Goal: Task Accomplishment & Management: Manage account settings

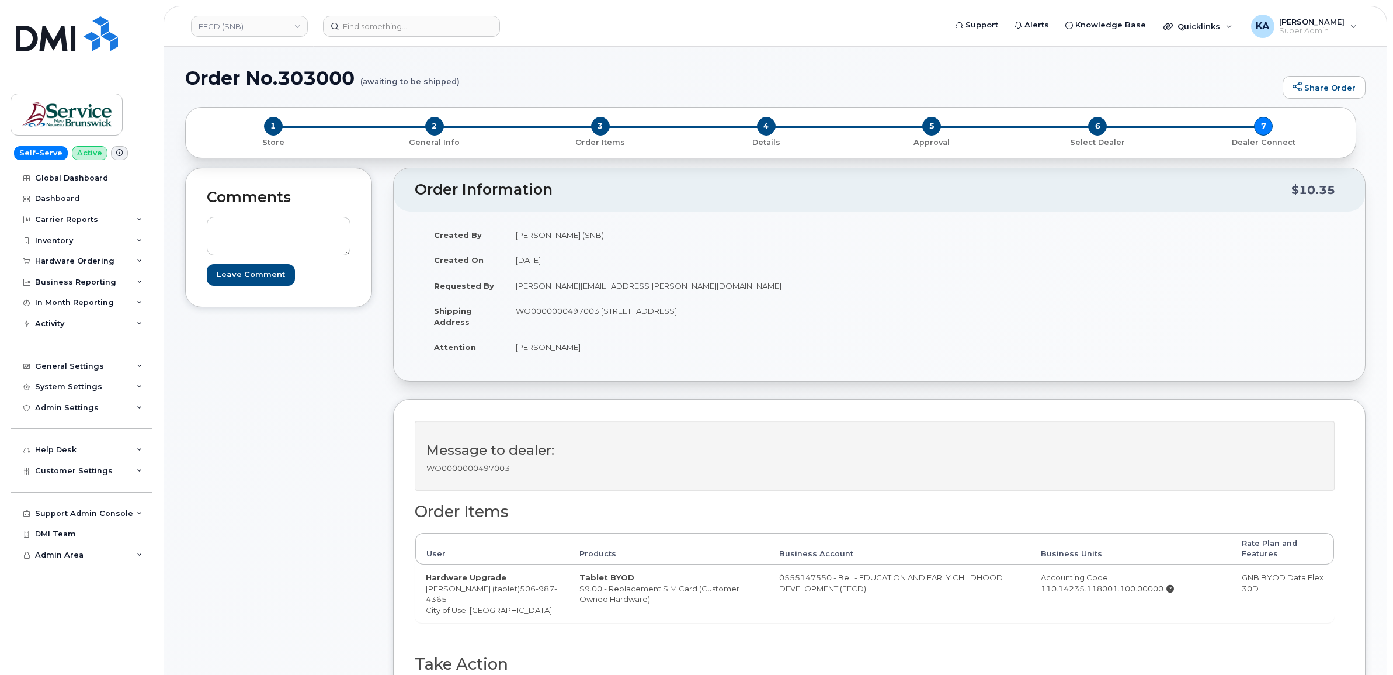
click at [1069, 501] on div "Message to dealer: WO0000000497003" at bounding box center [879, 461] width 929 height 82
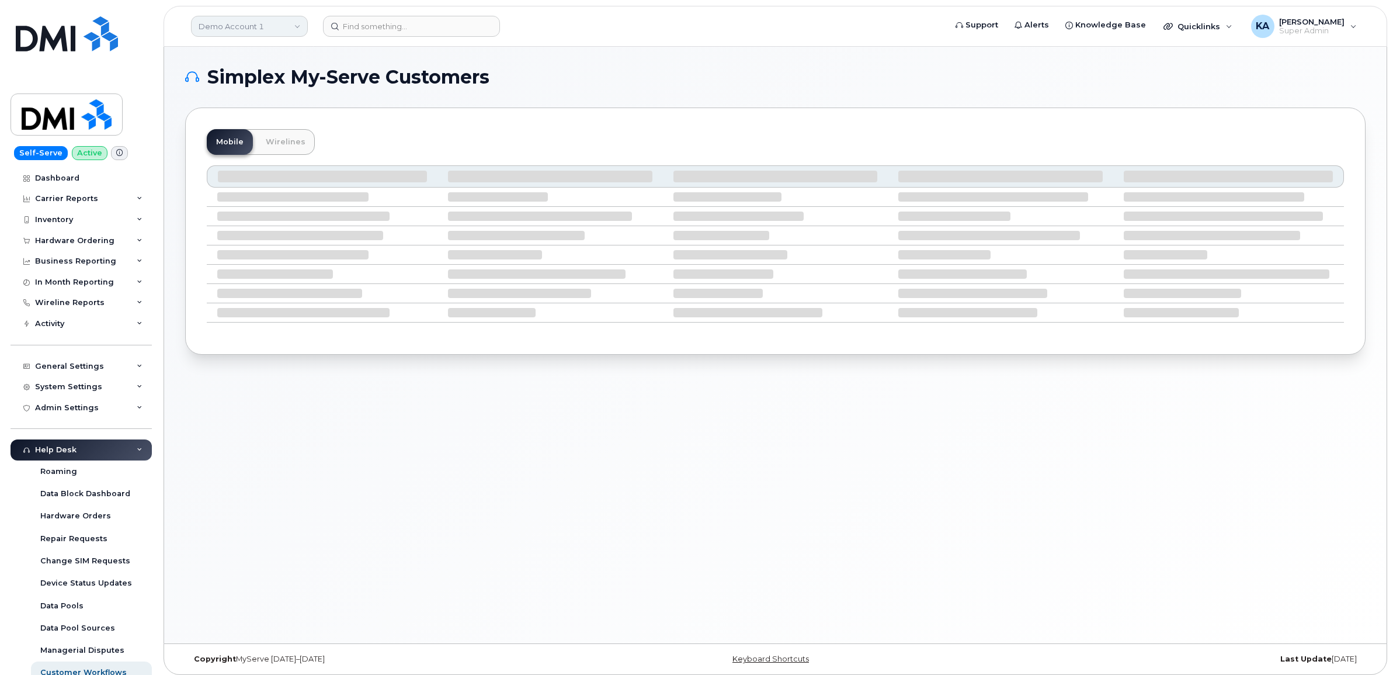
click at [237, 25] on link "Demo Account 1" at bounding box center [249, 26] width 117 height 21
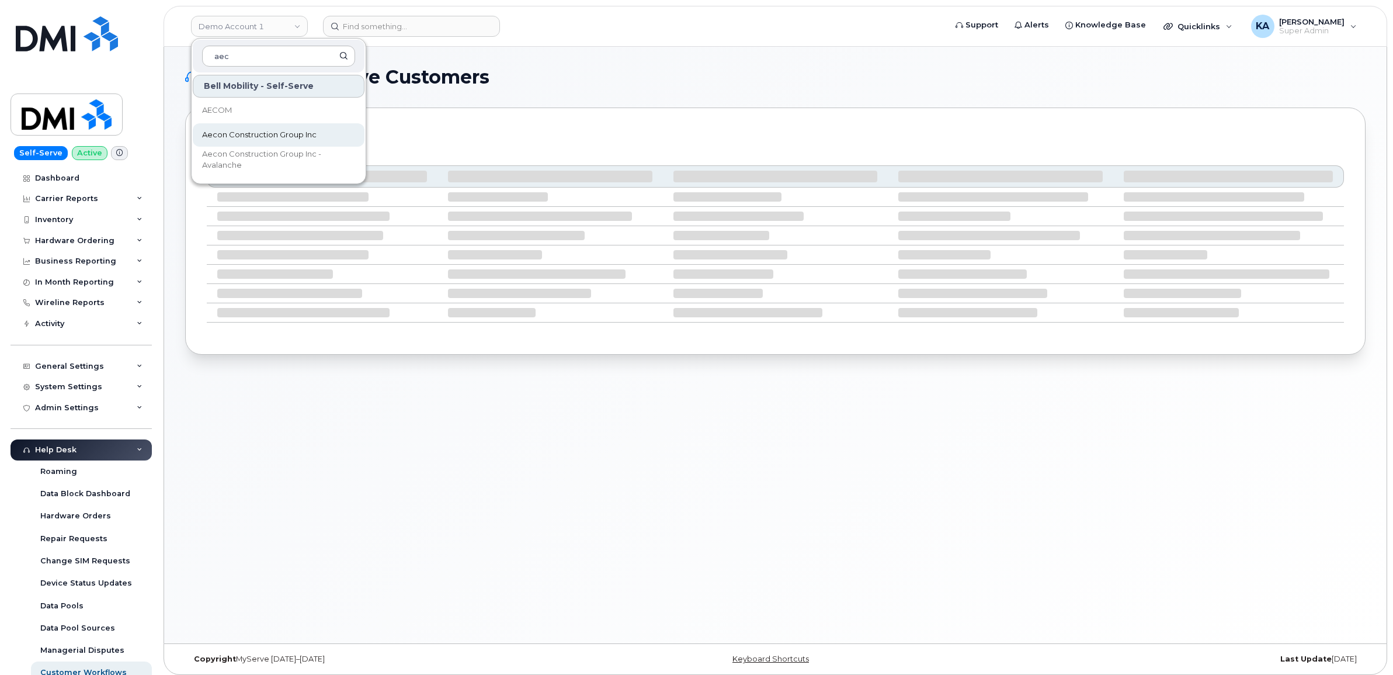
type input "aec"
click at [272, 135] on span "Aecon Construction Group Inc" at bounding box center [259, 135] width 114 height 12
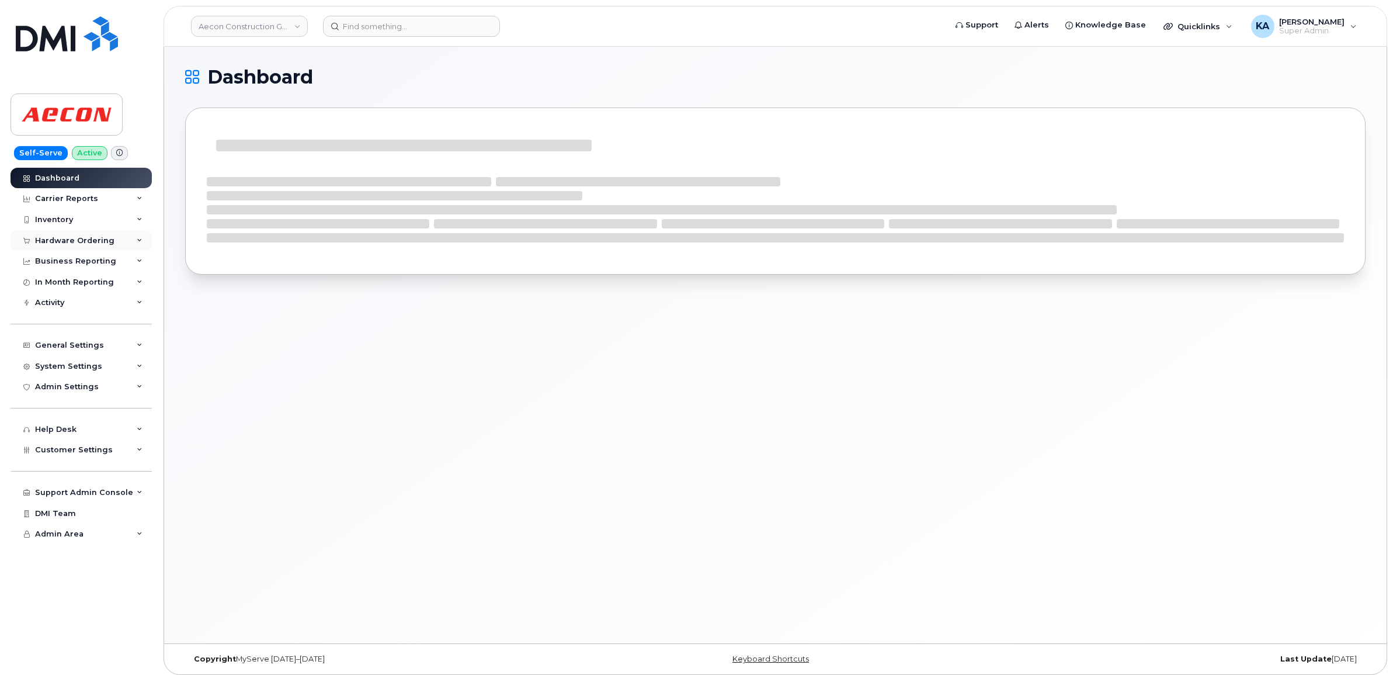
click at [82, 241] on div "Hardware Ordering" at bounding box center [74, 240] width 79 height 9
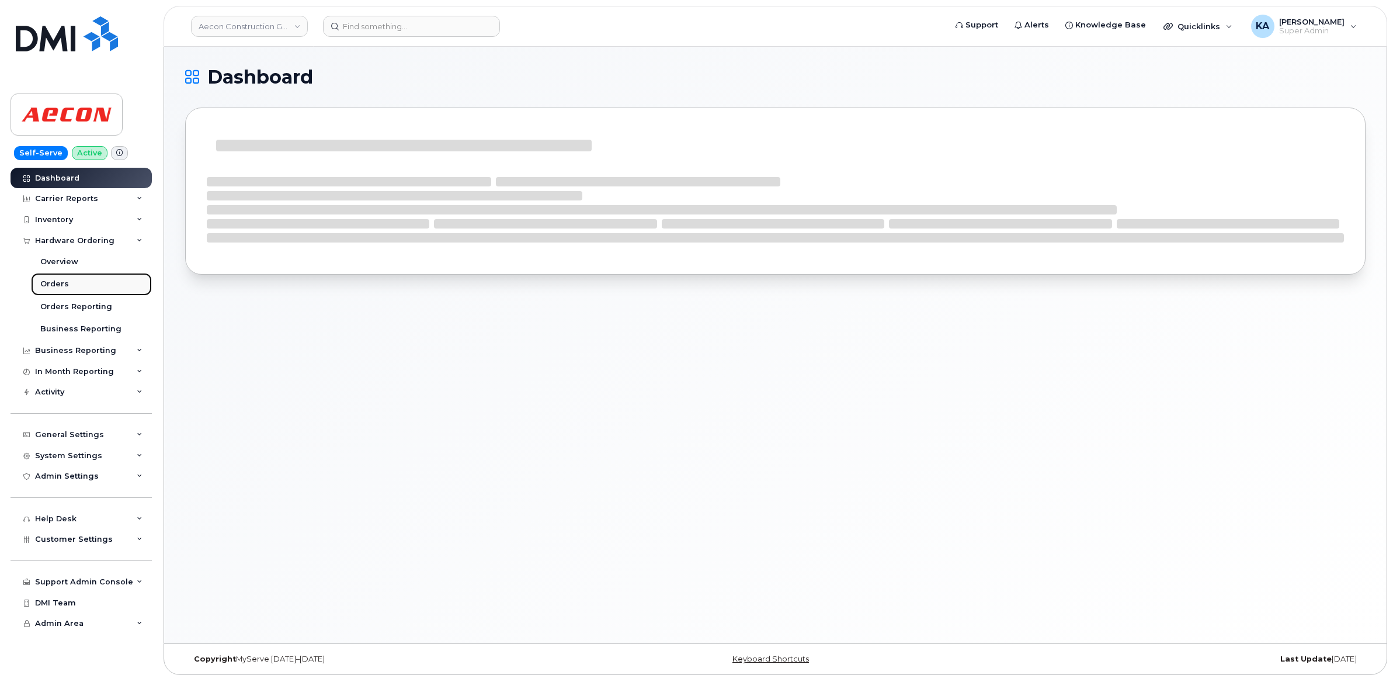
click at [58, 279] on link "Orders" at bounding box center [91, 284] width 121 height 22
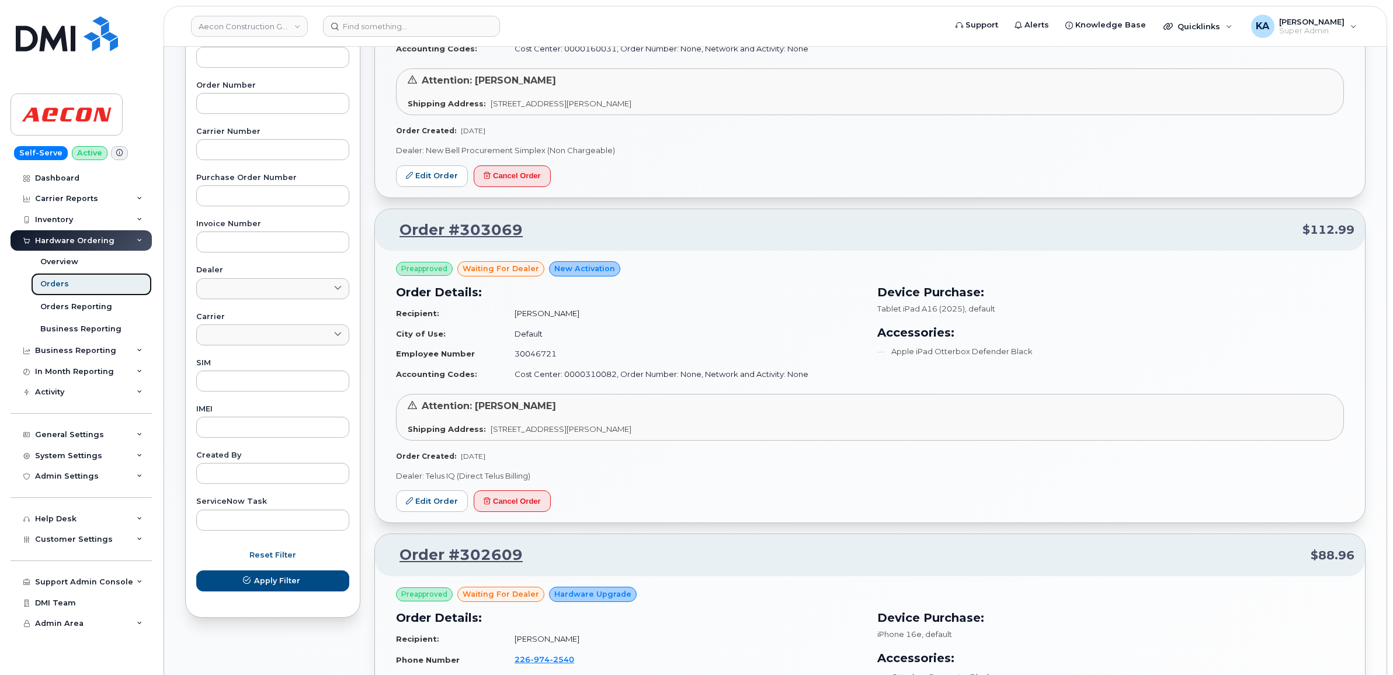
scroll to position [365, 0]
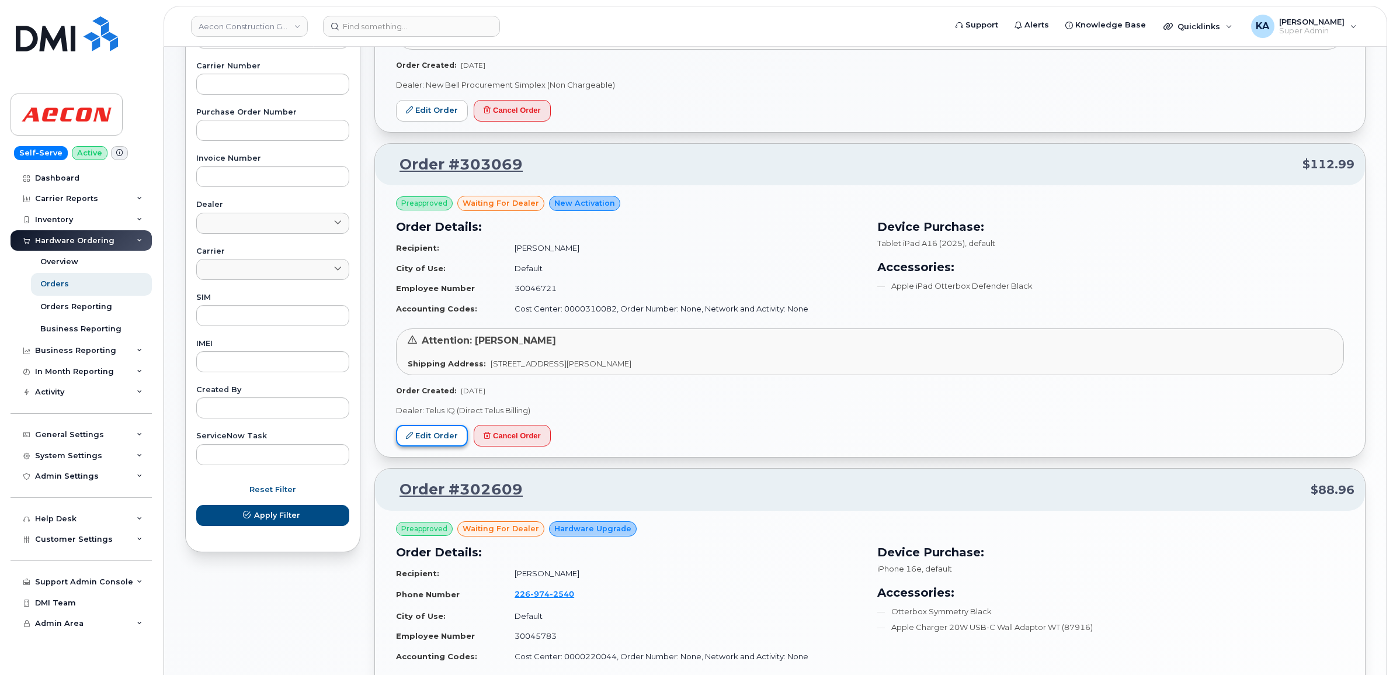
click at [423, 432] on link "Edit Order" at bounding box center [432, 436] width 72 height 22
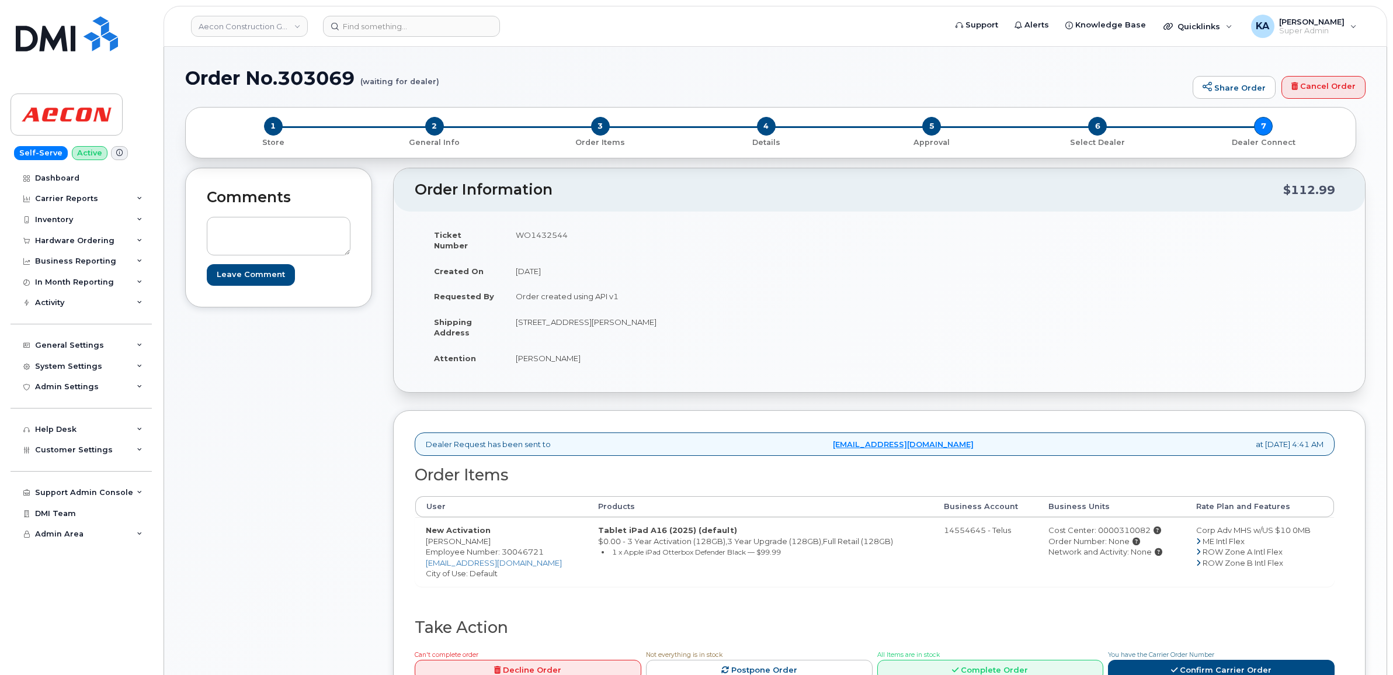
drag, startPoint x: 424, startPoint y: 532, endPoint x: 482, endPoint y: 533, distance: 57.8
click at [482, 533] on td "New Activation Sophia Arrigo Employee Number: 30046721 sarrigo@aecon.com City o…" at bounding box center [501, 551] width 172 height 69
copy td "Sophia Arrigo"
drag, startPoint x: 512, startPoint y: 311, endPoint x: 716, endPoint y: 317, distance: 204.5
click at [716, 317] on td "26 Robb Dr Nobleton Ontario Nobleton ON L0G 1N0" at bounding box center [688, 327] width 366 height 36
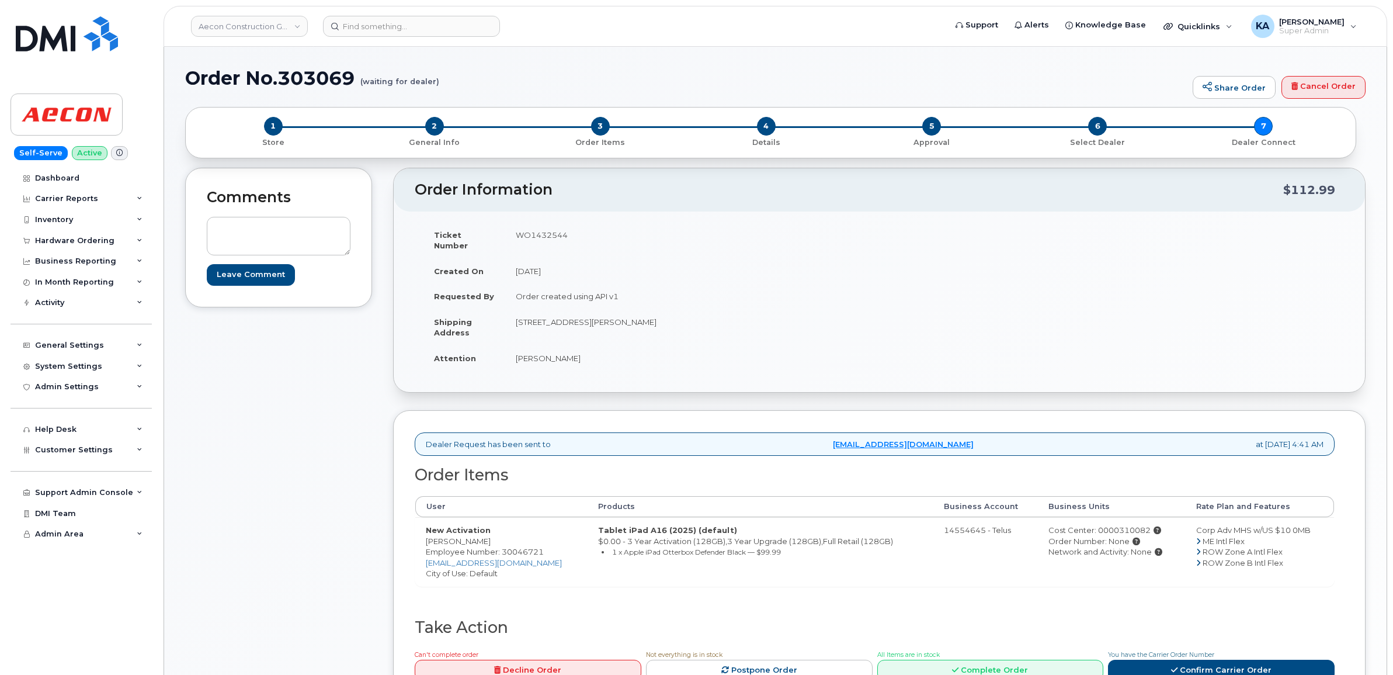
copy td "[STREET_ADDRESS][PERSON_NAME]"
drag, startPoint x: 422, startPoint y: 530, endPoint x: 479, endPoint y: 534, distance: 57.4
click at [479, 534] on td "New Activation Sophia Arrigo Employee Number: 30046721 sarrigo@aecon.com City o…" at bounding box center [501, 551] width 172 height 69
copy td "Sophia Arrigo"
click at [533, 237] on td "WO1432544" at bounding box center [688, 240] width 366 height 36
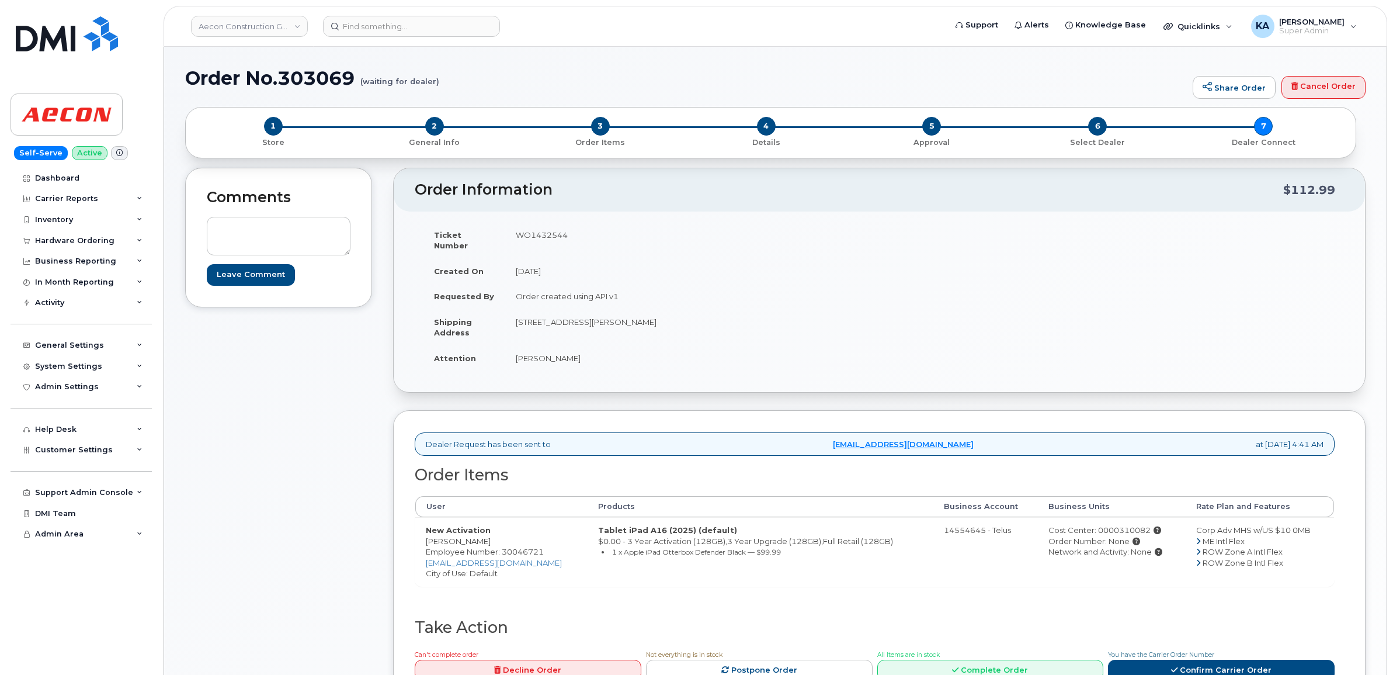
click at [533, 237] on td "WO1432544" at bounding box center [688, 240] width 366 height 36
copy td "WO1432544"
drag, startPoint x: 508, startPoint y: 346, endPoint x: 577, endPoint y: 349, distance: 69.0
click at [577, 349] on td "[PERSON_NAME]" at bounding box center [688, 358] width 366 height 26
copy td "[PERSON_NAME]"
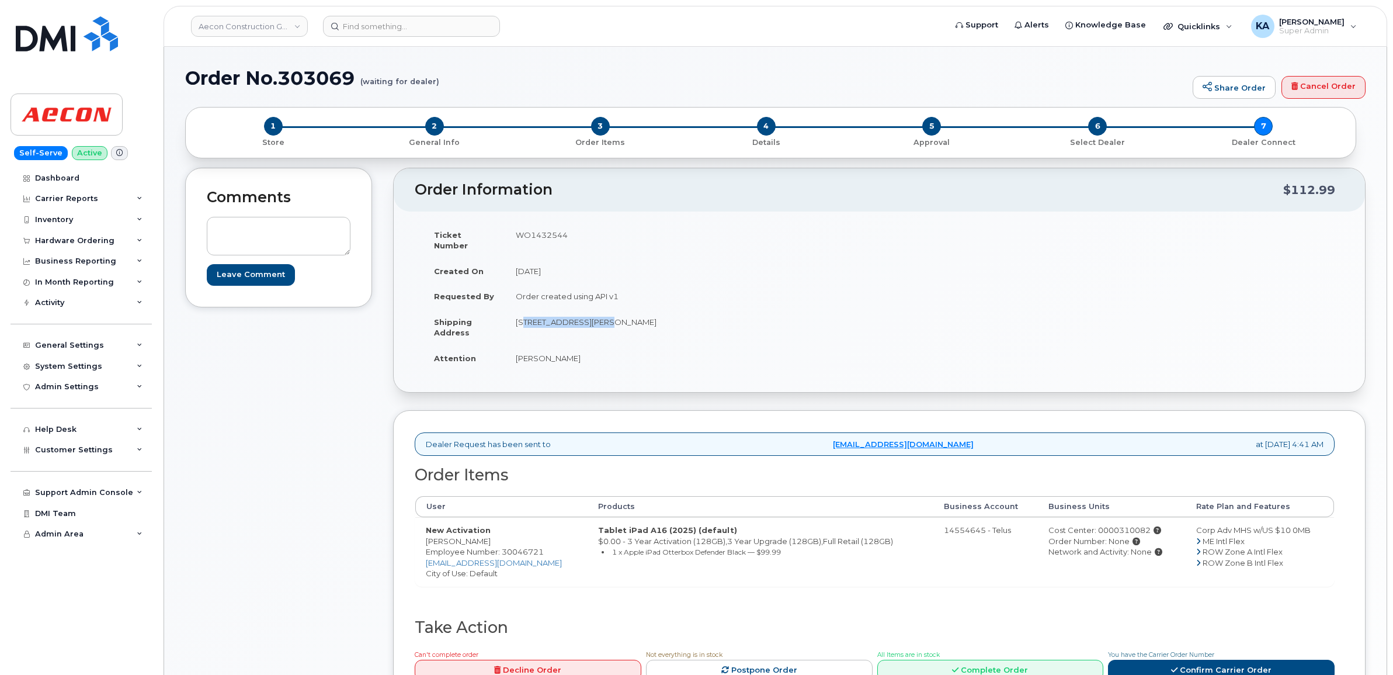
drag, startPoint x: 505, startPoint y: 314, endPoint x: 597, endPoint y: 323, distance: 92.7
click at [597, 323] on td "[STREET_ADDRESS][PERSON_NAME]" at bounding box center [688, 327] width 366 height 36
copy td "26 Robb Dr Nobleton"
drag, startPoint x: 656, startPoint y: 348, endPoint x: 646, endPoint y: 323, distance: 26.8
click at [656, 347] on td "[PERSON_NAME]" at bounding box center [688, 358] width 366 height 26
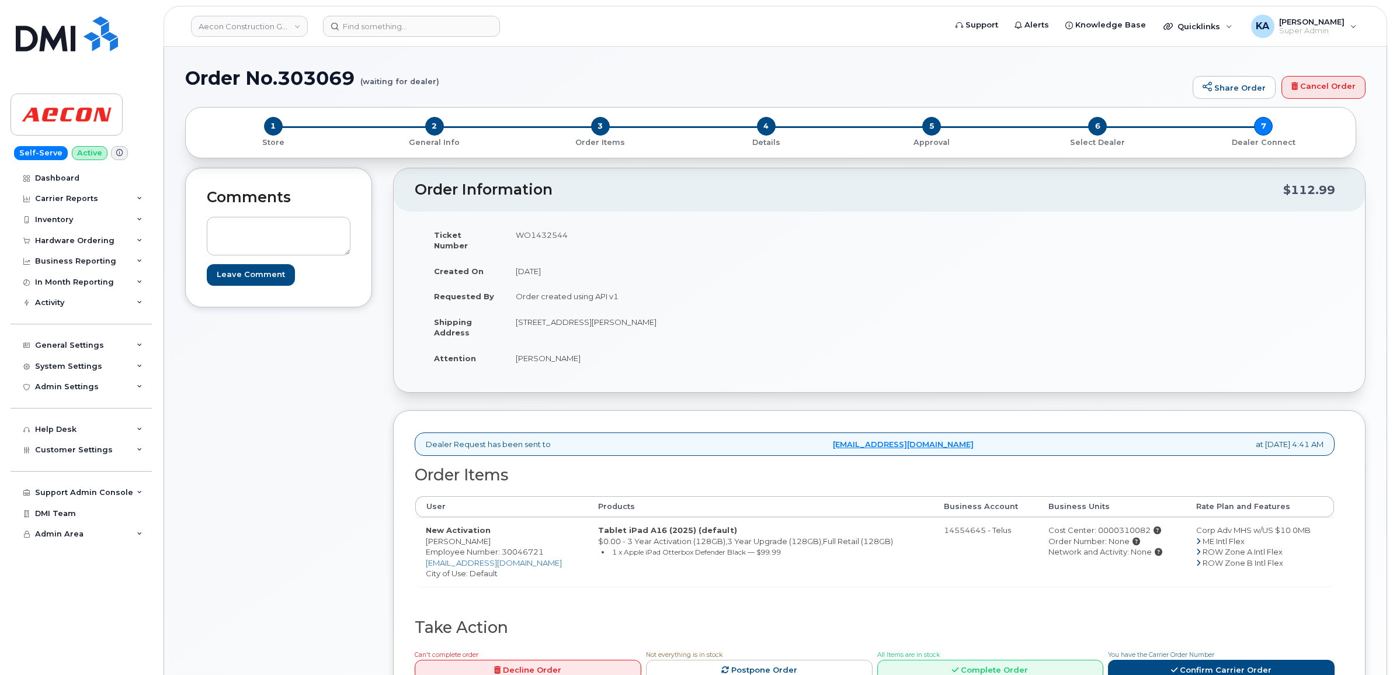
click at [647, 309] on td "26 Robb Dr Nobleton Ontario Nobleton ON L0G 1N0" at bounding box center [688, 327] width 366 height 36
copy td "Nobleton"
drag, startPoint x: 683, startPoint y: 307, endPoint x: 739, endPoint y: 311, distance: 56.2
click at [739, 311] on td "26 Robb Dr Nobleton Ontario Nobleton ON L0G 1N0" at bounding box center [688, 327] width 366 height 36
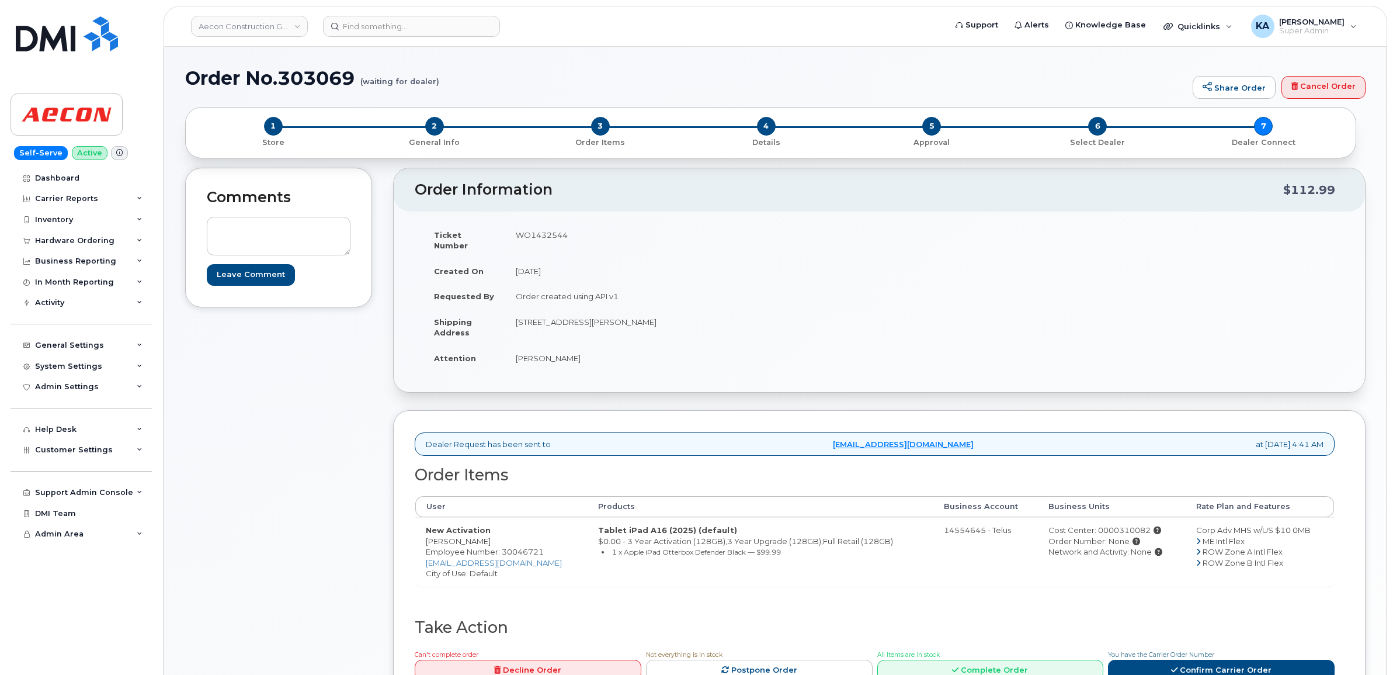
copy td "L0G 1N0"
click at [1187, 660] on link "Confirm Carrier Order" at bounding box center [1221, 670] width 227 height 22
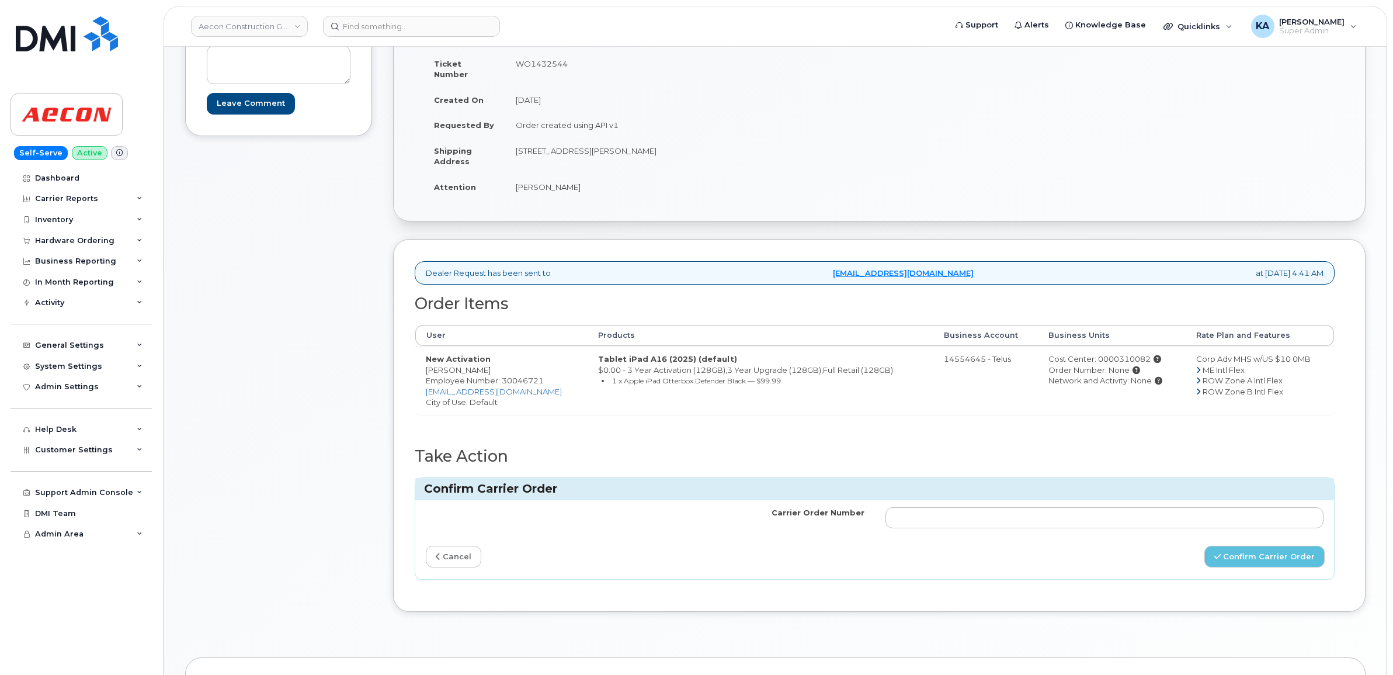
scroll to position [219, 0]
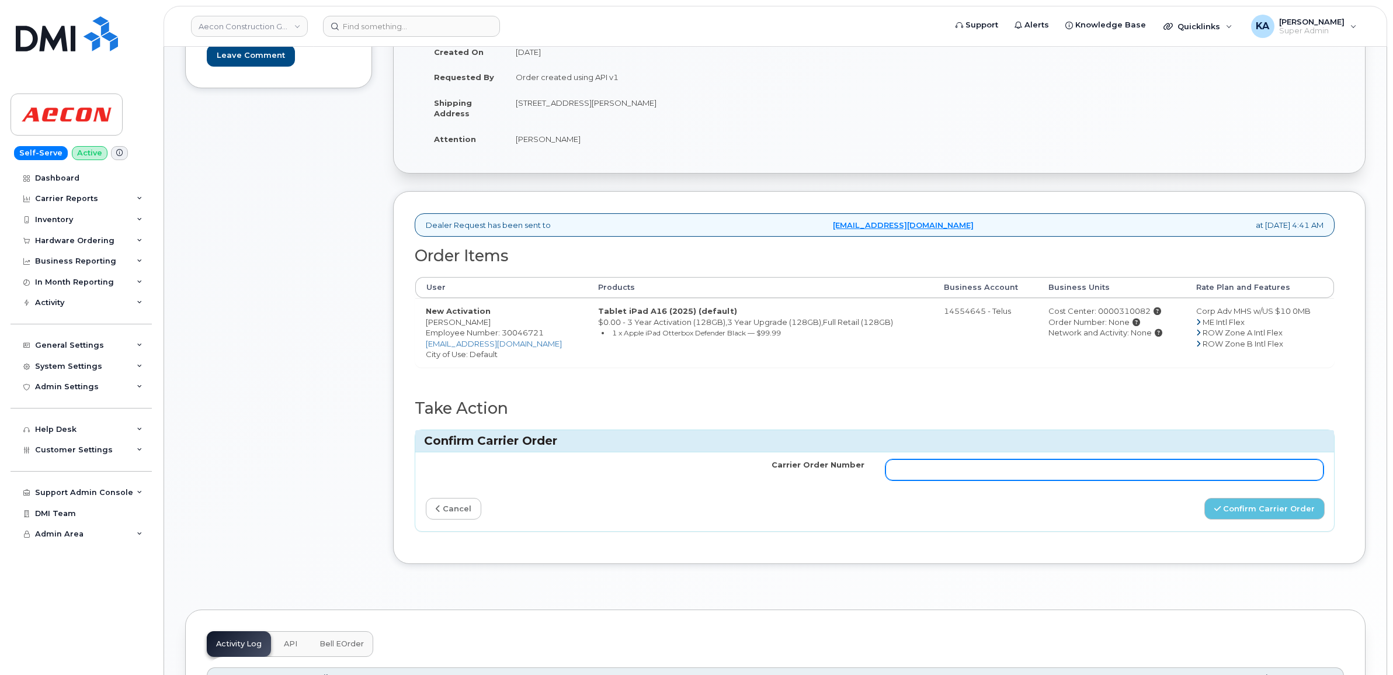
click at [1055, 464] on input "Carrier Order Number" at bounding box center [1104, 469] width 439 height 21
paste input "TL60038422"
type input "TL60038422"
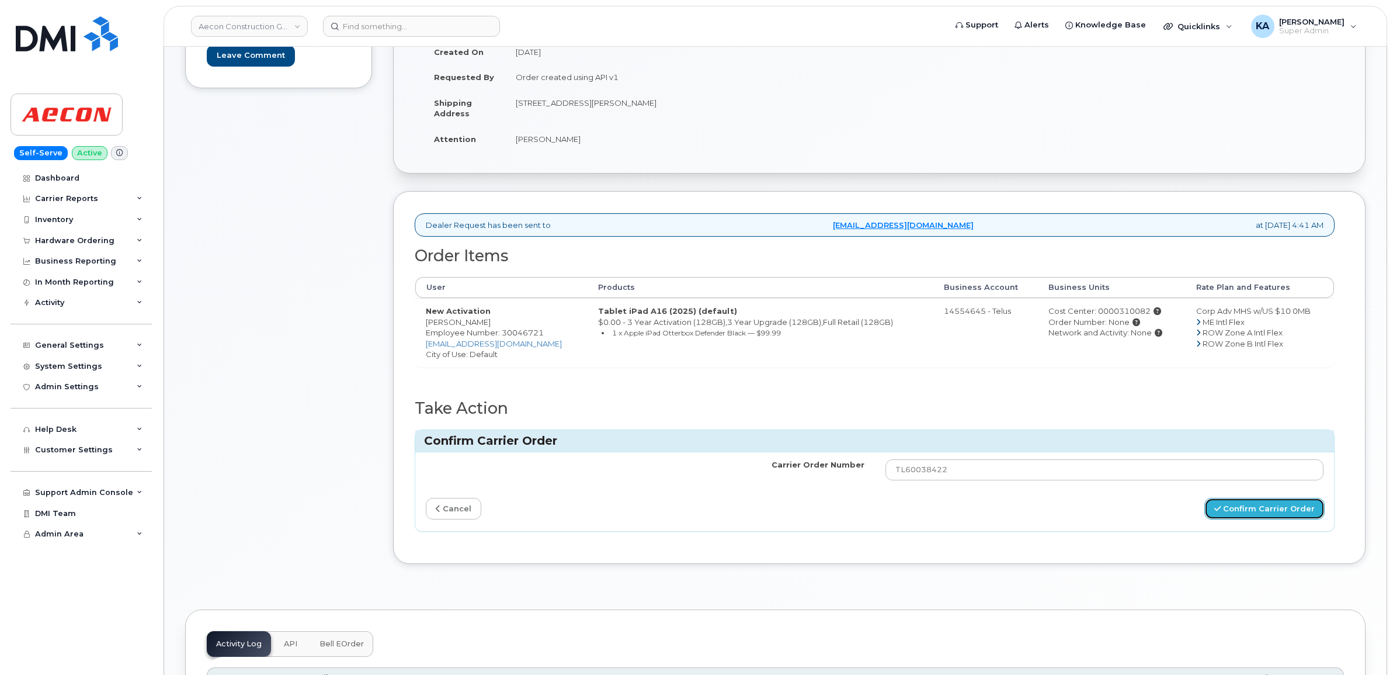
click at [1250, 498] on button "Confirm Carrier Order" at bounding box center [1264, 509] width 120 height 22
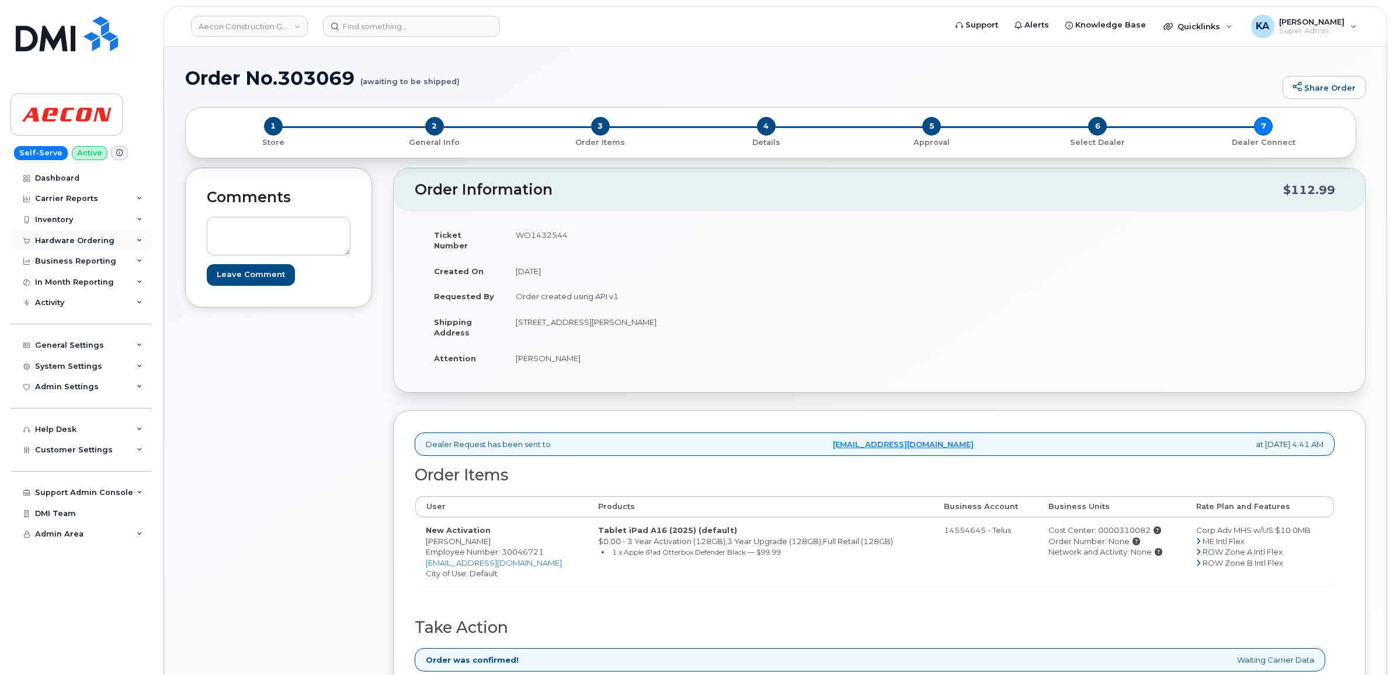
click at [62, 237] on div "Hardware Ordering" at bounding box center [74, 240] width 79 height 9
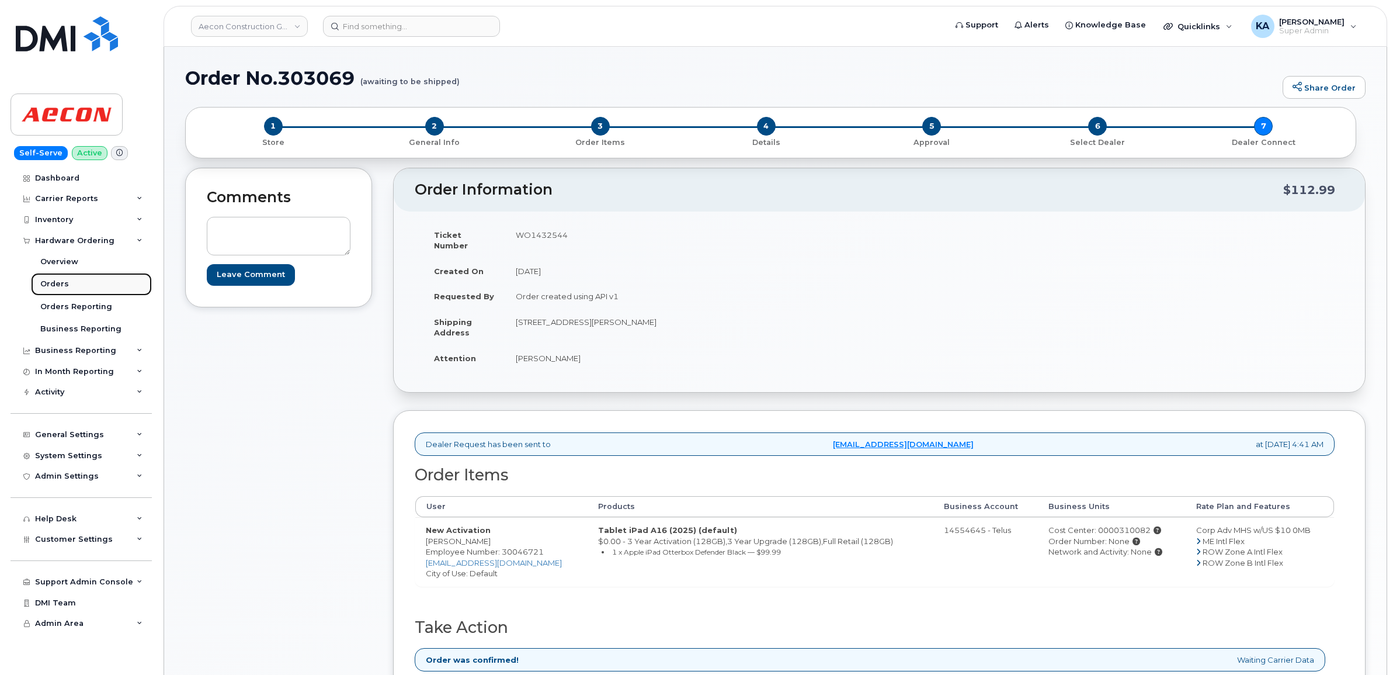
click at [54, 280] on div "Orders" at bounding box center [54, 284] width 29 height 11
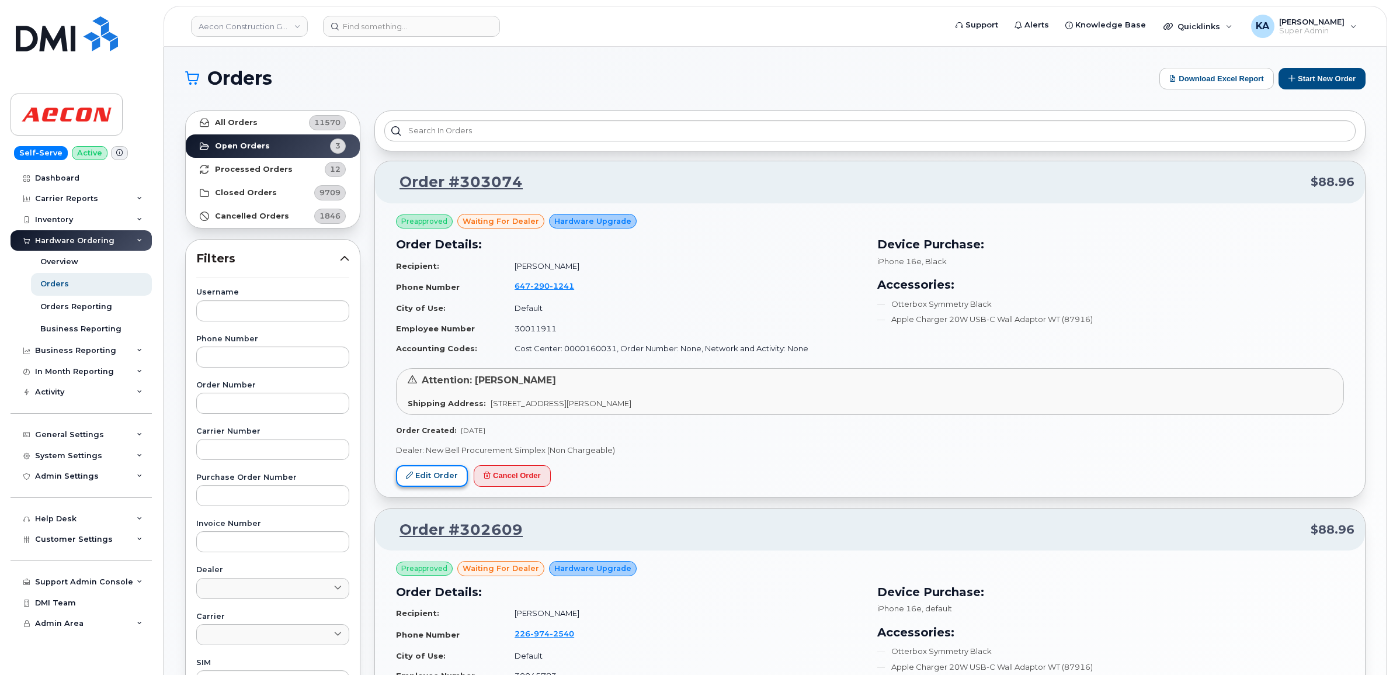
click at [431, 474] on link "Edit Order" at bounding box center [432, 476] width 72 height 22
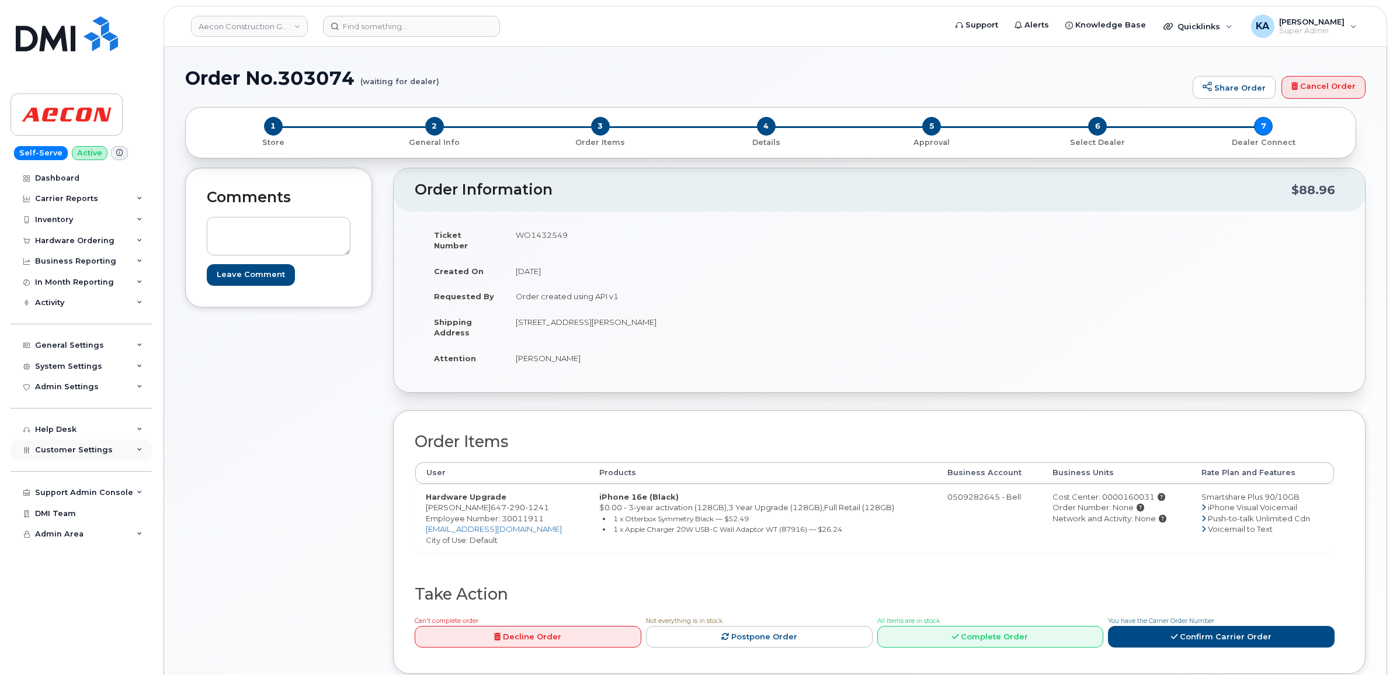
click at [57, 454] on span "Customer Settings" at bounding box center [74, 449] width 78 height 9
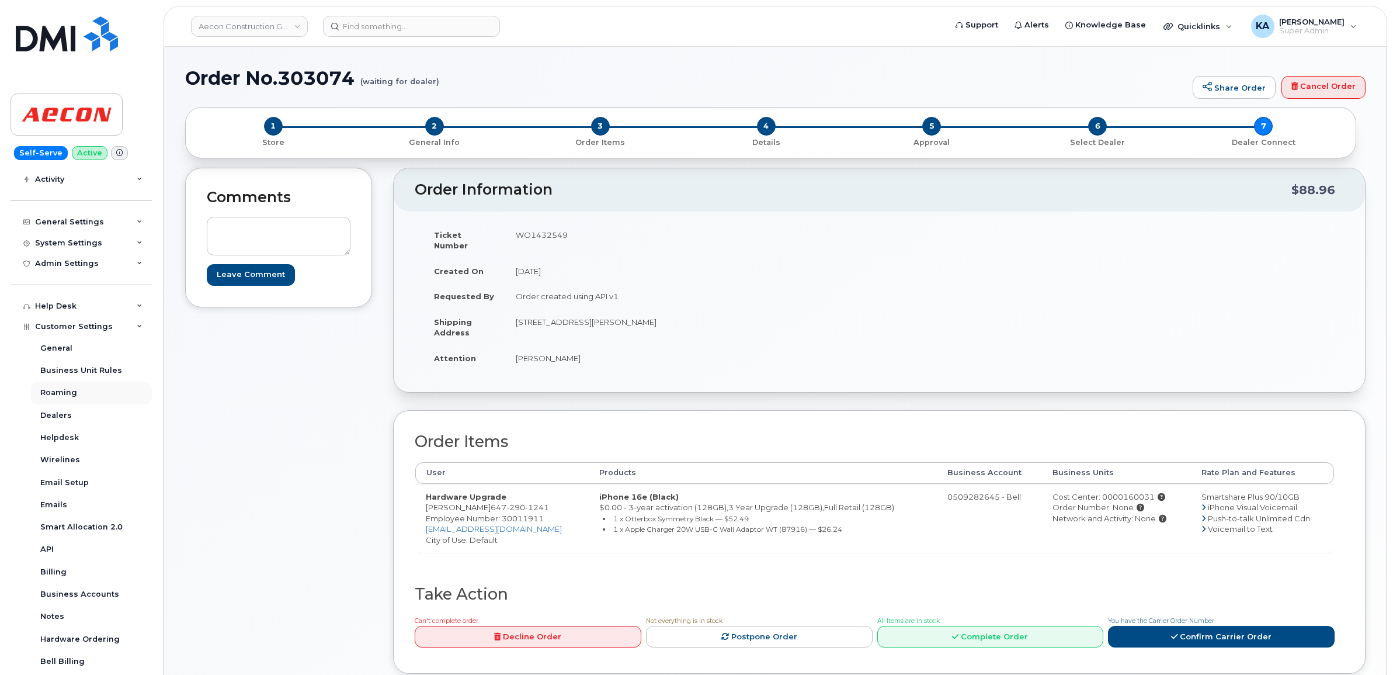
scroll to position [219, 0]
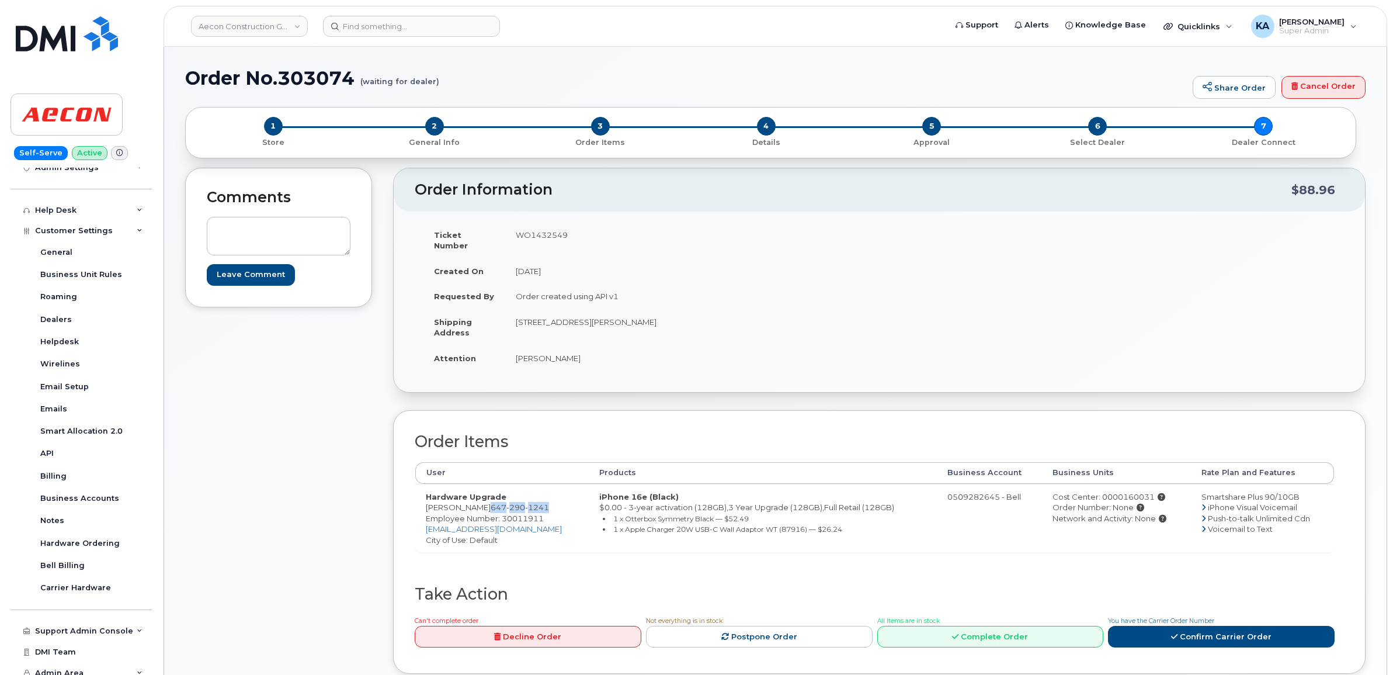
drag, startPoint x: 544, startPoint y: 496, endPoint x: 484, endPoint y: 497, distance: 60.2
click at [484, 497] on td "Hardware Upgrade Franca Vercillo 647 290 1241 Employee Number: 30011911 fvercil…" at bounding box center [501, 518] width 173 height 69
copy span "647 290 1241"
click at [515, 513] on span "Employee Number: 30011911" at bounding box center [485, 517] width 118 height 9
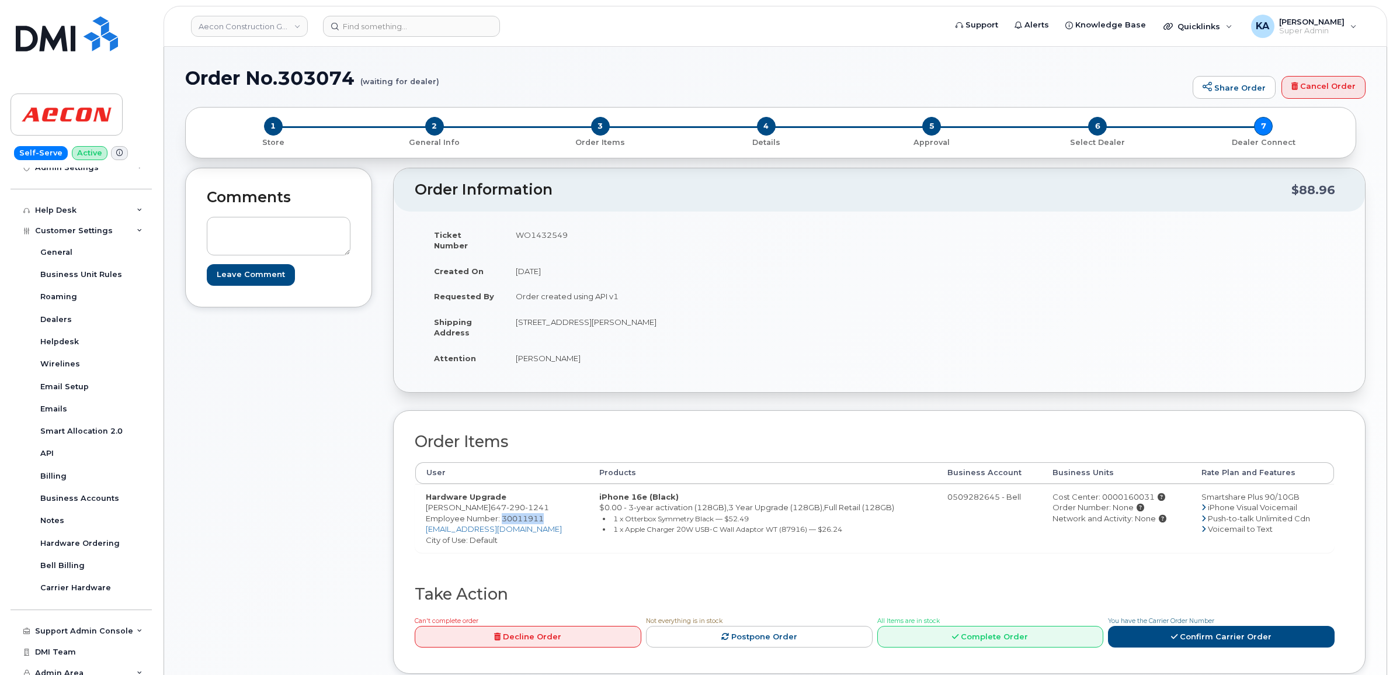
copy span "30011911"
drag, startPoint x: 511, startPoint y: 310, endPoint x: 600, endPoint y: 327, distance: 90.9
click at [600, 327] on td "[STREET_ADDRESS][PERSON_NAME]" at bounding box center [688, 327] width 366 height 36
copy td "20 Carlson court drive"
drag, startPoint x: 646, startPoint y: 310, endPoint x: 701, endPoint y: 313, distance: 54.4
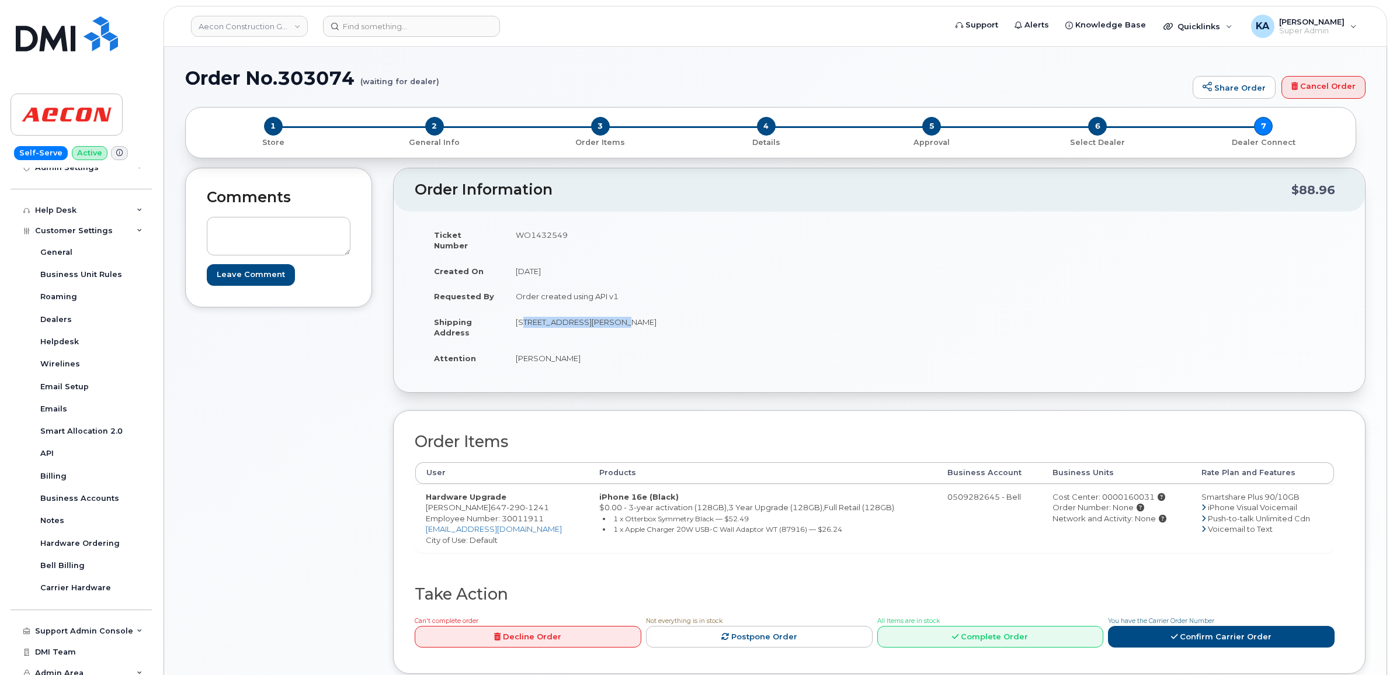
click at [701, 313] on td "[STREET_ADDRESS][PERSON_NAME]" at bounding box center [688, 327] width 366 height 36
copy td "M9w7k6"
drag, startPoint x: 512, startPoint y: 347, endPoint x: 573, endPoint y: 353, distance: 62.2
click at [573, 353] on td "Franca Vercillo" at bounding box center [688, 358] width 366 height 26
copy td "Franca Vercillo"
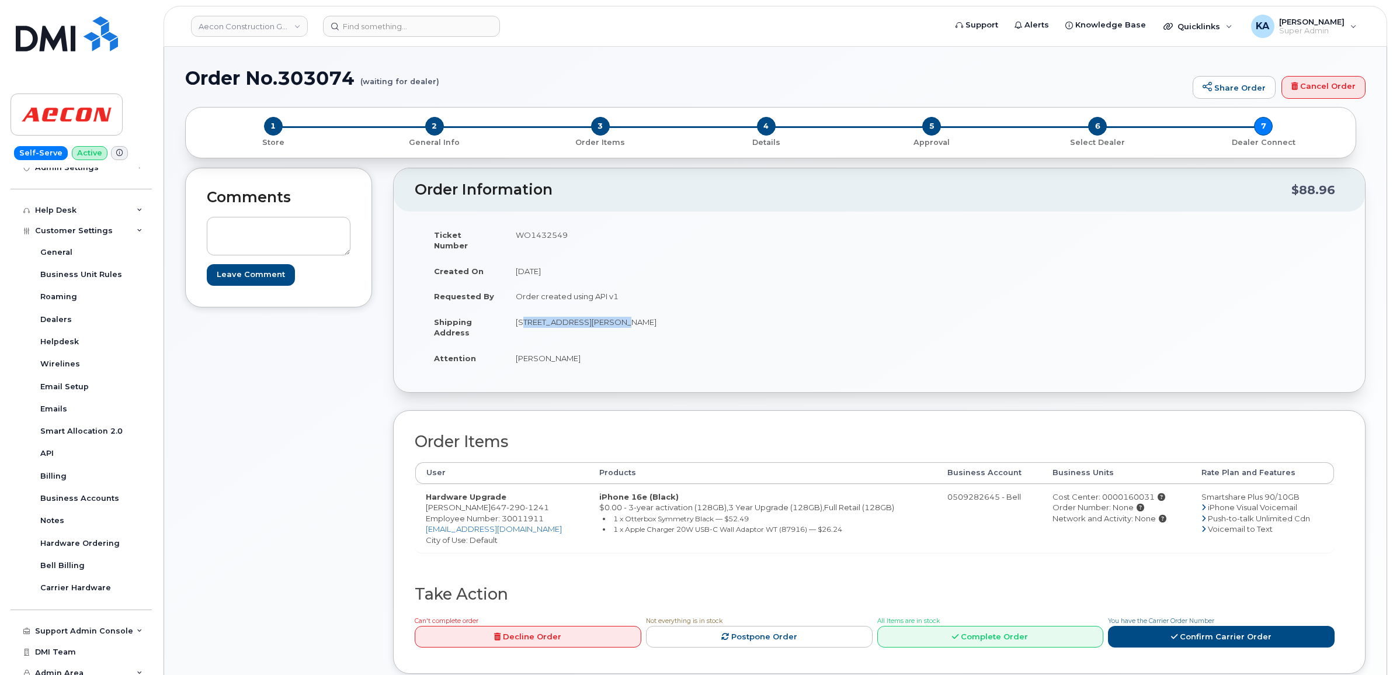
click at [529, 513] on span "Employee Number: 30011911" at bounding box center [485, 517] width 118 height 9
copy span "30011911"
click at [1120, 491] on div "Cost Center: 0000160031" at bounding box center [1116, 496] width 128 height 11
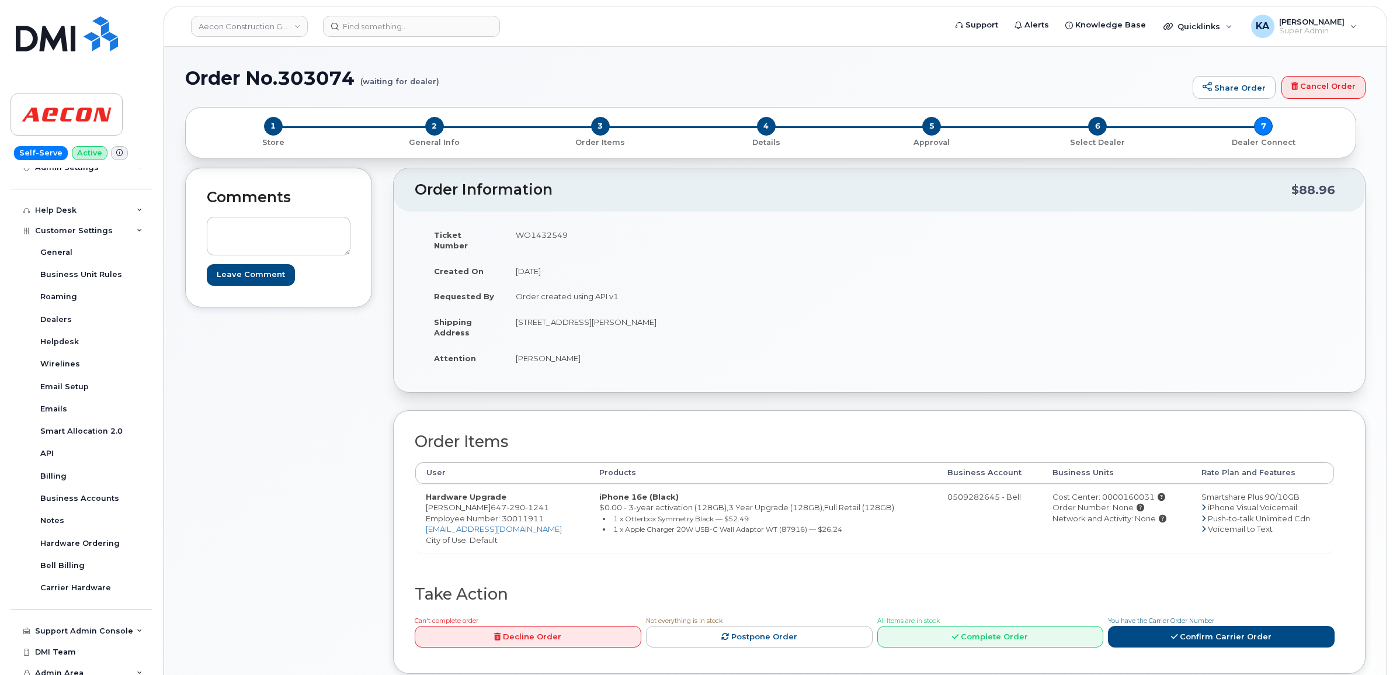
copy div "0000160031"
click at [529, 232] on td "WO1432549" at bounding box center [688, 240] width 366 height 36
copy td "WO1432549"
click at [1225, 625] on link "Confirm Carrier Order" at bounding box center [1221, 636] width 227 height 22
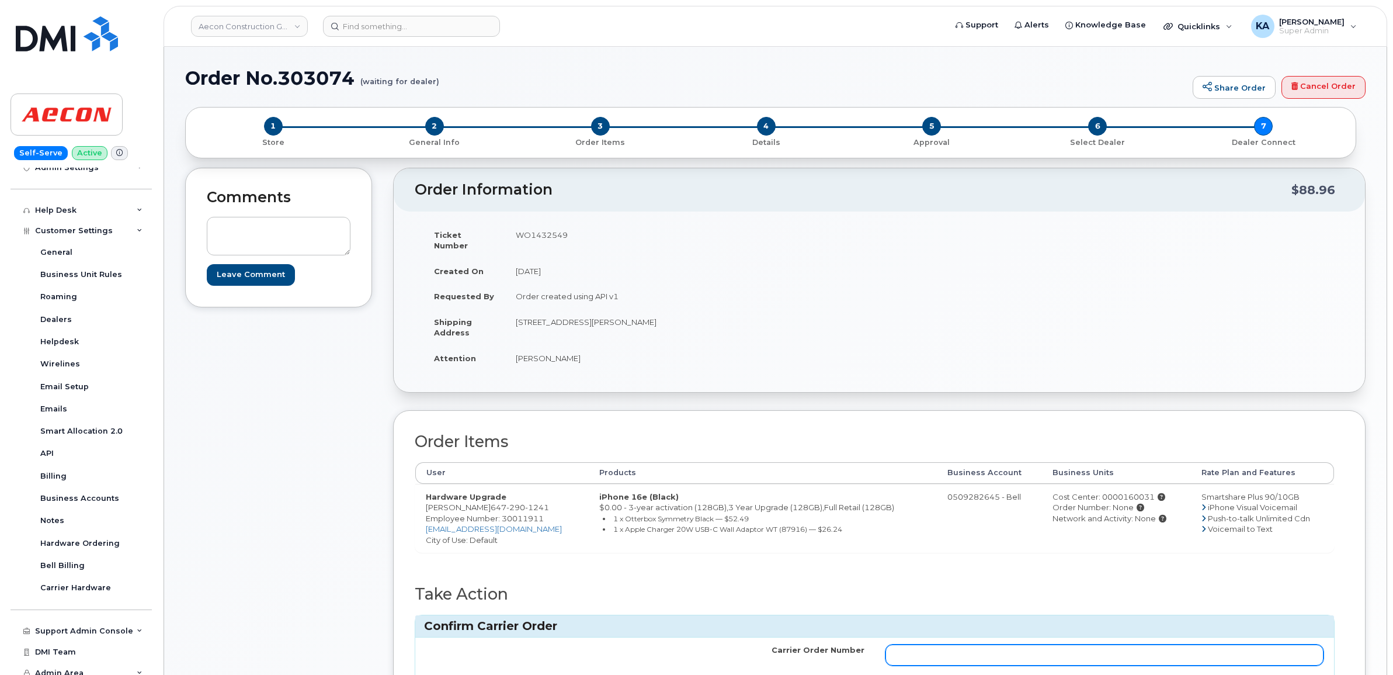
click at [1096, 647] on input "Carrier Order Number" at bounding box center [1104, 654] width 439 height 21
paste input "3027971"
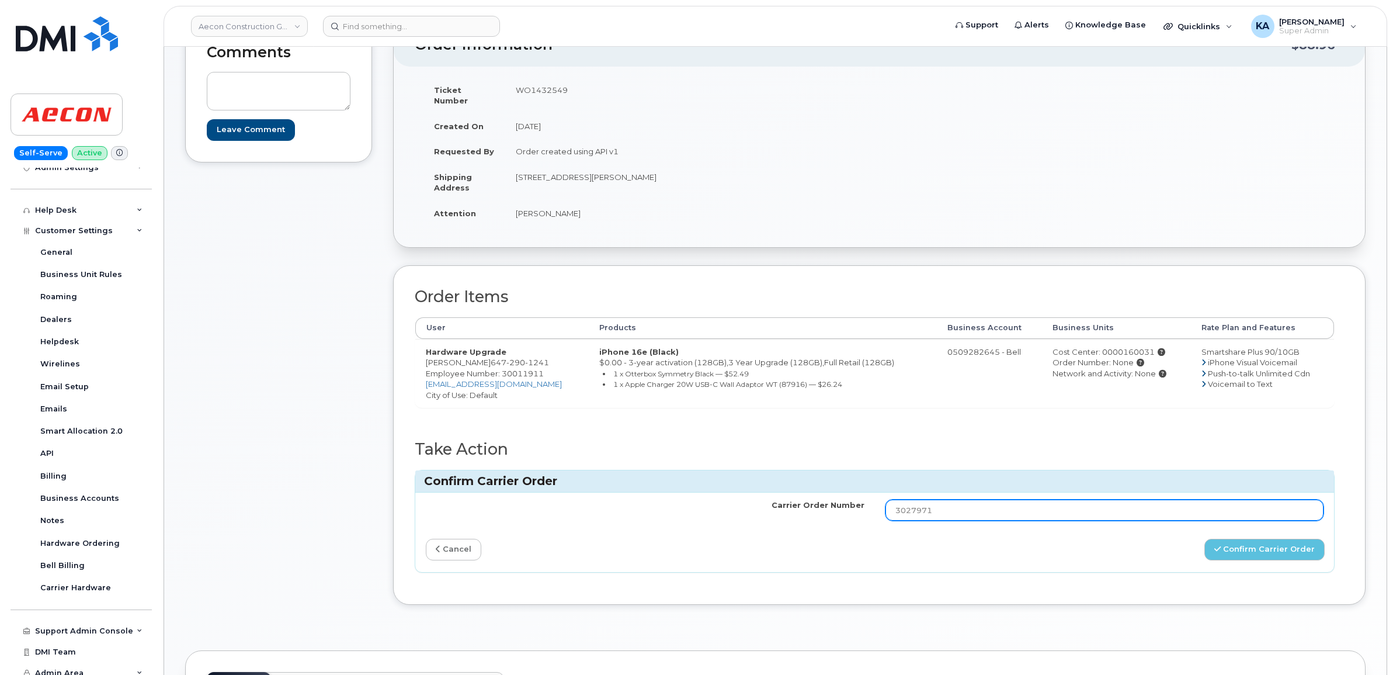
scroll to position [146, 0]
type input "3027971"
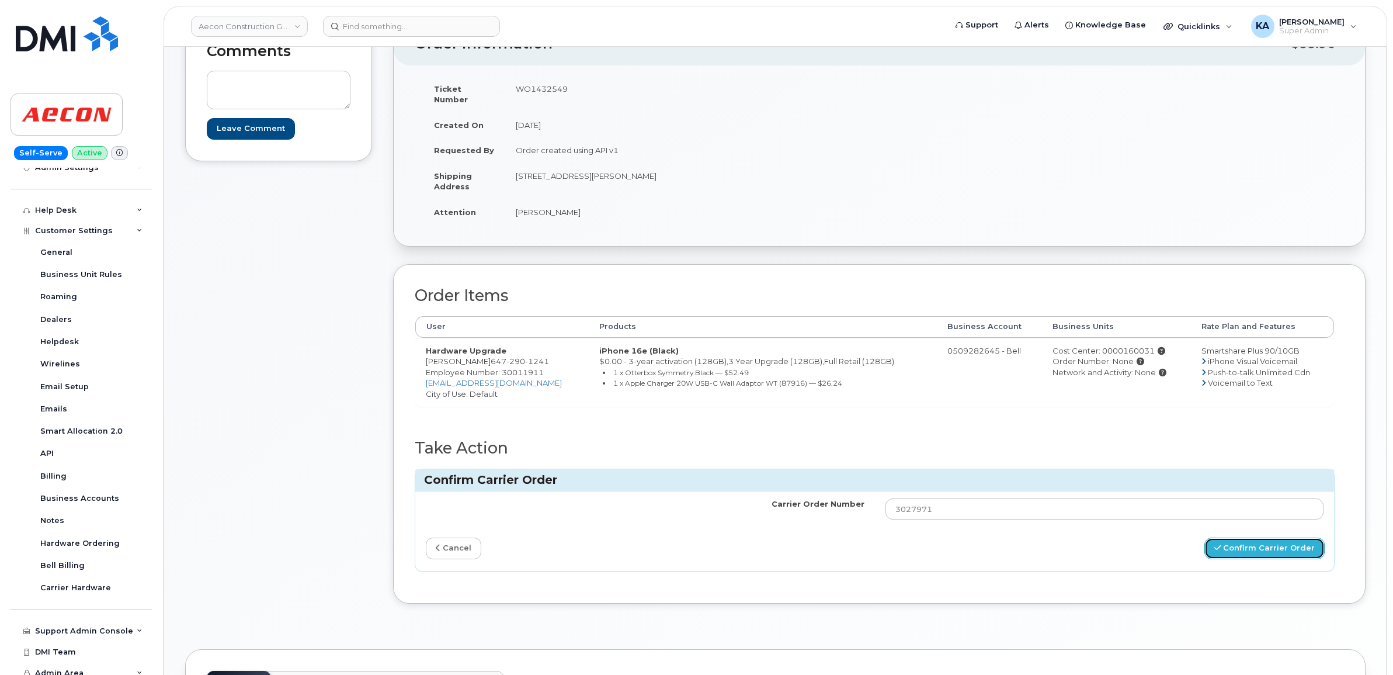
click at [1244, 540] on button "Confirm Carrier Order" at bounding box center [1264, 548] width 120 height 22
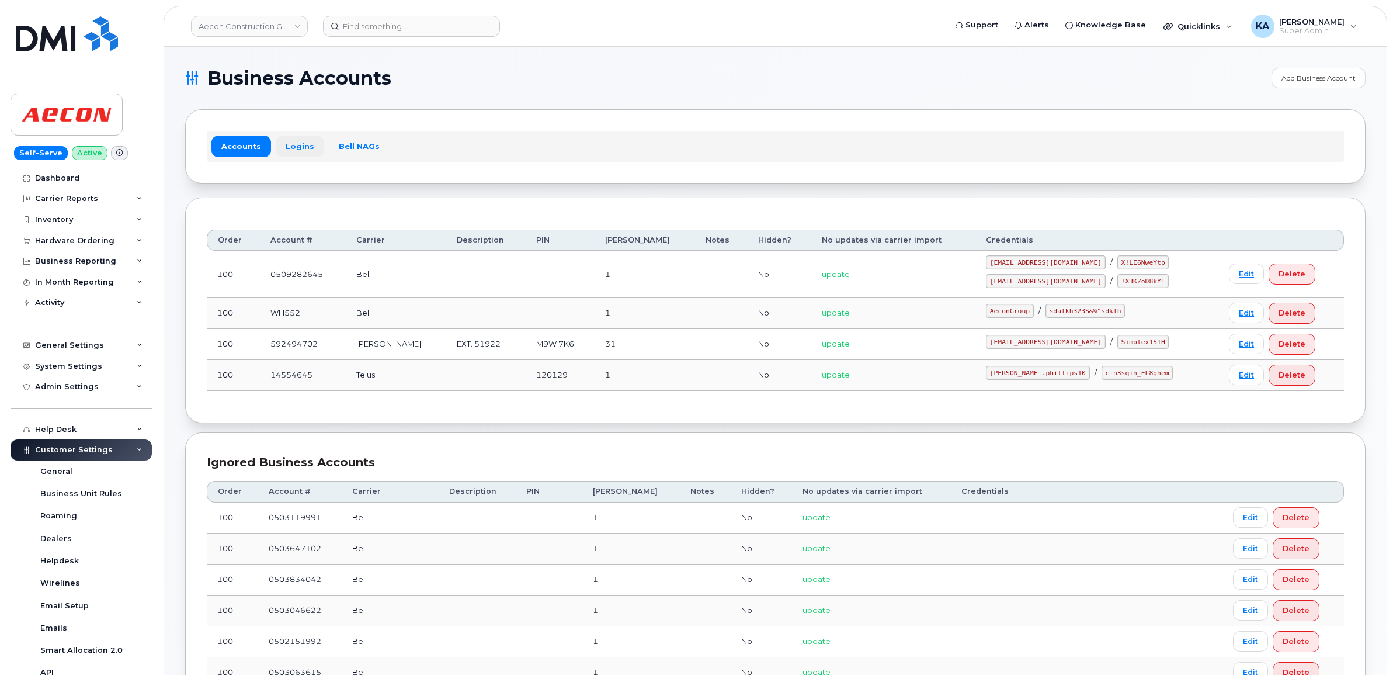
click at [288, 143] on link "Logins" at bounding box center [300, 145] width 48 height 21
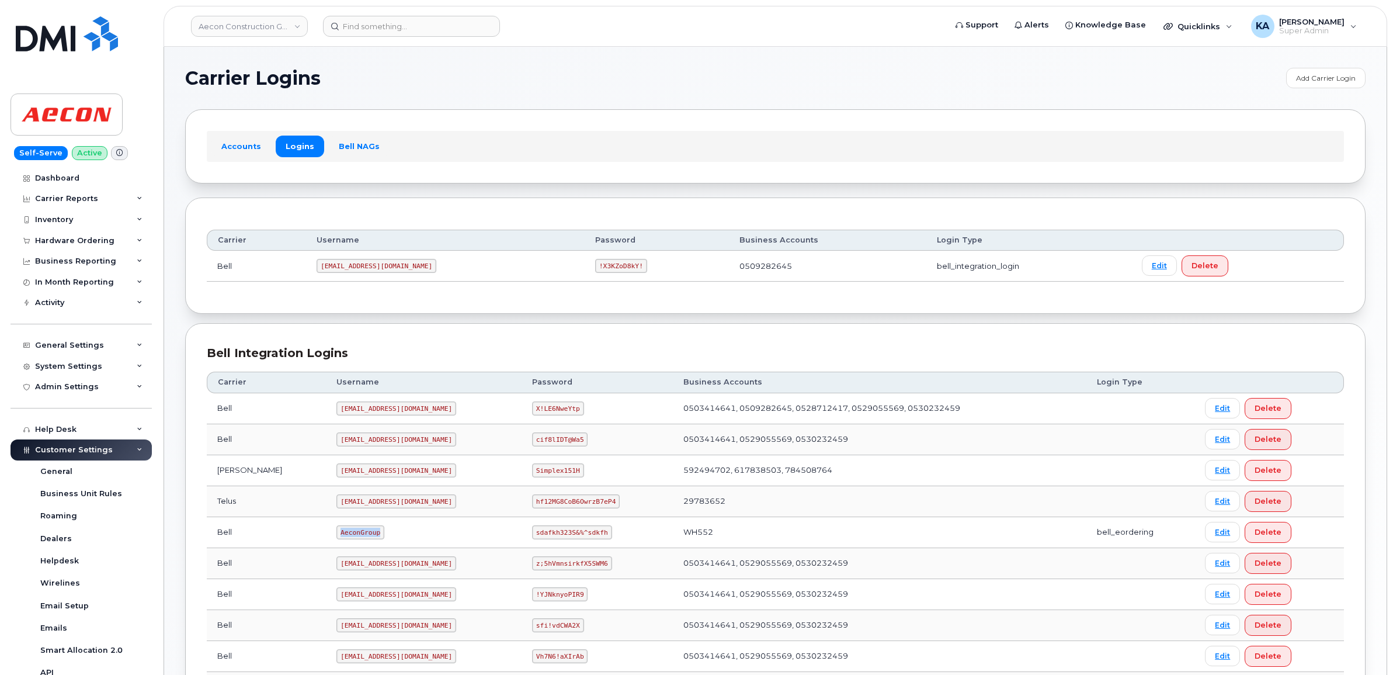
drag, startPoint x: 288, startPoint y: 534, endPoint x: 329, endPoint y: 538, distance: 41.0
click at [336, 538] on code "AeconGroup" at bounding box center [360, 532] width 48 height 14
copy code "AeconGroup"
drag, startPoint x: 516, startPoint y: 536, endPoint x: 585, endPoint y: 541, distance: 69.1
click at [585, 539] on code "sdafkh323S&%^sdkfh" at bounding box center [571, 532] width 79 height 14
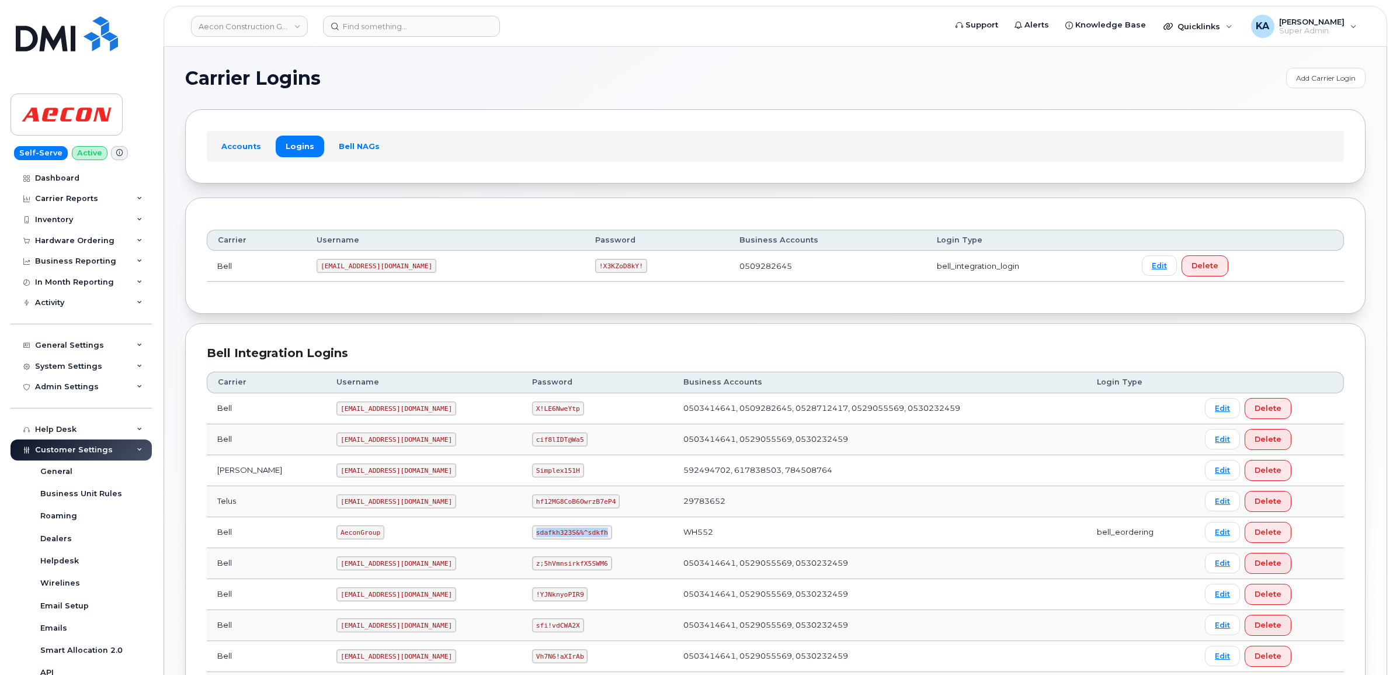
copy code "sdafkh323S&%^sdkfh"
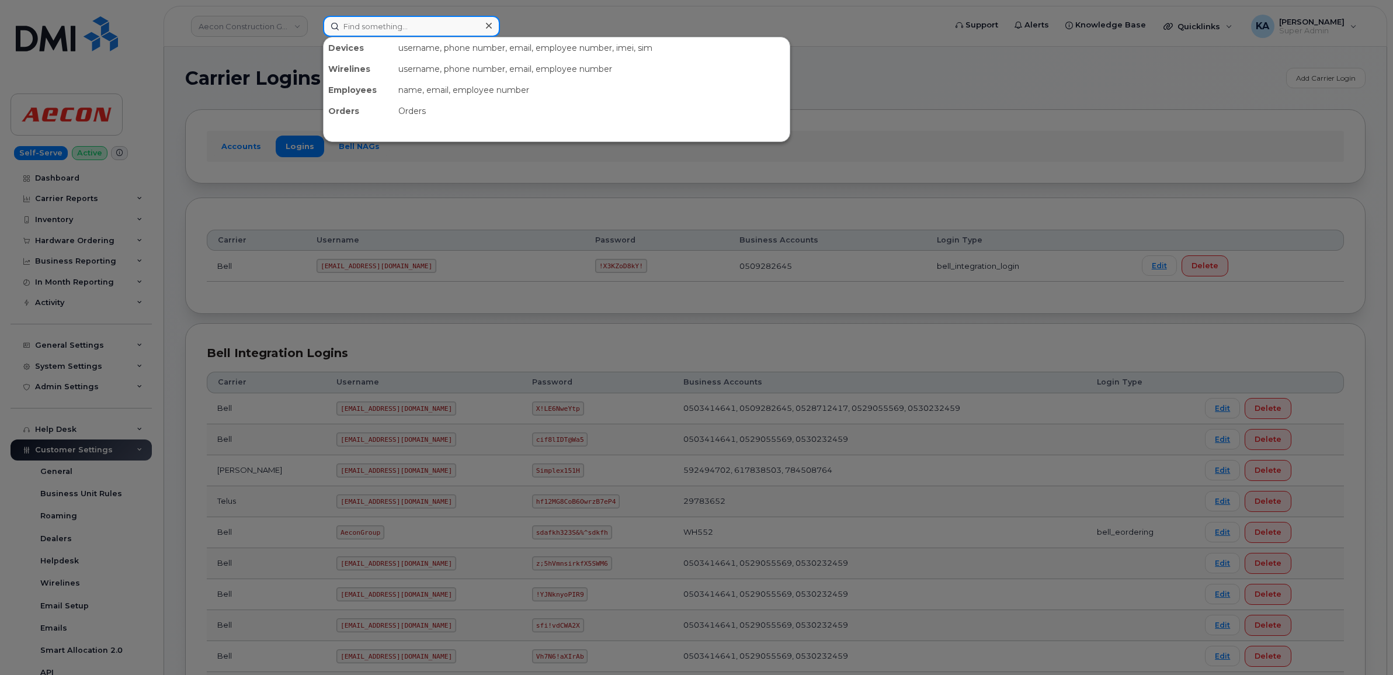
paste input "John Harp"
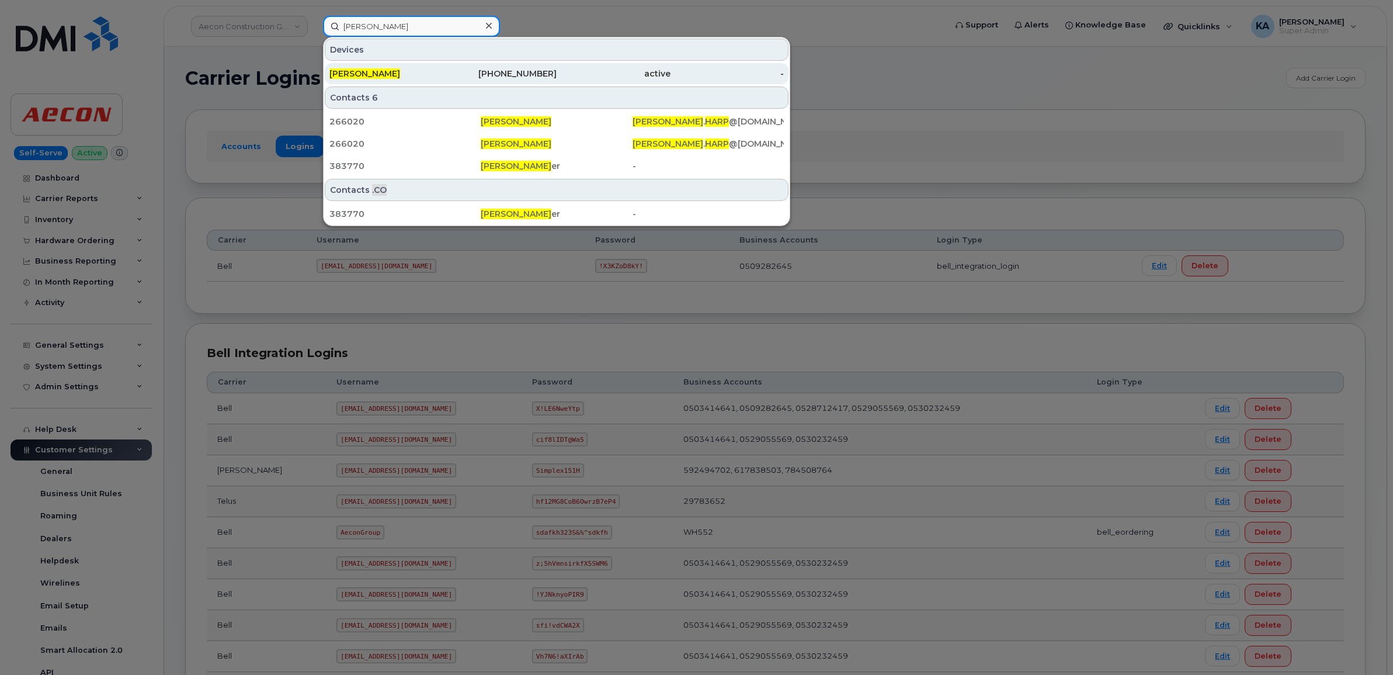
type input "John Harp"
click at [373, 73] on div "John Harp" at bounding box center [386, 74] width 114 height 12
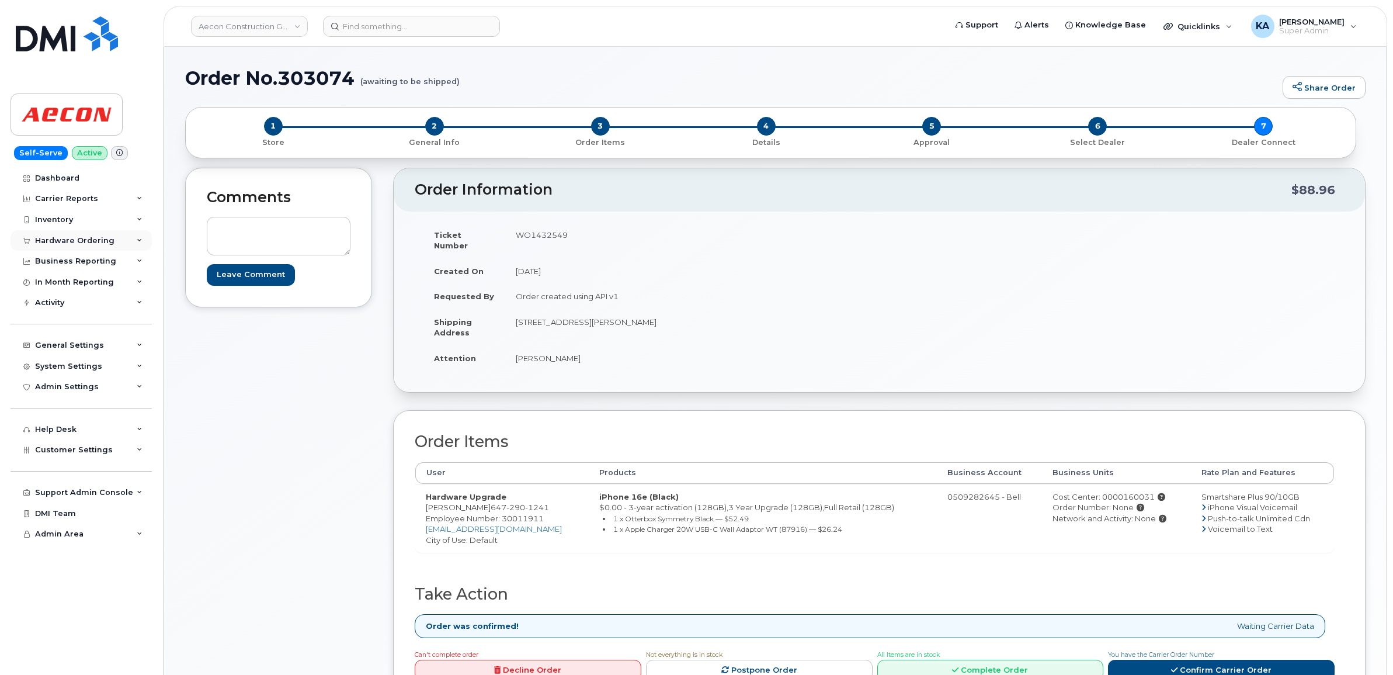
click at [58, 238] on div "Hardware Ordering" at bounding box center [74, 240] width 79 height 9
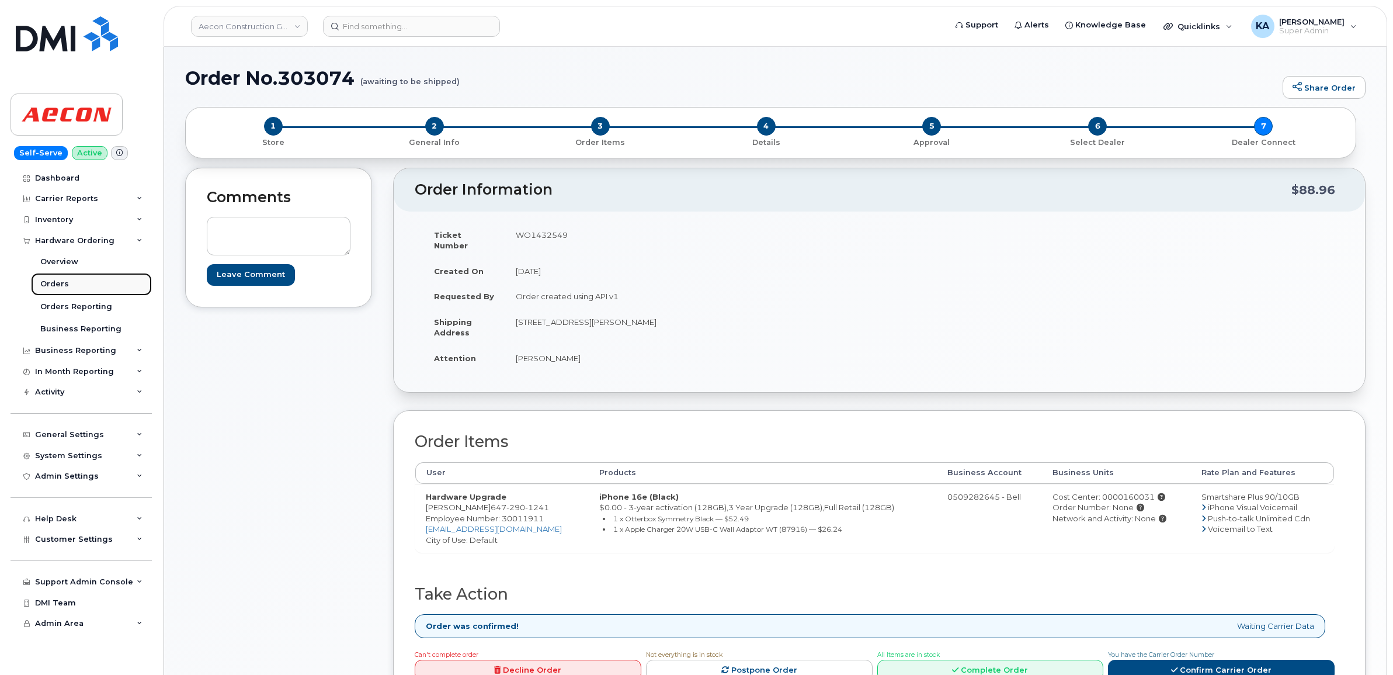
click at [45, 281] on div "Orders" at bounding box center [54, 284] width 29 height 11
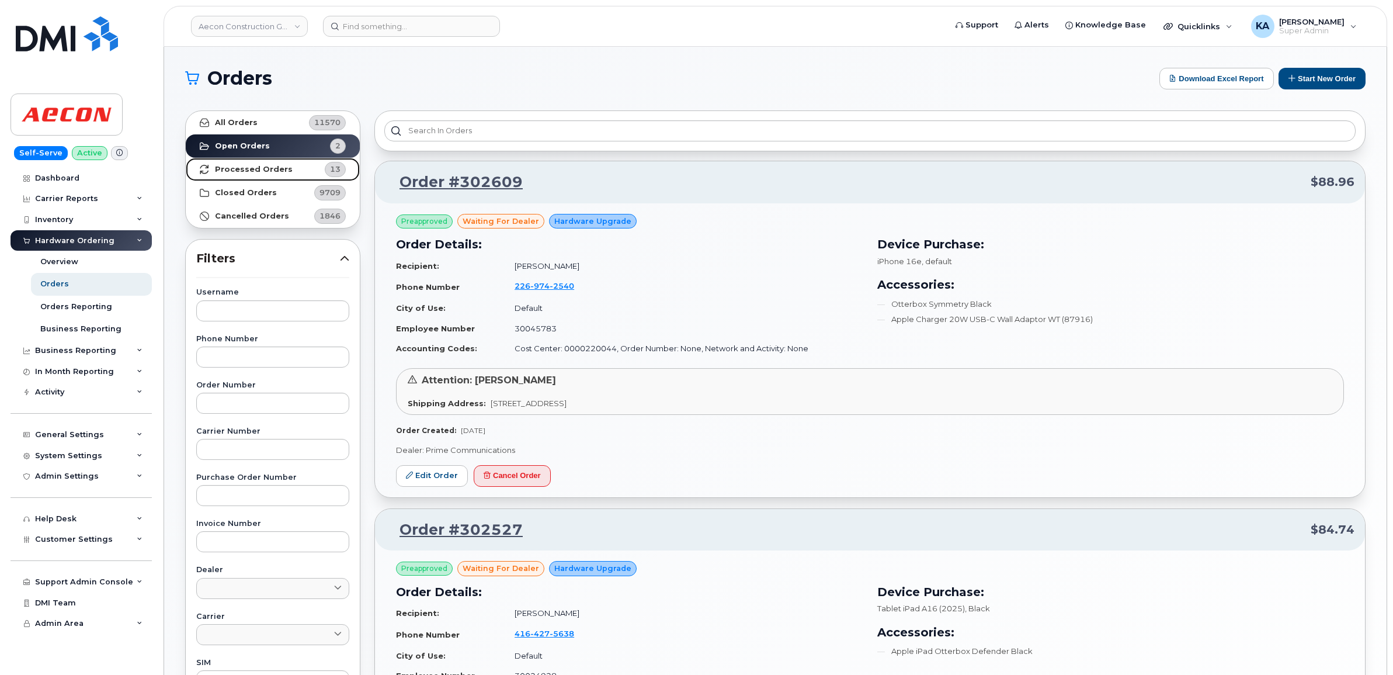
click at [246, 168] on strong "Processed Orders" at bounding box center [254, 169] width 78 height 9
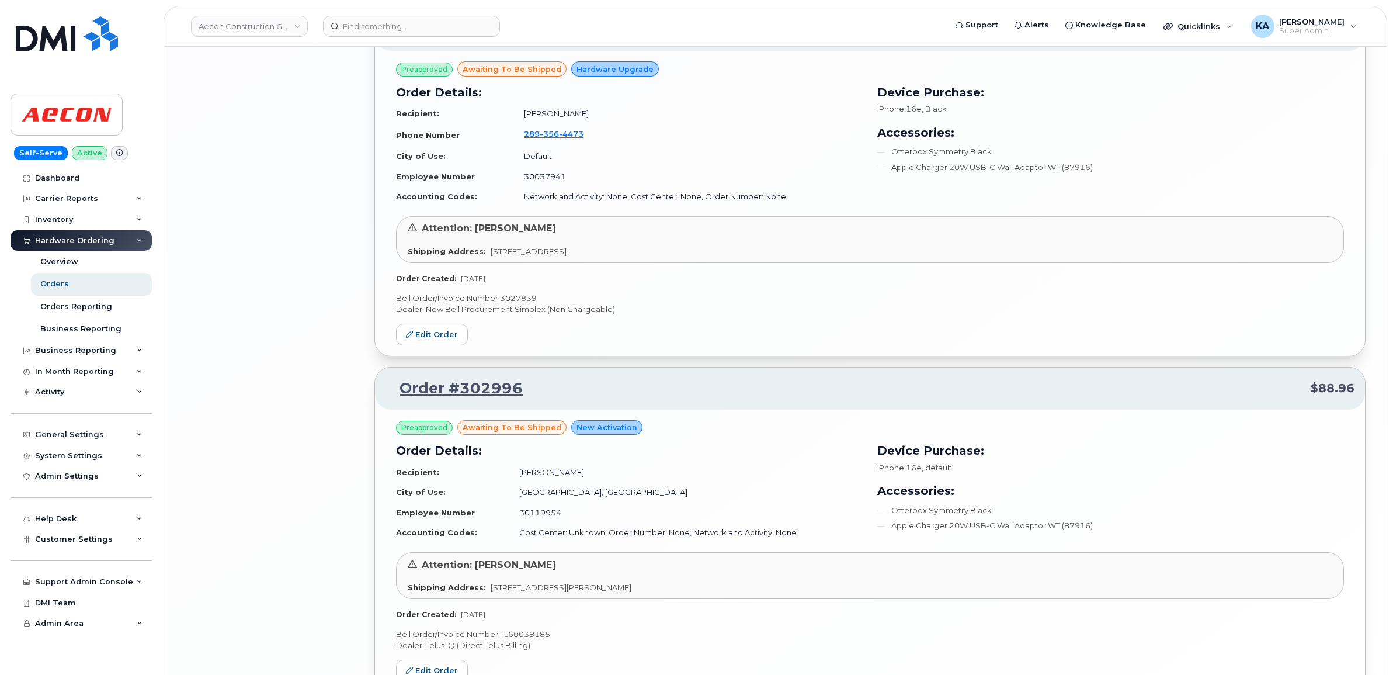
scroll to position [2307, 0]
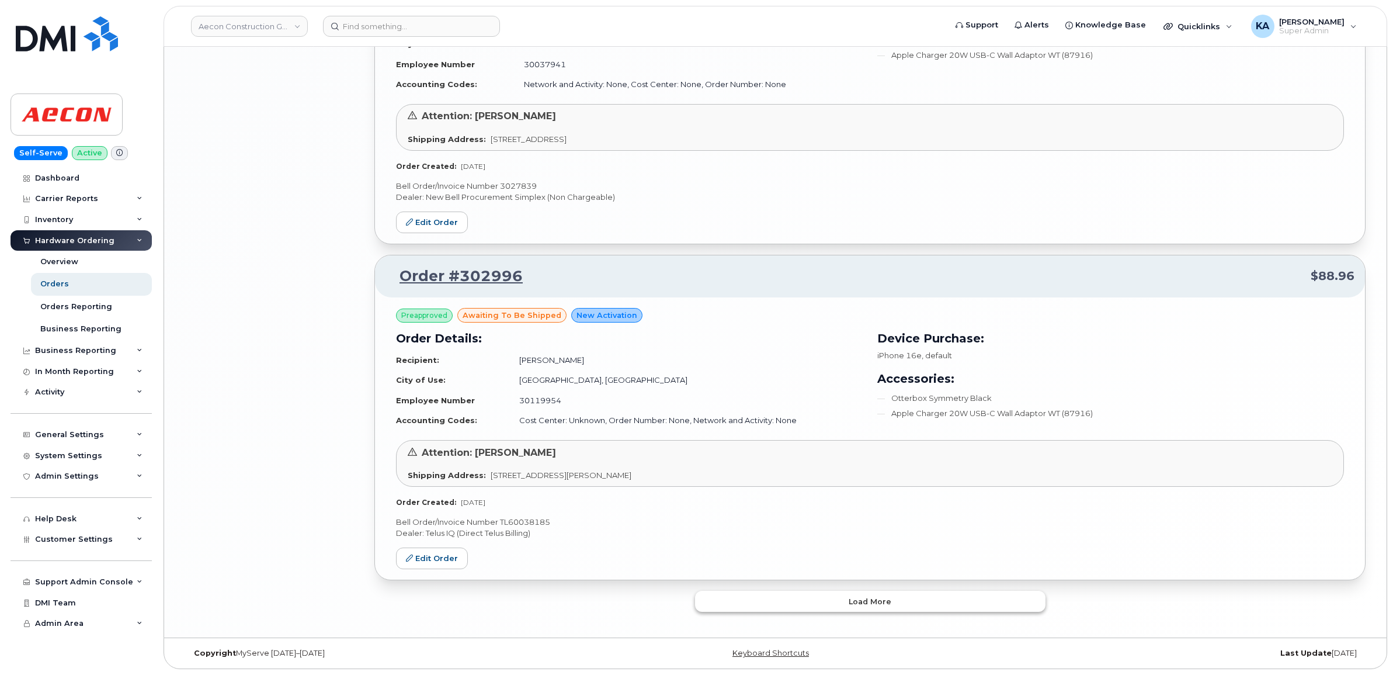
click at [711, 596] on button "Load more" at bounding box center [870, 600] width 350 height 21
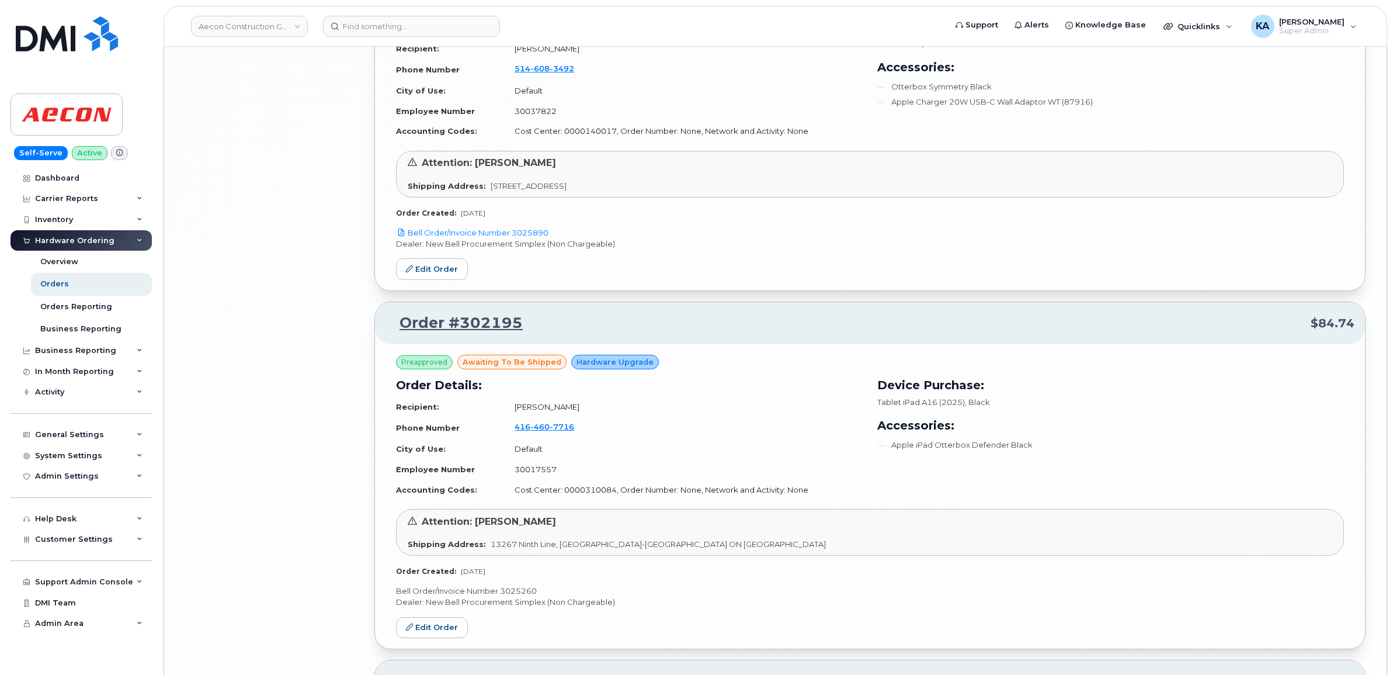
scroll to position [4030, 0]
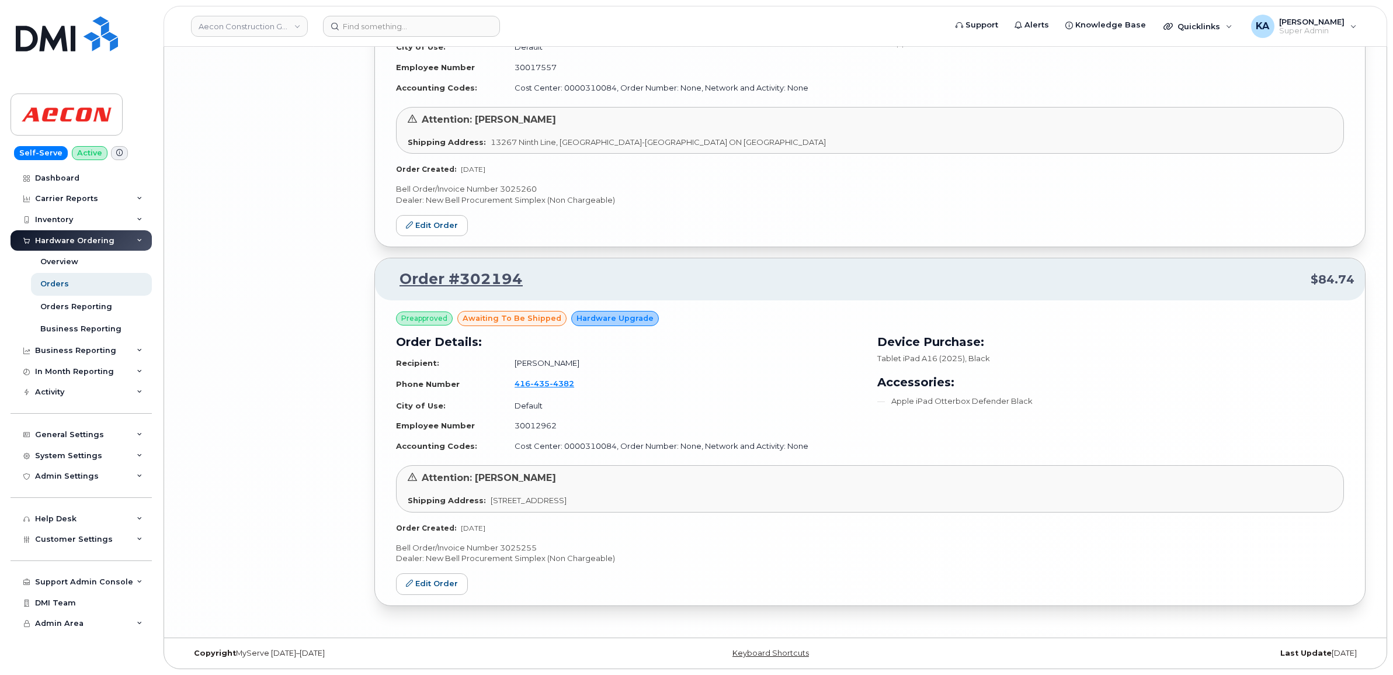
click at [514, 545] on p "Bell Order/Invoice Number 3025255" at bounding box center [870, 547] width 948 height 11
copy p "3025255"
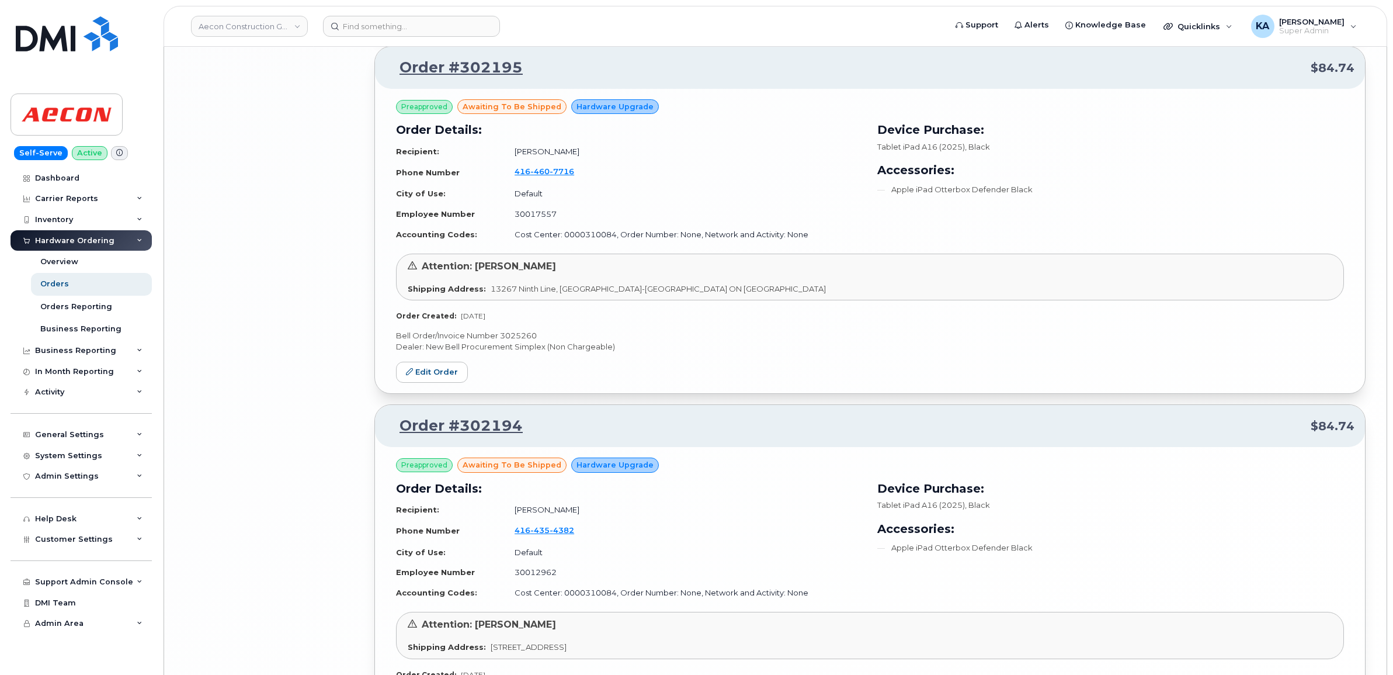
scroll to position [3811, 0]
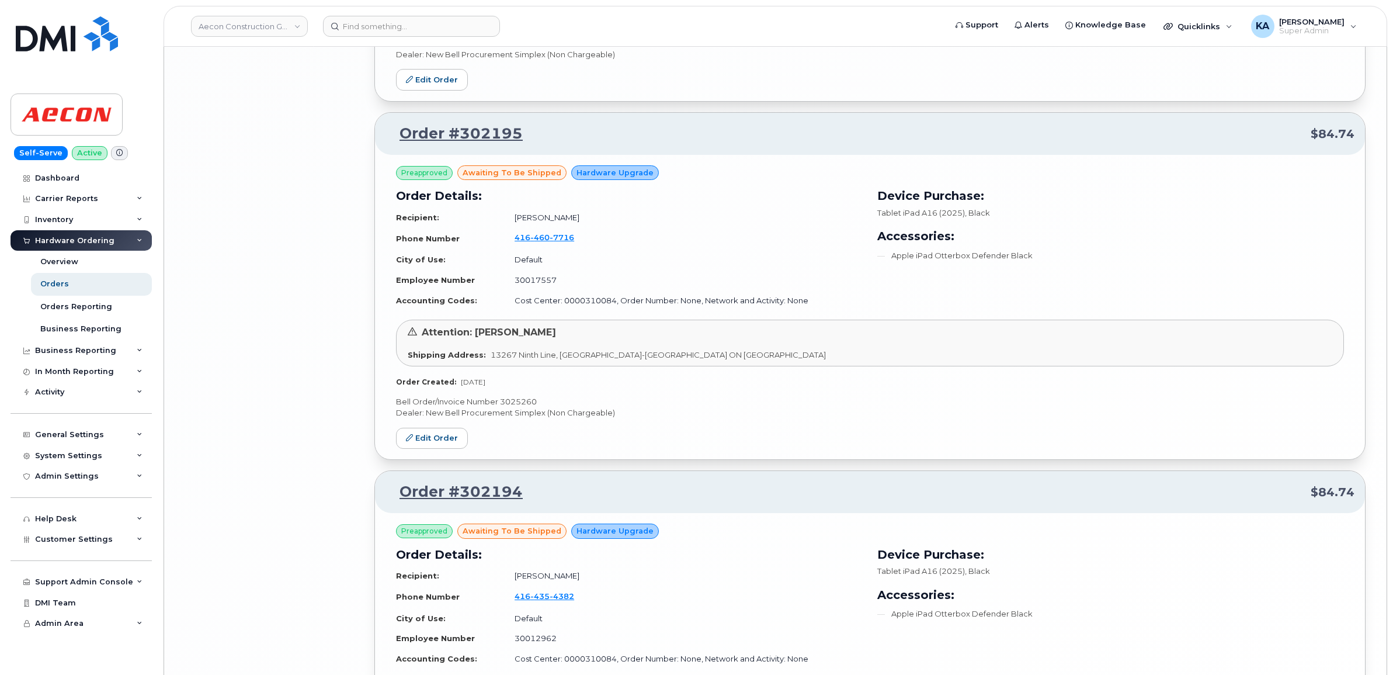
click at [523, 406] on p "Bell Order/Invoice Number 3025260" at bounding box center [870, 401] width 948 height 11
copy p "3025260"
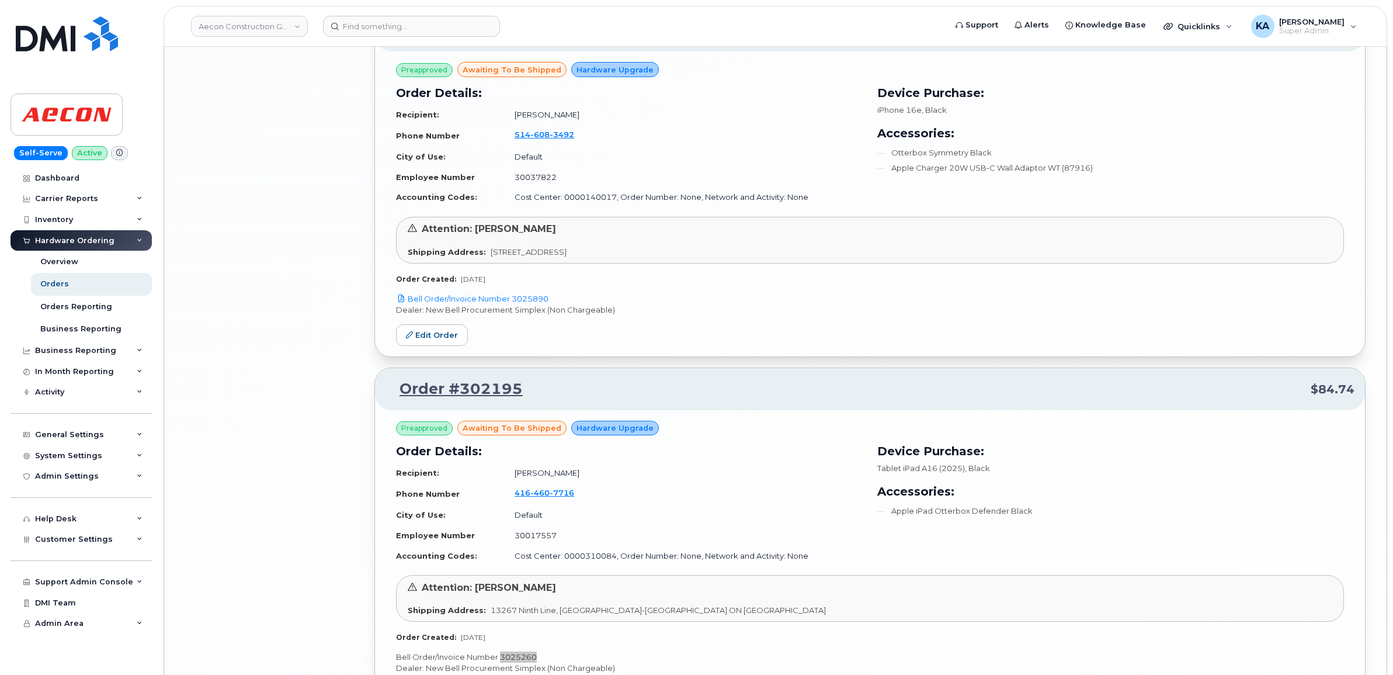
scroll to position [3519, 0]
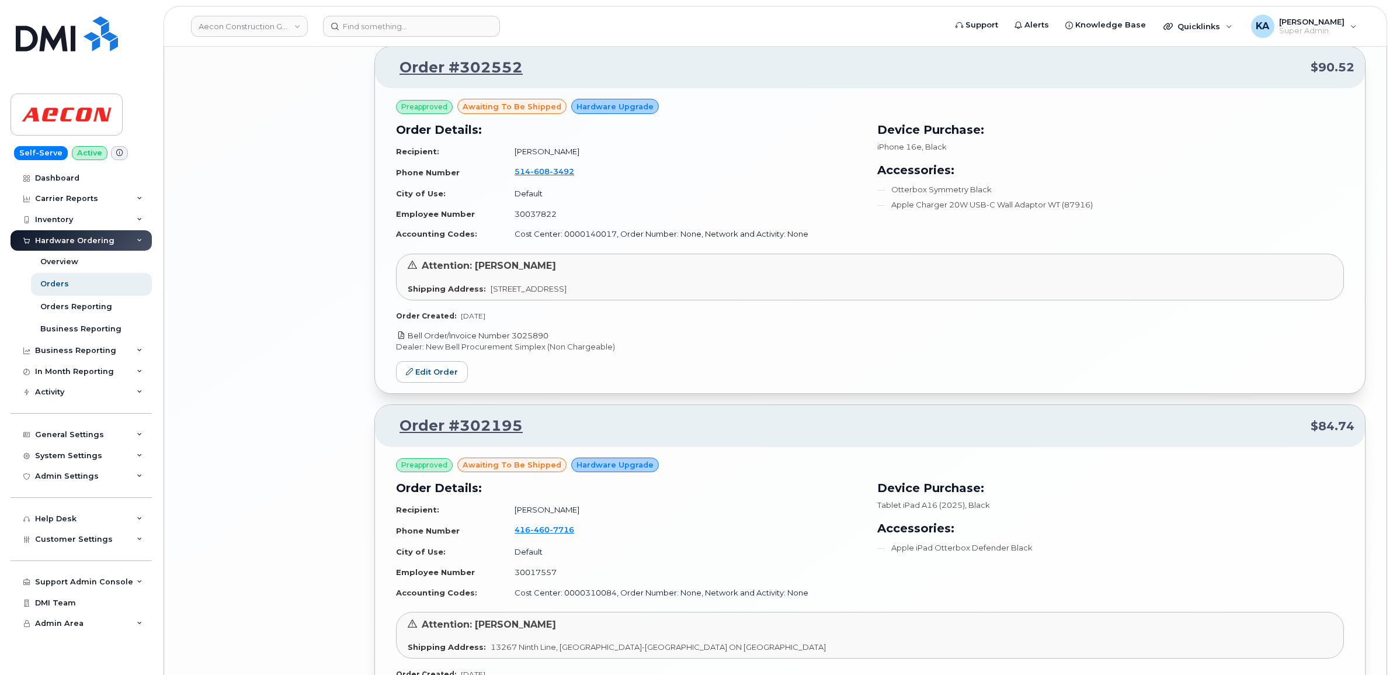
drag, startPoint x: 554, startPoint y: 342, endPoint x: 515, endPoint y: 343, distance: 38.6
click at [515, 341] on p "Bell Order/Invoice Number 3025890" at bounding box center [870, 335] width 948 height 11
copy link "3025890"
click at [442, 380] on link "Edit Order" at bounding box center [432, 372] width 72 height 22
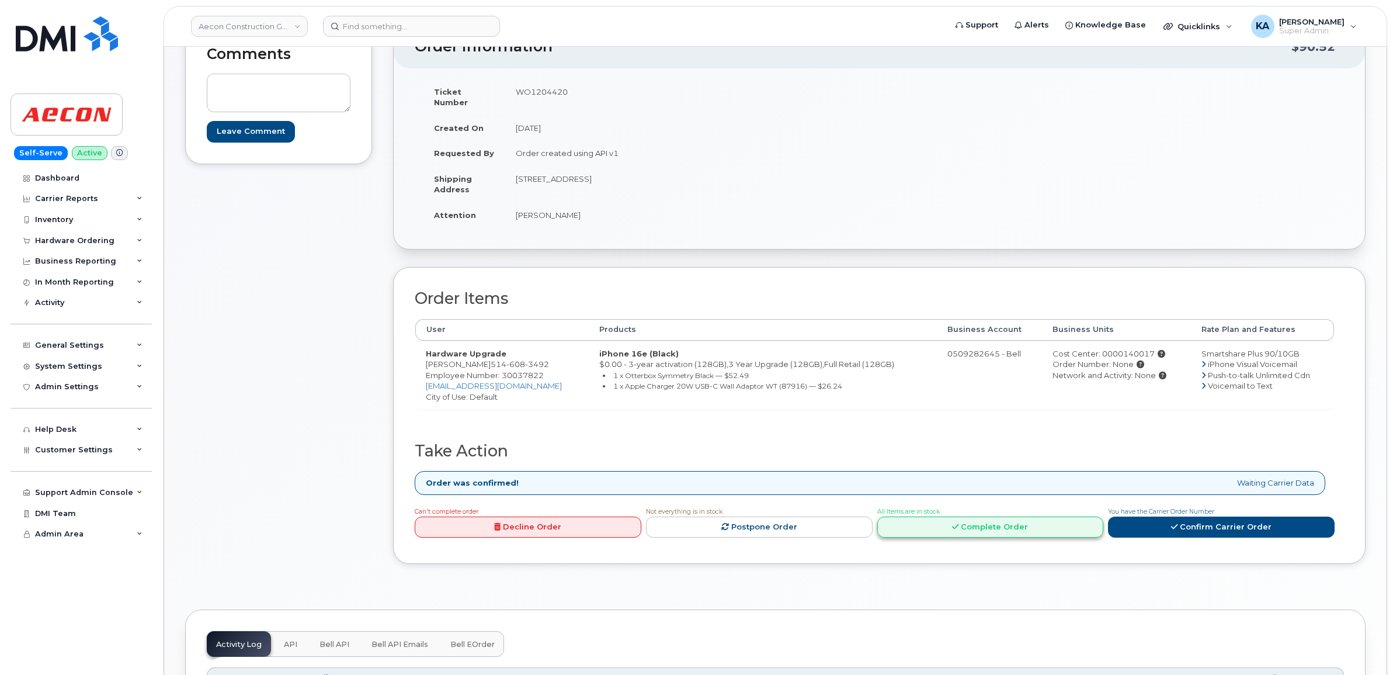
scroll to position [146, 0]
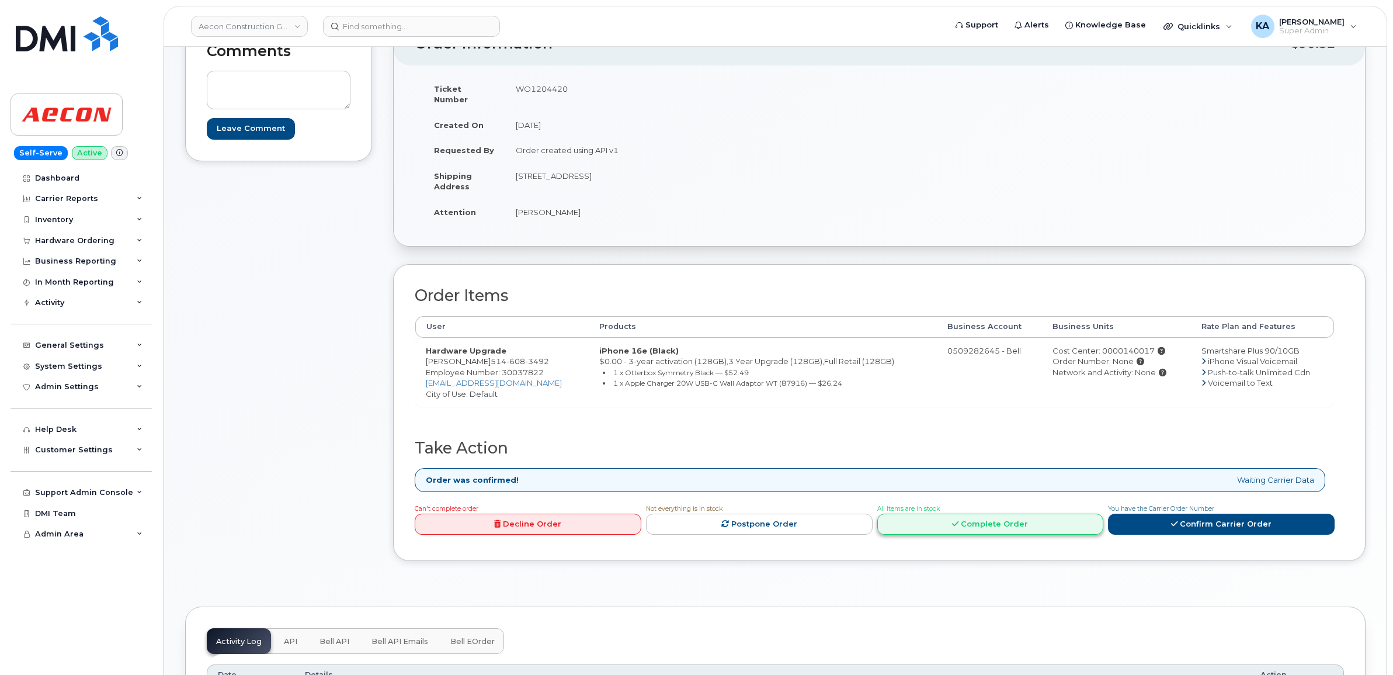
click at [981, 516] on link "Complete Order" at bounding box center [990, 524] width 227 height 22
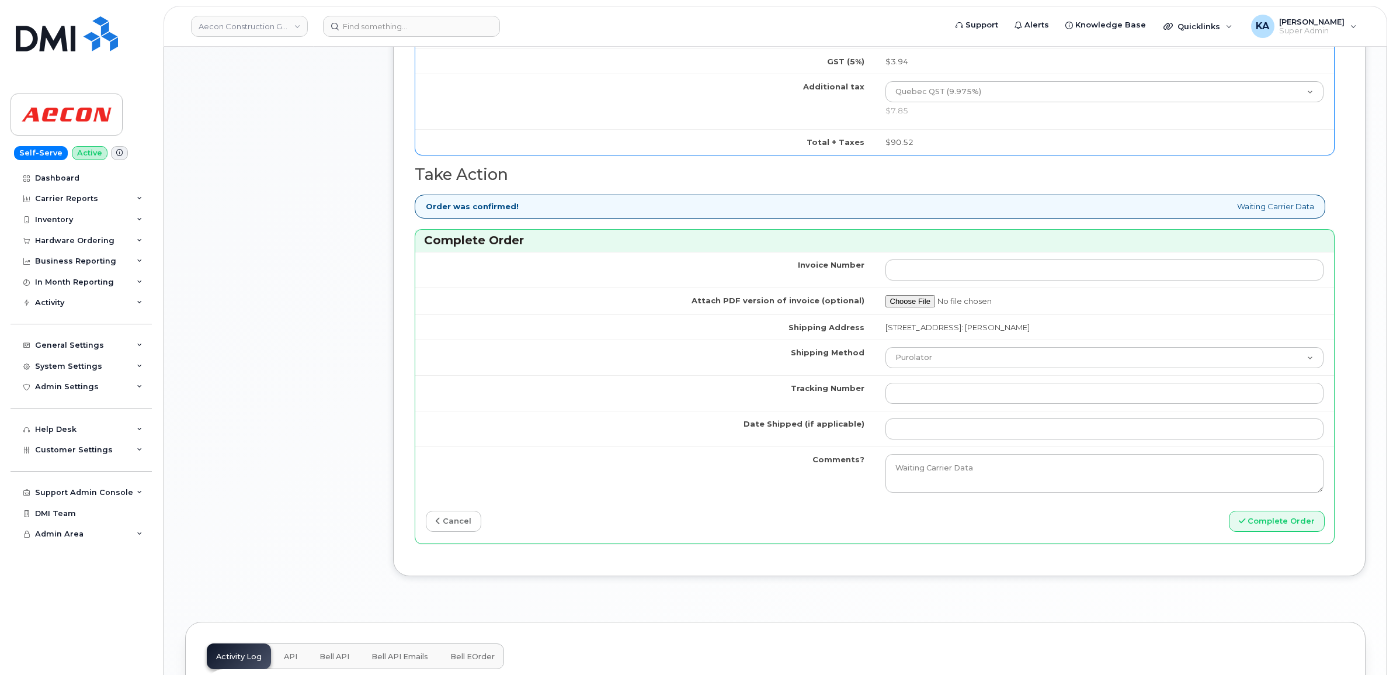
scroll to position [876, 0]
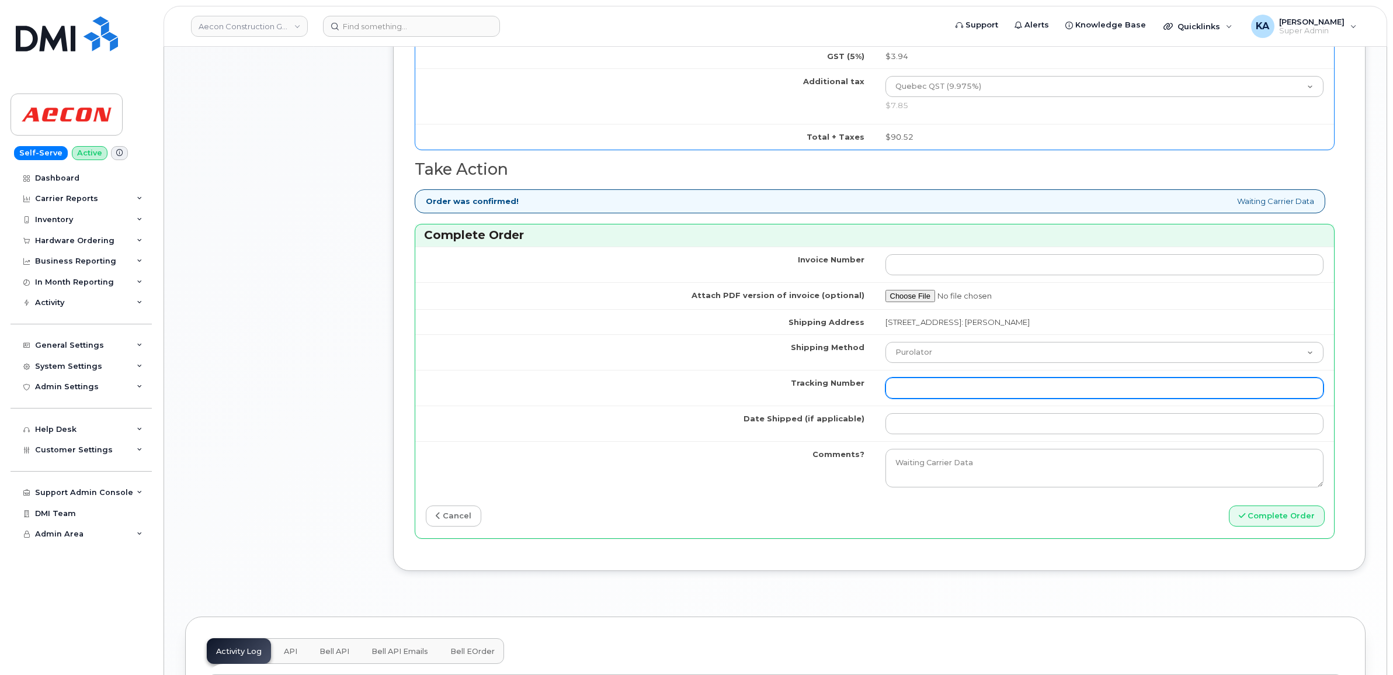
click at [930, 383] on input "Tracking Number" at bounding box center [1104, 387] width 439 height 21
paste input "520092877155"
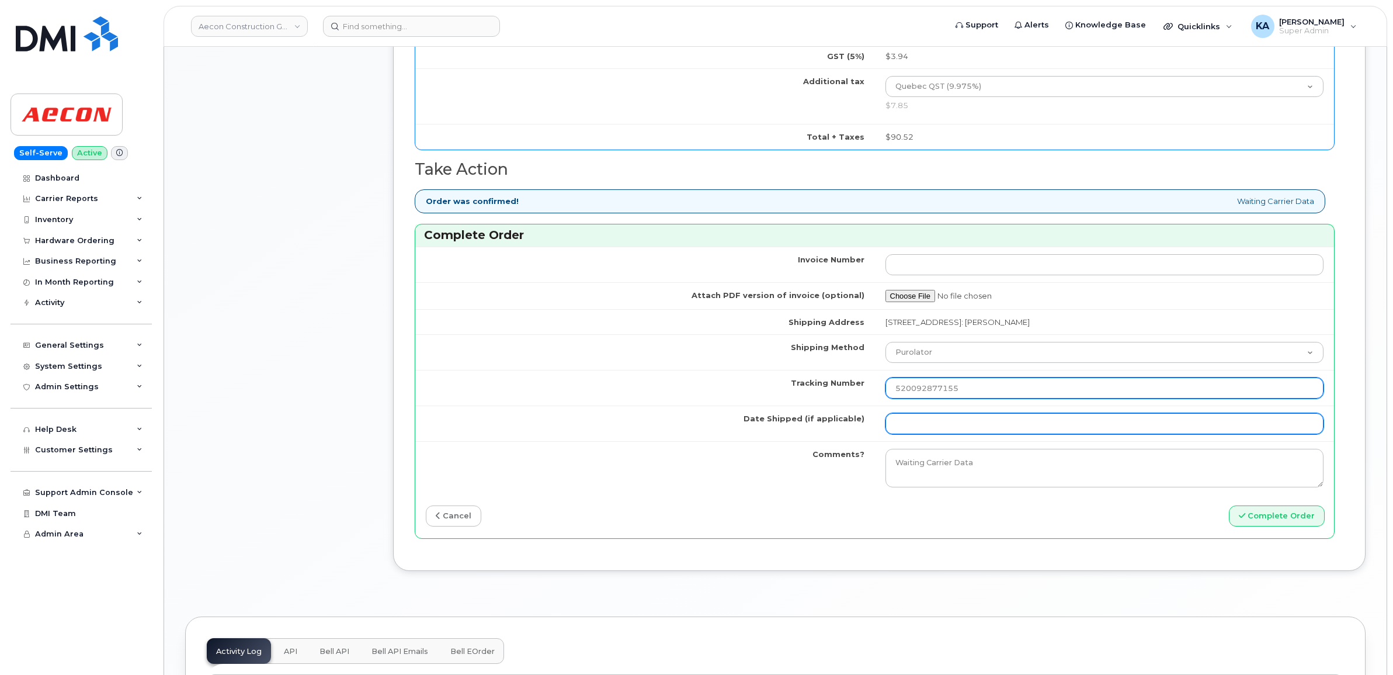
type input "520092877155"
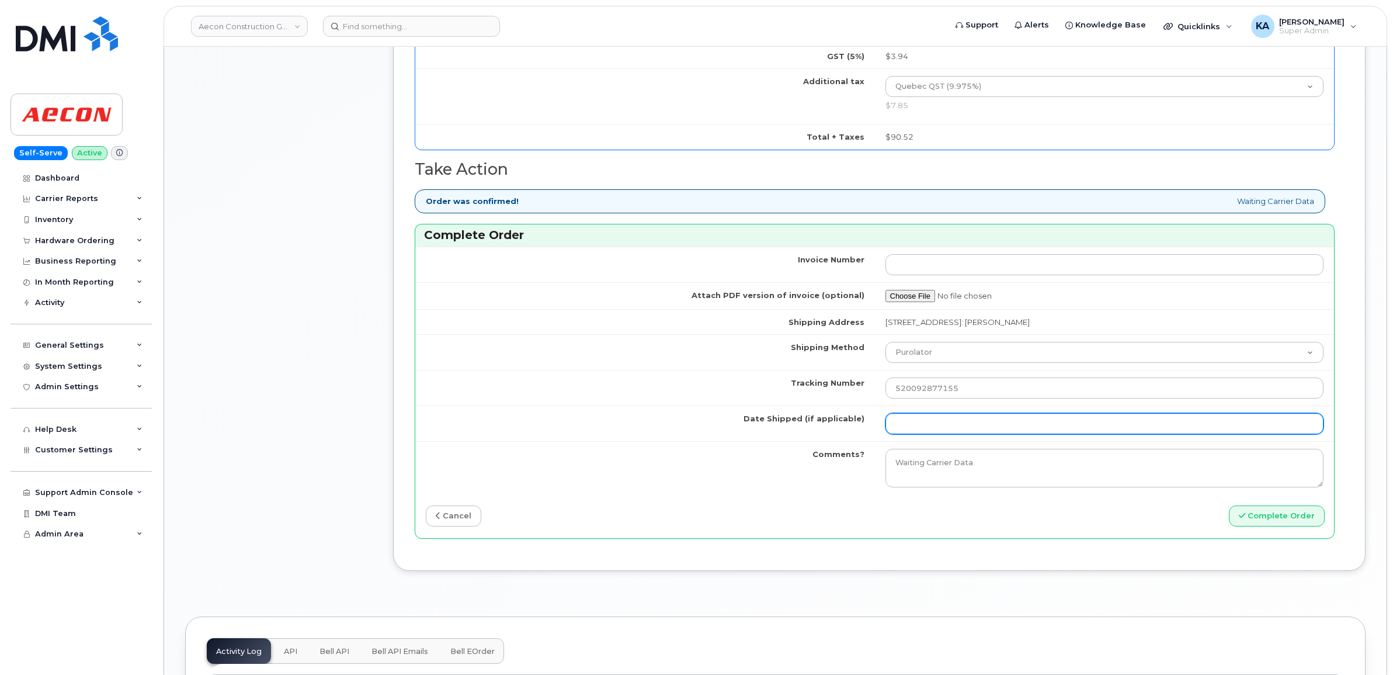
click at [927, 419] on input "Date Shipped (if applicable)" at bounding box center [1104, 423] width 439 height 21
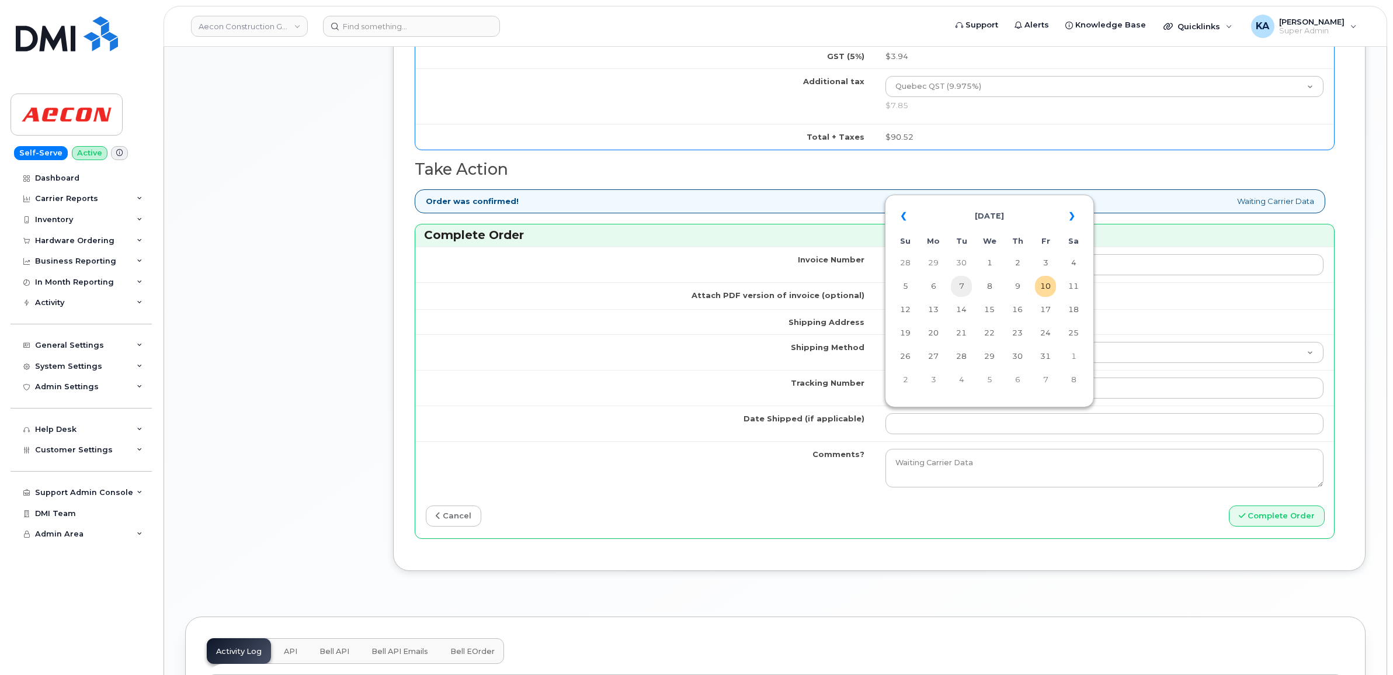
click at [961, 289] on td "7" at bounding box center [961, 286] width 21 height 21
type input "[DATE]"
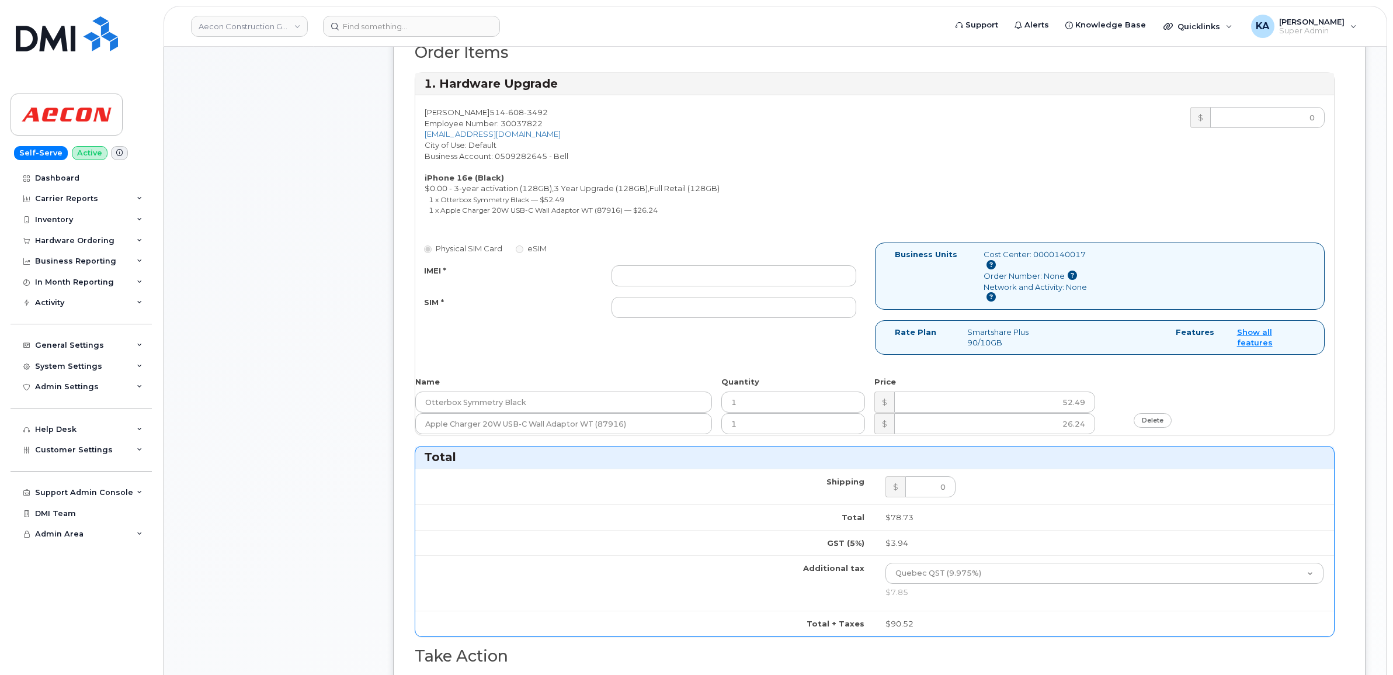
scroll to position [365, 0]
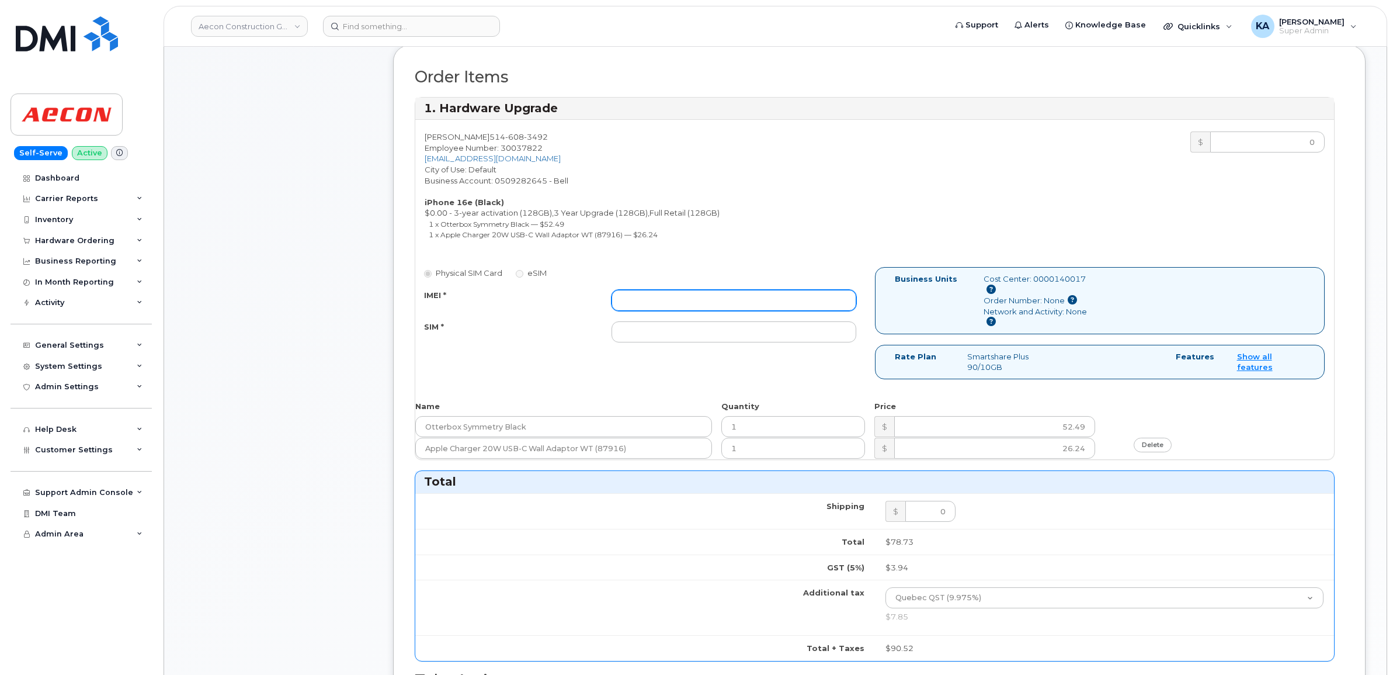
click at [728, 293] on input "IMEI *" at bounding box center [733, 300] width 245 height 21
paste input "354216331421598"
type input "354216331421598"
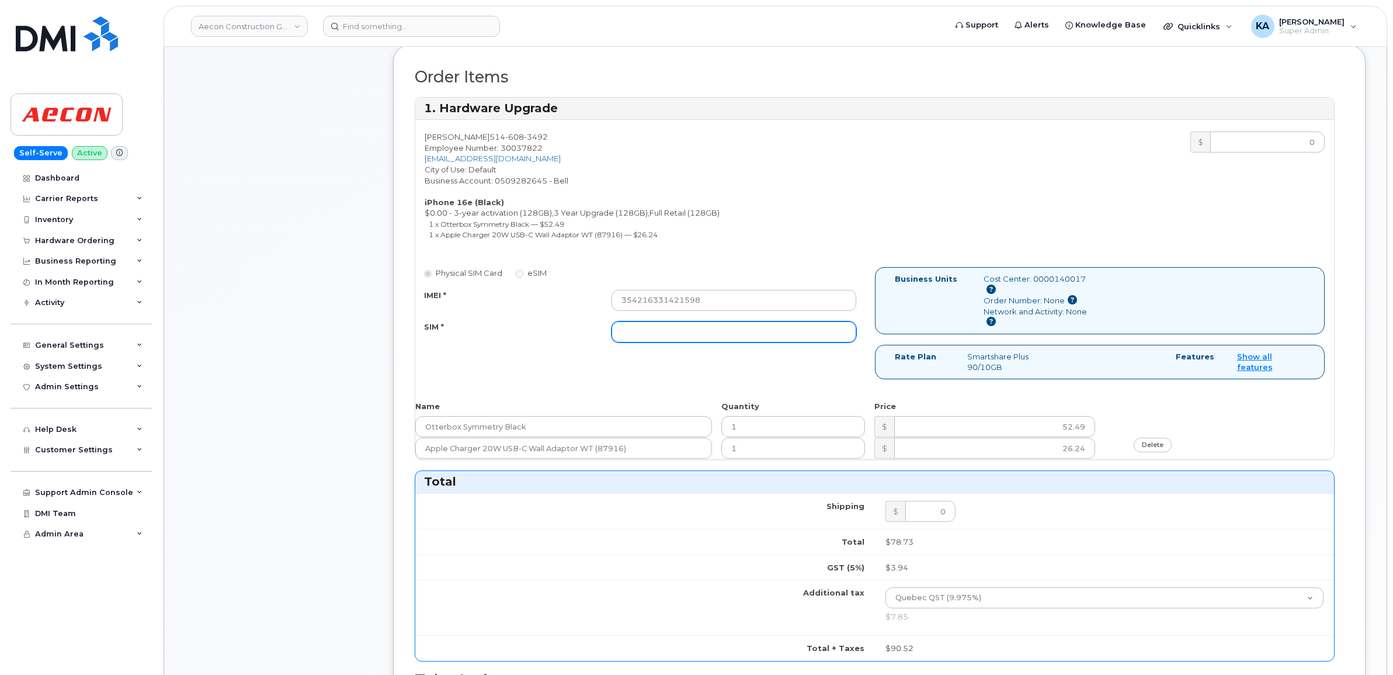
click at [727, 325] on input "SIM *" at bounding box center [733, 331] width 245 height 21
paste input "89302610207413880888"
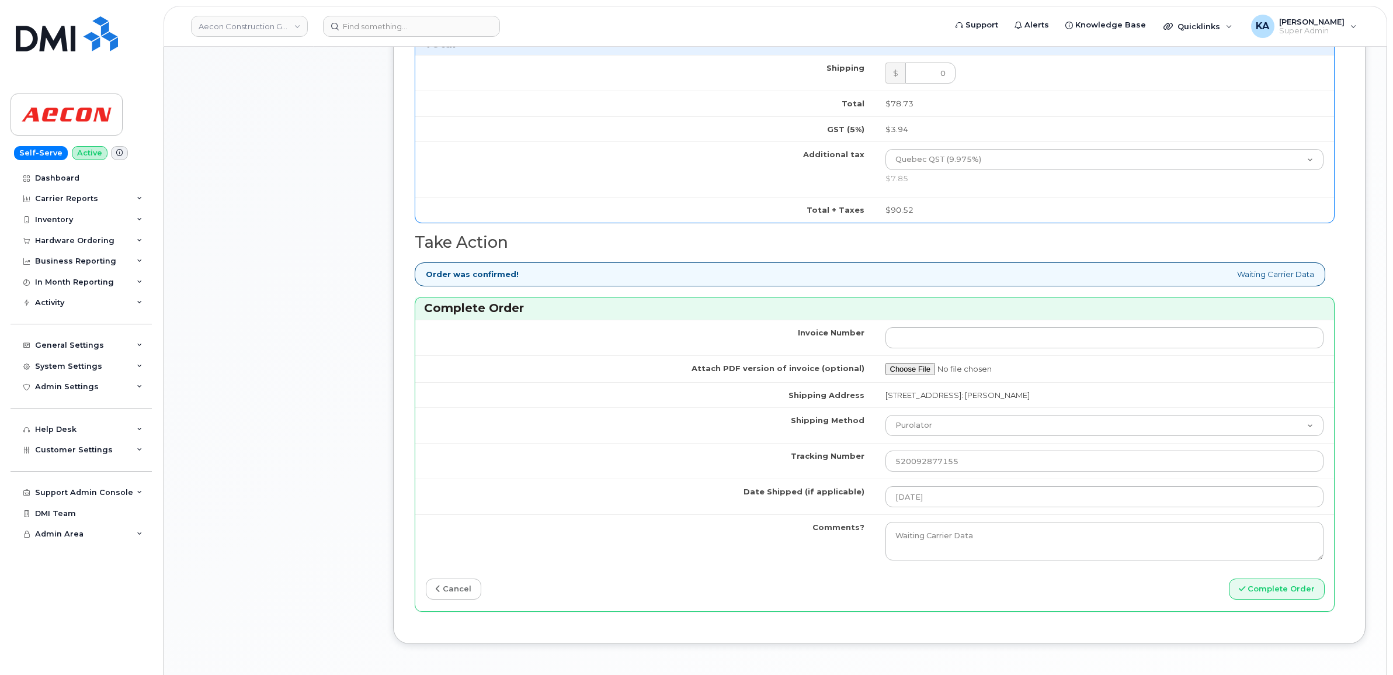
scroll to position [876, 0]
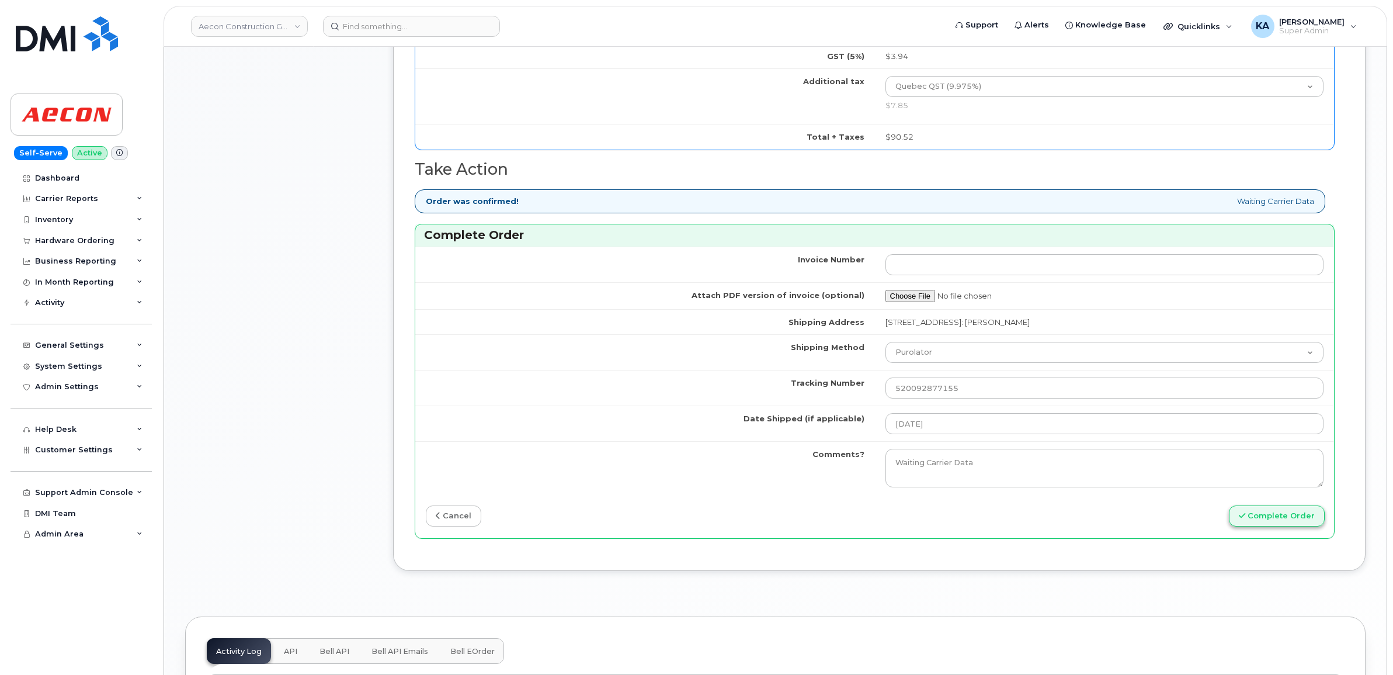
type input "89302610207413880888"
click at [1253, 509] on button "Complete Order" at bounding box center [1277, 516] width 96 height 22
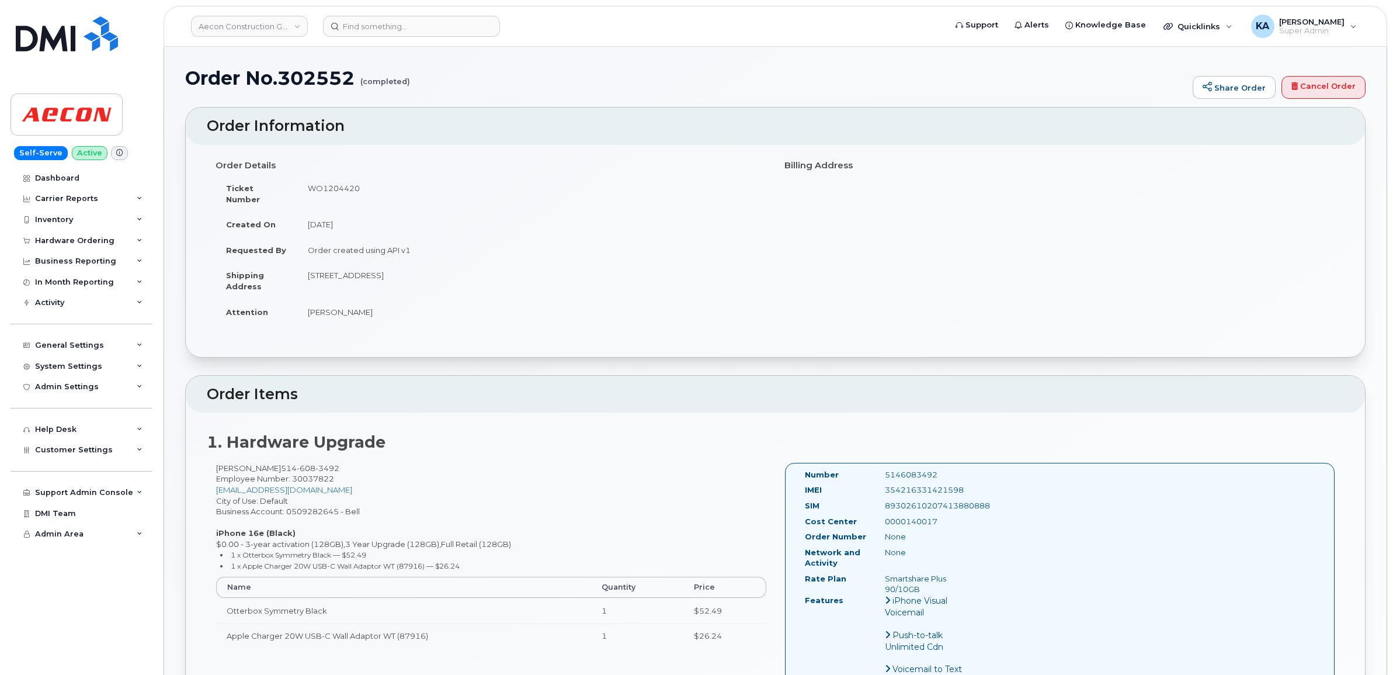
drag, startPoint x: 800, startPoint y: 461, endPoint x: 959, endPoint y: 579, distance: 197.5
click at [959, 579] on div "Number 5146083492 IMEI [TECHNICAL_ID] SIM [TECHNICAL_ID] Cost Center 0000140017…" at bounding box center [892, 577] width 192 height 217
copy div "Number 5146083492 IMEI [TECHNICAL_ID] SIM [TECHNICAL_ID] Cost Center 0000140017…"
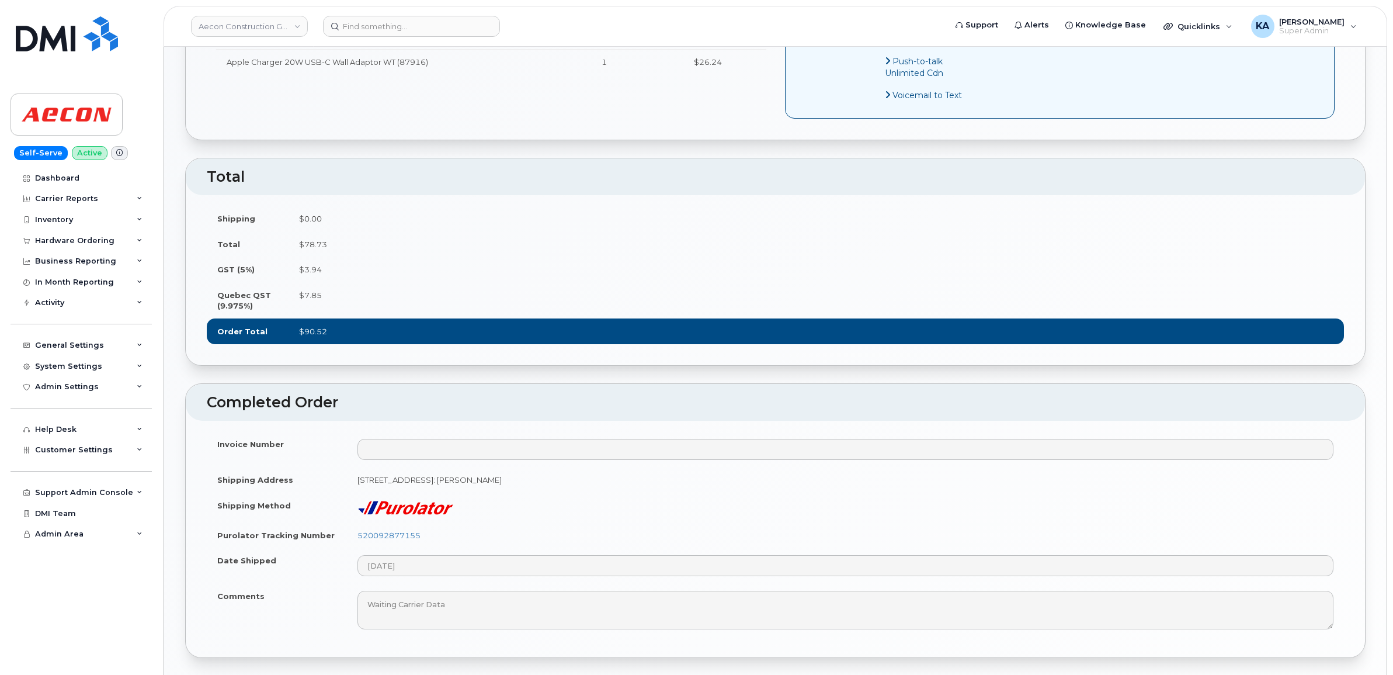
scroll to position [584, 0]
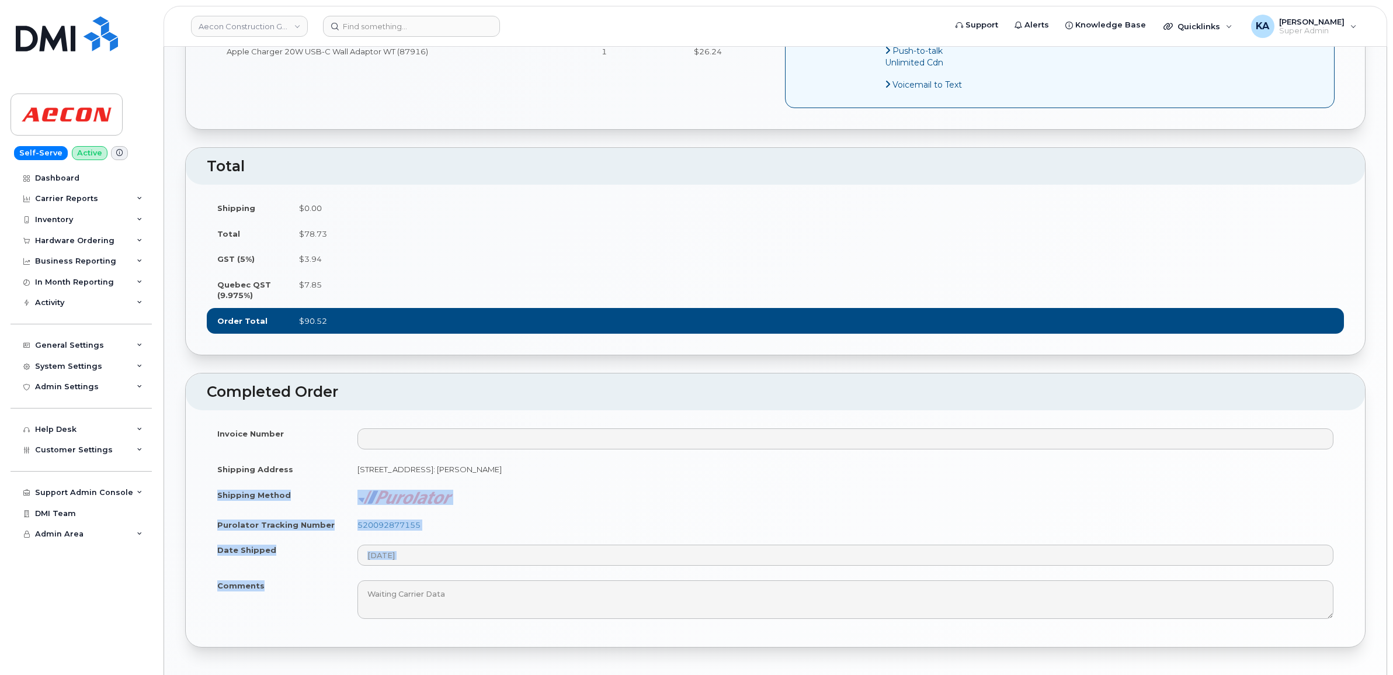
drag, startPoint x: 212, startPoint y: 488, endPoint x: 266, endPoint y: 582, distance: 108.6
click at [266, 582] on tbody "Invoice Number Shipping Address [STREET_ADDRESS]: [PERSON_NAME] Shipping Method…" at bounding box center [775, 522] width 1137 height 205
copy tbody "Shipping Method Purolator Tracking Number 520092877155 Date Shipped Comments"
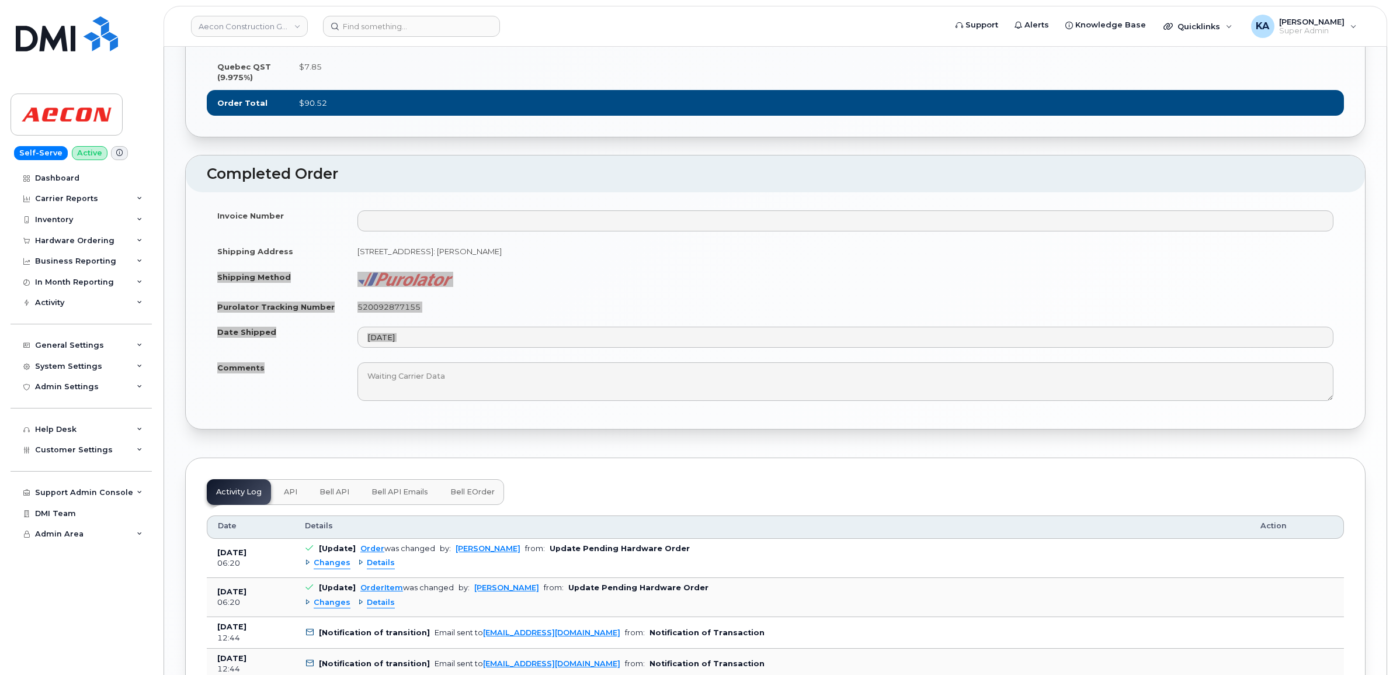
scroll to position [803, 0]
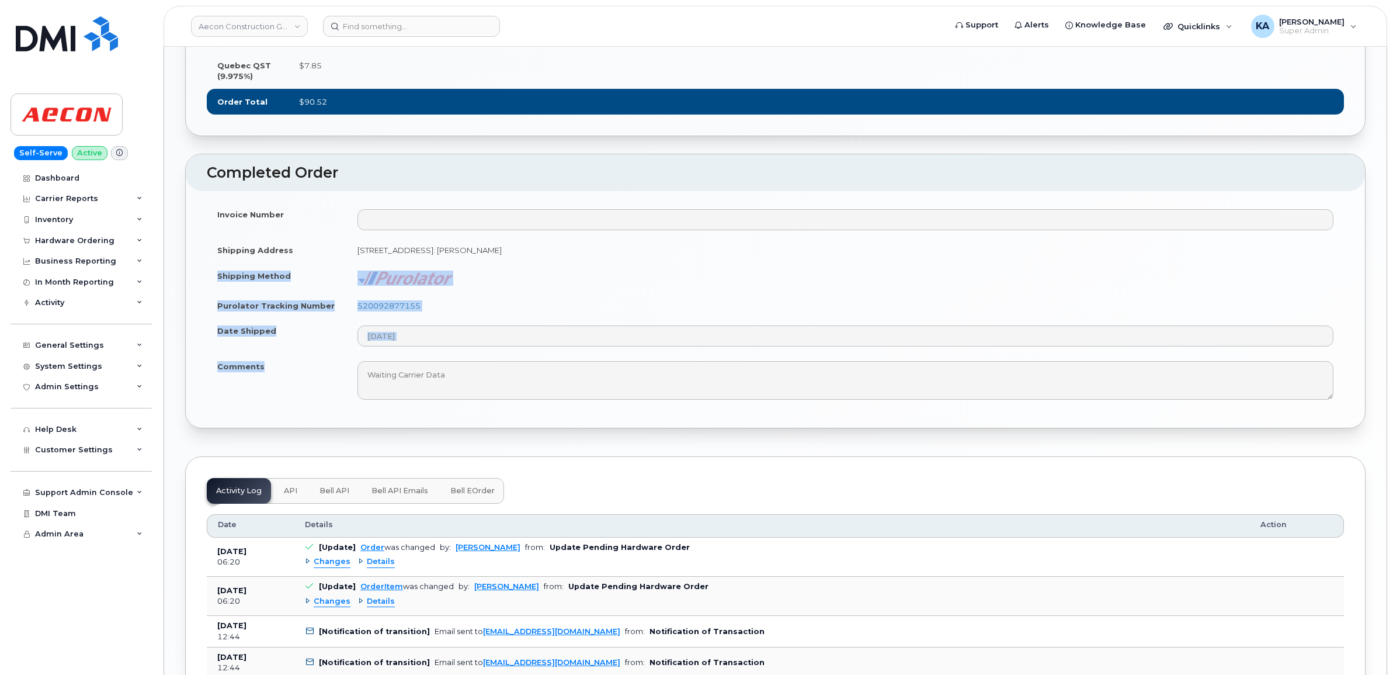
click at [480, 302] on td "520092877155" at bounding box center [845, 306] width 997 height 26
drag, startPoint x: 429, startPoint y: 297, endPoint x: 357, endPoint y: 298, distance: 72.4
click at [357, 298] on td "520092877155" at bounding box center [845, 306] width 997 height 26
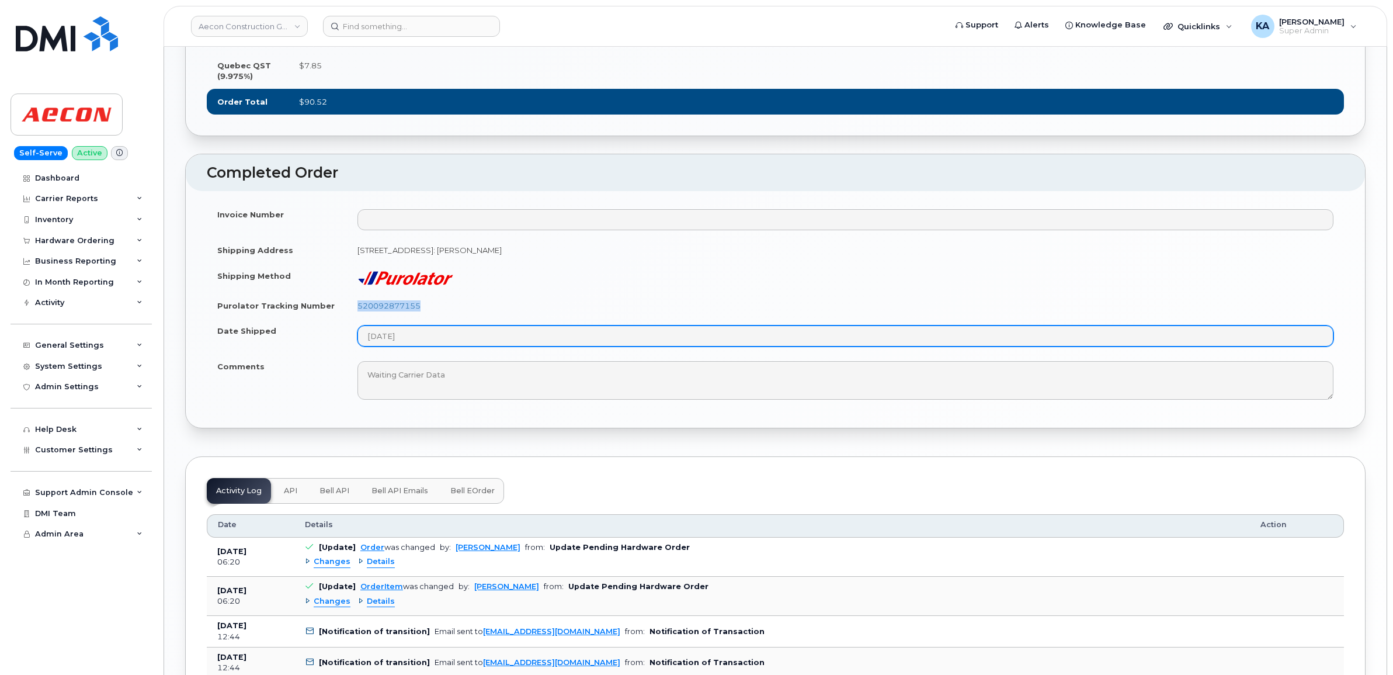
copy link "520092877155"
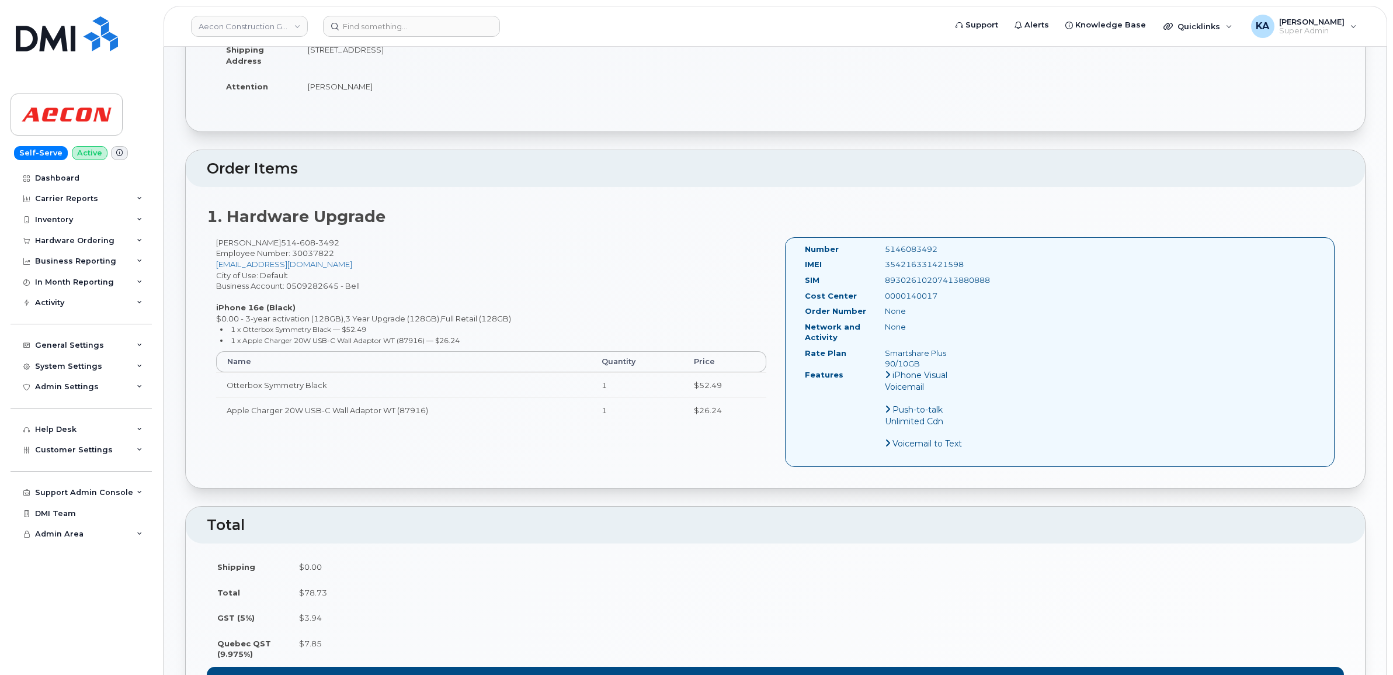
scroll to position [219, 0]
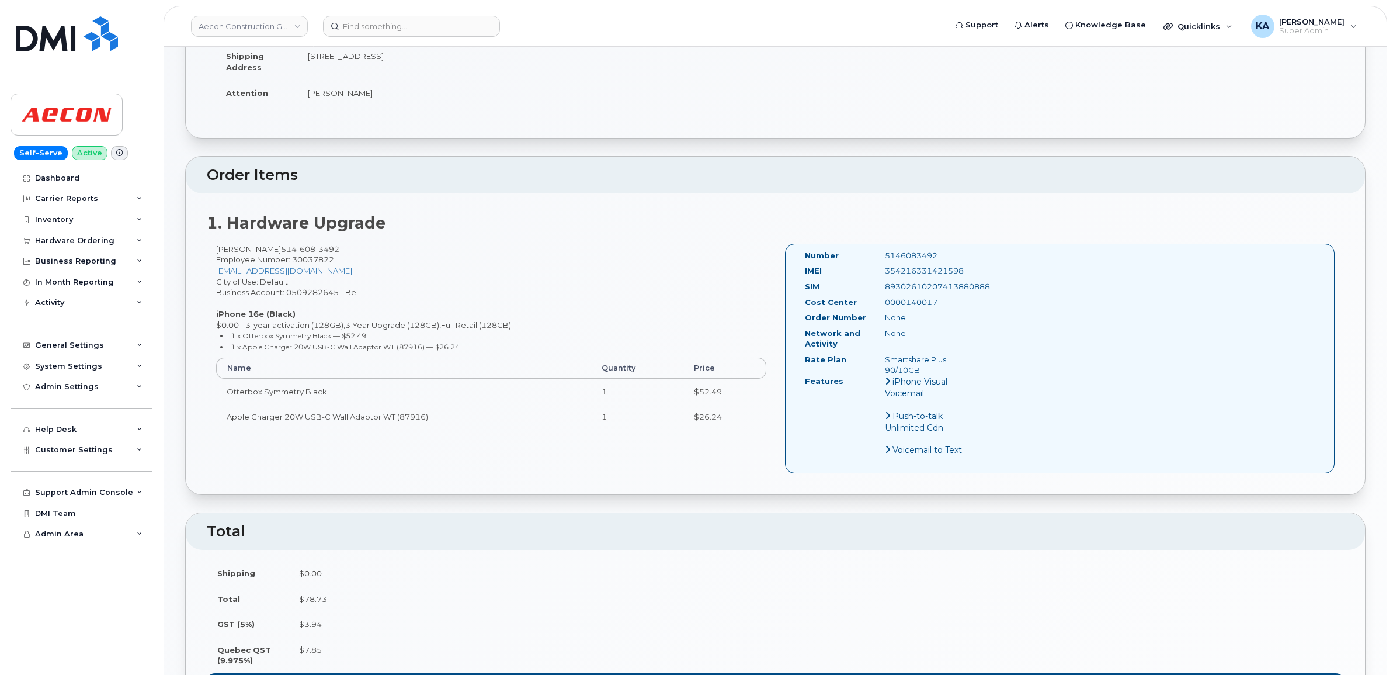
drag, startPoint x: 942, startPoint y: 258, endPoint x: 878, endPoint y: 256, distance: 64.3
click at [878, 265] on div "354216331421598" at bounding box center [932, 270] width 112 height 11
copy div "354216331421598"
drag, startPoint x: 944, startPoint y: 244, endPoint x: 879, endPoint y: 244, distance: 64.2
click at [879, 250] on div "5146083492" at bounding box center [932, 255] width 112 height 11
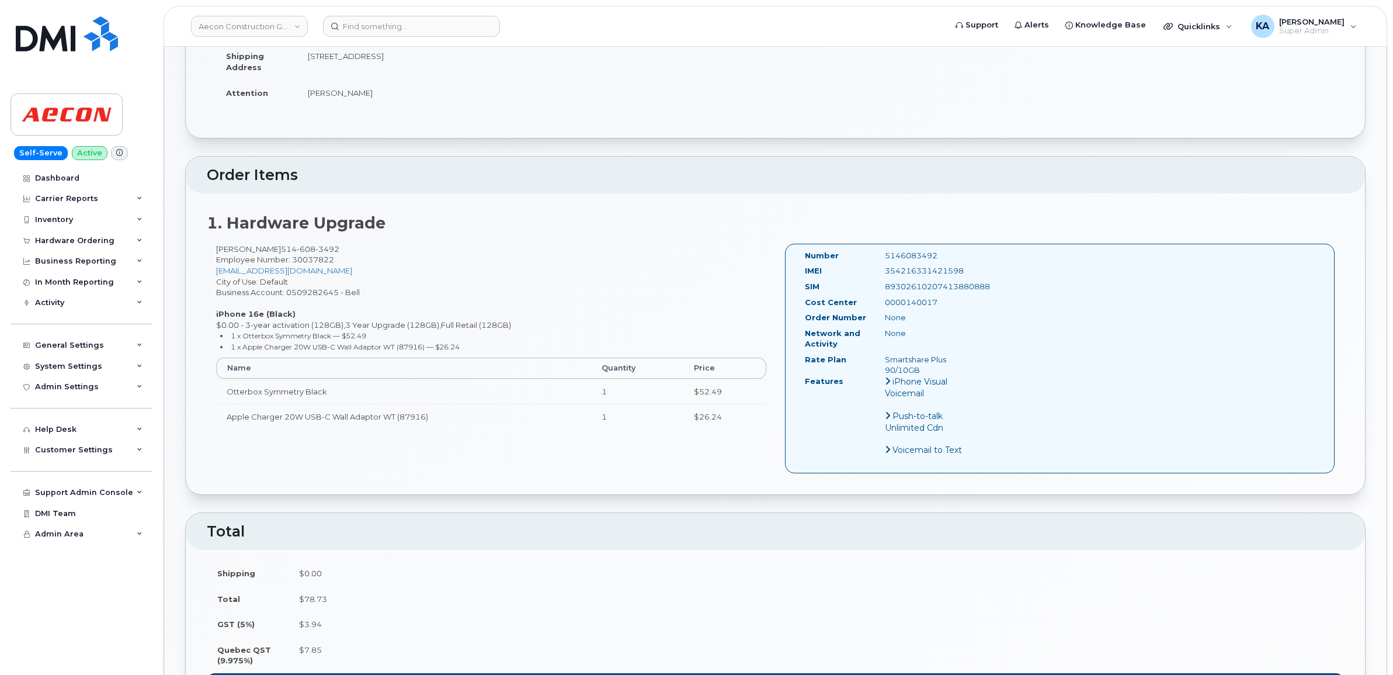
copy div "5146083492"
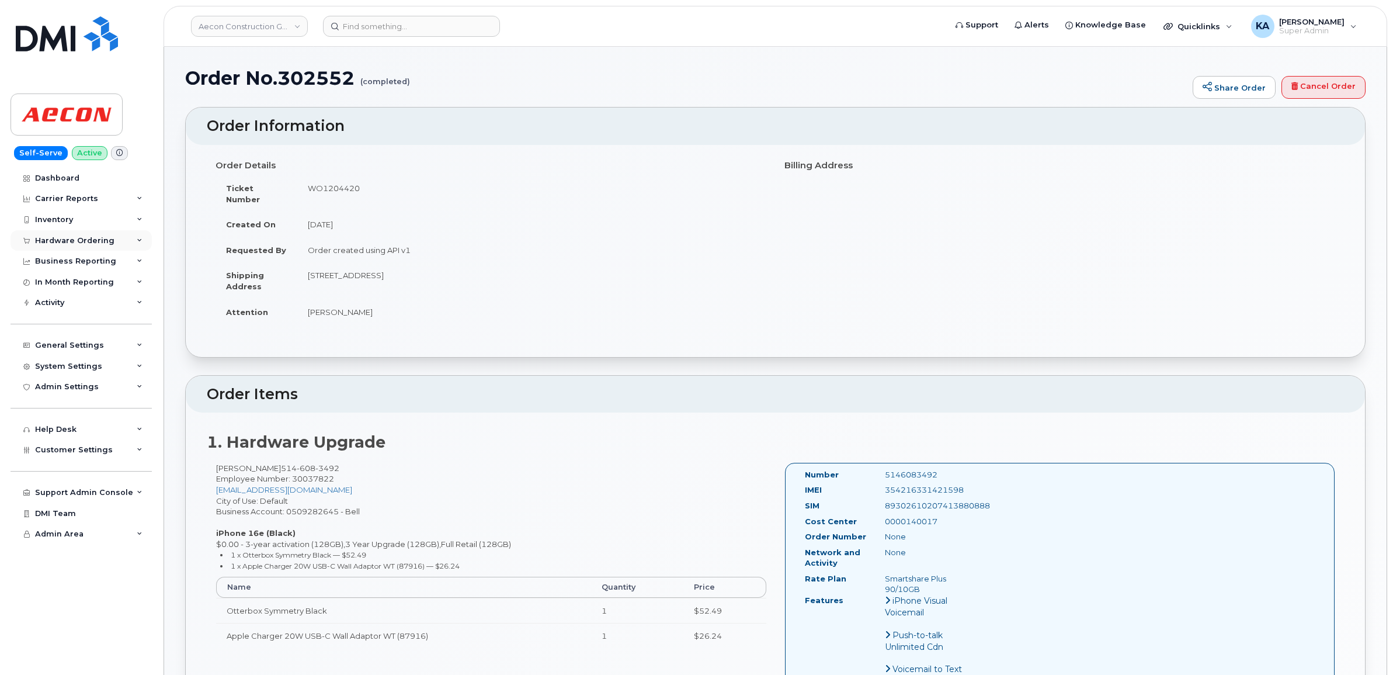
click at [79, 239] on div "Hardware Ordering" at bounding box center [74, 240] width 79 height 9
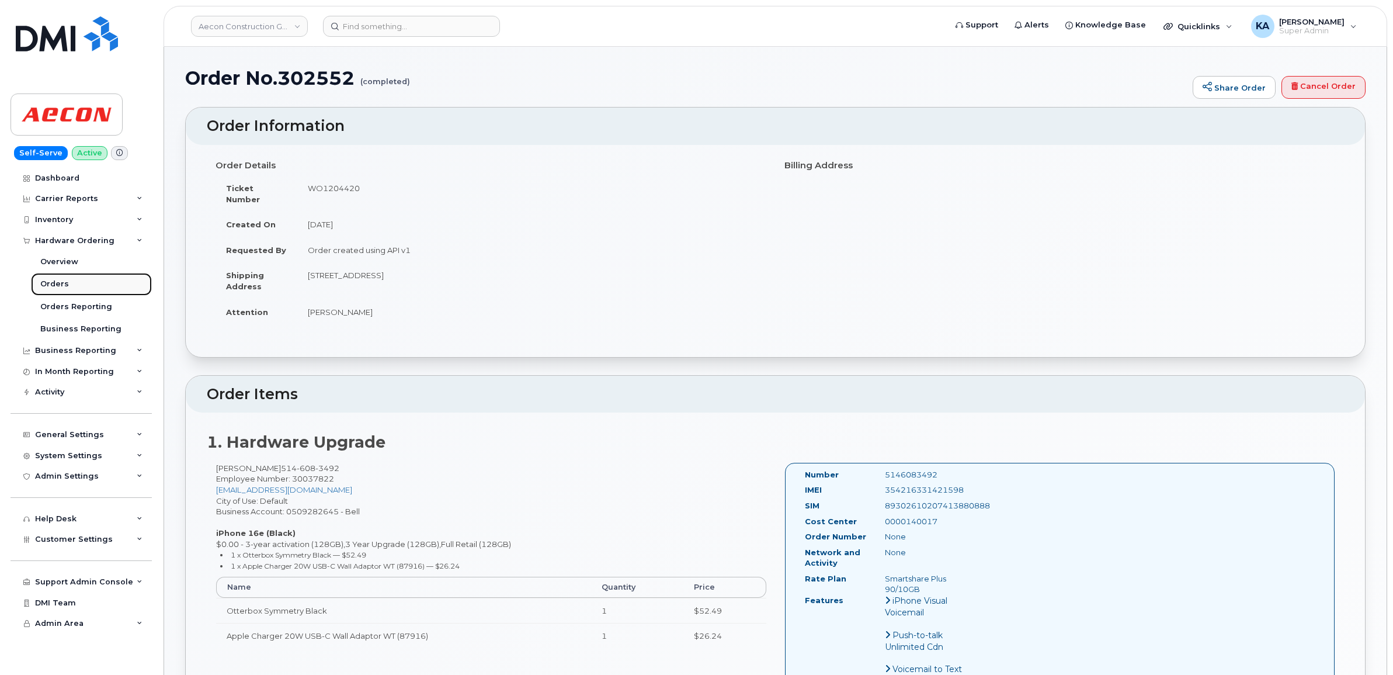
click at [50, 283] on div "Orders" at bounding box center [54, 284] width 29 height 11
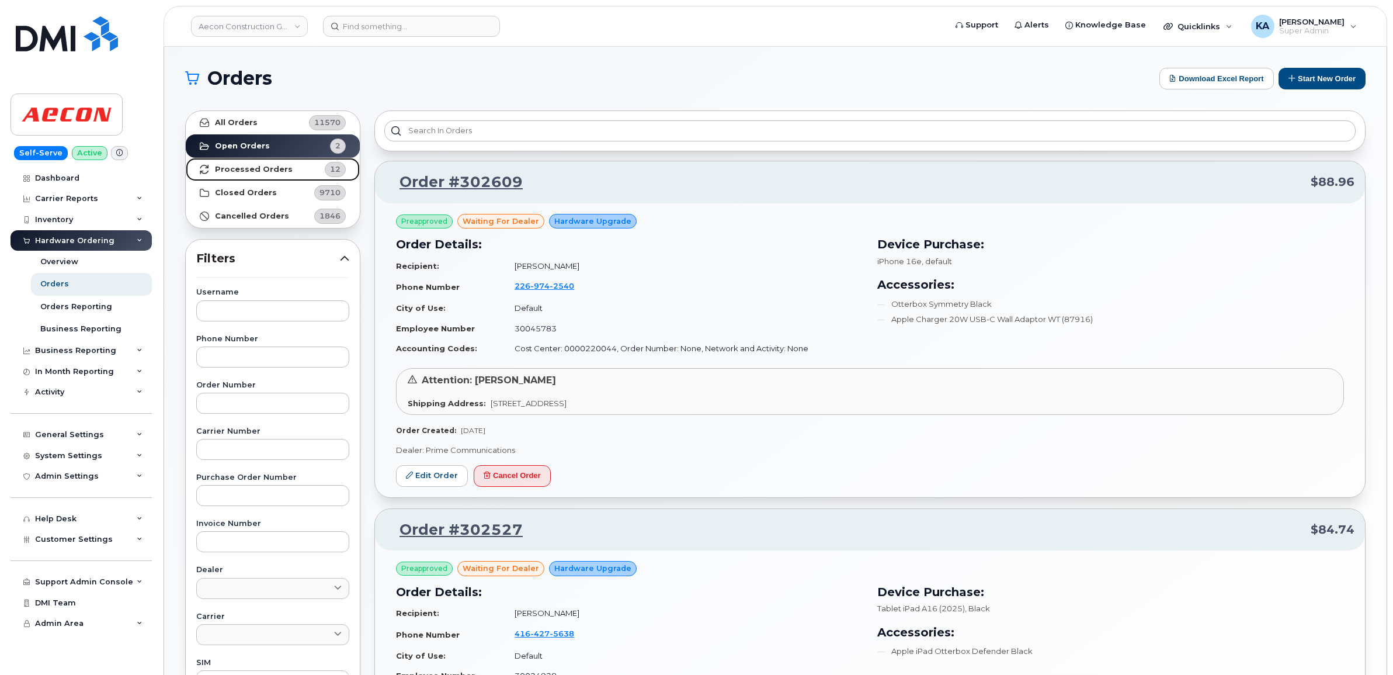
click at [250, 167] on strong "Processed Orders" at bounding box center [254, 169] width 78 height 9
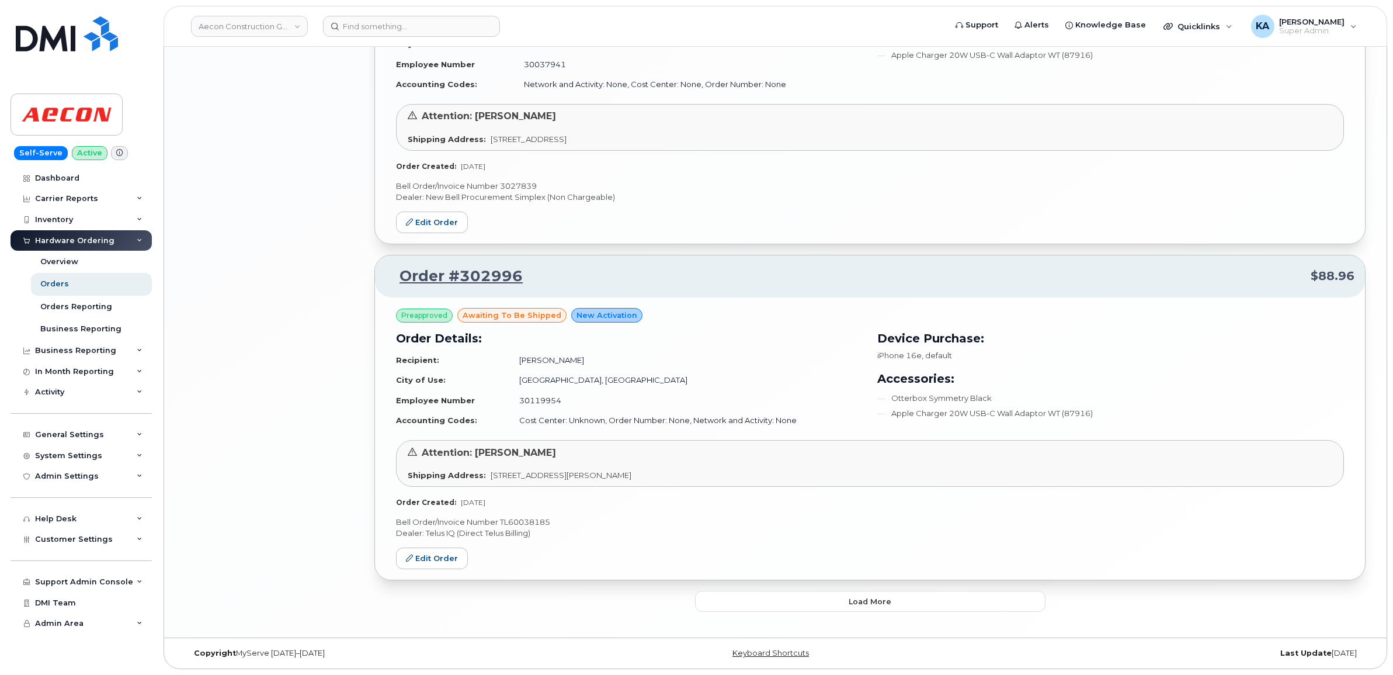
scroll to position [2307, 0]
click at [739, 600] on button "Load more" at bounding box center [870, 600] width 350 height 21
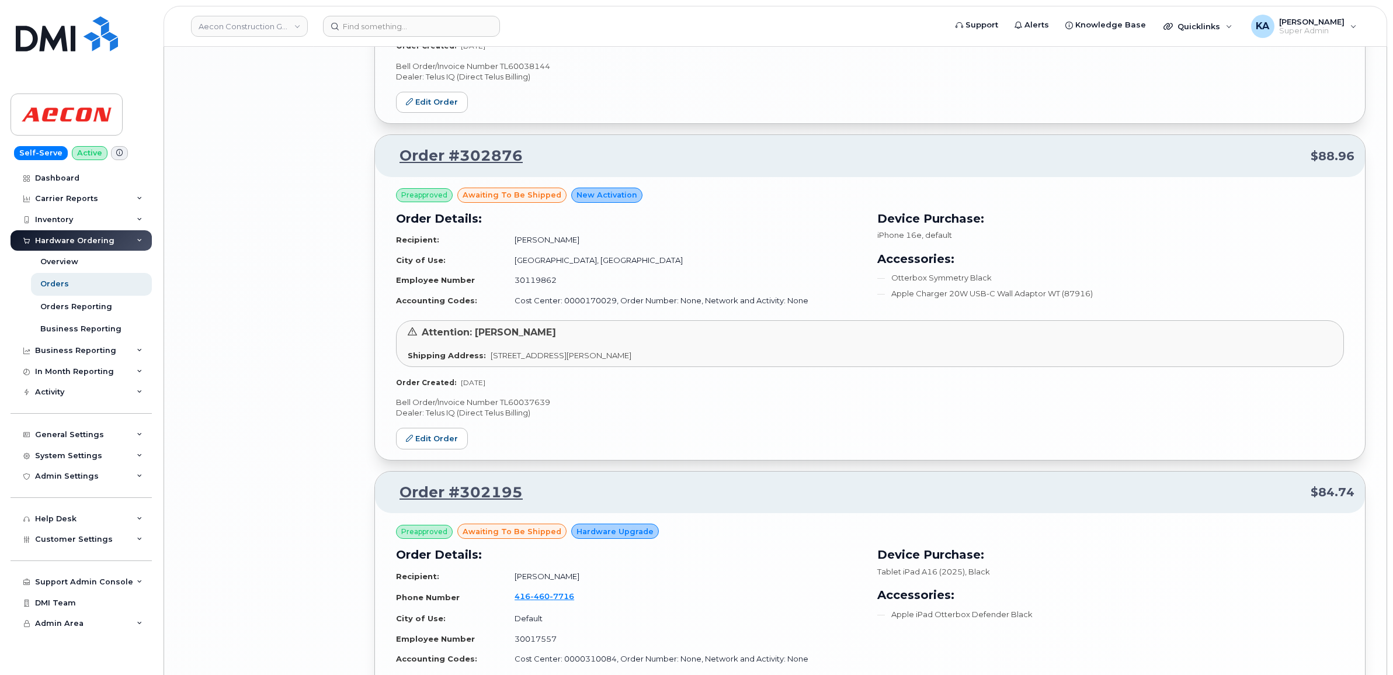
scroll to position [3087, 0]
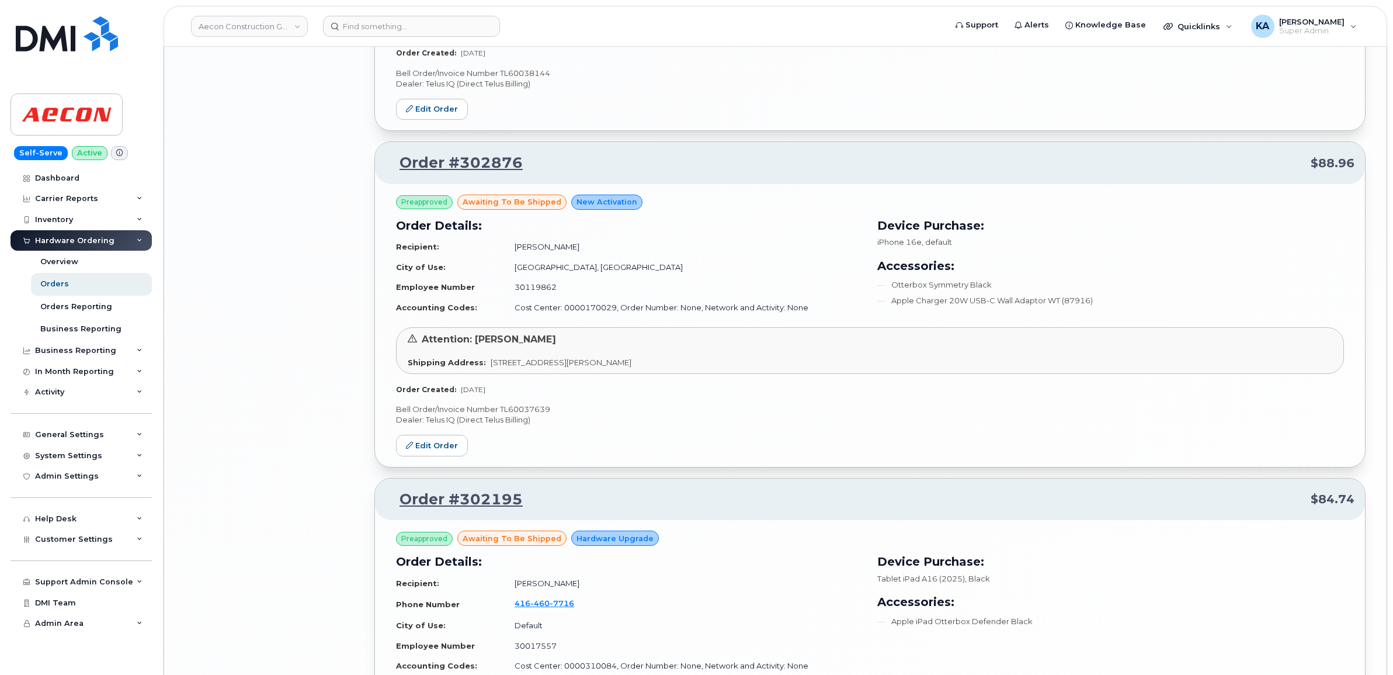
click at [520, 413] on p "Bell Order/Invoice Number TL60037639" at bounding box center [870, 409] width 948 height 11
copy p "TL60037639"
click at [433, 450] on link "Edit Order" at bounding box center [432, 445] width 72 height 22
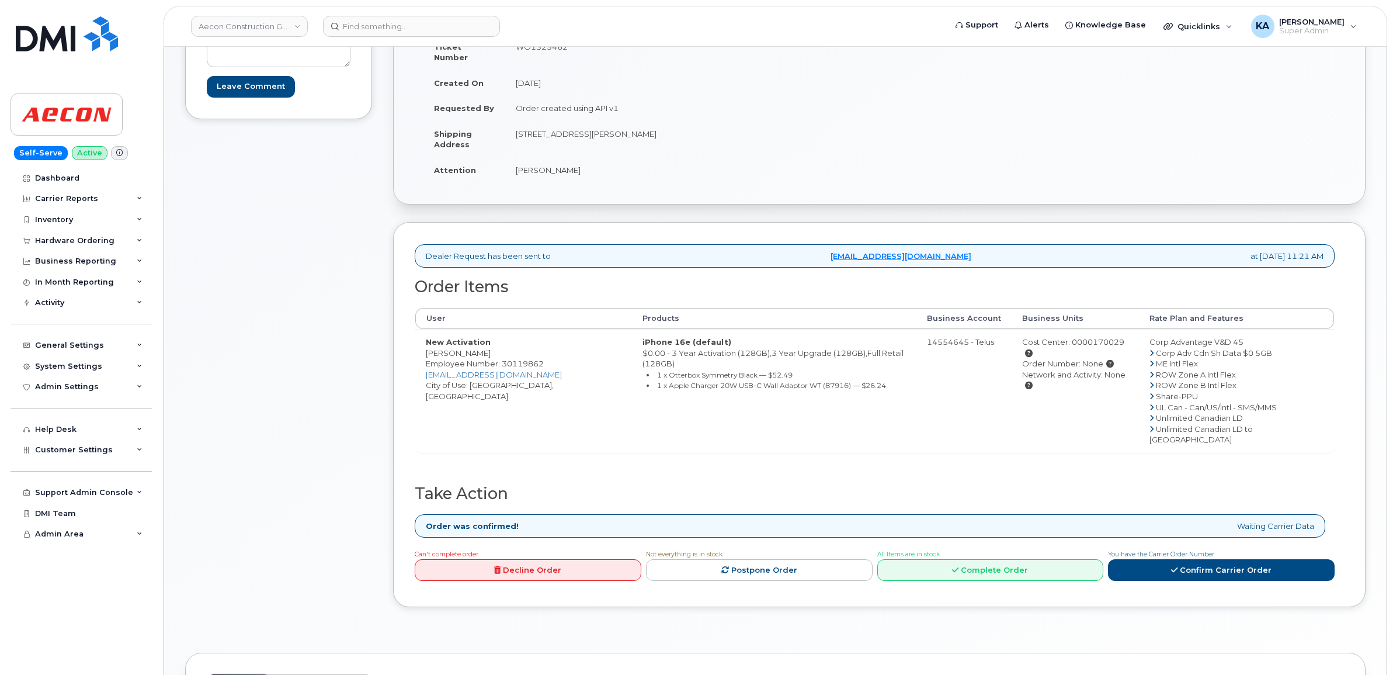
scroll to position [219, 0]
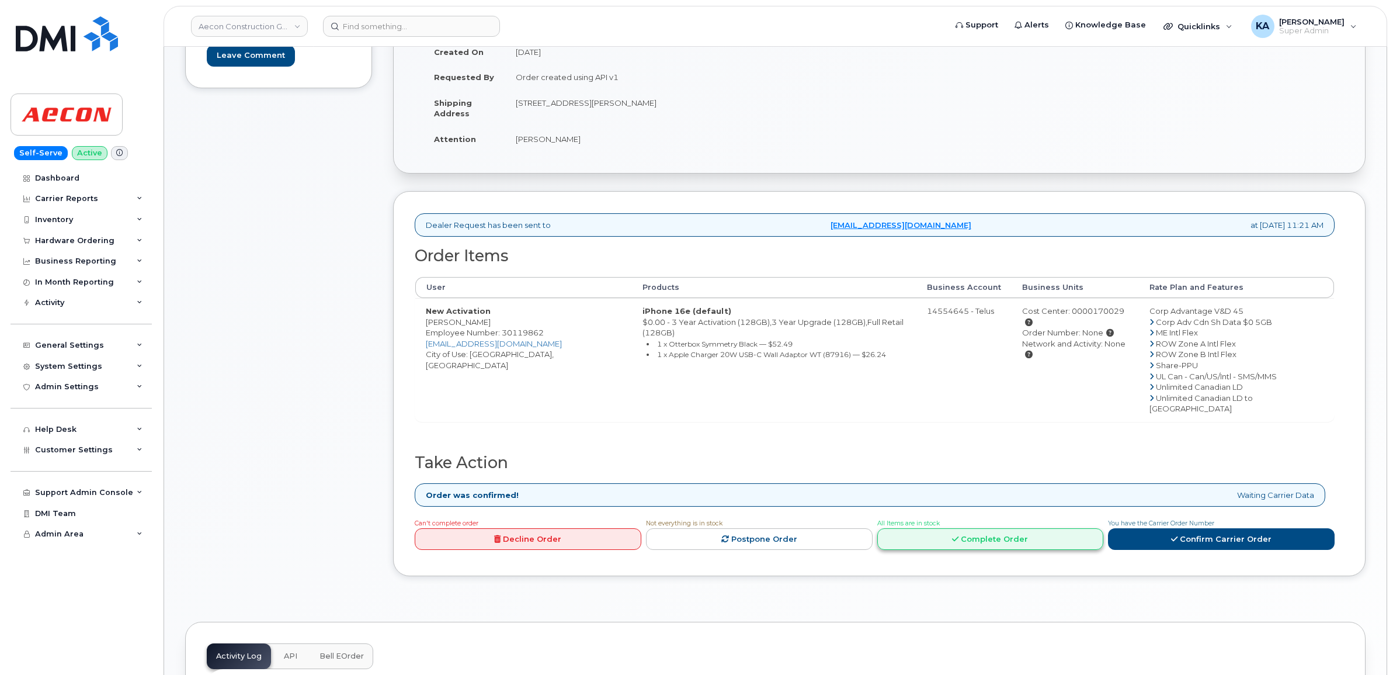
click at [932, 528] on link "Complete Order" at bounding box center [990, 539] width 227 height 22
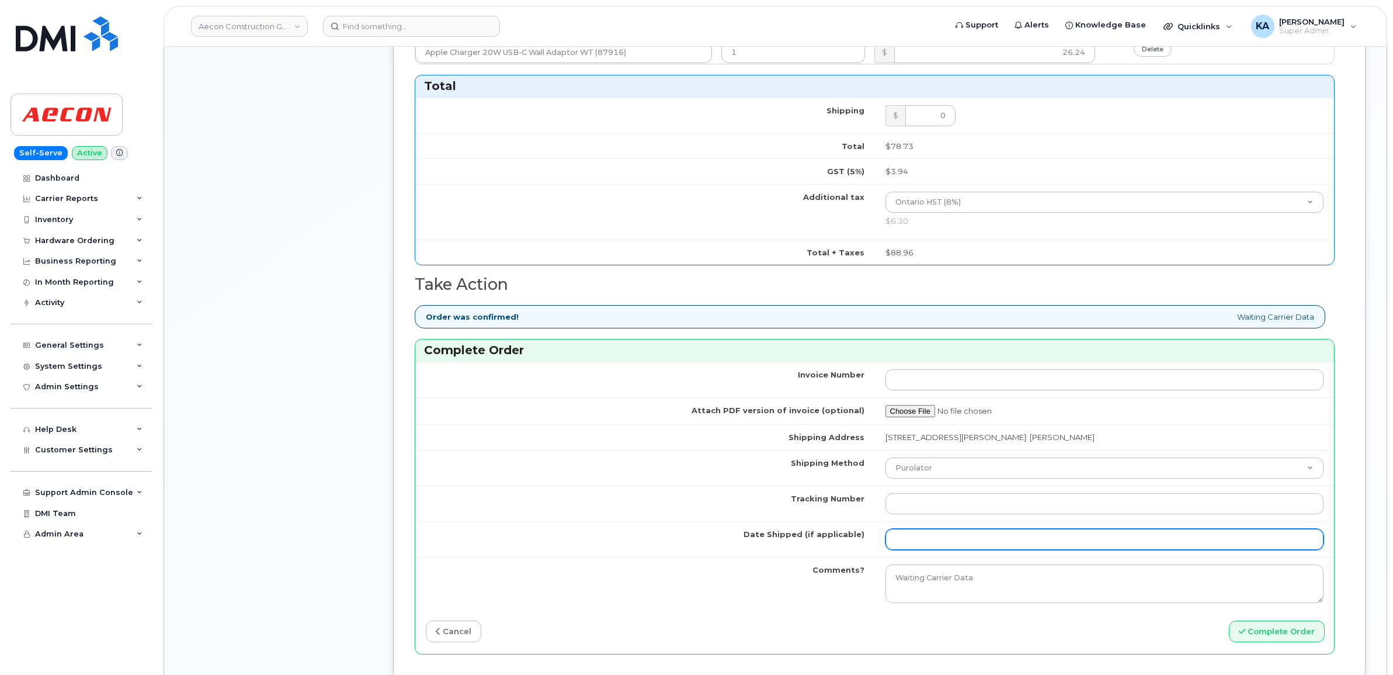
scroll to position [803, 0]
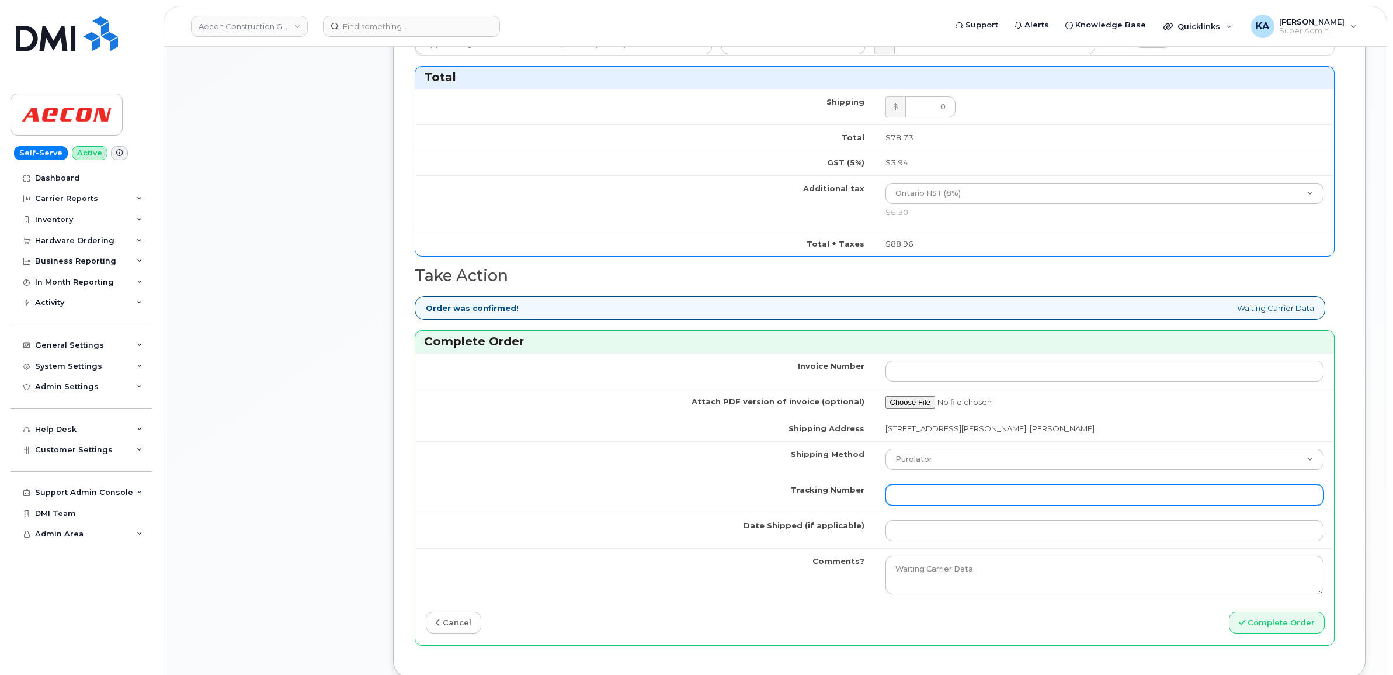
click at [965, 488] on input "Tracking Number" at bounding box center [1104, 494] width 439 height 21
paste input "GLR001283087"
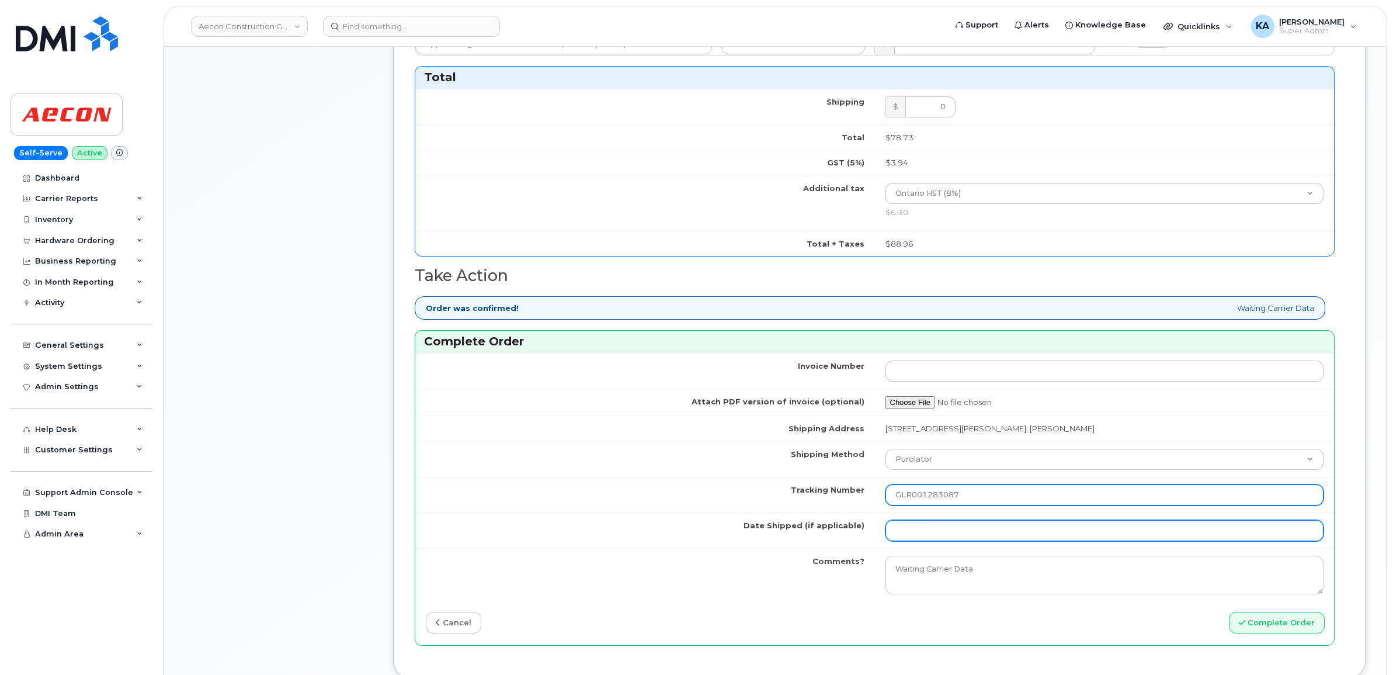
type input "GLR001283087"
click at [952, 524] on input "Date Shipped (if applicable)" at bounding box center [1104, 530] width 439 height 21
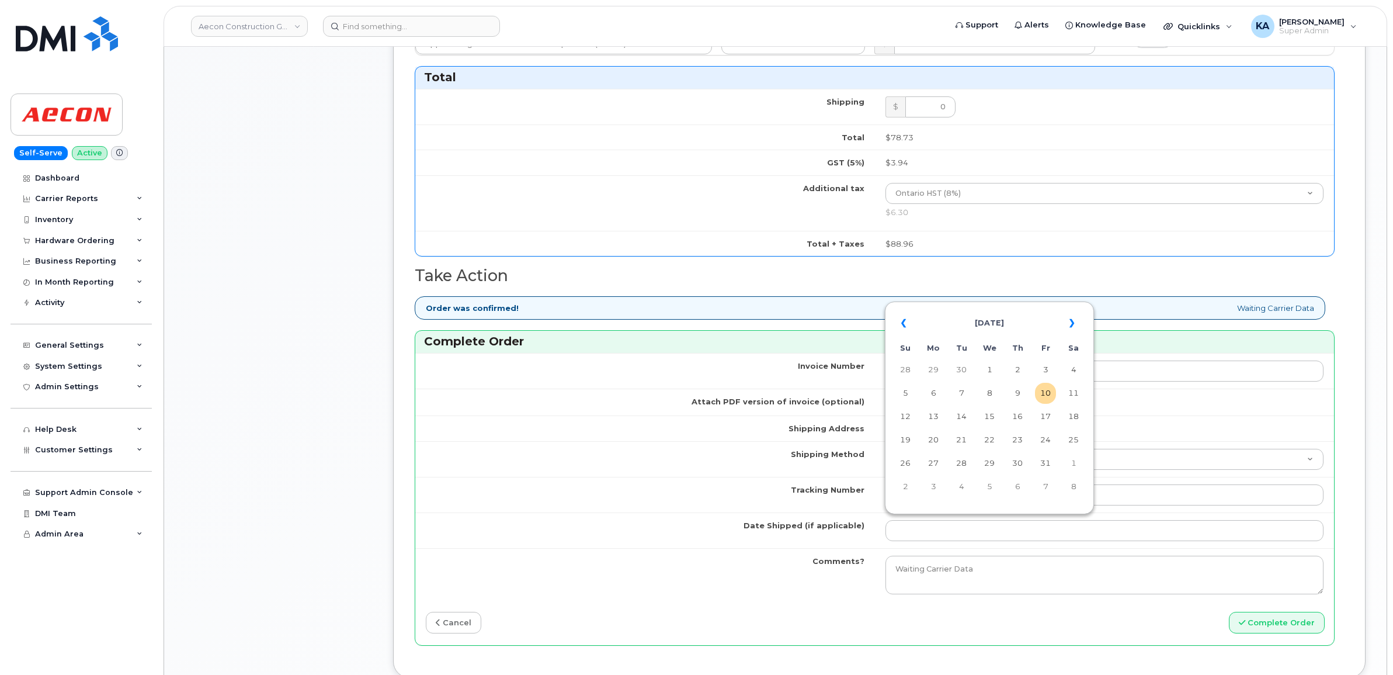
click at [990, 307] on table "« October 2025 » Su Mo Tu We Th Fr Sa 28 29 30 1 2 3 4 5 6 7 8 9 10 11 12 13 14…" at bounding box center [989, 404] width 203 height 200
click at [1019, 389] on td "9" at bounding box center [1017, 393] width 21 height 21
type input "2025-10-09"
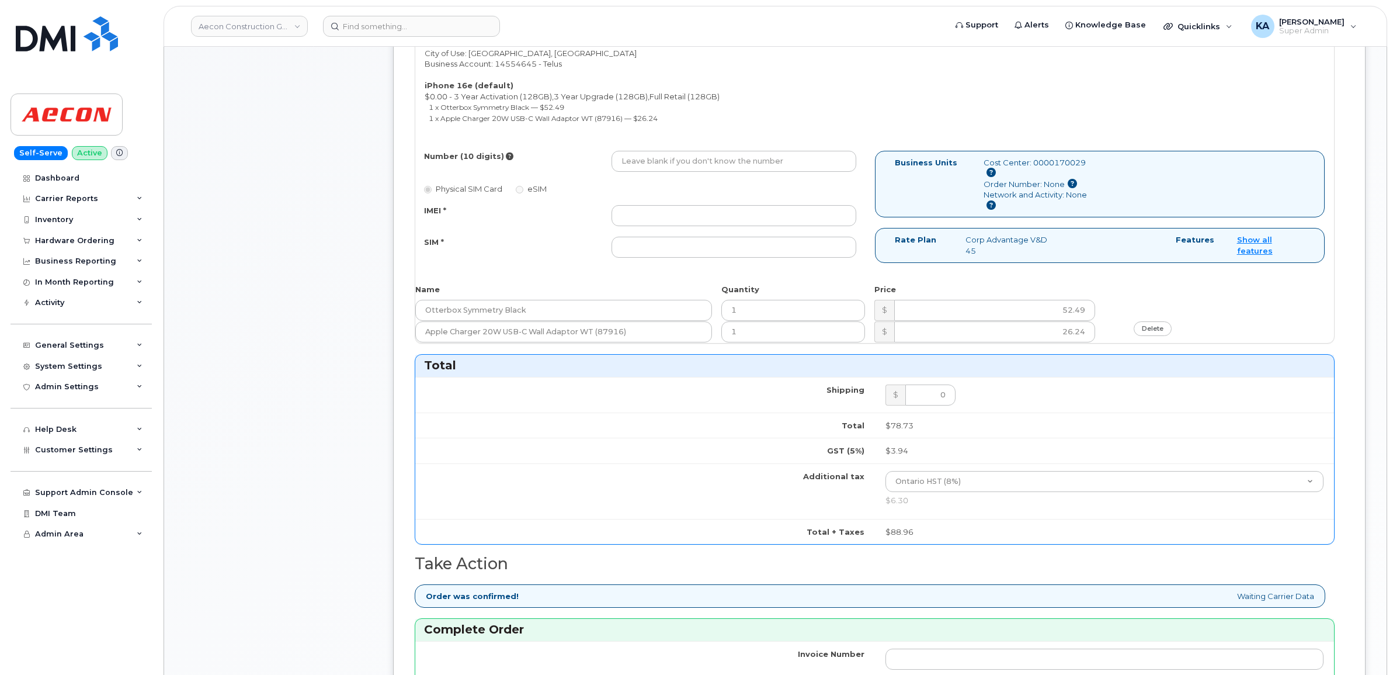
scroll to position [438, 0]
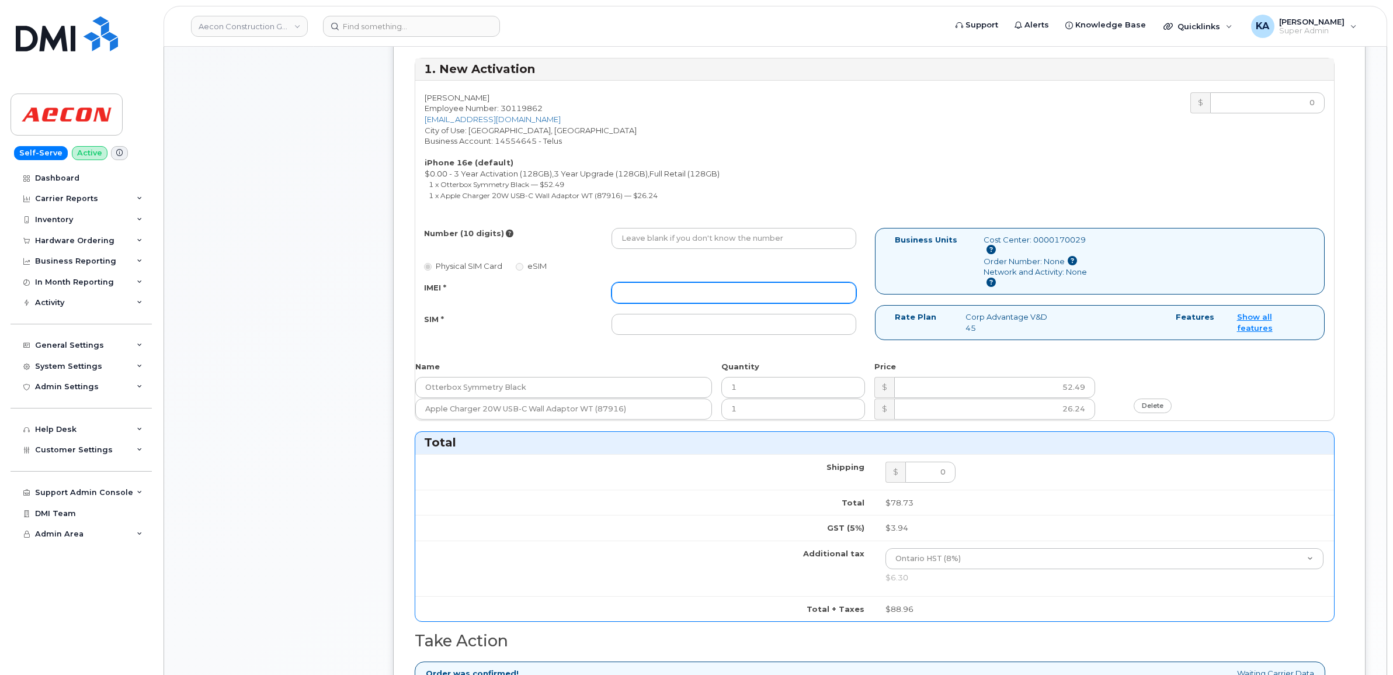
click at [725, 282] on input "IMEI *" at bounding box center [733, 292] width 245 height 21
paste input "354216331314801"
type input "354216331314801"
click at [686, 319] on input "SIM *" at bounding box center [733, 324] width 245 height 21
paste input "89043052010008887025010559444872"
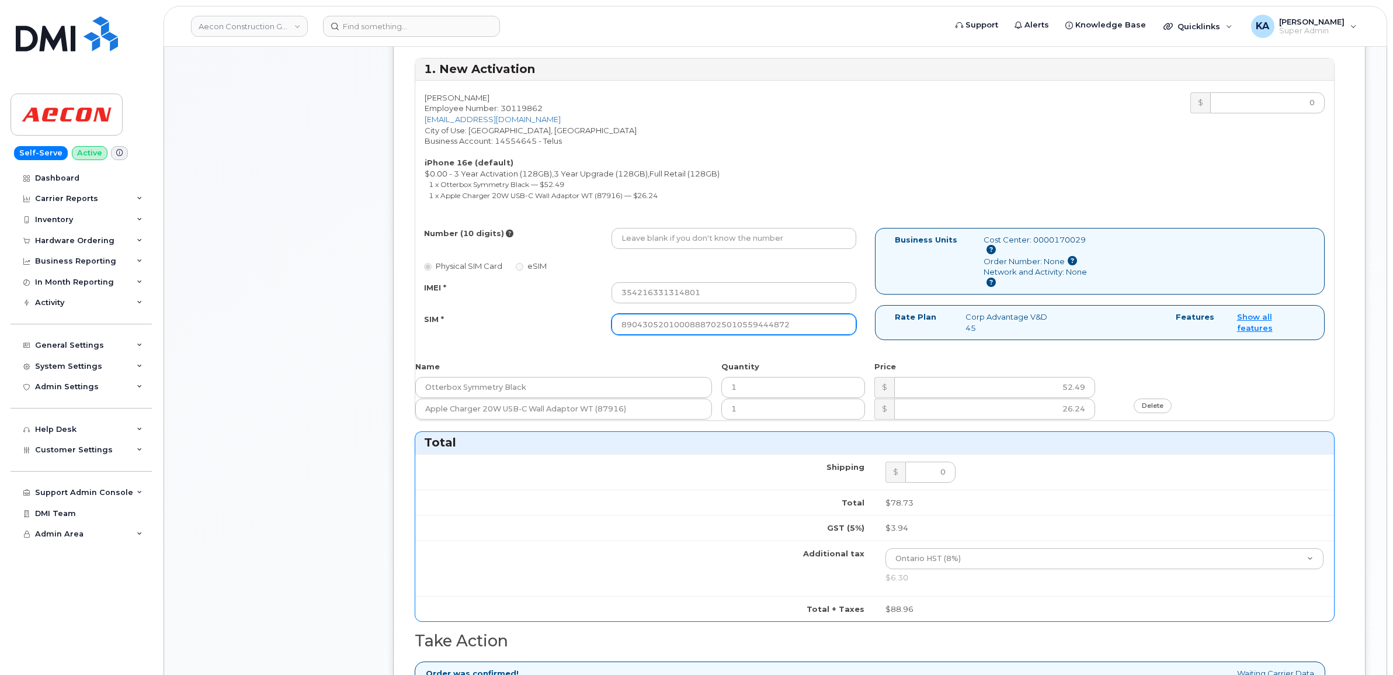
type input "89043052010008887025010559444872"
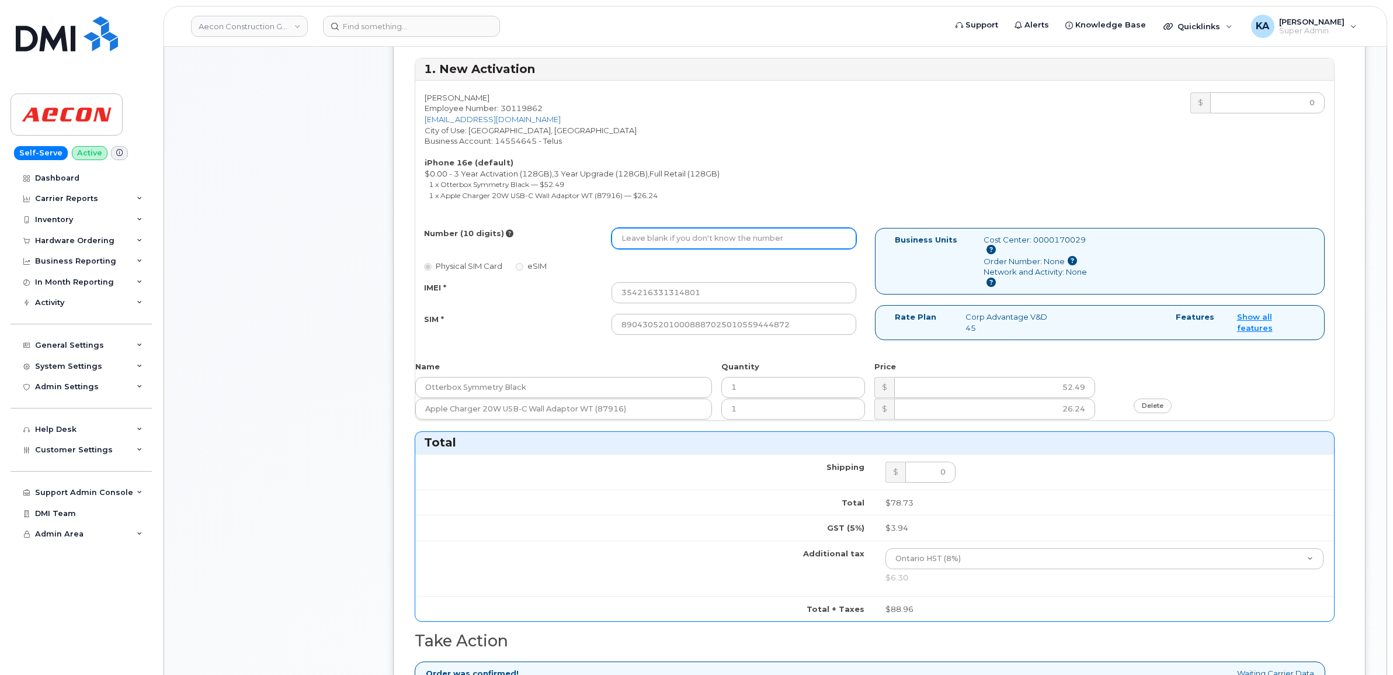
click at [702, 228] on input "Number (10 digits)" at bounding box center [733, 238] width 245 height 21
paste input "416) 684-3405"
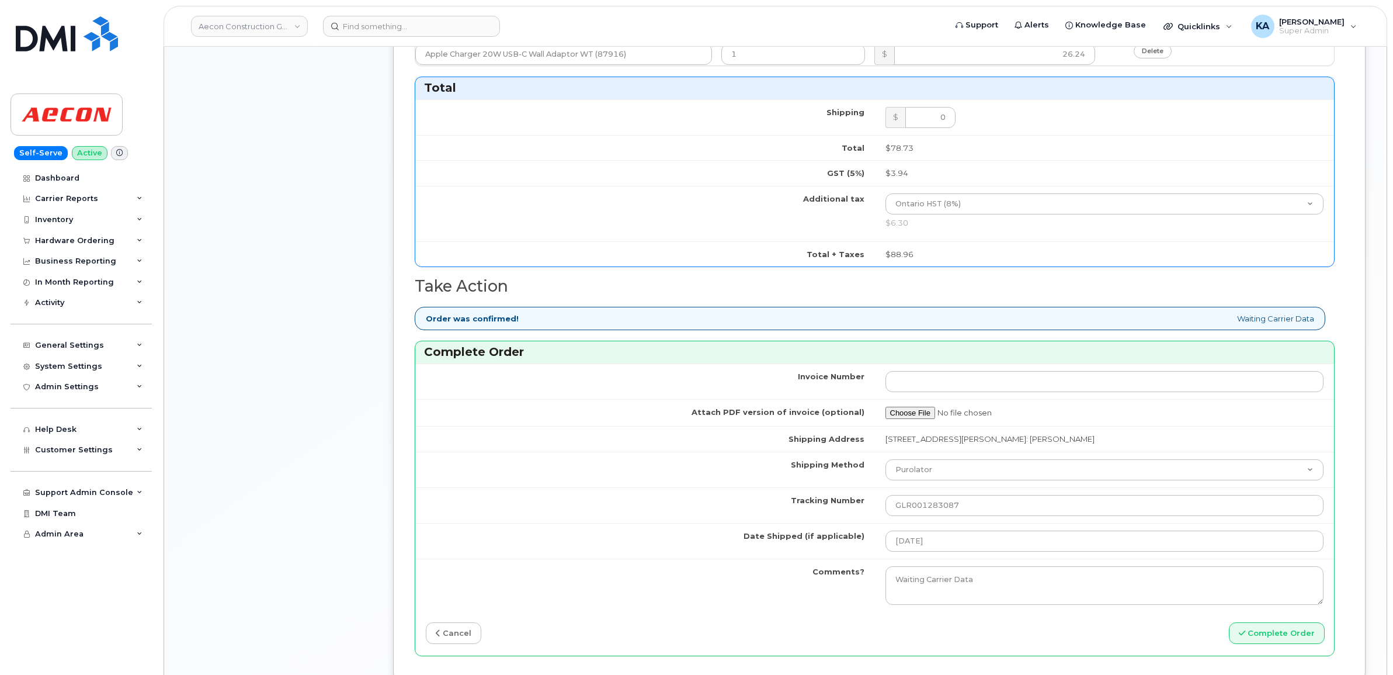
scroll to position [949, 0]
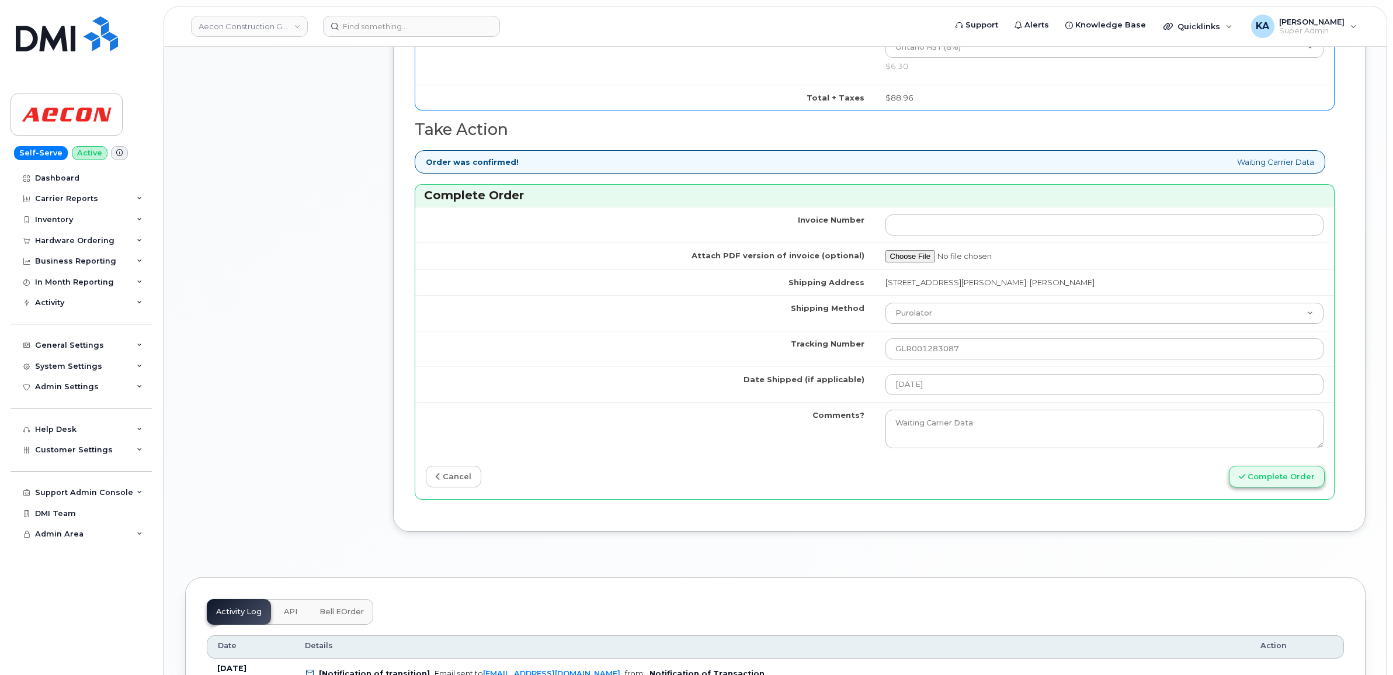
type input "4166843405"
click at [1254, 465] on button "Complete Order" at bounding box center [1277, 476] width 96 height 22
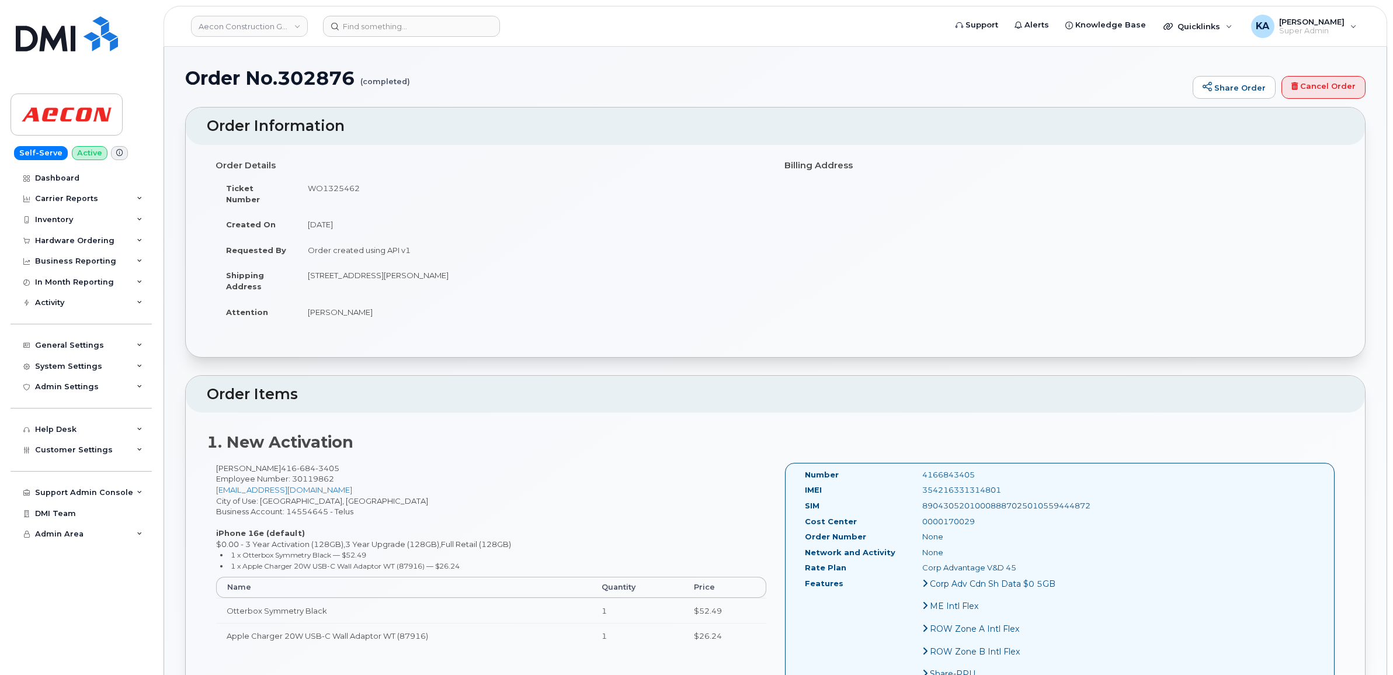
drag, startPoint x: 801, startPoint y: 459, endPoint x: 997, endPoint y: 565, distance: 223.7
click at [997, 565] on div "Number 4166843405 IMEI 354216331314801 SIM 89043052010008887025010559444872 Cos…" at bounding box center [937, 619] width 282 height 300
copy div "Number 4166843405 IMEI 354216331314801 SIM 89043052010008887025010559444872 Cos…"
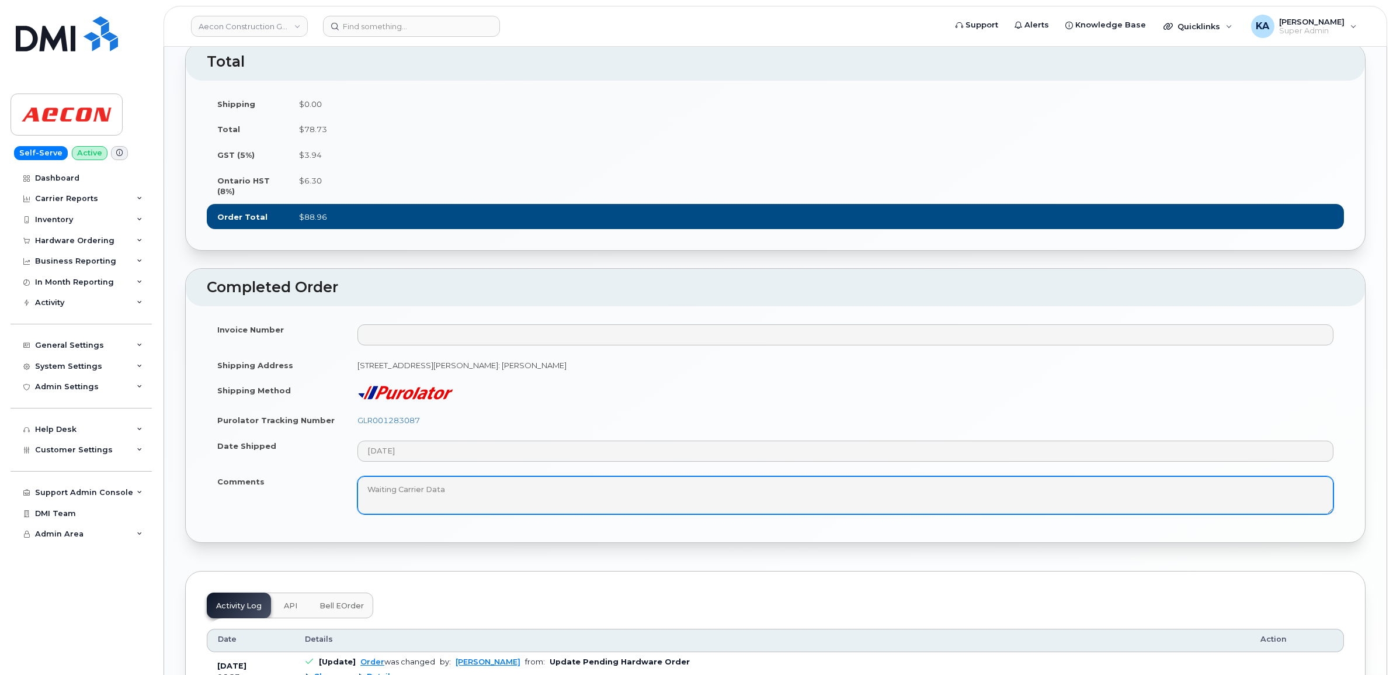
scroll to position [803, 0]
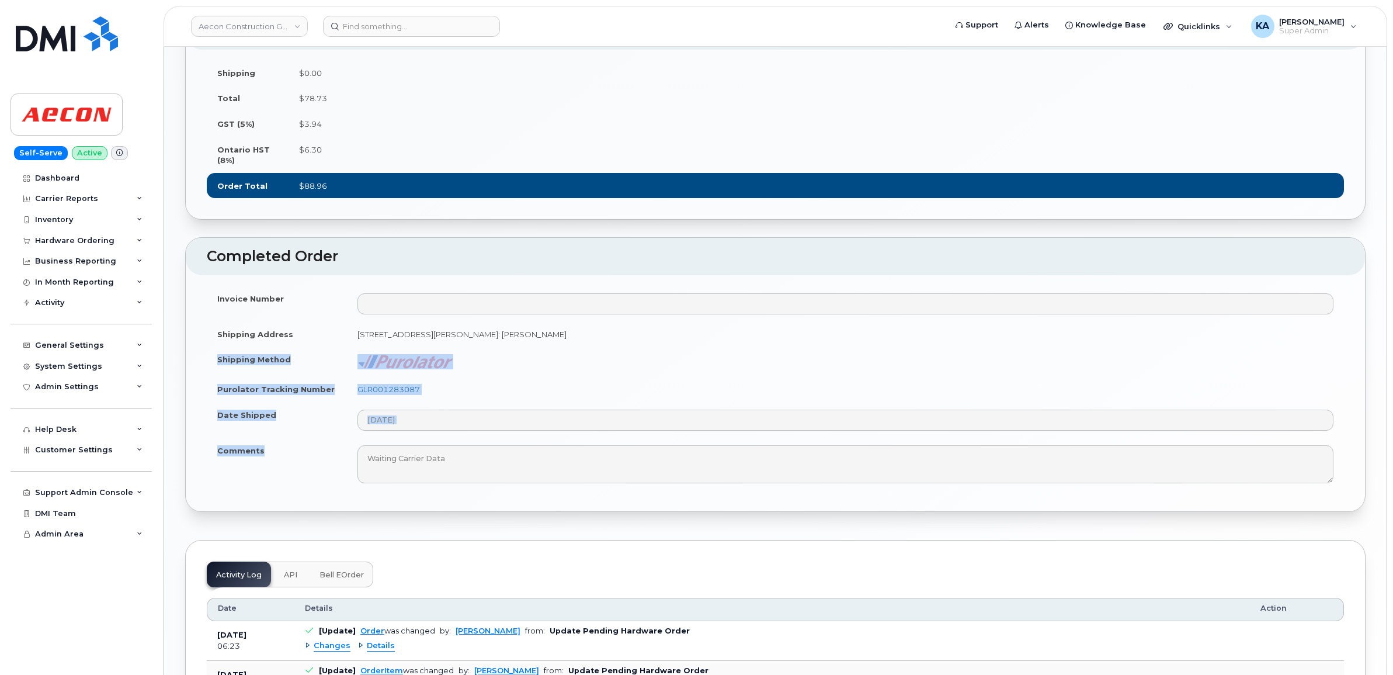
drag, startPoint x: 217, startPoint y: 391, endPoint x: 269, endPoint y: 486, distance: 108.5
click at [269, 486] on tbody "Invoice Number Shipping Address 20 Carlson Court suite 105 Etobicoke ON M9W 7K6…" at bounding box center [775, 388] width 1137 height 205
copy tbody "Shipping Method Purolator Tracking Number GLR001283087 Date Shipped Comments"
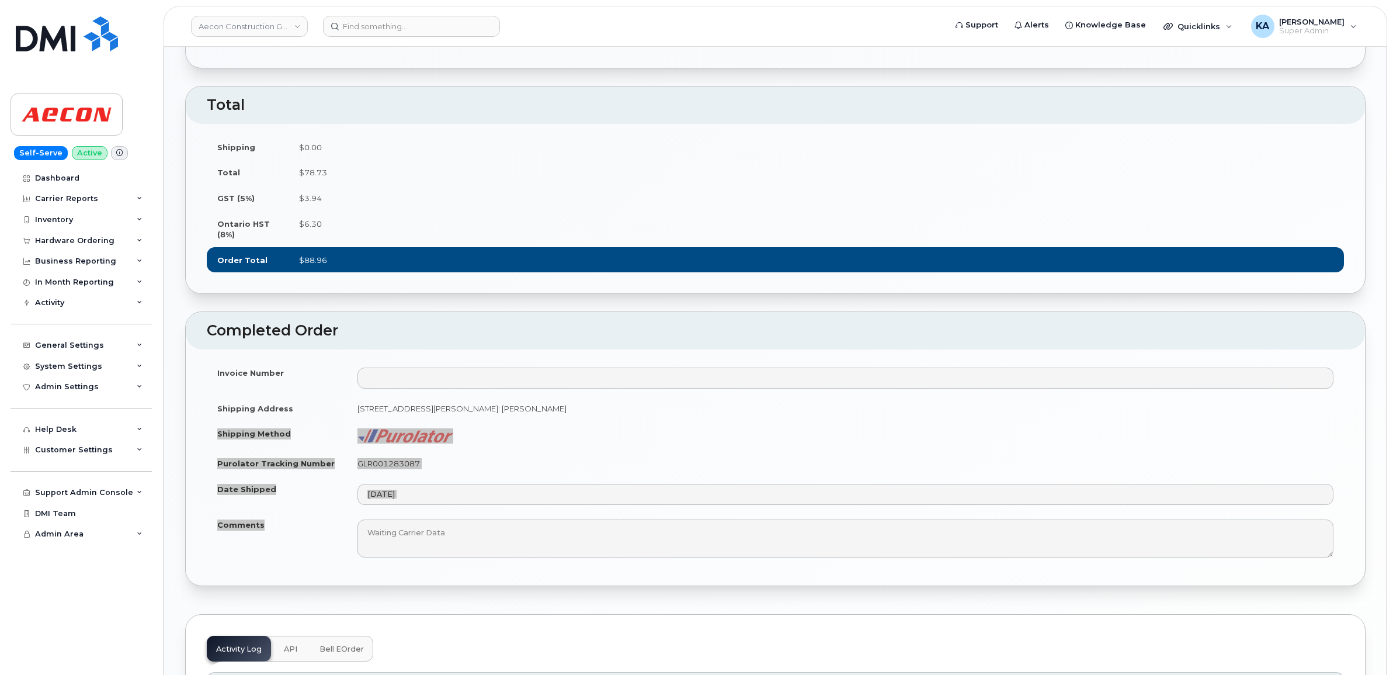
scroll to position [730, 0]
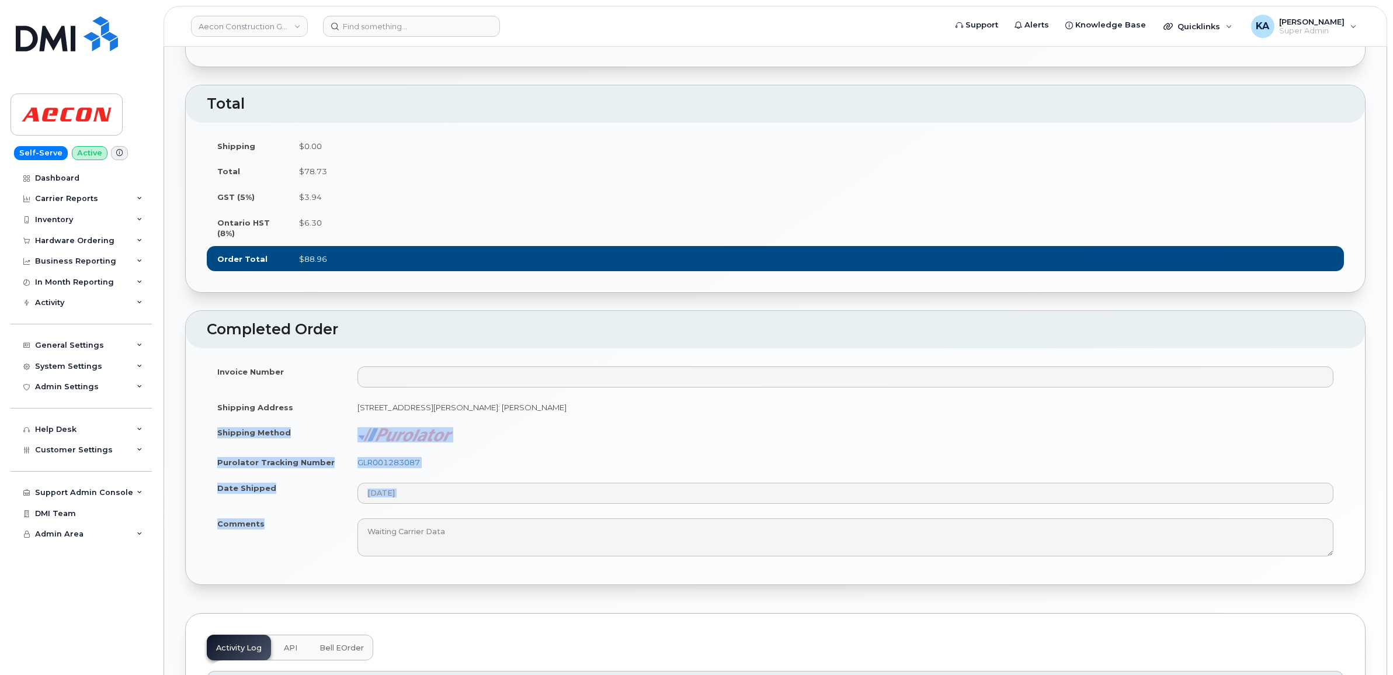
click at [453, 475] on td "GLR001283087" at bounding box center [845, 462] width 997 height 26
drag, startPoint x: 392, startPoint y: 493, endPoint x: 357, endPoint y: 496, distance: 35.2
click at [357, 475] on td "GLR001283087" at bounding box center [845, 462] width 997 height 26
copy link "GLR001283087"
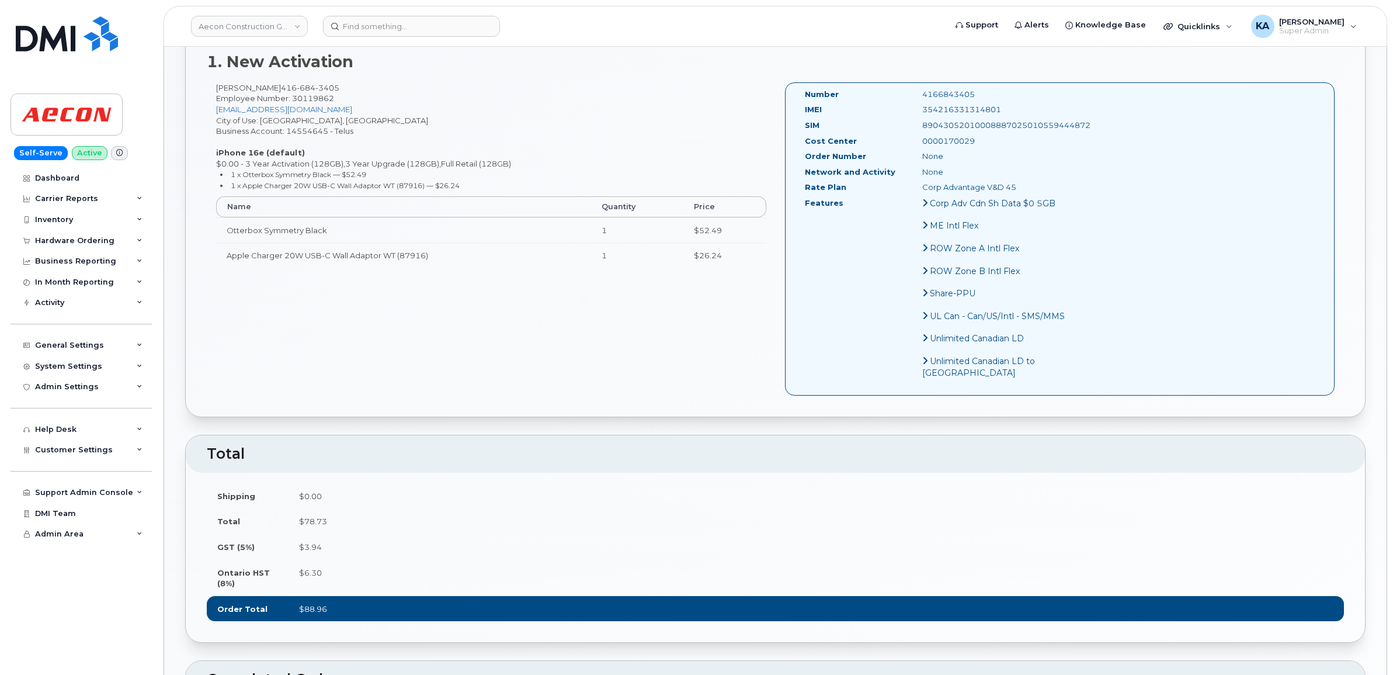
scroll to position [365, 0]
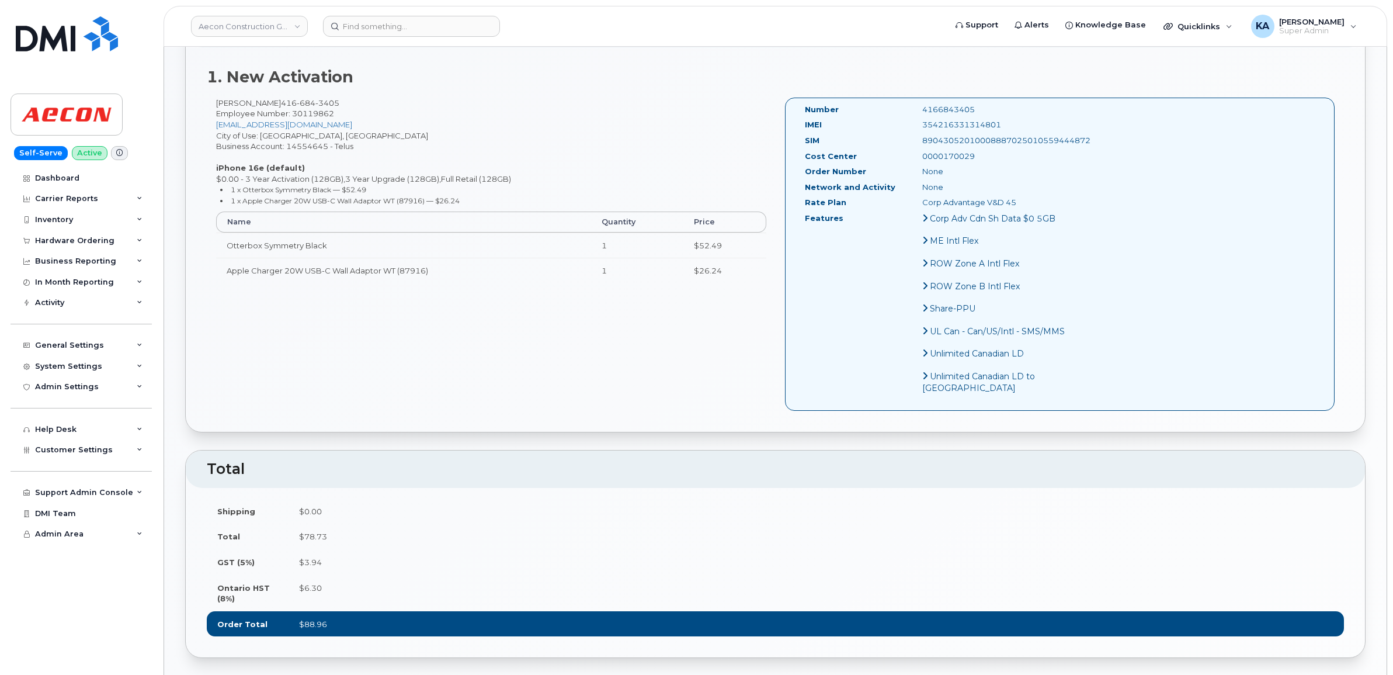
drag, startPoint x: 979, startPoint y: 113, endPoint x: 894, endPoint y: 114, distance: 85.3
click at [913, 119] on div "354216331314801" at bounding box center [995, 124] width 165 height 11
copy div "354216331314801"
drag, startPoint x: 950, startPoint y: 95, endPoint x: 894, endPoint y: 96, distance: 56.7
click at [913, 104] on div "4166843405" at bounding box center [995, 109] width 165 height 11
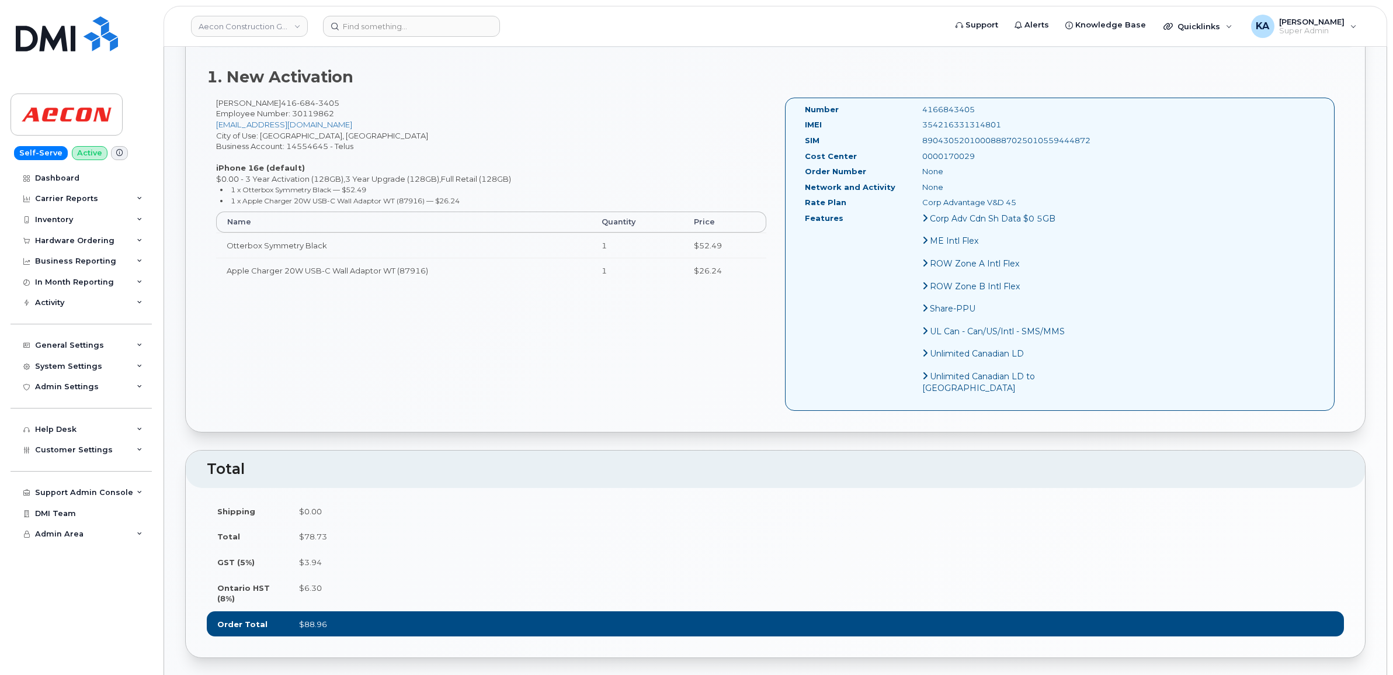
copy div "4166843405"
click at [1038, 524] on td "$0.00" at bounding box center [815, 511] width 1055 height 26
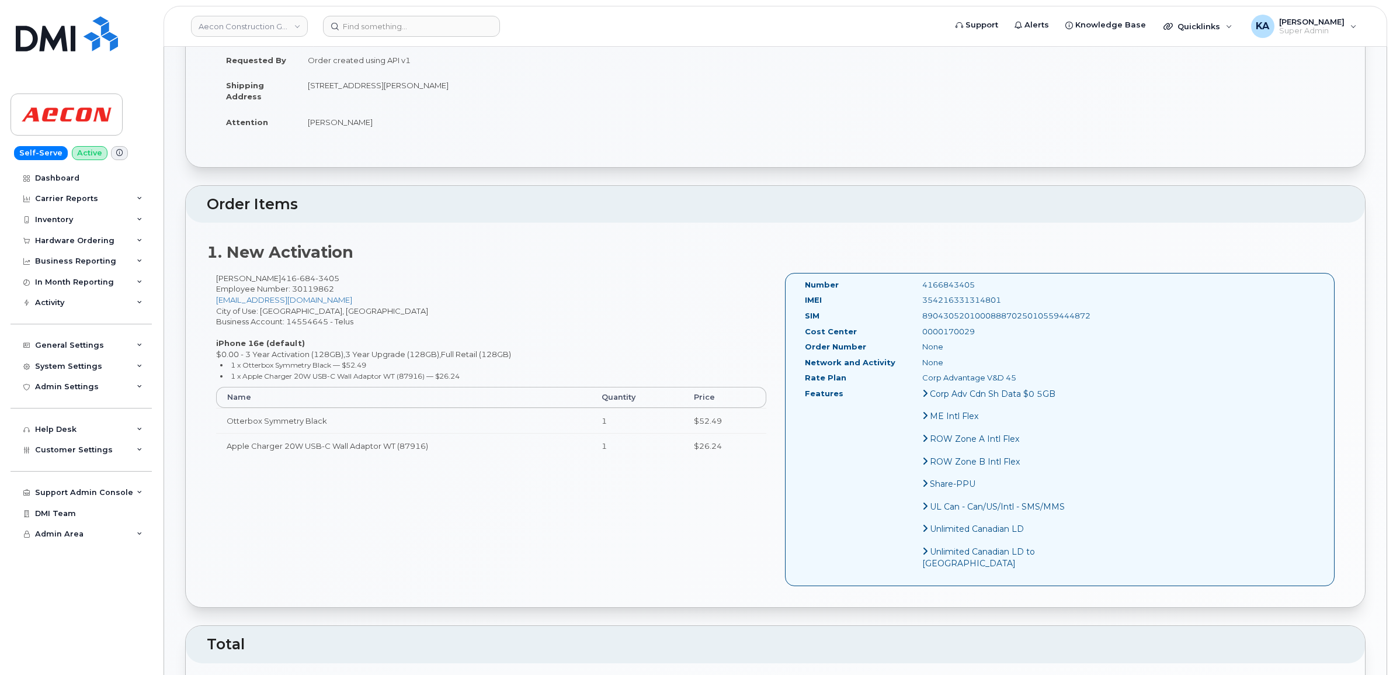
scroll to position [0, 0]
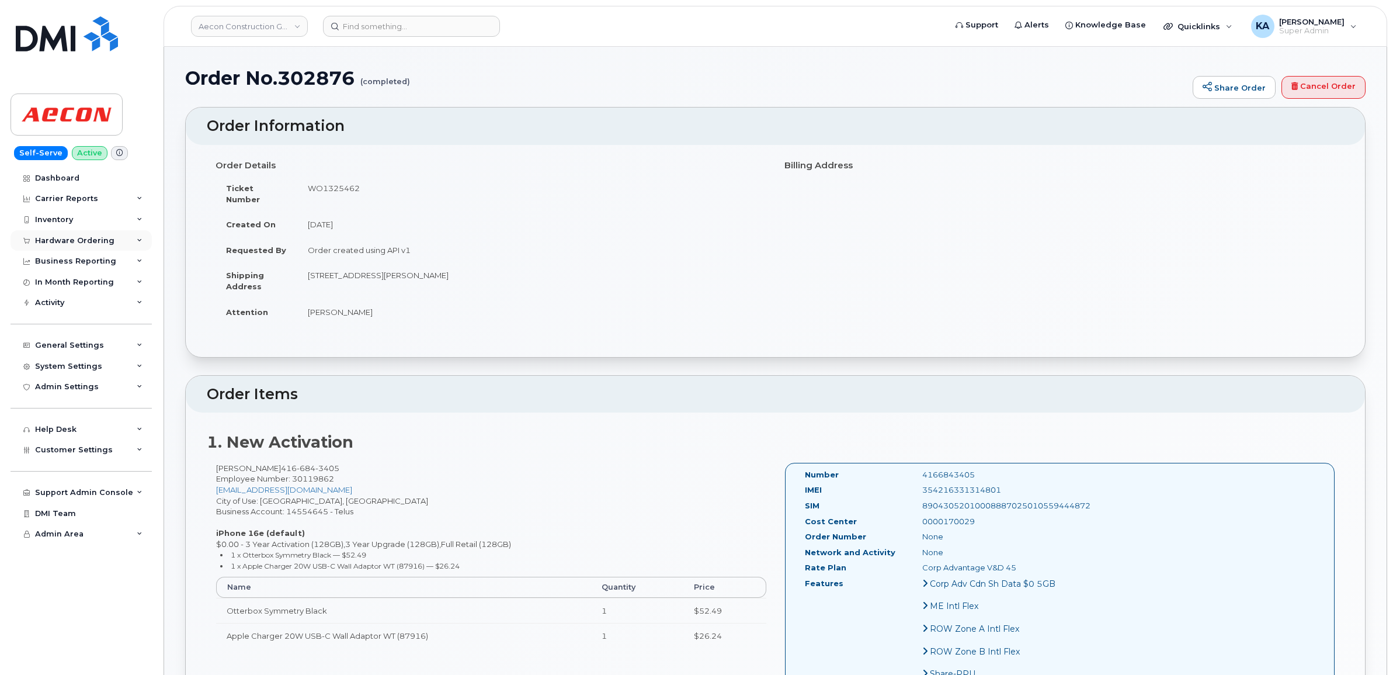
click at [71, 241] on div "Hardware Ordering" at bounding box center [74, 240] width 79 height 9
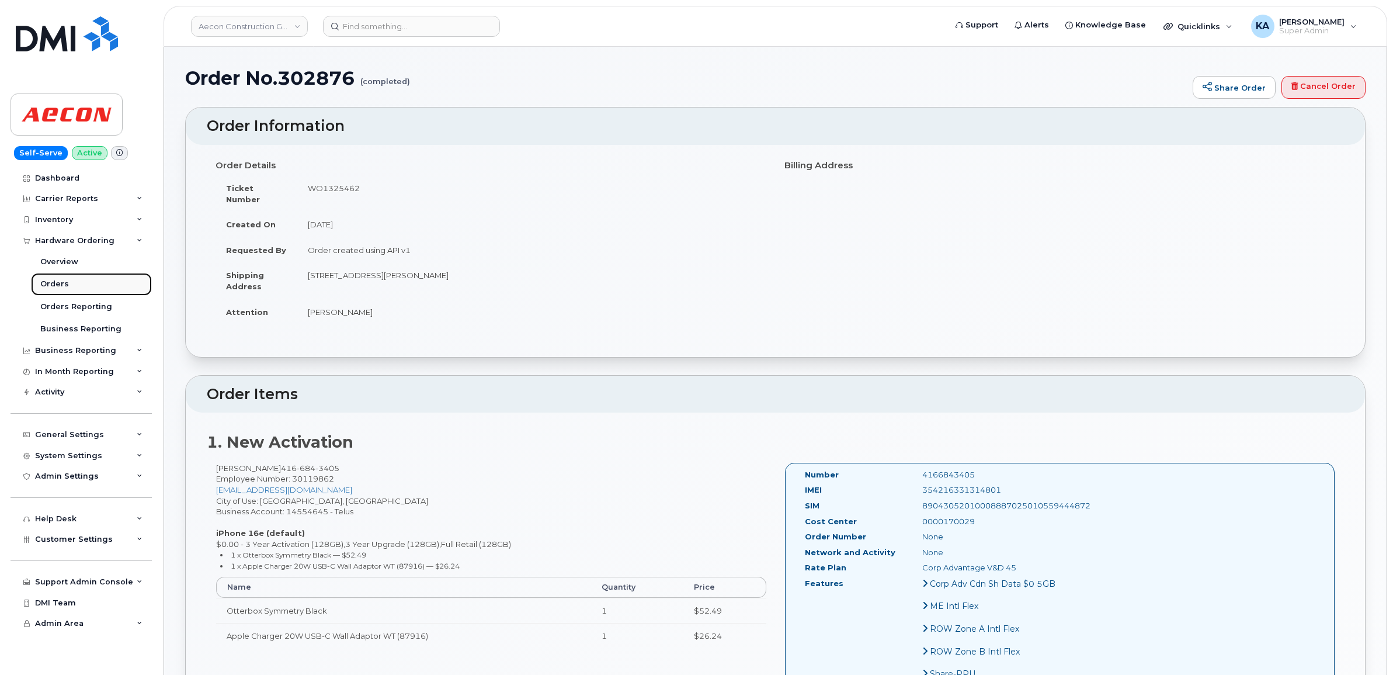
click at [57, 283] on div "Orders" at bounding box center [54, 284] width 29 height 11
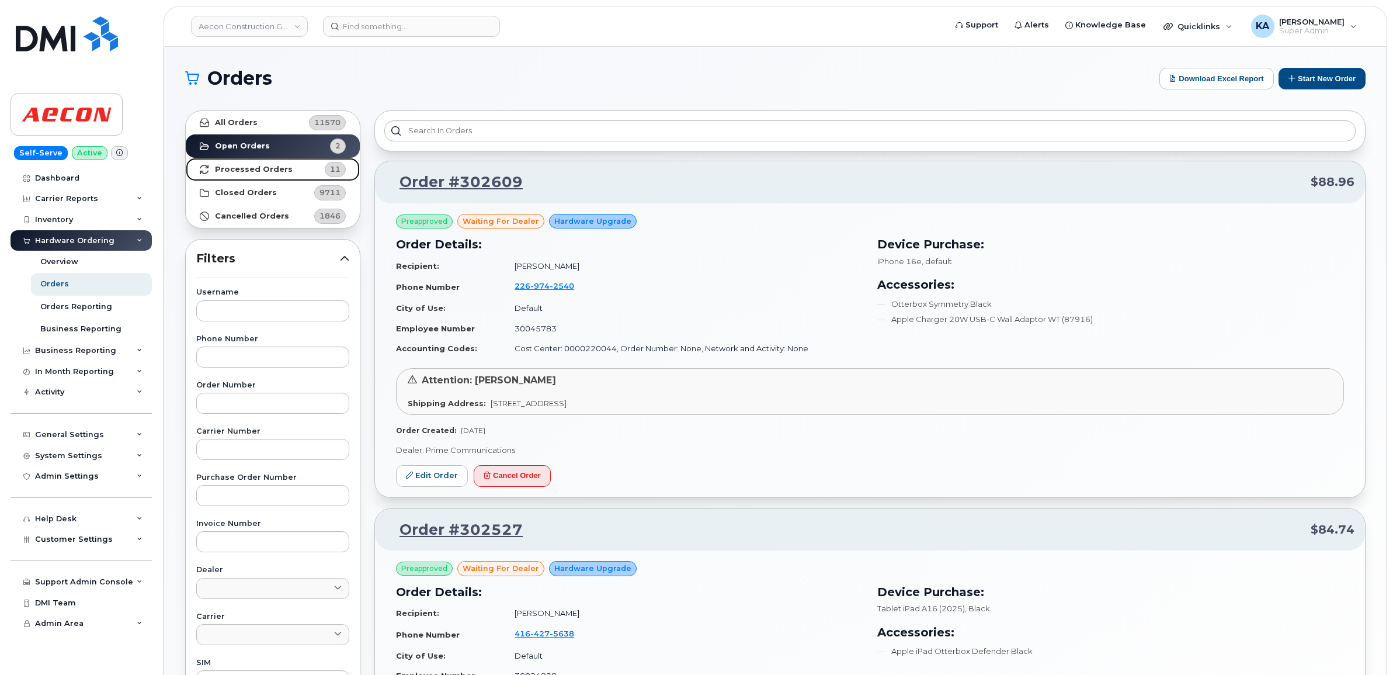
click at [225, 171] on strong "Processed Orders" at bounding box center [254, 169] width 78 height 9
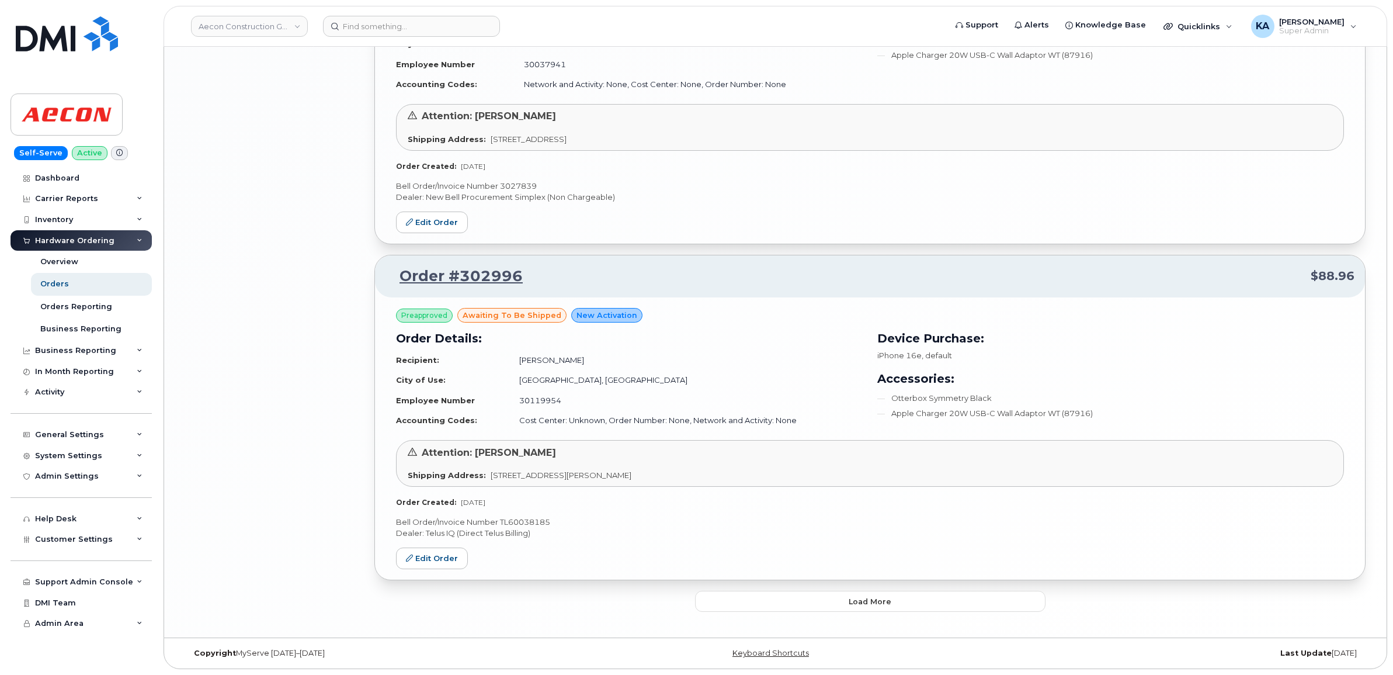
scroll to position [2307, 0]
click at [742, 600] on button "Load more" at bounding box center [870, 600] width 350 height 21
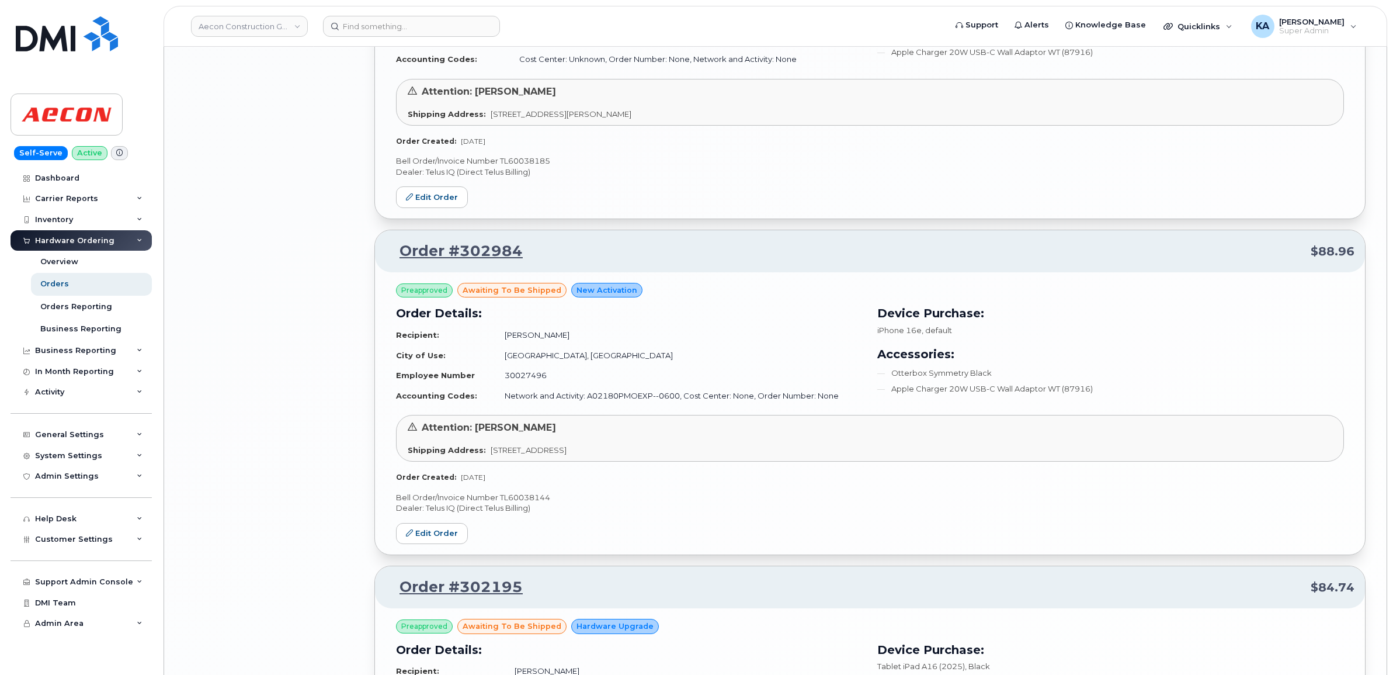
scroll to position [2672, 0]
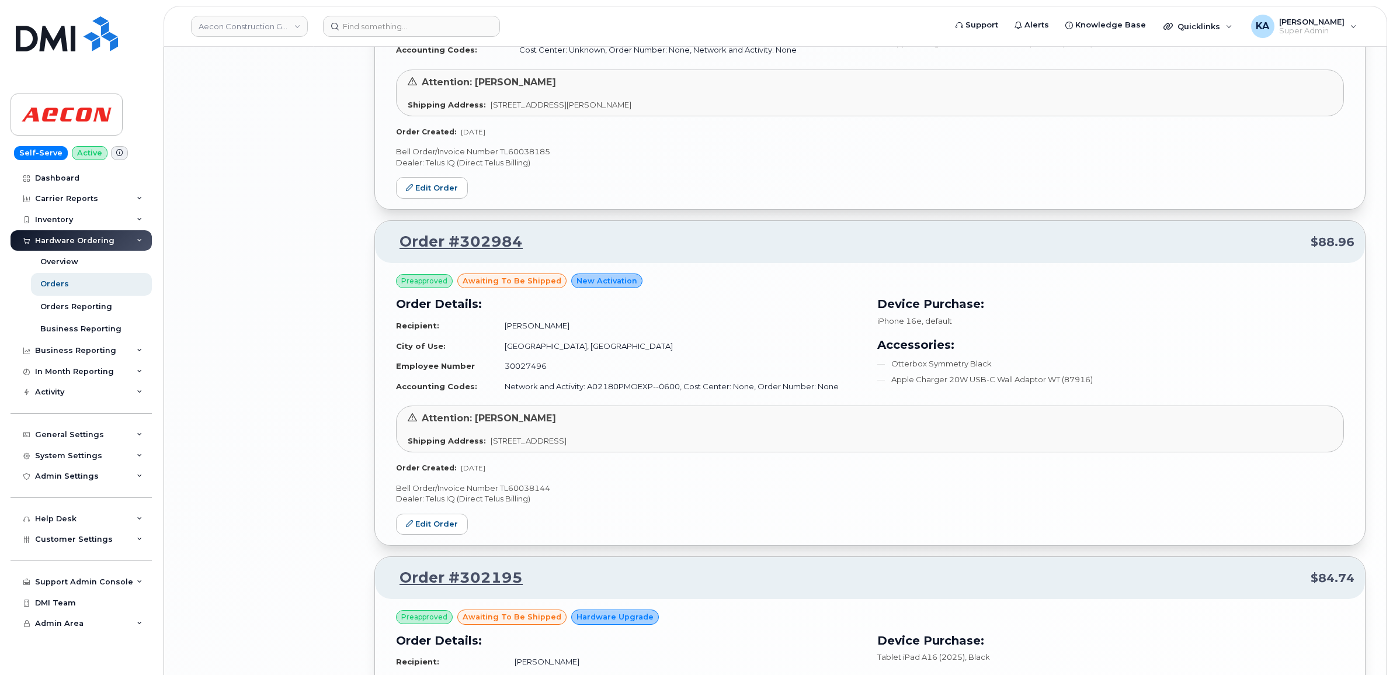
click at [543, 492] on p "Bell Order/Invoice Number TL60038144" at bounding box center [870, 487] width 948 height 11
copy p "TL60038144"
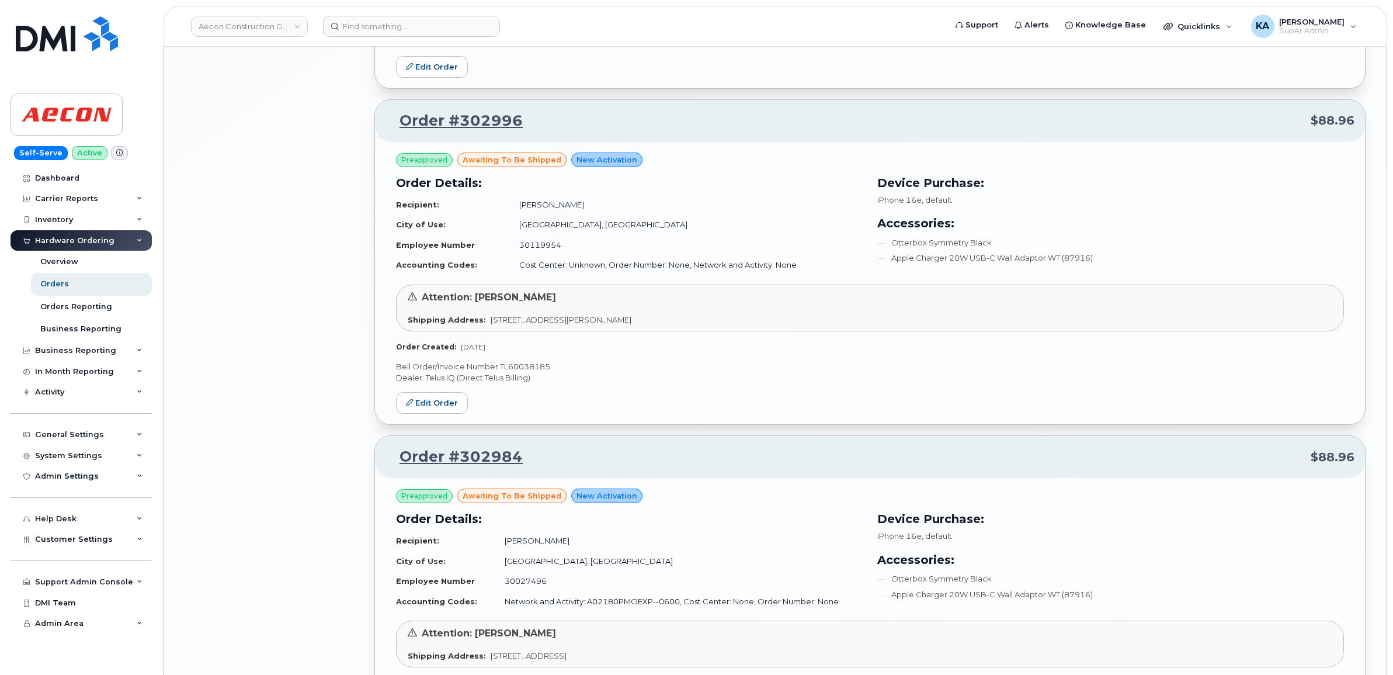
scroll to position [2453, 0]
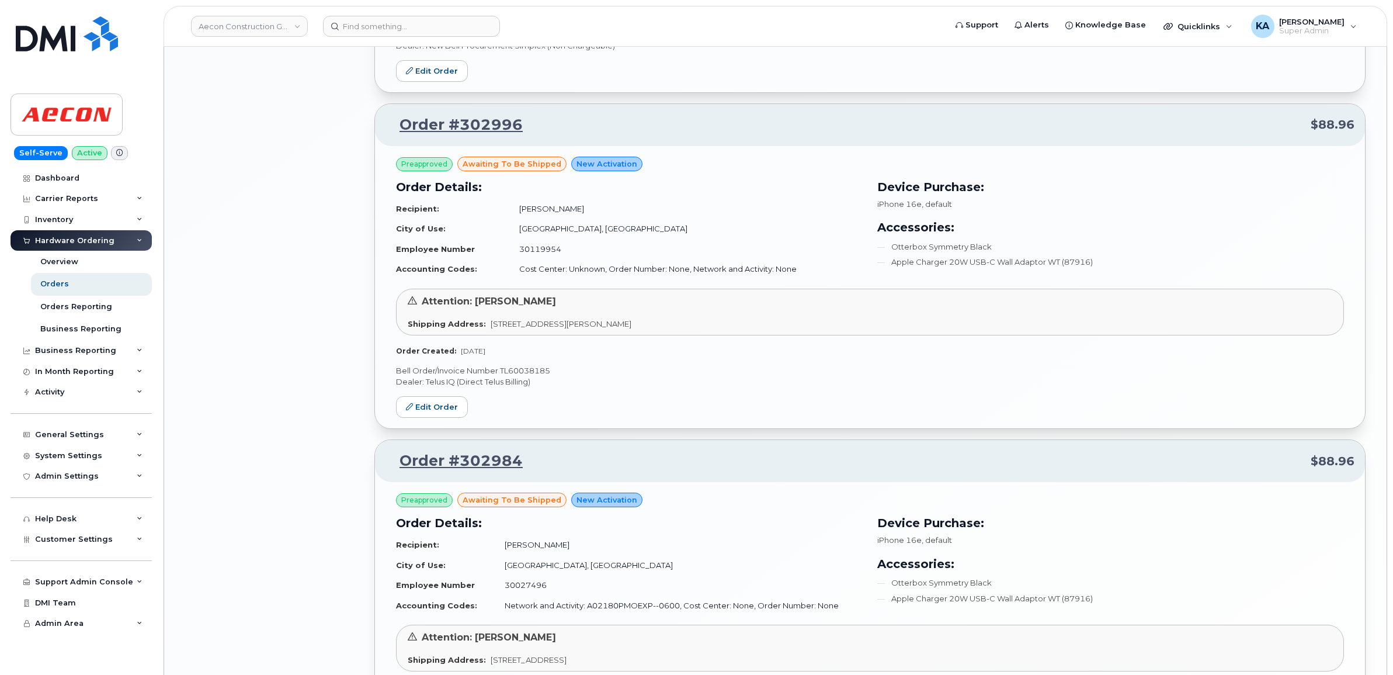
click at [526, 374] on p "Bell Order/Invoice Number TL60038185" at bounding box center [870, 370] width 948 height 11
copy p "TL60038185"
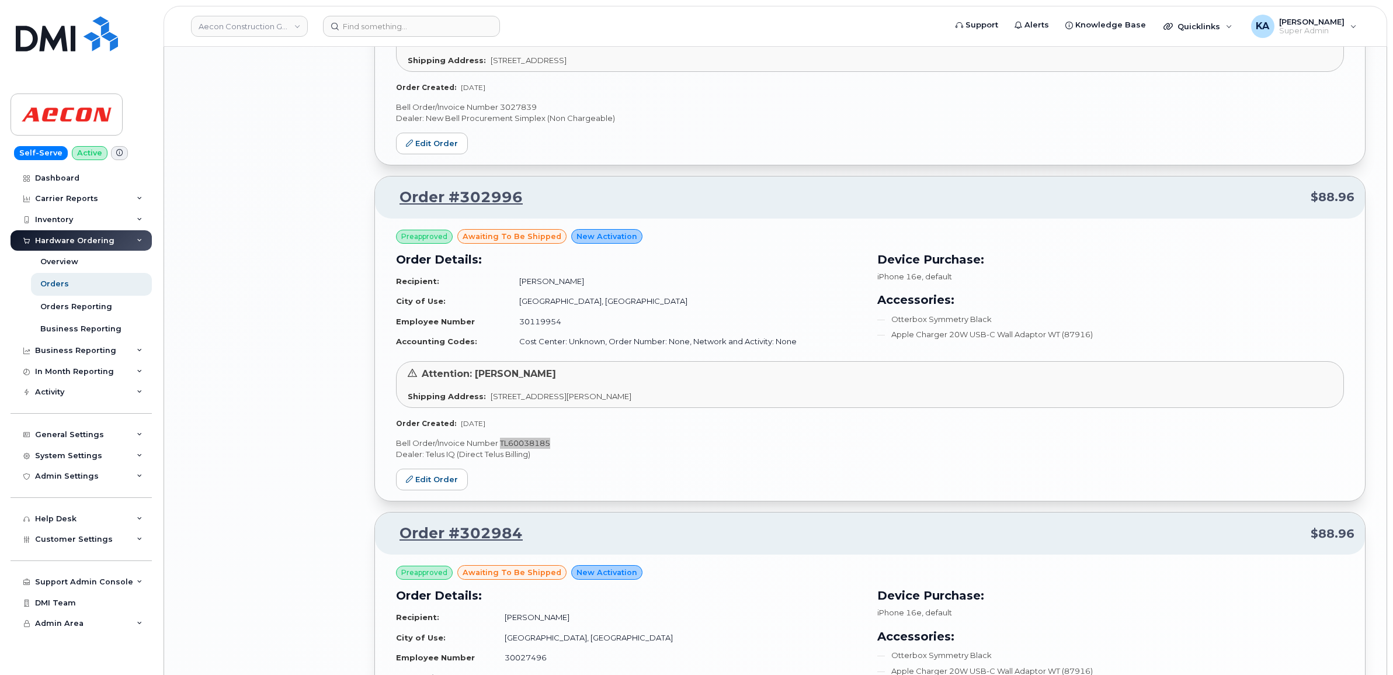
scroll to position [2161, 0]
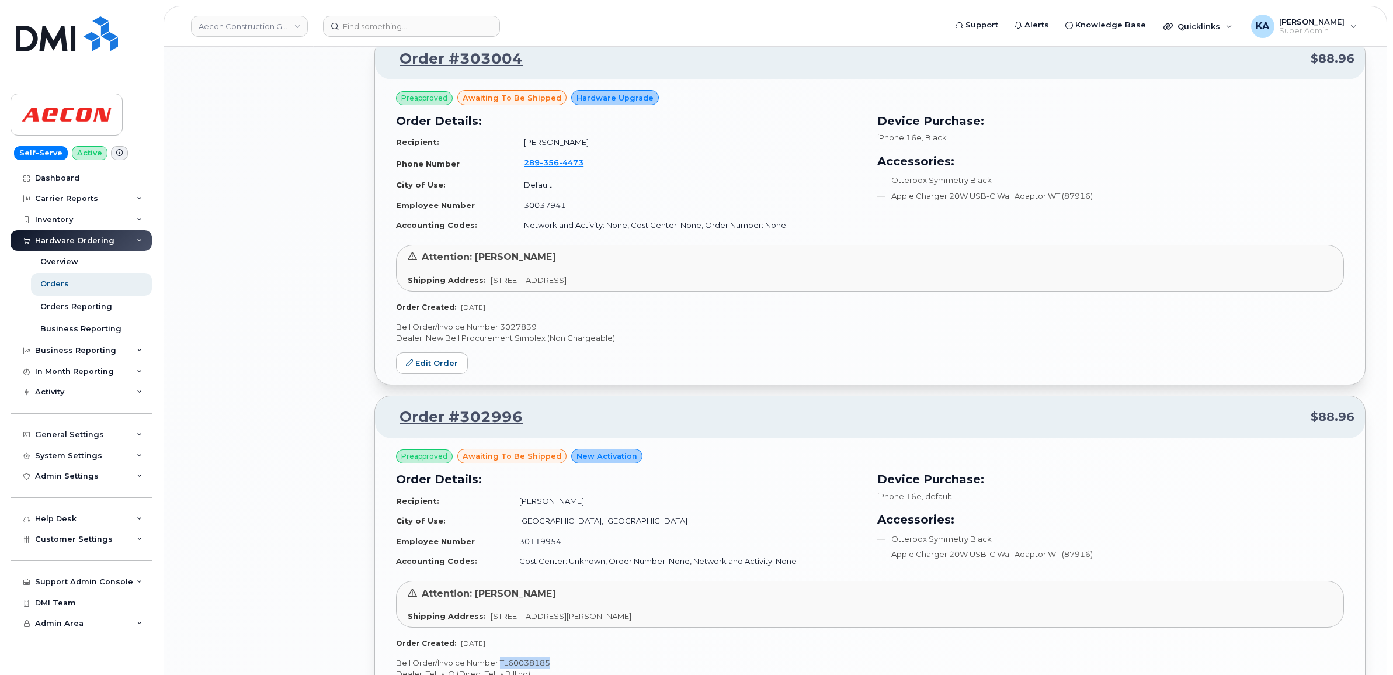
click at [512, 328] on p "Bell Order/Invoice Number 3027839" at bounding box center [870, 326] width 948 height 11
copy p "3027839"
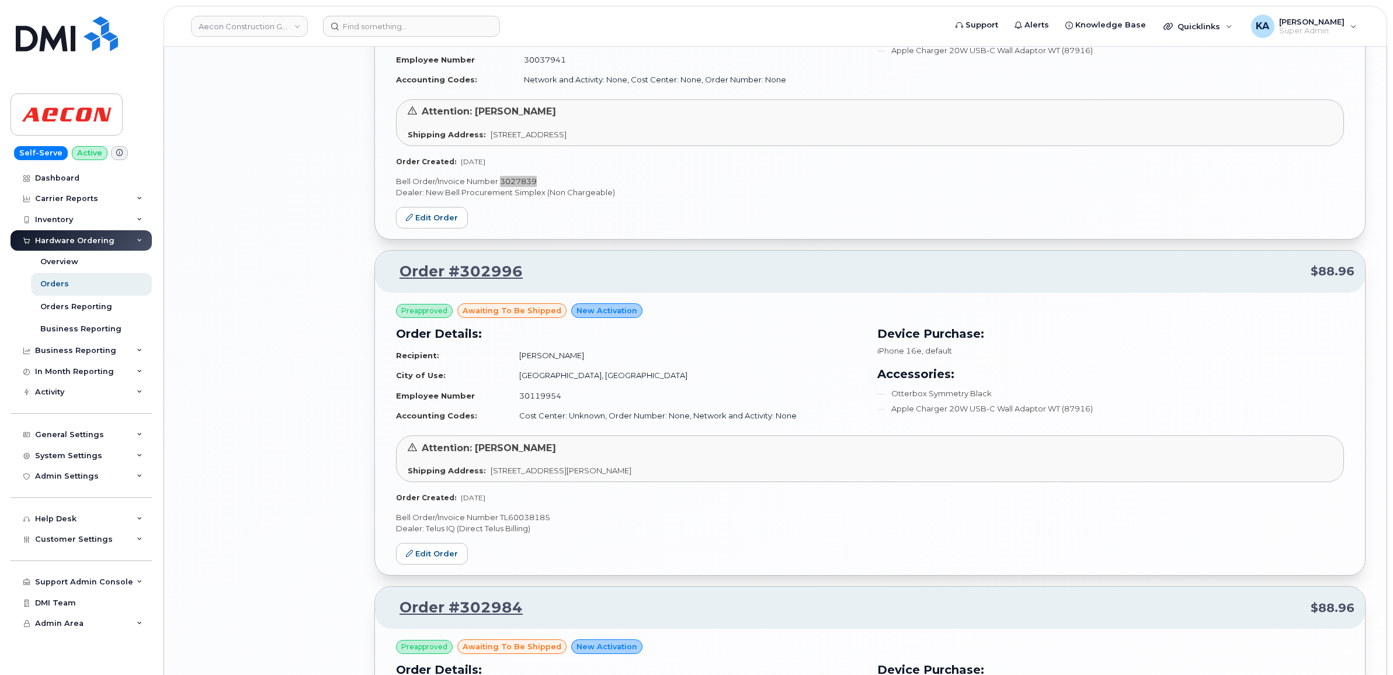
scroll to position [2307, 0]
click at [538, 520] on p "Bell Order/Invoice Number TL60038185" at bounding box center [870, 516] width 948 height 11
copy p "TL60038185"
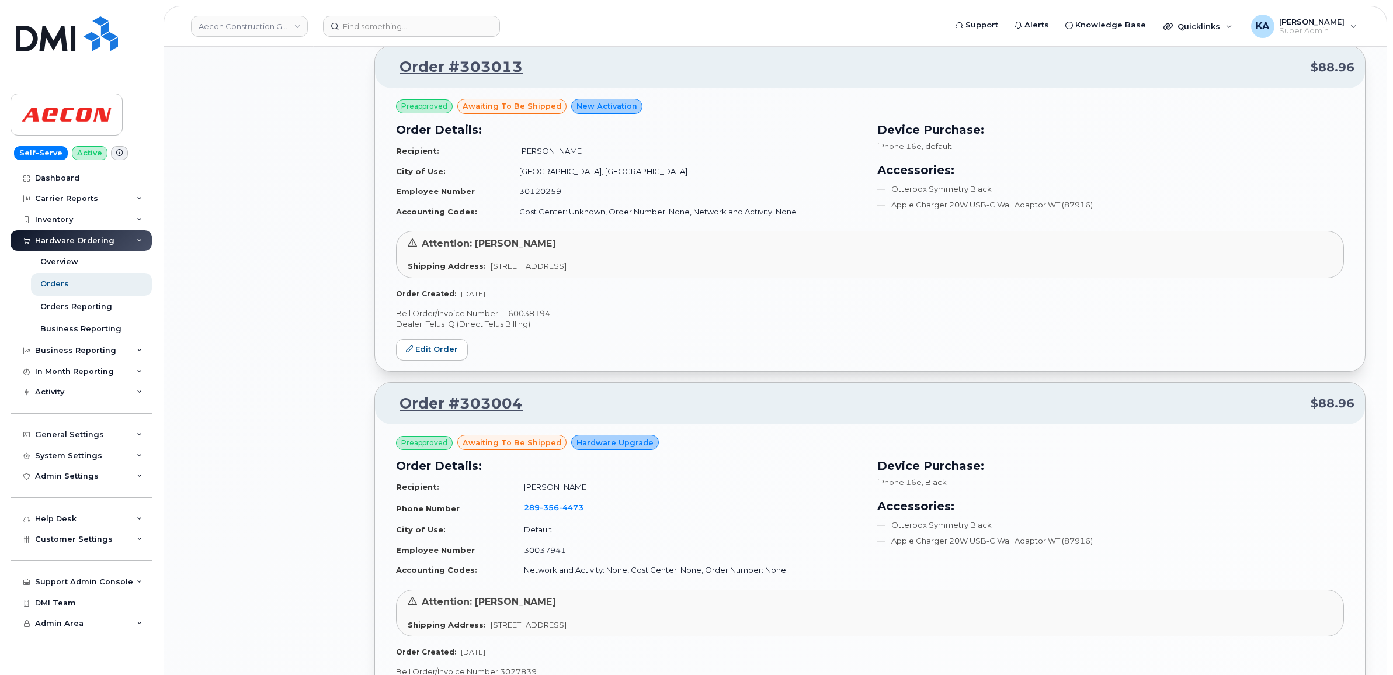
scroll to position [1796, 0]
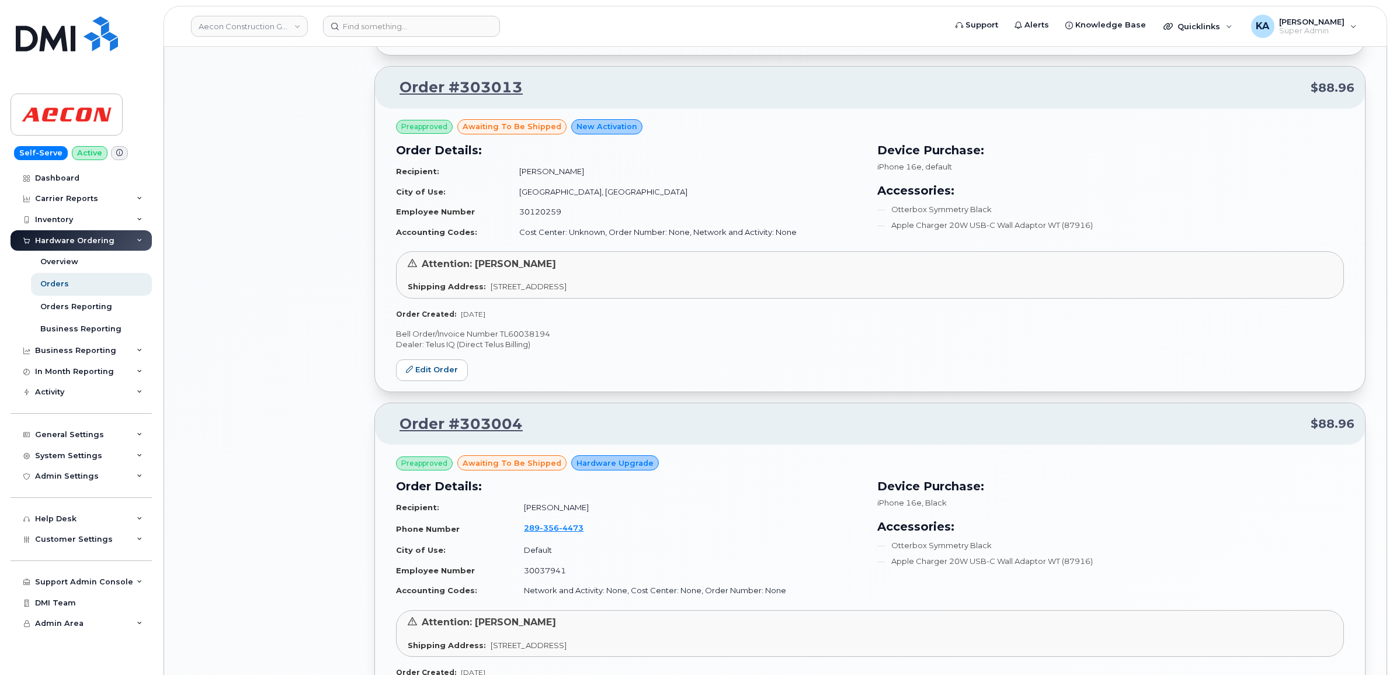
click at [530, 339] on p "Bell Order/Invoice Number TL60038194" at bounding box center [870, 333] width 948 height 11
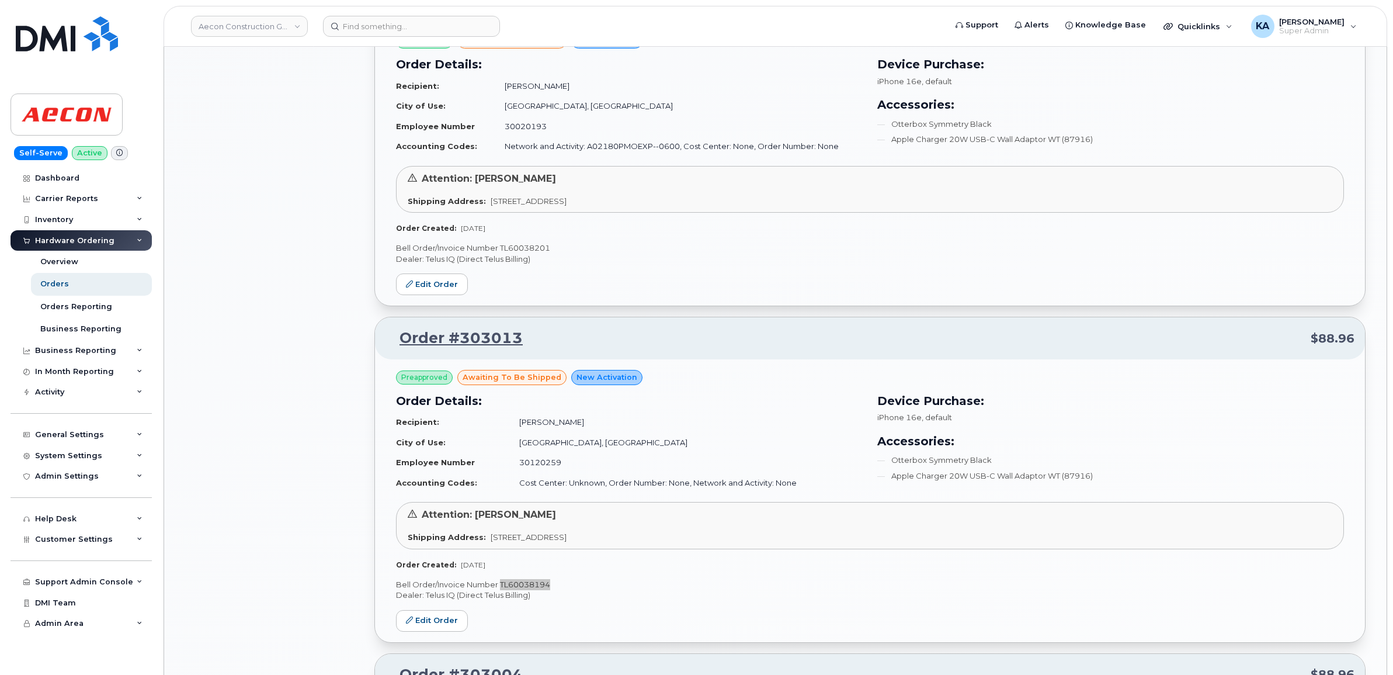
scroll to position [1504, 0]
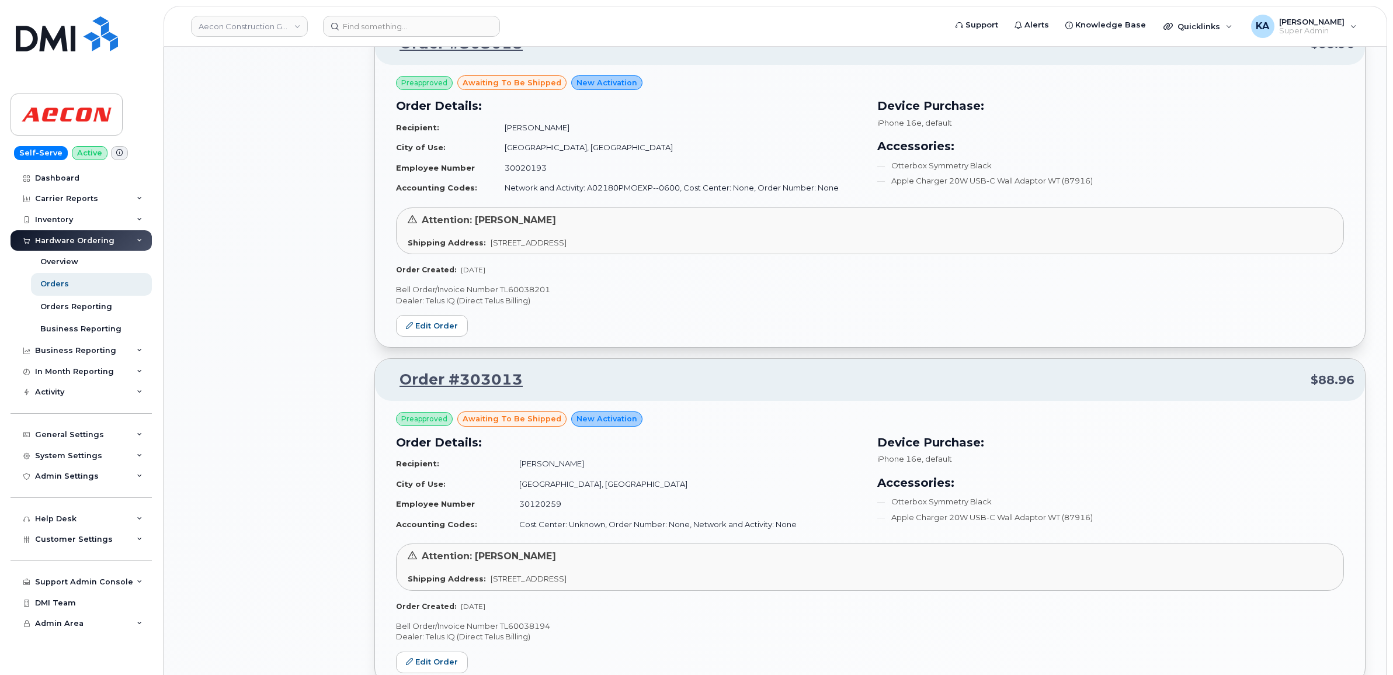
click at [536, 293] on p "Bell Order/Invoice Number TL60038201" at bounding box center [870, 289] width 948 height 11
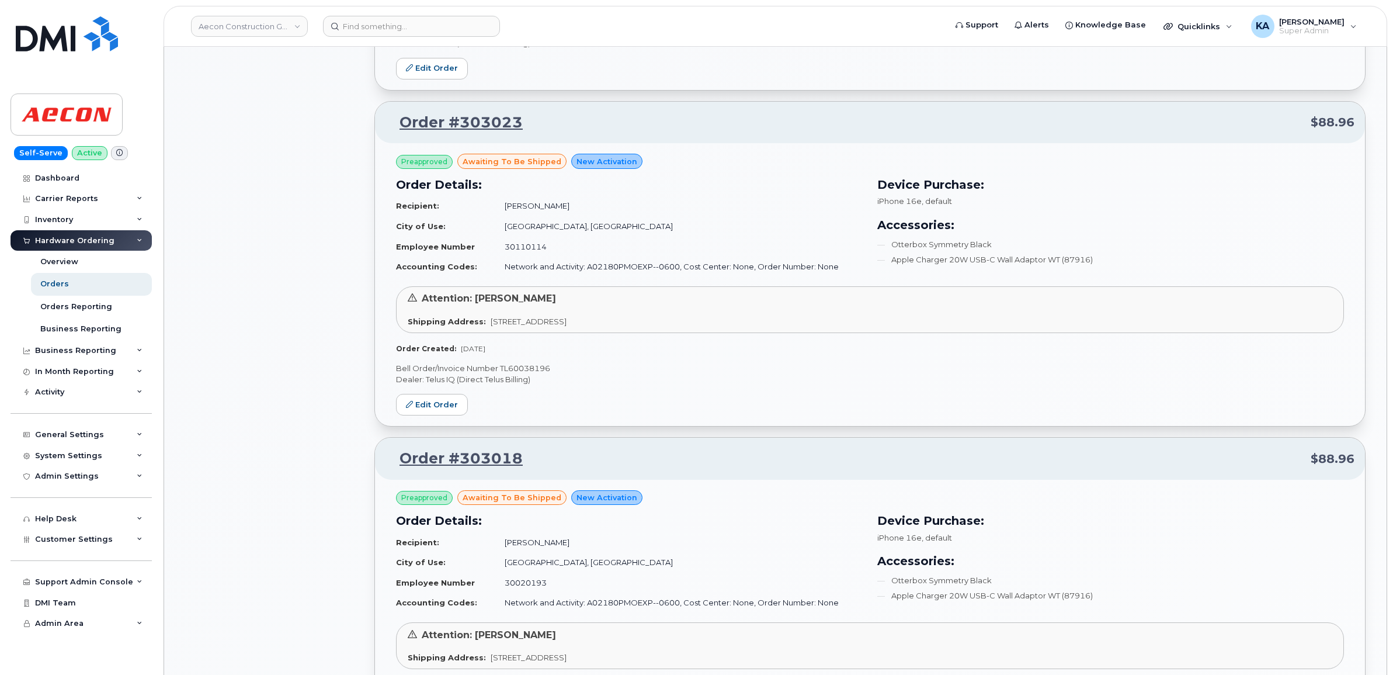
scroll to position [1066, 0]
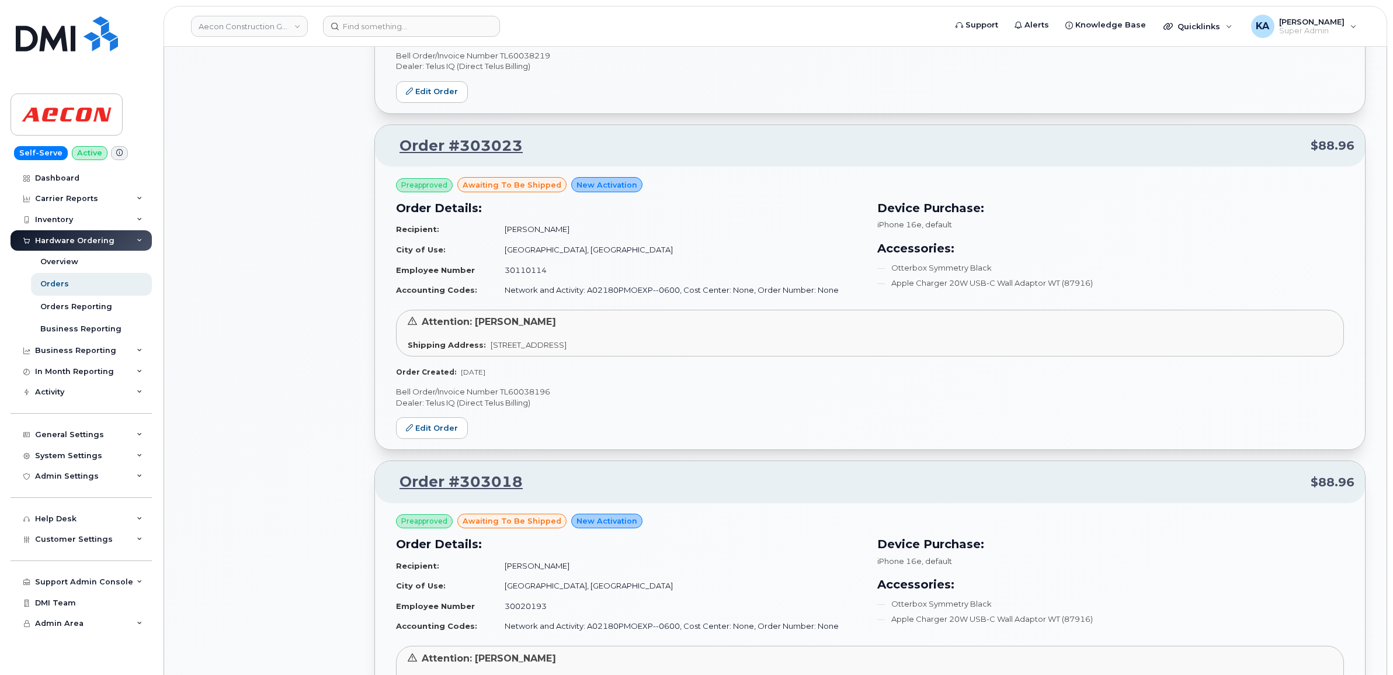
click at [517, 392] on p "Bell Order/Invoice Number TL60038196" at bounding box center [870, 391] width 948 height 11
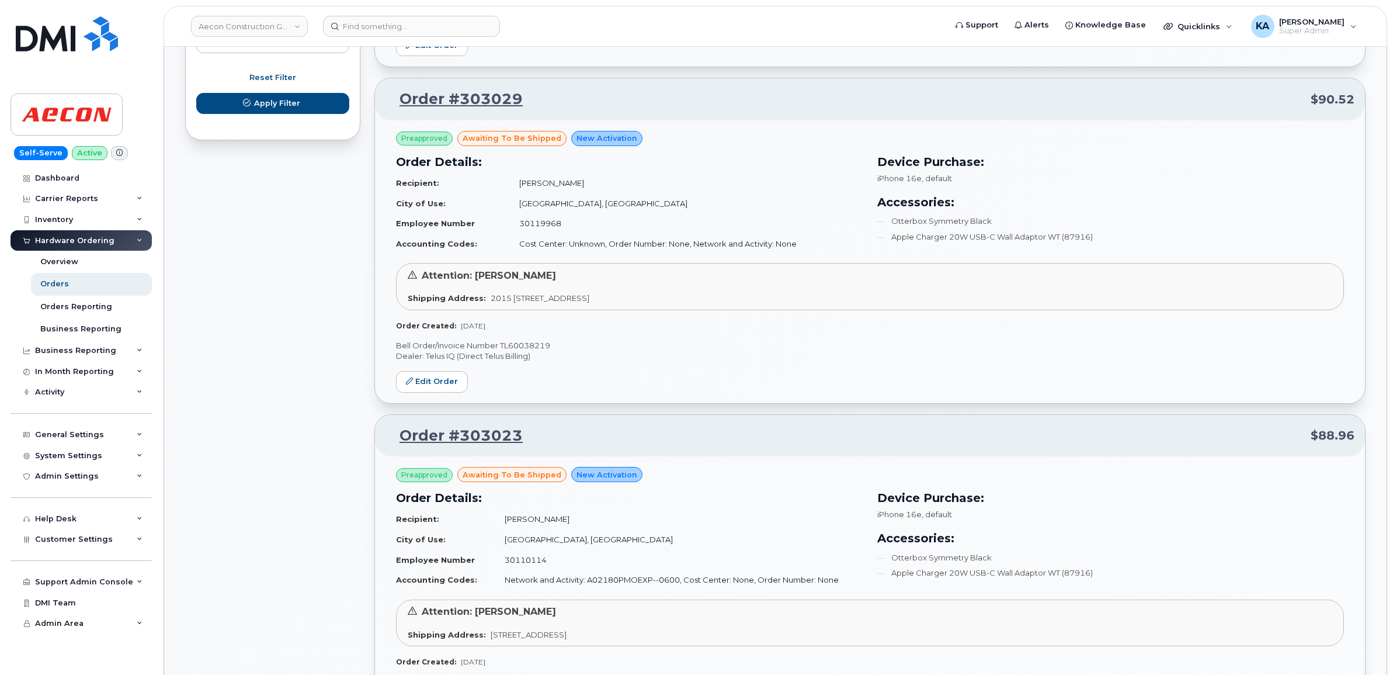
scroll to position [774, 0]
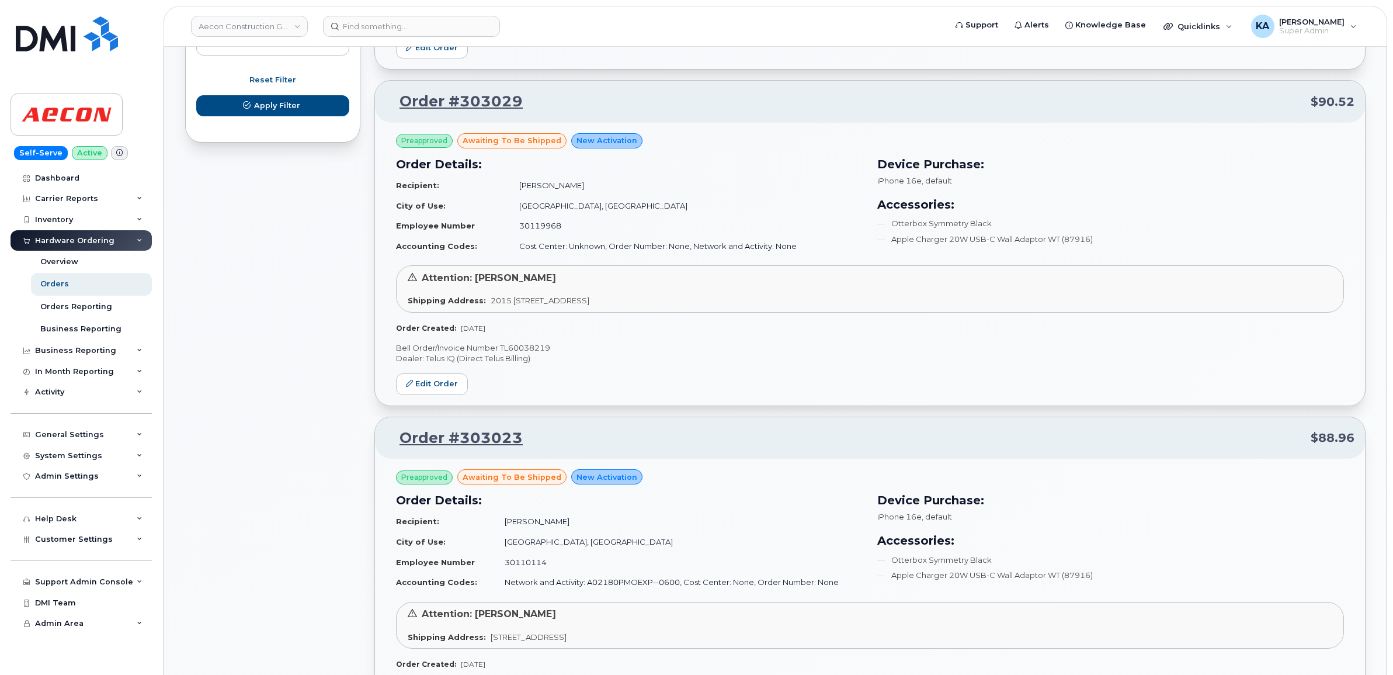
click at [533, 345] on p "Bell Order/Invoice Number TL60038219" at bounding box center [870, 347] width 948 height 11
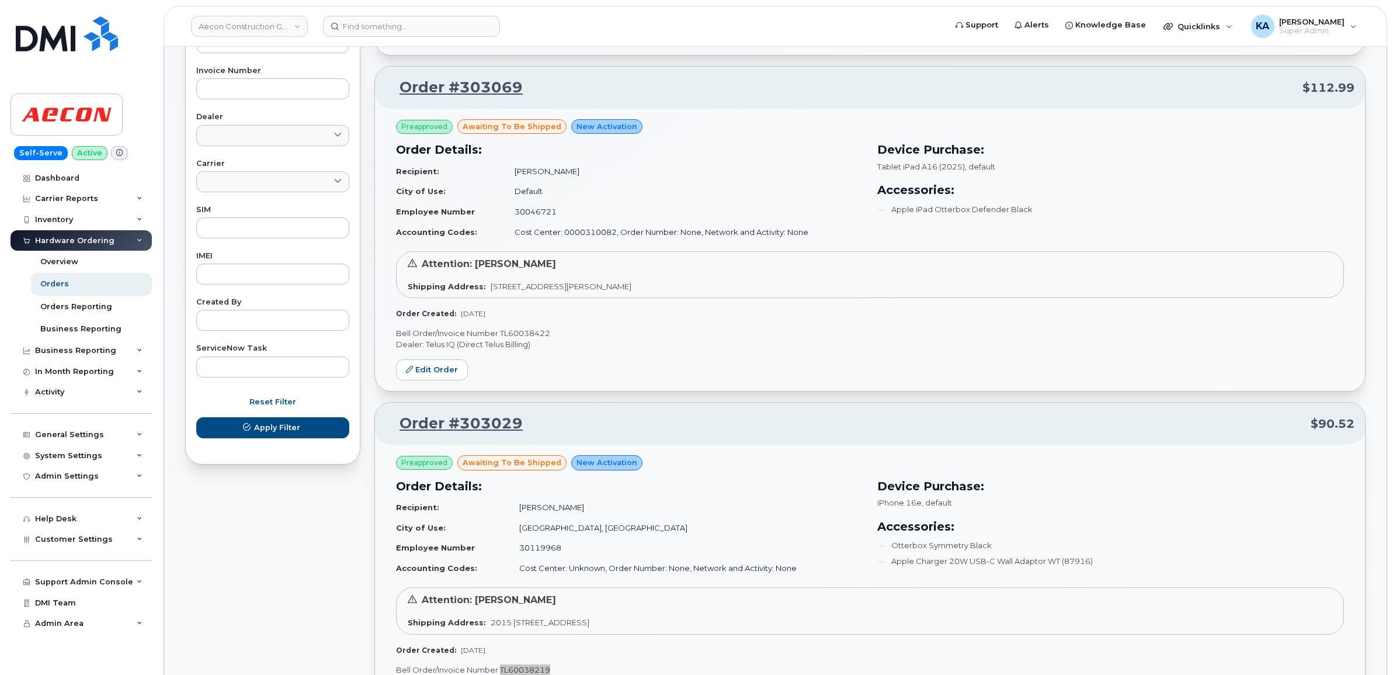
scroll to position [409, 0]
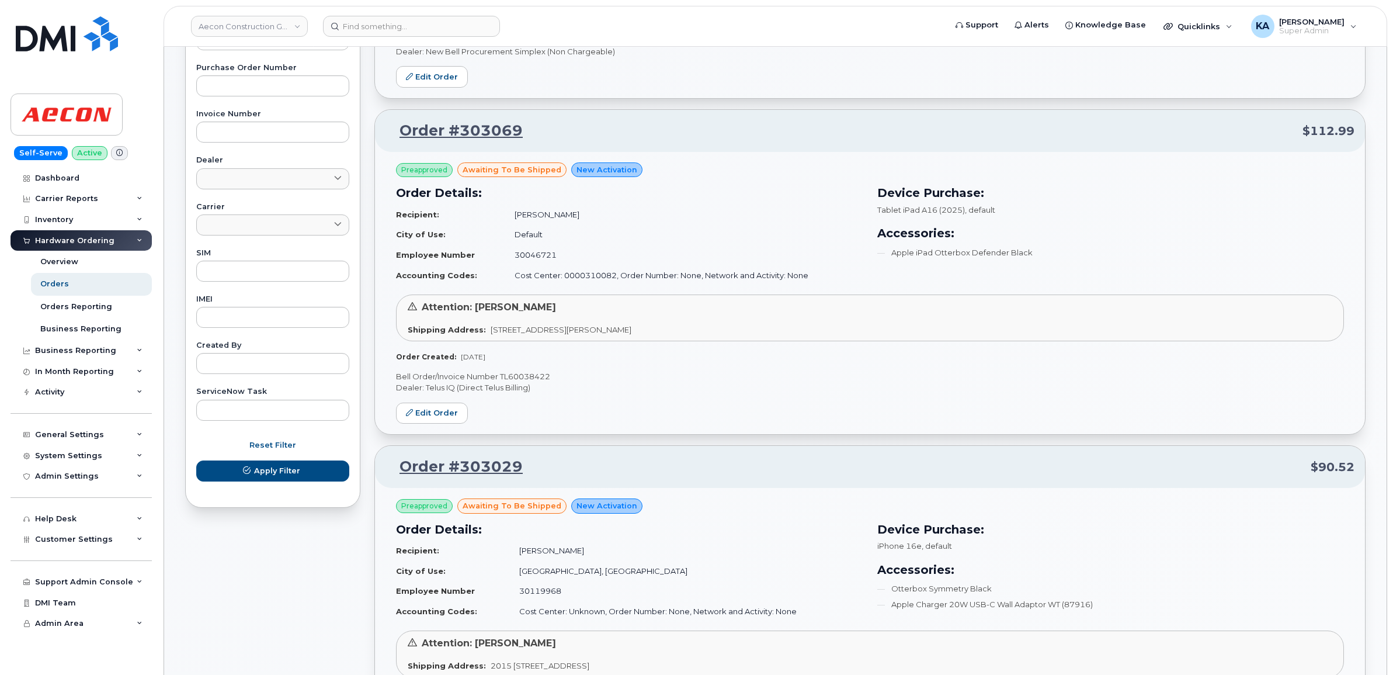
click at [535, 377] on p "Bell Order/Invoice Number TL60038422" at bounding box center [870, 376] width 948 height 11
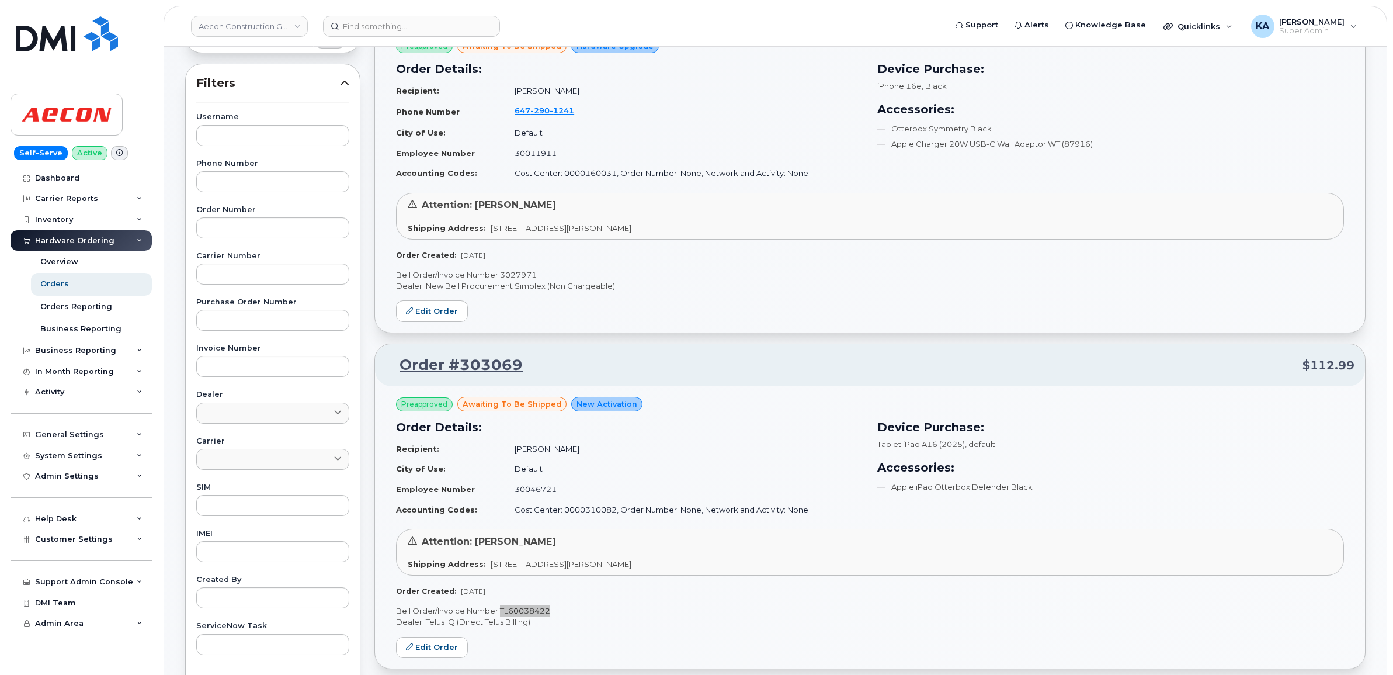
scroll to position [117, 0]
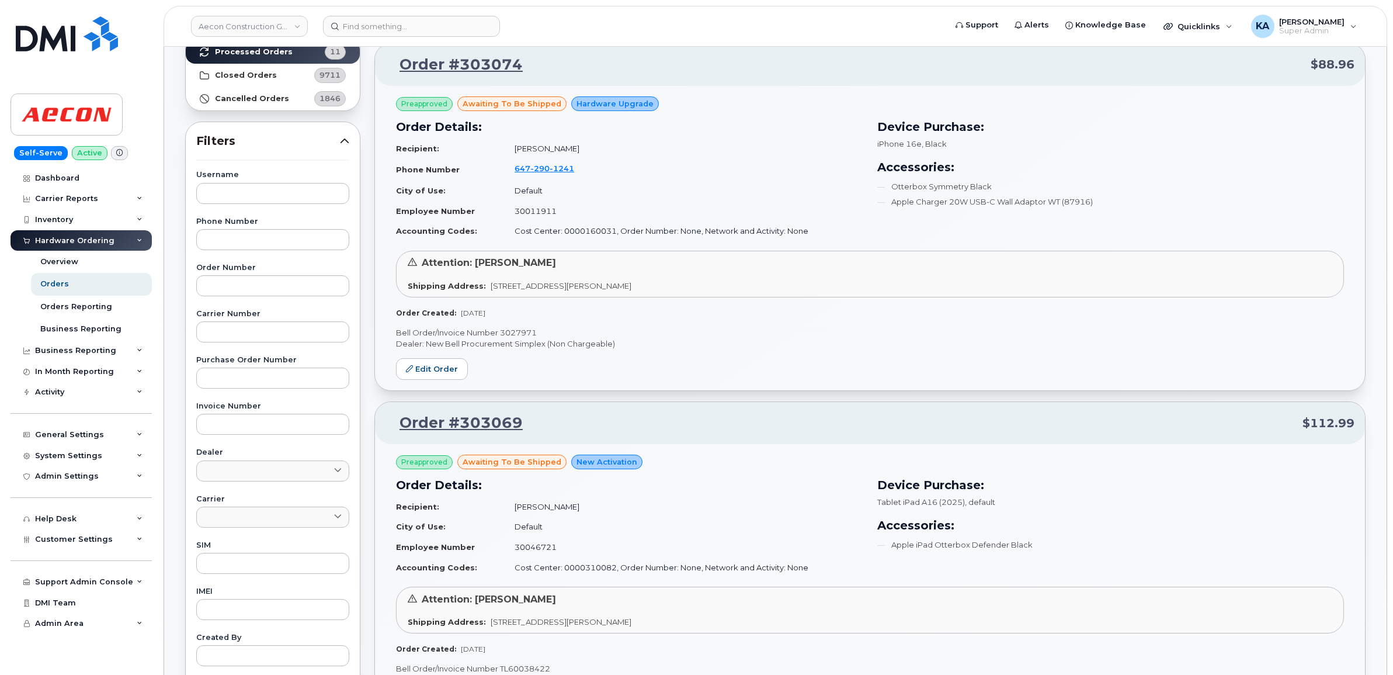
click at [523, 330] on p "Bell Order/Invoice Number 3027971" at bounding box center [870, 332] width 948 height 11
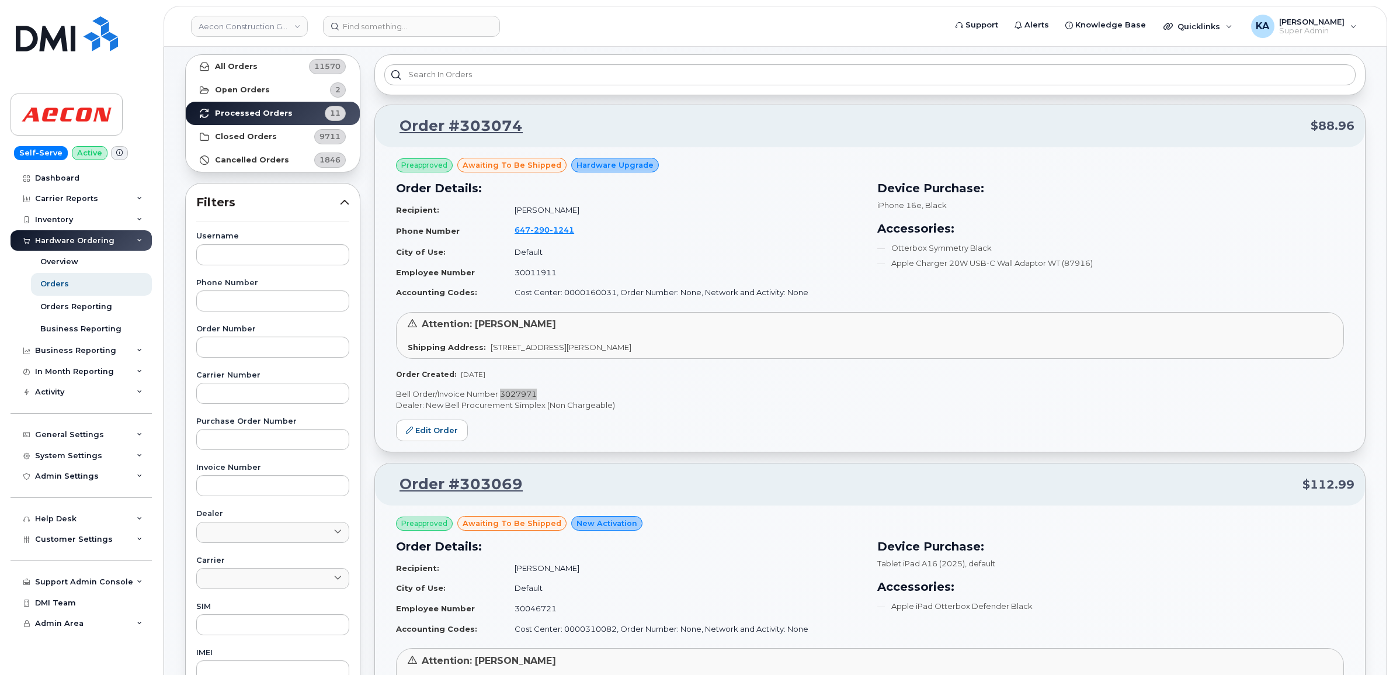
scroll to position [0, 0]
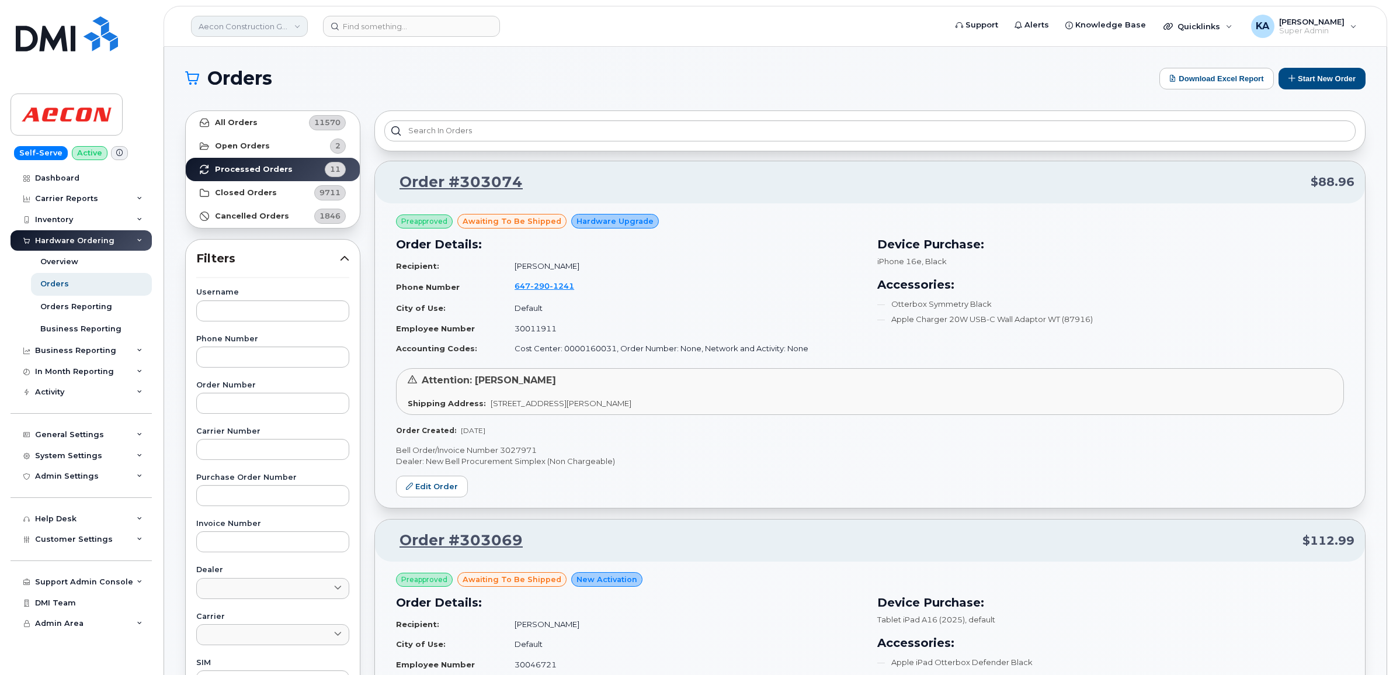
click at [260, 30] on link "Aecon Construction Group Inc" at bounding box center [249, 26] width 117 height 21
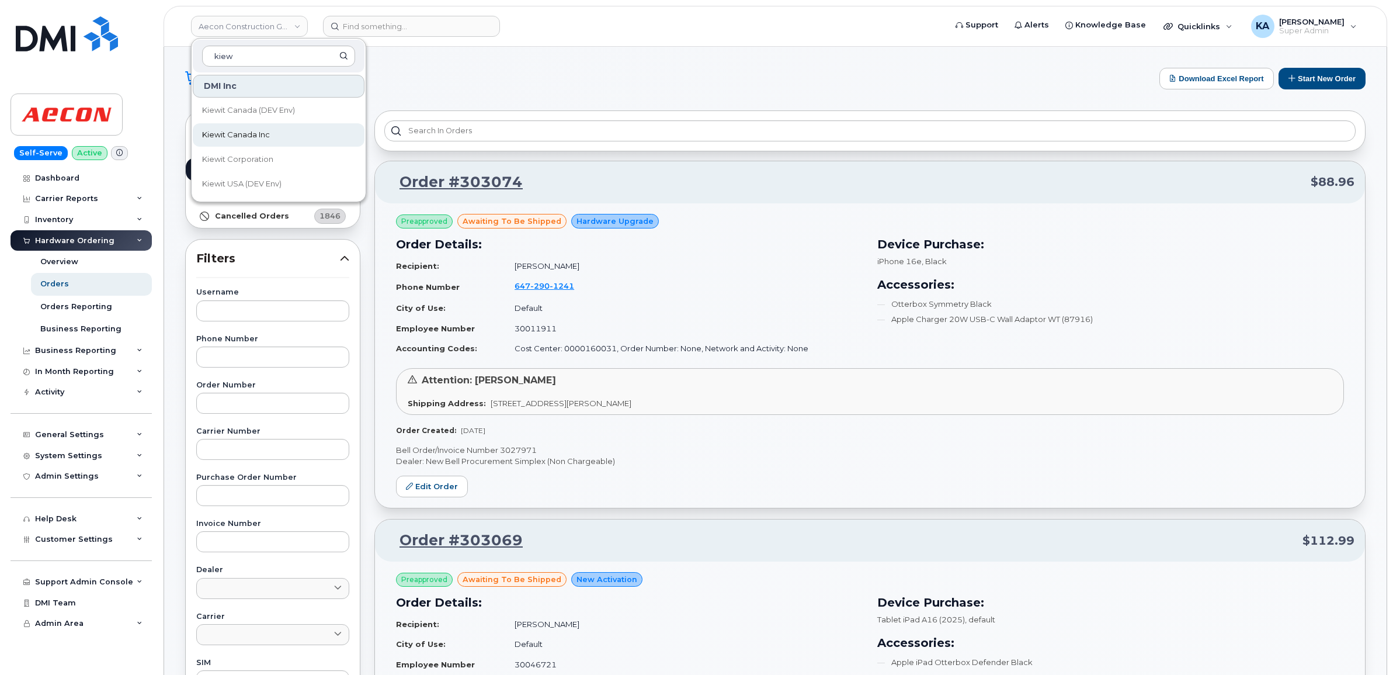
type input "kiew"
click at [230, 132] on span "Kiewit Canada Inc" at bounding box center [236, 135] width 68 height 12
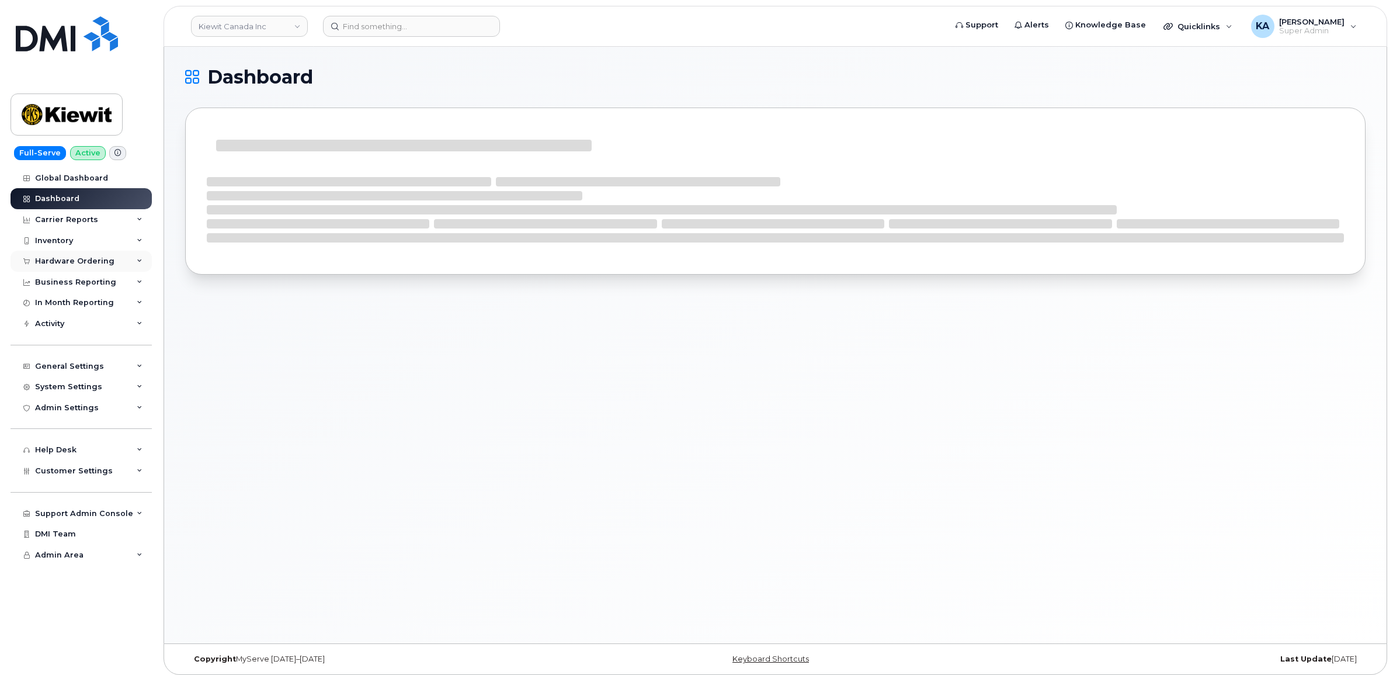
click at [95, 260] on div "Hardware Ordering" at bounding box center [74, 260] width 79 height 9
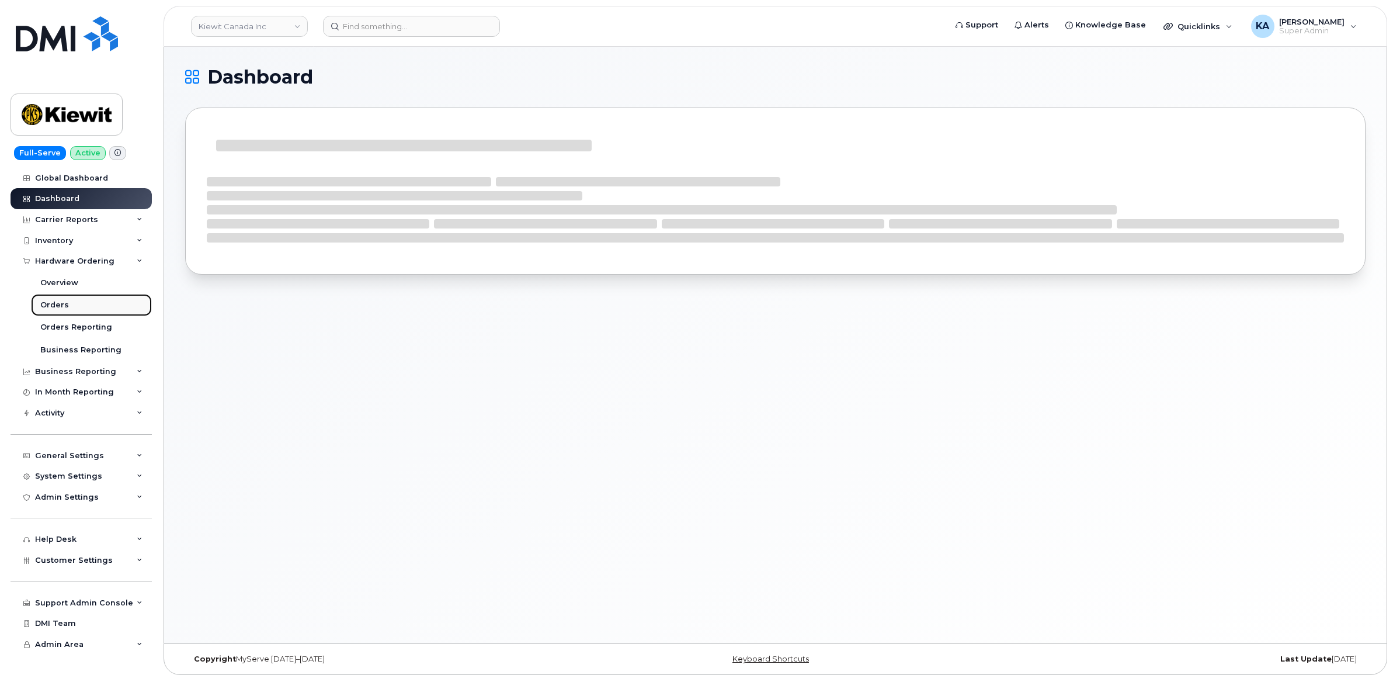
click at [56, 302] on div "Orders" at bounding box center [54, 305] width 29 height 11
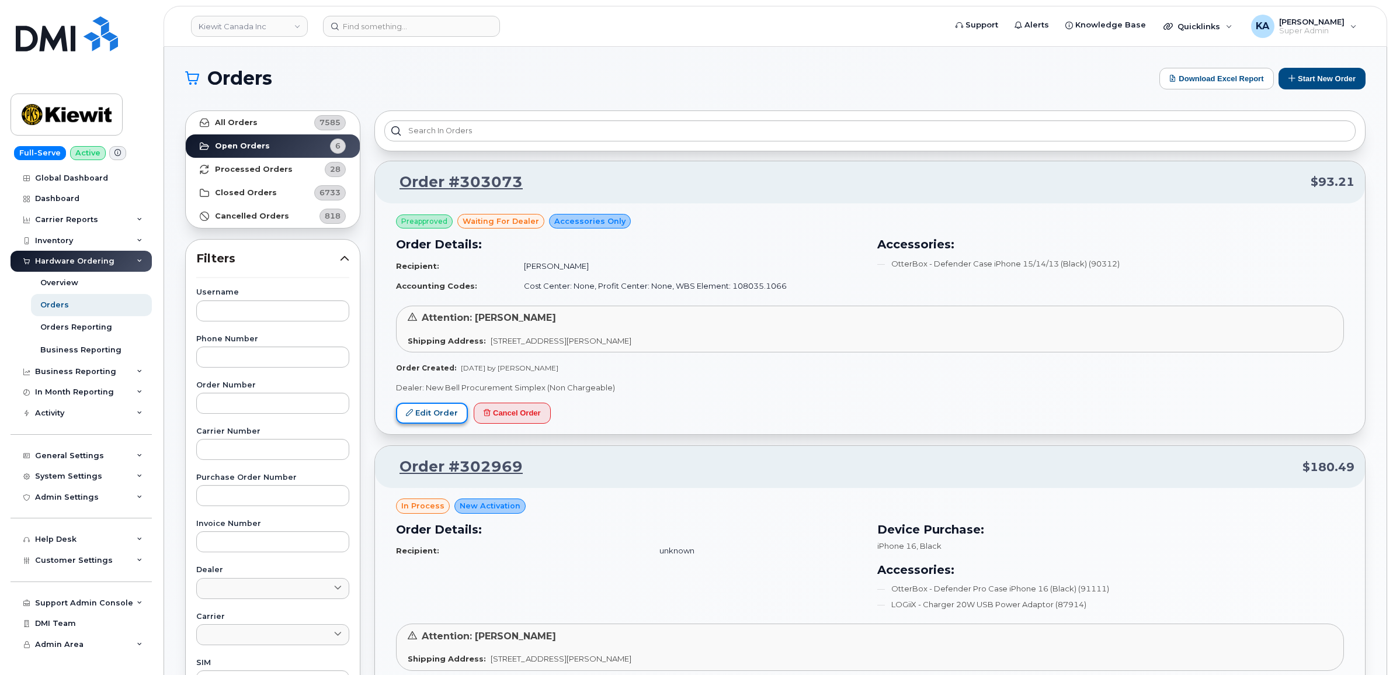
click at [436, 406] on link "Edit Order" at bounding box center [432, 413] width 72 height 22
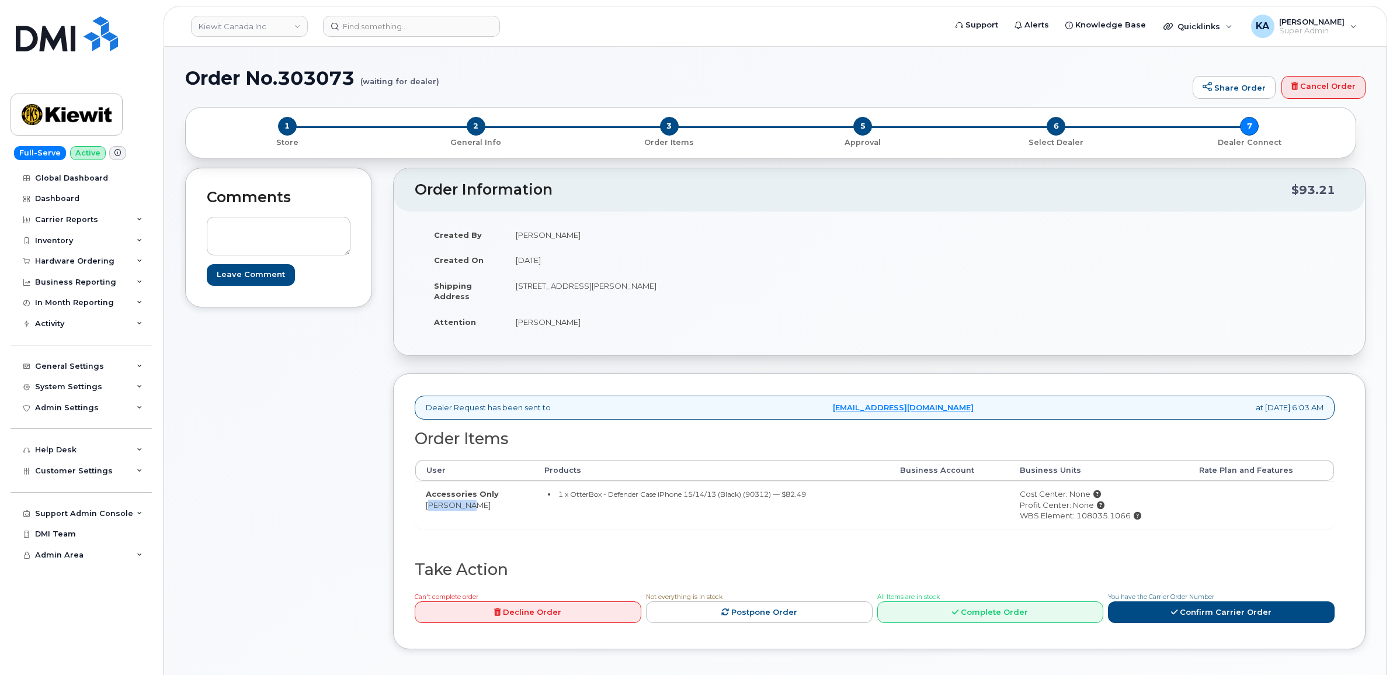
drag, startPoint x: 466, startPoint y: 505, endPoint x: 427, endPoint y: 508, distance: 39.2
click at [427, 508] on td "Accessories Only [PERSON_NAME]" at bounding box center [474, 504] width 119 height 47
drag, startPoint x: 427, startPoint y: 508, endPoint x: 404, endPoint y: 517, distance: 25.2
click at [404, 517] on div "Dealer Request has been sent to [EMAIL_ADDRESS][DOMAIN_NAME] at [DATE] 6:03 AM …" at bounding box center [879, 511] width 972 height 276
click at [71, 474] on span "Customer Settings" at bounding box center [74, 470] width 78 height 9
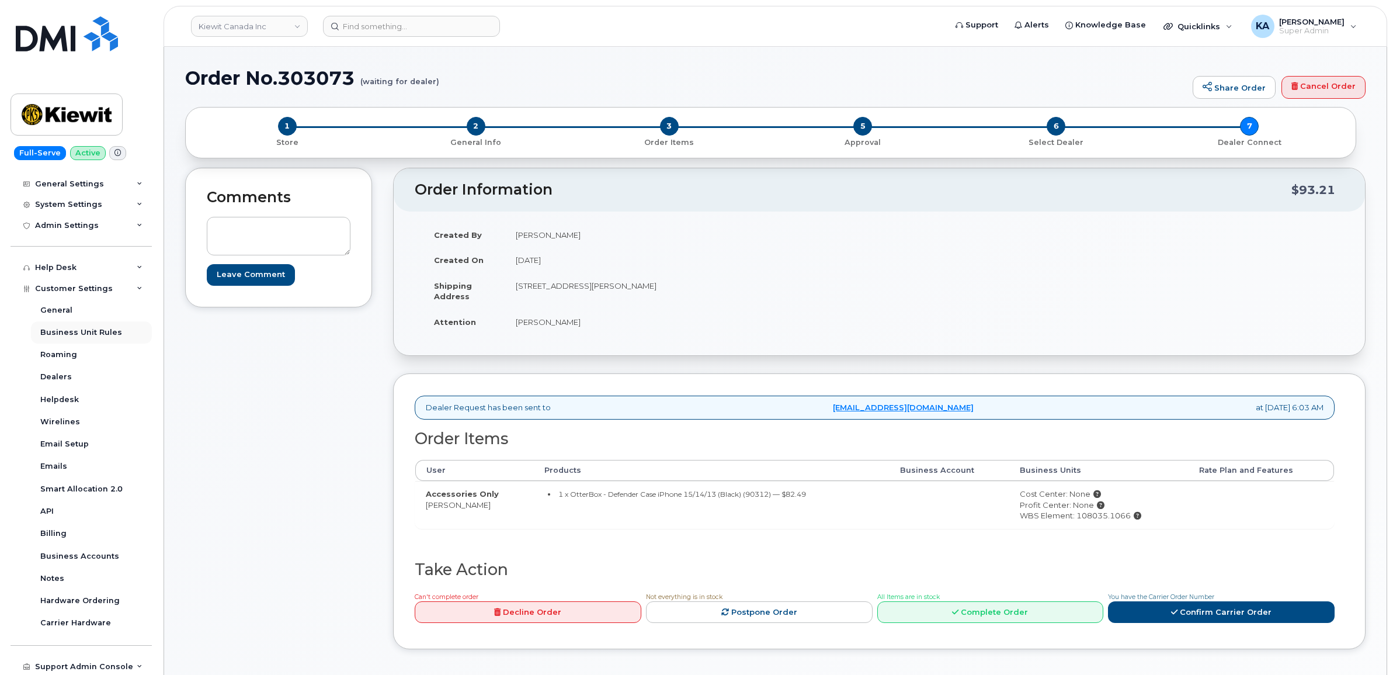
scroll to position [219, 0]
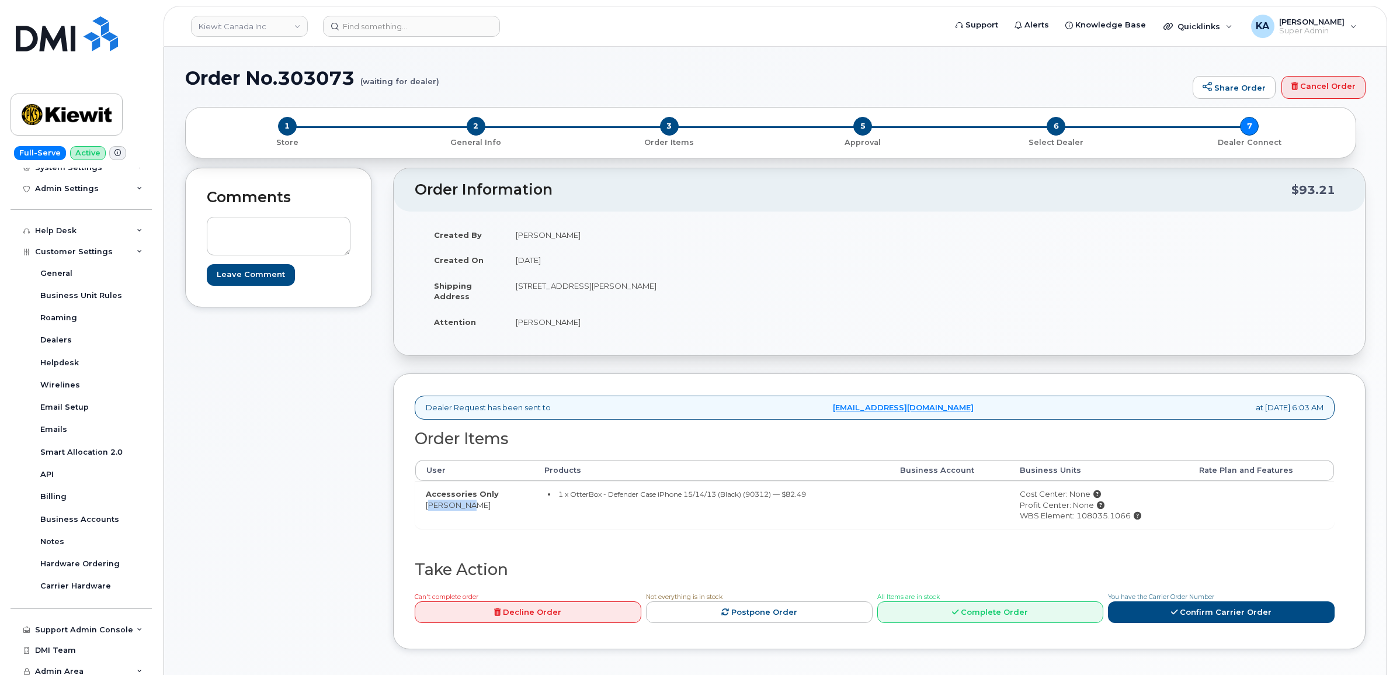
drag, startPoint x: 465, startPoint y: 507, endPoint x: 425, endPoint y: 506, distance: 40.9
click at [425, 506] on td "Accessories Only John Harp" at bounding box center [474, 504] width 119 height 47
drag, startPoint x: 425, startPoint y: 506, endPoint x: 433, endPoint y: 504, distance: 9.1
copy td "John Harp"
drag, startPoint x: 510, startPoint y: 283, endPoint x: 589, endPoint y: 295, distance: 79.7
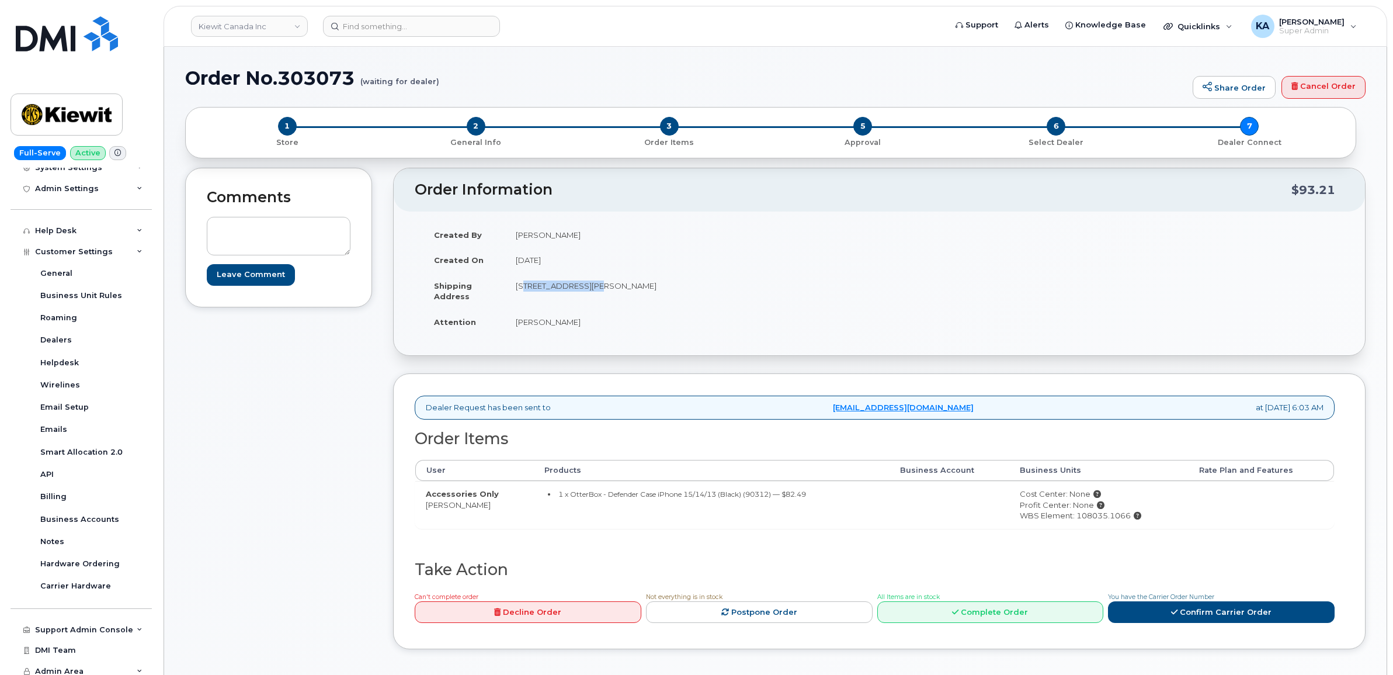
click at [589, 295] on td "714 Point Anne Rd BELLEVILLE ON K8N 4Z4 CANADA" at bounding box center [688, 291] width 366 height 36
copy td "714 Point Anne Rd"
drag, startPoint x: 655, startPoint y: 284, endPoint x: 688, endPoint y: 291, distance: 34.0
click at [688, 291] on td "714 Point Anne Rd BELLEVILLE ON K8N 4Z4 CANADA" at bounding box center [688, 291] width 366 height 36
copy td "K8N 4Z4"
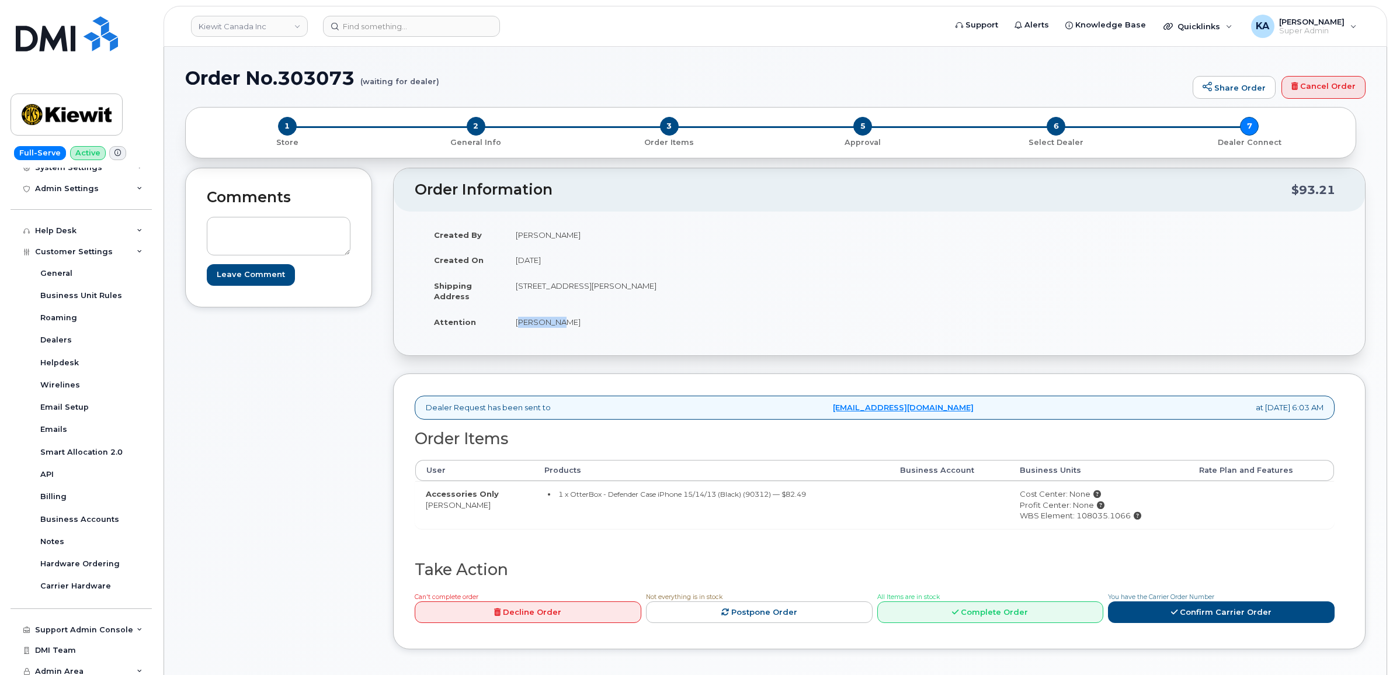
drag, startPoint x: 513, startPoint y: 322, endPoint x: 558, endPoint y: 328, distance: 45.3
click at [558, 328] on td "[PERSON_NAME]" at bounding box center [688, 322] width 366 height 26
copy td "[PERSON_NAME]"
drag, startPoint x: 1018, startPoint y: 519, endPoint x: 1131, endPoint y: 526, distance: 112.9
click at [1131, 526] on td "Cost Center: None Profit Center: None WBS Element: 108035.1066" at bounding box center [1098, 504] width 179 height 47
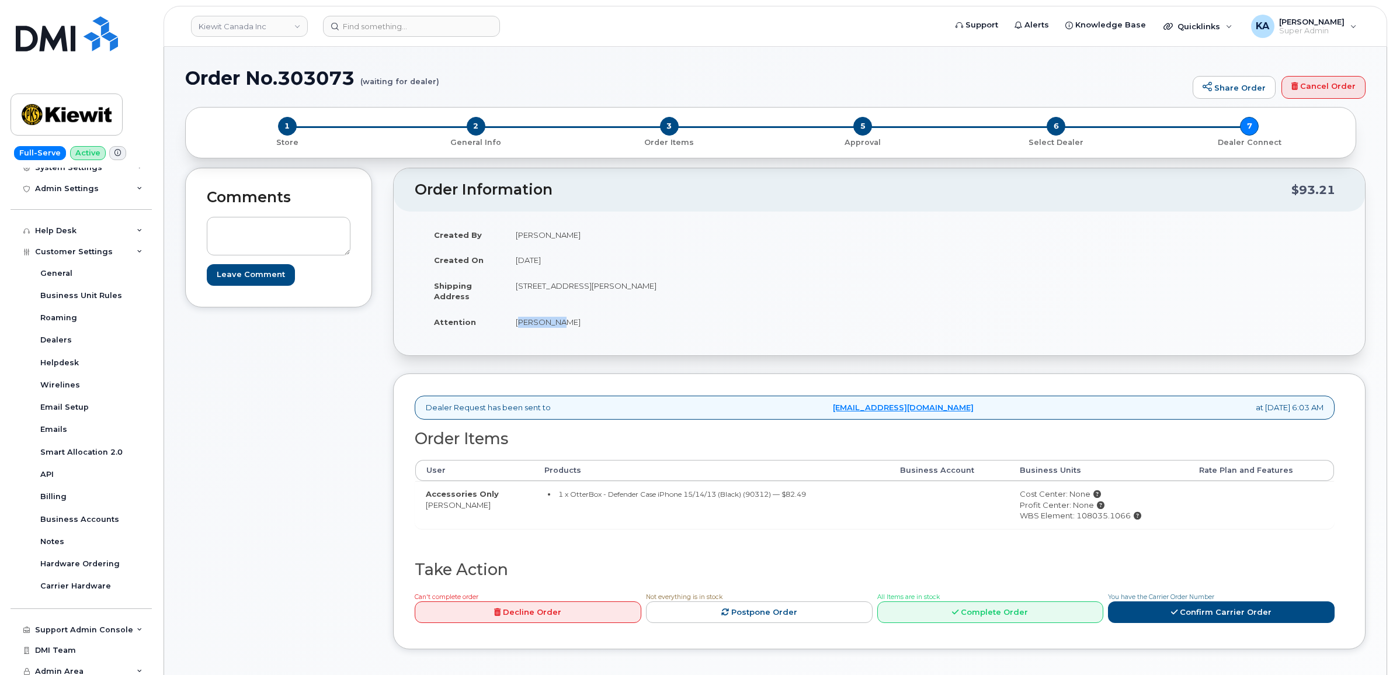
copy div "WBS Element: 108035.1066"
click at [1192, 616] on link "Confirm Carrier Order" at bounding box center [1221, 612] width 227 height 22
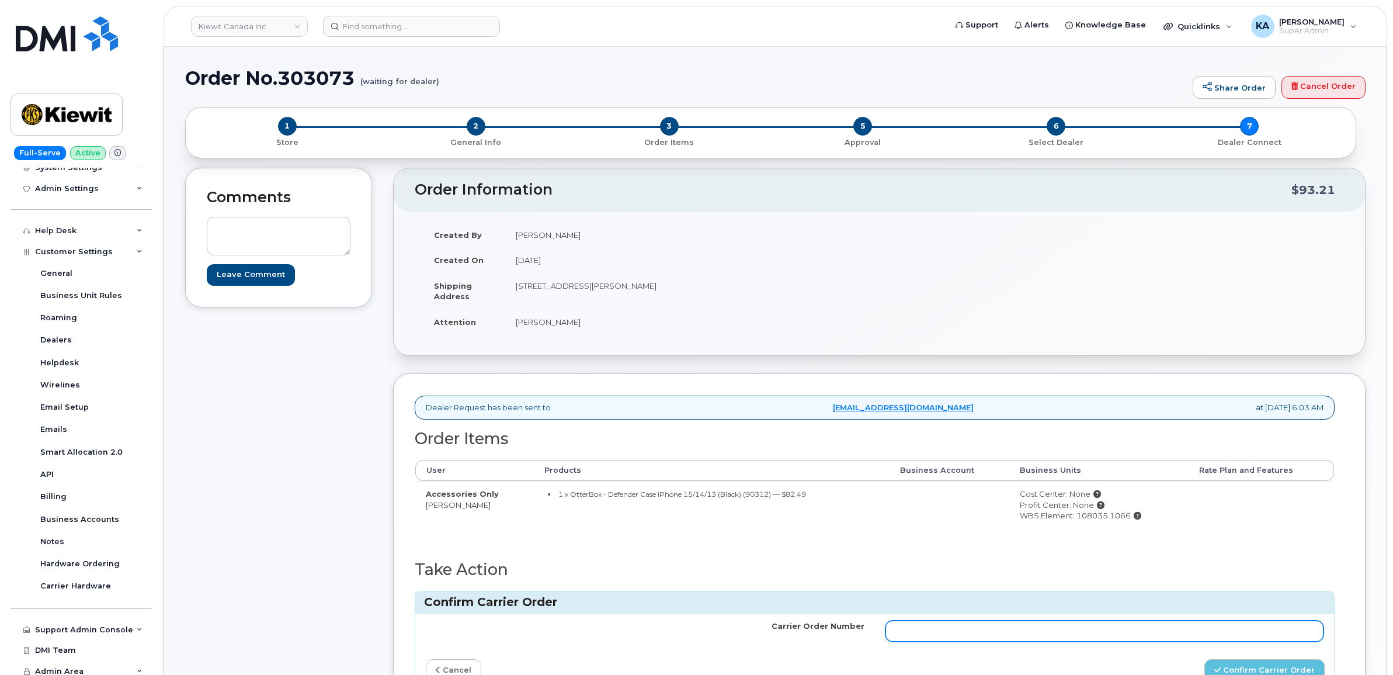
click at [1115, 631] on input "Carrier Order Number" at bounding box center [1104, 630] width 439 height 21
paste input "3027977"
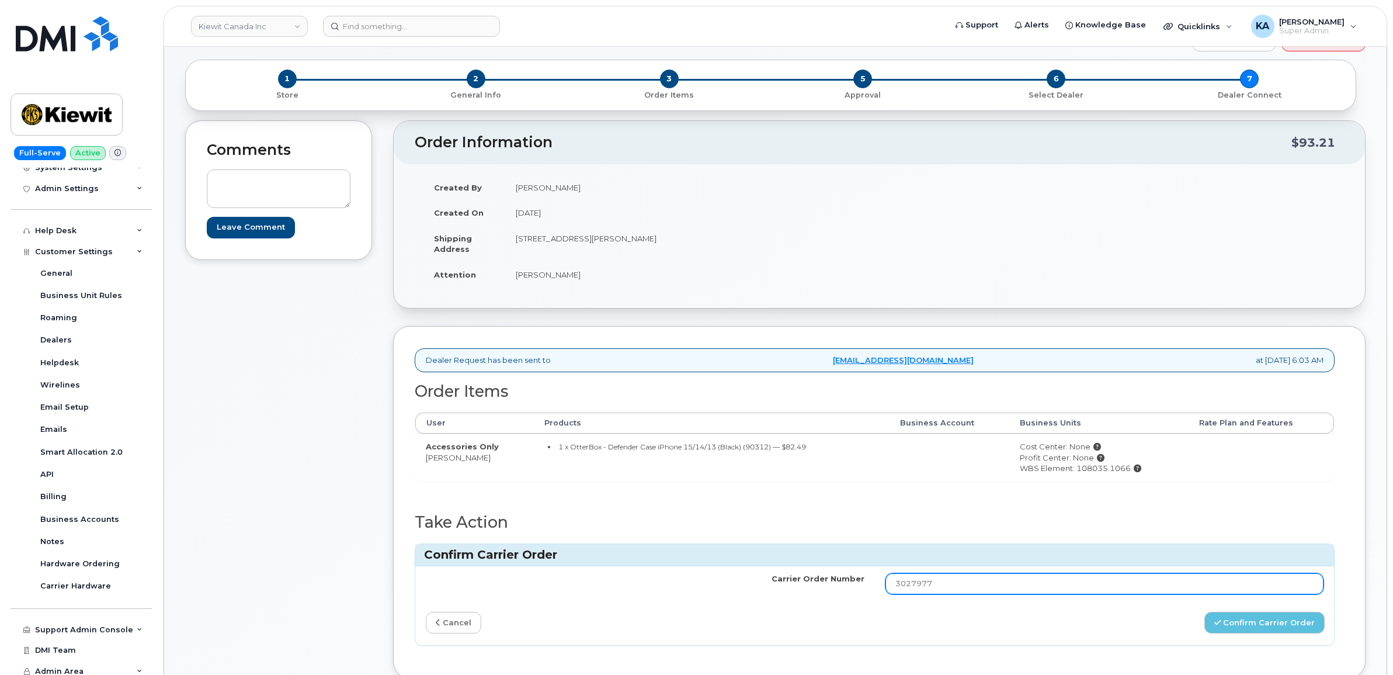
scroll to position [73, 0]
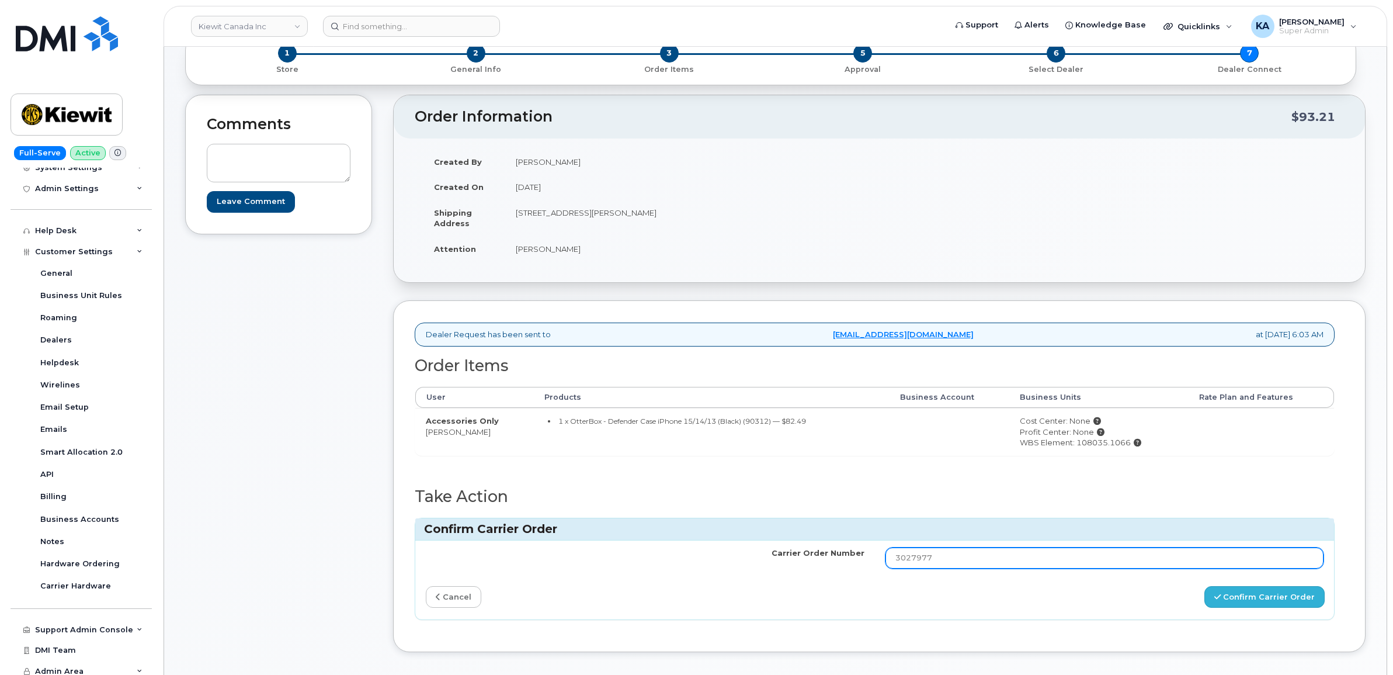
type input "3027977"
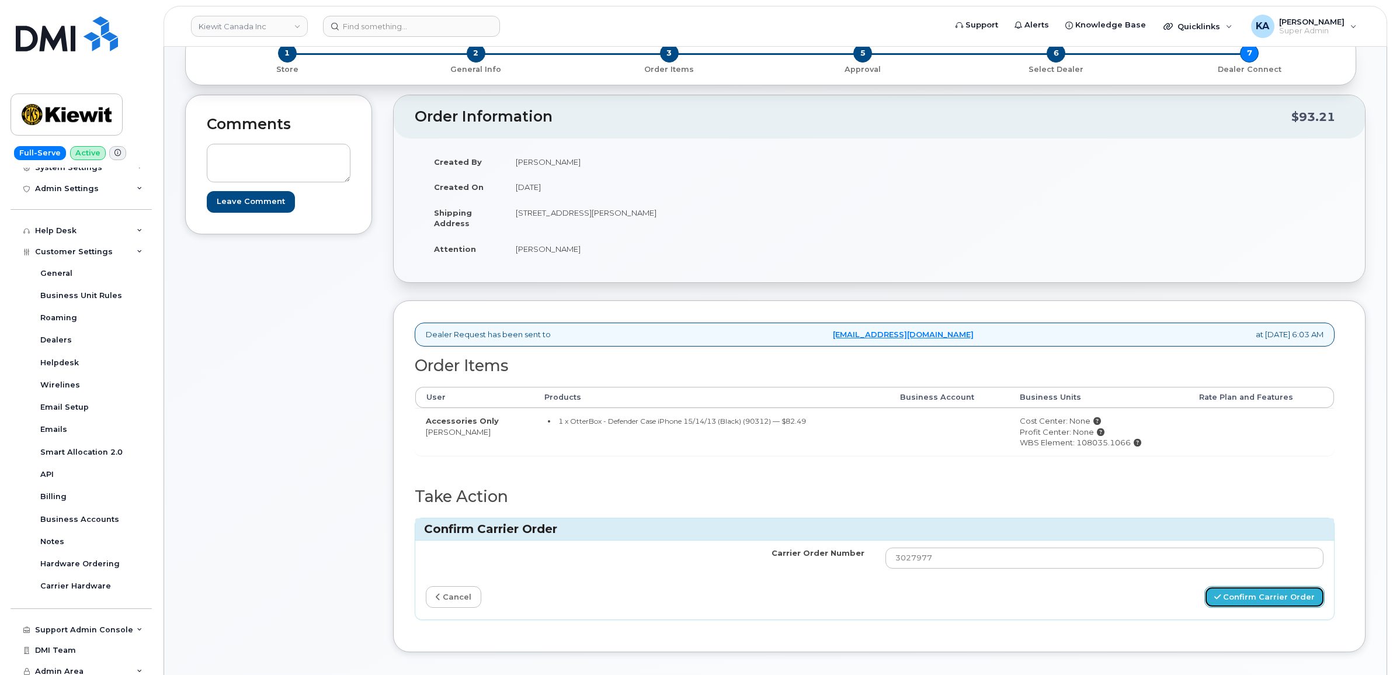
click at [1243, 602] on button "Confirm Carrier Order" at bounding box center [1264, 597] width 120 height 22
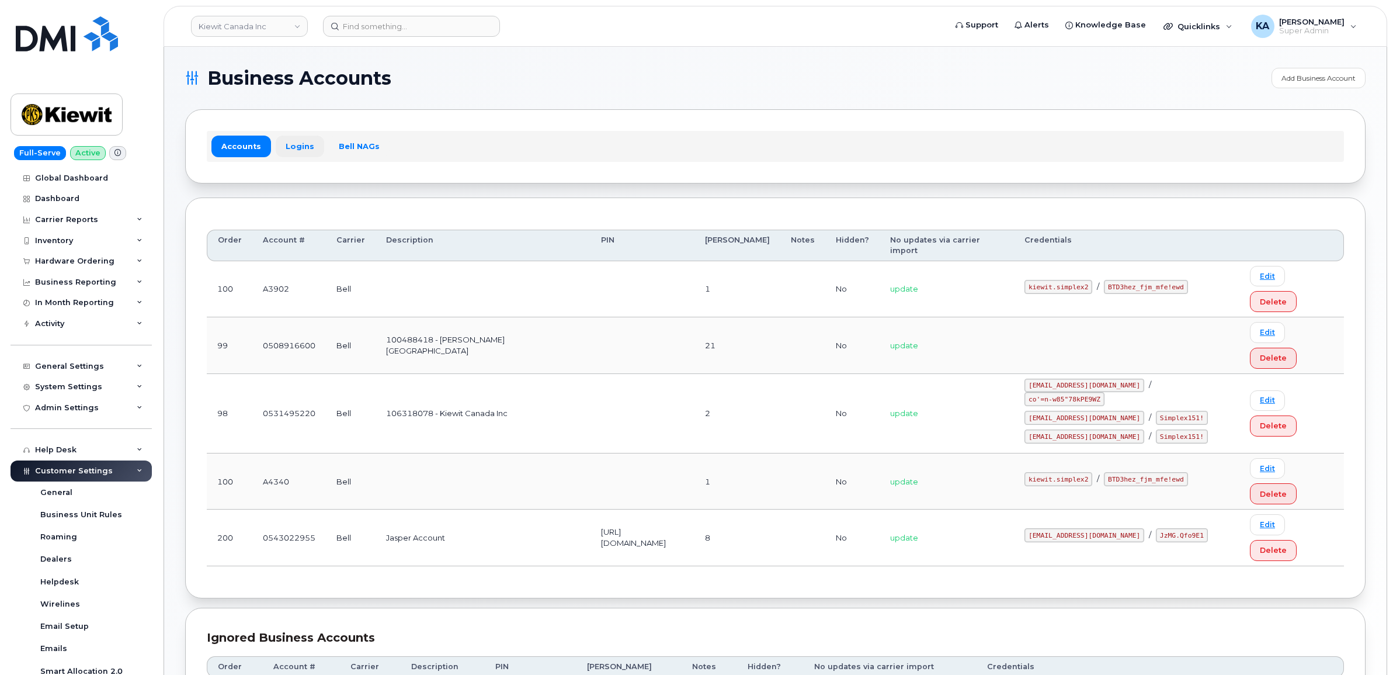
click at [301, 143] on link "Logins" at bounding box center [300, 145] width 48 height 21
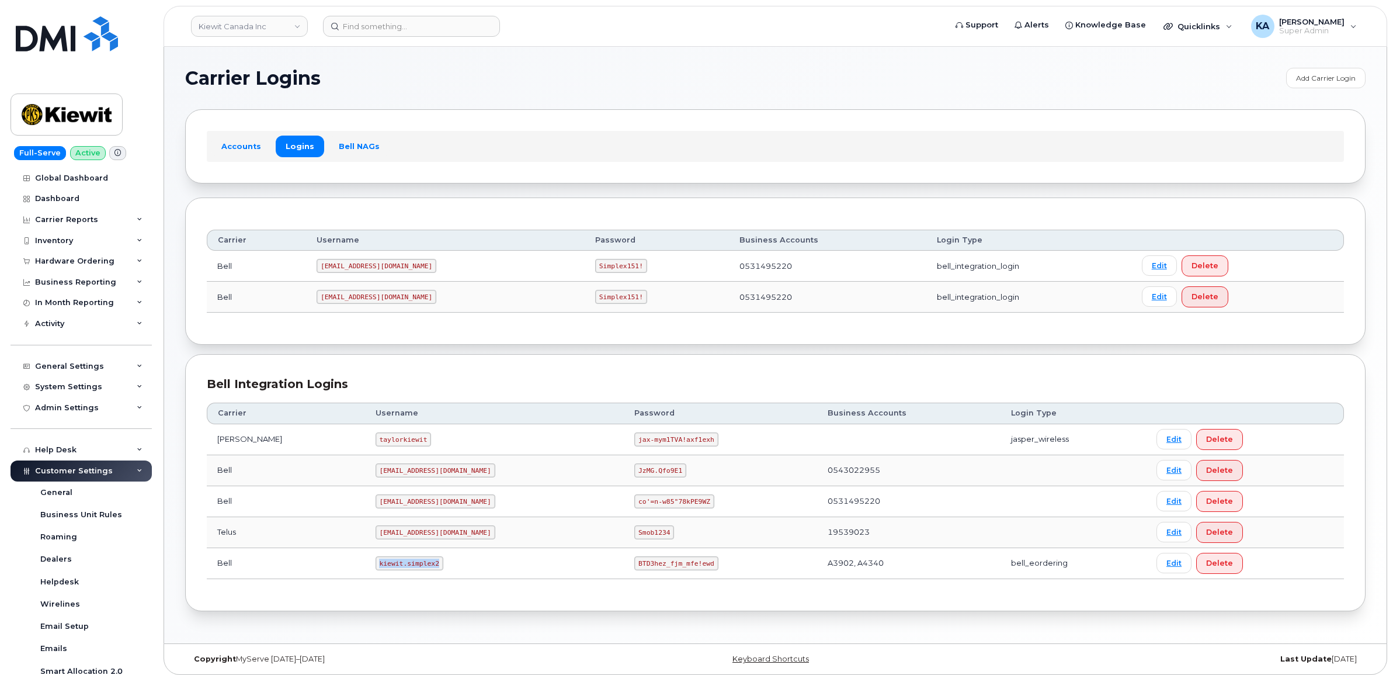
drag, startPoint x: 346, startPoint y: 565, endPoint x: 395, endPoint y: 574, distance: 49.8
click at [395, 574] on td "kiewit.simplex2" at bounding box center [494, 563] width 259 height 31
copy code "kiewit.simplex2"
drag, startPoint x: 581, startPoint y: 565, endPoint x: 654, endPoint y: 577, distance: 74.0
click at [654, 577] on td "BTD3hez_fjm_mfe!ewd" at bounding box center [720, 563] width 193 height 31
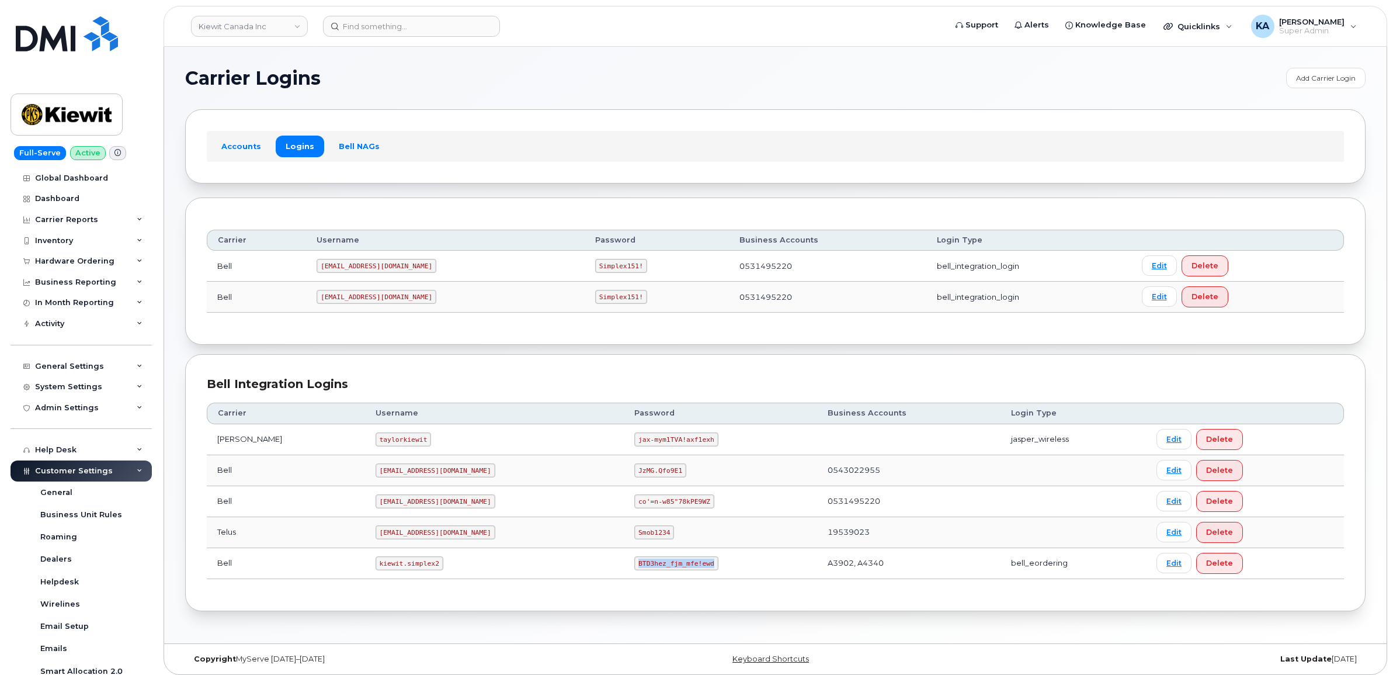
copy code "BTD3hez_fjm_mfe!ewd"
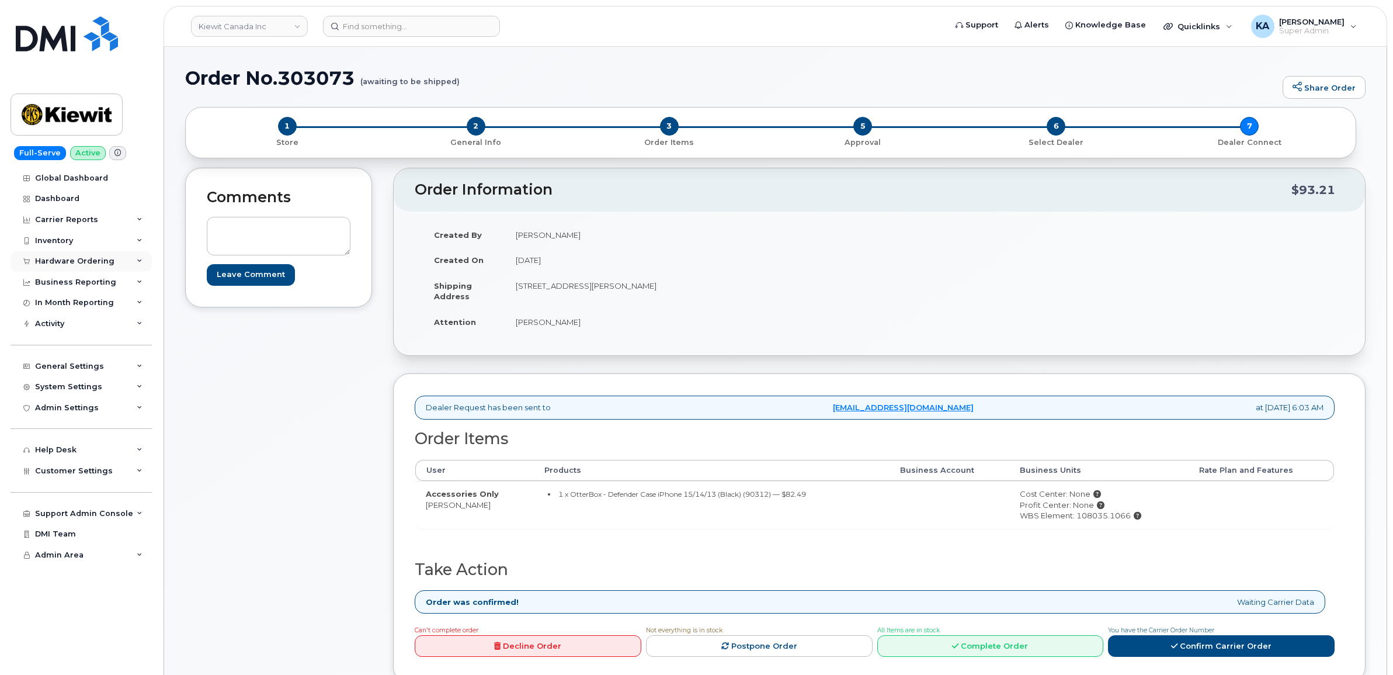
click at [74, 260] on div "Hardware Ordering" at bounding box center [74, 260] width 79 height 9
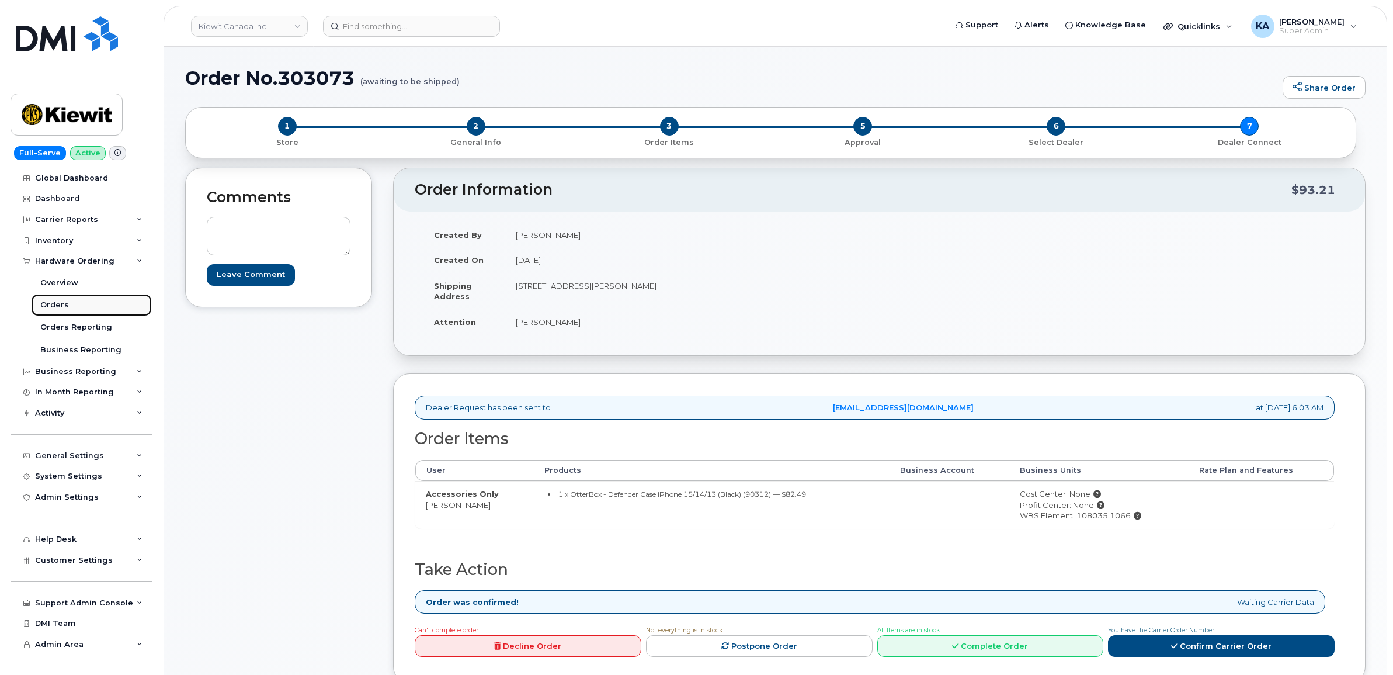
click at [51, 305] on div "Orders" at bounding box center [54, 305] width 29 height 11
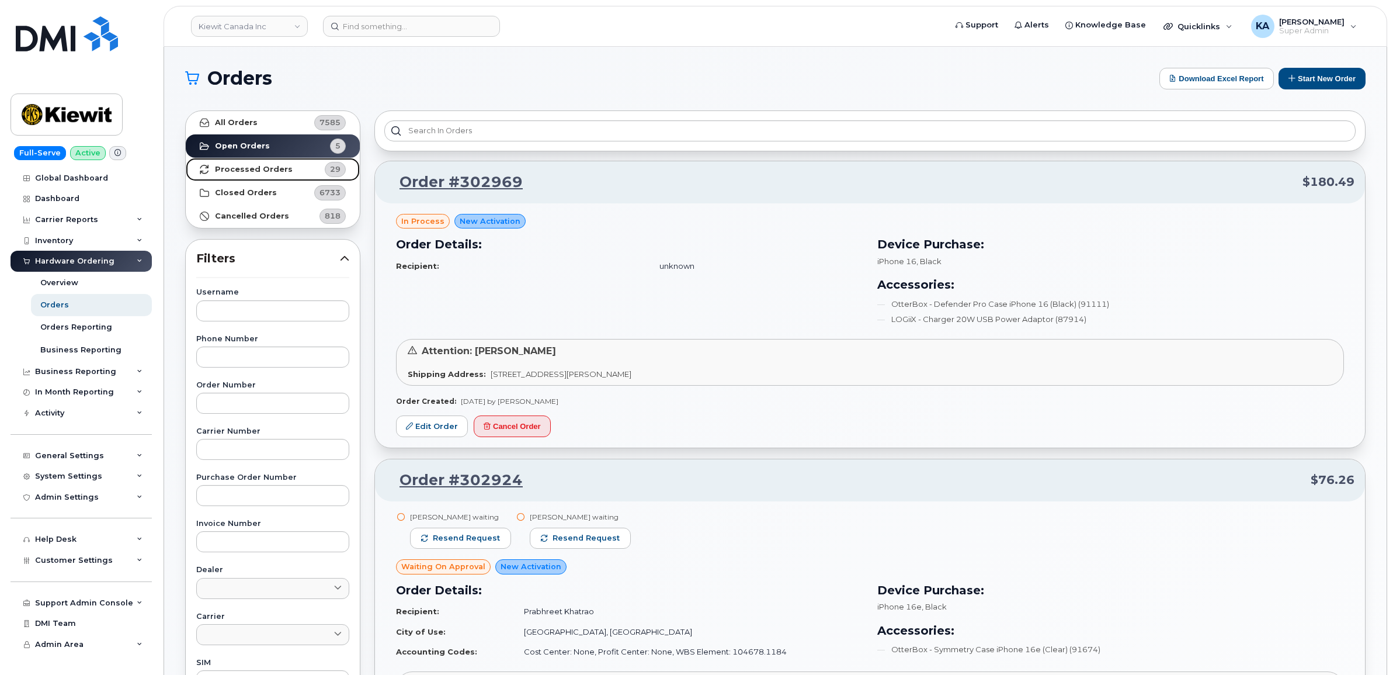
click at [251, 168] on strong "Processed Orders" at bounding box center [254, 169] width 78 height 9
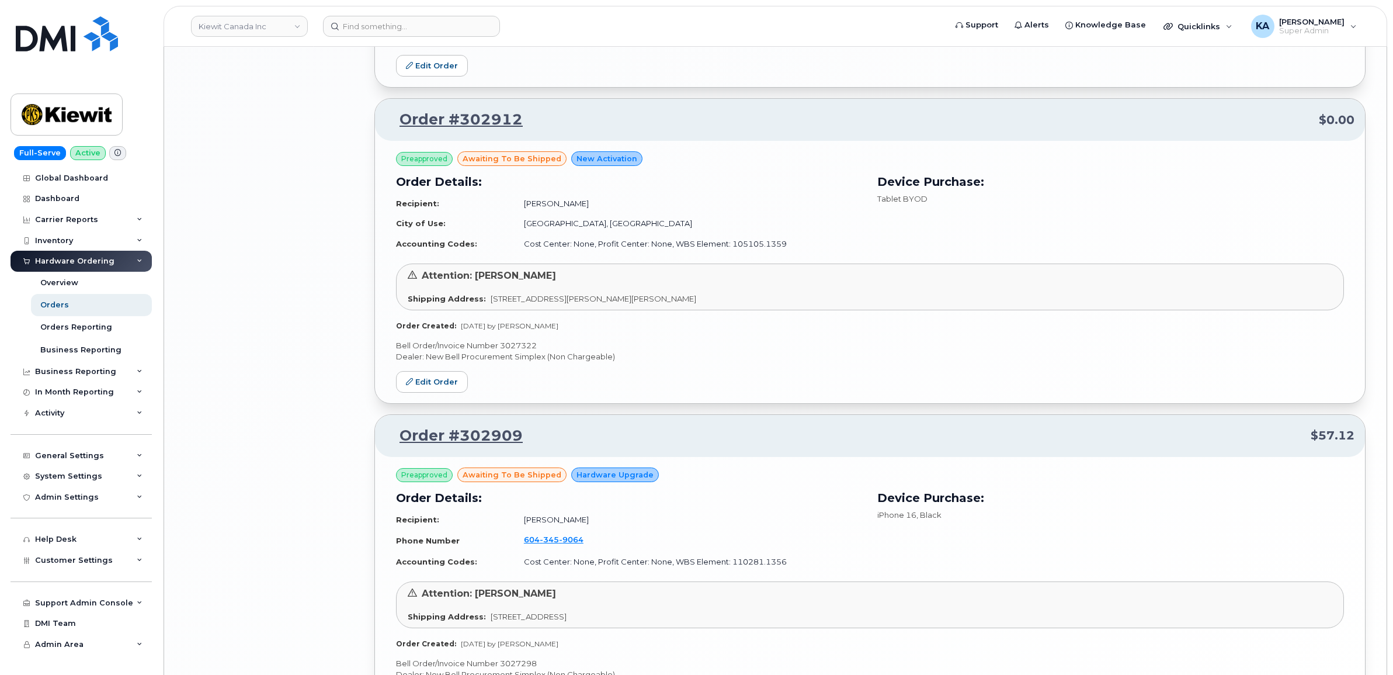
scroll to position [2129, 0]
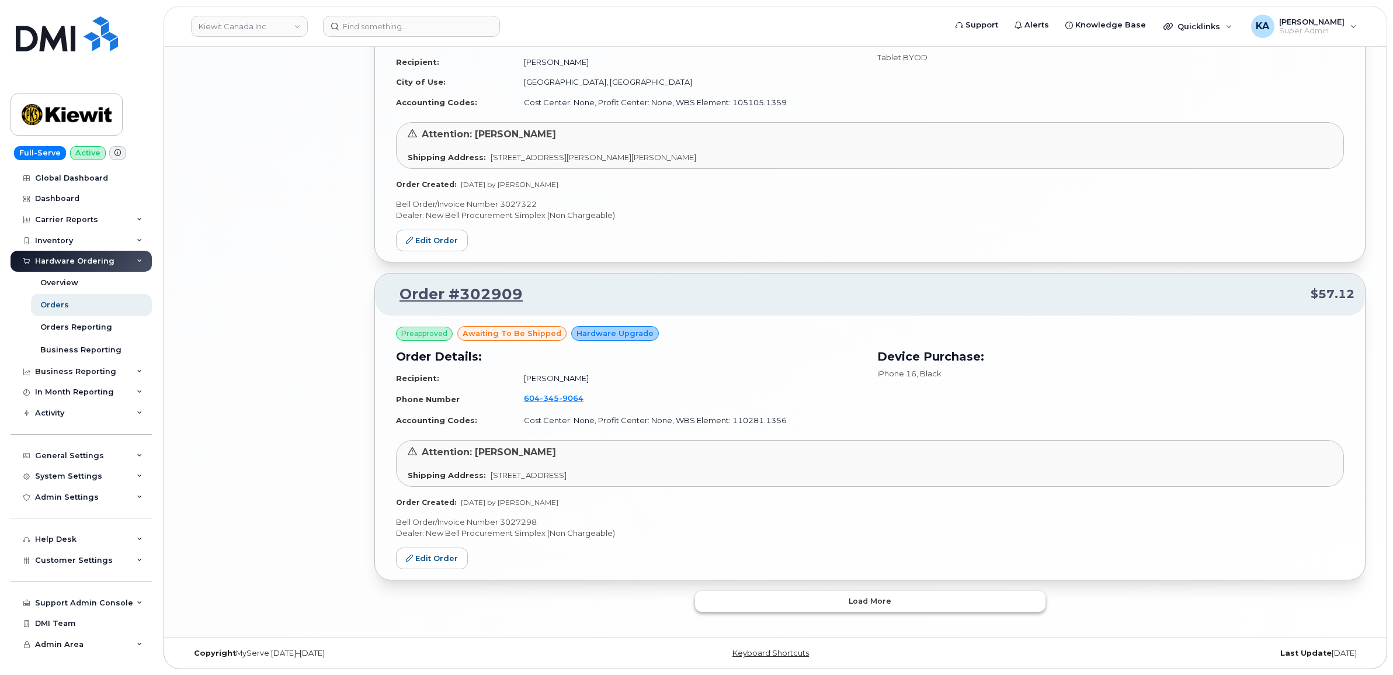
click at [720, 604] on button "Load more" at bounding box center [870, 600] width 350 height 21
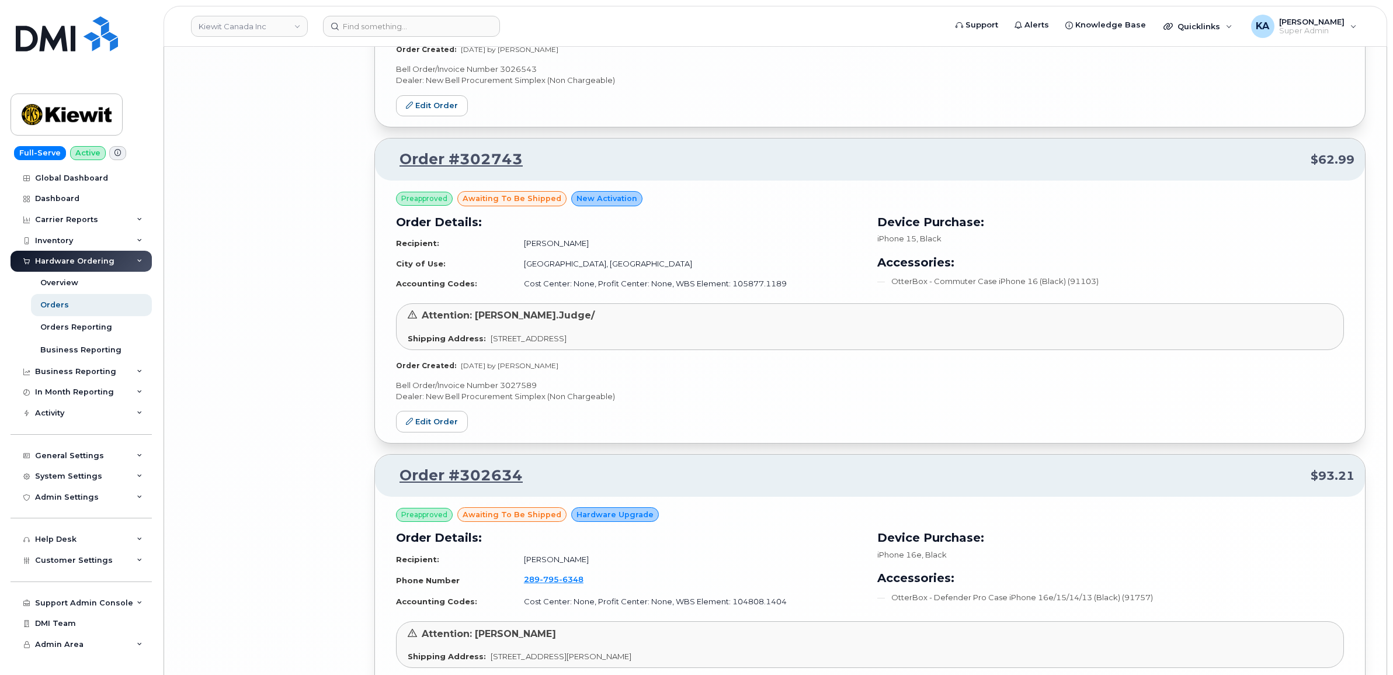
scroll to position [4677, 0]
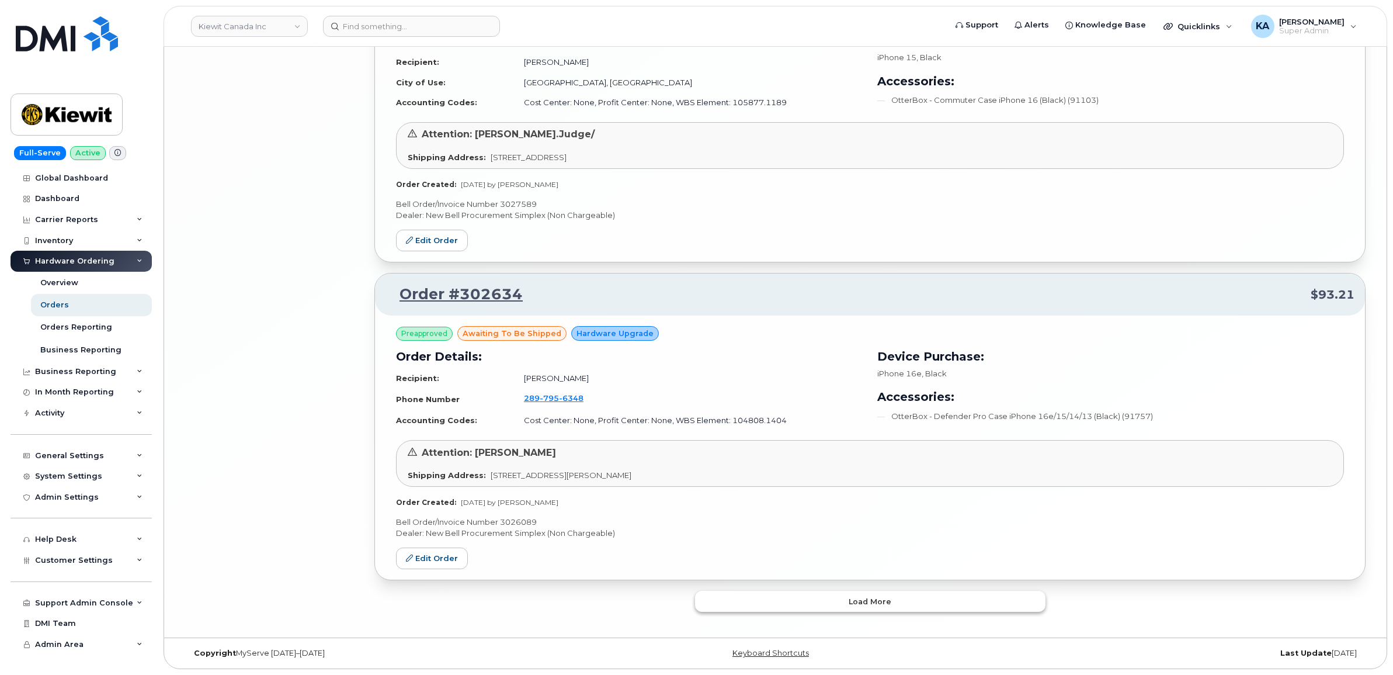
click at [717, 602] on button "Load more" at bounding box center [870, 600] width 350 height 21
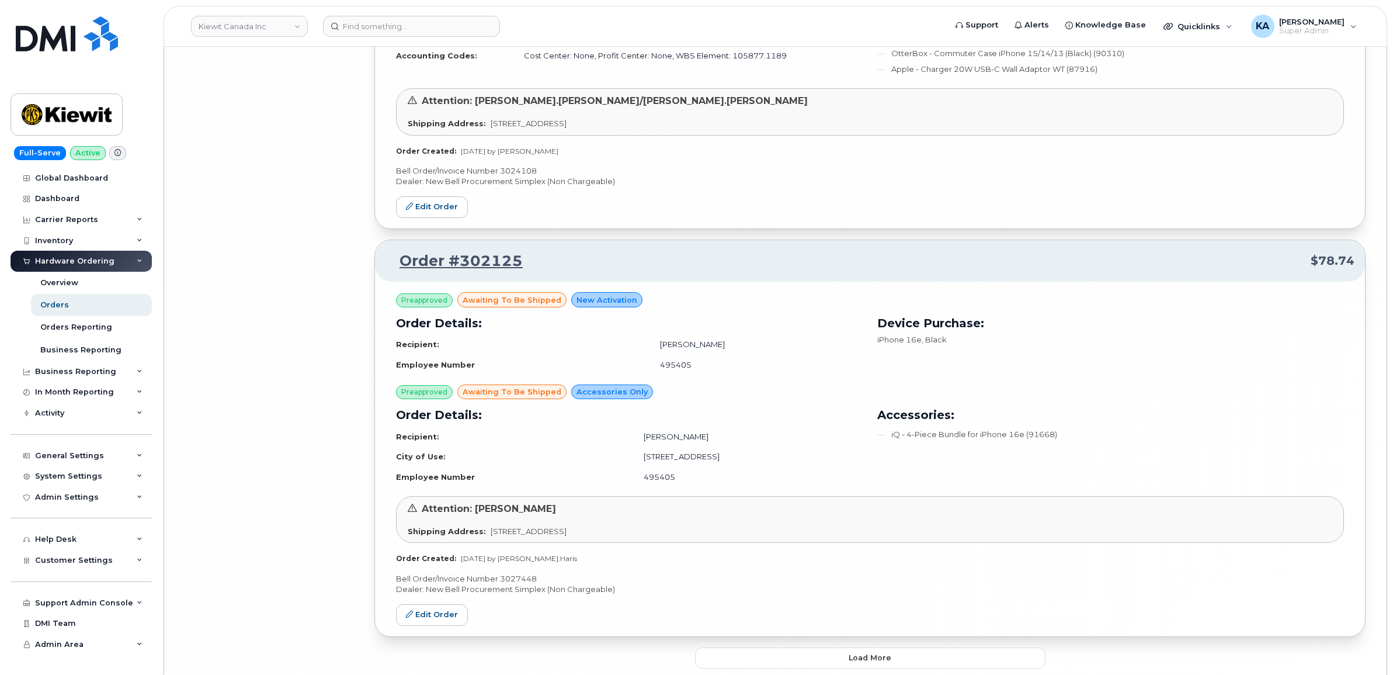
scroll to position [7438, 0]
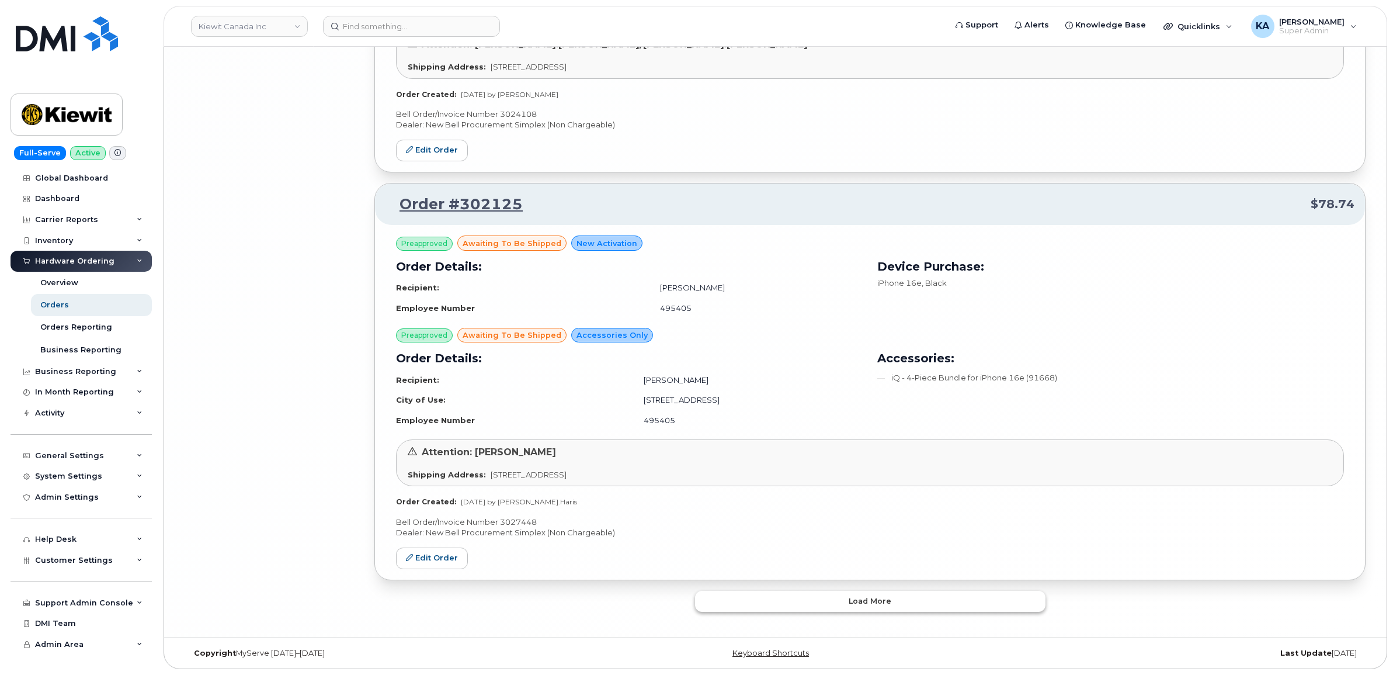
click at [720, 608] on button "Load more" at bounding box center [870, 600] width 350 height 21
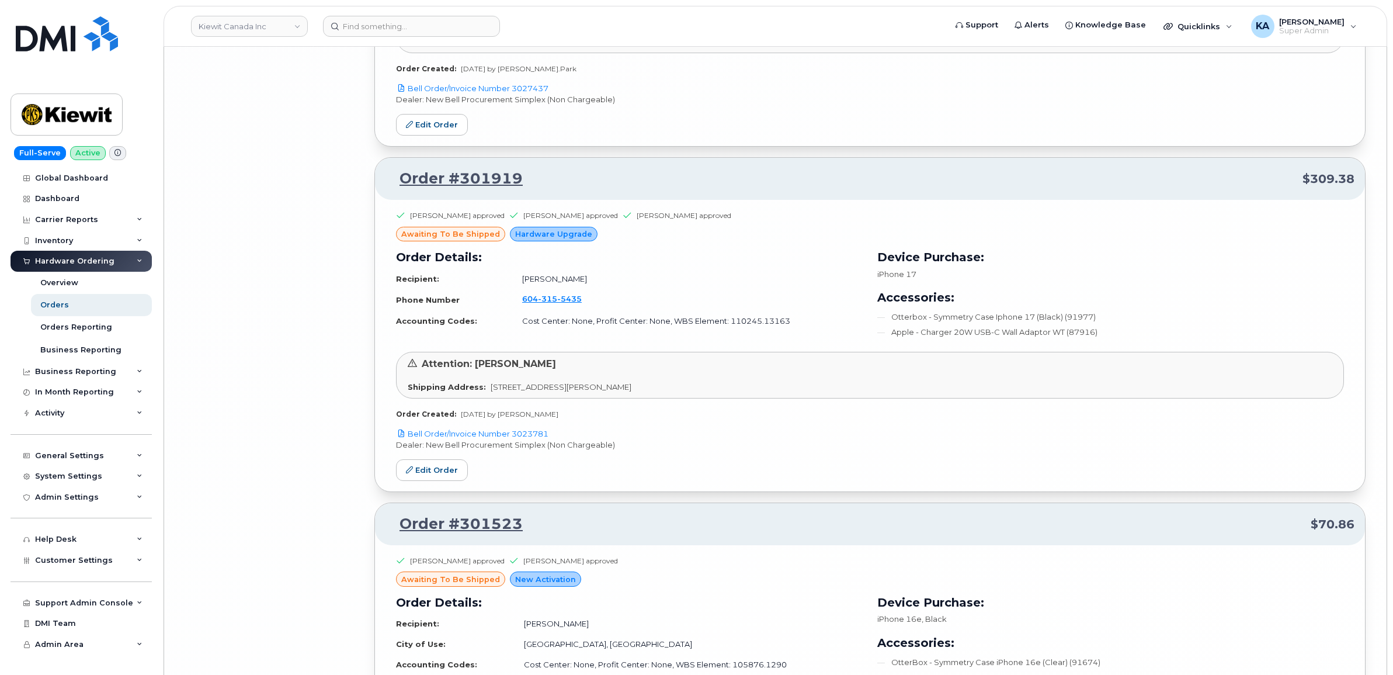
scroll to position [8492, 0]
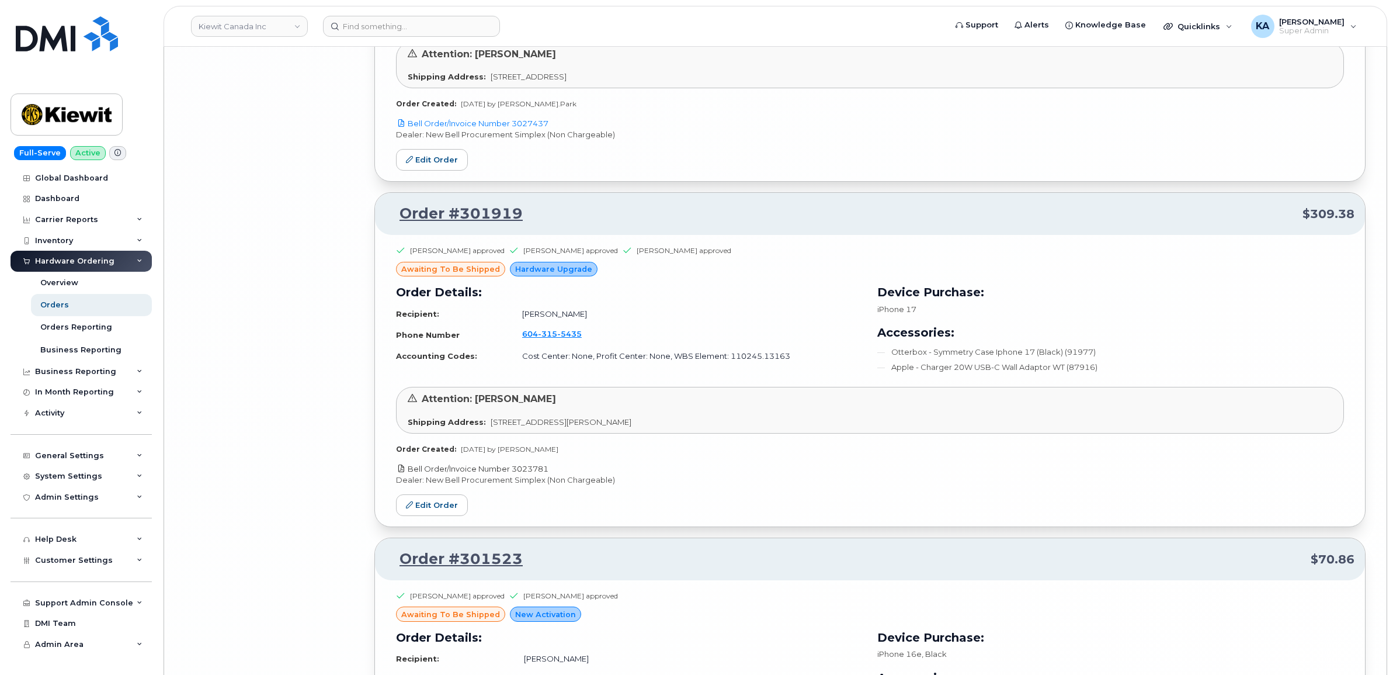
drag, startPoint x: 551, startPoint y: 479, endPoint x: 515, endPoint y: 483, distance: 35.8
click at [515, 474] on p "Bell Order/Invoice Number 3023781" at bounding box center [870, 468] width 948 height 11
copy link "3023781"
click at [421, 515] on link "Edit Order" at bounding box center [432, 505] width 72 height 22
click at [427, 516] on link "Edit Order" at bounding box center [432, 505] width 72 height 22
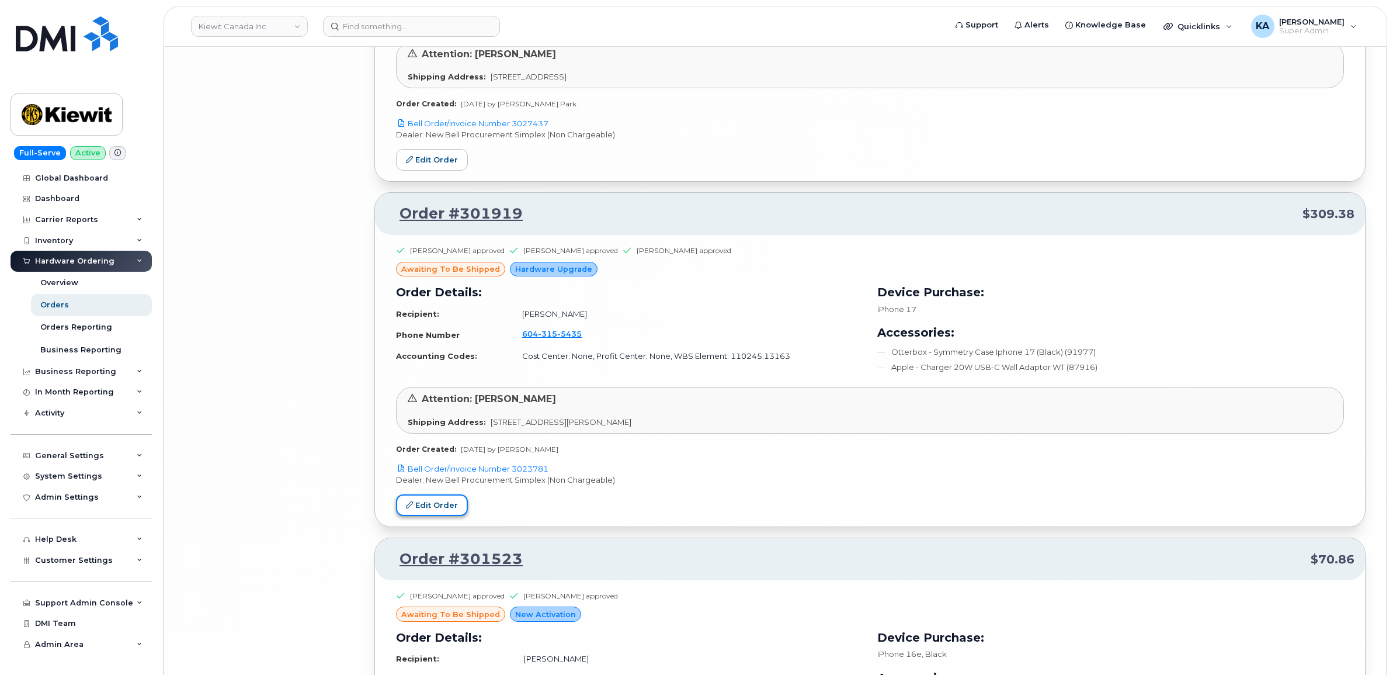
click at [436, 514] on link "Edit Order" at bounding box center [432, 505] width 72 height 22
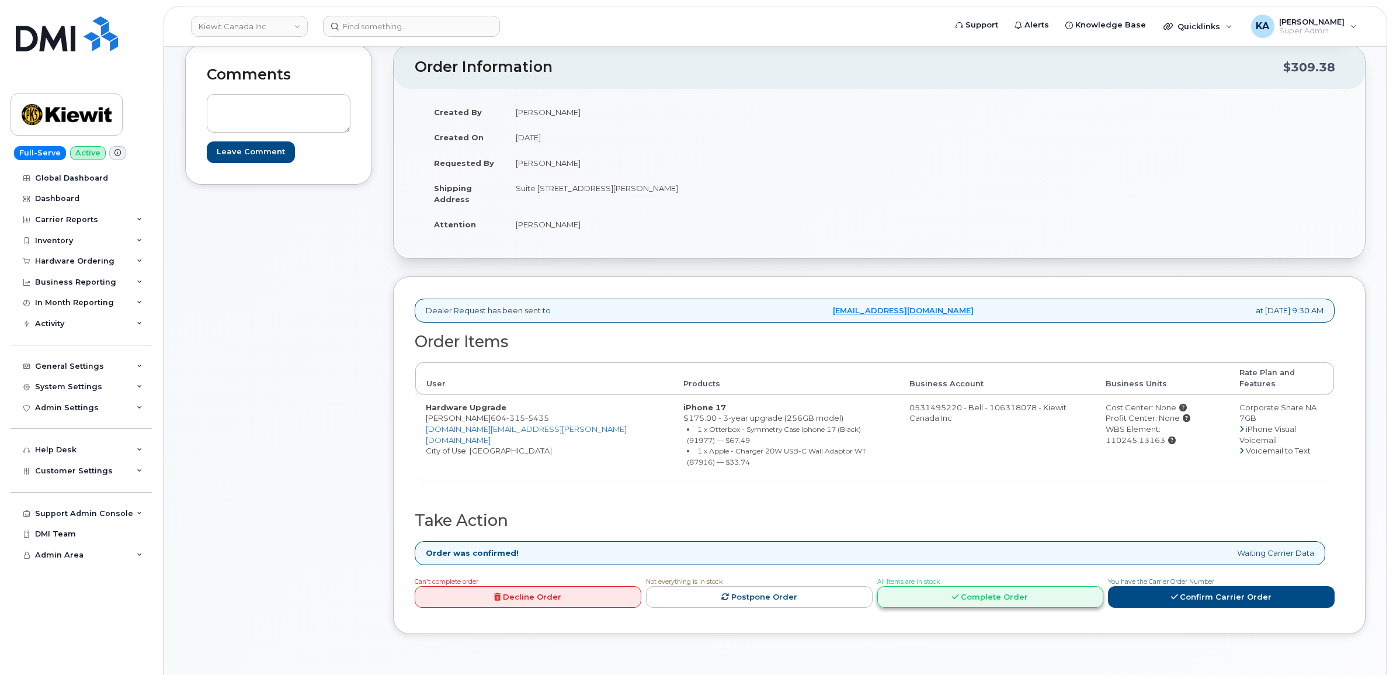
scroll to position [146, 0]
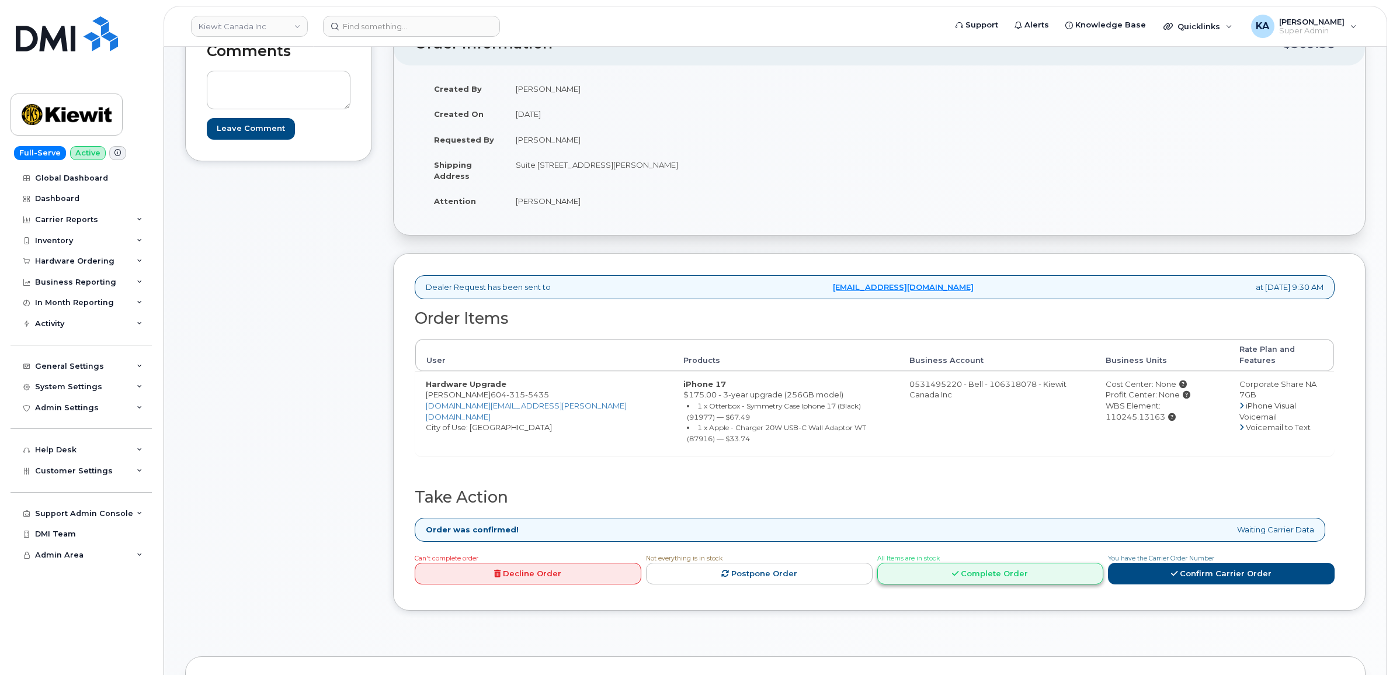
click at [982, 562] on link "Complete Order" at bounding box center [990, 573] width 227 height 22
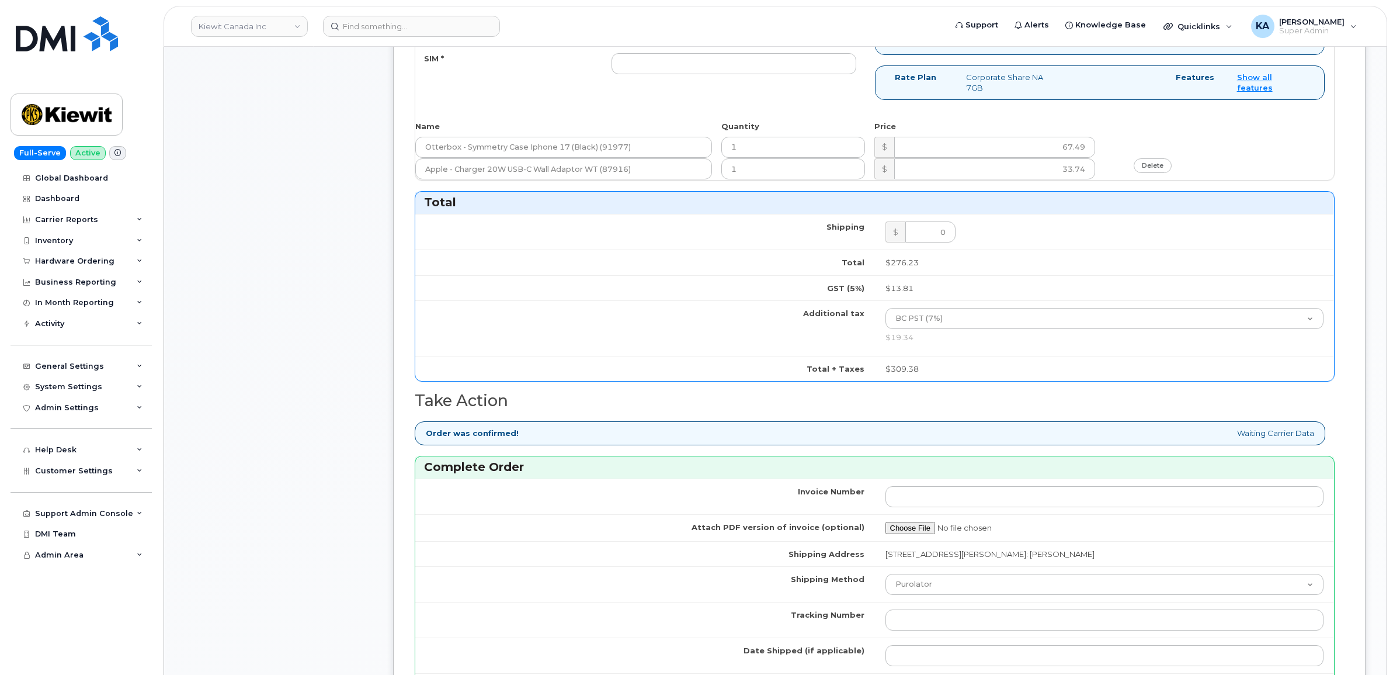
scroll to position [803, 0]
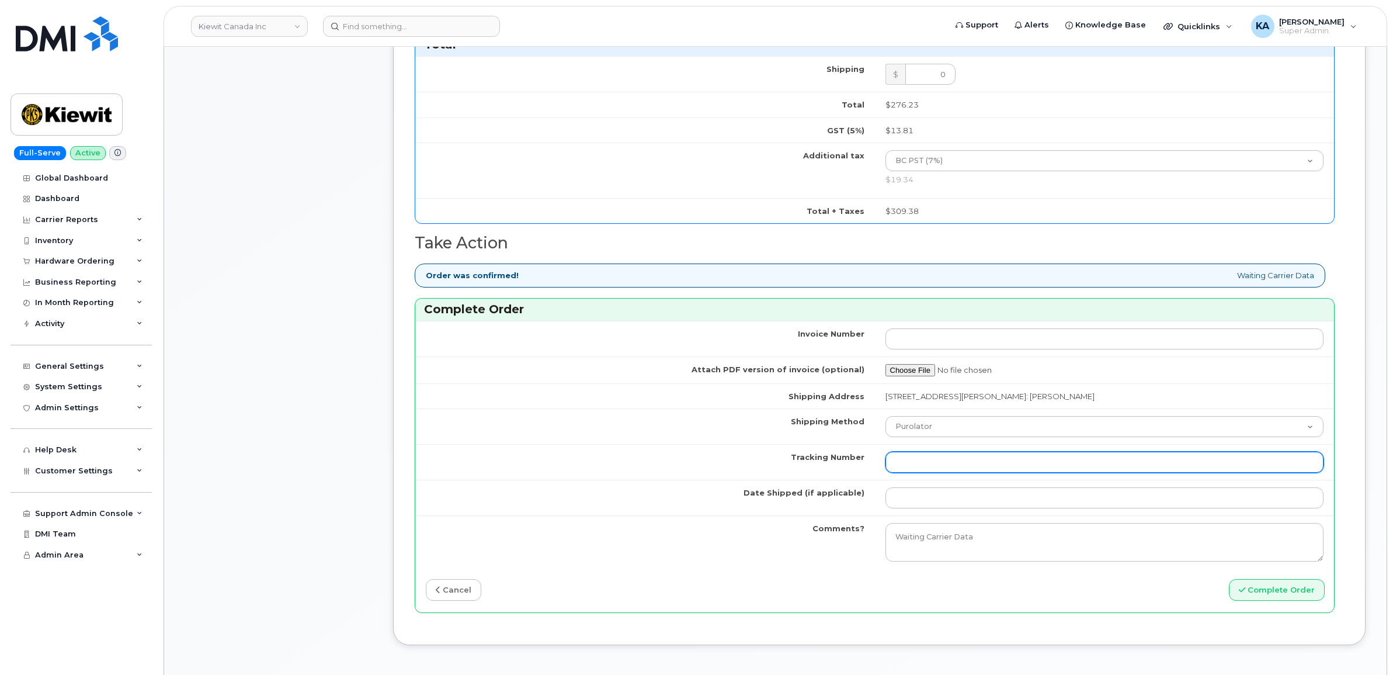
click at [927, 468] on input "Tracking Number" at bounding box center [1104, 461] width 439 height 21
paste input "520095529019"
type input "520095529019"
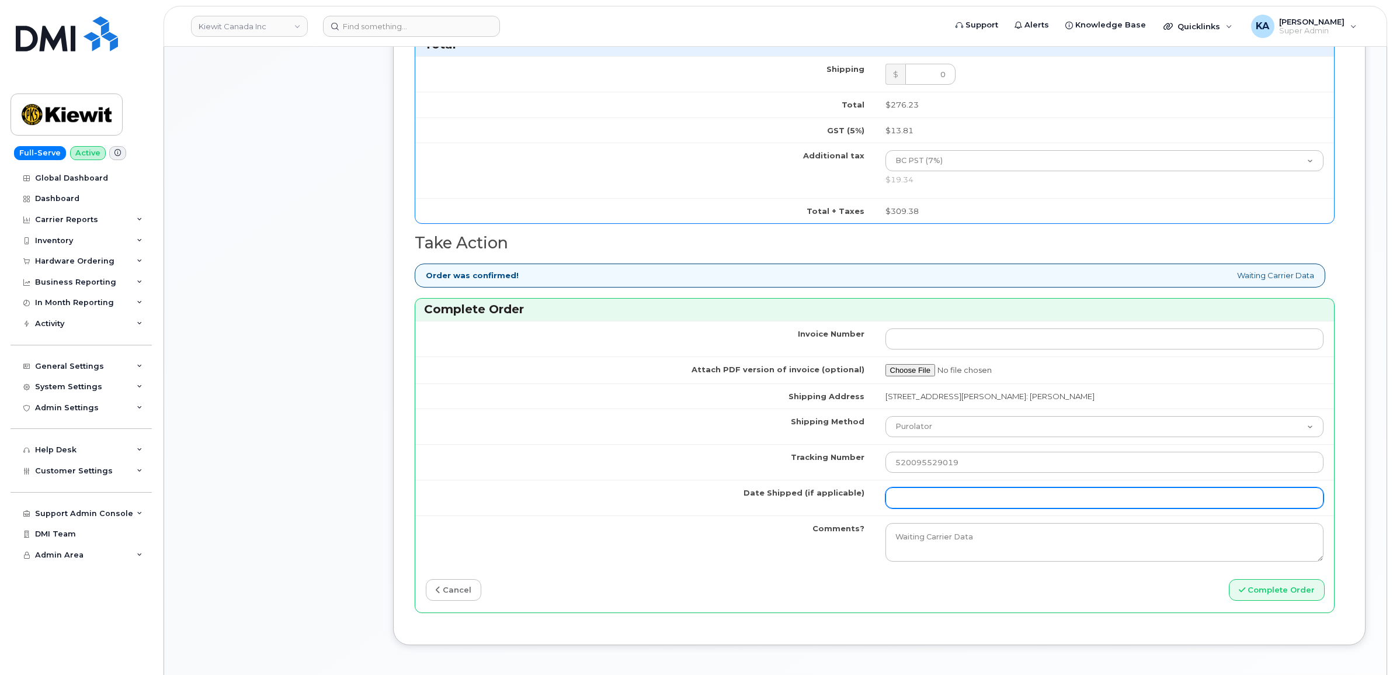
click at [923, 500] on input "Date Shipped (if applicable)" at bounding box center [1104, 497] width 439 height 21
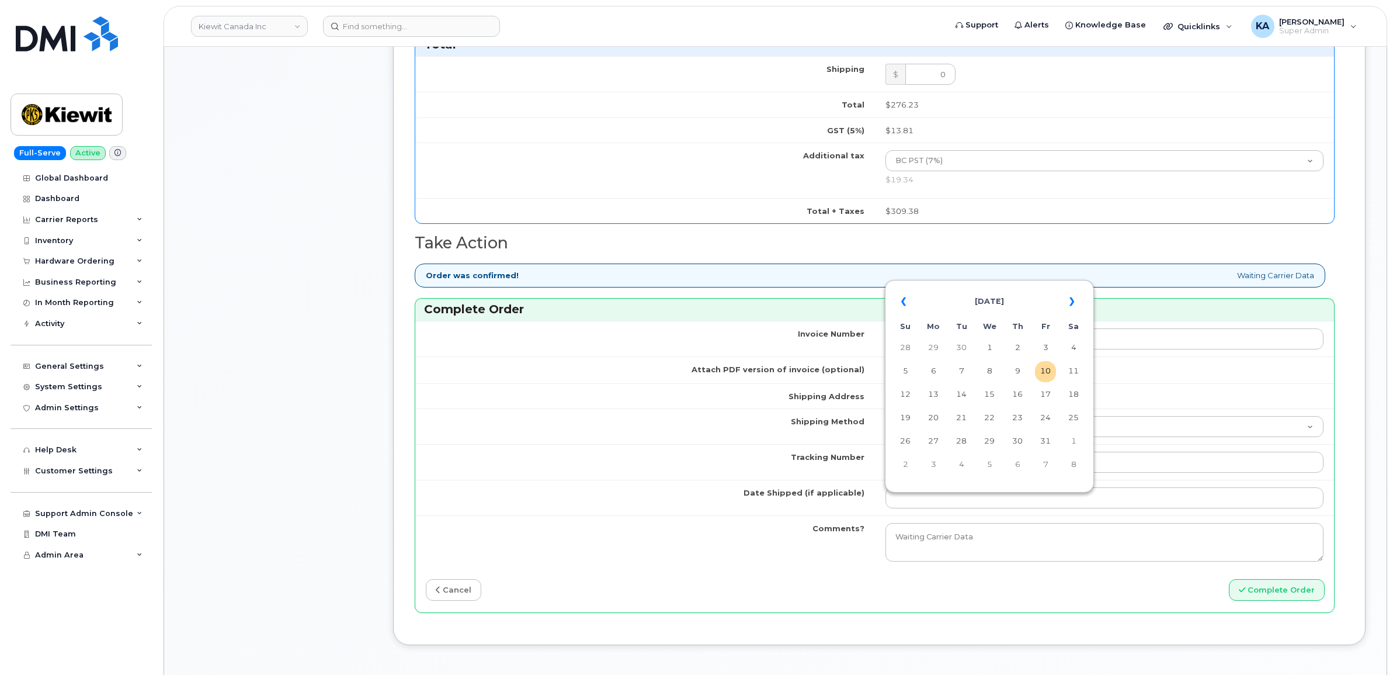
click at [982, 284] on table "« October 2025 » Su Mo Tu We Th Fr Sa 28 29 30 1 2 3 4 5 6 7 8 9 10 11 12 13 14…" at bounding box center [989, 383] width 203 height 200
click at [990, 369] on td "8" at bounding box center [989, 371] width 21 height 21
type input "2025-10-08"
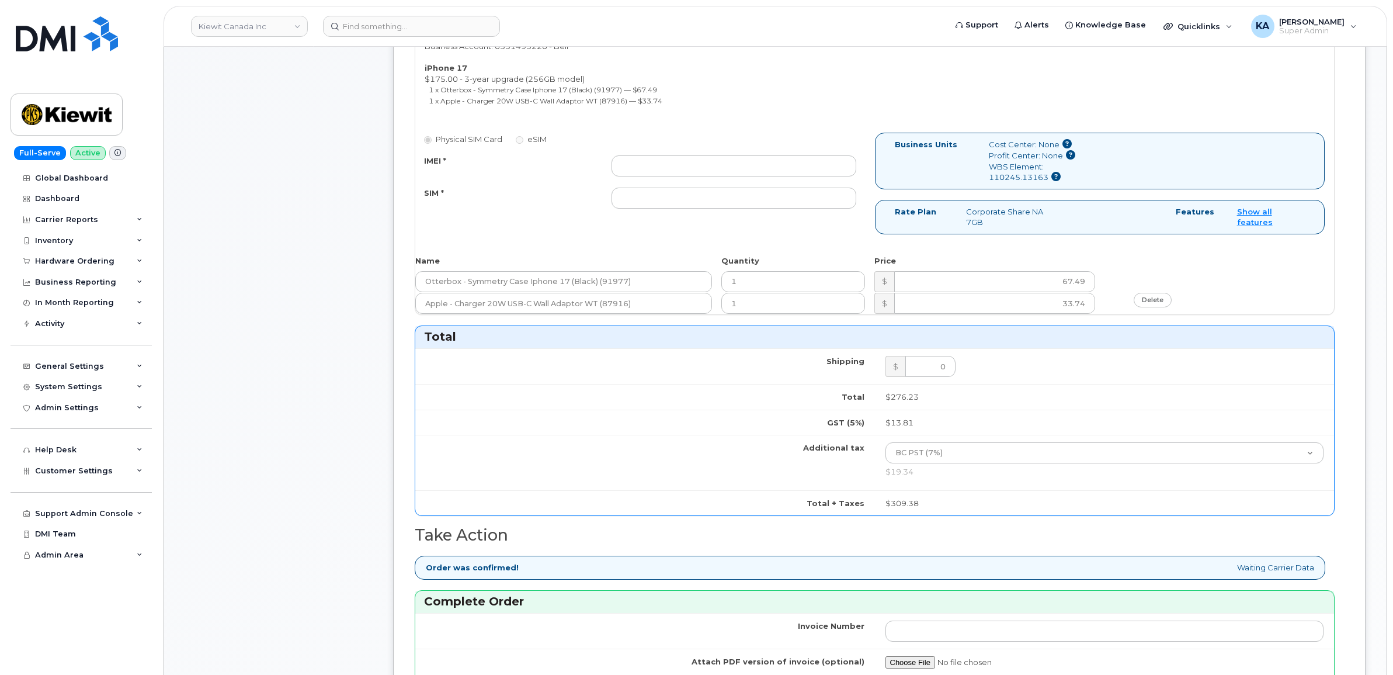
scroll to position [438, 0]
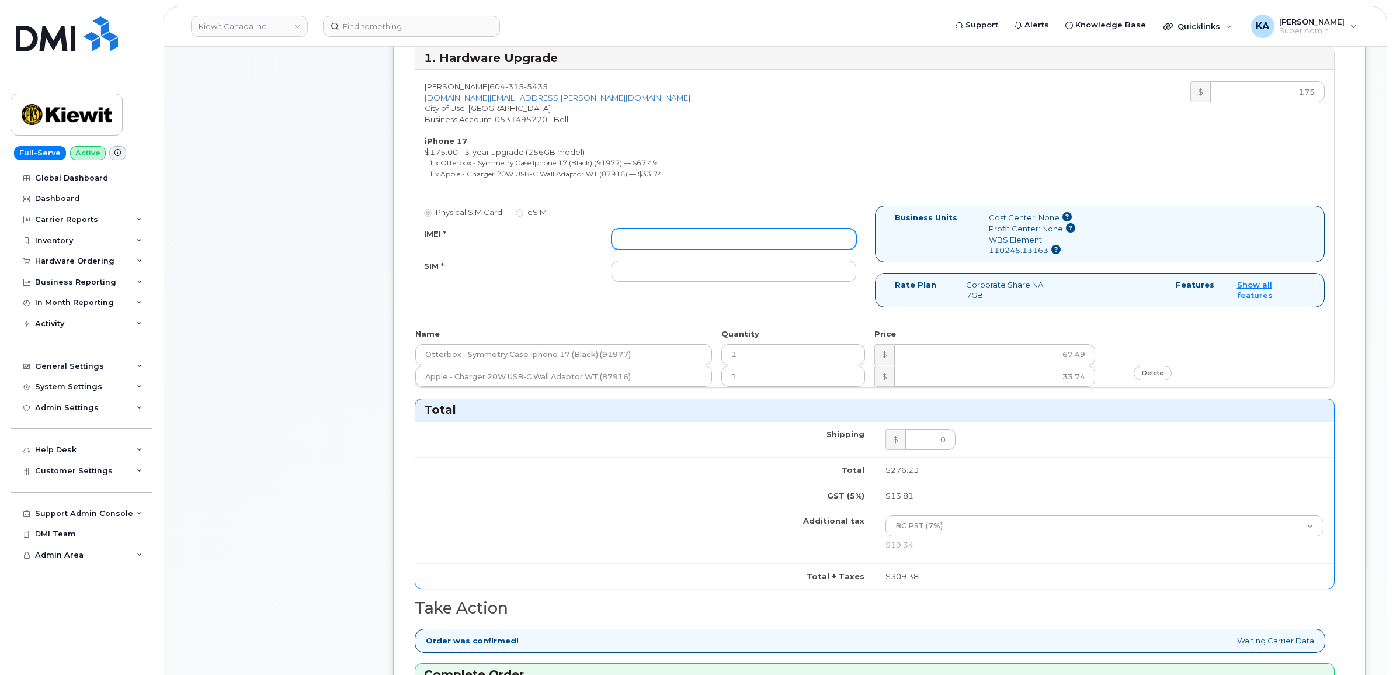
click at [702, 238] on input "IMEI *" at bounding box center [733, 238] width 245 height 21
paste input "358372290474767"
type input "358372290474767"
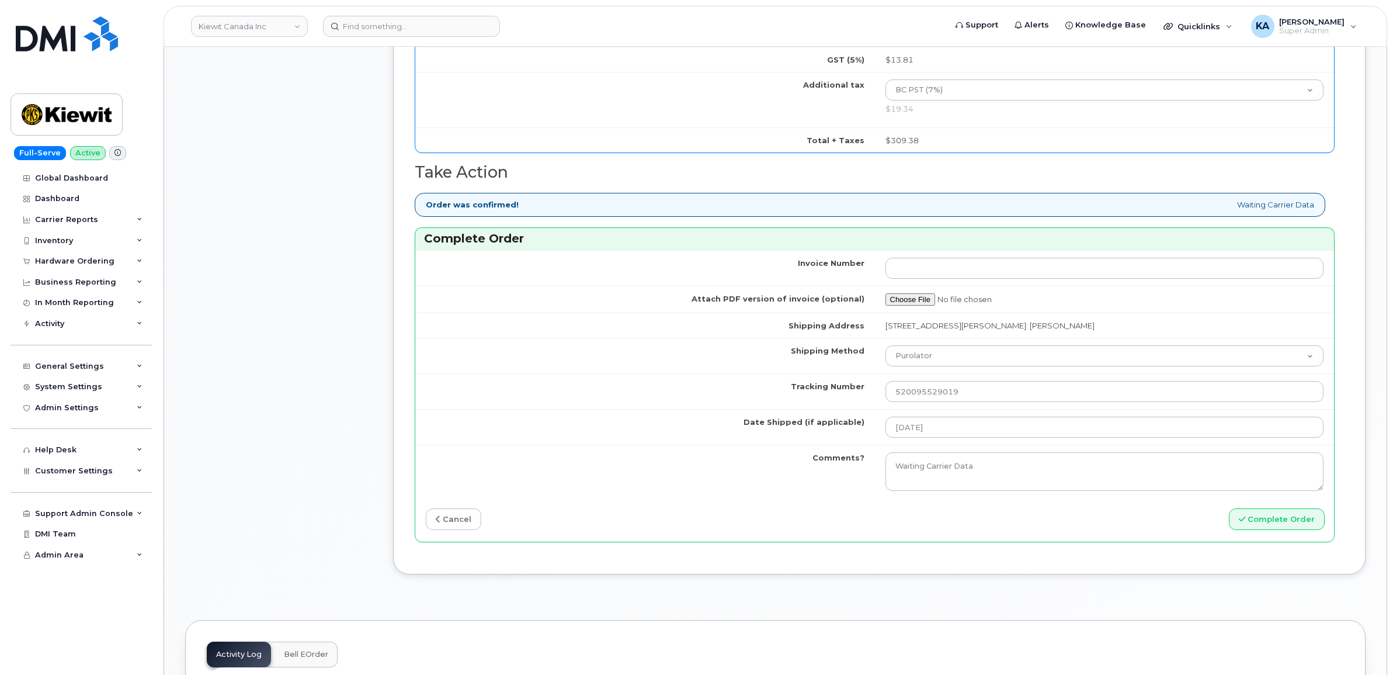
scroll to position [876, 0]
click at [1285, 523] on button "Complete Order" at bounding box center [1277, 517] width 96 height 22
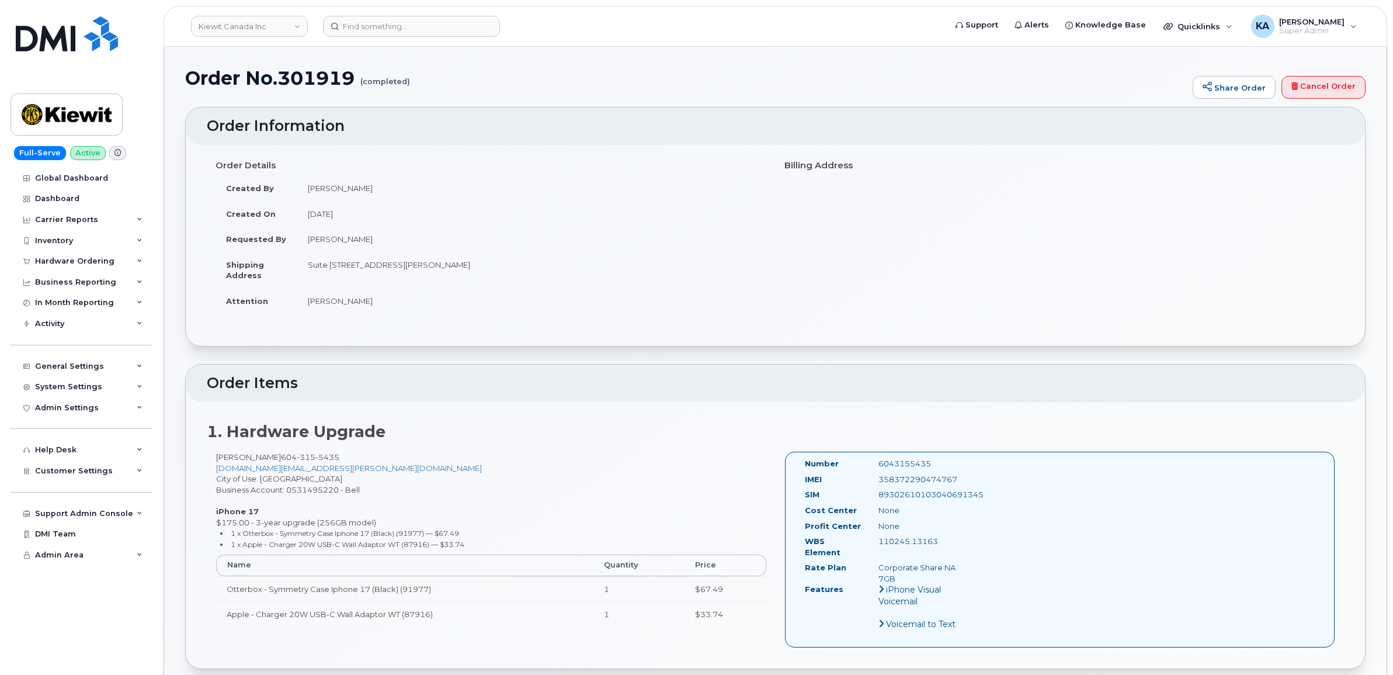
drag, startPoint x: 801, startPoint y: 463, endPoint x: 950, endPoint y: 566, distance: 181.8
click at [950, 566] on div "Number 6043155435 IMEI 358372290474767 SIM 89302610103040691345 Cost Center Non…" at bounding box center [885, 549] width 178 height 182
copy div "Number 6043155435 IMEI 358372290474767 SIM 89302610103040691345 Cost Center Non…"
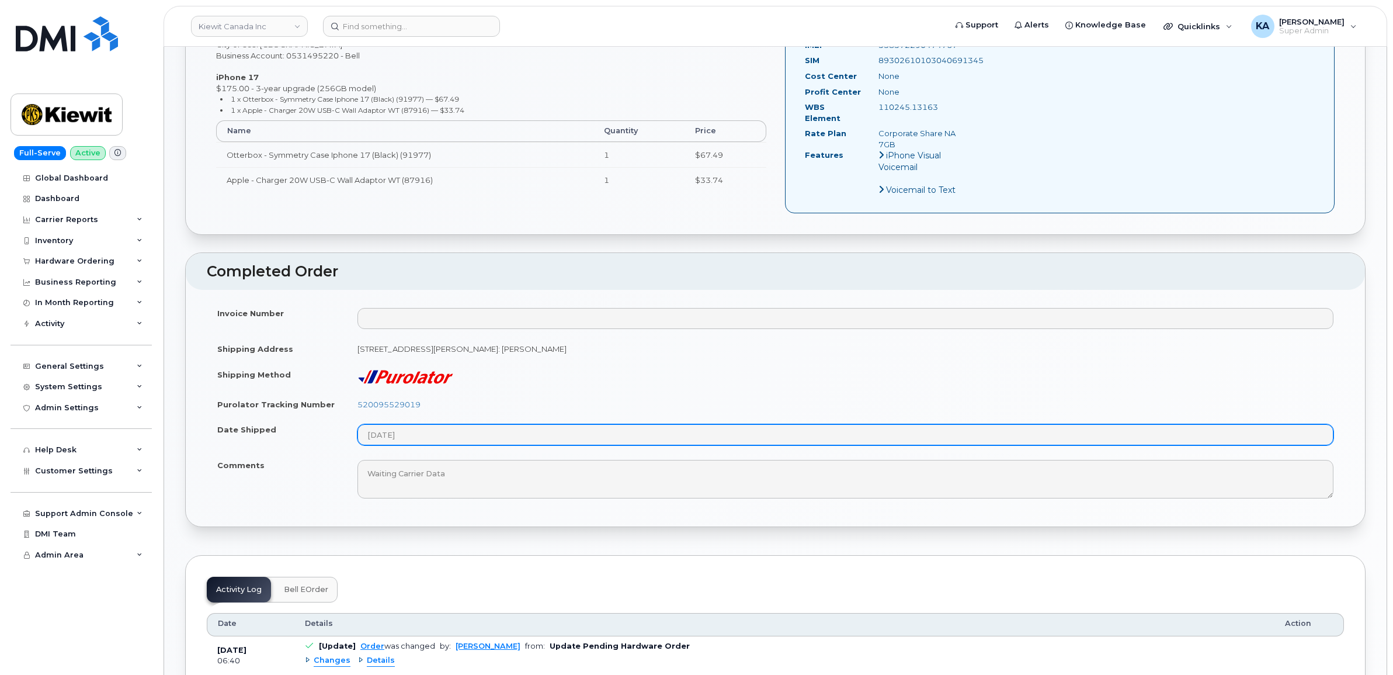
scroll to position [438, 0]
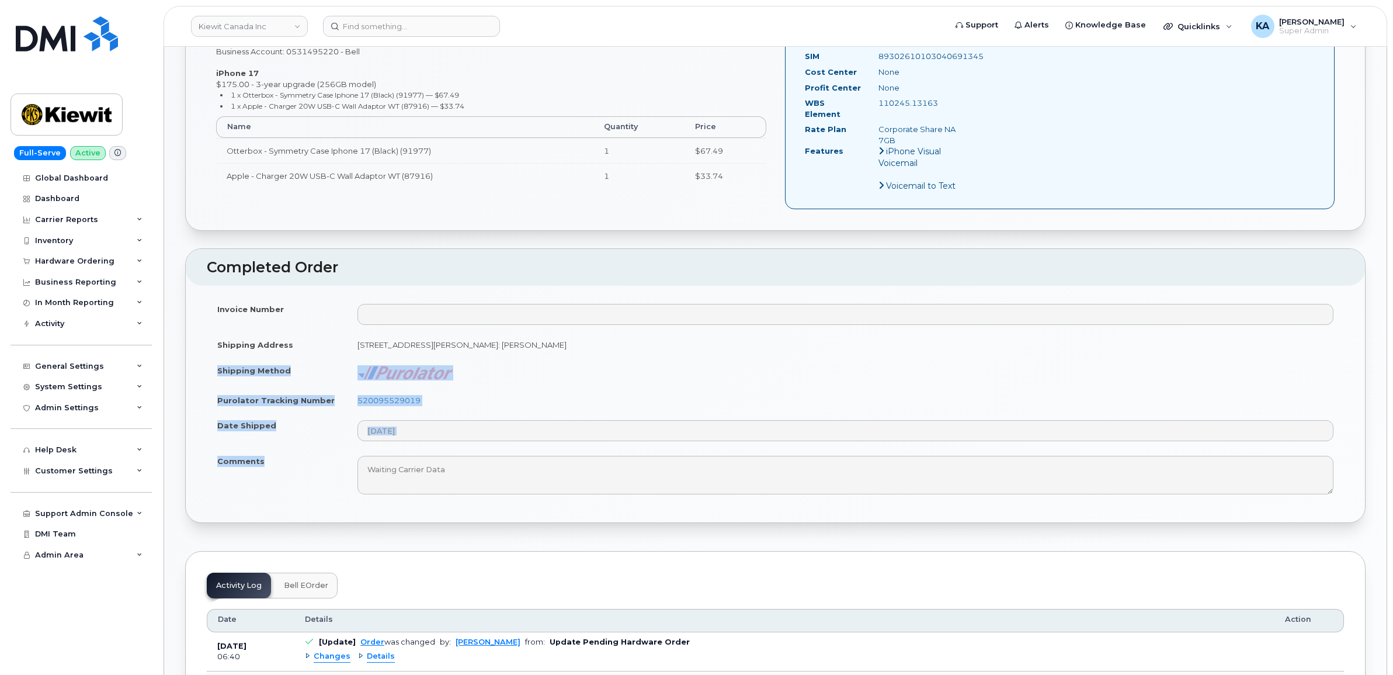
drag, startPoint x: 214, startPoint y: 358, endPoint x: 299, endPoint y: 461, distance: 133.6
click at [299, 461] on tbody "Invoice Number Shipping Address 4350 Still Creek Dr Burnaby BC V5C 0G5, attenti…" at bounding box center [775, 398] width 1137 height 205
copy tbody "Shipping Method Purolator Tracking Number 520095529019 Date Shipped Comments"
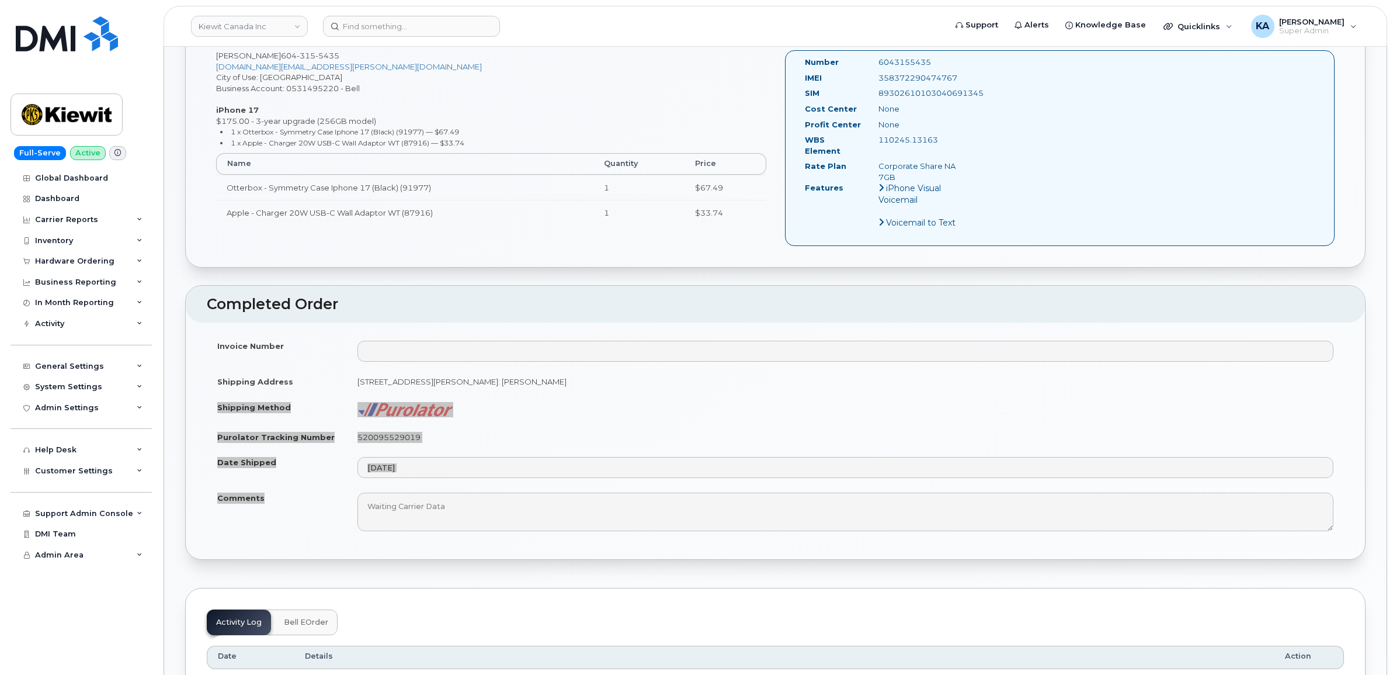
scroll to position [365, 0]
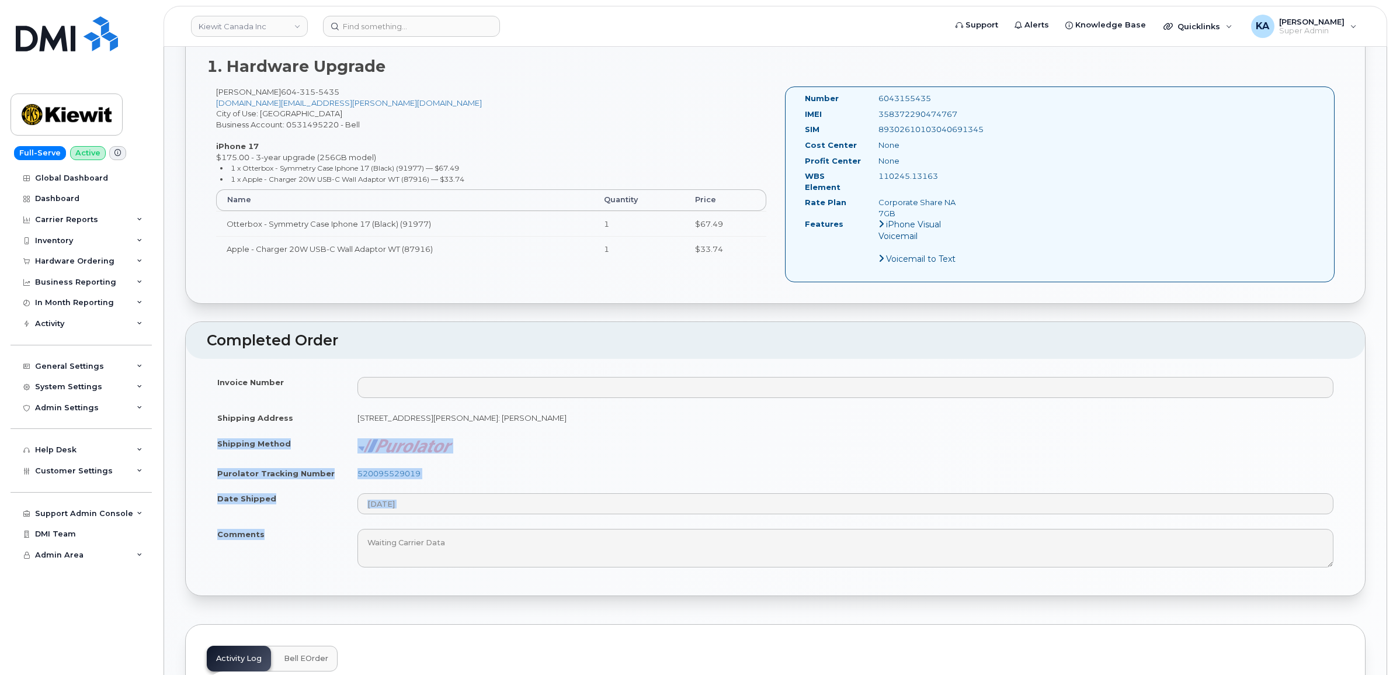
click at [496, 465] on td "520095529019" at bounding box center [845, 473] width 997 height 26
drag, startPoint x: 428, startPoint y: 463, endPoint x: 357, endPoint y: 463, distance: 70.7
click at [357, 463] on td "520095529019" at bounding box center [845, 473] width 997 height 26
copy link "520095529019"
drag, startPoint x: 965, startPoint y: 111, endPoint x: 878, endPoint y: 116, distance: 87.1
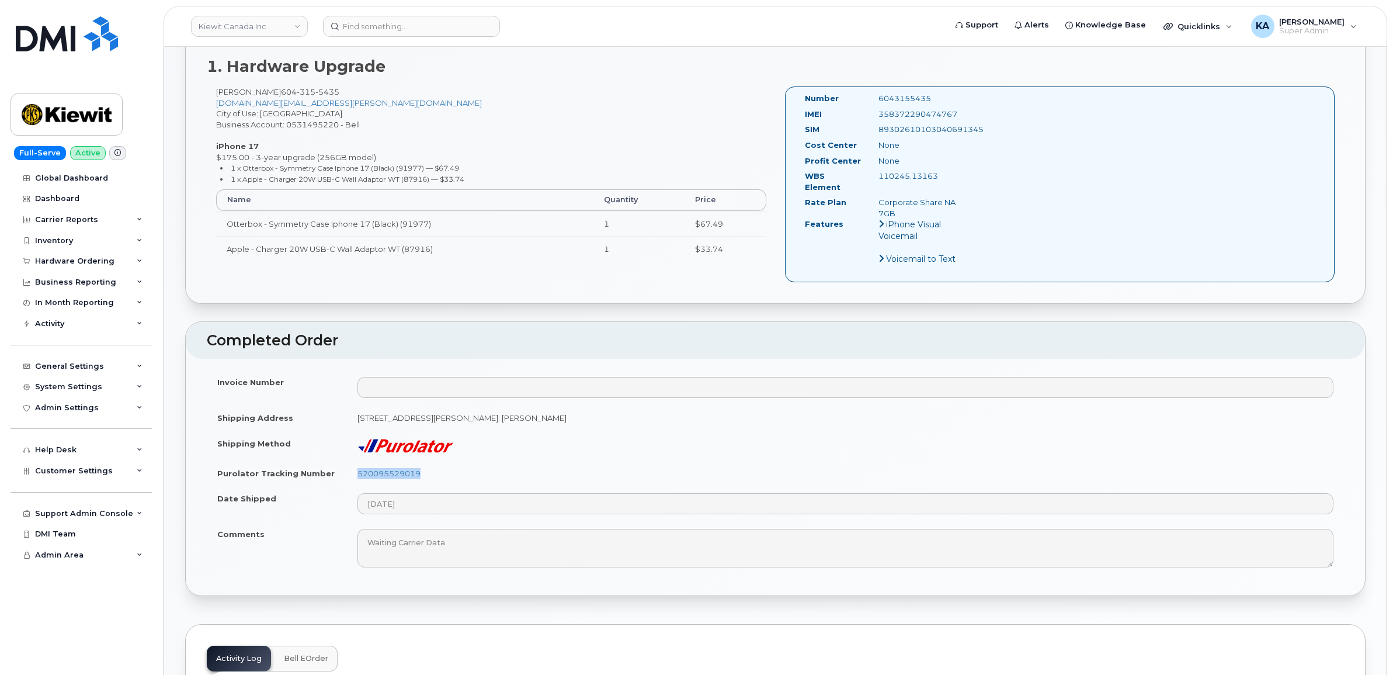
click at [878, 116] on div "358372290474767" at bounding box center [921, 114] width 103 height 11
copy div "358372290474767"
drag, startPoint x: 926, startPoint y: 98, endPoint x: 878, endPoint y: 100, distance: 48.5
click at [878, 100] on div "6043155435" at bounding box center [921, 98] width 103 height 11
copy div "6043155435"
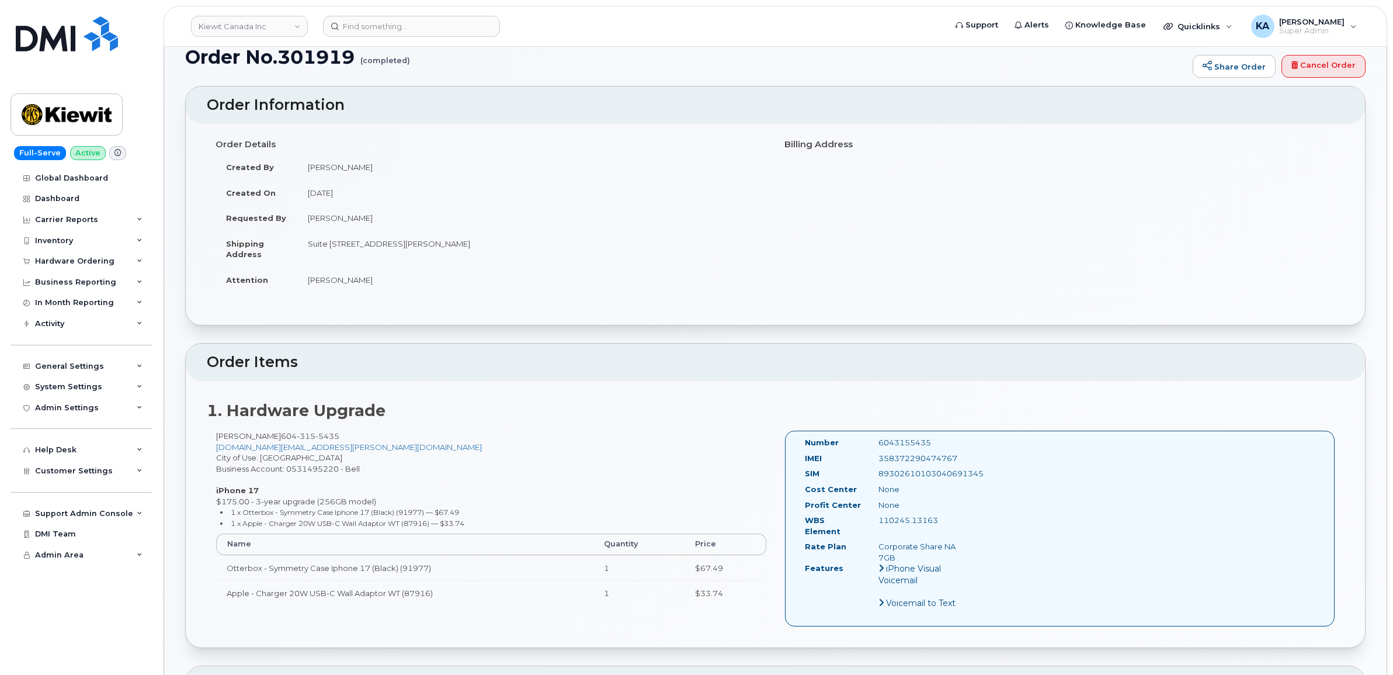
scroll to position [0, 0]
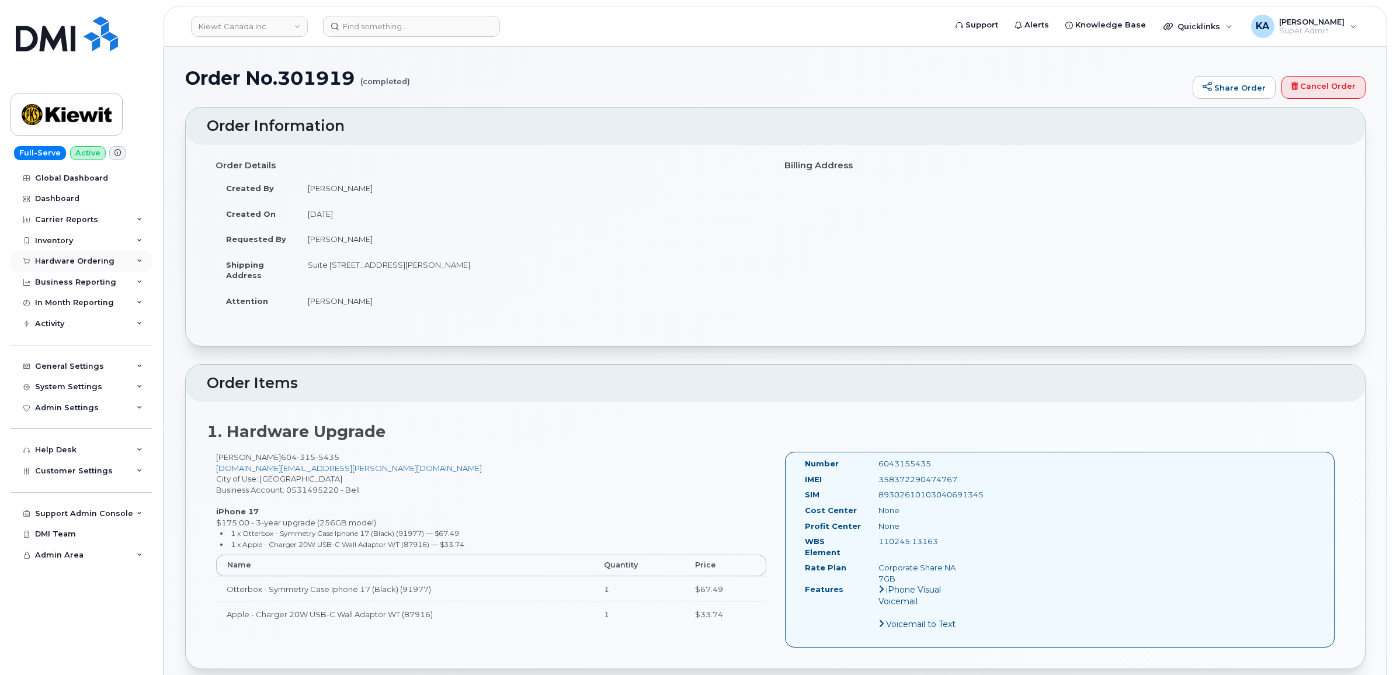
click at [56, 260] on div "Hardware Ordering" at bounding box center [74, 260] width 79 height 9
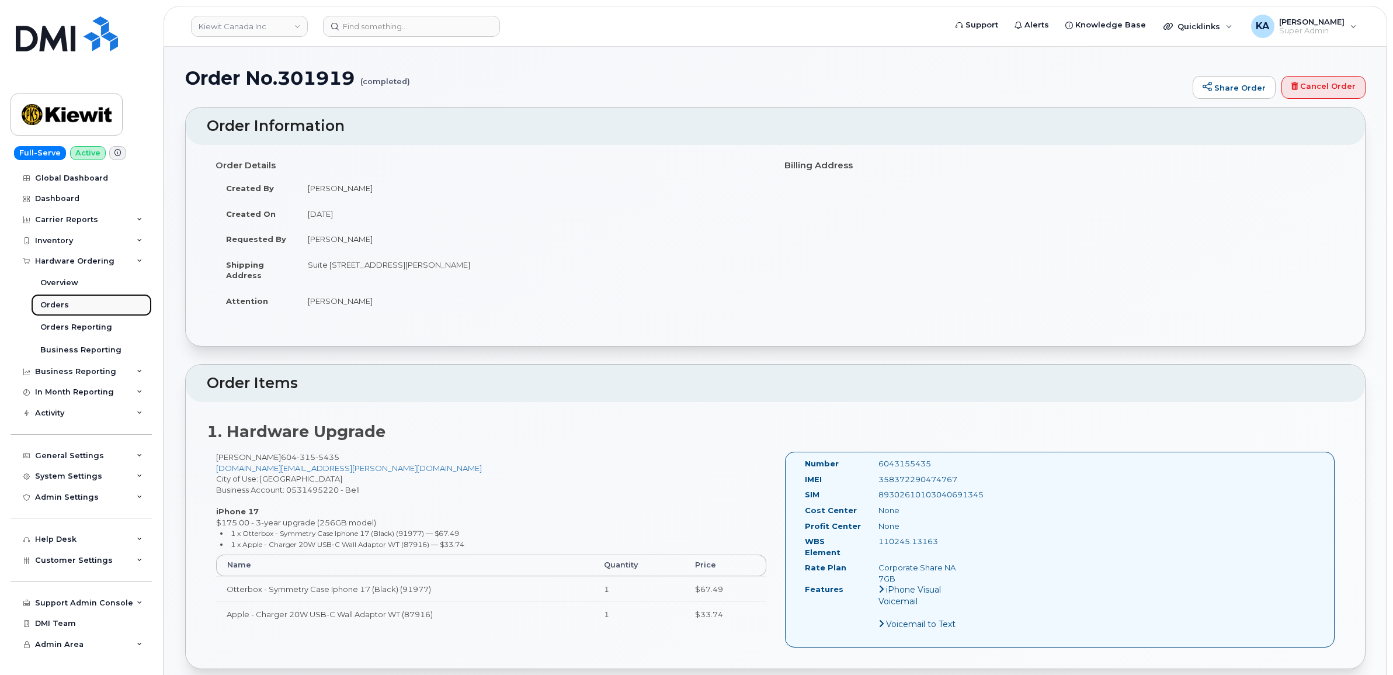
click at [51, 304] on div "Orders" at bounding box center [54, 305] width 29 height 11
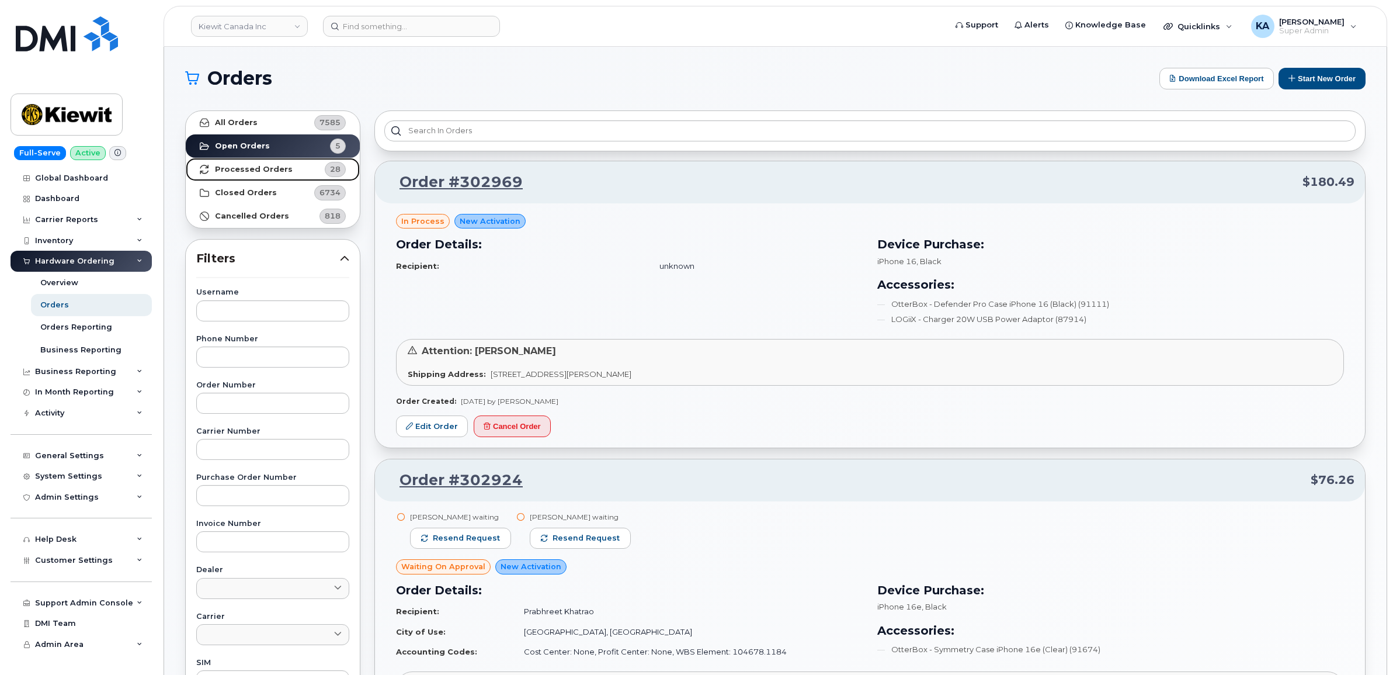
click at [261, 169] on strong "Processed Orders" at bounding box center [254, 169] width 78 height 9
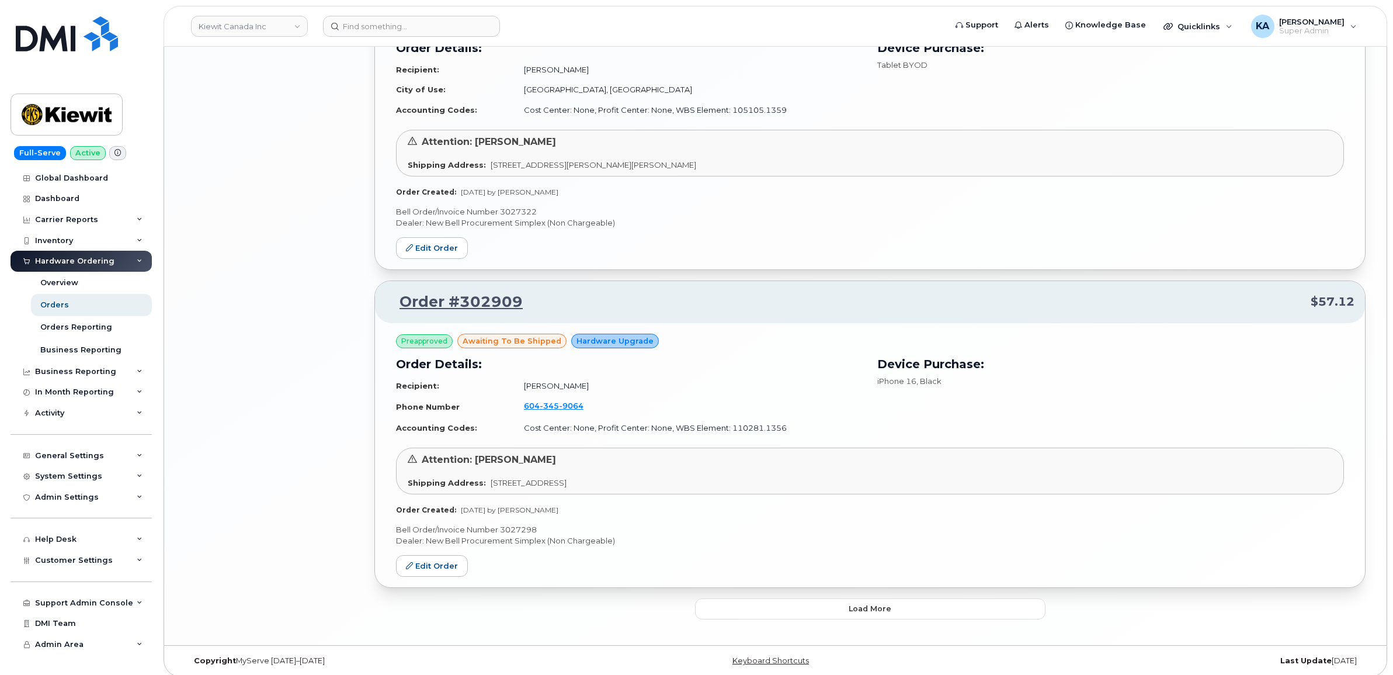
scroll to position [2129, 0]
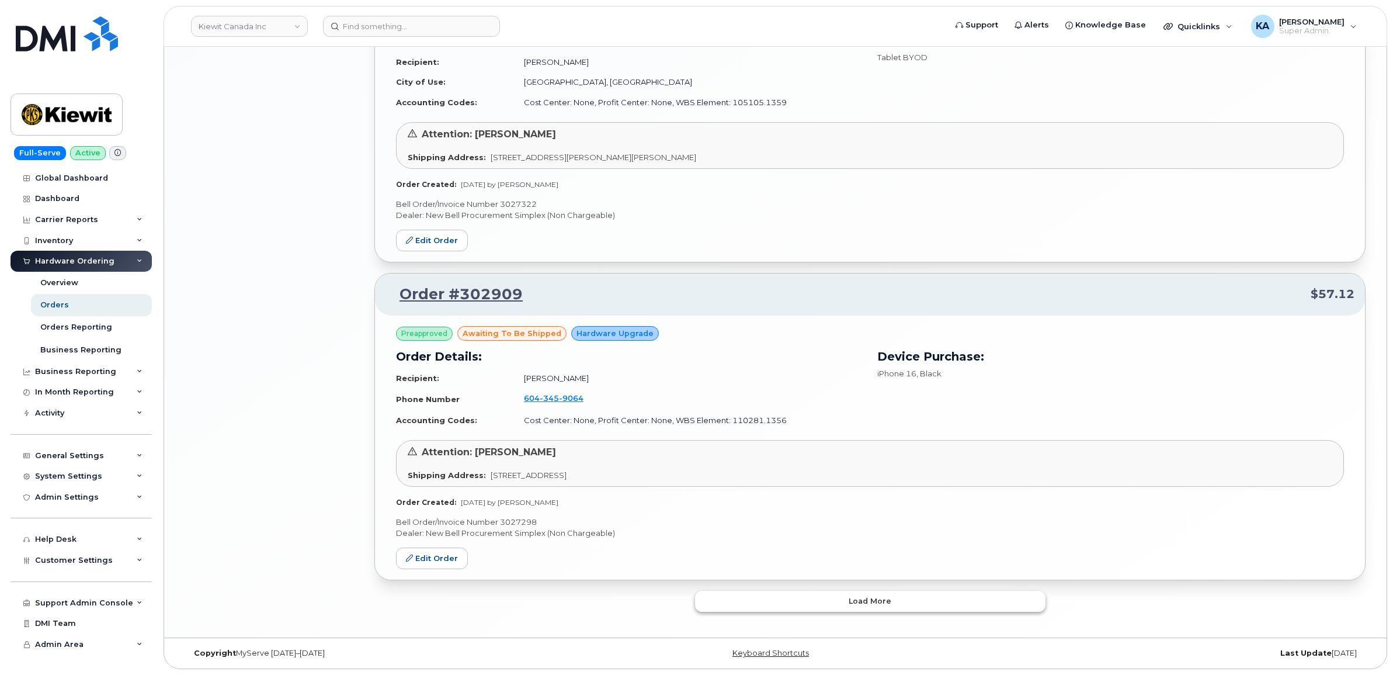
click at [773, 597] on button "Load more" at bounding box center [870, 600] width 350 height 21
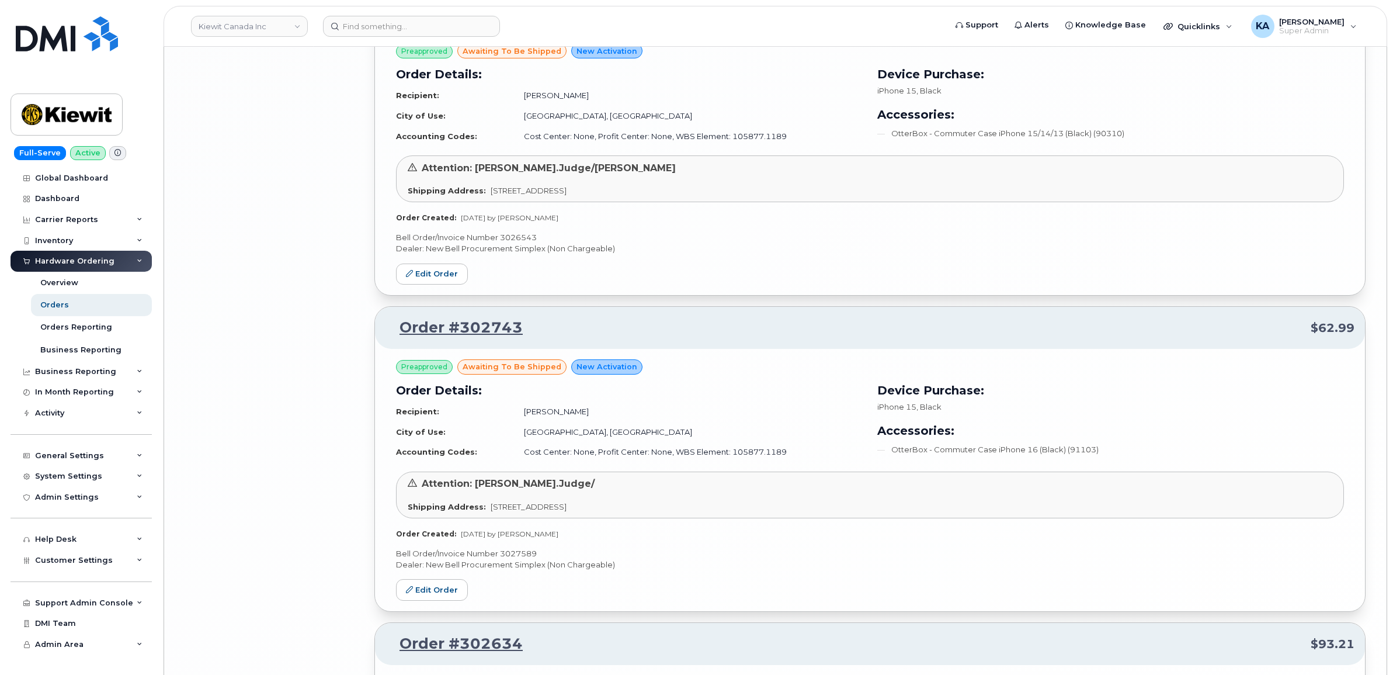
scroll to position [4677, 0]
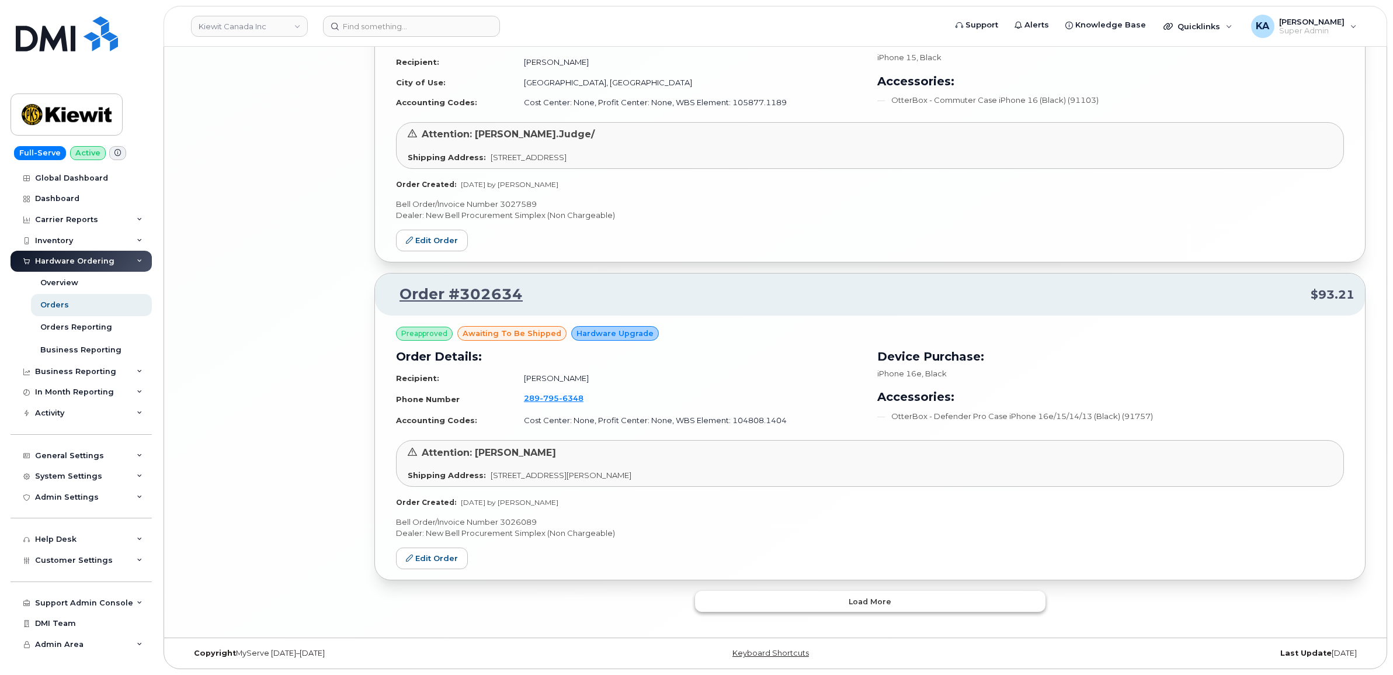
click at [754, 599] on button "Load more" at bounding box center [870, 600] width 350 height 21
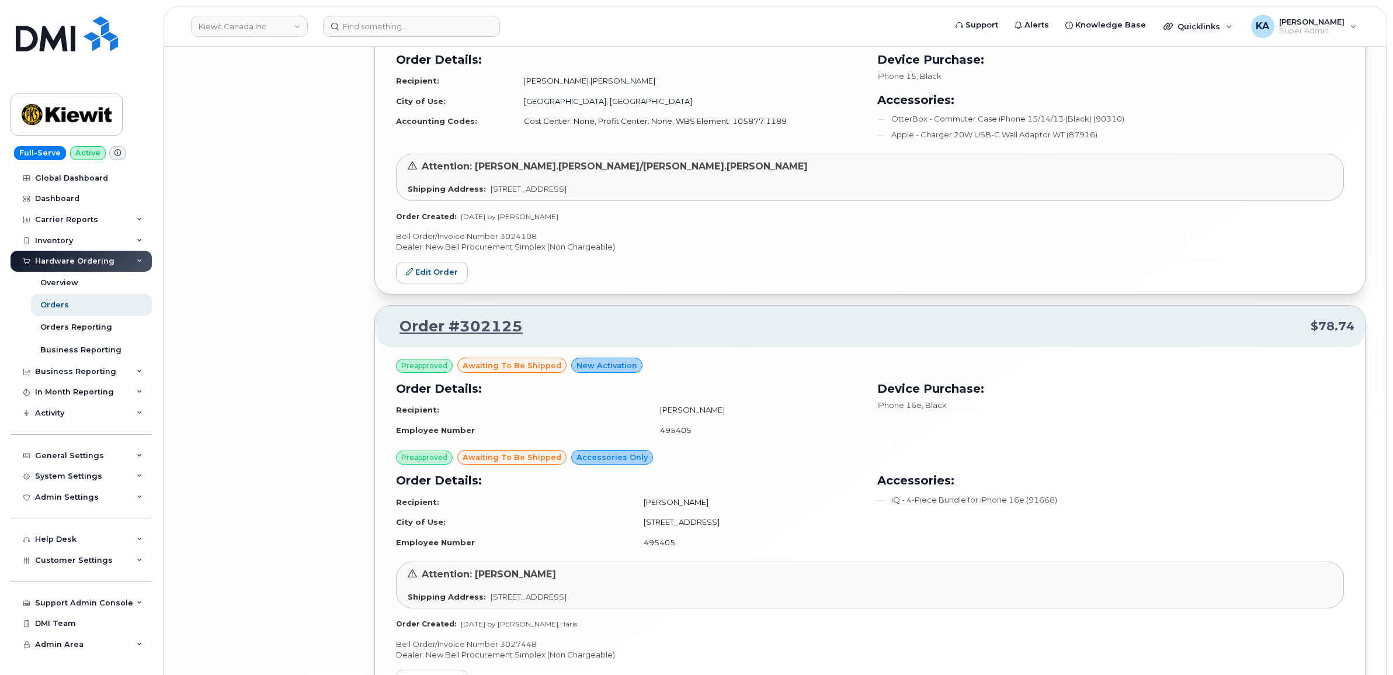
scroll to position [7438, 0]
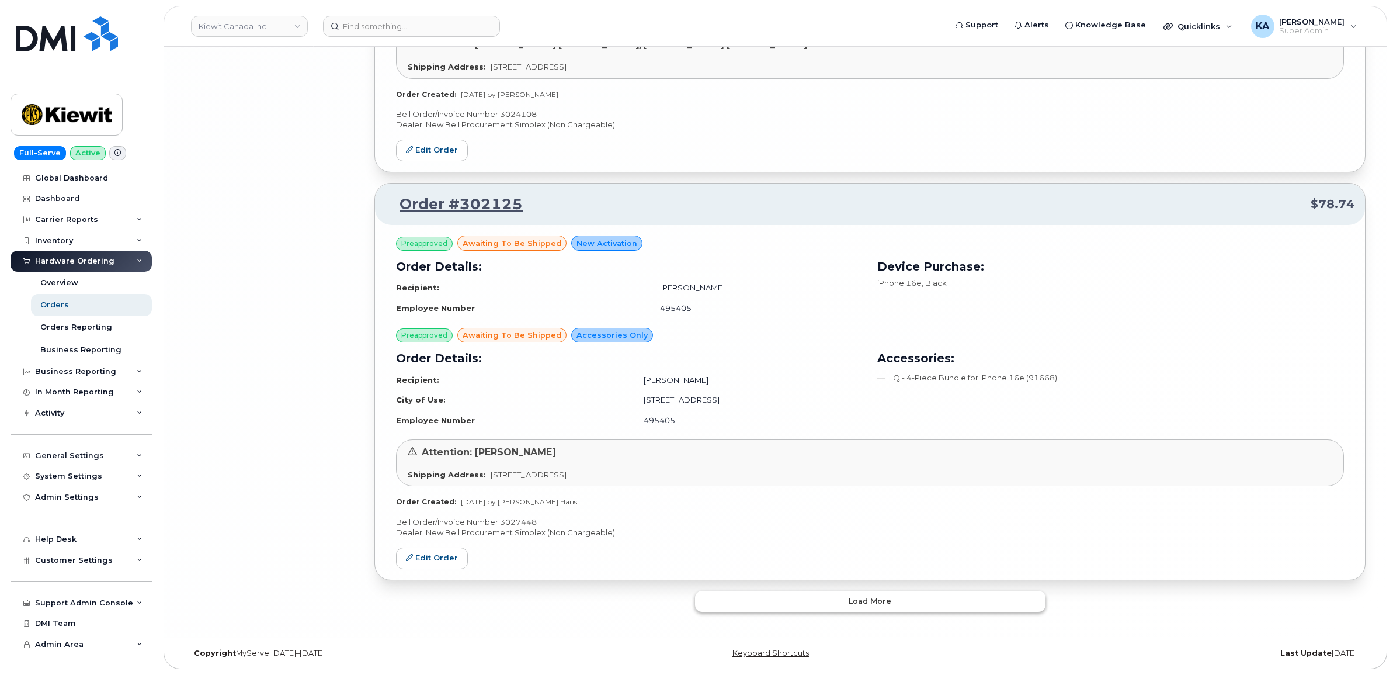
click at [752, 596] on button "Load more" at bounding box center [870, 600] width 350 height 21
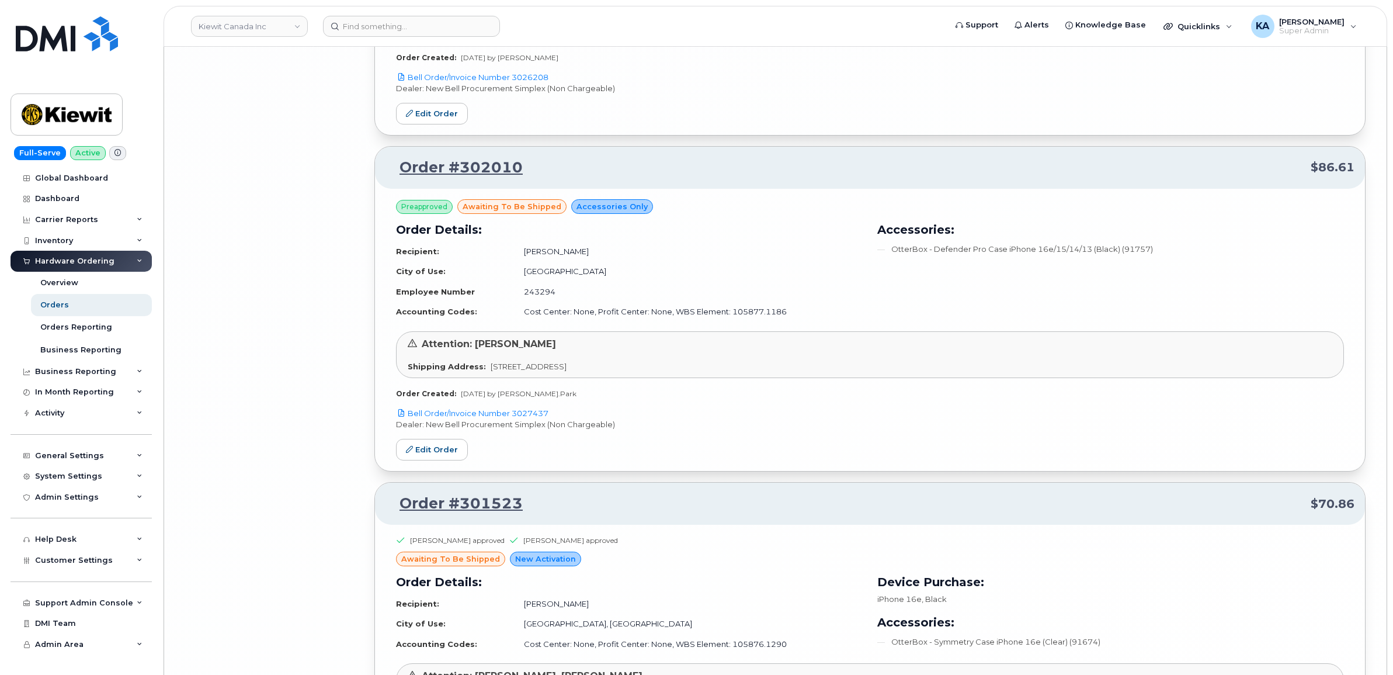
scroll to position [8168, 0]
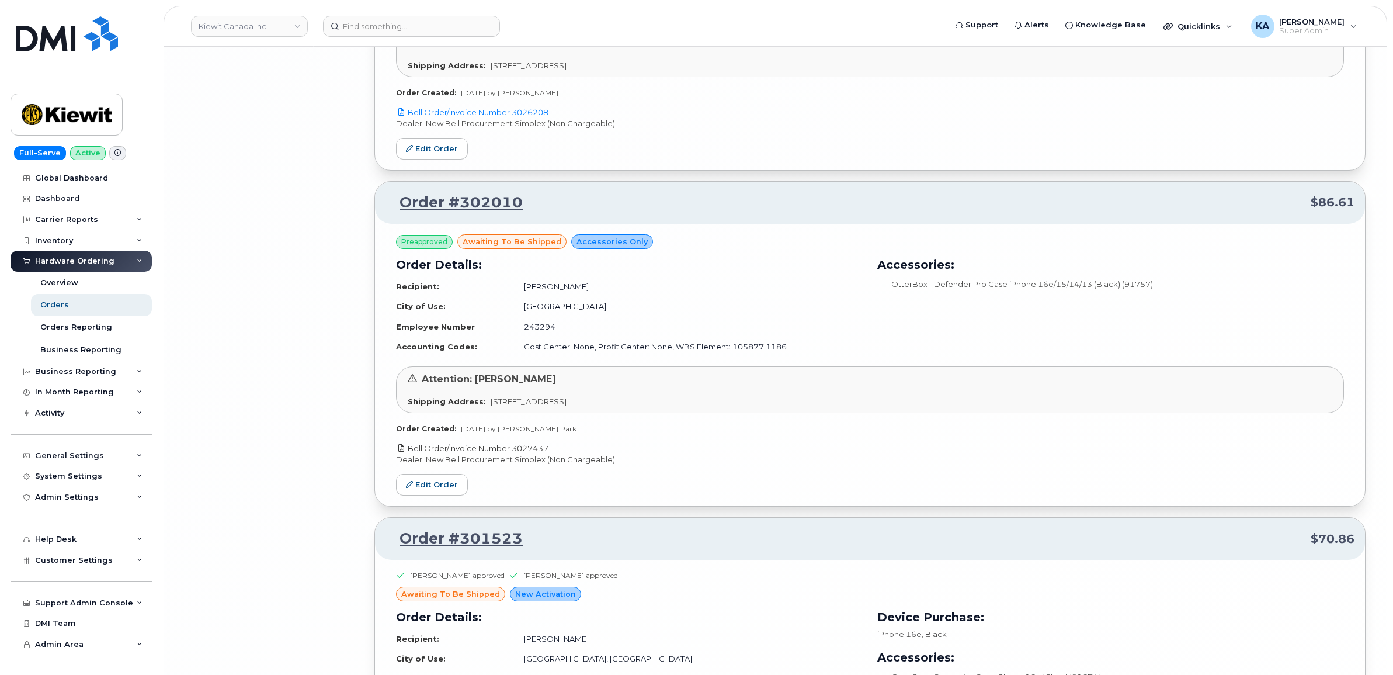
drag, startPoint x: 555, startPoint y: 460, endPoint x: 514, endPoint y: 460, distance: 40.9
click at [514, 454] on p "Bell Order/Invoice Number 3027437" at bounding box center [870, 448] width 948 height 11
copy link "3027437"
click at [436, 489] on link "Edit Order" at bounding box center [432, 485] width 72 height 22
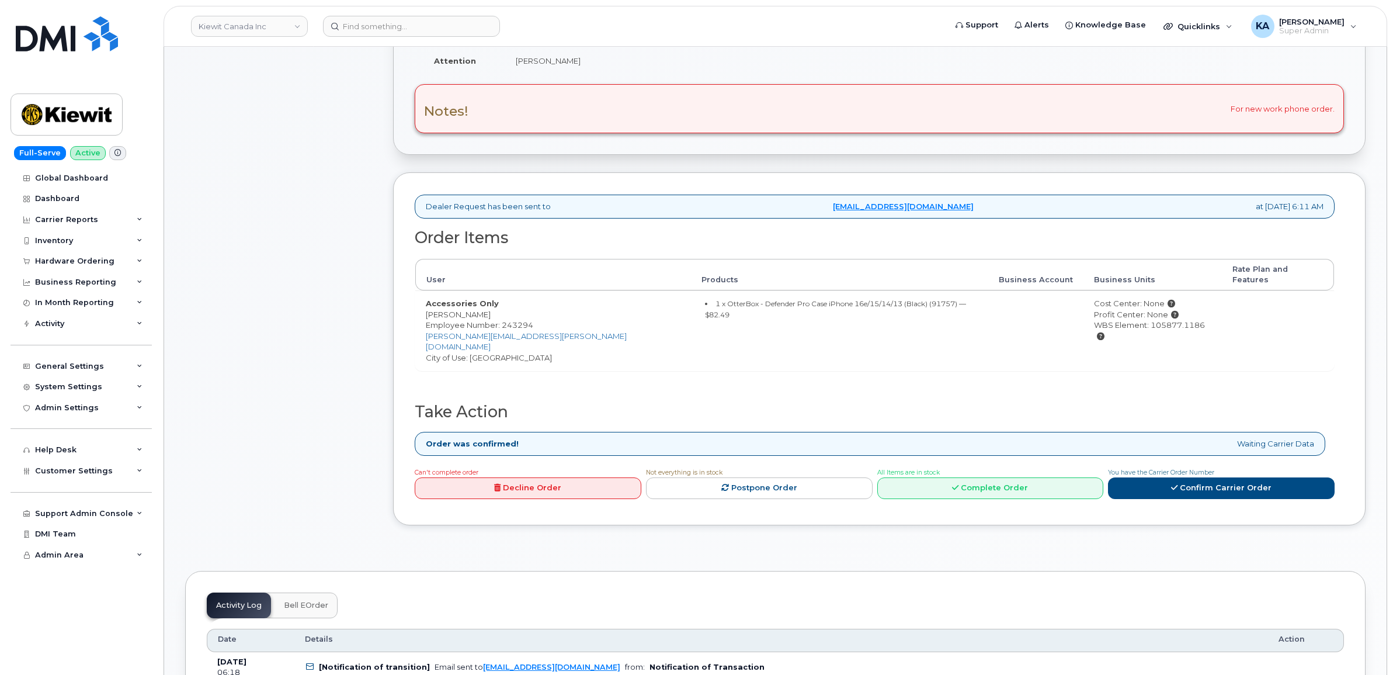
scroll to position [292, 0]
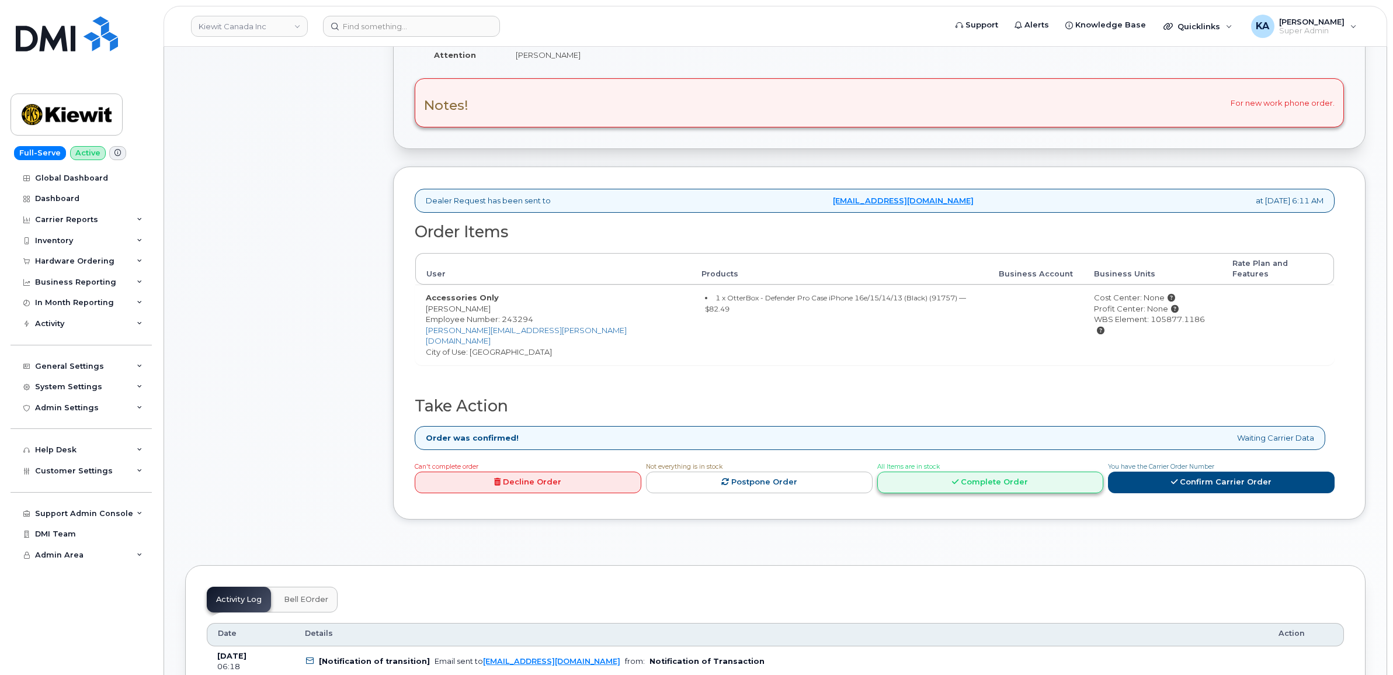
click at [990, 471] on link "Complete Order" at bounding box center [990, 482] width 227 height 22
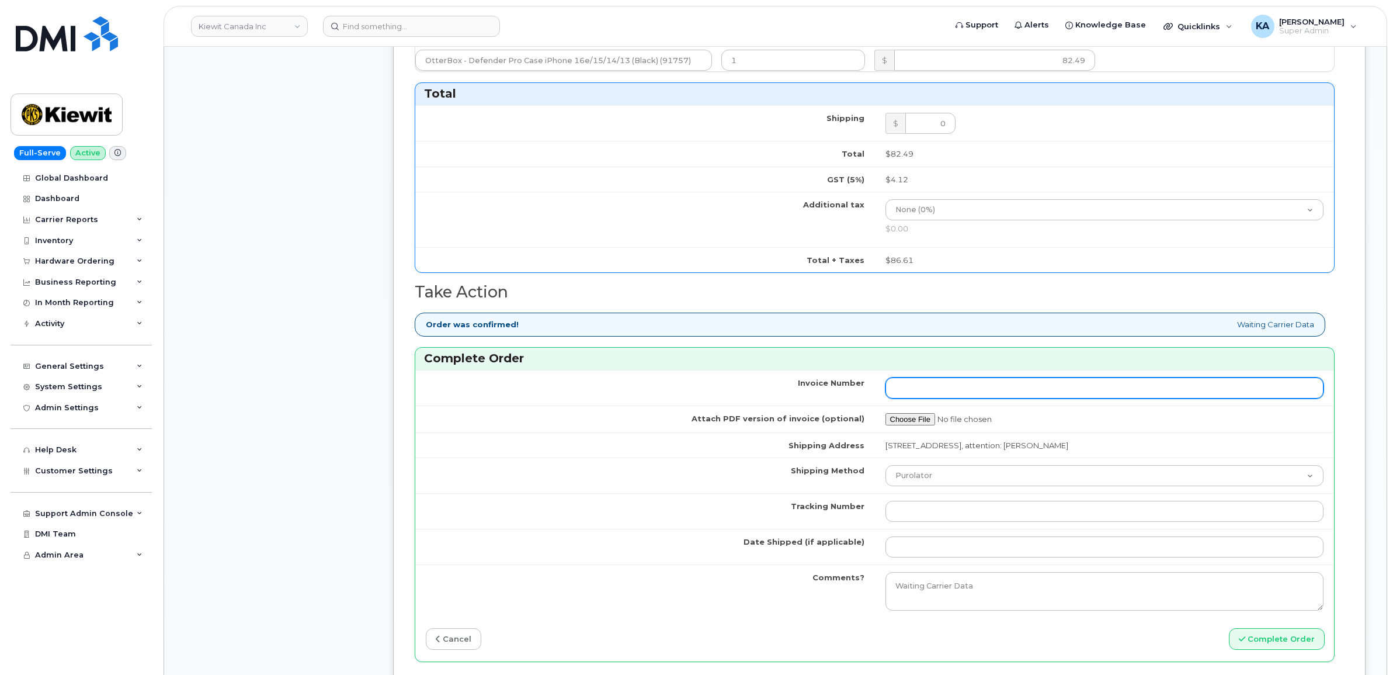
scroll to position [657, 0]
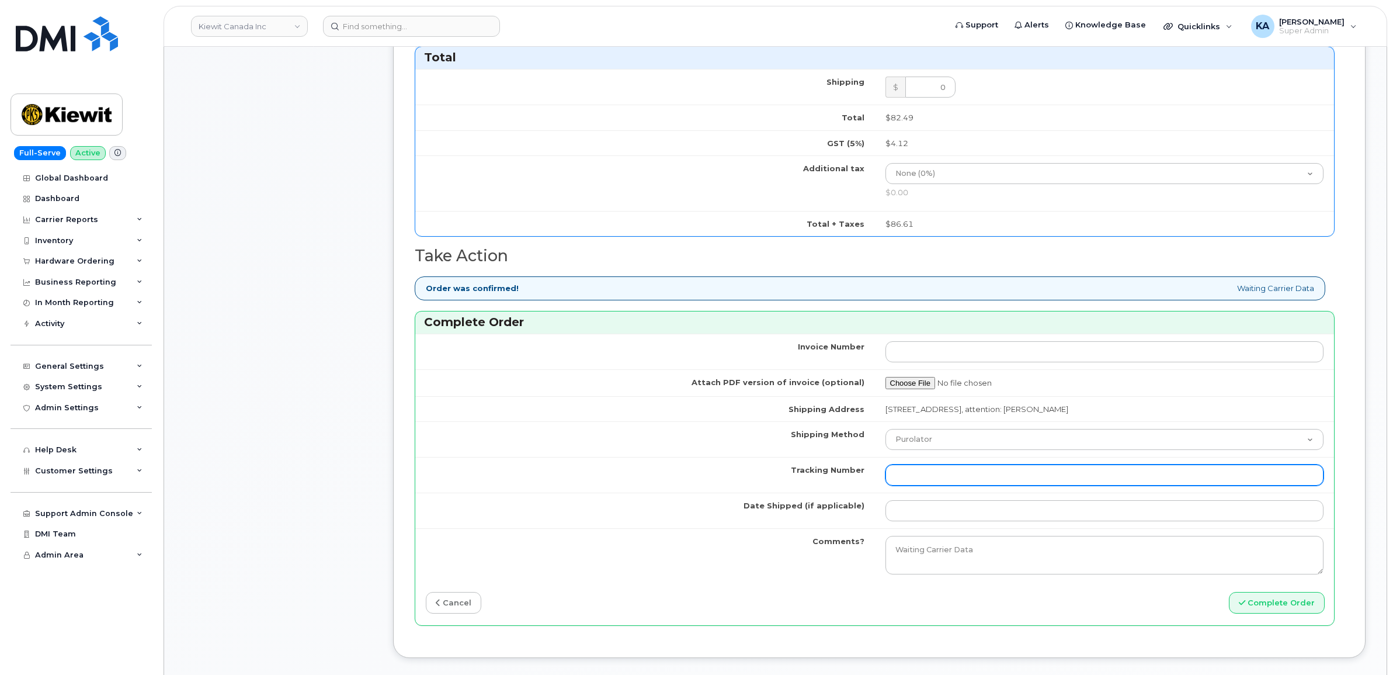
click at [921, 479] on input "Tracking Number" at bounding box center [1104, 474] width 439 height 21
paste input "475744991522"
type input "475744991522"
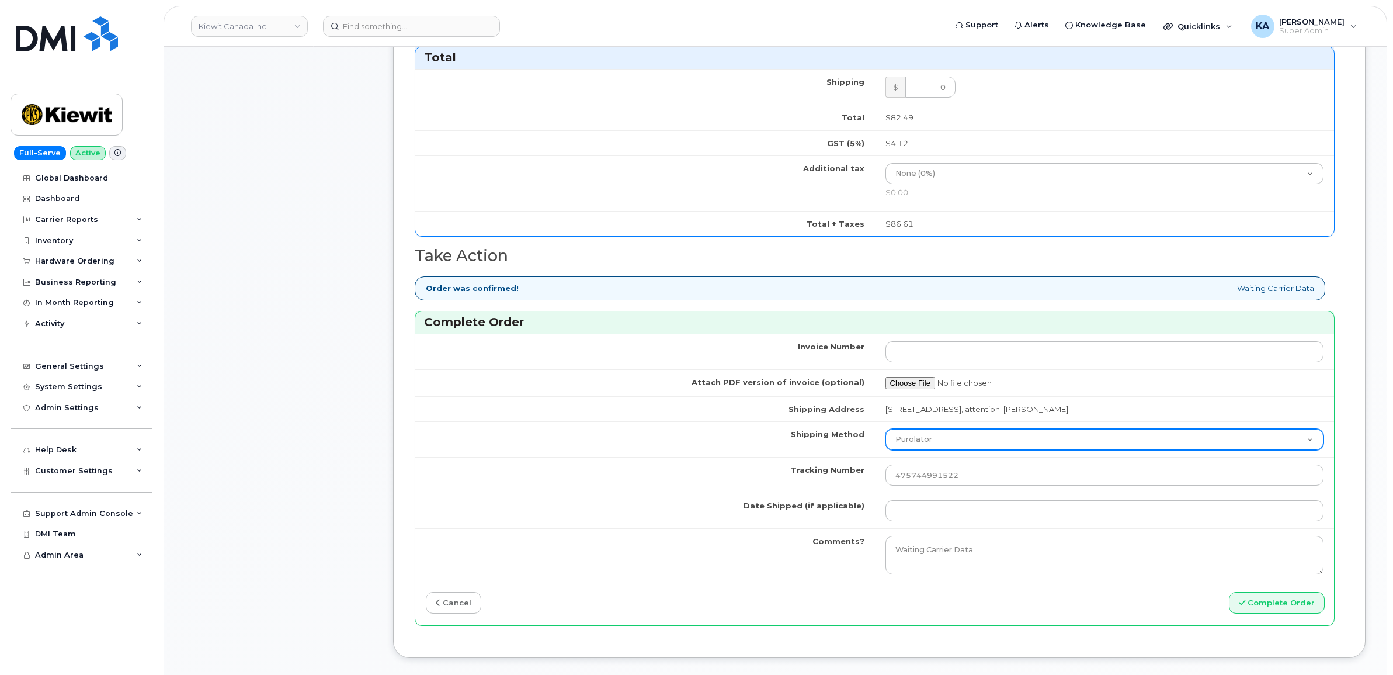
click at [944, 444] on select "Purolator UPS FedEx Canada Post Courier Other Drop Off Pick Up" at bounding box center [1104, 439] width 439 height 21
select select "FedEx"
click at [885, 432] on select "Purolator UPS FedEx Canada Post Courier Other Drop Off Pick Up" at bounding box center [1104, 439] width 439 height 21
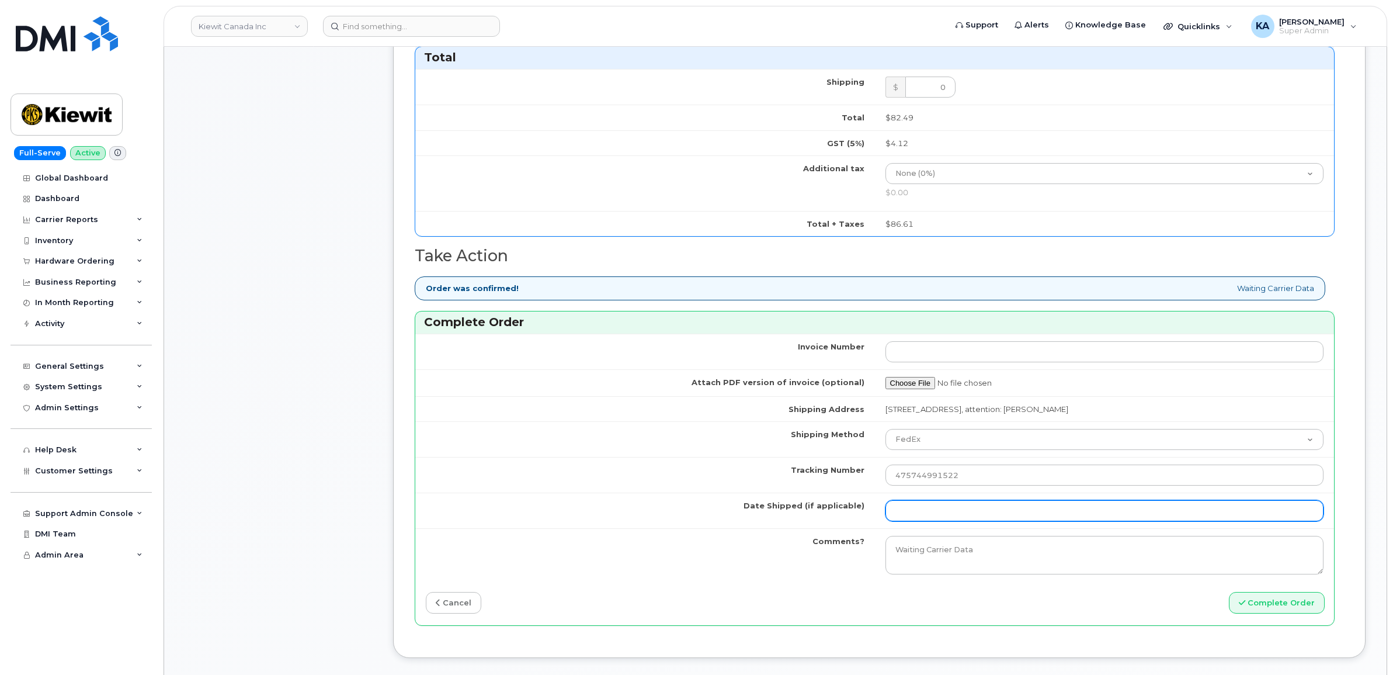
click at [921, 516] on input "Date Shipped (if applicable)" at bounding box center [1104, 510] width 439 height 21
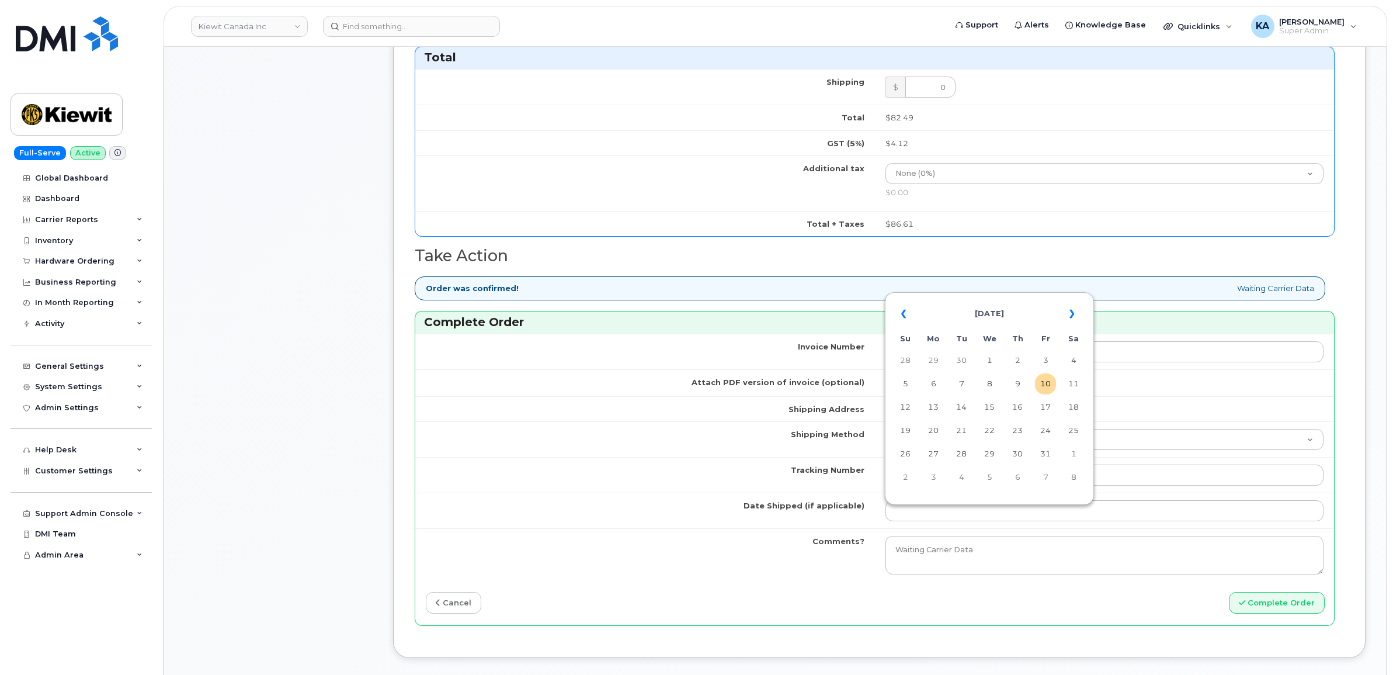
click at [976, 298] on table "« October 2025 » Su Mo Tu We Th Fr Sa 28 29 30 1 2 3 4 5 6 7 8 9 10 11 12 13 14…" at bounding box center [989, 395] width 203 height 200
click at [1017, 384] on td "9" at bounding box center [1017, 383] width 21 height 21
type input "2025-10-09"
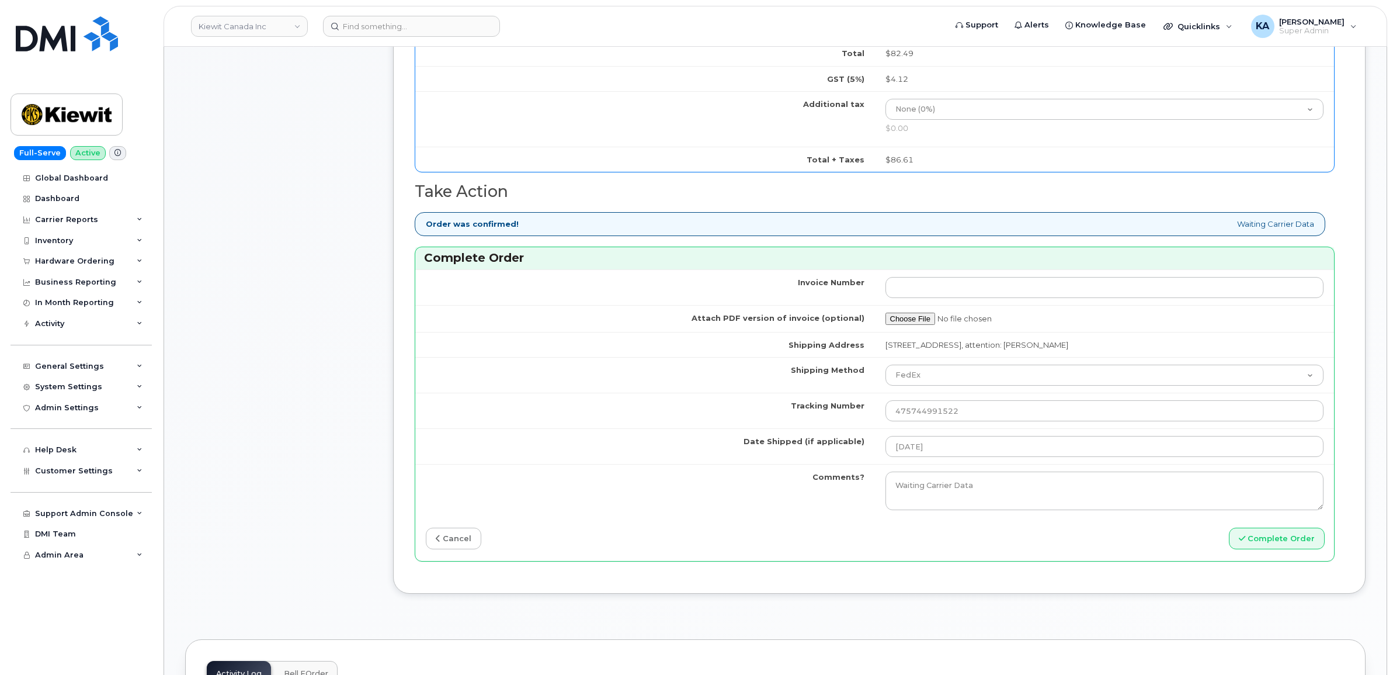
scroll to position [730, 0]
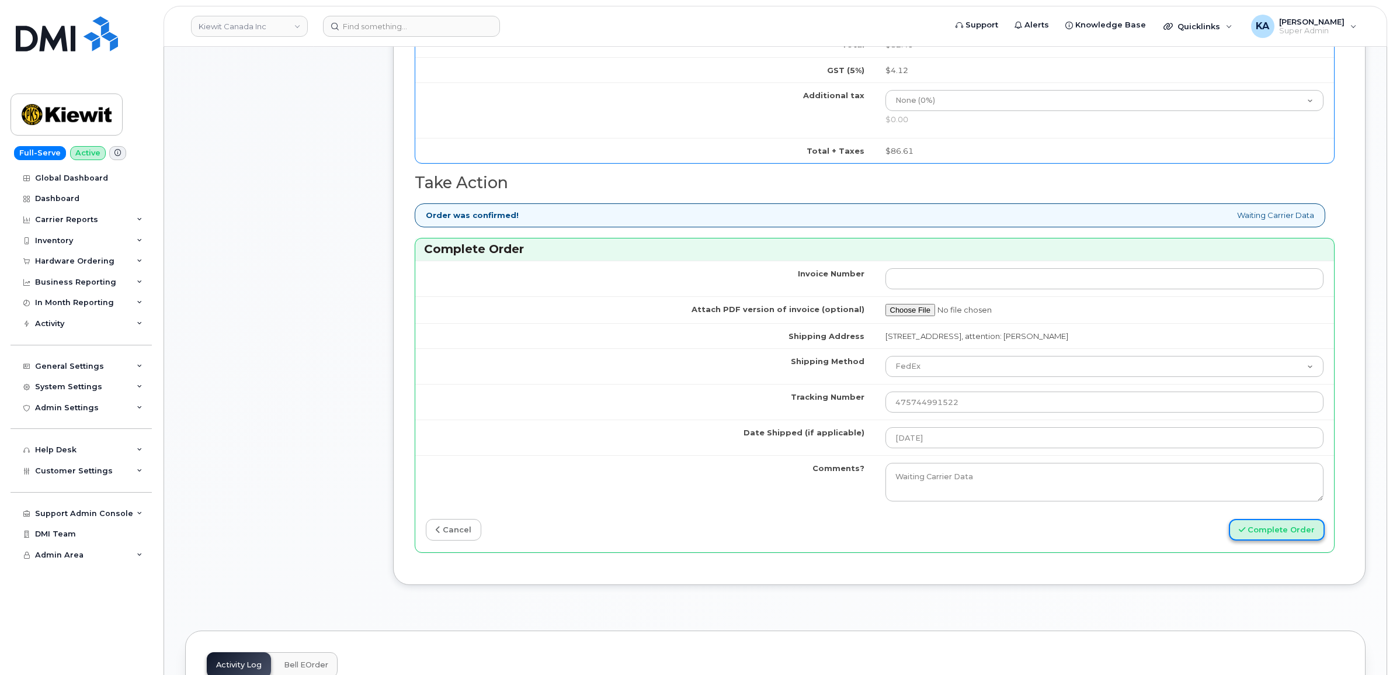
click at [1263, 533] on button "Complete Order" at bounding box center [1277, 530] width 96 height 22
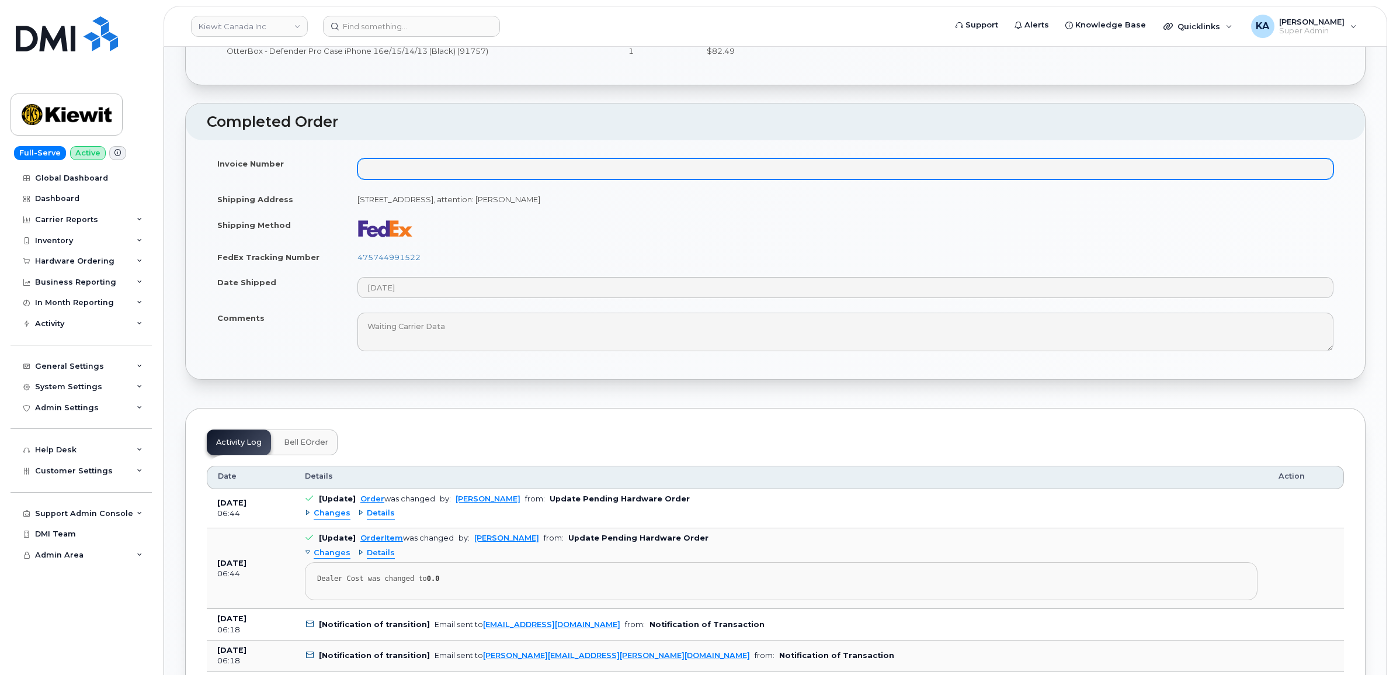
scroll to position [511, 0]
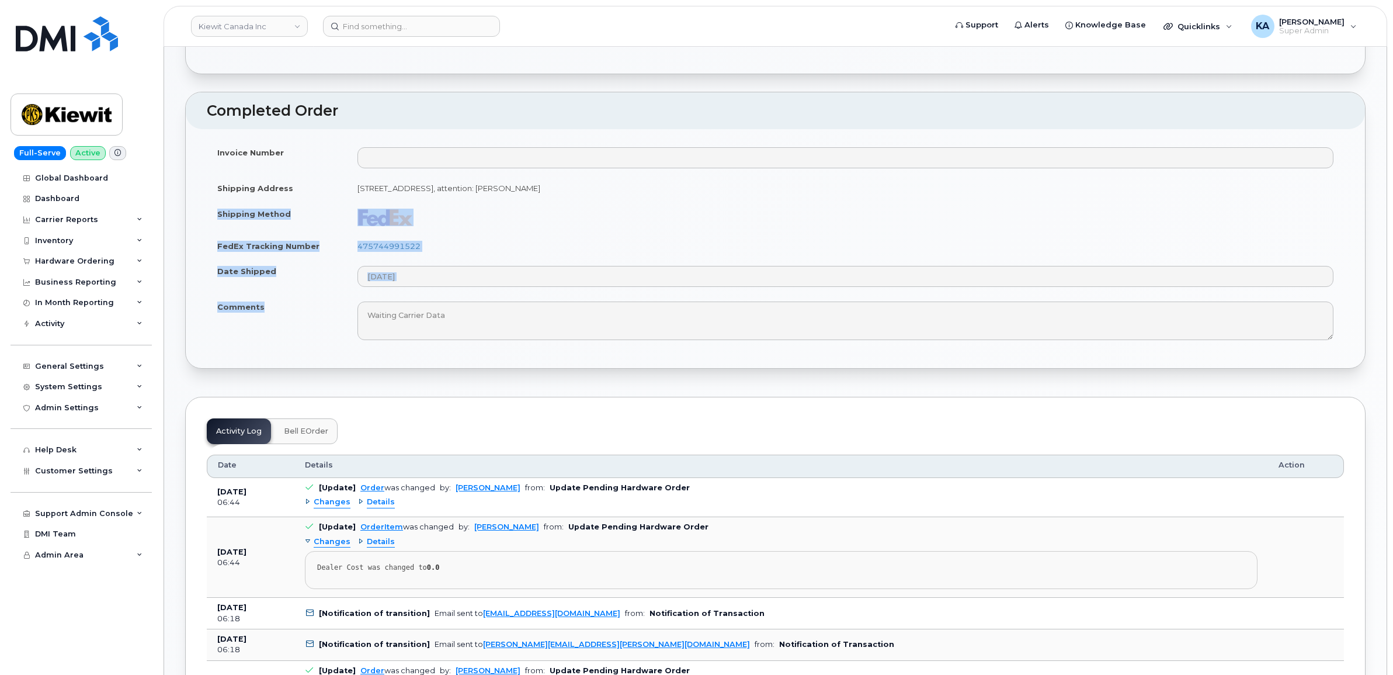
drag, startPoint x: 211, startPoint y: 212, endPoint x: 351, endPoint y: 317, distance: 174.7
click at [351, 317] on tbody "Invoice Number Shipping Address [STREET_ADDRESS]: [PERSON_NAME] Shipping Method…" at bounding box center [775, 243] width 1137 height 207
copy tbody "Shipping Method FedEx Tracking Number 475744991522 Date Shipped Comments"
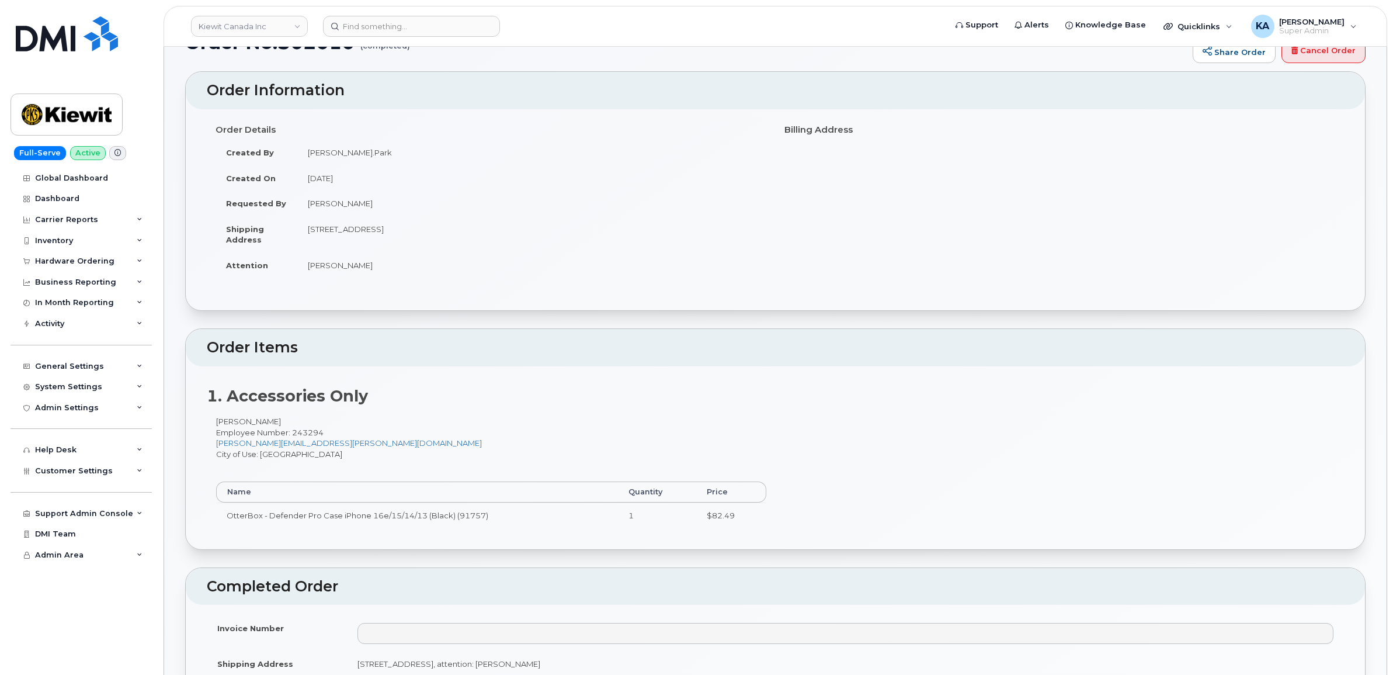
scroll to position [0, 0]
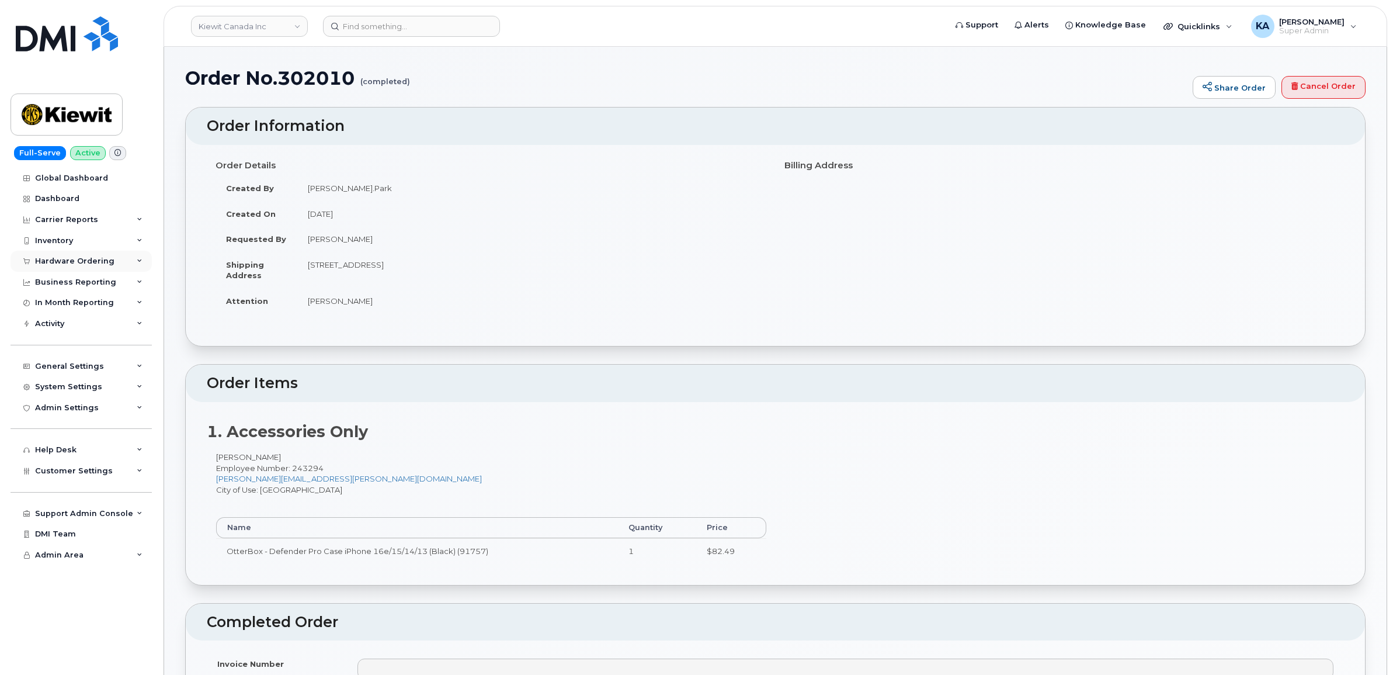
click at [60, 260] on div "Hardware Ordering" at bounding box center [74, 260] width 79 height 9
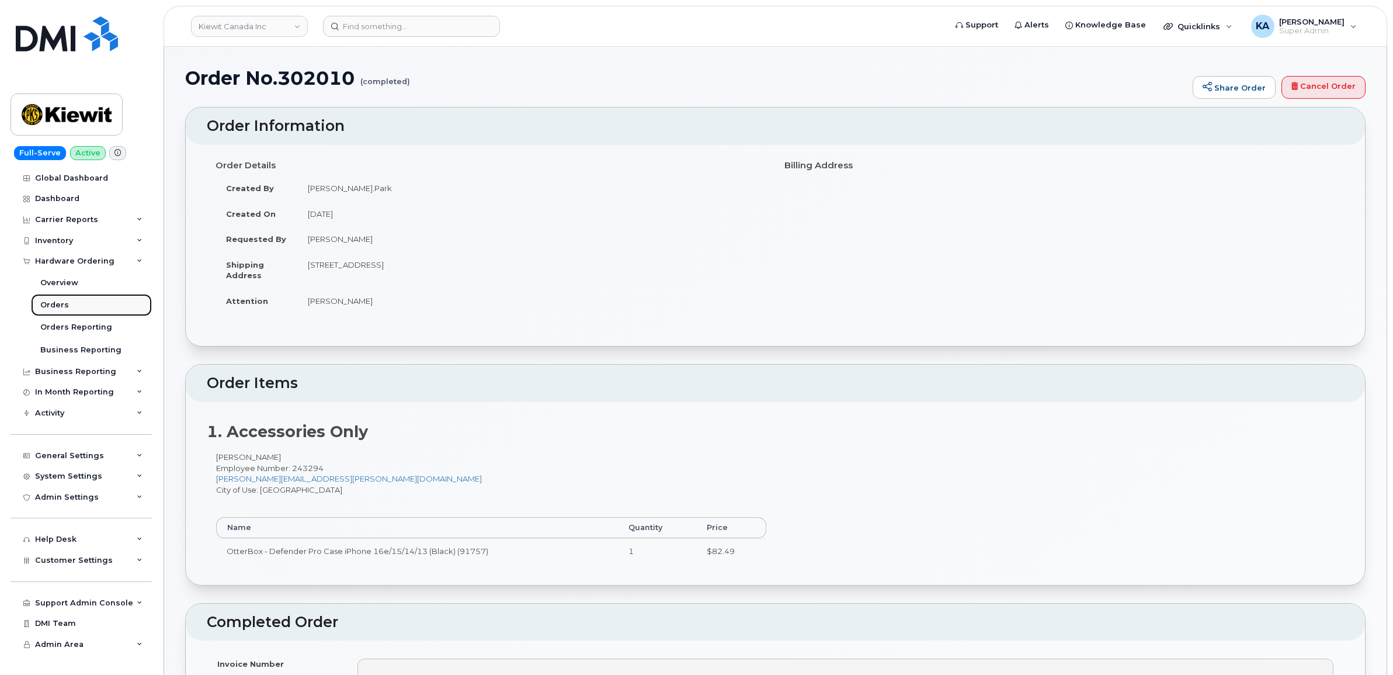
click at [53, 302] on div "Orders" at bounding box center [54, 305] width 29 height 11
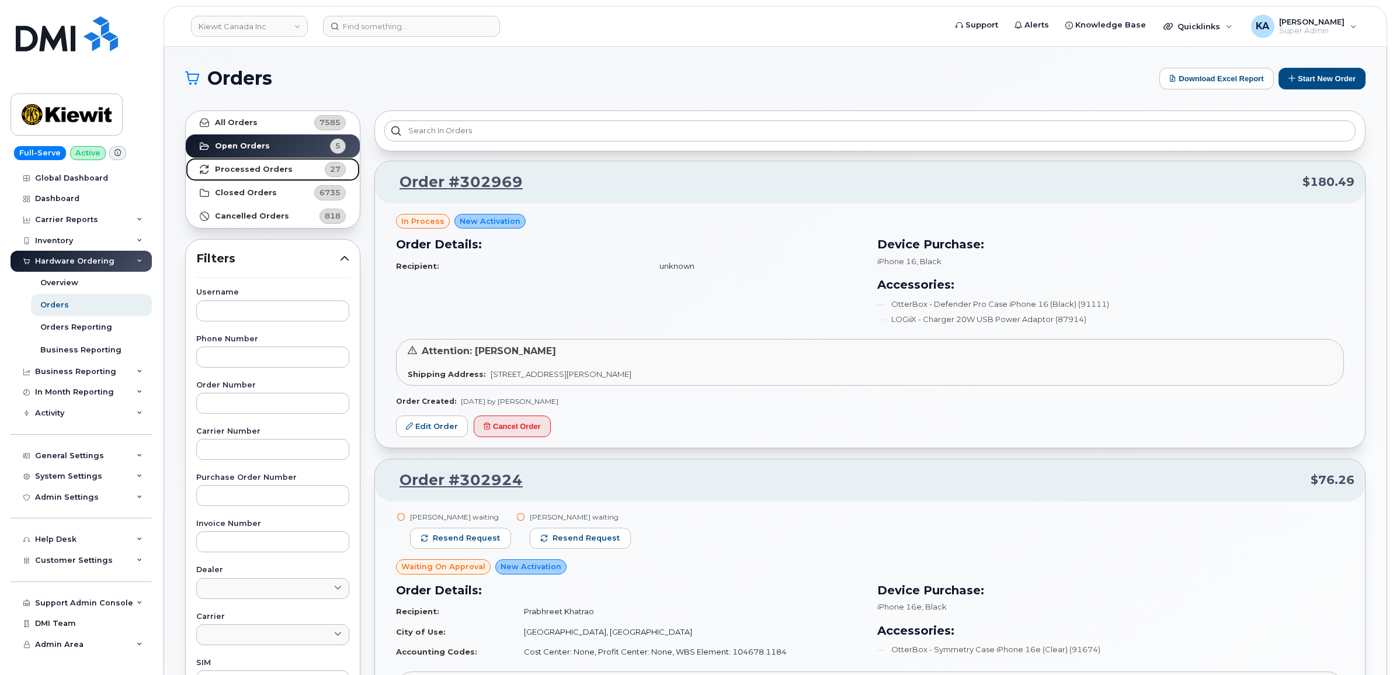
click at [238, 166] on strong "Processed Orders" at bounding box center [254, 169] width 78 height 9
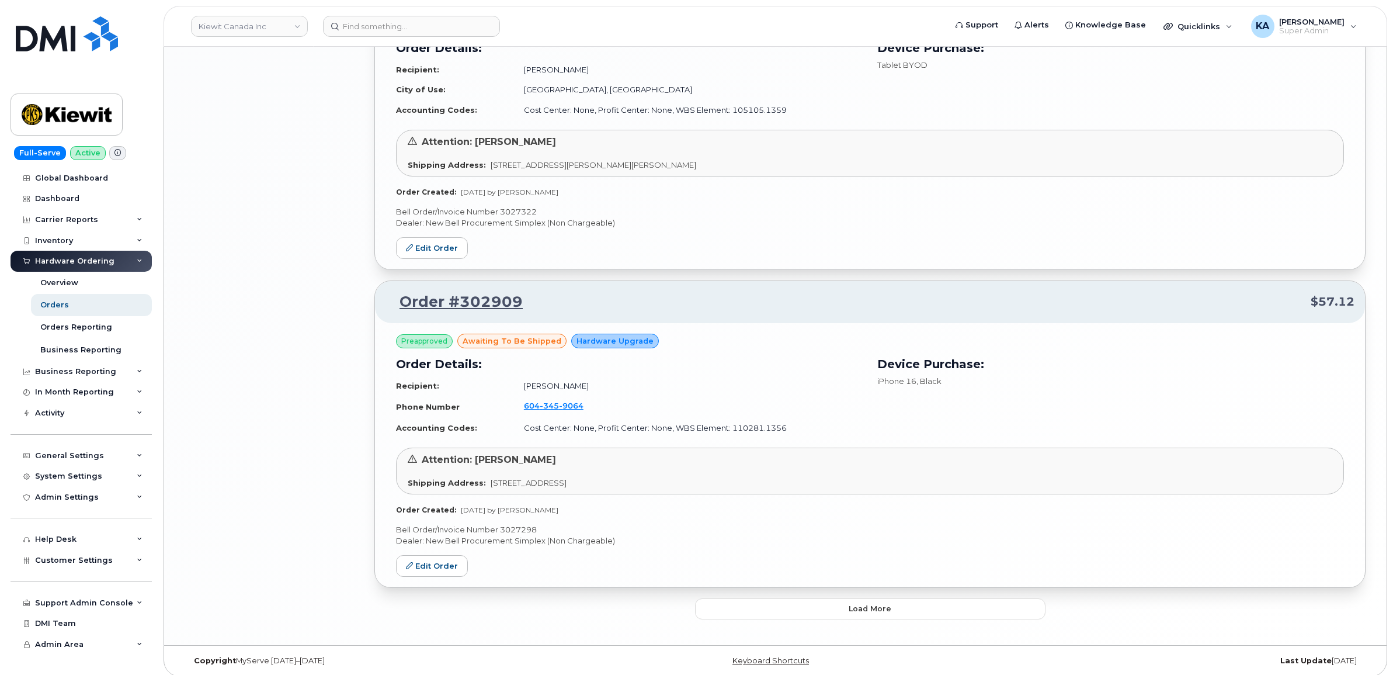
scroll to position [2129, 0]
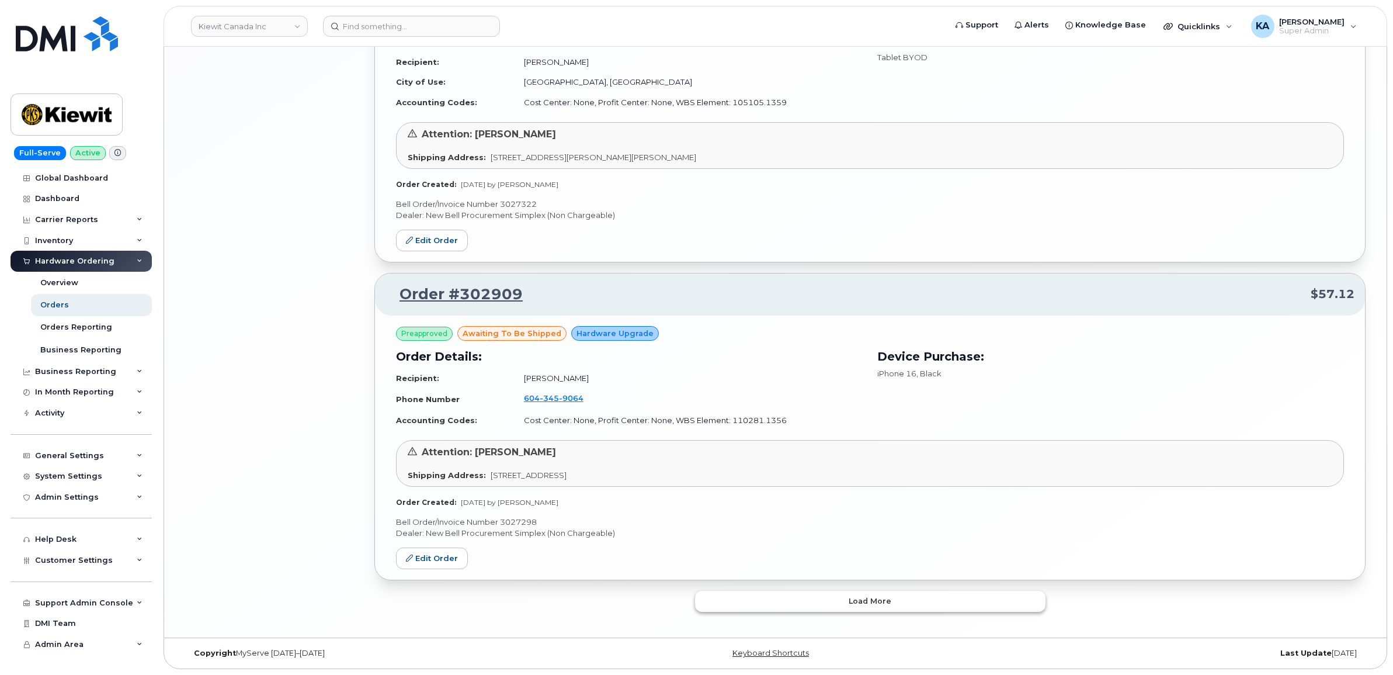
click at [717, 597] on button "Load more" at bounding box center [870, 600] width 350 height 21
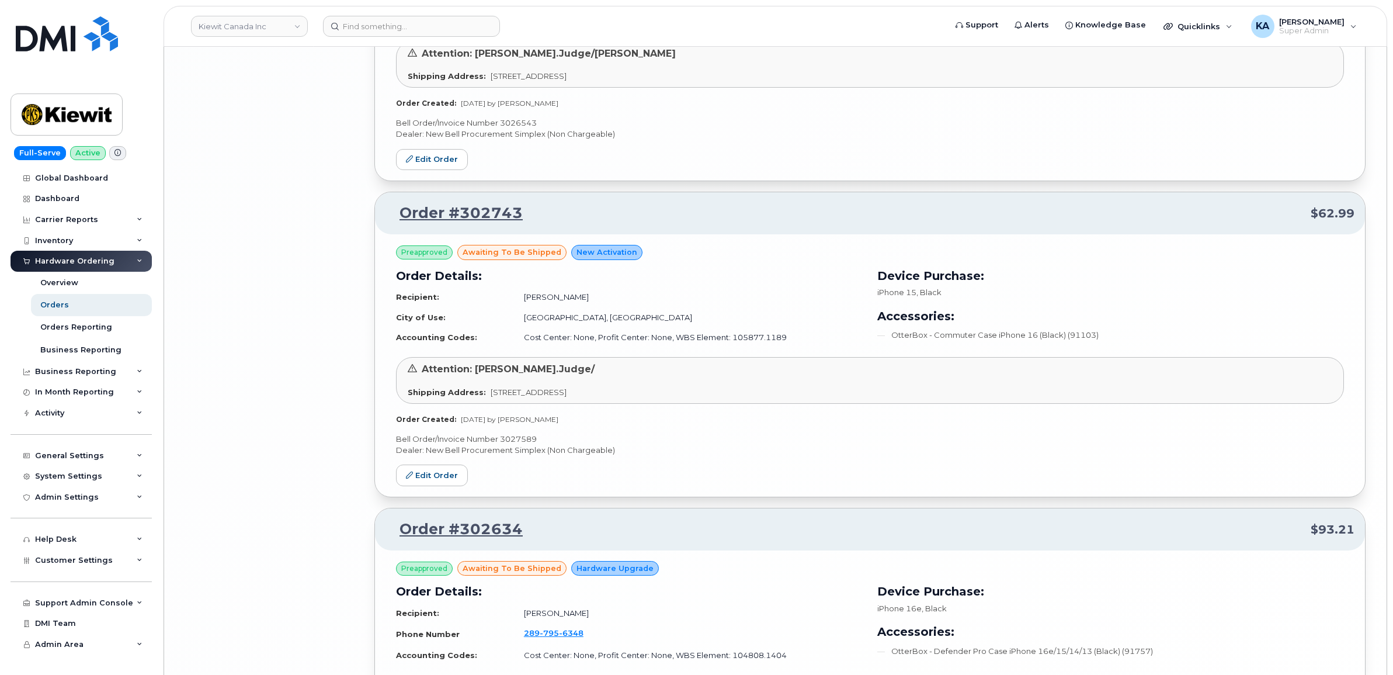
scroll to position [4677, 0]
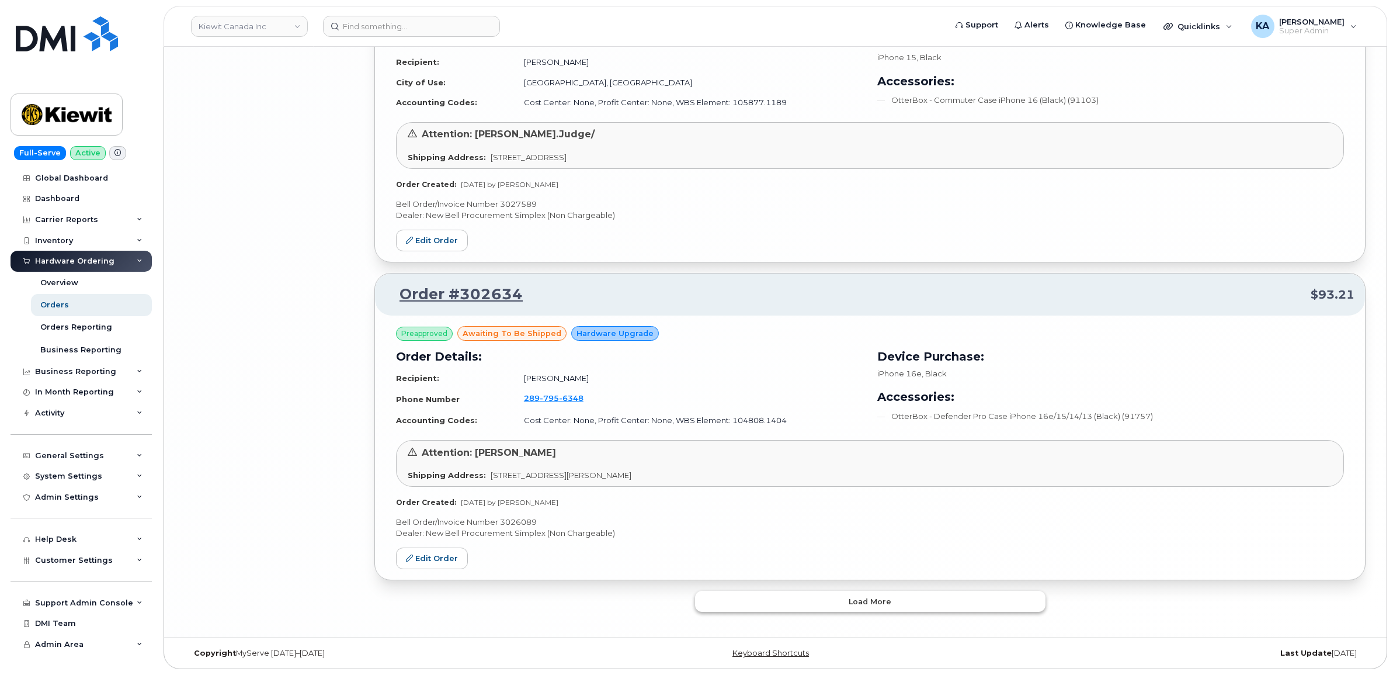
click at [737, 593] on button "Load more" at bounding box center [870, 600] width 350 height 21
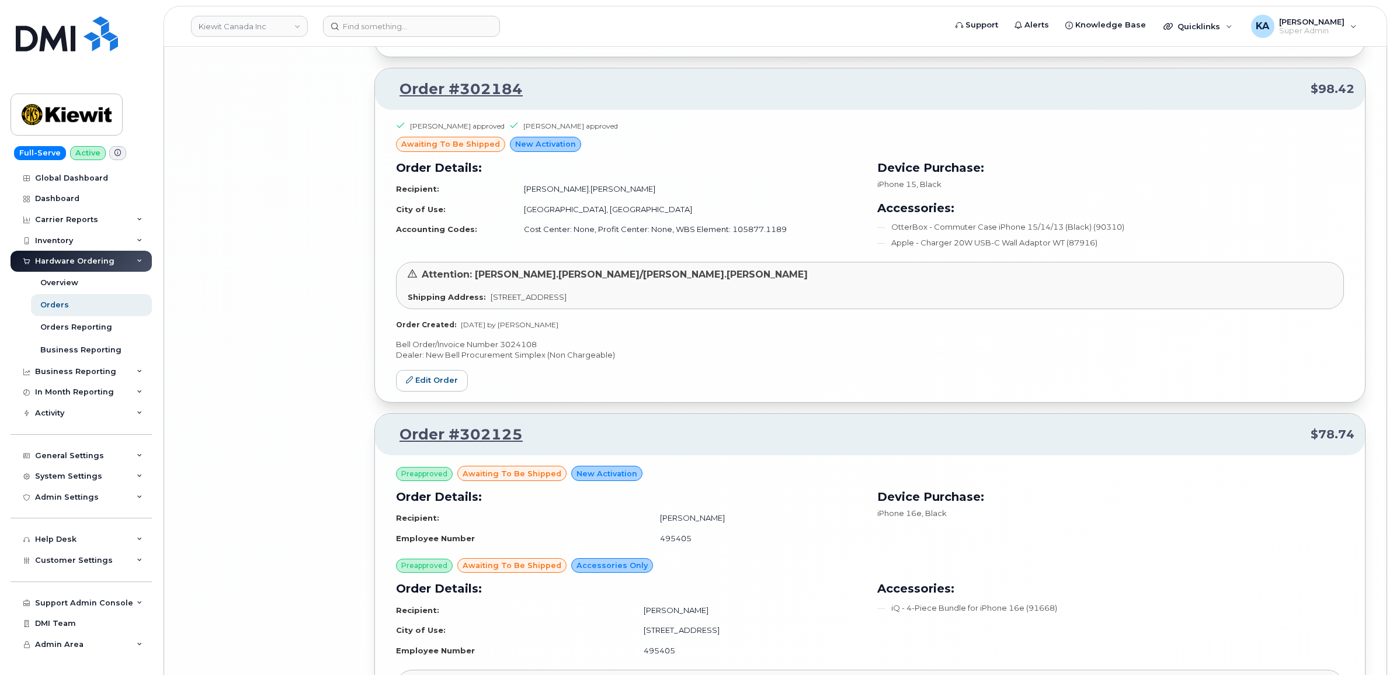
scroll to position [7438, 0]
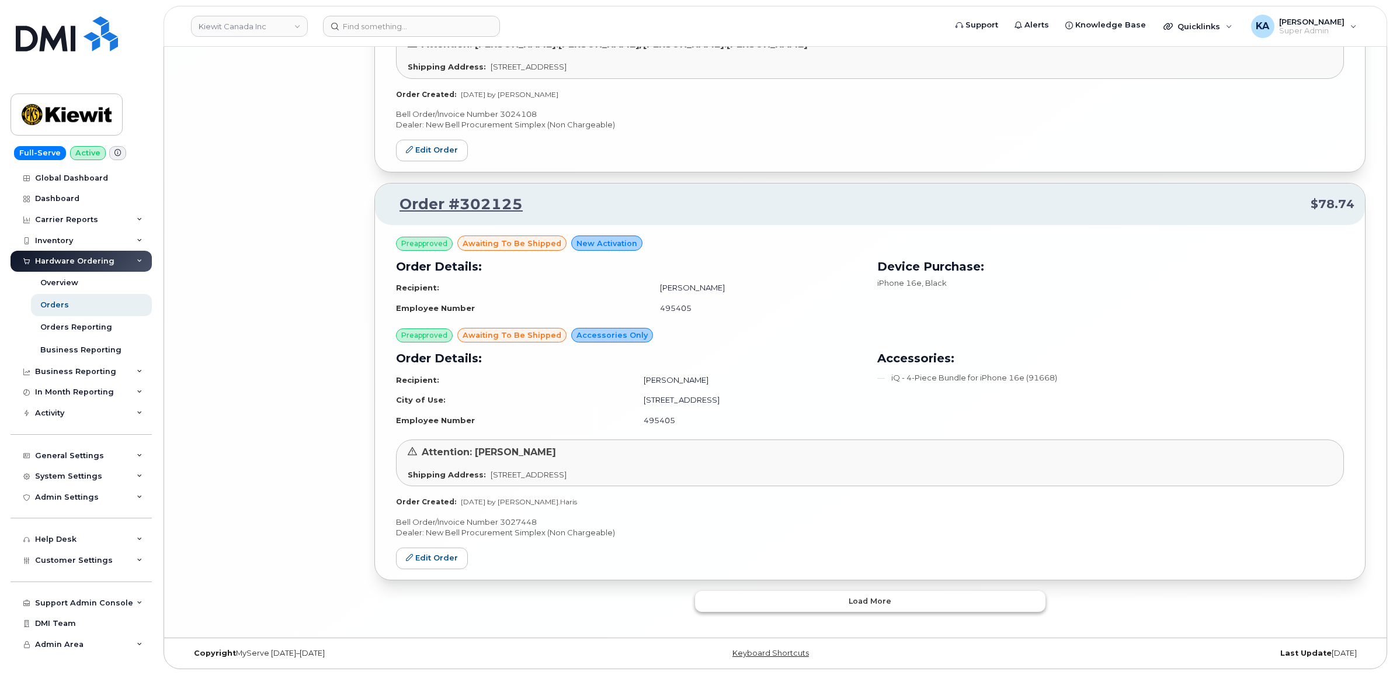
click at [724, 603] on button "Load more" at bounding box center [870, 600] width 350 height 21
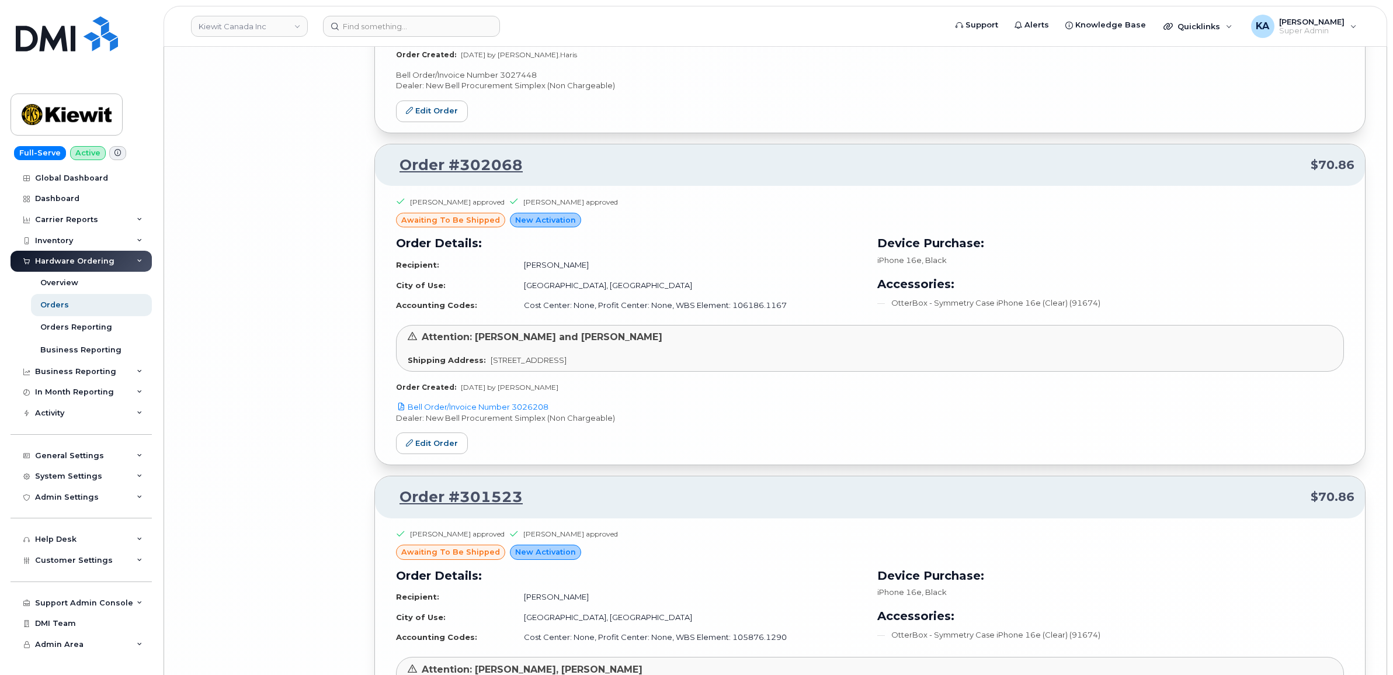
scroll to position [7876, 0]
drag, startPoint x: 557, startPoint y: 415, endPoint x: 513, endPoint y: 419, distance: 44.0
click at [513, 410] on p "Bell Order/Invoice Number 3026208" at bounding box center [870, 404] width 948 height 11
copy link "3026208"
click at [439, 449] on link "Edit Order" at bounding box center [432, 441] width 72 height 22
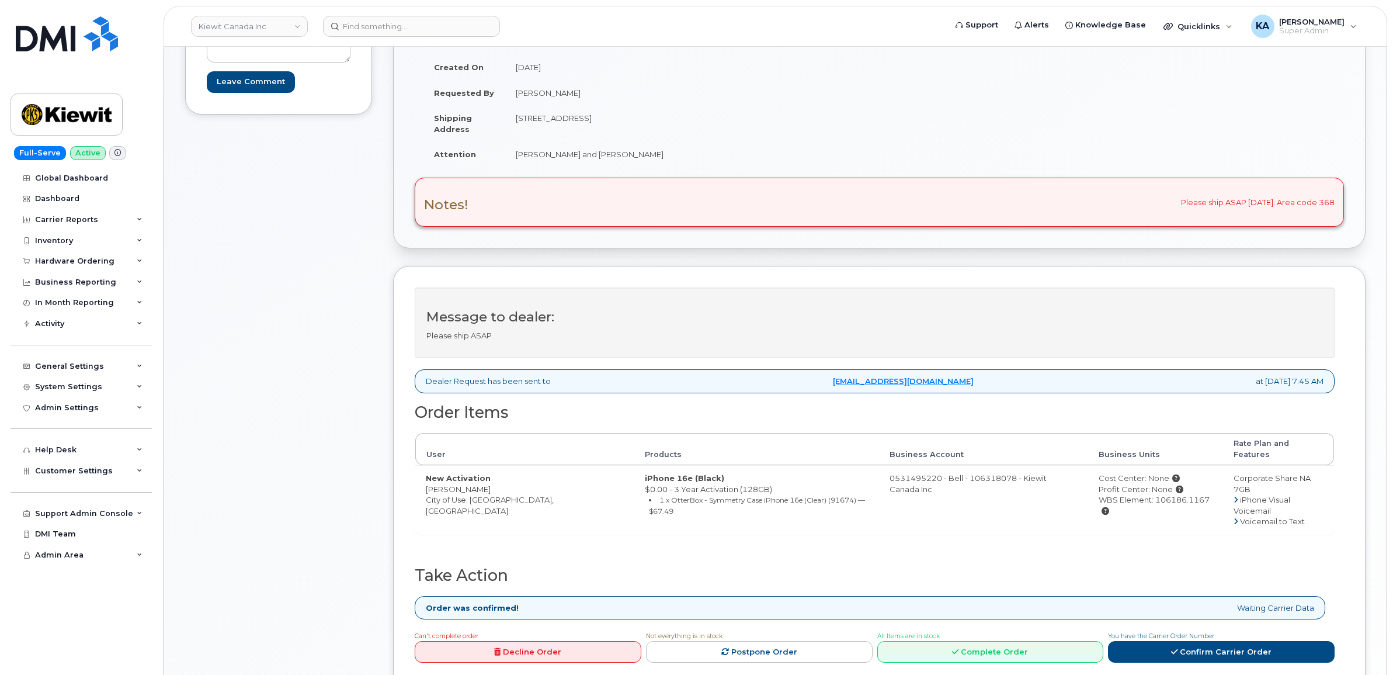
scroll to position [219, 0]
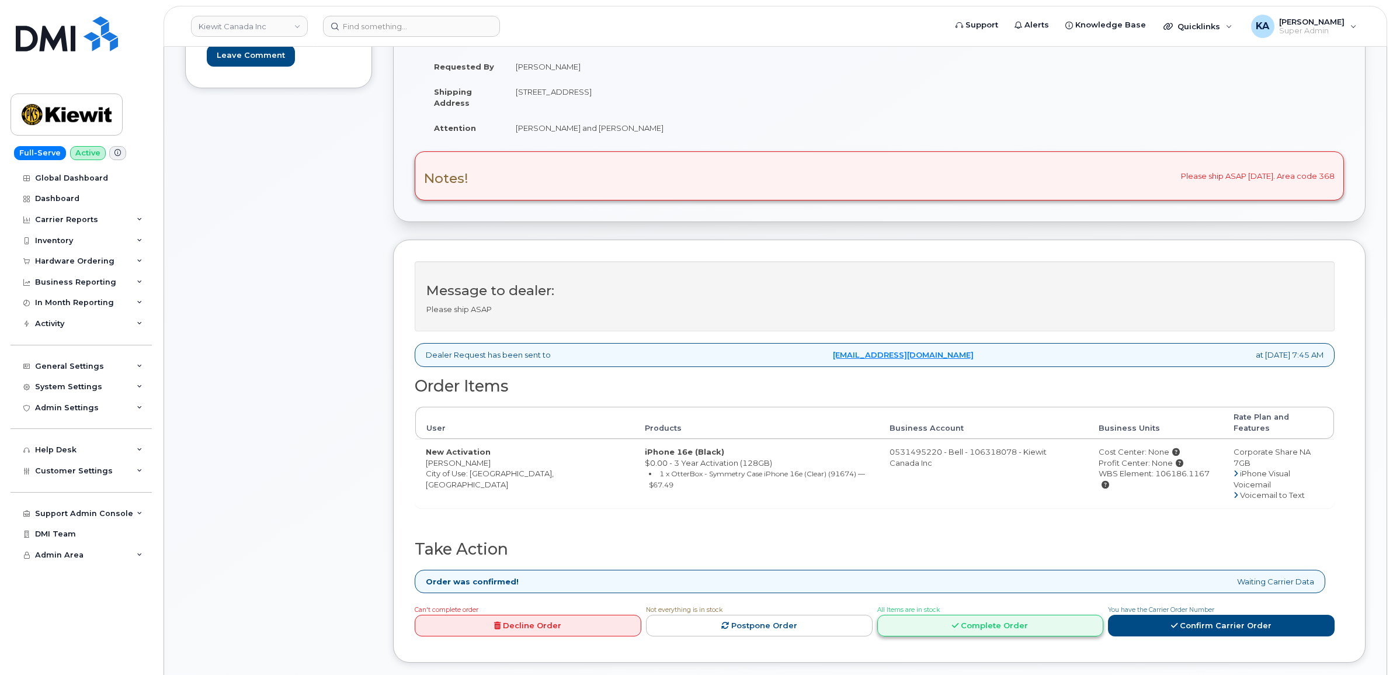
click at [979, 614] on link "Complete Order" at bounding box center [990, 625] width 227 height 22
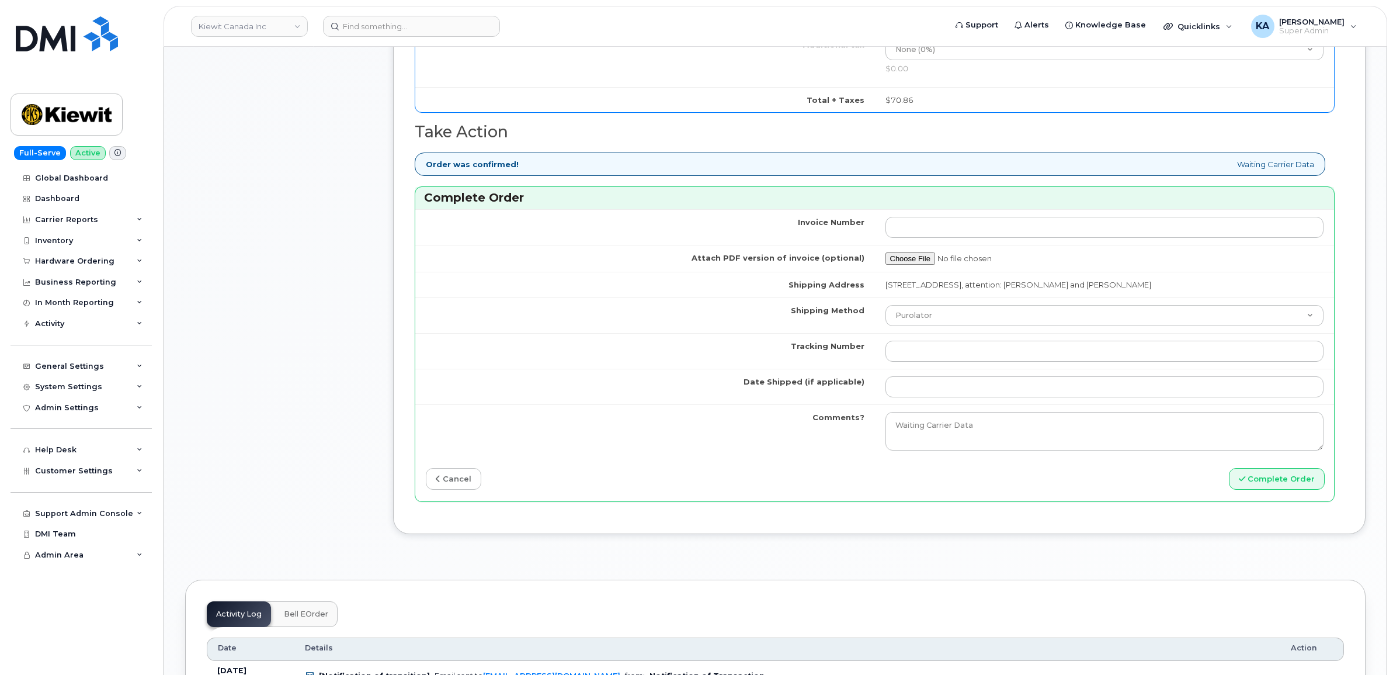
scroll to position [1022, 0]
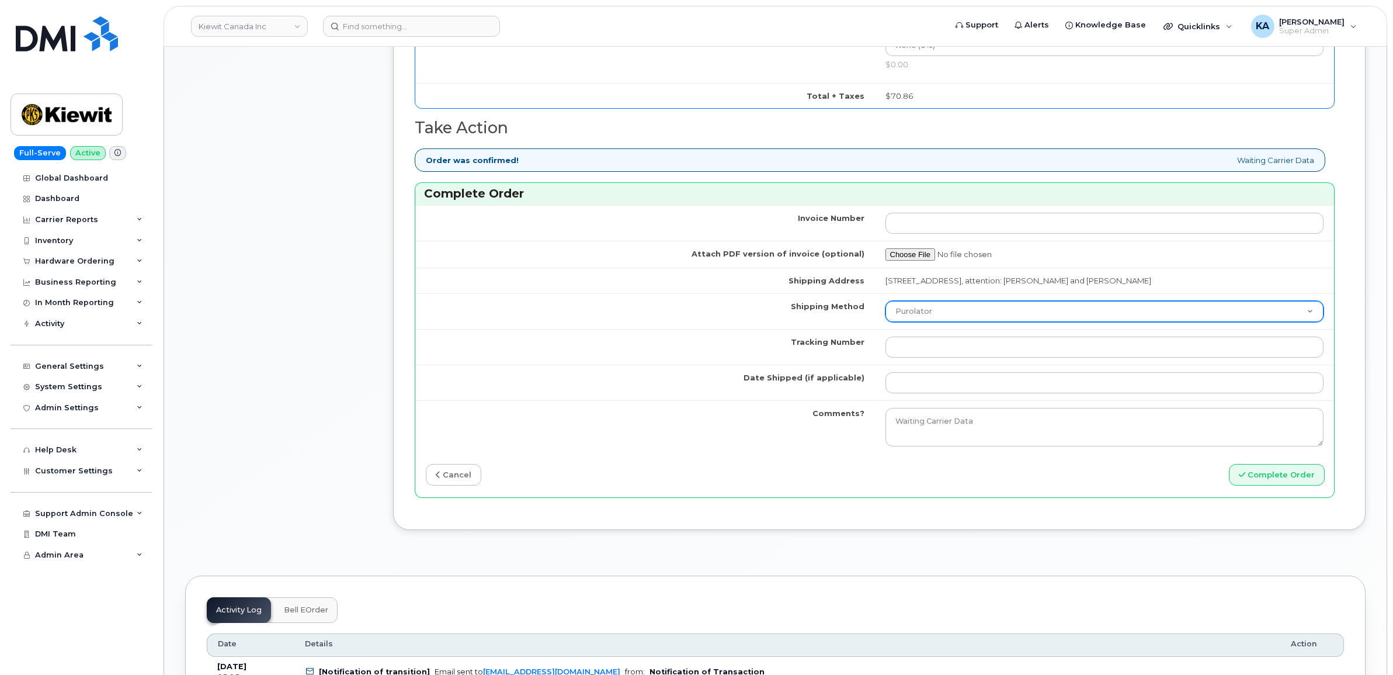
click at [1016, 315] on select "Purolator UPS FedEx Canada Post Courier Other Drop Off Pick Up" at bounding box center [1104, 311] width 439 height 21
select select "FedEx"
click at [885, 304] on select "Purolator UPS FedEx Canada Post Courier Other Drop Off Pick Up" at bounding box center [1104, 311] width 439 height 21
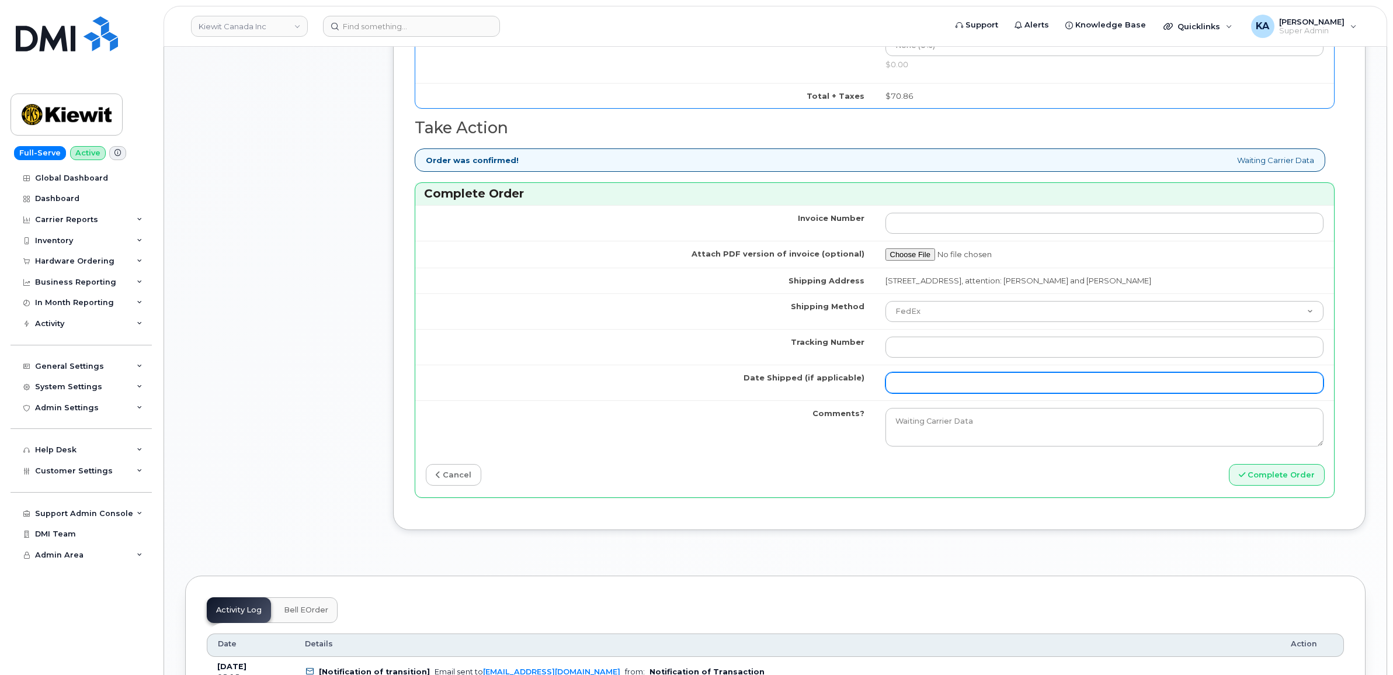
click at [924, 389] on input "Date Shipped (if applicable)" at bounding box center [1104, 382] width 439 height 21
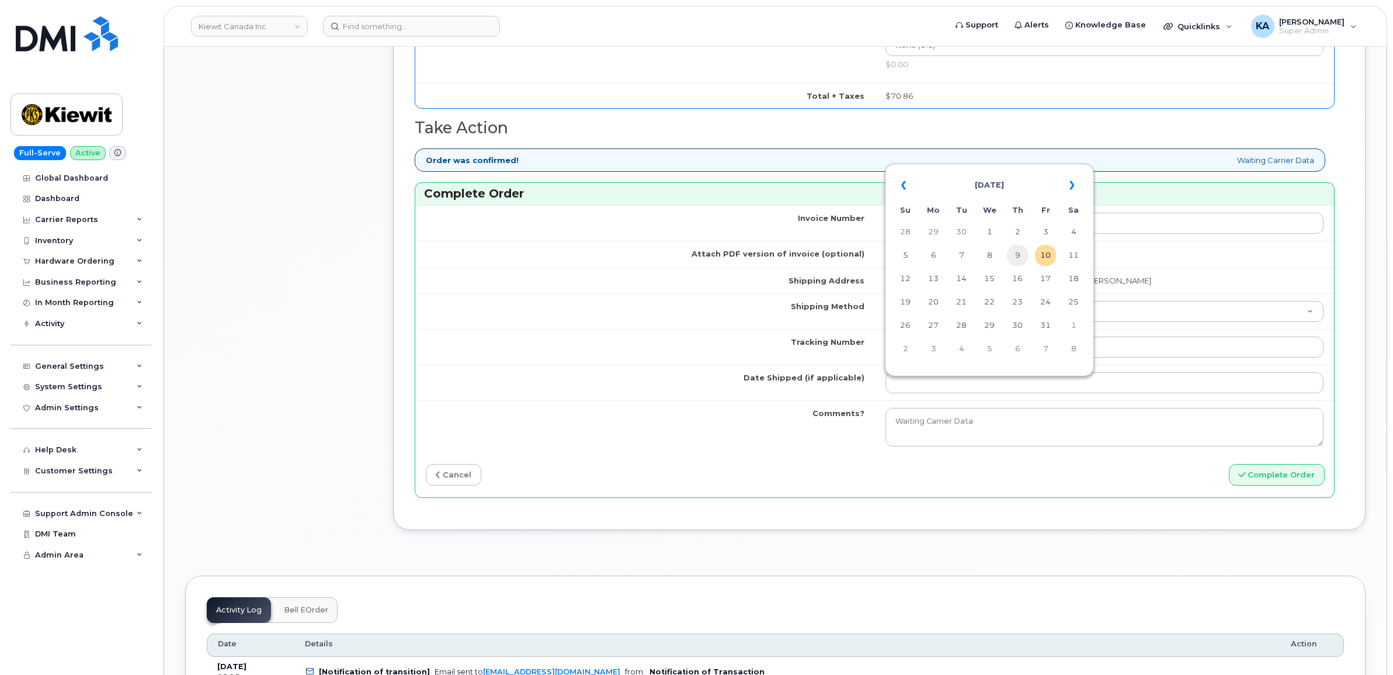
click at [1021, 256] on td "9" at bounding box center [1017, 255] width 21 height 21
type input "[DATE]"
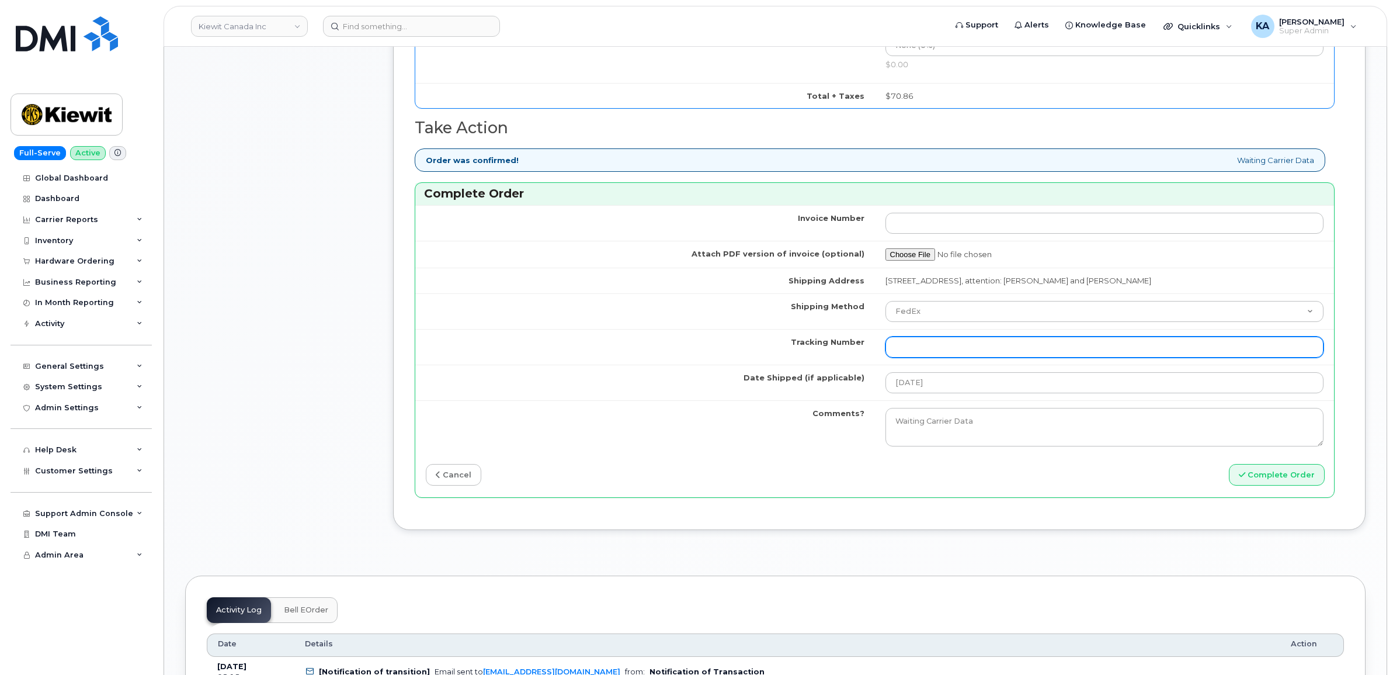
click at [897, 348] on input "Tracking Number" at bounding box center [1104, 346] width 439 height 21
paste input "476423903332"
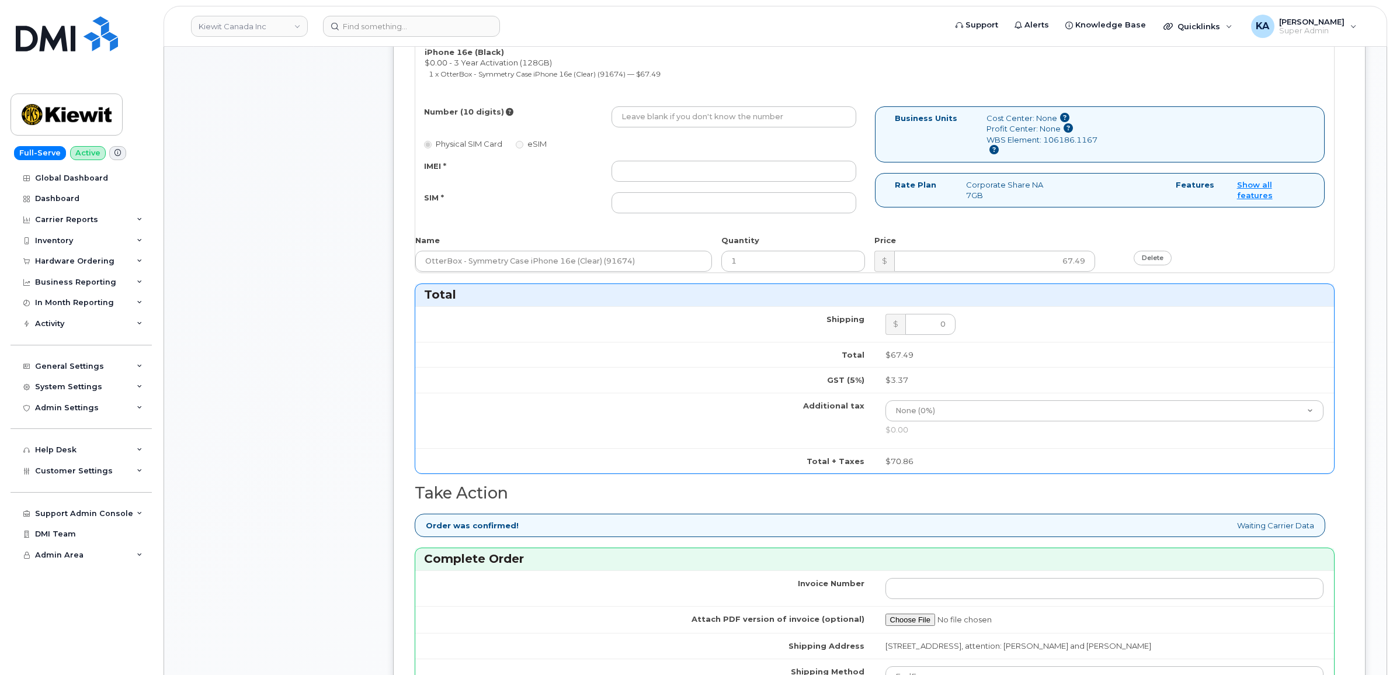
scroll to position [584, 0]
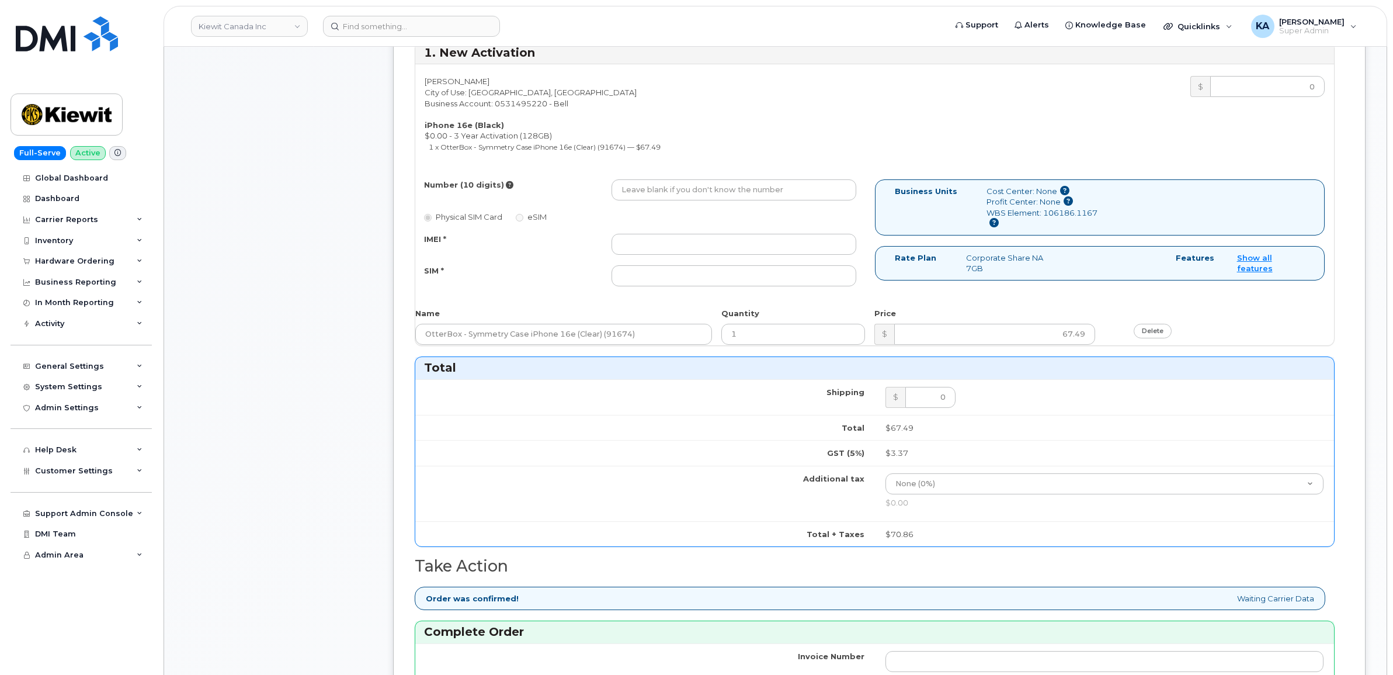
type input "476423903332"
click at [749, 247] on input "IMEI *" at bounding box center [733, 244] width 245 height 21
paste input "354216331468854"
type input "354216331468854"
click at [702, 276] on input "SIM *" at bounding box center [733, 275] width 245 height 21
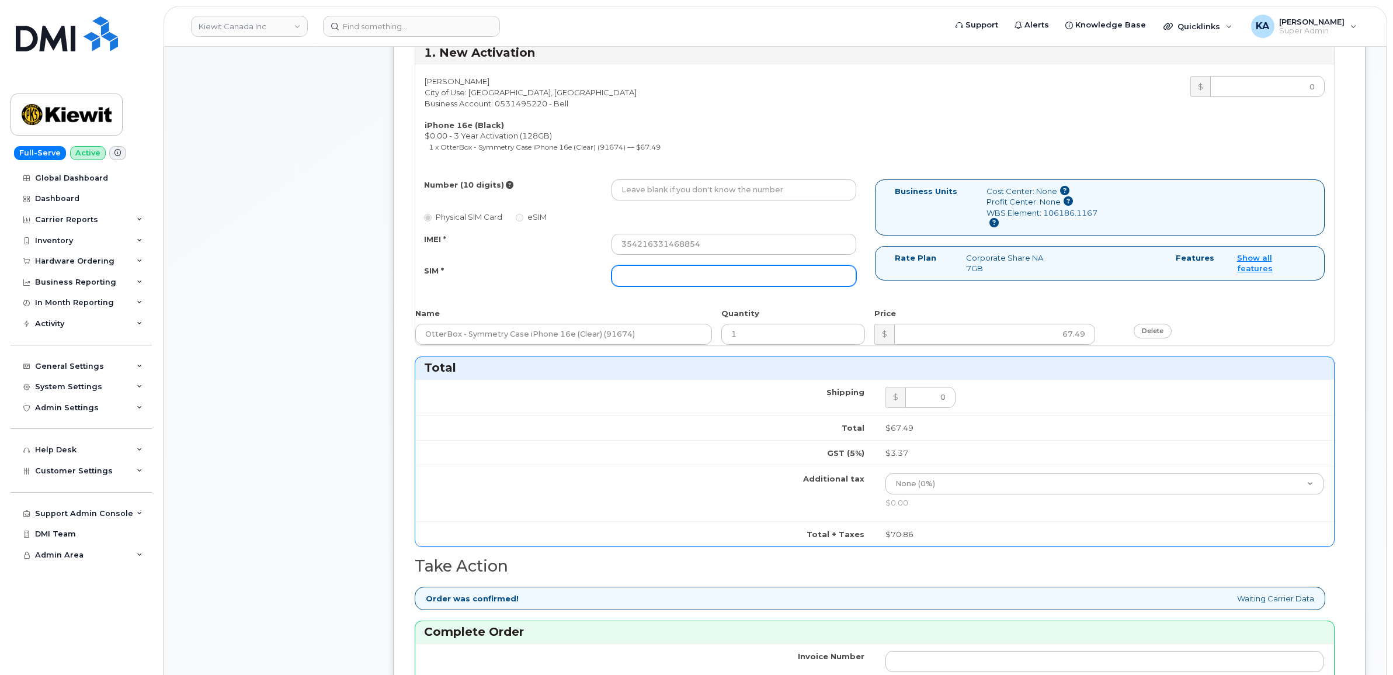
paste input "89302610207413924603"
type input "89302610207413924603"
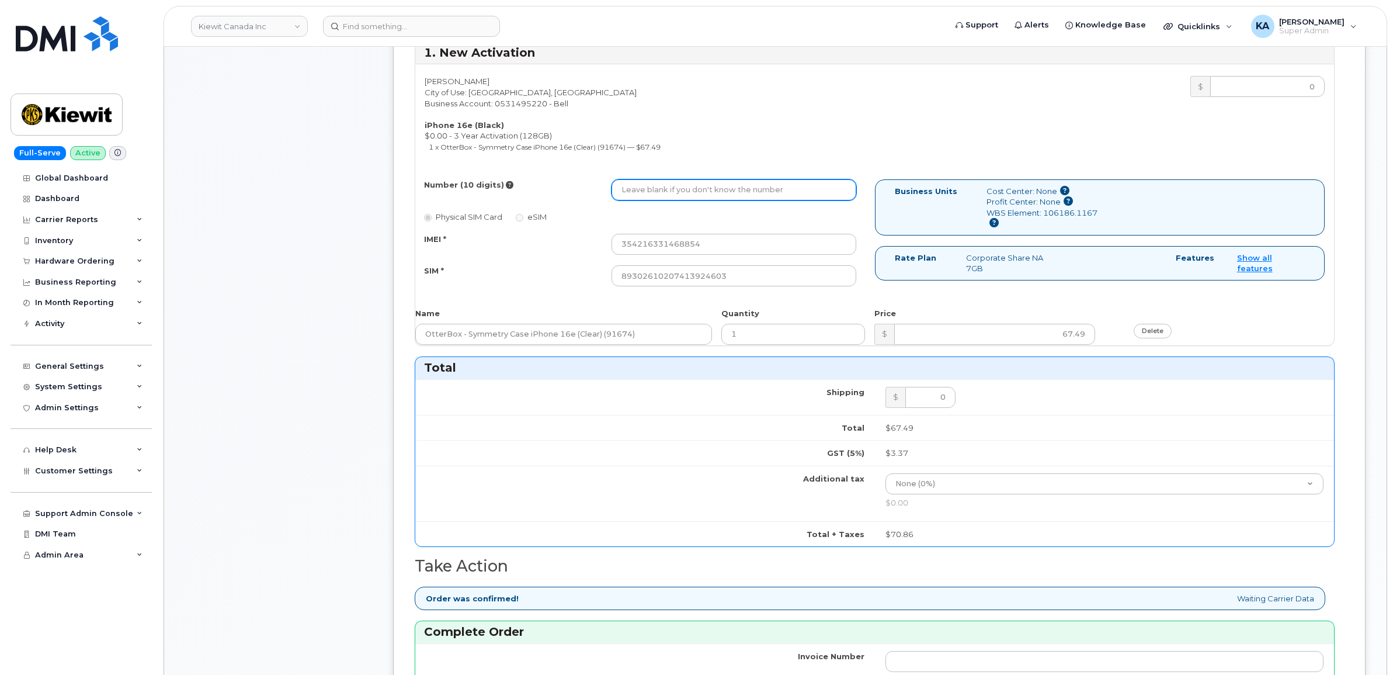
click at [669, 189] on input "Number (10 digits)" at bounding box center [733, 189] width 245 height 21
paste input "5873571484"
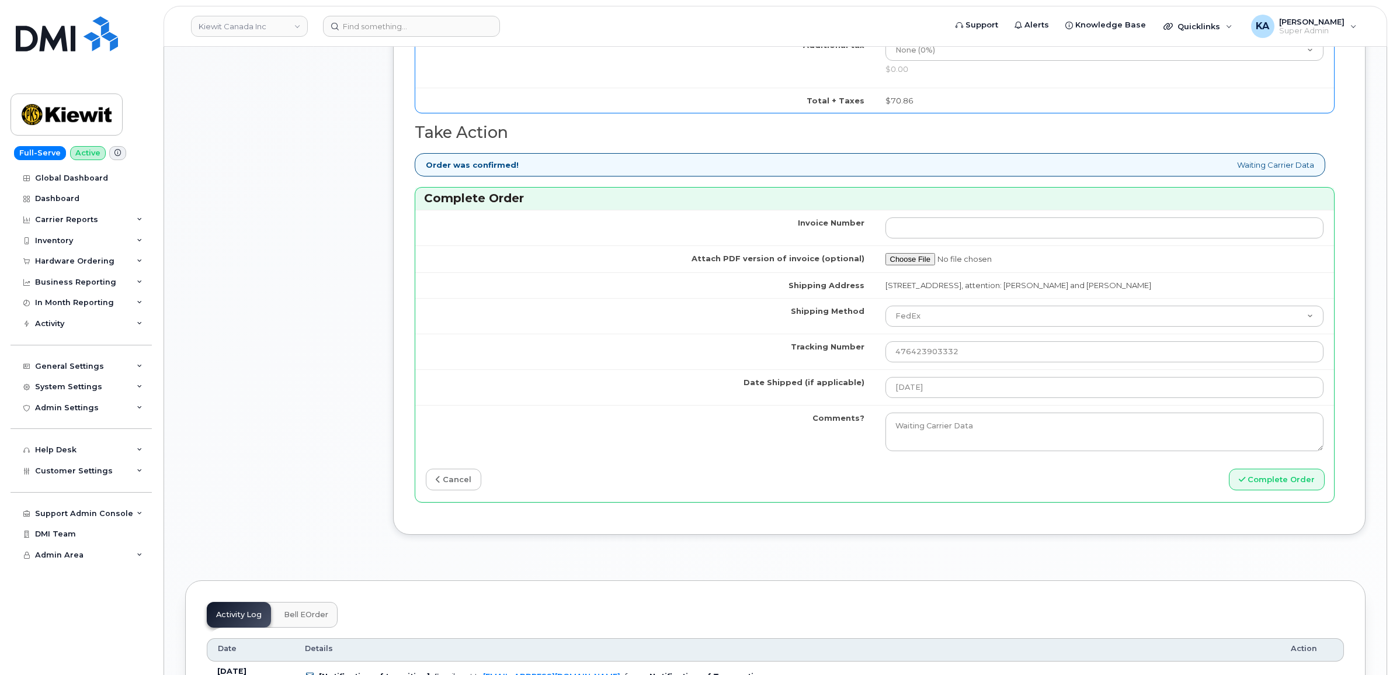
scroll to position [1022, 0]
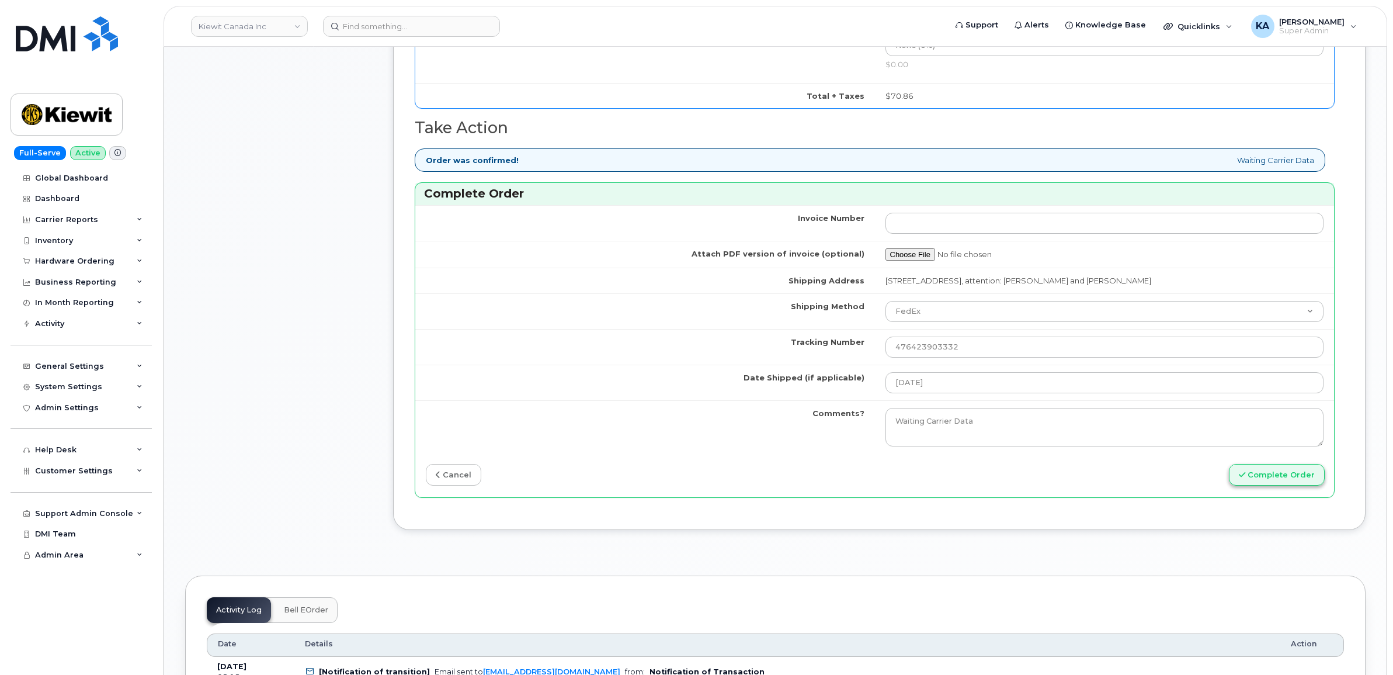
type input "5873571484"
click at [1275, 479] on button "Complete Order" at bounding box center [1277, 475] width 96 height 22
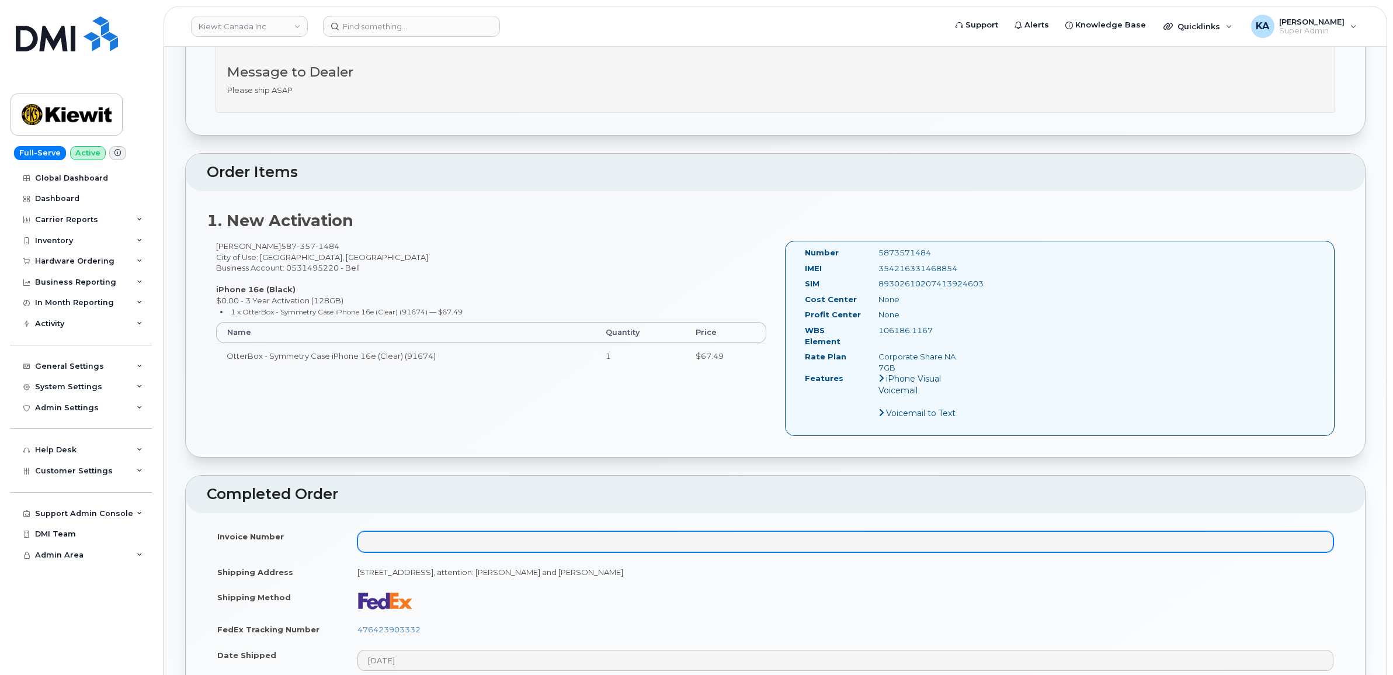
scroll to position [584, 0]
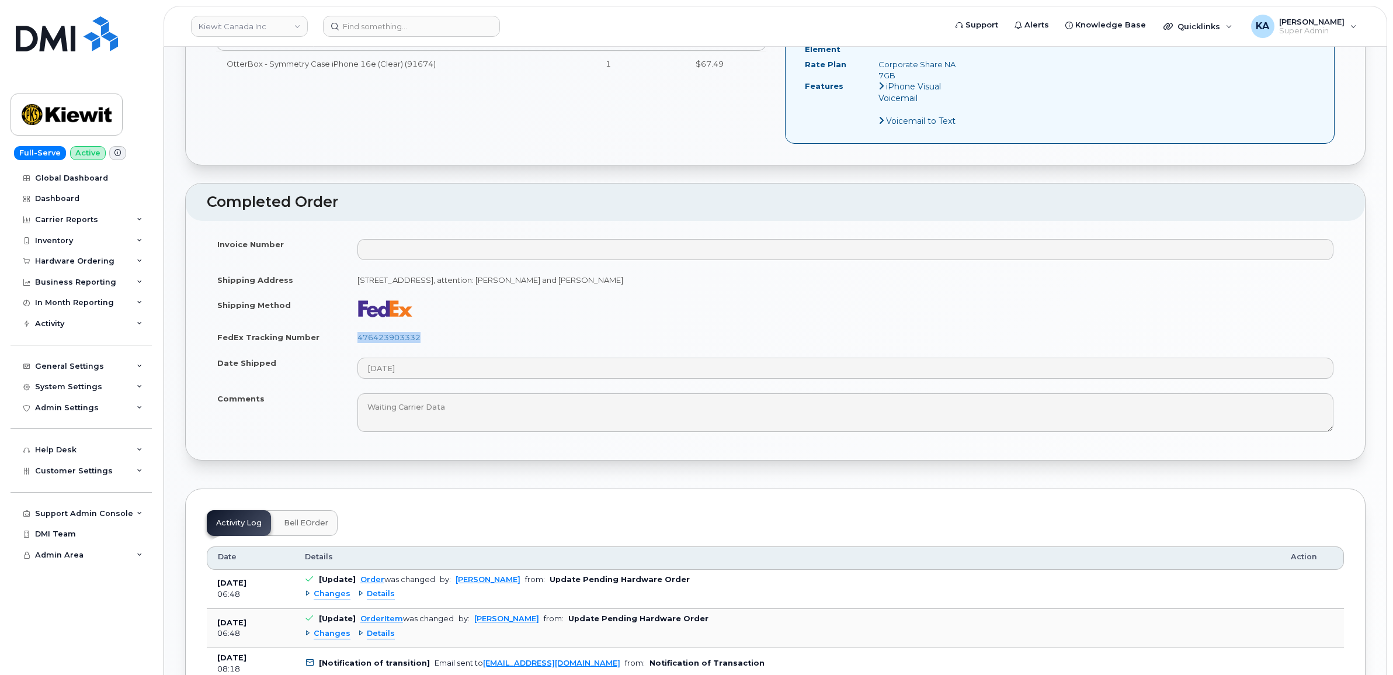
drag, startPoint x: 426, startPoint y: 328, endPoint x: 354, endPoint y: 328, distance: 72.4
click at [354, 328] on td "476423903332" at bounding box center [845, 337] width 997 height 26
copy link "476423903332"
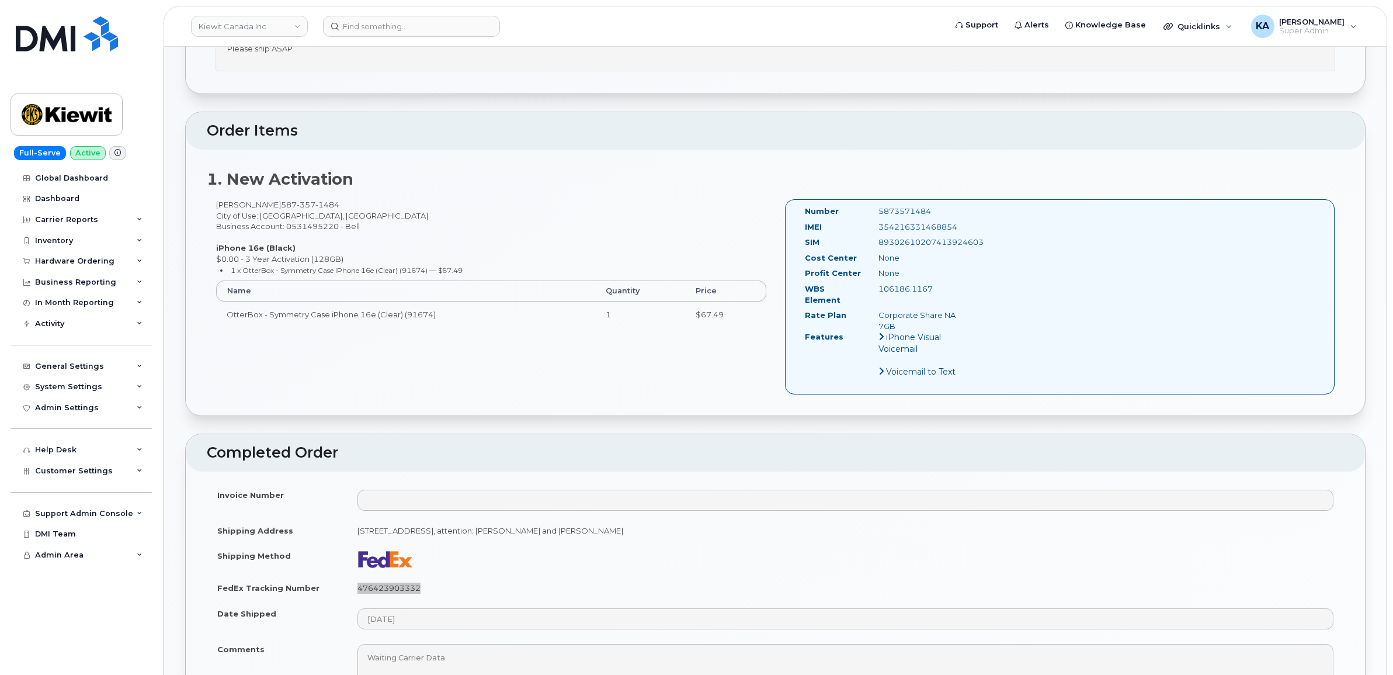
scroll to position [292, 0]
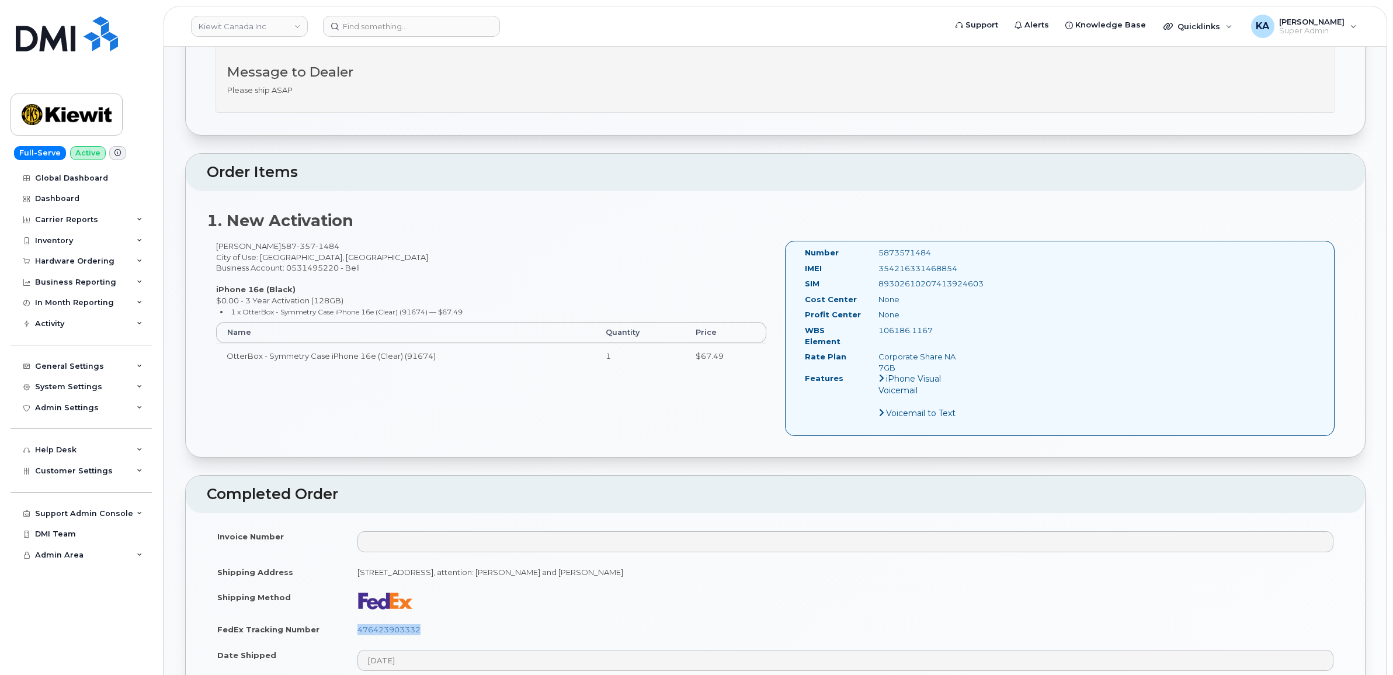
drag, startPoint x: 964, startPoint y: 267, endPoint x: 875, endPoint y: 269, distance: 88.8
click at [875, 269] on div "354216331468854" at bounding box center [921, 268] width 103 height 11
copy div "354216331468854"
drag, startPoint x: 938, startPoint y: 252, endPoint x: 872, endPoint y: 252, distance: 66.0
click at [872, 252] on div "5873571484" at bounding box center [921, 252] width 103 height 11
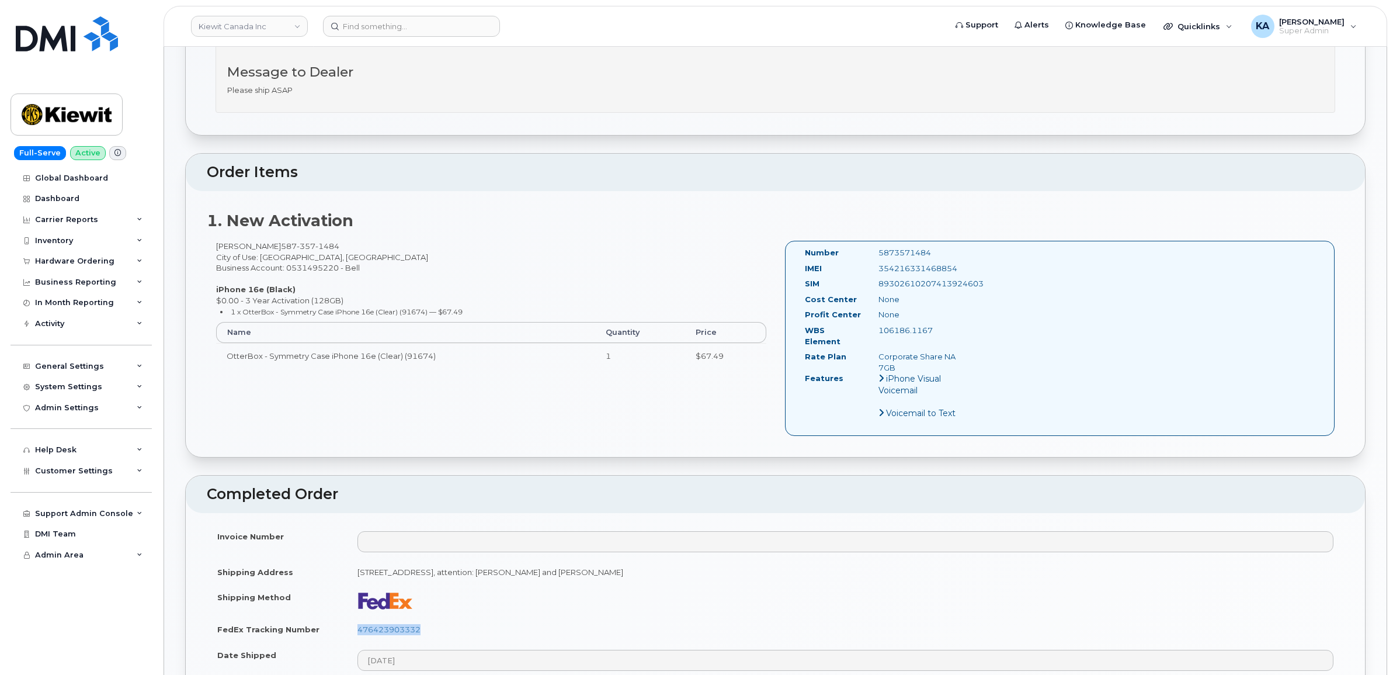
copy div "5873571484"
drag, startPoint x: 797, startPoint y: 251, endPoint x: 971, endPoint y: 358, distance: 203.7
click at [971, 358] on div "Number 5873571484 IMEI [TECHNICAL_ID] SIM [TECHNICAL_ID] Cost Center None [GEOG…" at bounding box center [885, 338] width 178 height 182
copy div "Number 5873571484 IMEI [TECHNICAL_ID] SIM [TECHNICAL_ID] Cost Center None Profi…"
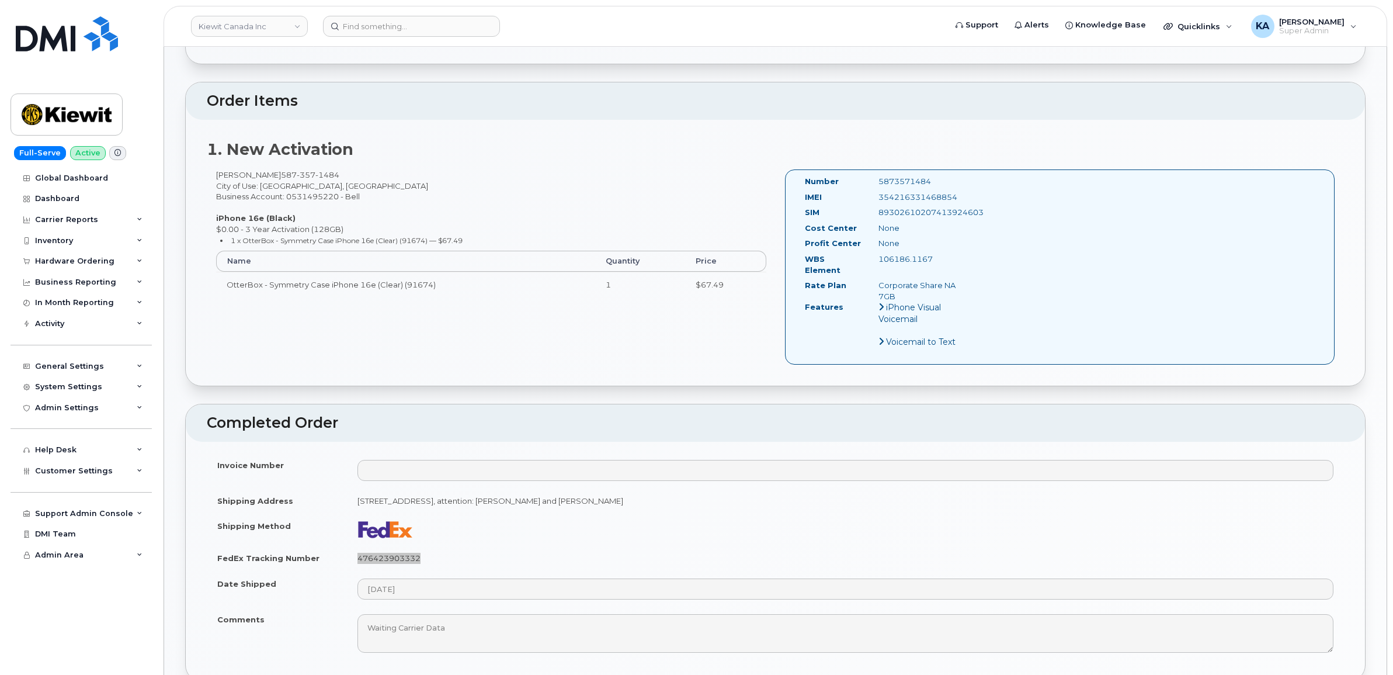
scroll to position [584, 0]
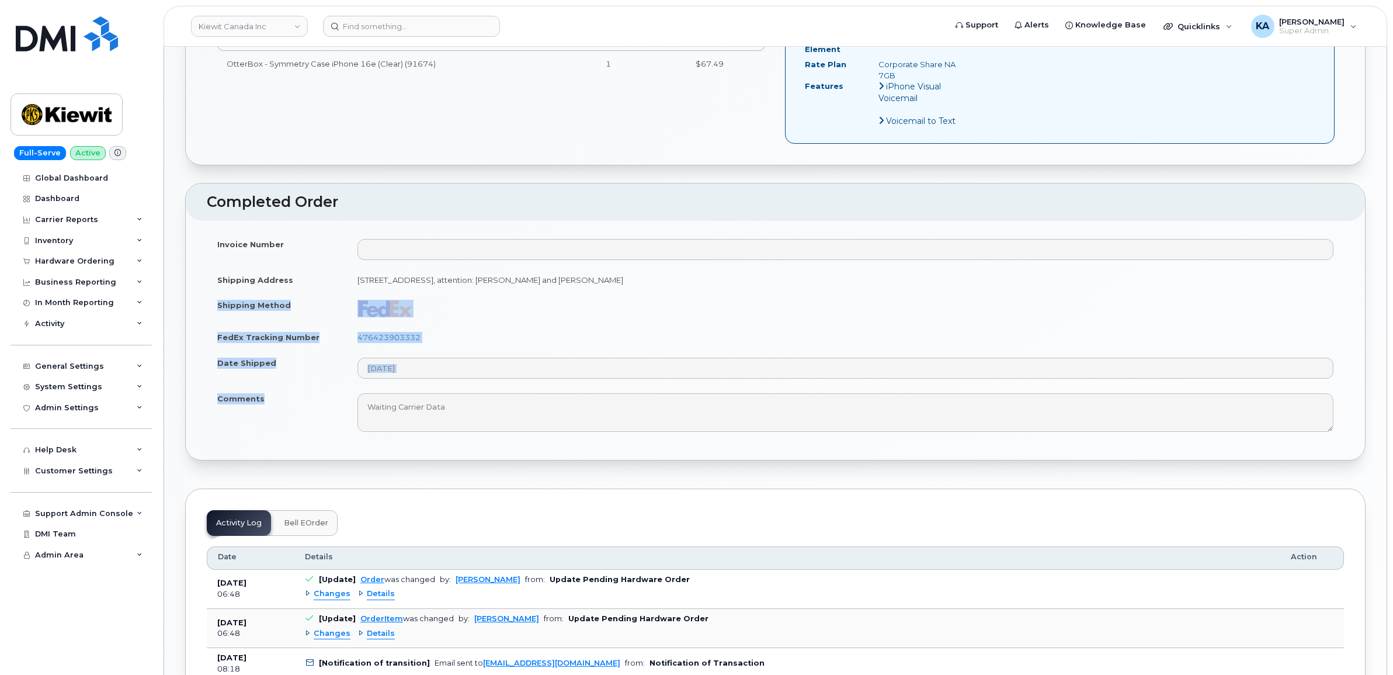
drag, startPoint x: 211, startPoint y: 297, endPoint x: 266, endPoint y: 389, distance: 107.4
click at [266, 389] on tbody "Invoice Number Shipping Address [STREET_ADDRESS], attention: [PERSON_NAME] and …" at bounding box center [775, 334] width 1137 height 207
copy tbody "Shipping Method FedEx Tracking Number 476423903332 Date Shipped Comments"
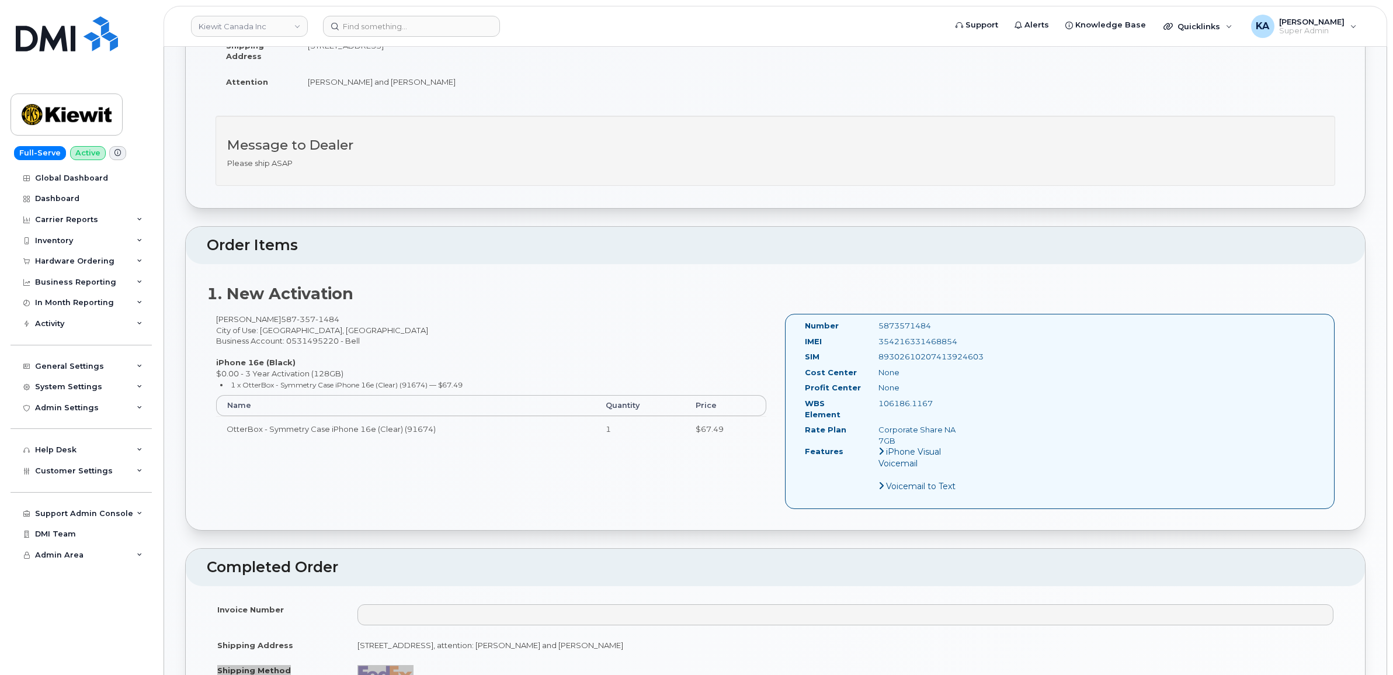
scroll to position [0, 0]
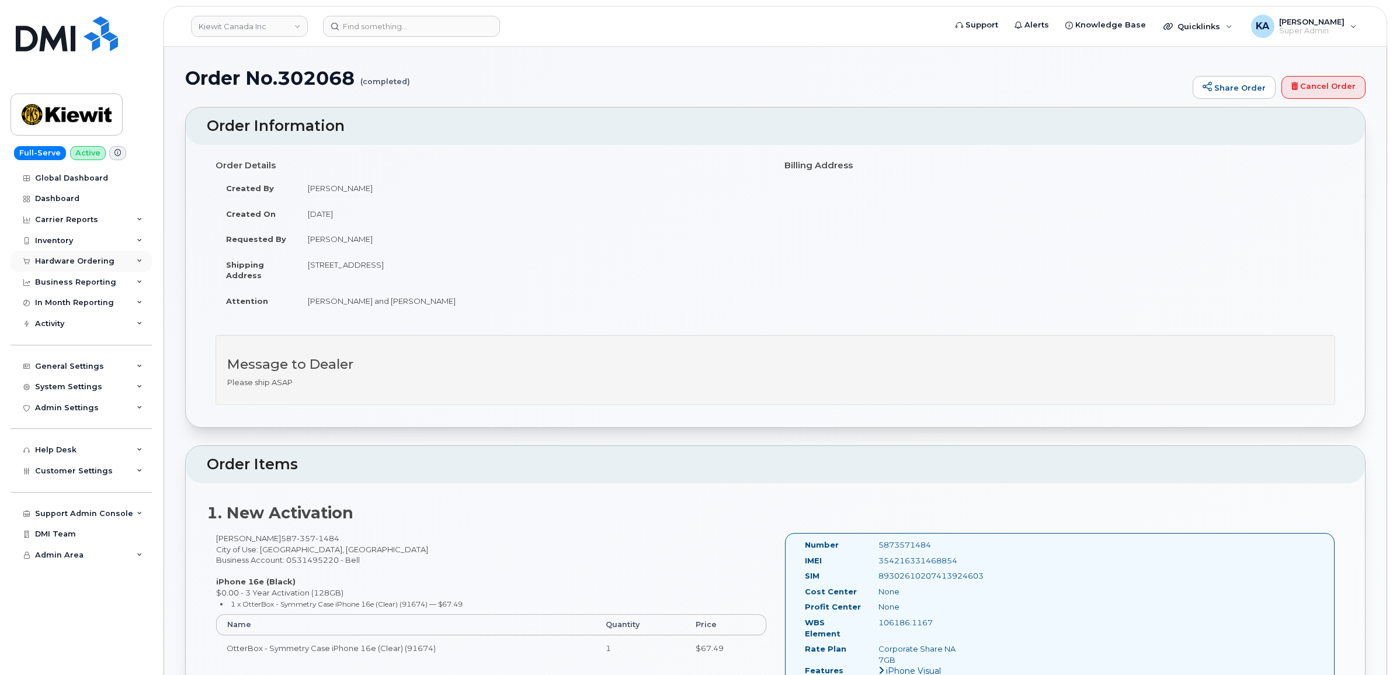
click at [68, 261] on div "Hardware Ordering" at bounding box center [74, 260] width 79 height 9
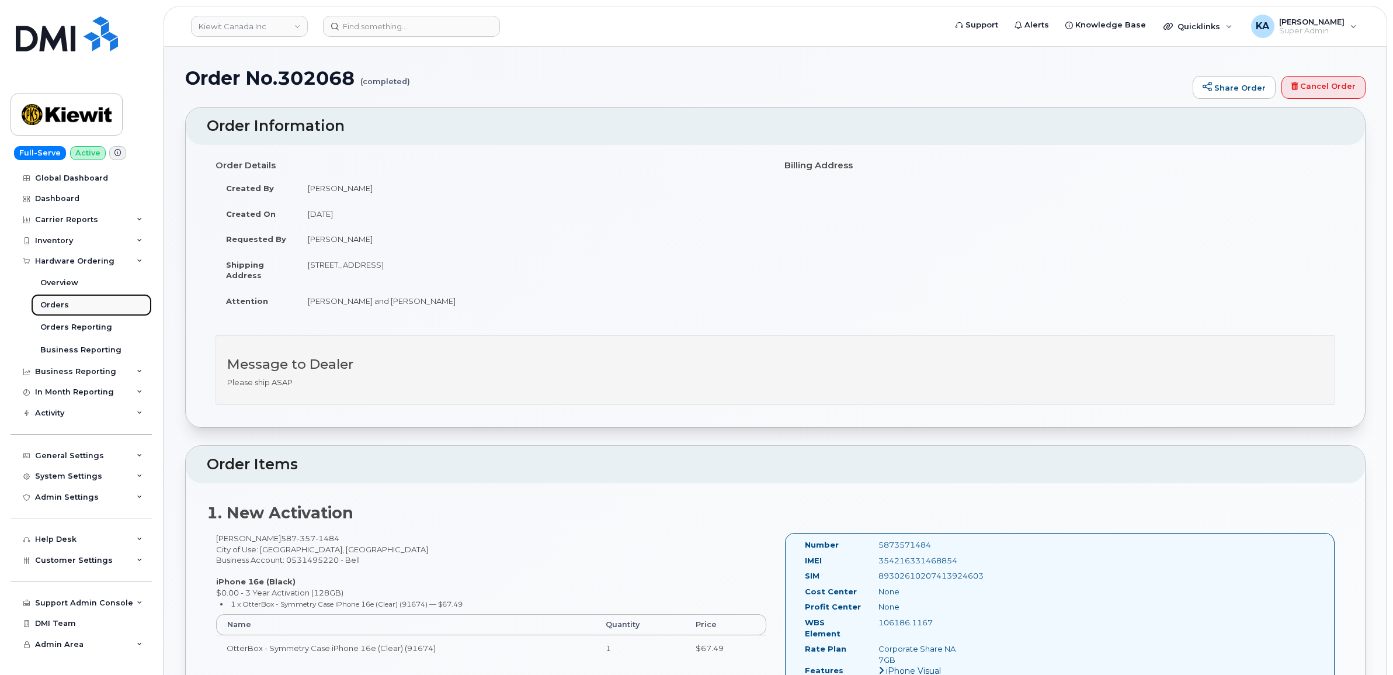
click at [58, 304] on div "Orders" at bounding box center [54, 305] width 29 height 11
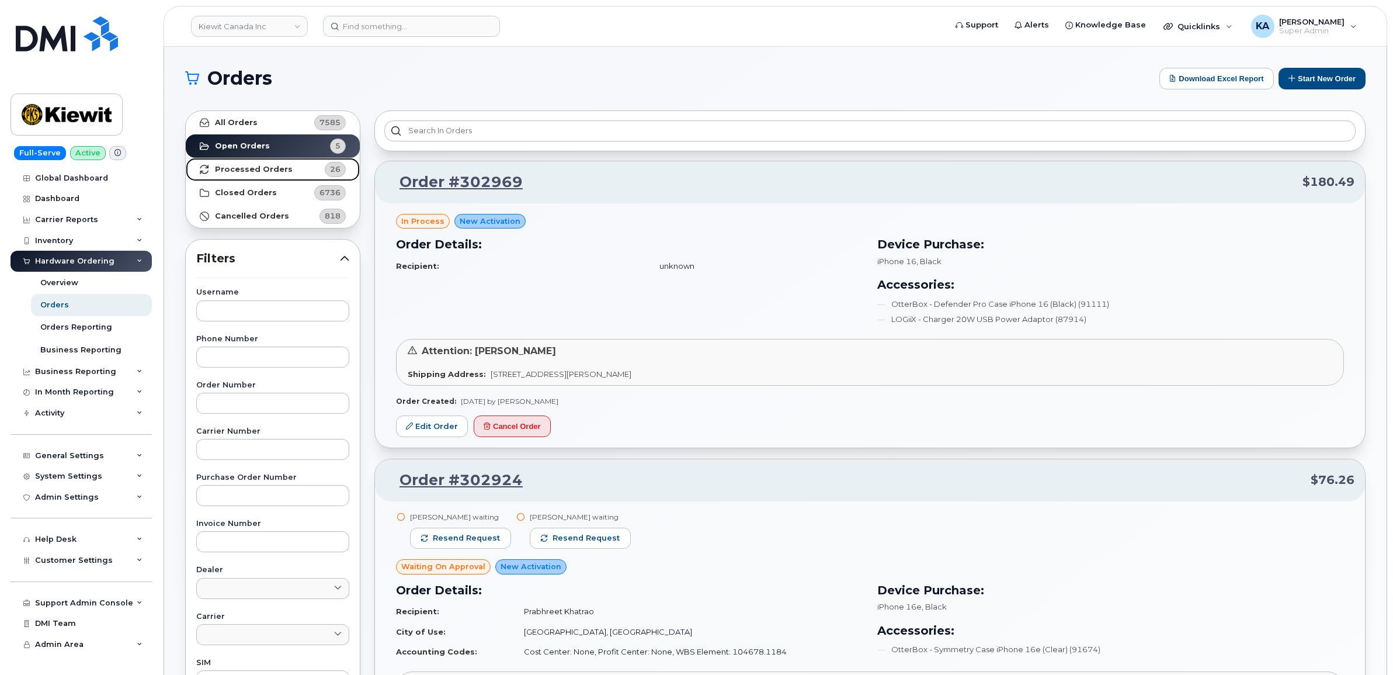
click at [231, 167] on strong "Processed Orders" at bounding box center [254, 169] width 78 height 9
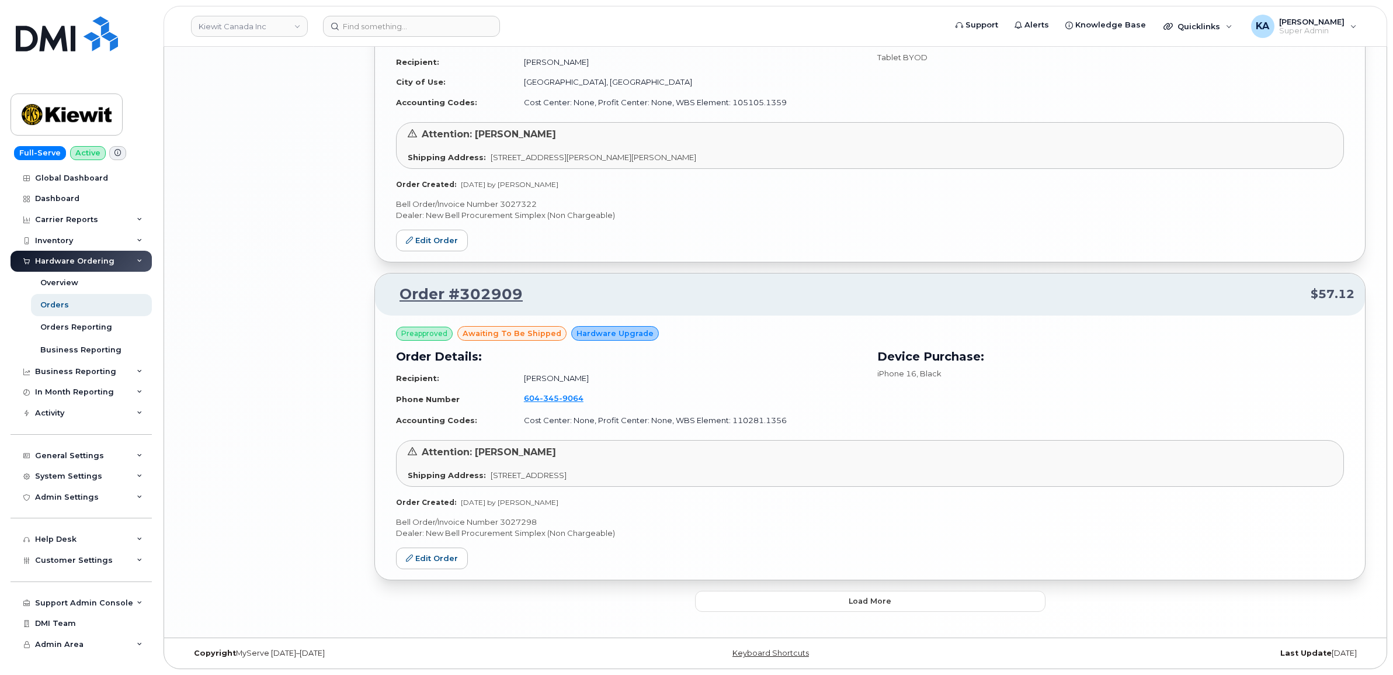
scroll to position [2129, 0]
click at [731, 593] on button "Load more" at bounding box center [870, 600] width 350 height 21
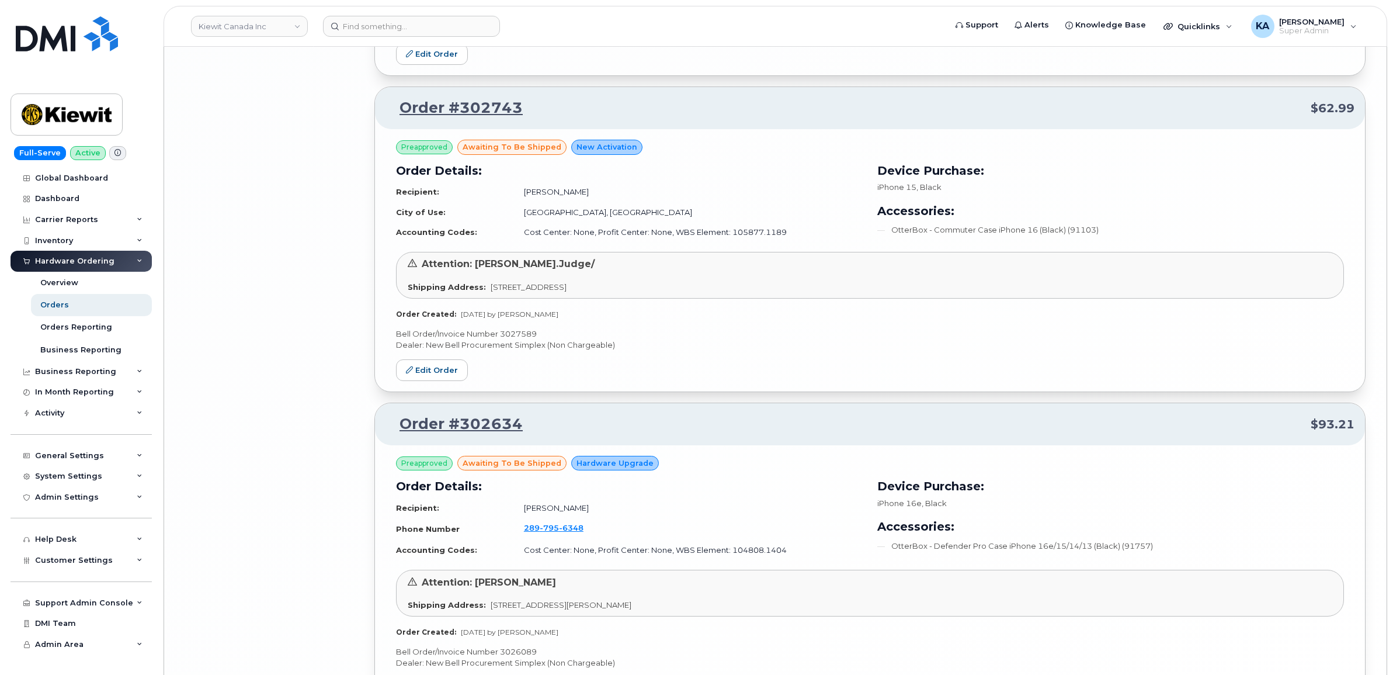
scroll to position [4677, 0]
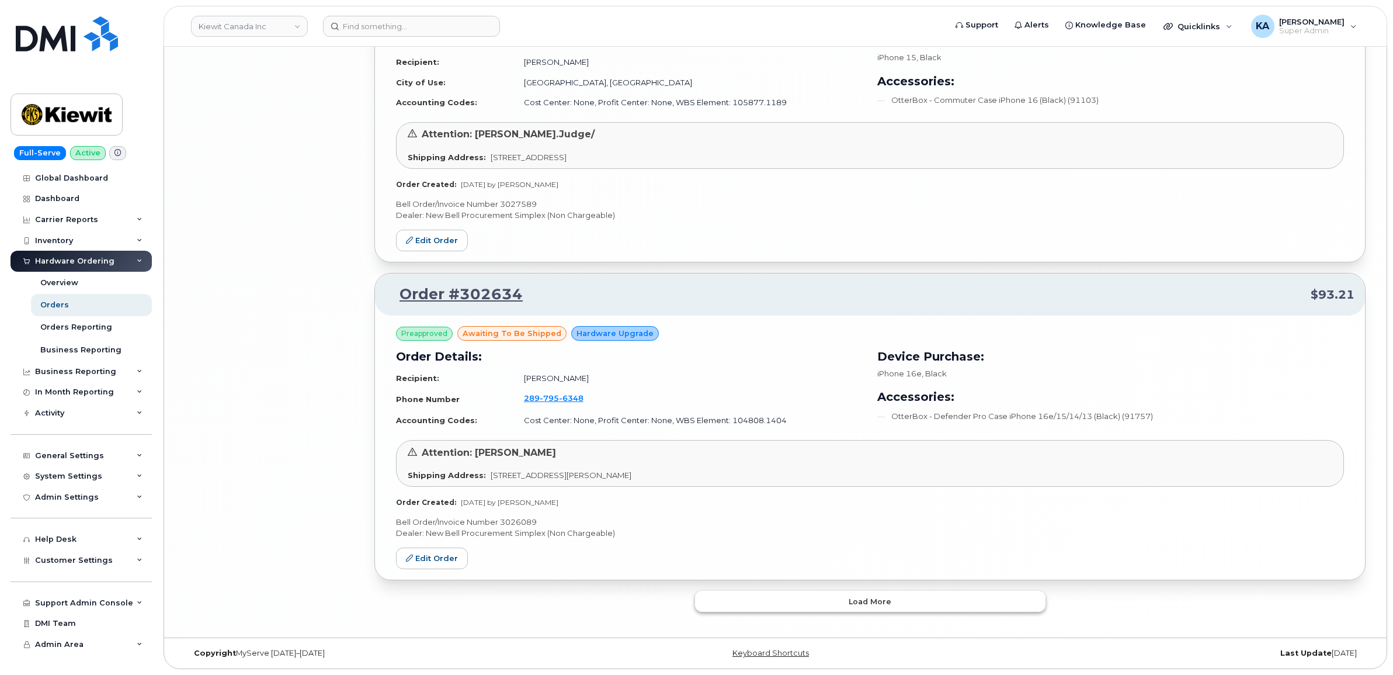
click at [751, 596] on button "Load more" at bounding box center [870, 600] width 350 height 21
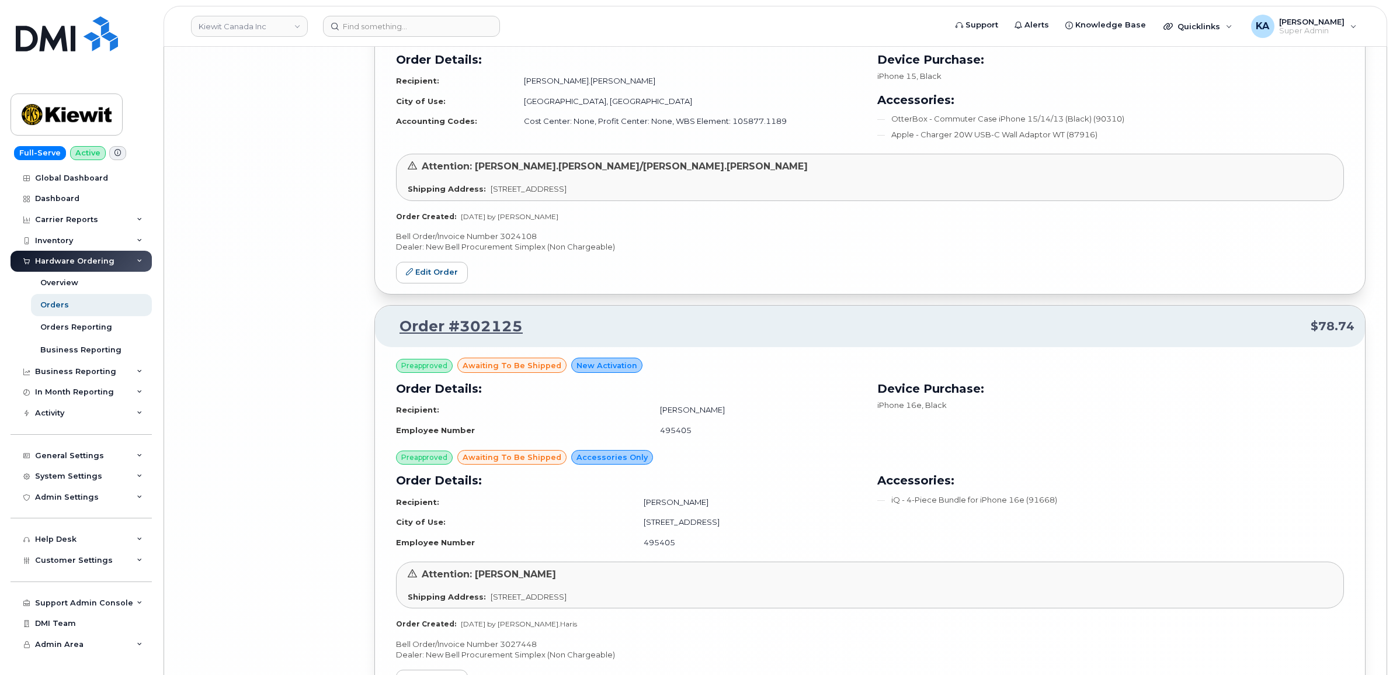
scroll to position [7438, 0]
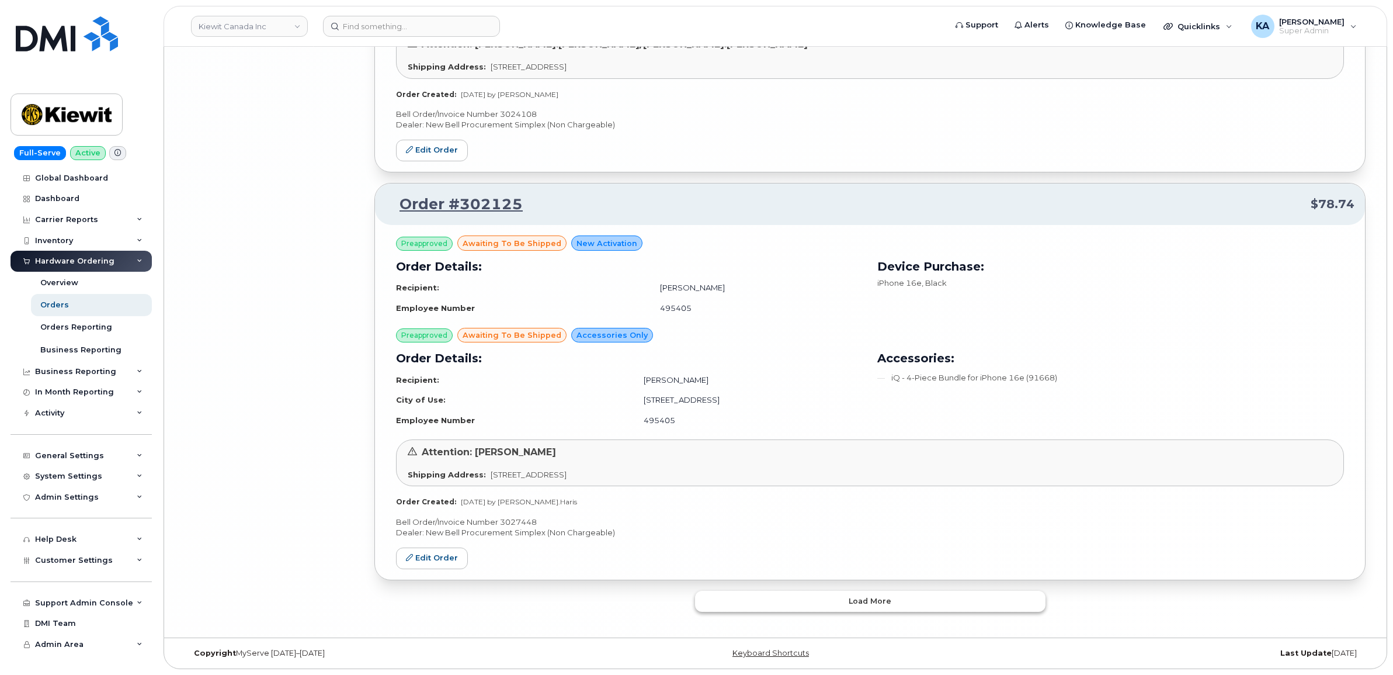
click at [760, 605] on button "Load more" at bounding box center [870, 600] width 350 height 21
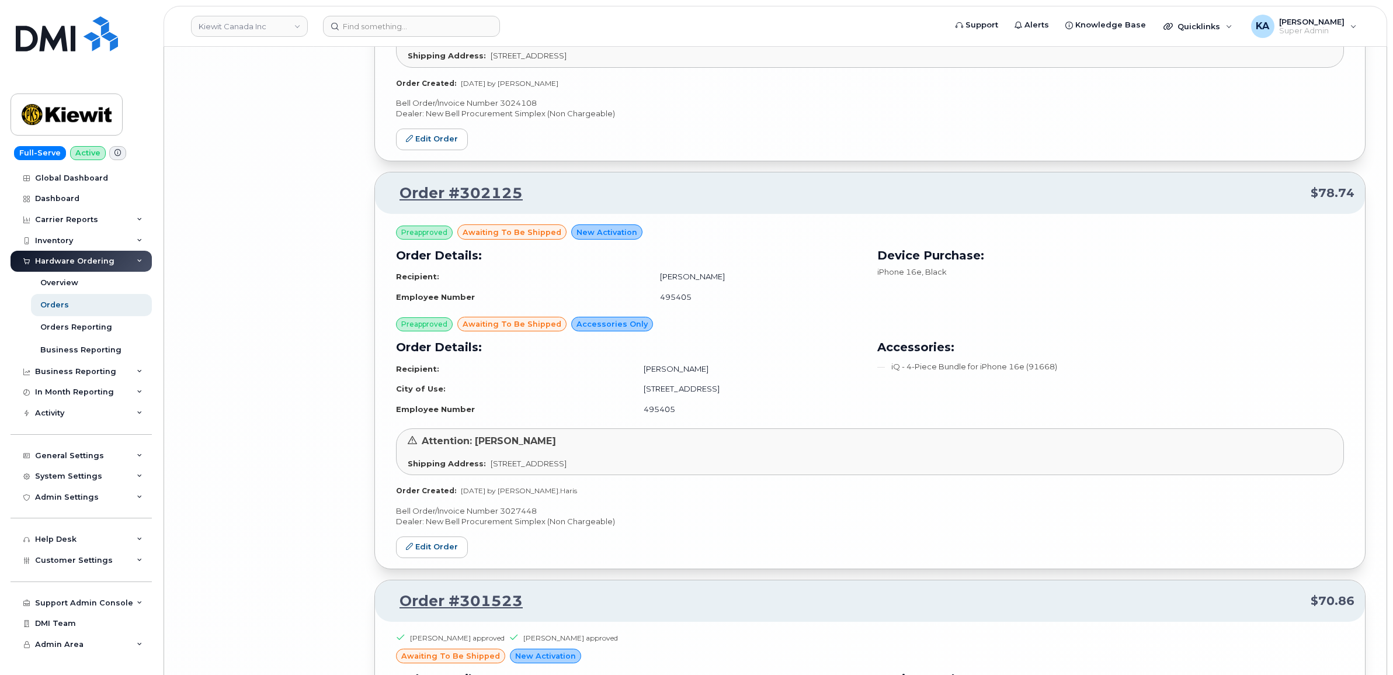
click at [523, 516] on p "Bell Order/Invoice Number 3027448" at bounding box center [870, 510] width 948 height 11
copy p "3027448"
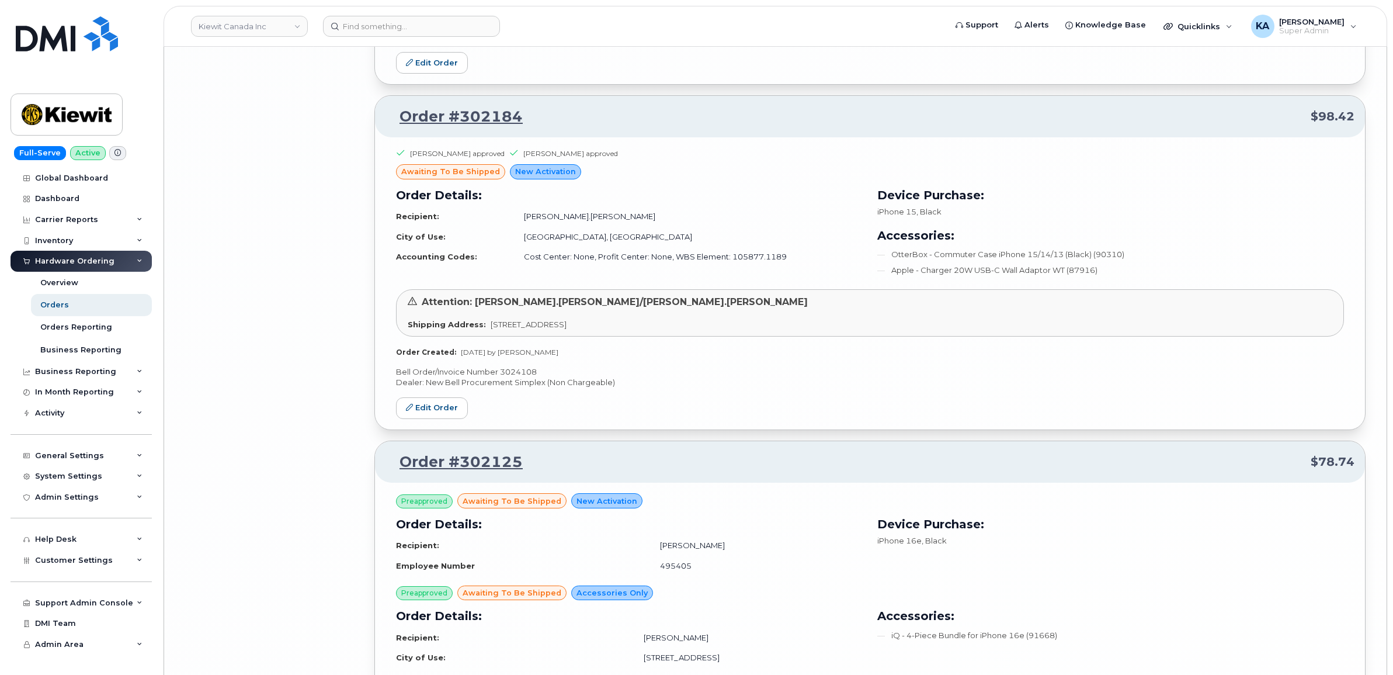
scroll to position [7146, 0]
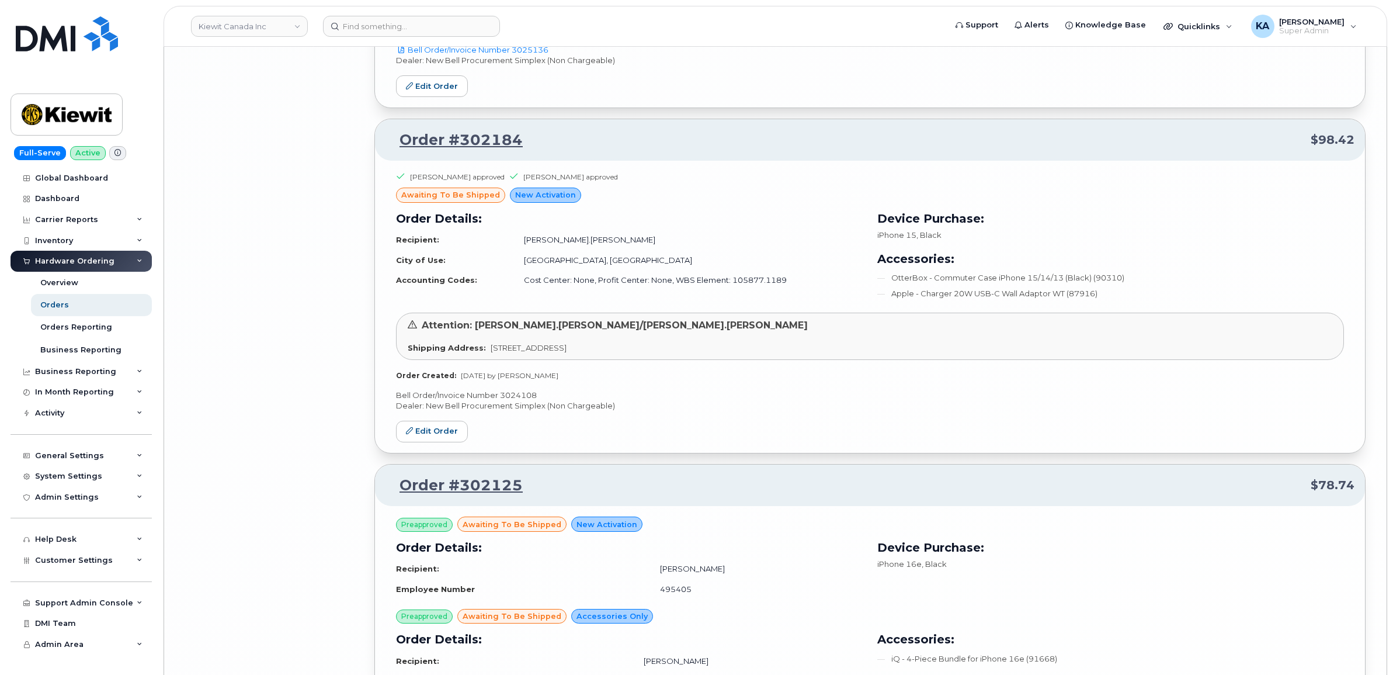
click at [518, 401] on p "Bell Order/Invoice Number 3024108" at bounding box center [870, 395] width 948 height 11
click at [517, 401] on p "Bell Order/Invoice Number 3024108" at bounding box center [870, 395] width 948 height 11
copy p "3024108"
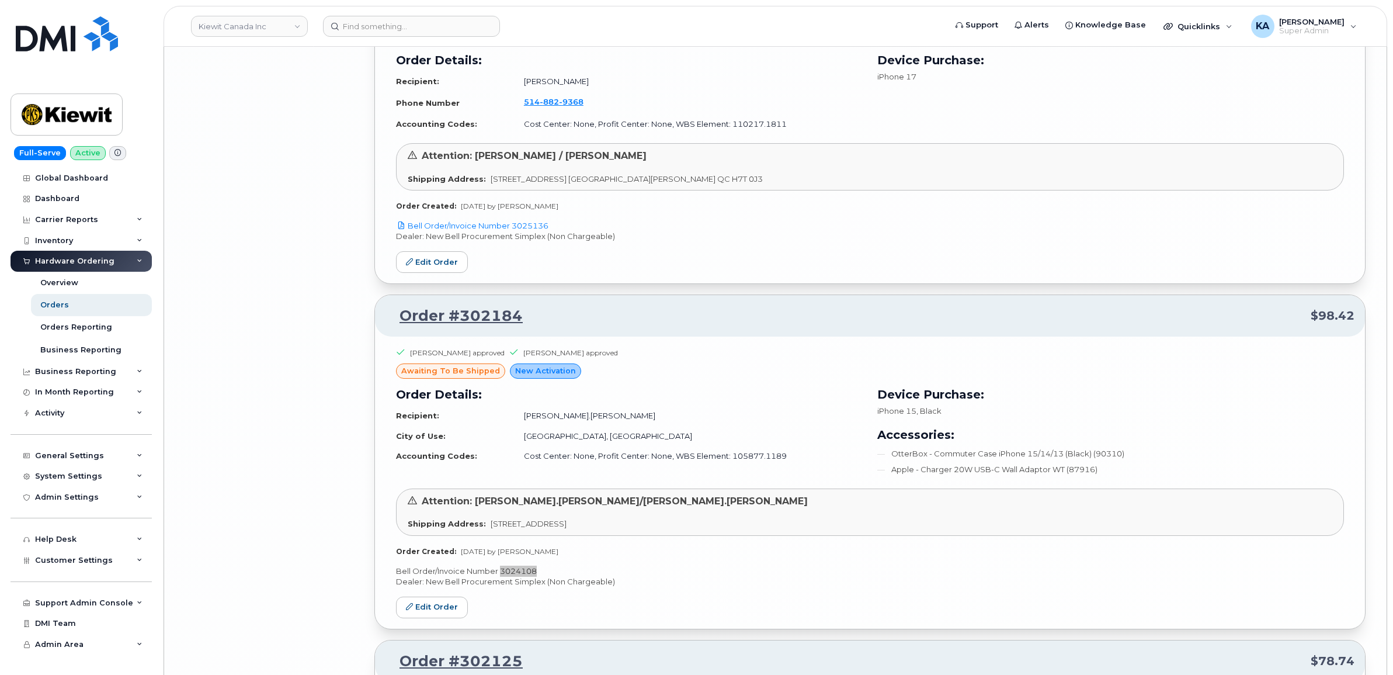
scroll to position [6781, 0]
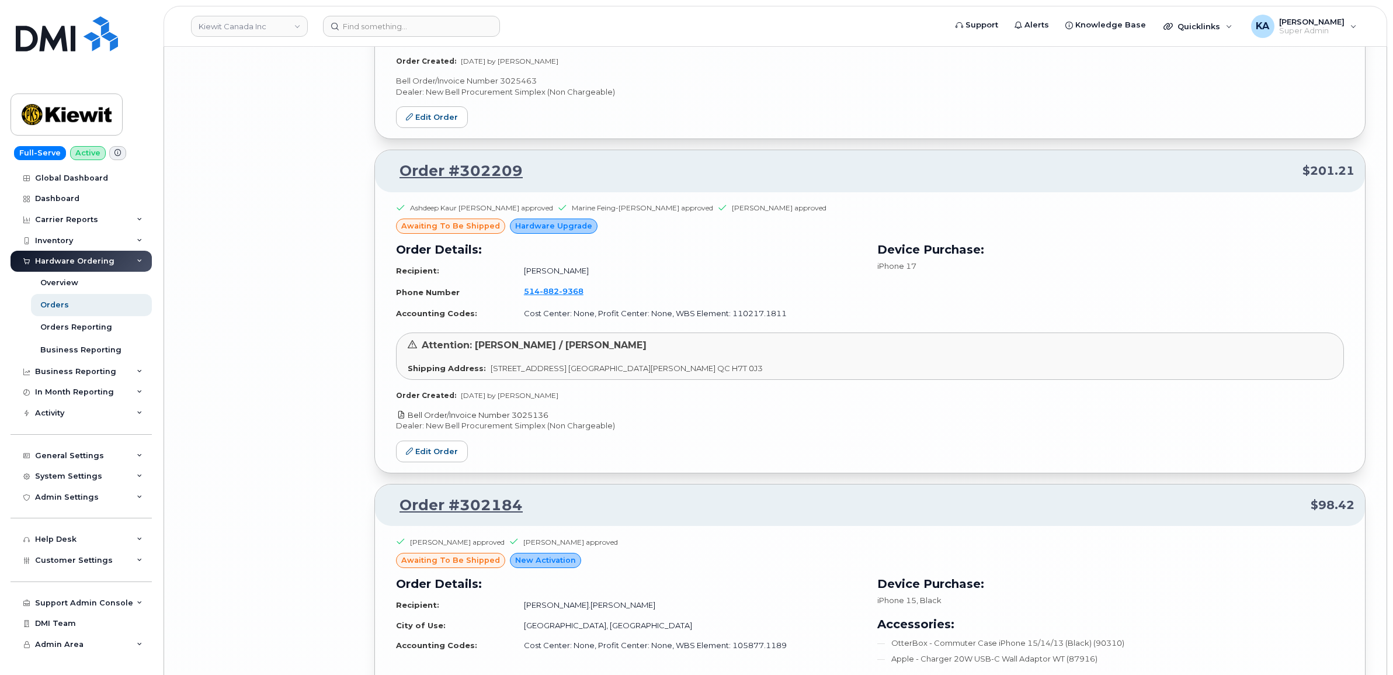
drag, startPoint x: 553, startPoint y: 422, endPoint x: 514, endPoint y: 421, distance: 39.1
click at [514, 420] on p "Bell Order/Invoice Number 3025136" at bounding box center [870, 414] width 948 height 11
copy link "3025136"
click at [432, 461] on link "Edit Order" at bounding box center [432, 451] width 72 height 22
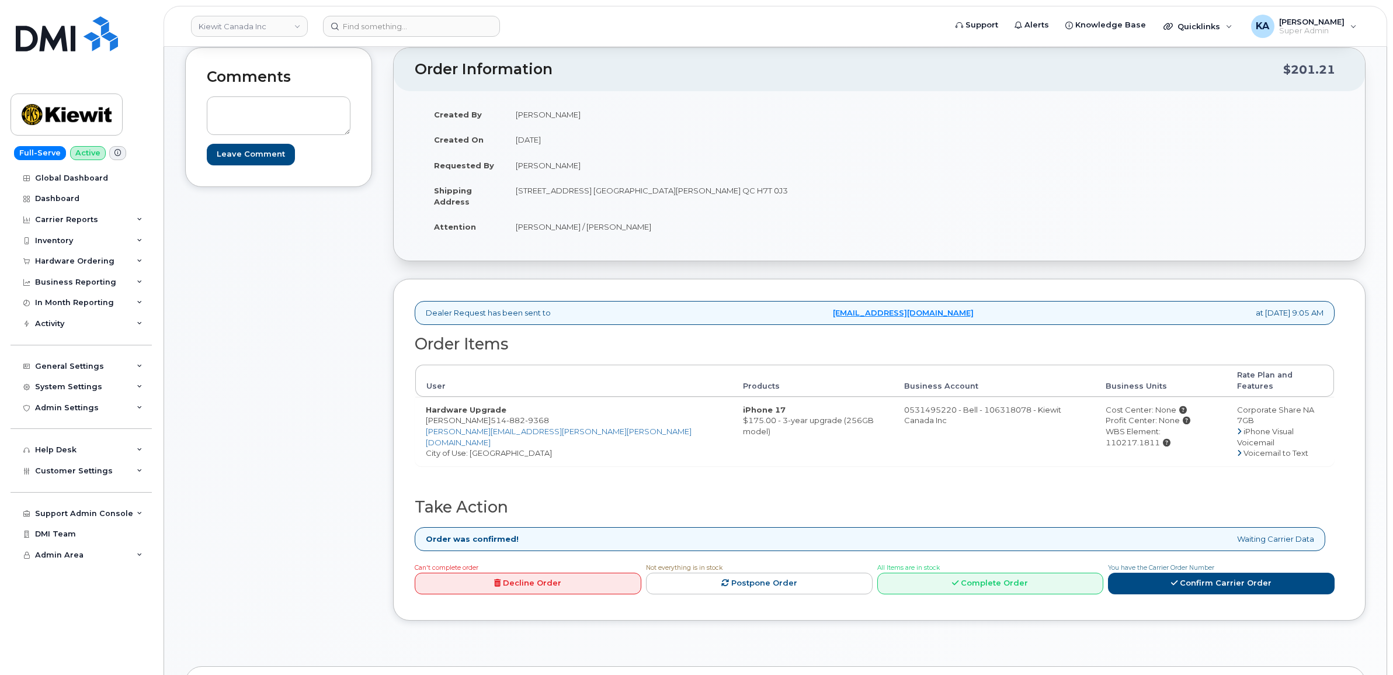
scroll to position [146, 0]
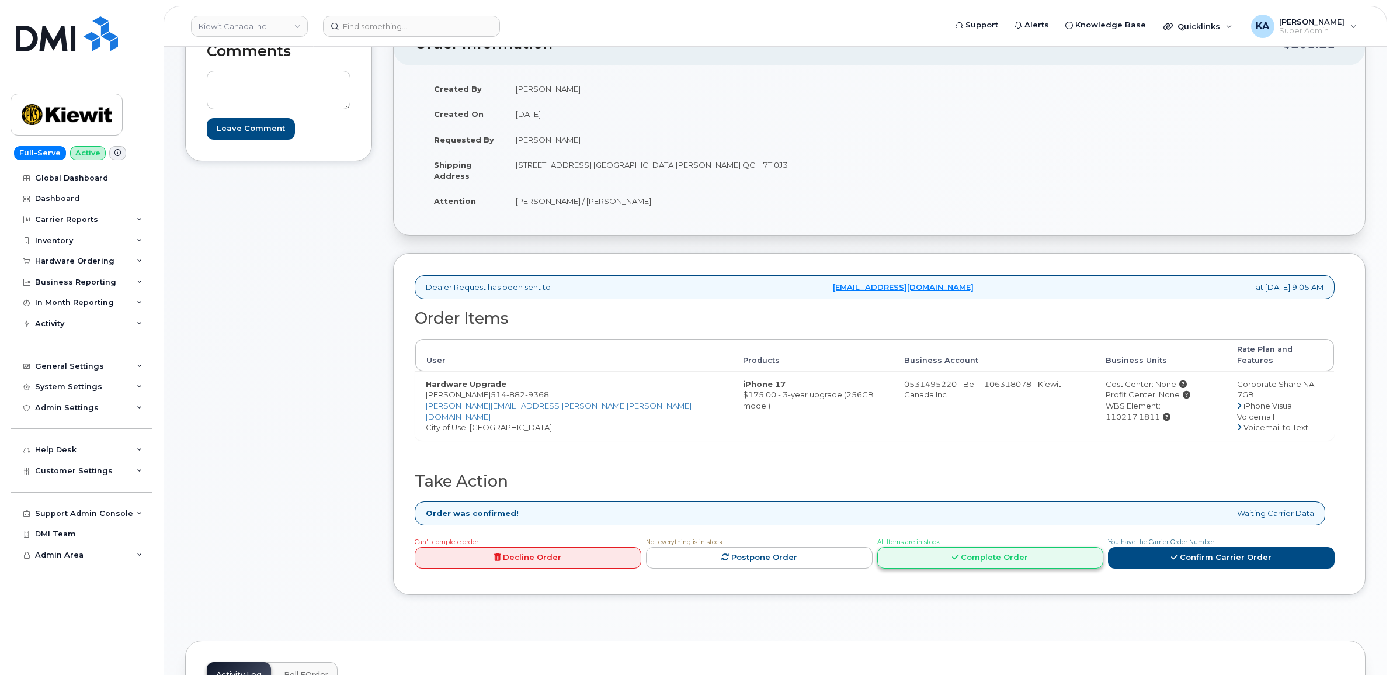
click at [955, 553] on icon at bounding box center [955, 557] width 6 height 8
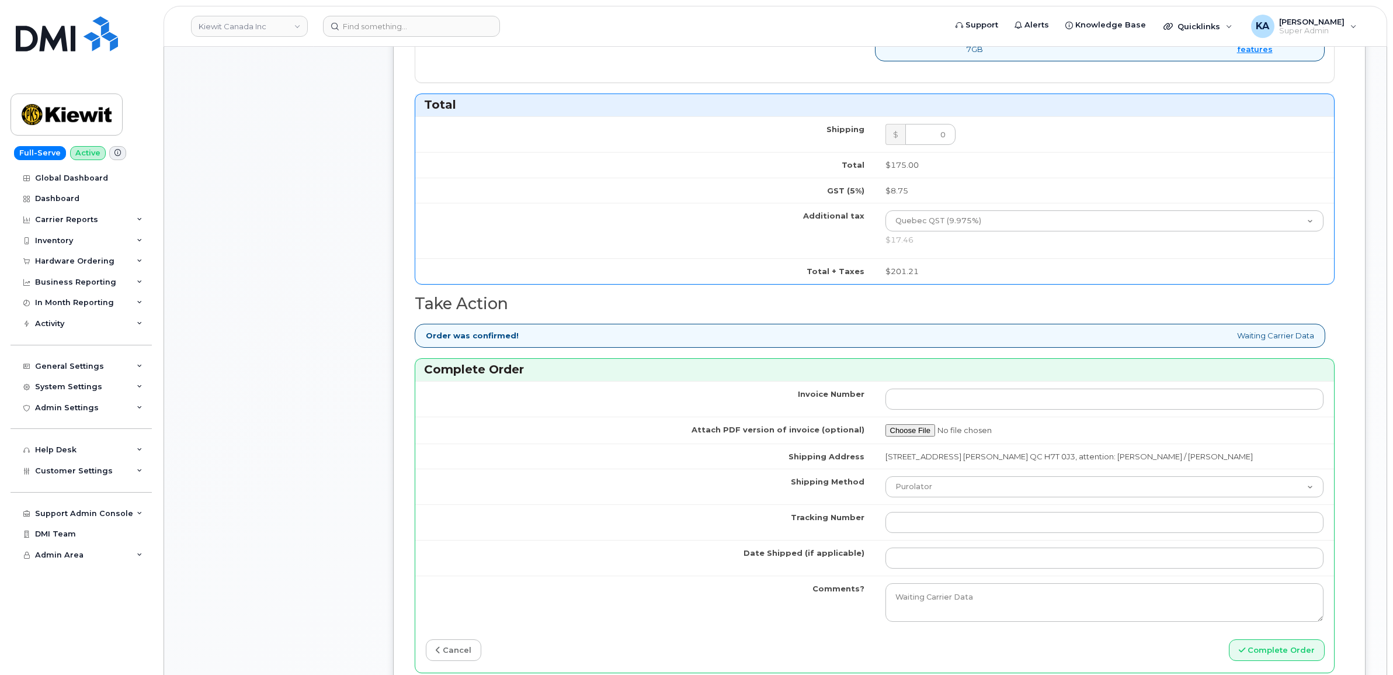
scroll to position [730, 0]
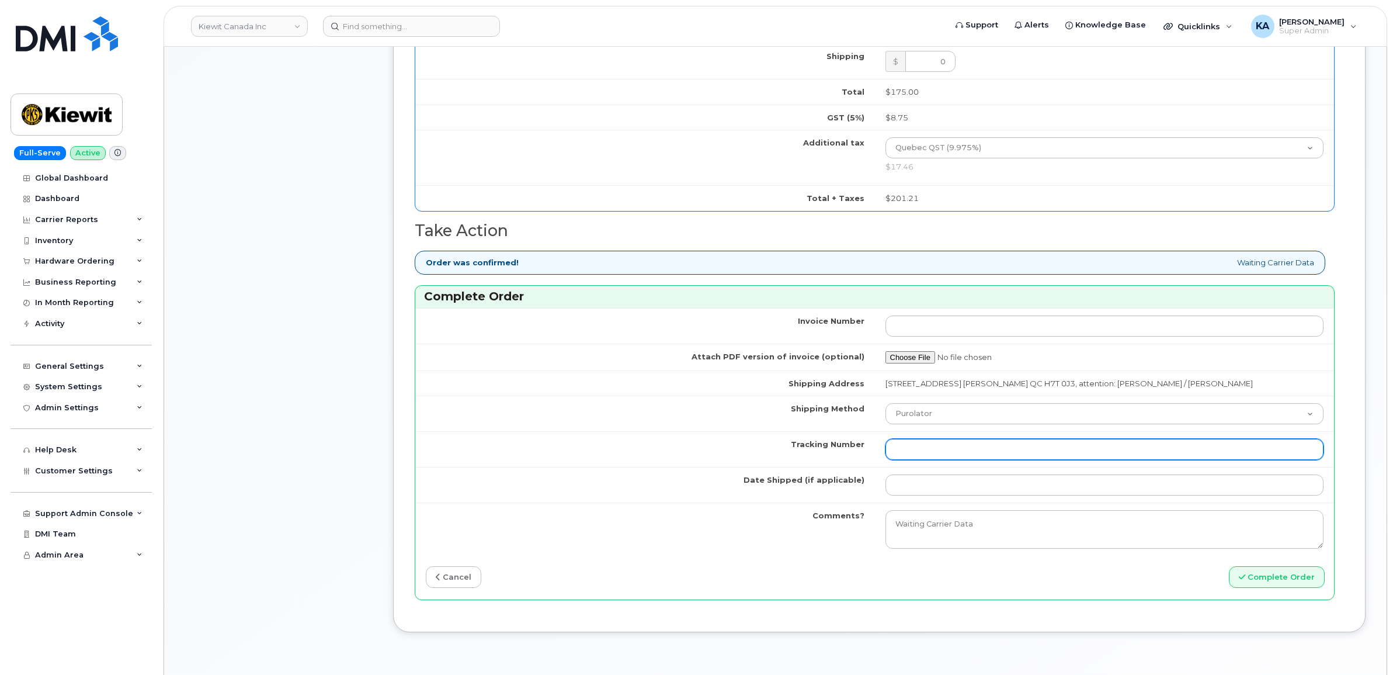
click at [1006, 453] on input "Tracking Number" at bounding box center [1104, 449] width 439 height 21
paste input "520095574742"
type input "520095574742"
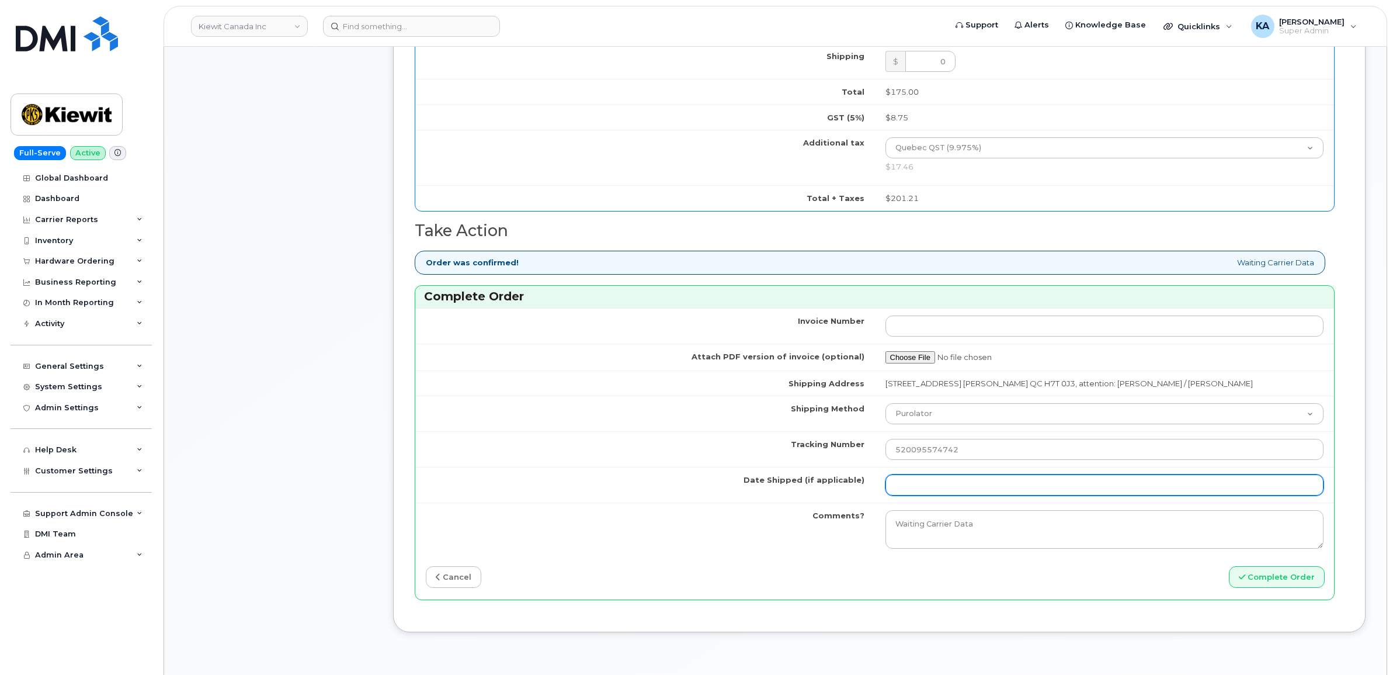
click at [972, 486] on input "Date Shipped (if applicable)" at bounding box center [1104, 484] width 439 height 21
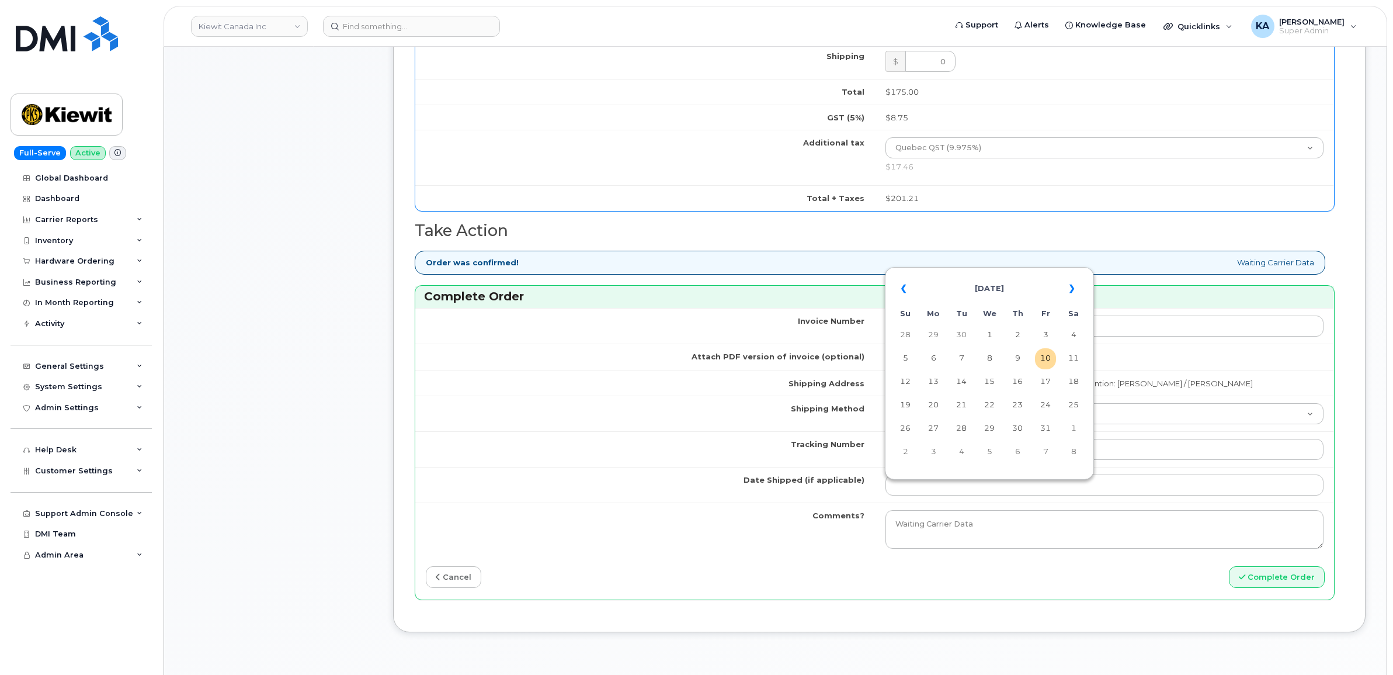
click at [993, 270] on table "« October 2025 » Su Mo Tu We Th Fr Sa 28 29 30 1 2 3 4 5 6 7 8 9 10 11 12 13 14…" at bounding box center [989, 370] width 203 height 200
click at [991, 357] on td "8" at bounding box center [989, 358] width 21 height 21
type input "[DATE]"
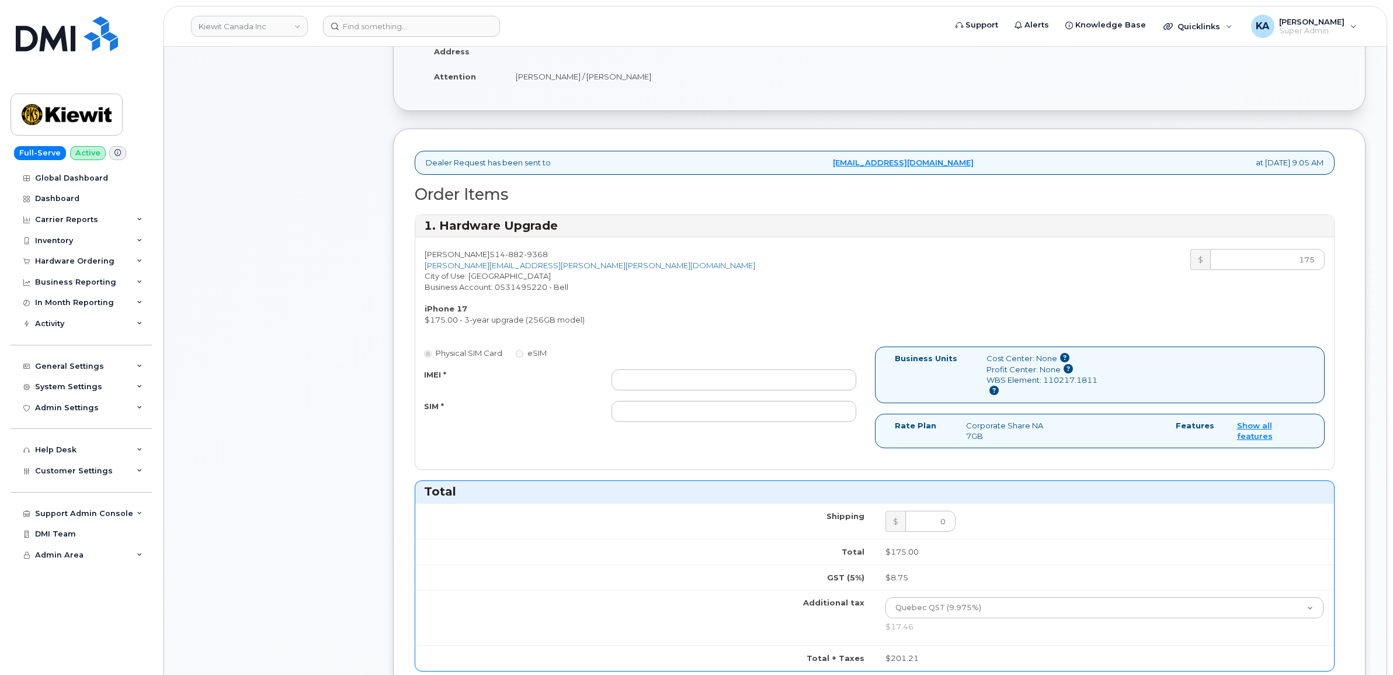
scroll to position [219, 0]
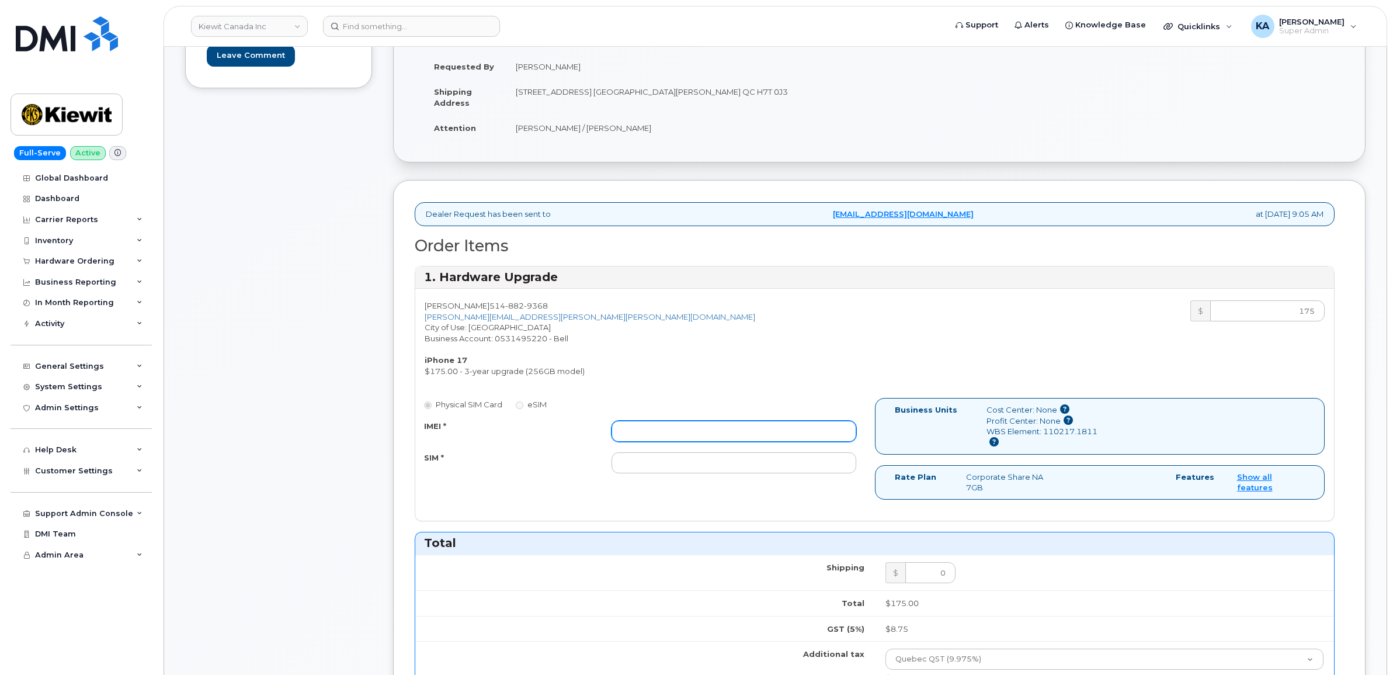
click at [752, 436] on input "IMEI *" at bounding box center [733, 430] width 245 height 21
paste input "357854310609697"
type input "357854310609697"
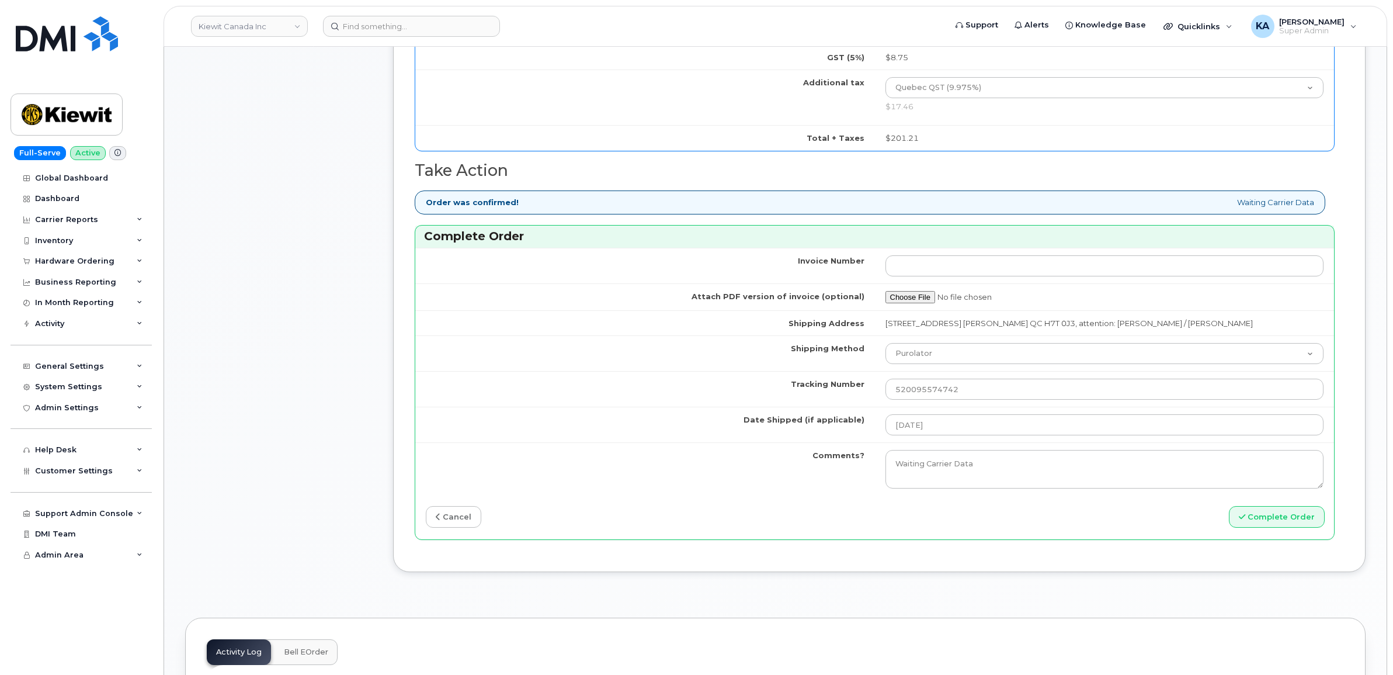
scroll to position [803, 0]
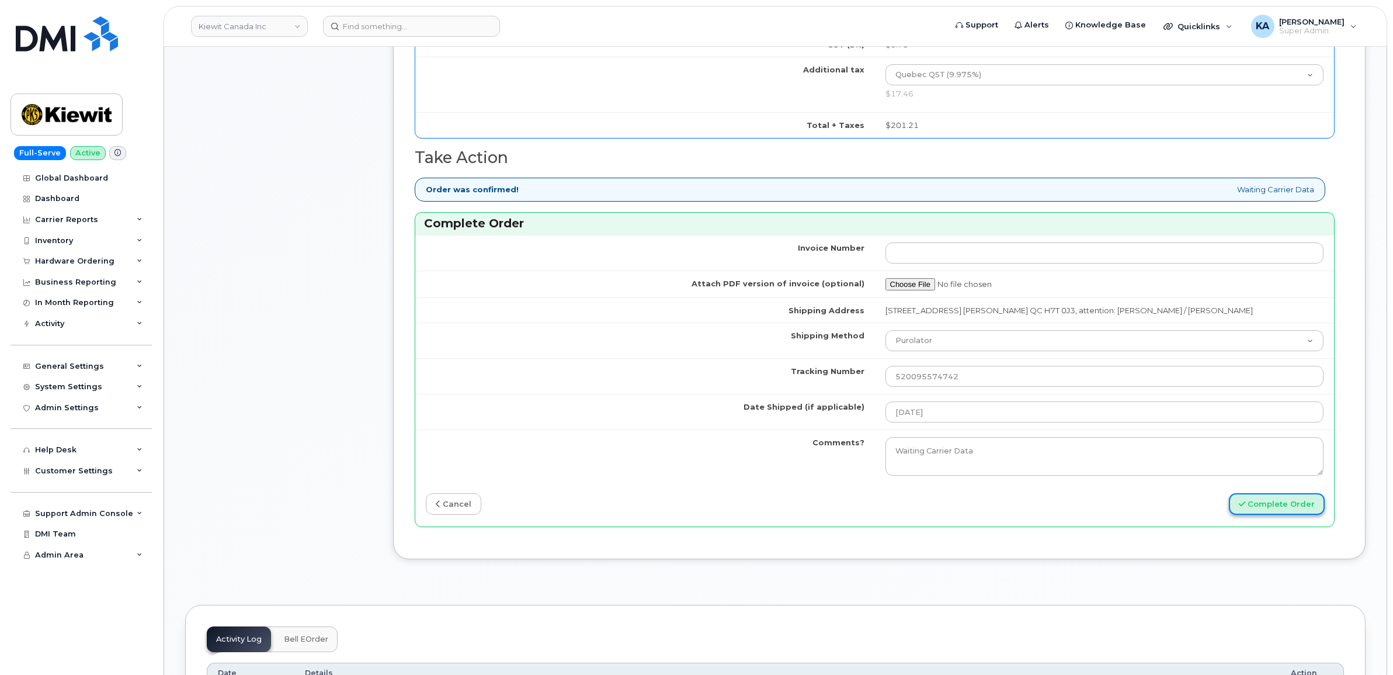
click at [1260, 510] on button "Complete Order" at bounding box center [1277, 504] width 96 height 22
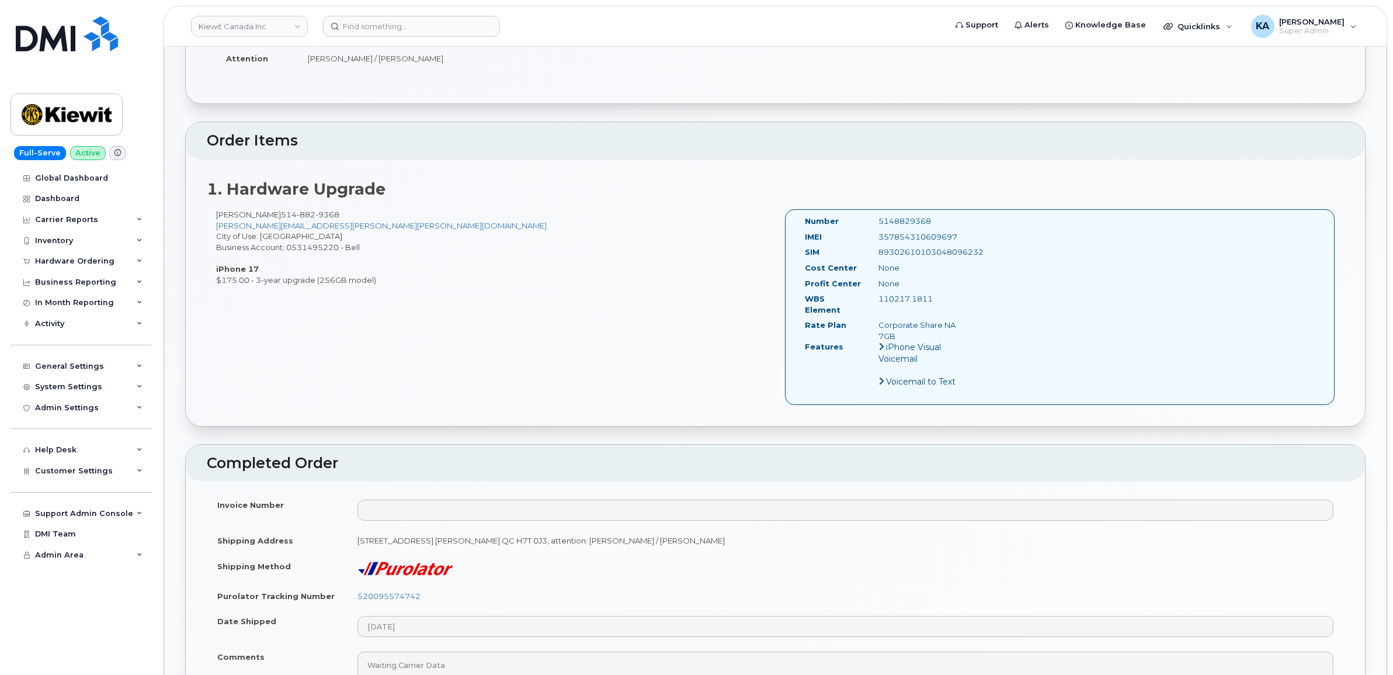
scroll to position [292, 0]
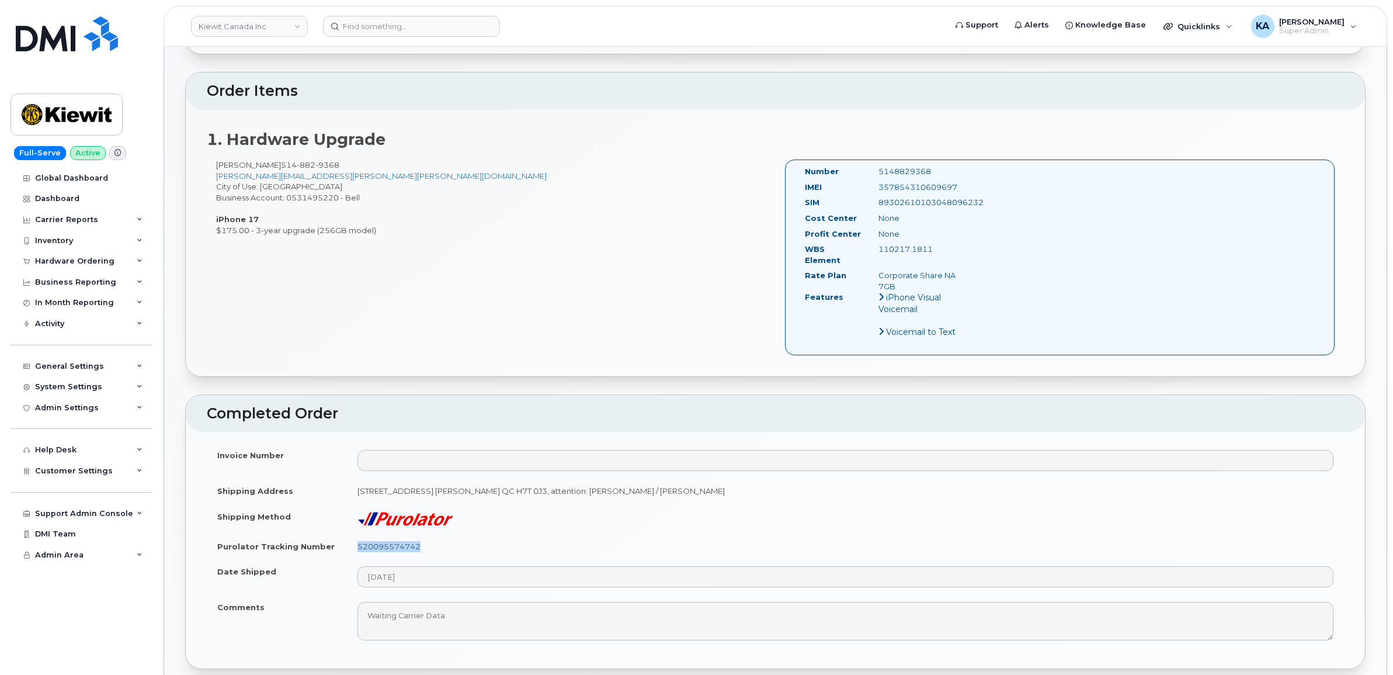
drag, startPoint x: 424, startPoint y: 538, endPoint x: 359, endPoint y: 542, distance: 65.0
click at [359, 542] on td "520095574742" at bounding box center [845, 546] width 997 height 26
copy link "520095574742"
drag, startPoint x: 962, startPoint y: 184, endPoint x: 873, endPoint y: 185, distance: 88.8
click at [873, 185] on div "357854310609697" at bounding box center [921, 187] width 103 height 11
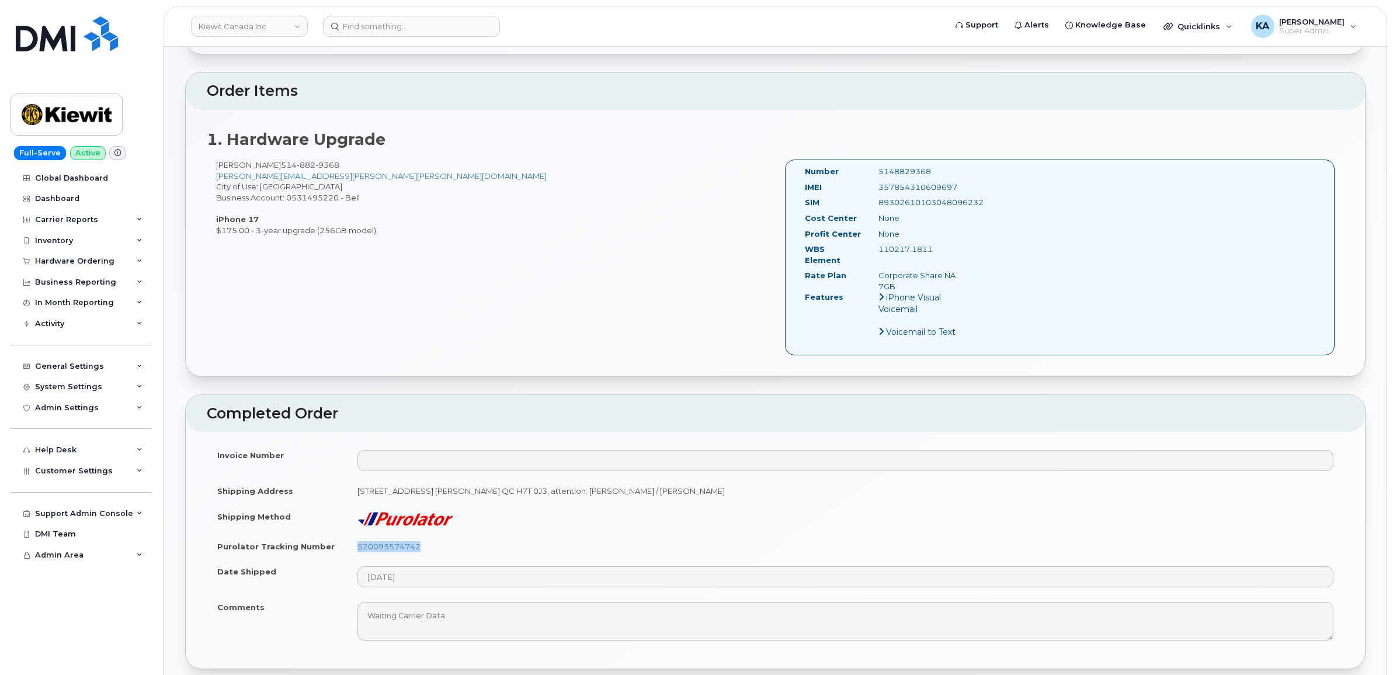
copy div "357854310609697"
drag, startPoint x: 932, startPoint y: 170, endPoint x: 872, endPoint y: 175, distance: 60.4
click at [872, 175] on div "5148829368" at bounding box center [921, 171] width 103 height 11
copy div "5148829368"
drag, startPoint x: 801, startPoint y: 168, endPoint x: 941, endPoint y: 276, distance: 177.4
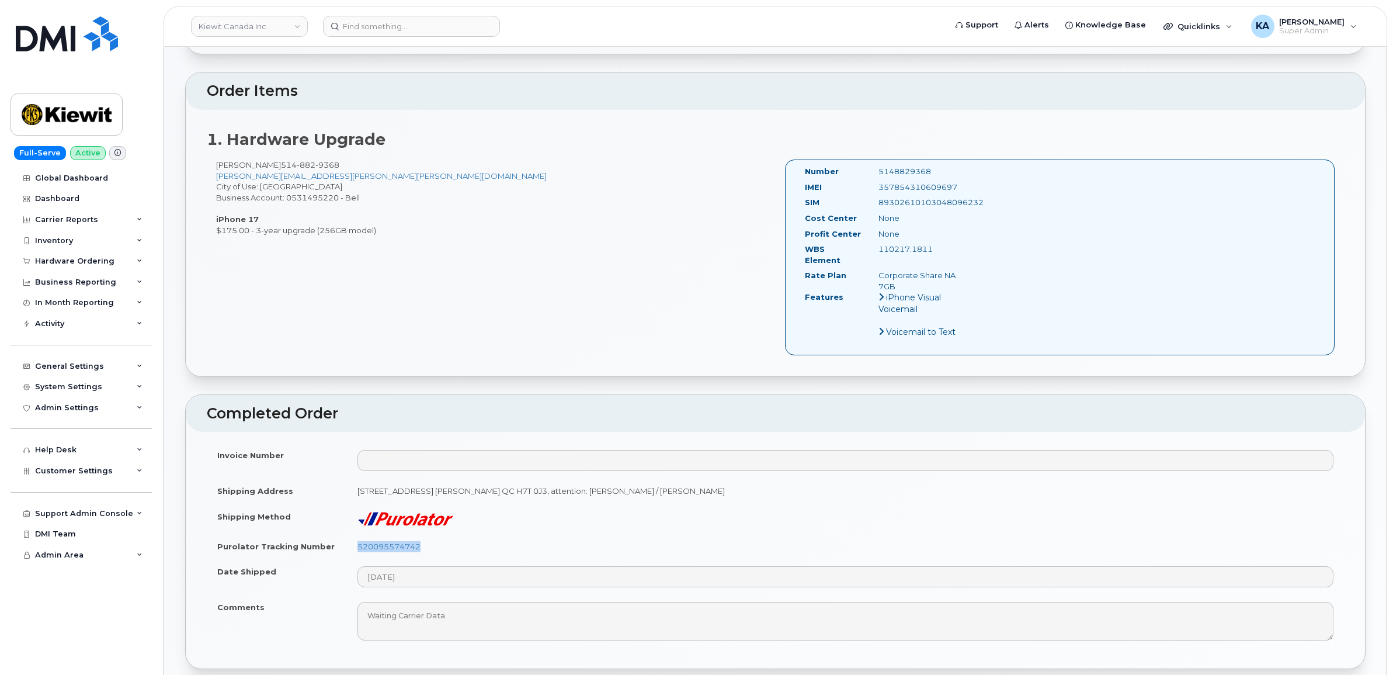
click at [941, 276] on div "Number 5148829368 IMEI [TECHNICAL_ID] SIM [TECHNICAL_ID] Cost Center None [GEOG…" at bounding box center [885, 257] width 178 height 182
copy div "Number 5148829368 IMEI [TECHNICAL_ID] SIM [TECHNICAL_ID] Cost Center None Profi…"
drag, startPoint x: 214, startPoint y: 505, endPoint x: 264, endPoint y: 596, distance: 103.5
click at [264, 596] on tbody "Invoice Number Shipping Address [STREET_ADDRESS] [PERSON_NAME] QC H7T 0J3, atte…" at bounding box center [775, 544] width 1137 height 205
copy tbody "Shipping Method Purolator Tracking Number 520095574742 Date Shipped Comments"
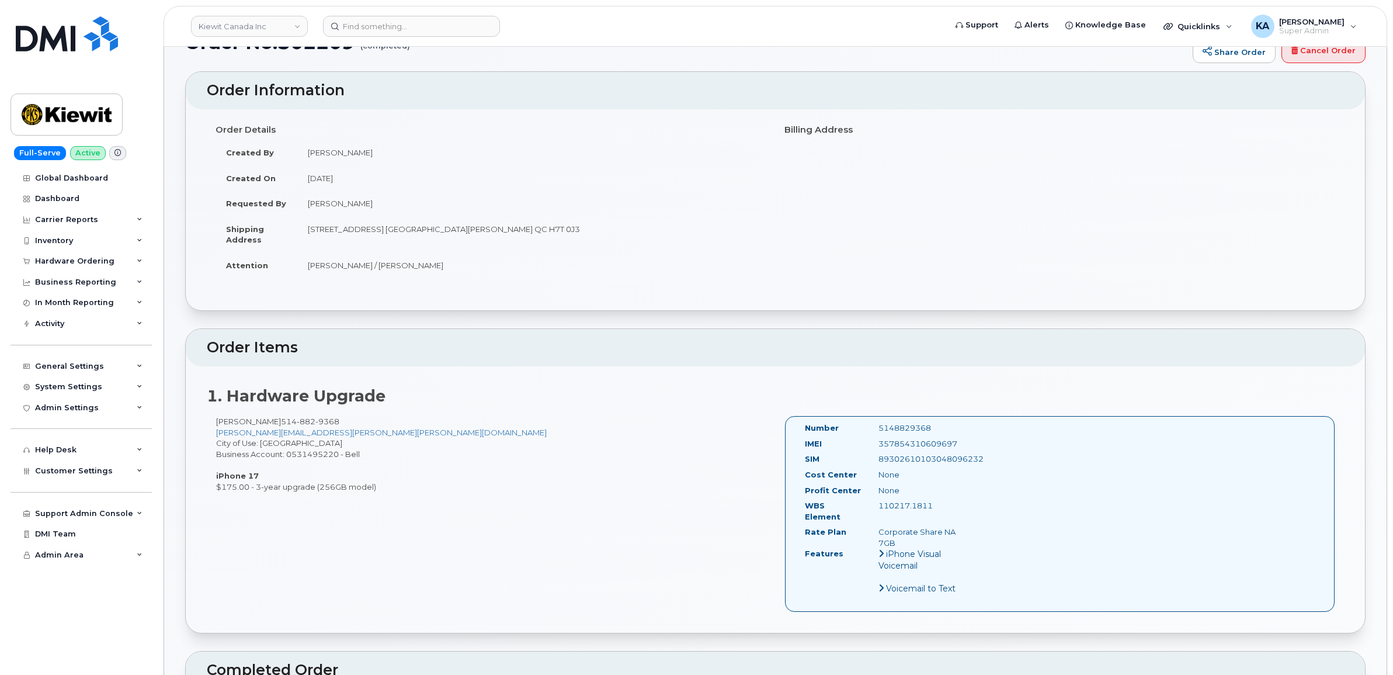
scroll to position [0, 0]
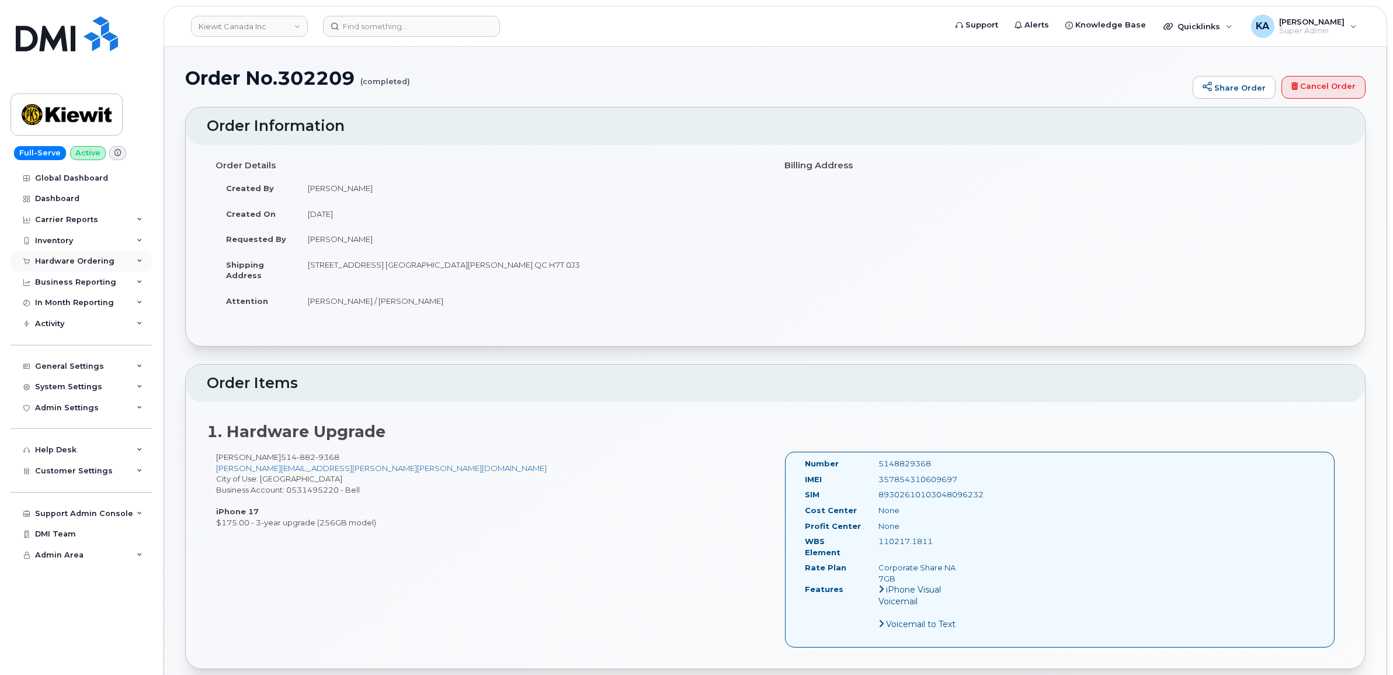
click at [68, 258] on div "Hardware Ordering" at bounding box center [74, 260] width 79 height 9
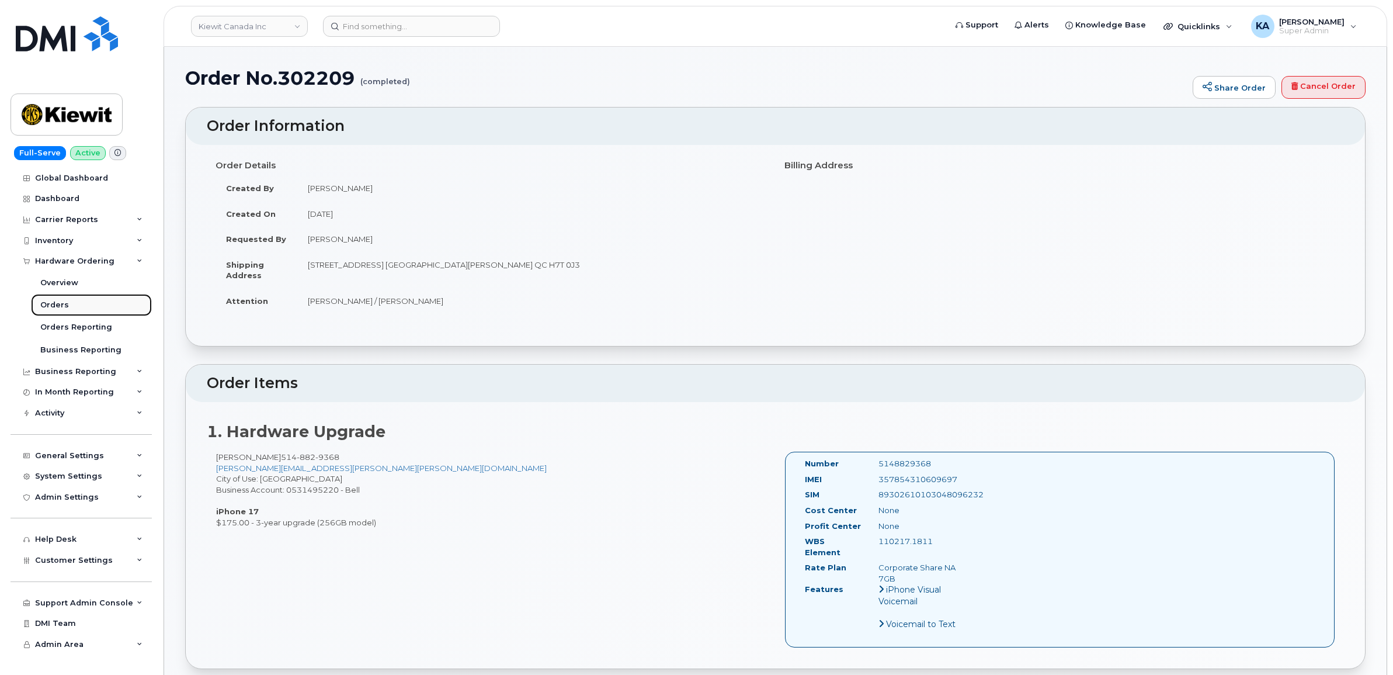
click at [51, 301] on link "Orders" at bounding box center [91, 305] width 121 height 22
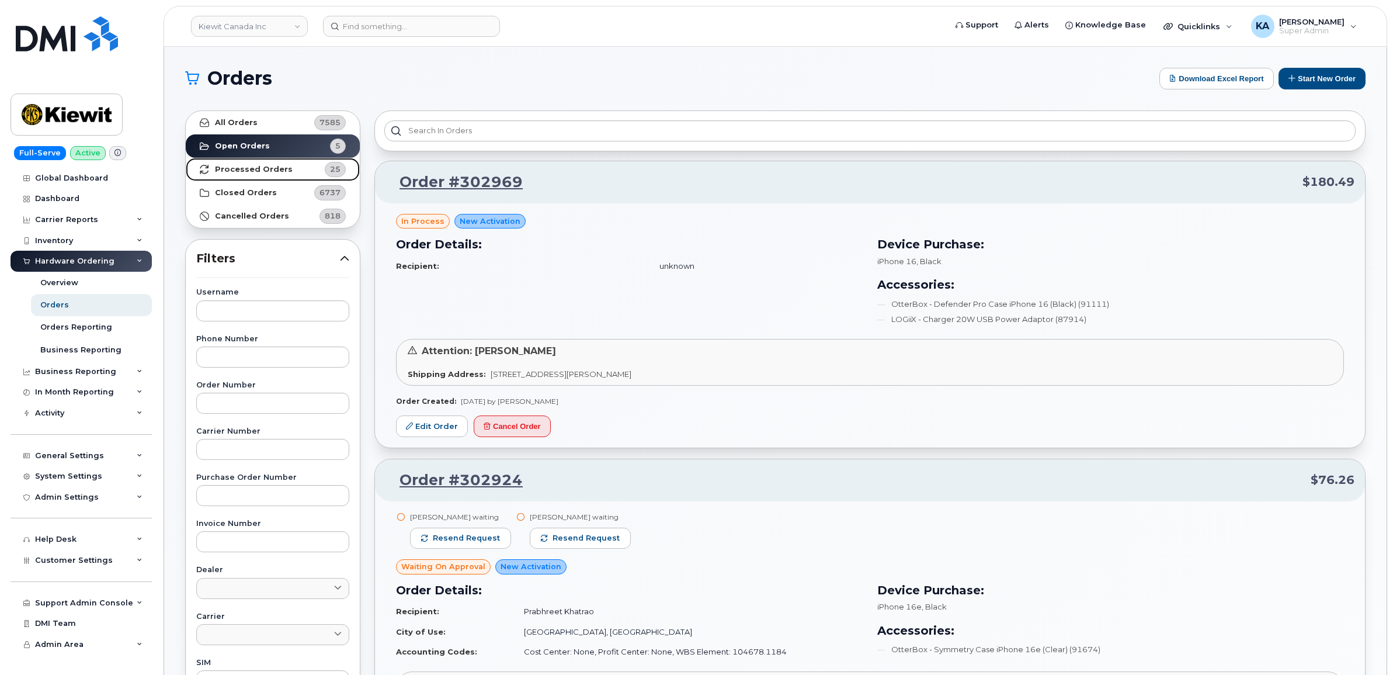
click at [228, 167] on strong "Processed Orders" at bounding box center [254, 169] width 78 height 9
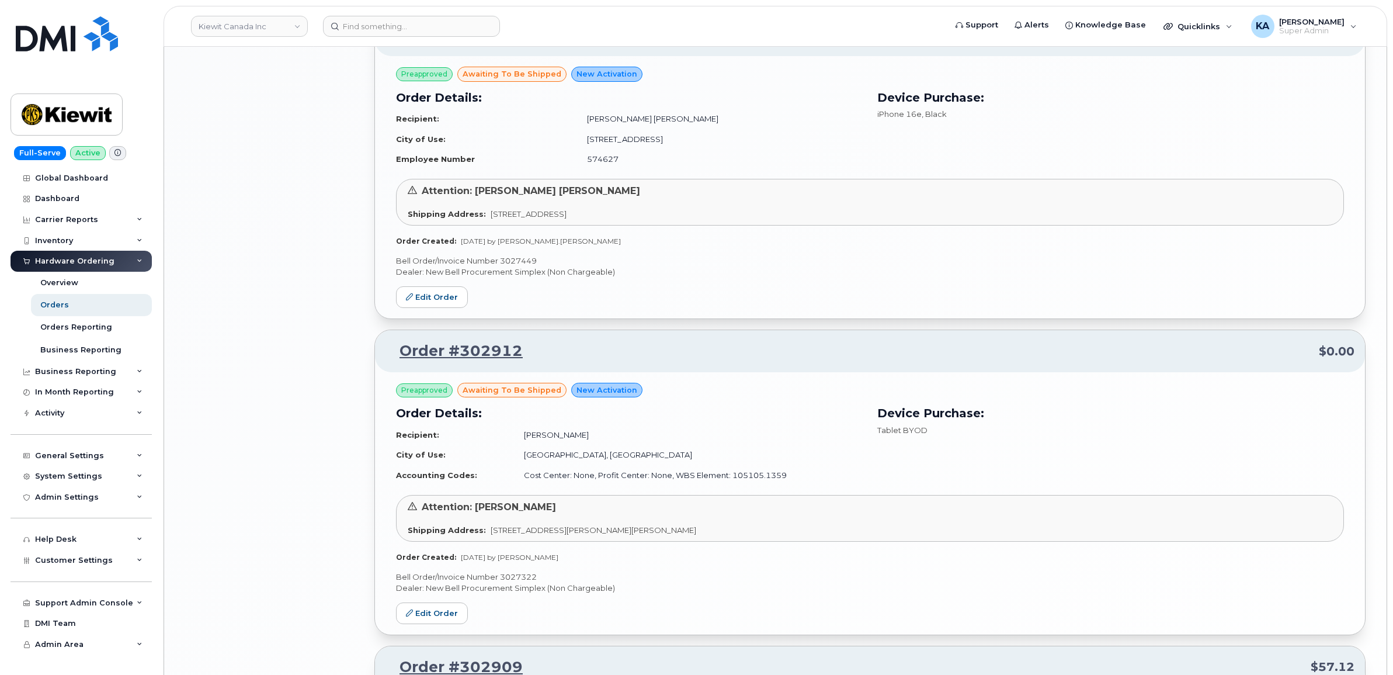
scroll to position [2129, 0]
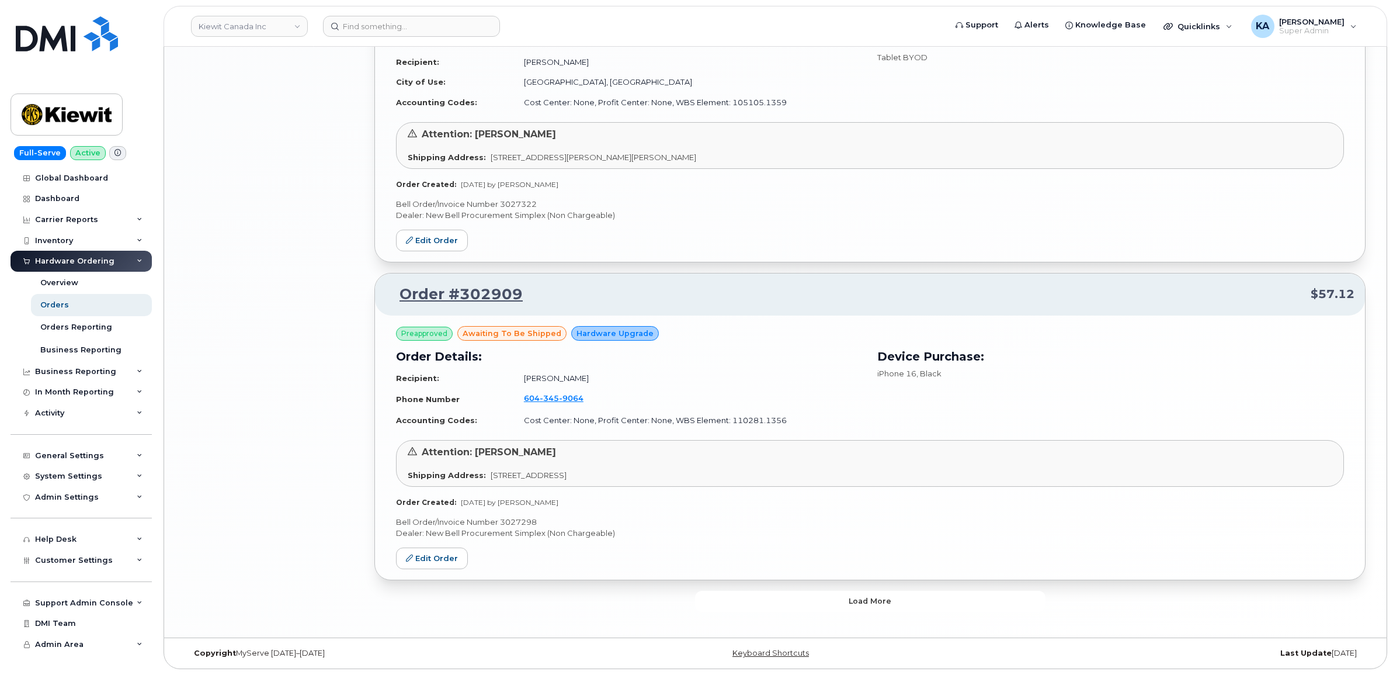
click at [780, 602] on button "Load more" at bounding box center [870, 600] width 350 height 21
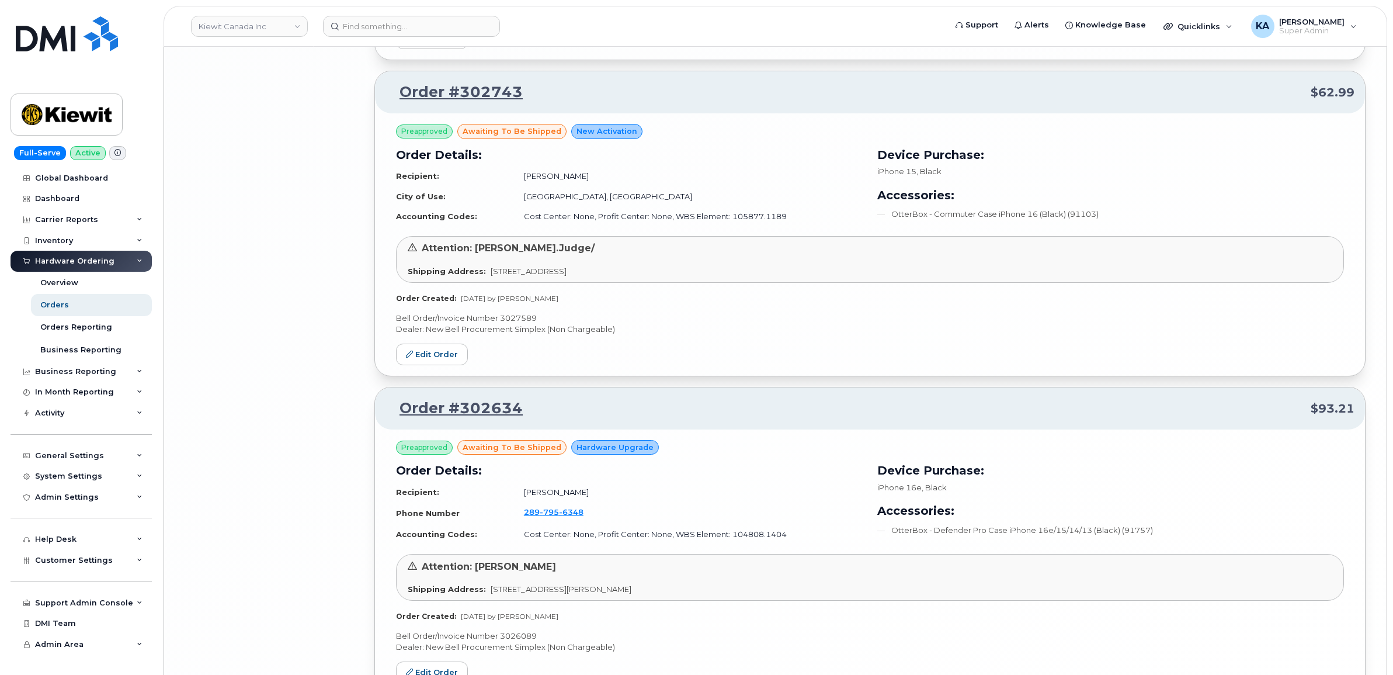
scroll to position [4677, 0]
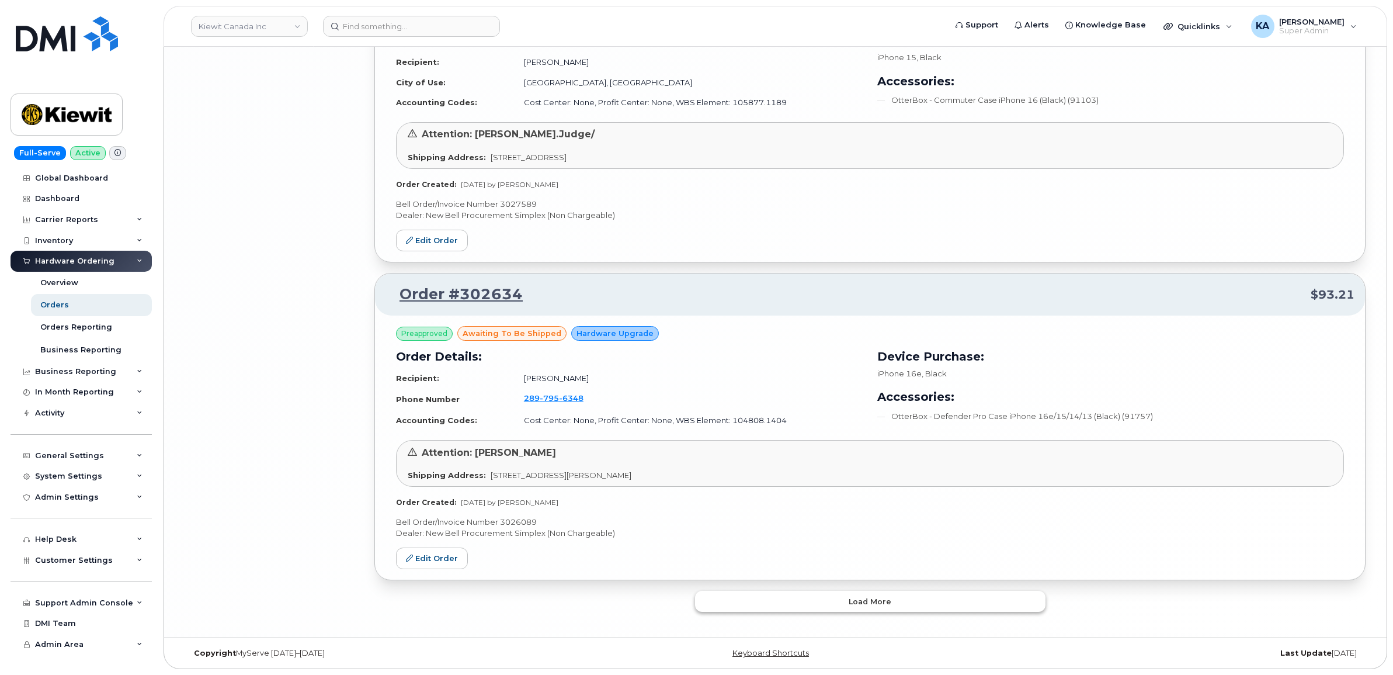
click at [742, 595] on button "Load more" at bounding box center [870, 600] width 350 height 21
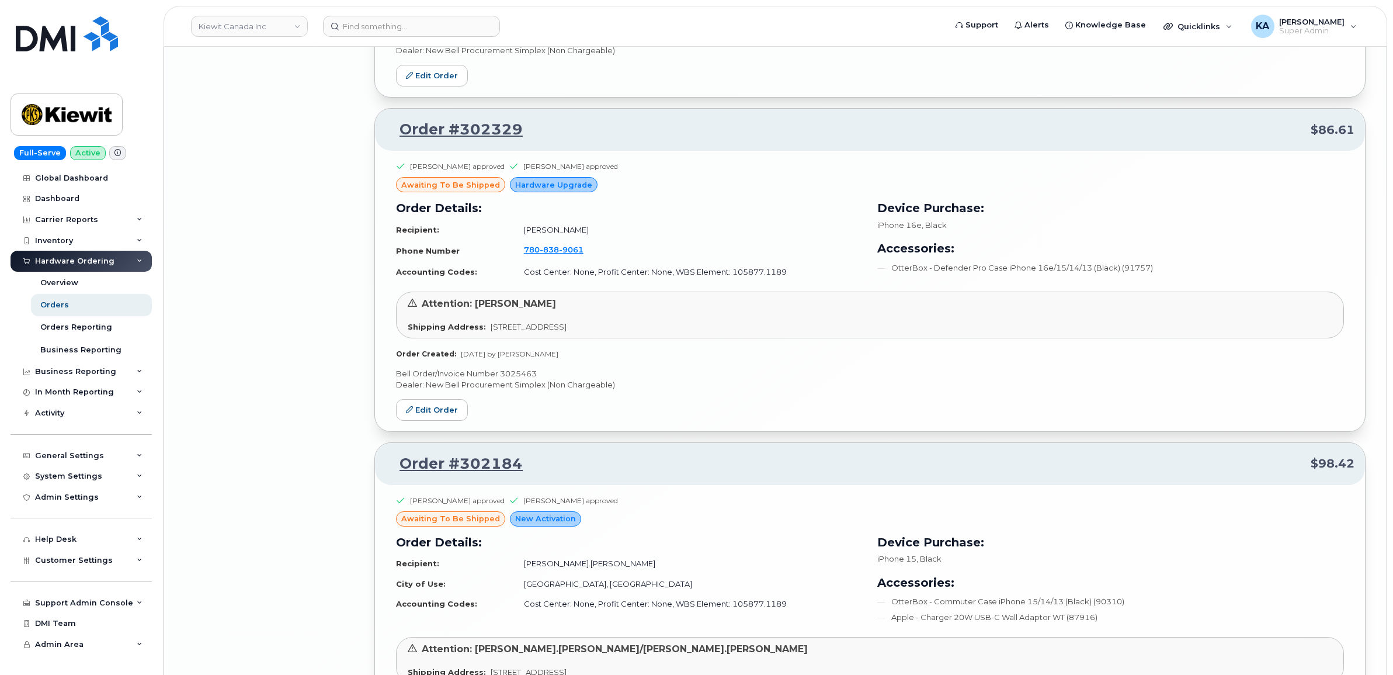
scroll to position [6502, 0]
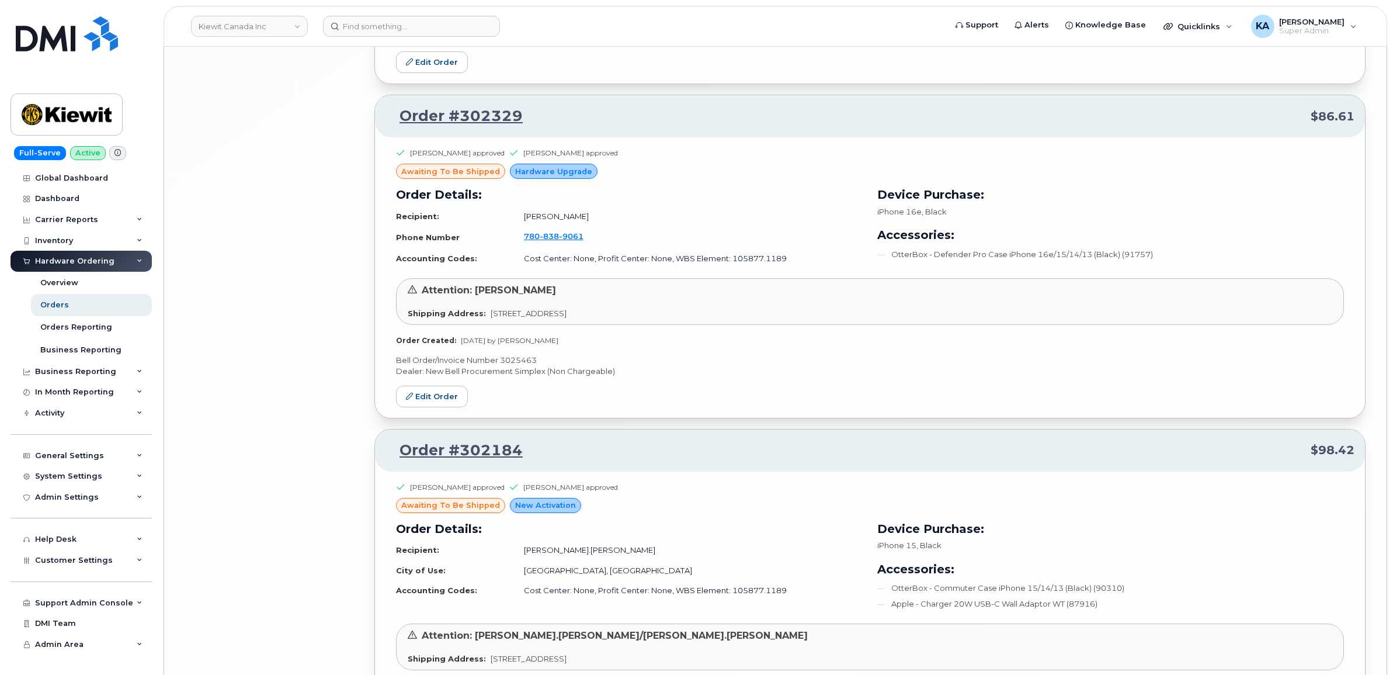
click at [522, 366] on p "Bell Order/Invoice Number 3025463" at bounding box center [870, 359] width 948 height 11
click at [521, 366] on p "Bell Order/Invoice Number 3025463" at bounding box center [870, 359] width 948 height 11
copy p "3025463"
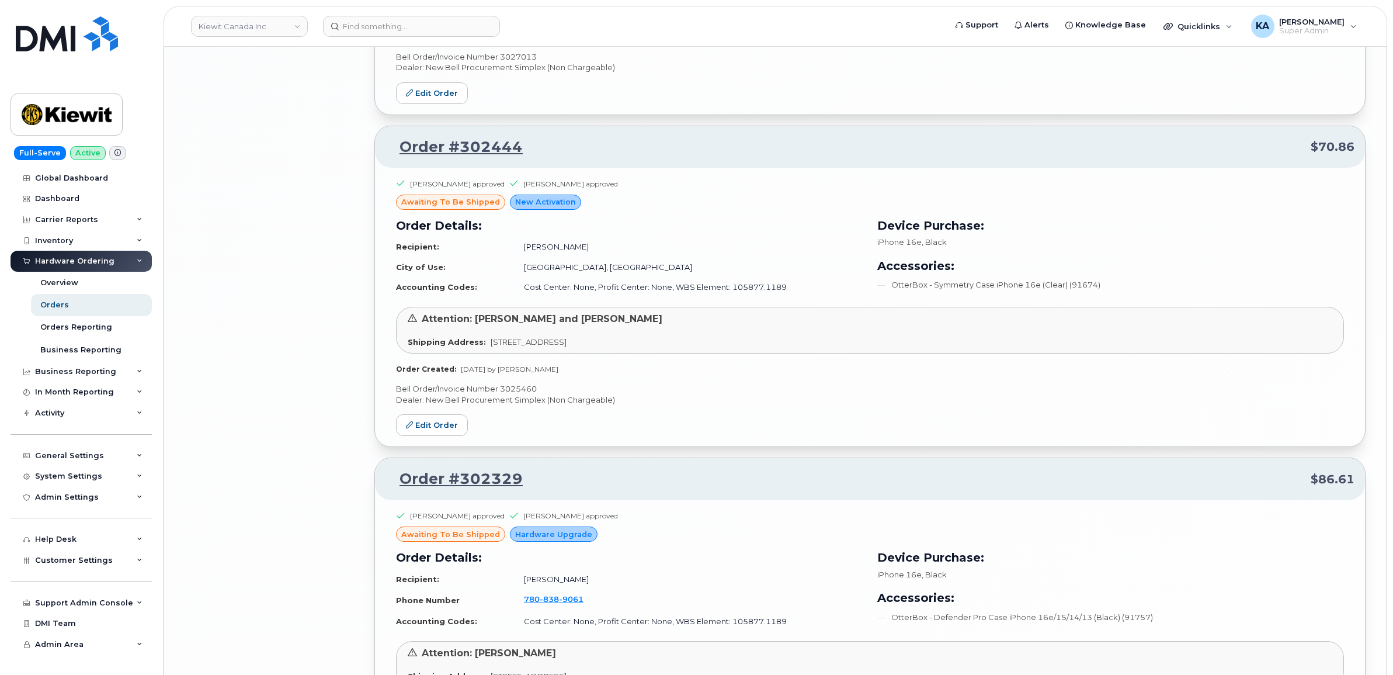
scroll to position [6137, 0]
click at [526, 397] on p "Bell Order/Invoice Number 3025460" at bounding box center [870, 390] width 948 height 11
copy p "3025460"
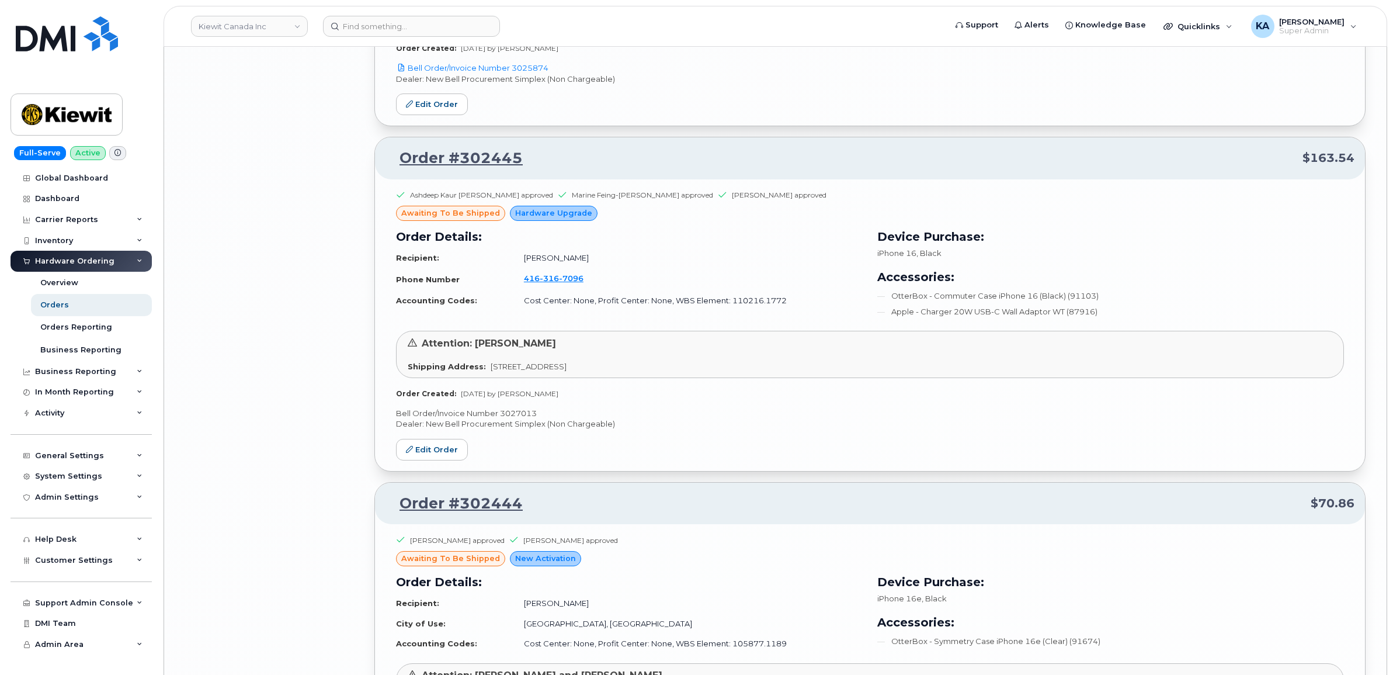
scroll to position [5772, 0]
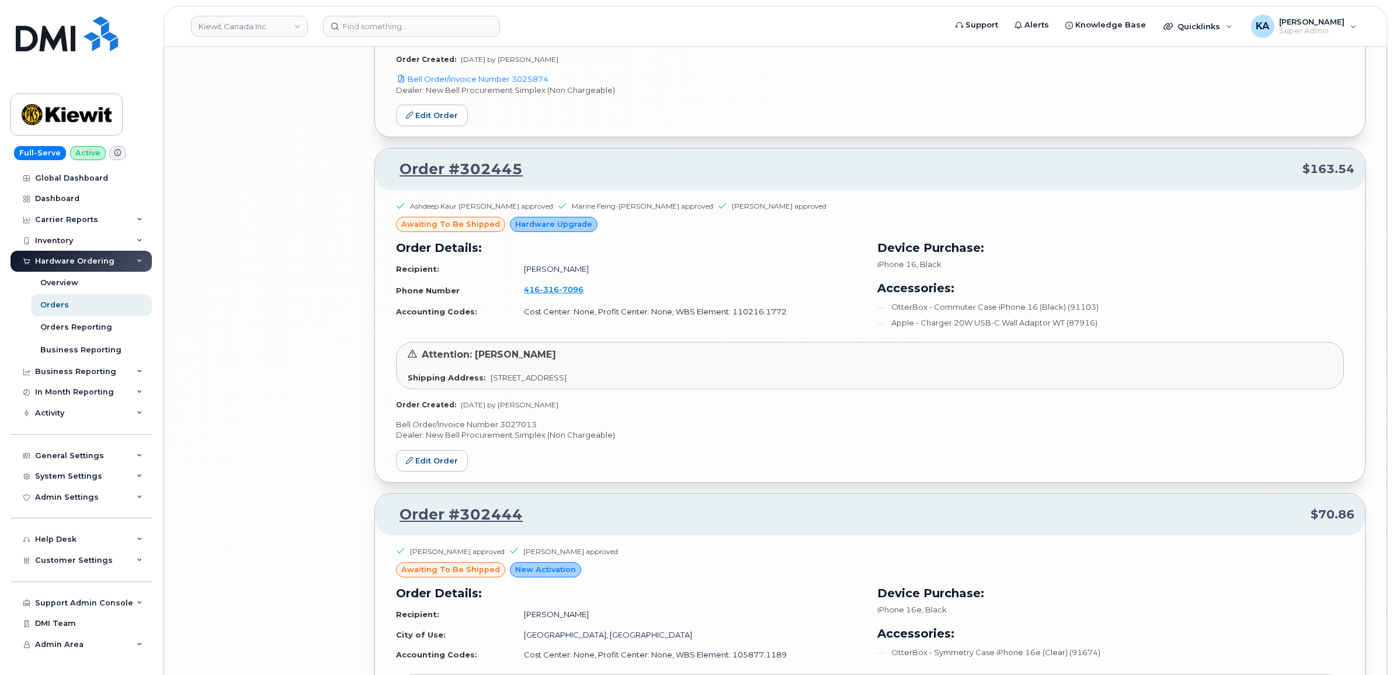
click at [520, 430] on p "Bell Order/Invoice Number 3027013" at bounding box center [870, 424] width 948 height 11
copy p "3027013"
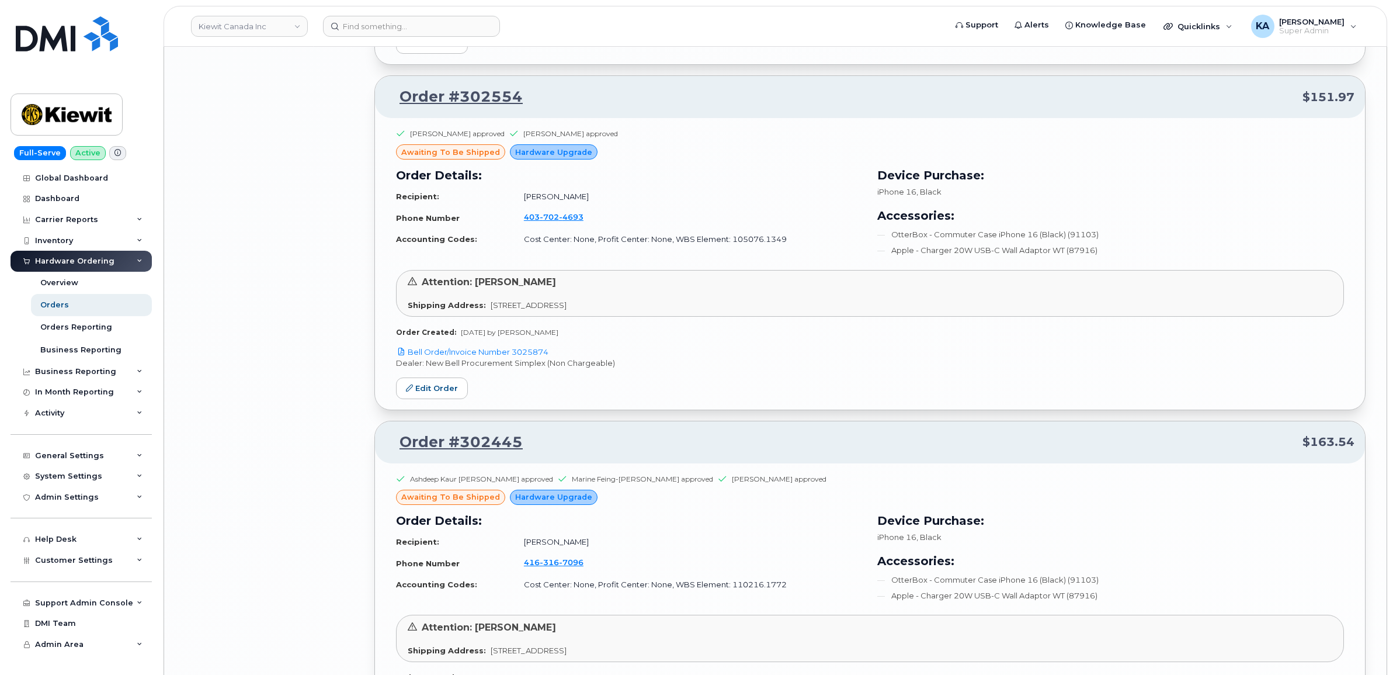
scroll to position [5480, 0]
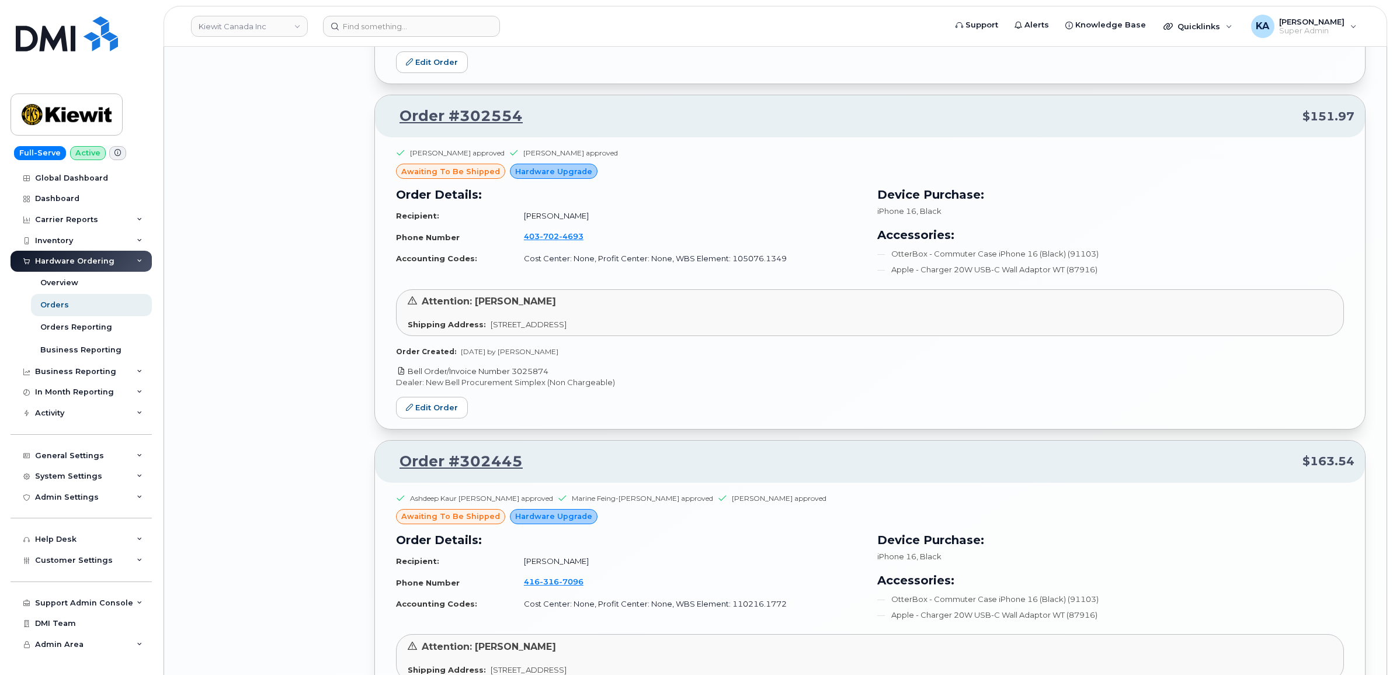
drag, startPoint x: 554, startPoint y: 378, endPoint x: 514, endPoint y: 377, distance: 39.7
click at [514, 377] on p "Bell Order/Invoice Number 3025874" at bounding box center [870, 371] width 948 height 11
copy link "3025874"
click at [434, 412] on link "Edit Order" at bounding box center [432, 408] width 72 height 22
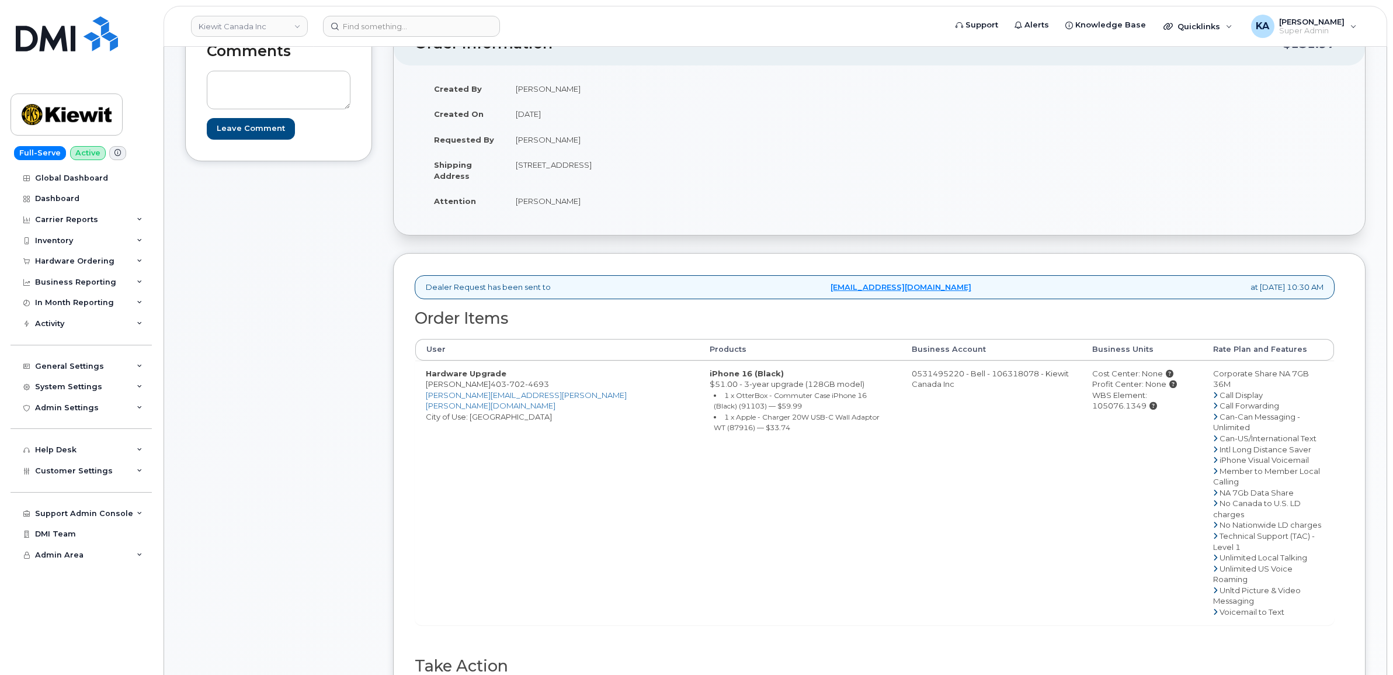
scroll to position [219, 0]
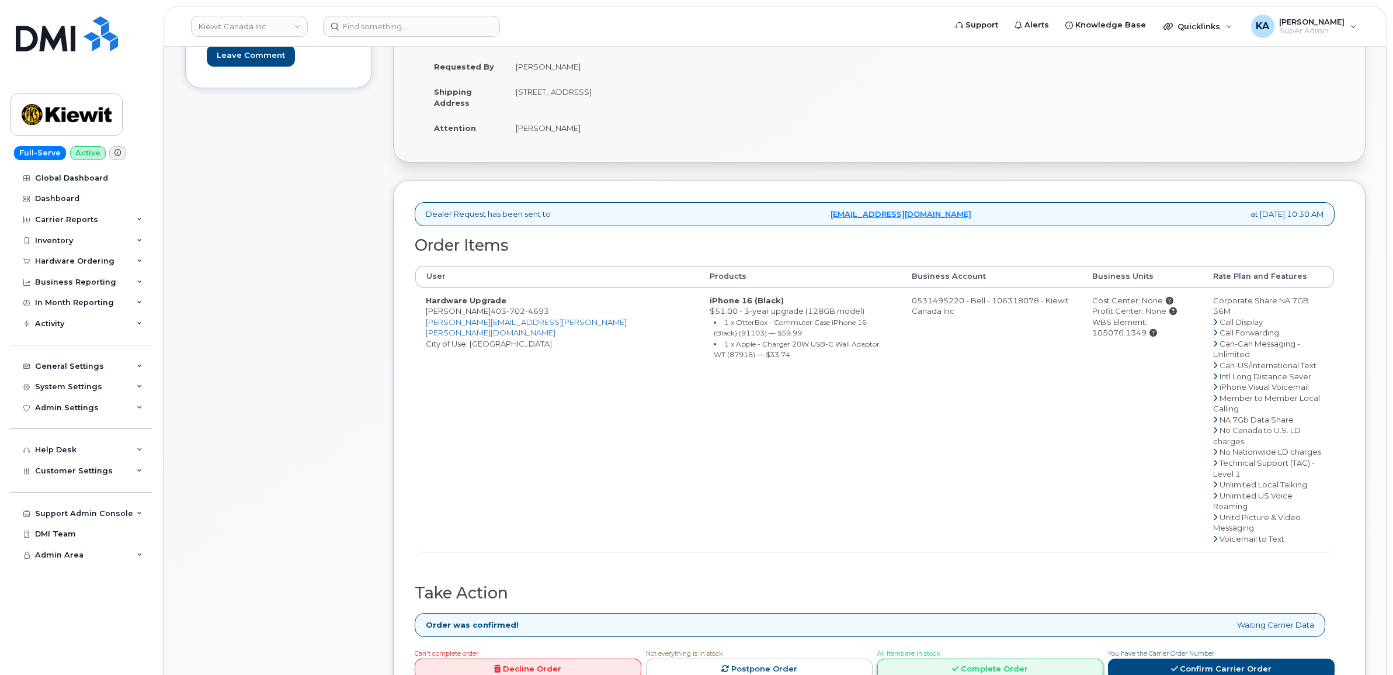
click at [999, 658] on link "Complete Order" at bounding box center [990, 669] width 227 height 22
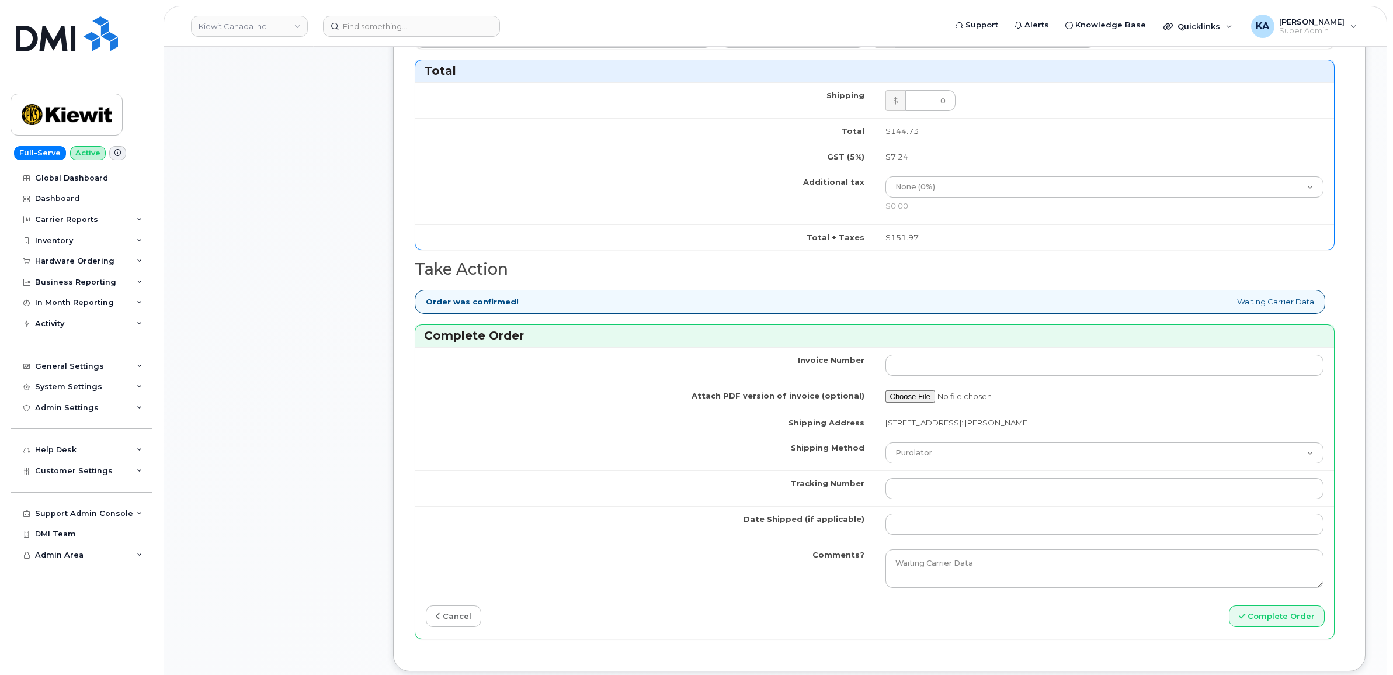
scroll to position [803, 0]
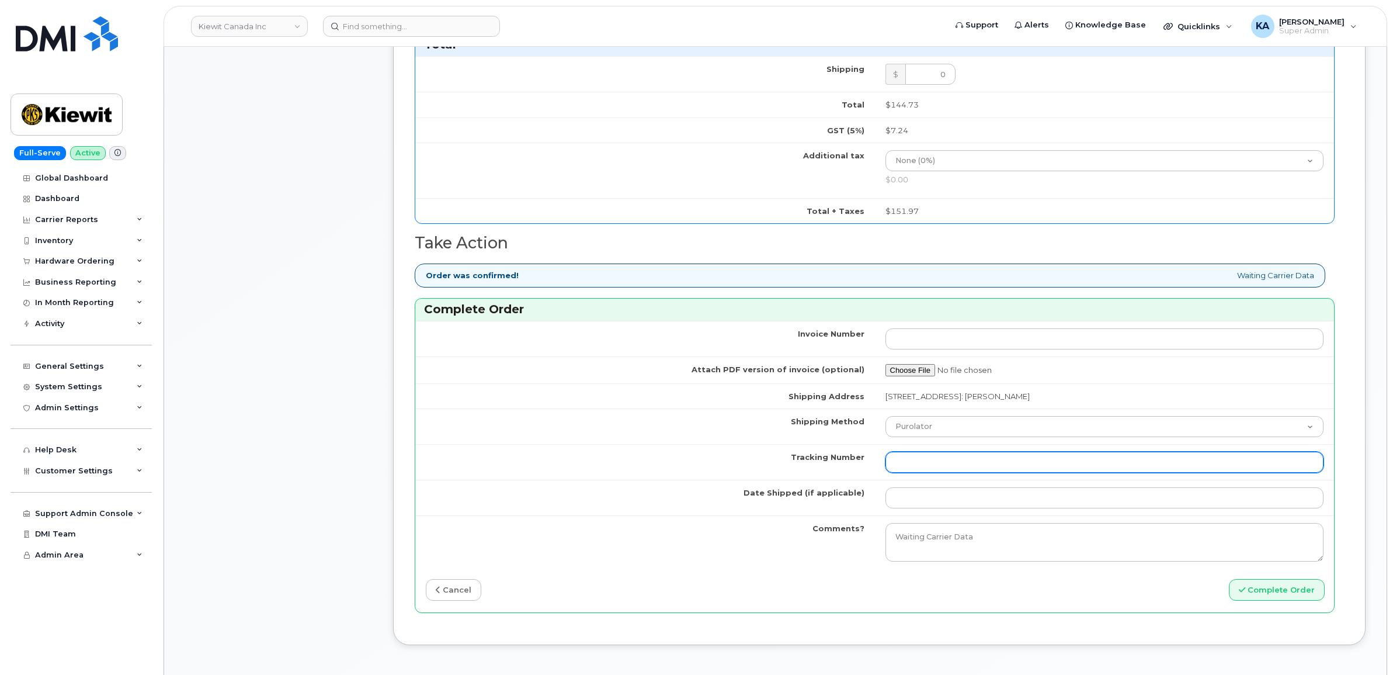
click at [982, 465] on input "Tracking Number" at bounding box center [1104, 461] width 439 height 21
paste input "475744989110"
type input "475744989110"
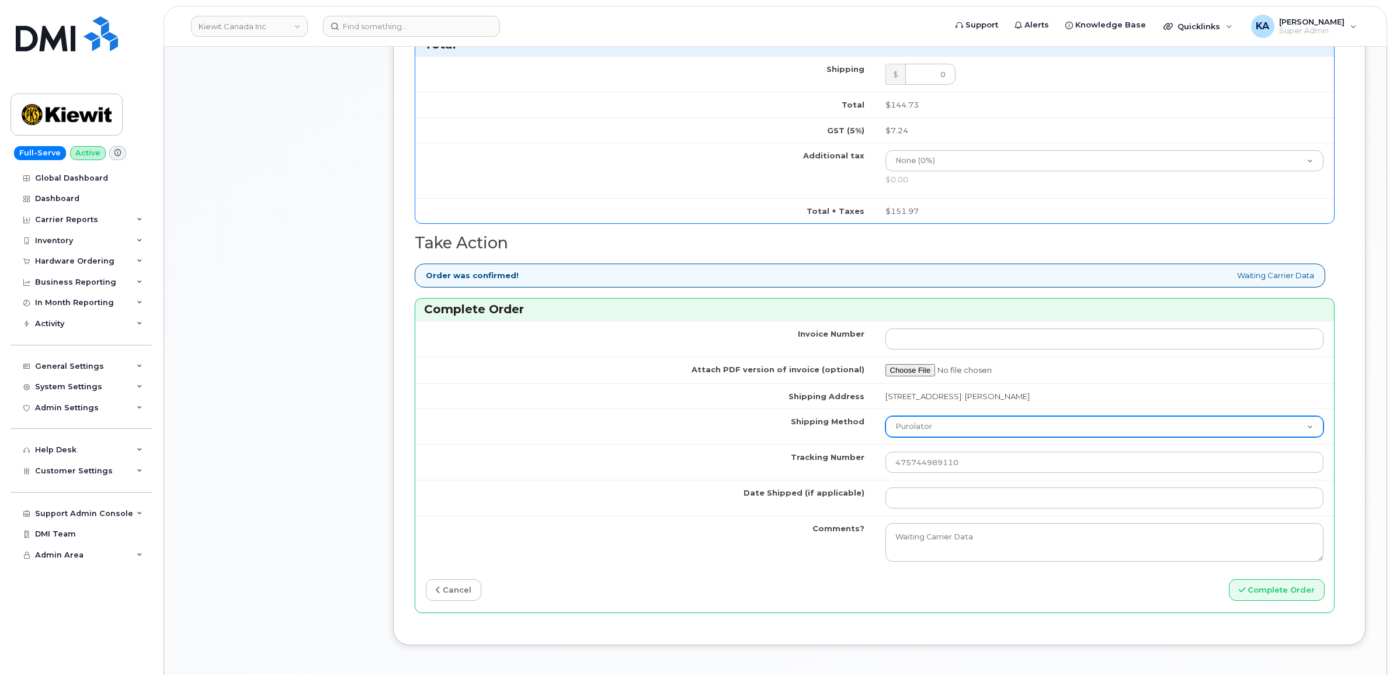
click at [984, 430] on select "Purolator UPS FedEx Canada Post Courier Other Drop Off Pick Up" at bounding box center [1104, 426] width 439 height 21
select select "FedEx"
click at [885, 420] on select "Purolator UPS FedEx Canada Post Courier Other Drop Off Pick Up" at bounding box center [1104, 426] width 439 height 21
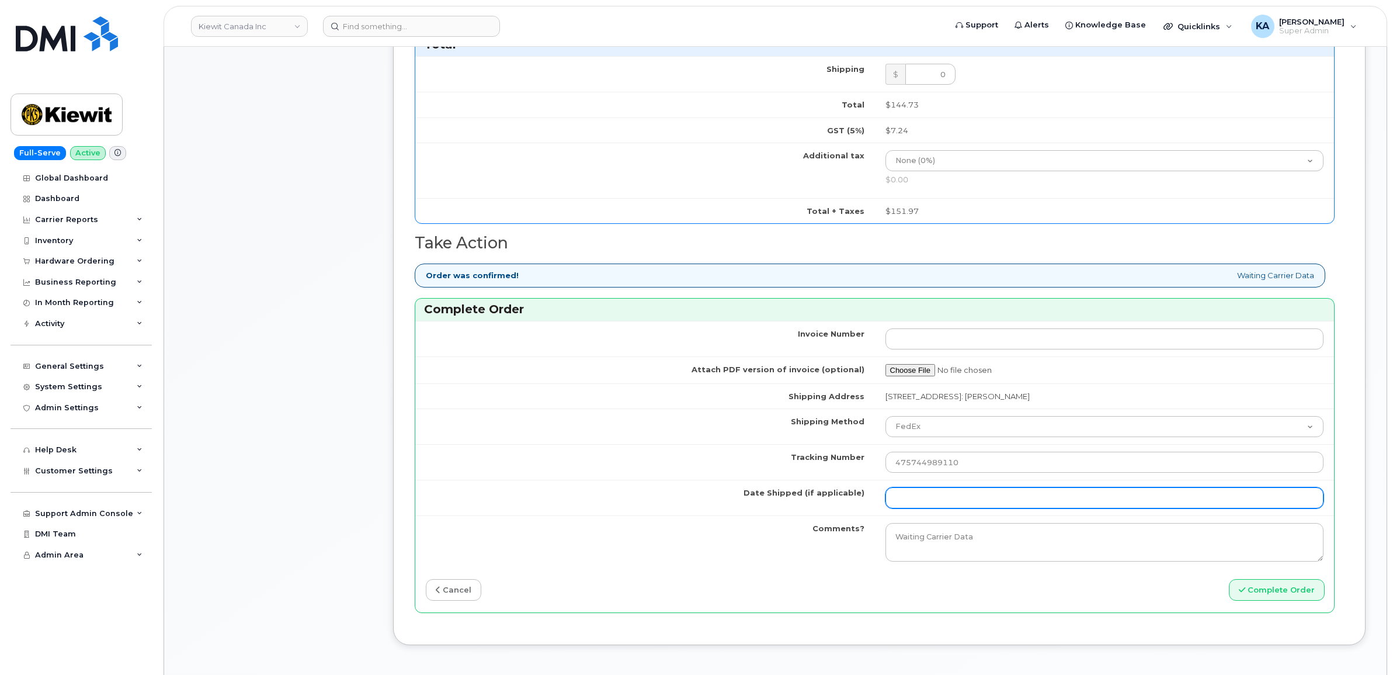
click at [922, 502] on input "Date Shipped (if applicable)" at bounding box center [1104, 497] width 439 height 21
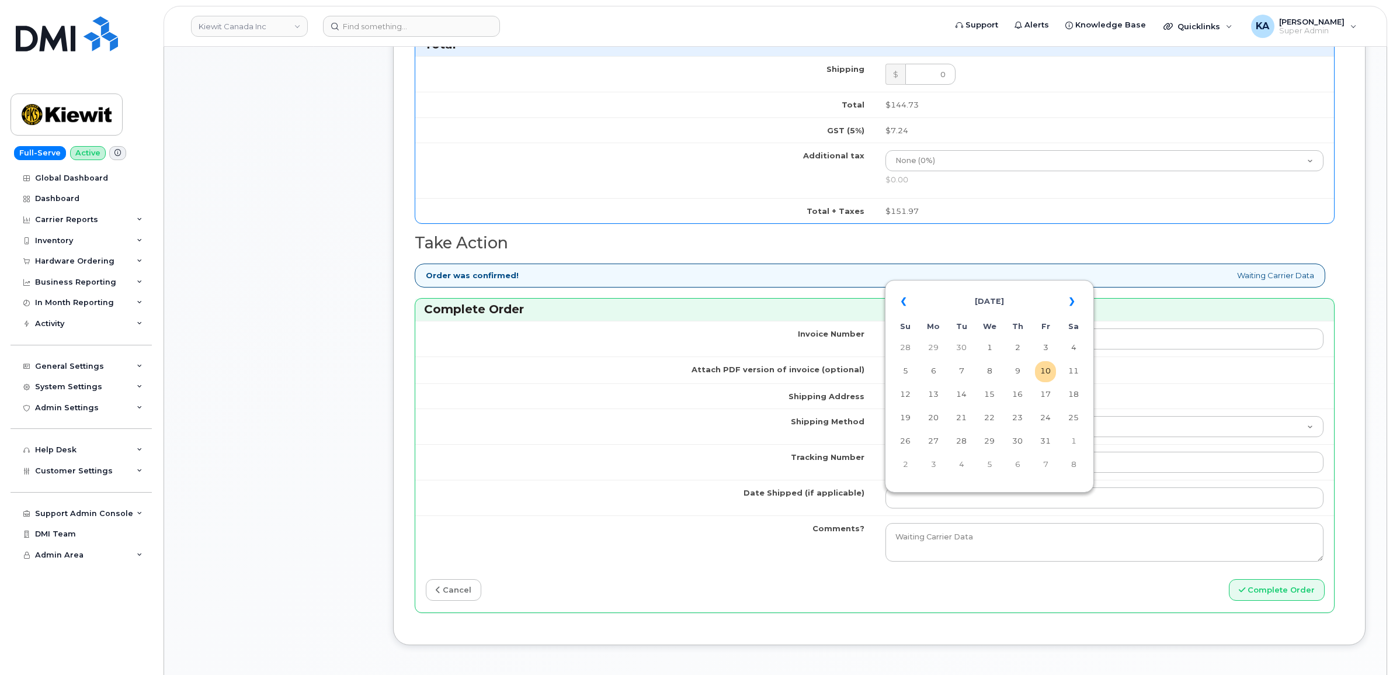
click at [981, 285] on table "« October 2025 » Su Mo Tu We Th Fr Sa 28 29 30 1 2 3 4 5 6 7 8 9 10 11 12 13 14…" at bounding box center [989, 383] width 203 height 200
click at [993, 371] on td "8" at bounding box center [989, 371] width 21 height 21
type input "[DATE]"
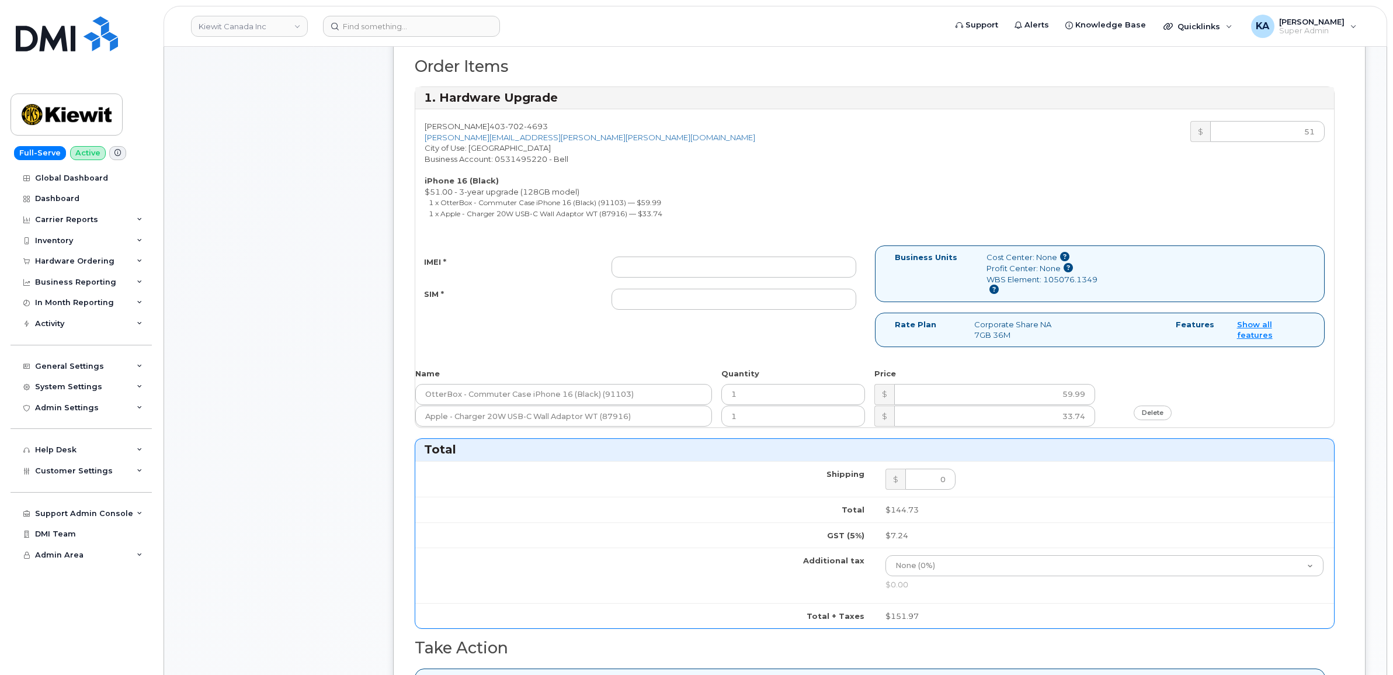
scroll to position [365, 0]
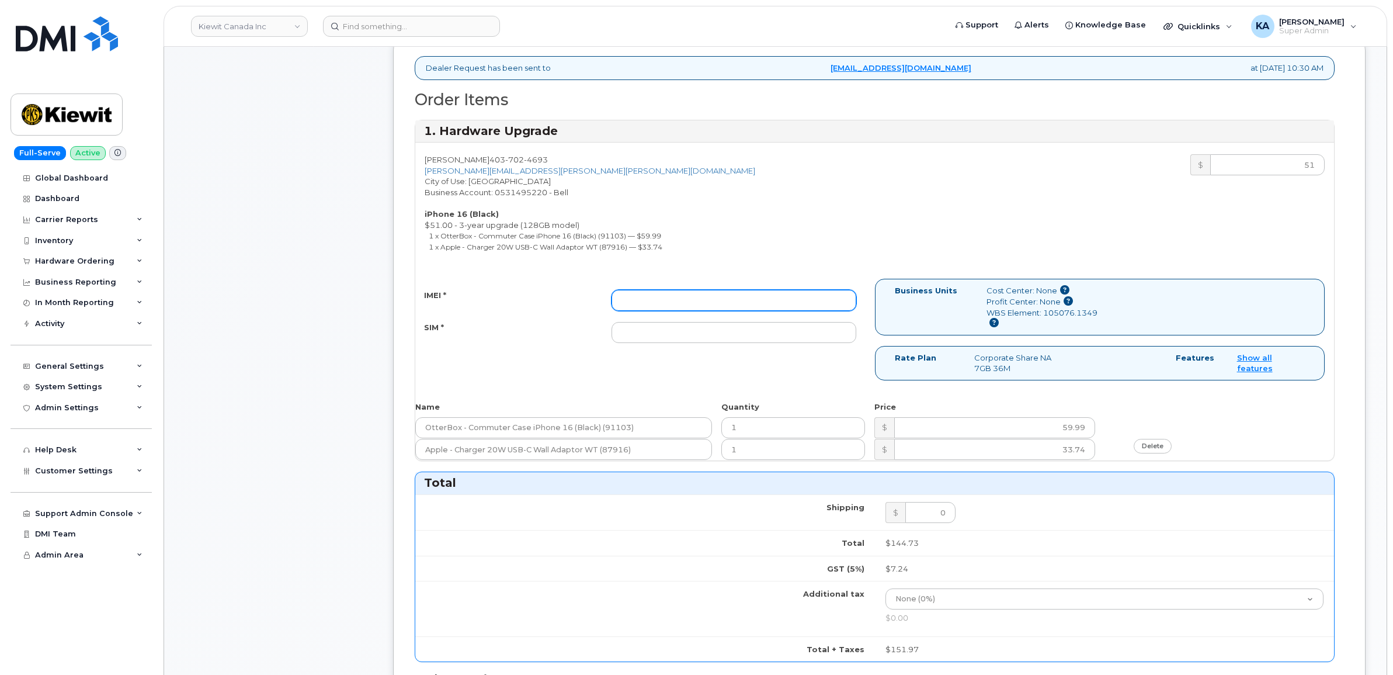
click at [698, 298] on input "IMEI *" at bounding box center [733, 300] width 245 height 21
paste input "355250940679279"
type input "355250940679279"
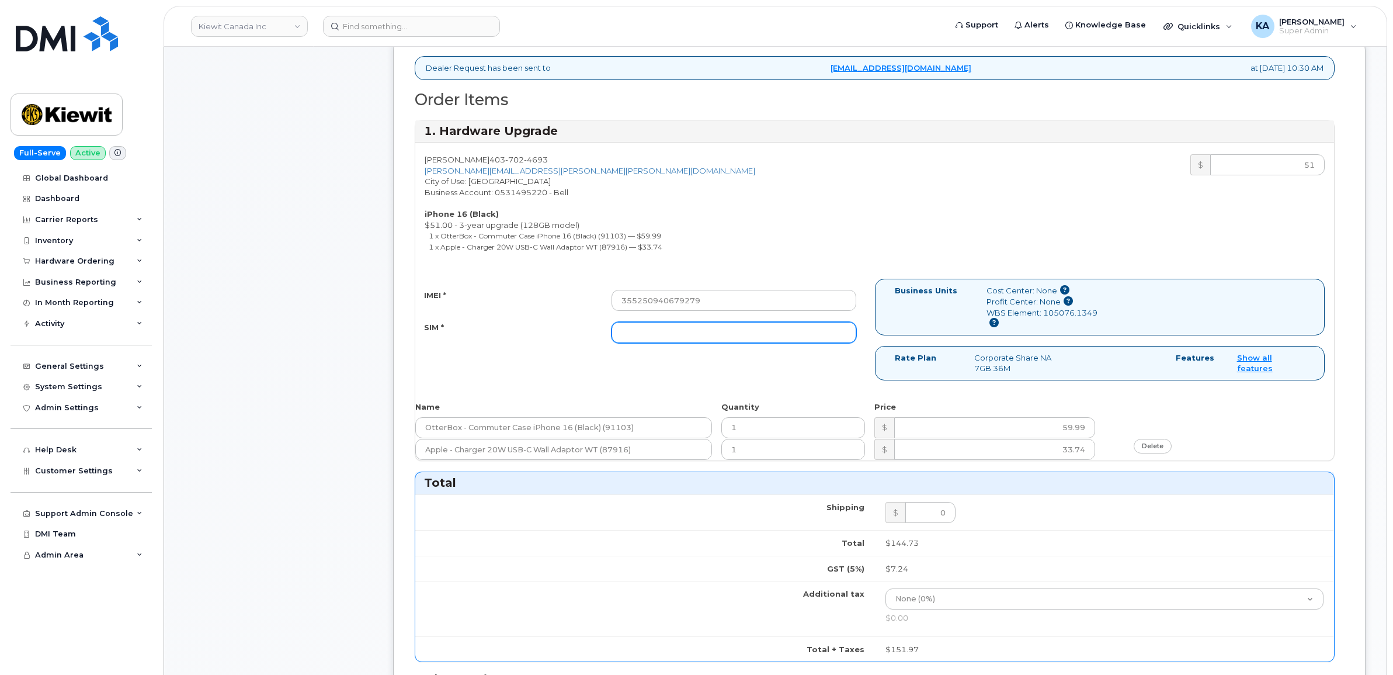
click at [792, 339] on input "SIM *" at bounding box center [733, 332] width 245 height 21
paste input "89302610207413885309"
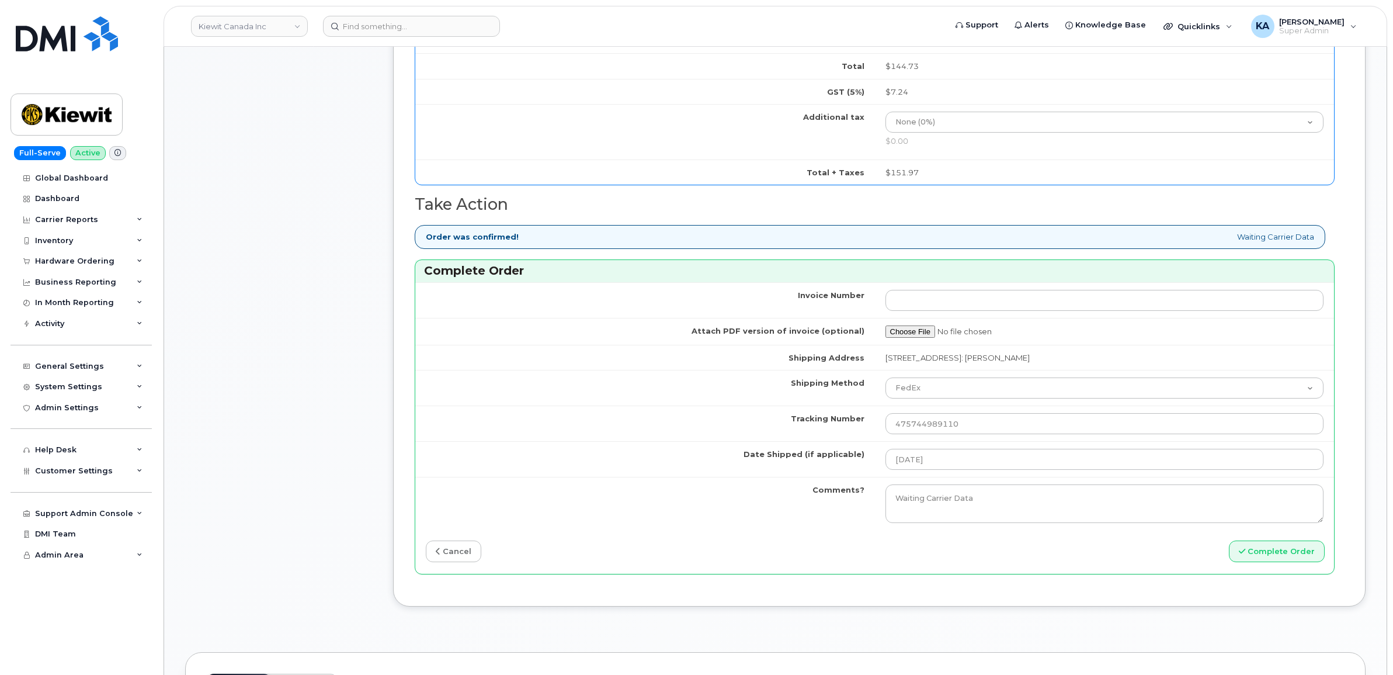
scroll to position [876, 0]
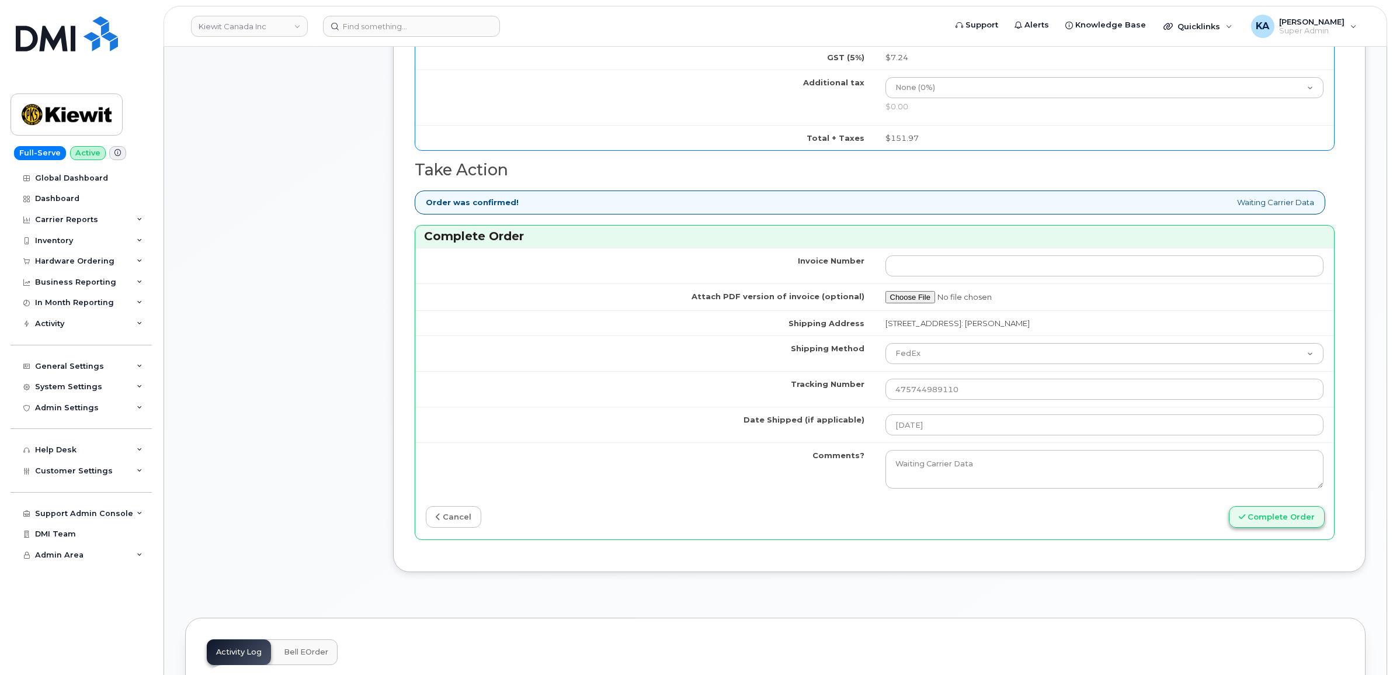
type input "89302610207413885309"
click at [1263, 520] on button "Complete Order" at bounding box center [1277, 517] width 96 height 22
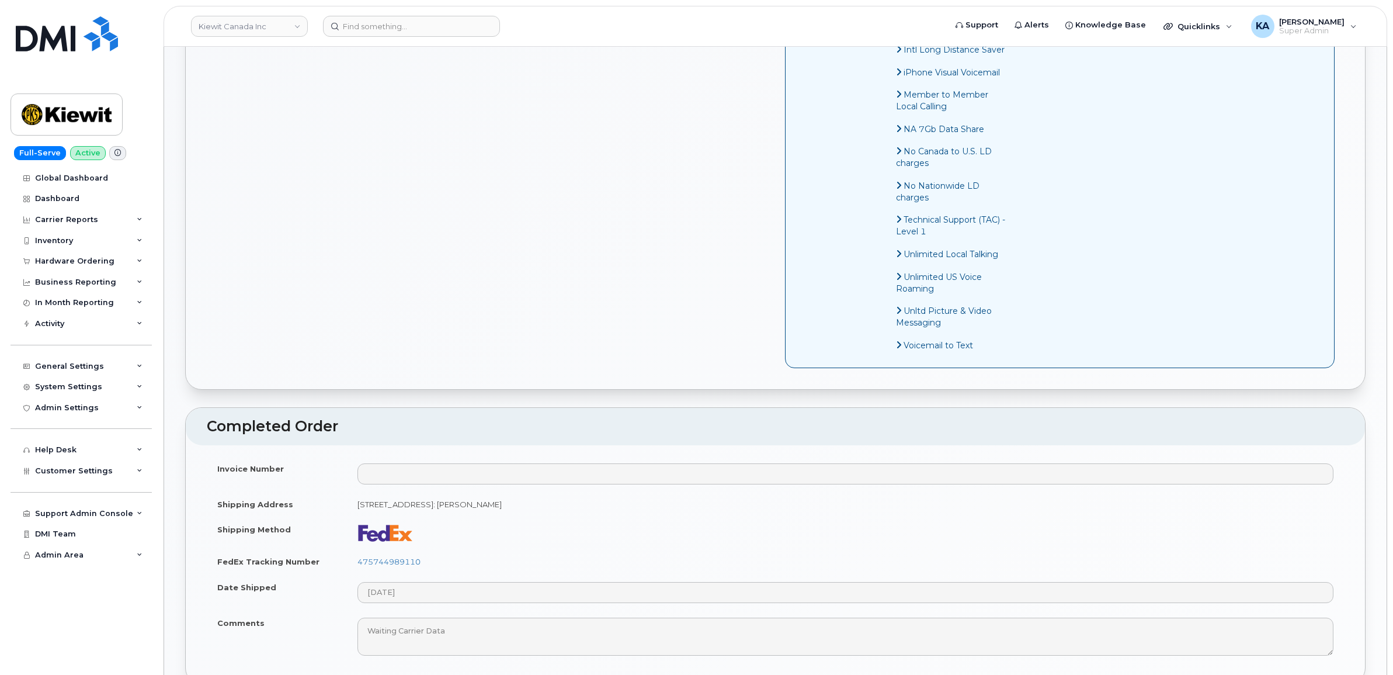
scroll to position [730, 0]
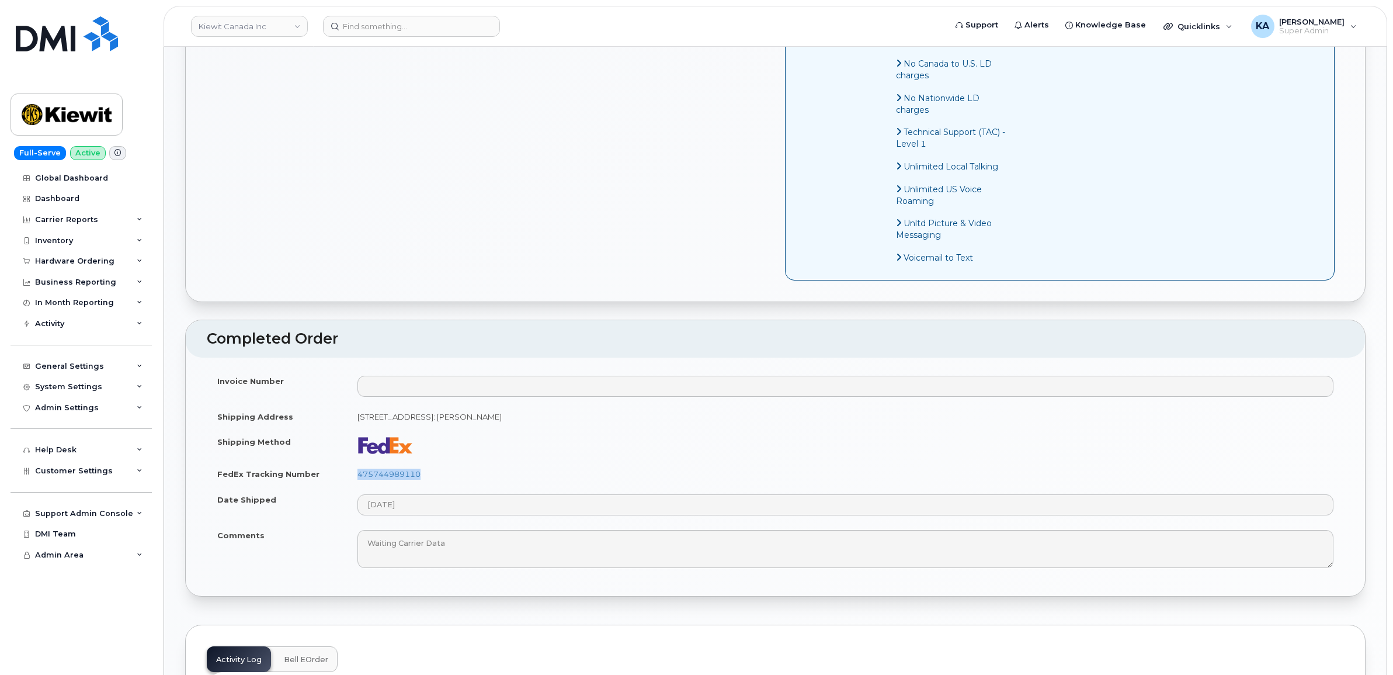
drag, startPoint x: 430, startPoint y: 489, endPoint x: 352, endPoint y: 492, distance: 78.9
click at [352, 486] on td "475744989110" at bounding box center [845, 474] width 997 height 26
copy link "475744989110"
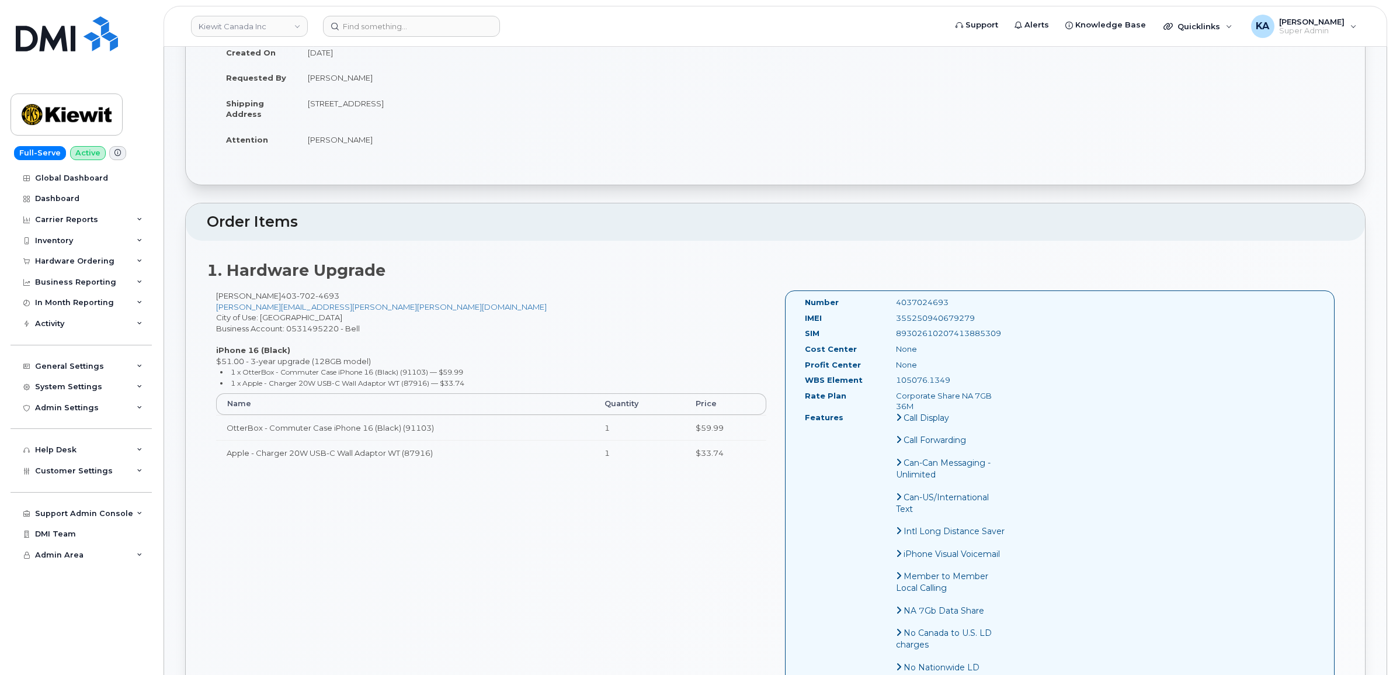
scroll to position [146, 0]
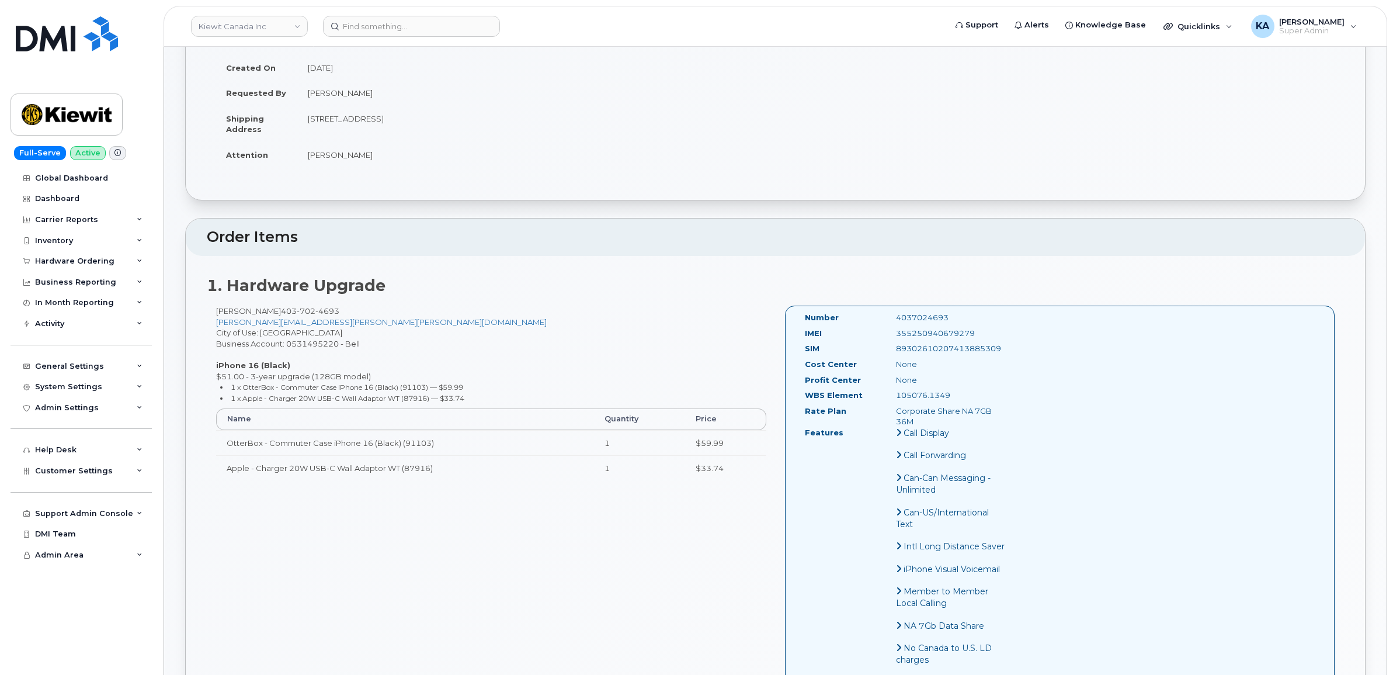
drag, startPoint x: 982, startPoint y: 331, endPoint x: 888, endPoint y: 339, distance: 93.8
click at [888, 339] on div "355250940679279" at bounding box center [951, 333] width 128 height 11
copy div "355250940679279"
drag, startPoint x: 956, startPoint y: 318, endPoint x: 895, endPoint y: 318, distance: 61.3
click at [895, 318] on div "4037024693" at bounding box center [951, 317] width 128 height 11
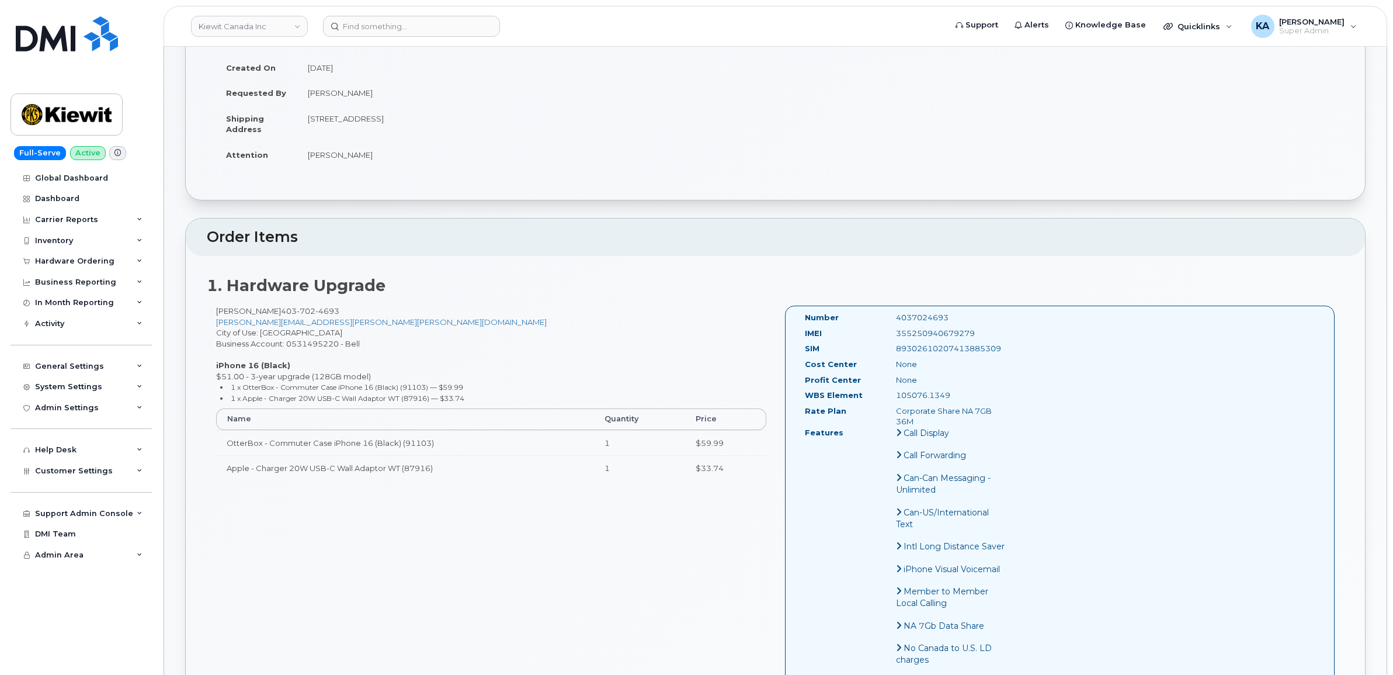
copy div "4037024693"
drag, startPoint x: 796, startPoint y: 313, endPoint x: 984, endPoint y: 421, distance: 216.9
click at [984, 421] on div "Number 4037024693 IMEI [TECHNICAL_ID] SIM [TECHNICAL_ID] Cost Center None [GEOG…" at bounding box center [905, 585] width 219 height 546
copy div "Number 4037024693 IMEI [TECHNICAL_ID] SIM [TECHNICAL_ID] Cost Center None Profi…"
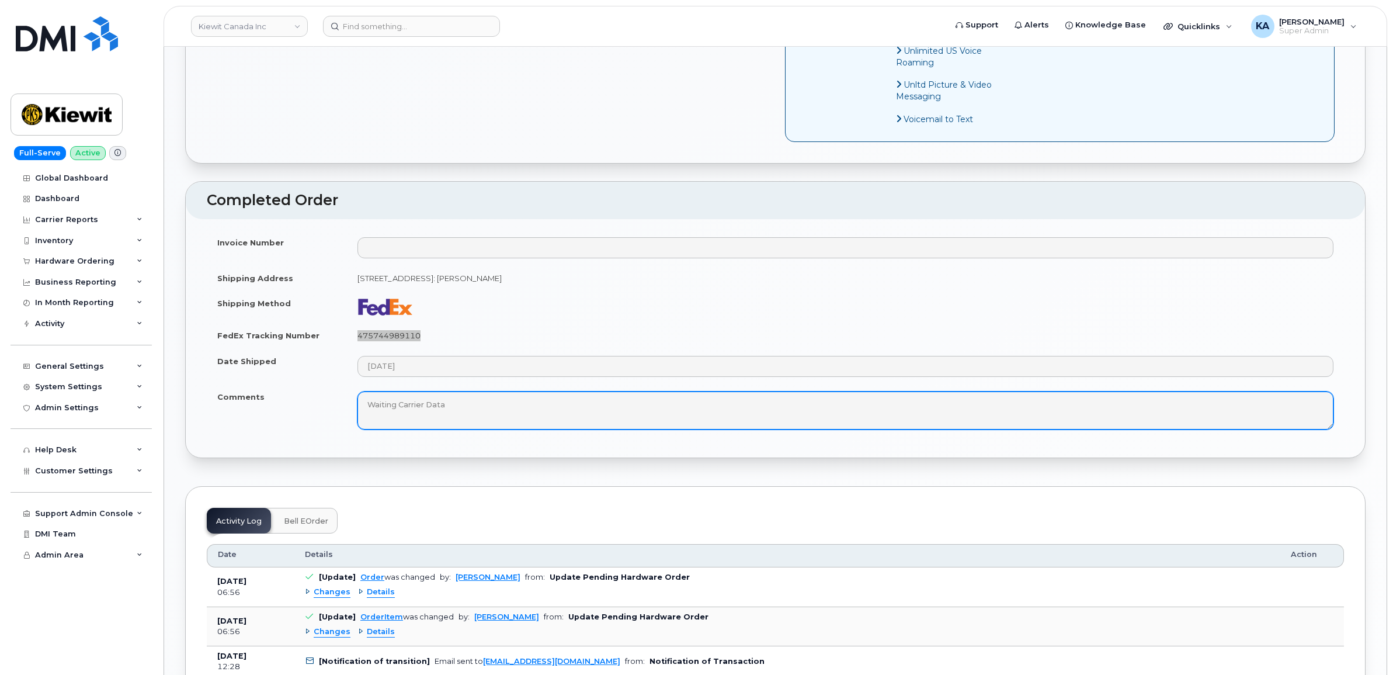
scroll to position [876, 0]
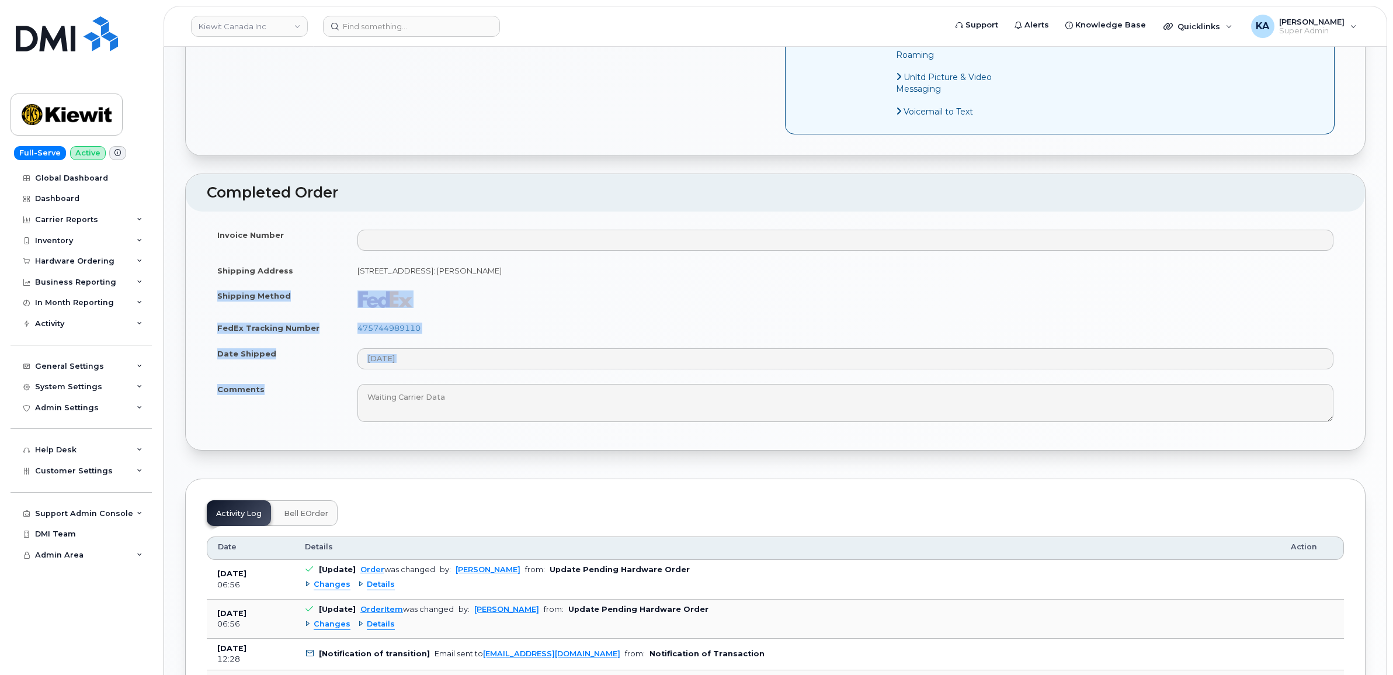
drag, startPoint x: 215, startPoint y: 310, endPoint x: 266, endPoint y: 404, distance: 106.4
click at [266, 404] on tbody "Invoice Number Shipping Address [STREET_ADDRESS], attention: [PERSON_NAME] Ship…" at bounding box center [775, 325] width 1137 height 207
copy tbody "Shipping Method FedEx Tracking Number 475744989110 Date Shipped Comments"
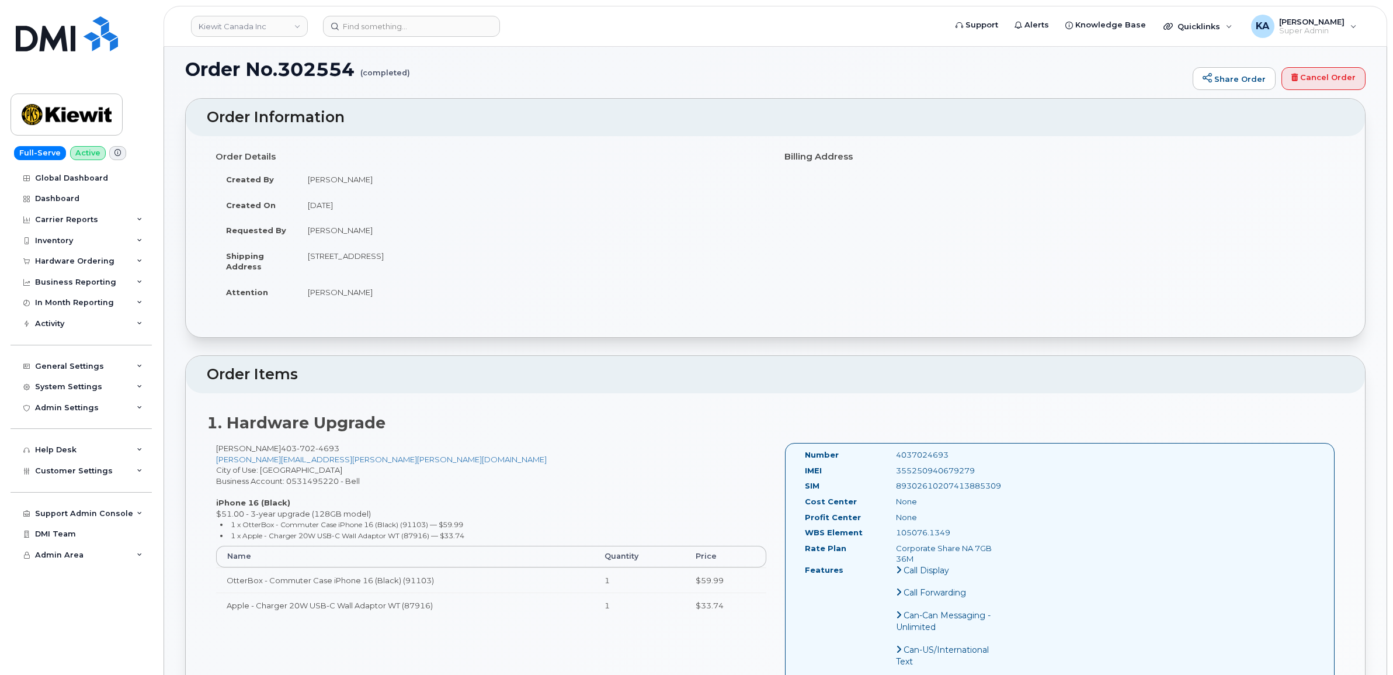
scroll to position [0, 0]
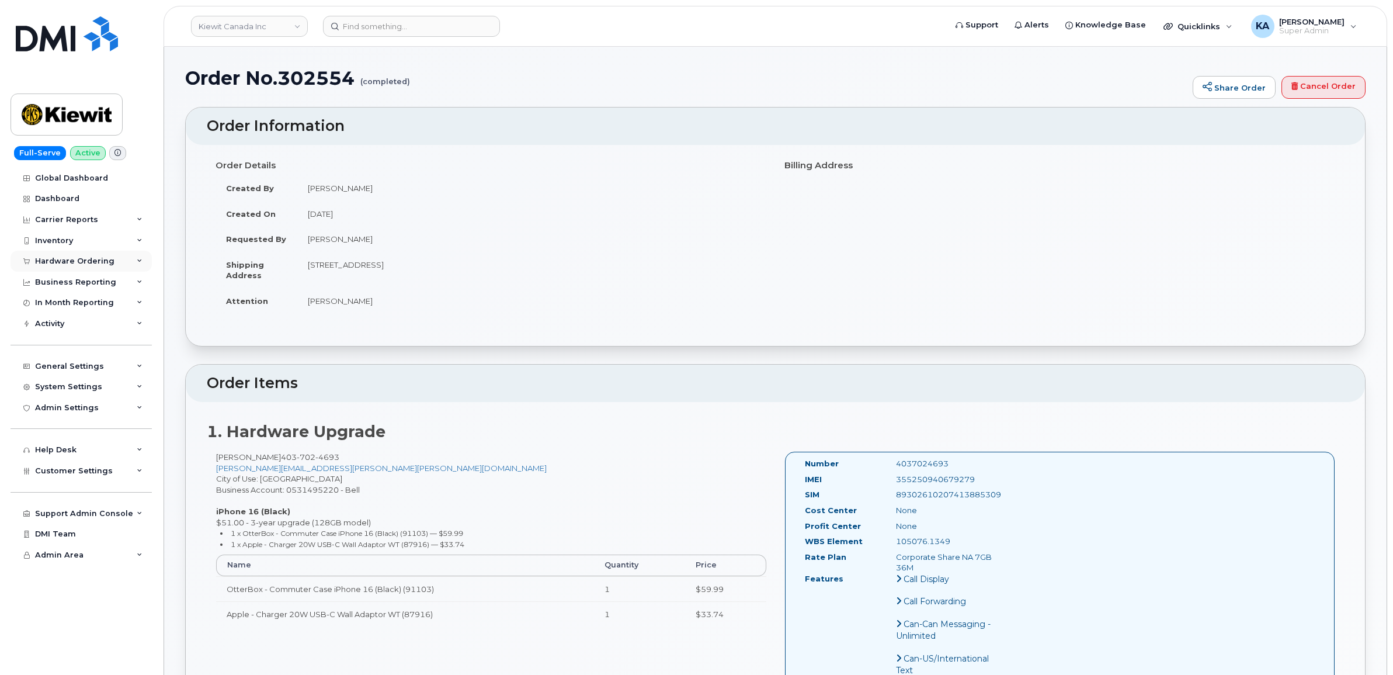
click at [84, 258] on div "Hardware Ordering" at bounding box center [74, 260] width 79 height 9
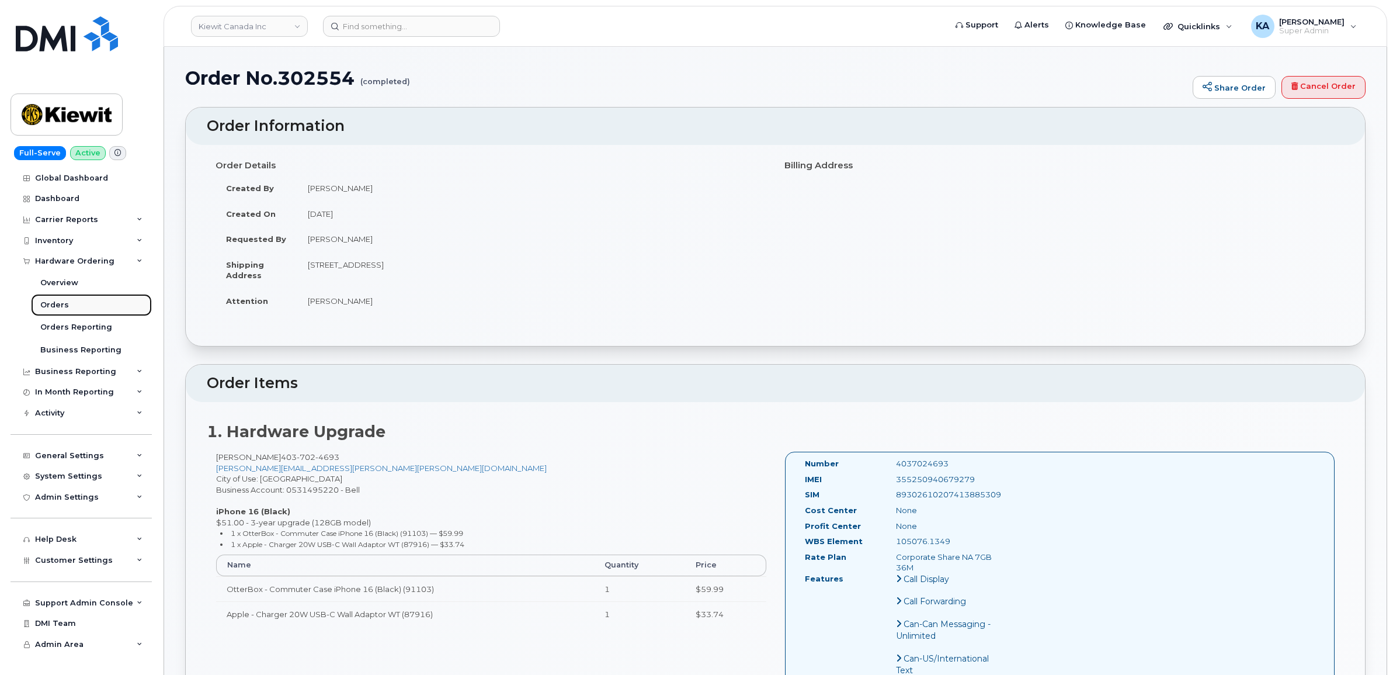
click at [54, 301] on div "Orders" at bounding box center [54, 305] width 29 height 11
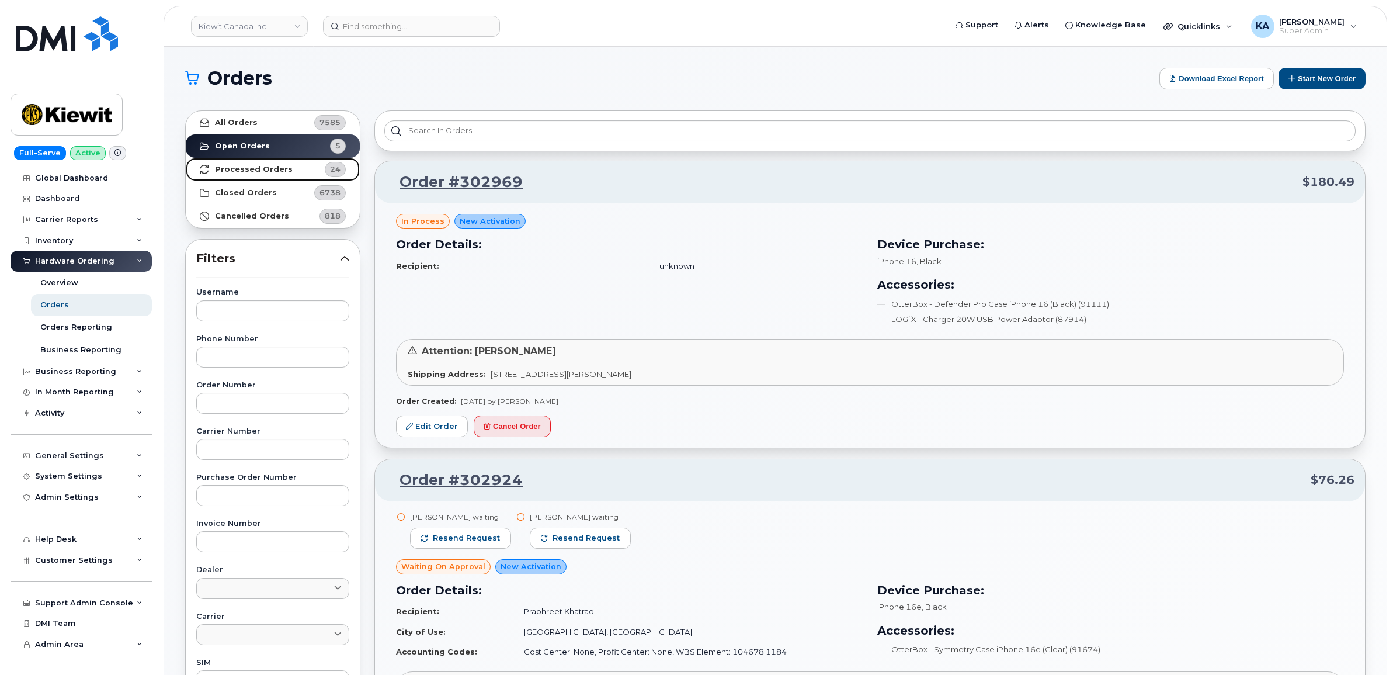
click at [267, 167] on strong "Processed Orders" at bounding box center [254, 169] width 78 height 9
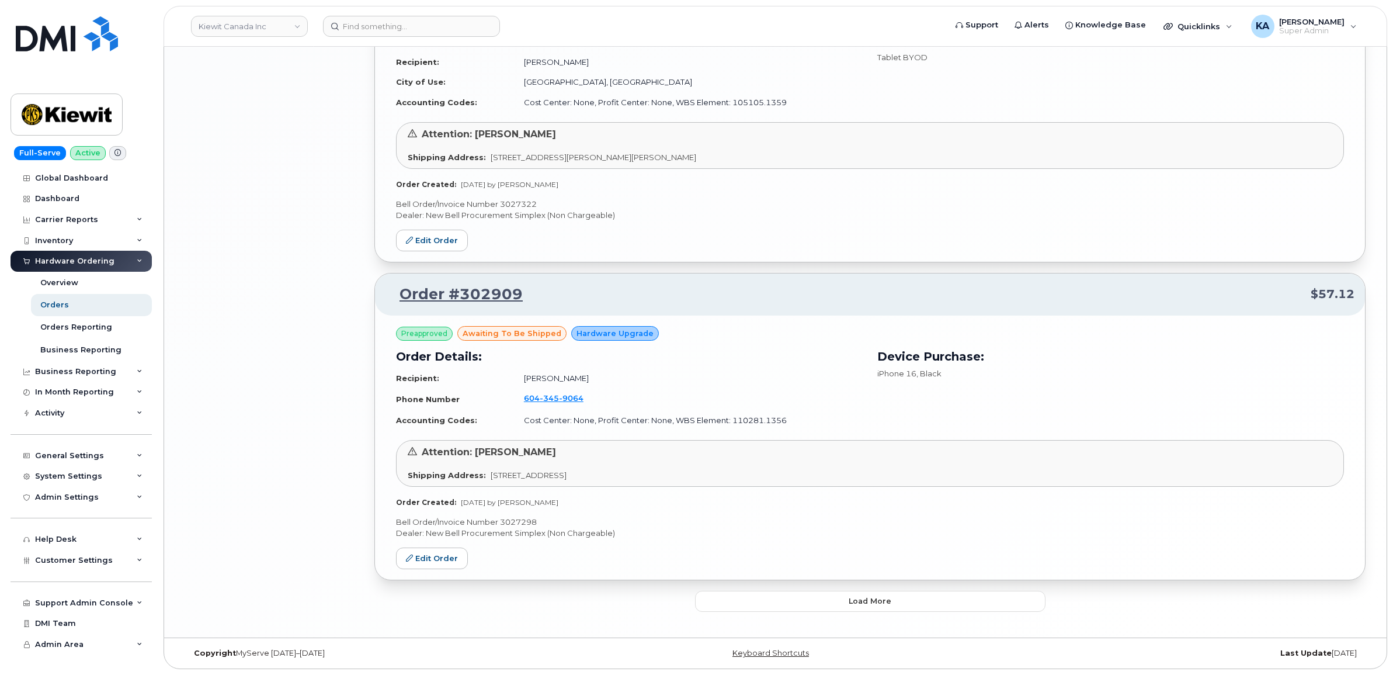
scroll to position [2129, 0]
click at [717, 602] on button "Load more" at bounding box center [870, 600] width 350 height 21
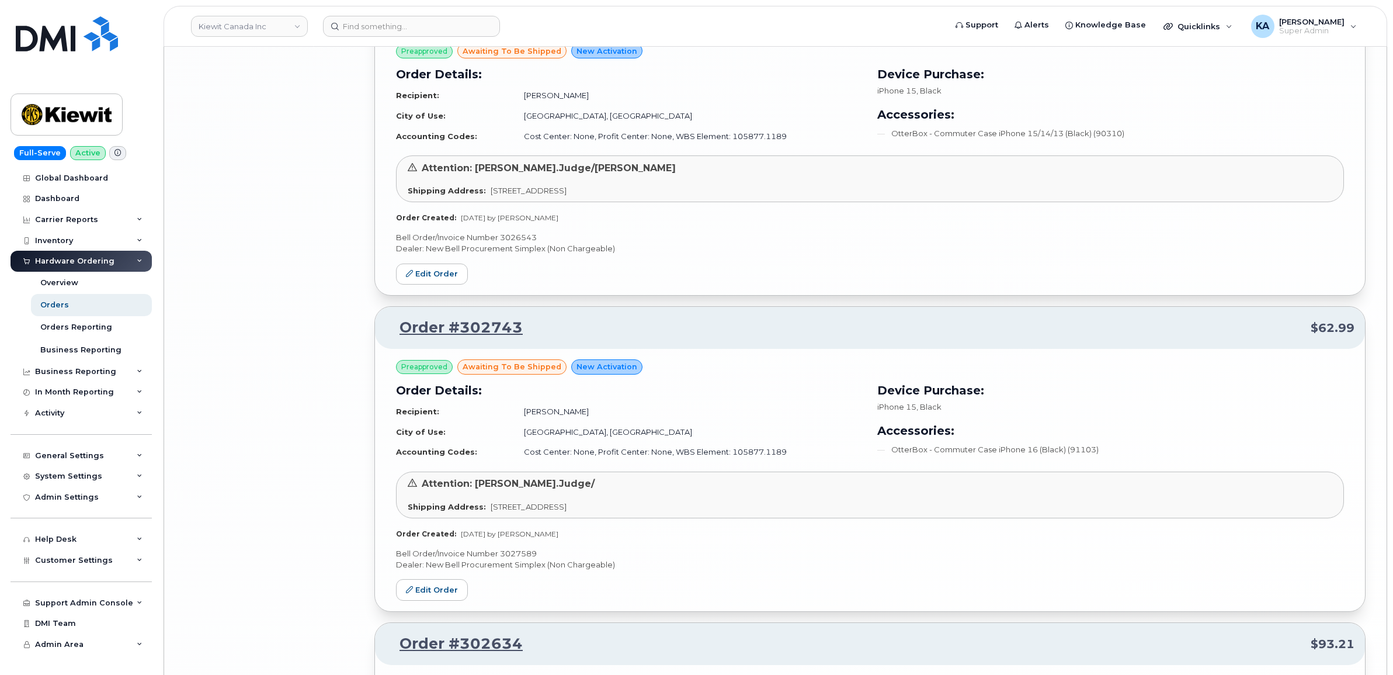
scroll to position [4677, 0]
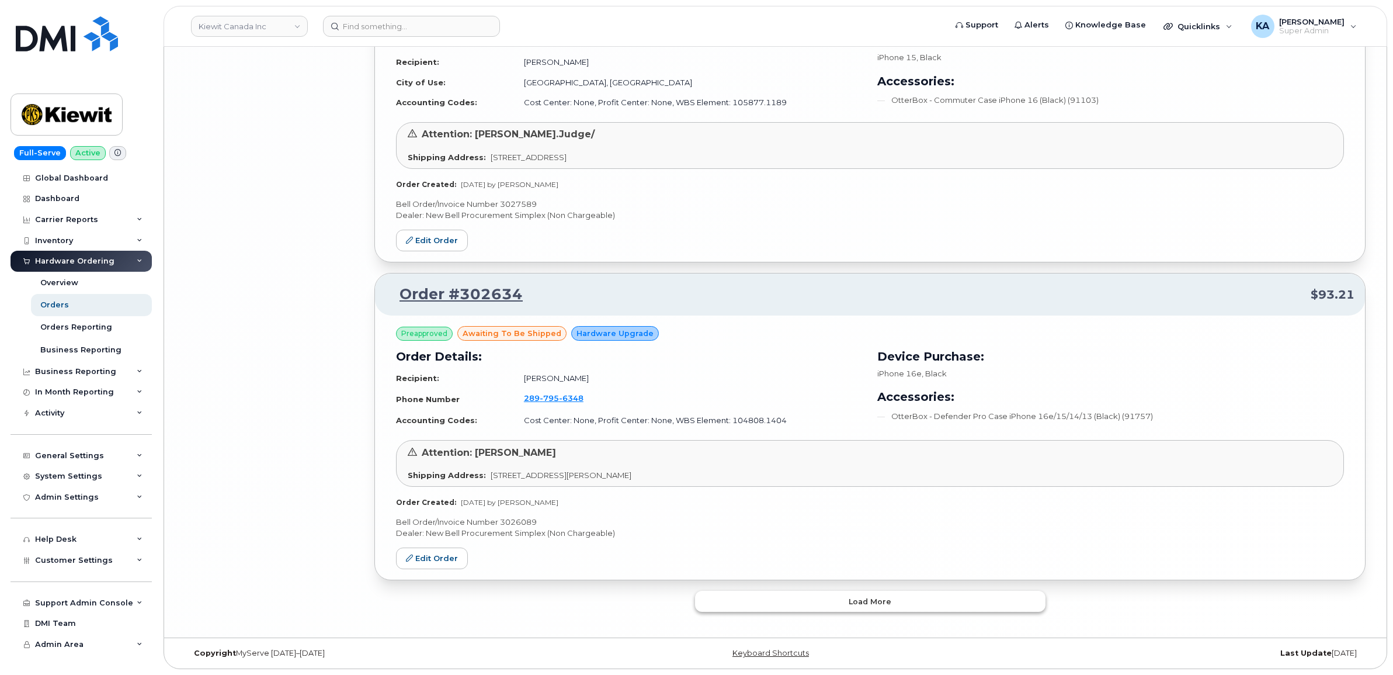
click at [713, 595] on button "Load more" at bounding box center [870, 600] width 350 height 21
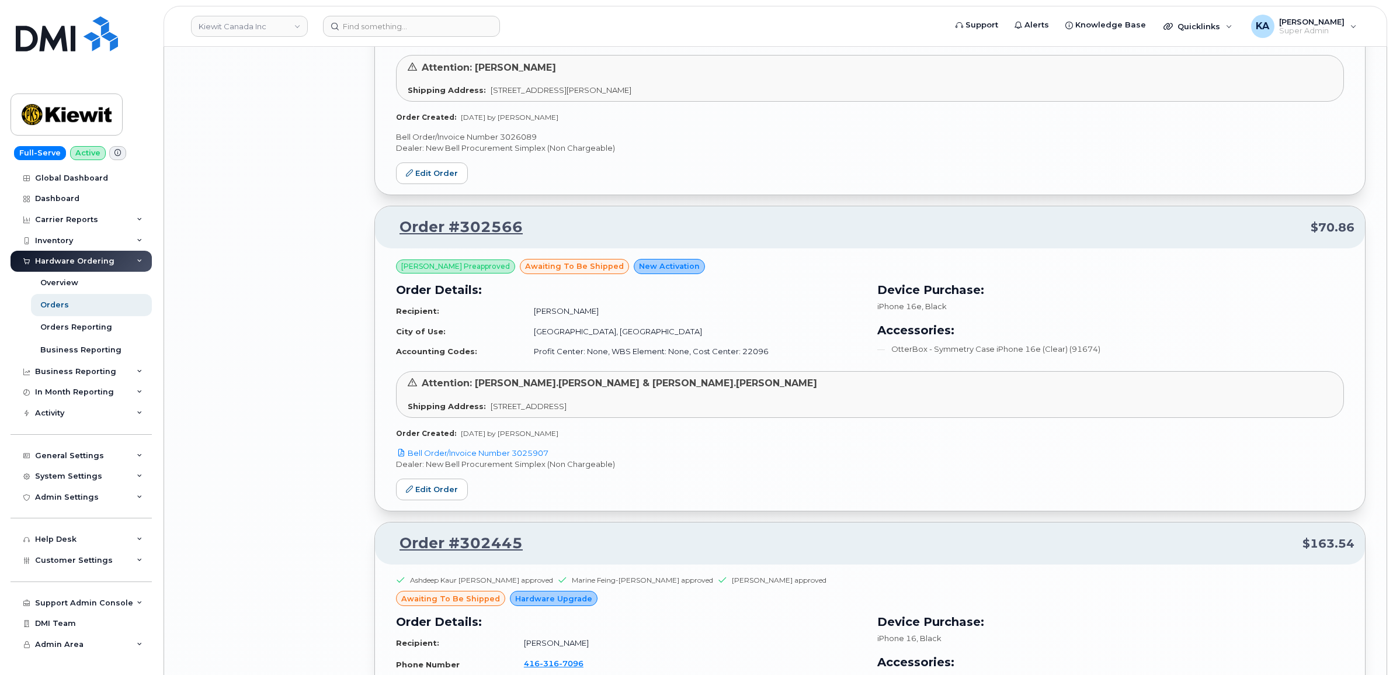
scroll to position [5042, 0]
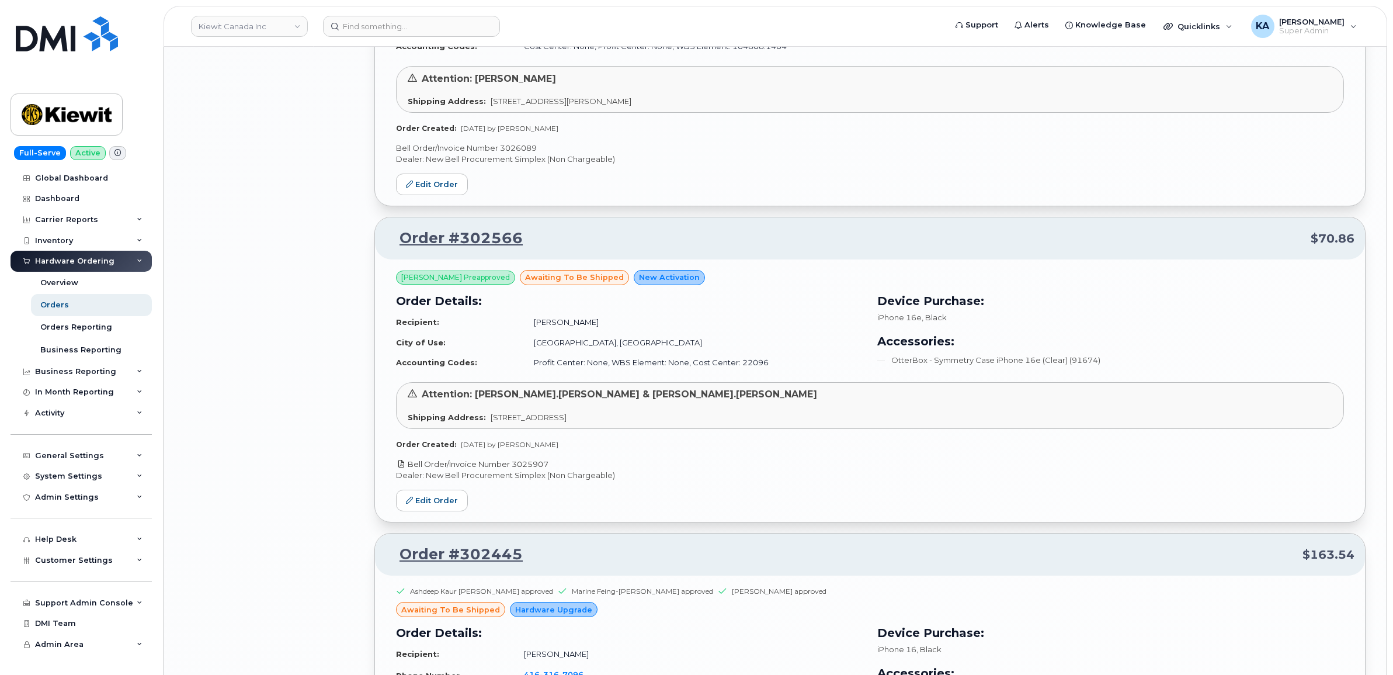
drag, startPoint x: 555, startPoint y: 468, endPoint x: 514, endPoint y: 473, distance: 41.7
click at [514, 470] on p "Bell Order/Invoice Number 3025907" at bounding box center [870, 463] width 948 height 11
copy link "3025907"
click at [425, 506] on link "Edit Order" at bounding box center [432, 500] width 72 height 22
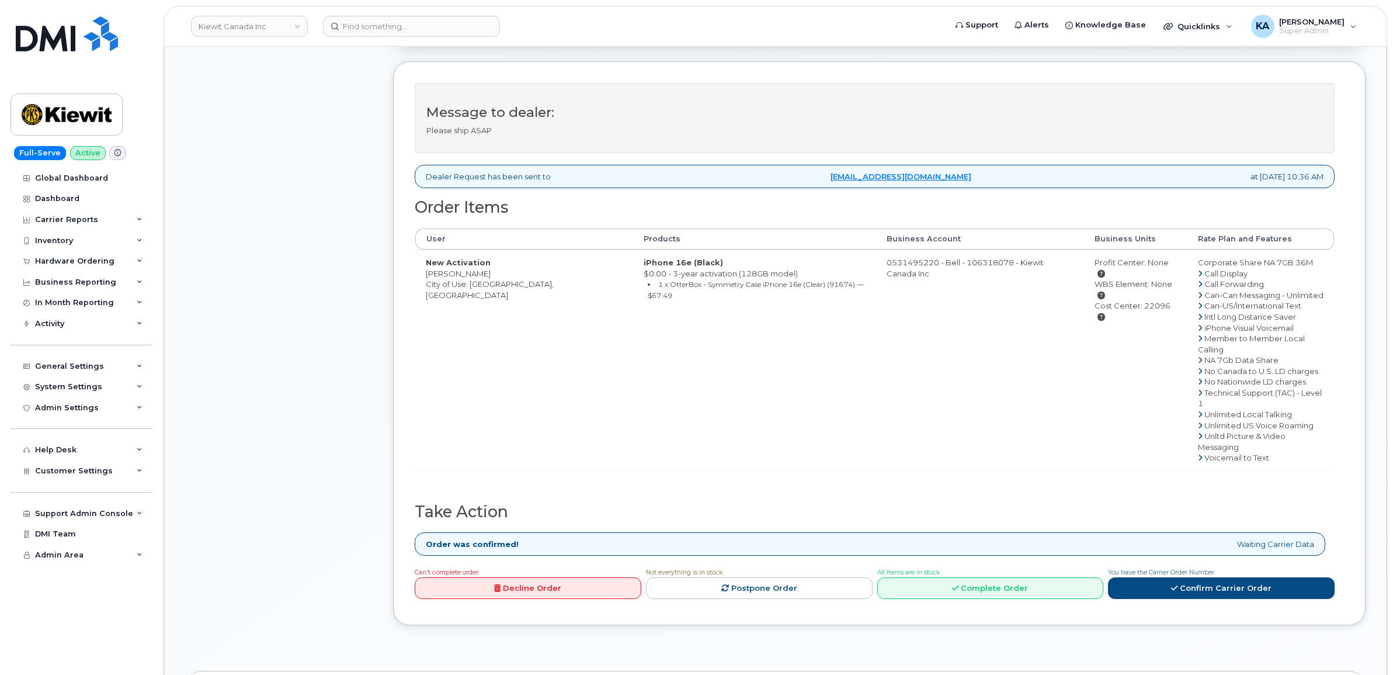
scroll to position [438, 0]
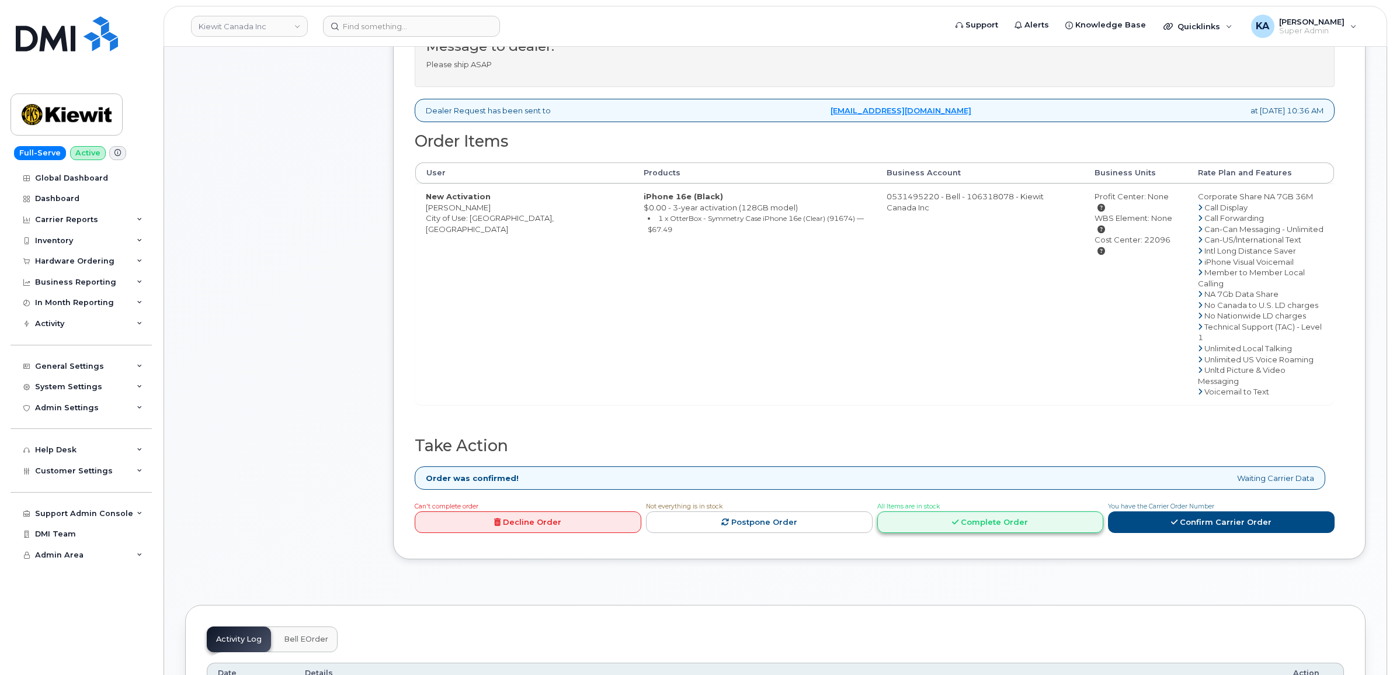
click at [1000, 511] on link "Complete Order" at bounding box center [990, 522] width 227 height 22
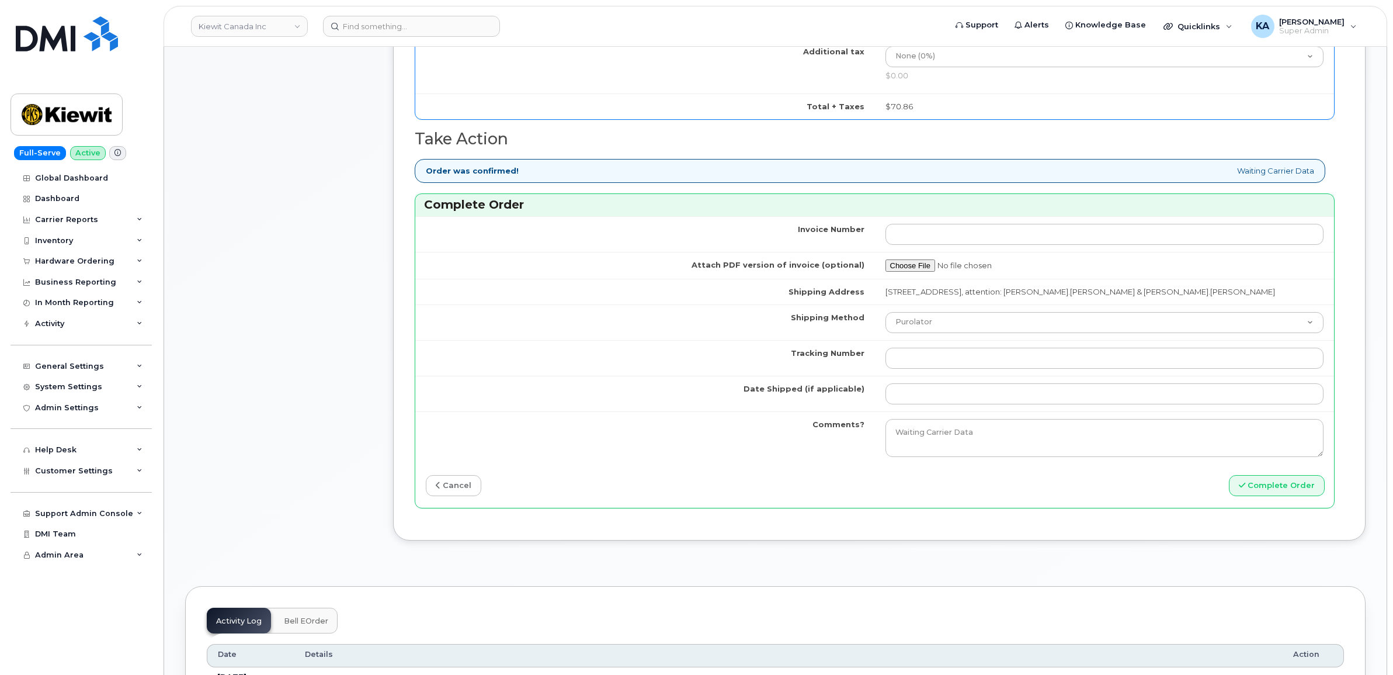
scroll to position [1022, 0]
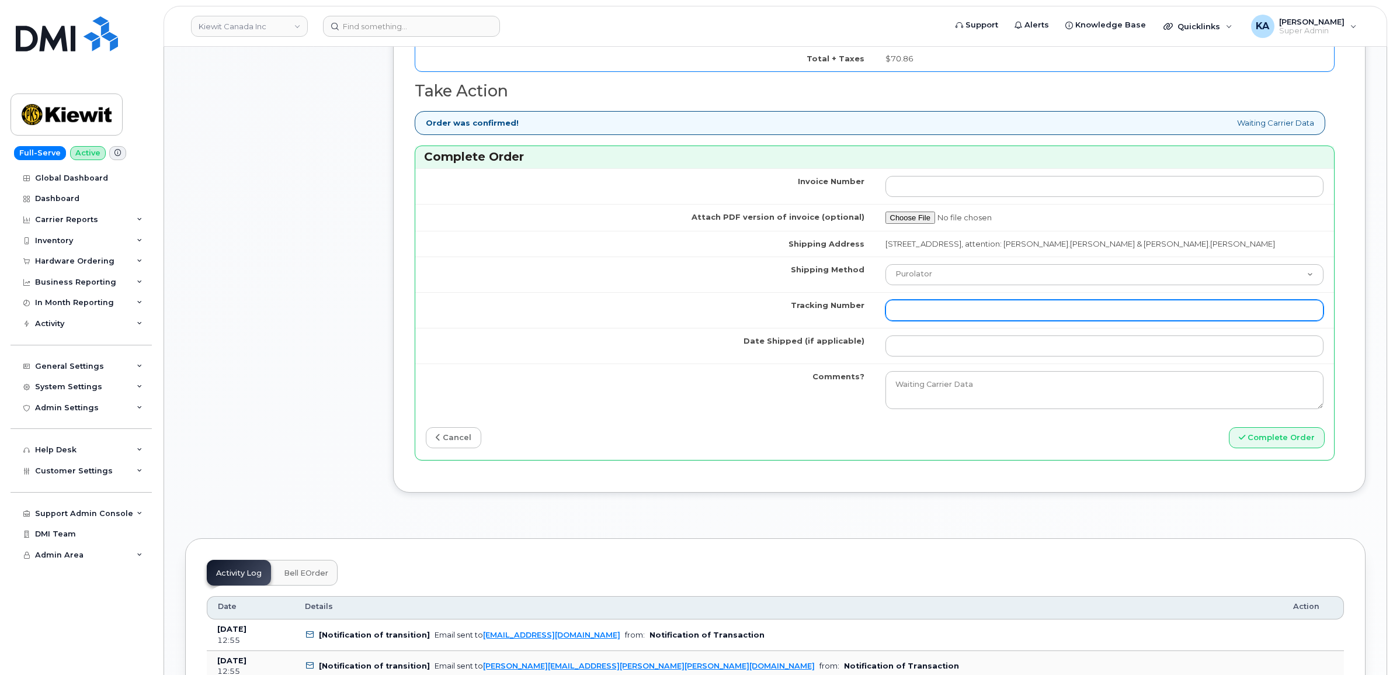
click at [924, 318] on input "Tracking Number" at bounding box center [1104, 310] width 439 height 21
paste input "476423898774"
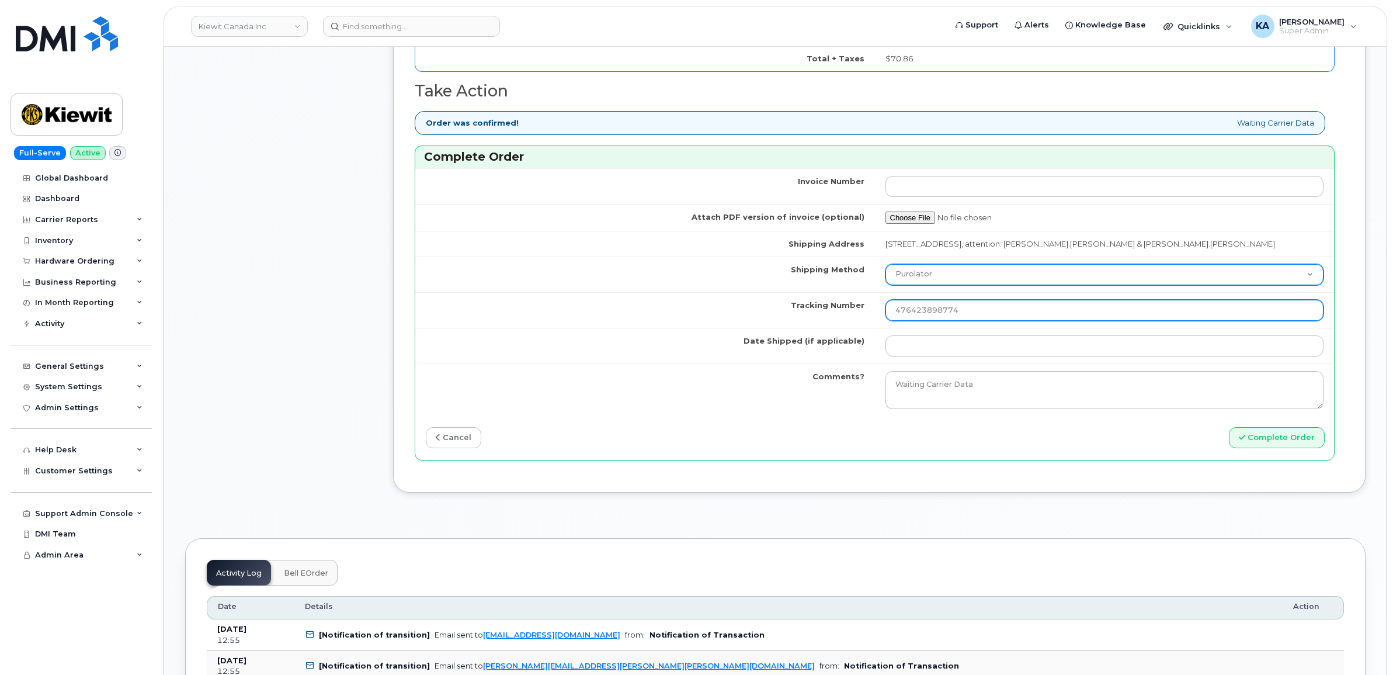
type input "476423898774"
click at [950, 282] on select "Purolator UPS FedEx Canada Post Courier Other Drop Off Pick Up" at bounding box center [1104, 274] width 439 height 21
select select "FedEx"
click at [885, 273] on select "Purolator UPS FedEx Canada Post Courier Other Drop Off Pick Up" at bounding box center [1104, 274] width 439 height 21
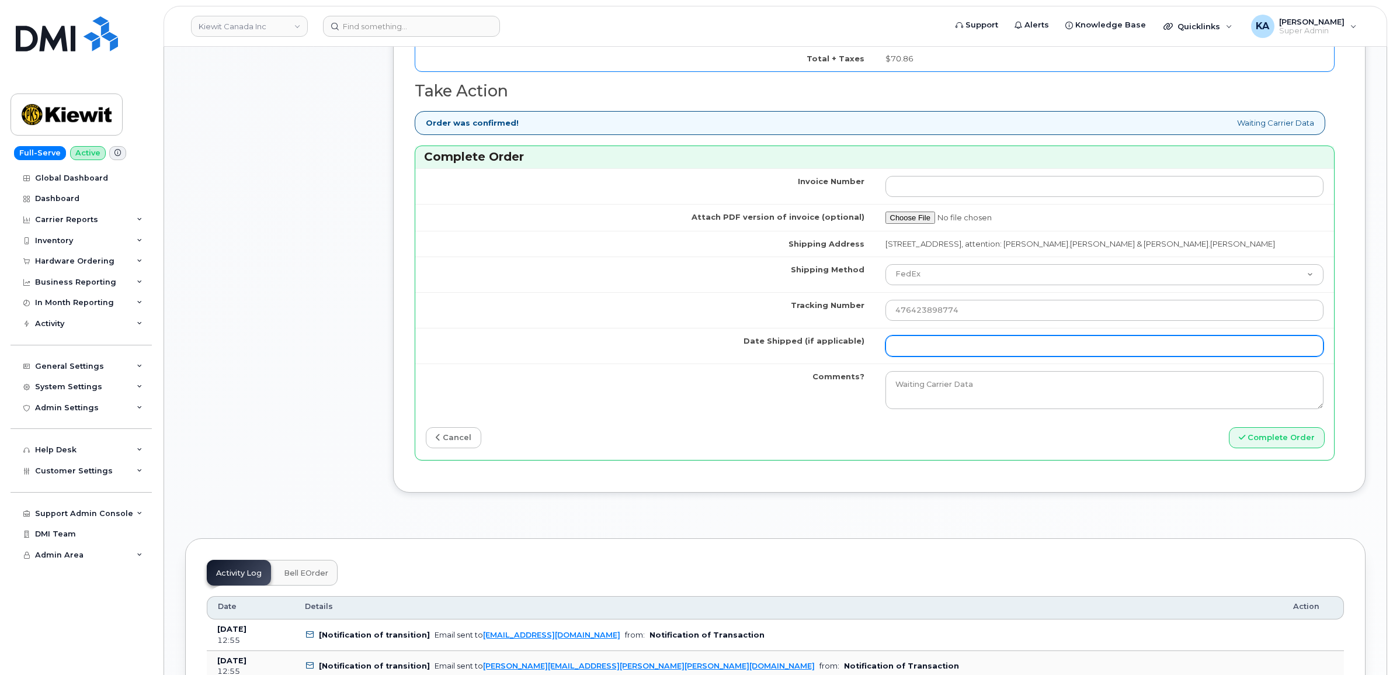
click at [916, 356] on input "Date Shipped (if applicable)" at bounding box center [1104, 345] width 439 height 21
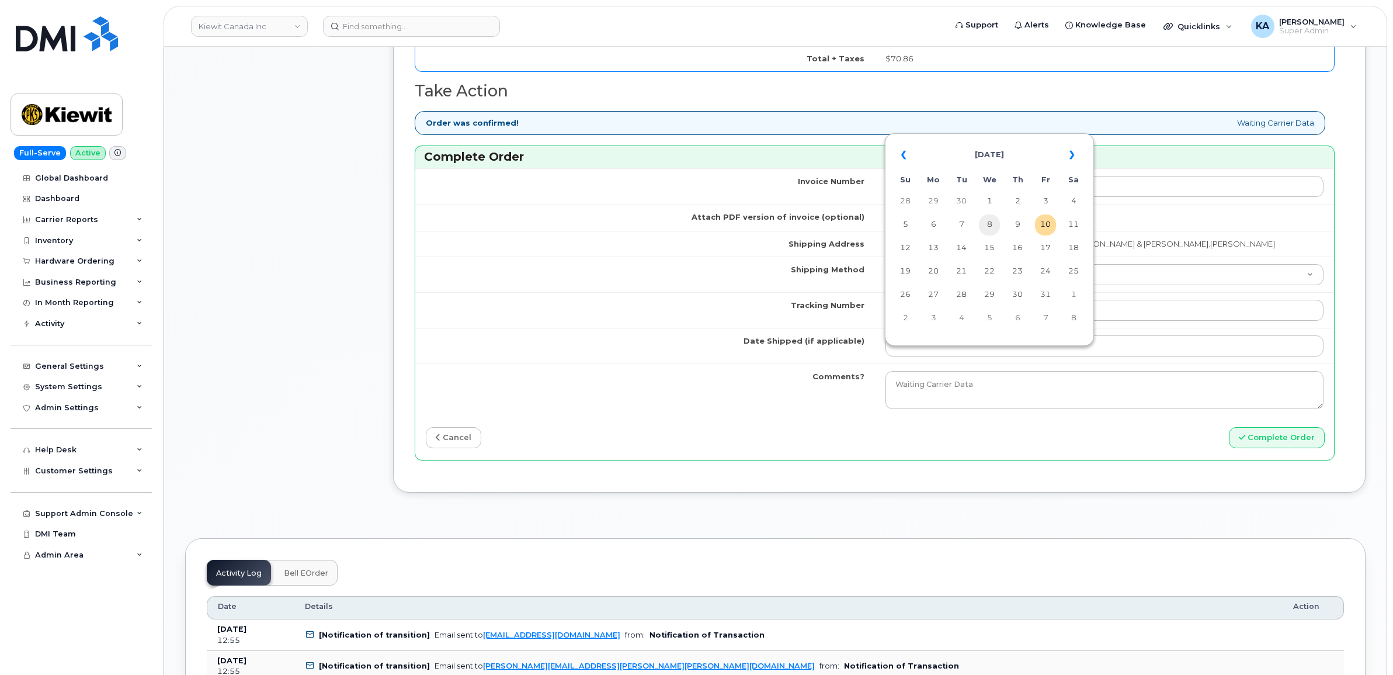
click at [988, 224] on td "8" at bounding box center [989, 224] width 21 height 21
type input "[DATE]"
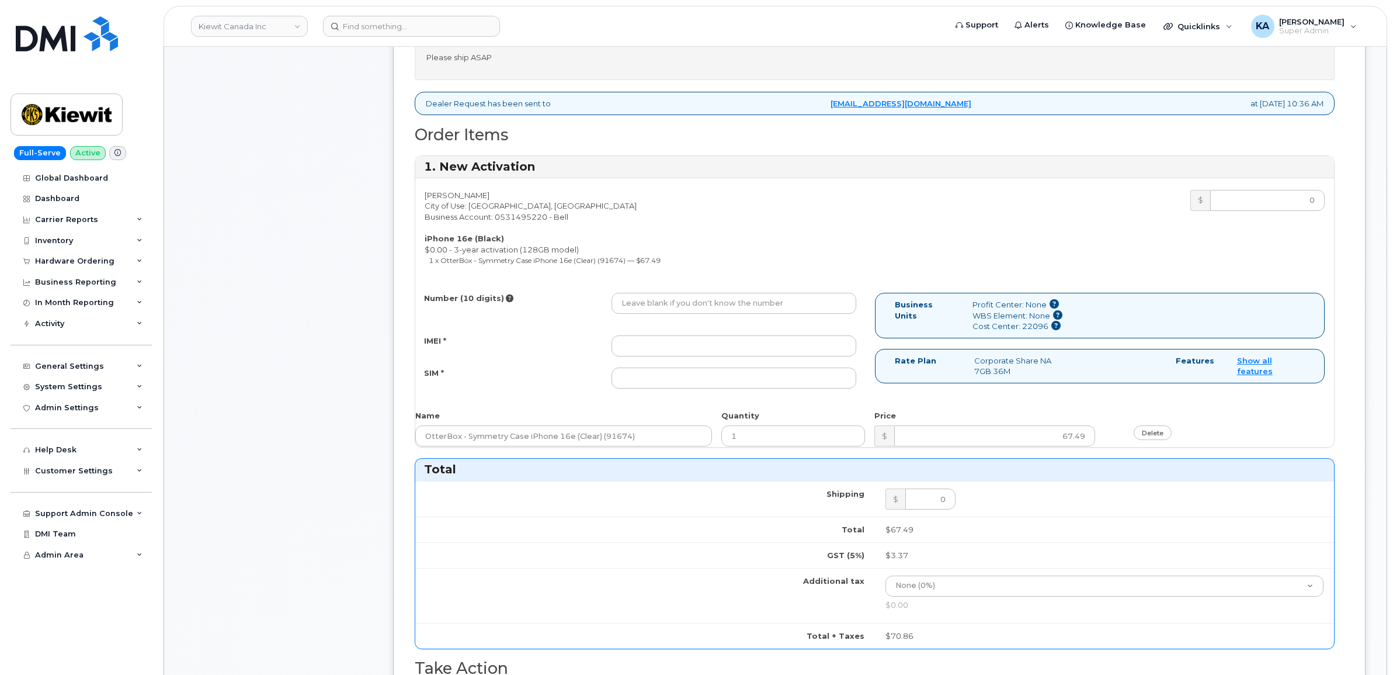
scroll to position [438, 0]
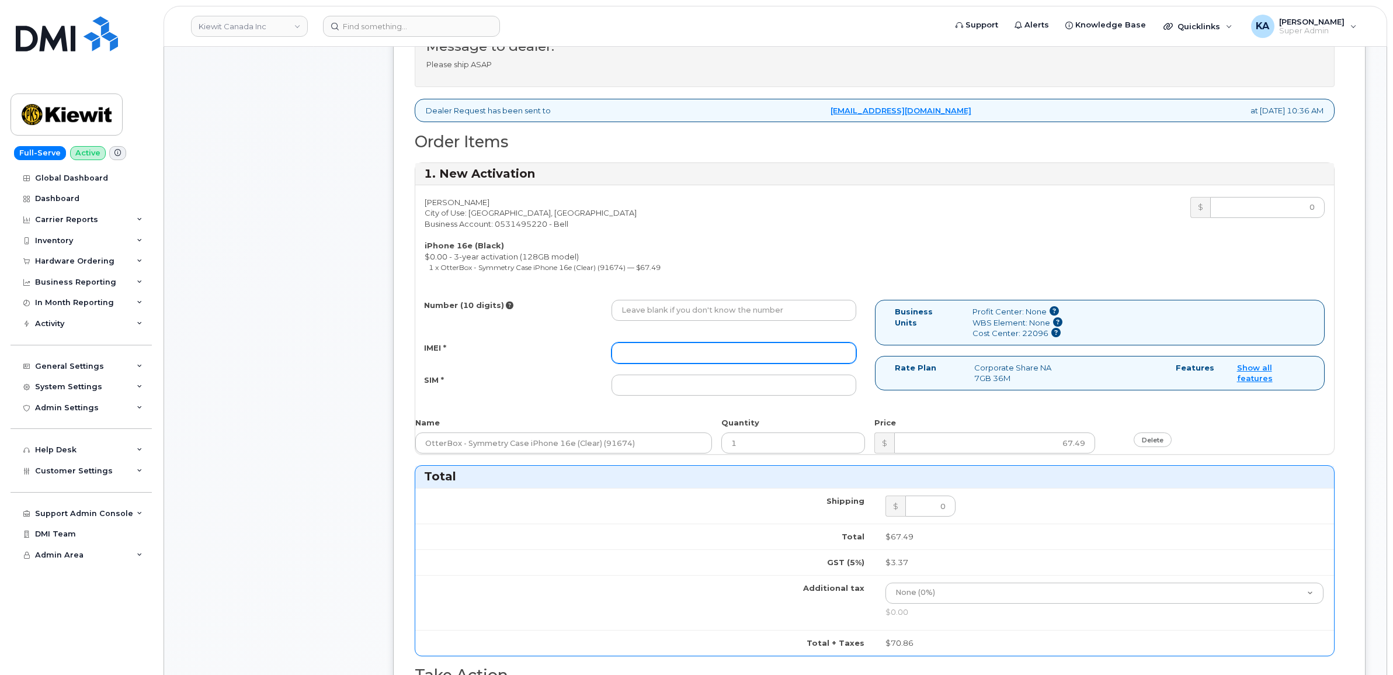
click at [770, 352] on input "IMEI *" at bounding box center [733, 352] width 245 height 21
paste input "354216331219190"
type input "354216331219190"
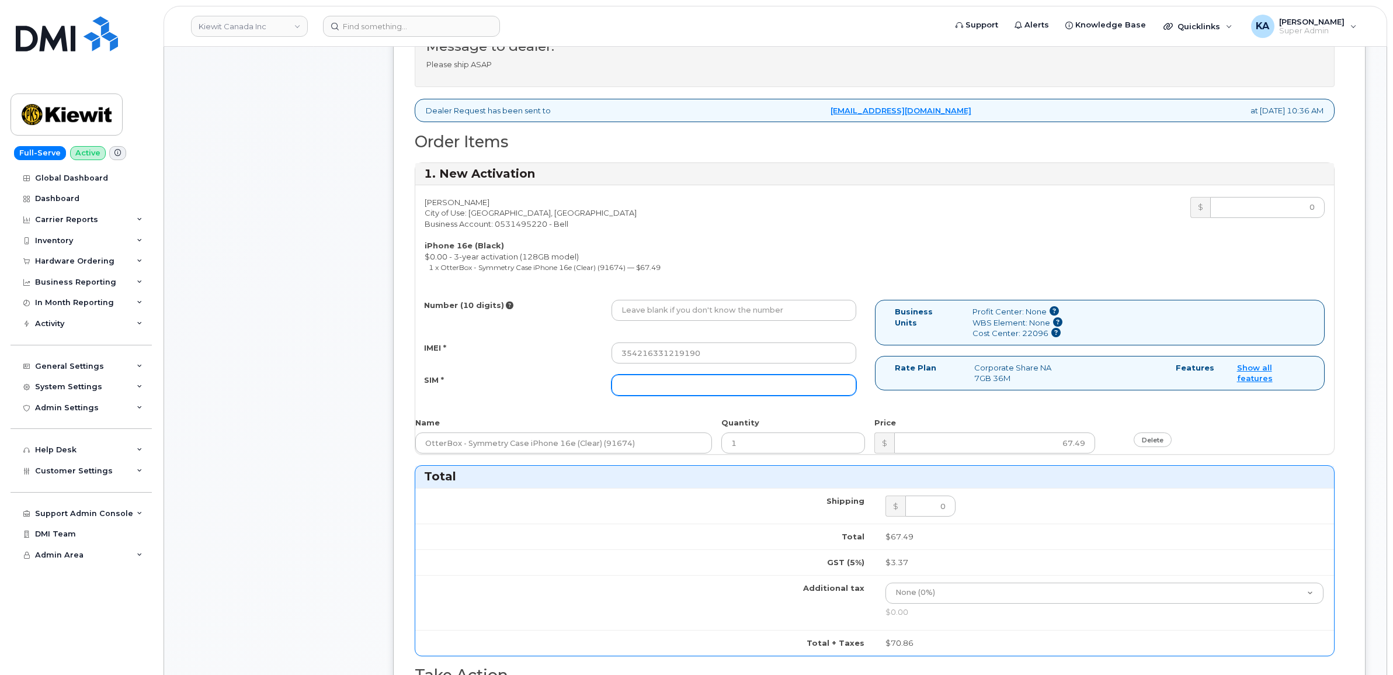
click at [735, 385] on input "SIM *" at bounding box center [733, 384] width 245 height 21
paste input "89302610207413885580"
type input "89302610207413885580"
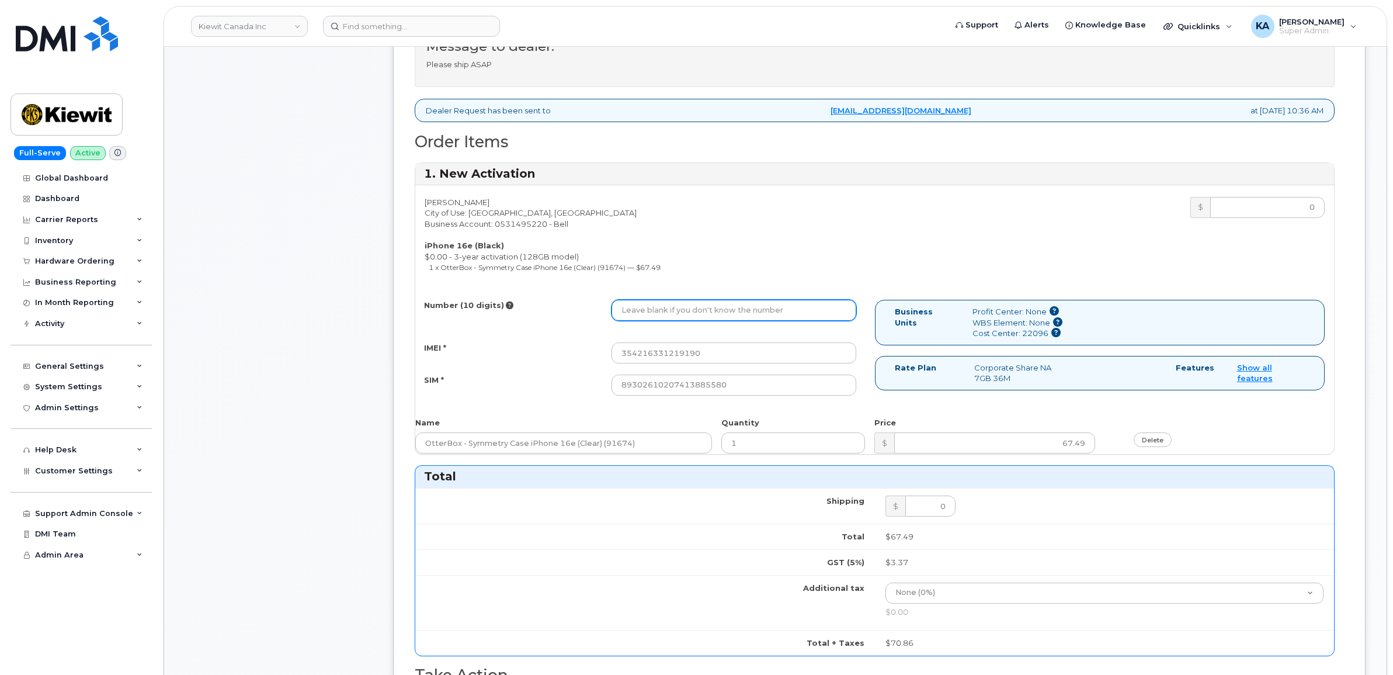
click at [746, 311] on input "Number (10 digits)" at bounding box center [733, 310] width 245 height 21
paste input "4038362872"
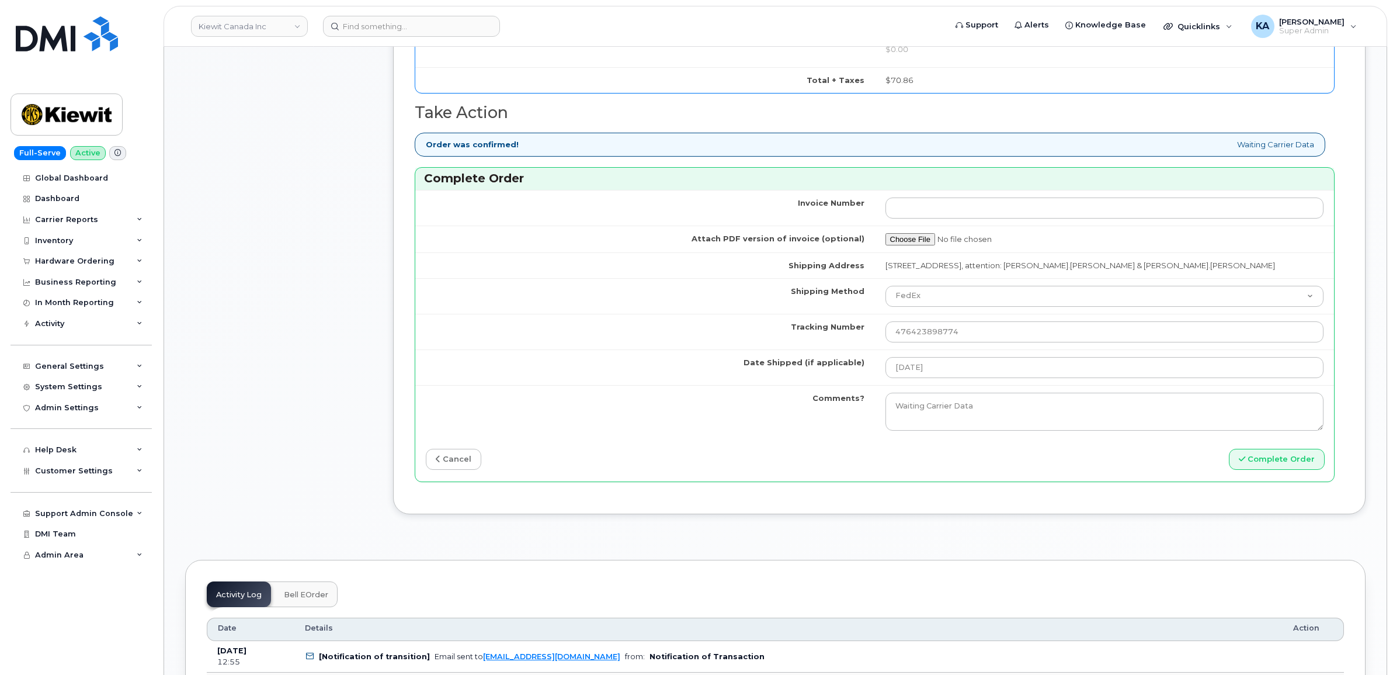
scroll to position [1022, 0]
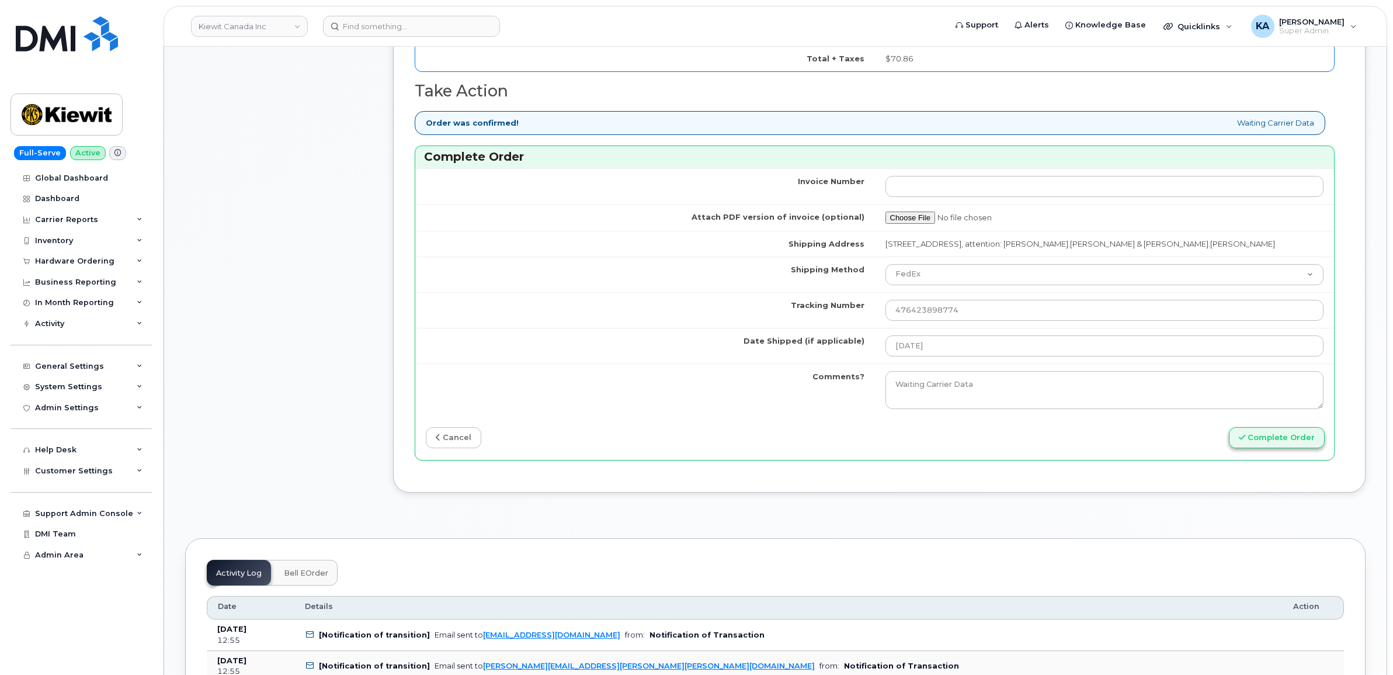
type input "4038362872"
click at [1263, 443] on button "Complete Order" at bounding box center [1277, 438] width 96 height 22
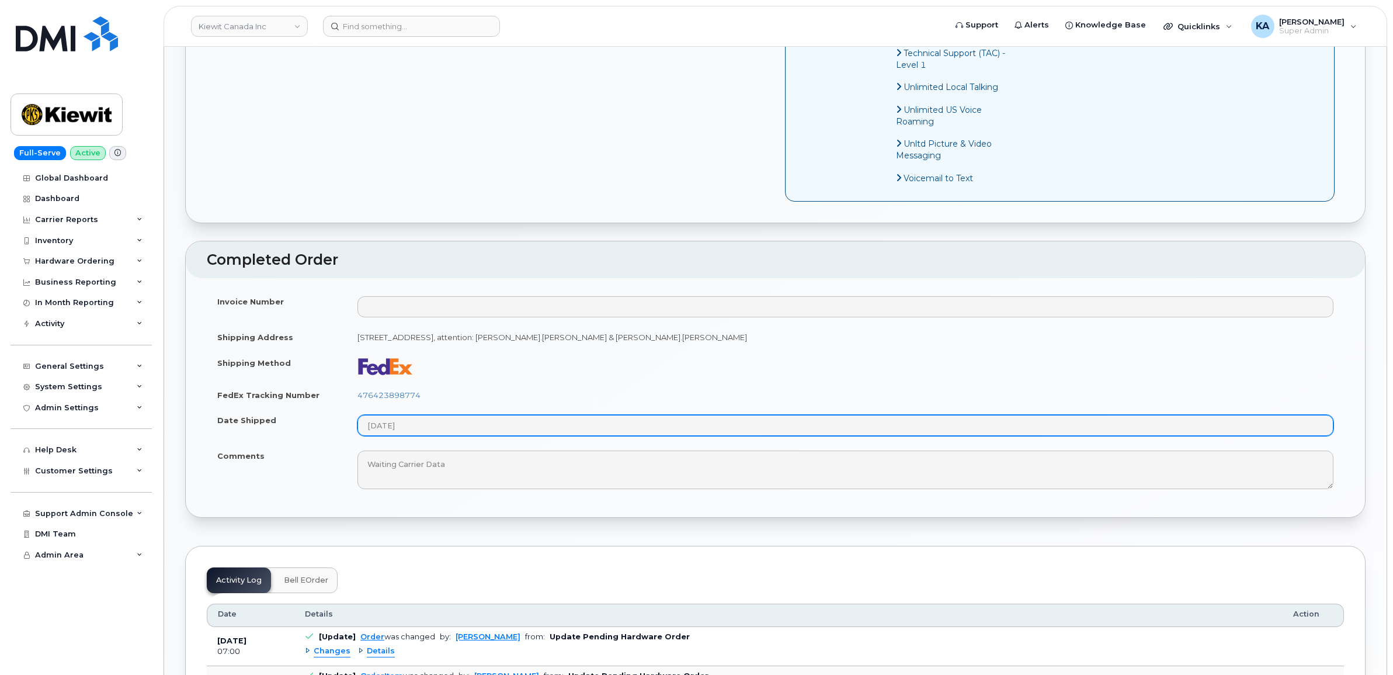
scroll to position [876, 0]
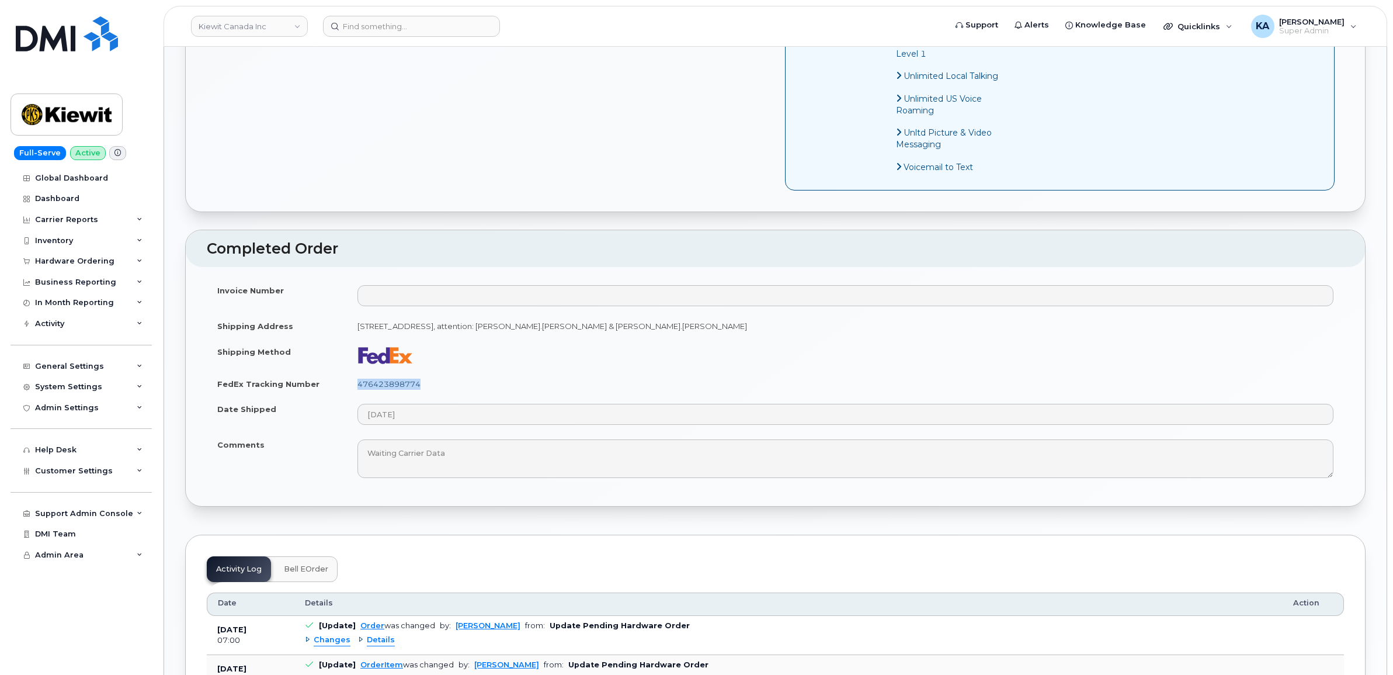
drag, startPoint x: 415, startPoint y: 400, endPoint x: 357, endPoint y: 400, distance: 57.2
click at [357, 397] on td "476423898774" at bounding box center [845, 384] width 997 height 26
copy link "476423898774"
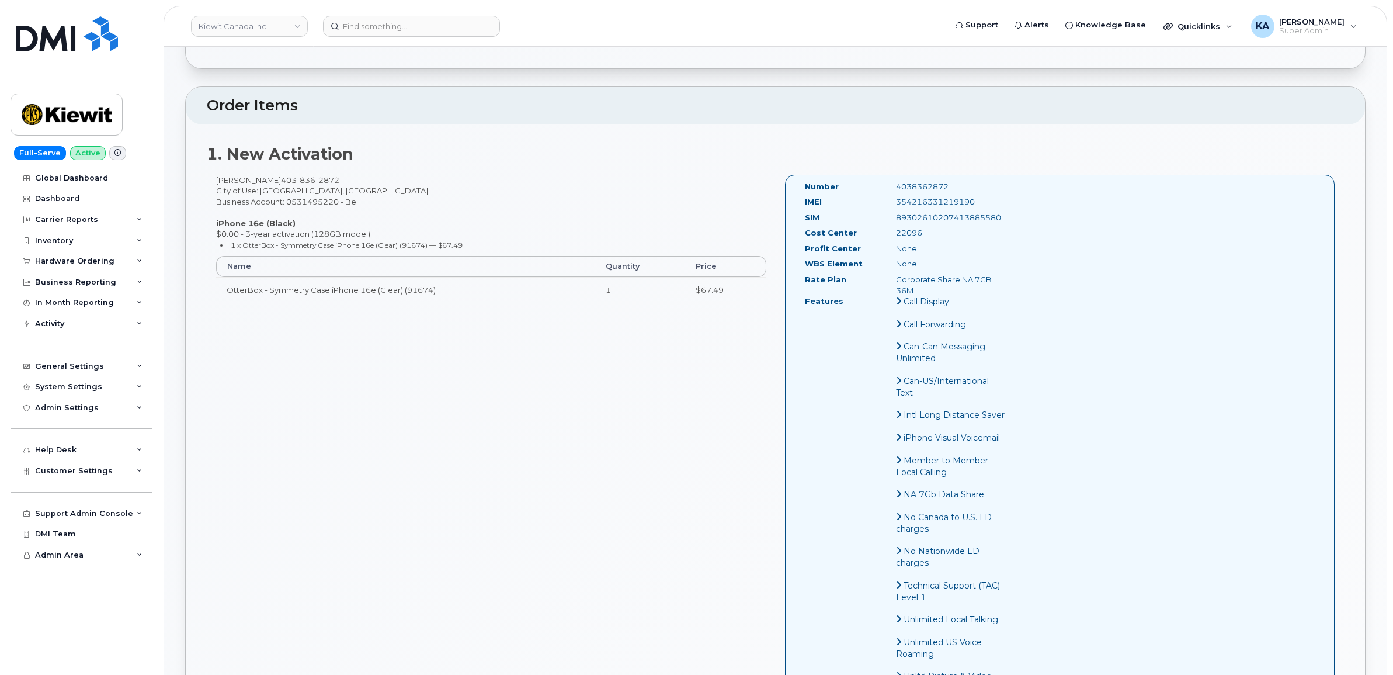
scroll to position [292, 0]
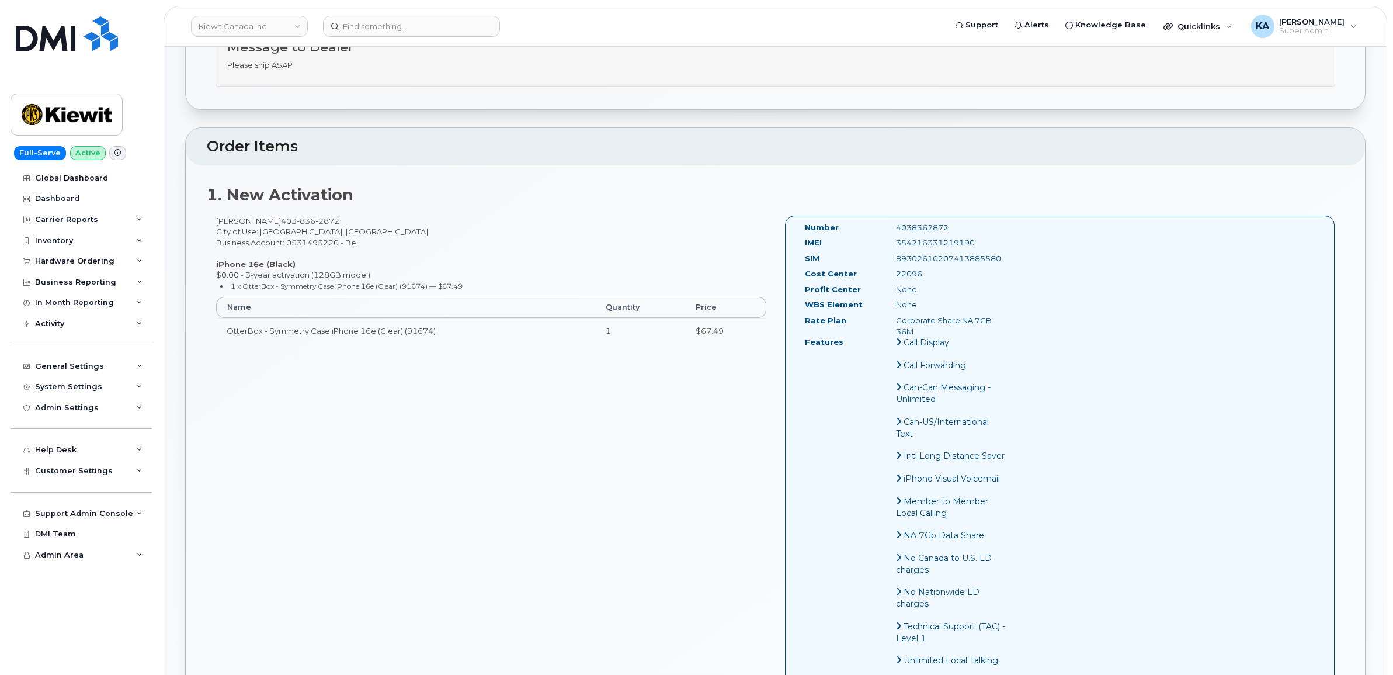
drag, startPoint x: 978, startPoint y: 245, endPoint x: 892, endPoint y: 249, distance: 85.9
click at [892, 249] on div "IMEI [TECHNICAL_ID]" at bounding box center [905, 245] width 219 height 16
copy div "354216331219190"
drag, startPoint x: 955, startPoint y: 227, endPoint x: 879, endPoint y: 227, distance: 75.9
click at [879, 227] on div "Number 4038362872" at bounding box center [905, 230] width 219 height 16
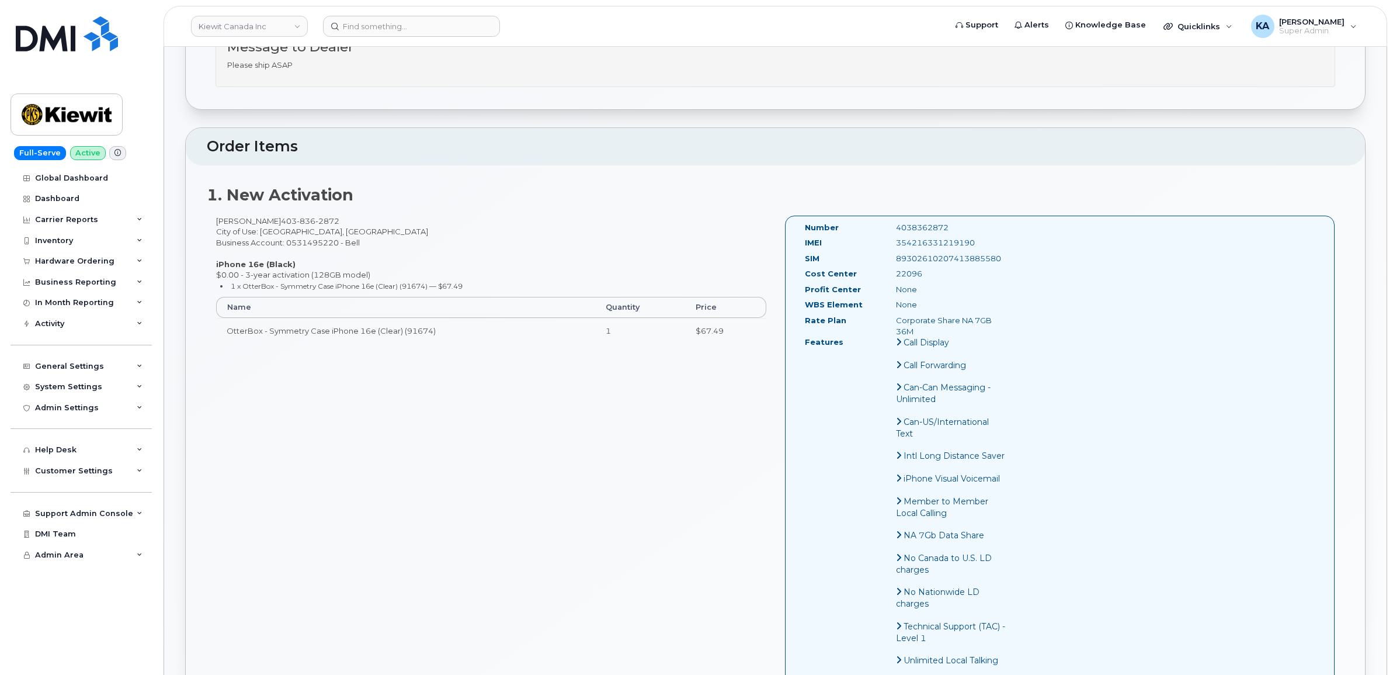
copy div "4038362872"
drag, startPoint x: 800, startPoint y: 226, endPoint x: 984, endPoint y: 329, distance: 210.7
click at [984, 329] on div "Number 4038362872 IMEI [TECHNICAL_ID] SIM [TECHNICAL_ID] Cost Center 22096 [GEO…" at bounding box center [905, 495] width 219 height 546
copy div "Number 4038362872 IMEI [TECHNICAL_ID] SIM [TECHNICAL_ID] Cost Center 22096 Prof…"
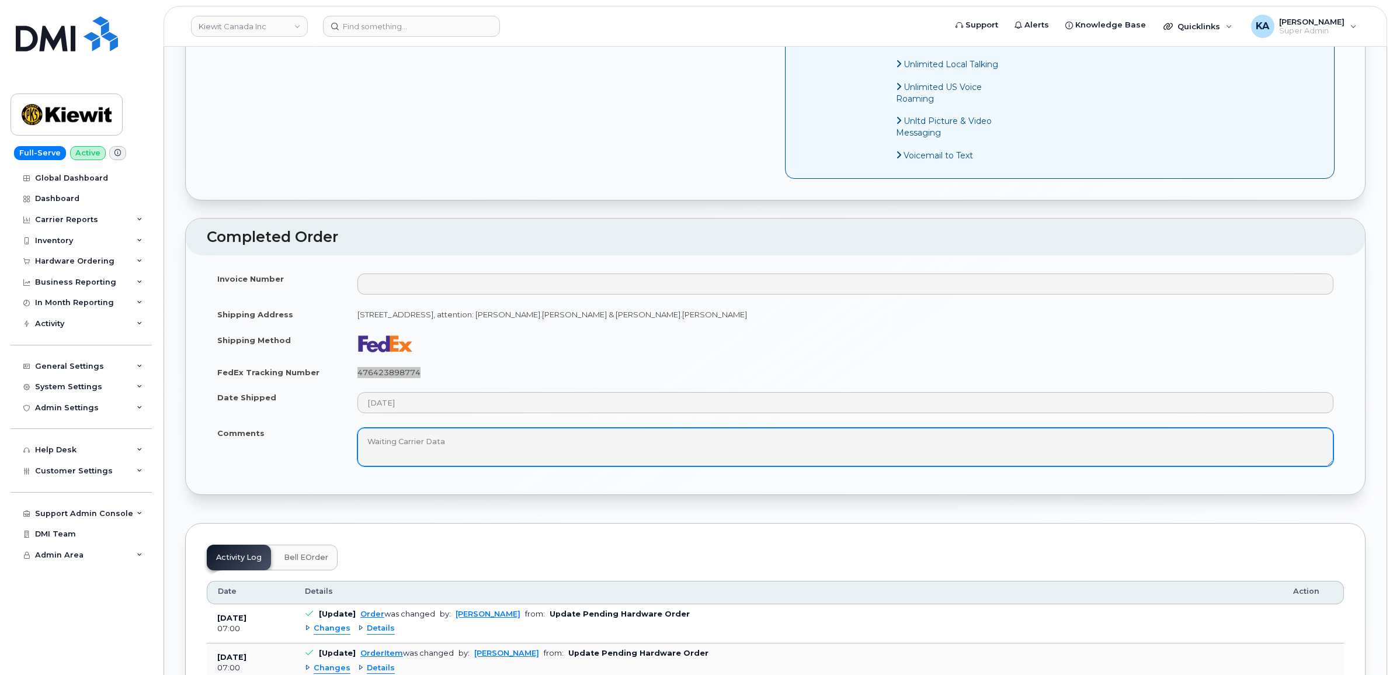
scroll to position [949, 0]
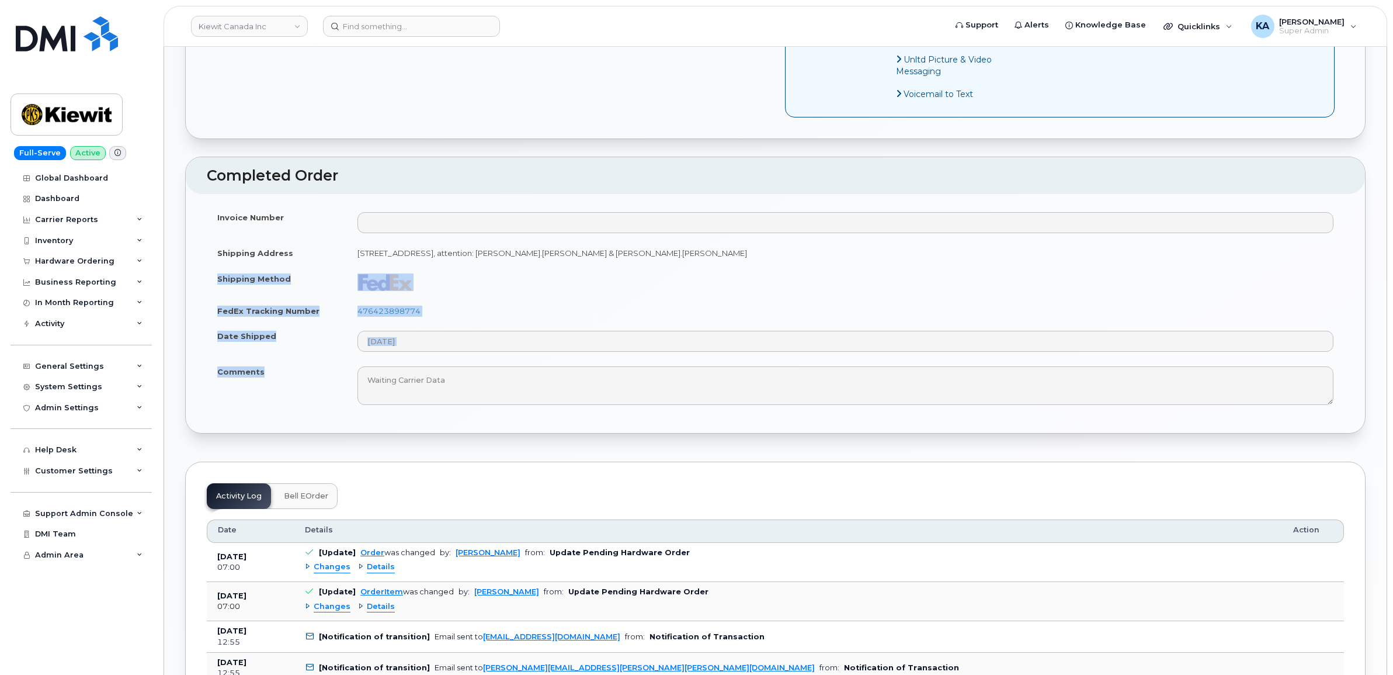
drag, startPoint x: 215, startPoint y: 290, endPoint x: 263, endPoint y: 391, distance: 111.8
click at [263, 391] on tbody "Invoice Number Shipping Address 10333 Southport Rd SW Calgary AB T2W 3X6, atten…" at bounding box center [775, 307] width 1137 height 207
copy tbody "Shipping Method FedEx Tracking Number 476423898774 Date Shipped Comments"
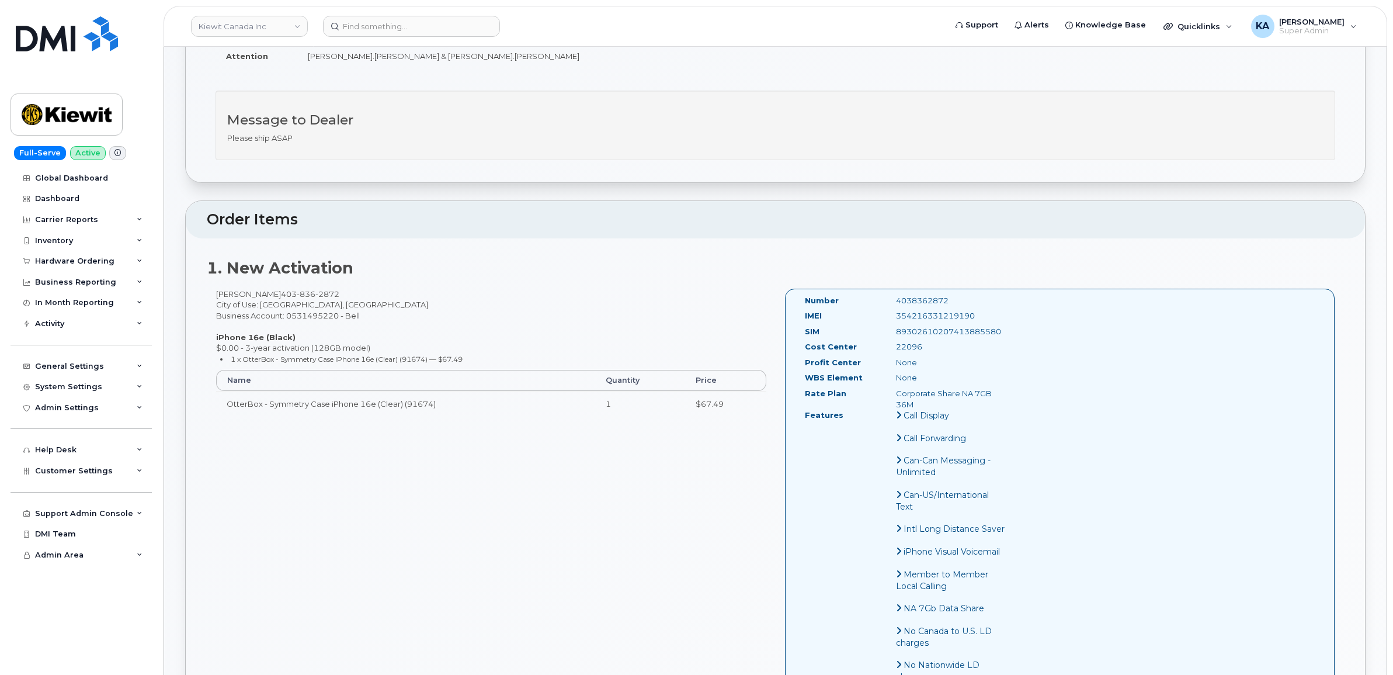
scroll to position [0, 0]
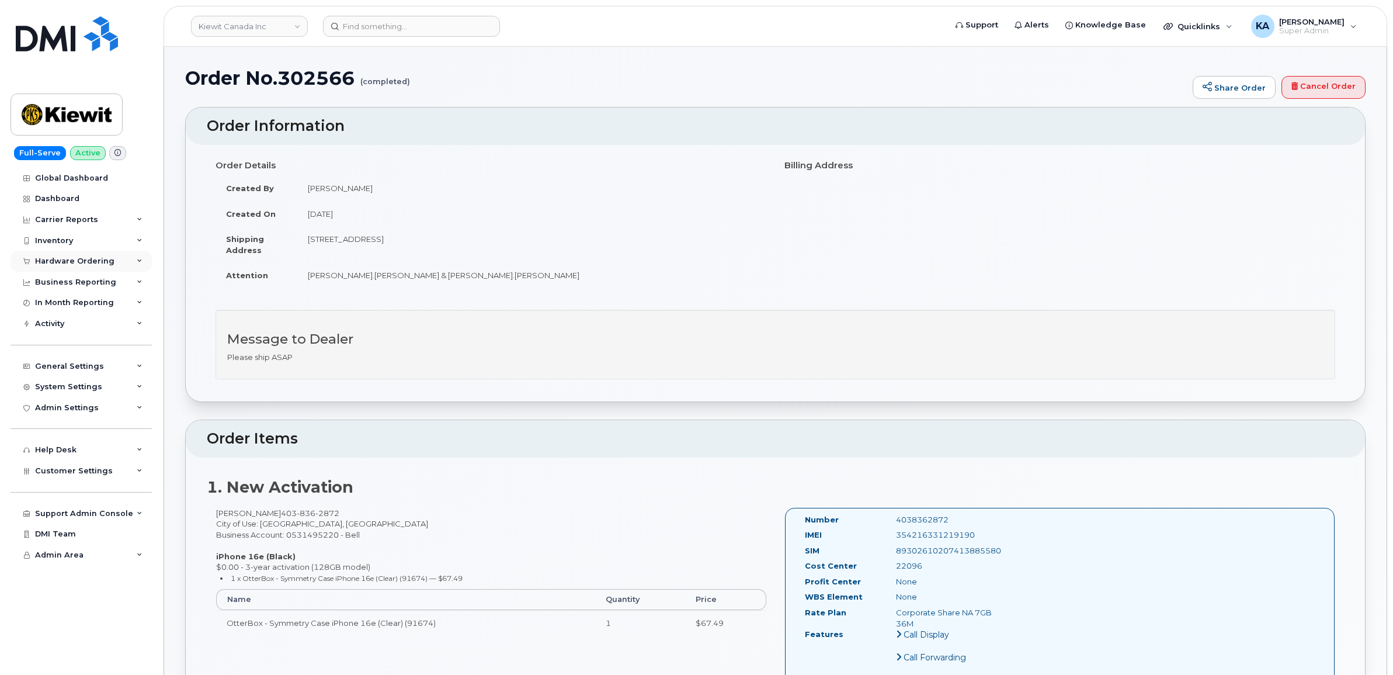
click at [79, 260] on div "Hardware Ordering" at bounding box center [74, 260] width 79 height 9
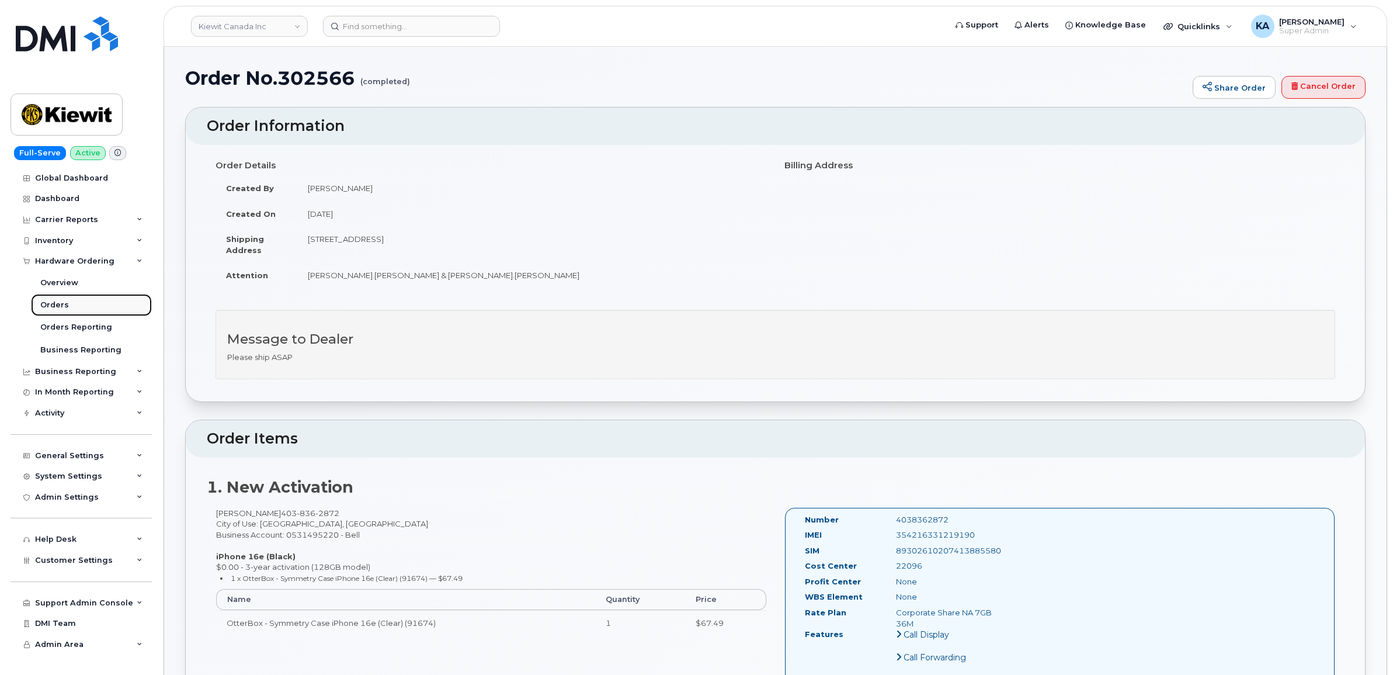
click at [53, 299] on link "Orders" at bounding box center [91, 305] width 121 height 22
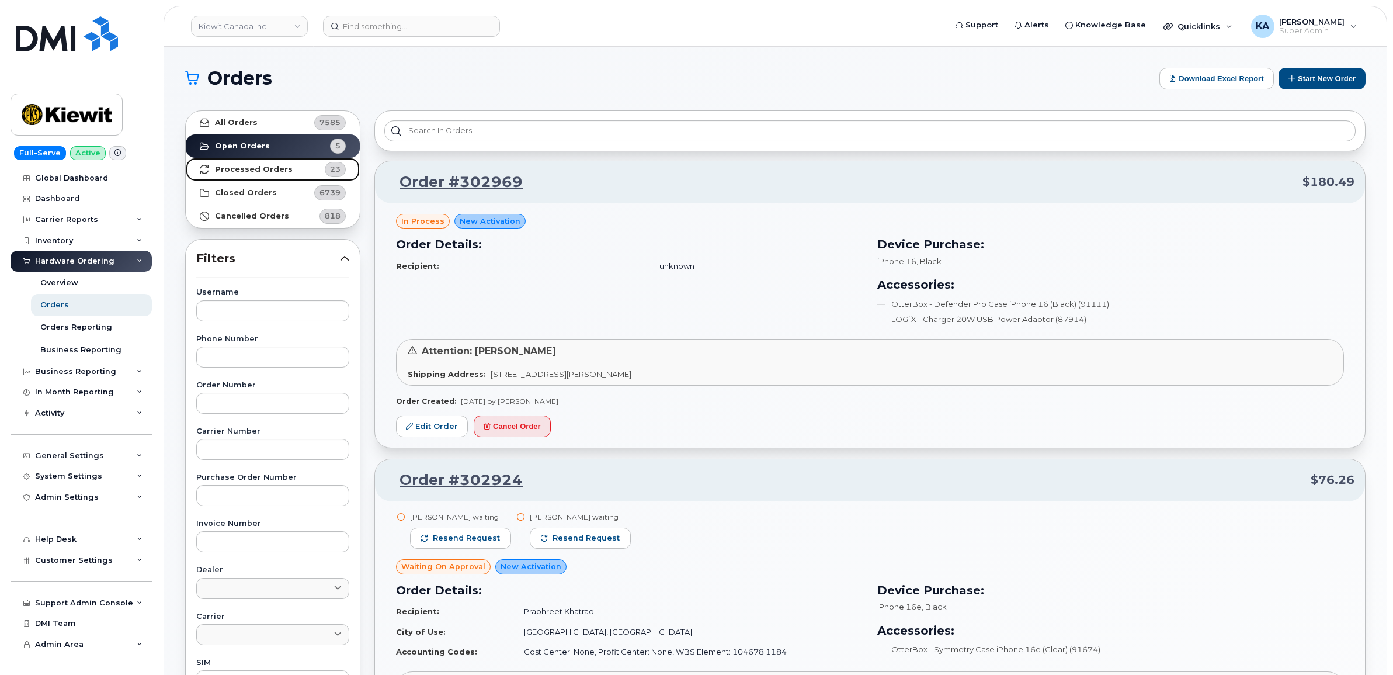
click at [251, 168] on strong "Processed Orders" at bounding box center [254, 169] width 78 height 9
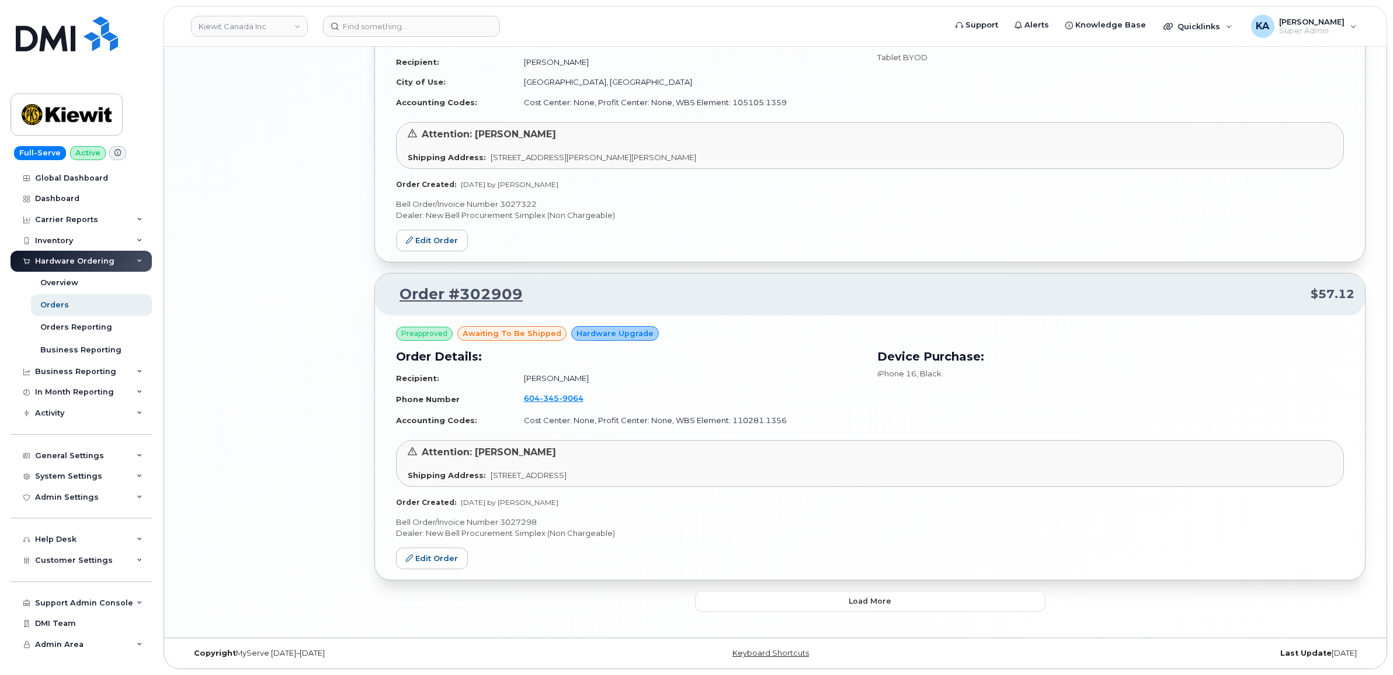
scroll to position [2129, 0]
click at [754, 593] on button "Load more" at bounding box center [870, 600] width 350 height 21
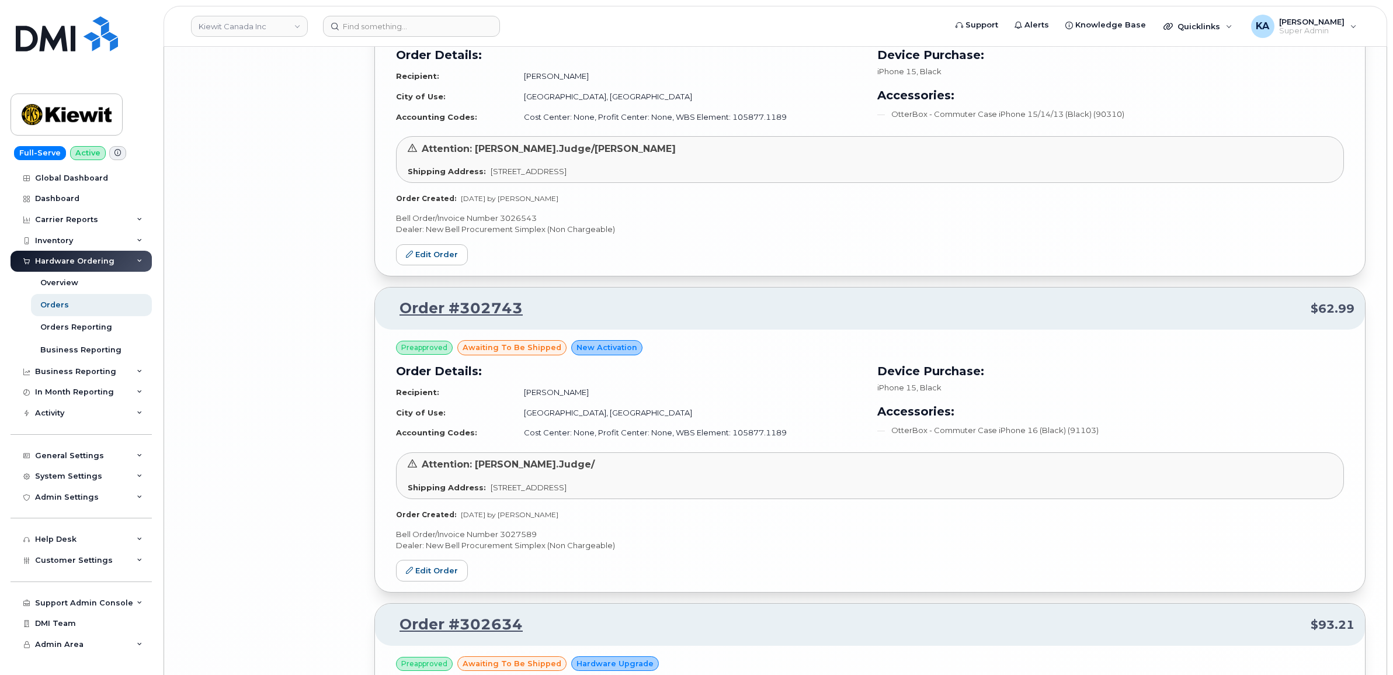
scroll to position [4677, 0]
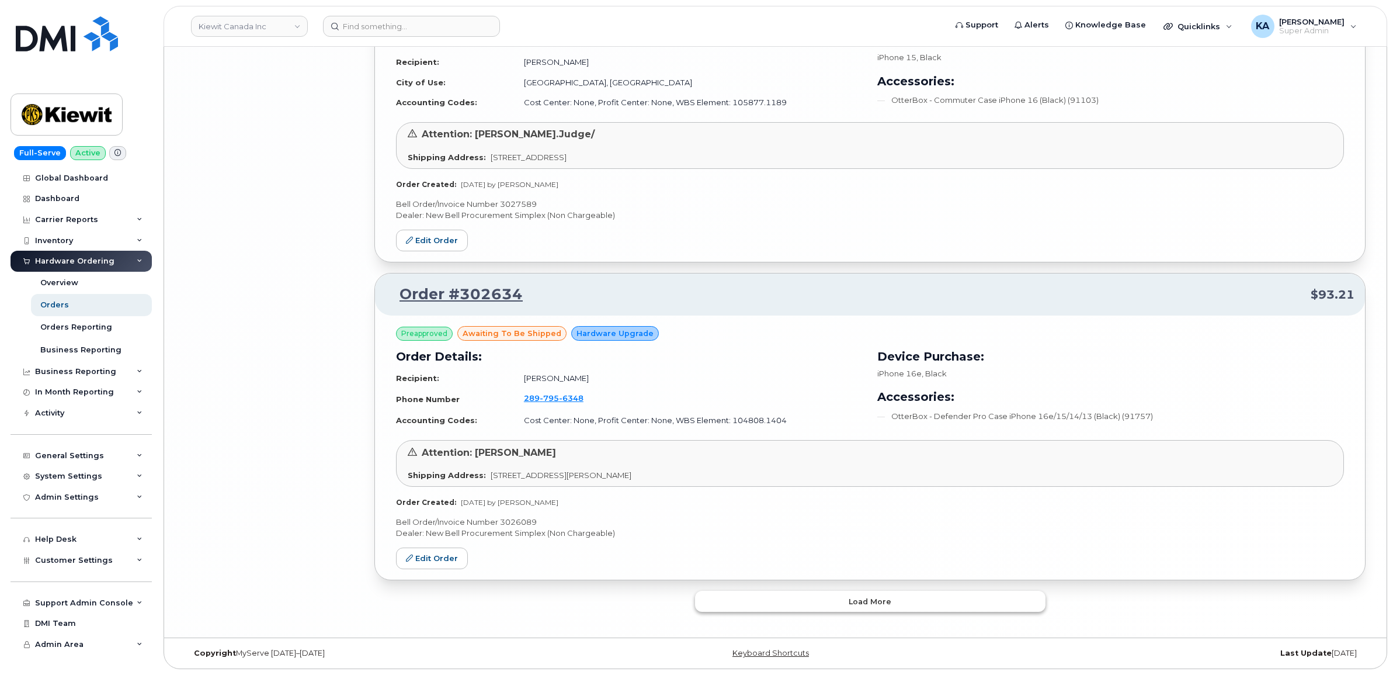
click at [778, 599] on button "Load more" at bounding box center [870, 600] width 350 height 21
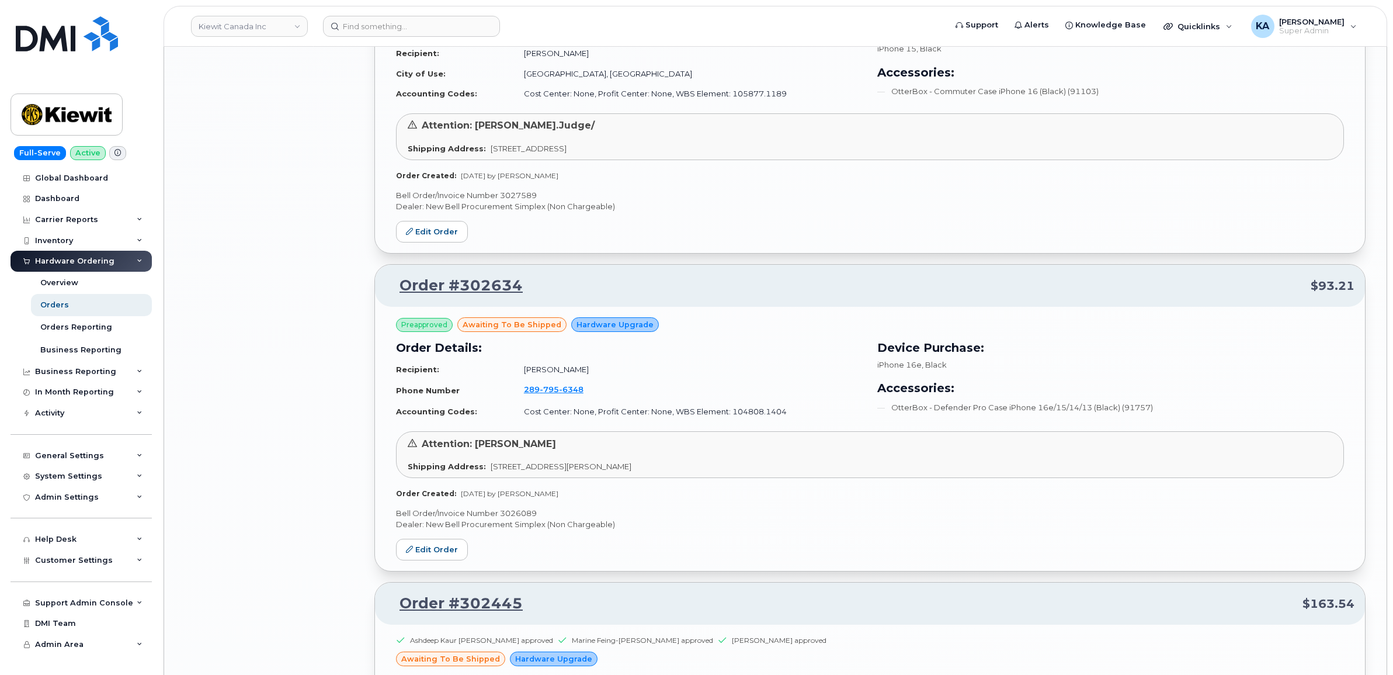
click at [526, 517] on p "Bell Order/Invoice Number 3026089" at bounding box center [870, 512] width 948 height 11
copy p "3026089"
click at [445, 549] on link "Edit Order" at bounding box center [432, 549] width 72 height 22
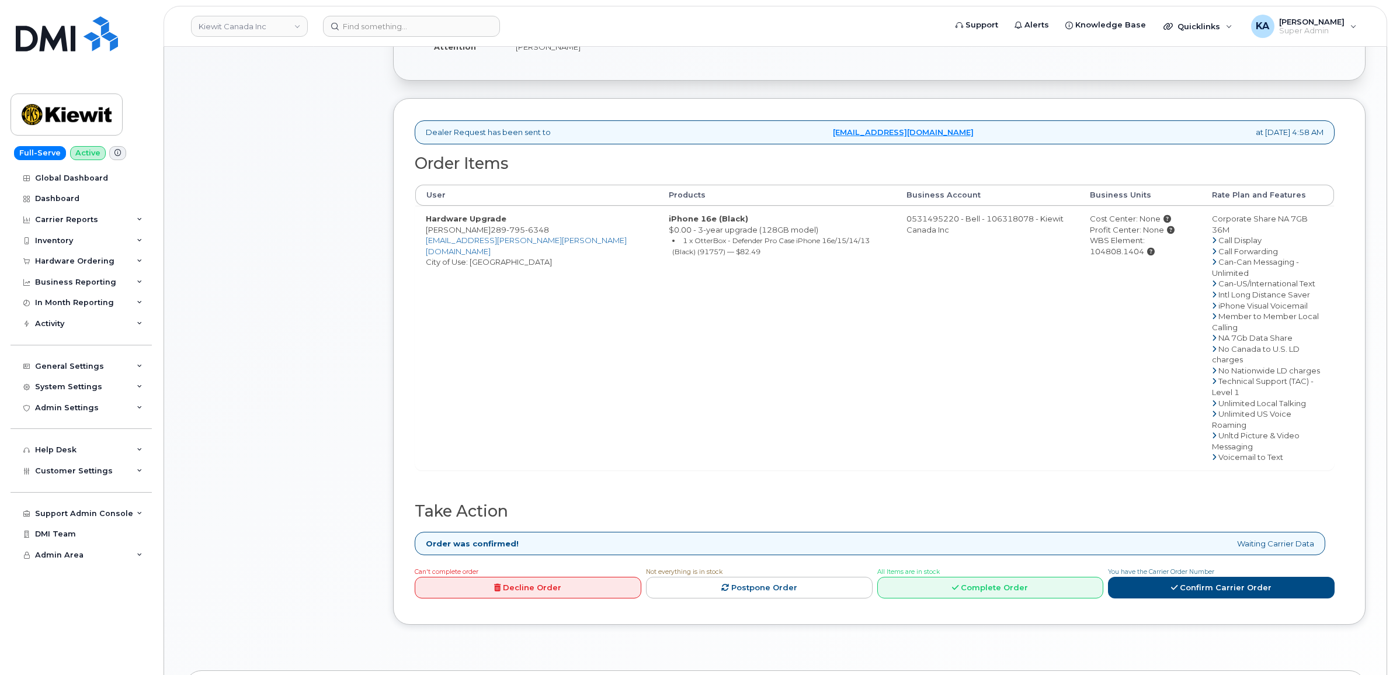
scroll to position [292, 0]
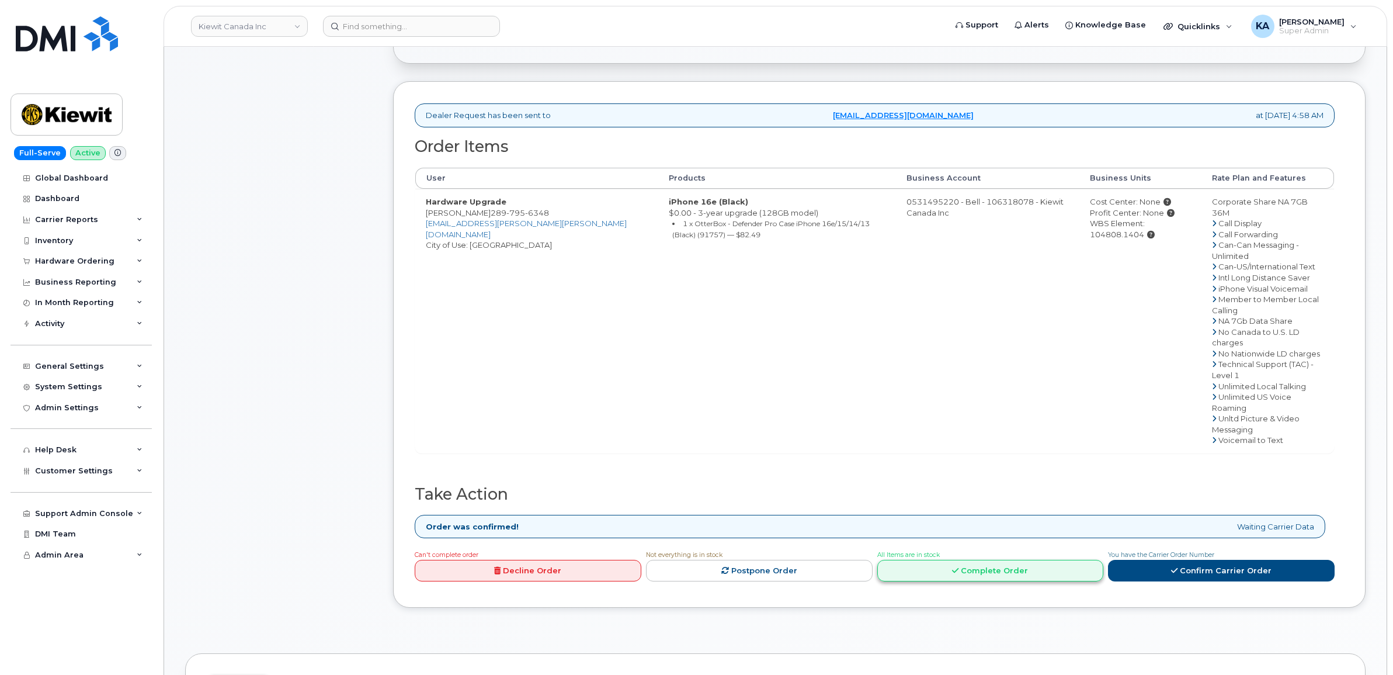
click at [1019, 559] on link "Complete Order" at bounding box center [990, 570] width 227 height 22
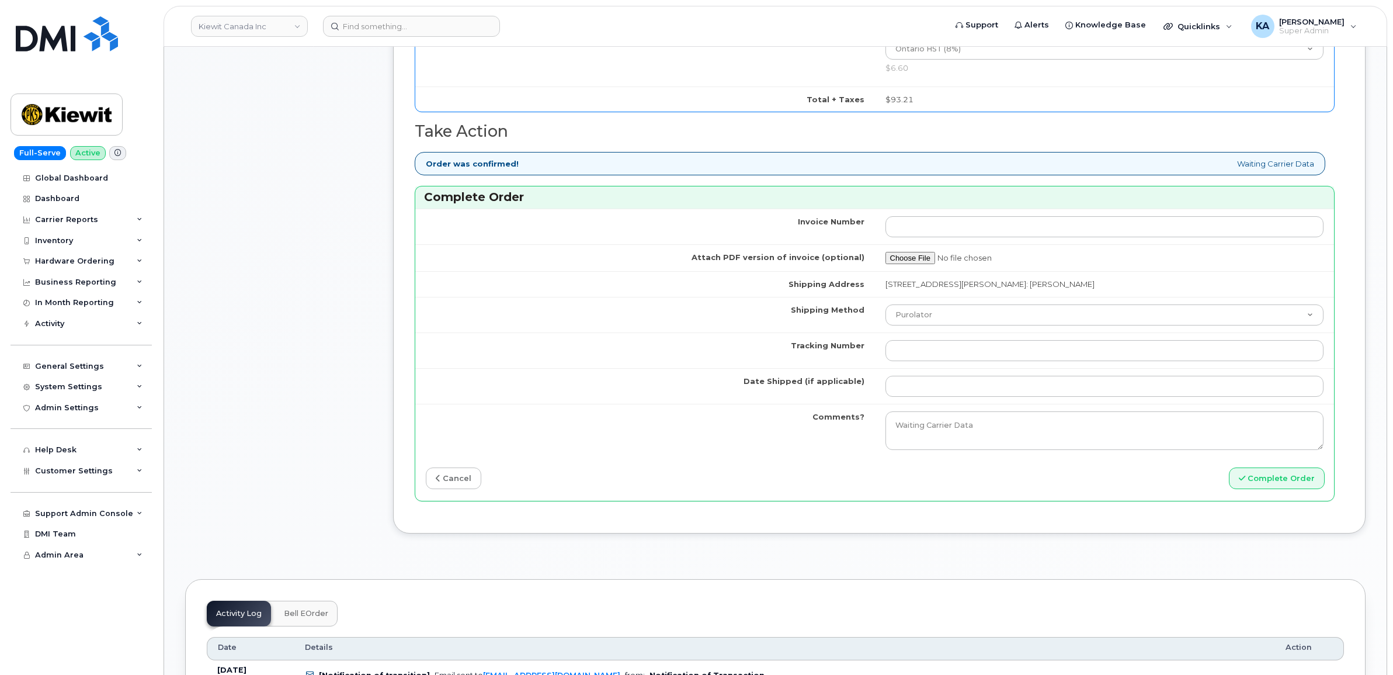
scroll to position [876, 0]
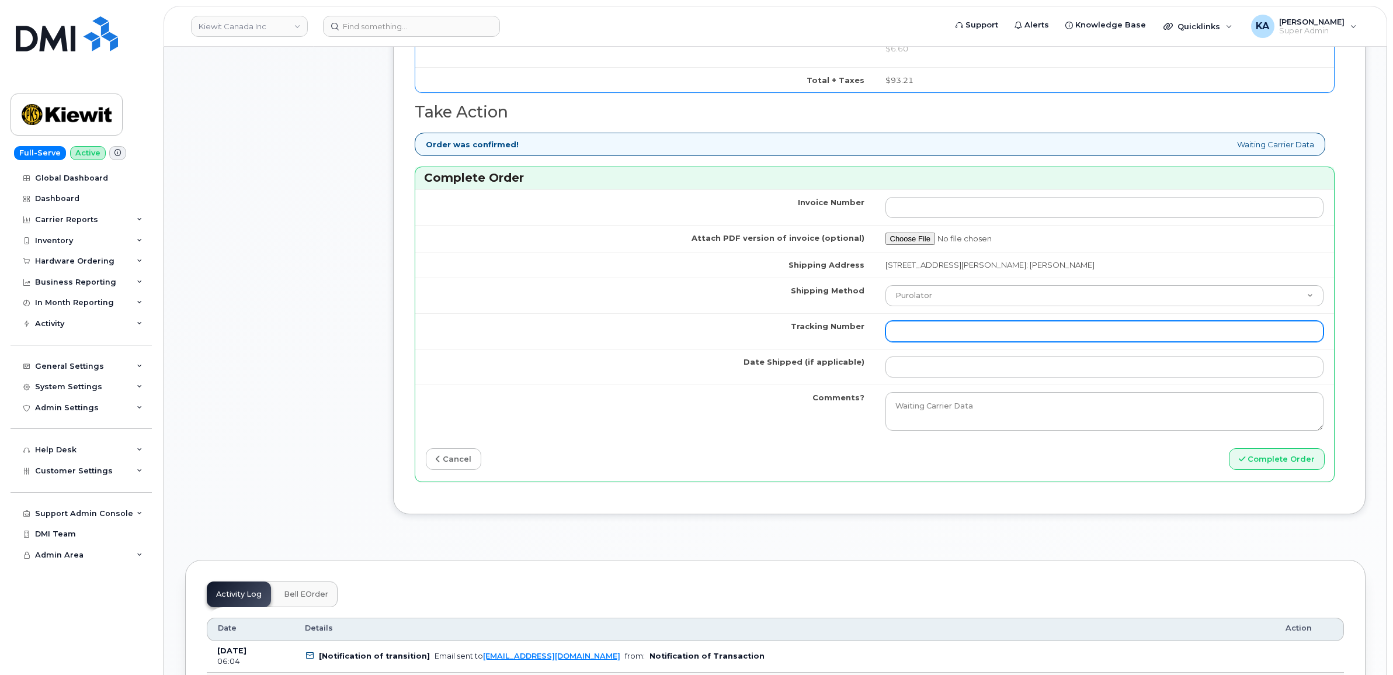
click at [941, 332] on input "Tracking Number" at bounding box center [1104, 331] width 439 height 21
paste input "520097901331"
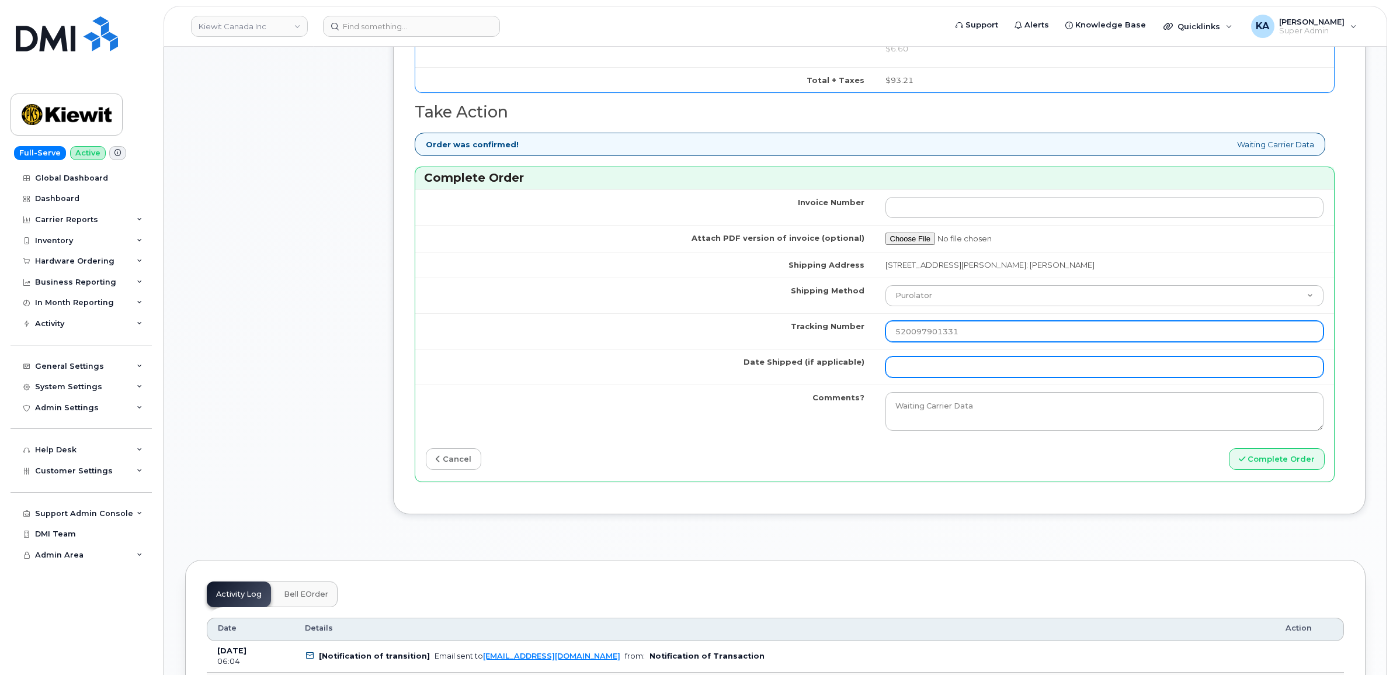
type input "520097901331"
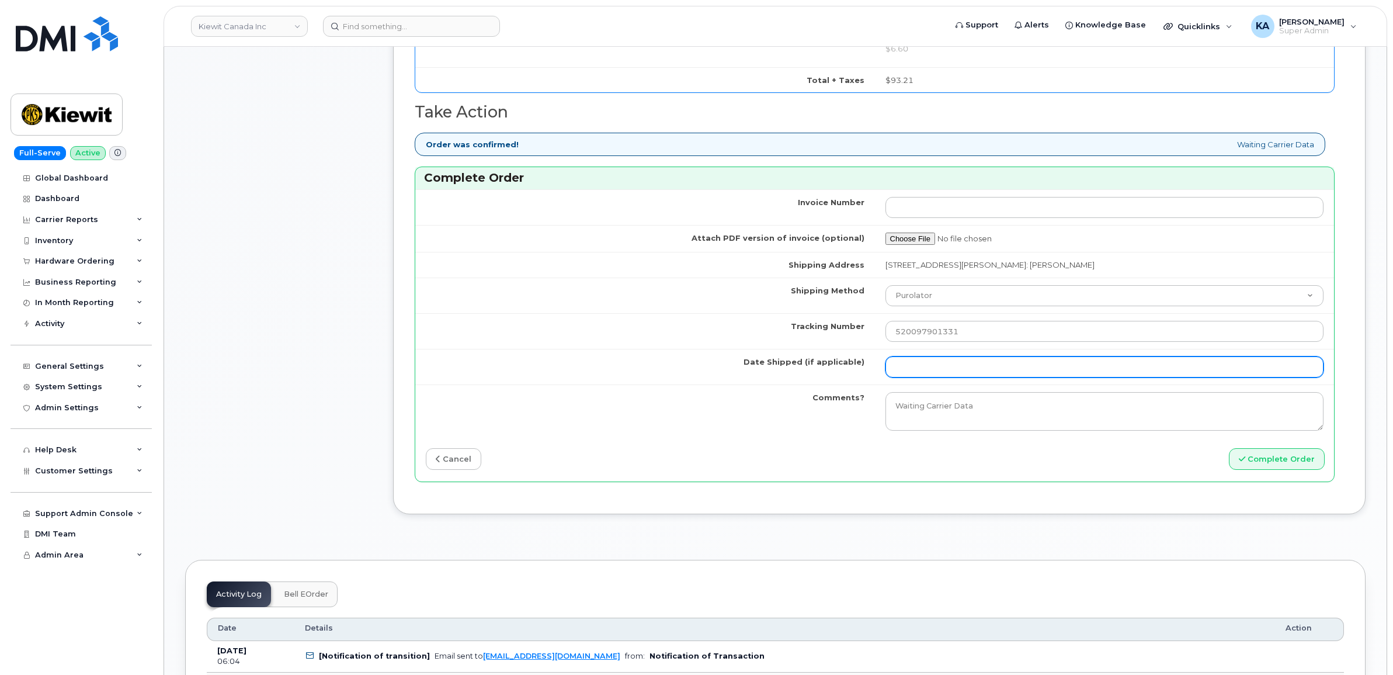
click at [927, 371] on input "Date Shipped (if applicable)" at bounding box center [1104, 366] width 439 height 21
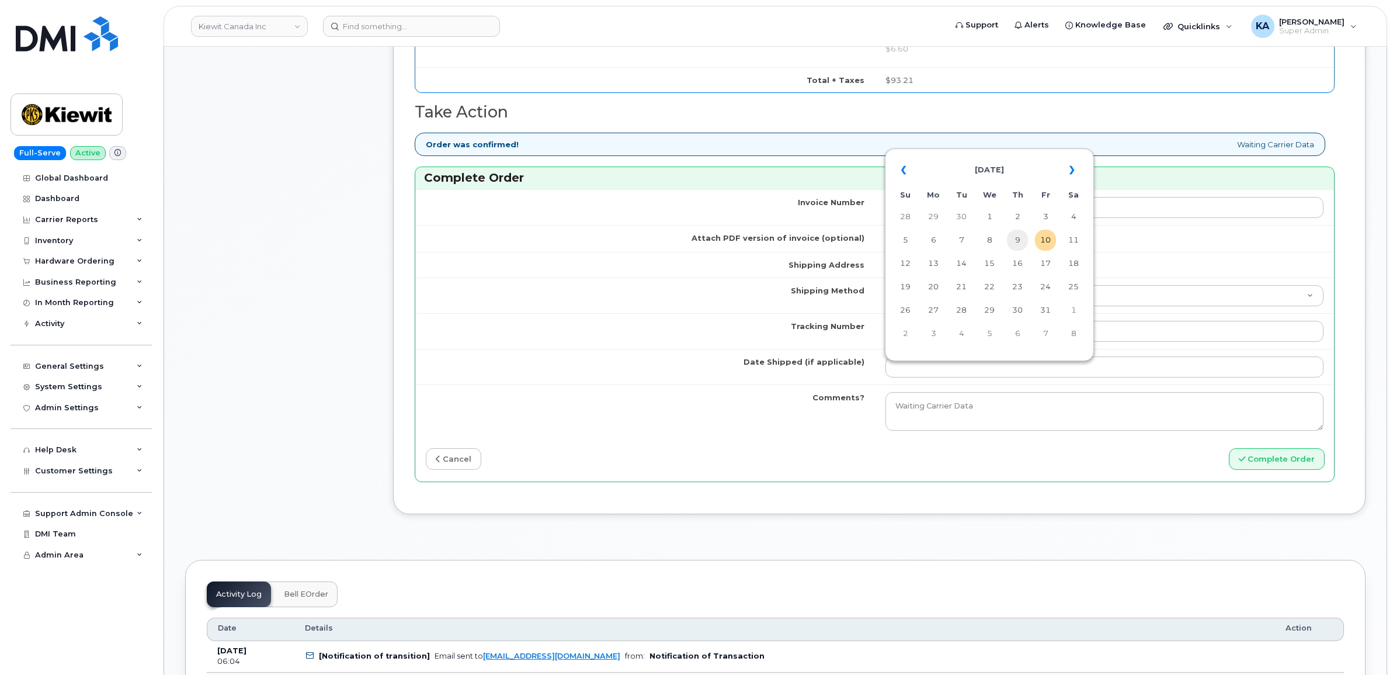
click at [1020, 240] on td "9" at bounding box center [1017, 240] width 21 height 21
type input "2025-10-09"
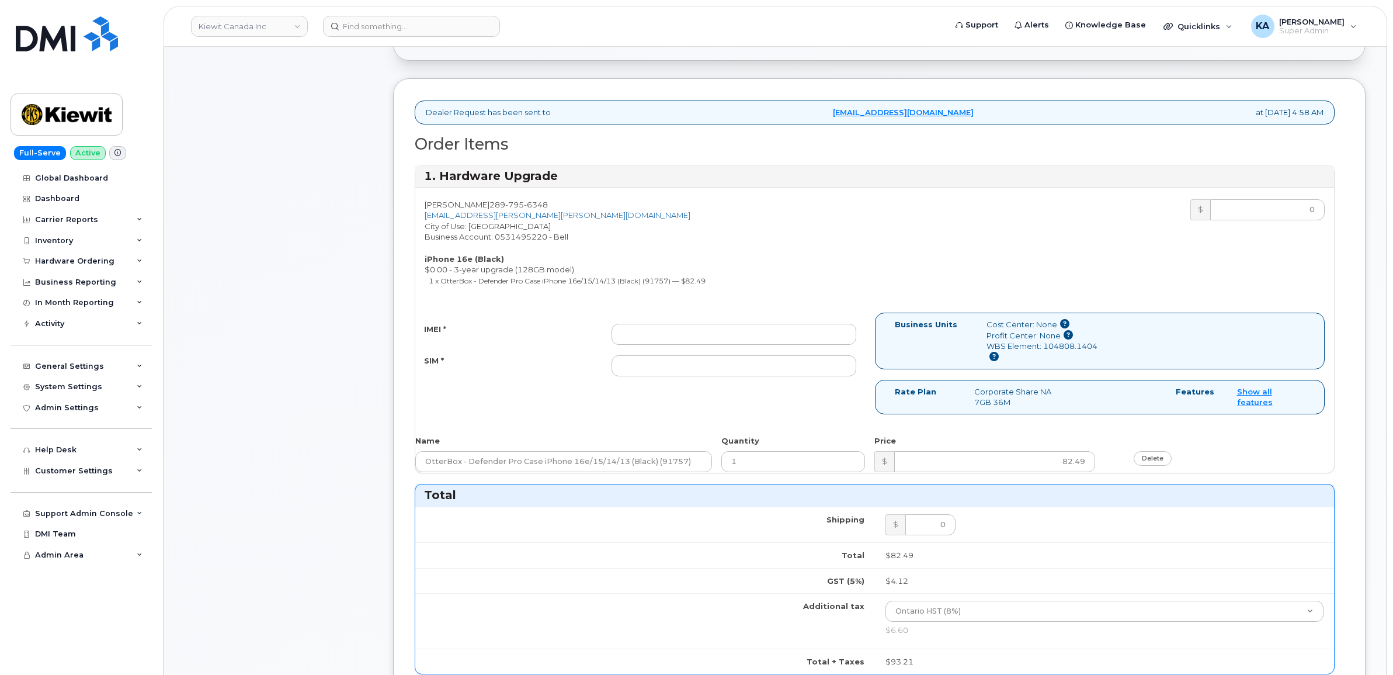
scroll to position [292, 0]
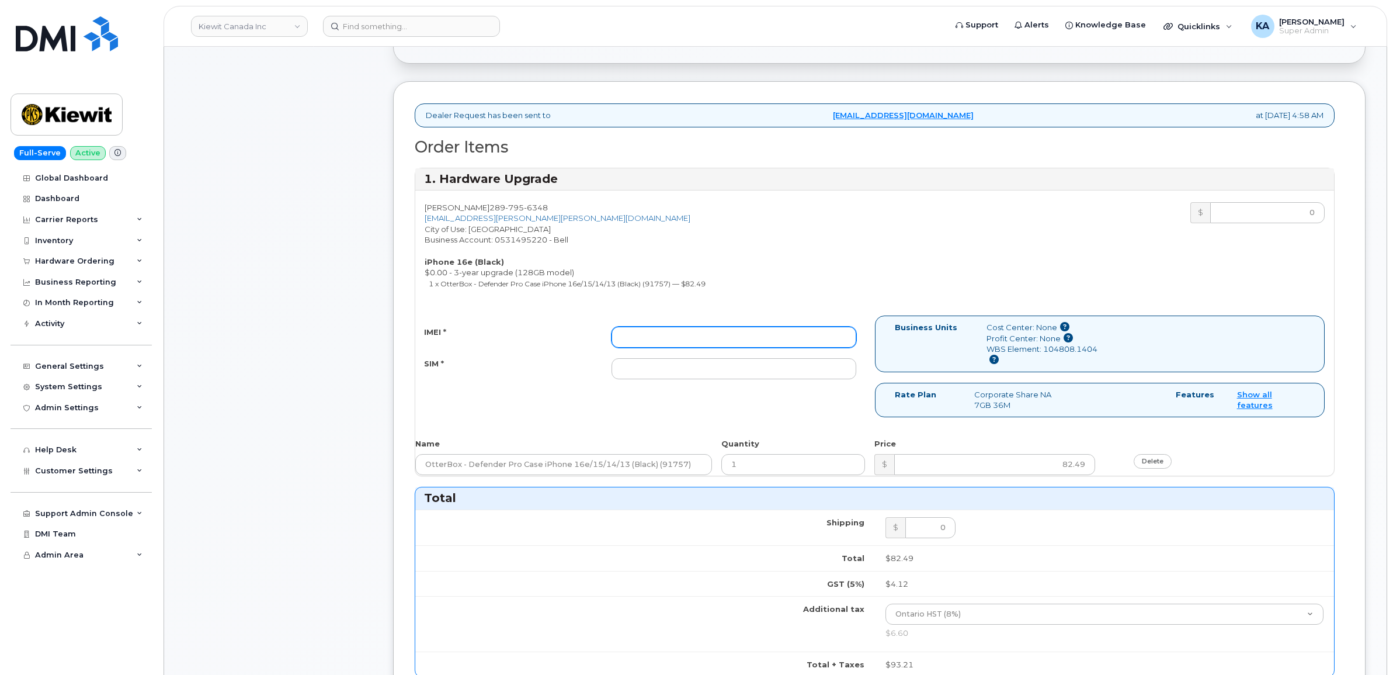
click at [712, 340] on input "IMEI *" at bounding box center [733, 336] width 245 height 21
paste input "354216331596092"
type input "354216331596092"
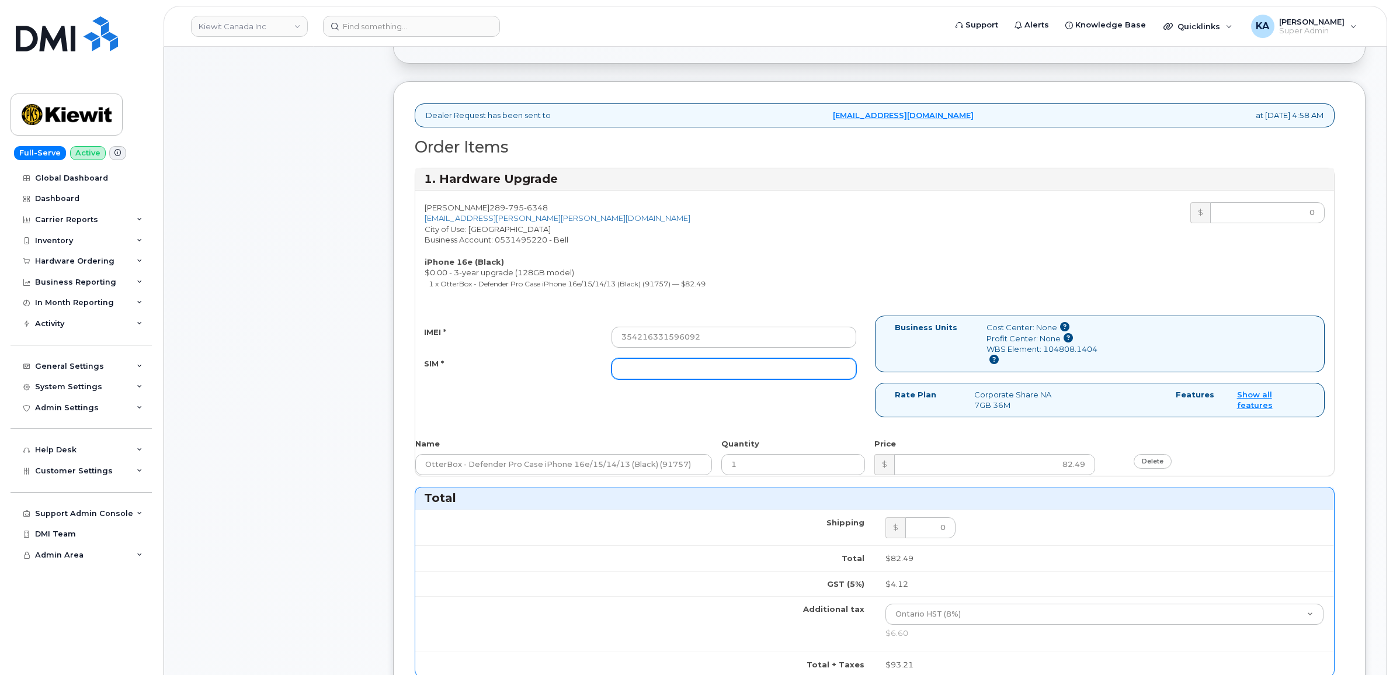
click at [682, 374] on input "SIM *" at bounding box center [733, 368] width 245 height 21
paste input "89302610207413899904"
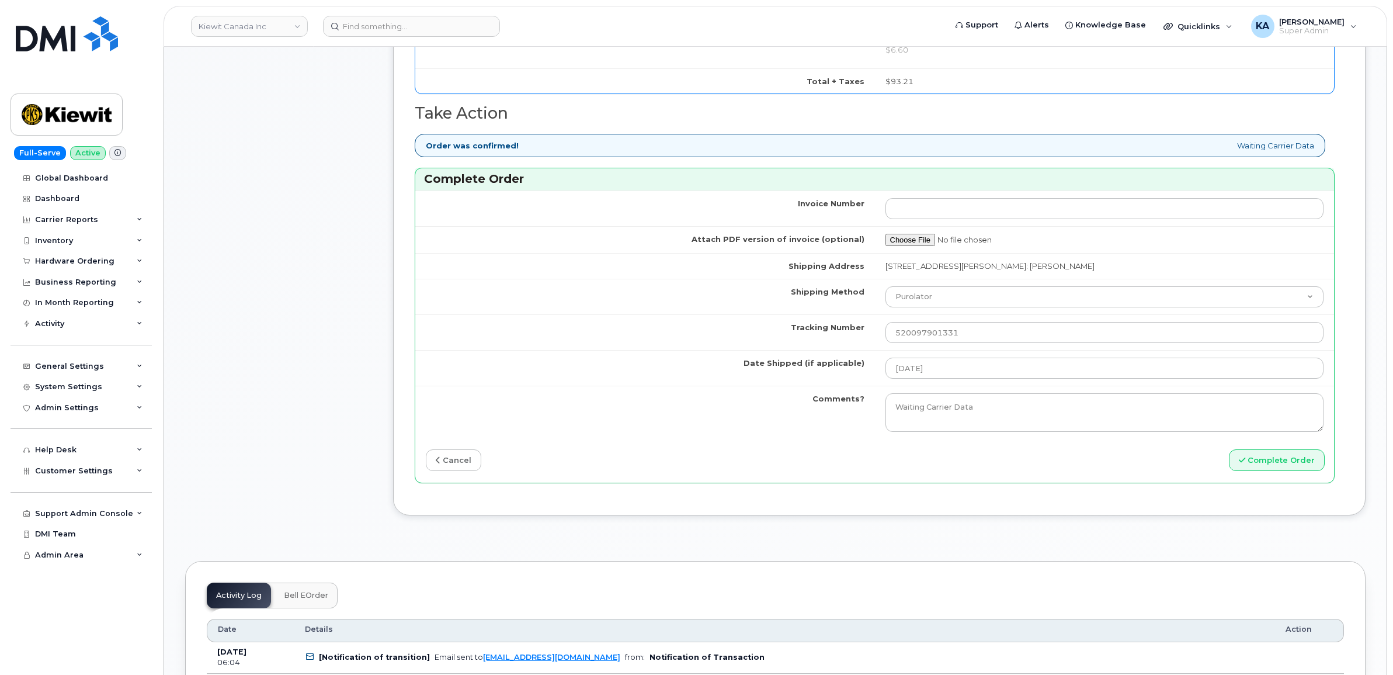
scroll to position [876, 0]
type input "89302610207413899904"
click at [1260, 458] on button "Complete Order" at bounding box center [1277, 459] width 96 height 22
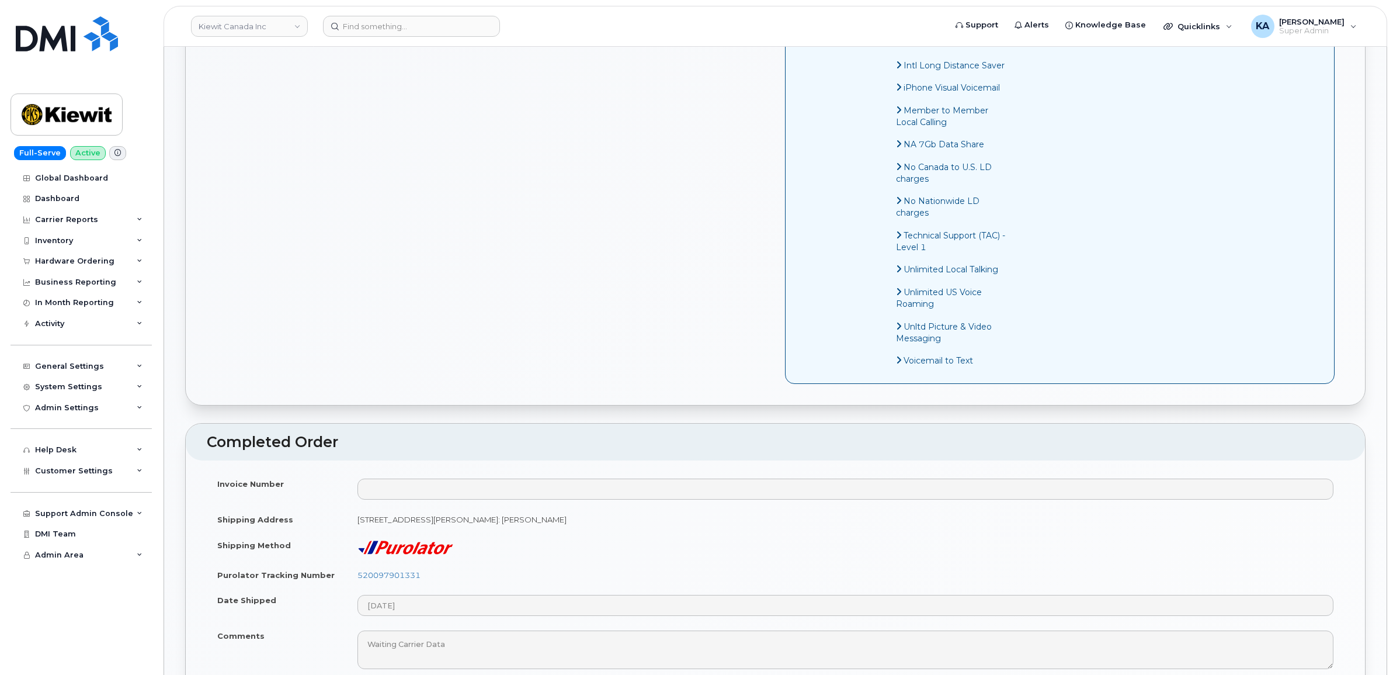
scroll to position [657, 0]
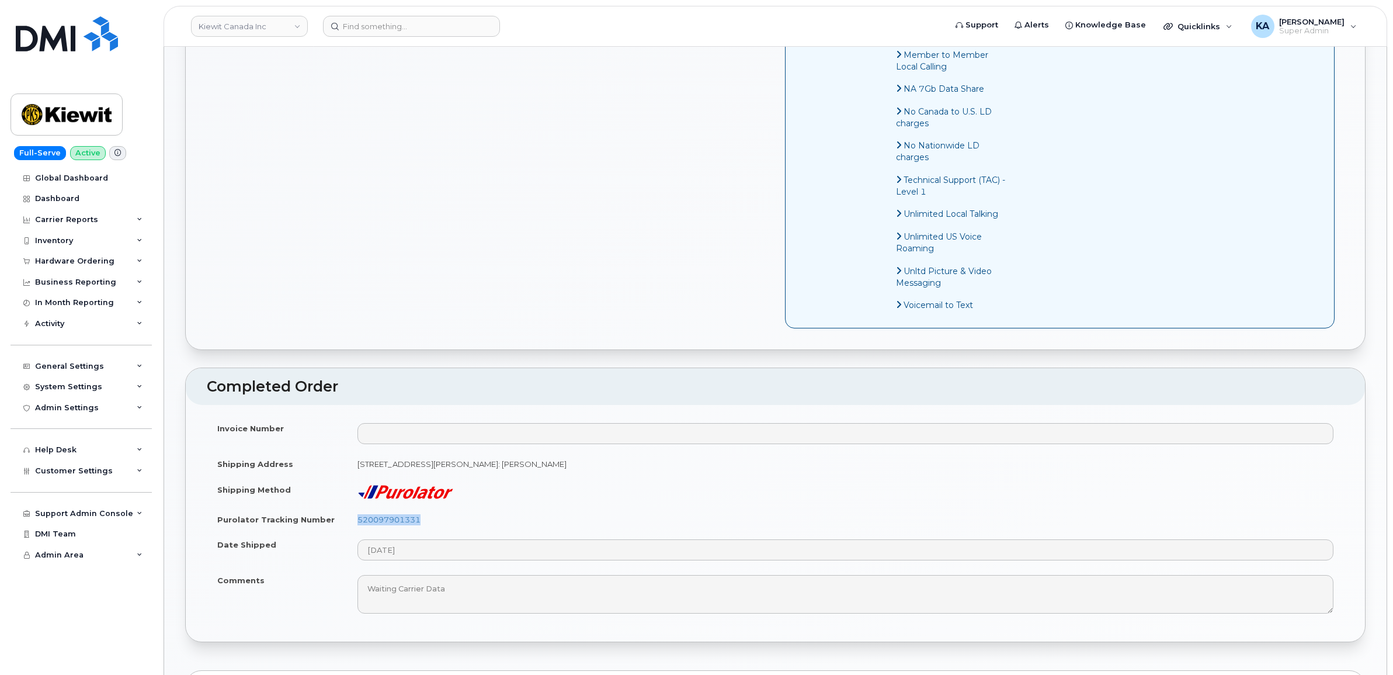
drag, startPoint x: 428, startPoint y: 536, endPoint x: 352, endPoint y: 536, distance: 75.9
click at [352, 532] on td "520097901331" at bounding box center [845, 519] width 997 height 26
copy link "520097901331"
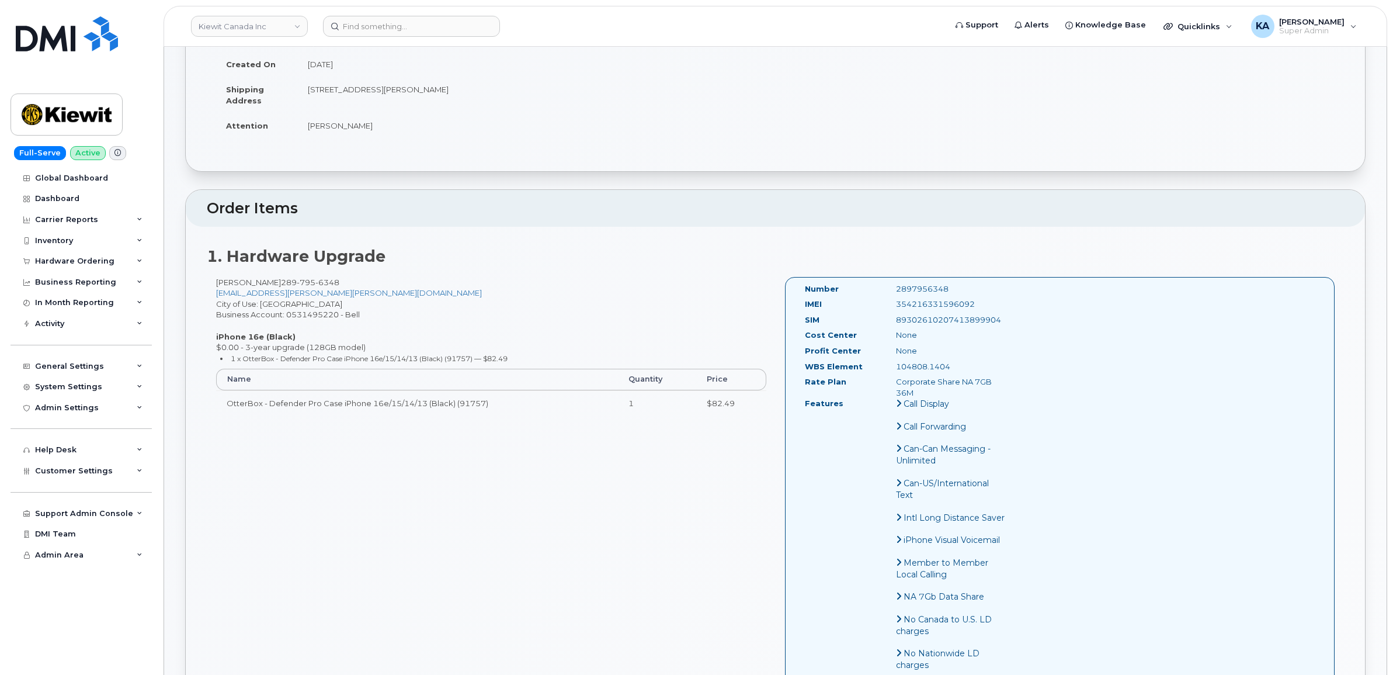
scroll to position [146, 0]
drag, startPoint x: 977, startPoint y: 307, endPoint x: 892, endPoint y: 311, distance: 85.4
click at [892, 311] on div "354216331596092" at bounding box center [951, 307] width 128 height 11
copy div "354216331596092"
drag, startPoint x: 952, startPoint y: 290, endPoint x: 891, endPoint y: 291, distance: 61.3
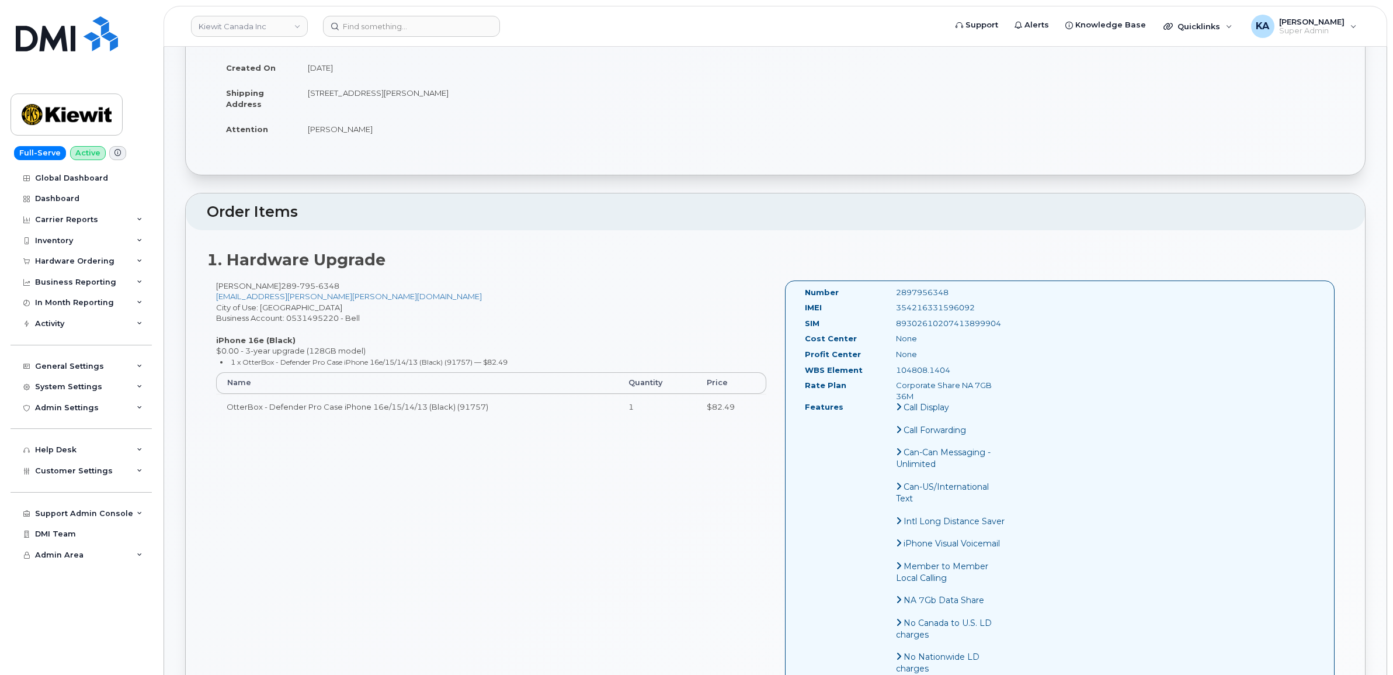
click at [891, 291] on div "2897956348" at bounding box center [951, 292] width 128 height 11
copy div "2897956348"
drag, startPoint x: 801, startPoint y: 290, endPoint x: 967, endPoint y: 394, distance: 195.7
click at [967, 394] on div "Number 2897956348 IMEI [TECHNICAL_ID] SIM [TECHNICAL_ID] Cost Center None [GEOG…" at bounding box center [905, 560] width 219 height 546
copy div "Number 2897956348 IMEI [TECHNICAL_ID] SIM [TECHNICAL_ID] Cost Center None Profi…"
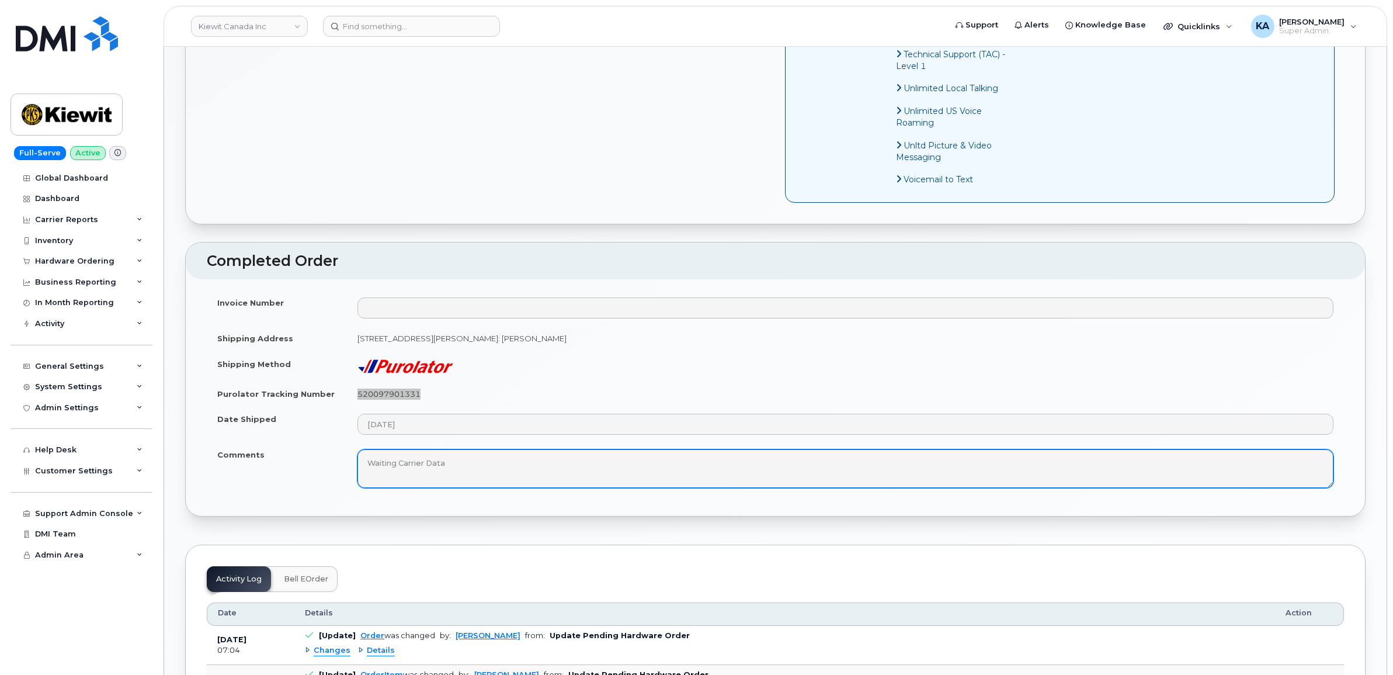
scroll to position [803, 0]
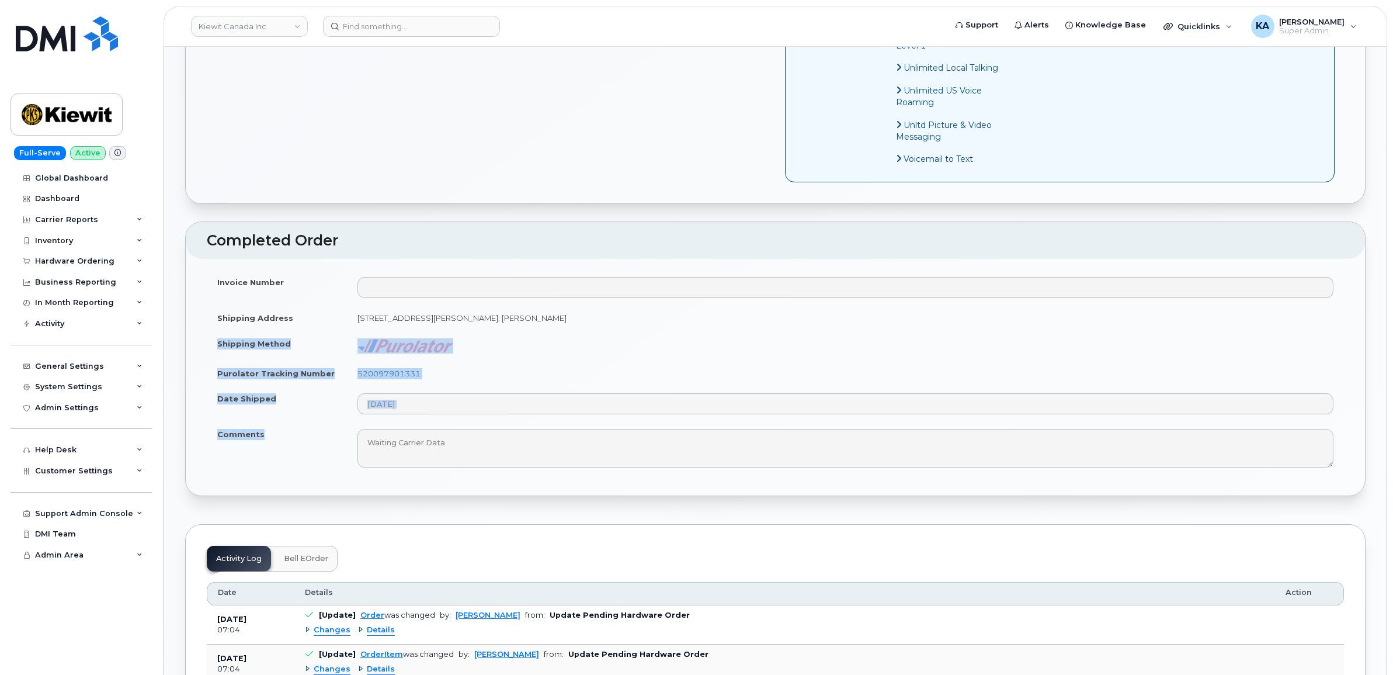
drag, startPoint x: 215, startPoint y: 358, endPoint x: 269, endPoint y: 456, distance: 111.6
click at [269, 456] on tbody "Invoice Number Shipping Address [STREET_ADDRESS][PERSON_NAME]: [PERSON_NAME] Sh…" at bounding box center [775, 371] width 1137 height 205
copy tbody "Shipping Method Purolator Tracking Number 520097901331 Date Shipped Comments"
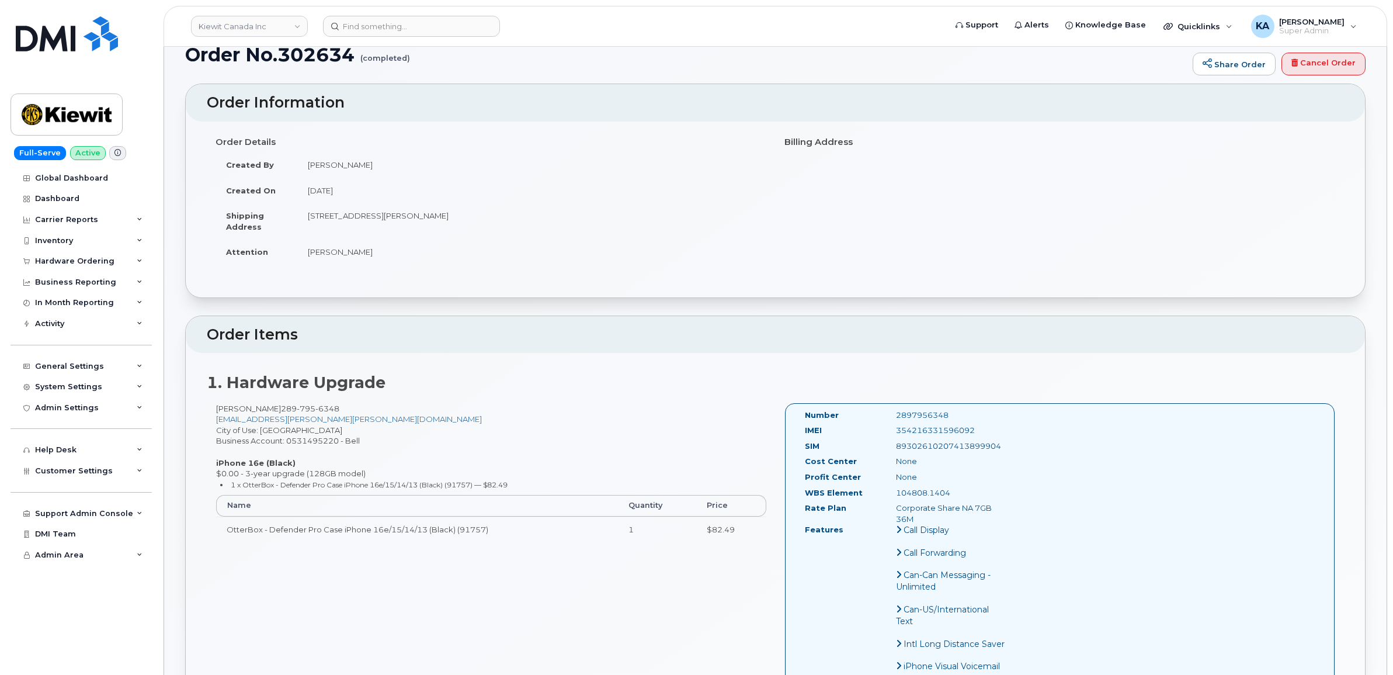
scroll to position [0, 0]
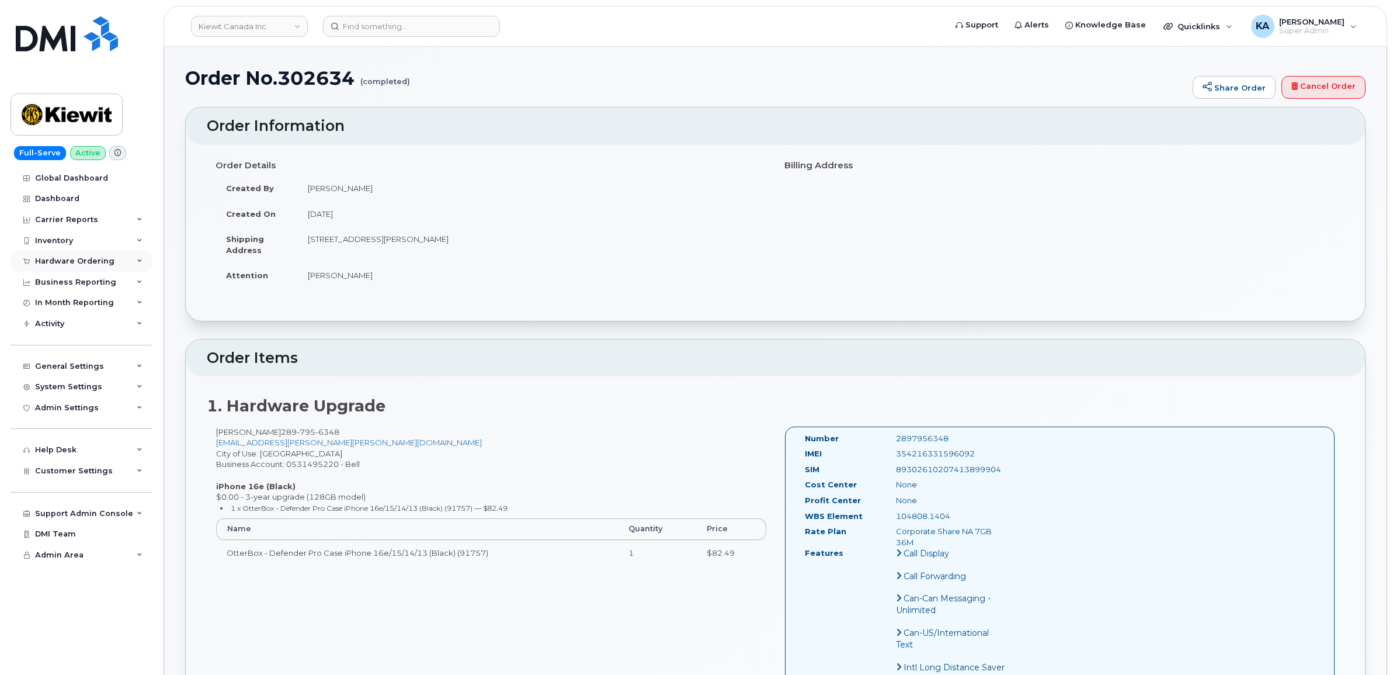
click at [65, 258] on div "Hardware Ordering" at bounding box center [74, 260] width 79 height 9
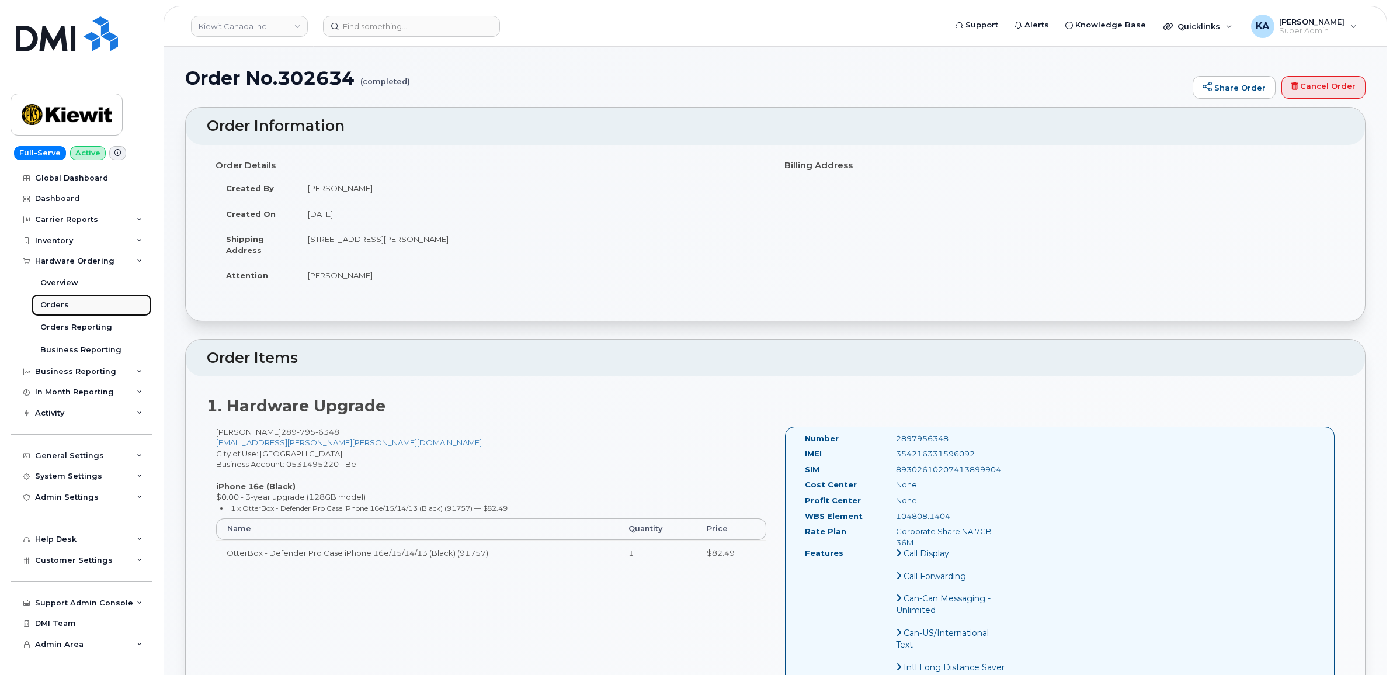
click at [53, 304] on div "Orders" at bounding box center [54, 305] width 29 height 11
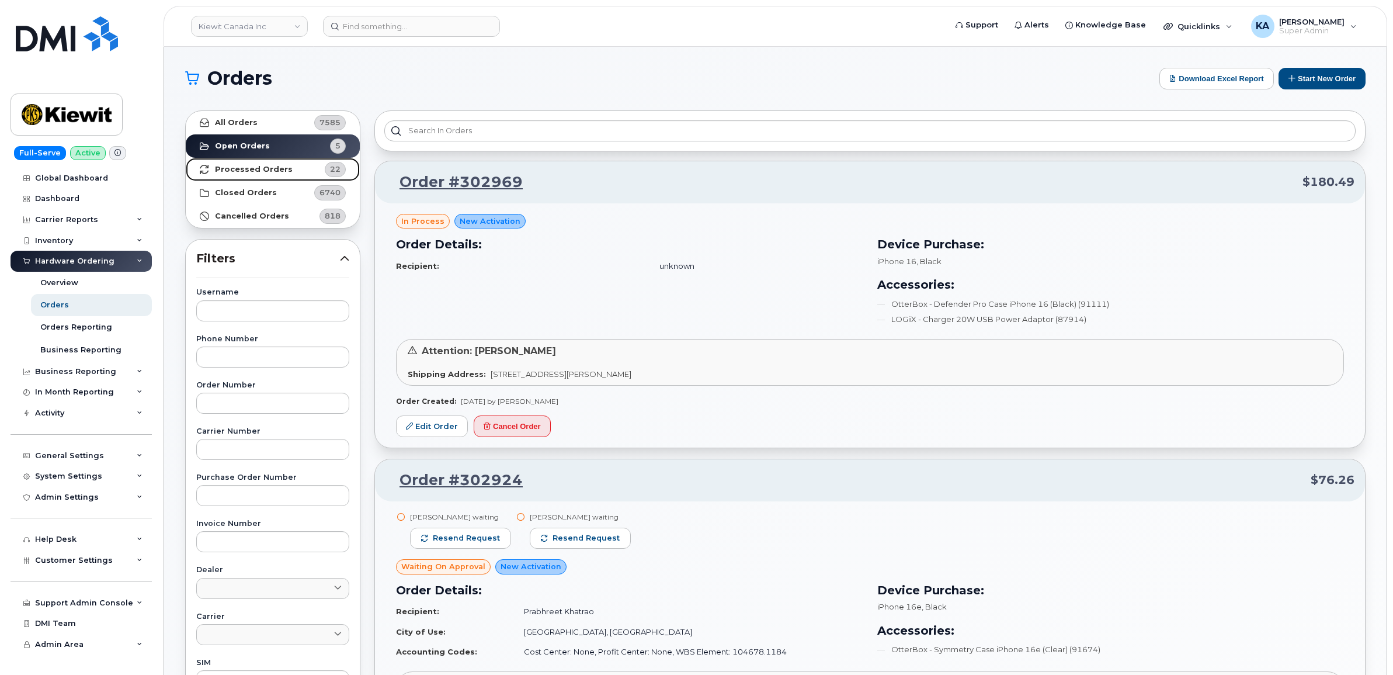
click at [239, 168] on strong "Processed Orders" at bounding box center [254, 169] width 78 height 9
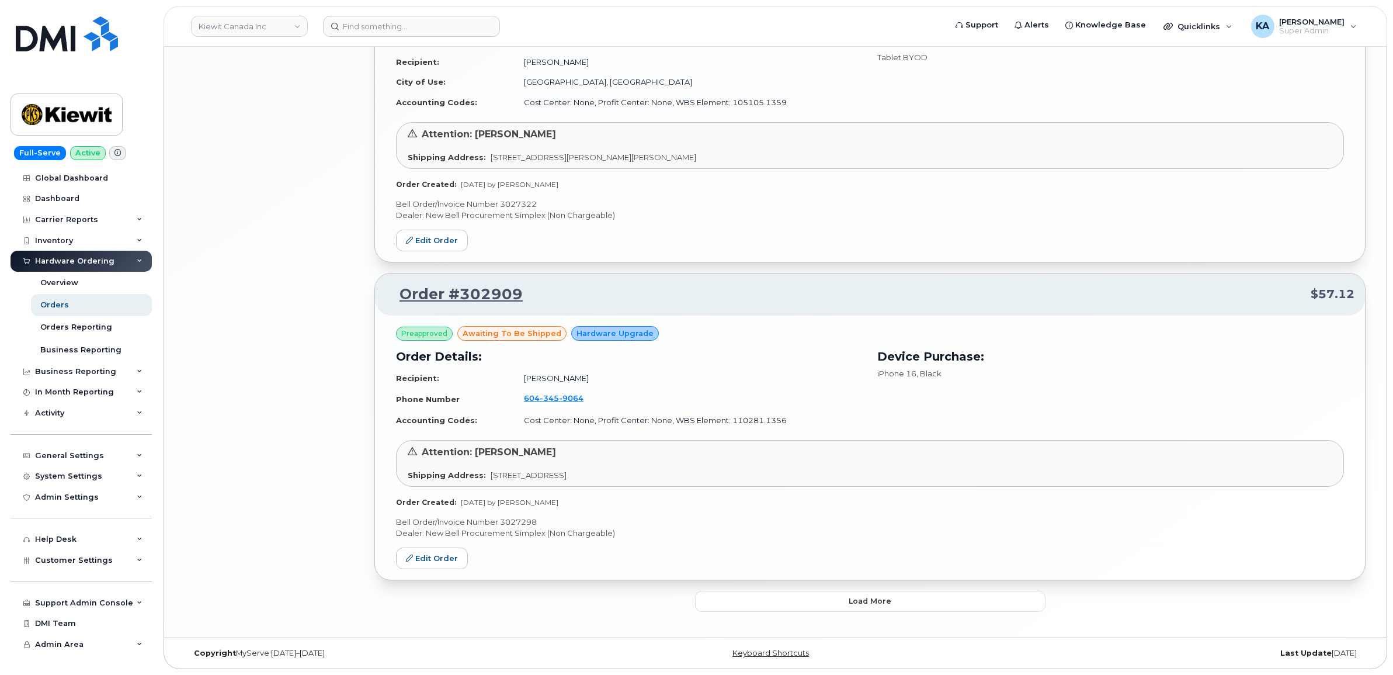
scroll to position [2129, 0]
click at [742, 600] on button "Load more" at bounding box center [870, 600] width 350 height 21
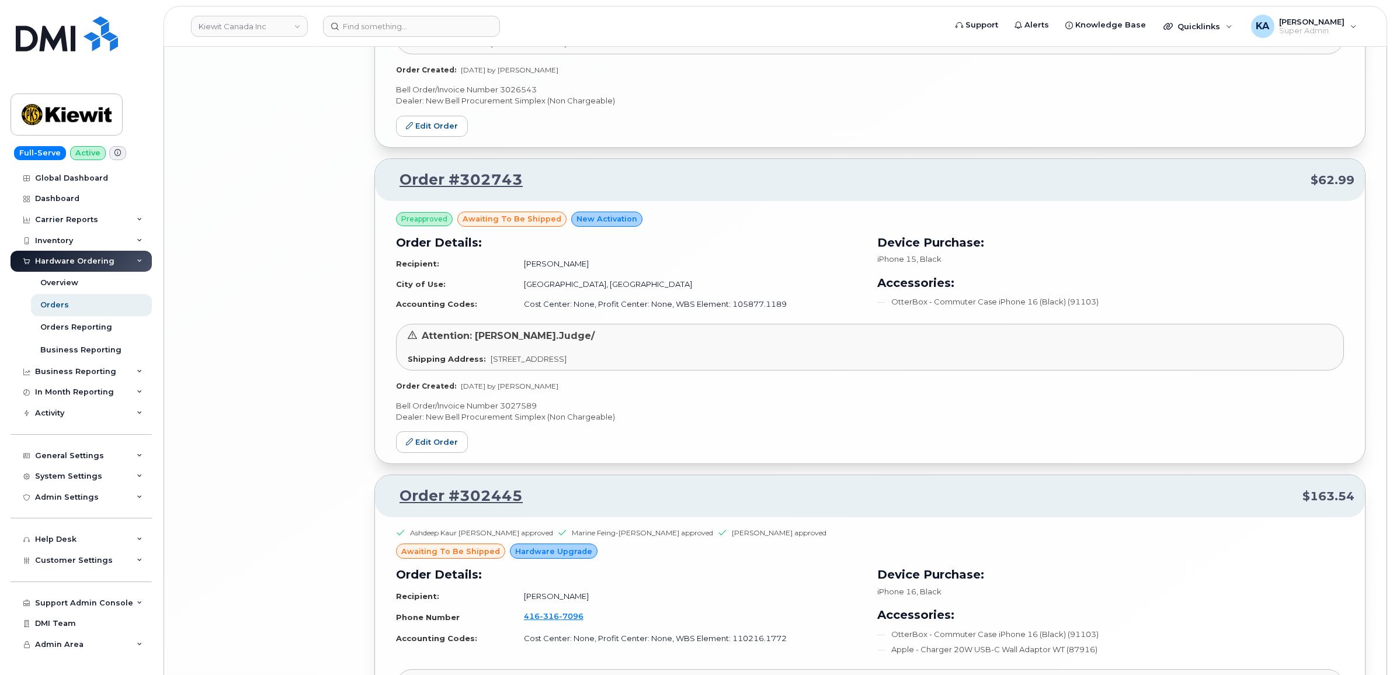
scroll to position [4413, 0]
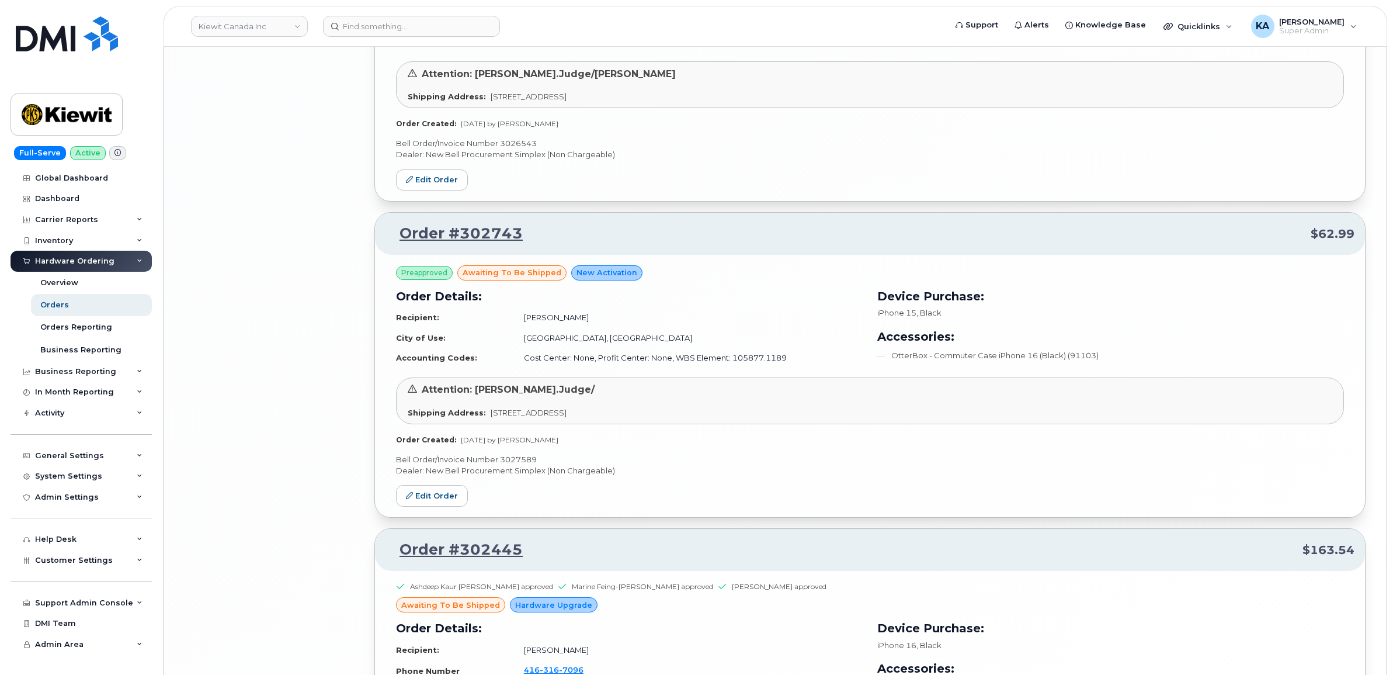
click at [523, 465] on p "Bell Order/Invoice Number 3027589" at bounding box center [870, 459] width 948 height 11
copy p "3027589"
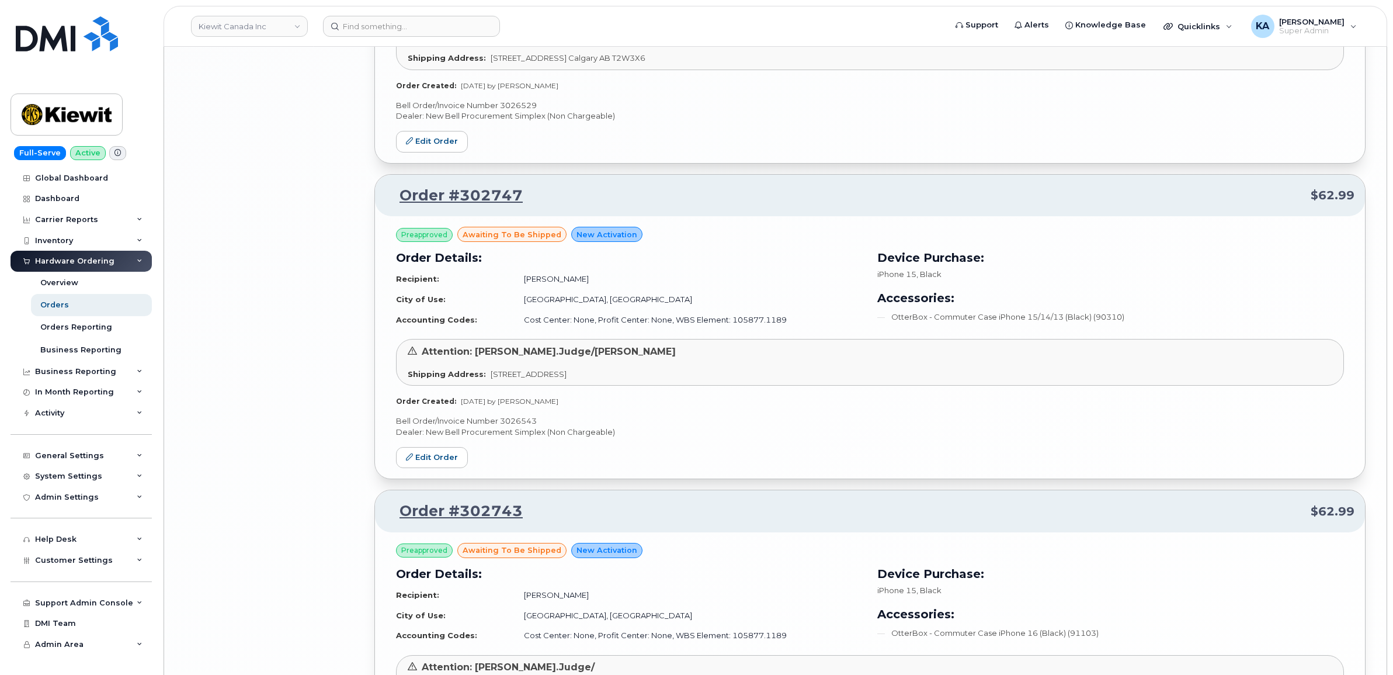
scroll to position [4121, 0]
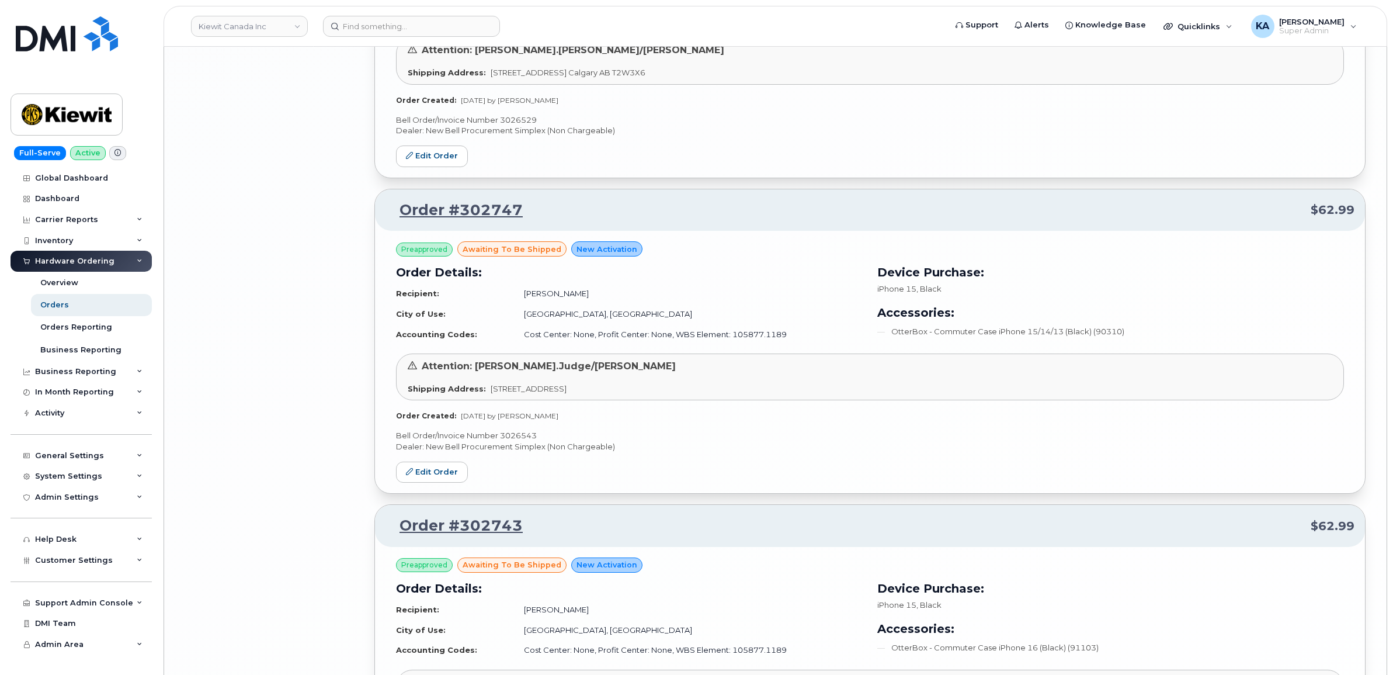
click at [515, 441] on p "Bell Order/Invoice Number 3026543" at bounding box center [870, 435] width 948 height 11
copy p "3026543"
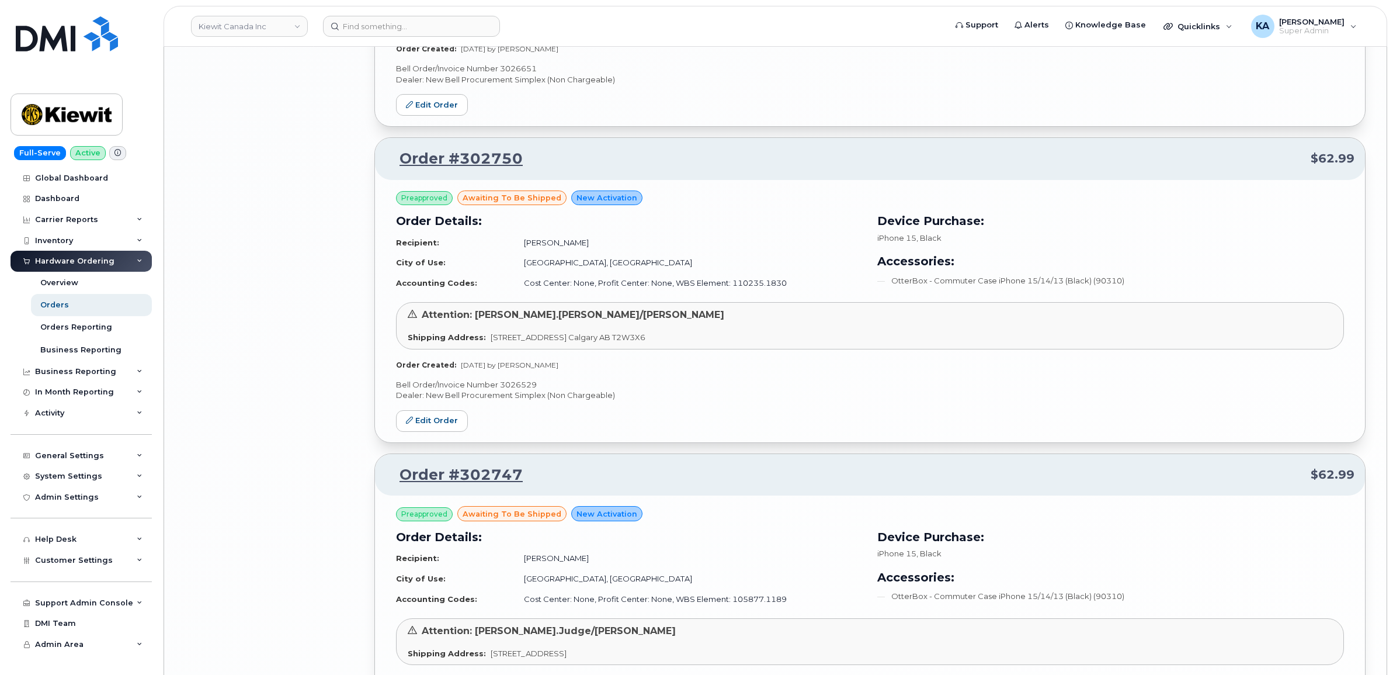
scroll to position [3829, 0]
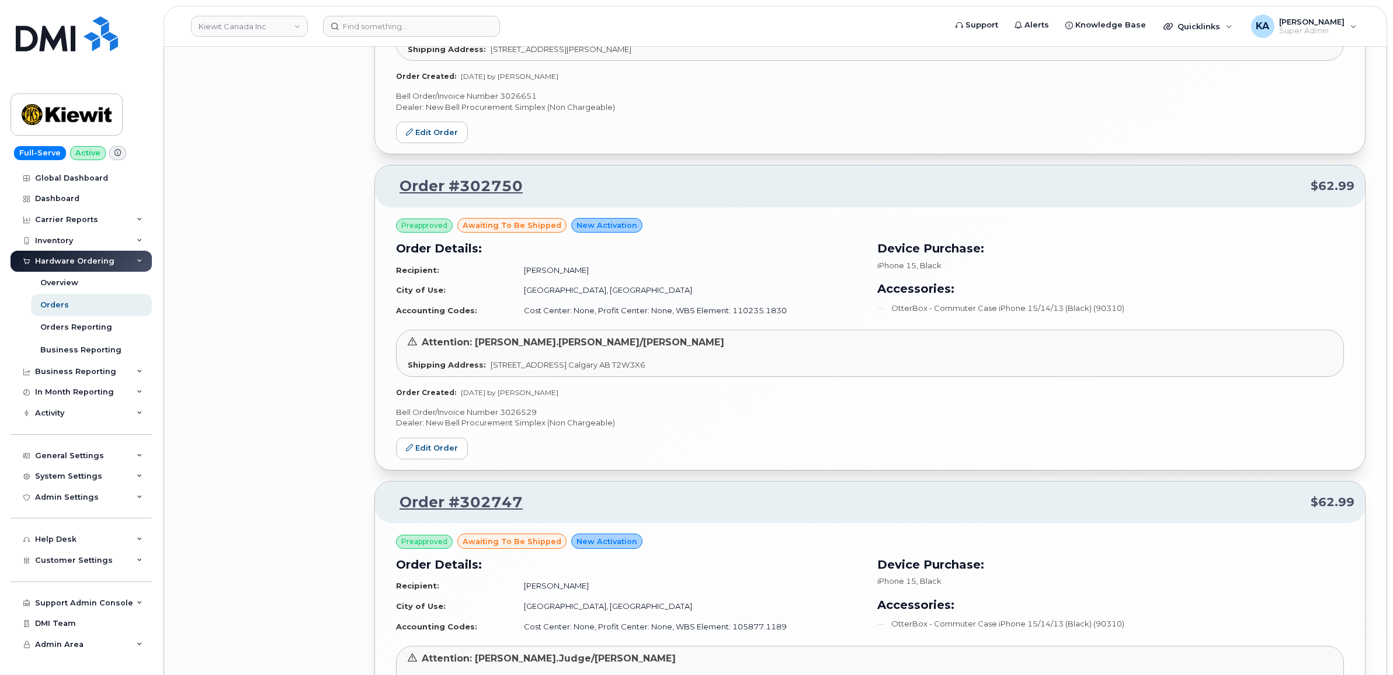
click at [520, 416] on p "Bell Order/Invoice Number 3026529" at bounding box center [870, 411] width 948 height 11
copy p "3026529"
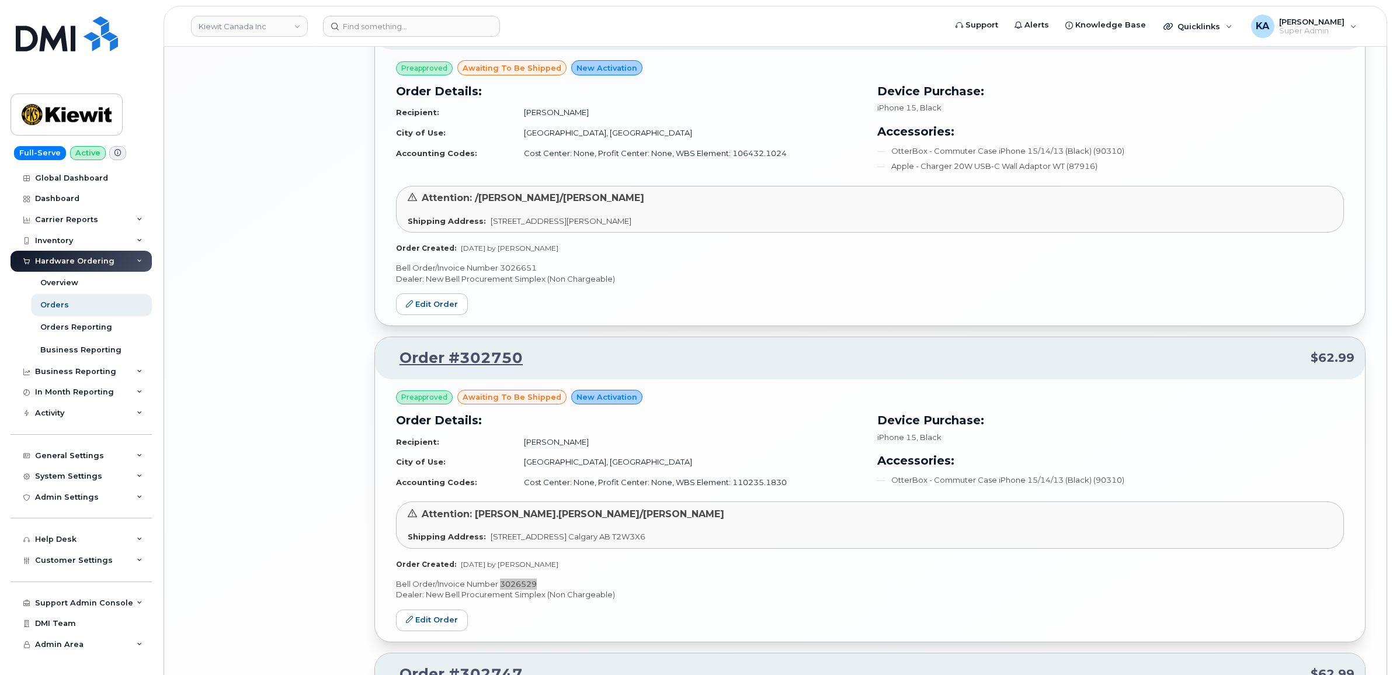
scroll to position [3537, 0]
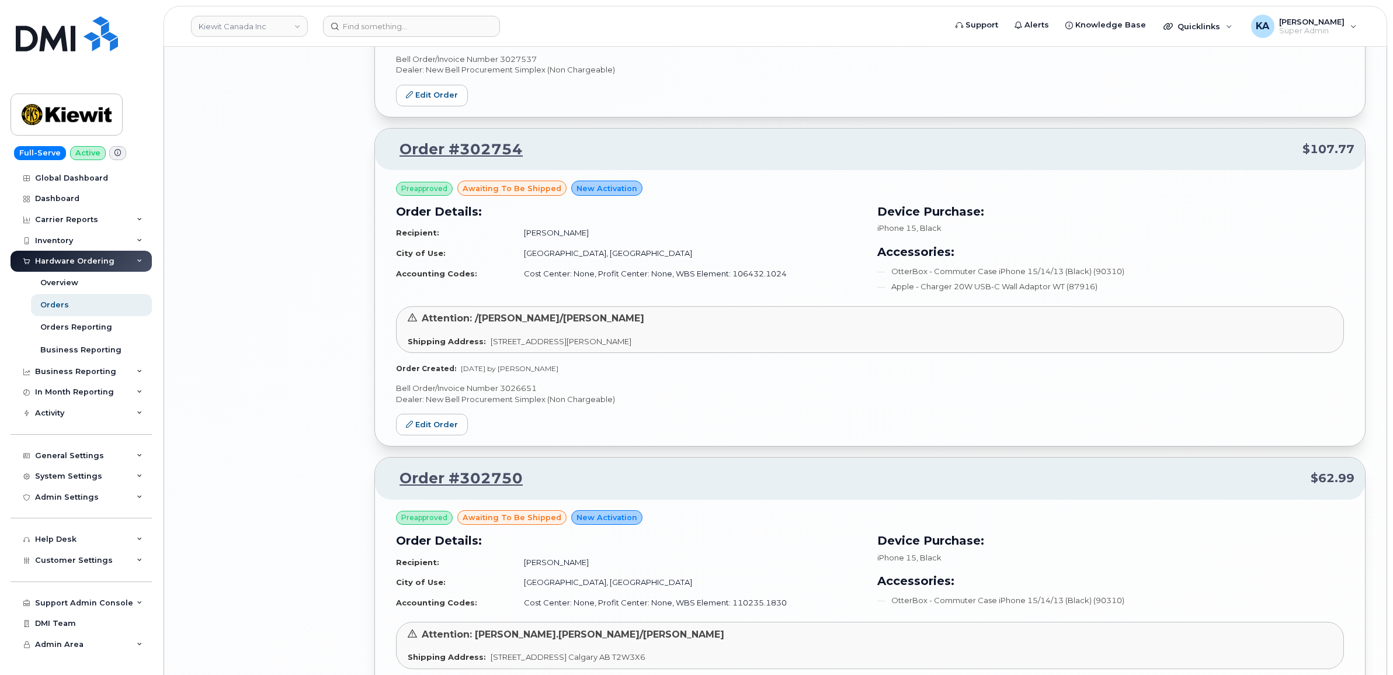
click at [522, 392] on p "Bell Order/Invoice Number 3026651" at bounding box center [870, 388] width 948 height 11
copy p "3026651"
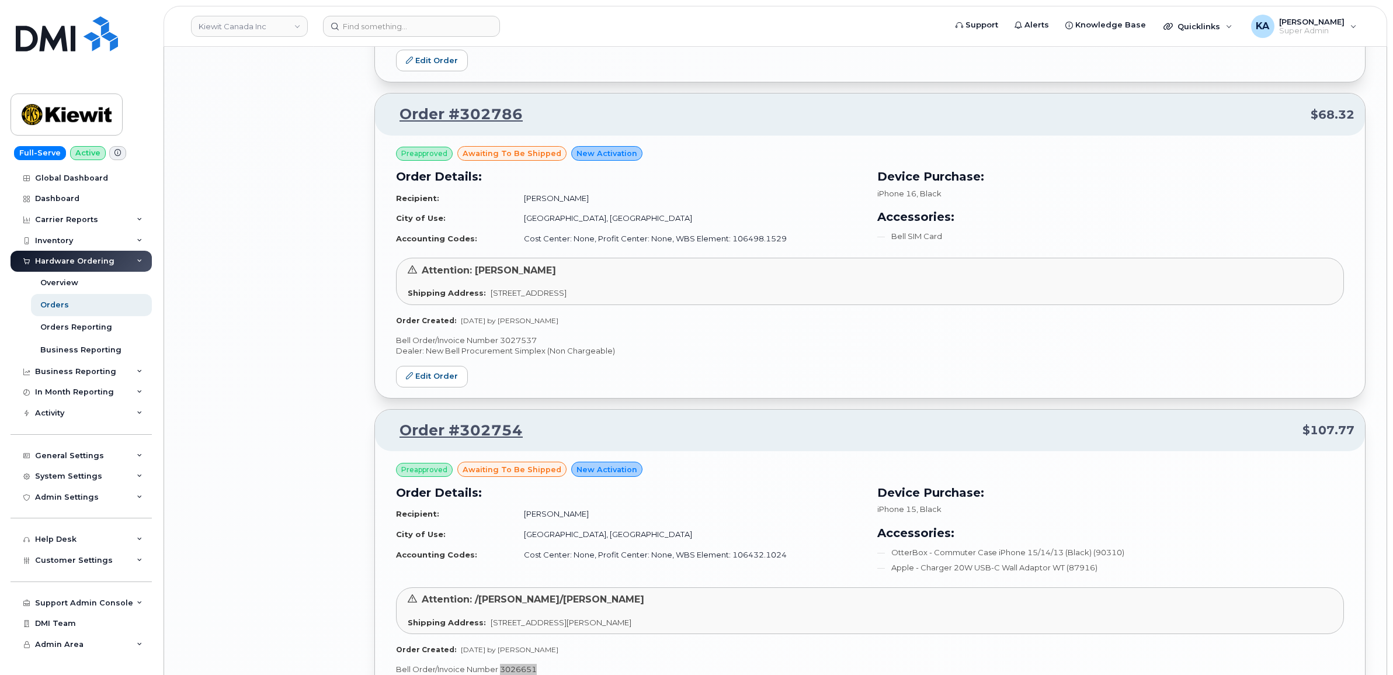
scroll to position [3245, 0]
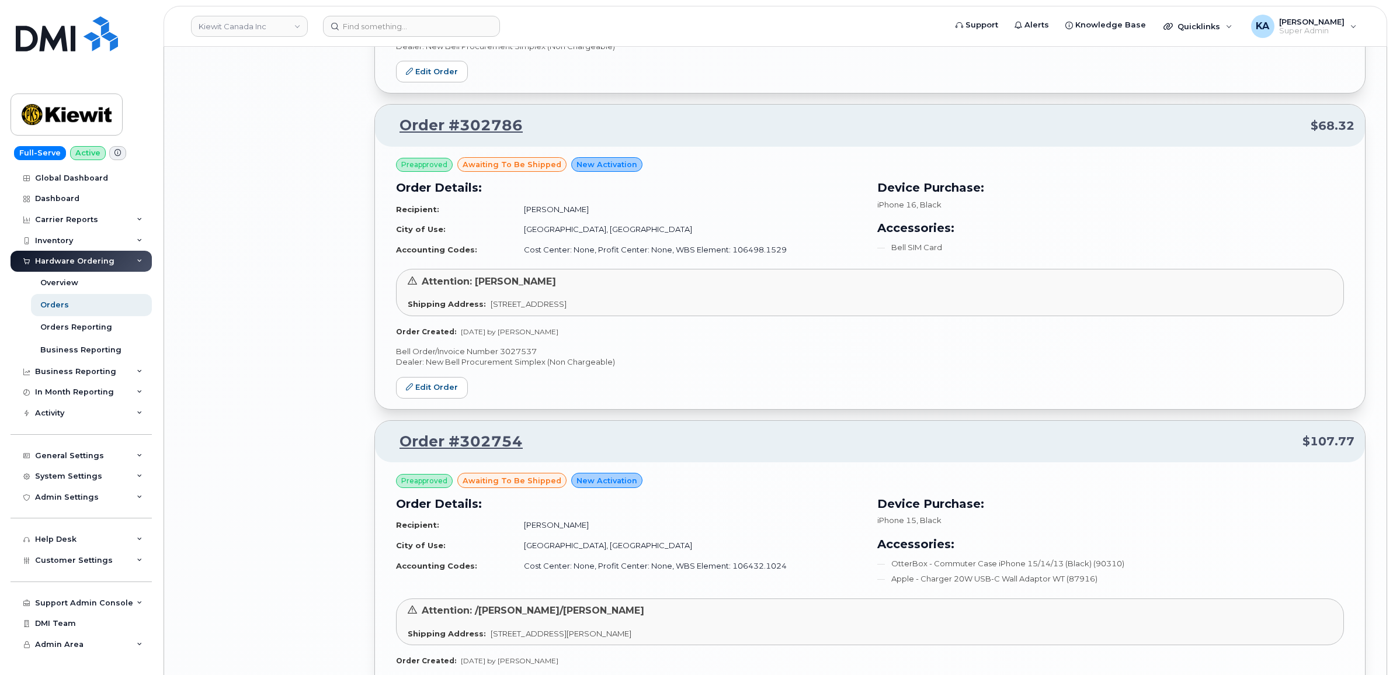
click at [519, 353] on p "Bell Order/Invoice Number 3027537" at bounding box center [870, 351] width 948 height 11
click at [518, 353] on p "Bell Order/Invoice Number 3027537" at bounding box center [870, 351] width 948 height 11
copy p "3027537"
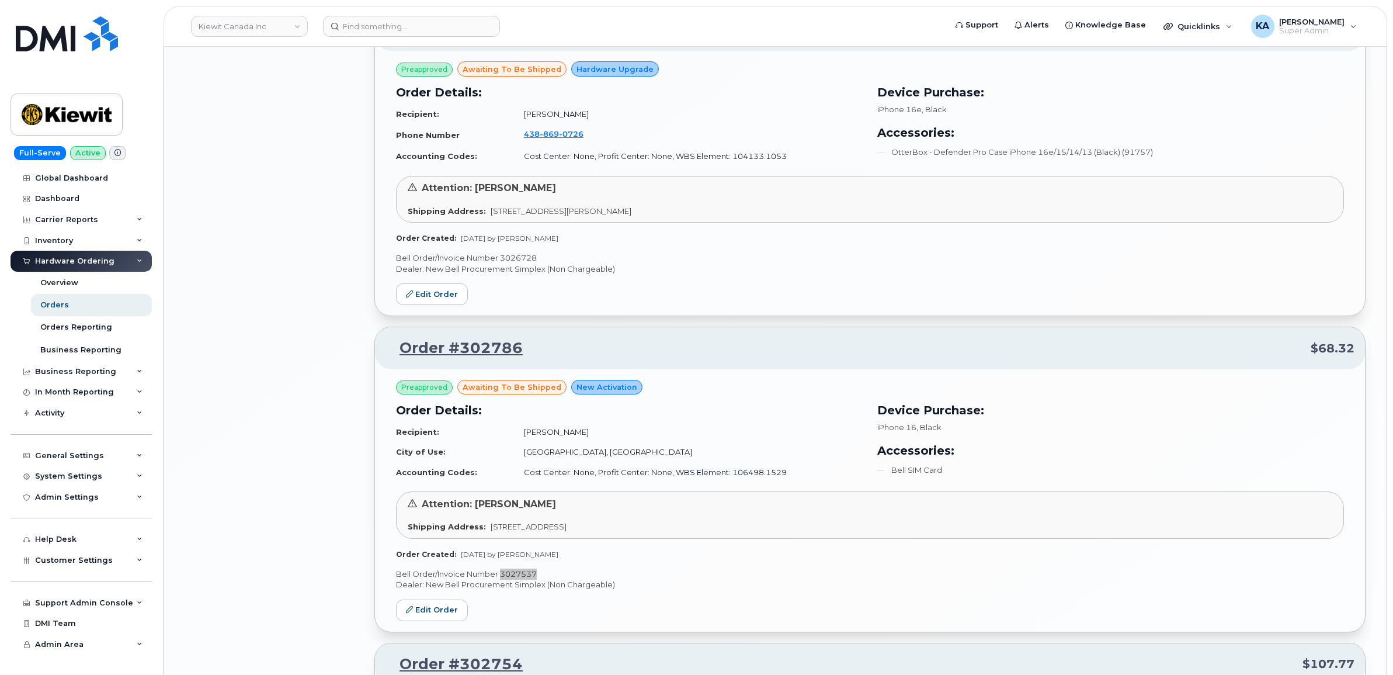
scroll to position [2953, 0]
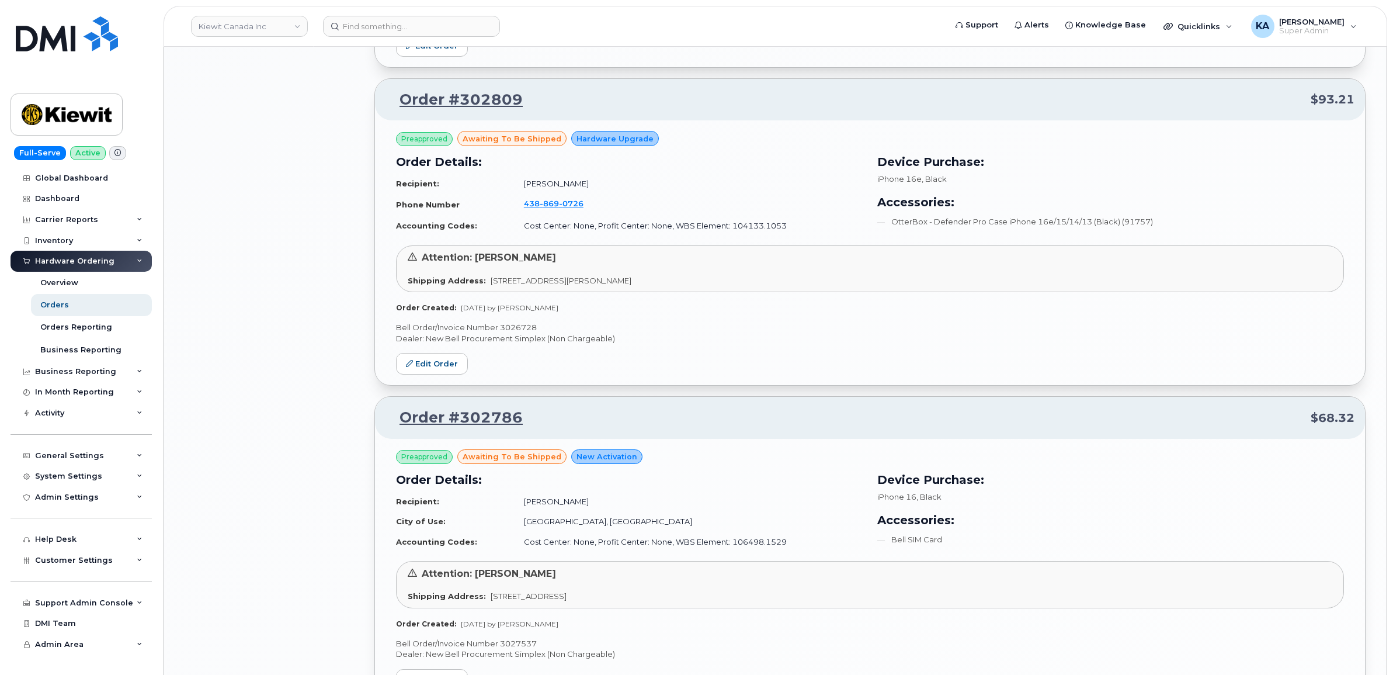
click at [518, 328] on p "Bell Order/Invoice Number 3026728" at bounding box center [870, 327] width 948 height 11
drag, startPoint x: 853, startPoint y: 371, endPoint x: 804, endPoint y: 405, distance: 59.6
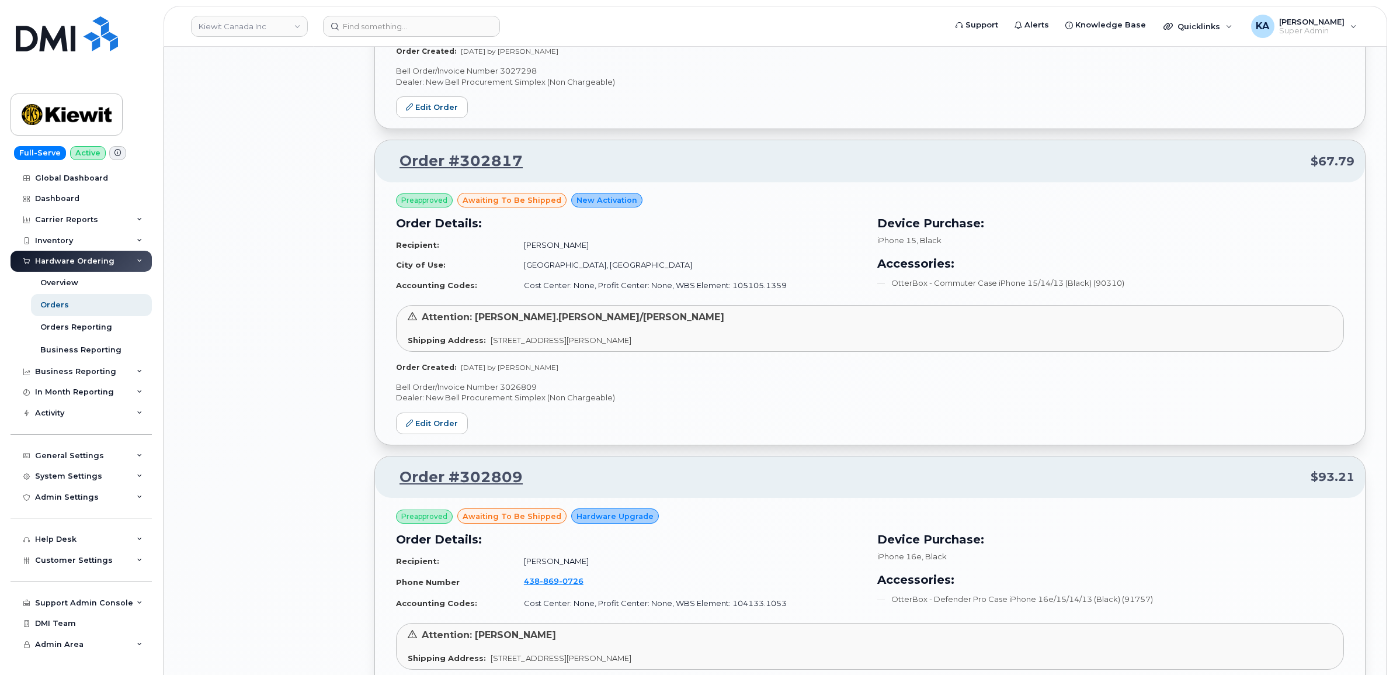
scroll to position [2515, 0]
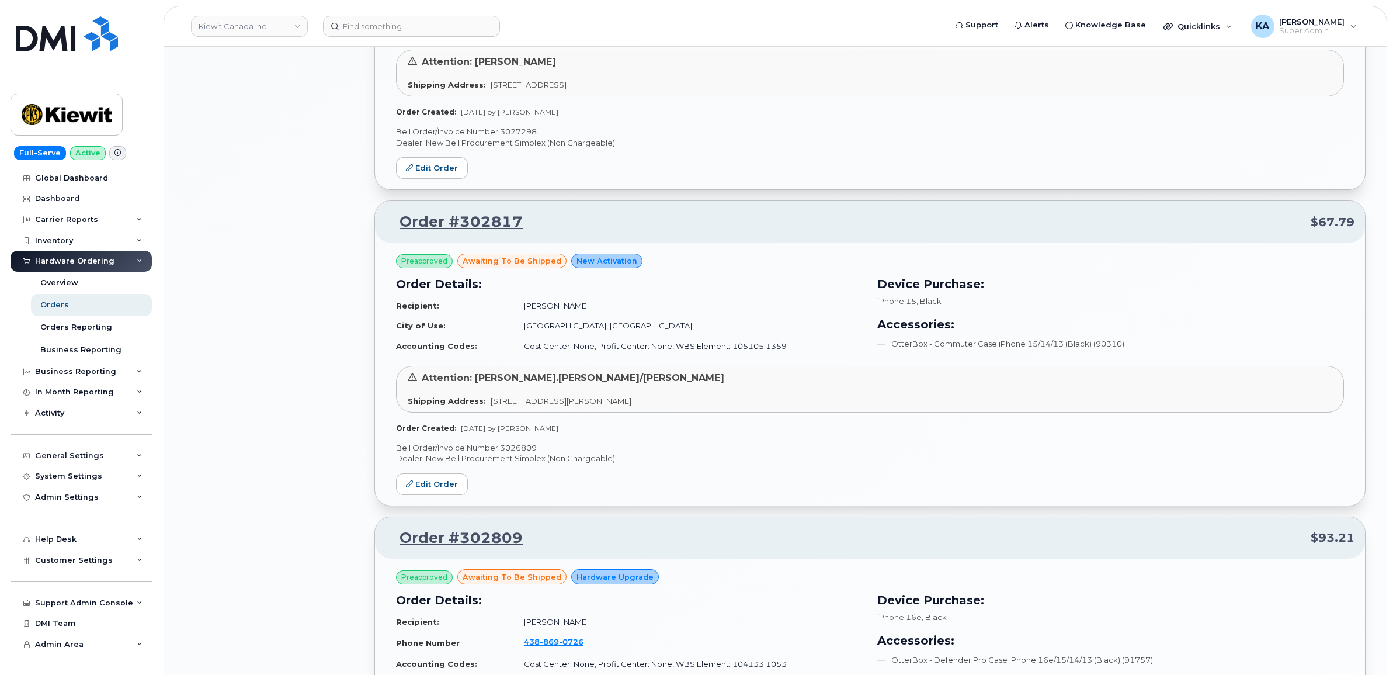
click at [506, 447] on p "Bell Order/Invoice Number 3026809" at bounding box center [870, 447] width 948 height 11
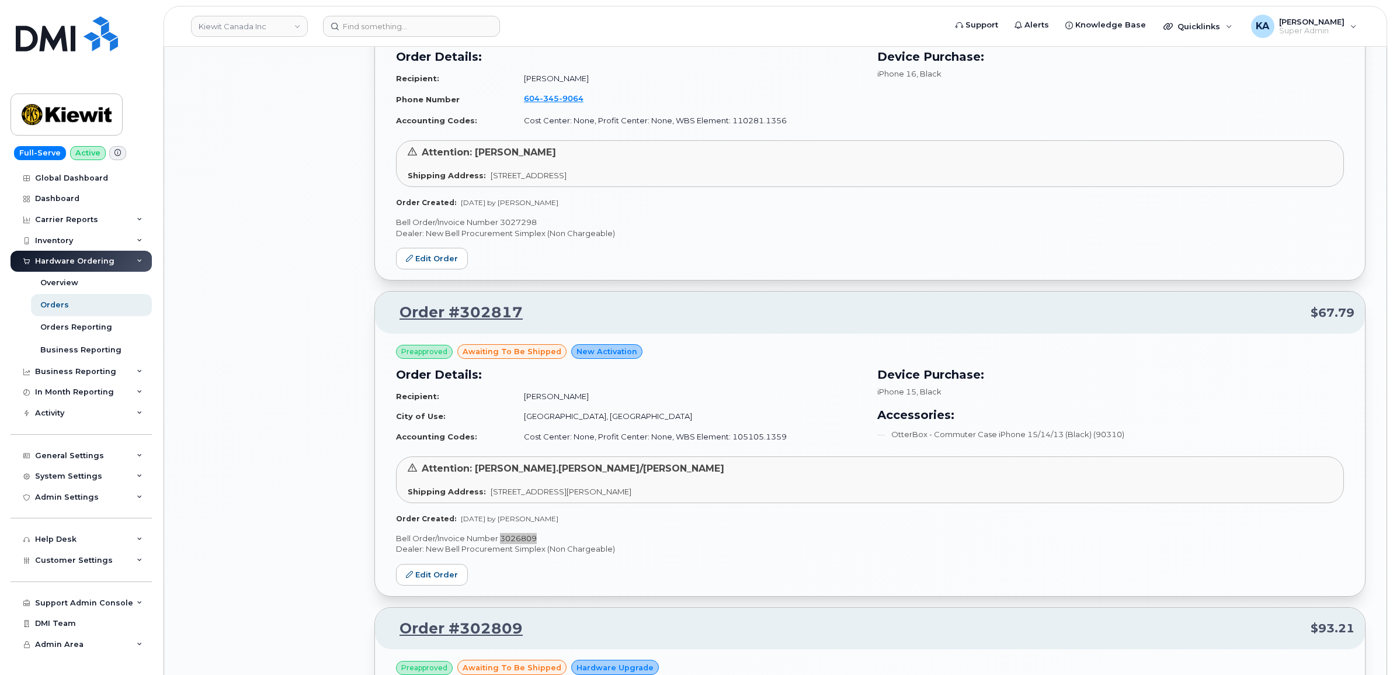
scroll to position [2223, 0]
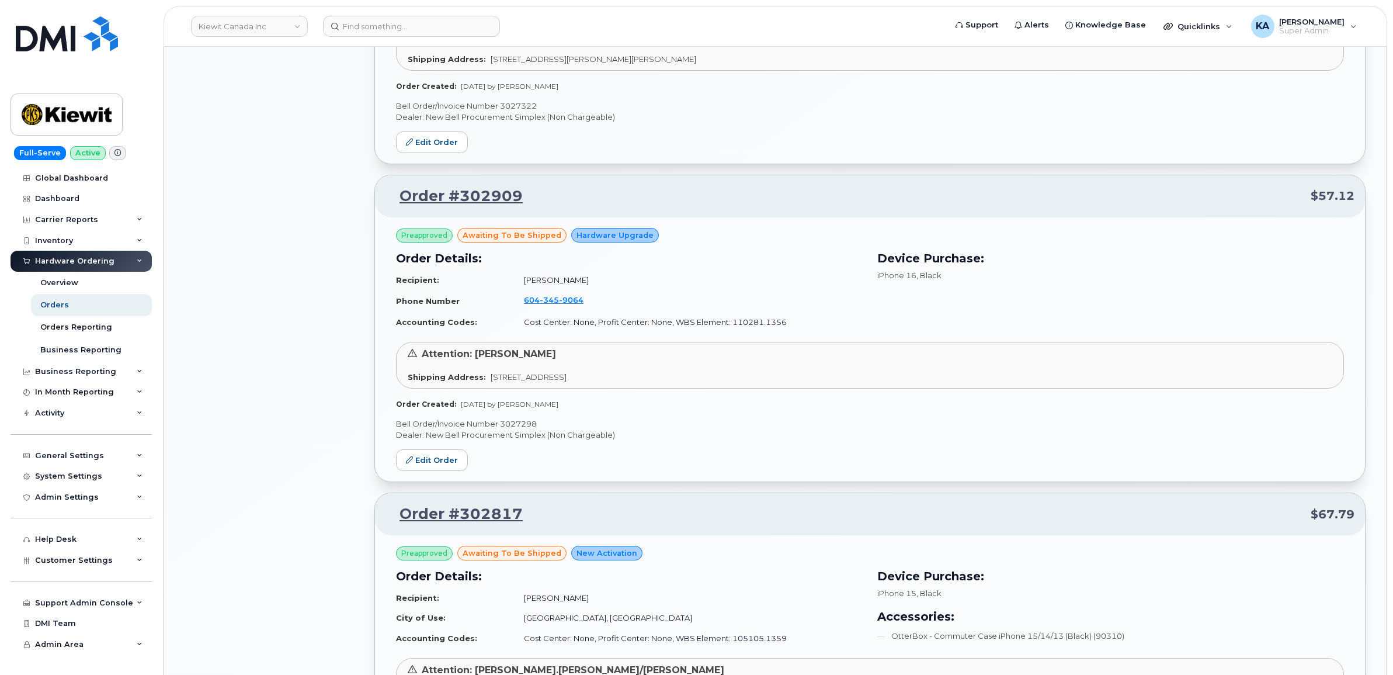
click at [527, 428] on p "Bell Order/Invoice Number 3027298" at bounding box center [870, 423] width 948 height 11
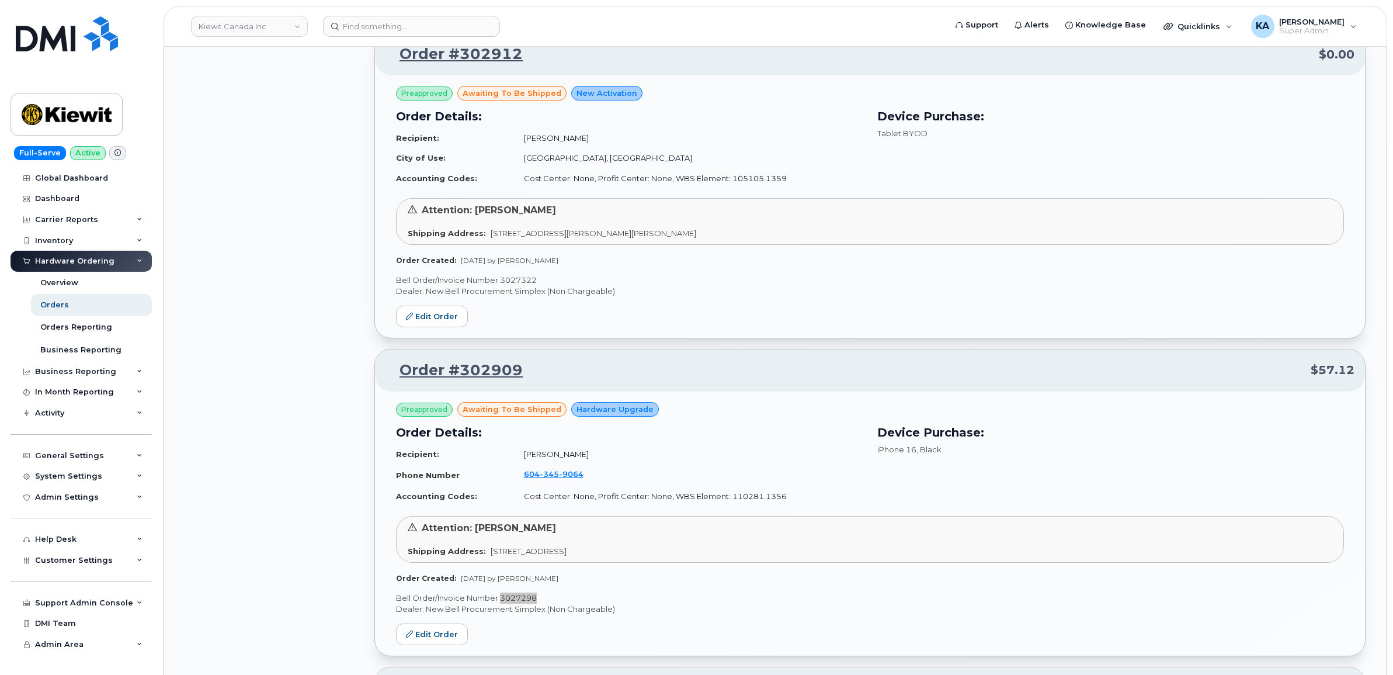
scroll to position [2004, 0]
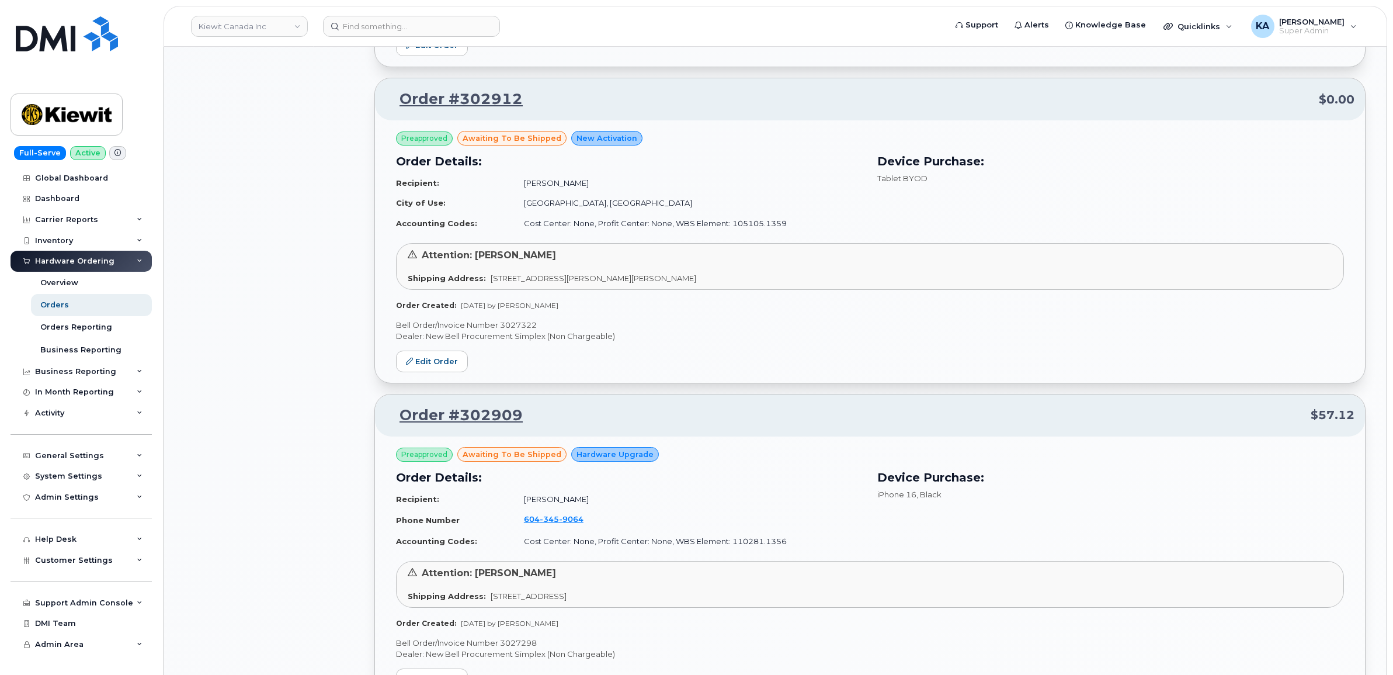
click at [519, 326] on p "Bell Order/Invoice Number 3027322" at bounding box center [870, 324] width 948 height 11
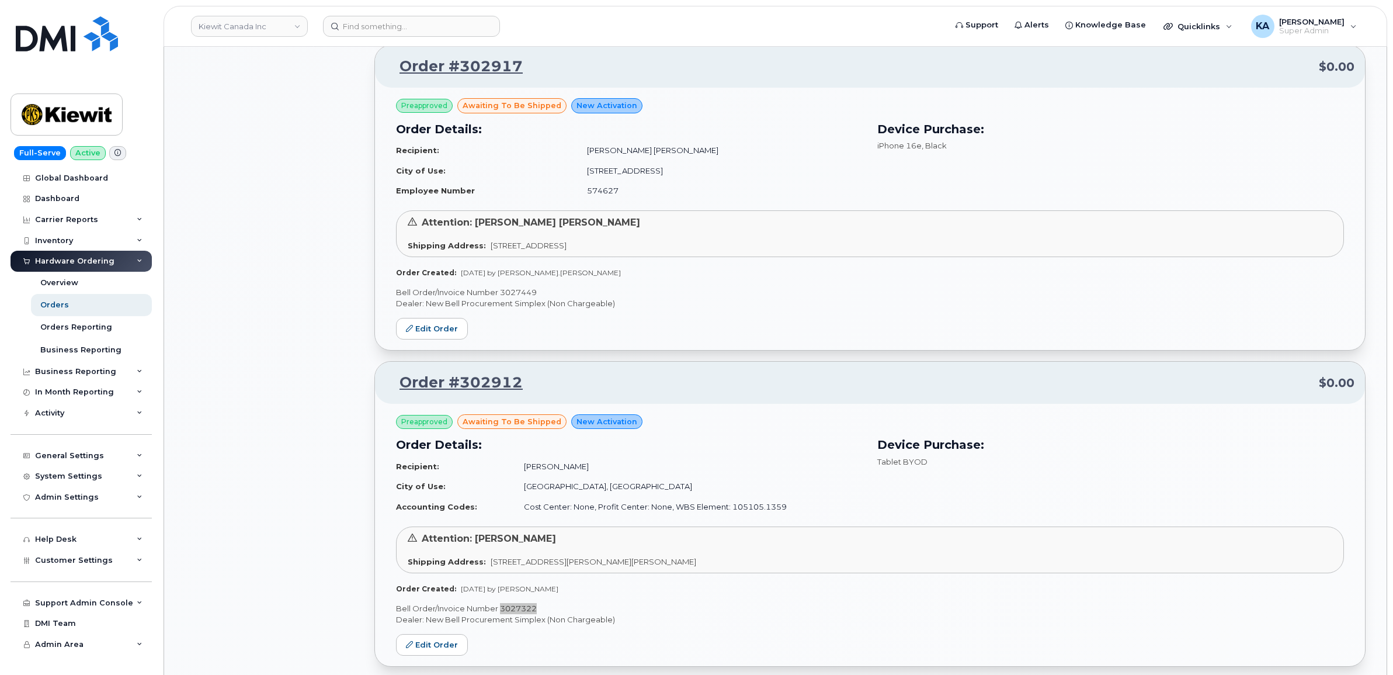
scroll to position [1712, 0]
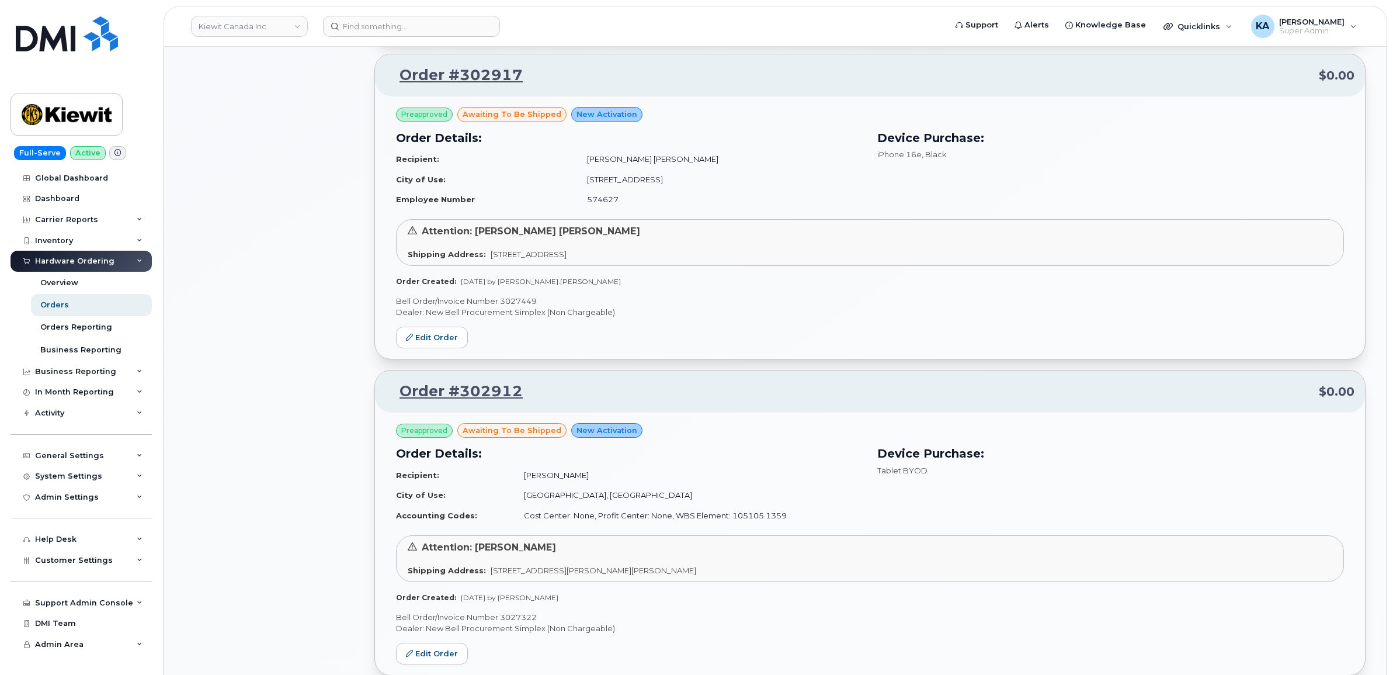
click at [519, 303] on p "Bell Order/Invoice Number 3027449" at bounding box center [870, 300] width 948 height 11
click at [517, 303] on p "Bell Order/Invoice Number 3027449" at bounding box center [870, 300] width 948 height 11
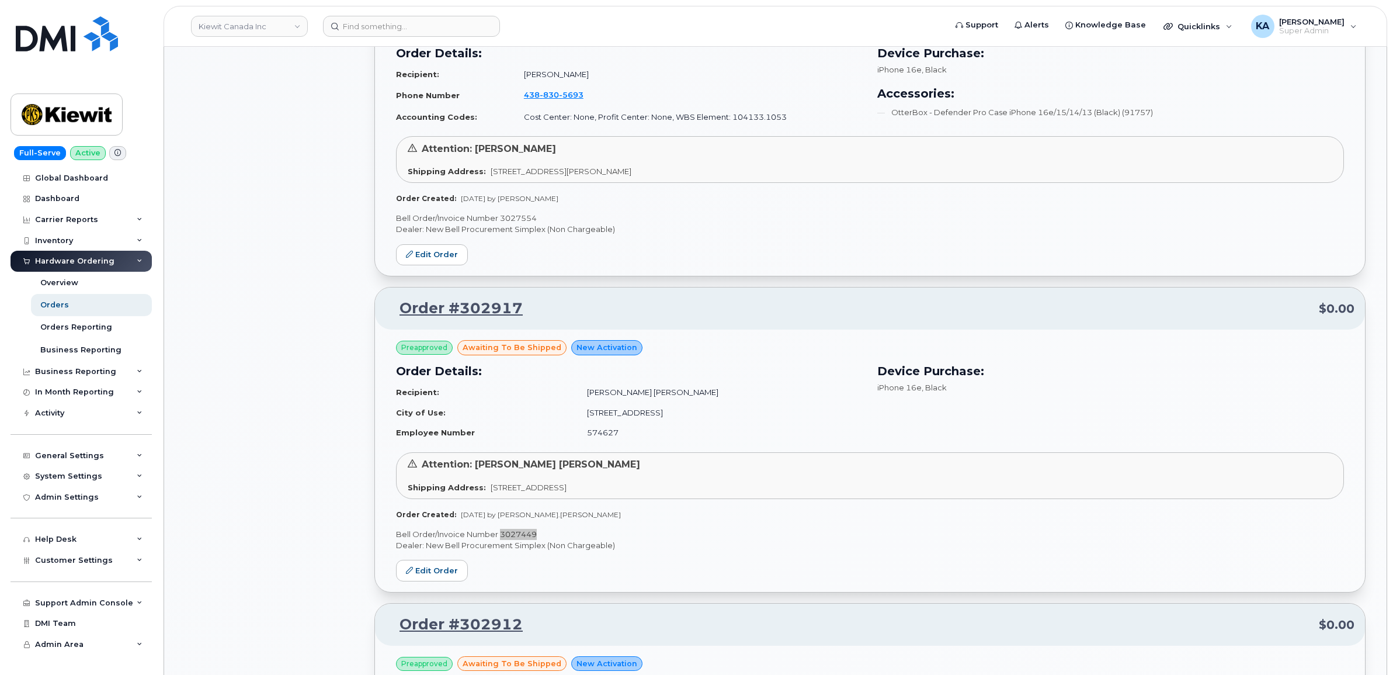
scroll to position [1420, 0]
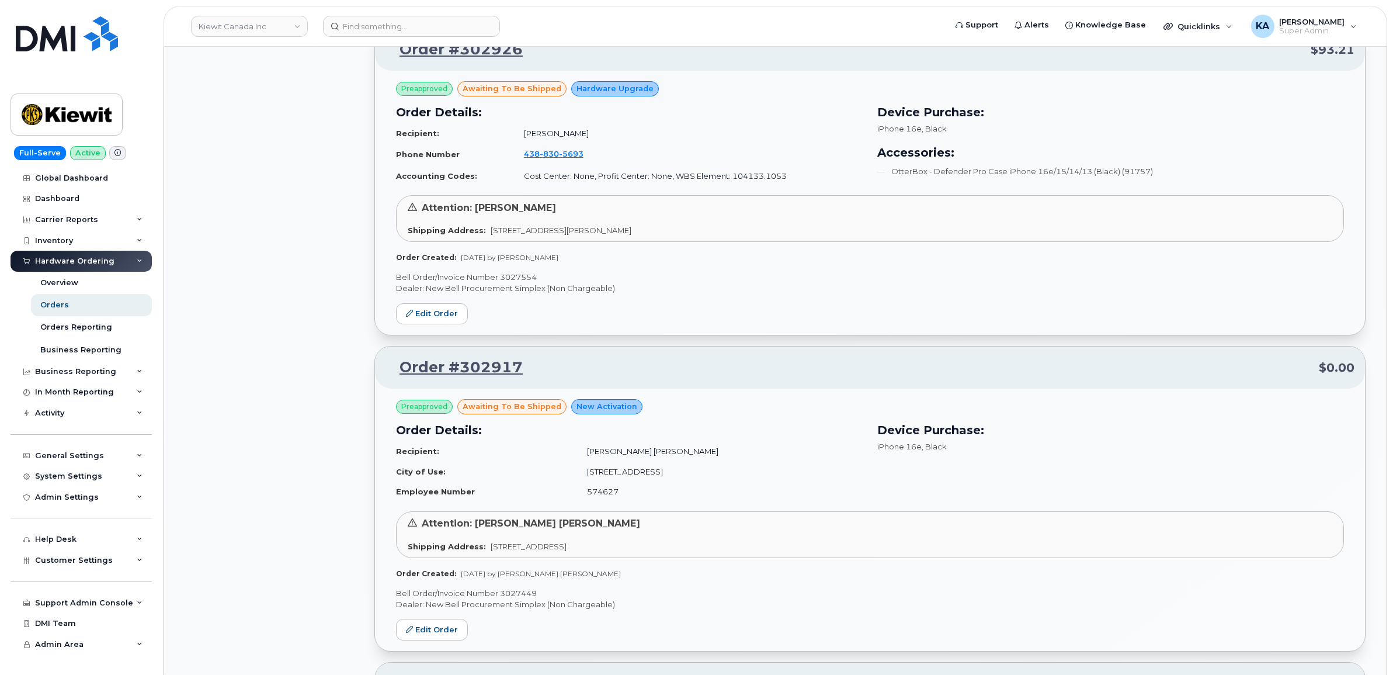
click at [513, 277] on p "Bell Order/Invoice Number 3027554" at bounding box center [870, 277] width 948 height 11
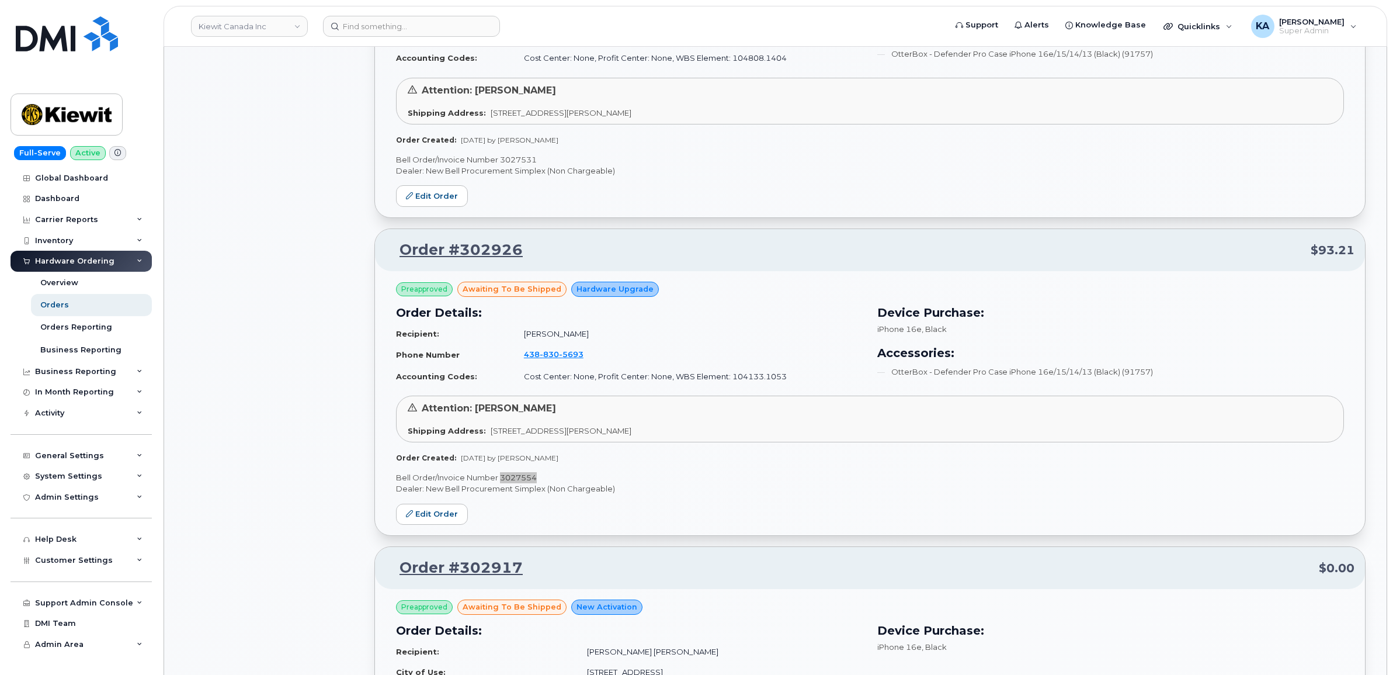
scroll to position [1128, 0]
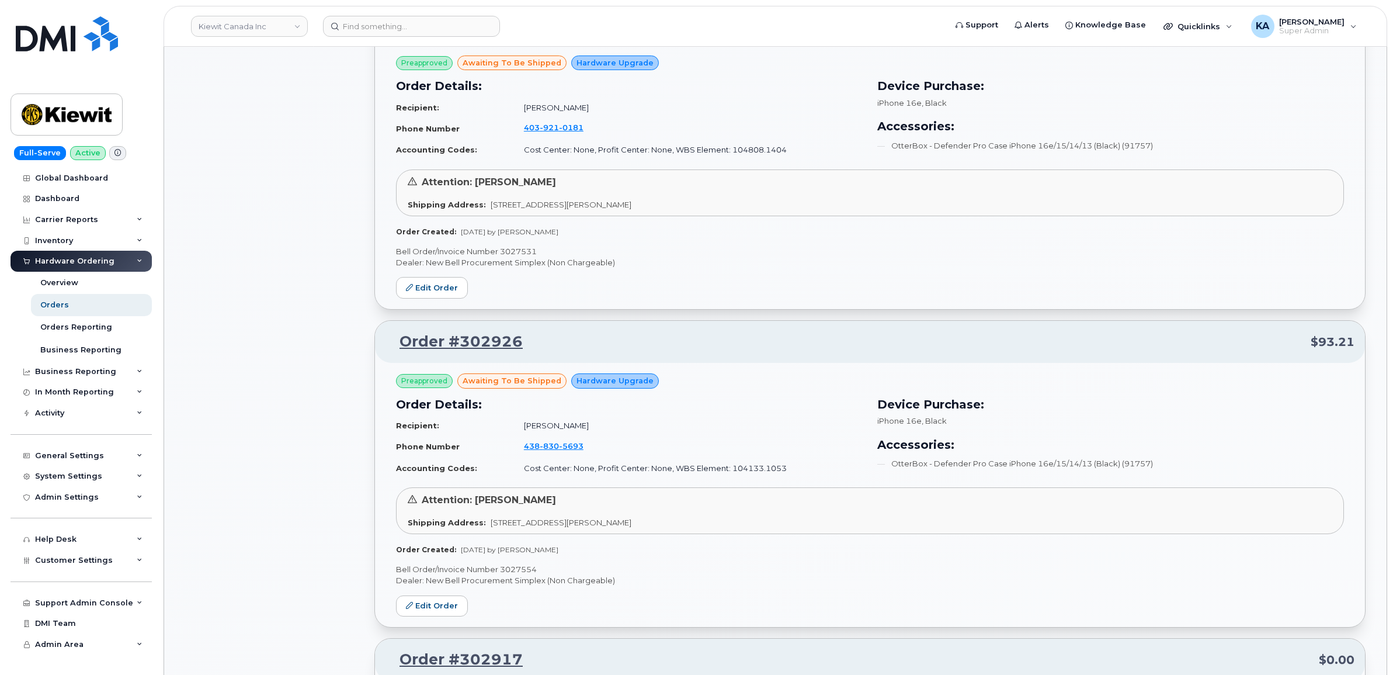
click at [523, 253] on p "Bell Order/Invoice Number 3027531" at bounding box center [870, 251] width 948 height 11
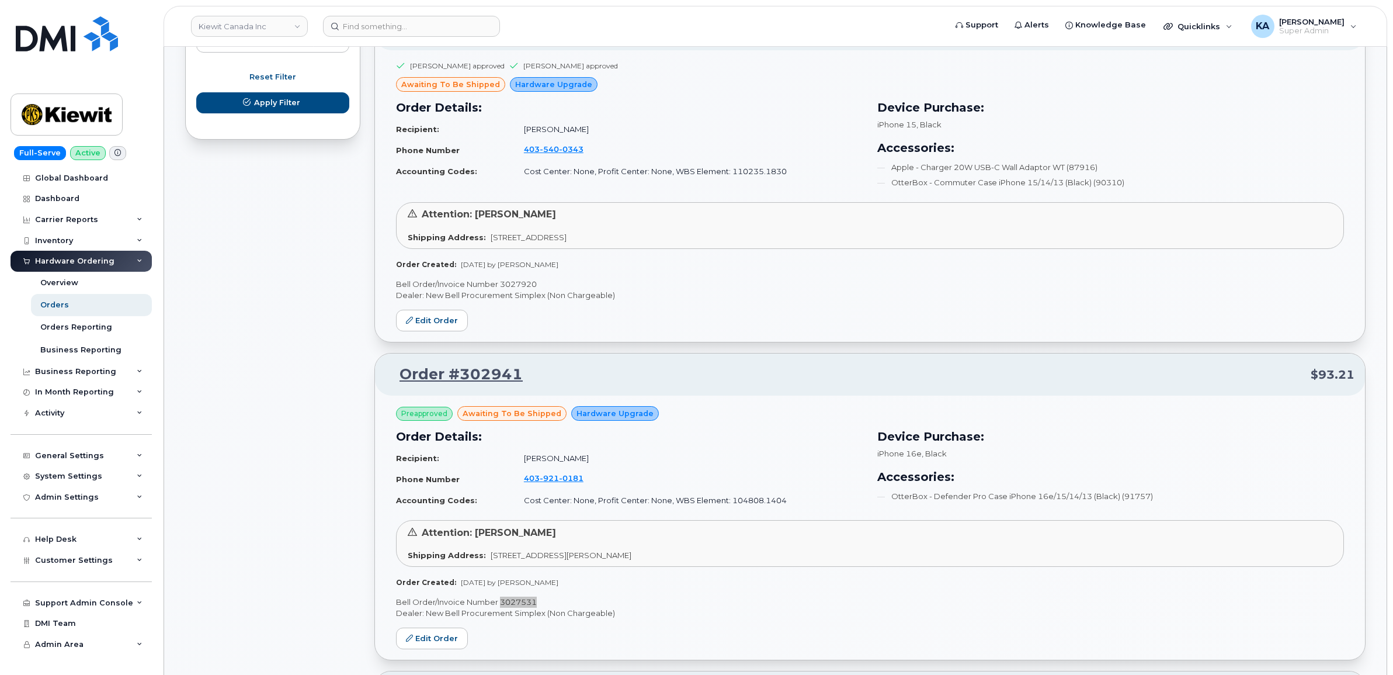
scroll to position [763, 0]
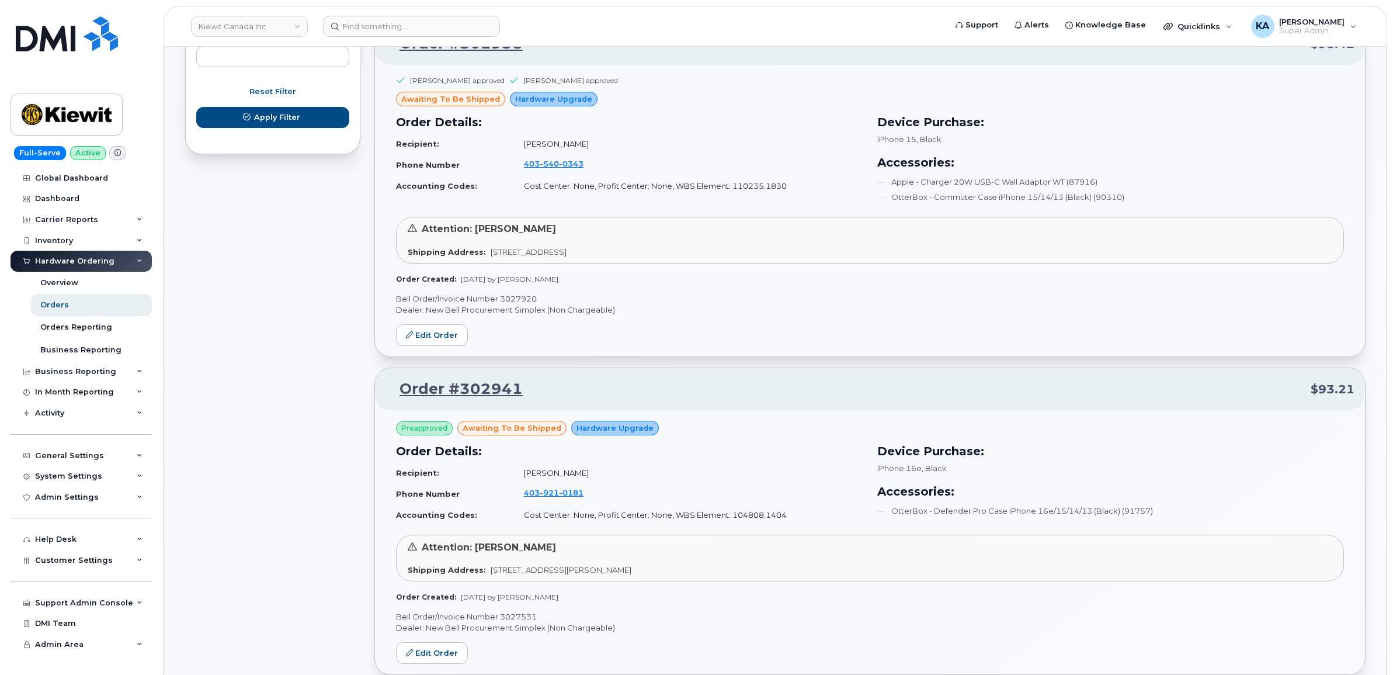
click at [523, 301] on p "Bell Order/Invoice Number 3027920" at bounding box center [870, 298] width 948 height 11
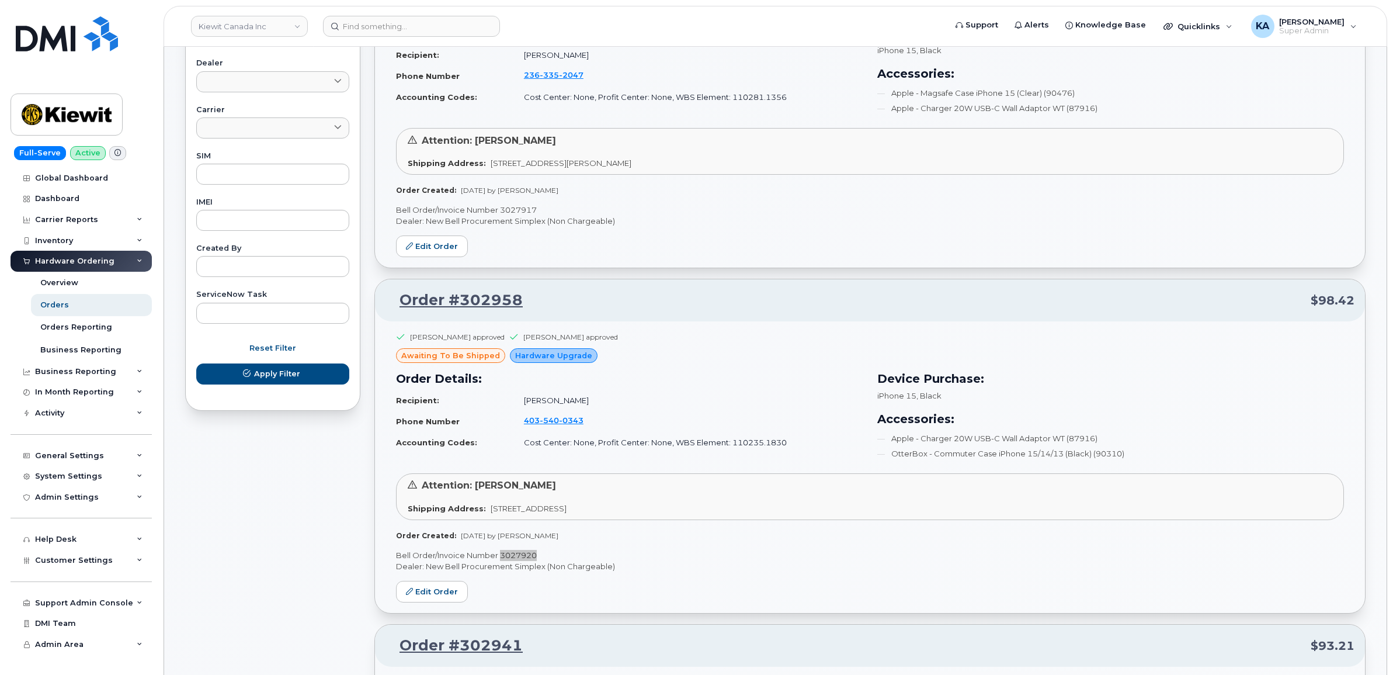
scroll to position [471, 0]
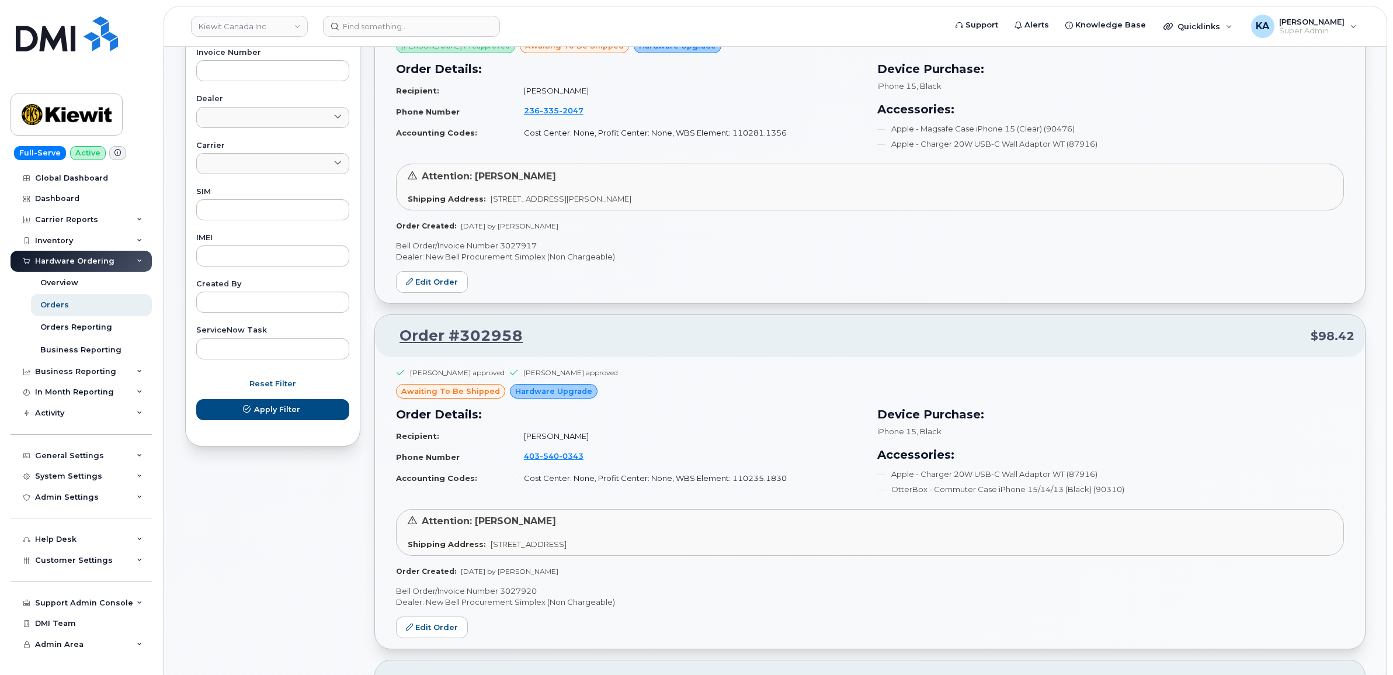
click at [522, 246] on p "Bell Order/Invoice Number 3027917" at bounding box center [870, 245] width 948 height 11
click at [521, 246] on p "Bell Order/Invoice Number 3027917" at bounding box center [870, 245] width 948 height 11
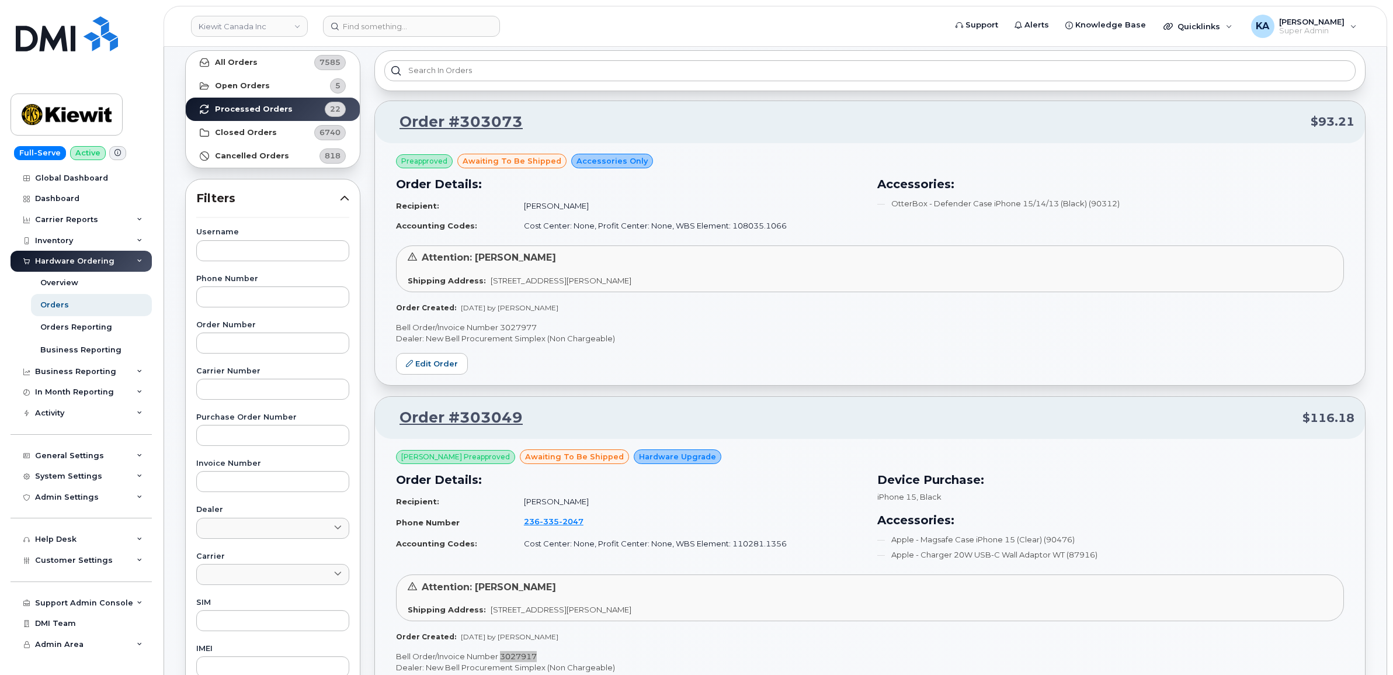
scroll to position [33, 0]
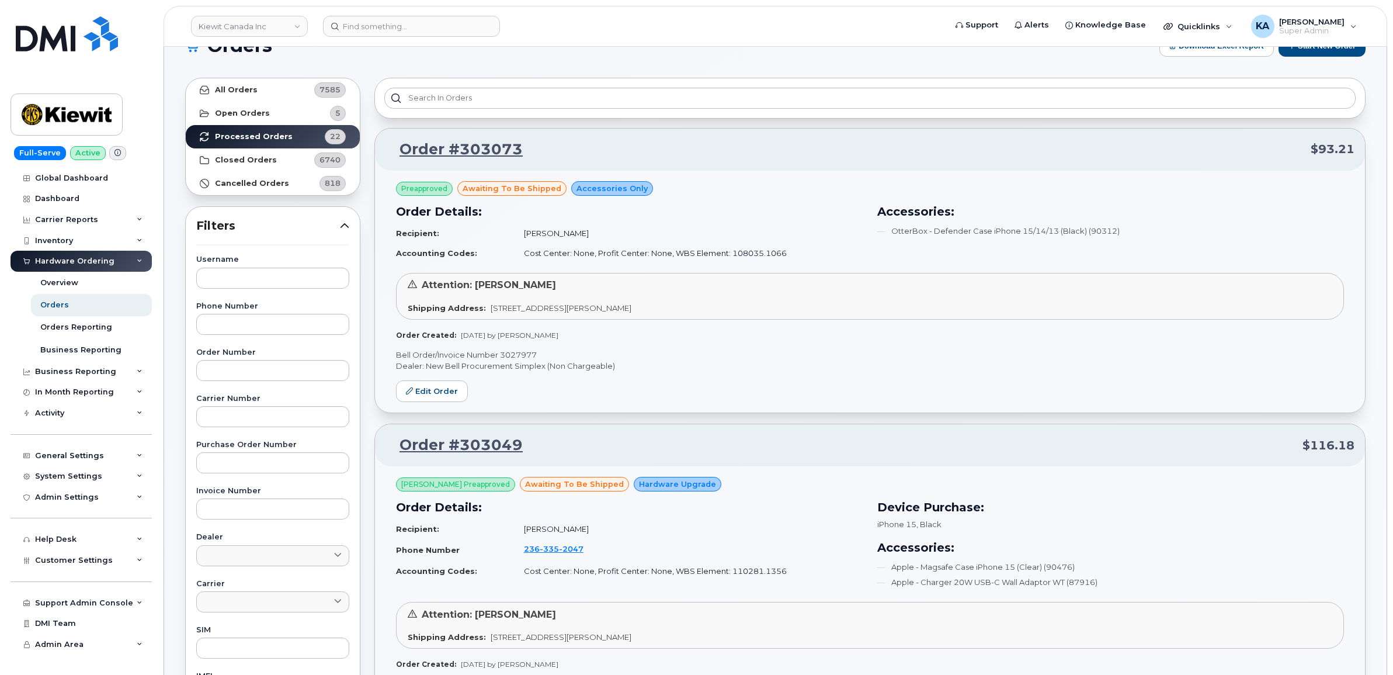
click at [515, 353] on p "Bell Order/Invoice Number 3027977" at bounding box center [870, 354] width 948 height 11
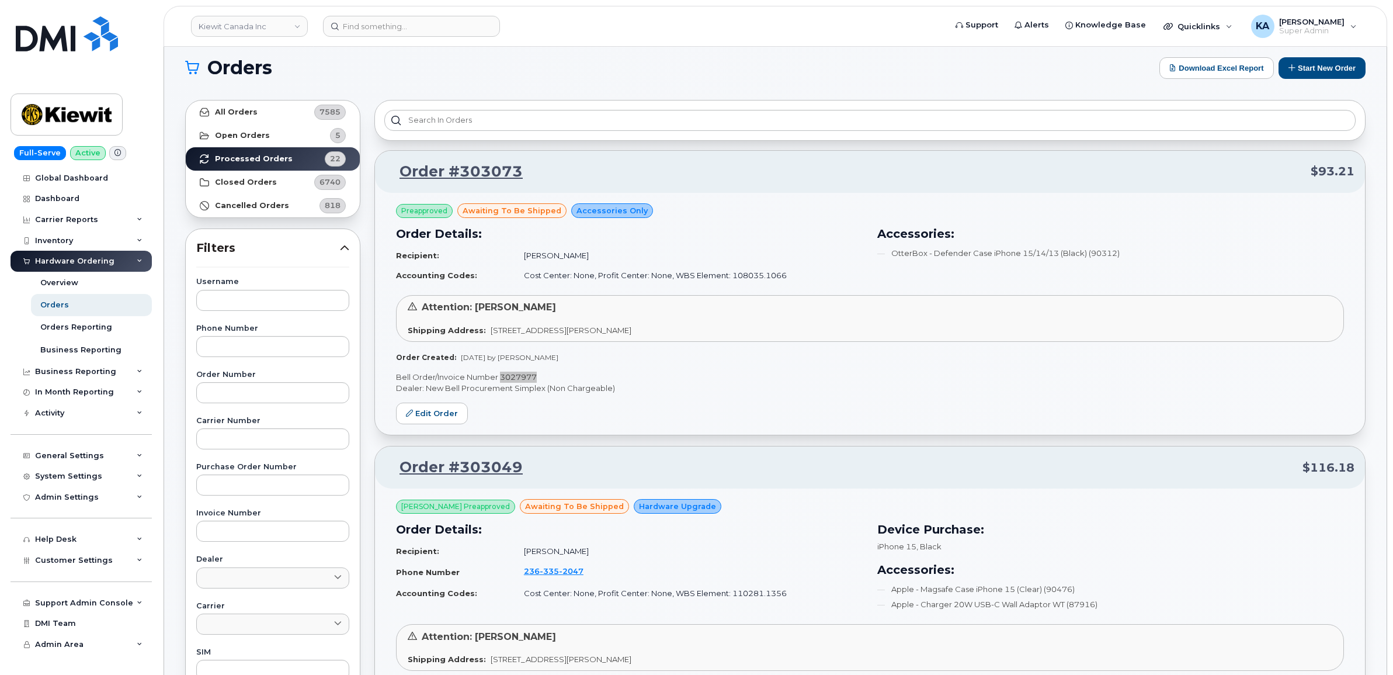
scroll to position [0, 0]
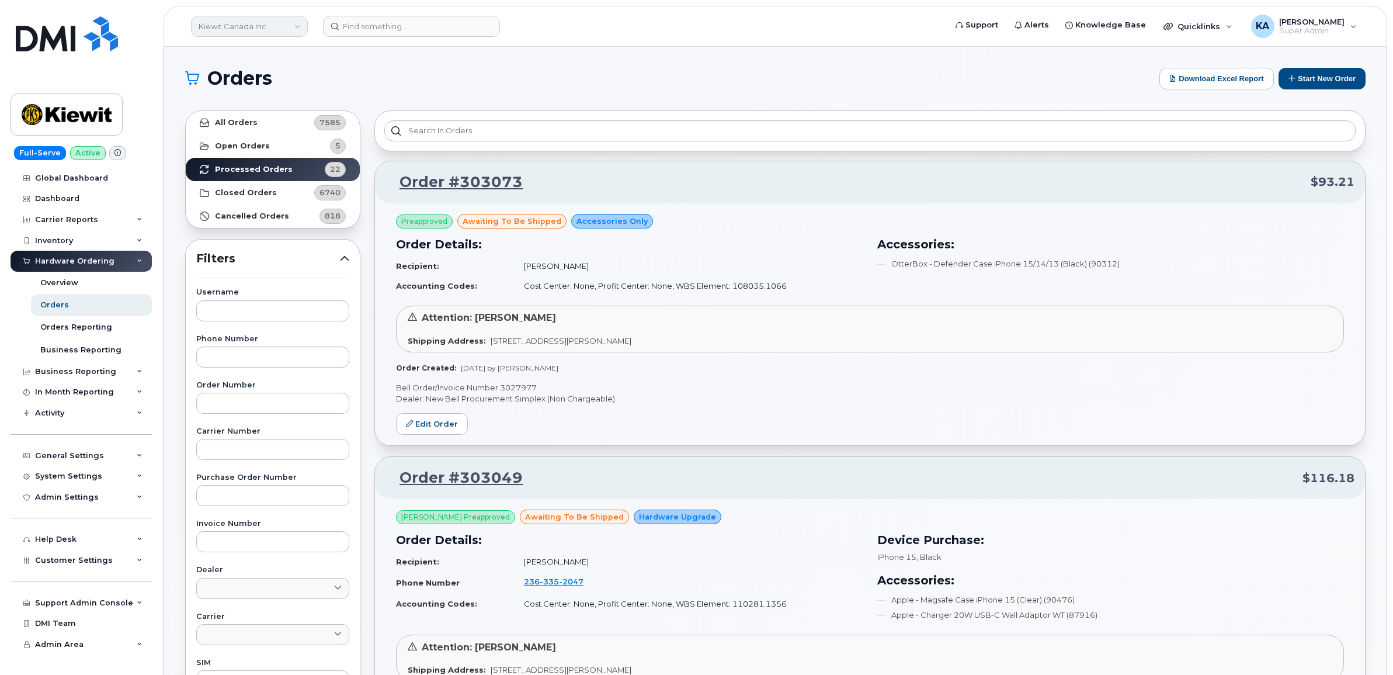
click at [244, 31] on link "Kiewit Canada Inc" at bounding box center [249, 26] width 117 height 21
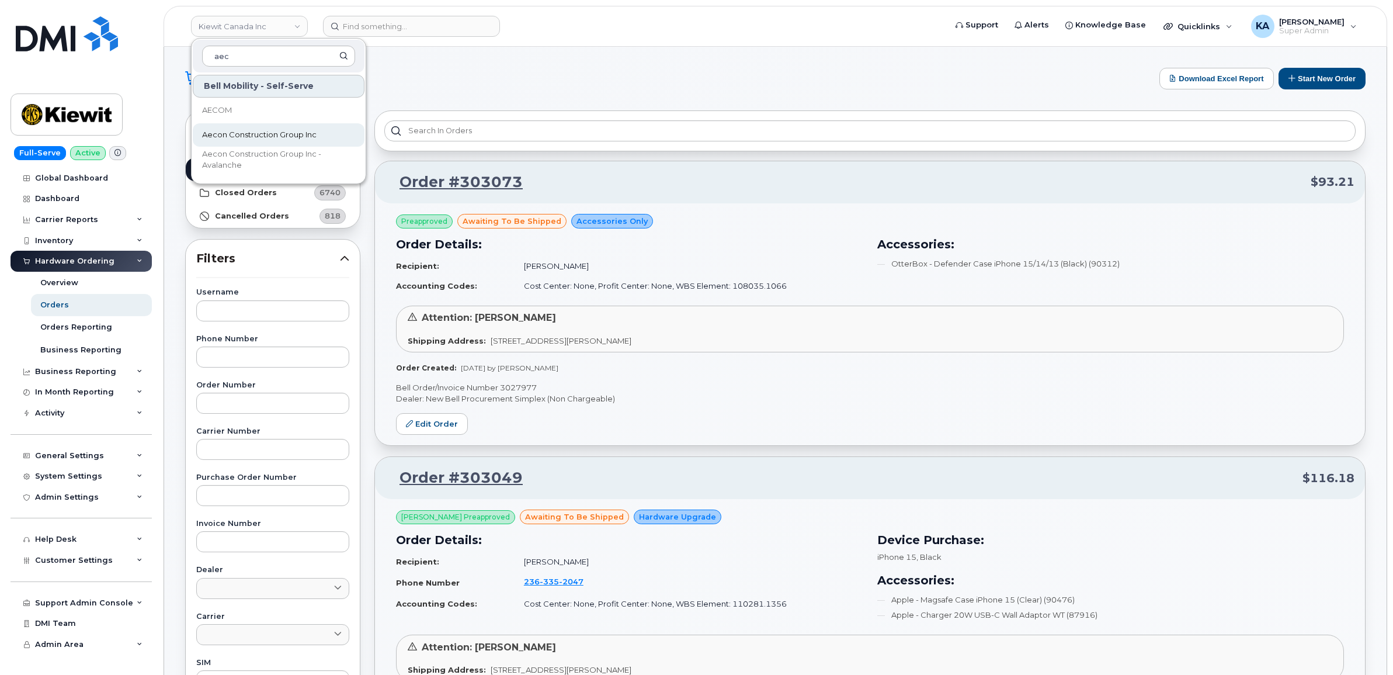
type input "aec"
click at [243, 135] on span "Aecon Construction Group Inc" at bounding box center [259, 135] width 114 height 12
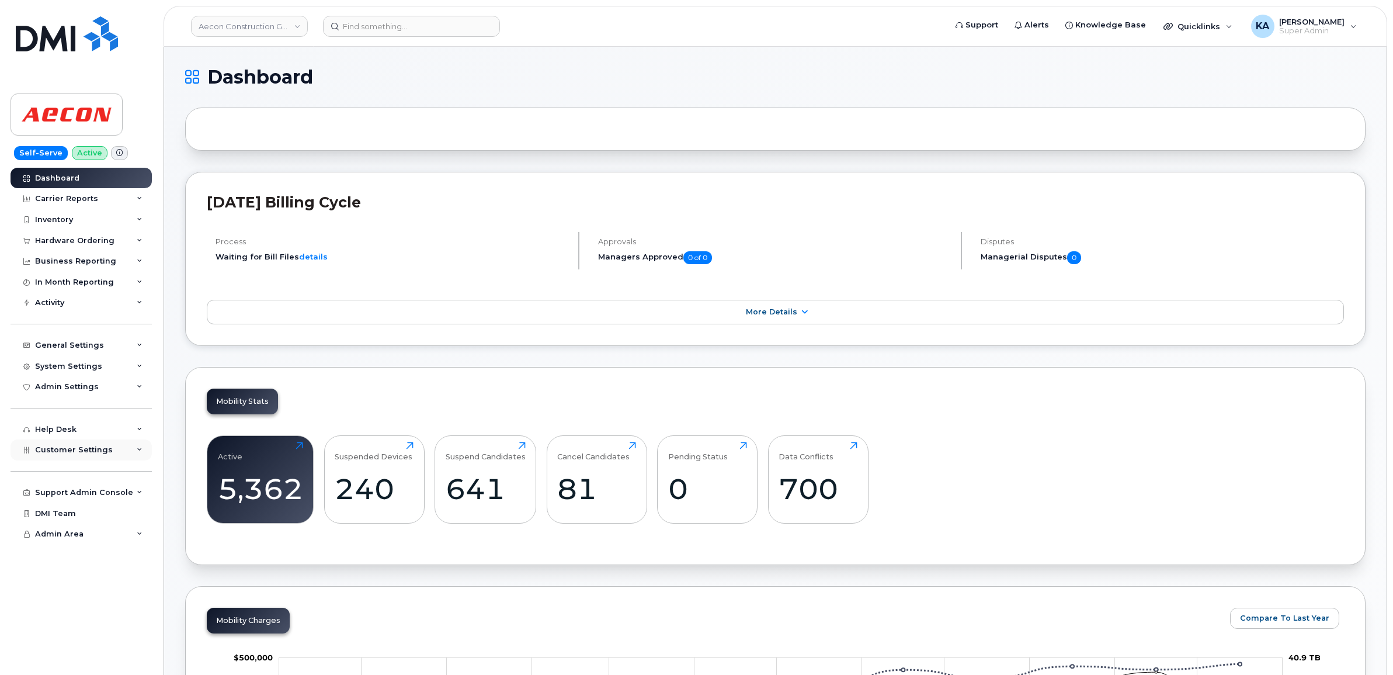
click at [50, 454] on span "Customer Settings" at bounding box center [74, 449] width 78 height 9
click at [74, 239] on div "Hardware Ordering" at bounding box center [74, 240] width 79 height 9
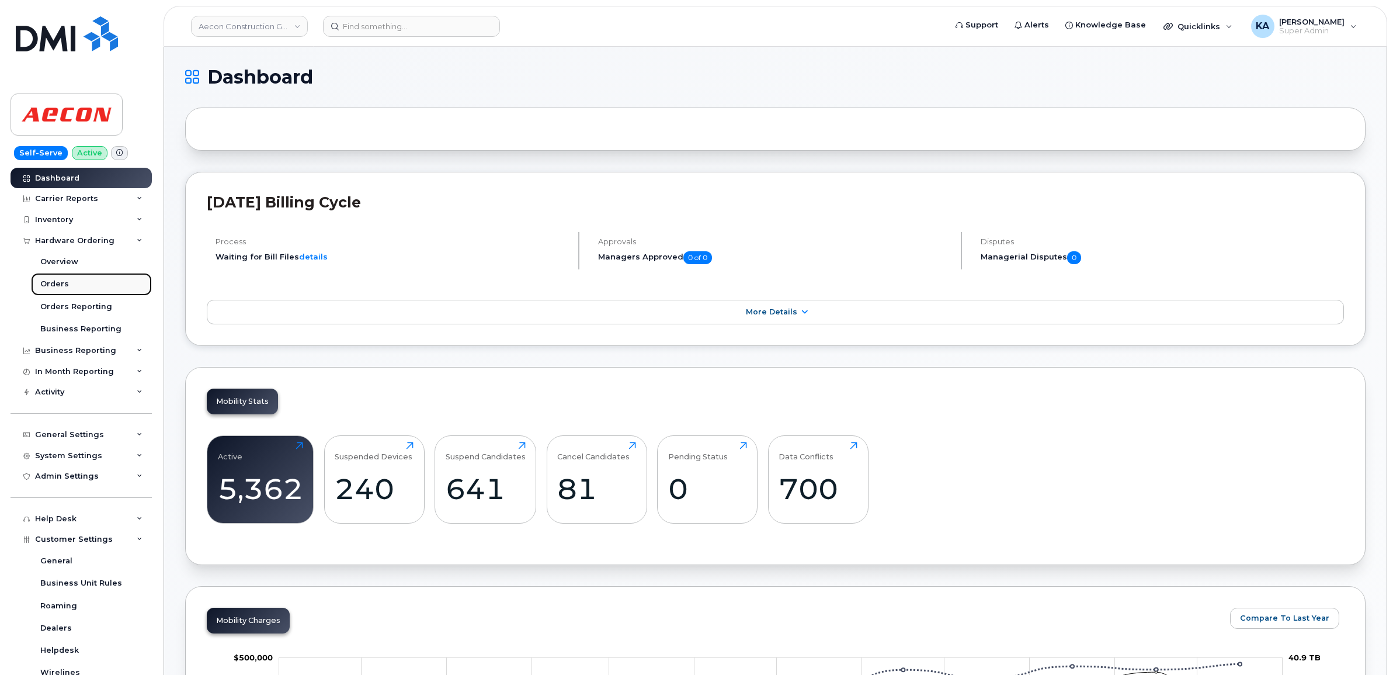
click at [55, 284] on div "Orders" at bounding box center [54, 284] width 29 height 11
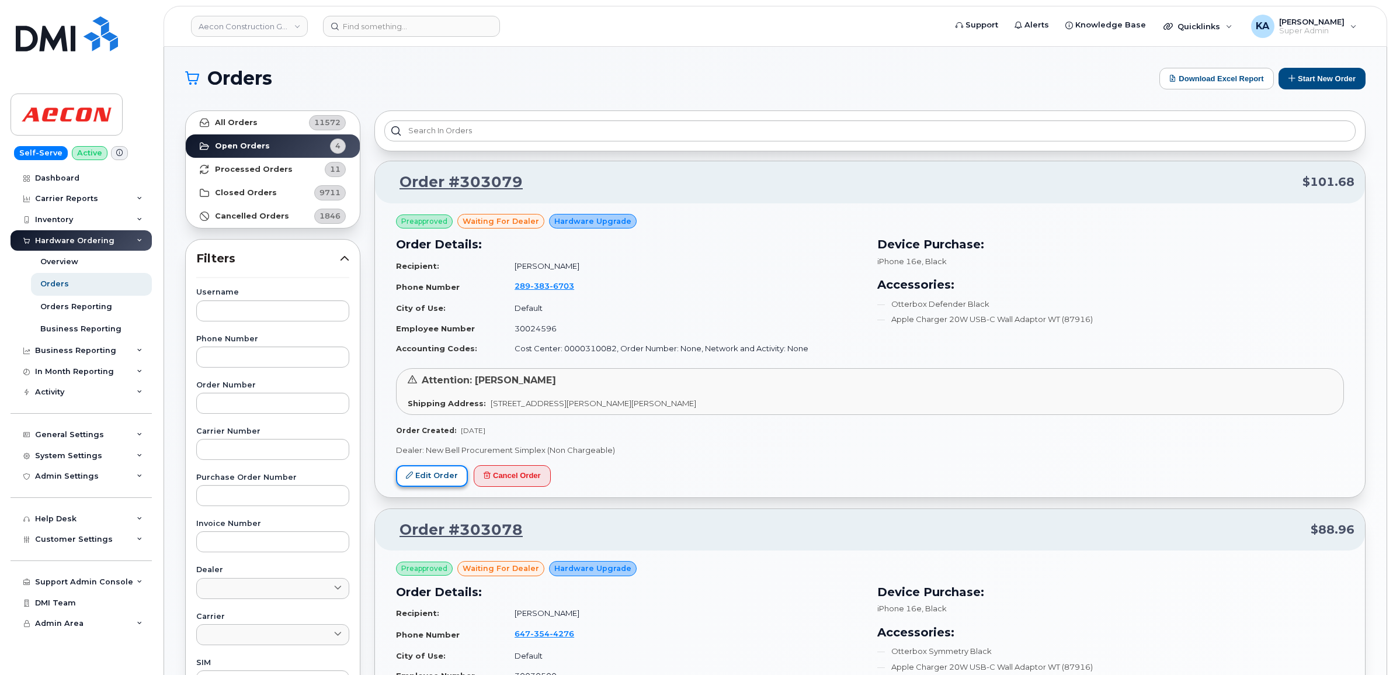
click at [429, 476] on link "Edit Order" at bounding box center [432, 476] width 72 height 22
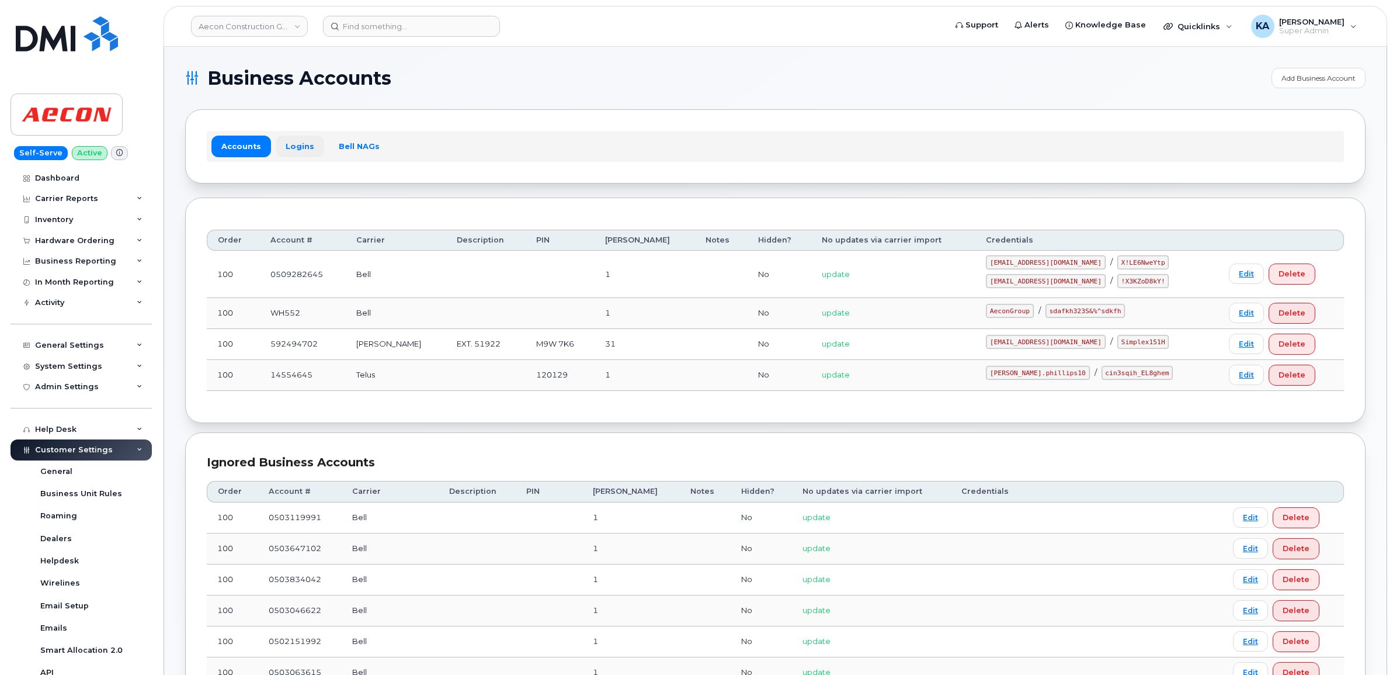
click at [296, 144] on link "Logins" at bounding box center [300, 145] width 48 height 21
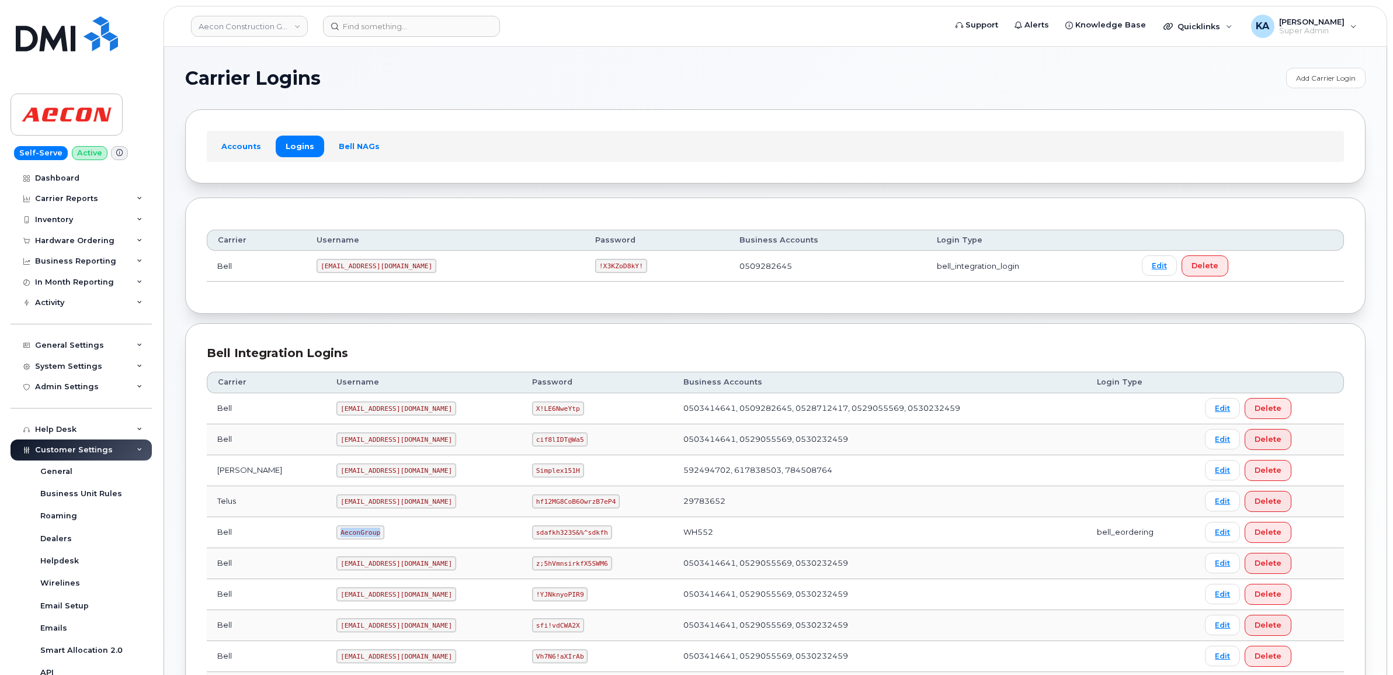
drag, startPoint x: 288, startPoint y: 536, endPoint x: 340, endPoint y: 544, distance: 53.1
click at [340, 544] on td "AeconGroup" at bounding box center [424, 532] width 196 height 31
copy code "AeconGroup"
drag, startPoint x: 515, startPoint y: 535, endPoint x: 587, endPoint y: 546, distance: 73.3
click at [587, 546] on td "sdafkh323S&%^sdkfh" at bounding box center [597, 532] width 151 height 31
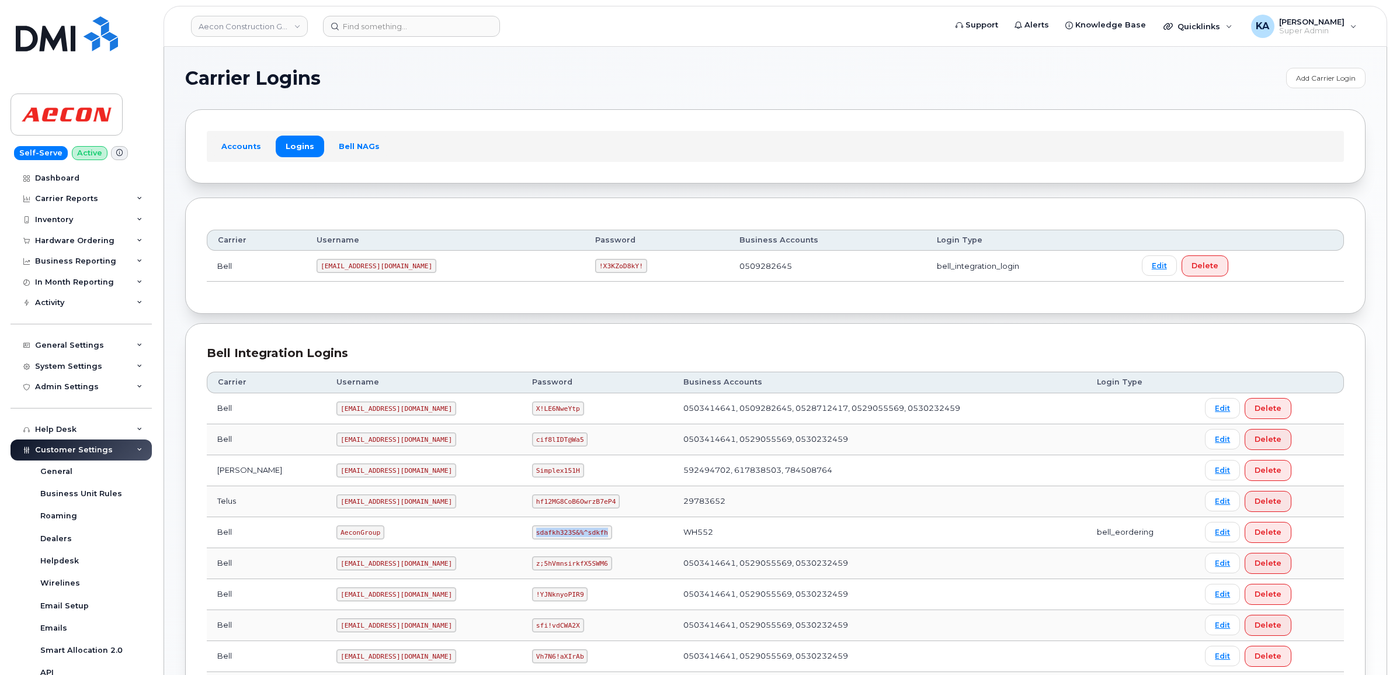
copy code "sdafkh323S&%^sdkfh"
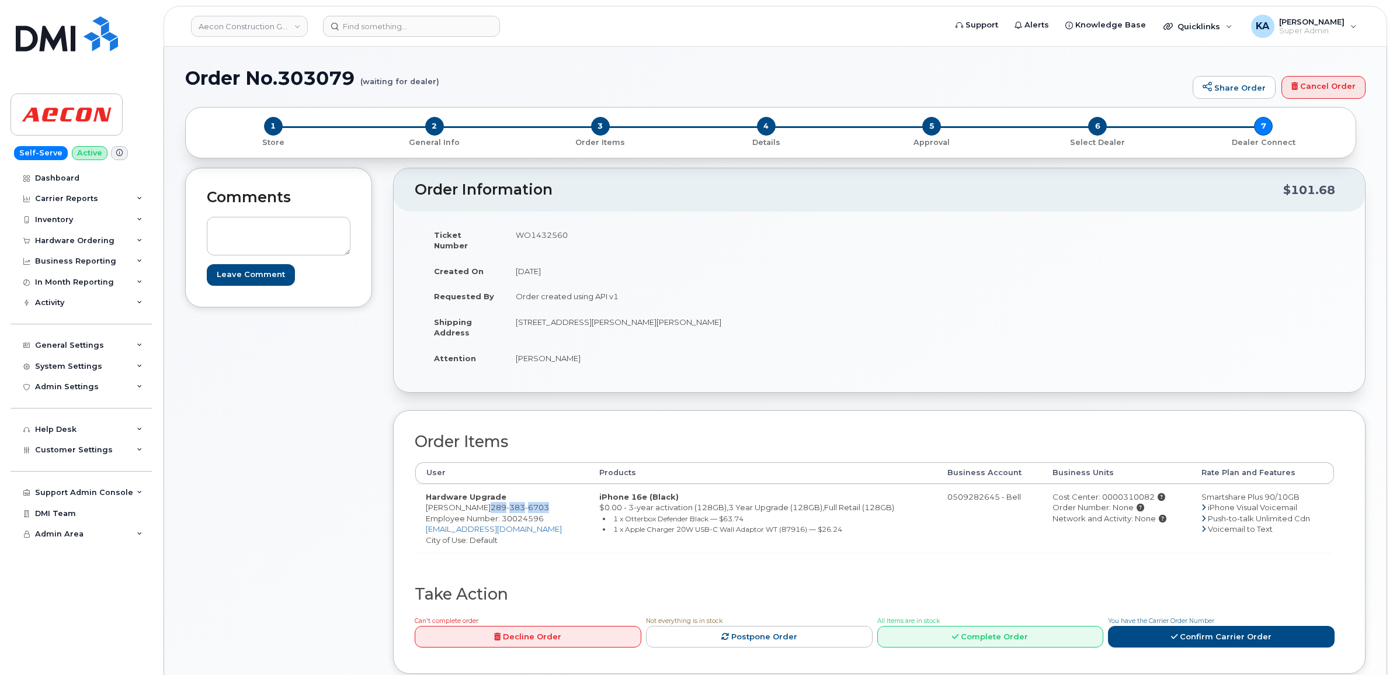
drag, startPoint x: 551, startPoint y: 496, endPoint x: 491, endPoint y: 500, distance: 59.7
click at [491, 500] on td "Hardware Upgrade [PERSON_NAME] [PHONE_NUMBER] Employee Number: 30024596 [EMAIL_…" at bounding box center [501, 518] width 173 height 69
copy span "[PHONE_NUMBER]"
click at [513, 513] on span "Employee Number: 30024596" at bounding box center [485, 517] width 118 height 9
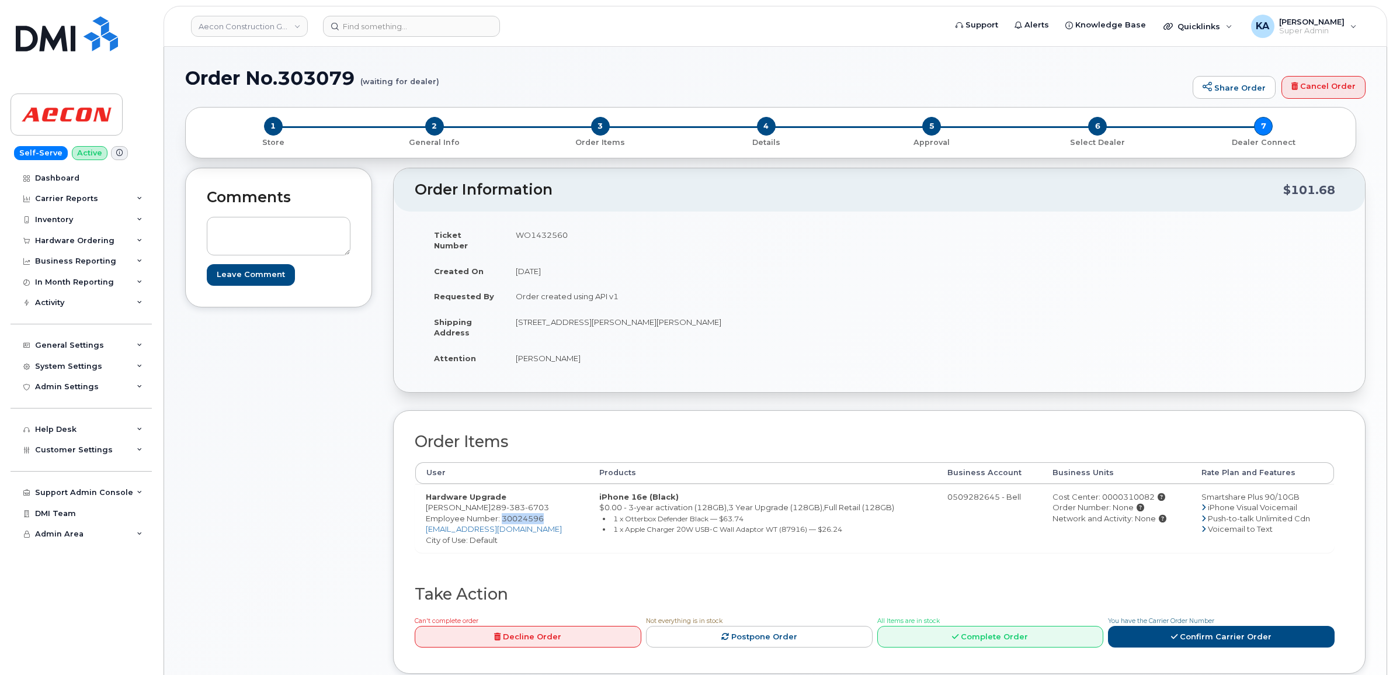
copy span "30024596"
drag, startPoint x: 551, startPoint y: 497, endPoint x: 492, endPoint y: 500, distance: 59.1
click at [492, 500] on td "Hardware Upgrade [PERSON_NAME] [PHONE_NUMBER] Employee Number: 30024596 [EMAIL_…" at bounding box center [501, 518] width 173 height 69
copy span "[PHONE_NUMBER]"
click at [748, 550] on div "Order Items User Products Business Account Business Units Rate Plan and Feature…" at bounding box center [875, 509] width 920 height 152
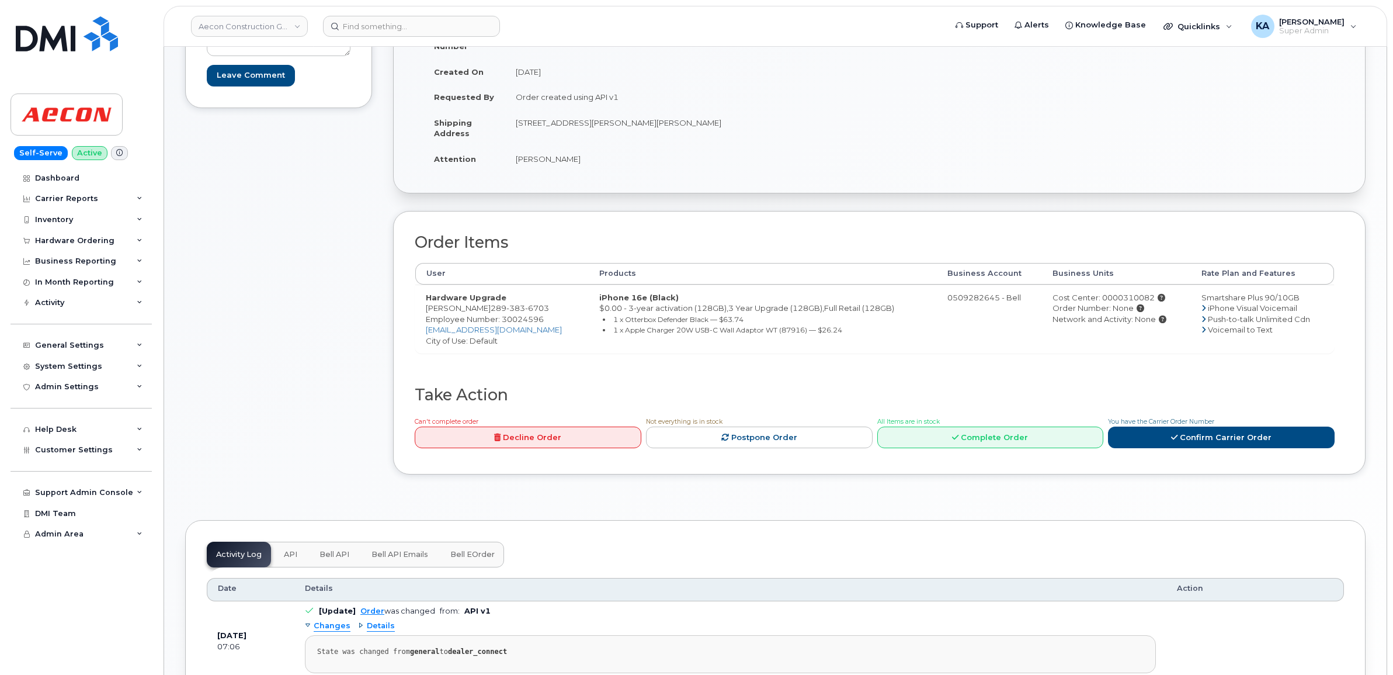
scroll to position [126, 0]
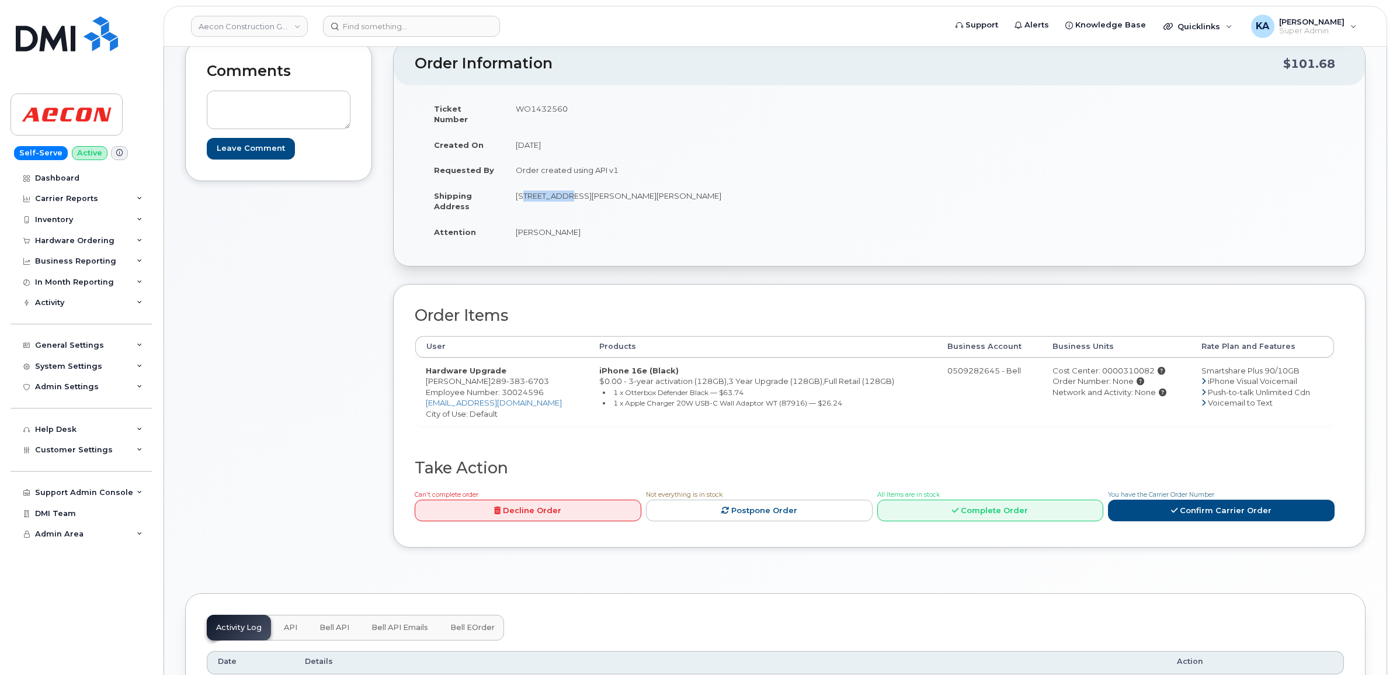
drag, startPoint x: 515, startPoint y: 185, endPoint x: 559, endPoint y: 193, distance: 45.2
click at [559, 193] on td "[STREET_ADDRESS][PERSON_NAME][PERSON_NAME]" at bounding box center [688, 201] width 366 height 36
copy td "26 [PERSON_NAME] Dr"
drag, startPoint x: 614, startPoint y: 185, endPoint x: 670, endPoint y: 188, distance: 56.7
click at [670, 188] on td "[STREET_ADDRESS][PERSON_NAME][PERSON_NAME]" at bounding box center [688, 201] width 366 height 36
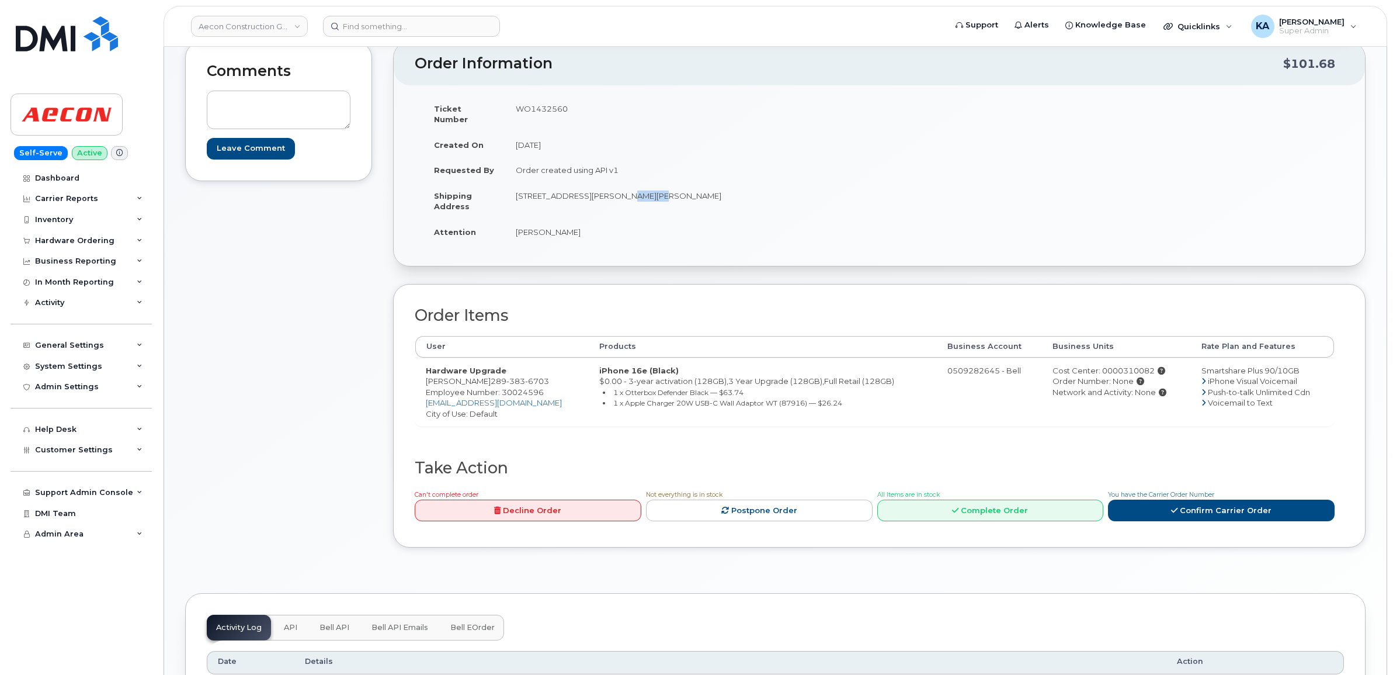
copy td "L0G 1N0"
drag, startPoint x: 514, startPoint y: 224, endPoint x: 582, endPoint y: 231, distance: 68.2
click at [582, 231] on td "[PERSON_NAME]" at bounding box center [688, 232] width 366 height 26
copy td "[PERSON_NAME]"
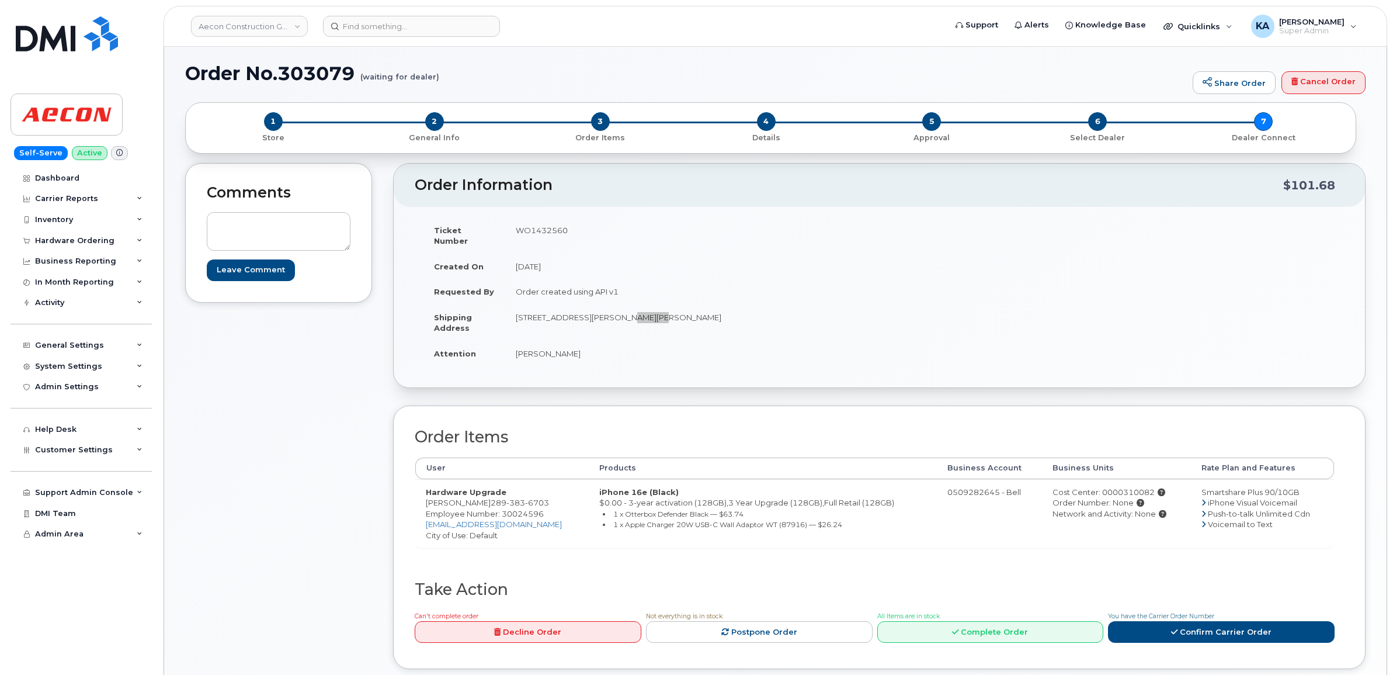
scroll to position [0, 0]
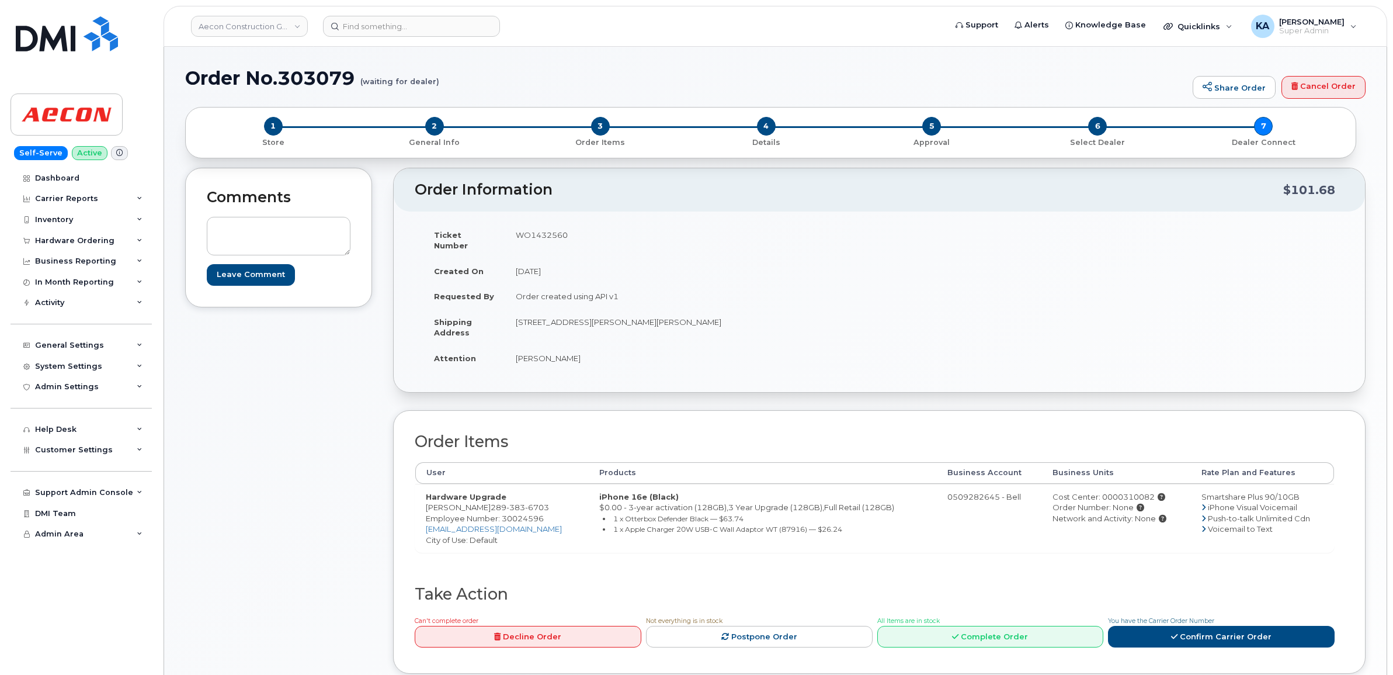
click at [526, 513] on span "Employee Number: 30024596" at bounding box center [485, 517] width 118 height 9
copy span "30024596"
click at [1108, 491] on div "Cost Center: 0000310082" at bounding box center [1116, 496] width 128 height 11
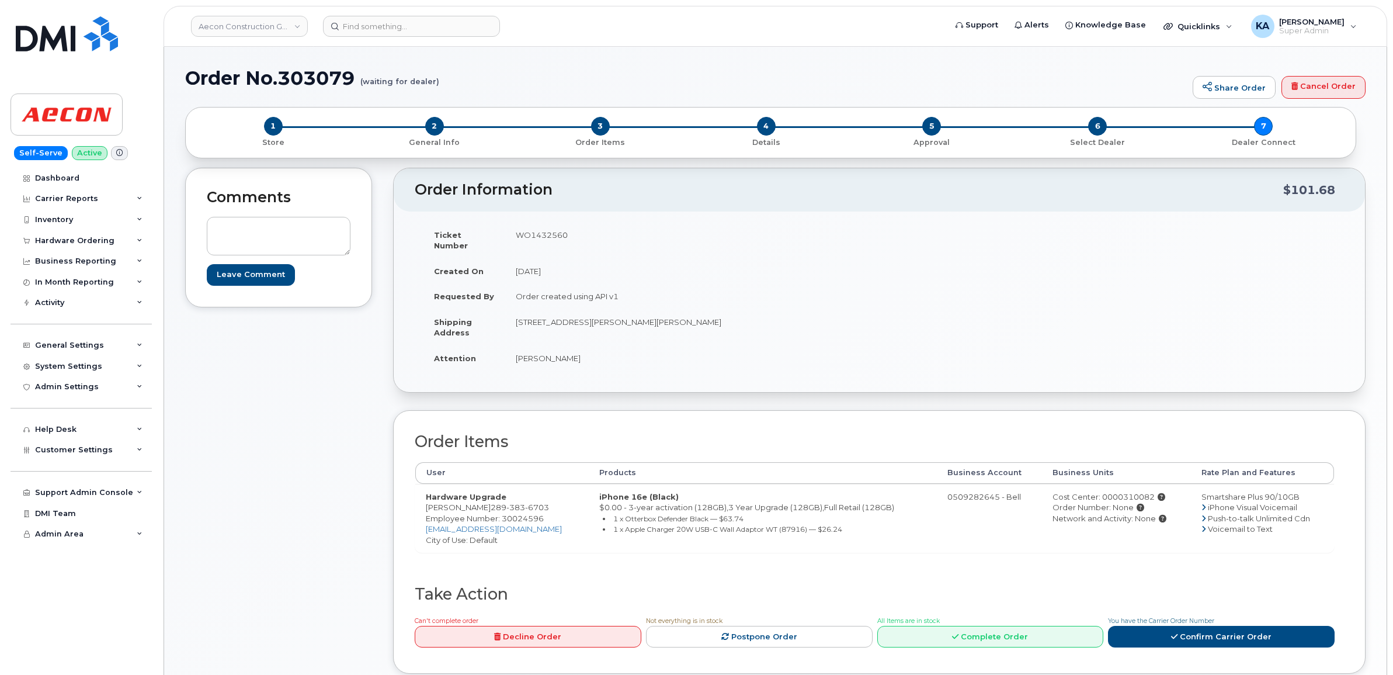
copy div "0000310082"
click at [548, 232] on td "WO1432560" at bounding box center [688, 240] width 366 height 36
click at [550, 232] on td "WO1432560" at bounding box center [688, 240] width 366 height 36
copy td "WO1432560"
click at [1195, 628] on link "Confirm Carrier Order" at bounding box center [1221, 636] width 227 height 22
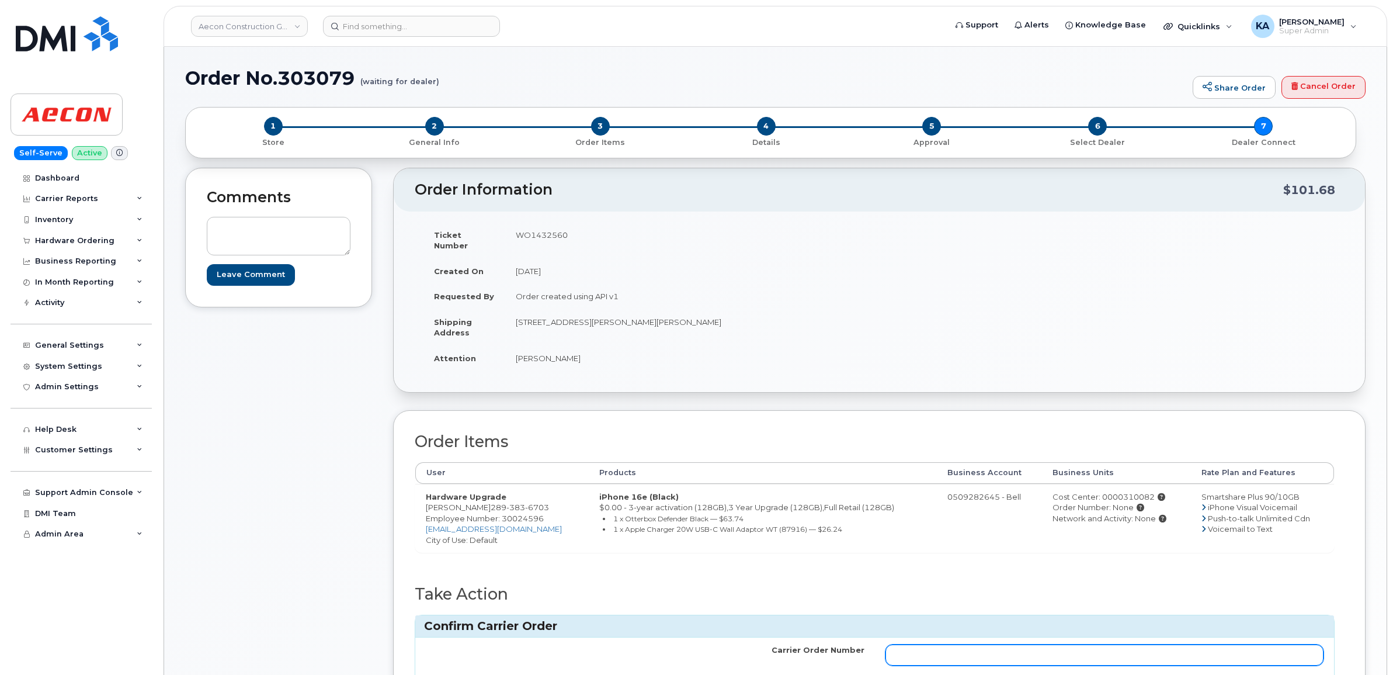
click at [1082, 644] on input "Carrier Order Number" at bounding box center [1104, 654] width 439 height 21
paste input "3028008"
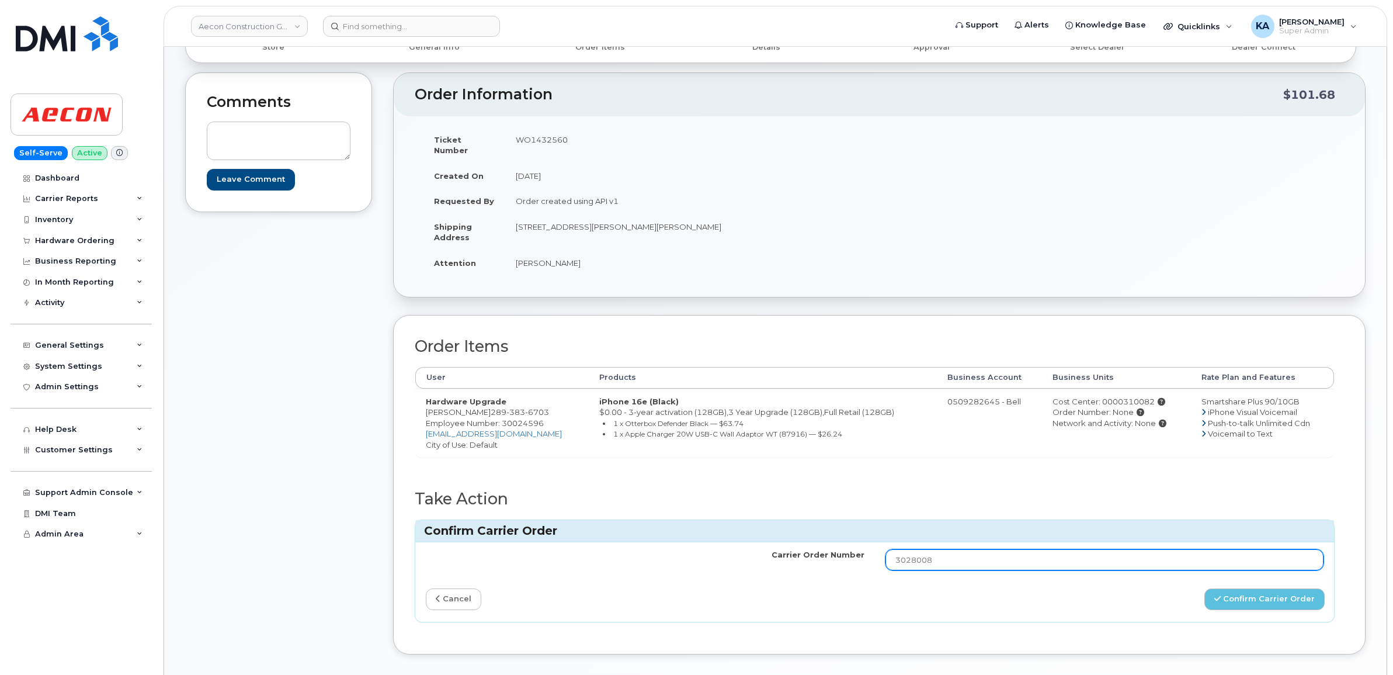
scroll to position [219, 0]
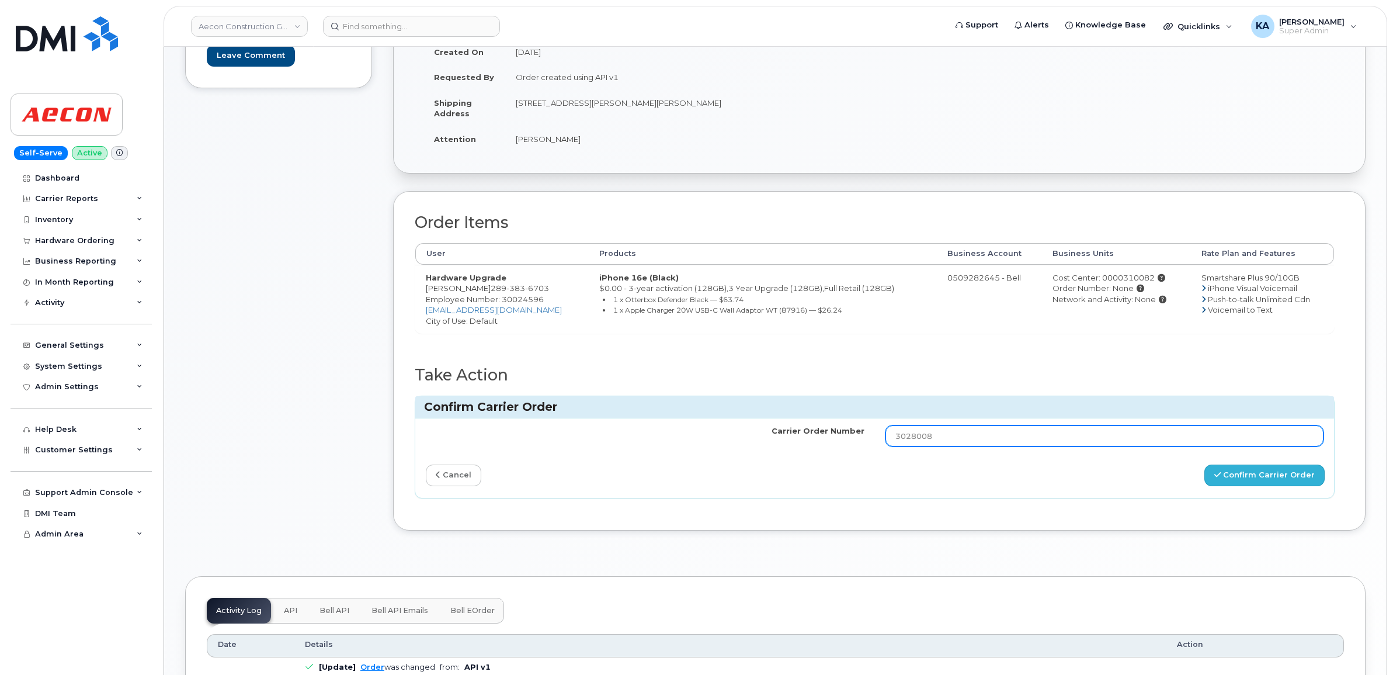
type input "3028008"
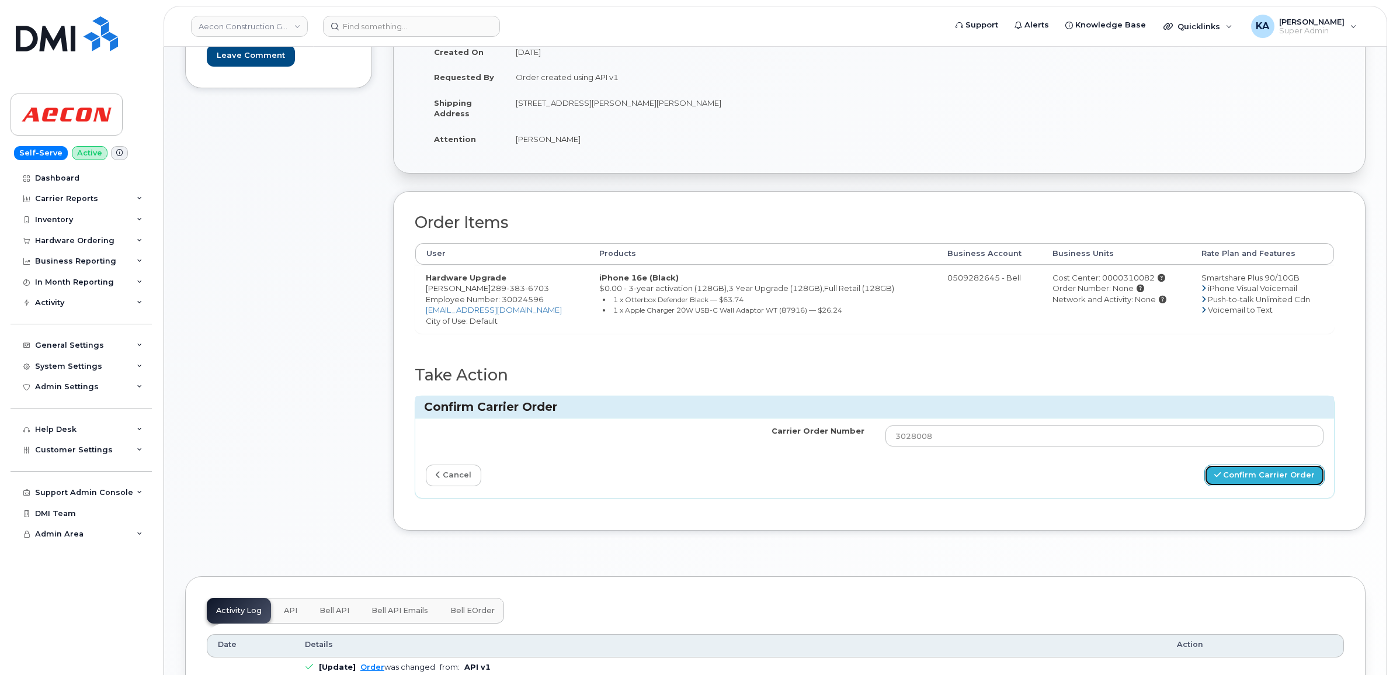
click at [1239, 465] on button "Confirm Carrier Order" at bounding box center [1264, 475] width 120 height 22
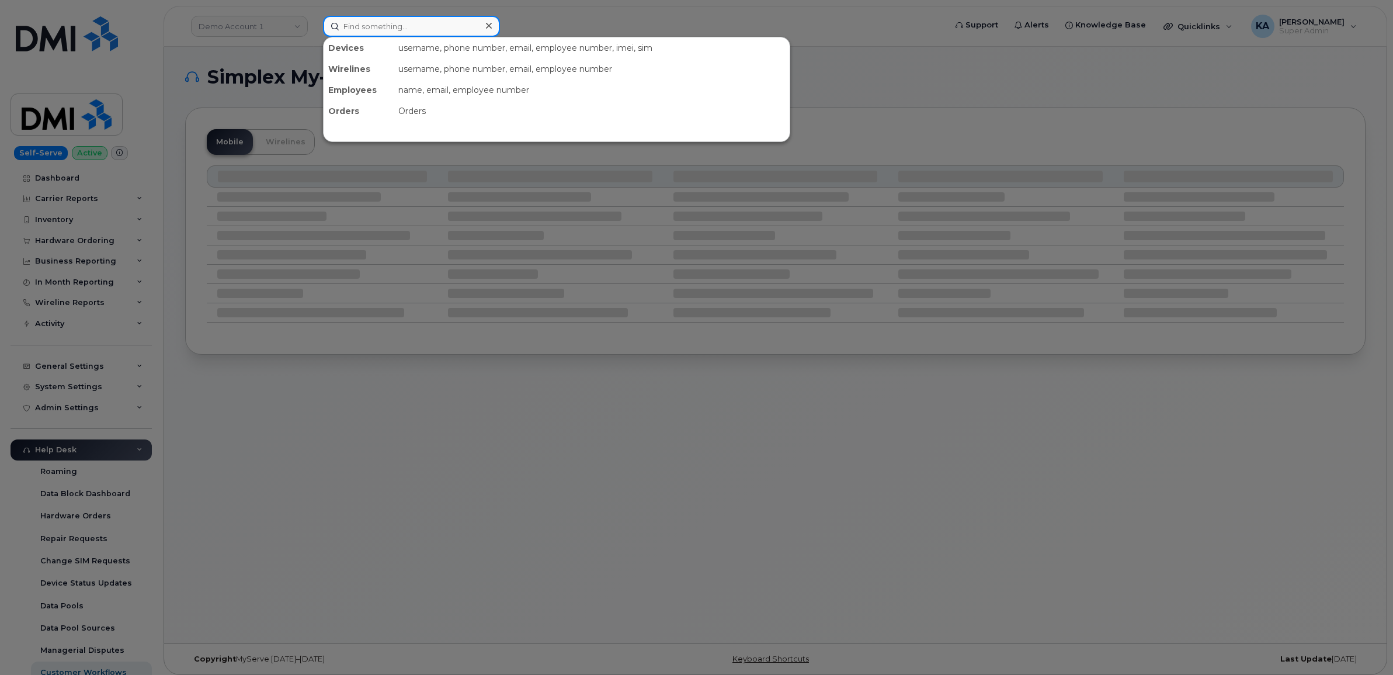
paste input "2893836703"
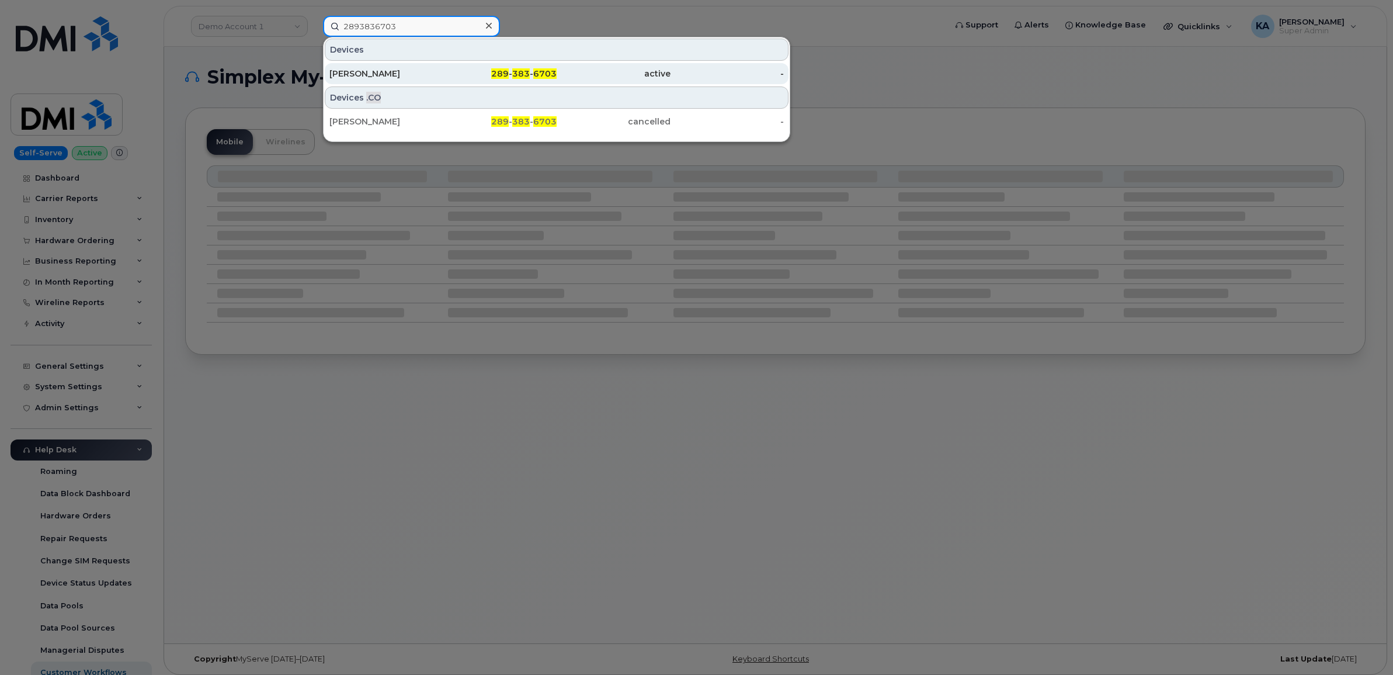
type input "2893836703"
click at [365, 75] on div "Matthew Hibbitt" at bounding box center [386, 74] width 114 height 12
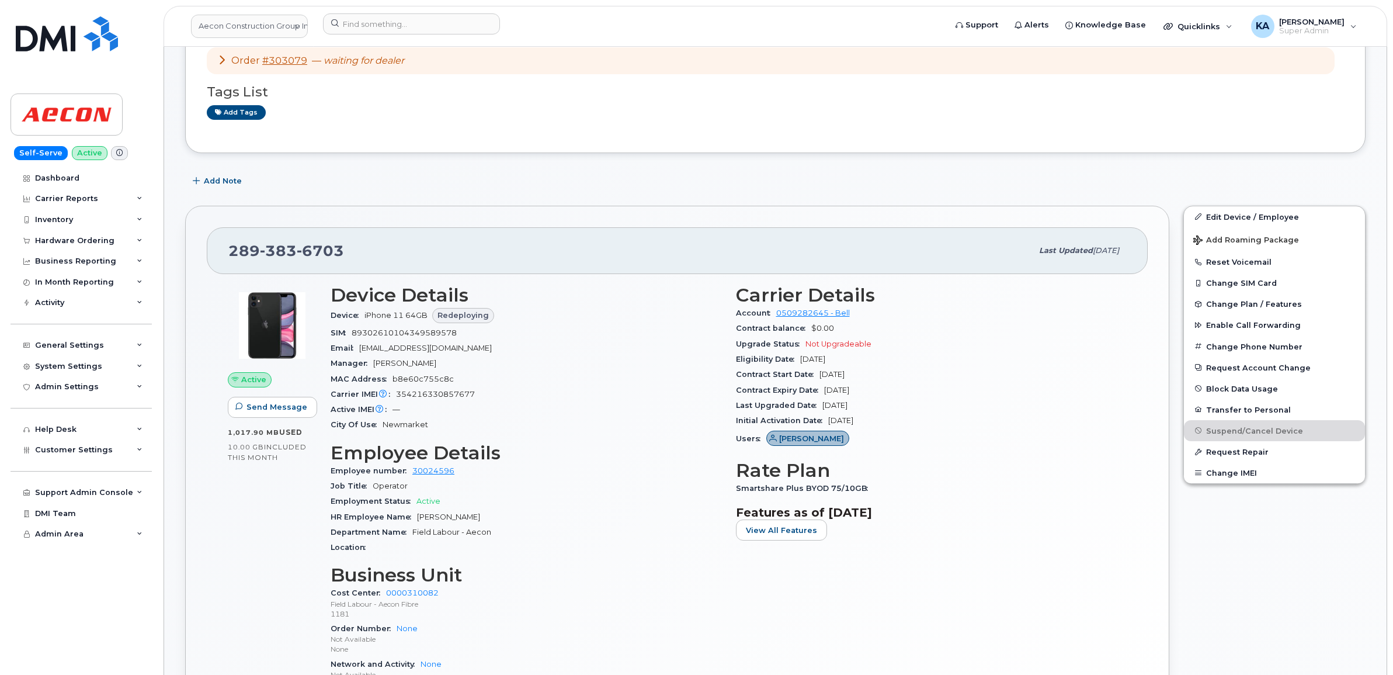
scroll to position [219, 0]
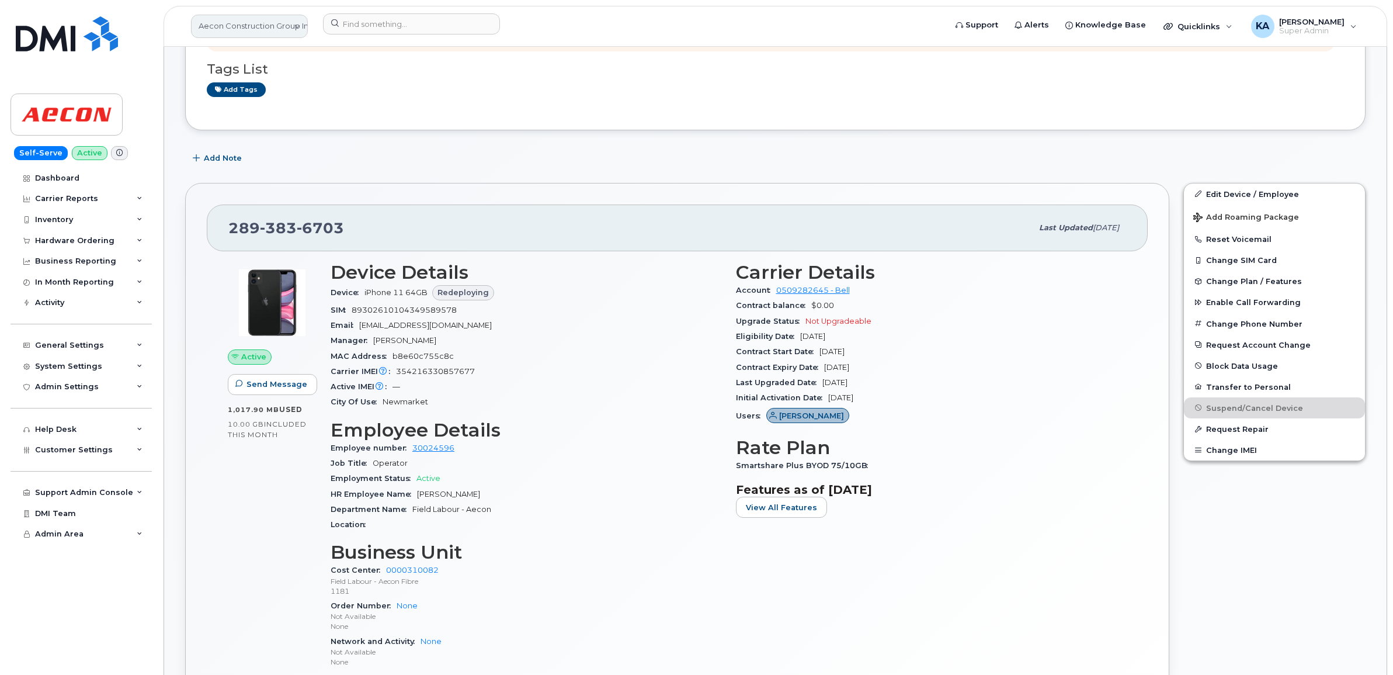
click at [245, 29] on link "Aecon Construction Group Inc" at bounding box center [249, 26] width 117 height 23
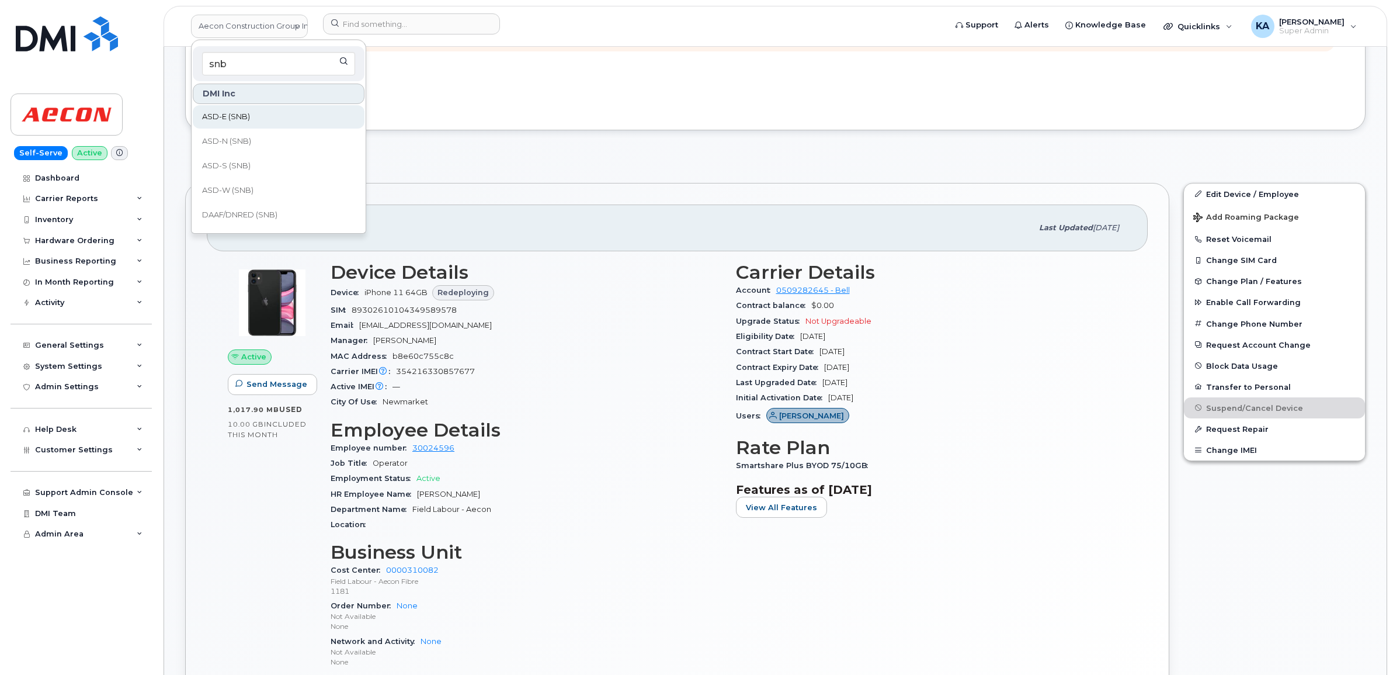
type input "snb"
click at [238, 116] on span "ASD-E (SNB)" at bounding box center [226, 117] width 48 height 12
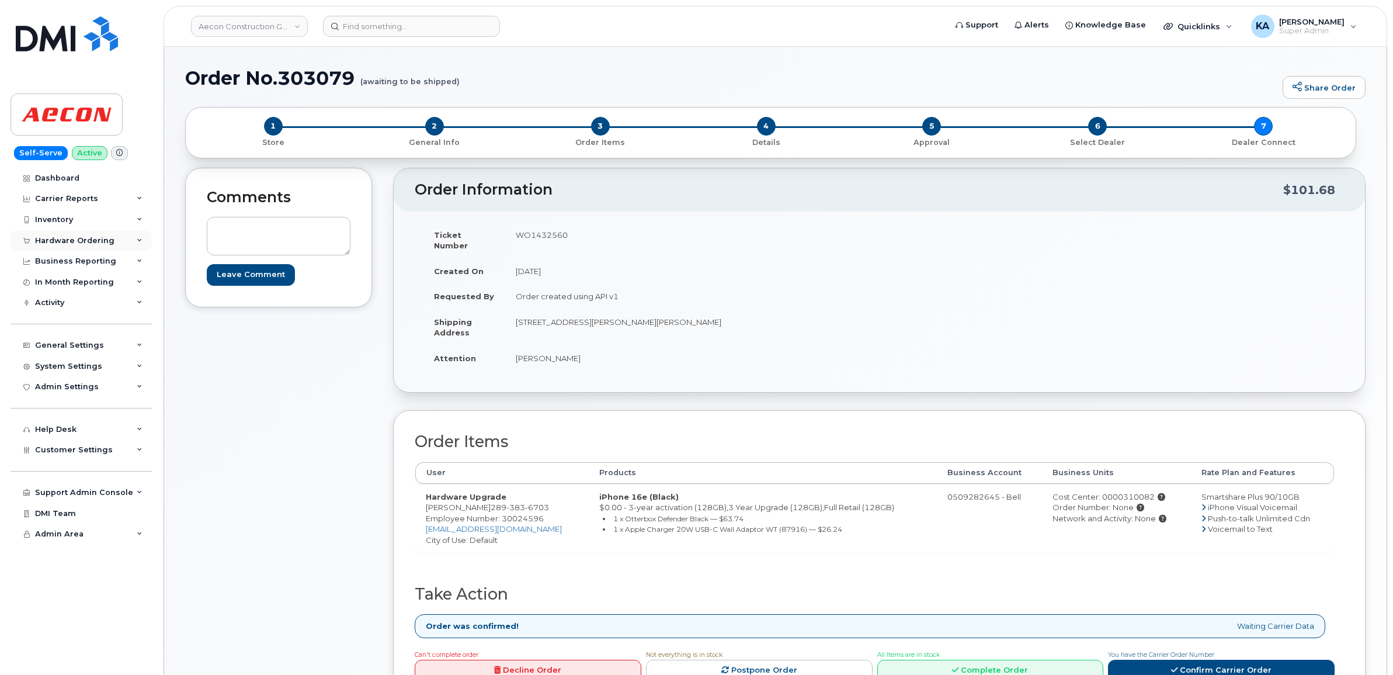
click at [68, 240] on div "Hardware Ordering" at bounding box center [74, 240] width 79 height 9
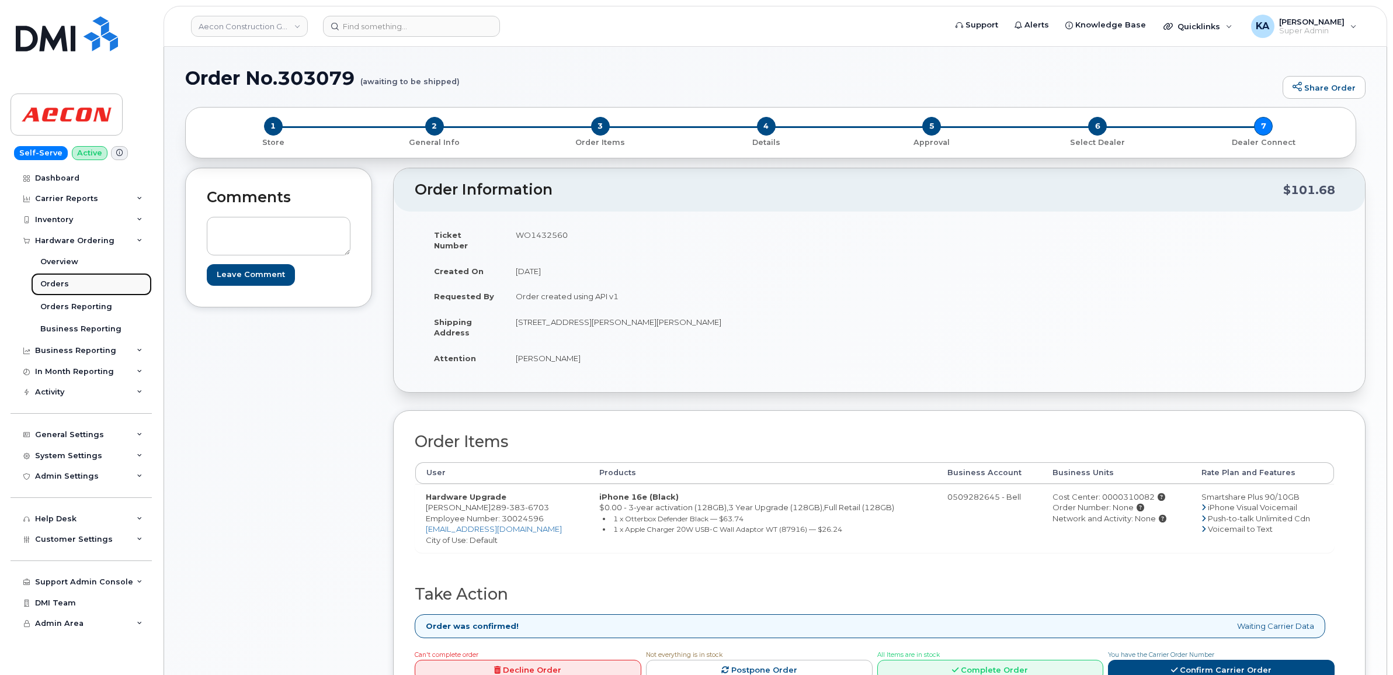
click at [51, 280] on div "Orders" at bounding box center [54, 284] width 29 height 11
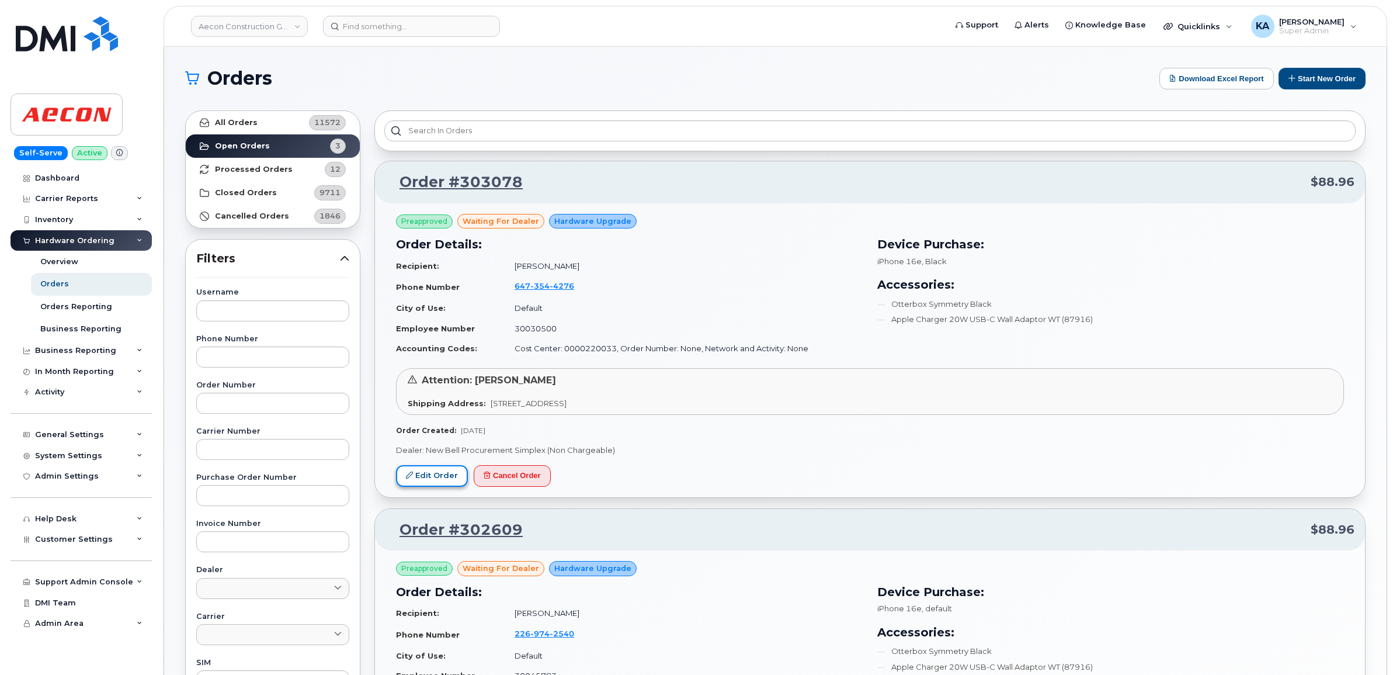
click at [433, 474] on link "Edit Order" at bounding box center [432, 476] width 72 height 22
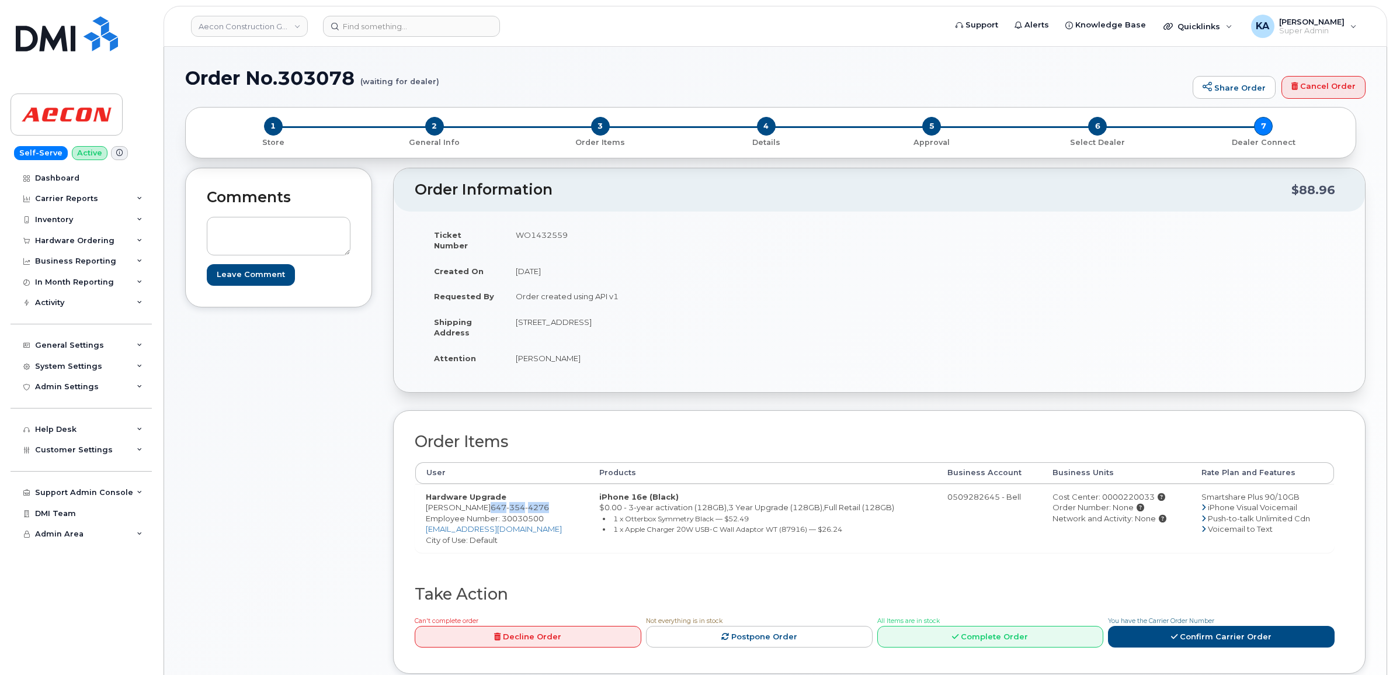
drag, startPoint x: 536, startPoint y: 495, endPoint x: 477, endPoint y: 498, distance: 58.4
click at [491, 502] on span "[PHONE_NUMBER]" at bounding box center [520, 506] width 58 height 9
copy span "[PHONE_NUMBER]"
click at [514, 513] on span "Employee Number: 30030500" at bounding box center [485, 517] width 118 height 9
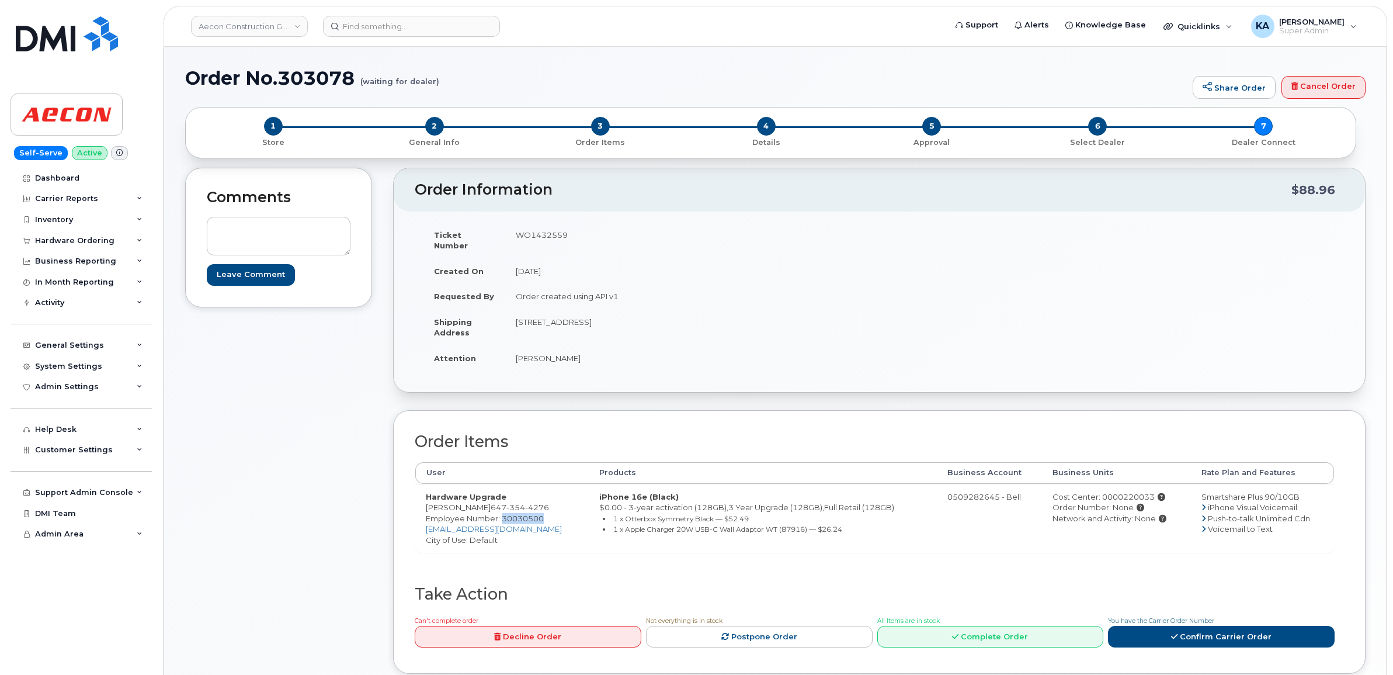
copy span "30030500"
drag, startPoint x: 513, startPoint y: 313, endPoint x: 595, endPoint y: 326, distance: 82.8
click at [595, 326] on td "[STREET_ADDRESS]" at bounding box center [688, 327] width 366 height 36
copy td "532 Rosebank Road"
drag, startPoint x: 641, startPoint y: 313, endPoint x: 676, endPoint y: 317, distance: 35.2
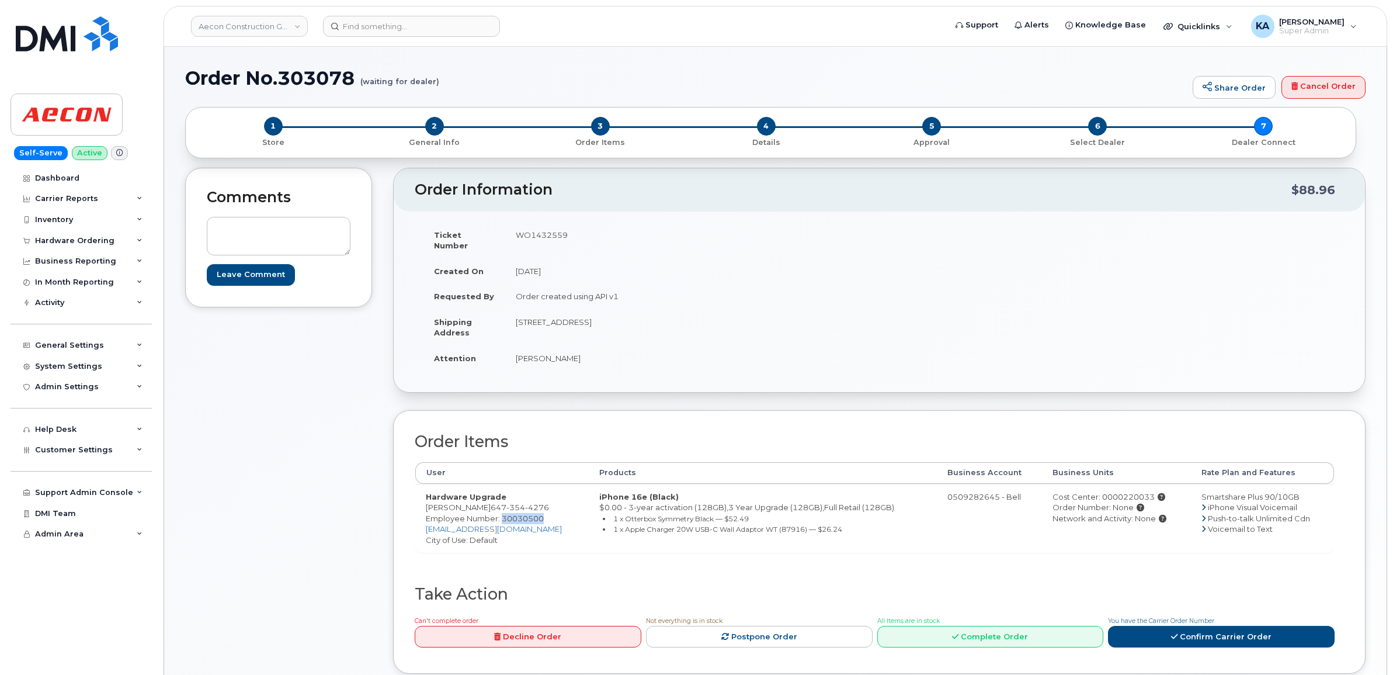
click at [676, 317] on td "[STREET_ADDRESS]" at bounding box center [688, 327] width 366 height 36
copy td "L1W2N5"
drag, startPoint x: 512, startPoint y: 349, endPoint x: 566, endPoint y: 358, distance: 55.0
click at [566, 358] on td "[PERSON_NAME]" at bounding box center [688, 358] width 366 height 26
copy td "[PERSON_NAME]"
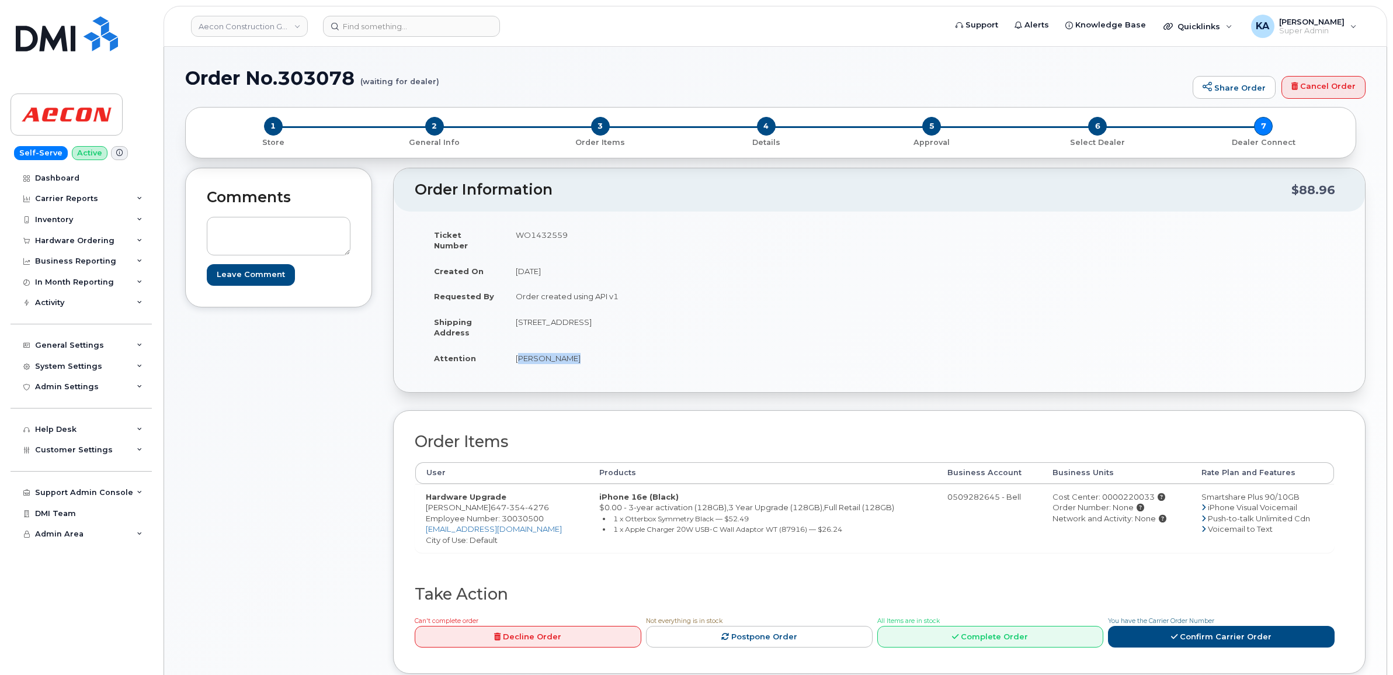
click at [523, 513] on span "Employee Number: 30030500" at bounding box center [485, 517] width 118 height 9
copy span "30030500"
click at [1121, 491] on div "Cost Center: 0000220033" at bounding box center [1116, 496] width 128 height 11
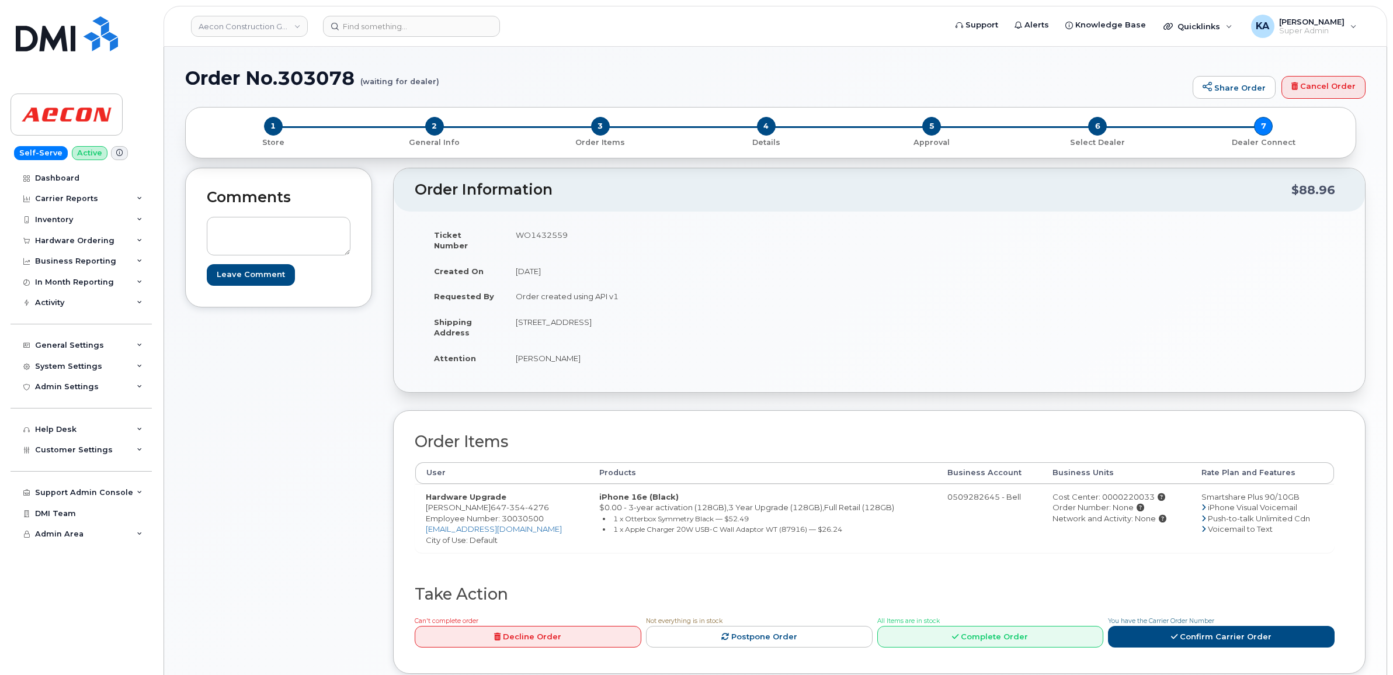
copy div "0000220033"
click at [535, 234] on td "WO1432559" at bounding box center [688, 240] width 366 height 36
copy td "WO1432559"
click at [1187, 625] on link "Confirm Carrier Order" at bounding box center [1221, 636] width 227 height 22
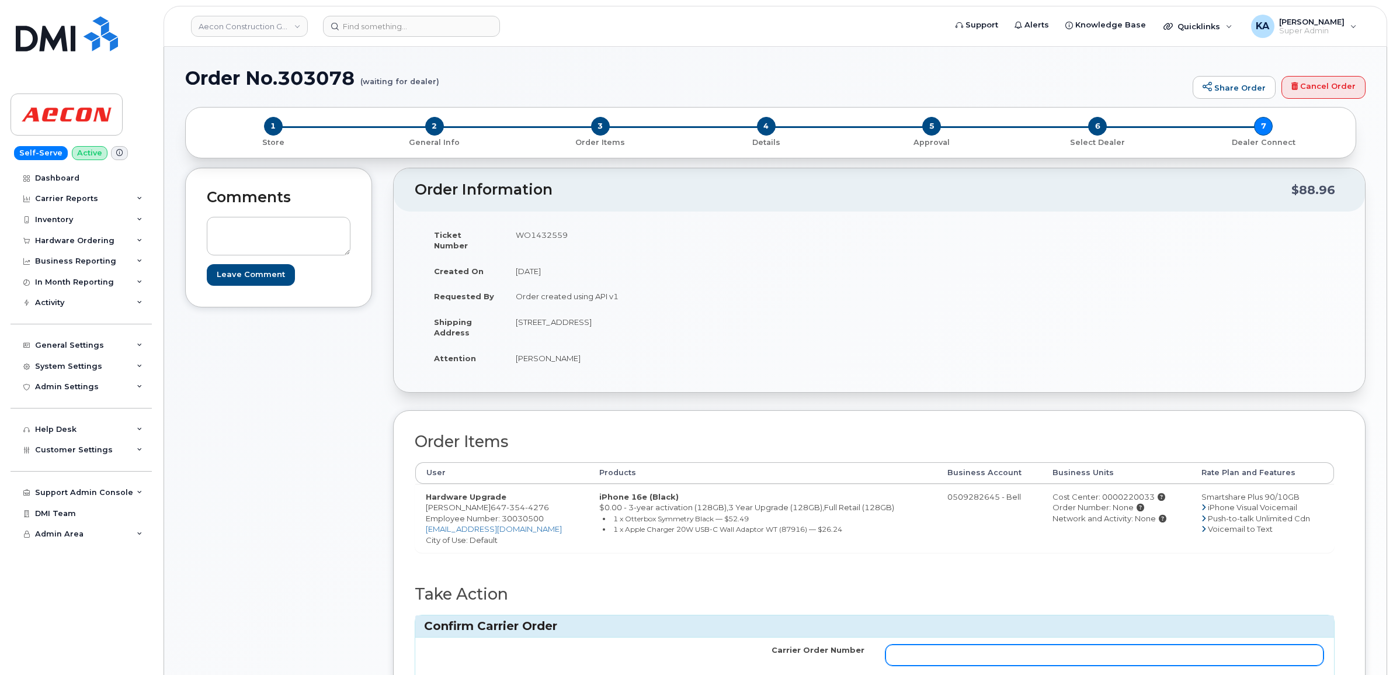
click at [1050, 644] on input "Carrier Order Number" at bounding box center [1104, 654] width 439 height 21
paste input "3028011"
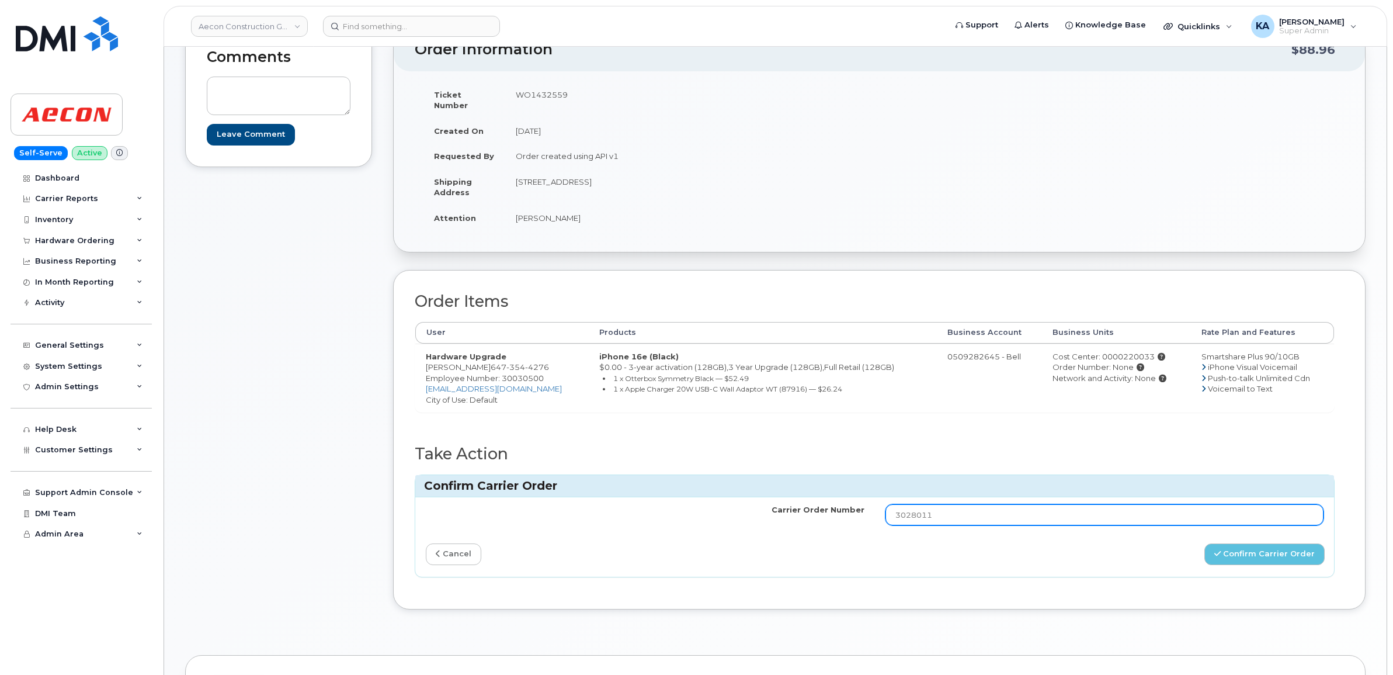
scroll to position [146, 0]
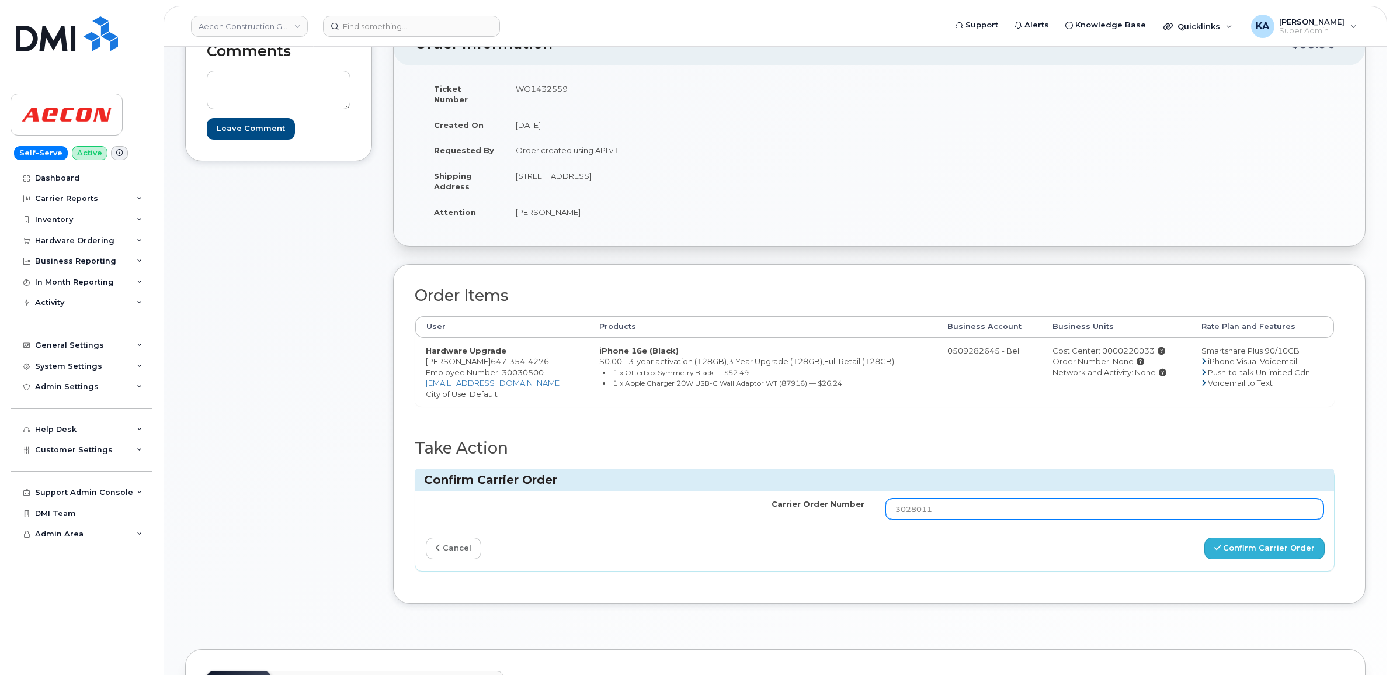
type input "3028011"
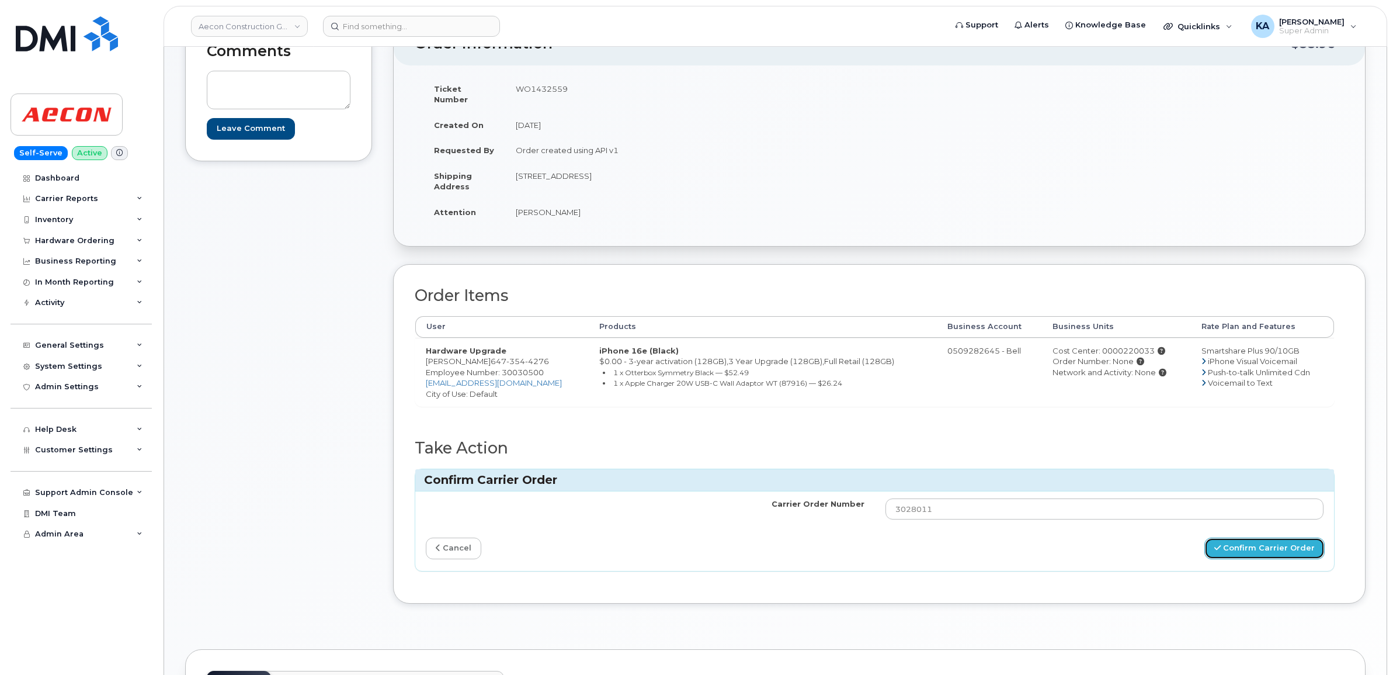
click at [1244, 538] on button "Confirm Carrier Order" at bounding box center [1264, 548] width 120 height 22
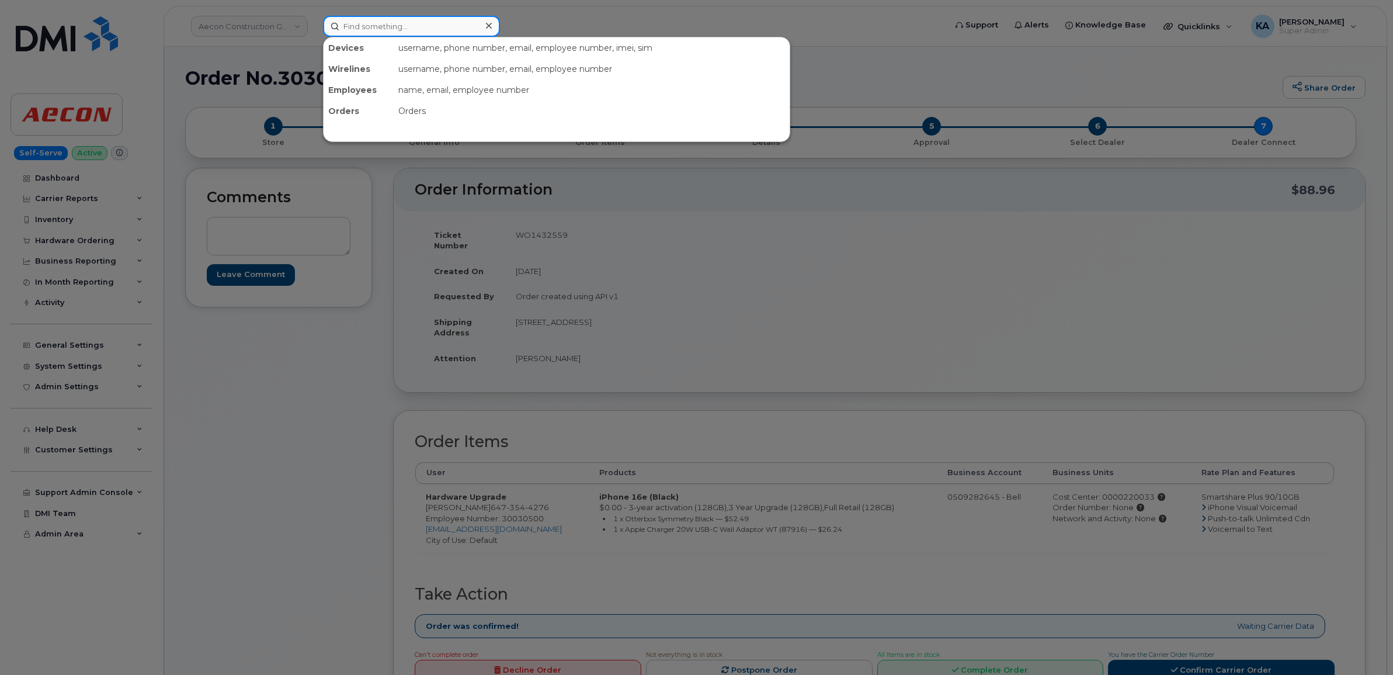
click at [403, 25] on input at bounding box center [411, 26] width 177 height 21
paste input "7808382823"
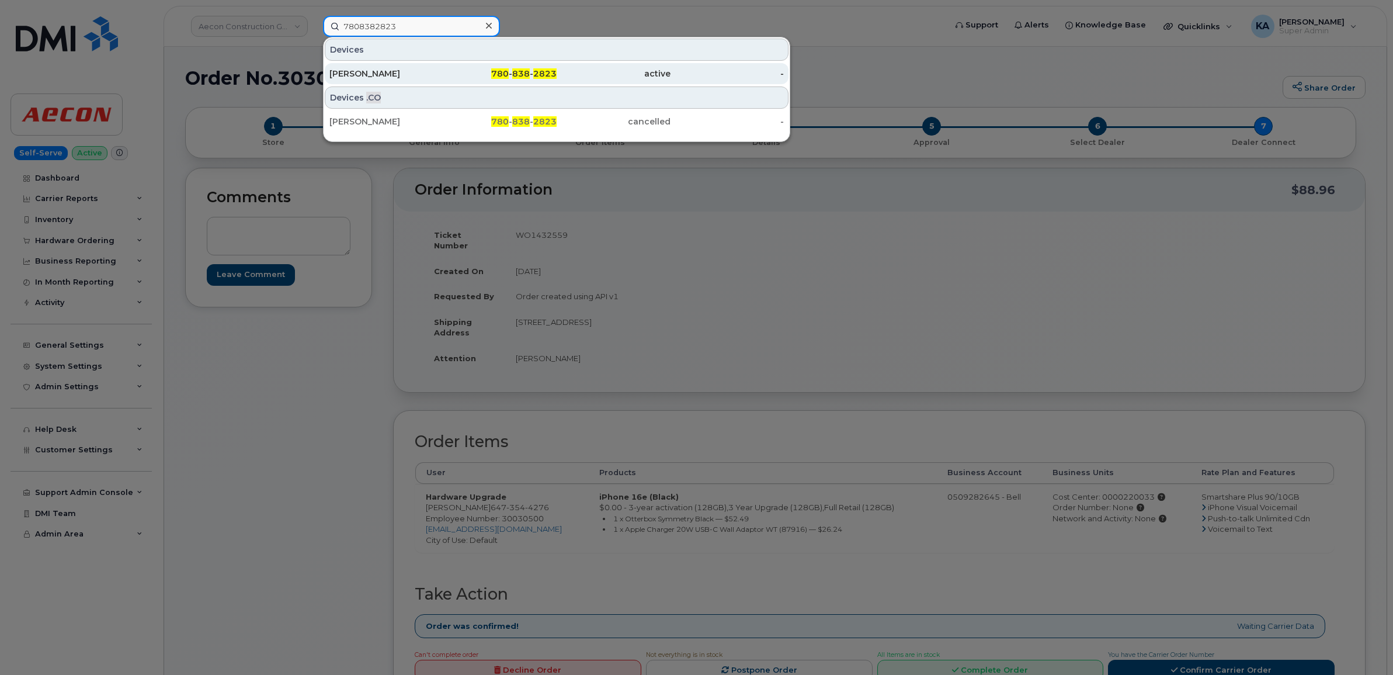
type input "7808382823"
click at [374, 69] on div "[PERSON_NAME]" at bounding box center [386, 74] width 114 height 12
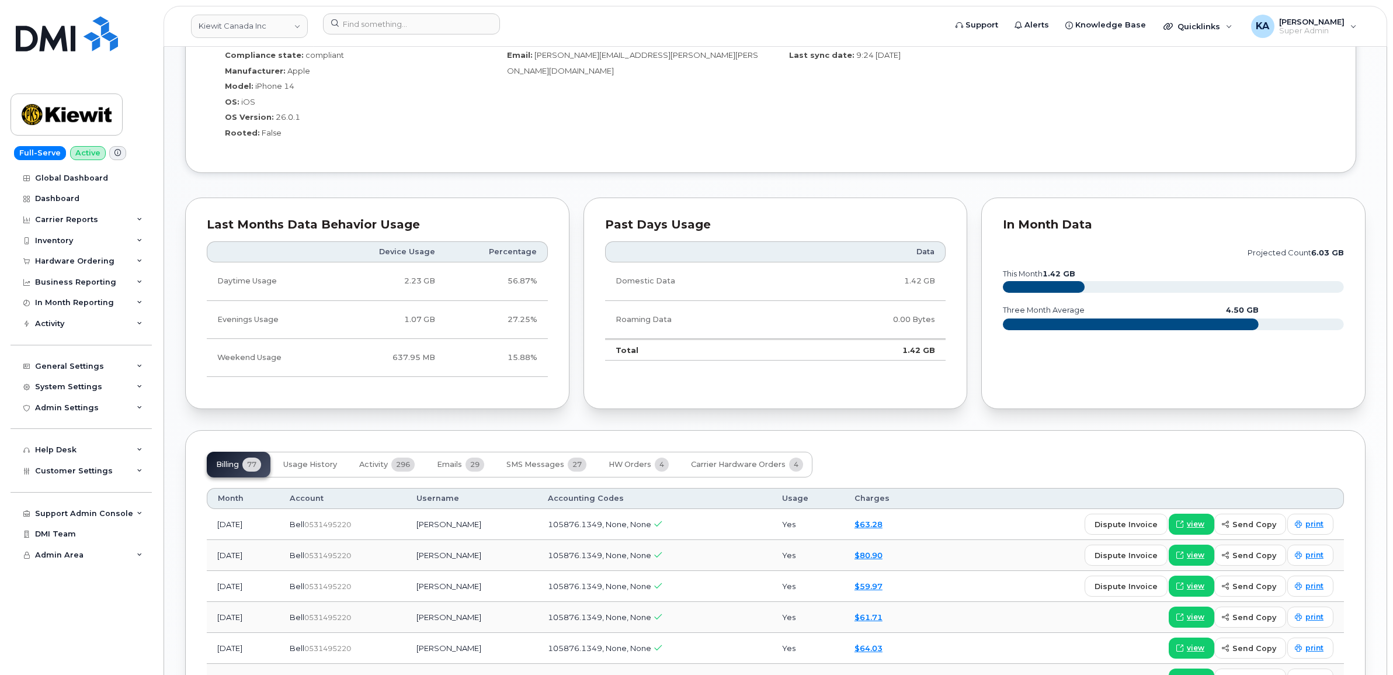
scroll to position [949, 0]
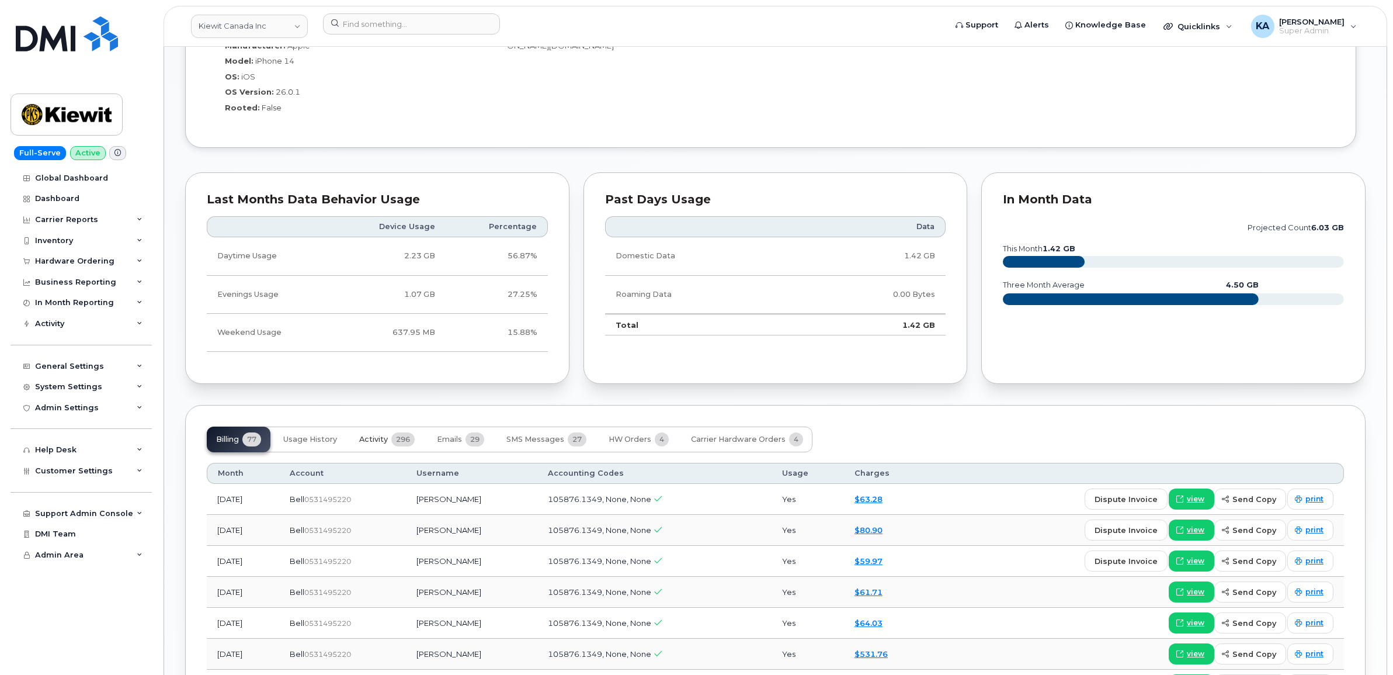
click at [387, 441] on span "Activity" at bounding box center [373, 438] width 29 height 9
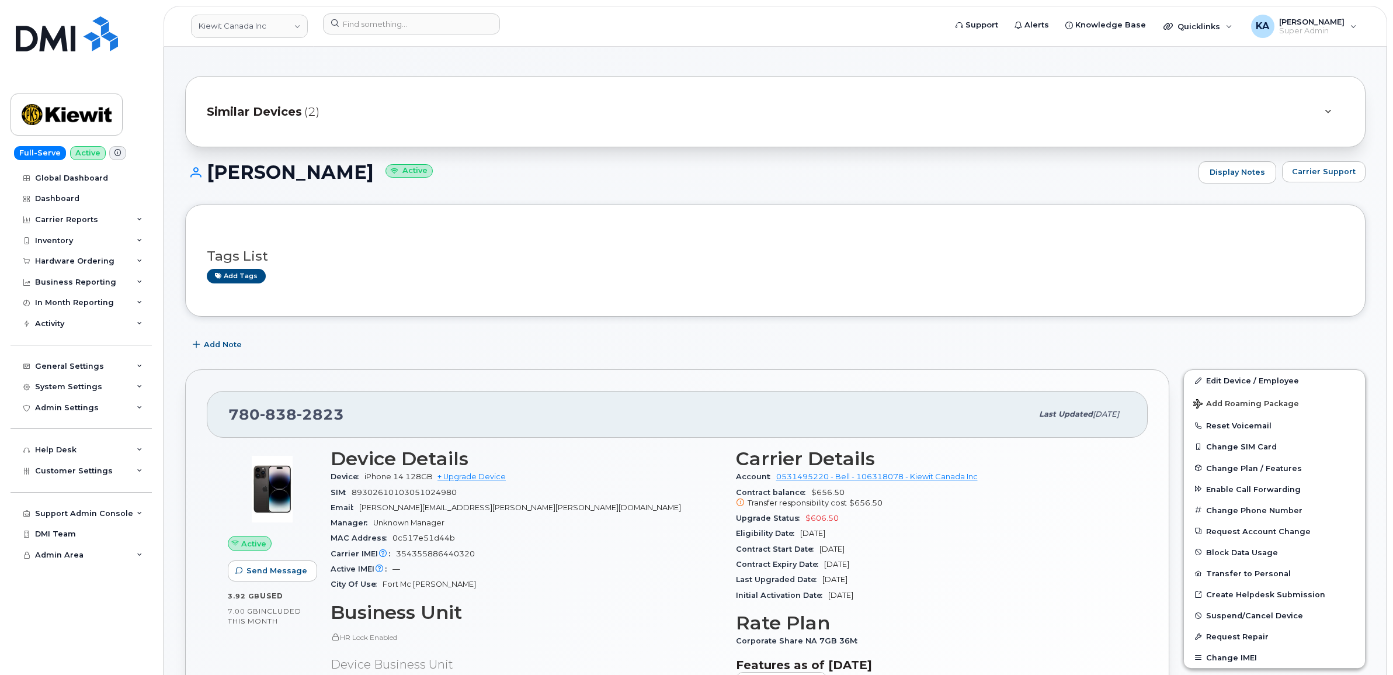
scroll to position [0, 0]
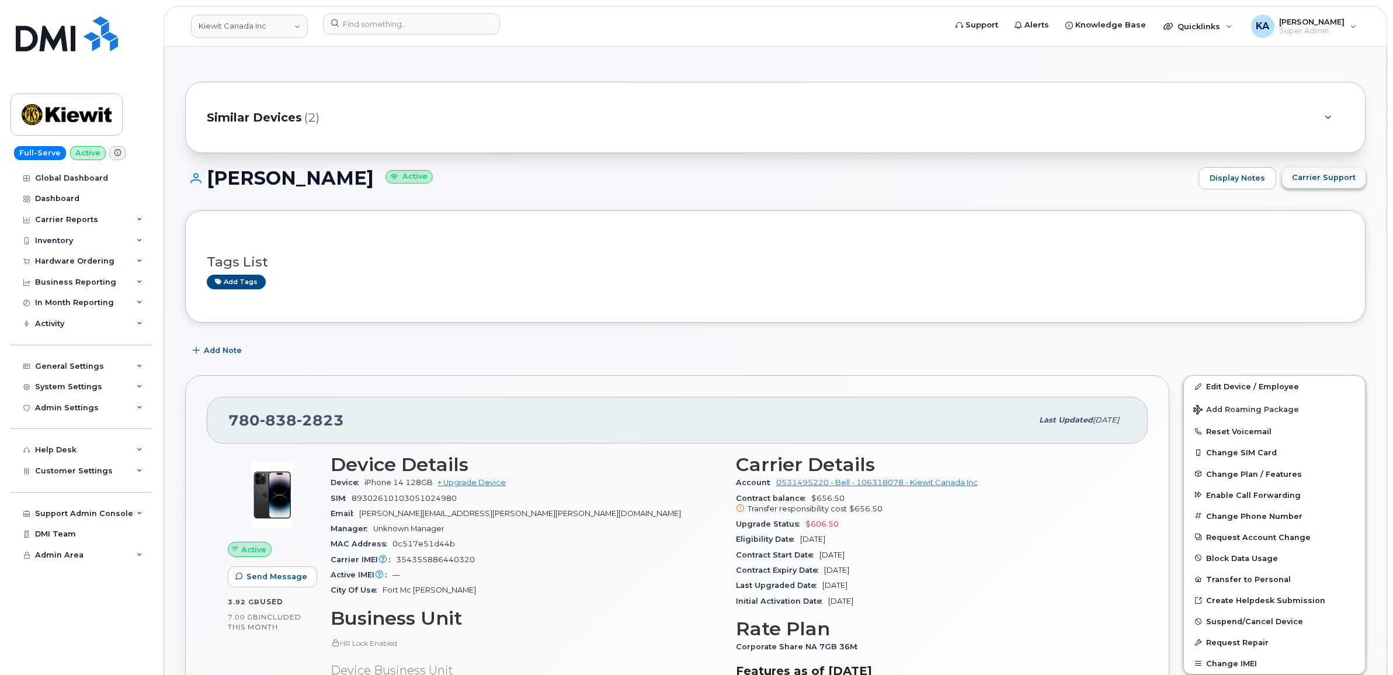
click at [1312, 180] on span "Carrier Support" at bounding box center [1324, 177] width 64 height 11
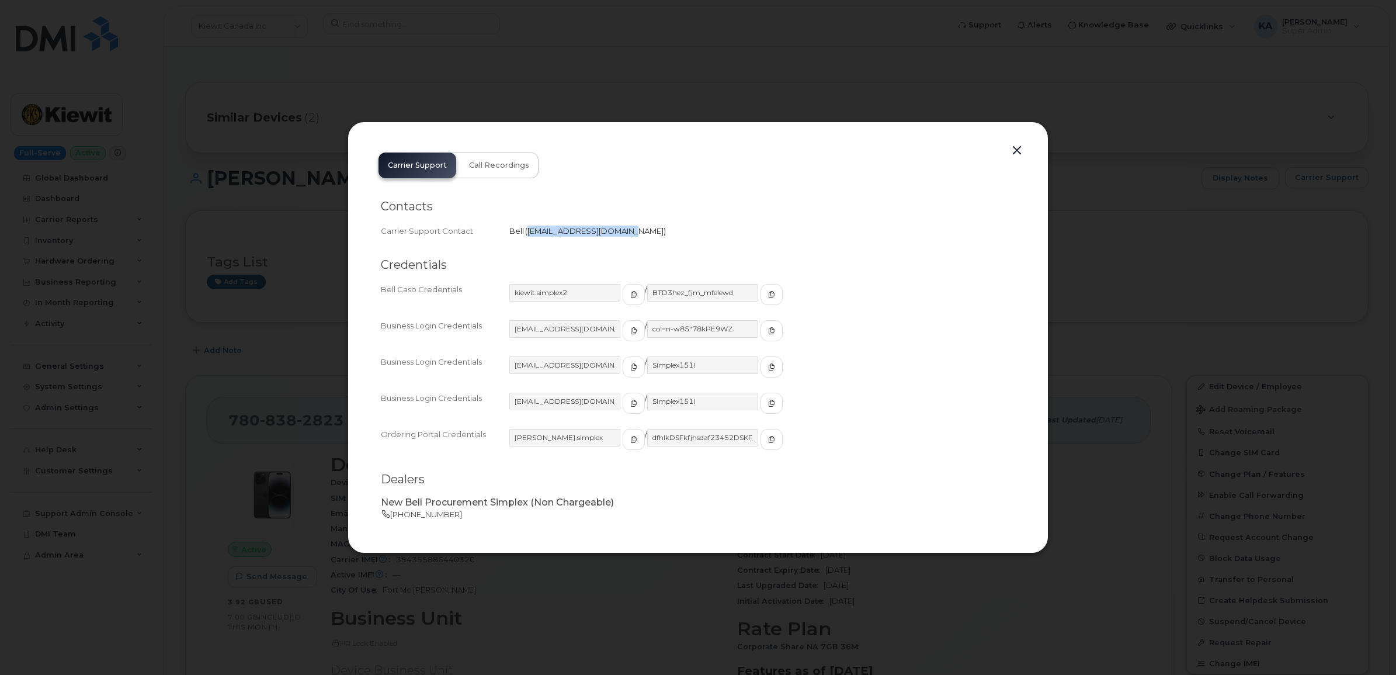
drag, startPoint x: 527, startPoint y: 227, endPoint x: 624, endPoint y: 237, distance: 96.9
click at [624, 237] on div "Carrier Support Contact Bell   wirelessbbmcare@bell.ca" at bounding box center [698, 231] width 634 height 16
copy span "wirelessbbmcare@bell.ca"
click at [821, 360] on div "1PeterK@myserve.ca / Simplex151!" at bounding box center [762, 372] width 506 height 32
click at [1014, 152] on button "button" at bounding box center [1017, 150] width 18 height 16
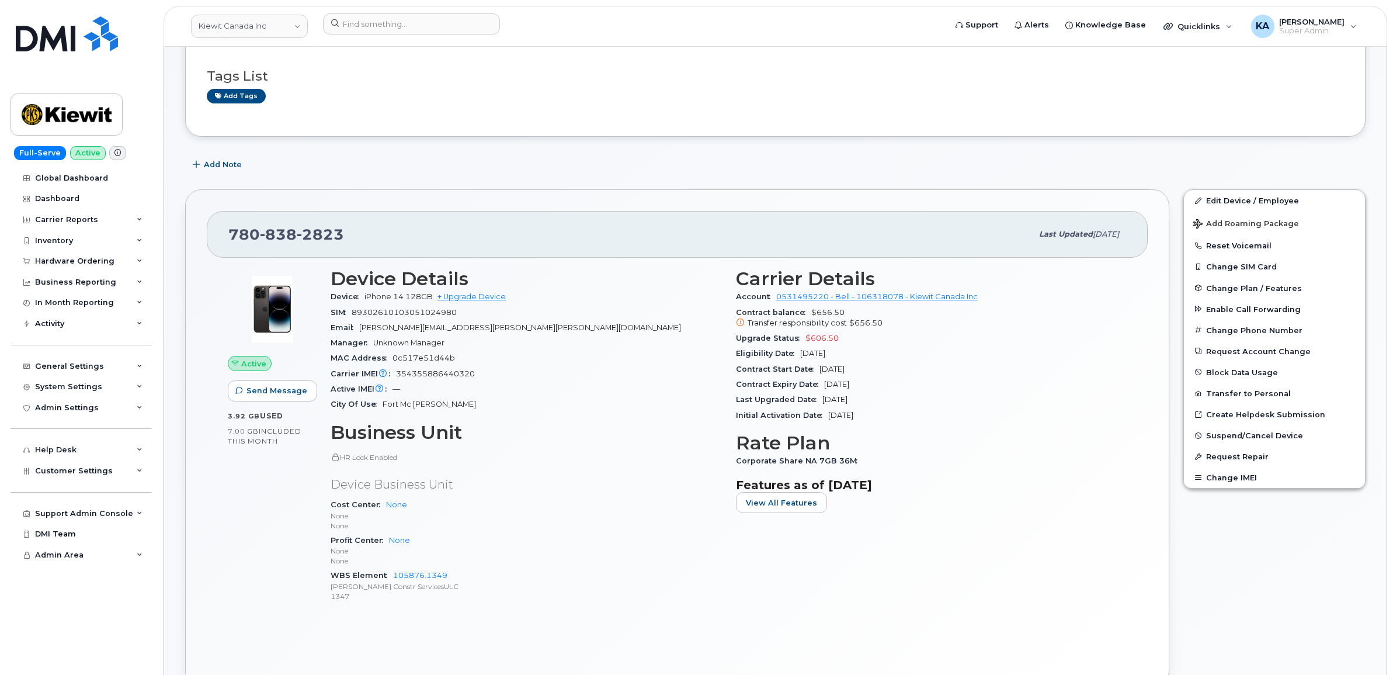
scroll to position [219, 0]
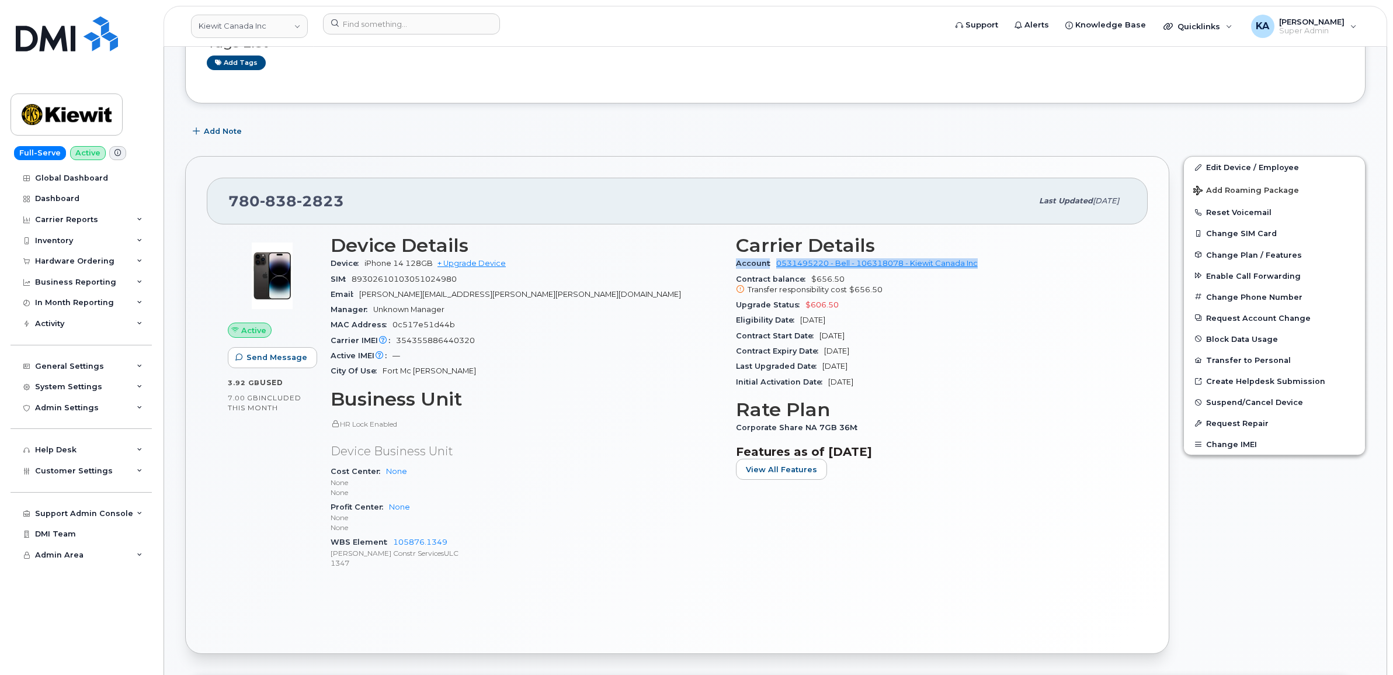
drag, startPoint x: 733, startPoint y: 264, endPoint x: 981, endPoint y: 269, distance: 247.7
click at [981, 269] on div "Carrier Details Account 0531495220 - Bell - 106318078 - Kiewit Canada Inc Contr…" at bounding box center [931, 407] width 405 height 359
copy div "Account 0531495220 - Bell - 106318078 - Kiewit Canada Inc"
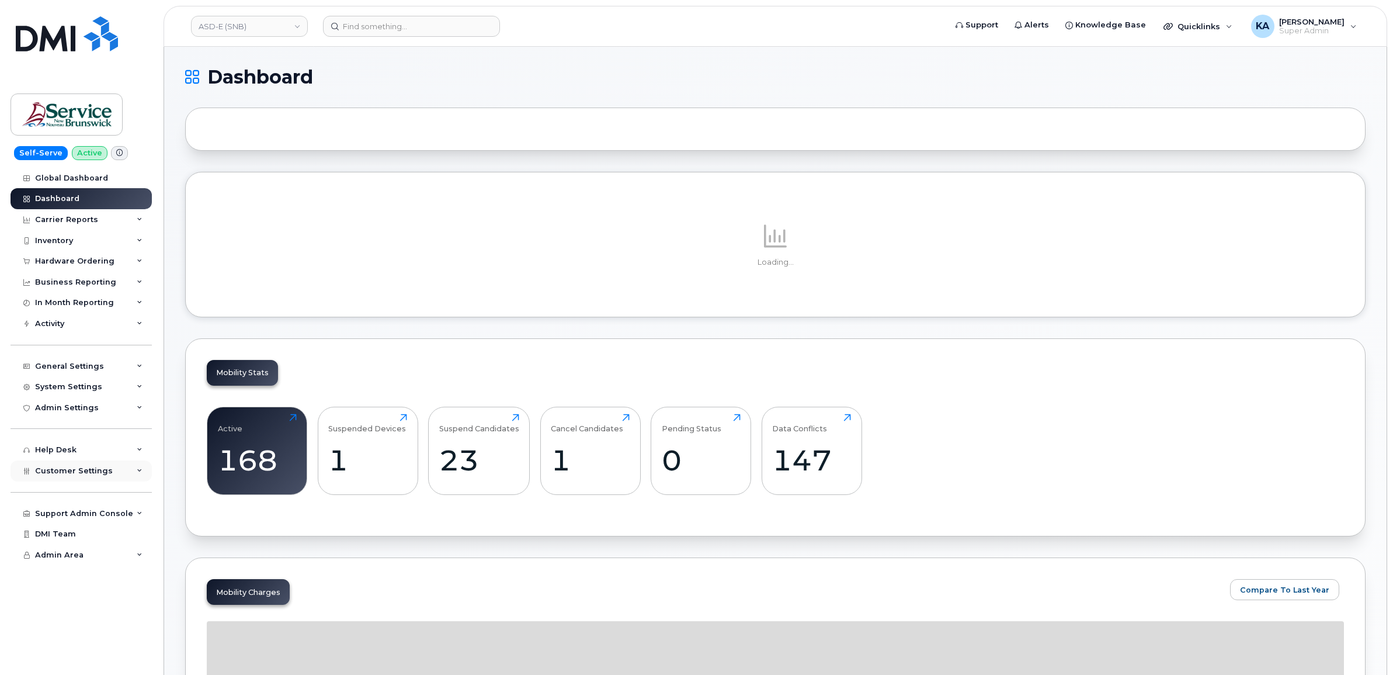
click at [48, 475] on span "Customer Settings" at bounding box center [74, 470] width 78 height 9
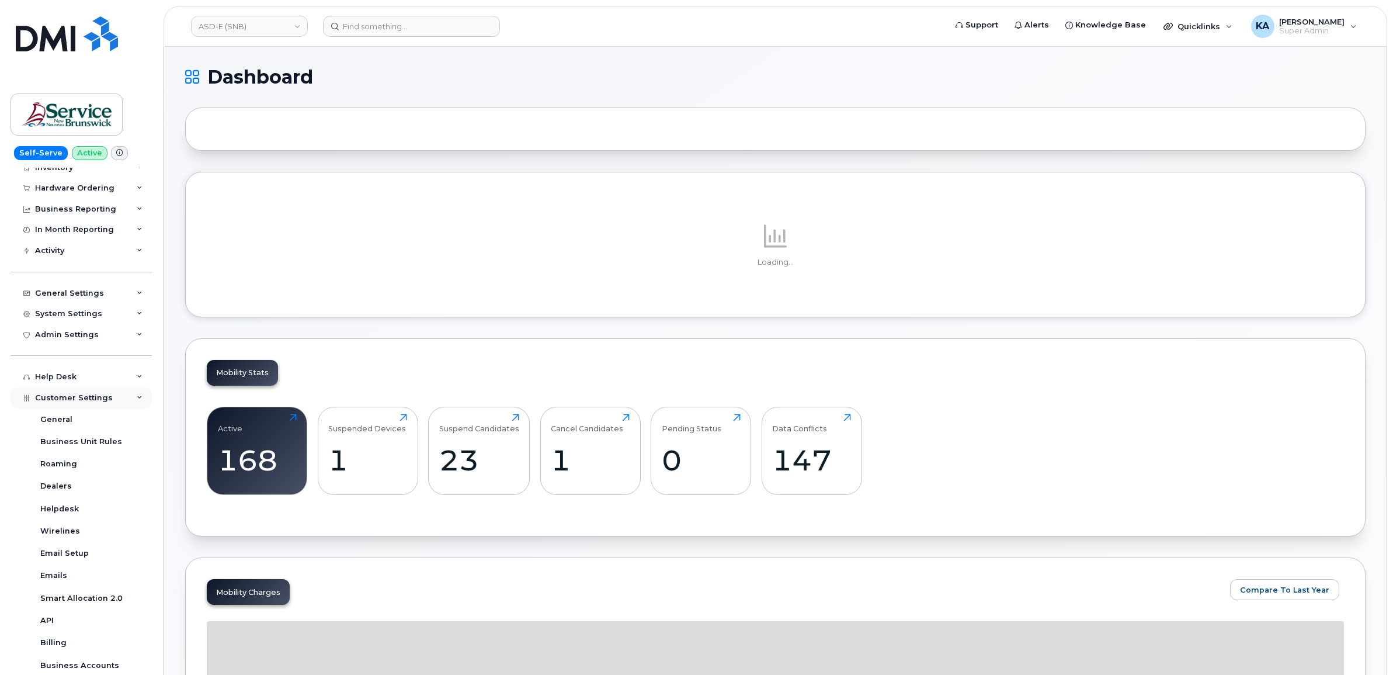
scroll to position [146, 0]
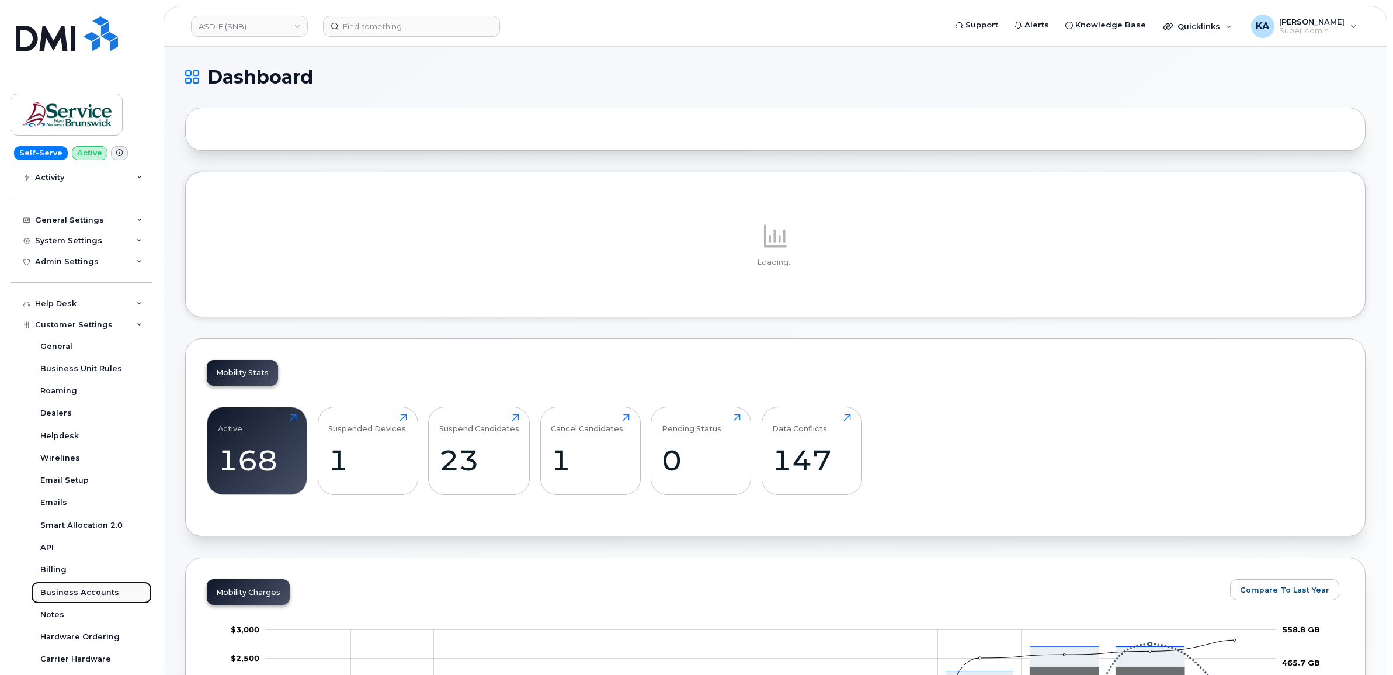
click at [51, 591] on div "Business Accounts" at bounding box center [79, 592] width 79 height 11
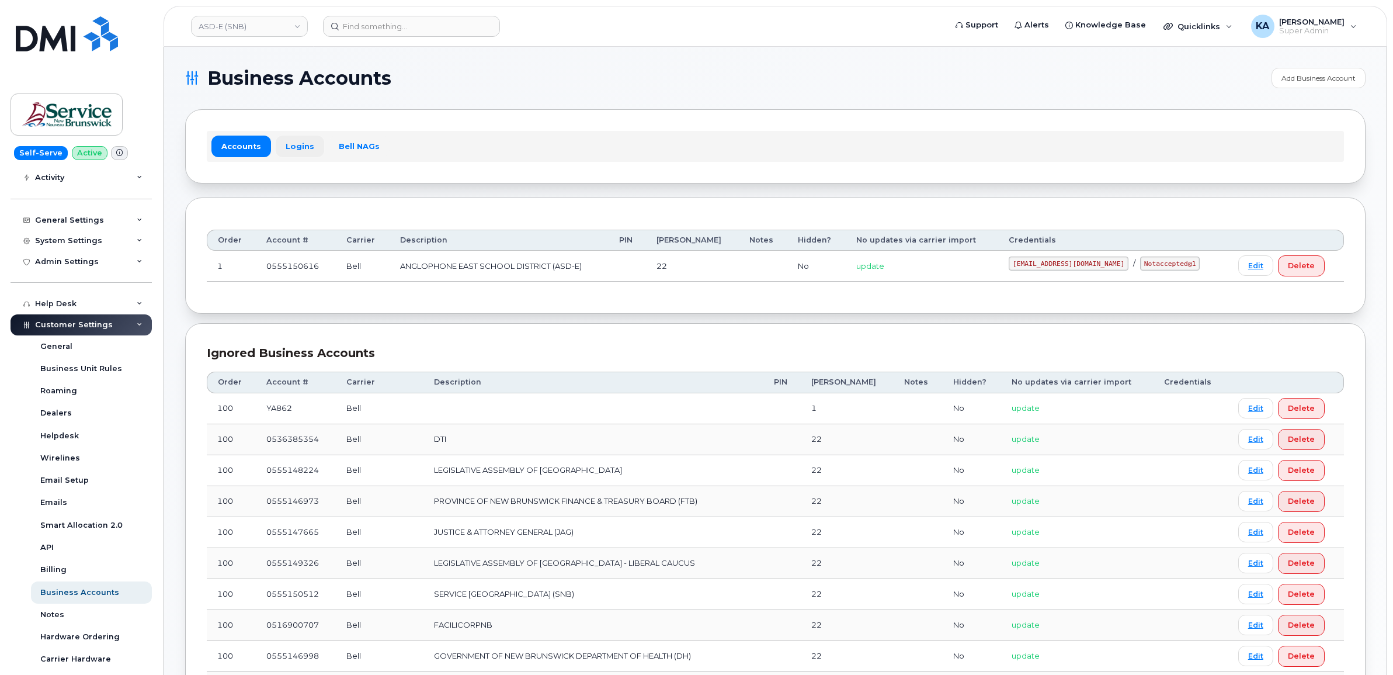
click at [293, 146] on link "Logins" at bounding box center [300, 145] width 48 height 21
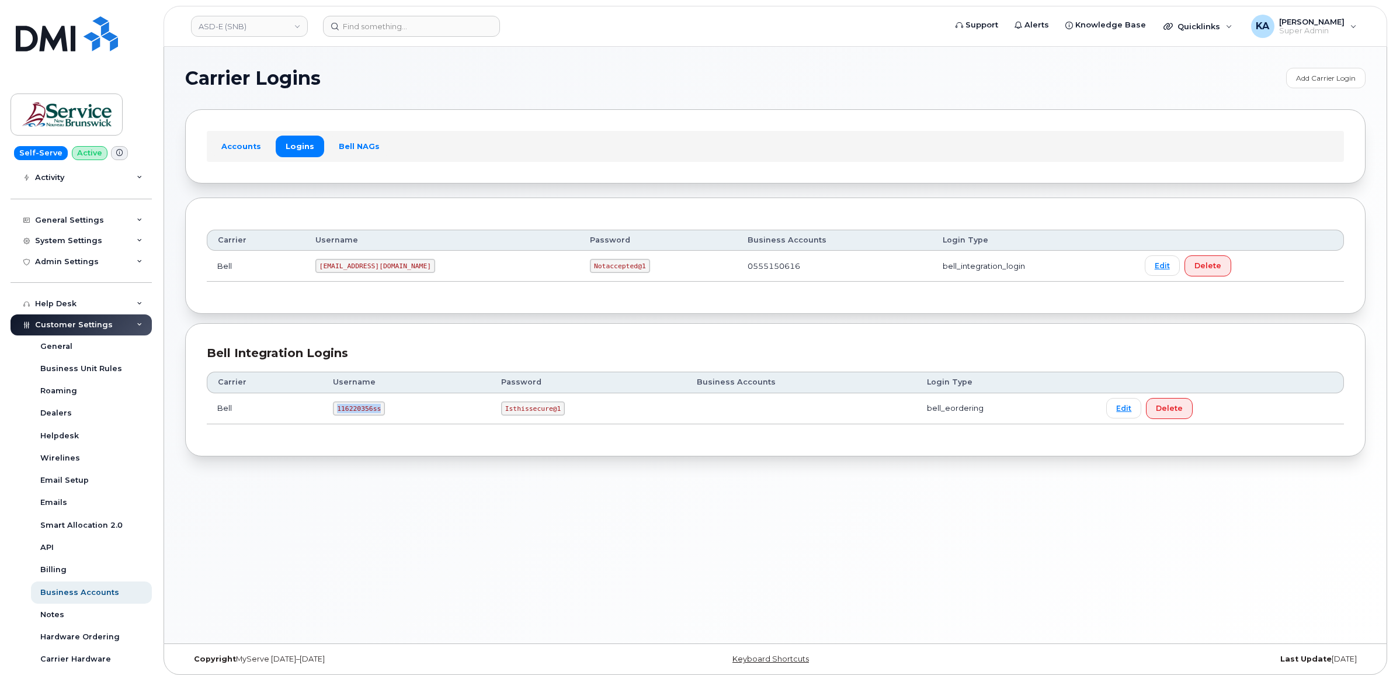
drag, startPoint x: 336, startPoint y: 412, endPoint x: 391, endPoint y: 420, distance: 56.2
click at [391, 420] on td "116220356ss" at bounding box center [406, 408] width 168 height 31
copy code "116220356ss"
drag, startPoint x: 502, startPoint y: 409, endPoint x: 566, endPoint y: 415, distance: 64.5
click at [566, 415] on td "Isthissecure@1" at bounding box center [589, 408] width 196 height 31
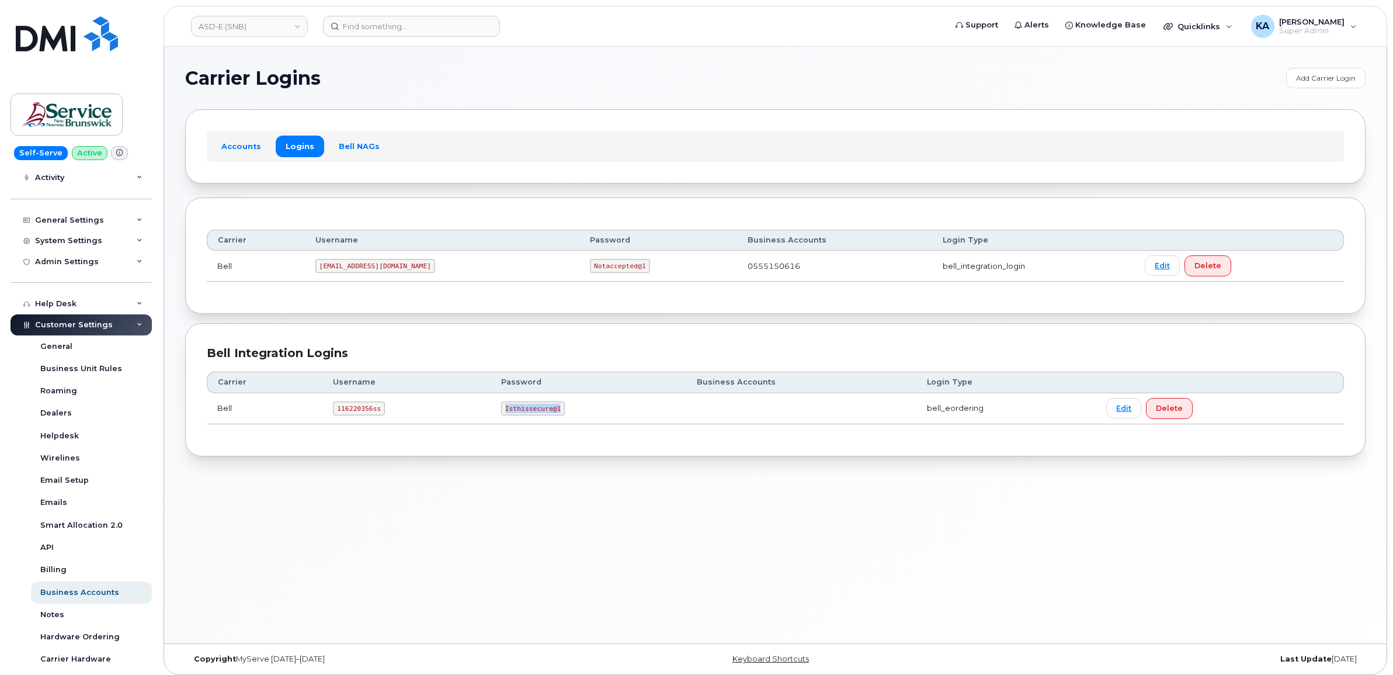
copy code "Isthissecure@1"
click at [234, 24] on link "ASD-E (SNB)" at bounding box center [249, 26] width 117 height 21
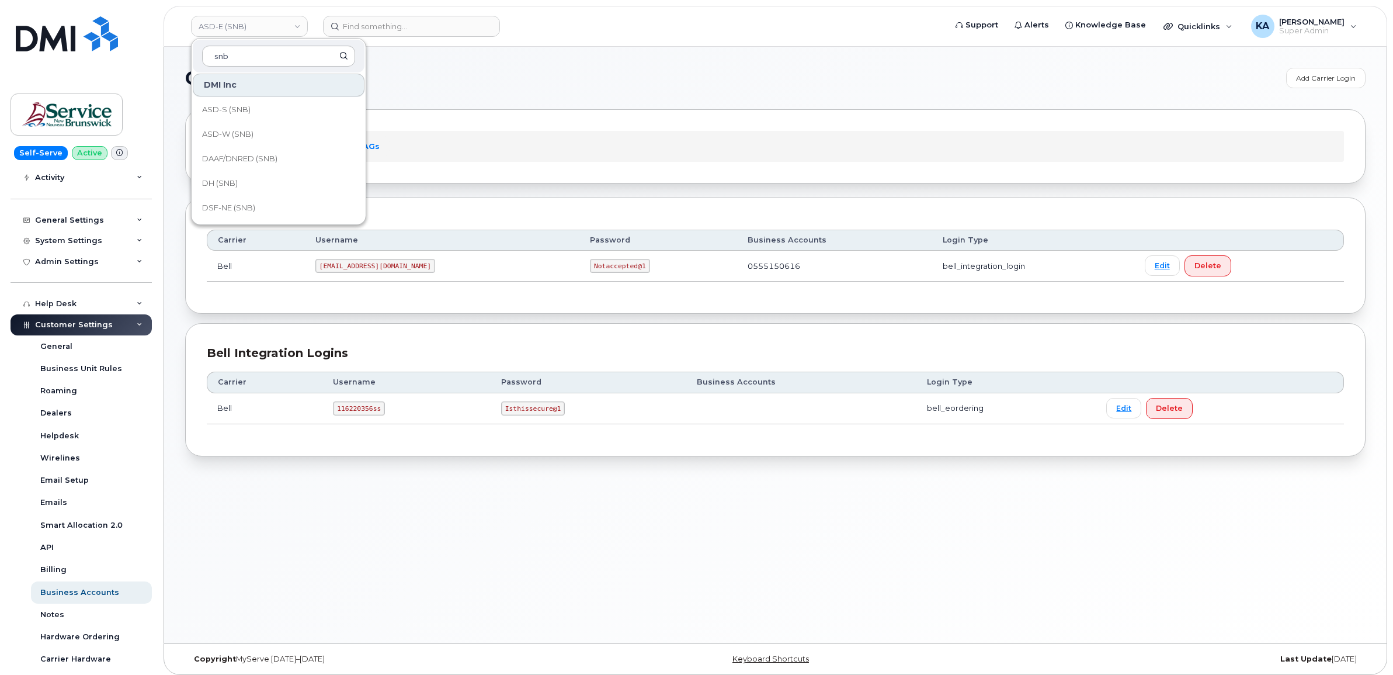
scroll to position [73, 0]
type input "snb"
click at [228, 203] on span "DSF-NO (SNB)" at bounding box center [229, 209] width 55 height 12
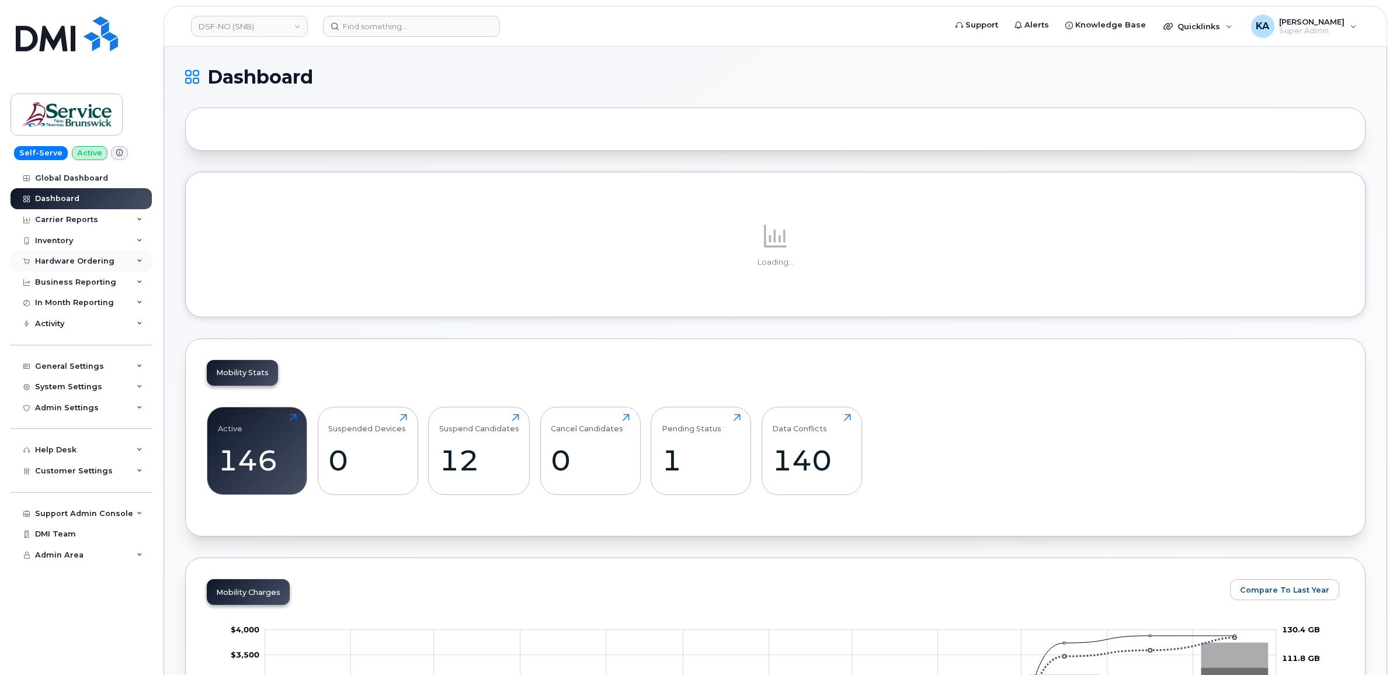
click at [57, 260] on div "Hardware Ordering" at bounding box center [74, 260] width 79 height 9
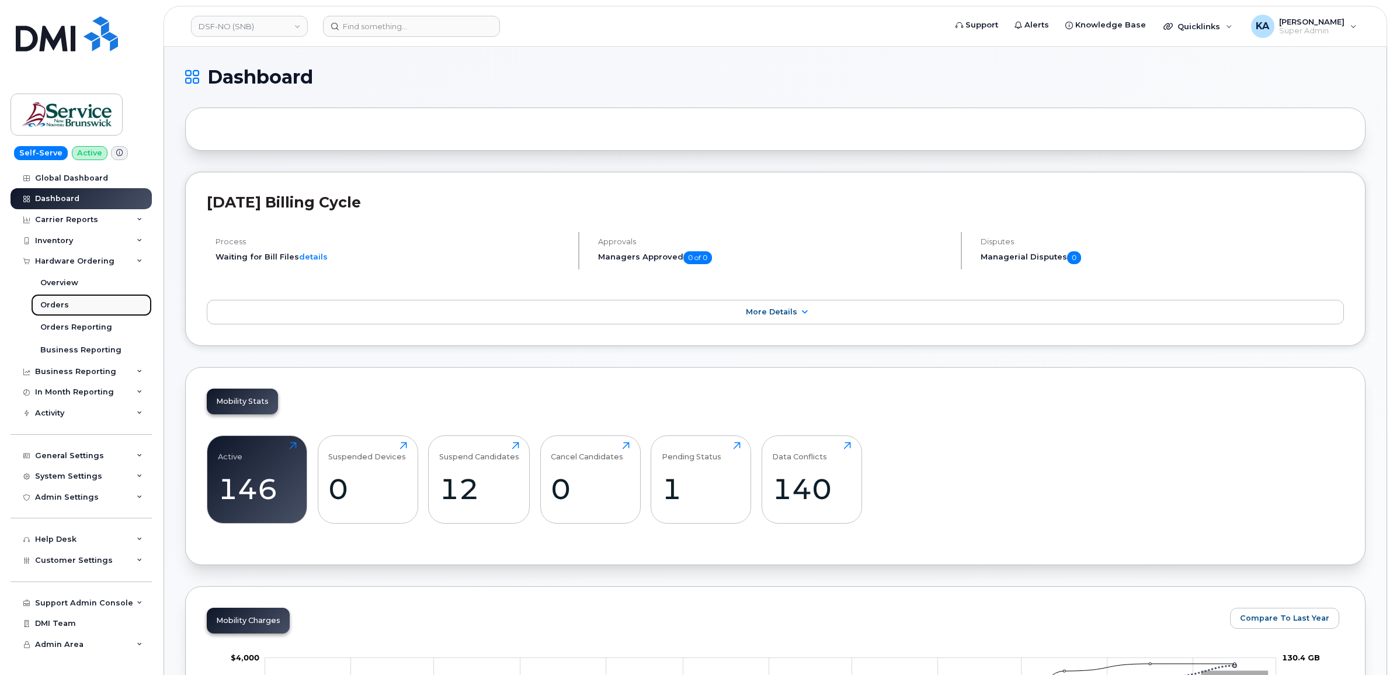
click at [45, 304] on div "Orders" at bounding box center [54, 305] width 29 height 11
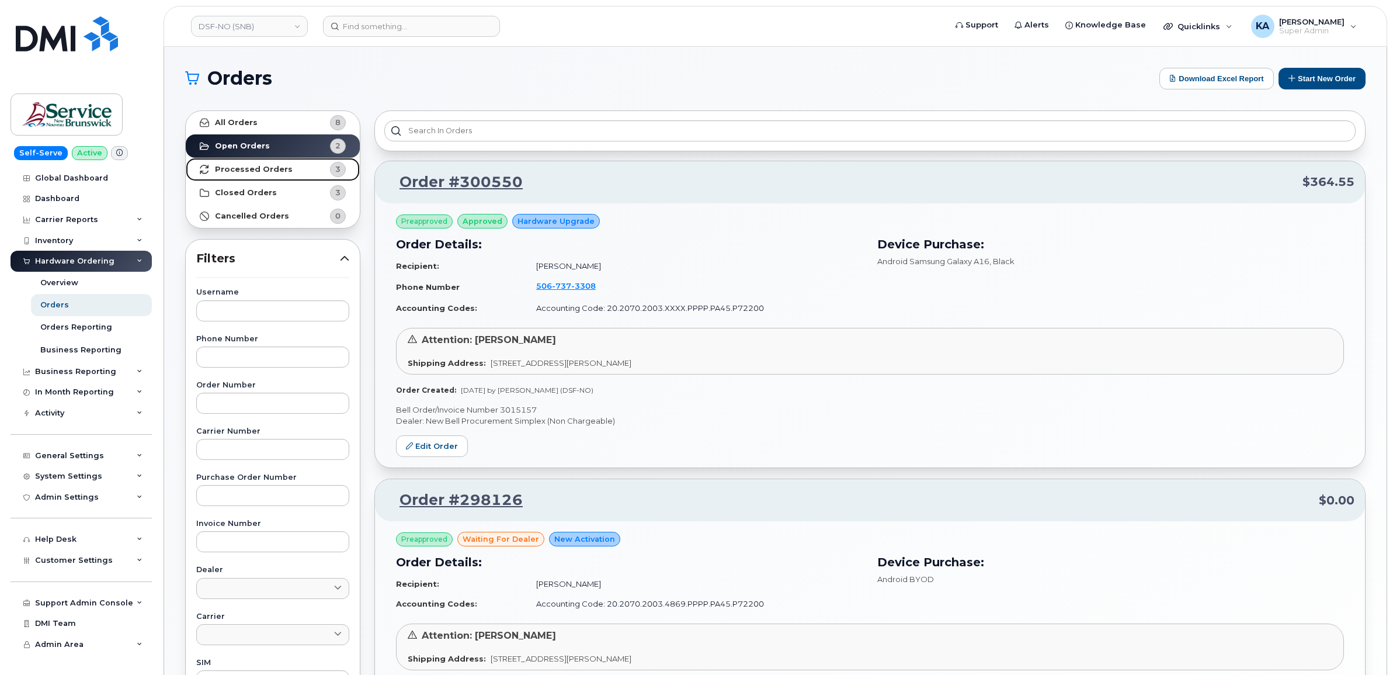
click at [250, 167] on strong "Processed Orders" at bounding box center [254, 169] width 78 height 9
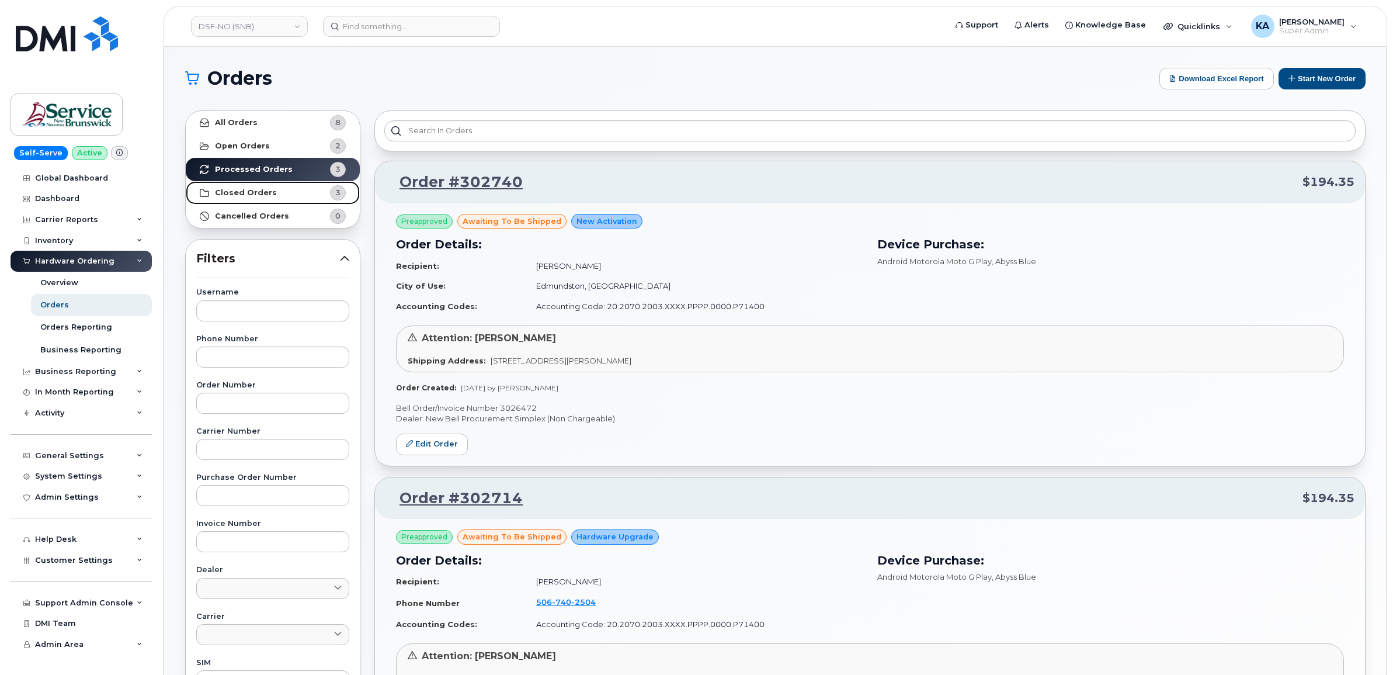
click at [279, 192] on link "Closed Orders 3" at bounding box center [273, 192] width 174 height 23
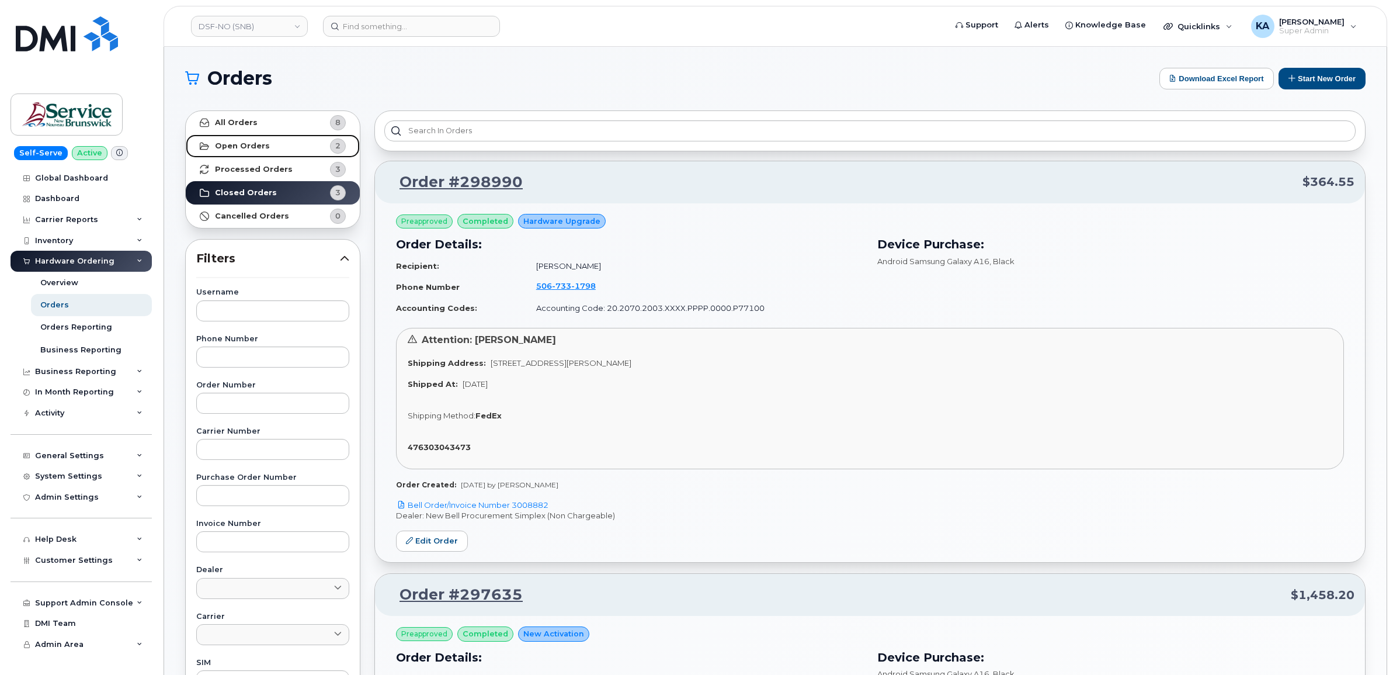
click at [215, 144] on strong "Open Orders" at bounding box center [242, 145] width 55 height 9
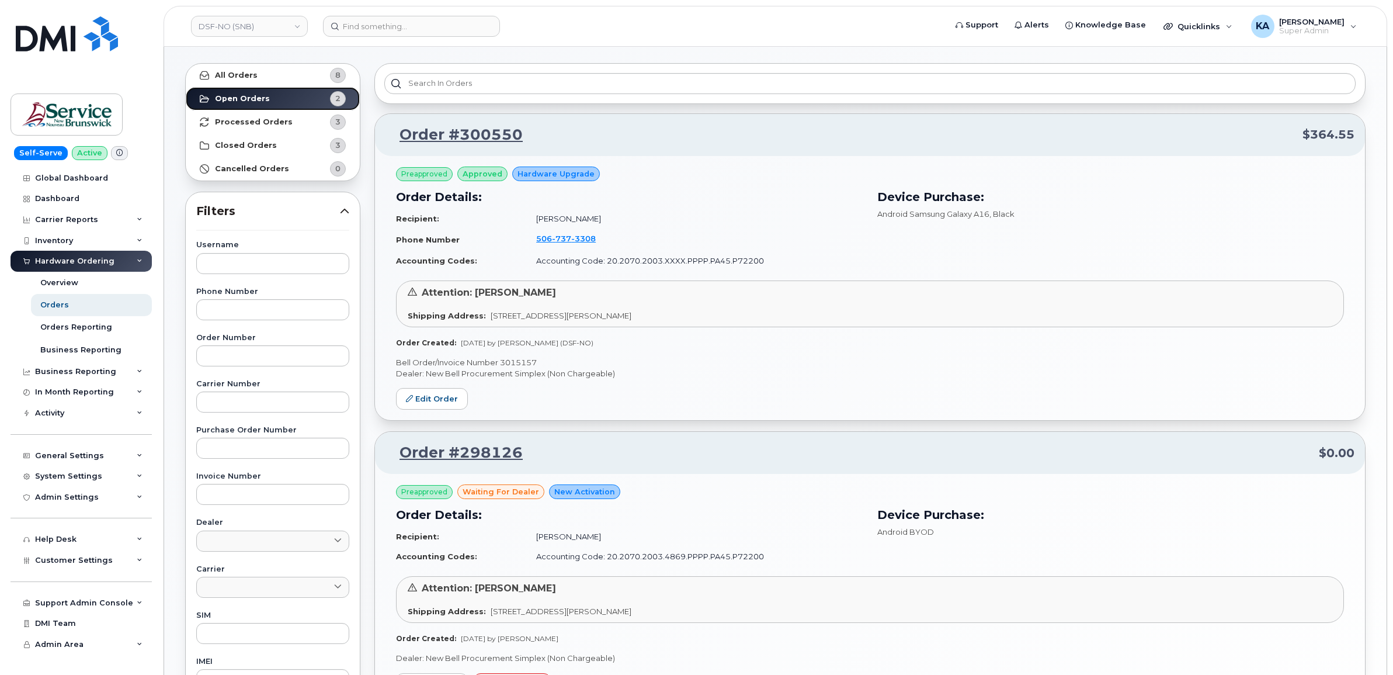
scroll to position [73, 0]
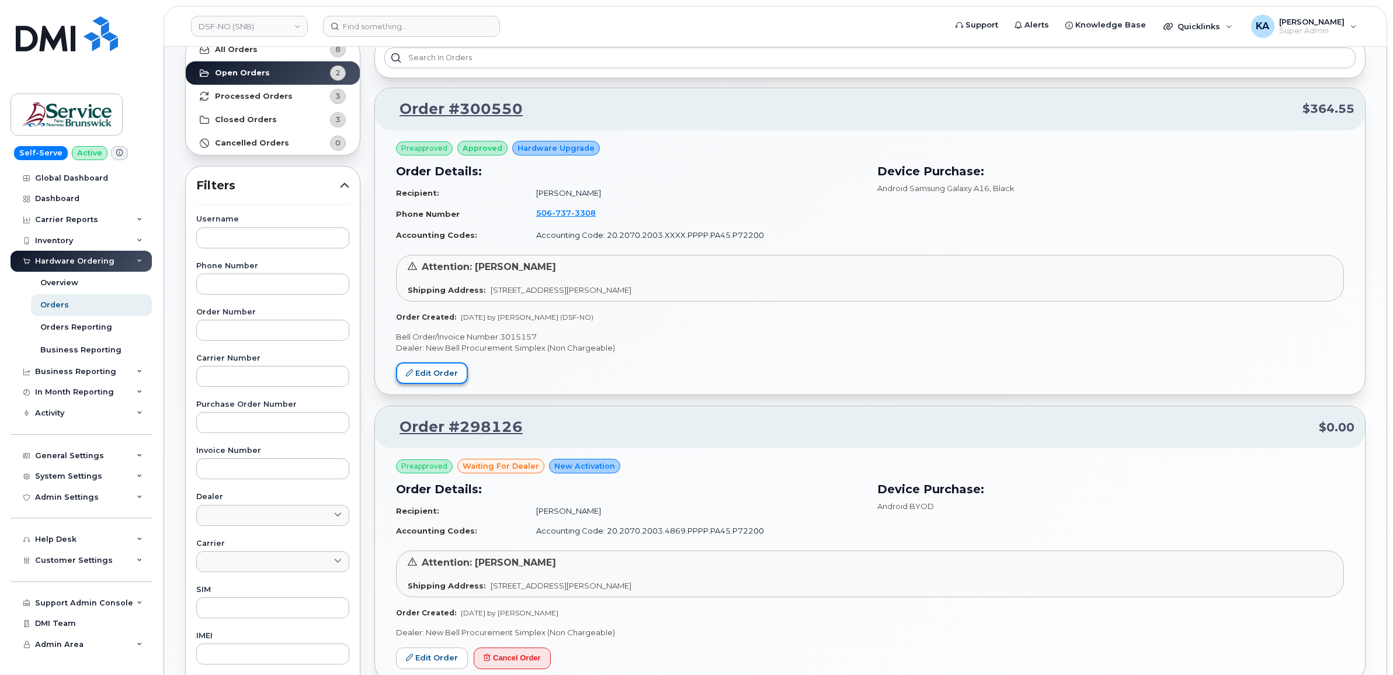
click at [436, 370] on link "Edit Order" at bounding box center [432, 373] width 72 height 22
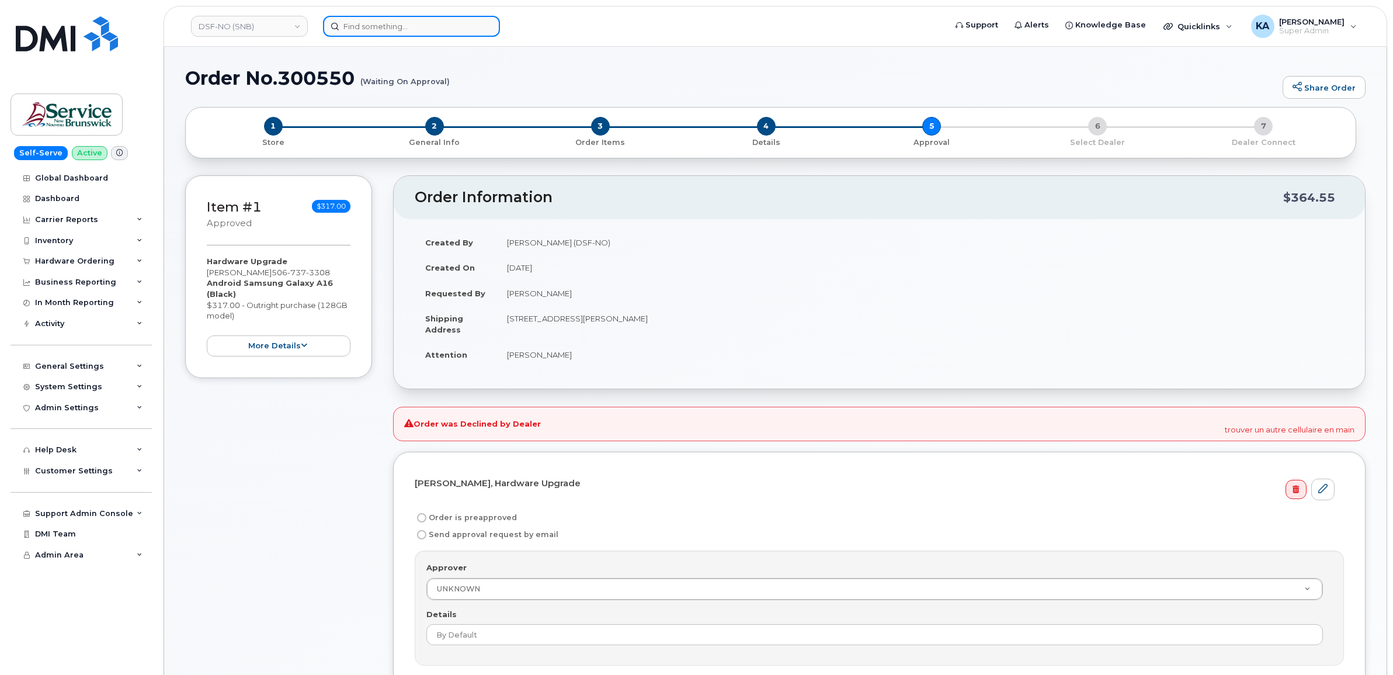
click at [364, 25] on input at bounding box center [411, 26] width 177 height 21
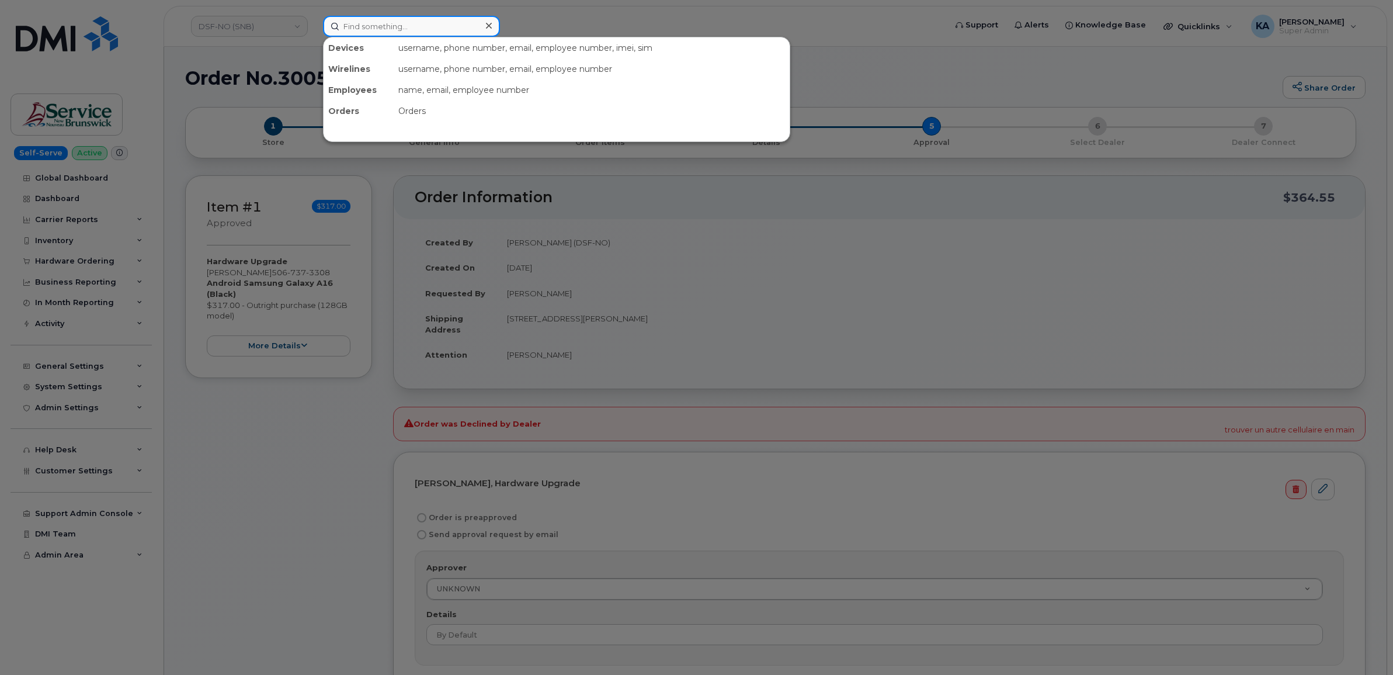
paste input "4165718819"
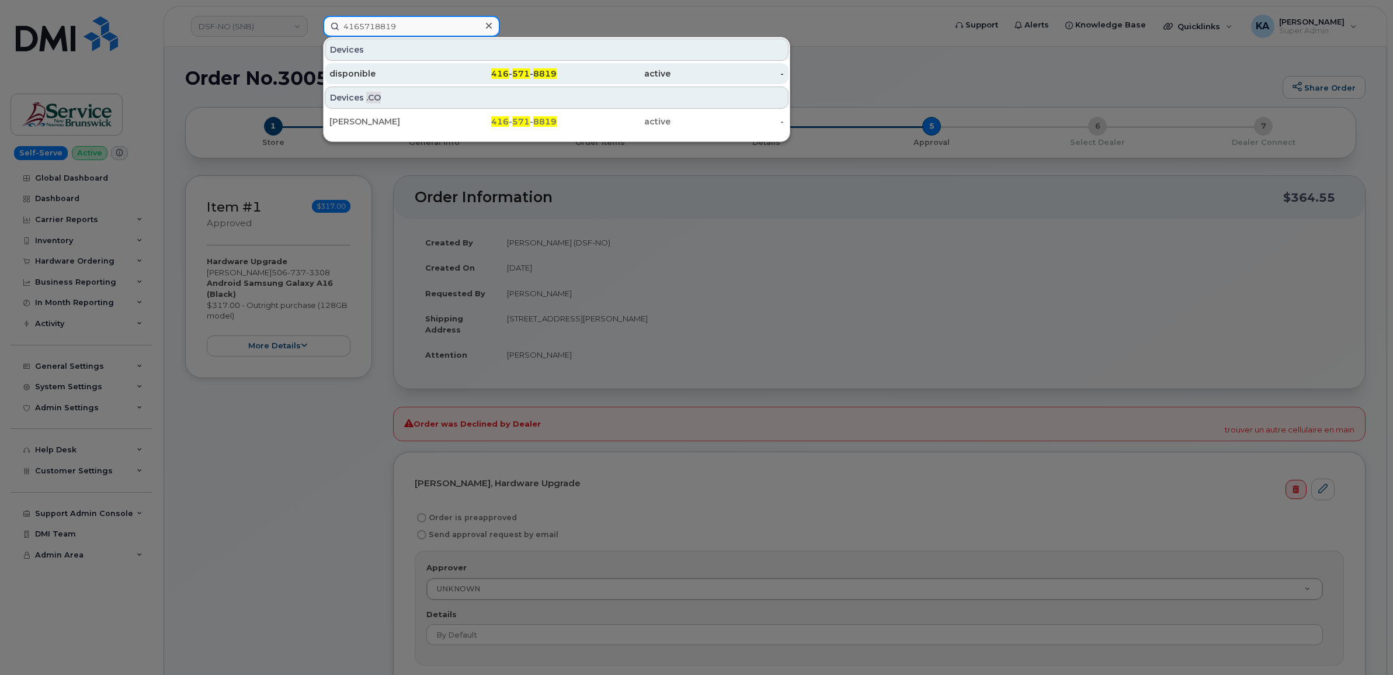
type input "4165718819"
click at [357, 70] on div "disponible" at bounding box center [386, 74] width 114 height 12
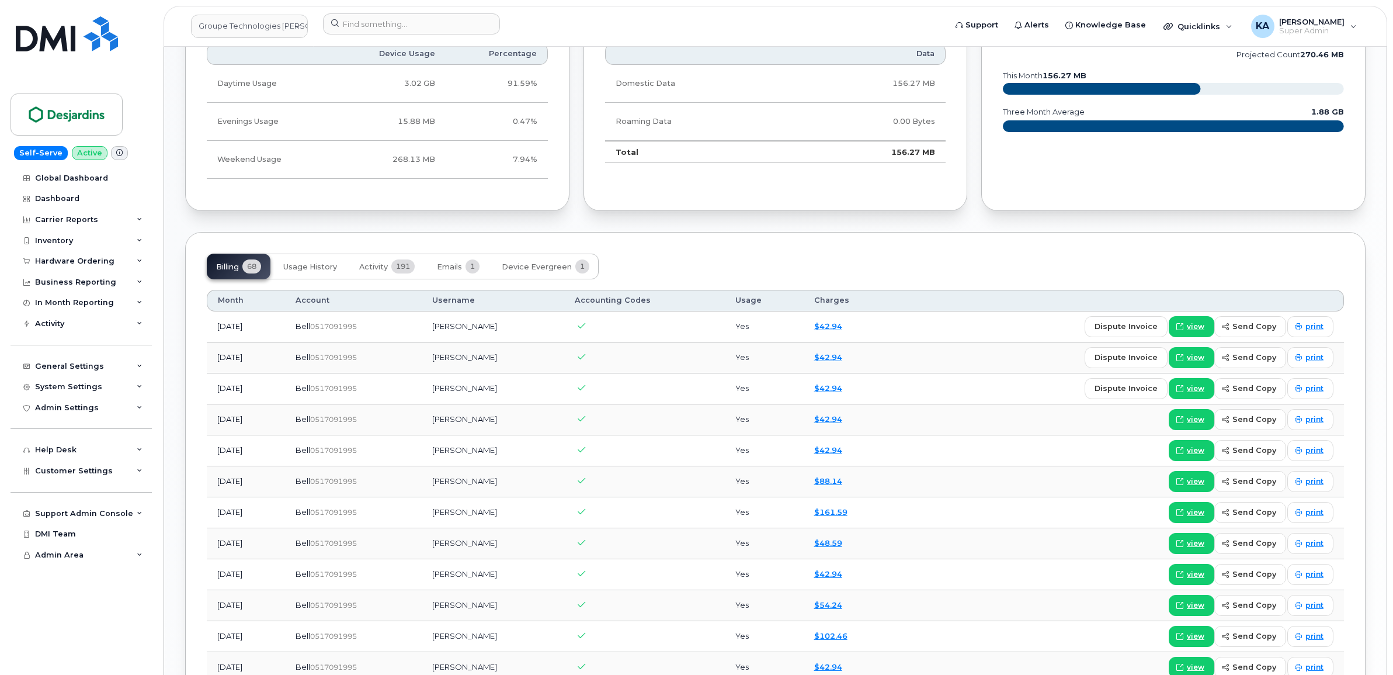
scroll to position [876, 0]
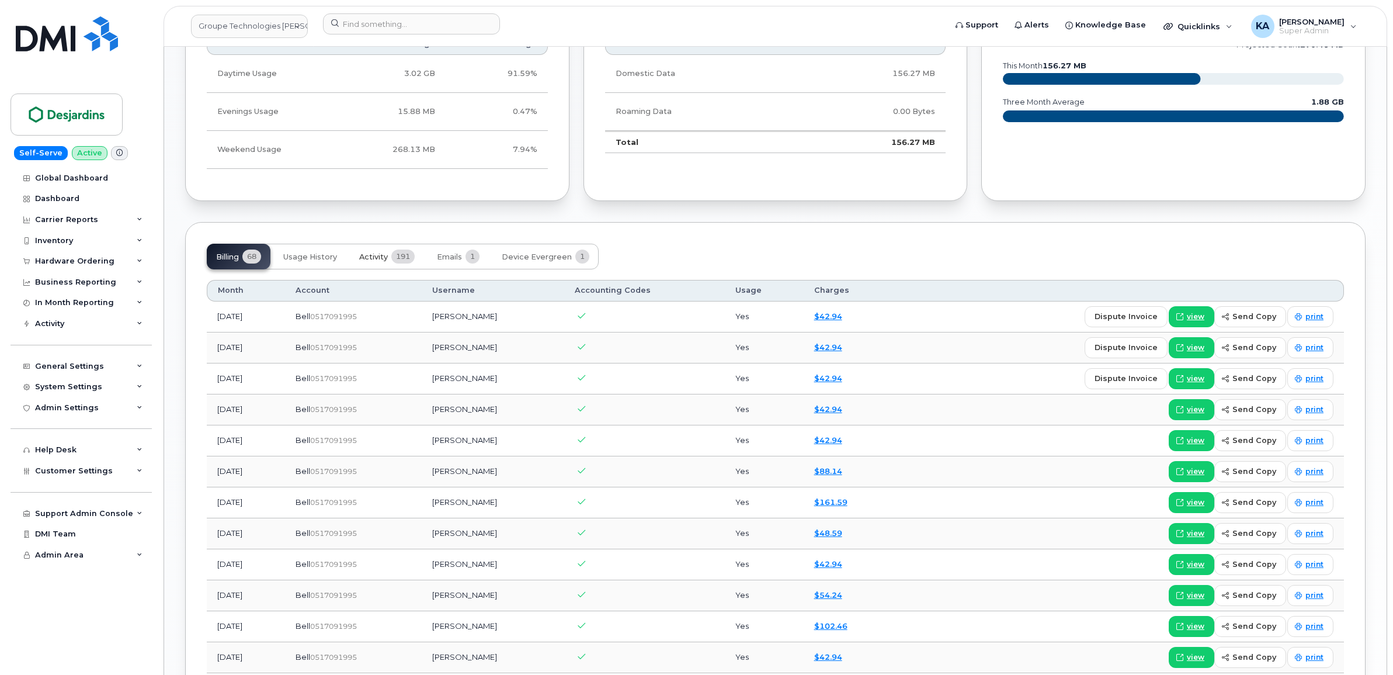
click at [372, 257] on span "Activity" at bounding box center [373, 256] width 29 height 9
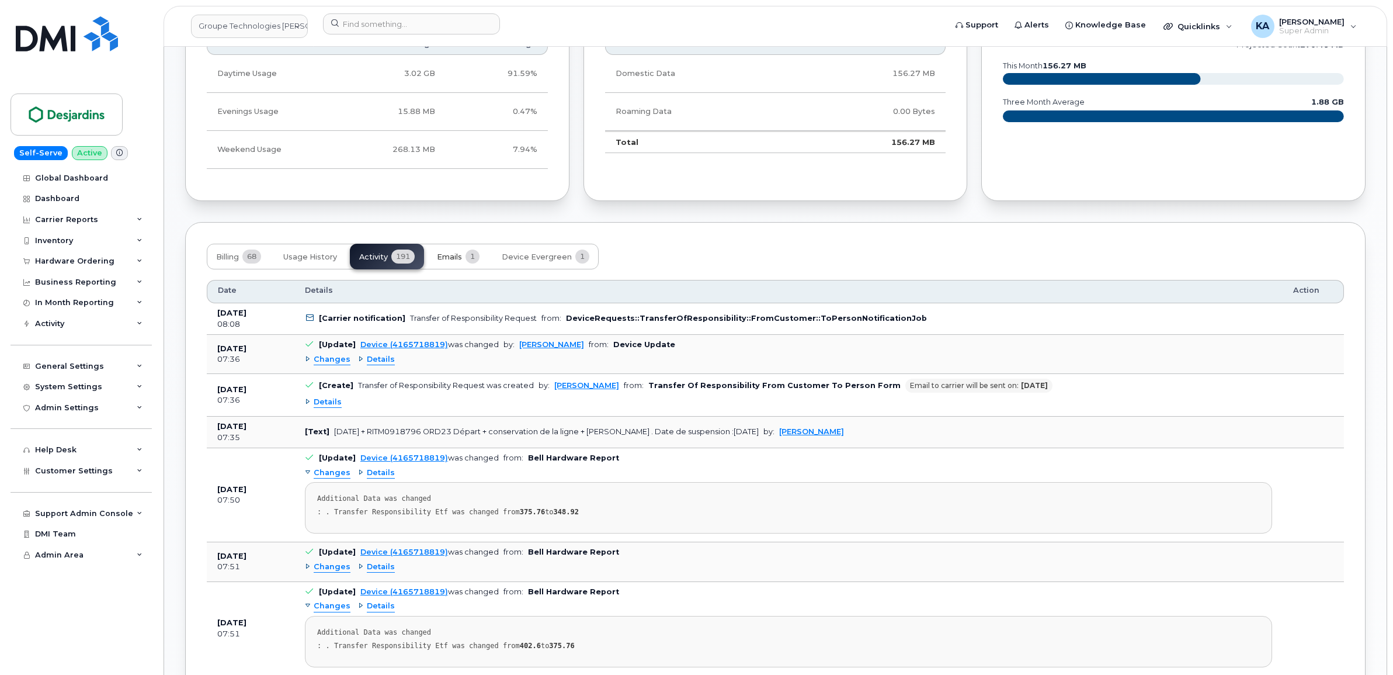
click at [457, 257] on span "Emails" at bounding box center [449, 256] width 25 height 9
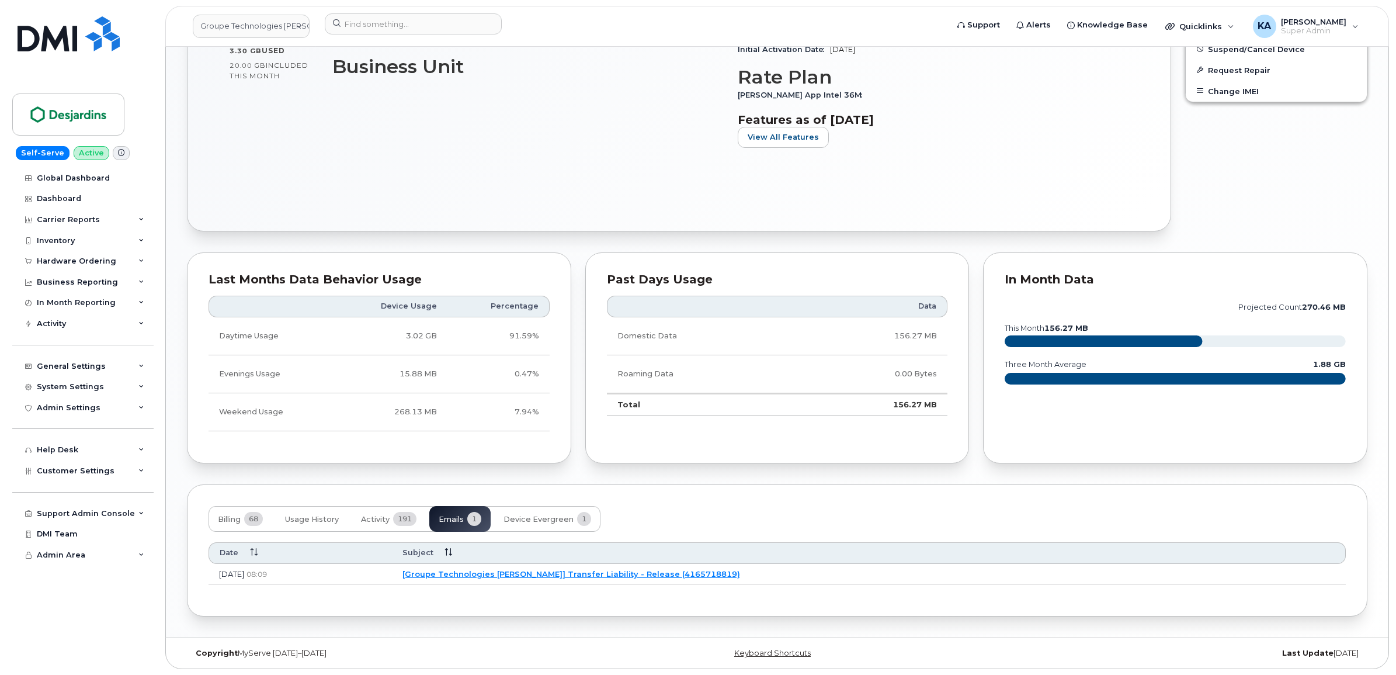
scroll to position [617, 0]
click at [559, 570] on link "[Groupe Technologies Desjardins] Transfer Liability - Release (4165718819)" at bounding box center [570, 573] width 338 height 9
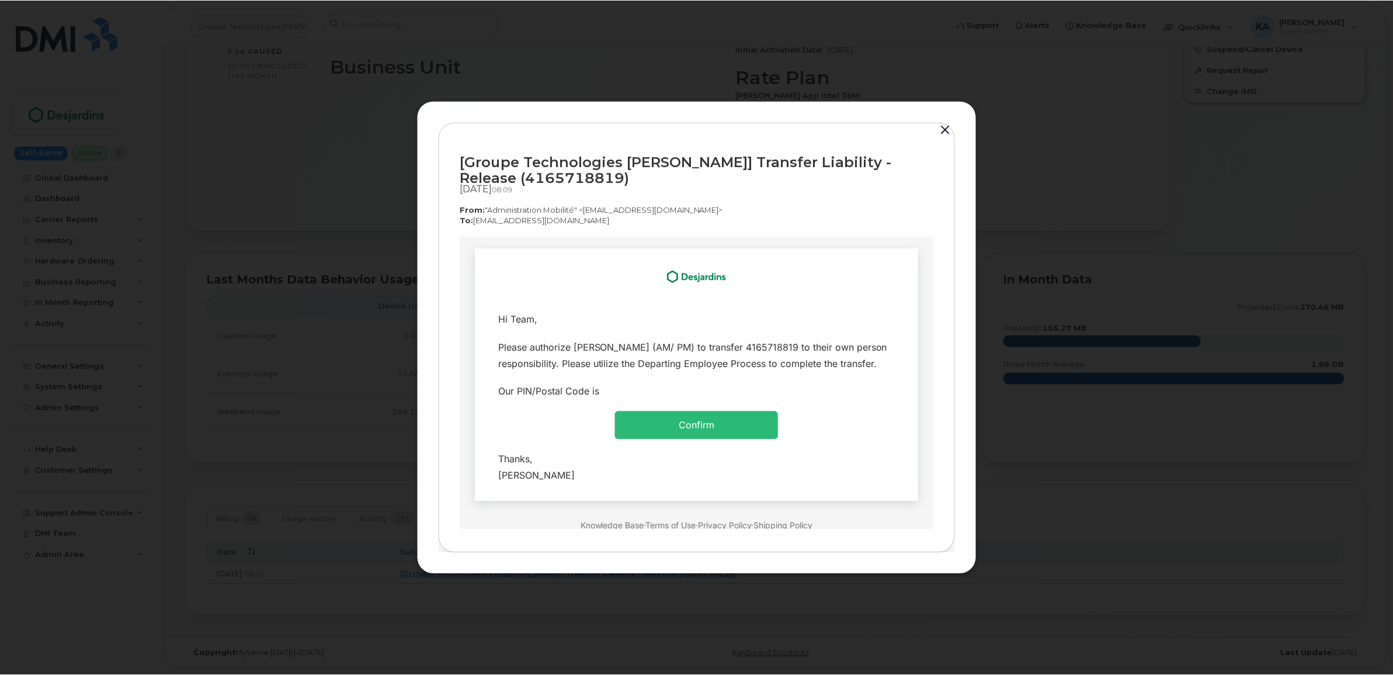
scroll to position [0, 0]
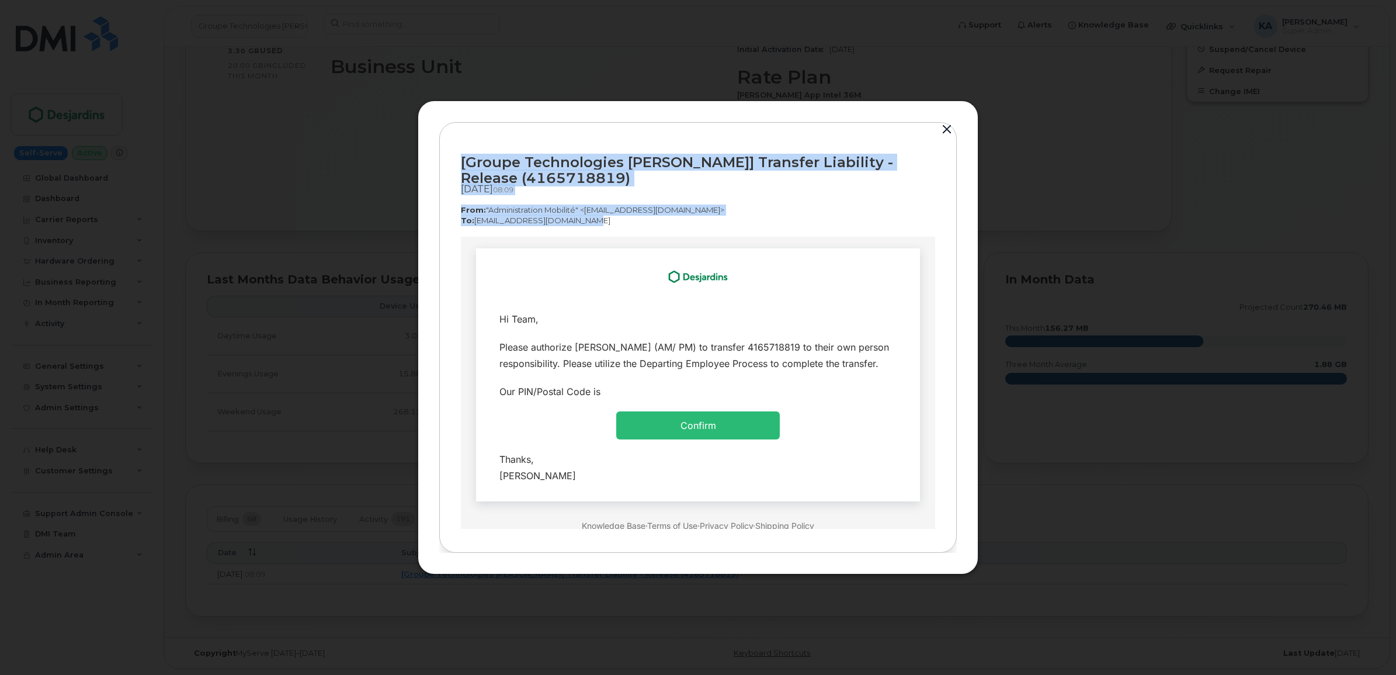
drag, startPoint x: 458, startPoint y: 159, endPoint x: 591, endPoint y: 225, distance: 148.1
click at [591, 225] on div "[Groupe Technologies Desjardins] Transfer Liability - Release (4165718819) Oct …" at bounding box center [697, 337] width 517 height 431
copy div "[Groupe Technologies Desjardins] Transfer Liability - Release (4165718819) Oct …"
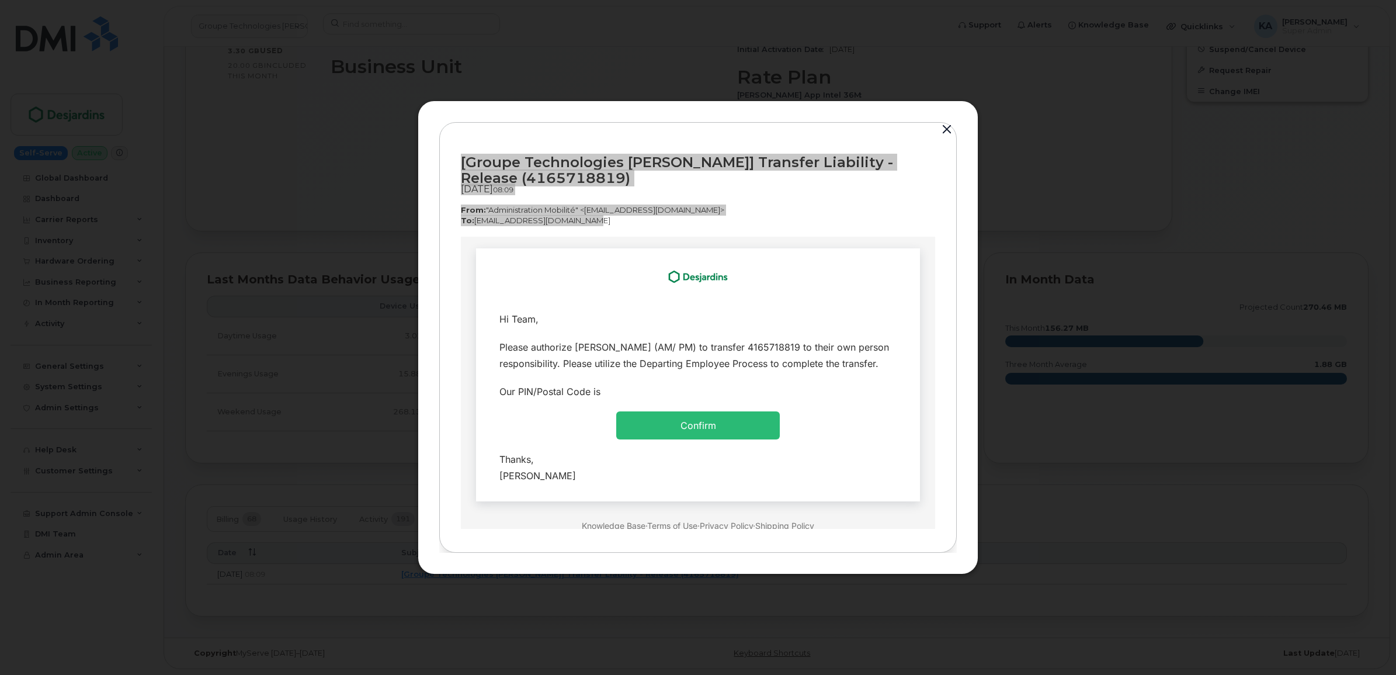
drag, startPoint x: 492, startPoint y: 317, endPoint x: 617, endPoint y: 475, distance: 201.6
click at [617, 475] on tbody "Hi Team, Please authorize Brian Spratley (AM/ PM) to transfer 4165718819 to the…" at bounding box center [698, 396] width 426 height 185
copy tbody "Hi Team, Please authorize Brian Spratley (AM/ PM) to transfer 4165718819 to the…"
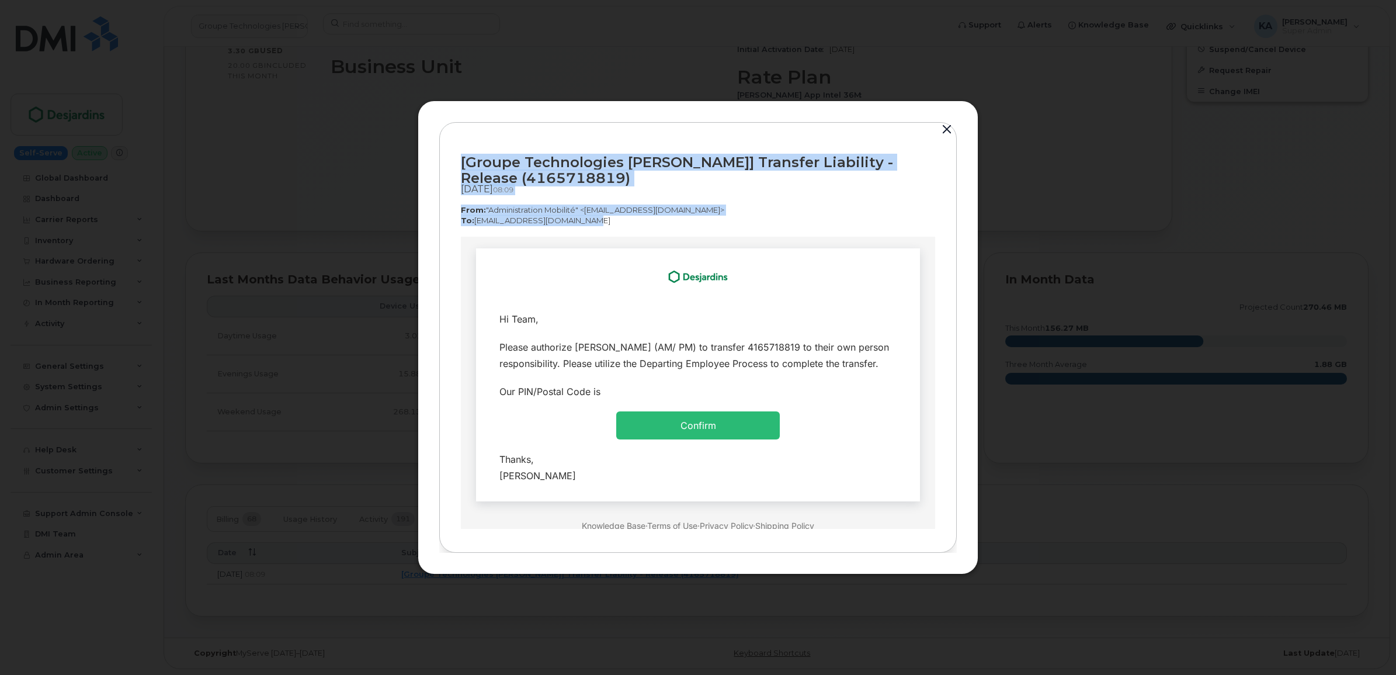
click at [947, 126] on button "button" at bounding box center [947, 129] width 18 height 16
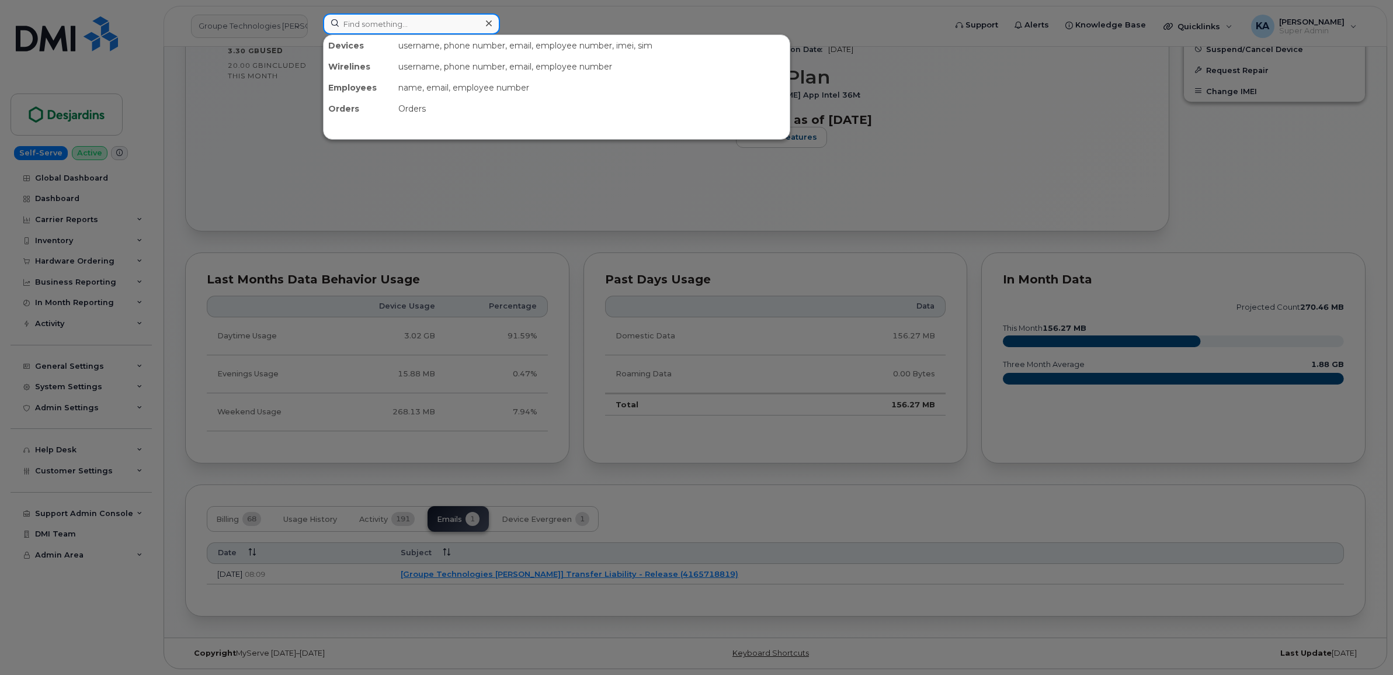
click at [356, 23] on input at bounding box center [411, 23] width 177 height 21
paste input "4162094440"
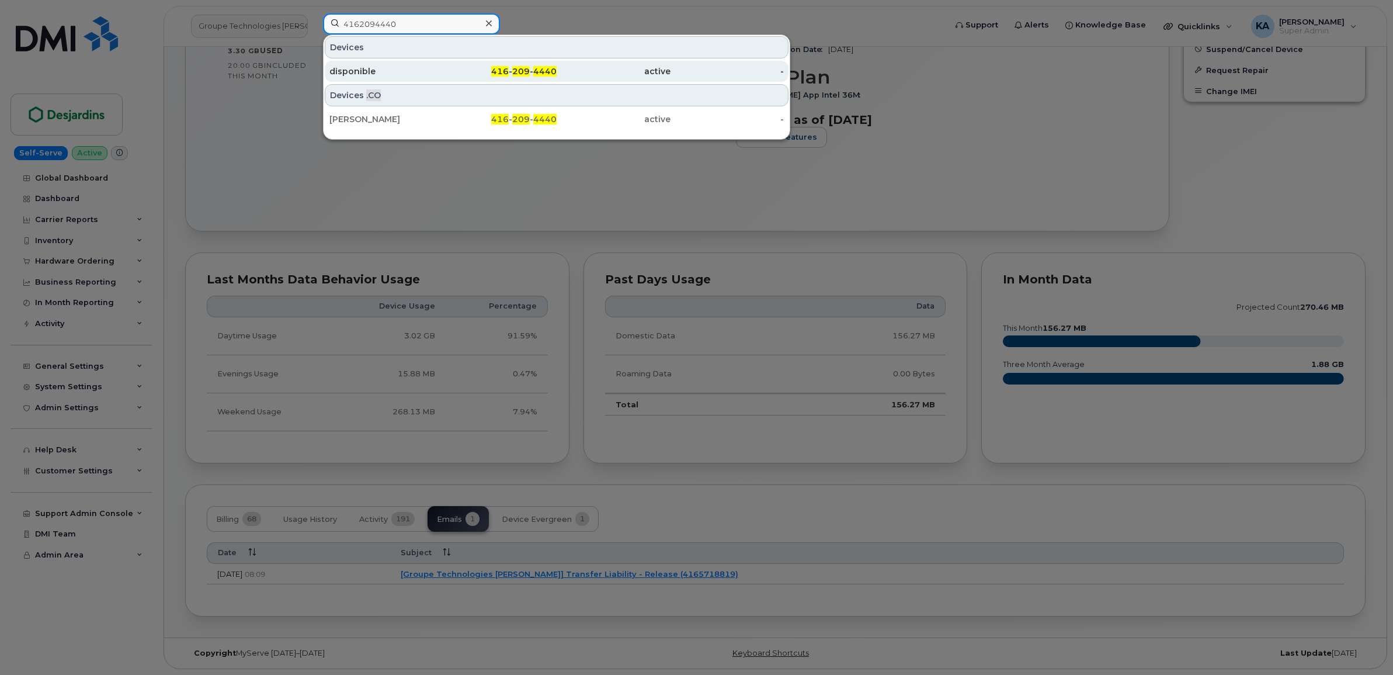
type input "4162094440"
click at [360, 69] on div "disponible" at bounding box center [386, 71] width 114 height 12
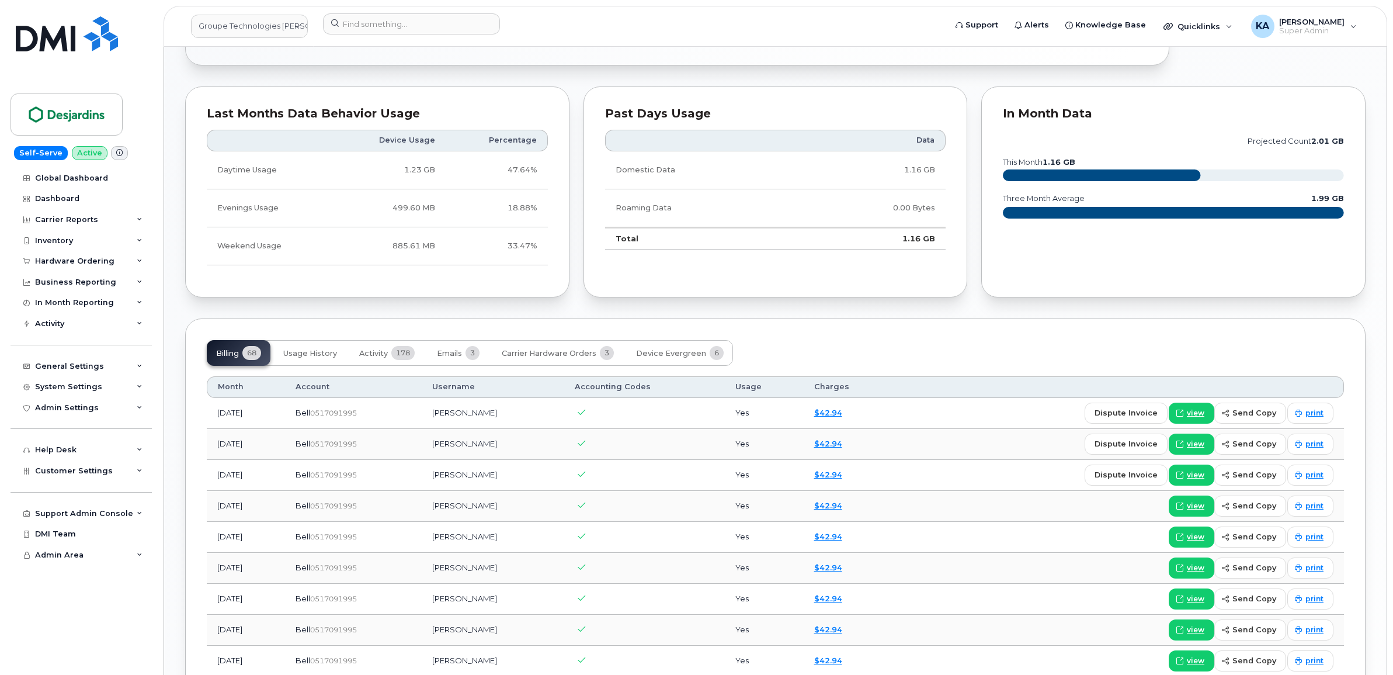
scroll to position [803, 0]
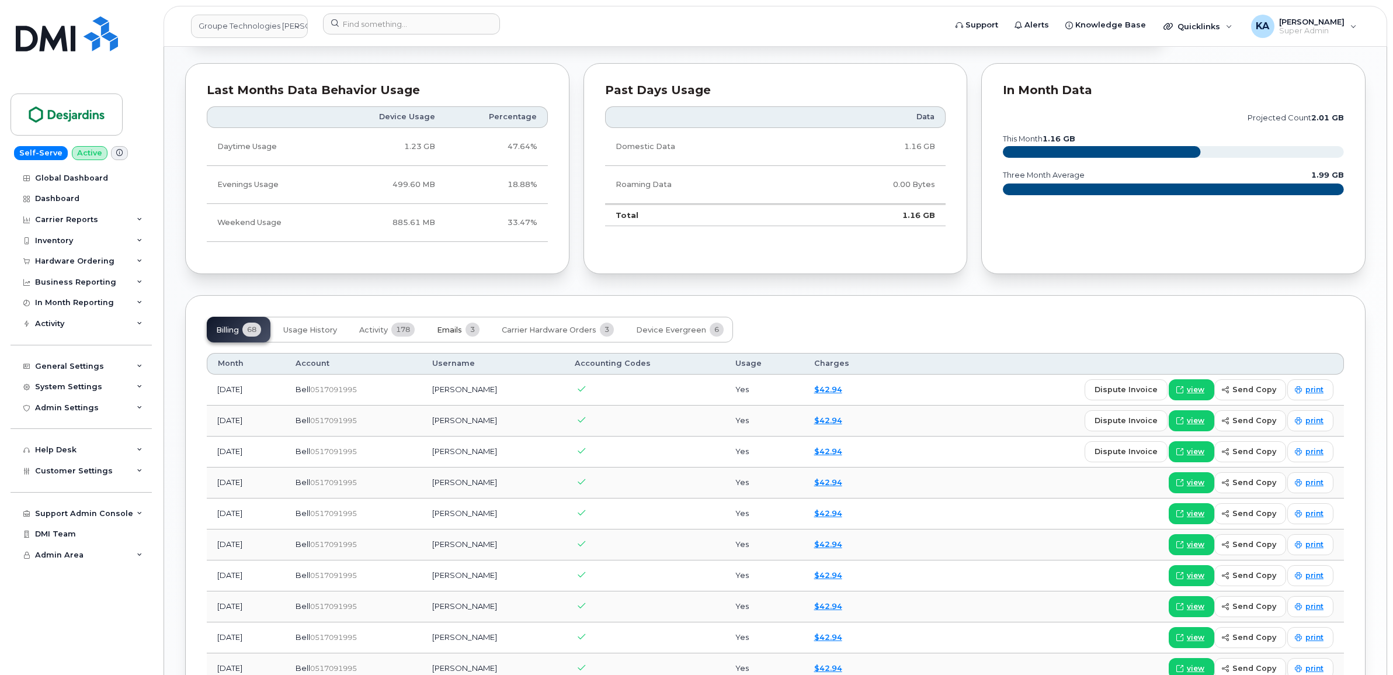
click at [451, 331] on span "Emails" at bounding box center [449, 329] width 25 height 9
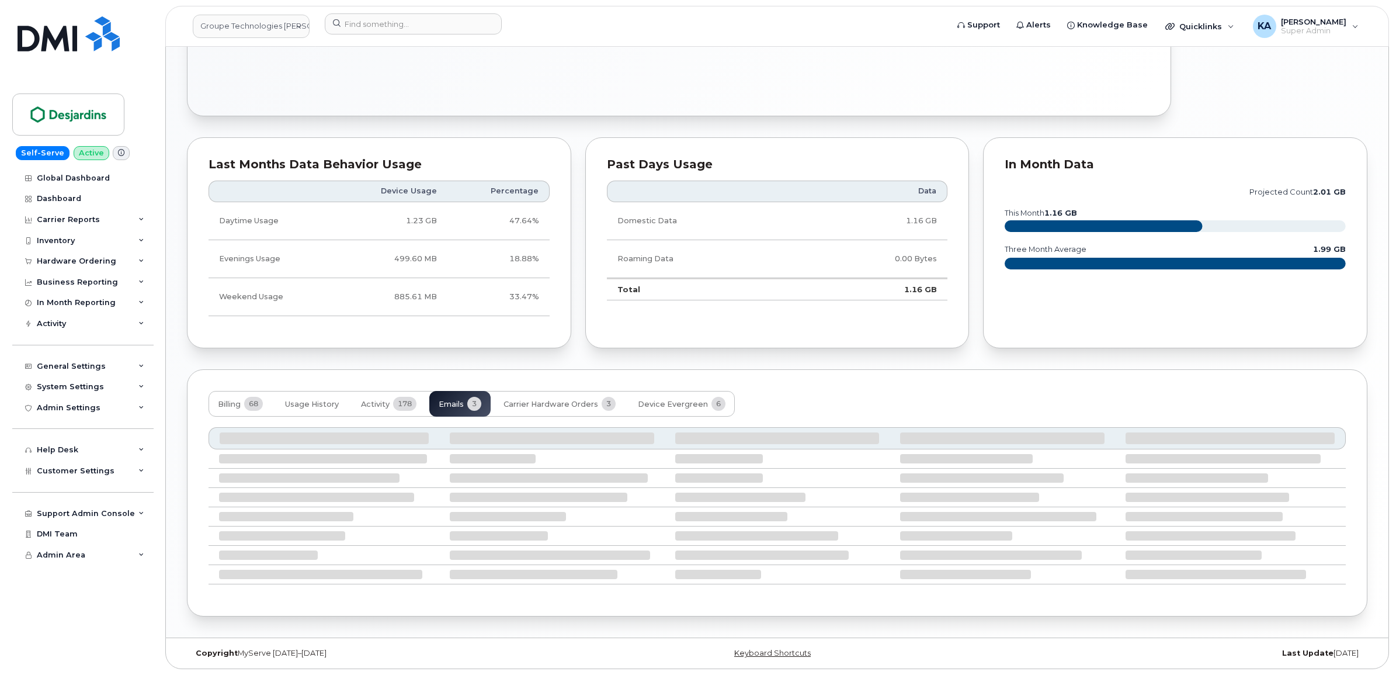
scroll to position [659, 0]
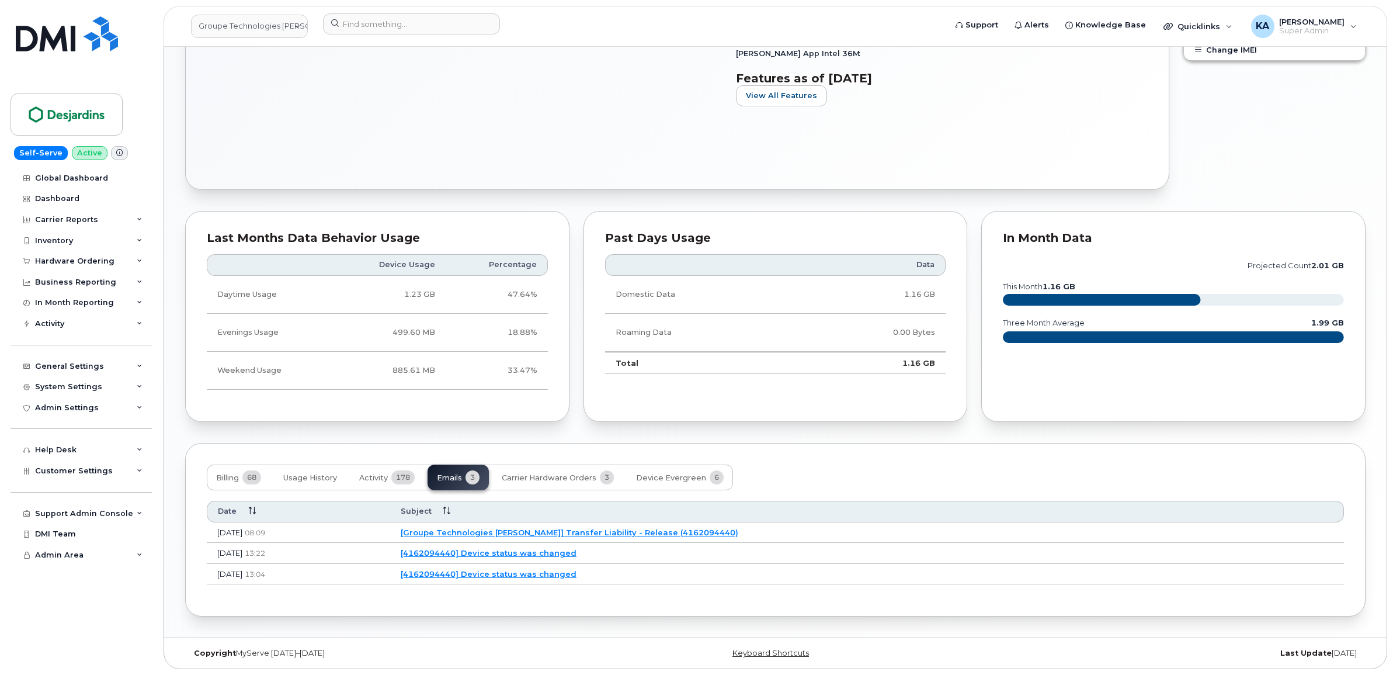
click at [524, 530] on link "[Groupe Technologies Desjardins] Transfer Liability - Release (4162094440)" at bounding box center [570, 531] width 338 height 9
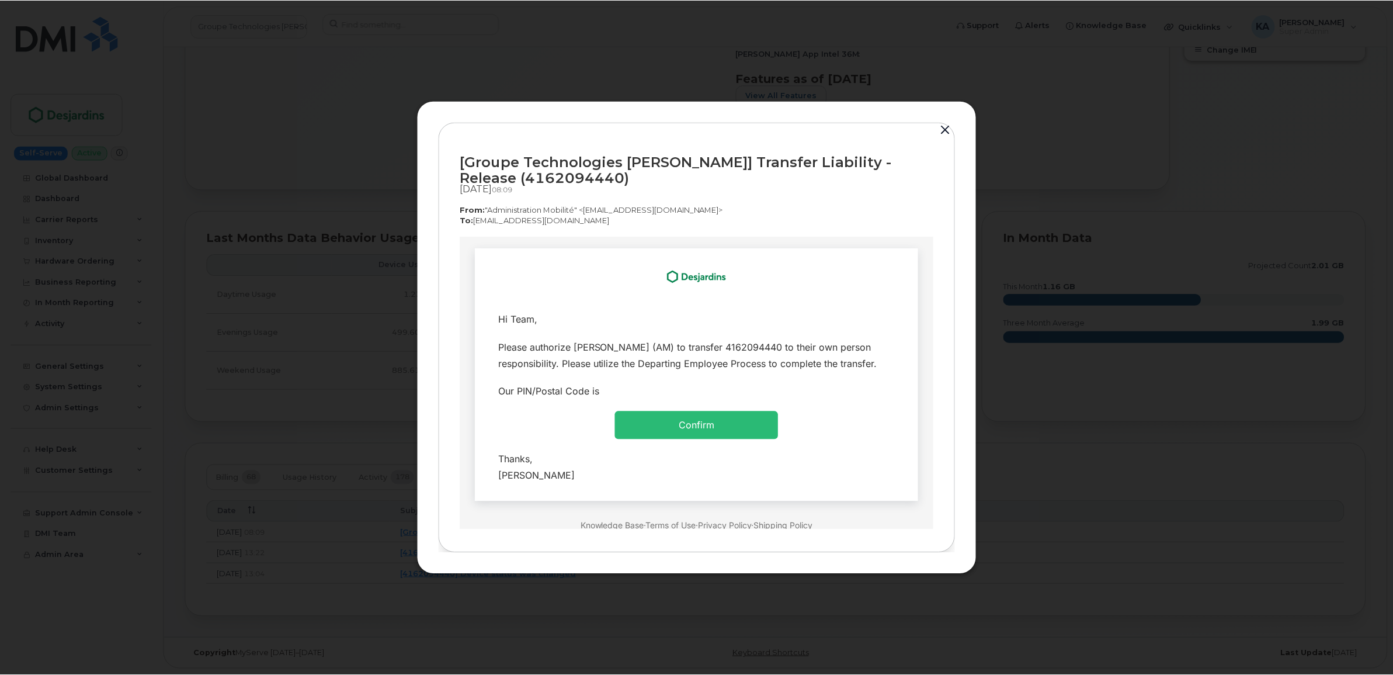
scroll to position [0, 0]
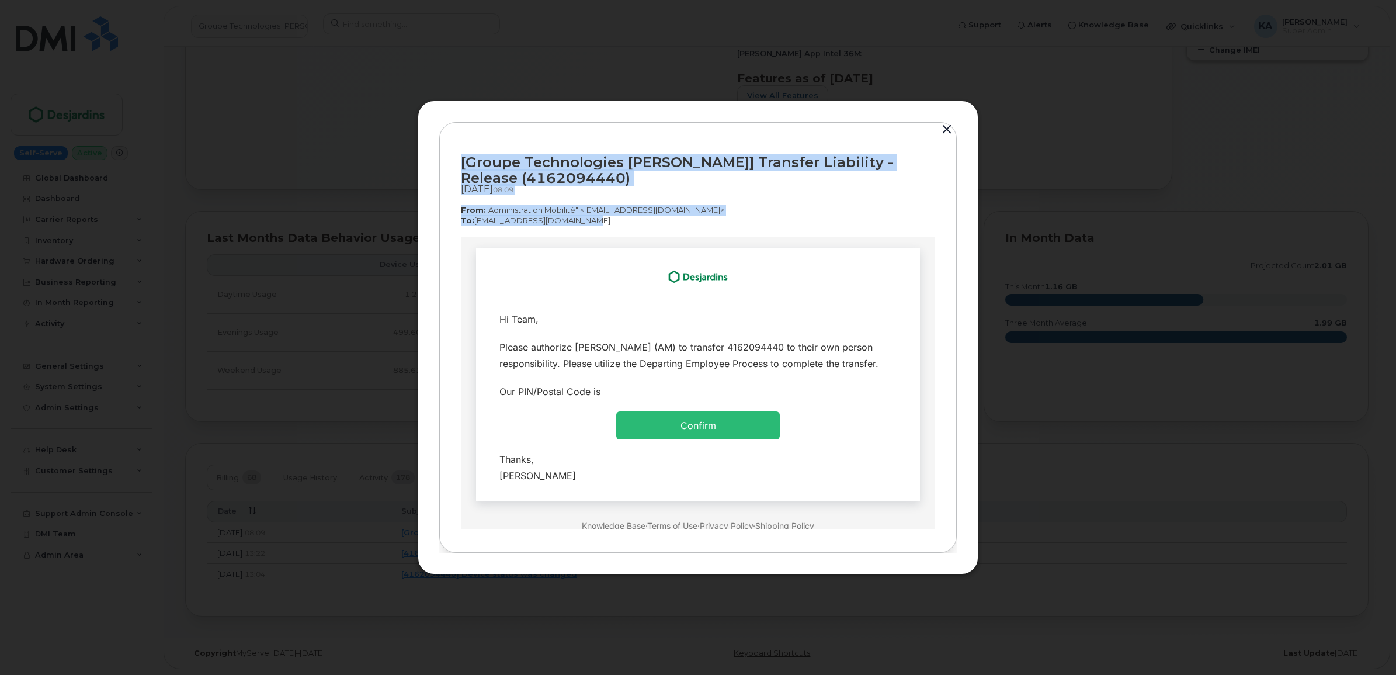
drag, startPoint x: 458, startPoint y: 158, endPoint x: 582, endPoint y: 225, distance: 140.3
click at [582, 225] on div "[Groupe Technologies Desjardins] Transfer Liability - Release (4162094440) Oct …" at bounding box center [697, 337] width 517 height 431
copy div "[Groupe Technologies Desjardins] Transfer Liability - Release (4162094440) Oct …"
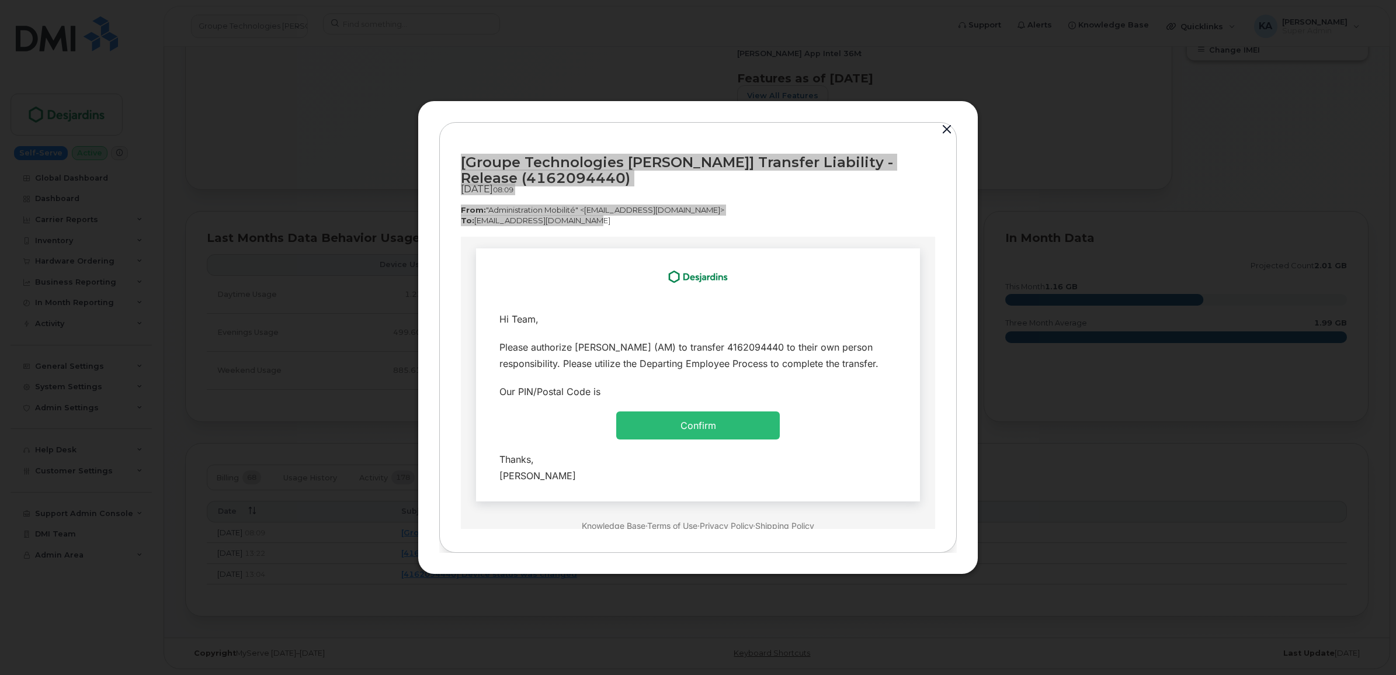
drag, startPoint x: 492, startPoint y: 317, endPoint x: 589, endPoint y: 479, distance: 189.4
click at [589, 479] on tbody "Hi Team, Please authorize Remi Lemaire (AM) to transfer 4162094440 to their own…" at bounding box center [698, 396] width 426 height 185
copy tbody "Hi Team, Please authorize Remi Lemaire (AM) to transfer 4162094440 to their own…"
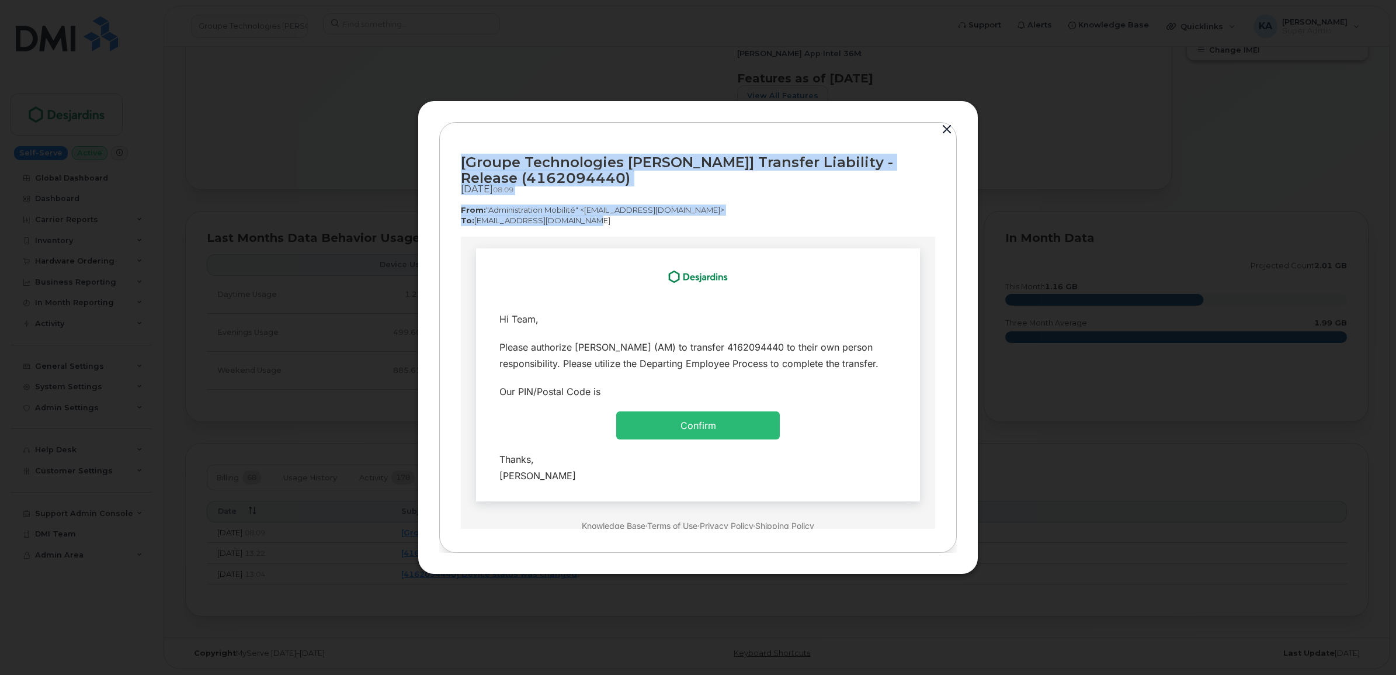
drag, startPoint x: 950, startPoint y: 126, endPoint x: 946, endPoint y: 142, distance: 16.7
click at [950, 126] on button "button" at bounding box center [947, 129] width 18 height 16
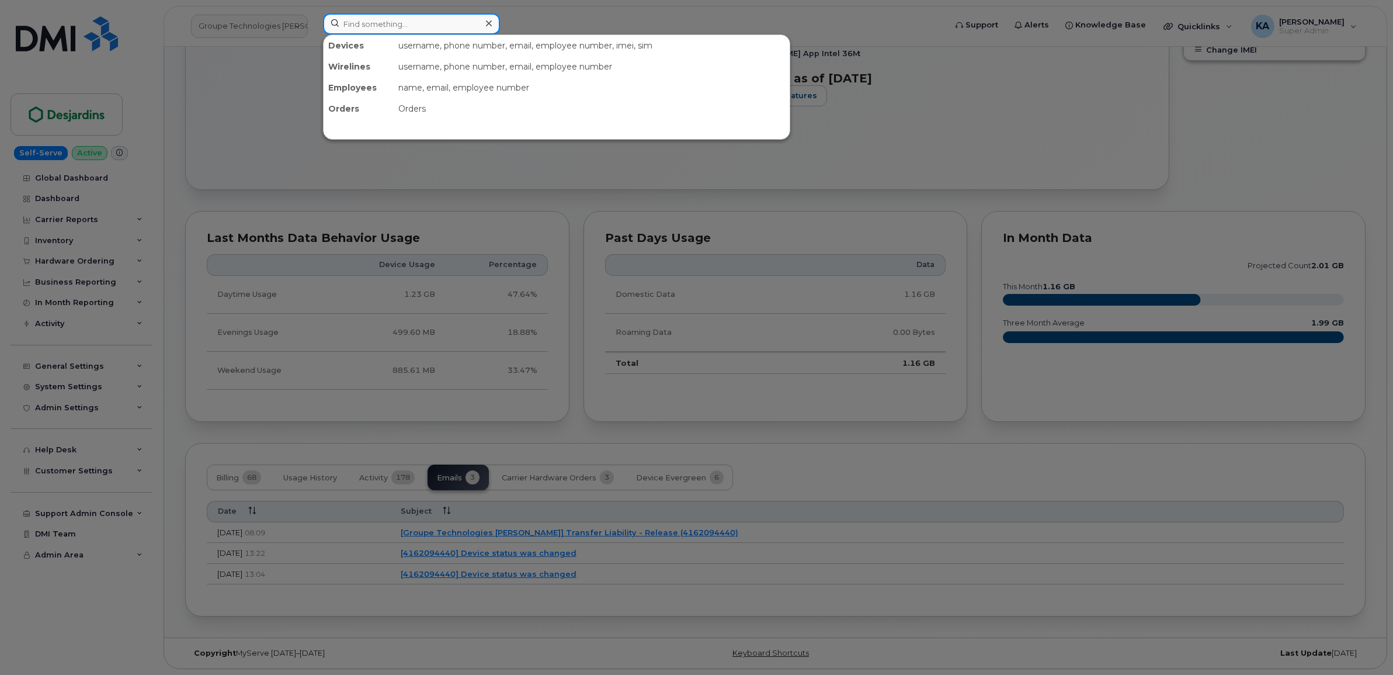
paste input "6132189911"
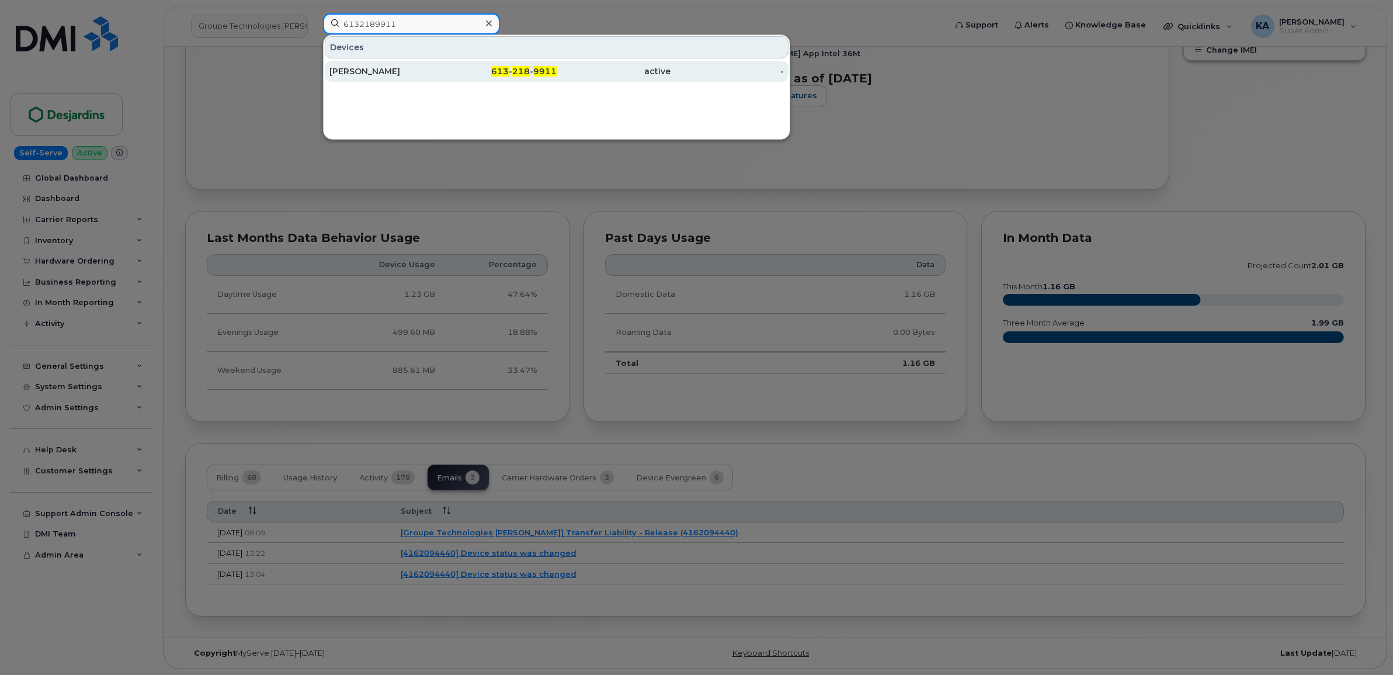
type input "6132189911"
click at [363, 74] on div "[PERSON_NAME]" at bounding box center [386, 71] width 114 height 12
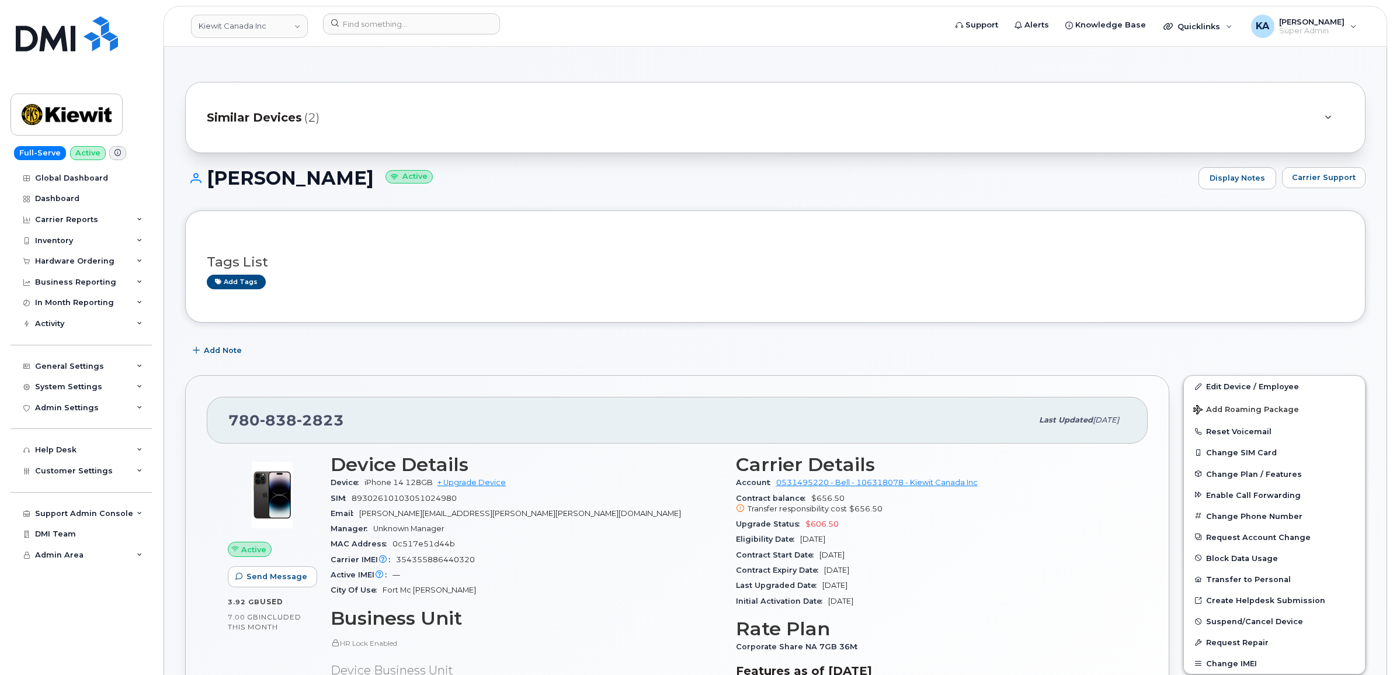
scroll to position [219, 0]
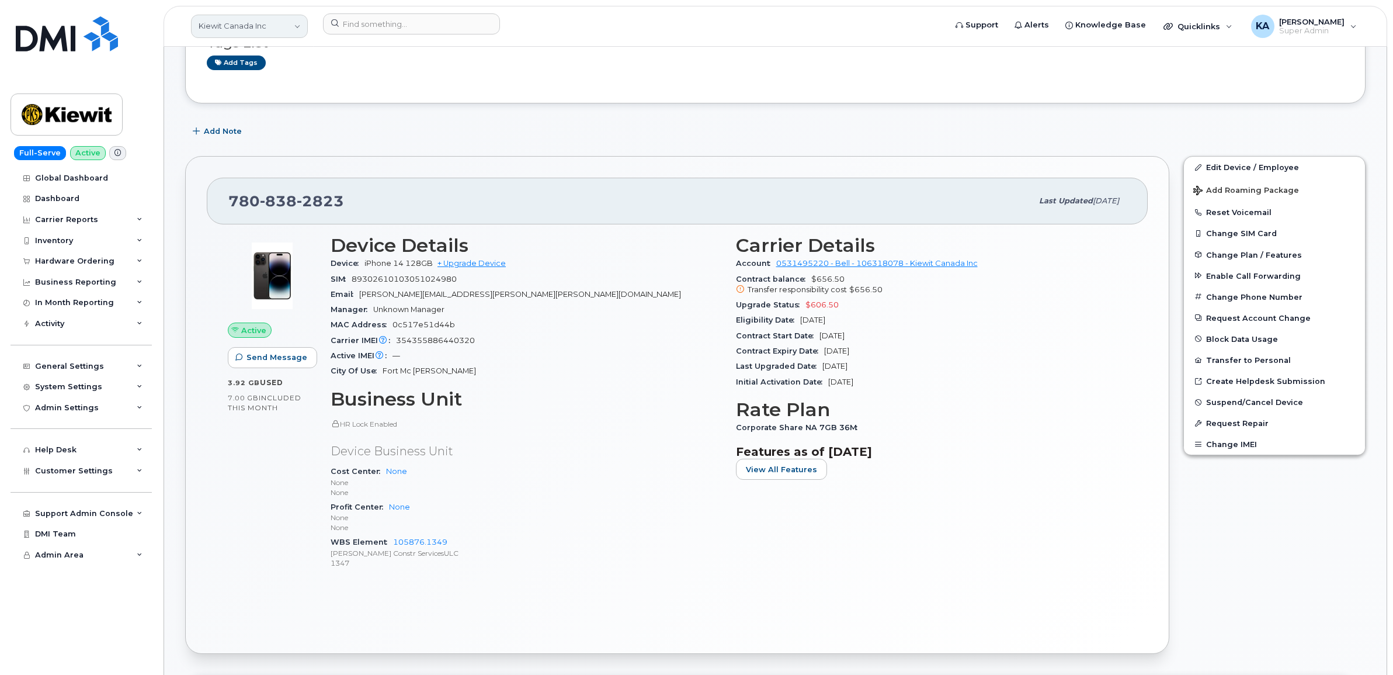
click at [255, 27] on link "Kiewit Canada Inc" at bounding box center [249, 26] width 117 height 23
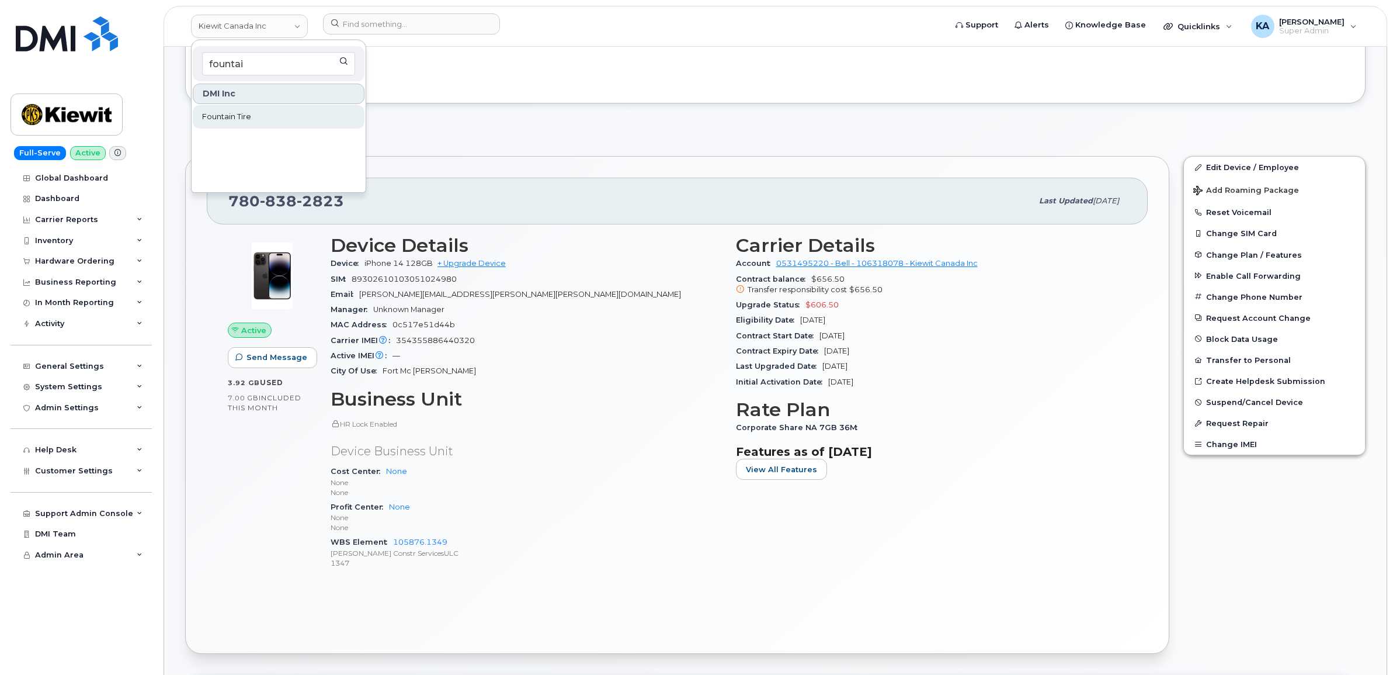
type input "fountai"
click at [219, 114] on span "Fountain Tire" at bounding box center [226, 117] width 49 height 12
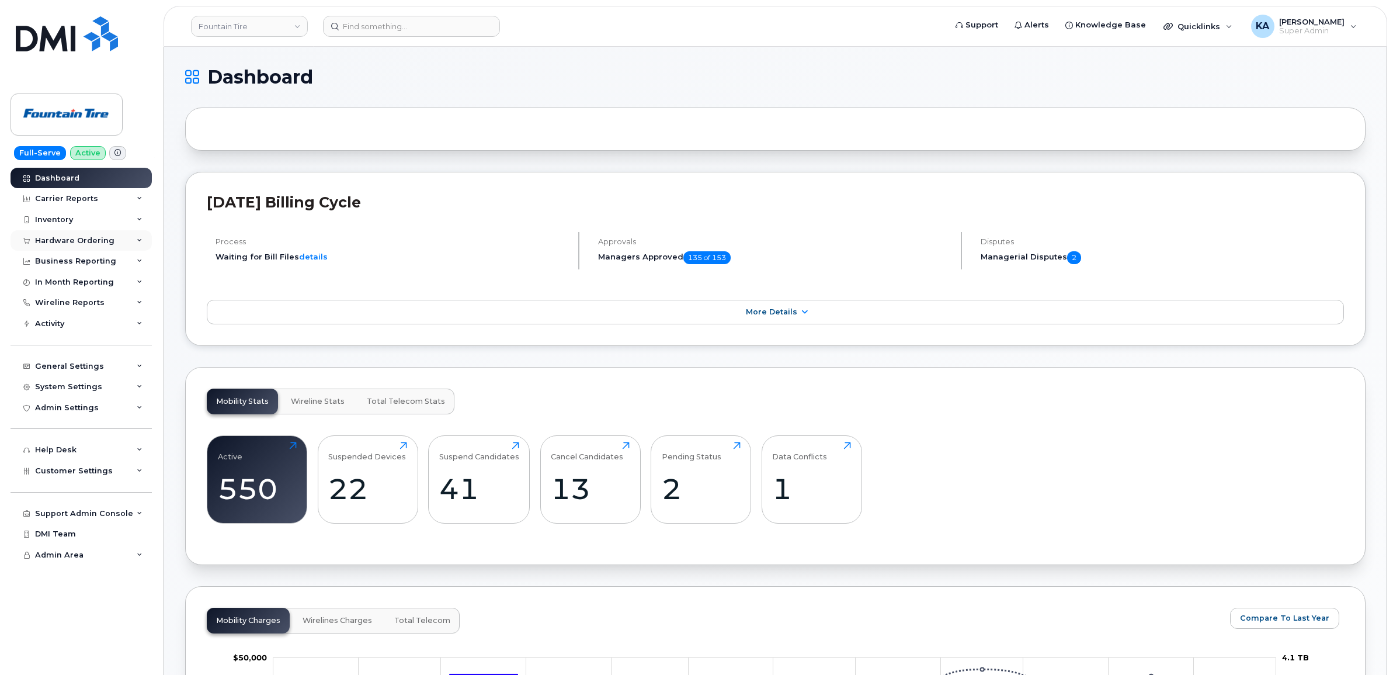
click at [85, 241] on div "Hardware Ordering" at bounding box center [74, 240] width 79 height 9
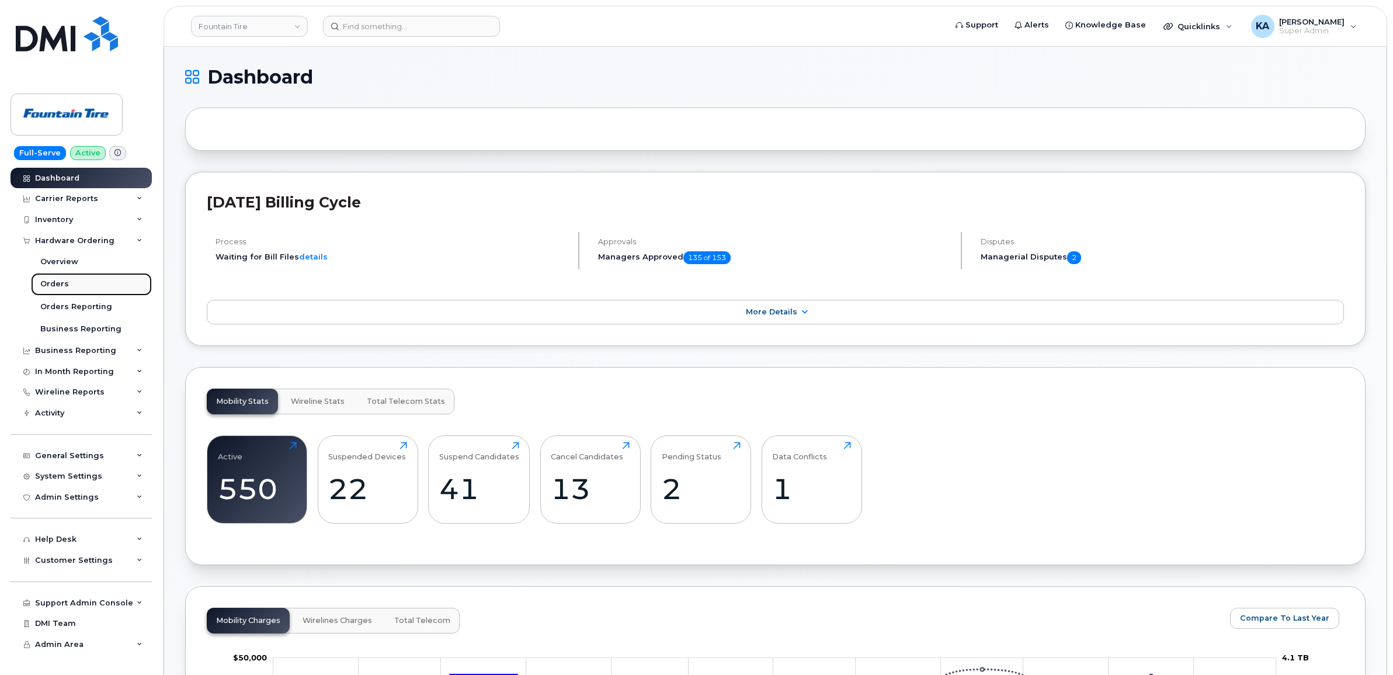
click at [55, 284] on div "Orders" at bounding box center [54, 284] width 29 height 11
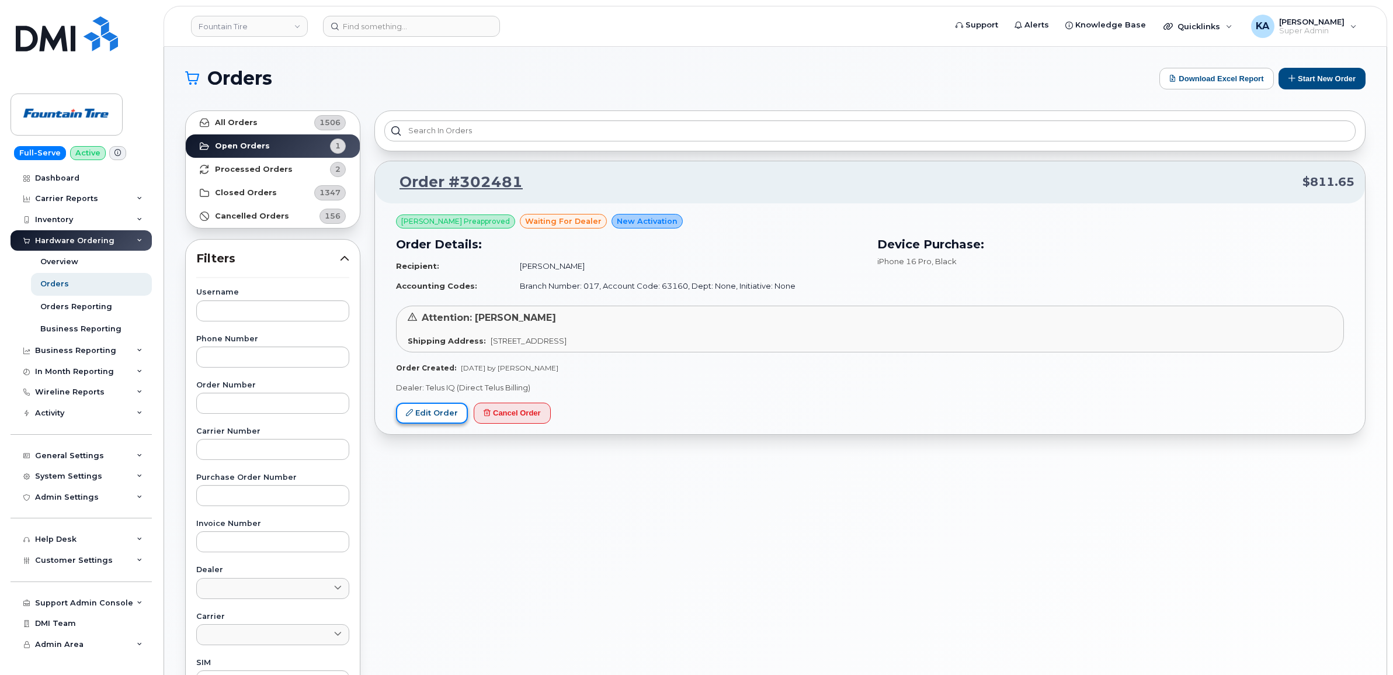
click at [419, 413] on link "Edit Order" at bounding box center [432, 413] width 72 height 22
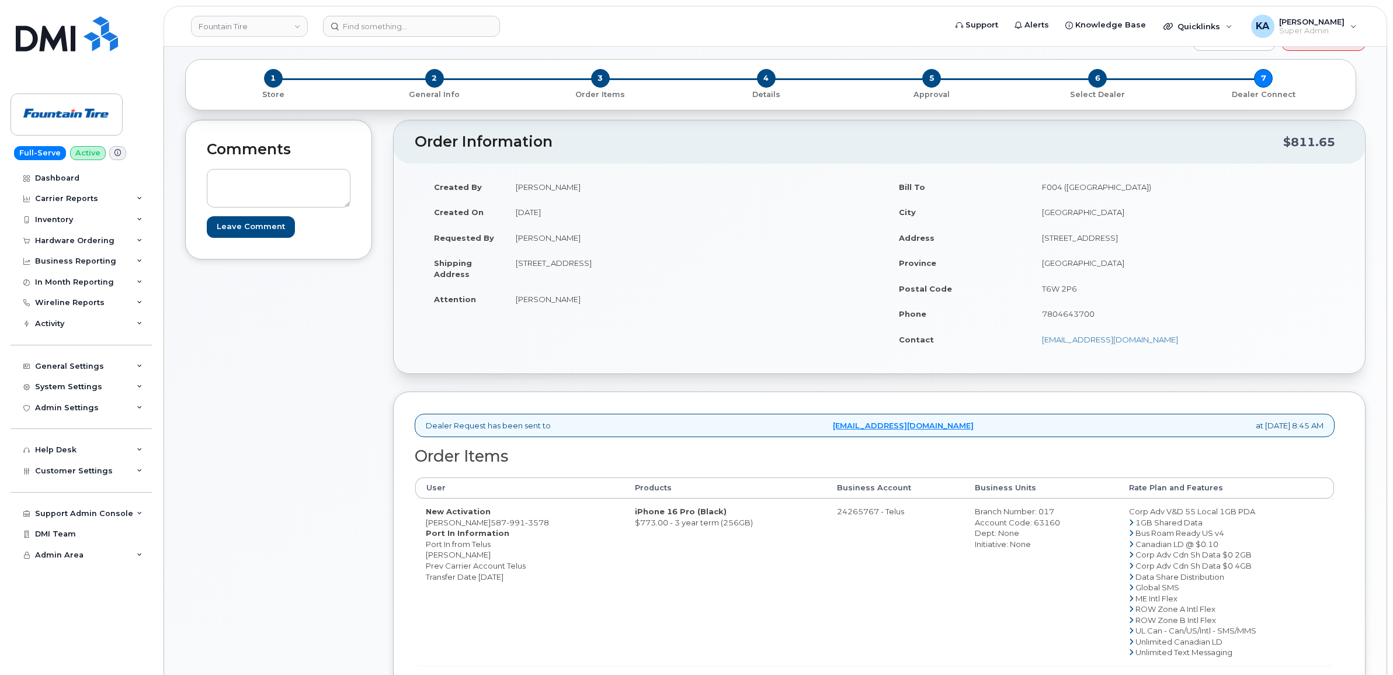
scroll to position [146, 0]
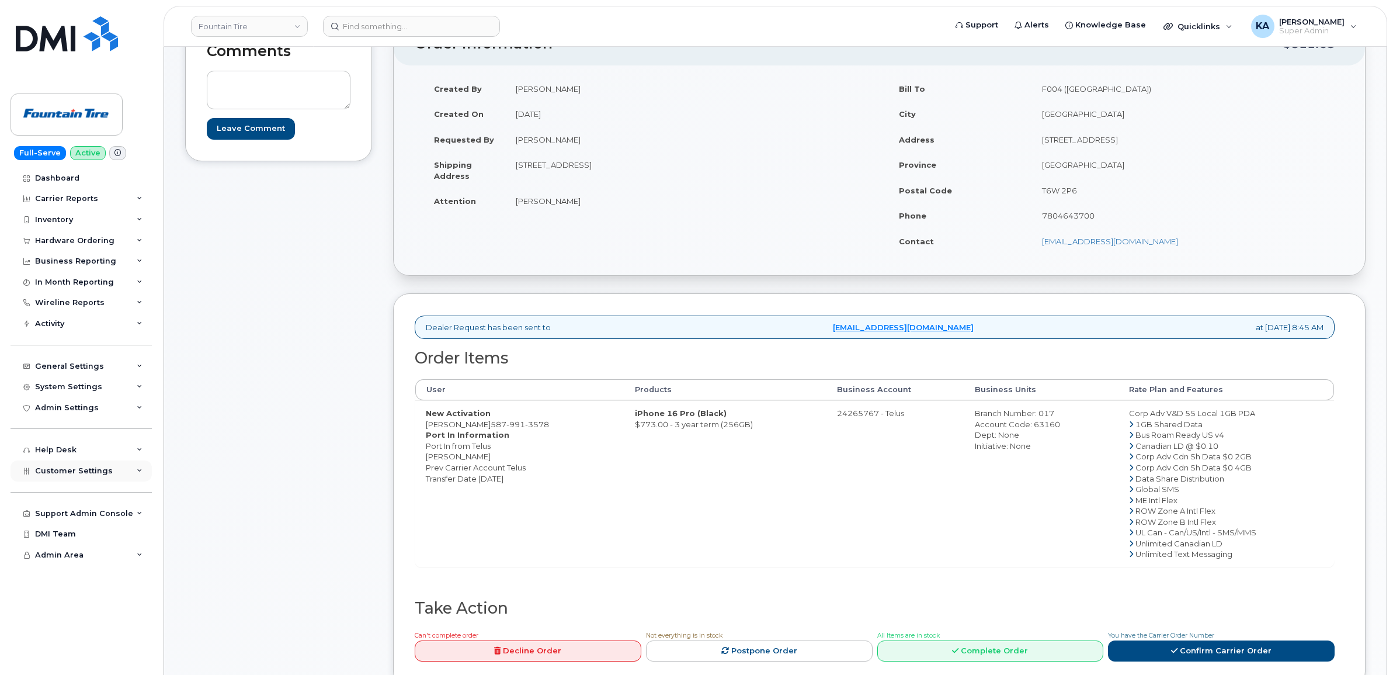
click at [59, 475] on span "Customer Settings" at bounding box center [74, 470] width 78 height 9
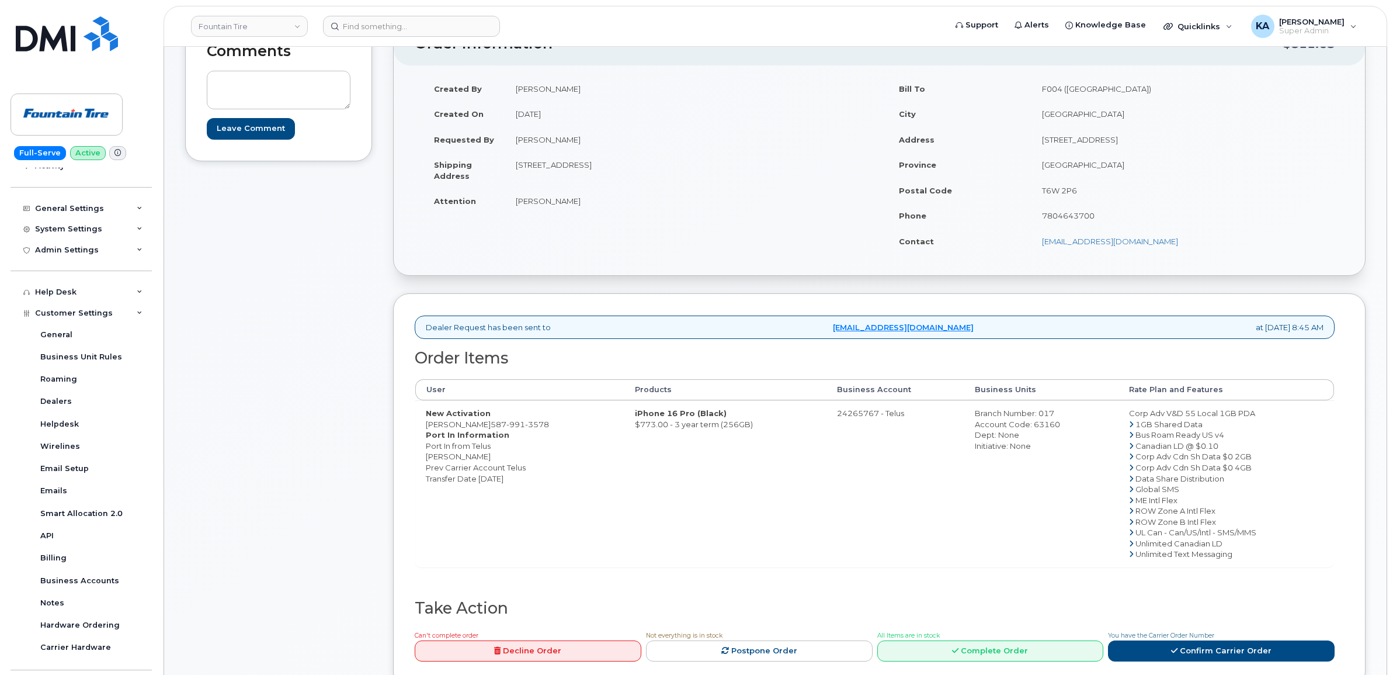
drag, startPoint x: 425, startPoint y: 427, endPoint x: 482, endPoint y: 430, distance: 57.9
click at [482, 430] on td "New Activation Dave Puittinen 587 991 3578 Port In Information Port In from Tel…" at bounding box center [519, 483] width 209 height 166
copy td "Dave Puittinen"
drag, startPoint x: 549, startPoint y: 424, endPoint x: 485, endPoint y: 427, distance: 64.3
click at [485, 427] on td "New Activation Dave Puittinen 587 991 3578 Port In Information Port In from Tel…" at bounding box center [519, 483] width 209 height 166
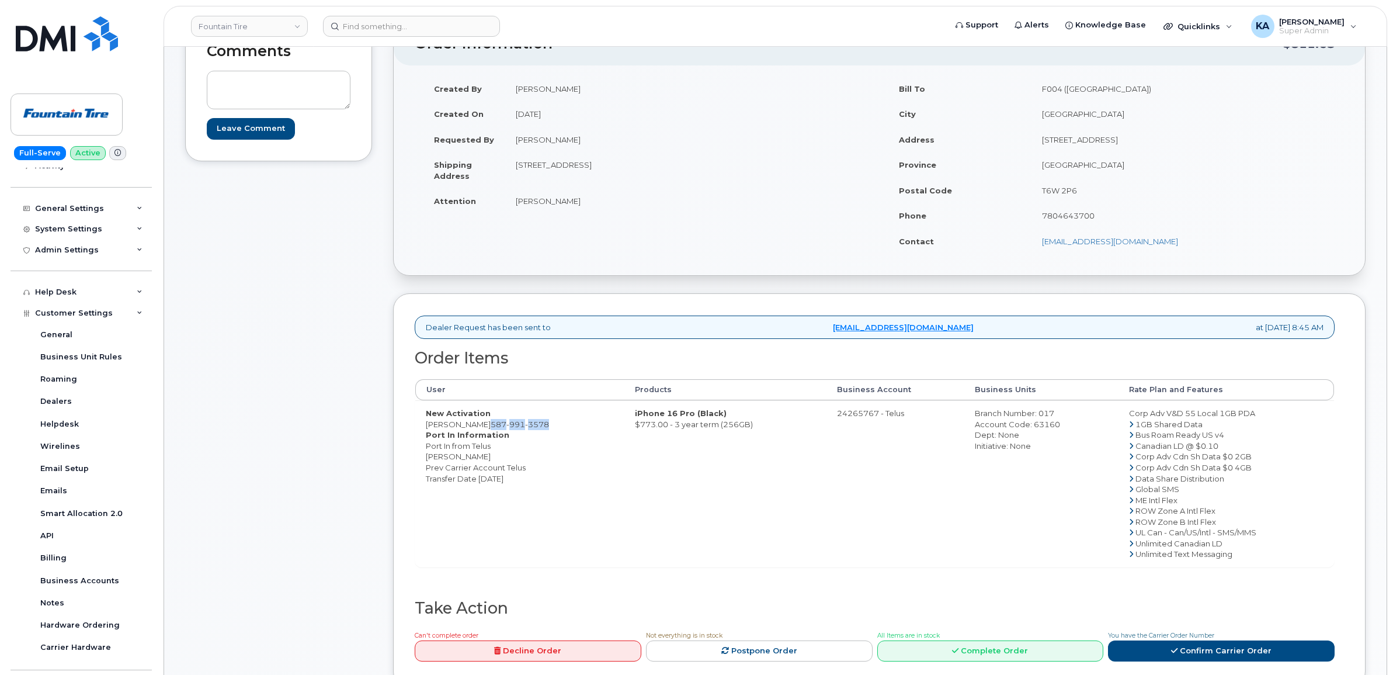
copy span "587 991 3578"
drag, startPoint x: 422, startPoint y: 425, endPoint x: 482, endPoint y: 428, distance: 59.6
click at [482, 428] on td "New Activation Dave Puittinen 587 991 3578 Port In Information Port In from Tel…" at bounding box center [519, 483] width 209 height 166
copy td "Dave Puittinen"
drag, startPoint x: 546, startPoint y: 426, endPoint x: 485, endPoint y: 426, distance: 60.7
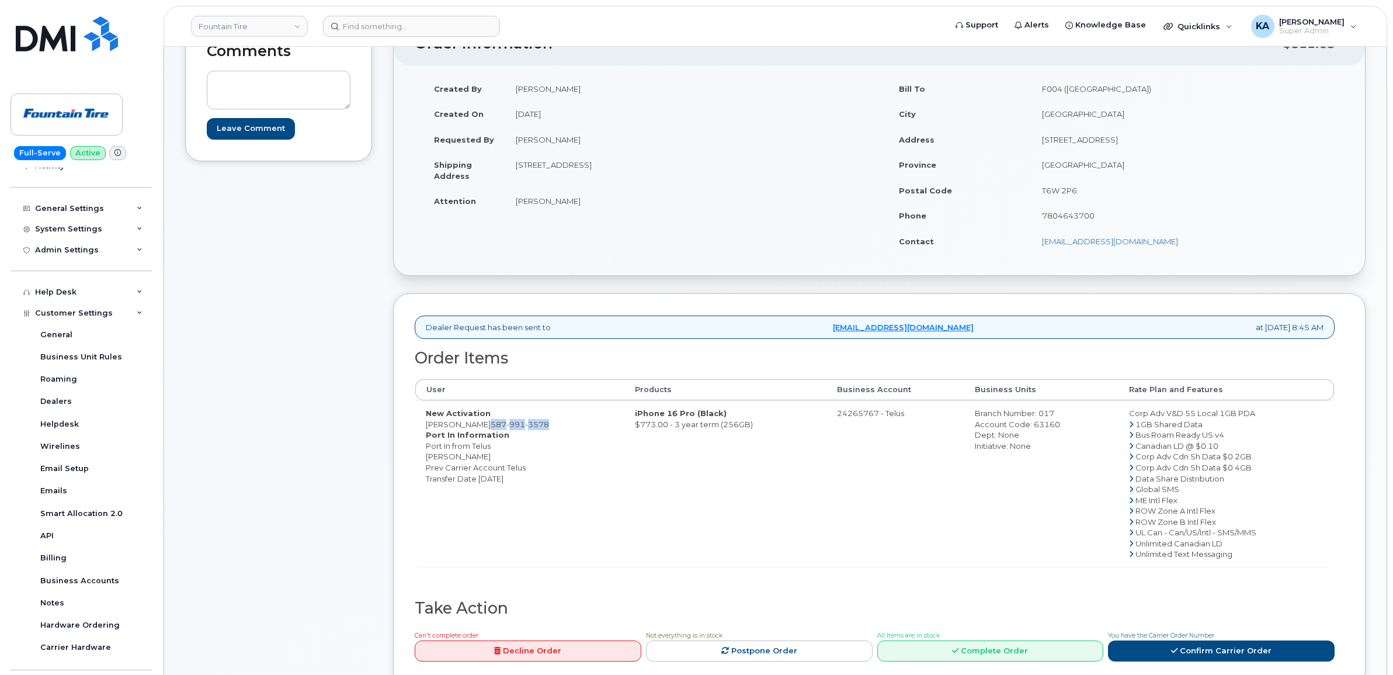
click at [485, 426] on td "New Activation Dave Puittinen 587 991 3578 Port In Information Port In from Tel…" at bounding box center [519, 483] width 209 height 166
copy span "587 991 3578"
click at [695, 530] on td "iPhone 16 Pro (Black) $773.00 - 3 year term (256GB)" at bounding box center [724, 483] width 201 height 166
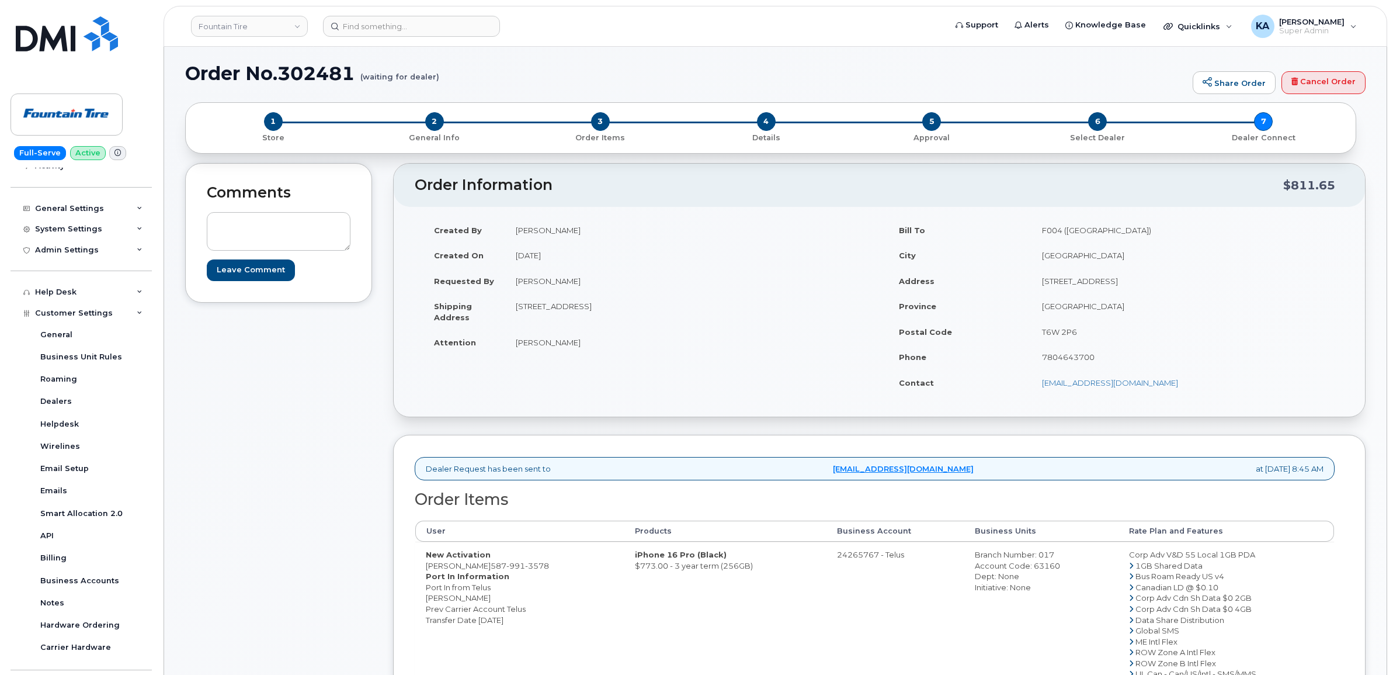
scroll to position [0, 0]
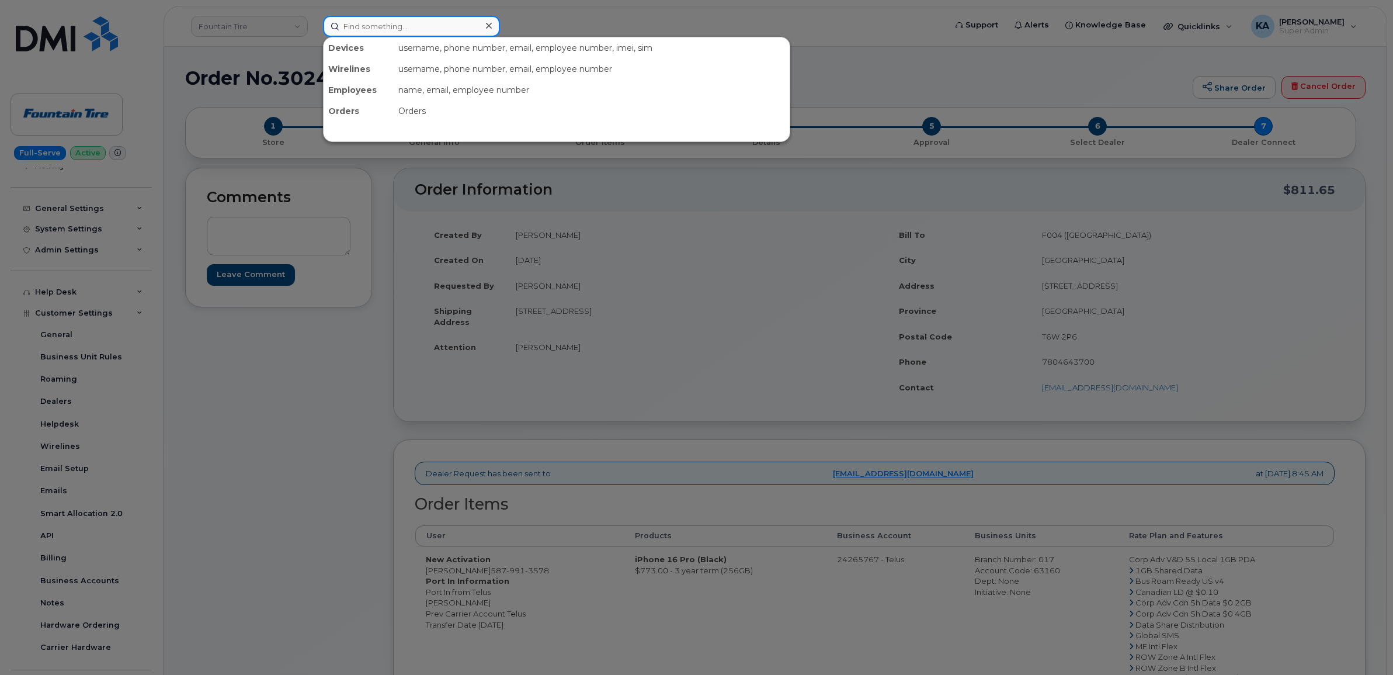
click at [371, 25] on input at bounding box center [411, 26] width 177 height 21
paste input "5873415400"
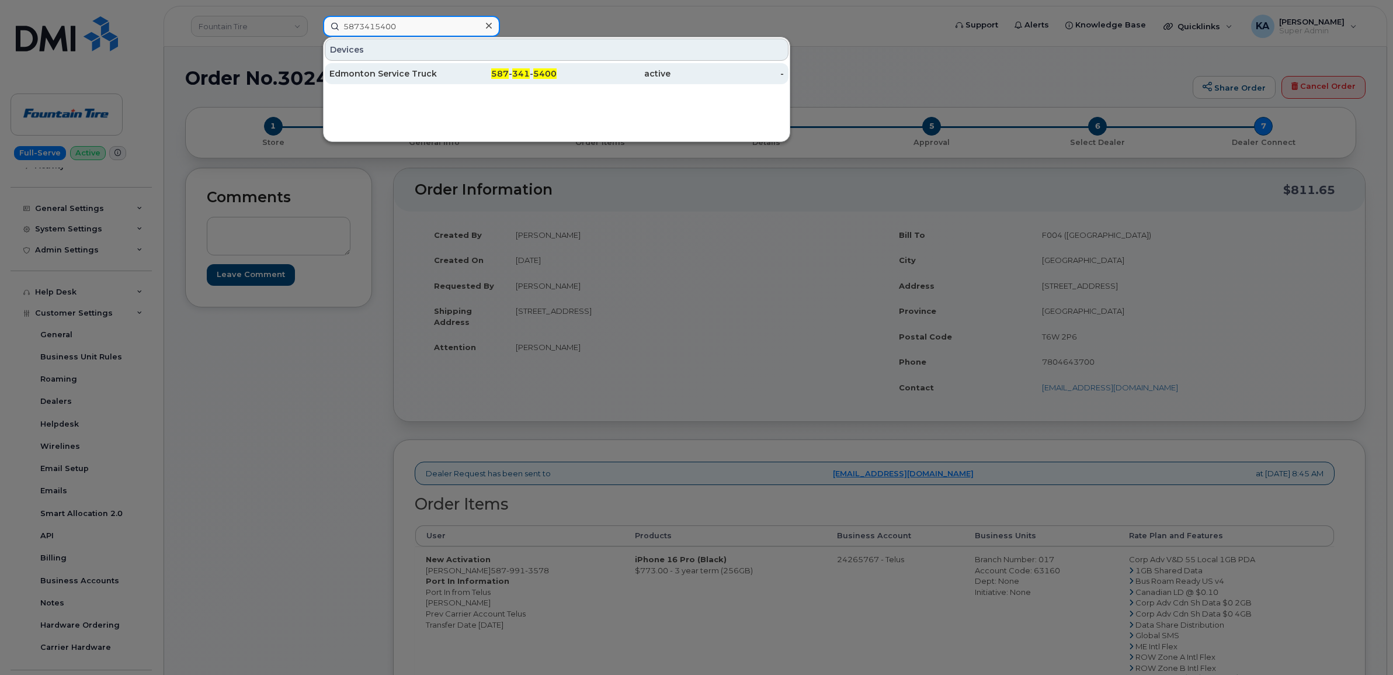
type input "5873415400"
click at [377, 71] on div "Edmonton Service Truck" at bounding box center [386, 74] width 114 height 12
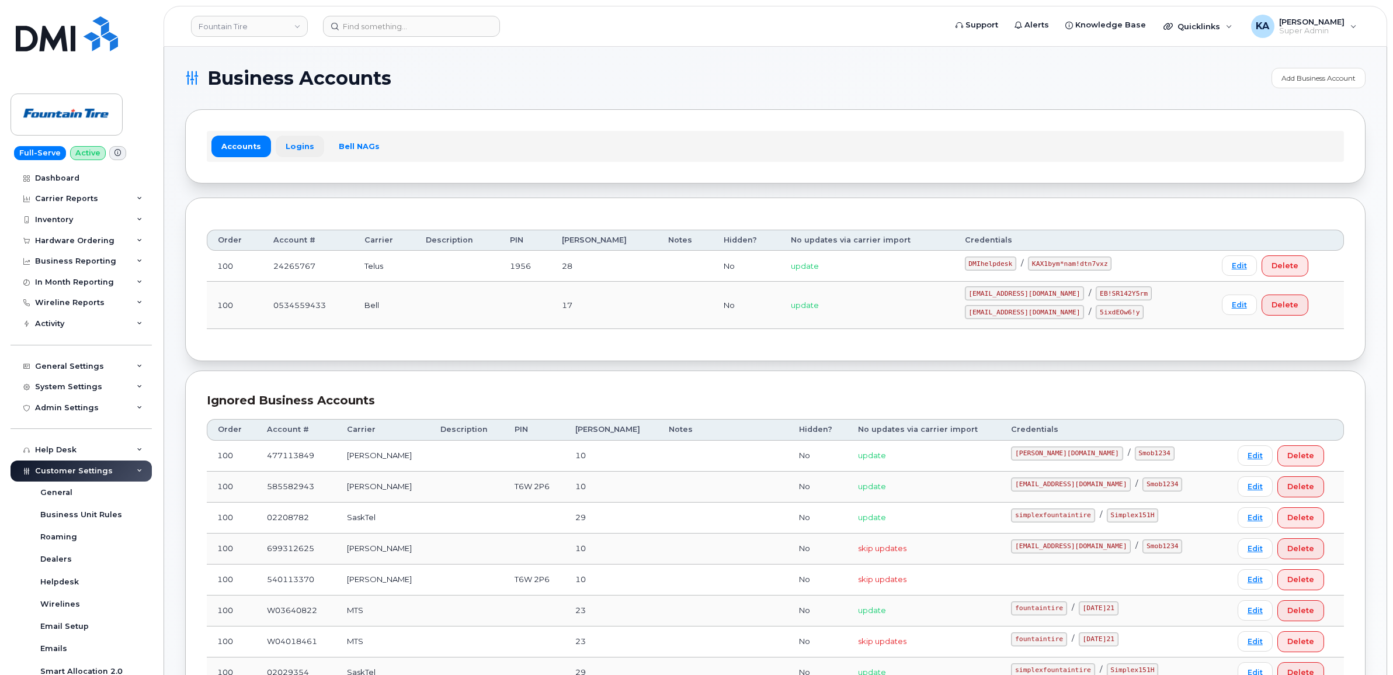
click at [289, 144] on link "Logins" at bounding box center [300, 145] width 48 height 21
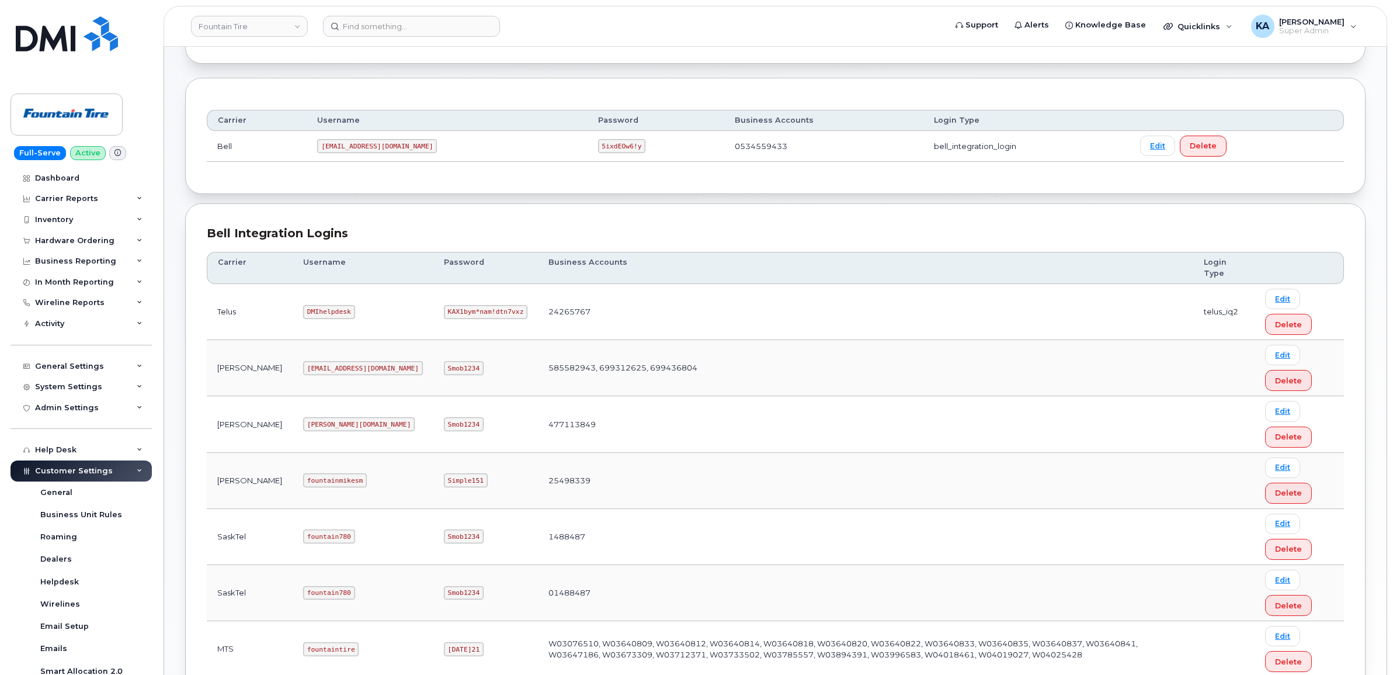
scroll to position [146, 0]
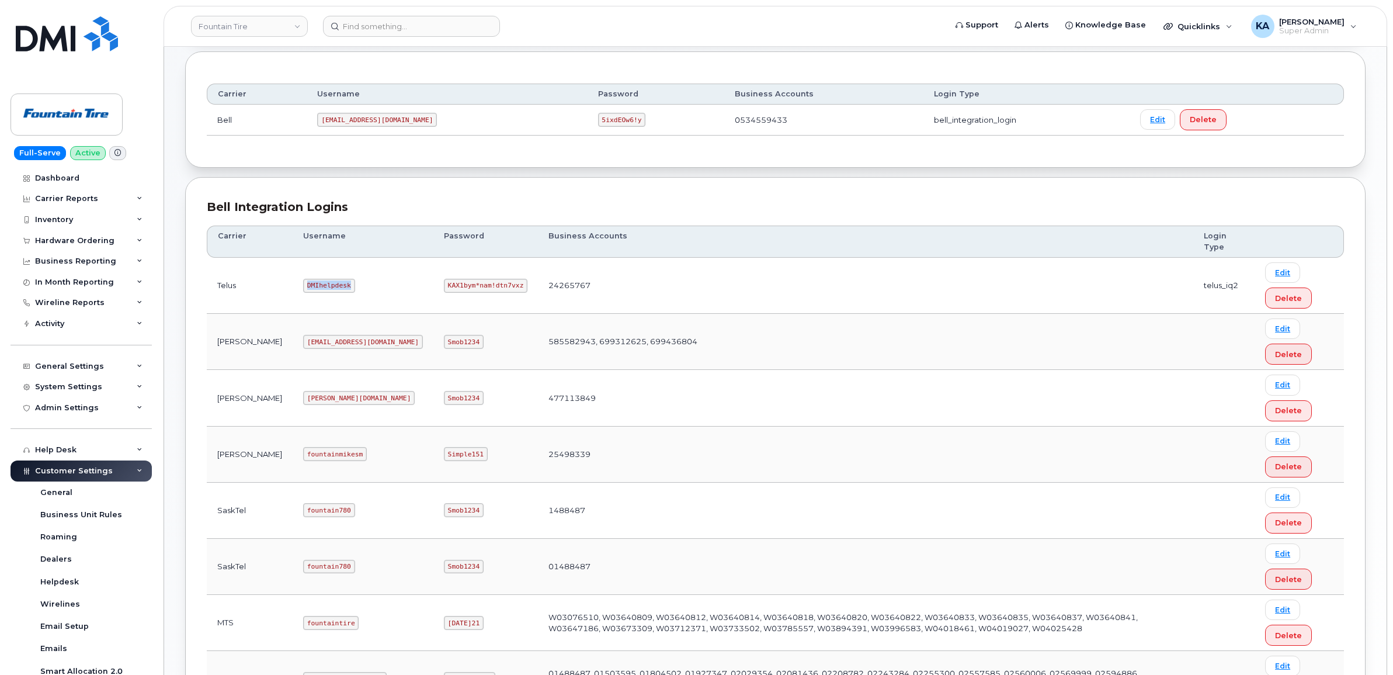
drag, startPoint x: 270, startPoint y: 289, endPoint x: 314, endPoint y: 293, distance: 44.0
click at [313, 293] on code "DMIhelpdesk" at bounding box center [329, 286] width 52 height 14
copy code "DMIhelpdesk"
drag, startPoint x: 368, startPoint y: 289, endPoint x: 443, endPoint y: 294, distance: 74.3
click at [443, 294] on td "KAX1bym*nam!dtn7vxz" at bounding box center [485, 286] width 105 height 56
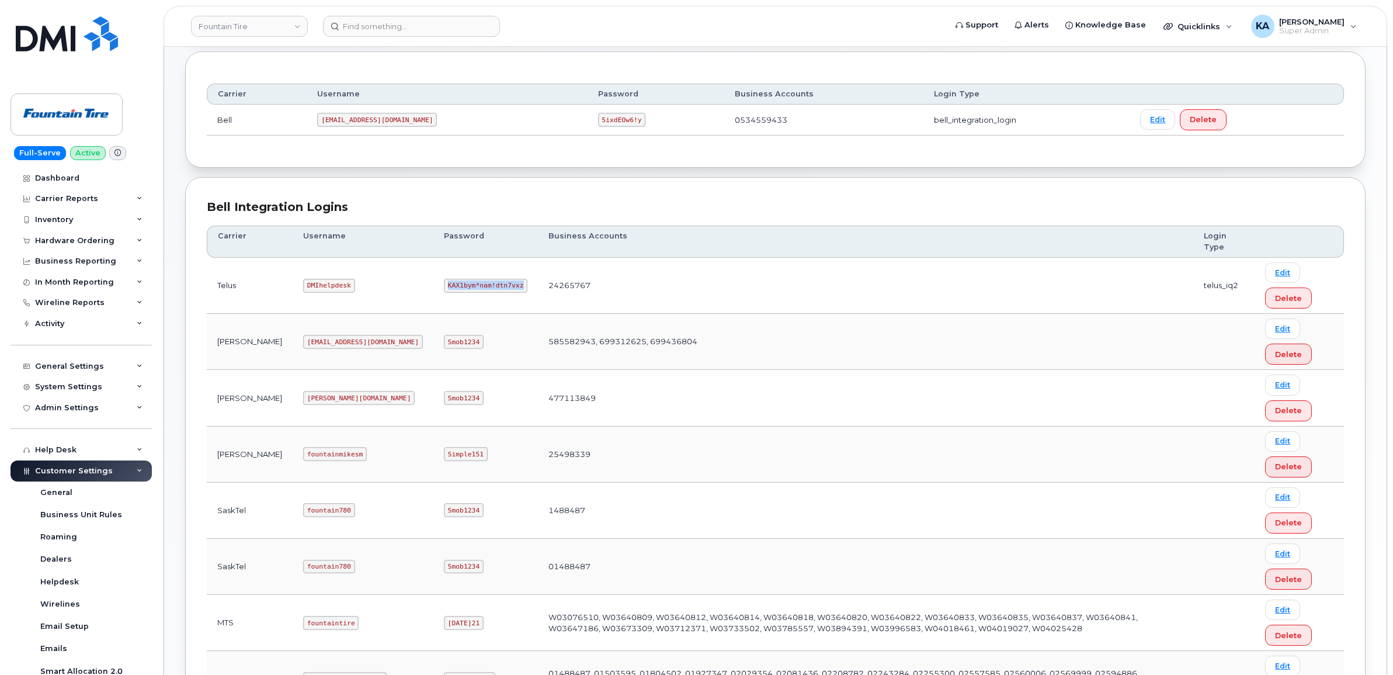
copy code "KAX1bym*nam!dtn7vxz"
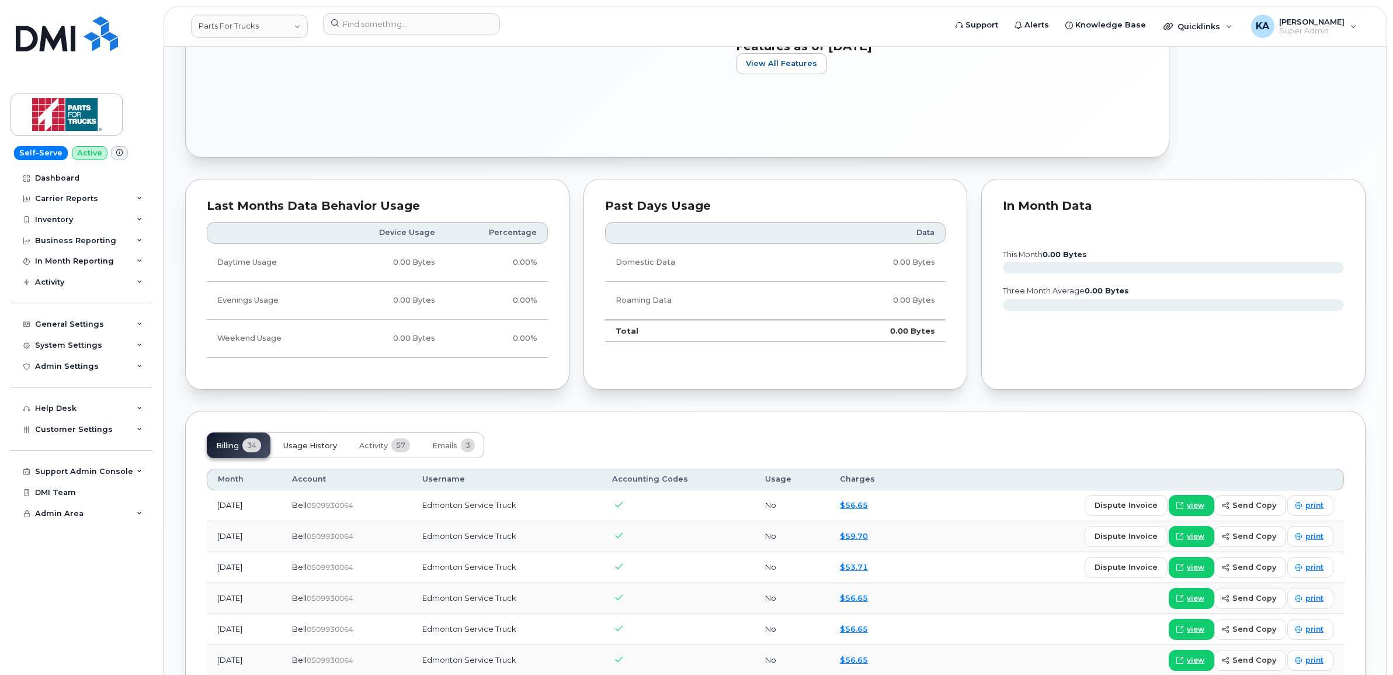
scroll to position [584, 0]
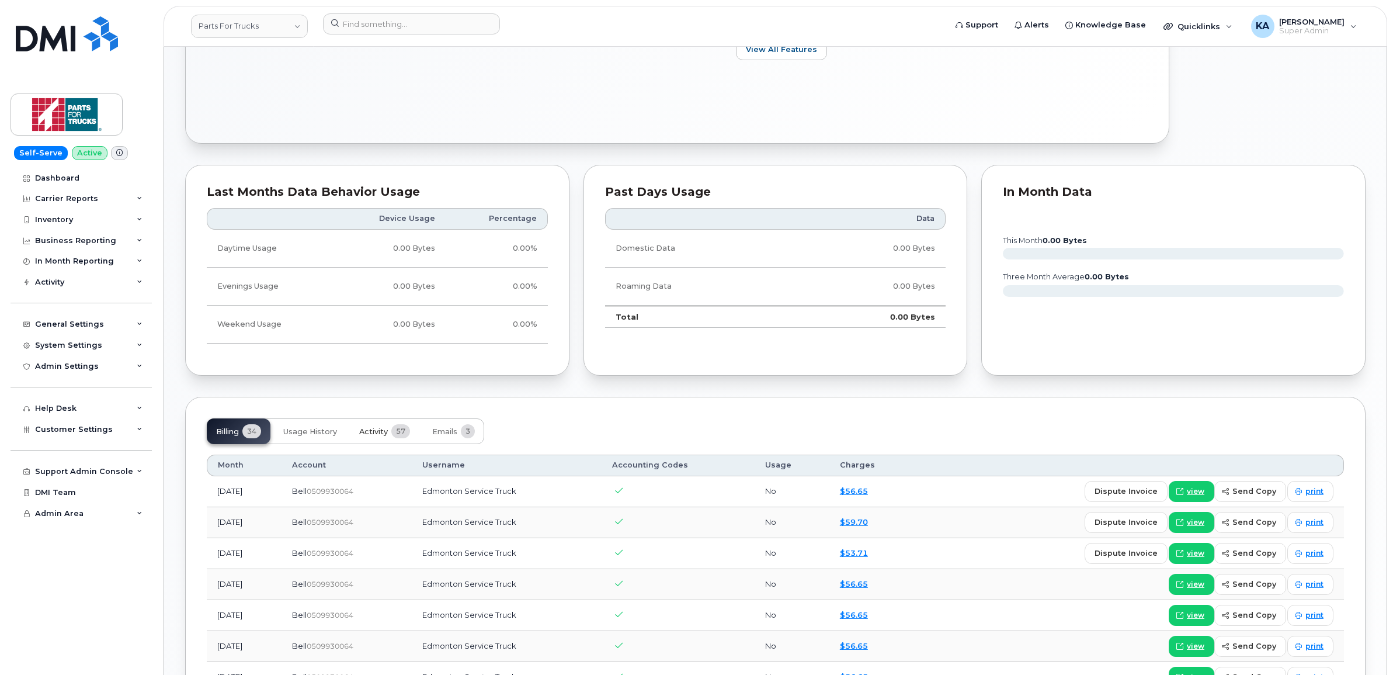
click at [370, 433] on span "Activity" at bounding box center [373, 431] width 29 height 9
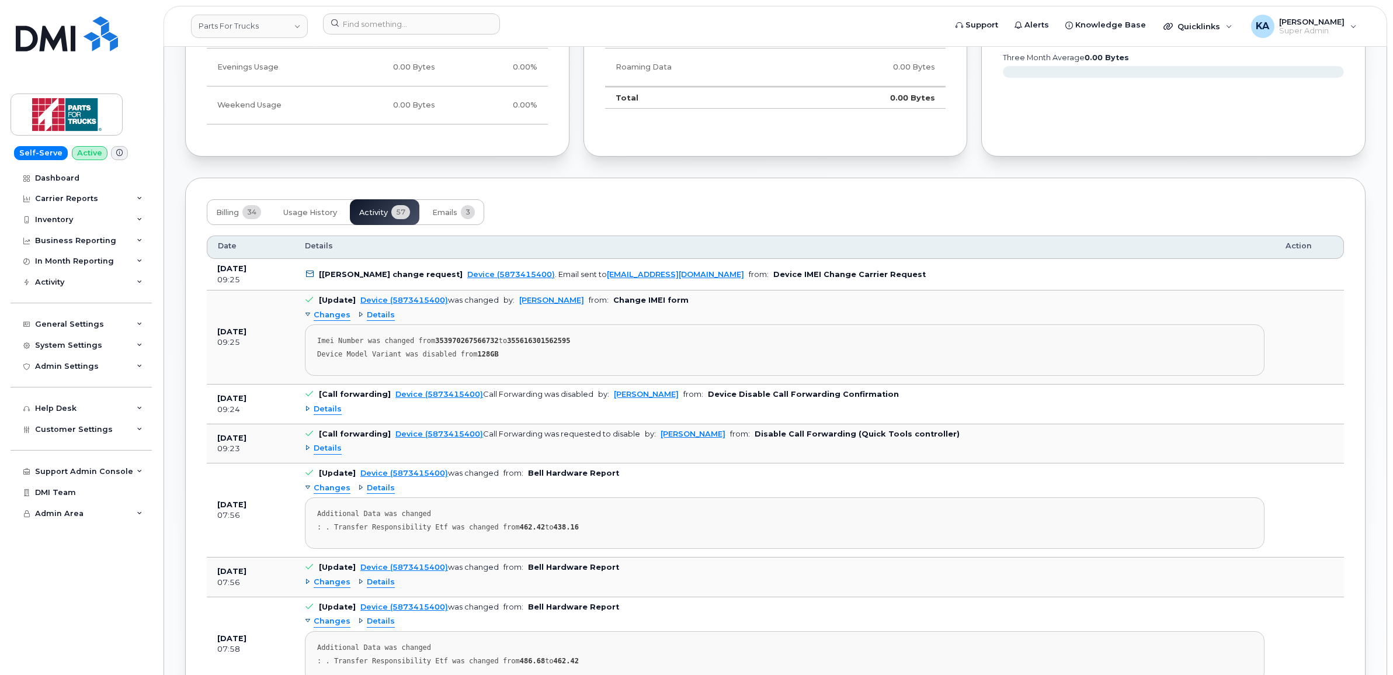
scroll to position [730, 0]
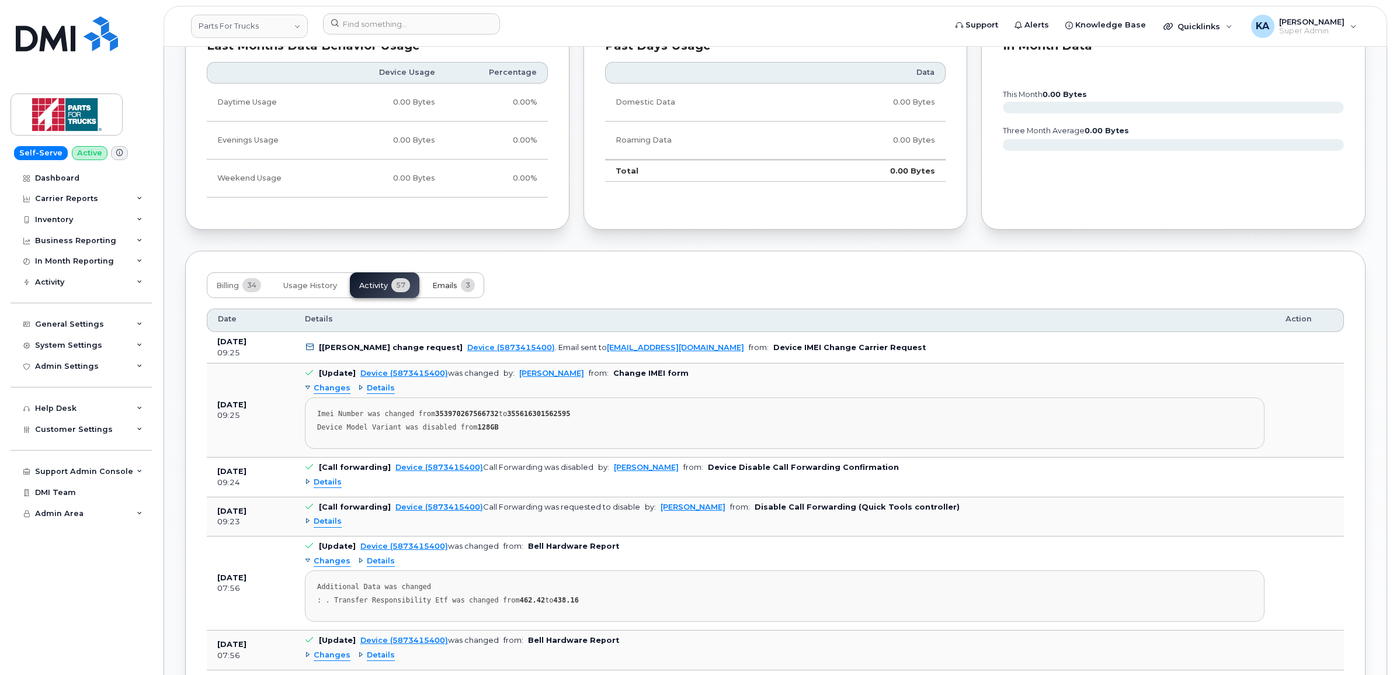
click at [446, 288] on span "Emails" at bounding box center [444, 285] width 25 height 9
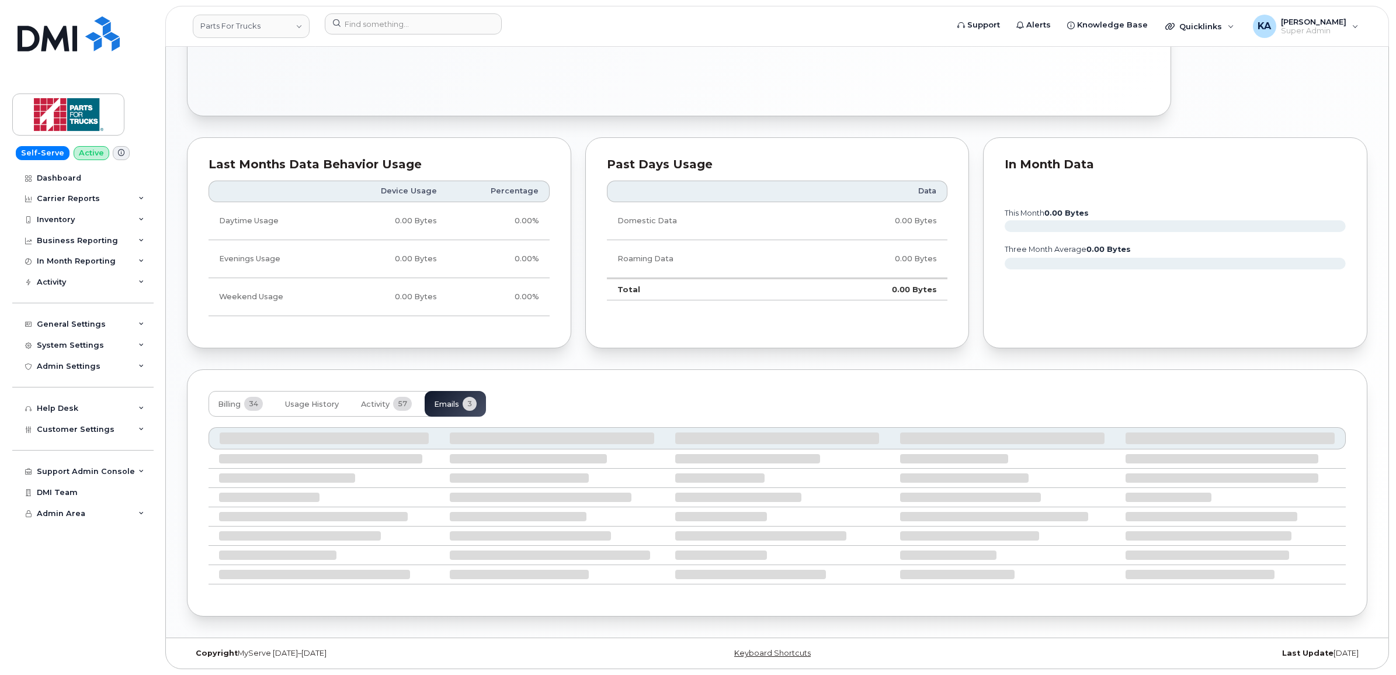
scroll to position [541, 0]
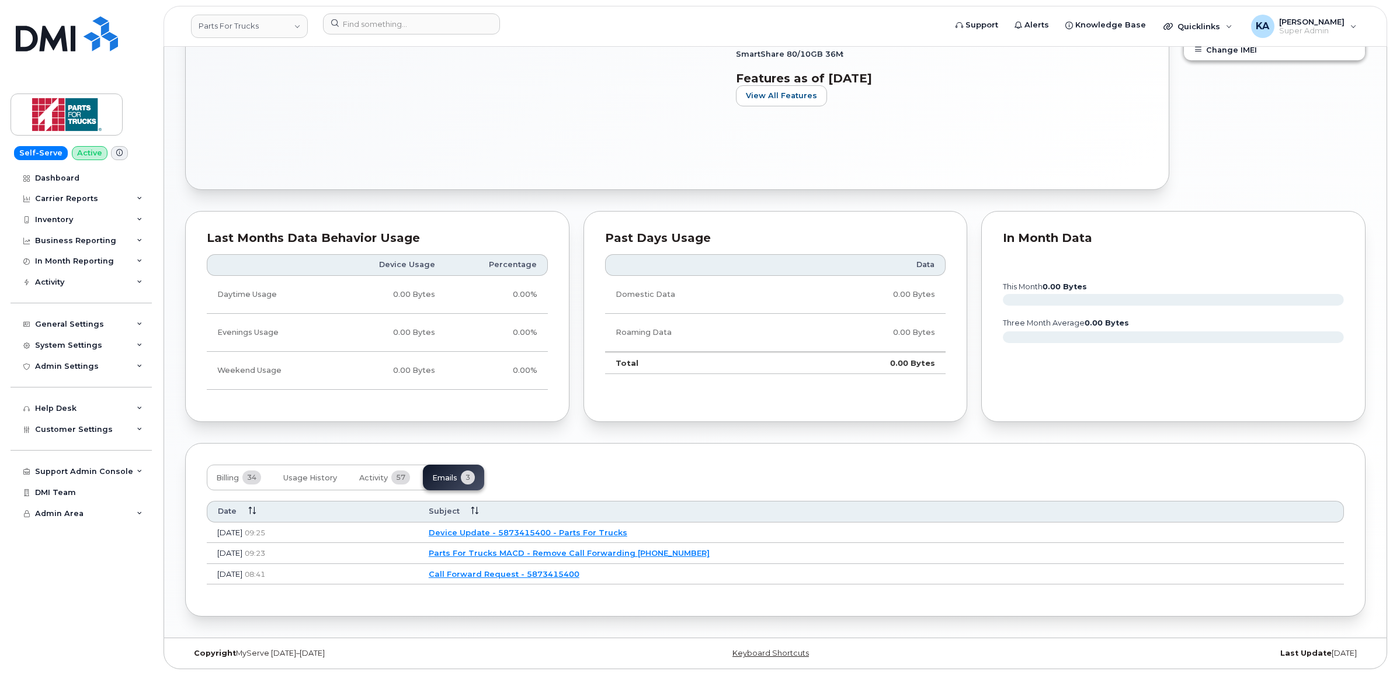
click at [553, 549] on link "Parts For Trucks MACD - Remove Call Forwarding 5873415400" at bounding box center [569, 552] width 281 height 9
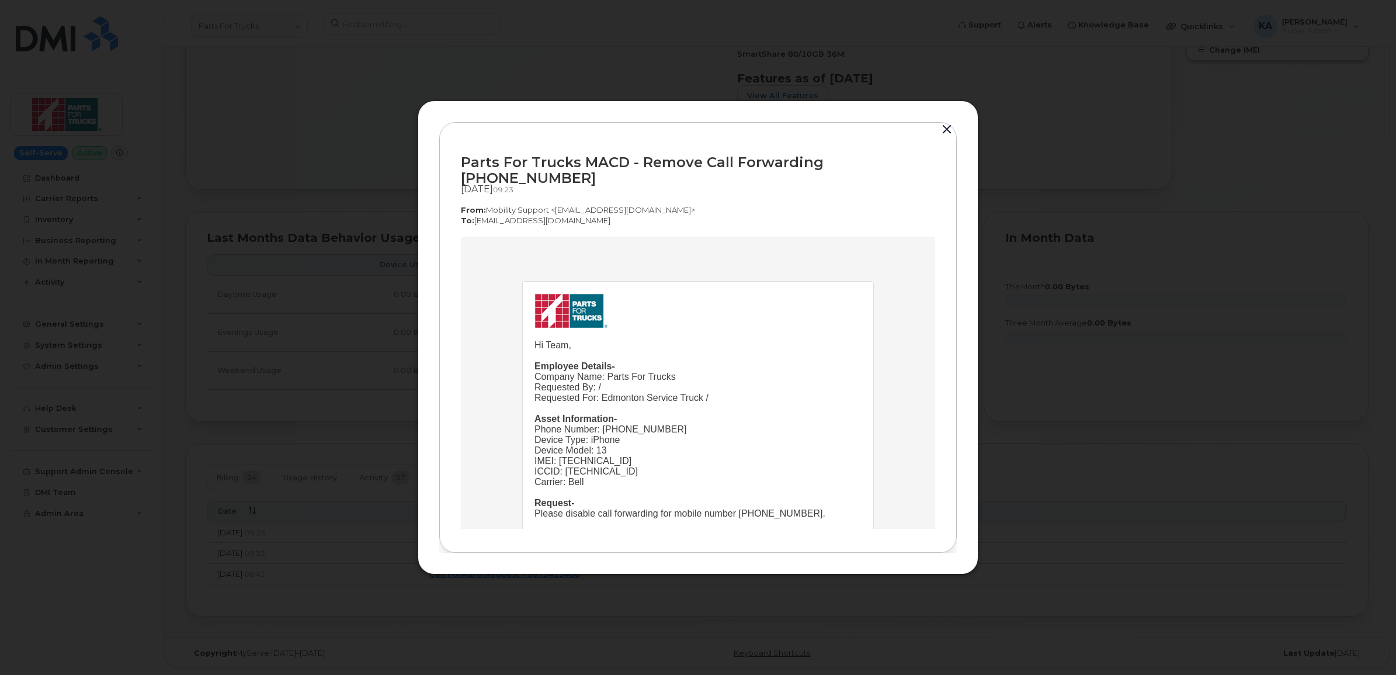
scroll to position [73, 0]
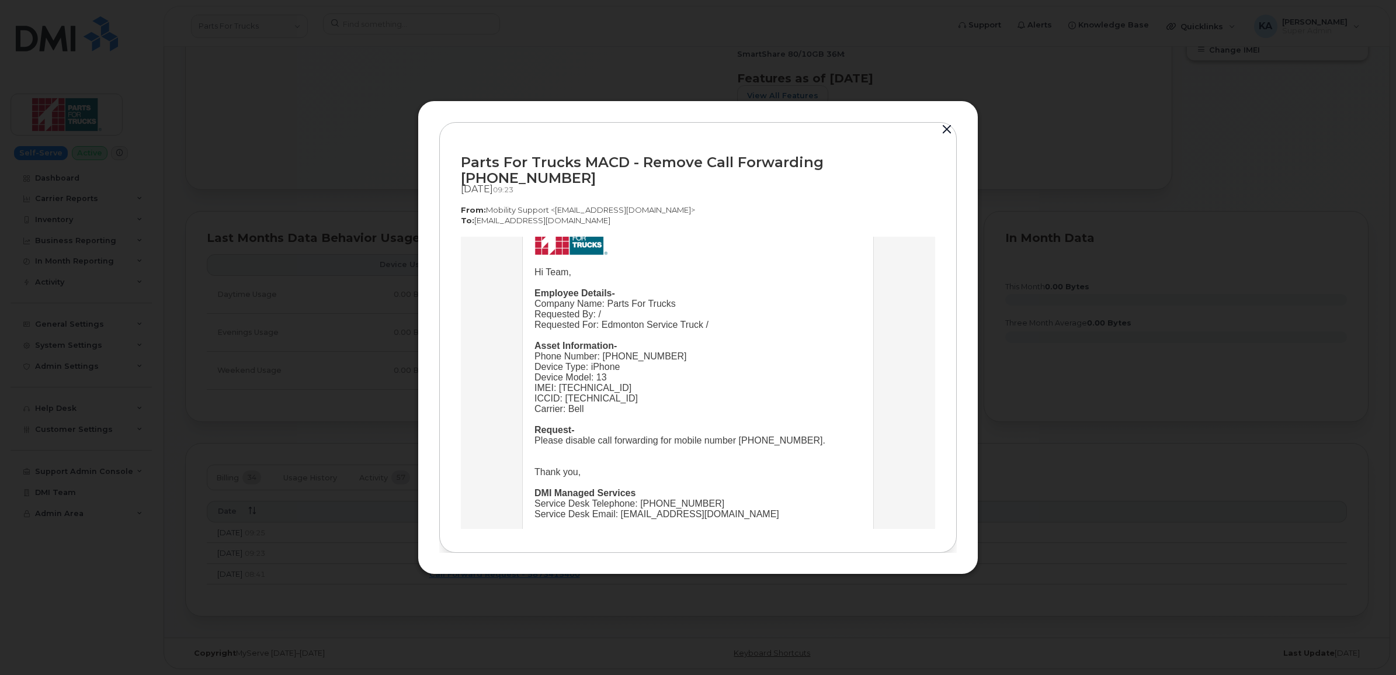
click at [946, 138] on button "button" at bounding box center [947, 129] width 18 height 16
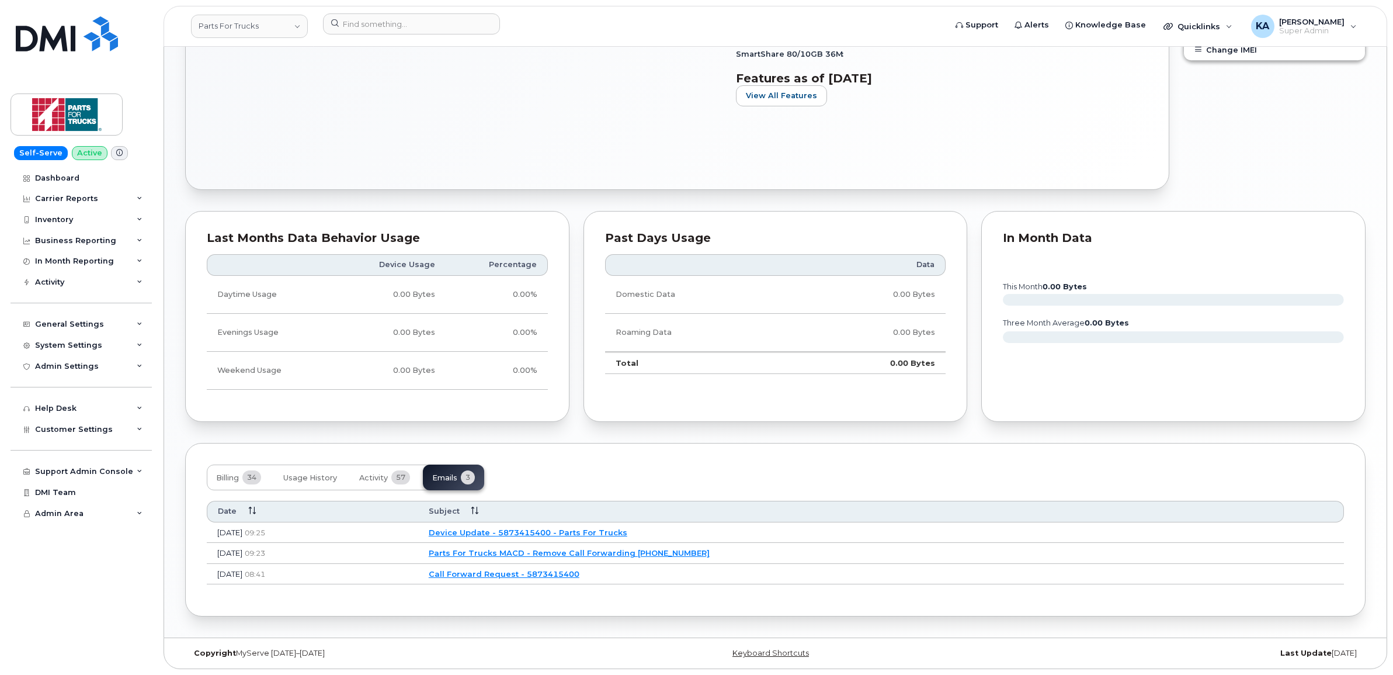
click at [580, 532] on link "Device Update - 5873415400 - Parts For Trucks" at bounding box center [528, 531] width 199 height 9
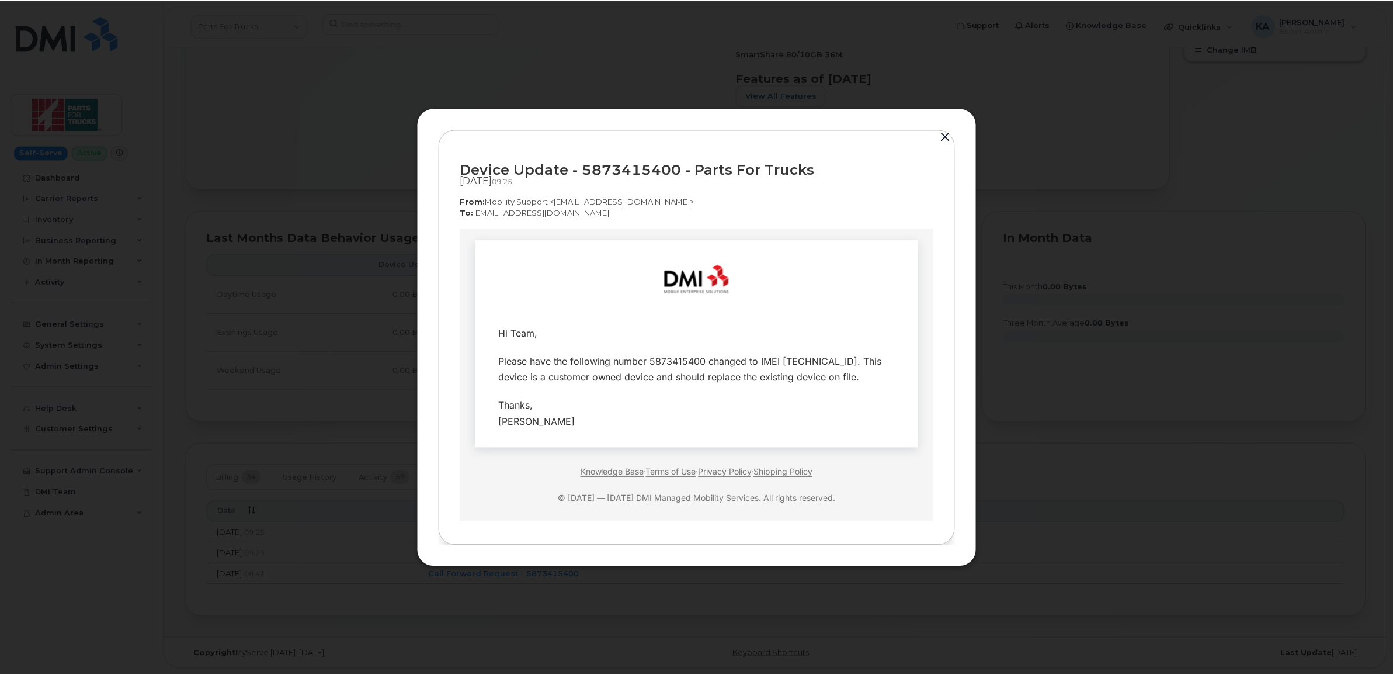
scroll to position [0, 0]
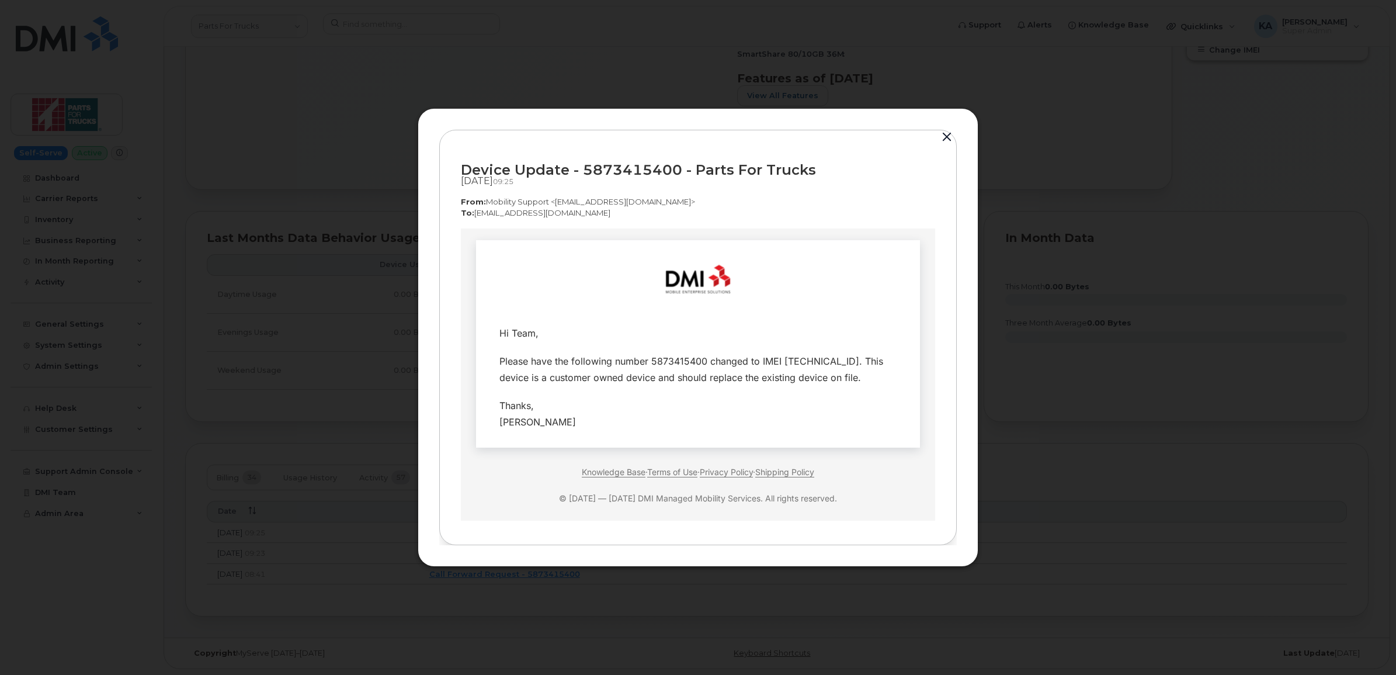
click at [943, 137] on button "button" at bounding box center [947, 137] width 18 height 16
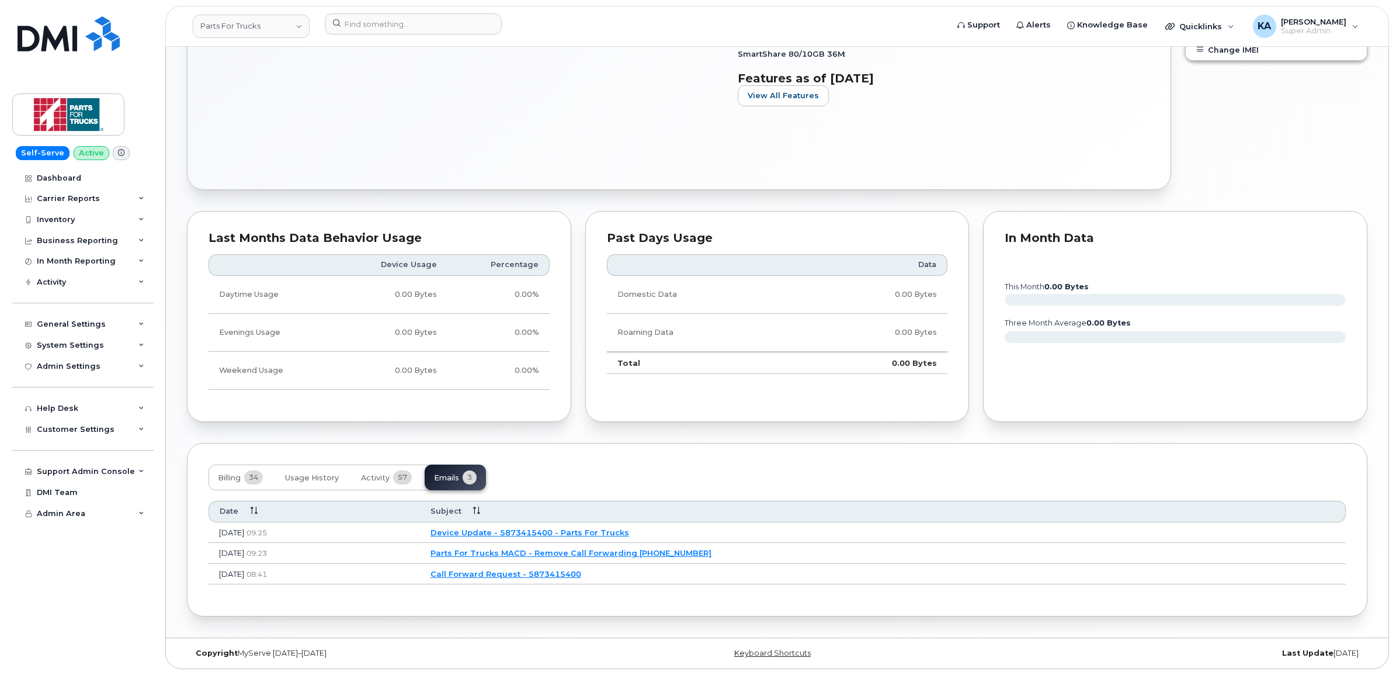
scroll to position [541, 0]
click at [550, 548] on link "Parts For Trucks MACD - Remove Call Forwarding 5873415400" at bounding box center [569, 552] width 281 height 9
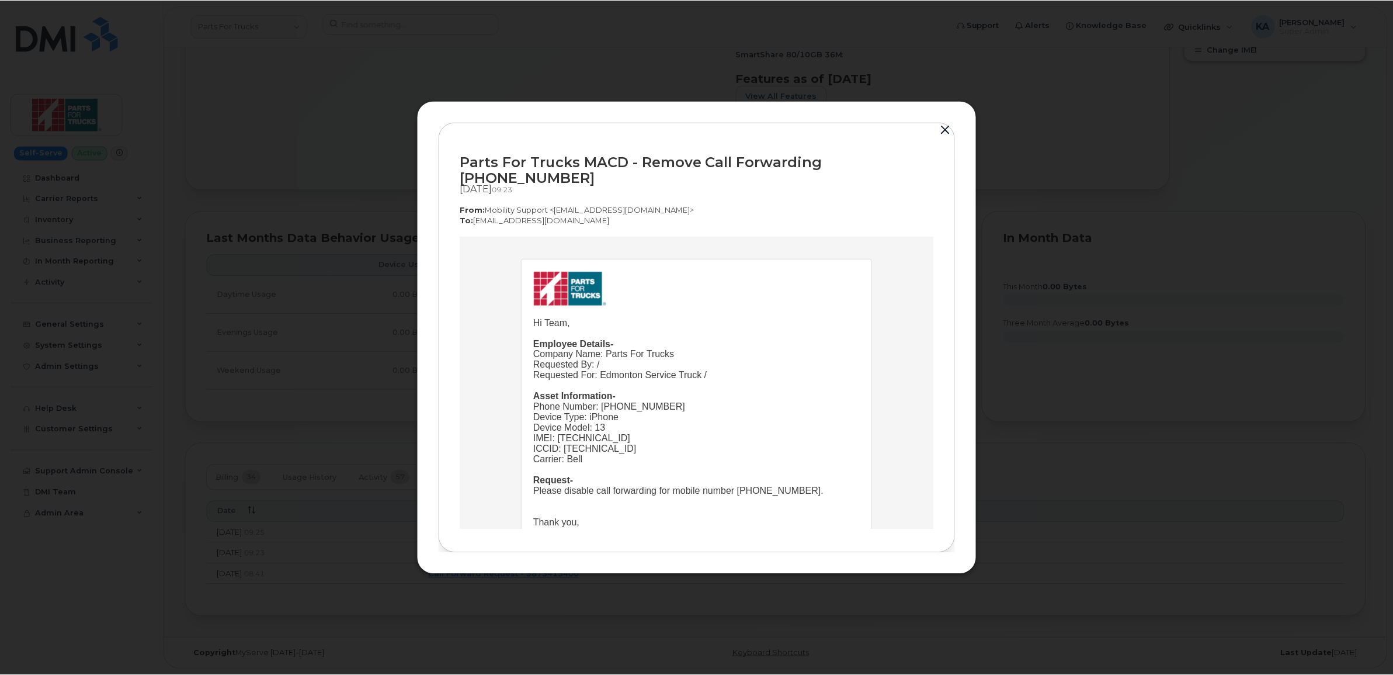
scroll to position [0, 0]
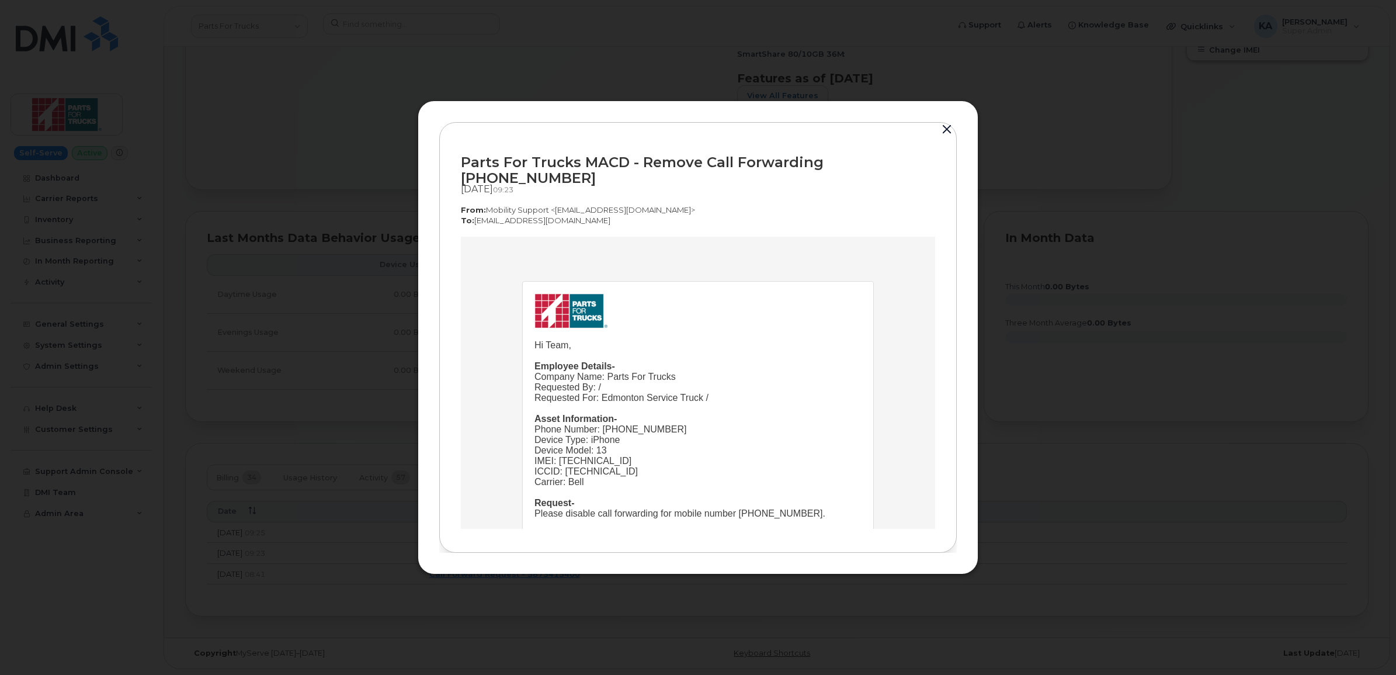
drag, startPoint x: 746, startPoint y: 473, endPoint x: 537, endPoint y: 282, distance: 283.6
click at [537, 282] on td "Hi Team, Employee Details- Company Name: Parts For Trucks Requested By: / Reque…" at bounding box center [698, 447] width 350 height 332
copy td "Hi Team, Employee Details- Company Name: Parts For Trucks Requested By: / Reque…"
click at [942, 136] on button "button" at bounding box center [947, 129] width 18 height 16
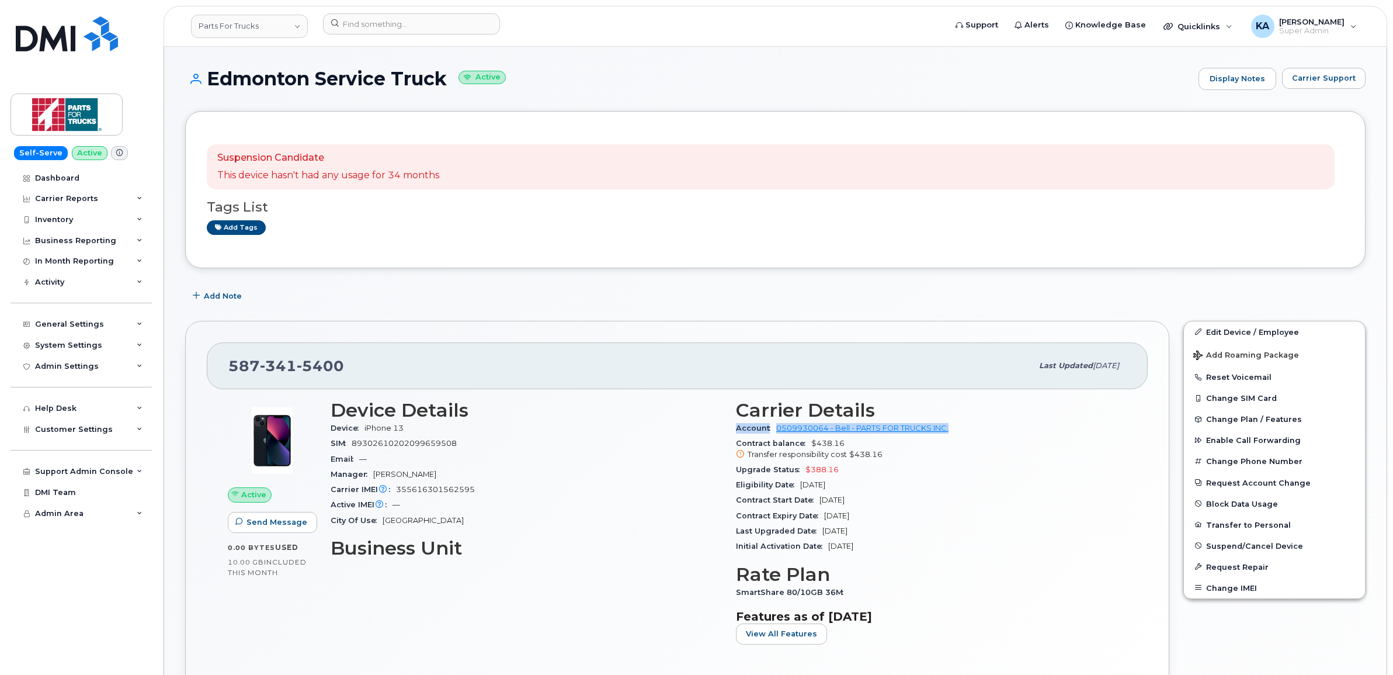
drag, startPoint x: 732, startPoint y: 427, endPoint x: 952, endPoint y: 435, distance: 220.9
click at [952, 435] on div "Carrier Details Account 0509930064 - Bell - PARTS FOR TRUCKS INC. Contract bala…" at bounding box center [931, 526] width 405 height 268
copy div "Account 0509930064 - Bell - PARTS FOR TRUCKS INC."
click at [258, 30] on link "Parts For Trucks" at bounding box center [249, 26] width 117 height 23
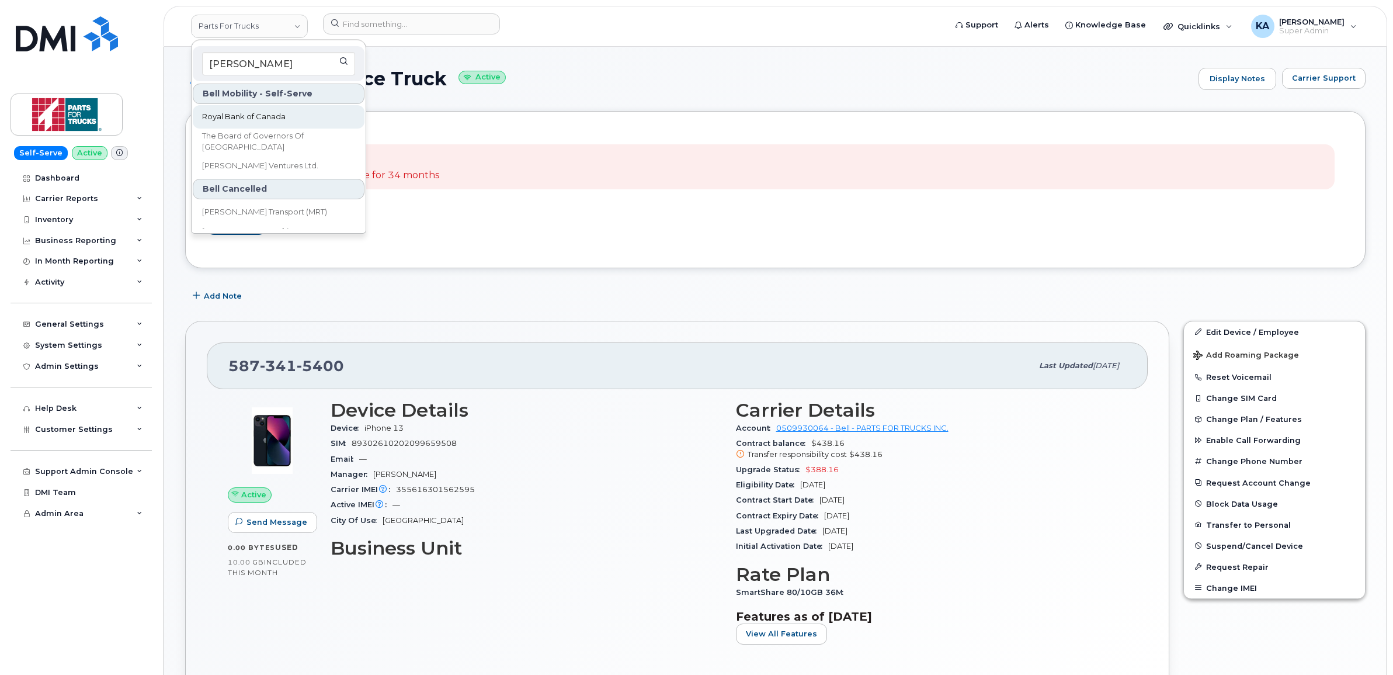
type input "roy"
click at [238, 116] on span "Royal Bank of Canada" at bounding box center [244, 117] width 84 height 12
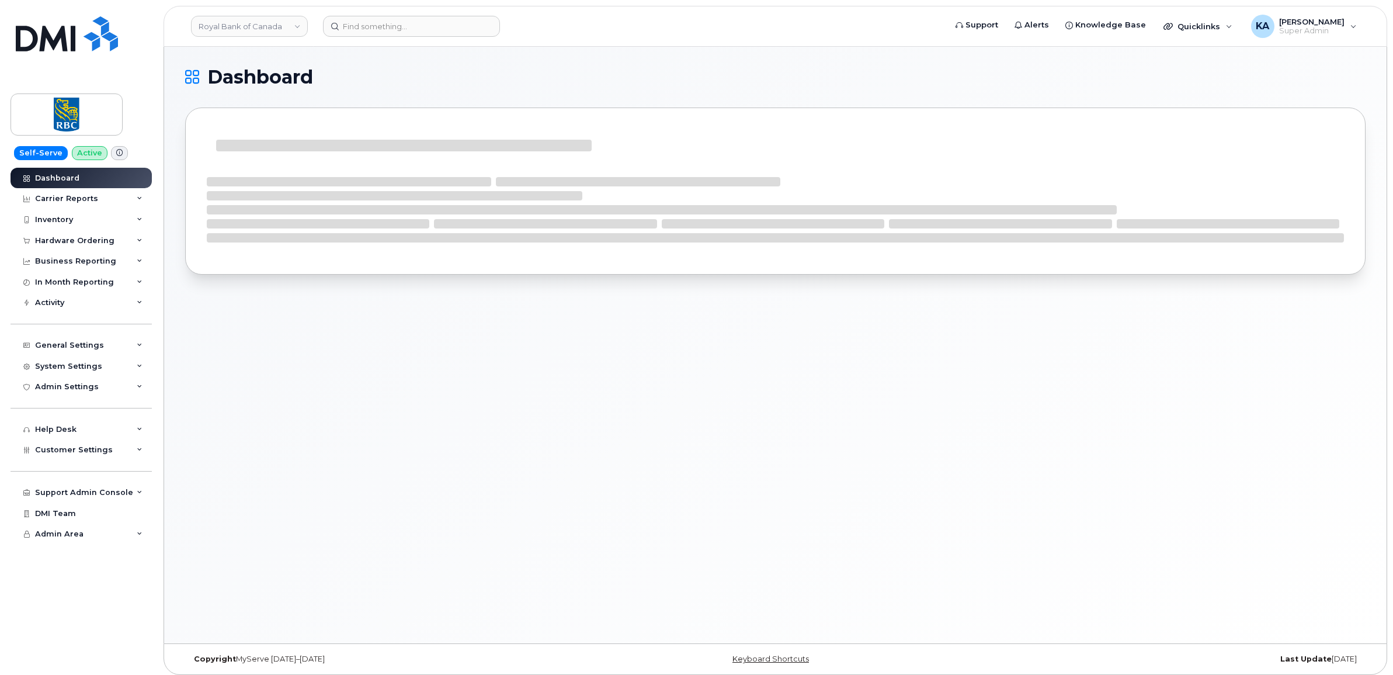
click at [56, 239] on div "Hardware Ordering" at bounding box center [74, 240] width 79 height 9
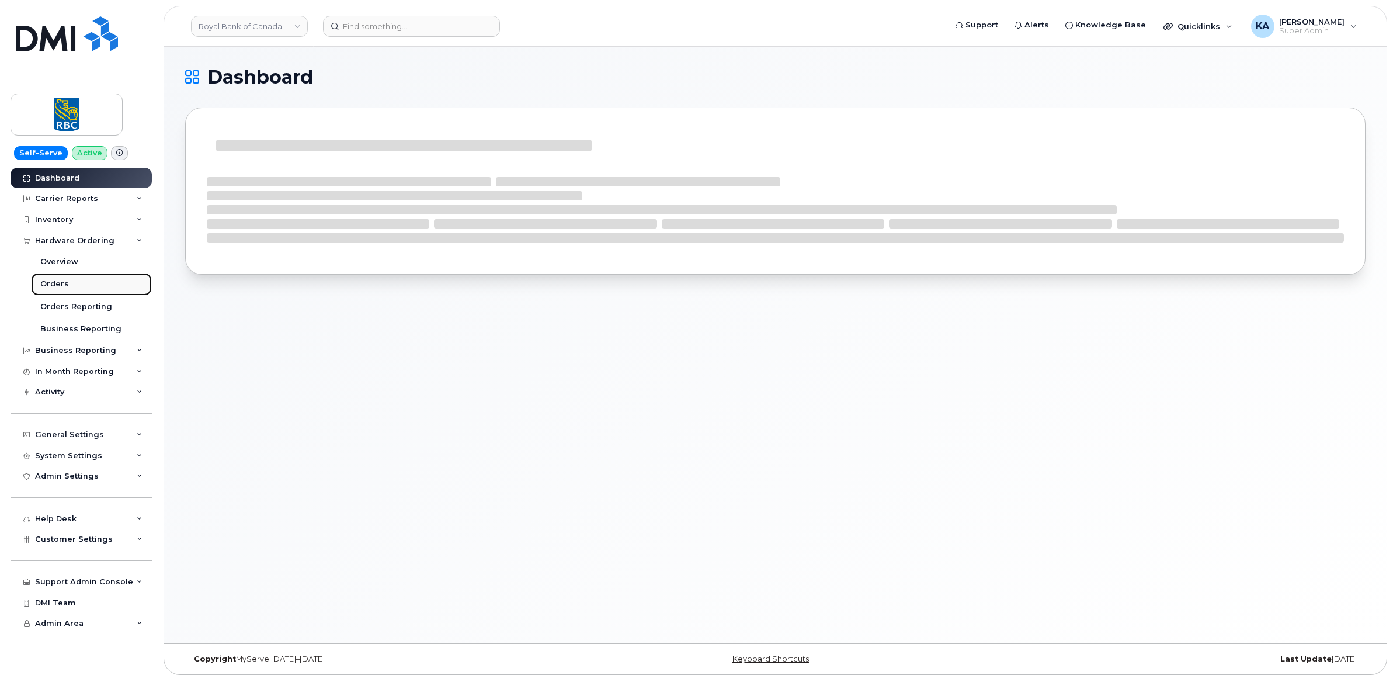
click at [51, 280] on div "Orders" at bounding box center [54, 284] width 29 height 11
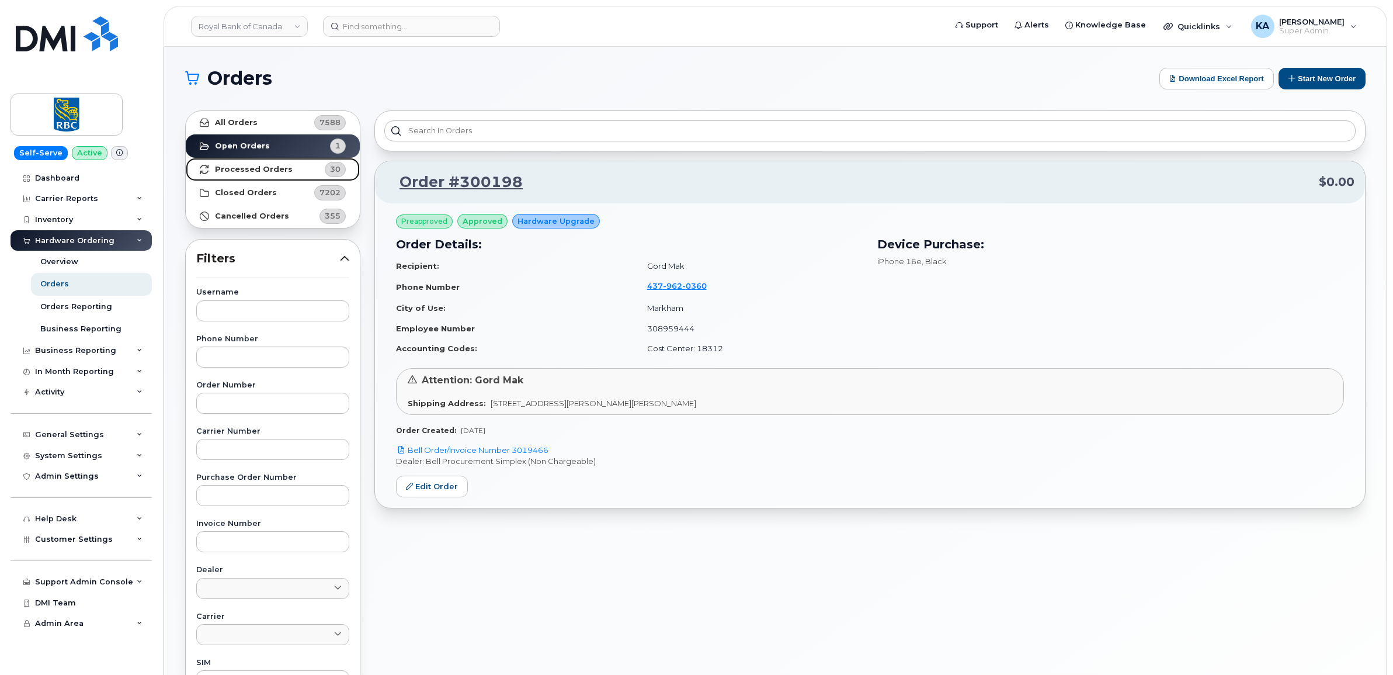
click at [258, 169] on strong "Processed Orders" at bounding box center [254, 169] width 78 height 9
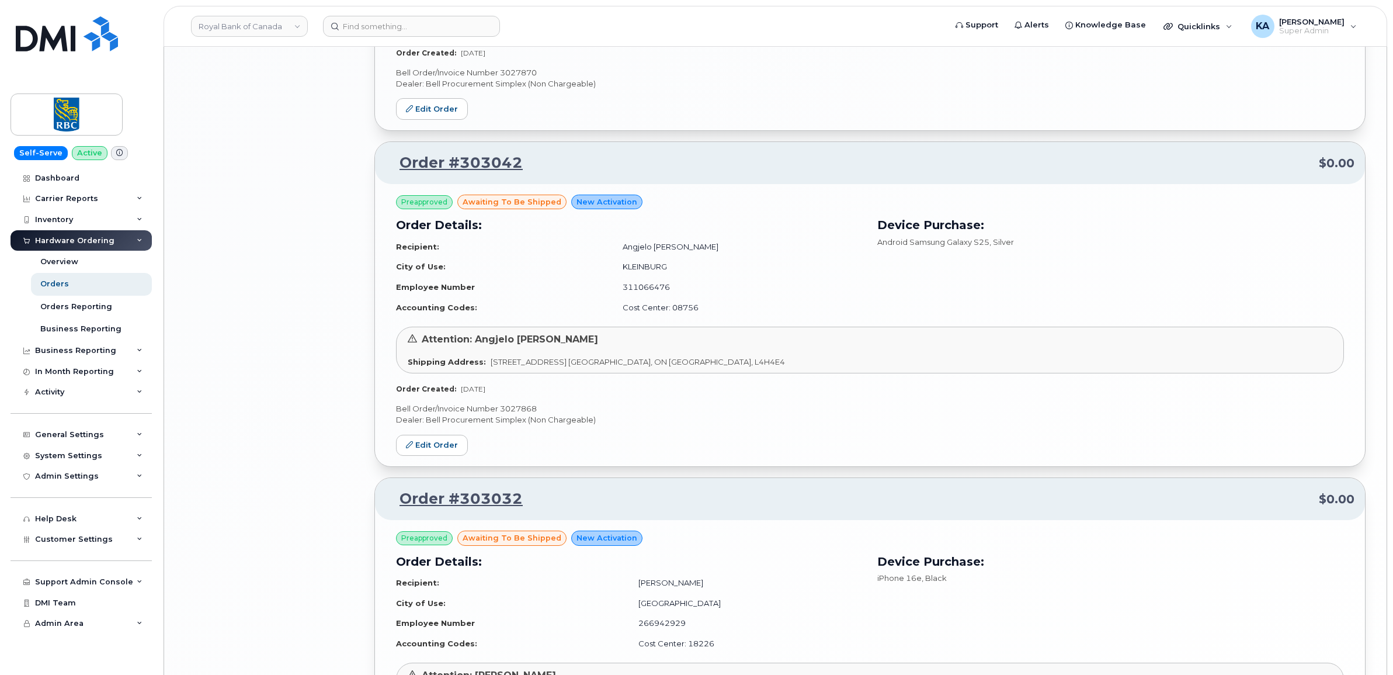
scroll to position [2266, 0]
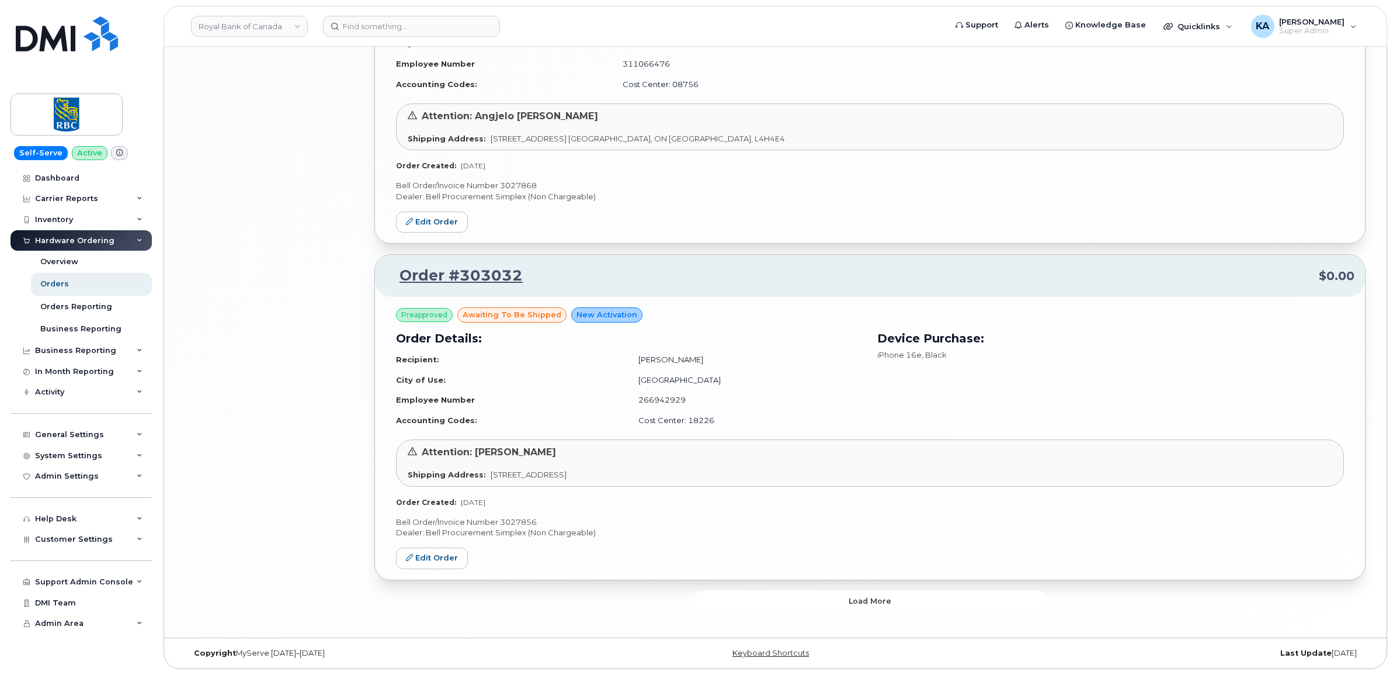
drag, startPoint x: 754, startPoint y: 597, endPoint x: 748, endPoint y: 594, distance: 7.3
click at [754, 599] on button "Load more" at bounding box center [870, 600] width 350 height 21
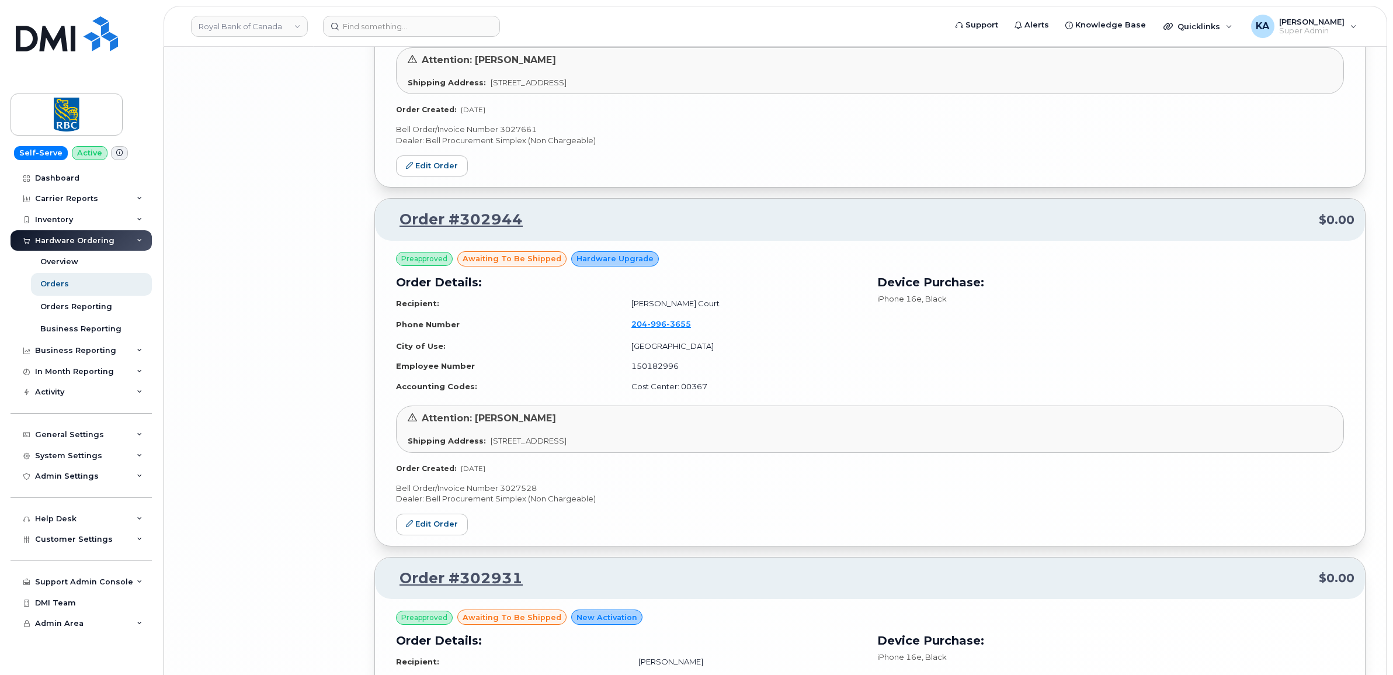
scroll to position [5002, 0]
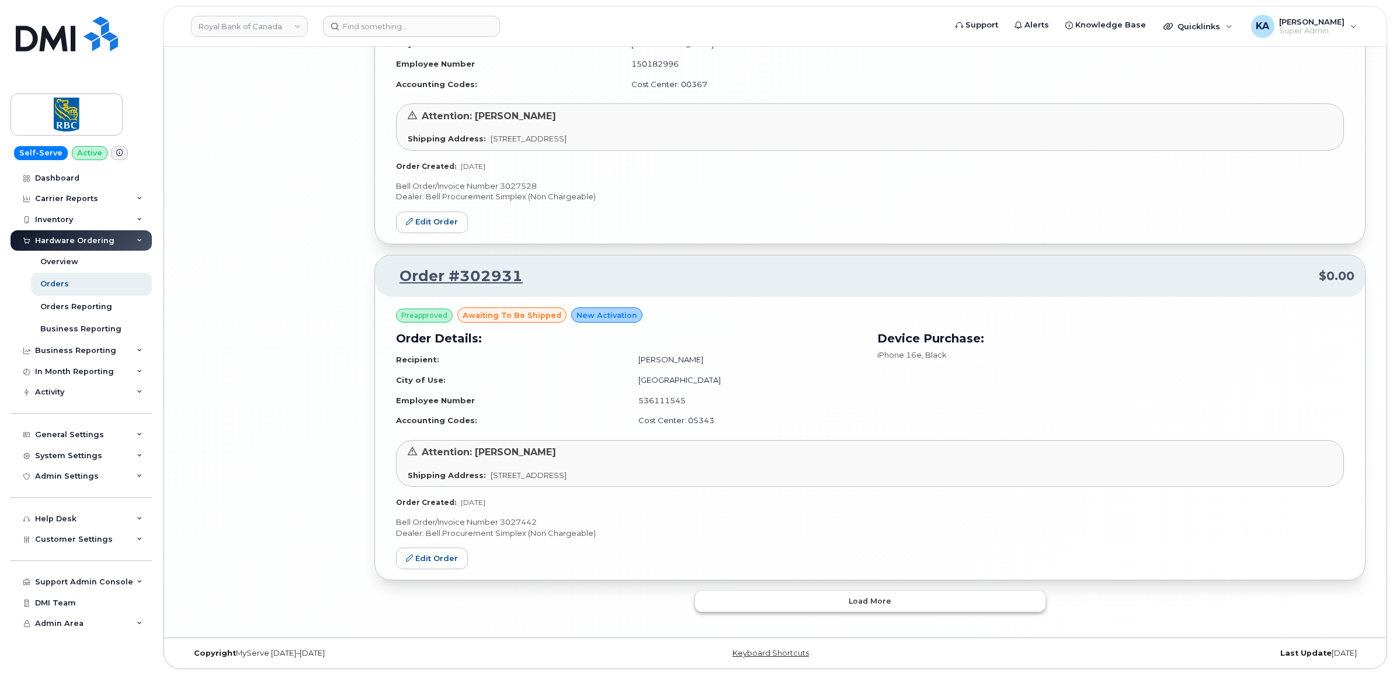
click at [745, 593] on button "Load more" at bounding box center [870, 600] width 350 height 21
click at [748, 603] on button "Load more" at bounding box center [870, 600] width 350 height 21
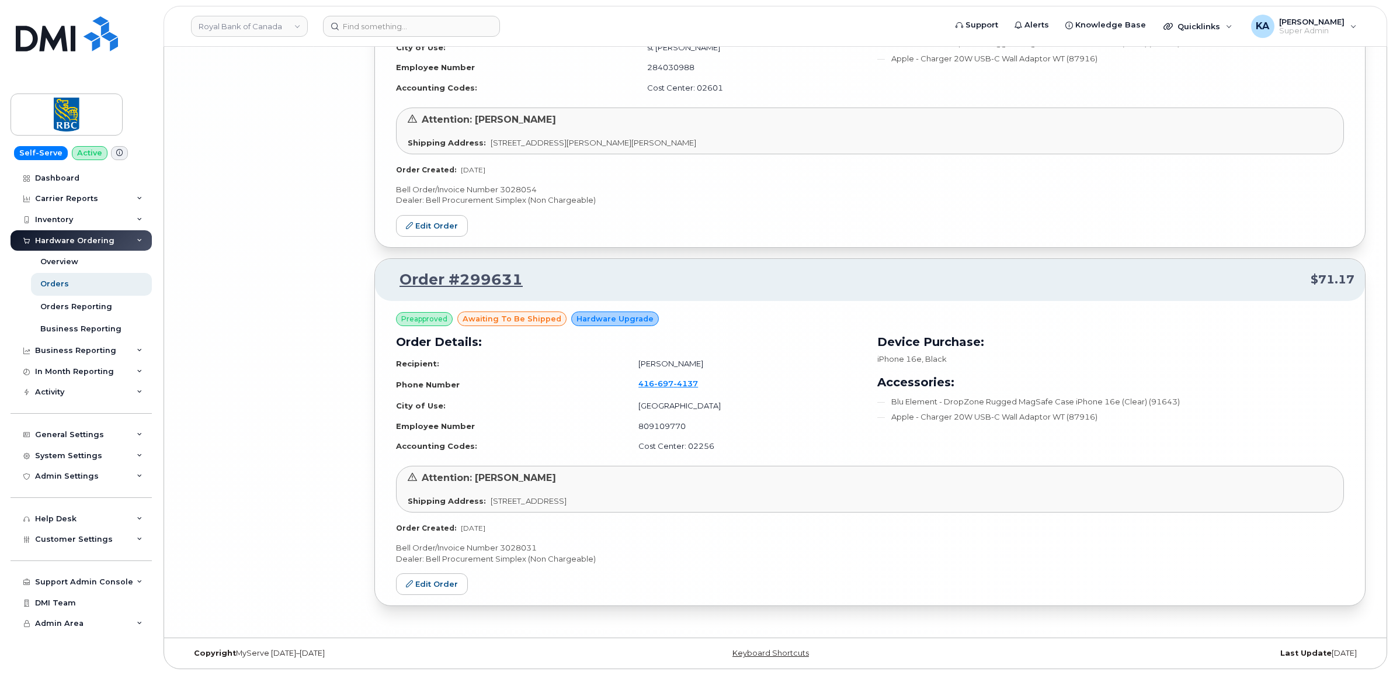
scroll to position [9820, 0]
click at [89, 543] on span "Customer Settings" at bounding box center [74, 538] width 78 height 9
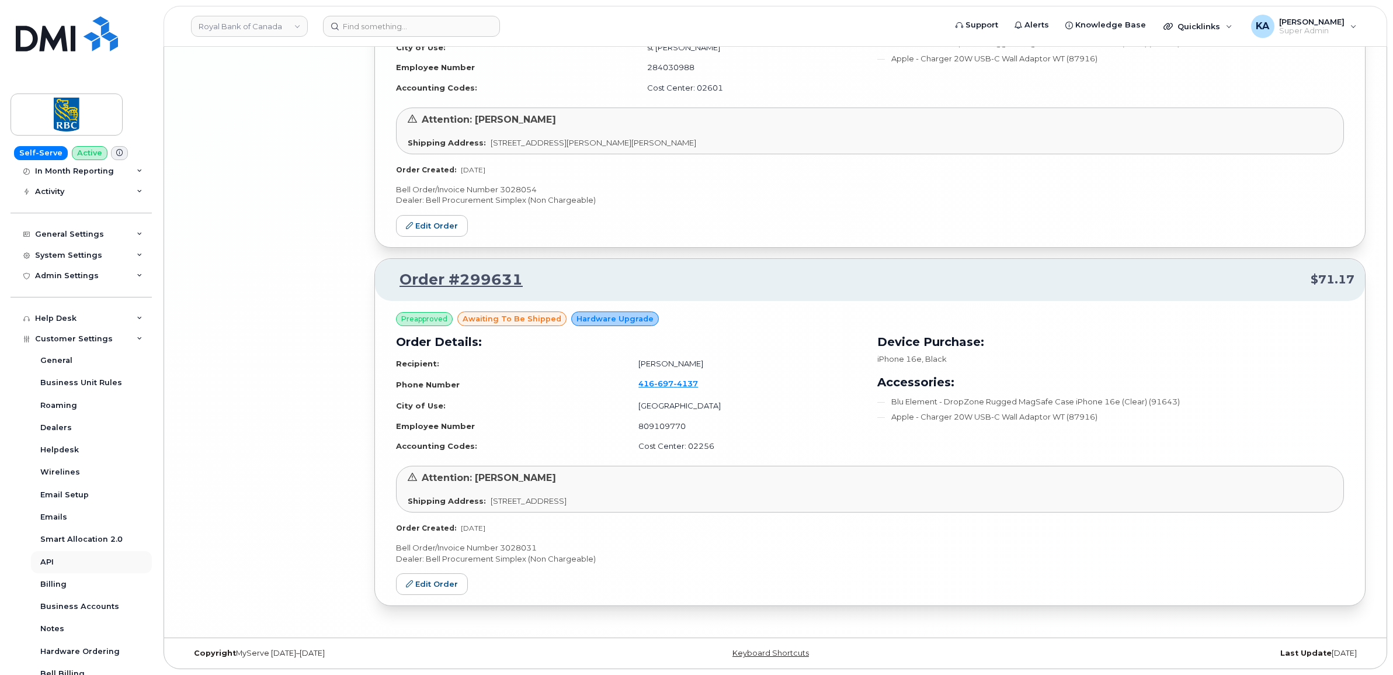
scroll to position [219, 0]
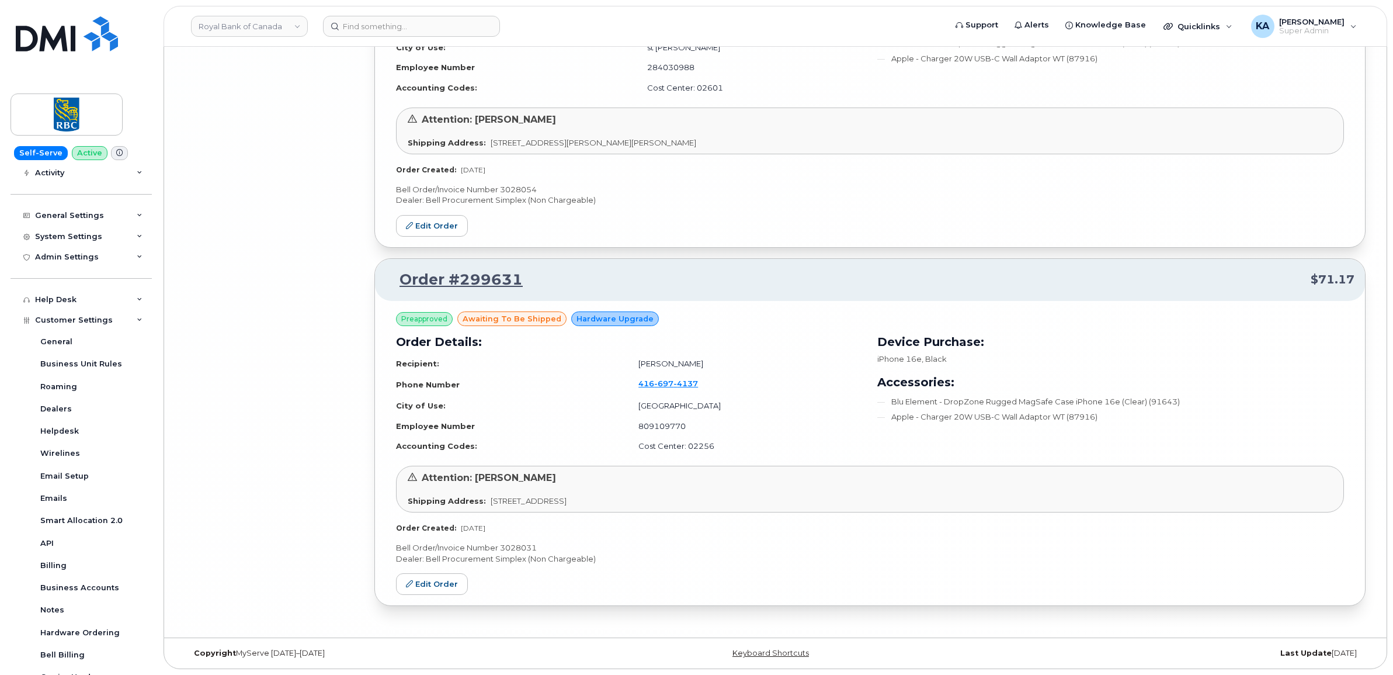
click at [517, 545] on p "Bell Order/Invoice Number 3028031" at bounding box center [870, 547] width 948 height 11
copy p "3028031"
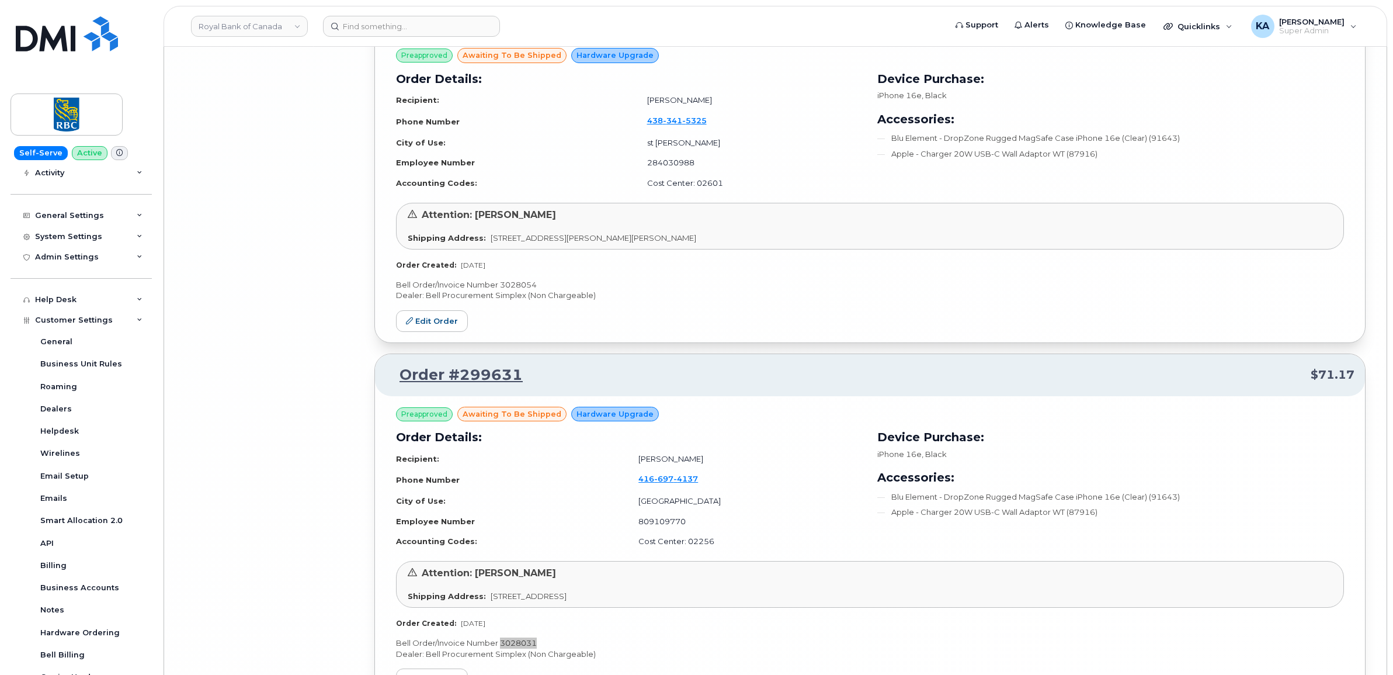
scroll to position [9674, 0]
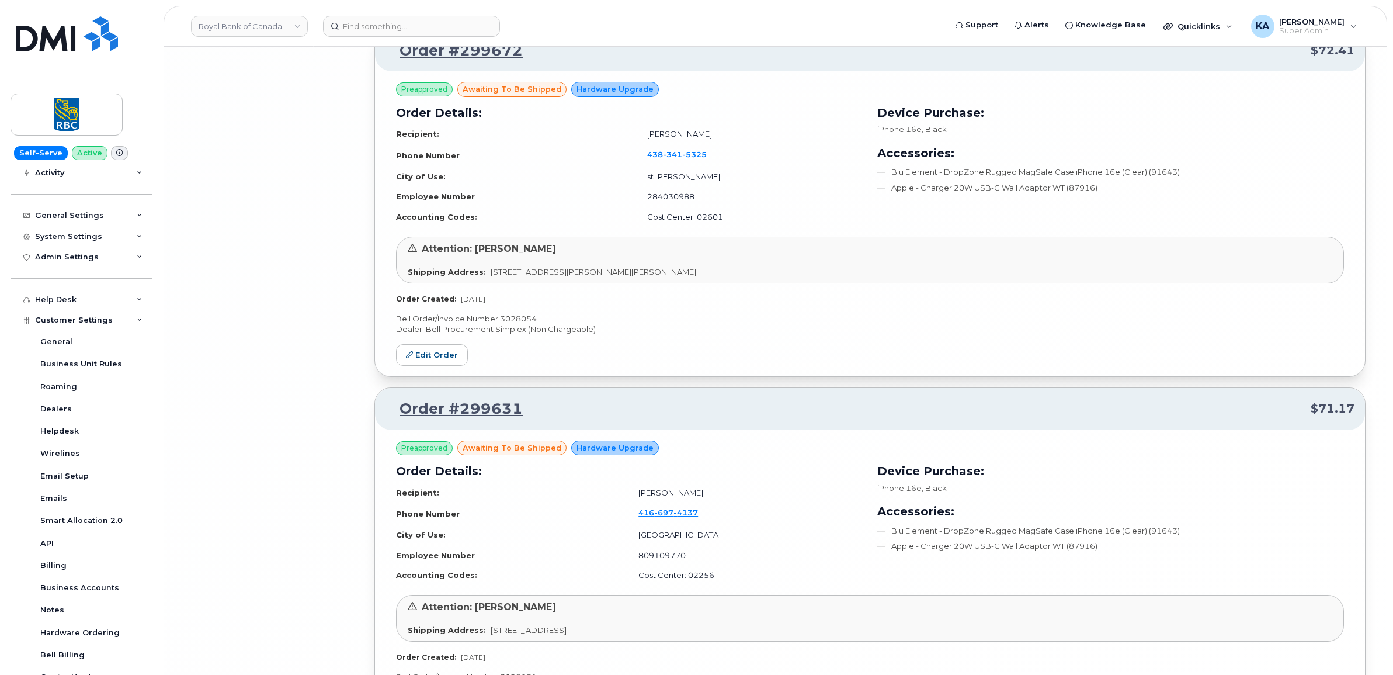
click at [514, 324] on p "Bell Order/Invoice Number 3028054" at bounding box center [870, 318] width 948 height 11
copy p "3028054"
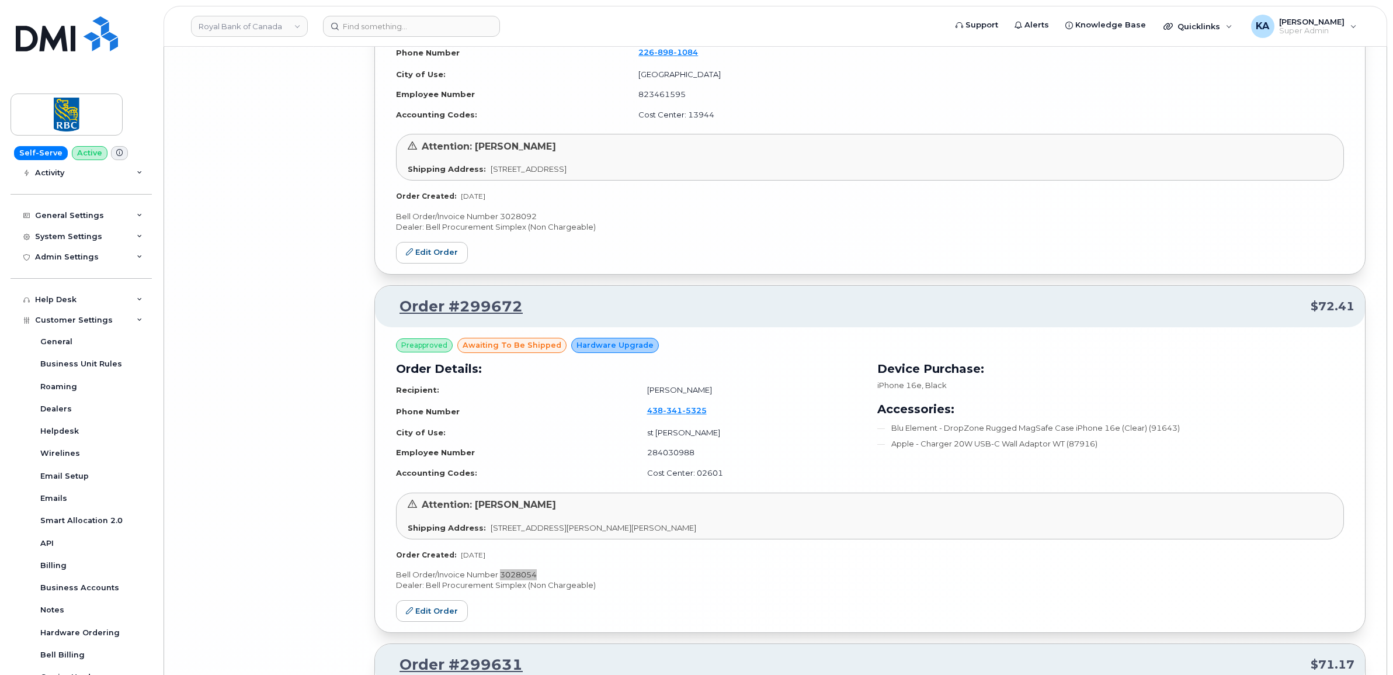
scroll to position [9382, 0]
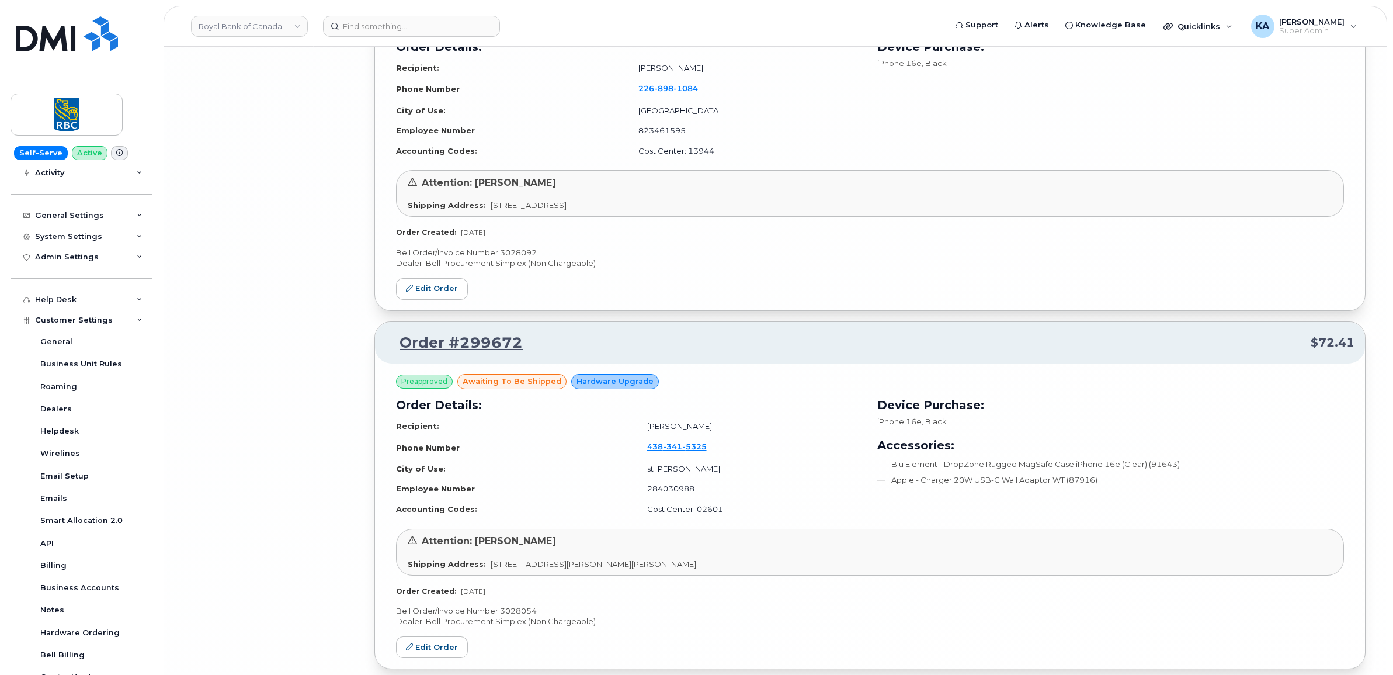
click at [514, 258] on p "Bell Order/Invoice Number 3028092" at bounding box center [870, 252] width 948 height 11
copy p "3028092"
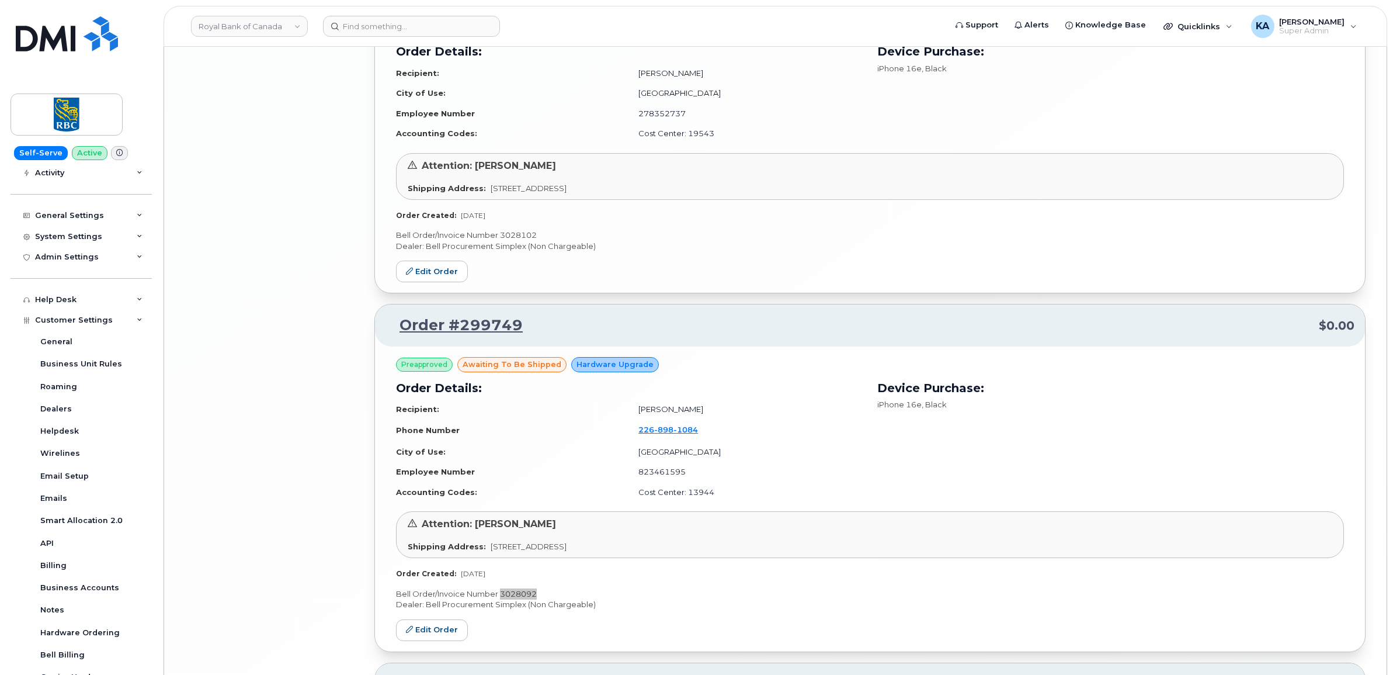
scroll to position [9017, 0]
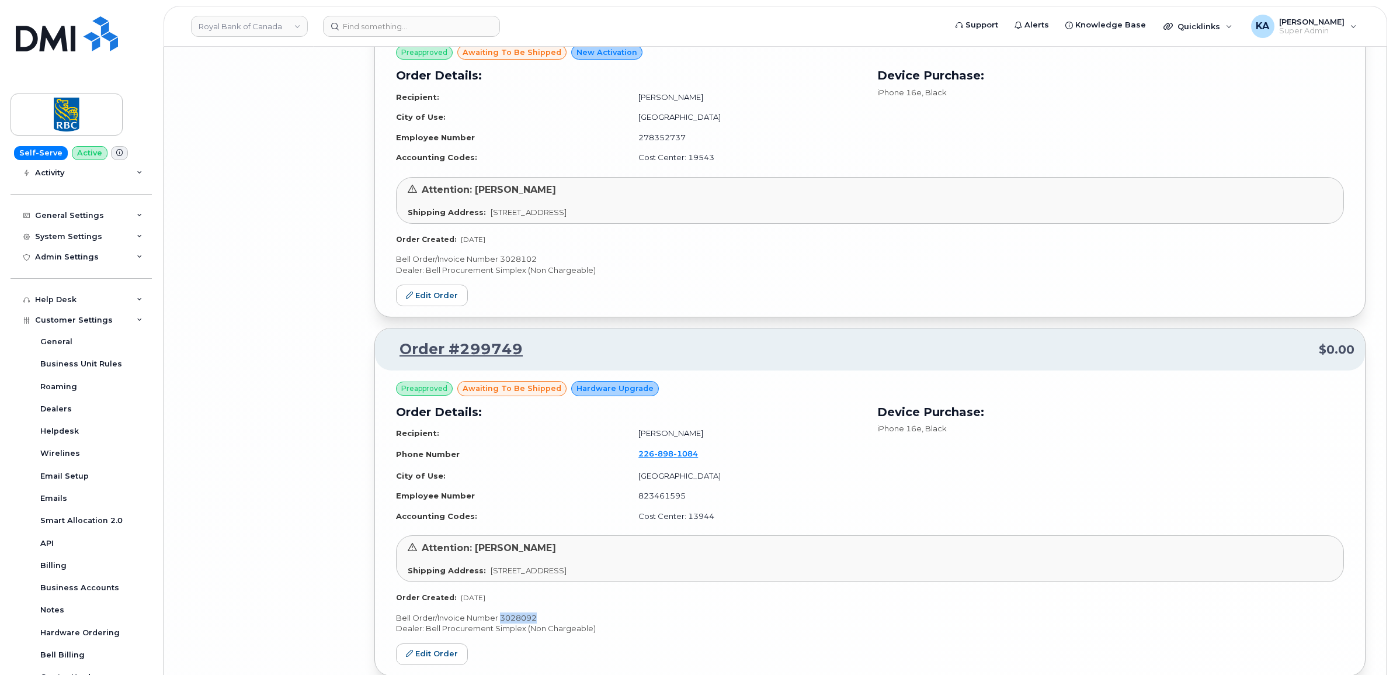
click at [521, 265] on p "Bell Order/Invoice Number 3028102" at bounding box center [870, 258] width 948 height 11
copy p "3028102"
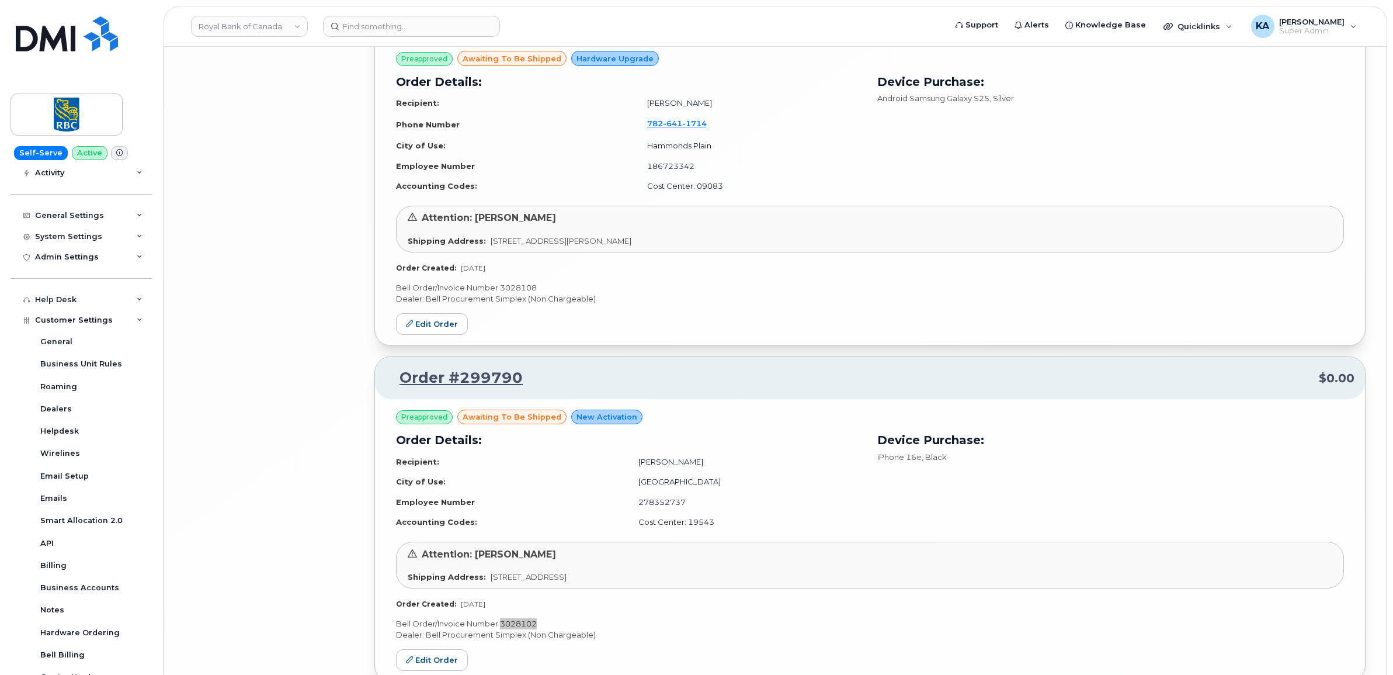
scroll to position [8652, 0]
click at [512, 294] on p "Bell Order/Invoice Number 3028108" at bounding box center [870, 288] width 948 height 11
copy p "3028108"
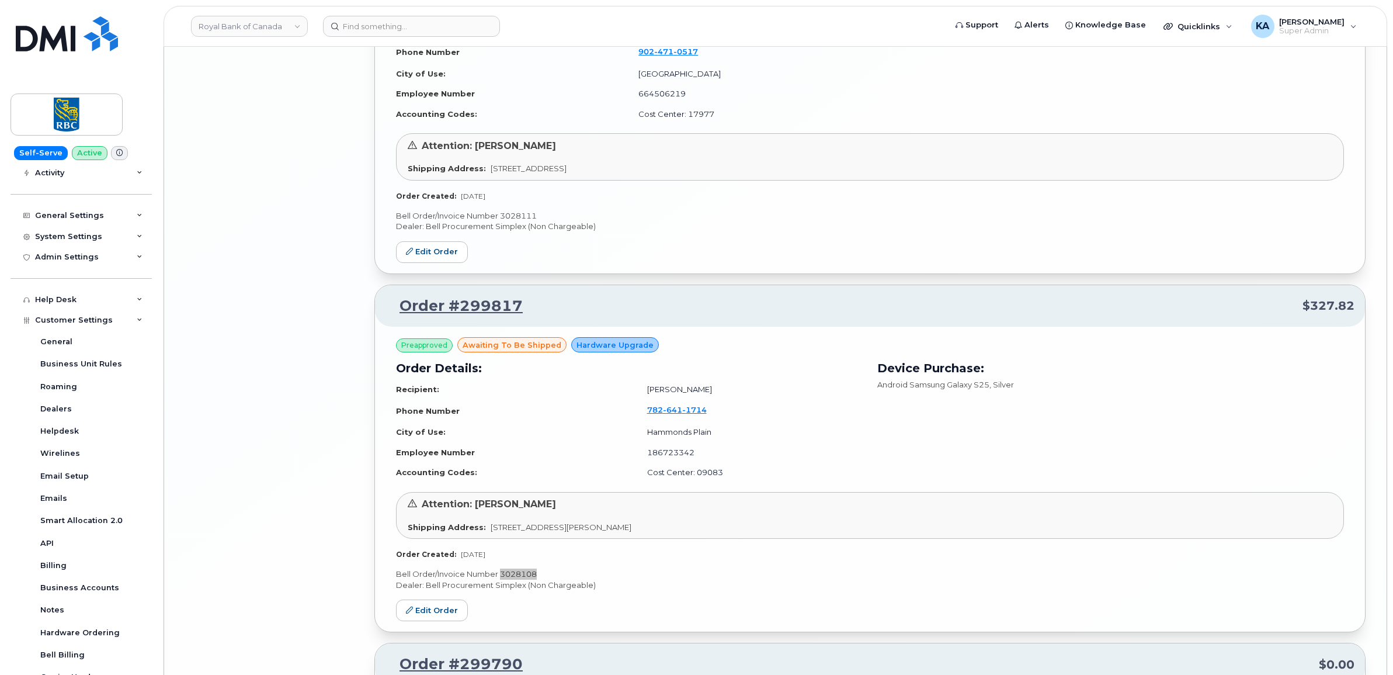
scroll to position [8360, 0]
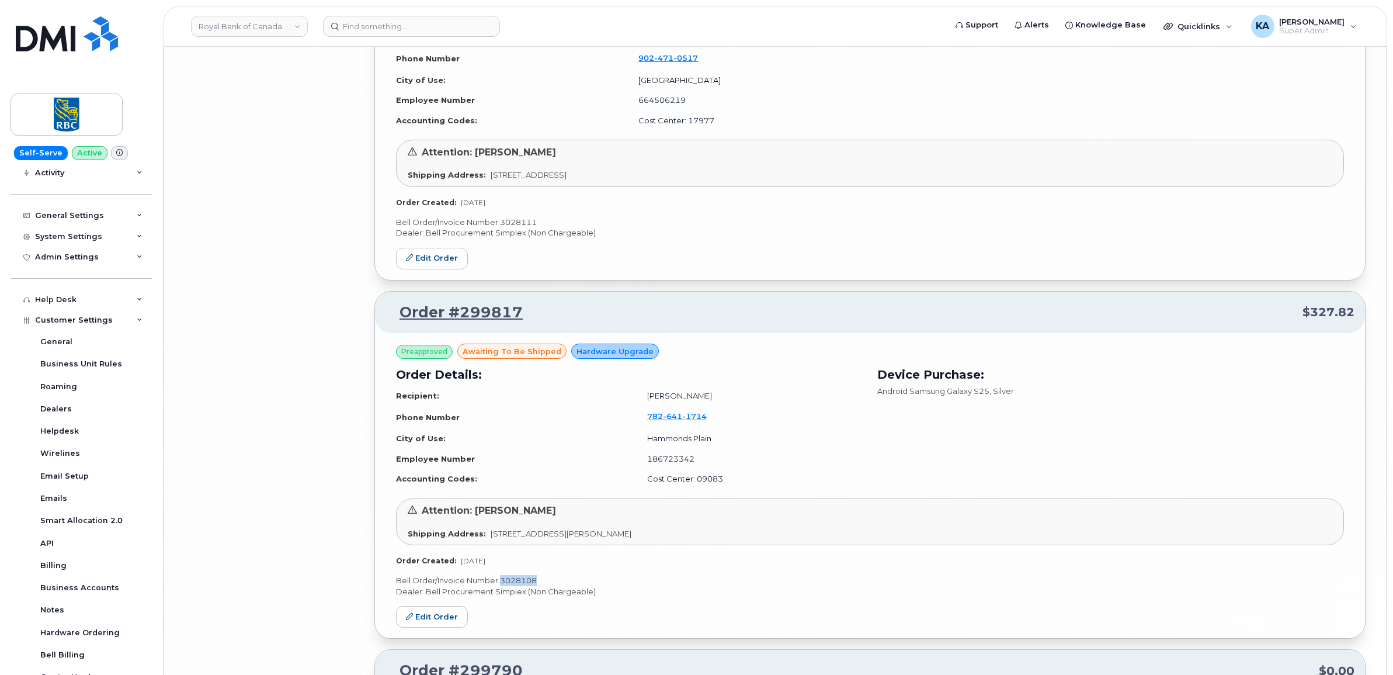
click at [517, 228] on p "Bell Order/Invoice Number 3028111" at bounding box center [870, 222] width 948 height 11
copy p "3028111"
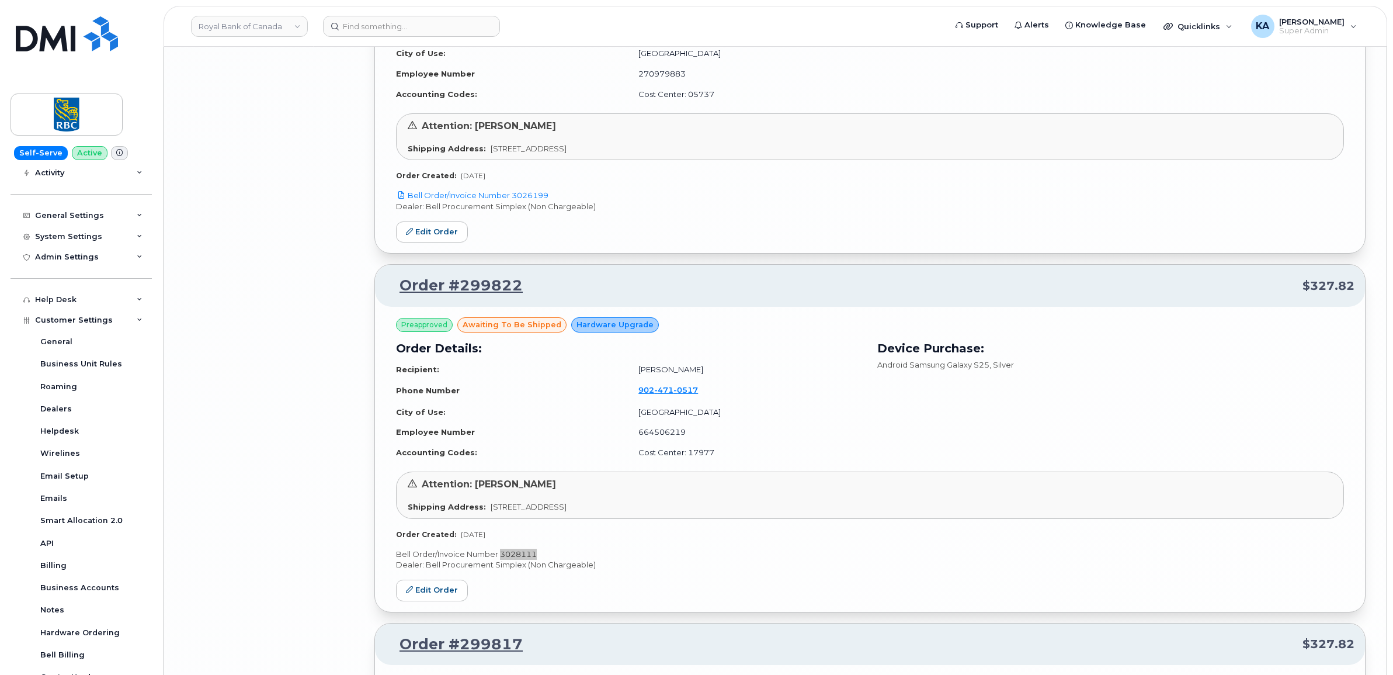
scroll to position [7995, 0]
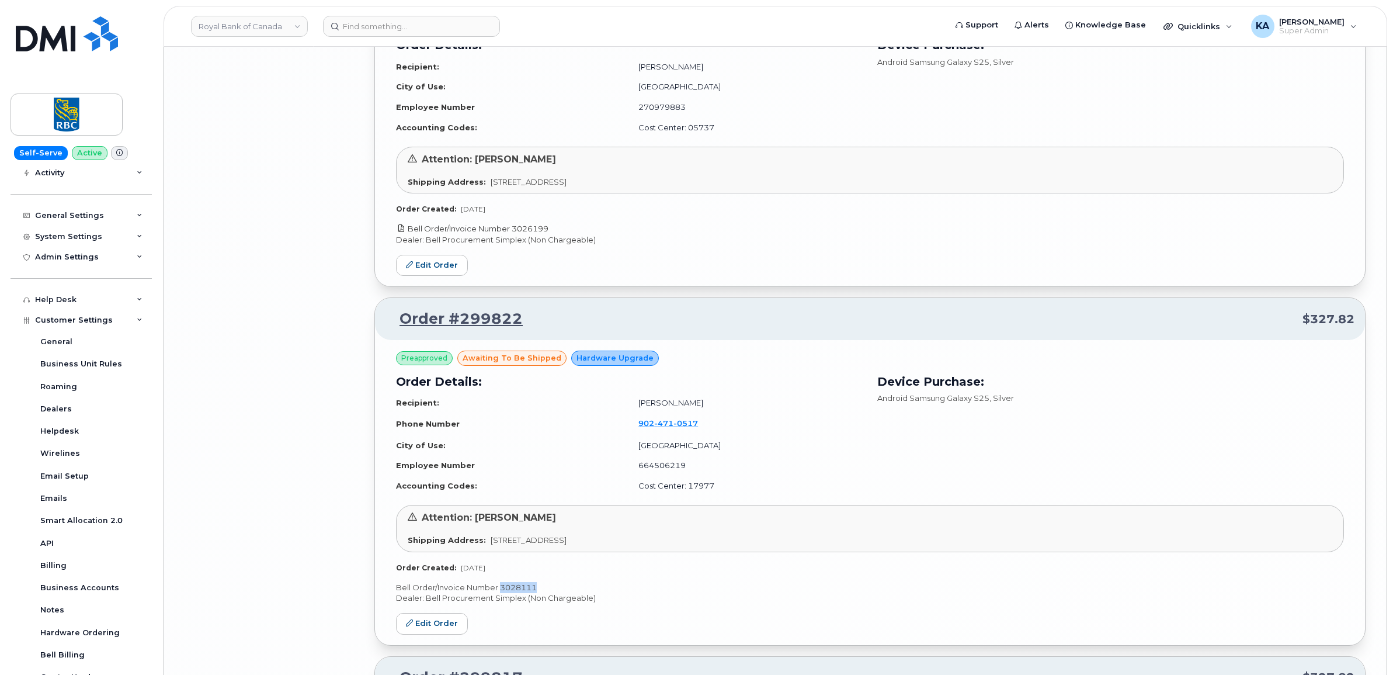
drag, startPoint x: 552, startPoint y: 242, endPoint x: 514, endPoint y: 244, distance: 37.4
click at [514, 234] on p "Bell Order/Invoice Number 3026199" at bounding box center [870, 228] width 948 height 11
copy link "3026199"
click at [435, 276] on link "Edit Order" at bounding box center [432, 266] width 72 height 22
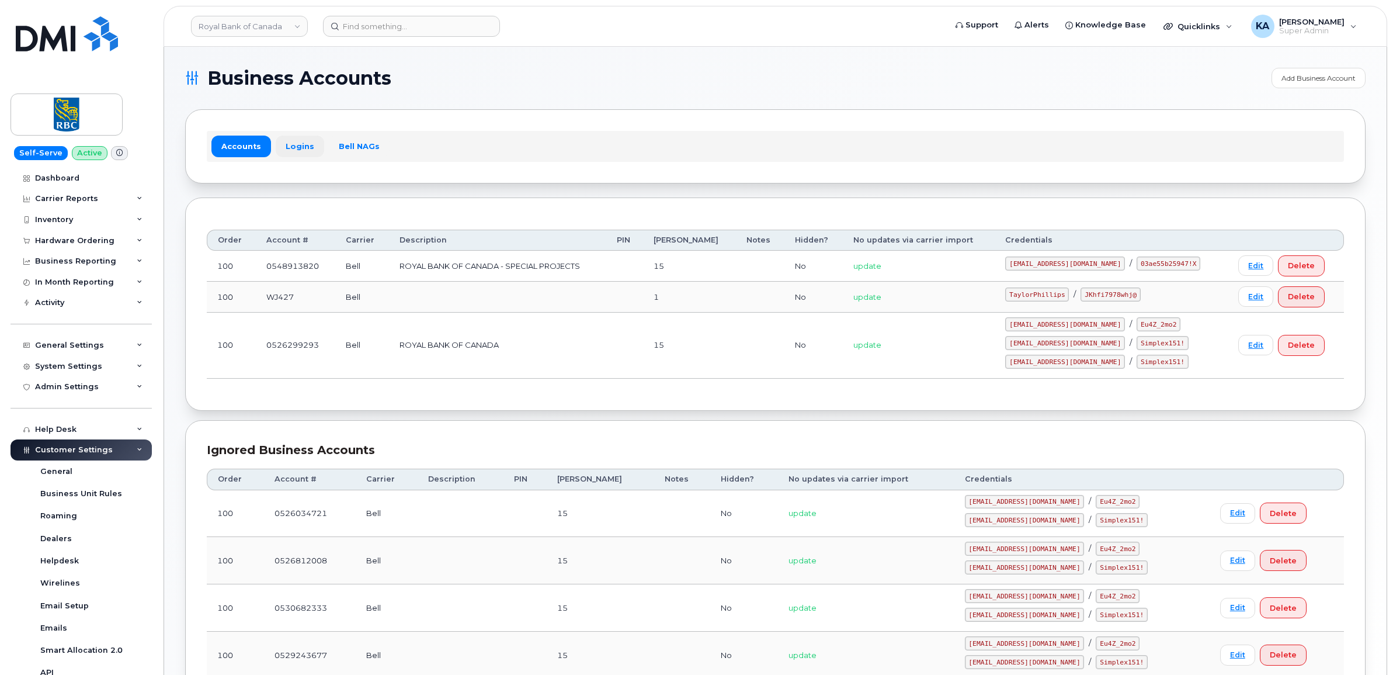
click at [297, 147] on link "Logins" at bounding box center [300, 145] width 48 height 21
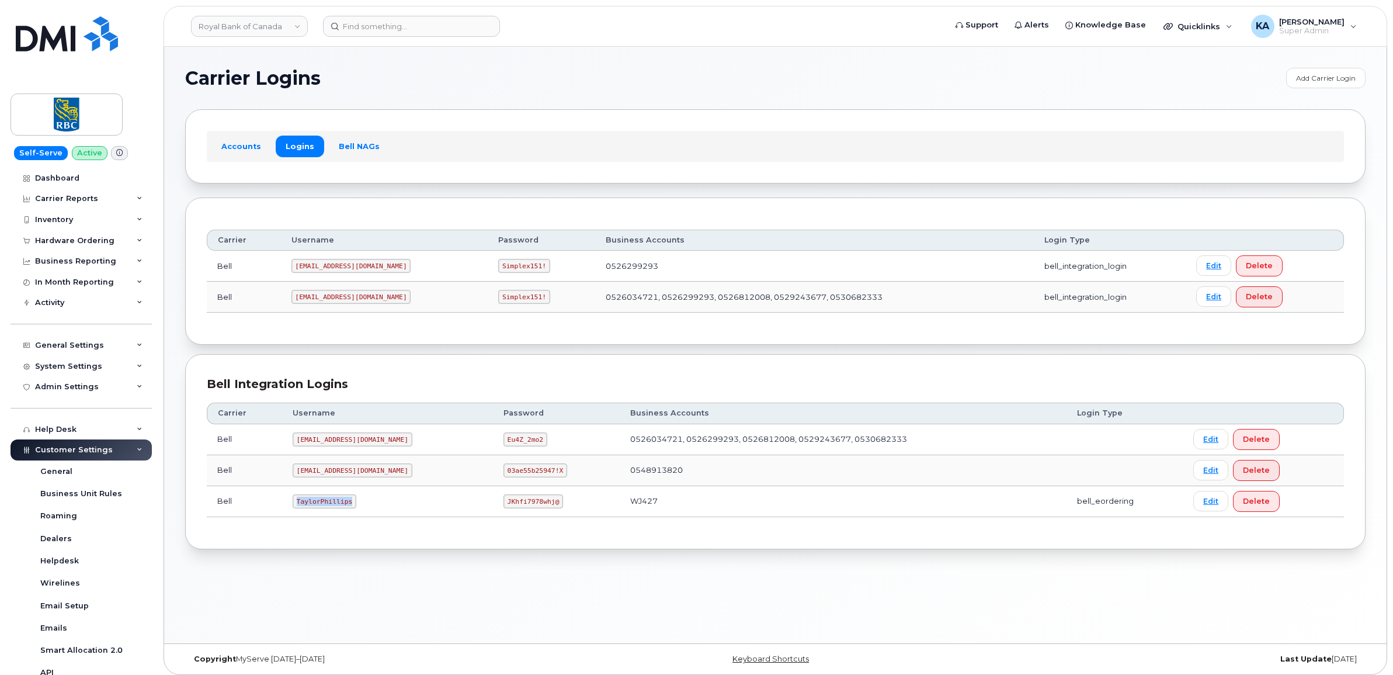
drag, startPoint x: 295, startPoint y: 505, endPoint x: 359, endPoint y: 515, distance: 64.4
click at [359, 515] on td "TaylorPhillips" at bounding box center [387, 501] width 211 height 31
copy code "TaylorPhillips"
drag, startPoint x: 469, startPoint y: 504, endPoint x: 522, endPoint y: 514, distance: 53.6
click at [522, 514] on td "JKhfi7978whj@" at bounding box center [556, 501] width 127 height 31
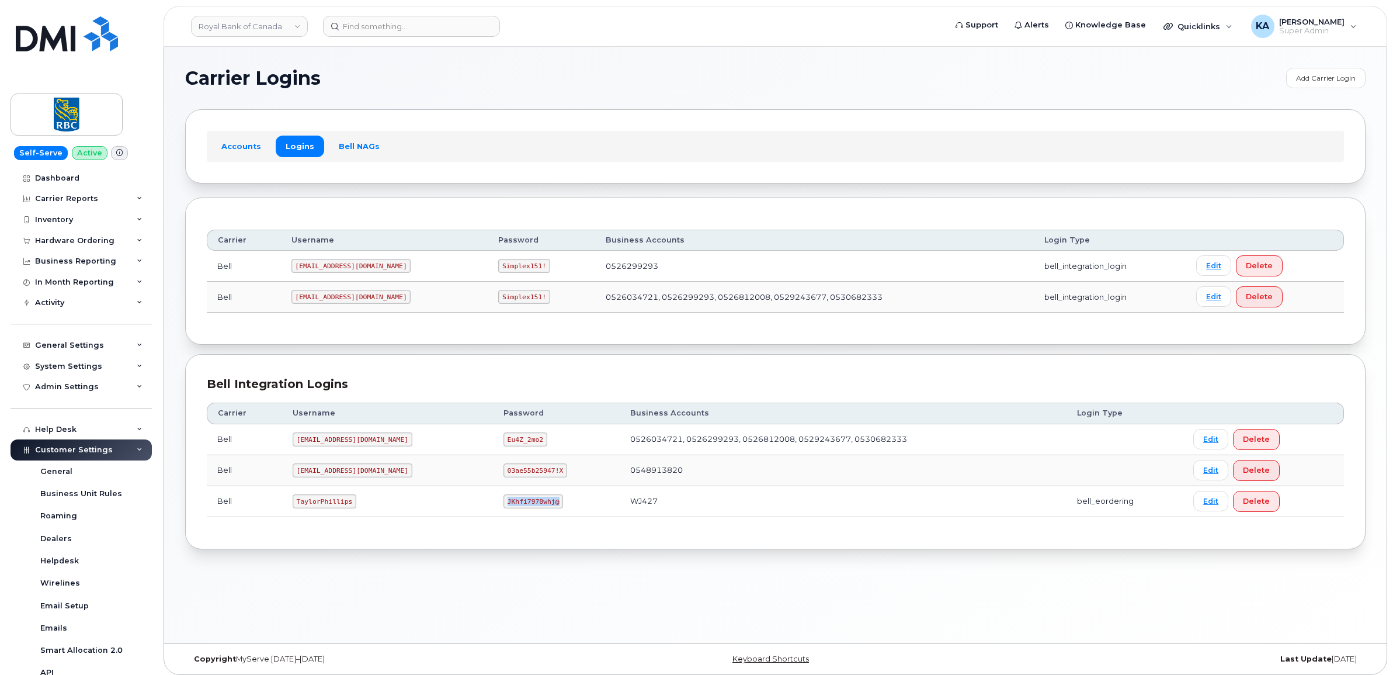
copy code "JKhfi7978whj@"
drag, startPoint x: 296, startPoint y: 505, endPoint x: 349, endPoint y: 509, distance: 53.3
click at [349, 508] on code "TaylorPhillips" at bounding box center [325, 501] width 64 height 14
copy code "TaylorPhillips"
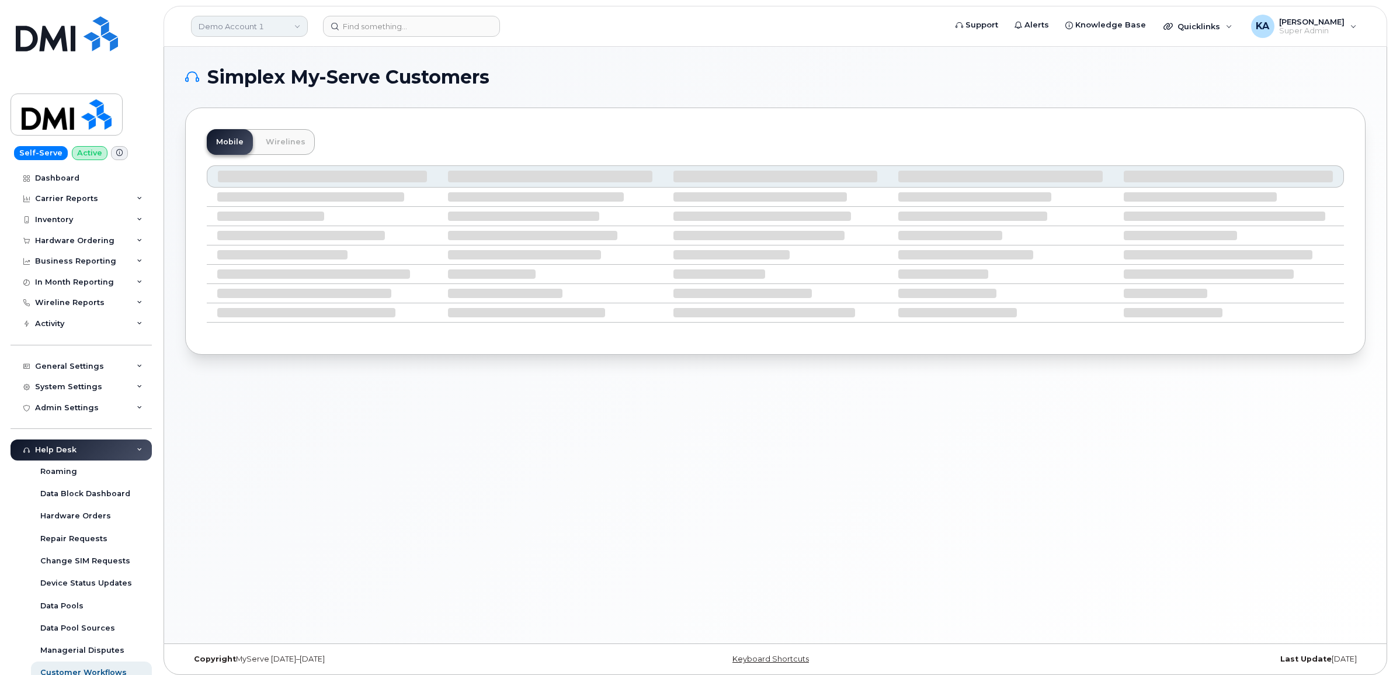
click at [223, 30] on link "Demo Account 1" at bounding box center [249, 26] width 117 height 21
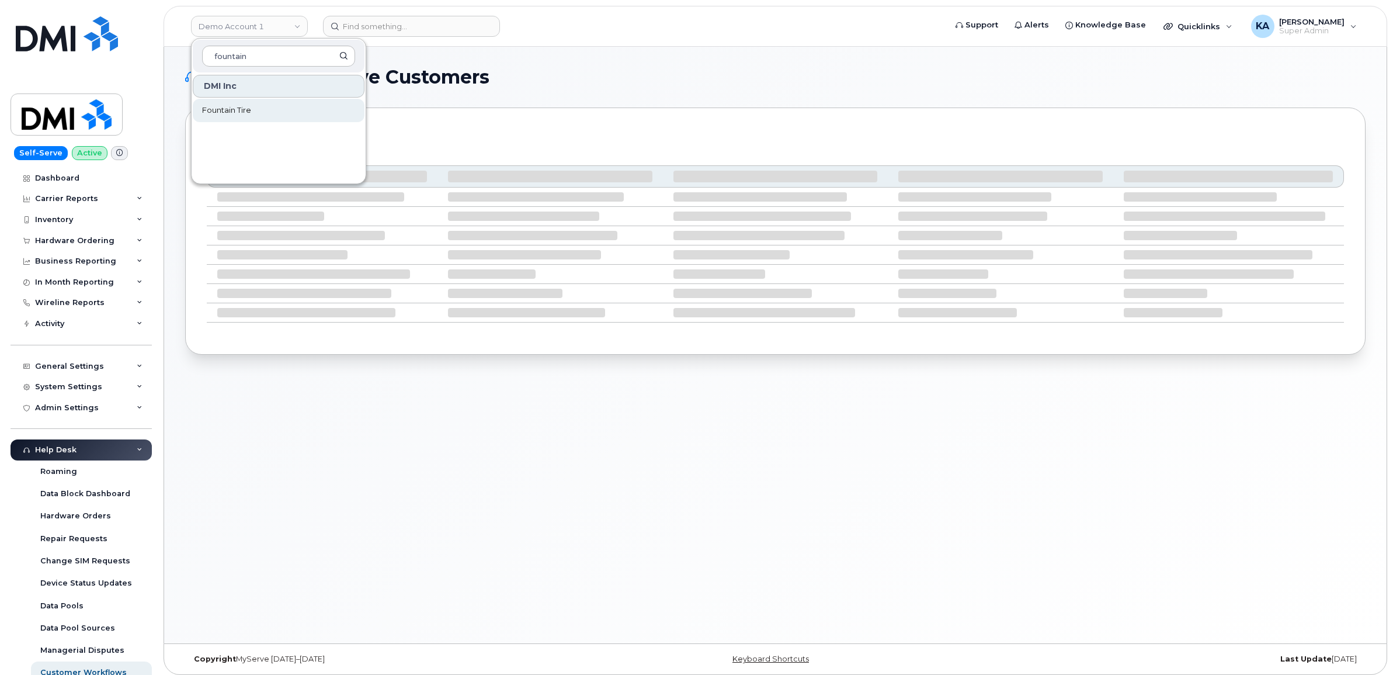
type input "fountain"
click at [223, 112] on span "Fountain Tire" at bounding box center [226, 111] width 49 height 12
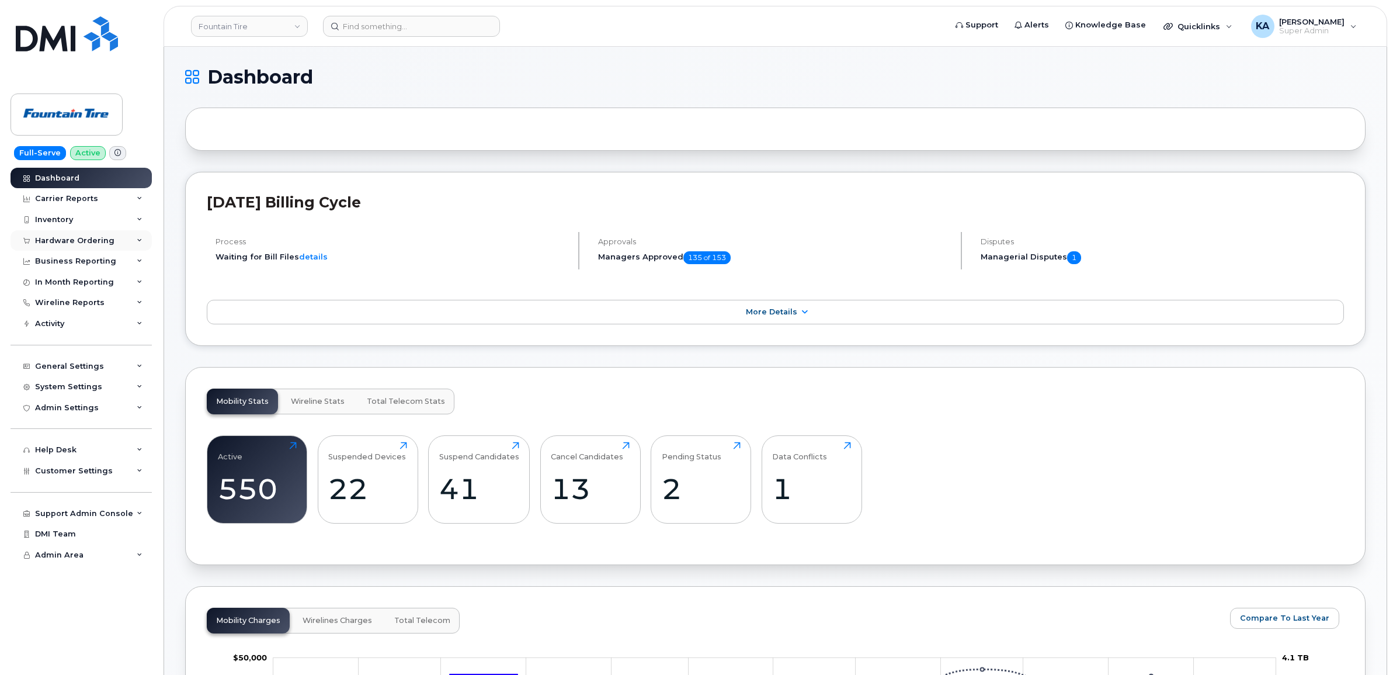
click at [79, 244] on div "Hardware Ordering" at bounding box center [74, 240] width 79 height 9
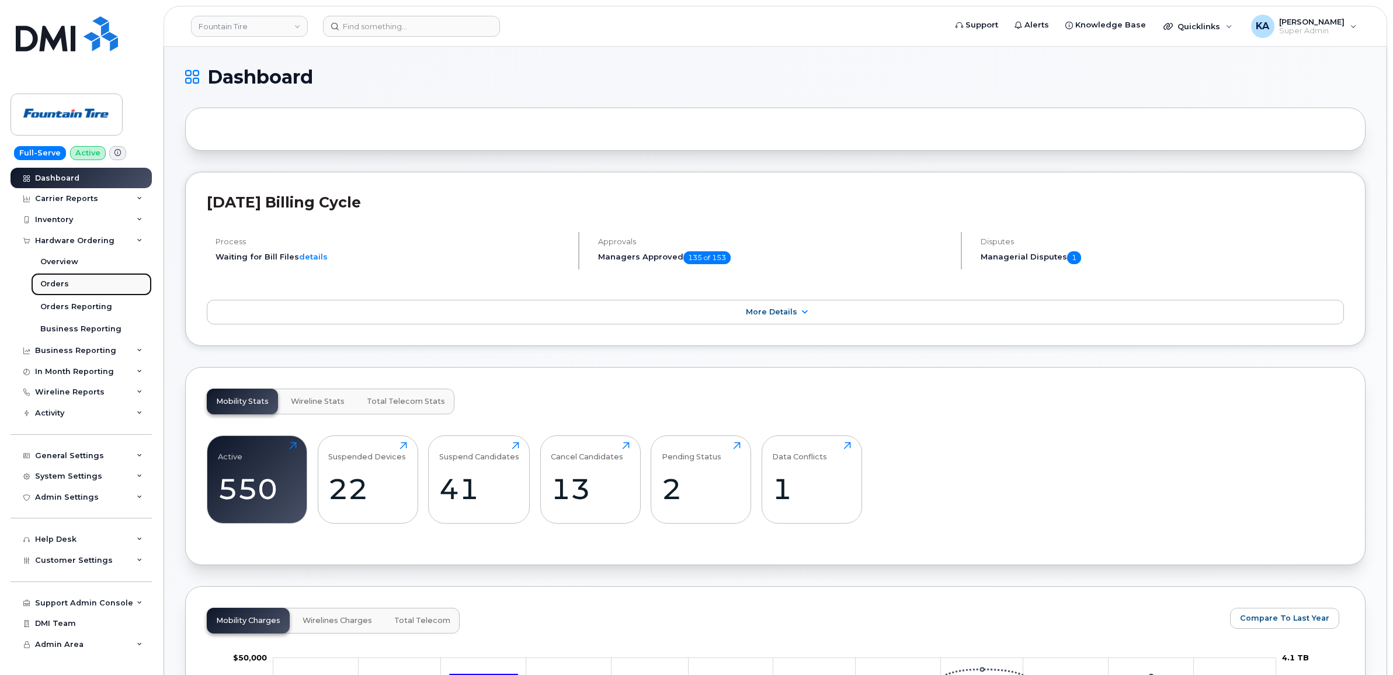
click at [47, 287] on div "Orders" at bounding box center [54, 284] width 29 height 11
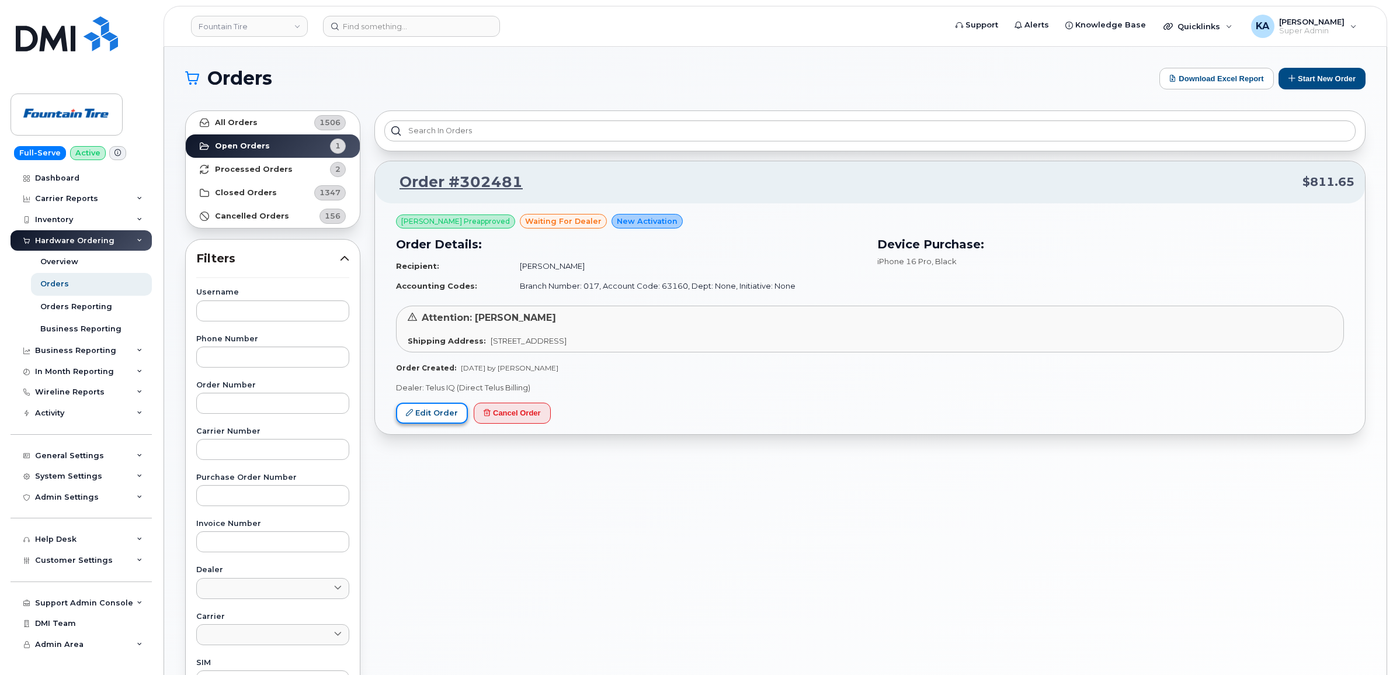
click at [444, 409] on link "Edit Order" at bounding box center [432, 413] width 72 height 22
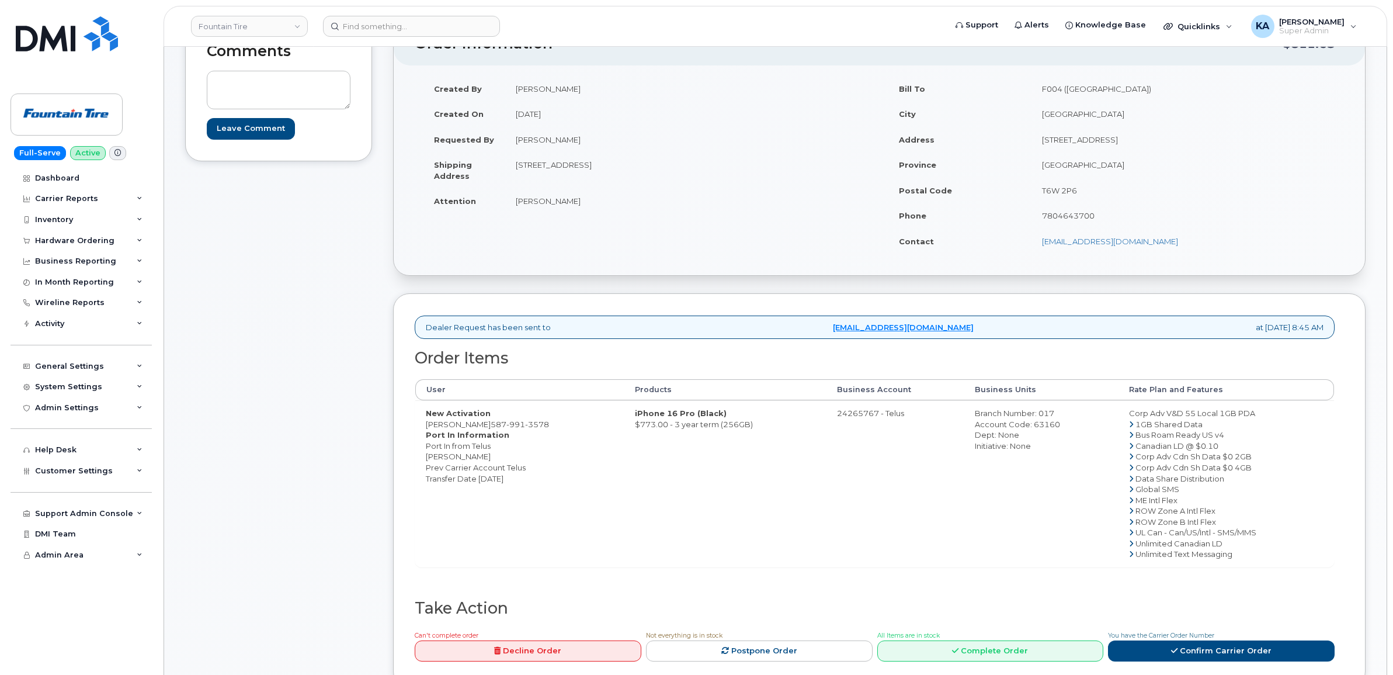
scroll to position [73, 0]
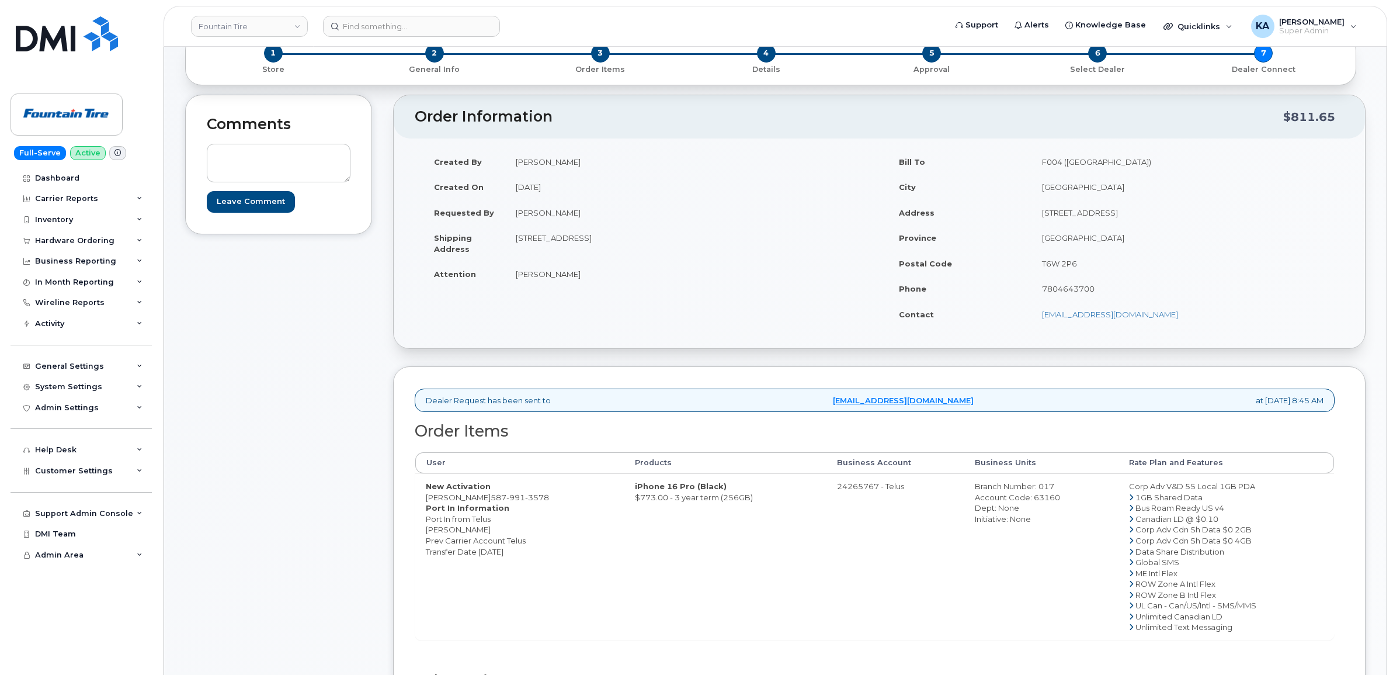
drag, startPoint x: 427, startPoint y: 500, endPoint x: 482, endPoint y: 501, distance: 54.9
click at [482, 501] on td "New Activation [PERSON_NAME] [PHONE_NUMBER] Port In Information Port In from Te…" at bounding box center [519, 556] width 209 height 166
drag, startPoint x: 482, startPoint y: 501, endPoint x: 474, endPoint y: 499, distance: 8.4
copy td "[PERSON_NAME]"
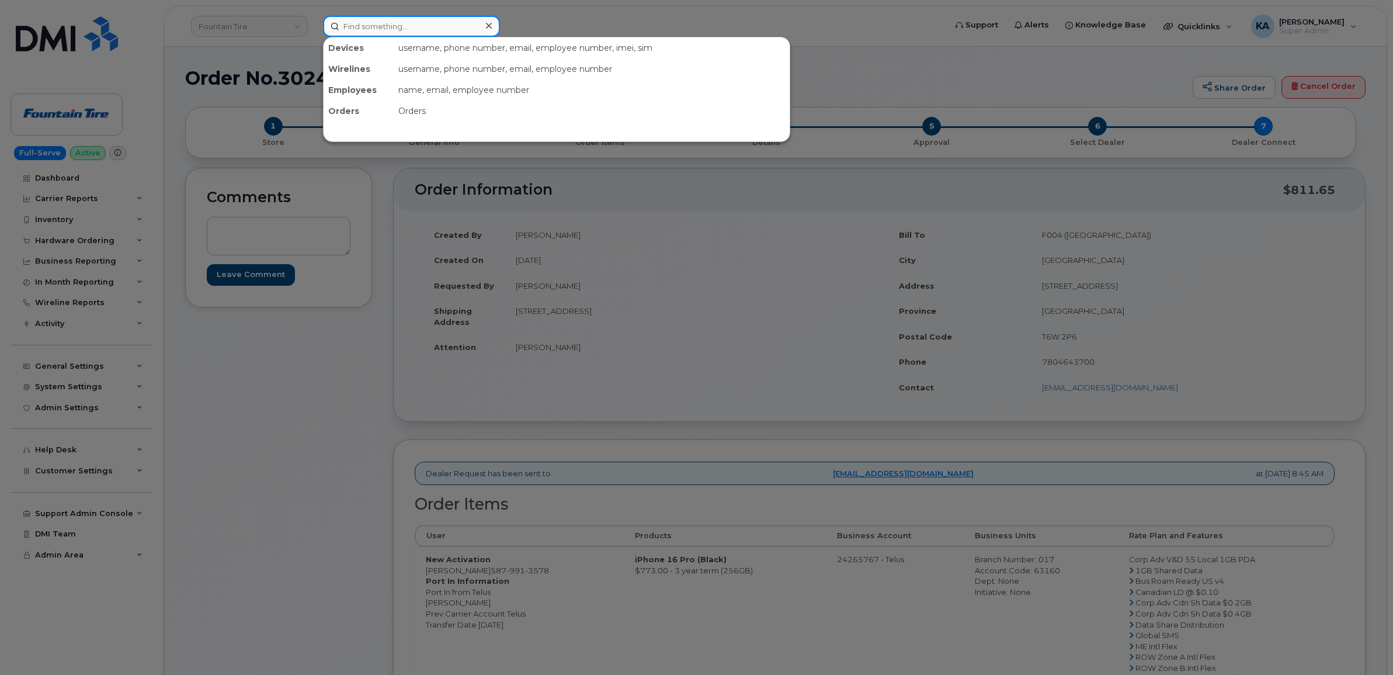
paste input "[PERSON_NAME]"
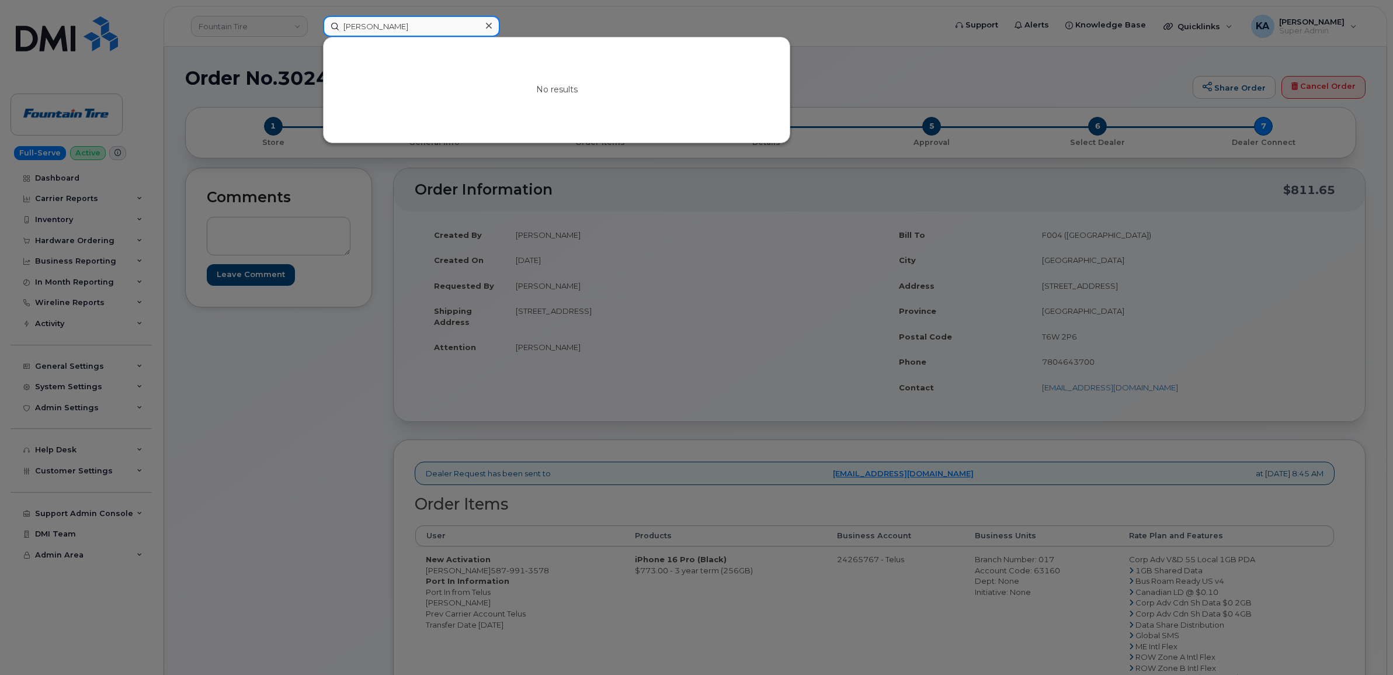
type input "[PERSON_NAME]"
click at [659, 241] on div at bounding box center [696, 337] width 1393 height 675
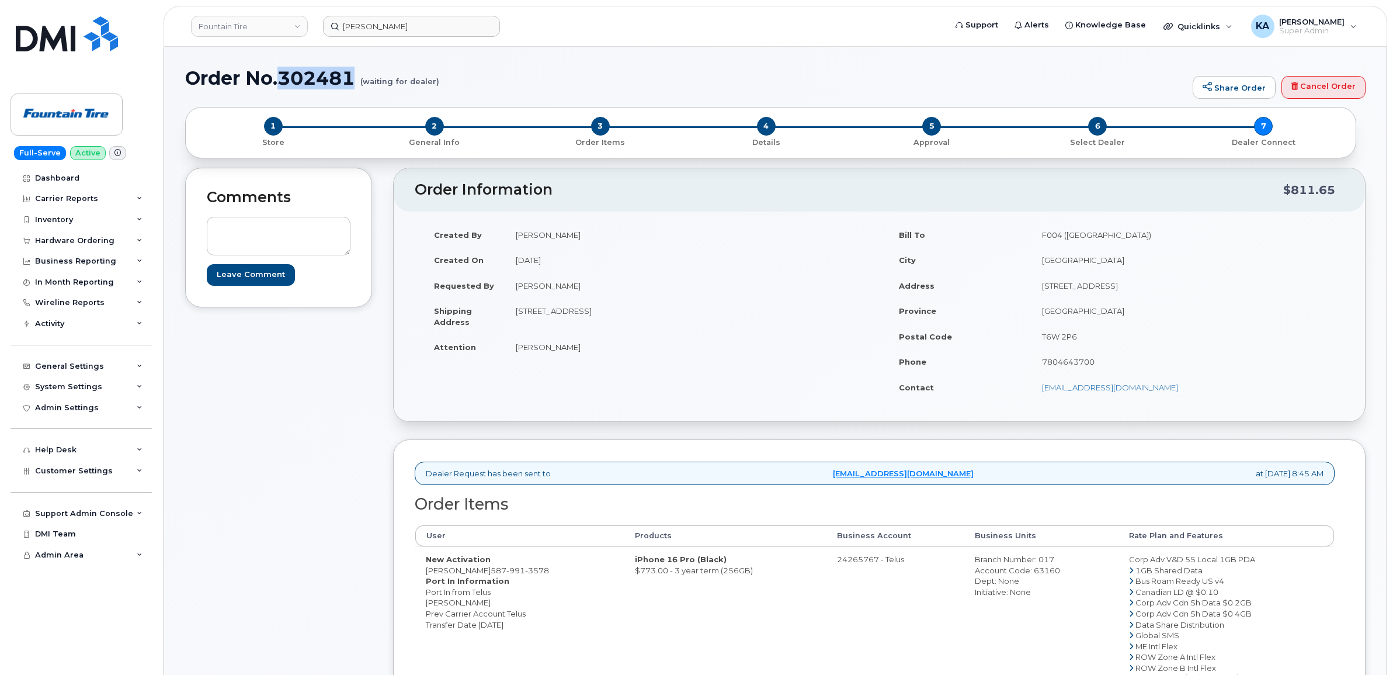
drag, startPoint x: 357, startPoint y: 80, endPoint x: 282, endPoint y: 82, distance: 75.4
click at [282, 82] on h1 "Order No.302481 (waiting for dealer)" at bounding box center [686, 78] width 1002 height 20
copy h1 "302481"
click at [86, 244] on div "Hardware Ordering" at bounding box center [74, 240] width 79 height 9
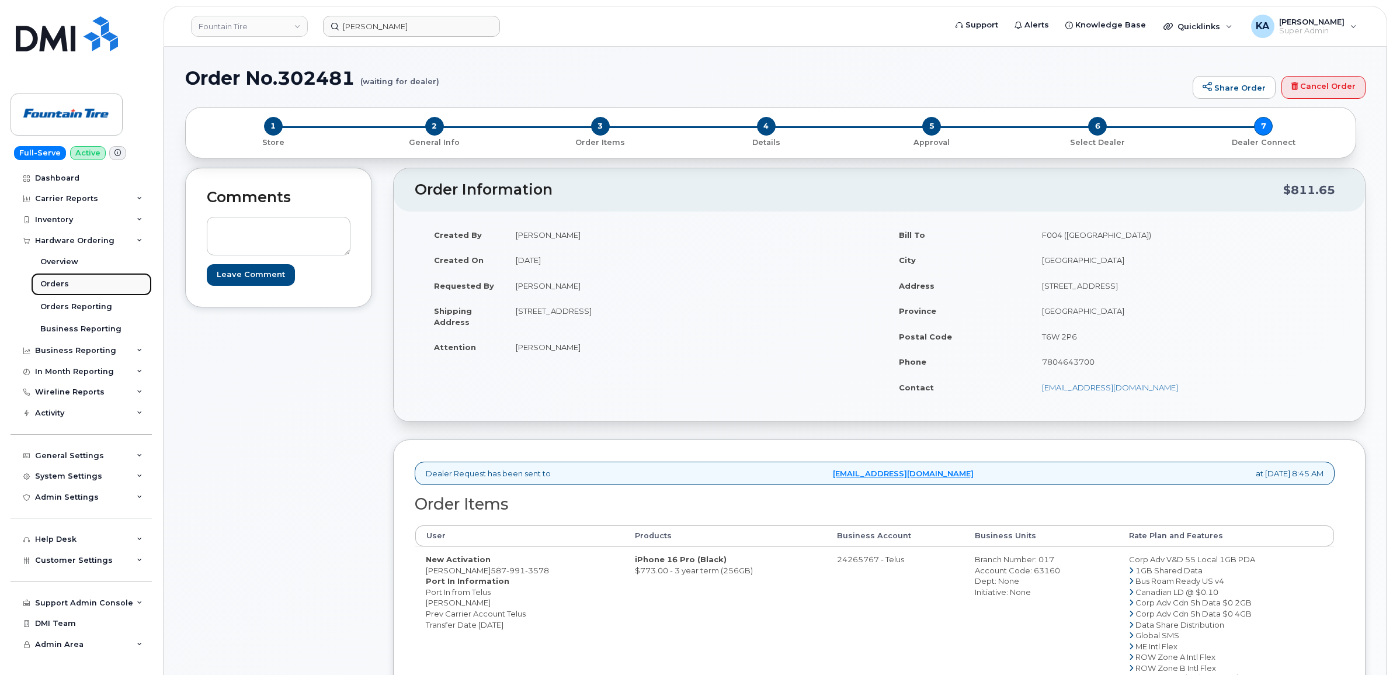
click at [67, 279] on link "Orders" at bounding box center [91, 284] width 121 height 22
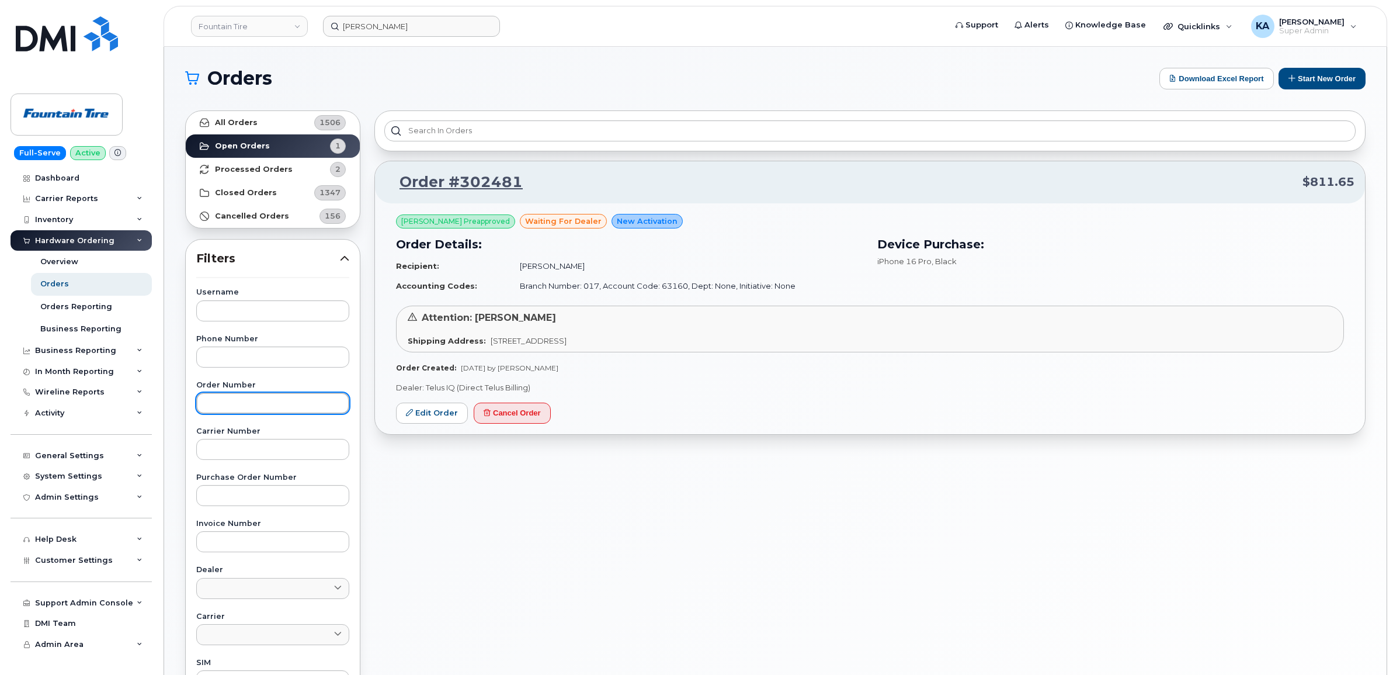
click at [228, 407] on input "text" at bounding box center [272, 402] width 153 height 21
drag, startPoint x: 228, startPoint y: 407, endPoint x: 442, endPoint y: 413, distance: 214.4
click at [442, 413] on link "Edit Order" at bounding box center [432, 413] width 72 height 22
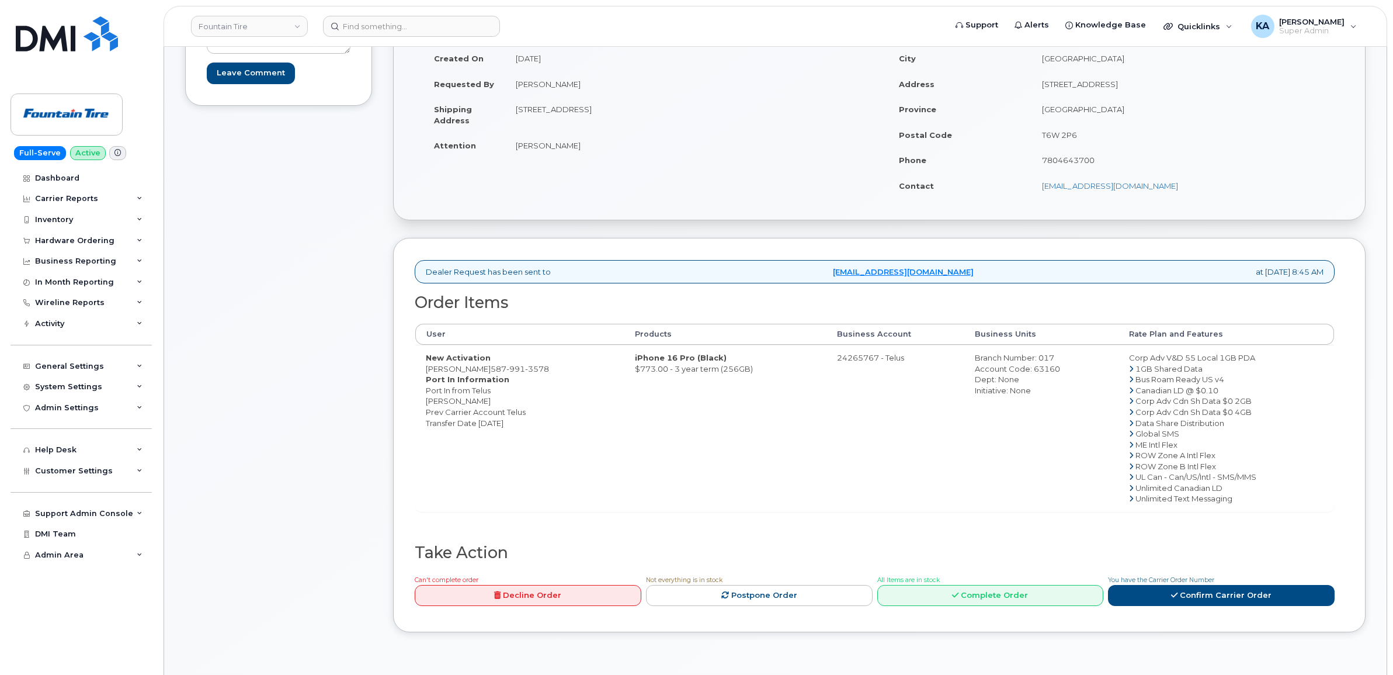
scroll to position [219, 0]
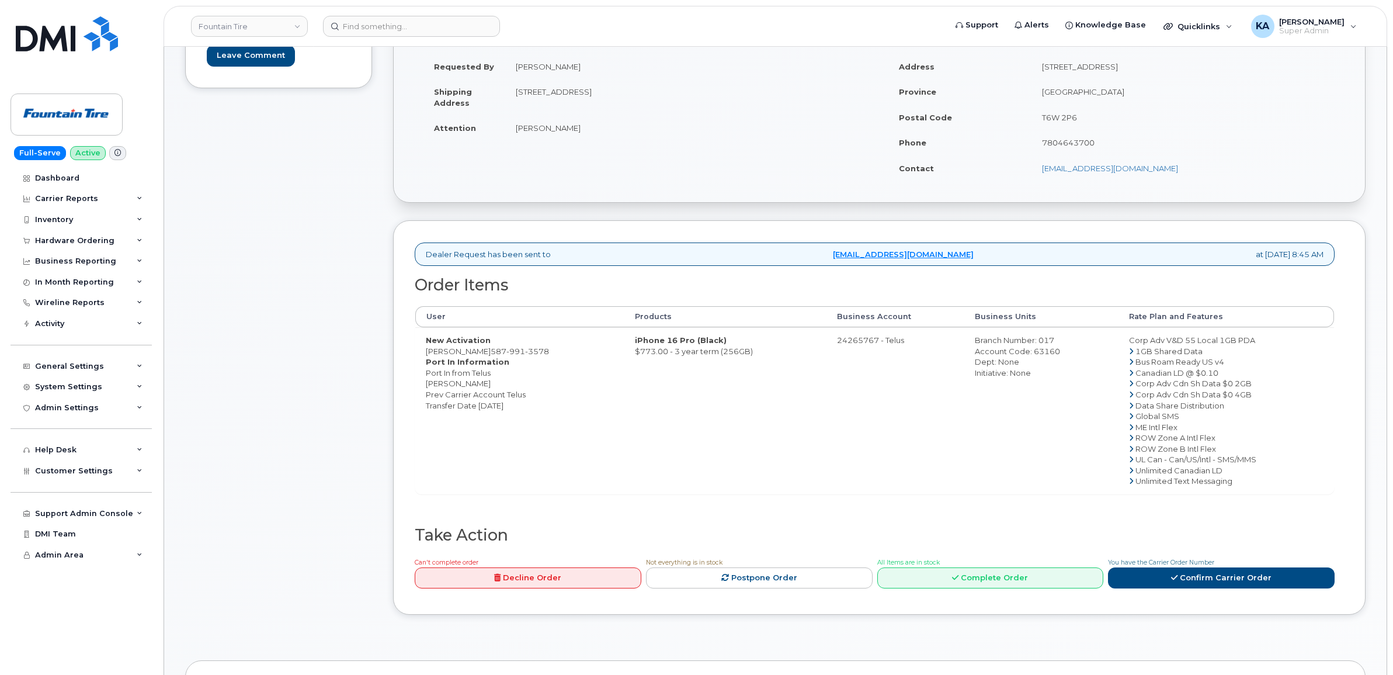
drag, startPoint x: 529, startPoint y: 398, endPoint x: 422, endPoint y: 389, distance: 107.2
click at [422, 389] on td "New Activation [PERSON_NAME] [PHONE_NUMBER] Port In Information Port In from Te…" at bounding box center [519, 410] width 209 height 166
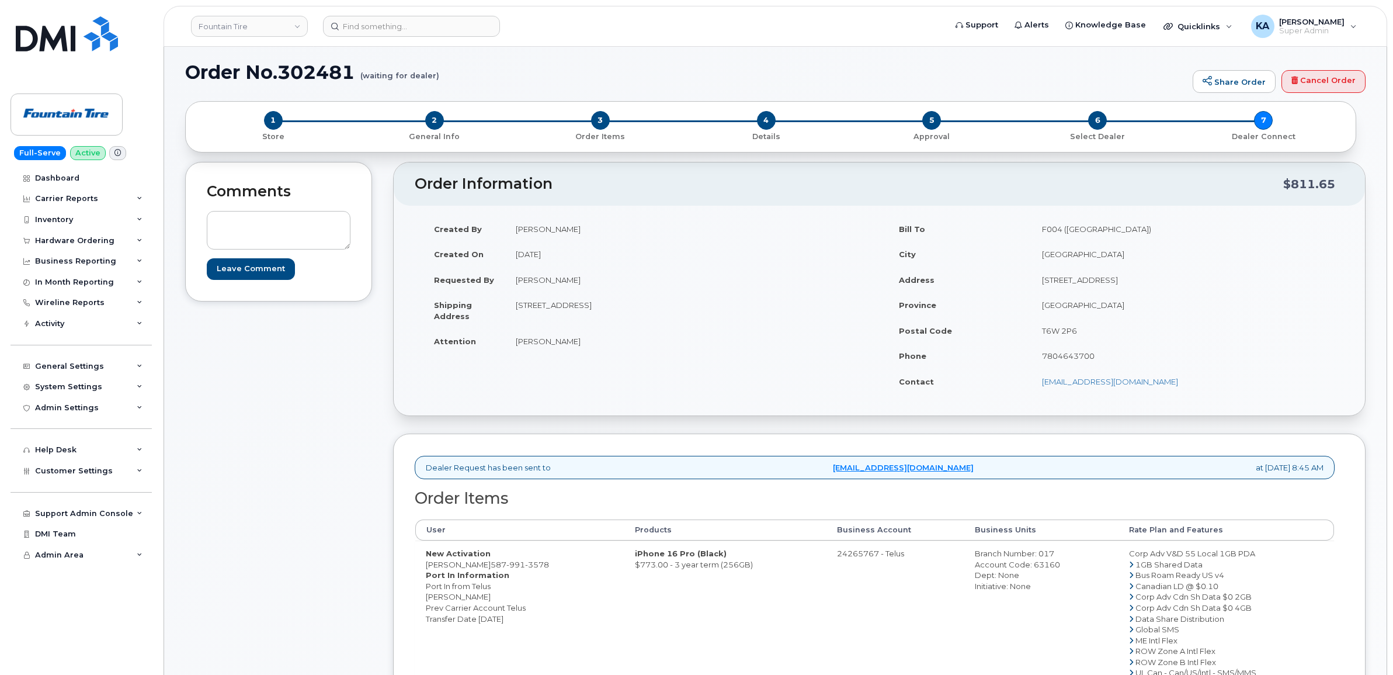
scroll to position [0, 0]
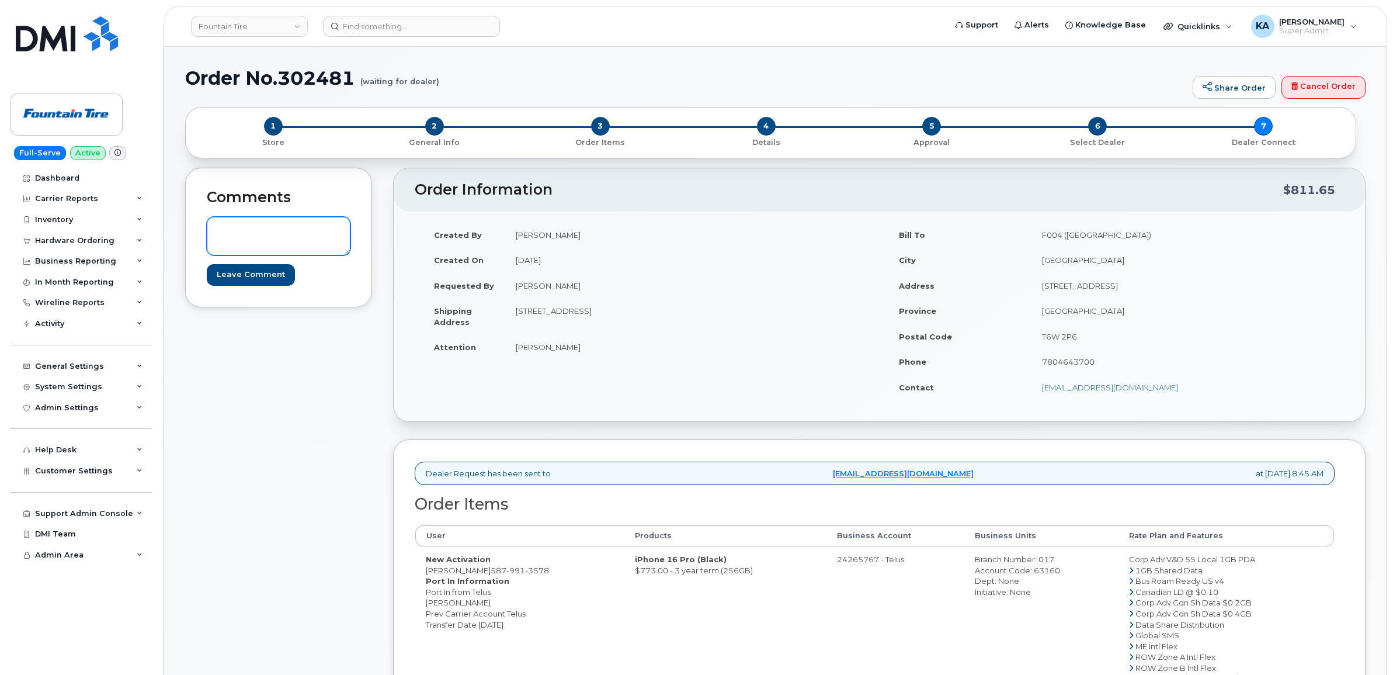
click at [238, 230] on textarea at bounding box center [279, 236] width 144 height 39
click at [326, 227] on textarea "No Previous Account # given for Telus, cannot port over with new Telus account" at bounding box center [279, 236] width 144 height 39
click at [247, 237] on textarea "No Previous Account # given for Telus, cannot port over with new Telus account" at bounding box center [279, 236] width 144 height 39
type textarea "No Previous Account # given for Telus or IMEI, cannot port over with new Telus …"
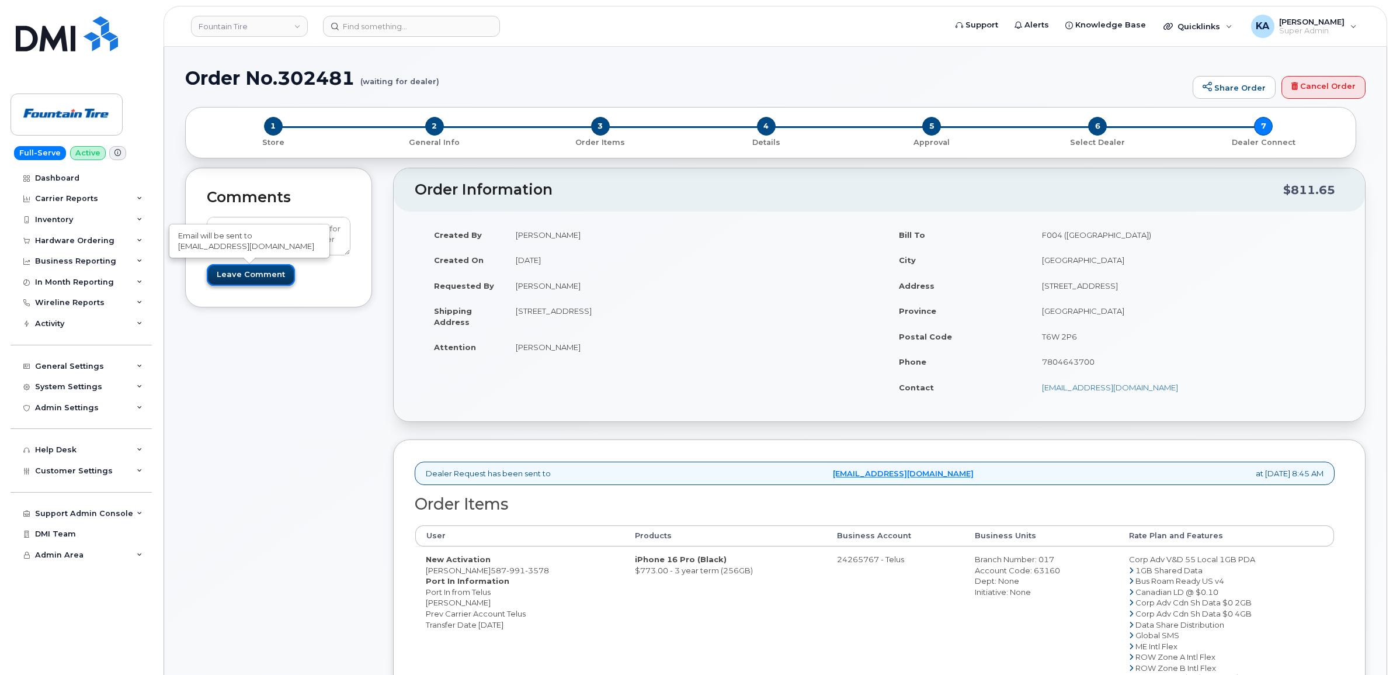
click at [249, 272] on input "Leave Comment" at bounding box center [251, 275] width 88 height 22
type input "Create Event"
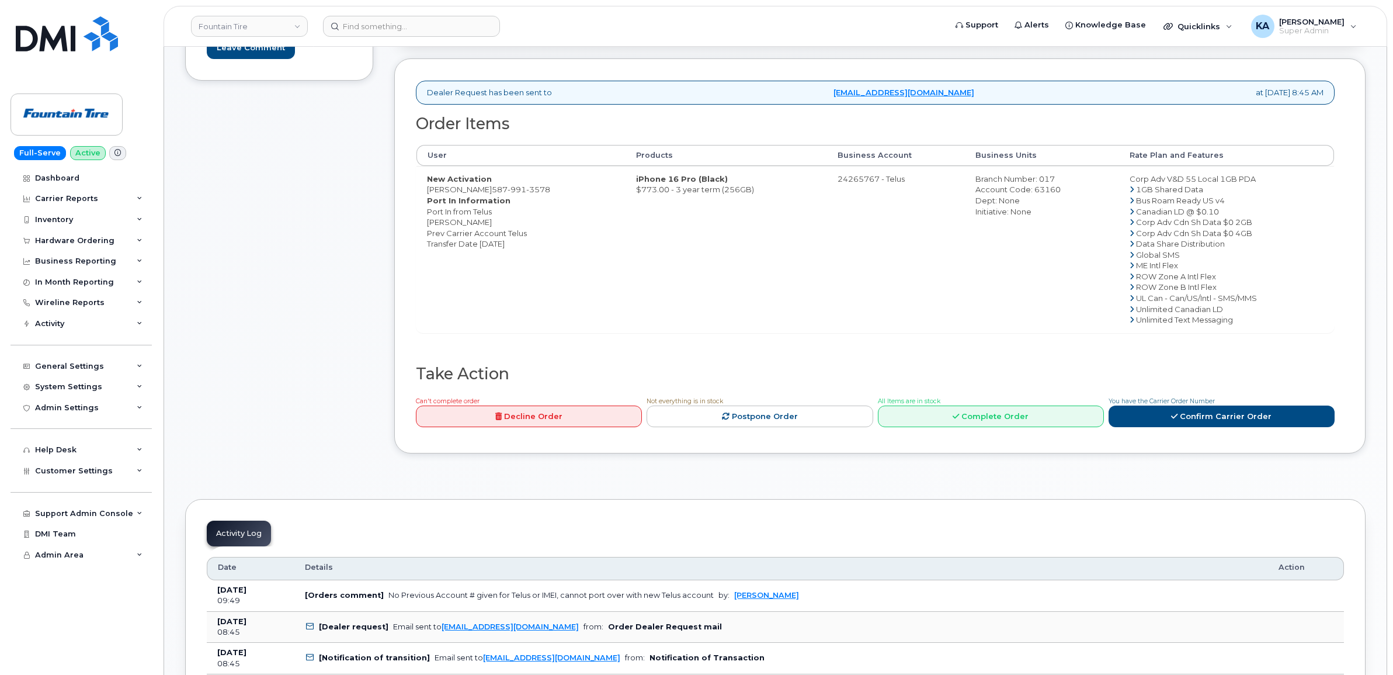
scroll to position [438, 0]
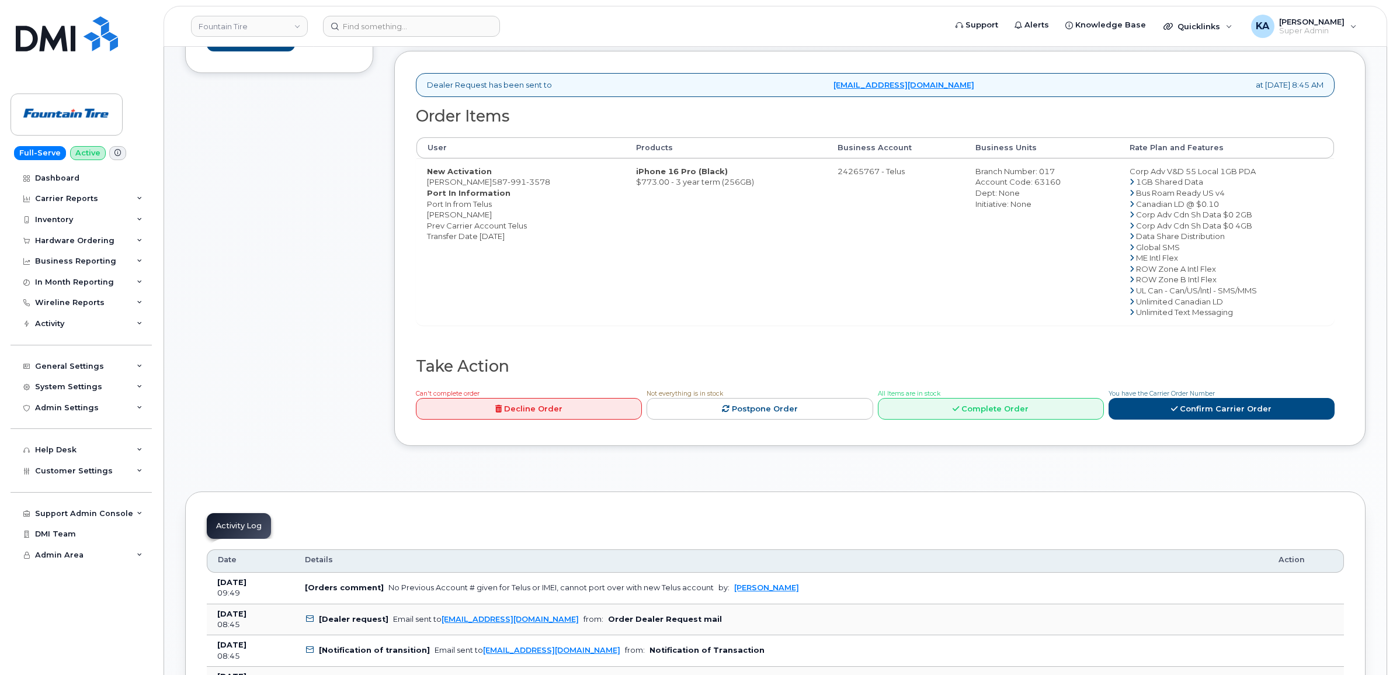
click at [542, 411] on link "Decline Order" at bounding box center [529, 409] width 226 height 22
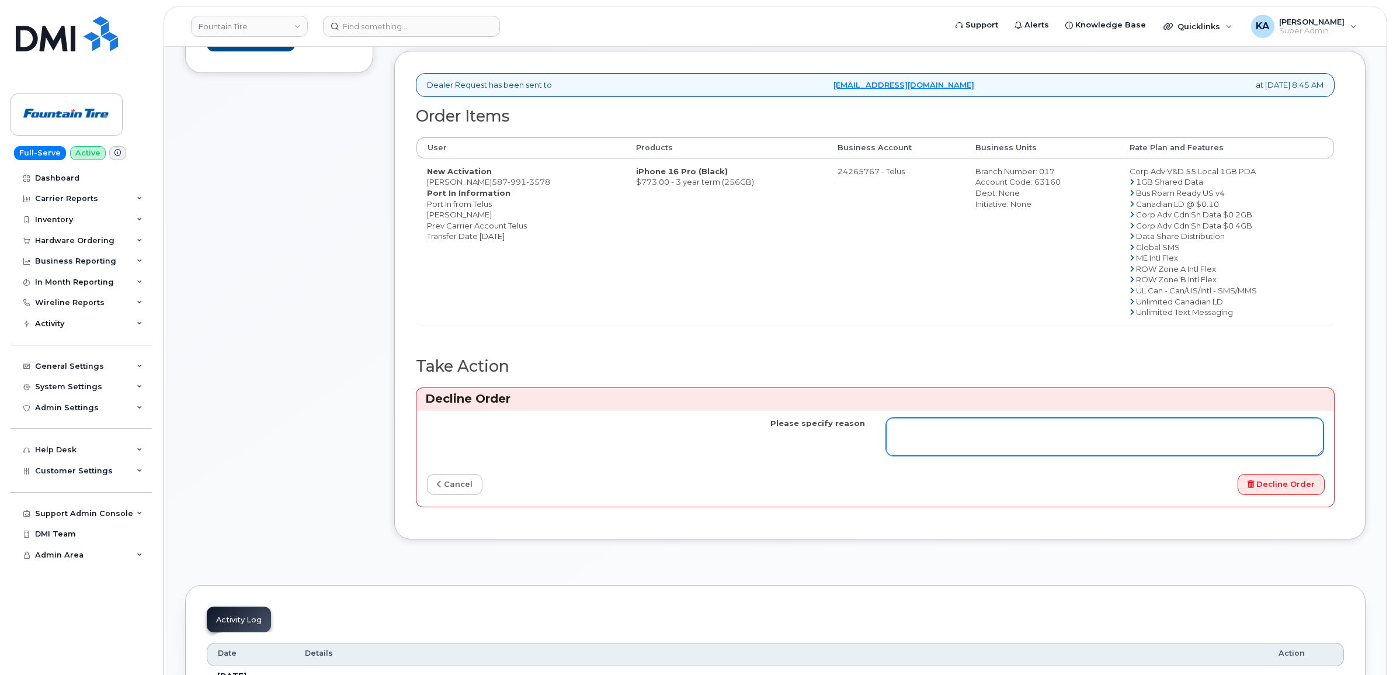
click at [902, 427] on textarea "Please specify reason" at bounding box center [1105, 437] width 438 height 39
type textarea "Cannot complete order. Need Daves IMEI from current phone or current Telus acco…"
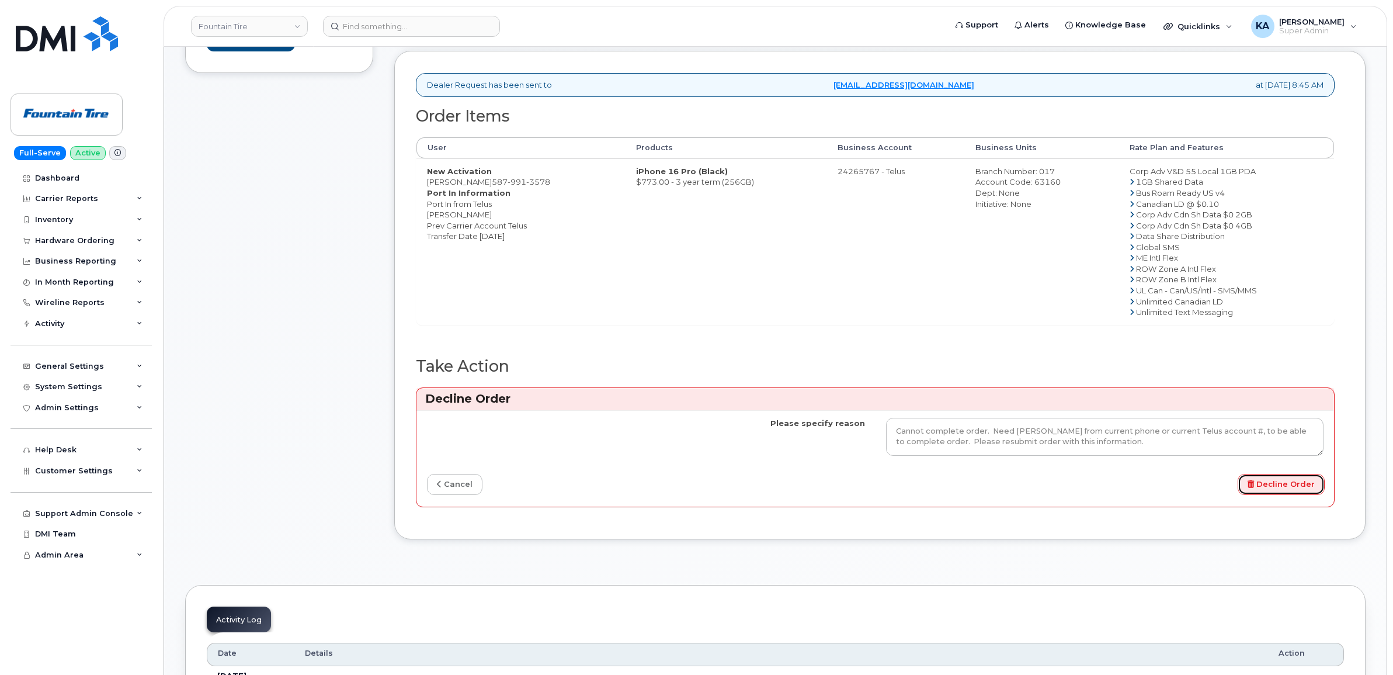
click at [1275, 488] on button "Decline Order" at bounding box center [1280, 485] width 87 height 22
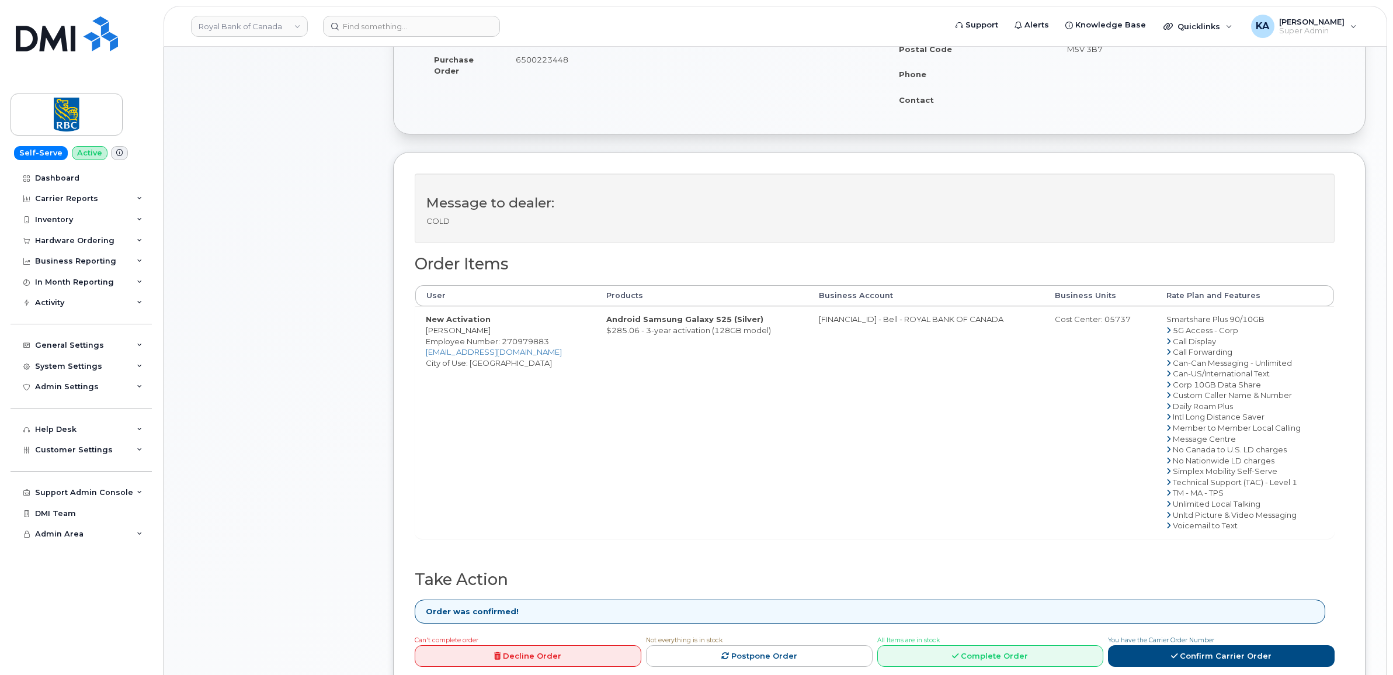
scroll to position [292, 0]
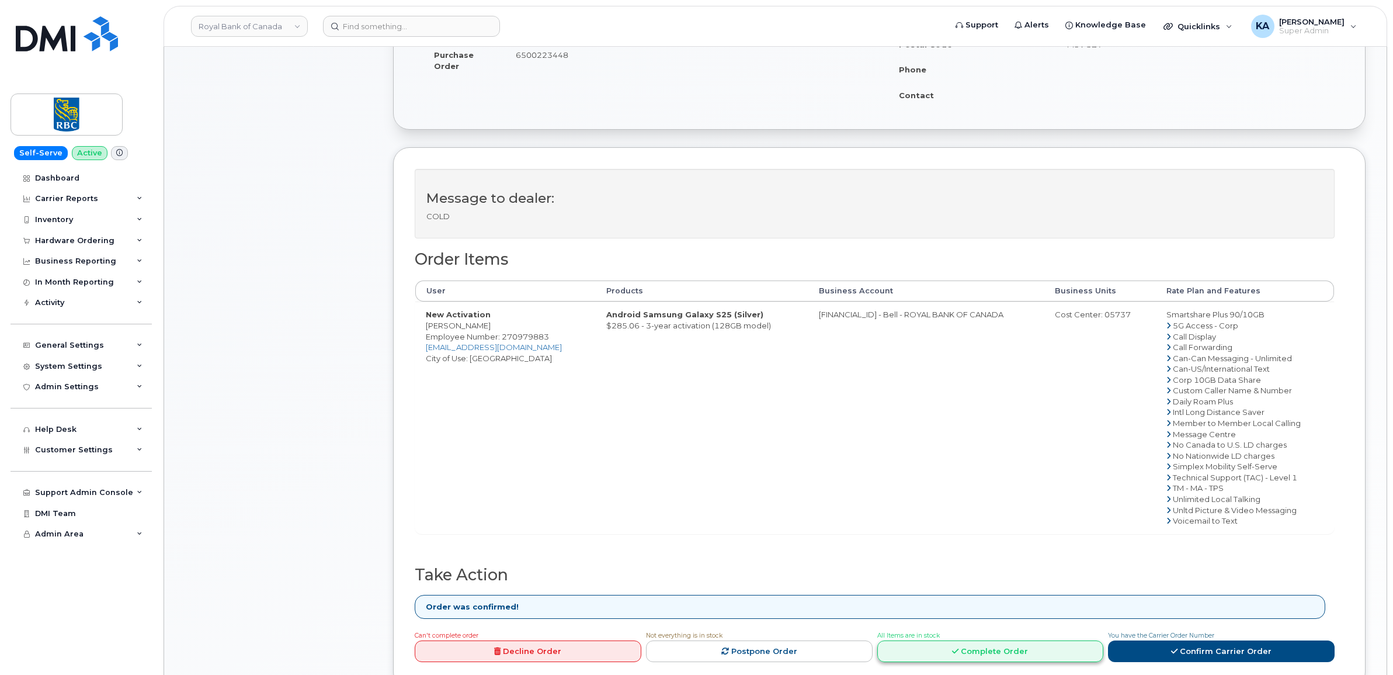
click at [979, 655] on link "Complete Order" at bounding box center [990, 651] width 227 height 22
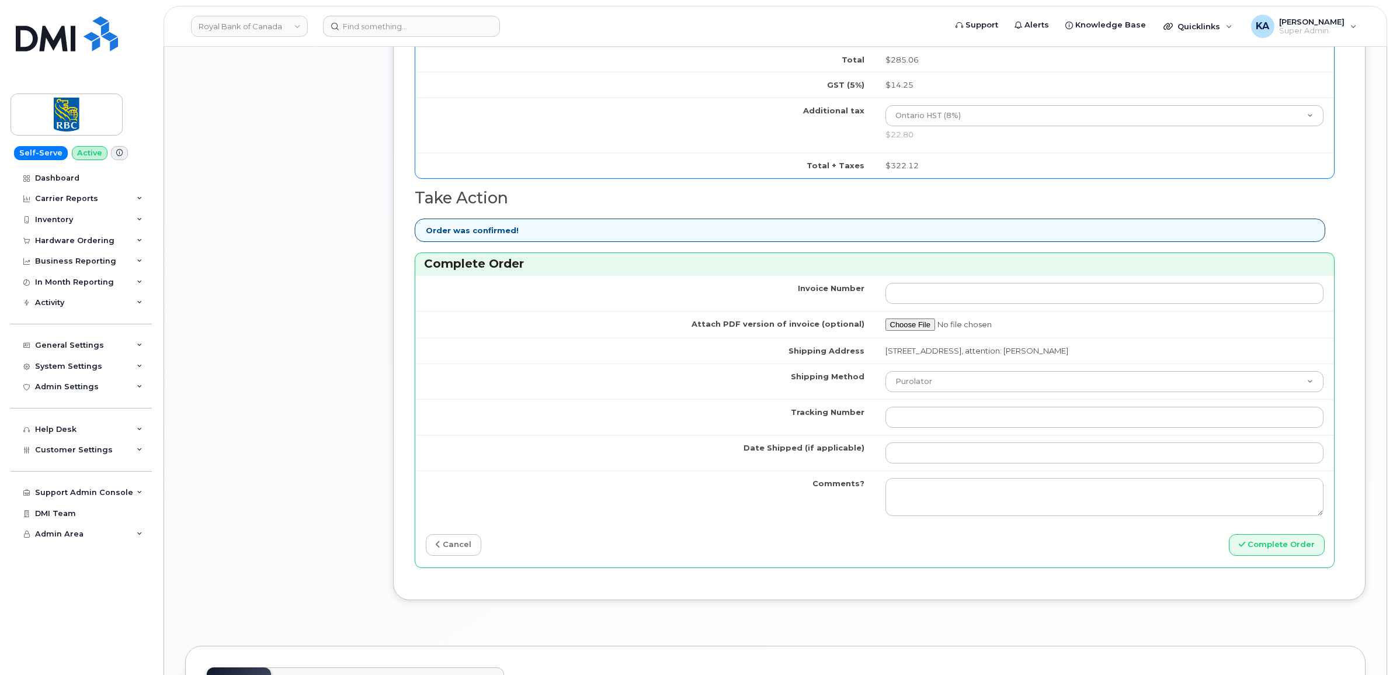
scroll to position [876, 0]
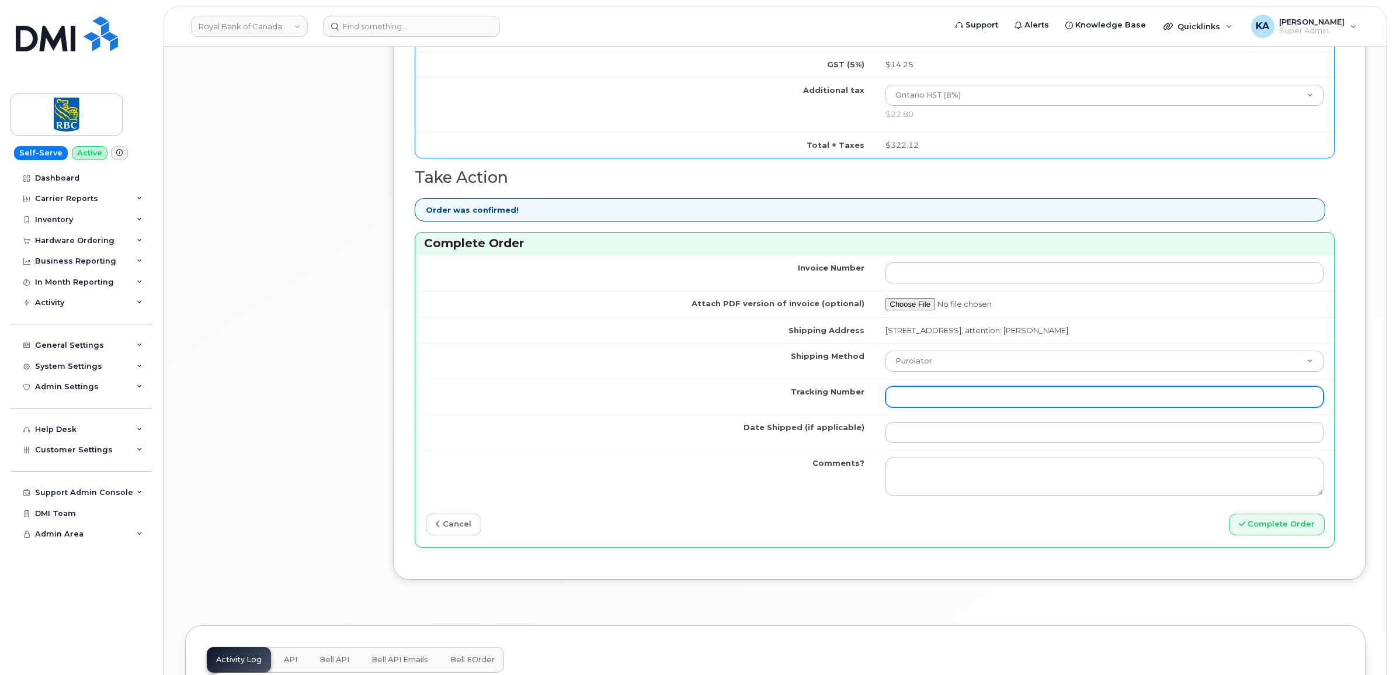
click at [962, 395] on input "Tracking Number" at bounding box center [1104, 396] width 439 height 21
paste input "520096847071"
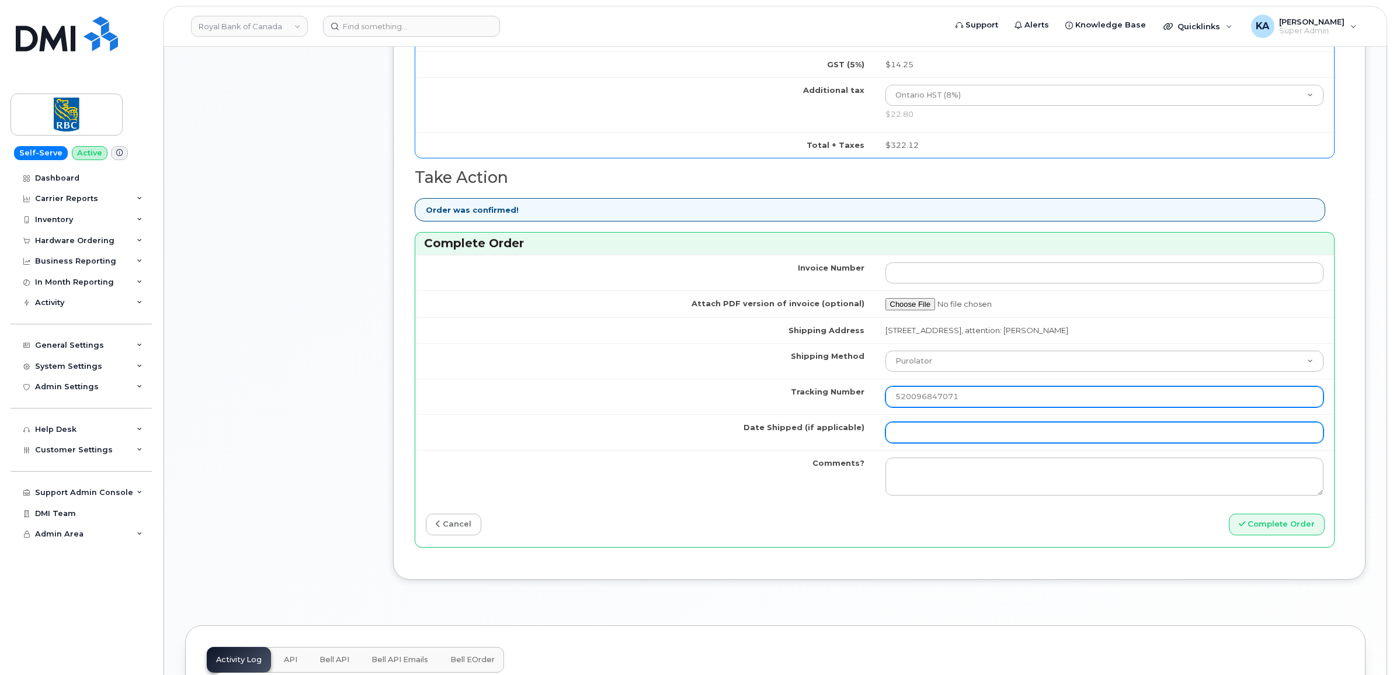
type input "520096847071"
click at [927, 434] on input "Date Shipped (if applicable)" at bounding box center [1104, 432] width 439 height 21
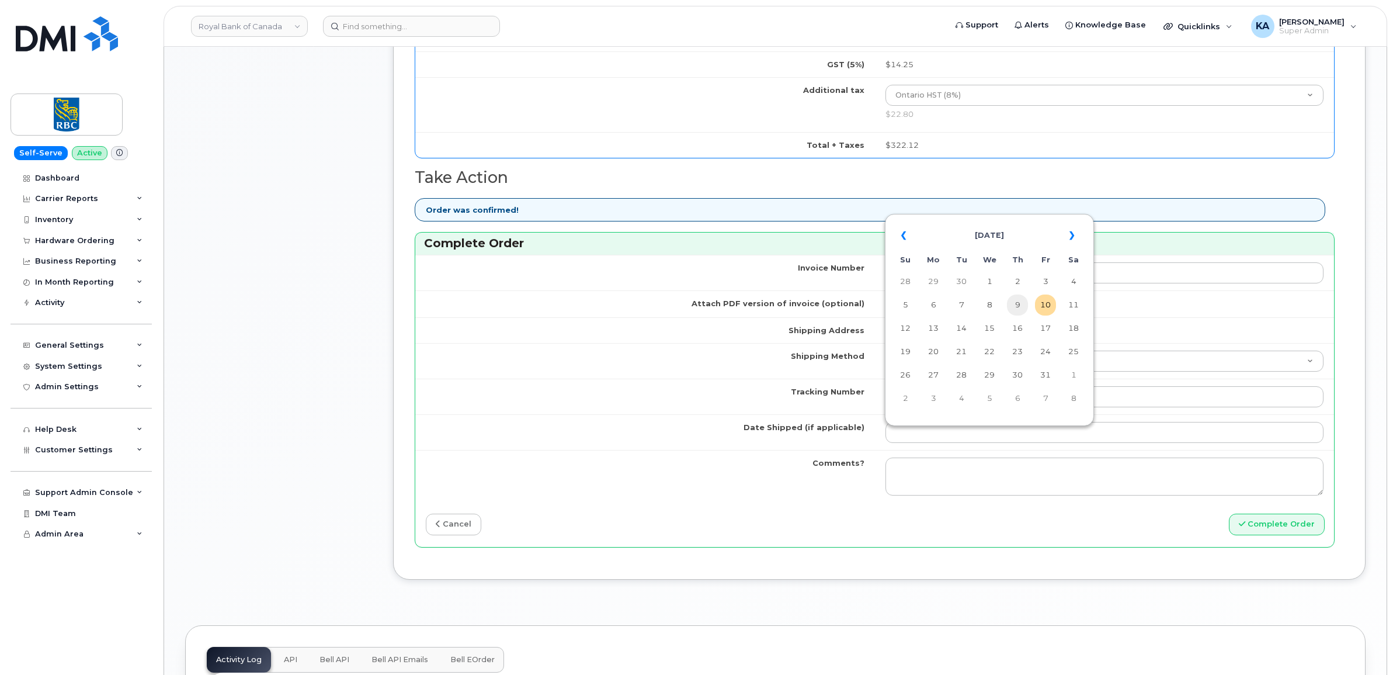
click at [1018, 304] on td "9" at bounding box center [1017, 304] width 21 height 21
type input "[DATE]"
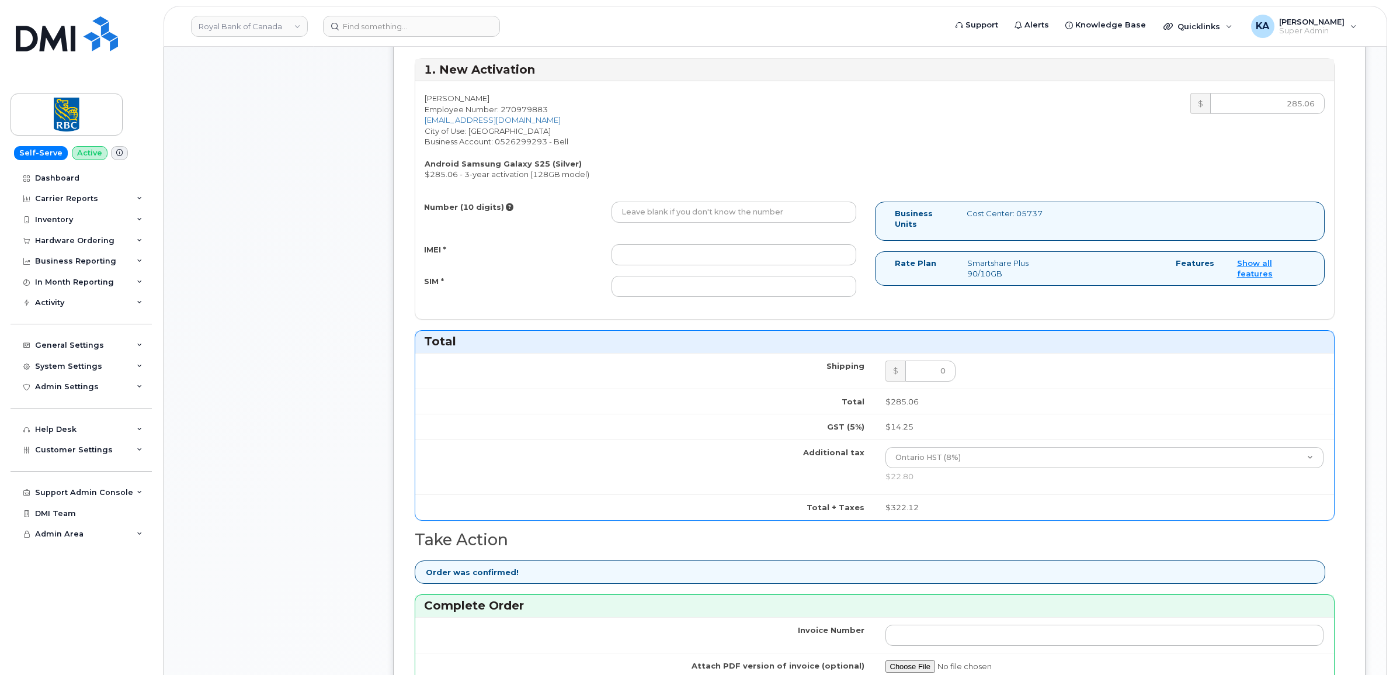
scroll to position [511, 0]
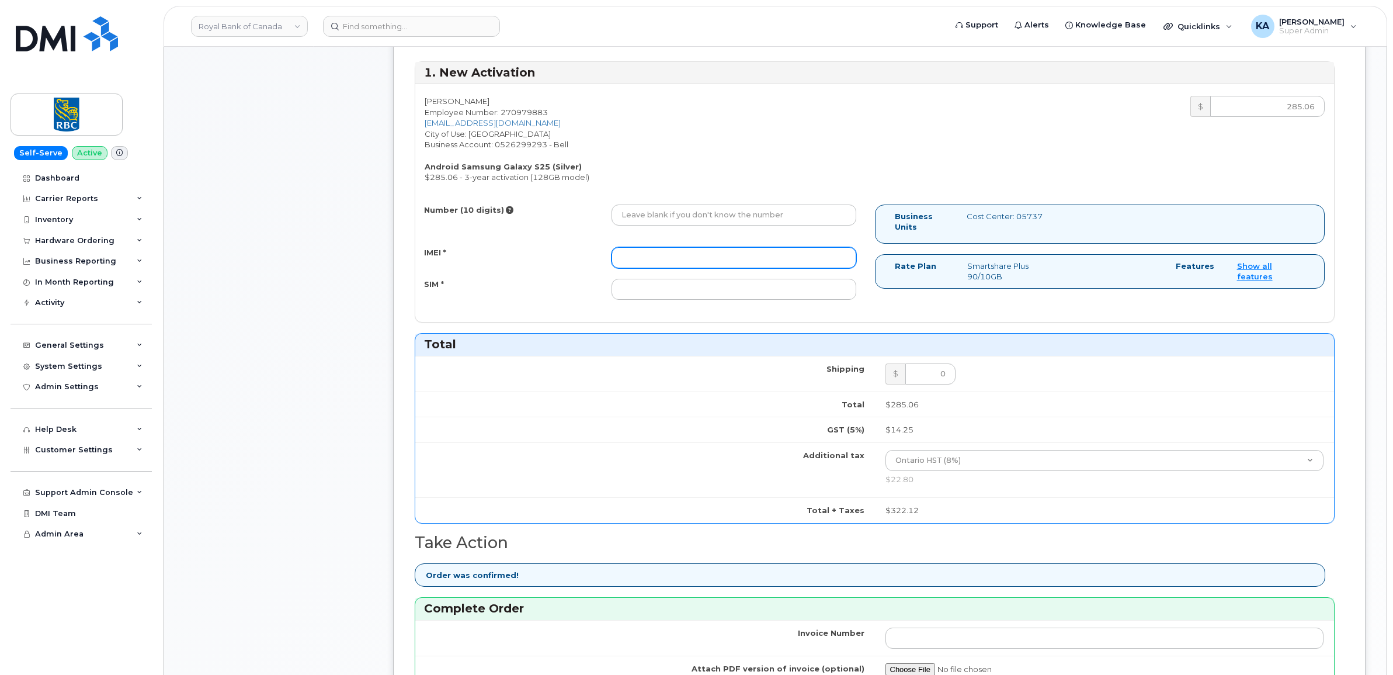
click at [687, 262] on input "IMEI *" at bounding box center [733, 257] width 245 height 21
paste input "351558505188641"
type input "351558505188641"
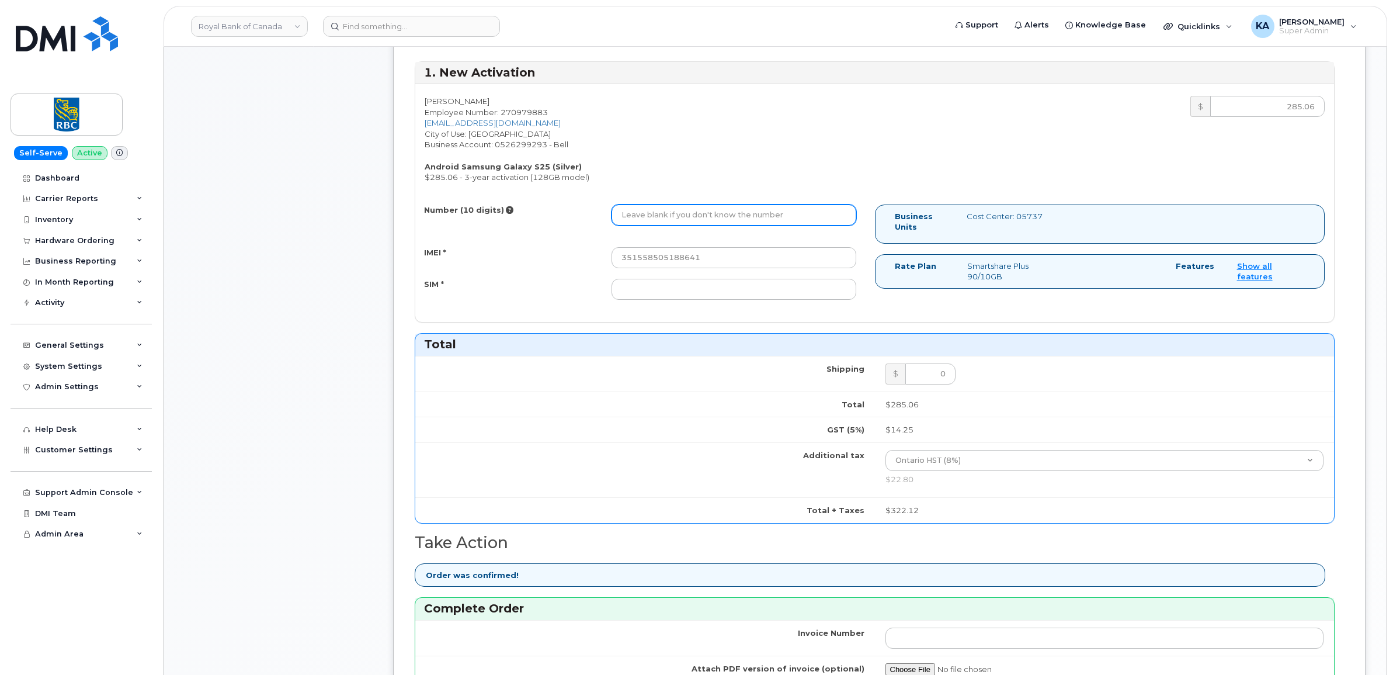
click at [629, 215] on input "Number (10 digits)" at bounding box center [733, 214] width 245 height 21
paste input "4374465458"
type input "4374465458"
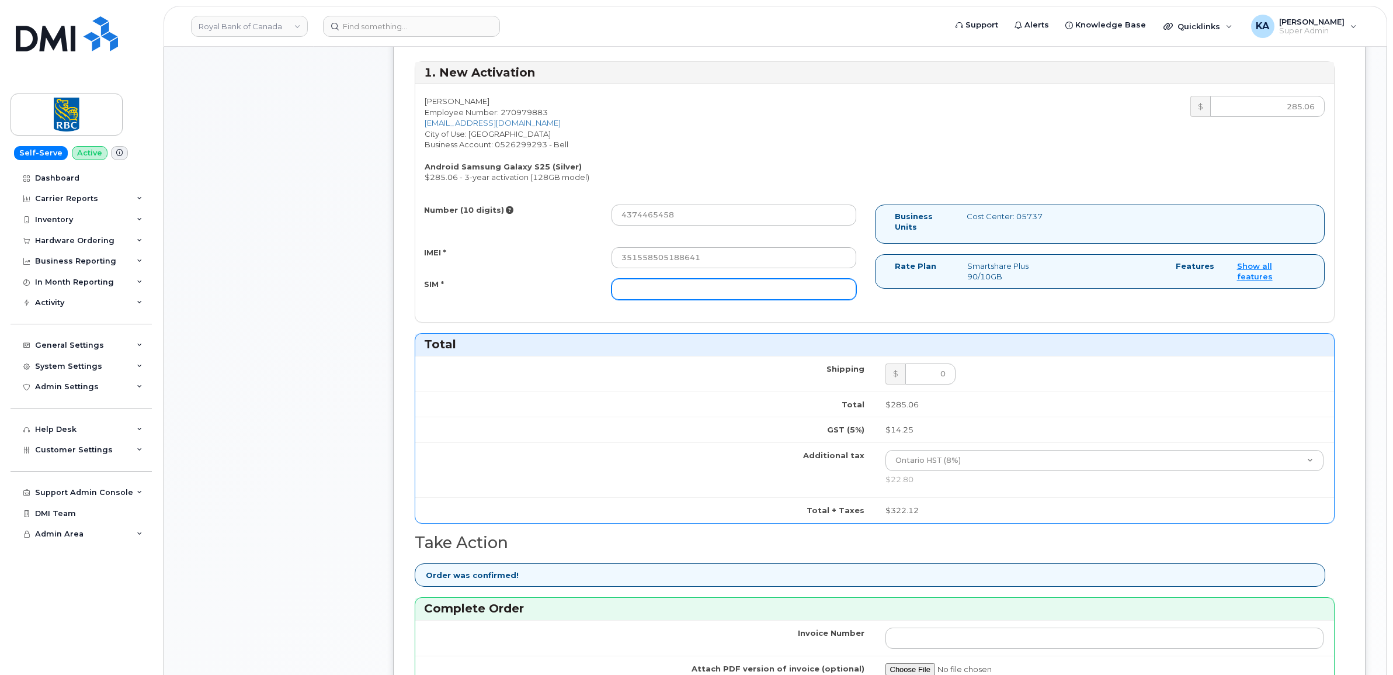
click at [730, 292] on input "SIM *" at bounding box center [733, 289] width 245 height 21
paste input "89302610207413920288"
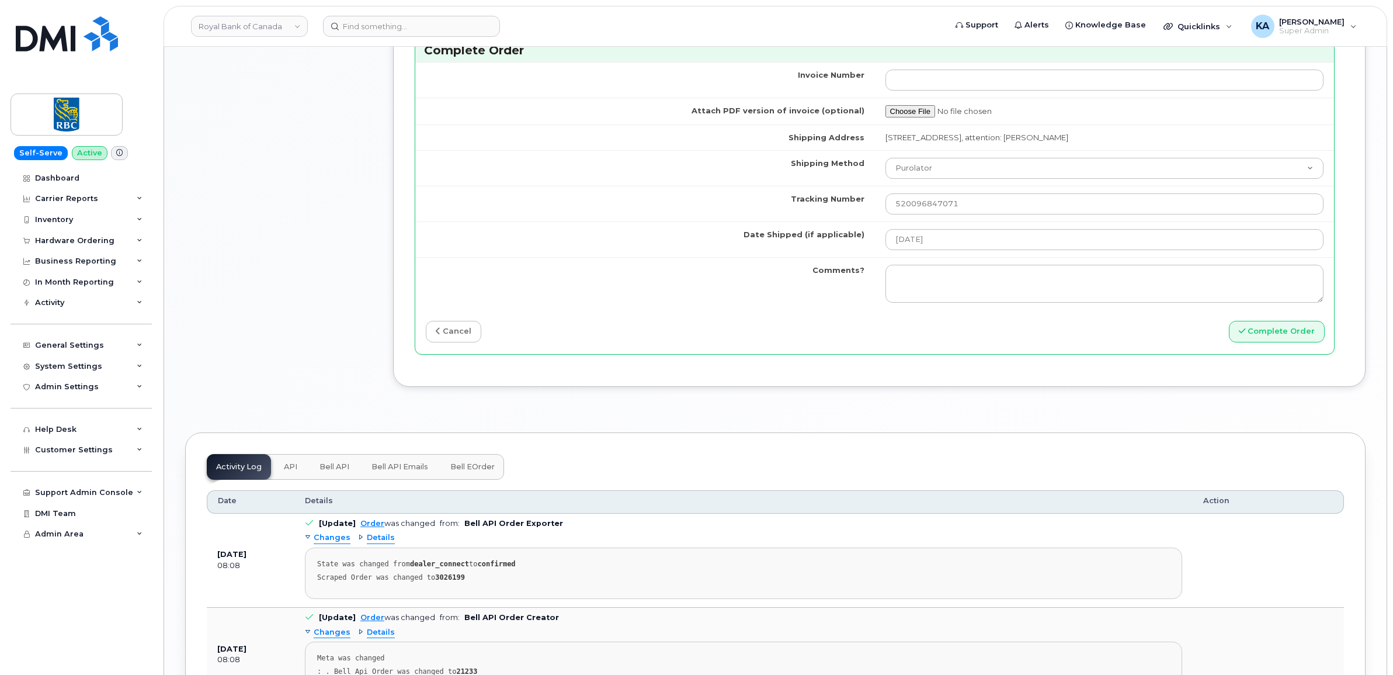
scroll to position [1095, 0]
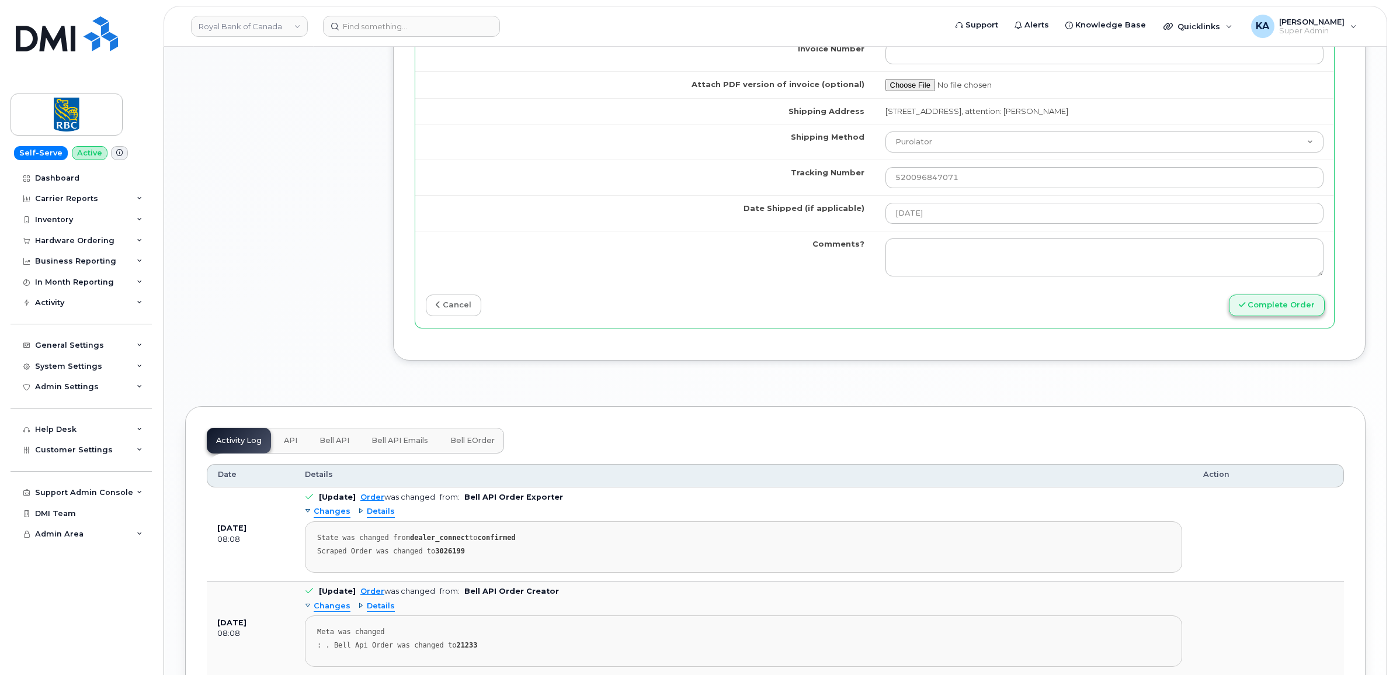
type input "89302610207413920288"
click at [1286, 310] on button "Complete Order" at bounding box center [1277, 305] width 96 height 22
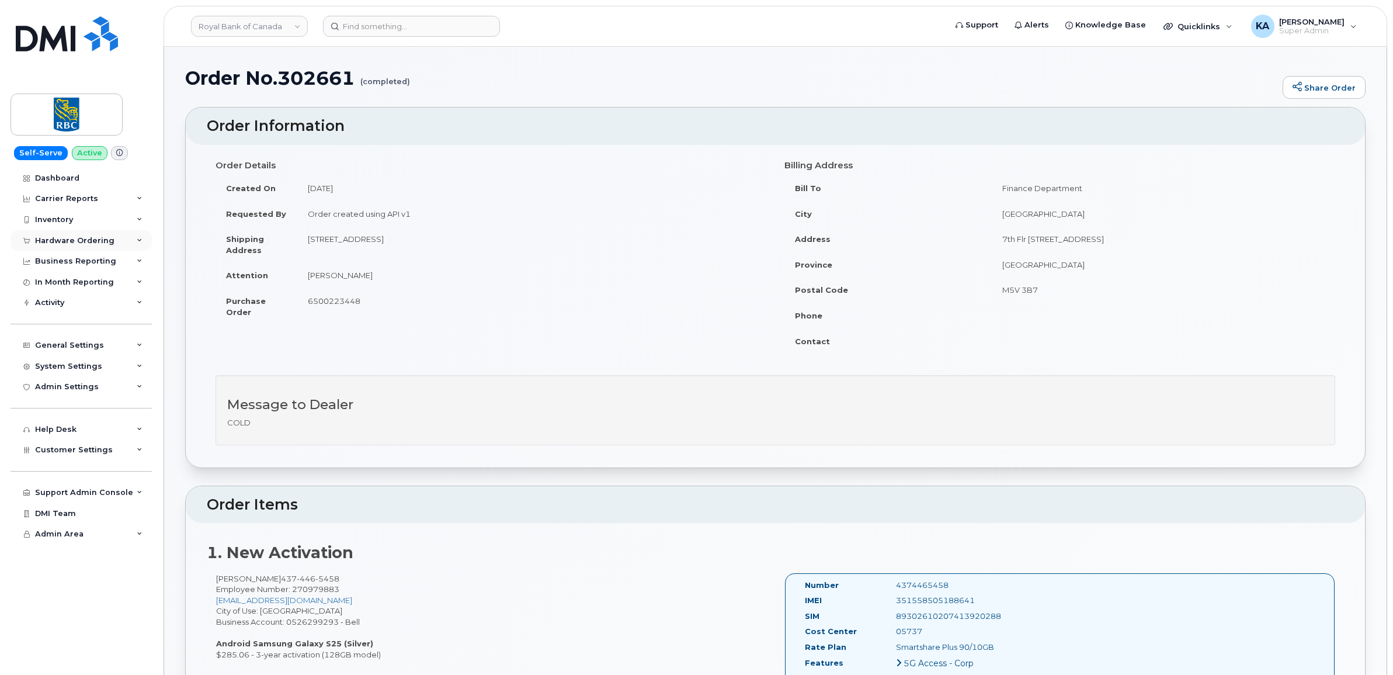
click at [60, 237] on div "Hardware Ordering" at bounding box center [74, 240] width 79 height 9
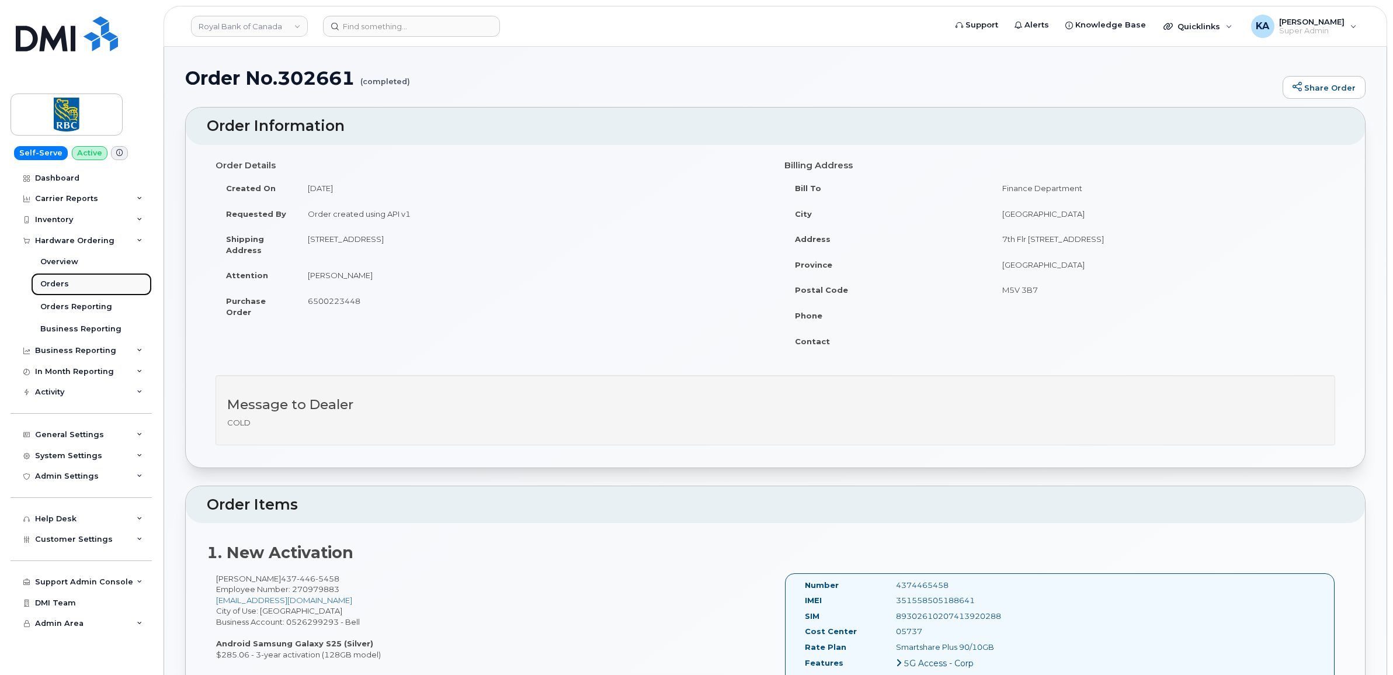
click at [53, 279] on link "Orders" at bounding box center [91, 284] width 121 height 22
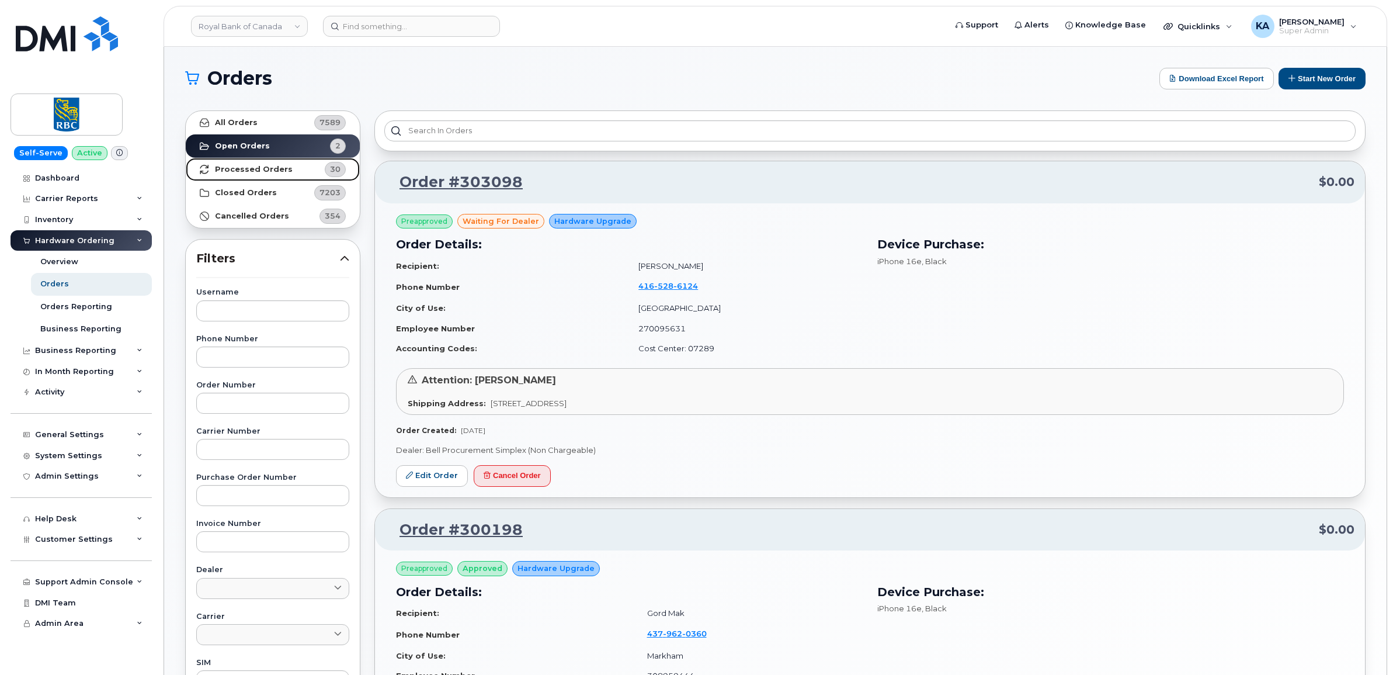
click at [257, 165] on strong "Processed Orders" at bounding box center [254, 169] width 78 height 9
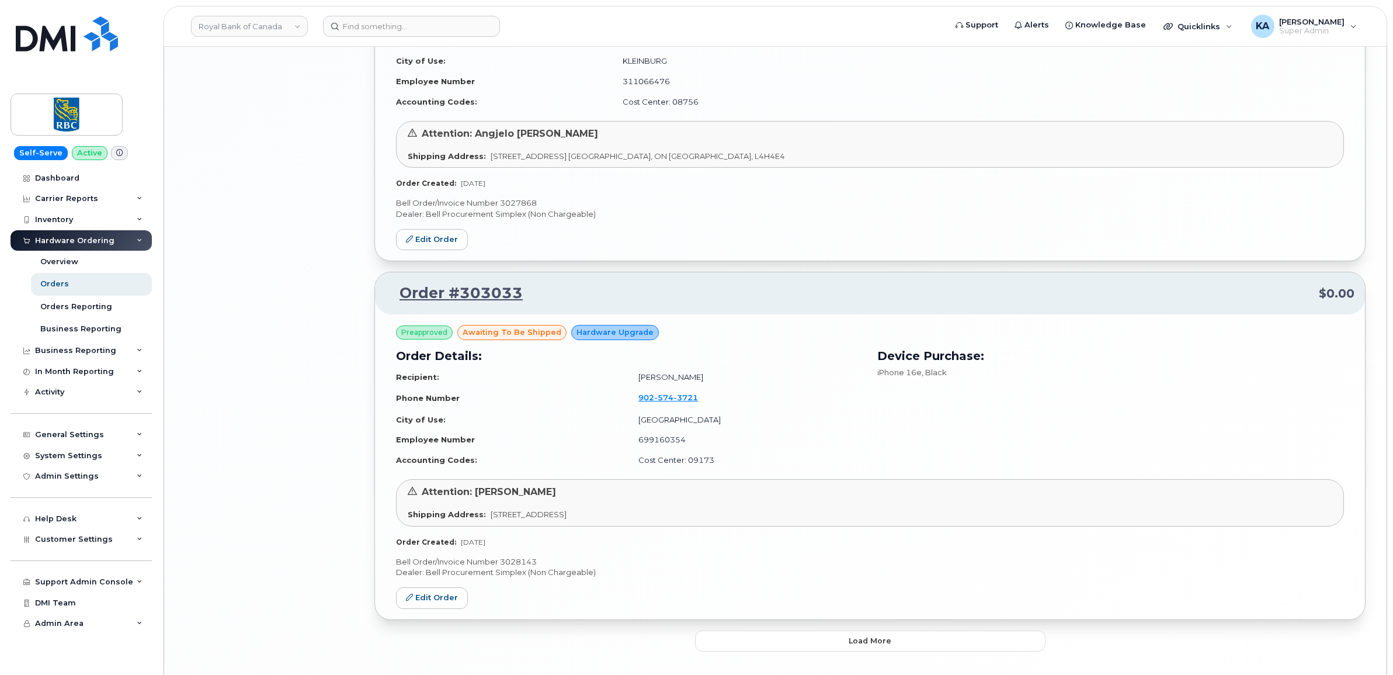
scroll to position [2287, 0]
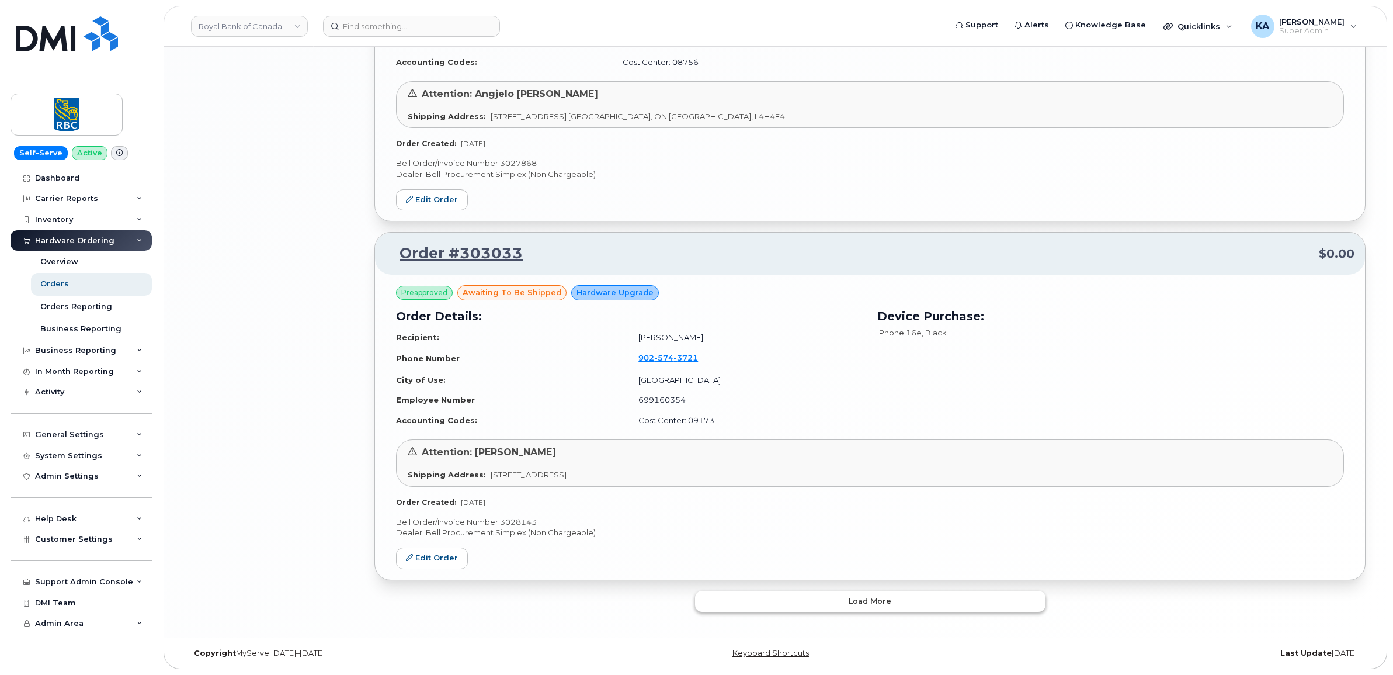
click at [800, 591] on button "Load more" at bounding box center [870, 600] width 350 height 21
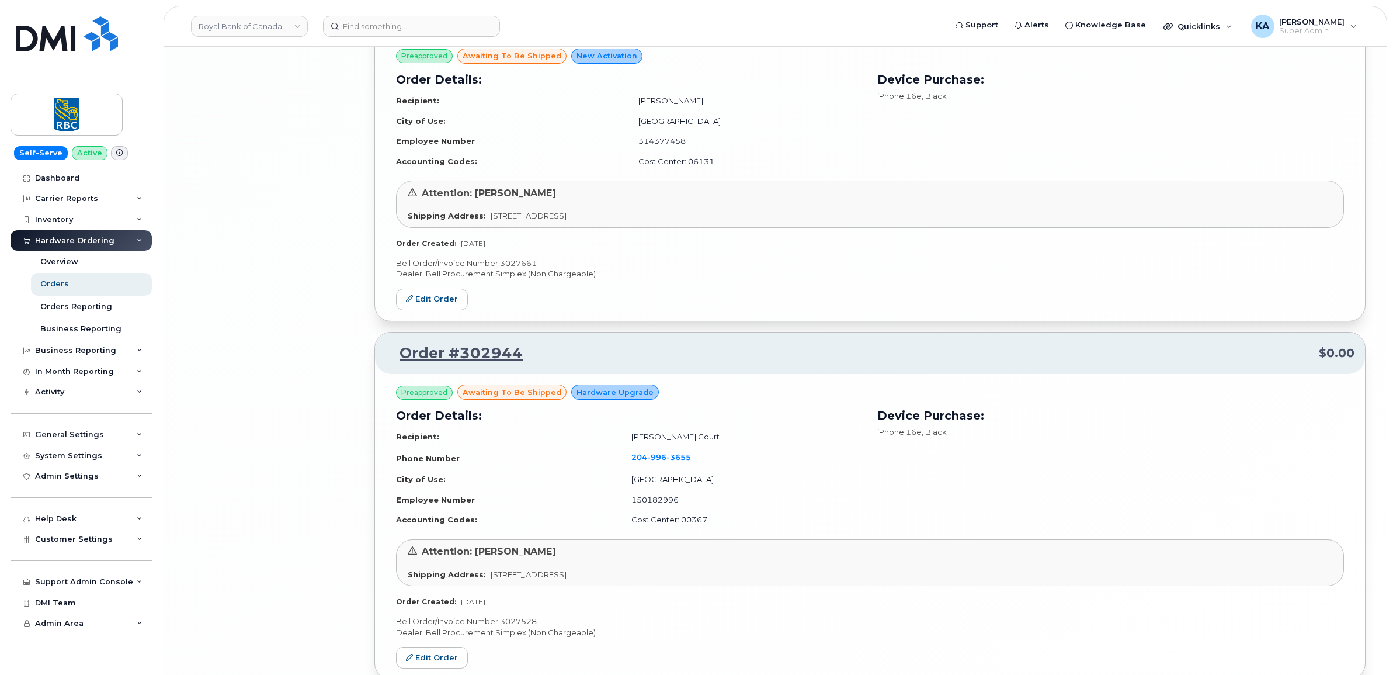
scroll to position [5023, 0]
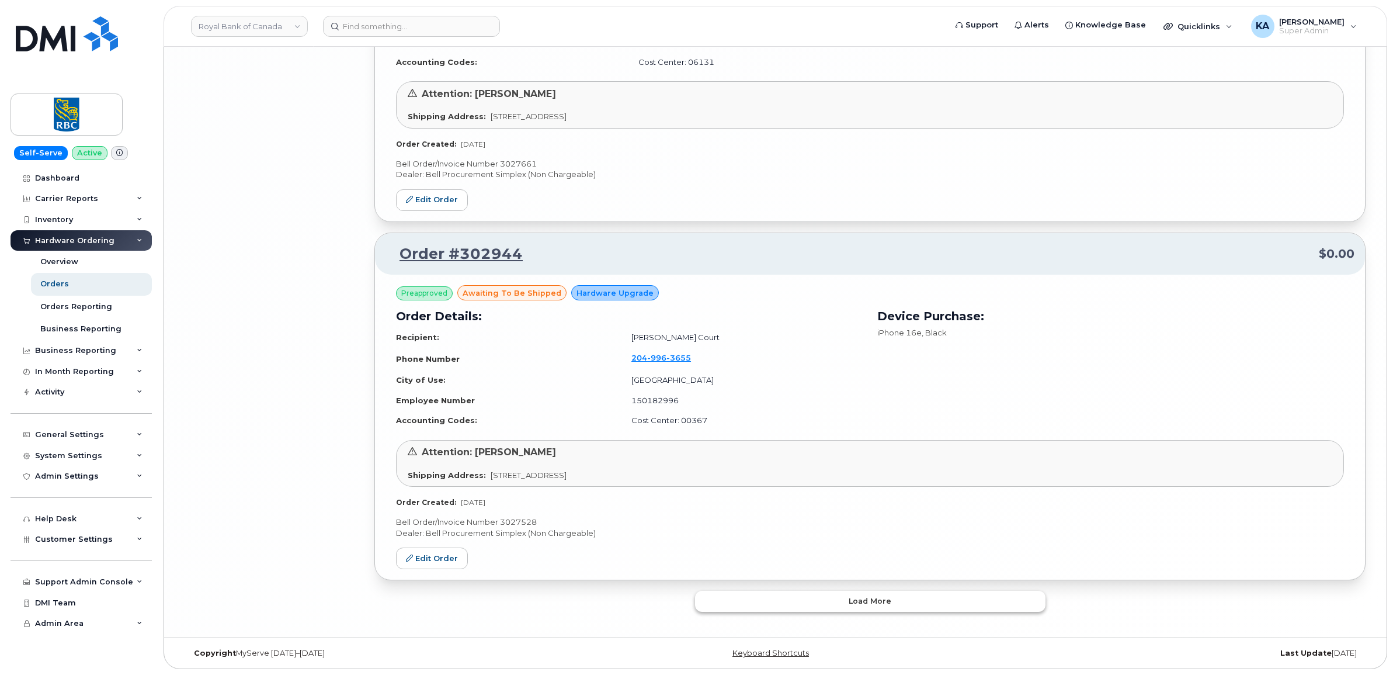
click at [783, 602] on button "Load more" at bounding box center [870, 600] width 350 height 21
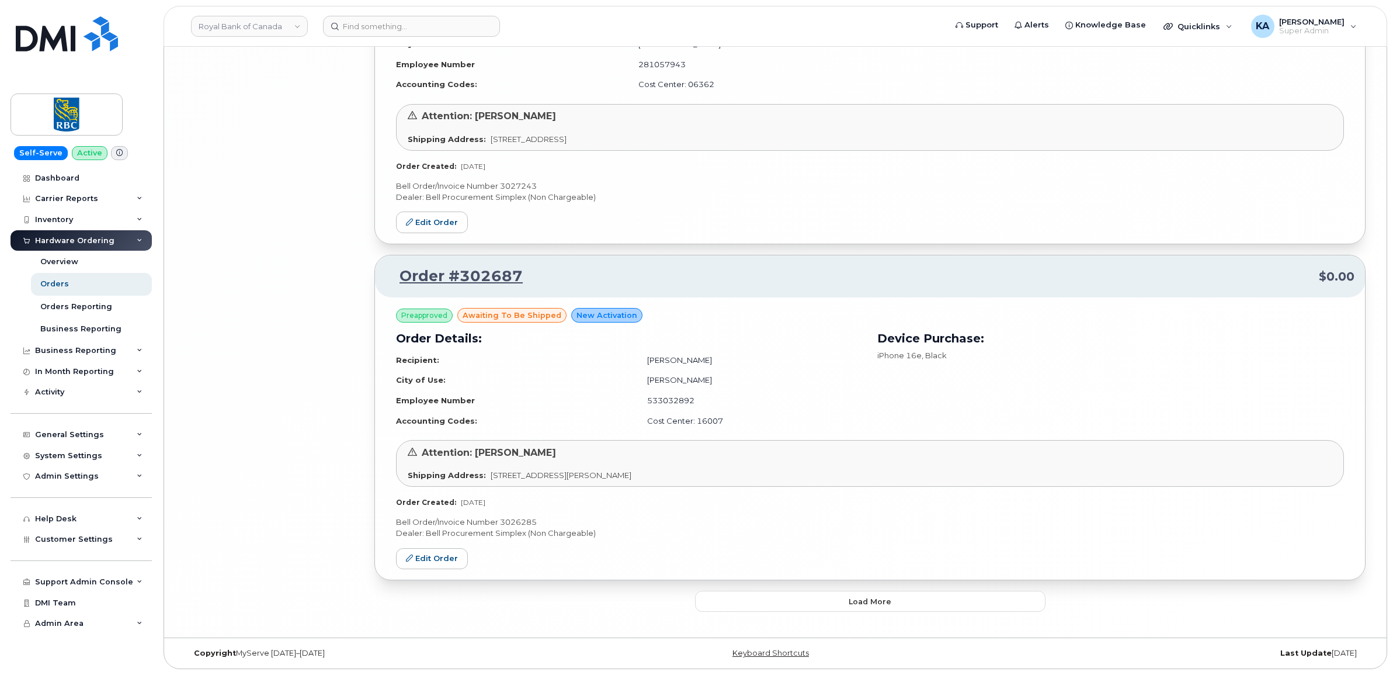
scroll to position [7739, 0]
click at [777, 596] on button "Load more" at bounding box center [870, 600] width 350 height 21
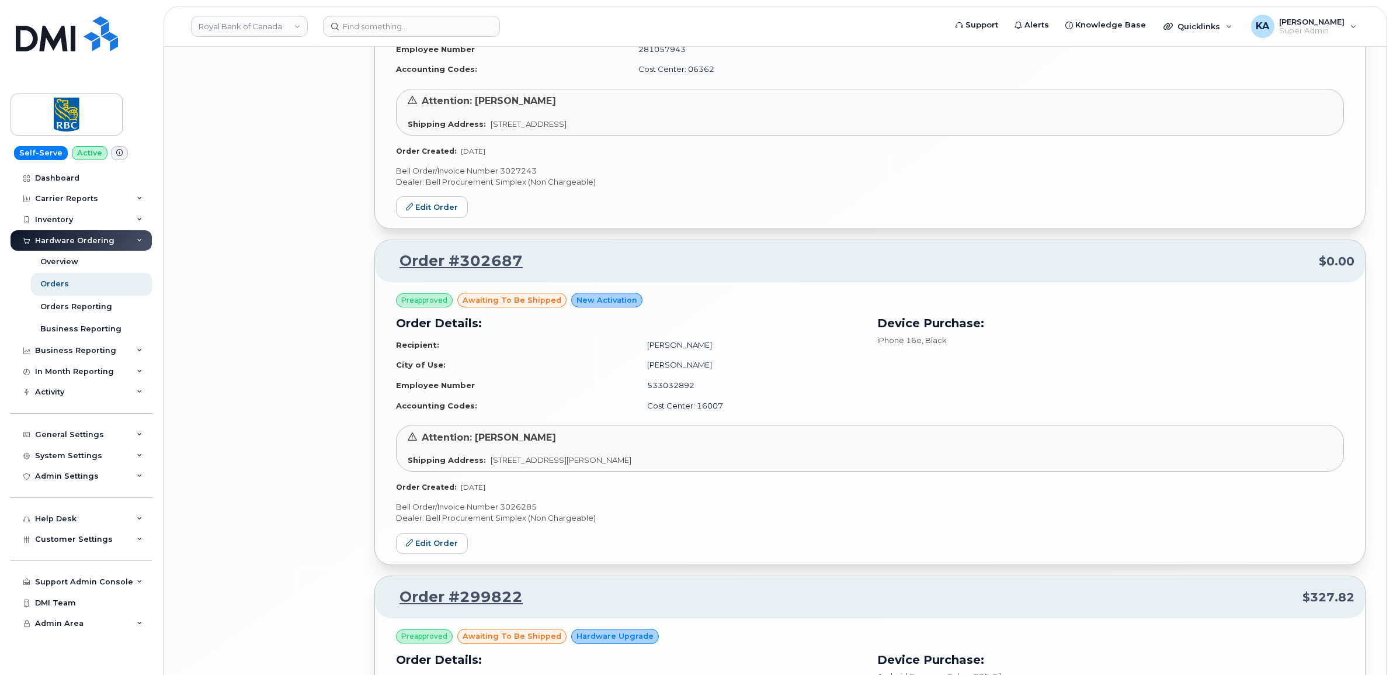
scroll to position [7812, 0]
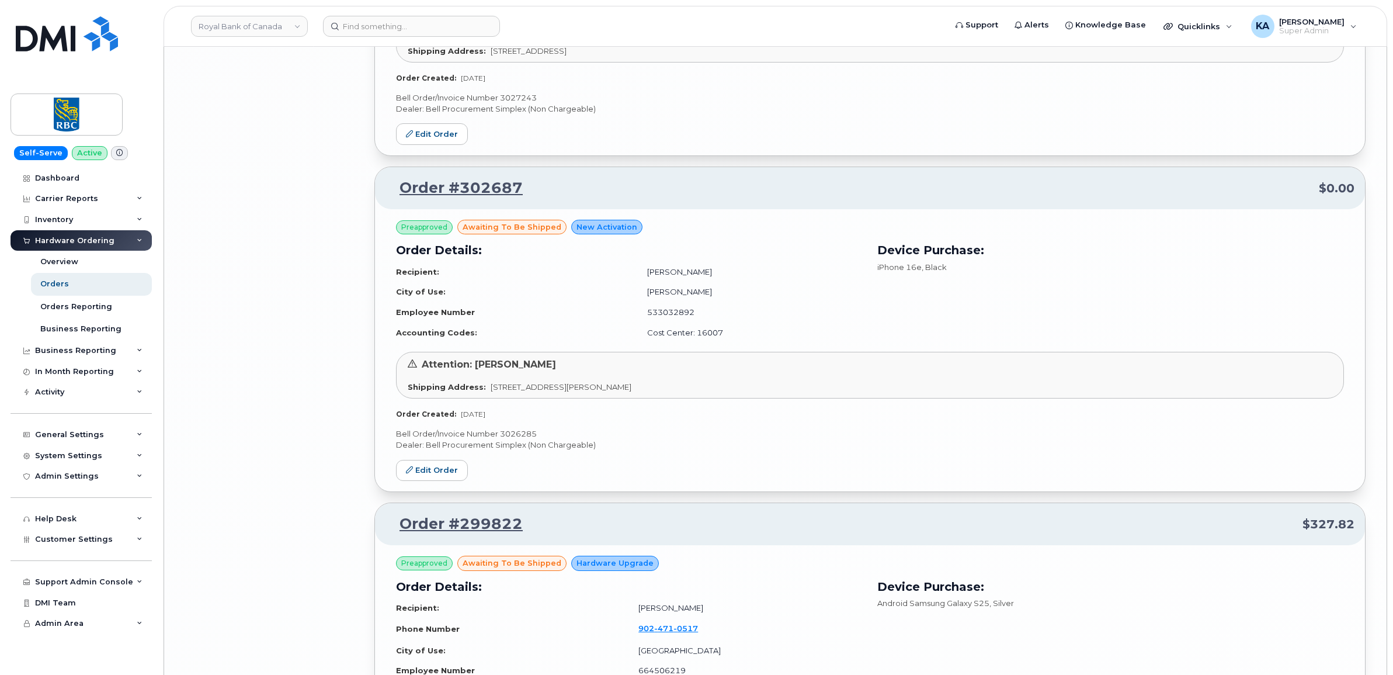
click at [512, 439] on p "Bell Order/Invoice Number 3026285" at bounding box center [870, 433] width 948 height 11
copy p "3026285"
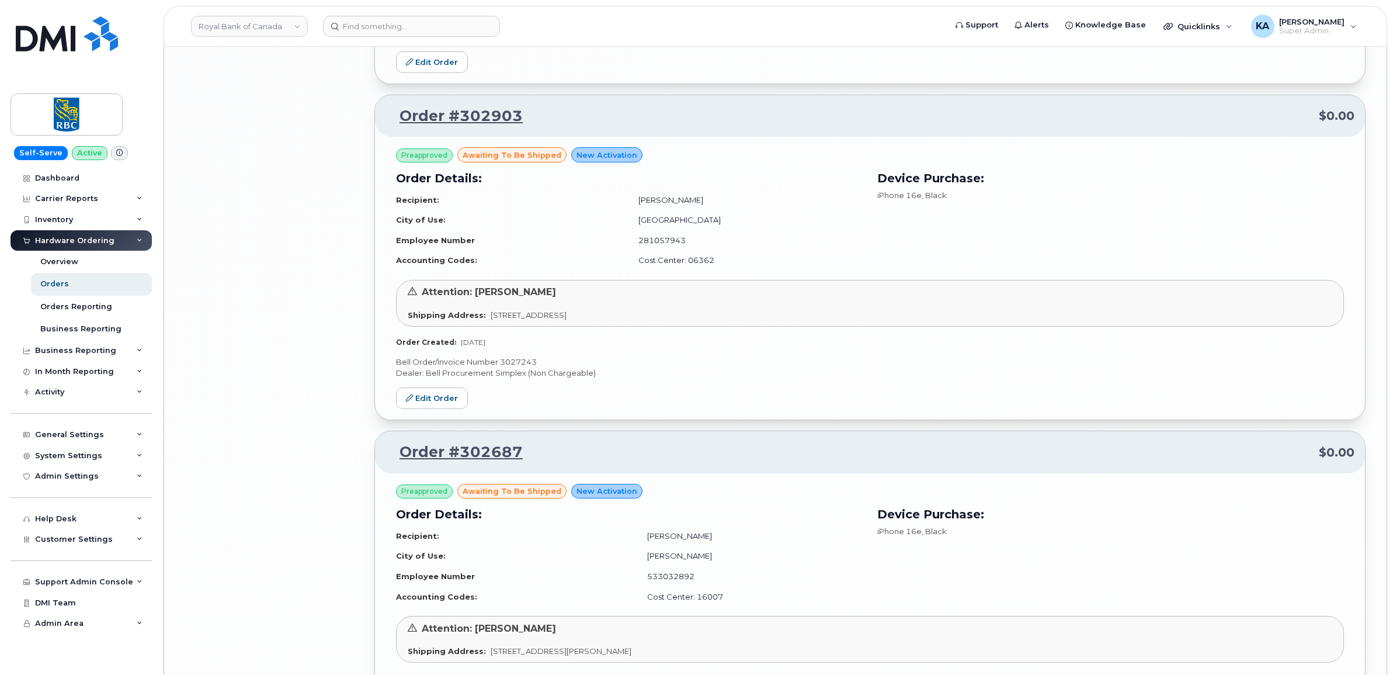
scroll to position [7520, 0]
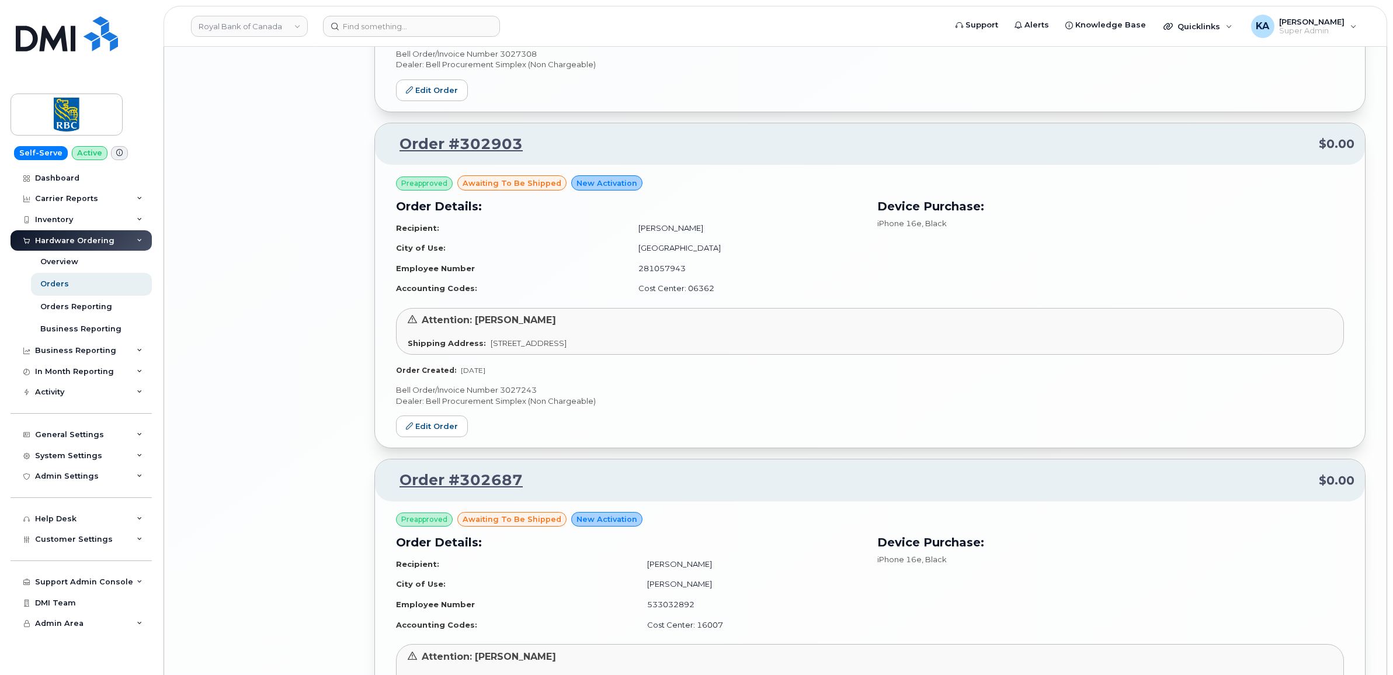
click at [522, 395] on p "Bell Order/Invoice Number 3027243" at bounding box center [870, 389] width 948 height 11
copy p "3027243"
click at [442, 436] on link "Edit Order" at bounding box center [432, 426] width 72 height 22
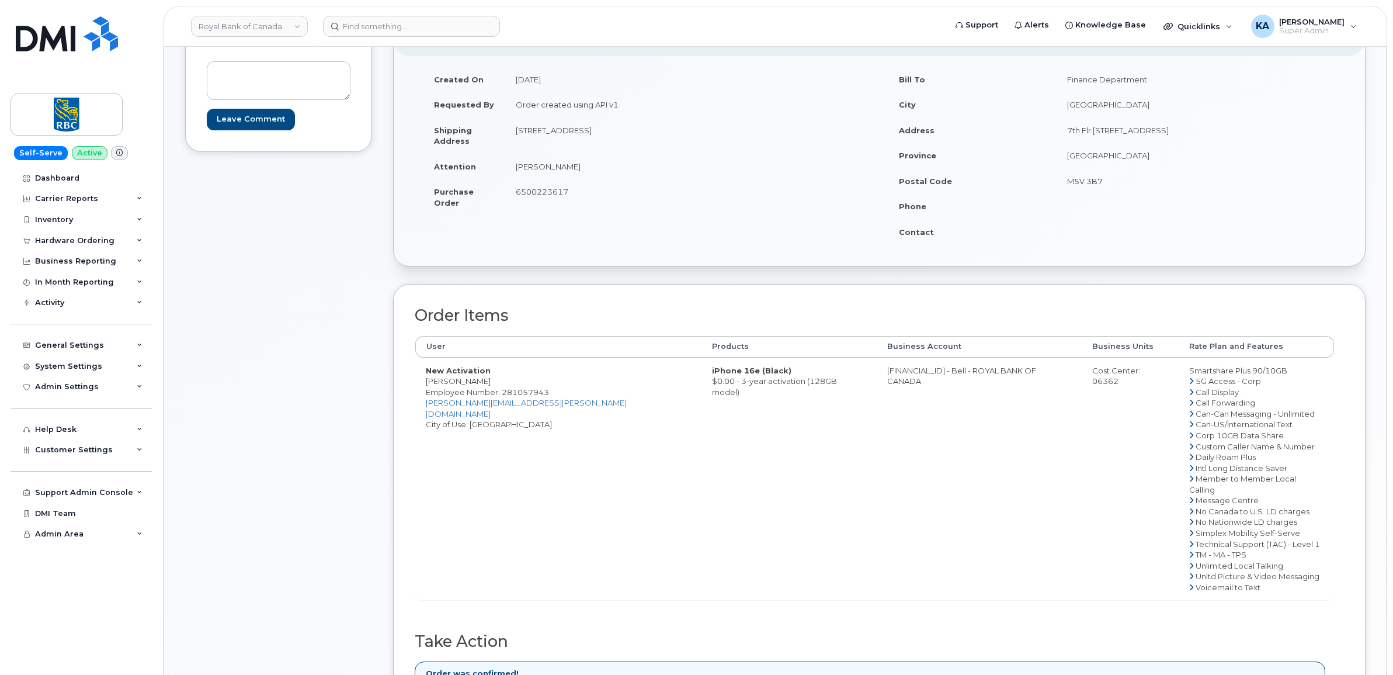
scroll to position [292, 0]
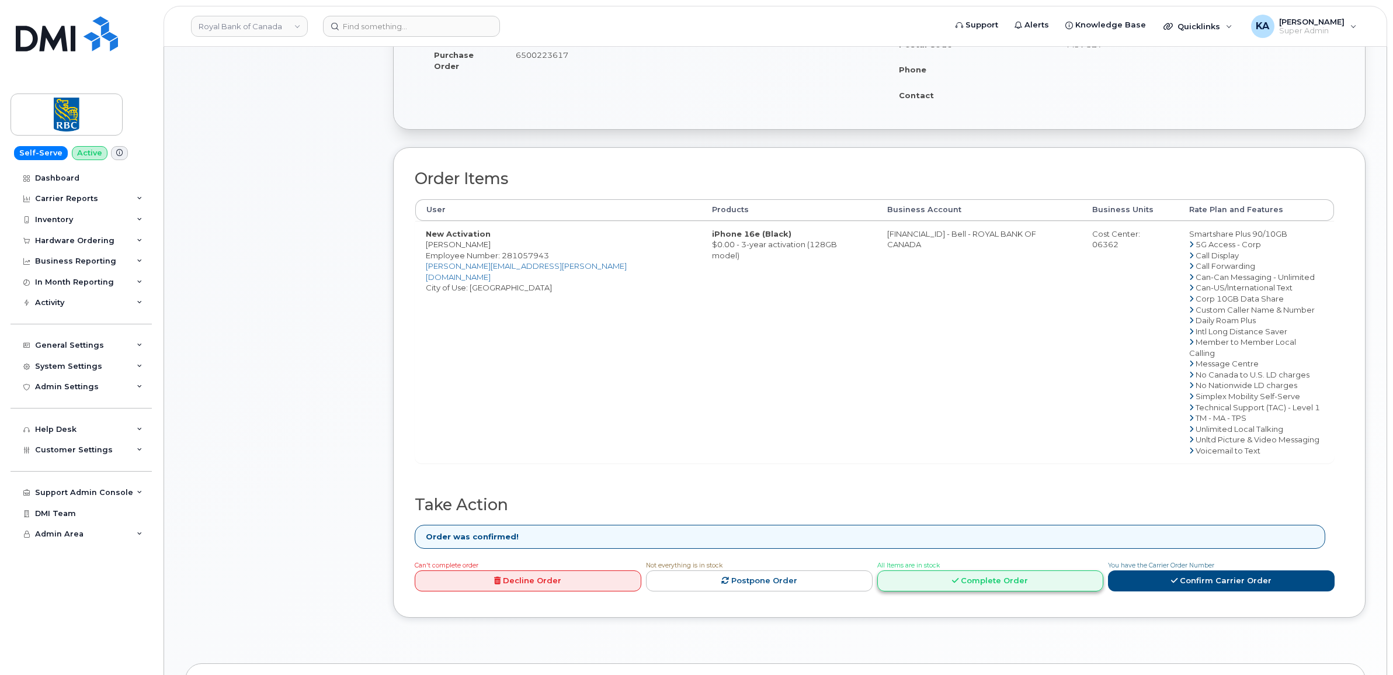
click at [961, 570] on link "Complete Order" at bounding box center [990, 581] width 227 height 22
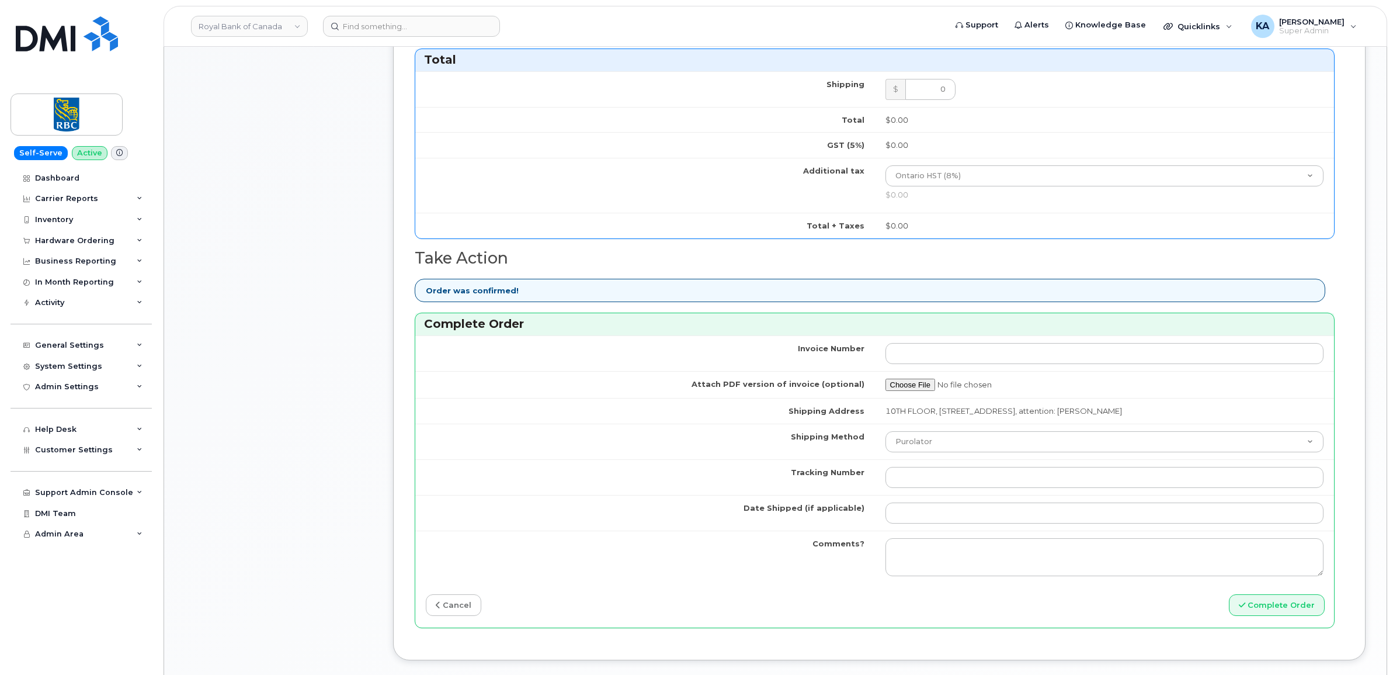
scroll to position [876, 0]
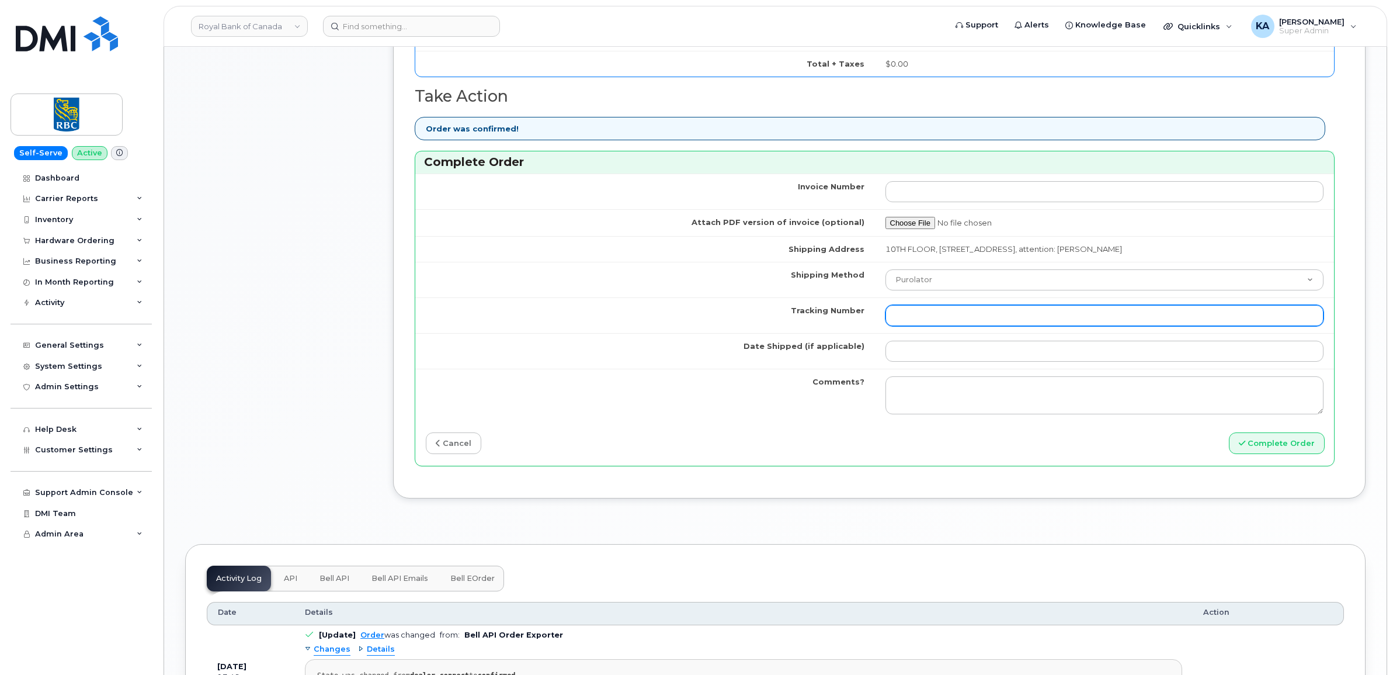
click at [927, 322] on input "Tracking Number" at bounding box center [1104, 315] width 439 height 21
paste input "520097907379"
type input "520097907379"
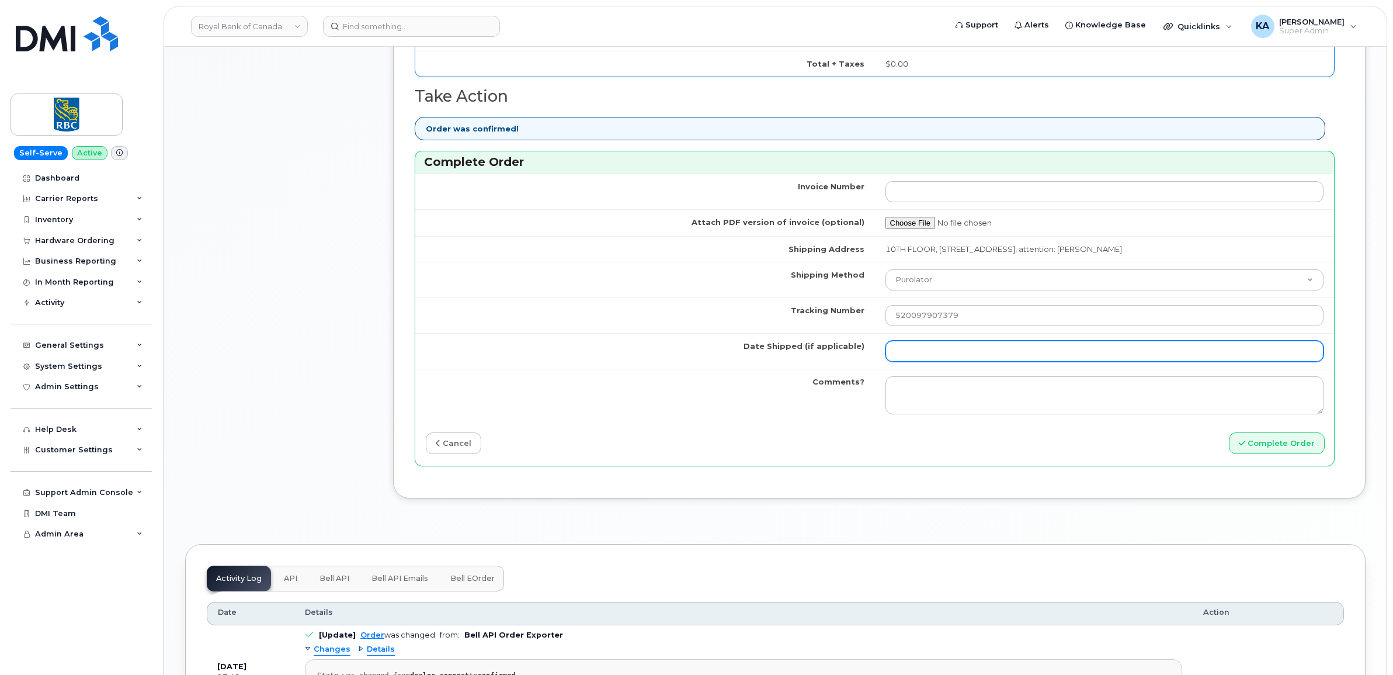
drag, startPoint x: 939, startPoint y: 356, endPoint x: 930, endPoint y: 357, distance: 9.4
click at [939, 356] on input "Date Shipped (if applicable)" at bounding box center [1104, 350] width 439 height 21
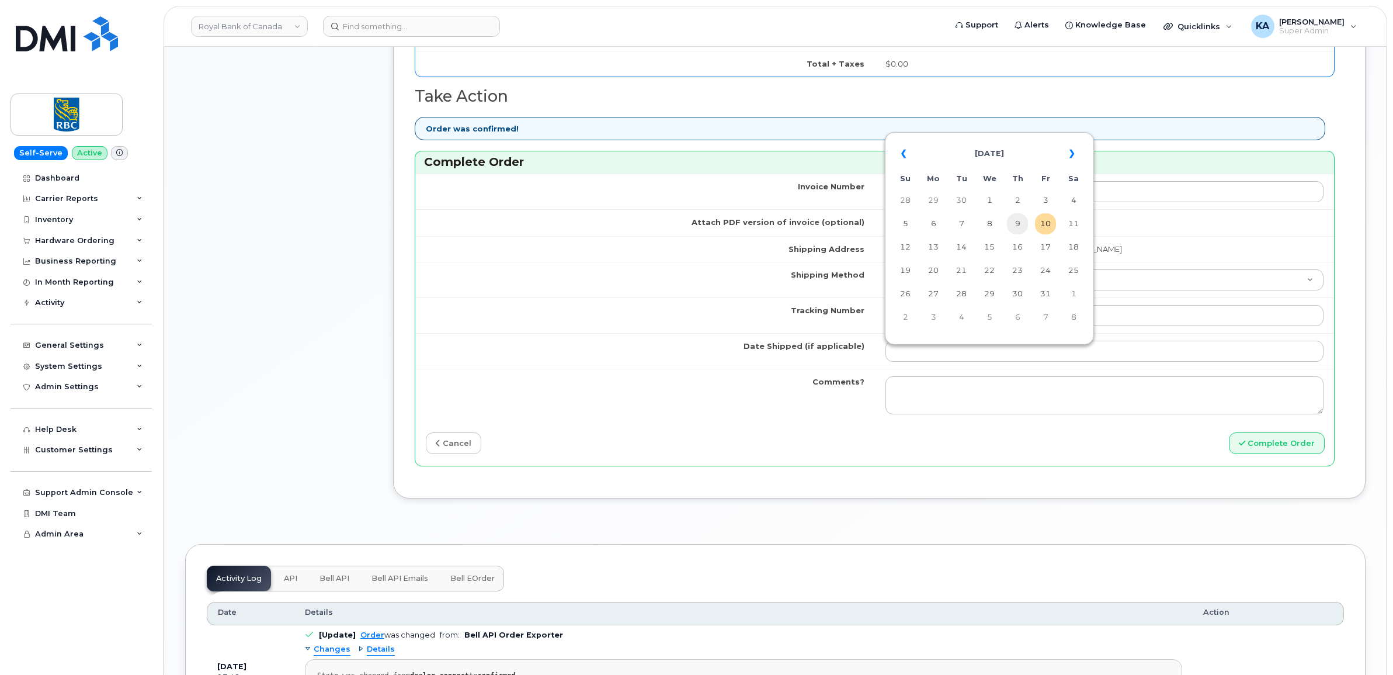
click at [1017, 223] on td "9" at bounding box center [1017, 223] width 21 height 21
type input "[DATE]"
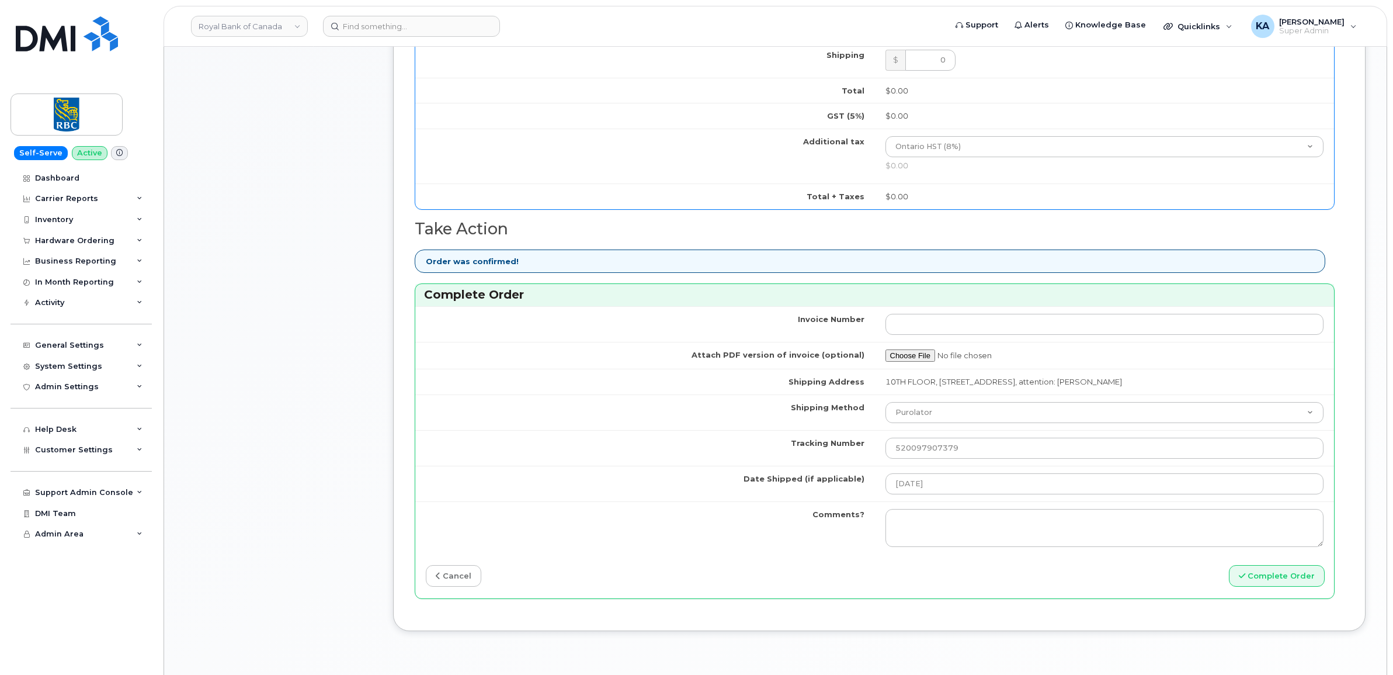
scroll to position [438, 0]
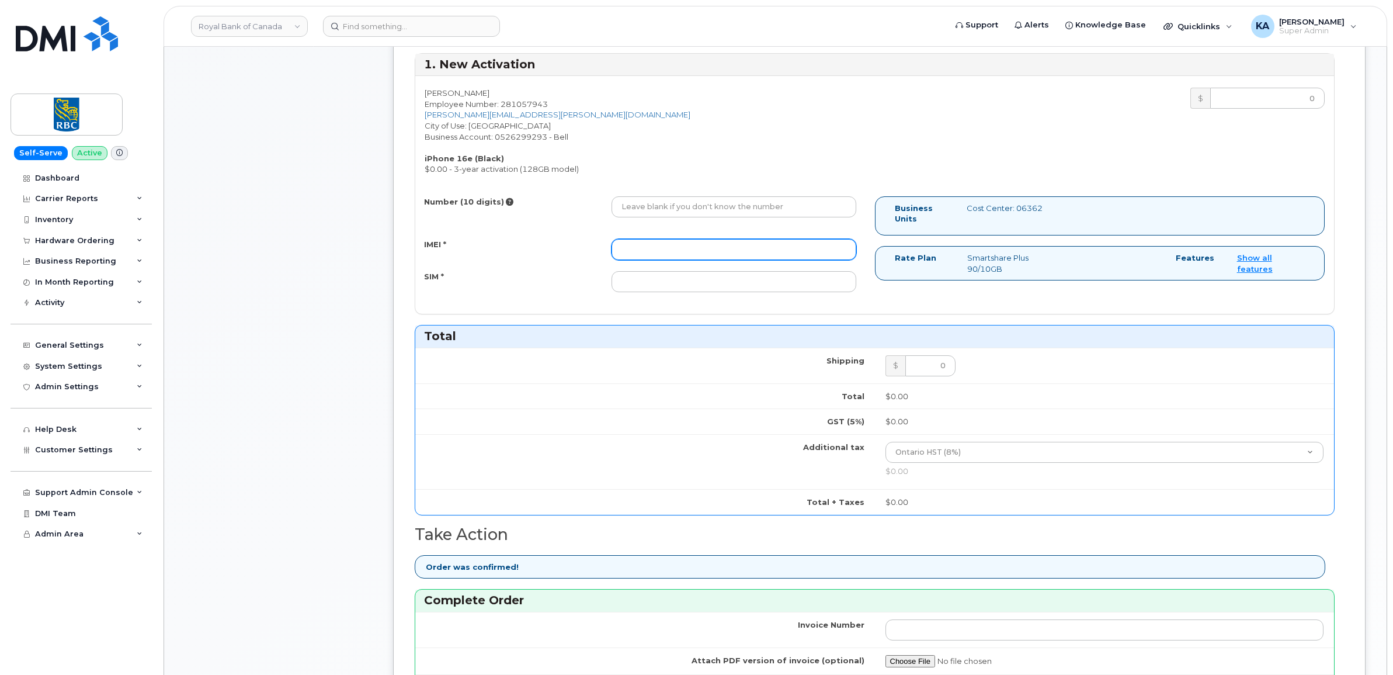
click at [637, 246] on input "IMEI *" at bounding box center [733, 249] width 245 height 21
paste input "354216331270904"
type input "354216331270904"
click at [635, 207] on input "Number (10 digits)" at bounding box center [733, 206] width 245 height 21
paste input "4379628365"
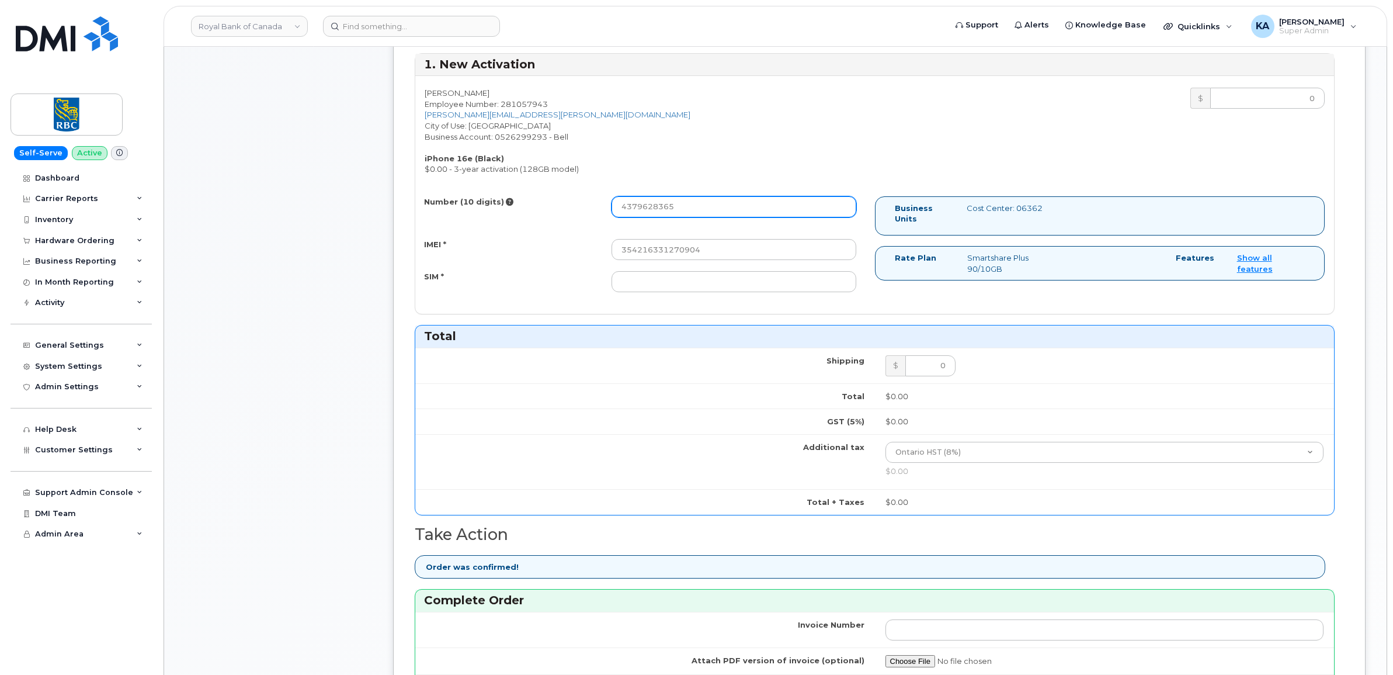
type input "4379628365"
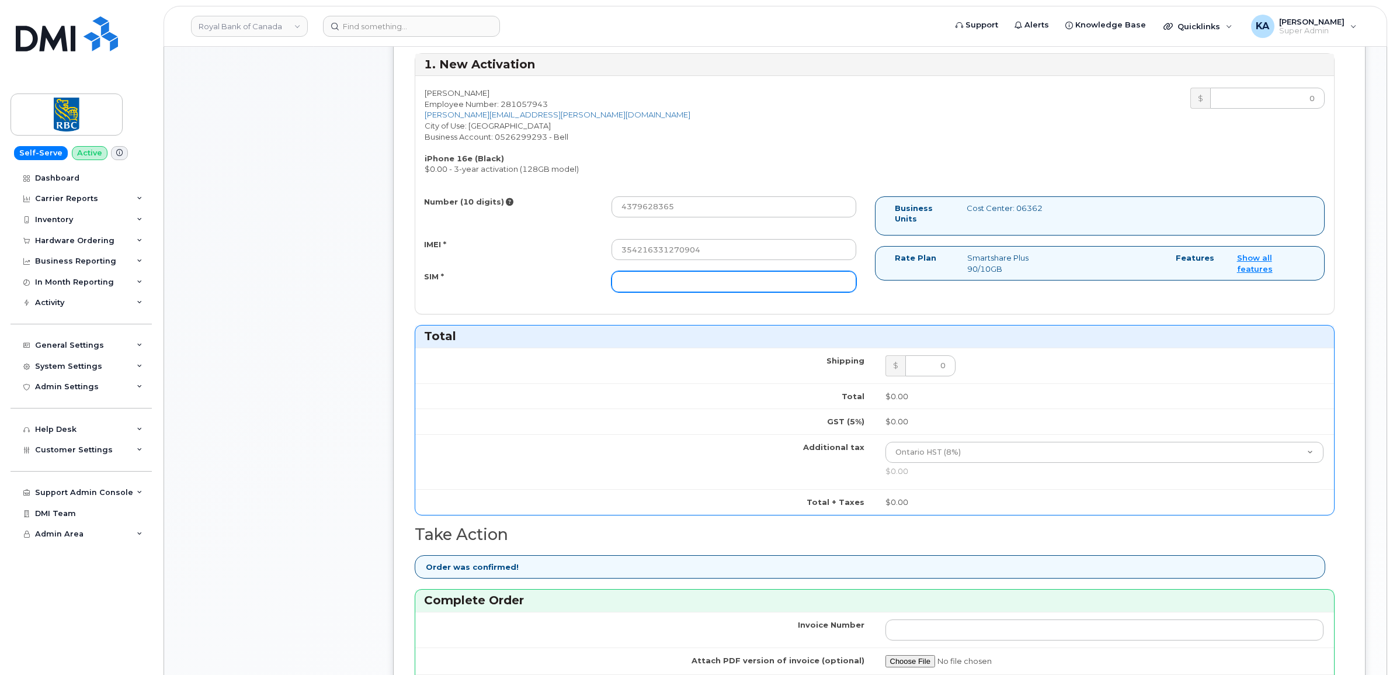
click at [668, 281] on input "SIM *" at bounding box center [733, 281] width 245 height 21
paste input "89302610207734030668"
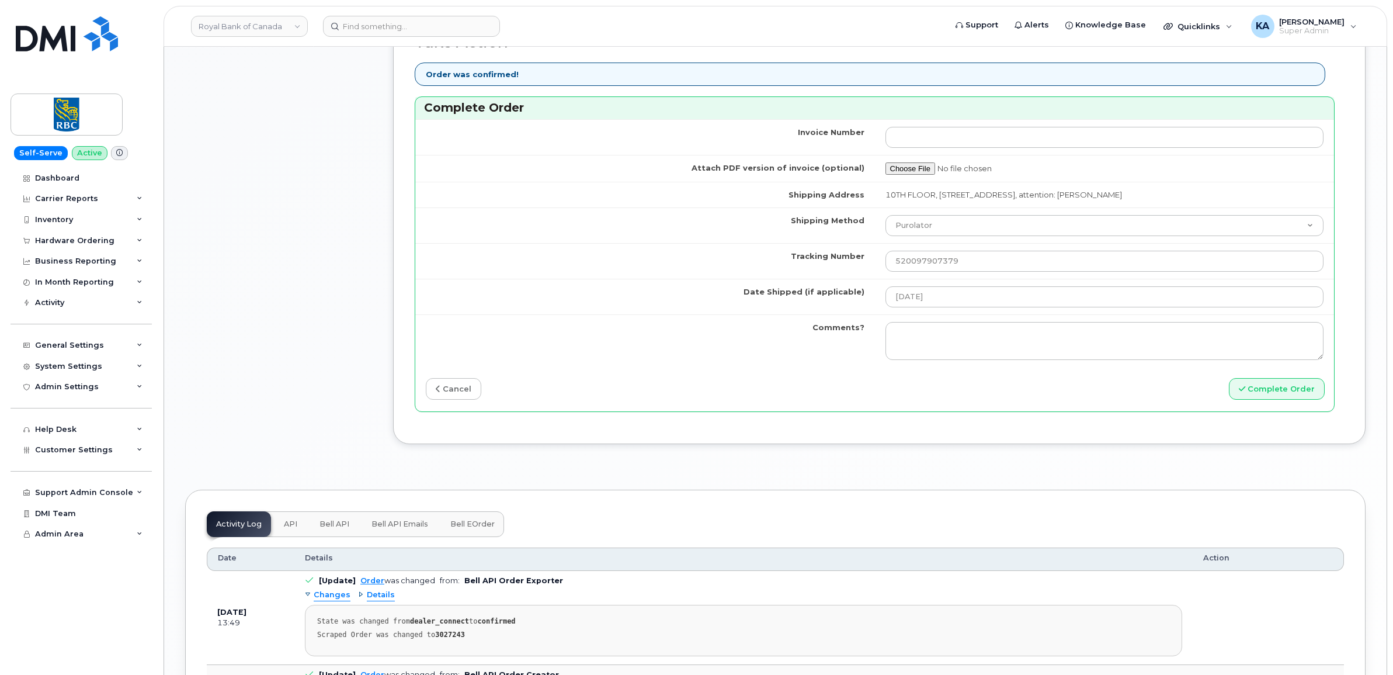
scroll to position [1022, 0]
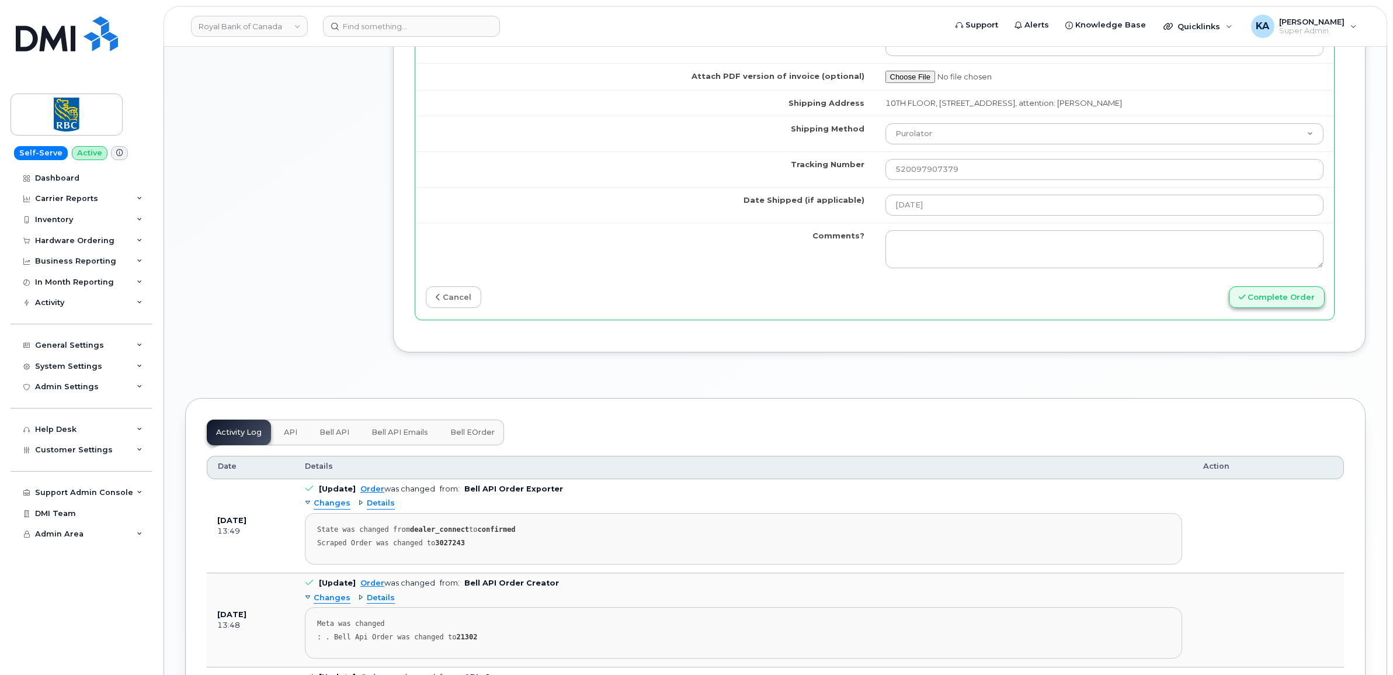
type input "89302610207734030668"
click at [1291, 300] on button "Complete Order" at bounding box center [1277, 297] width 96 height 22
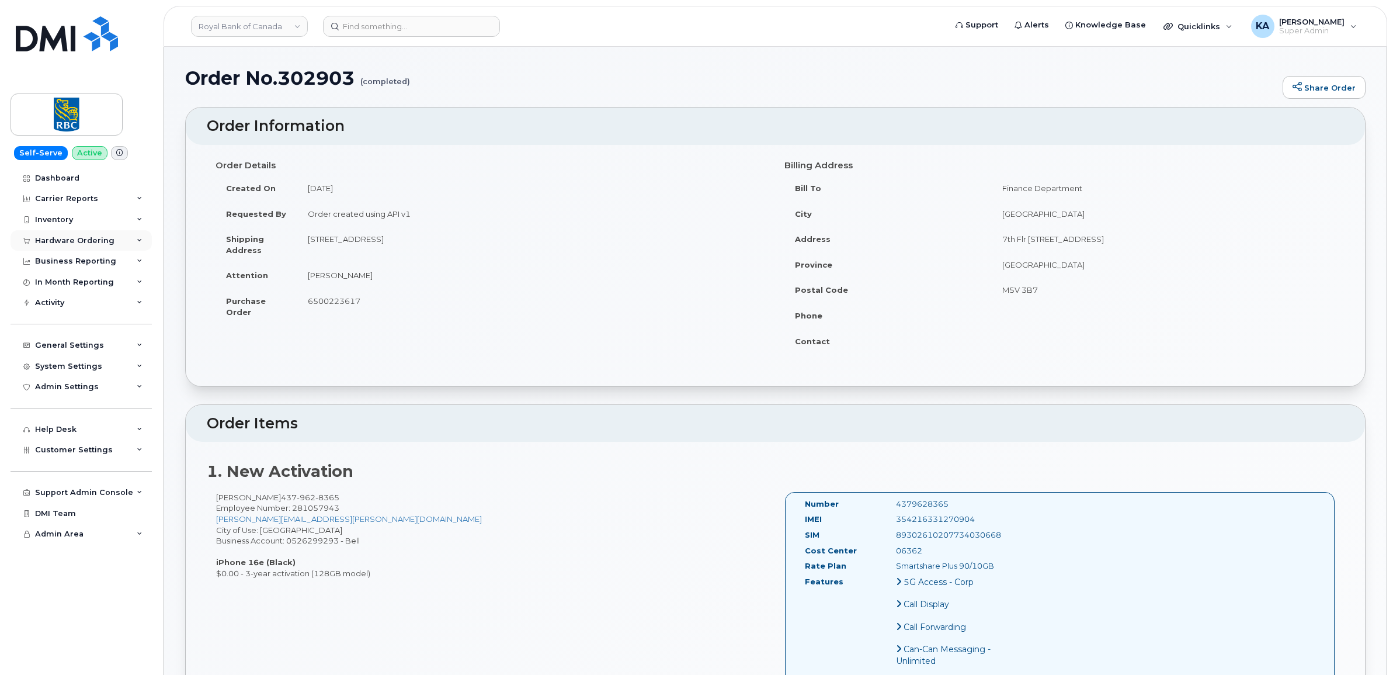
click at [65, 238] on div "Hardware Ordering" at bounding box center [74, 240] width 79 height 9
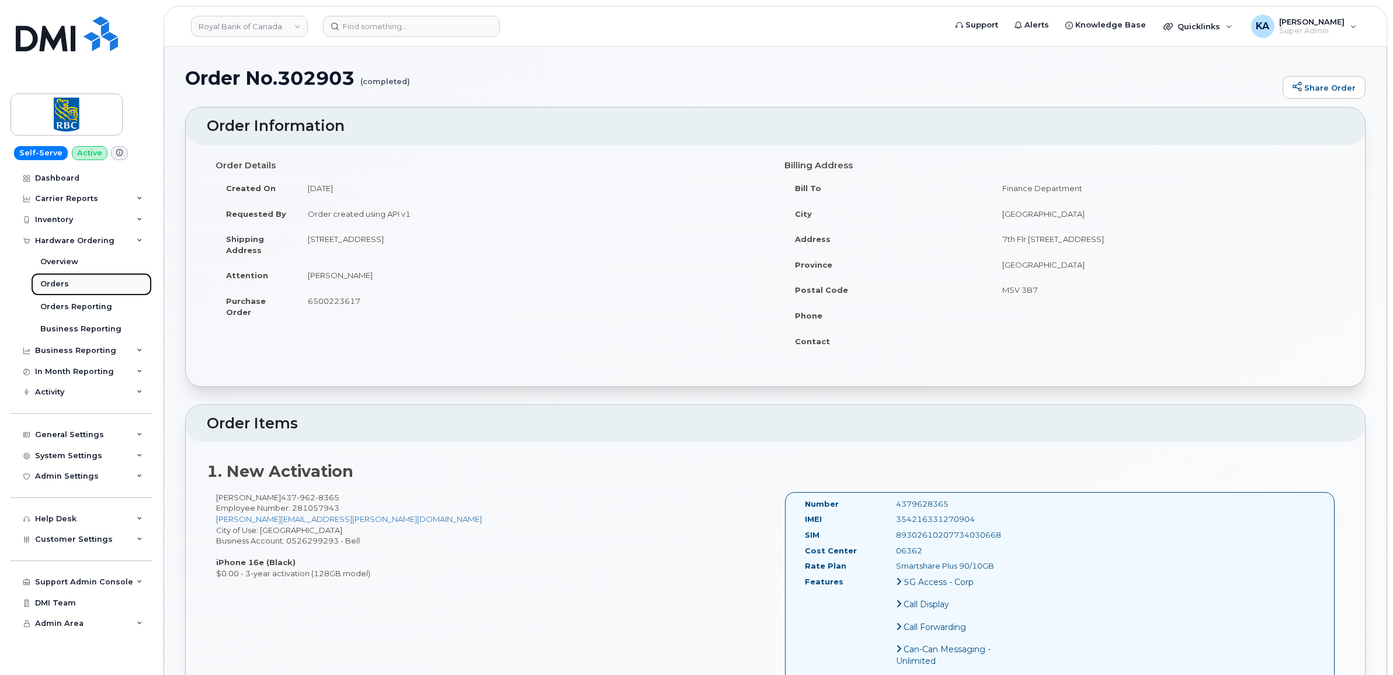
click at [54, 279] on link "Orders" at bounding box center [91, 284] width 121 height 22
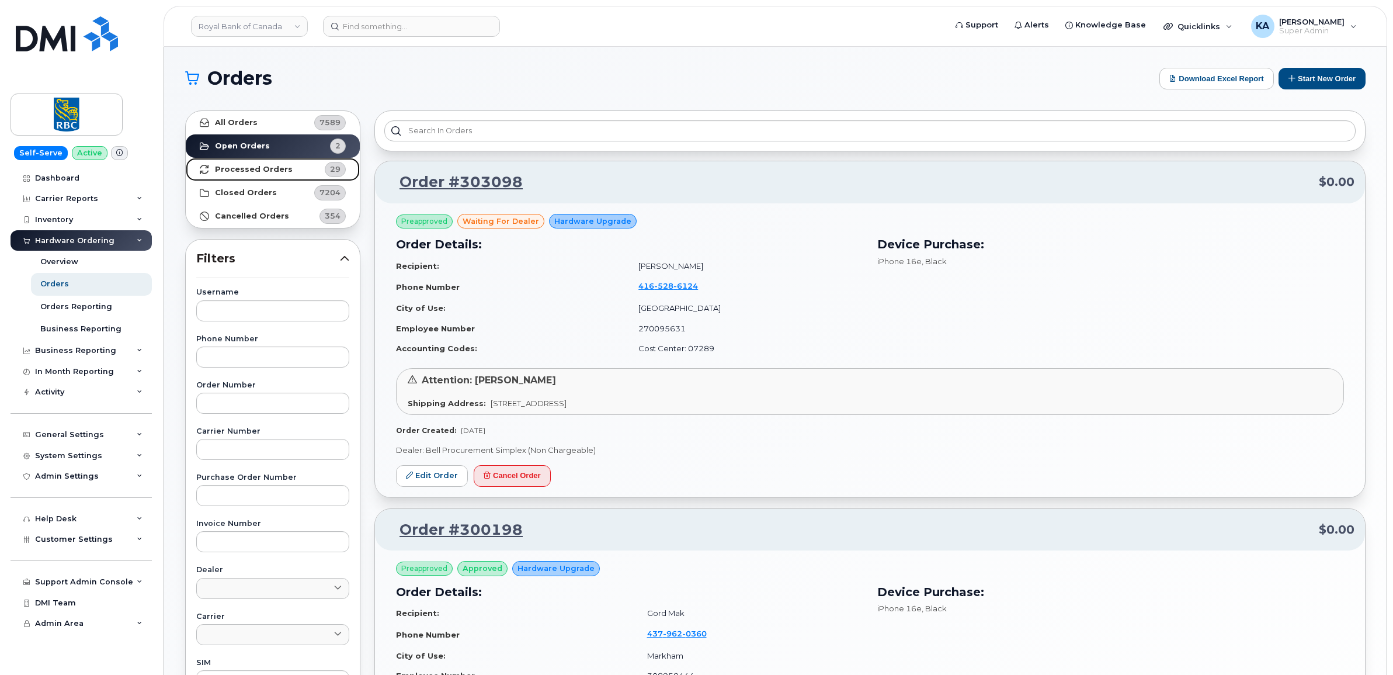
click at [276, 171] on strong "Processed Orders" at bounding box center [254, 169] width 78 height 9
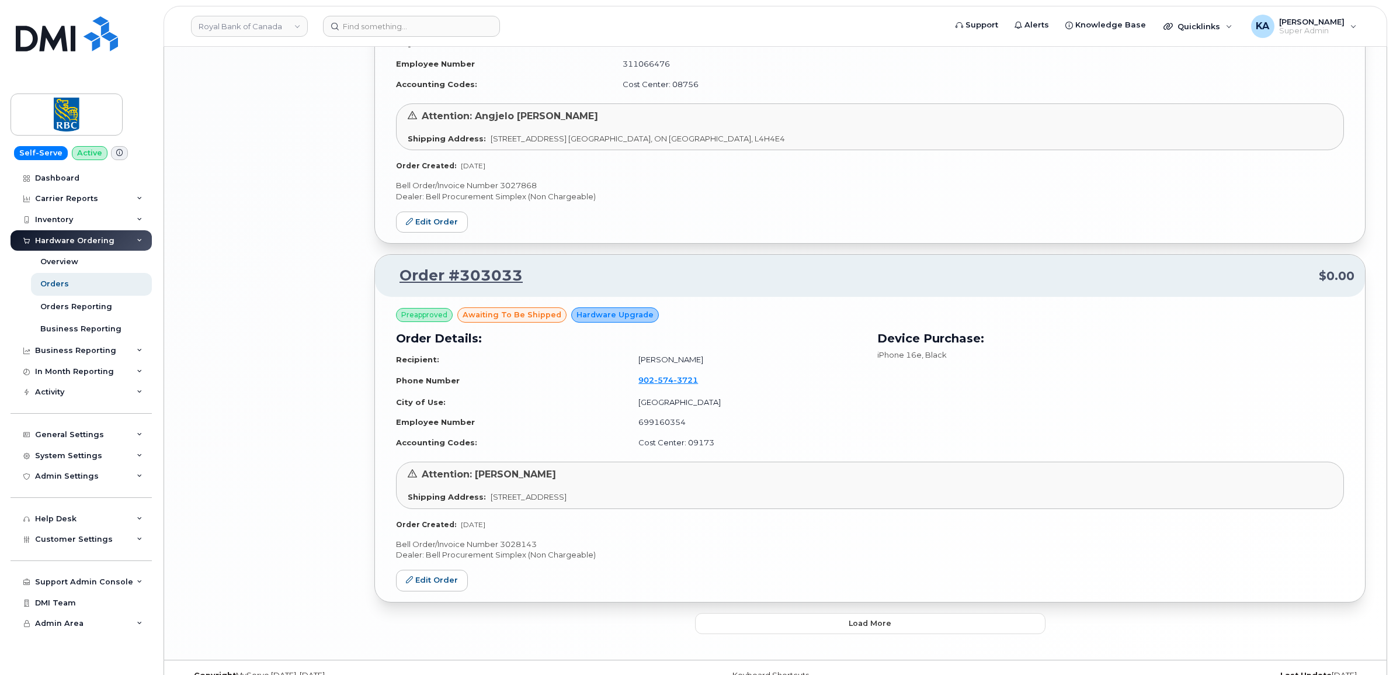
scroll to position [2287, 0]
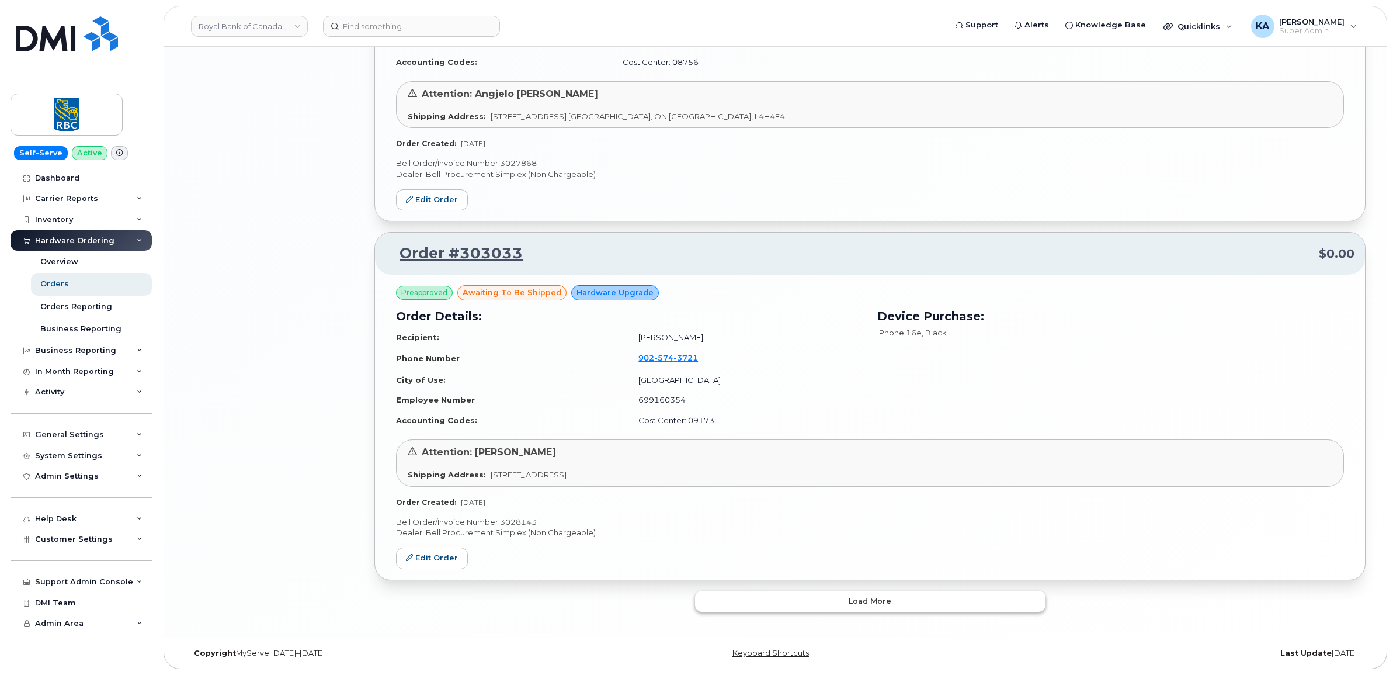
click at [757, 597] on button "Load more" at bounding box center [870, 600] width 350 height 21
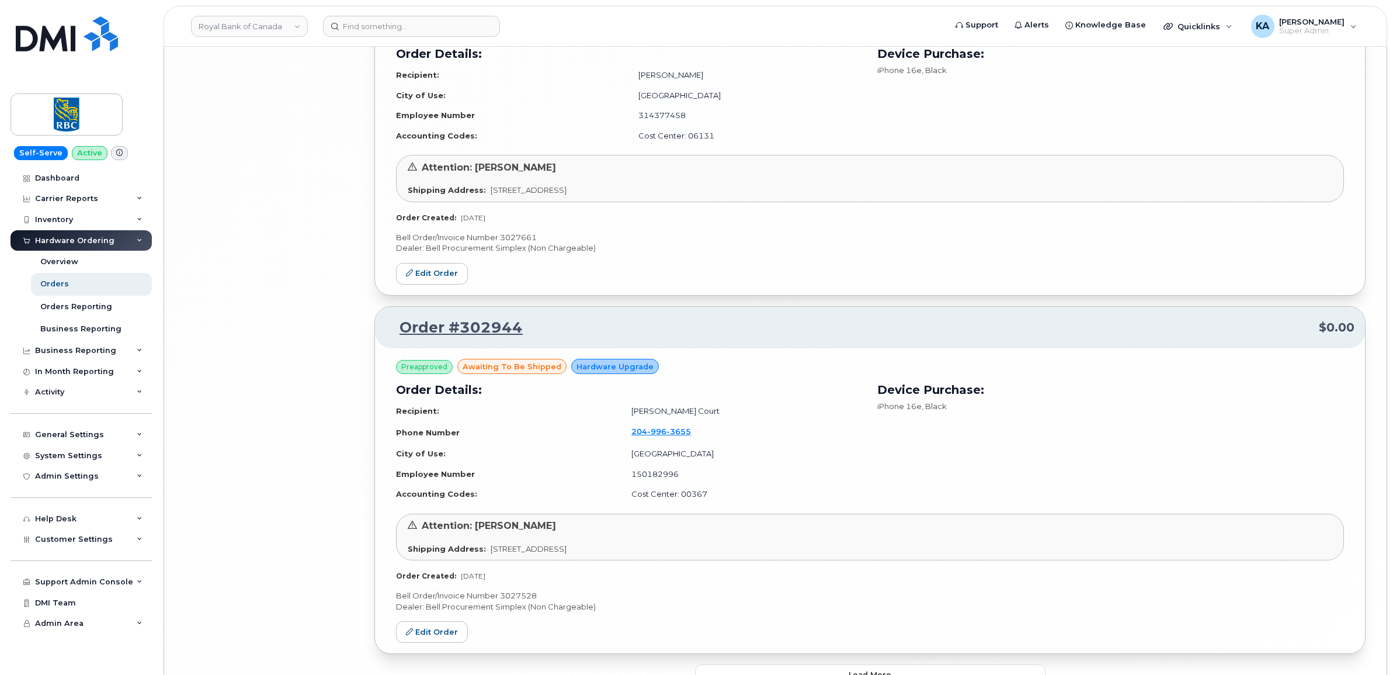
scroll to position [5023, 0]
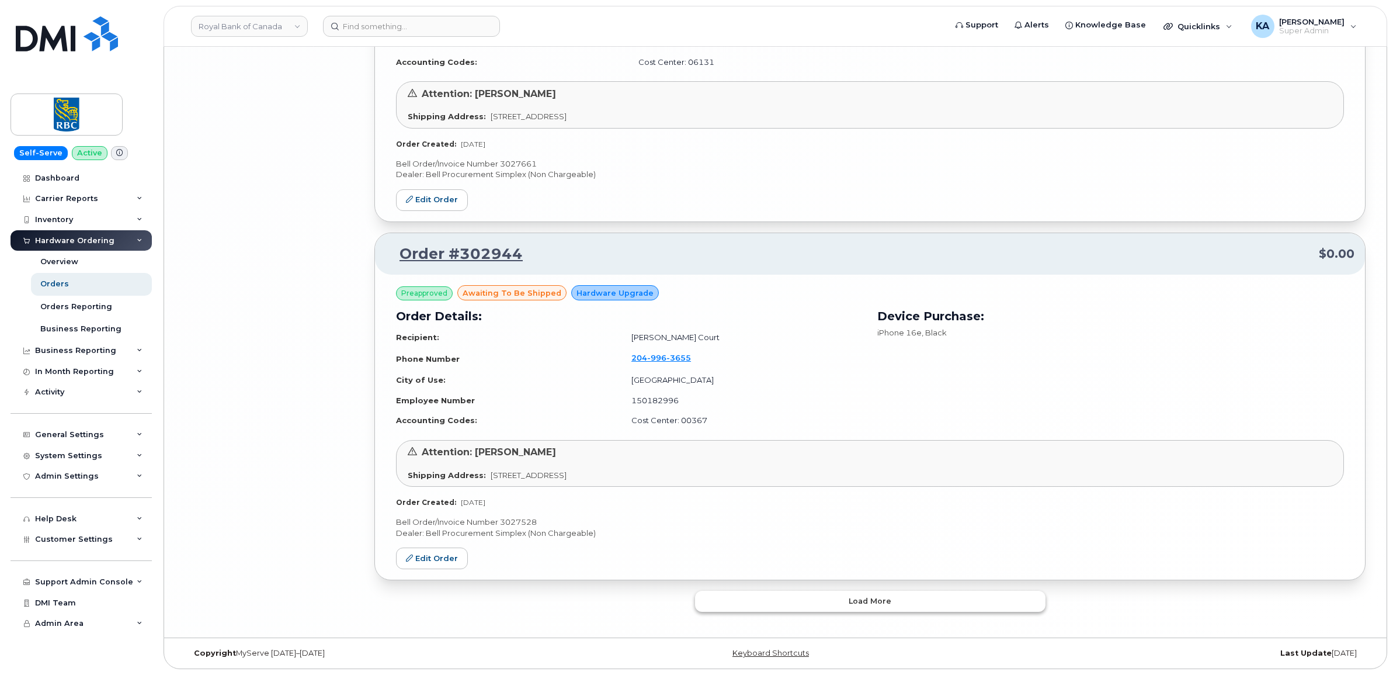
click at [733, 593] on button "Load more" at bounding box center [870, 600] width 350 height 21
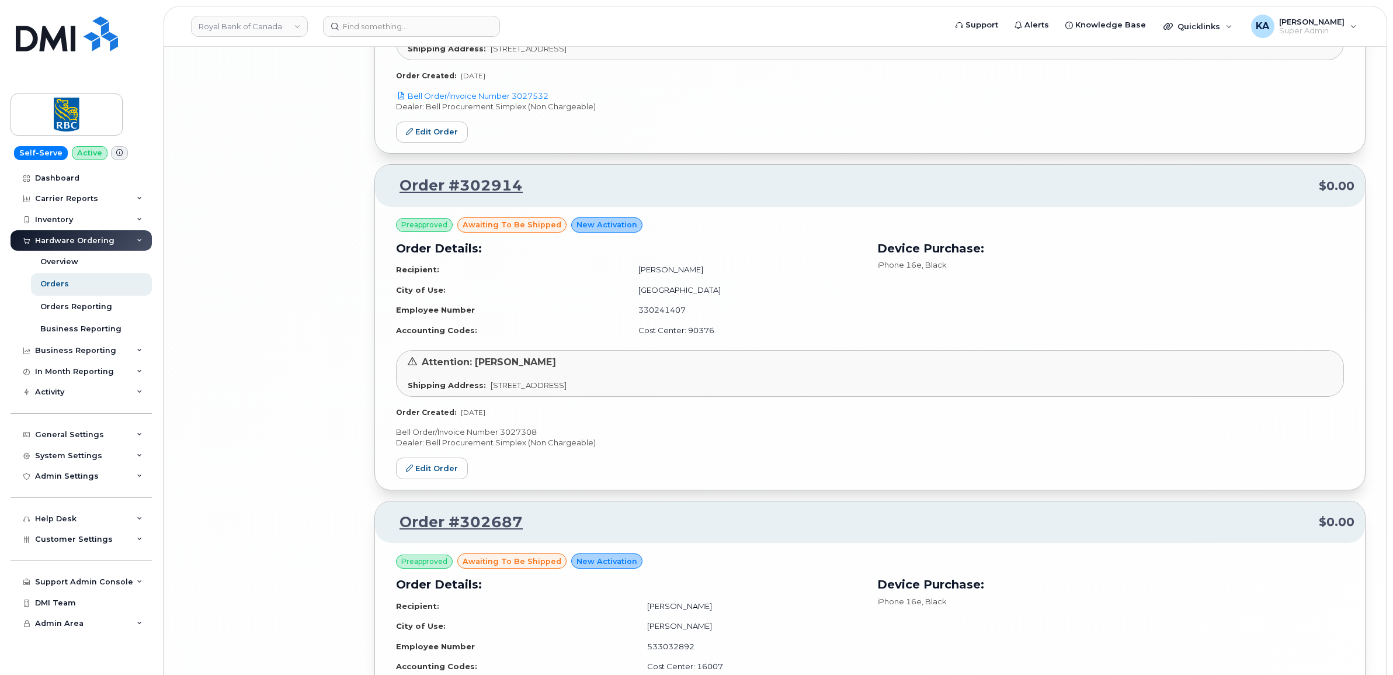
scroll to position [7140, 0]
click at [519, 439] on p "Bell Order/Invoice Number 3027308" at bounding box center [870, 433] width 948 height 11
copy p "3027308"
click at [427, 477] on link "Edit Order" at bounding box center [432, 470] width 72 height 22
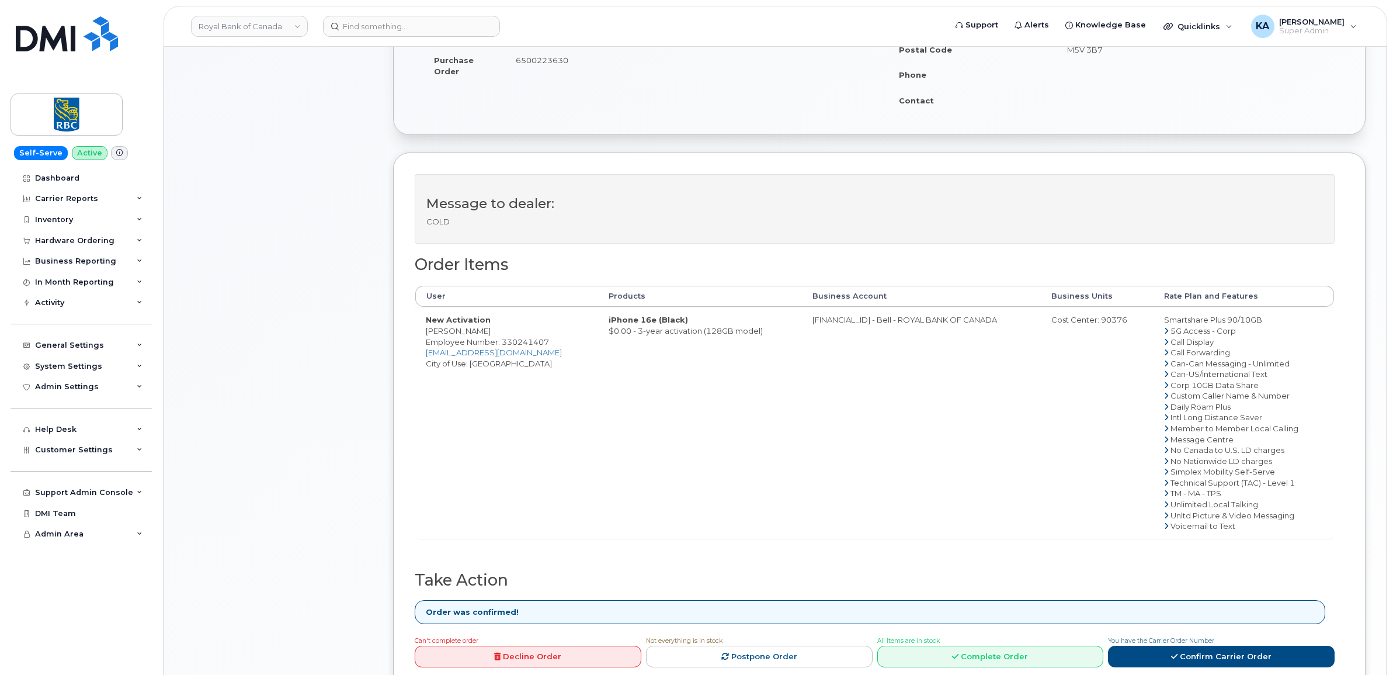
scroll to position [292, 0]
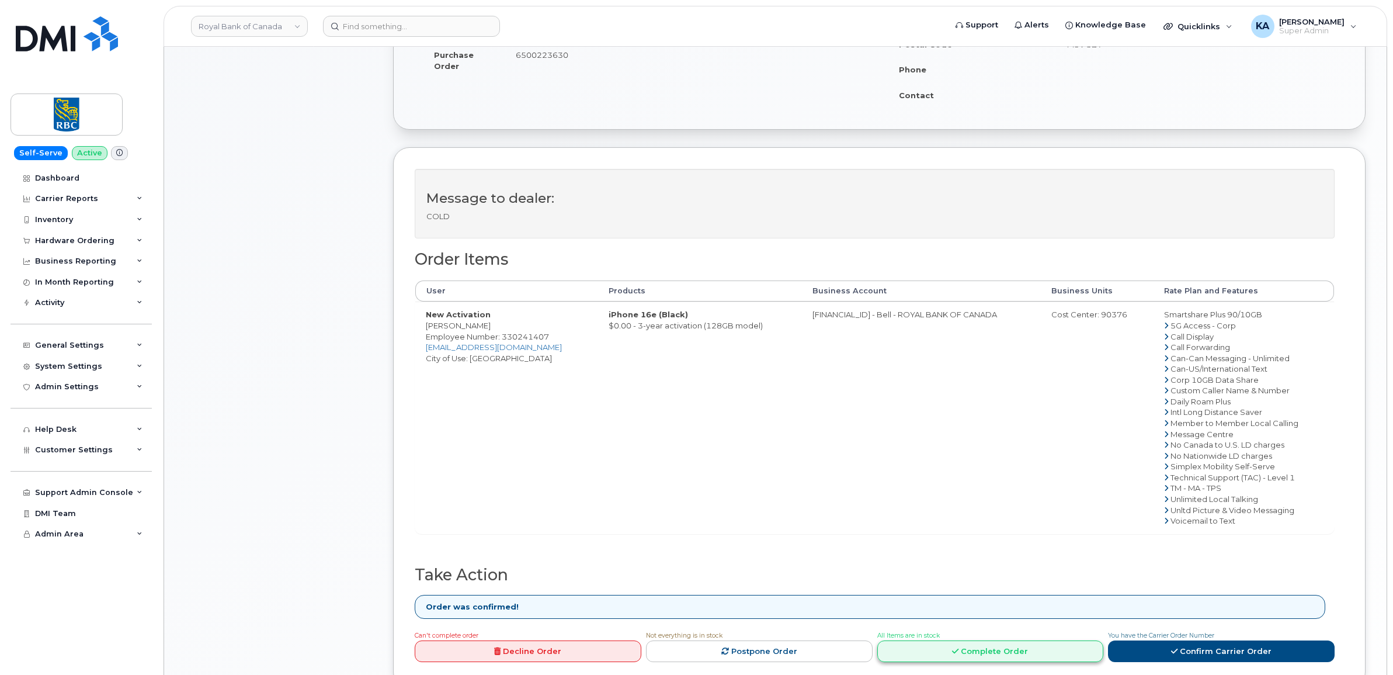
click at [934, 657] on link "Complete Order" at bounding box center [990, 651] width 227 height 22
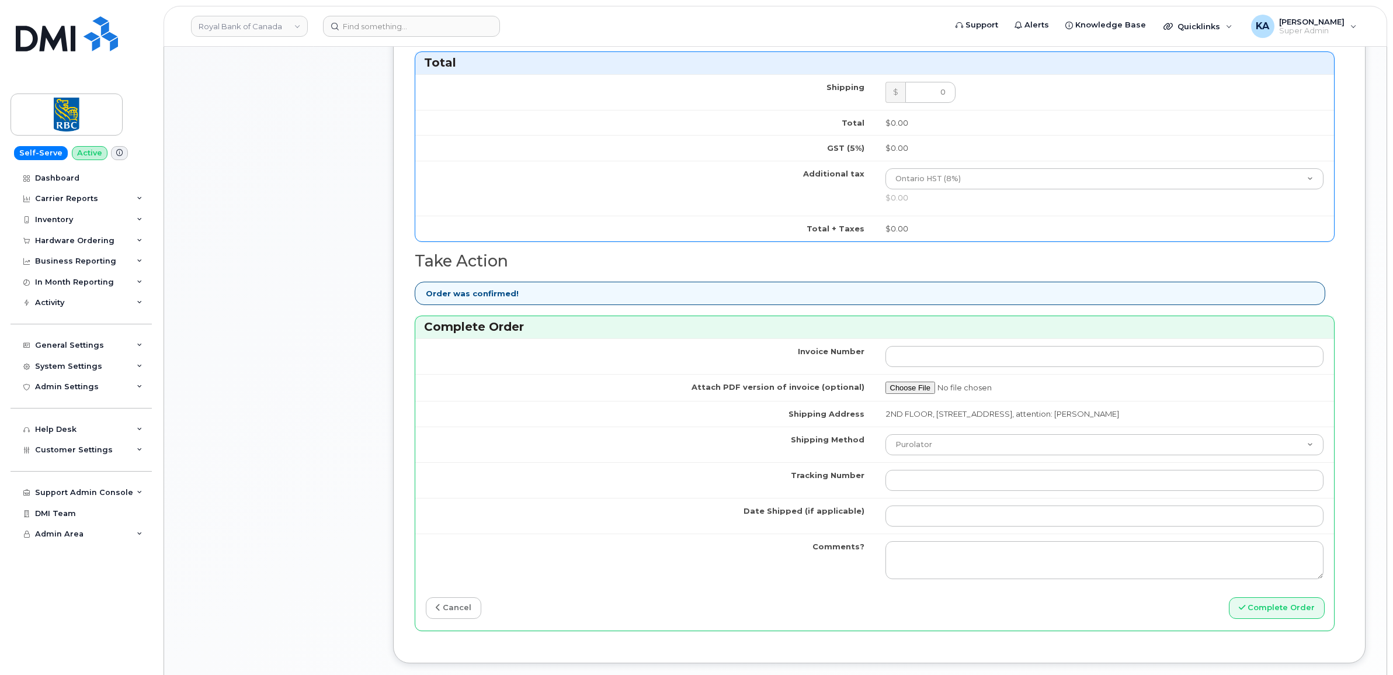
scroll to position [803, 0]
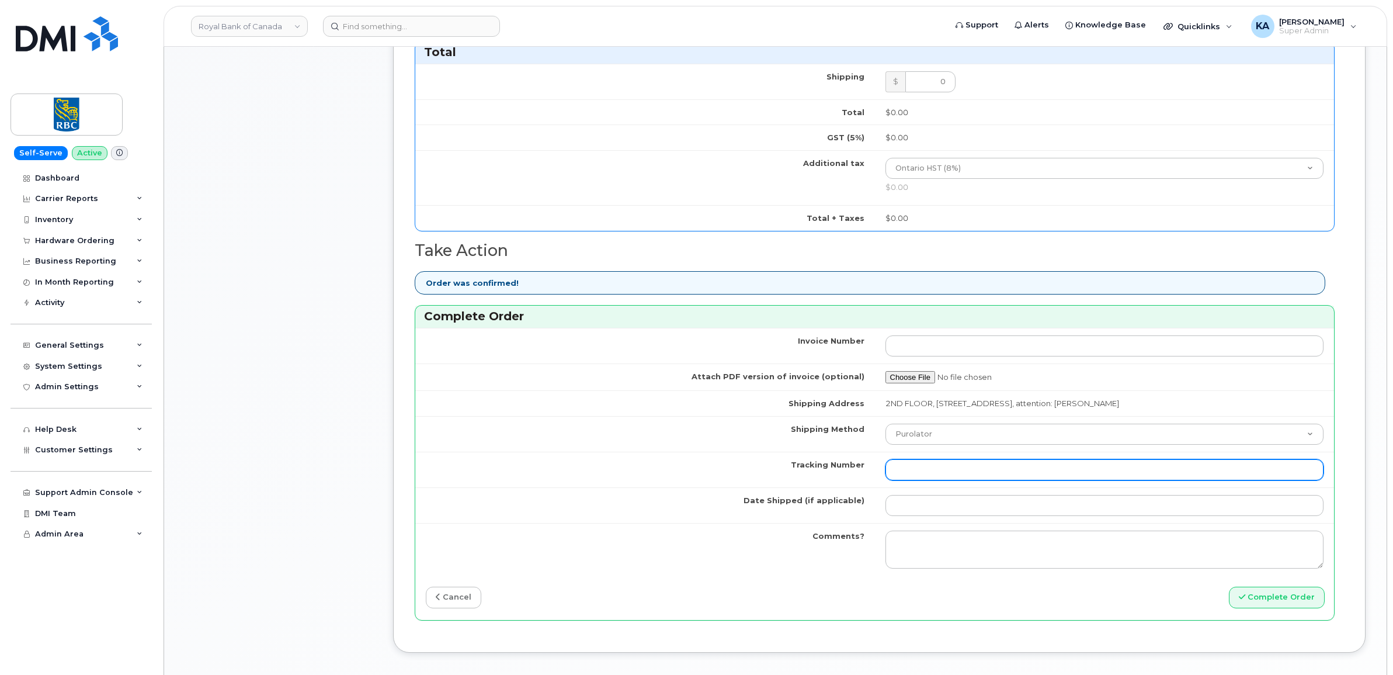
click at [958, 477] on input "Tracking Number" at bounding box center [1104, 469] width 439 height 21
paste input "520097695982"
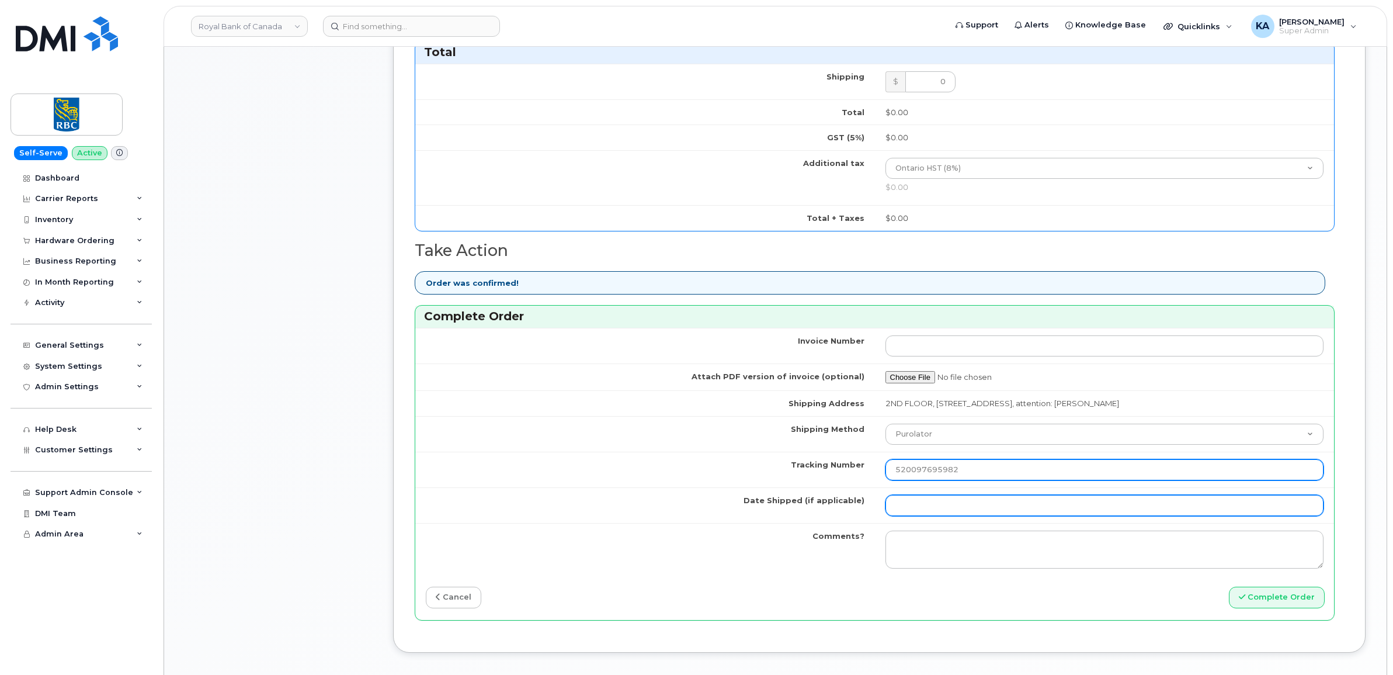
type input "520097695982"
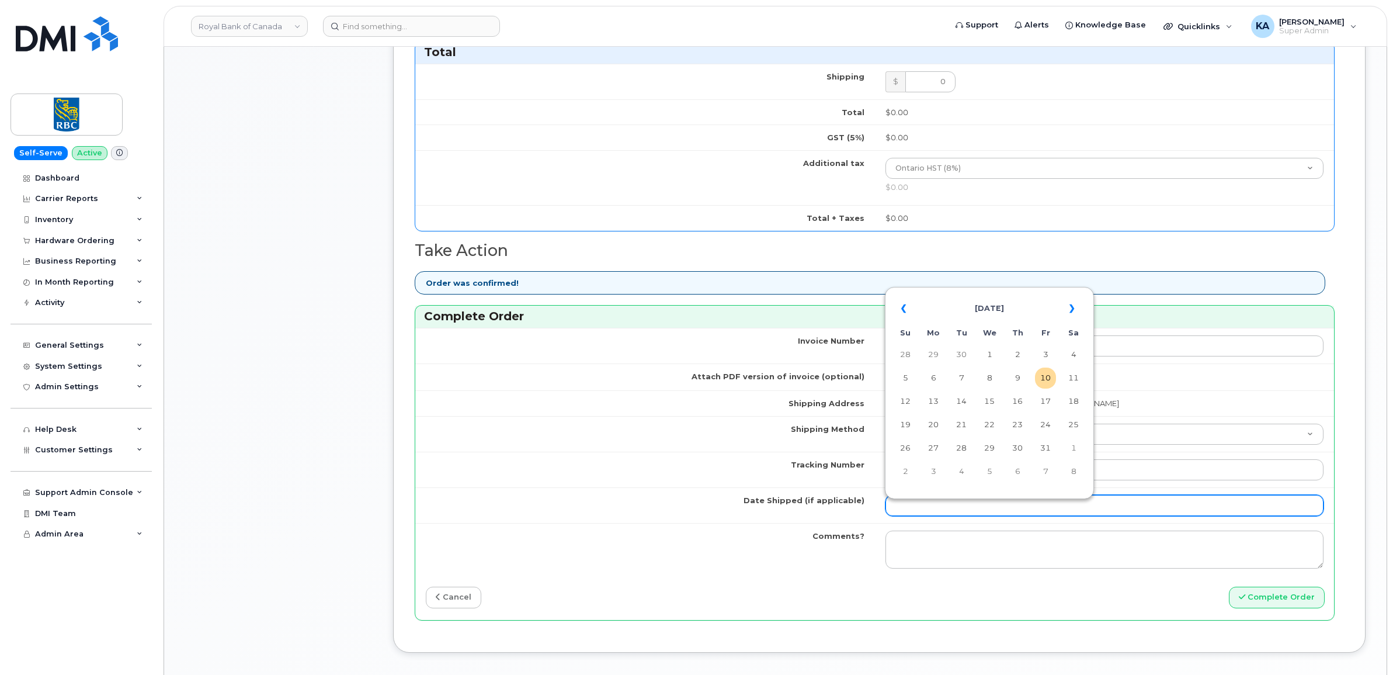
click at [937, 511] on input "Date Shipped (if applicable)" at bounding box center [1104, 505] width 439 height 21
click at [983, 290] on table "« October 2025 » Su Mo Tu We Th Fr Sa 28 29 30 1 2 3 4 5 6 7 8 9 10 11 12 13 14…" at bounding box center [989, 390] width 203 height 200
click at [1018, 377] on td "9" at bounding box center [1017, 377] width 21 height 21
type input "[DATE]"
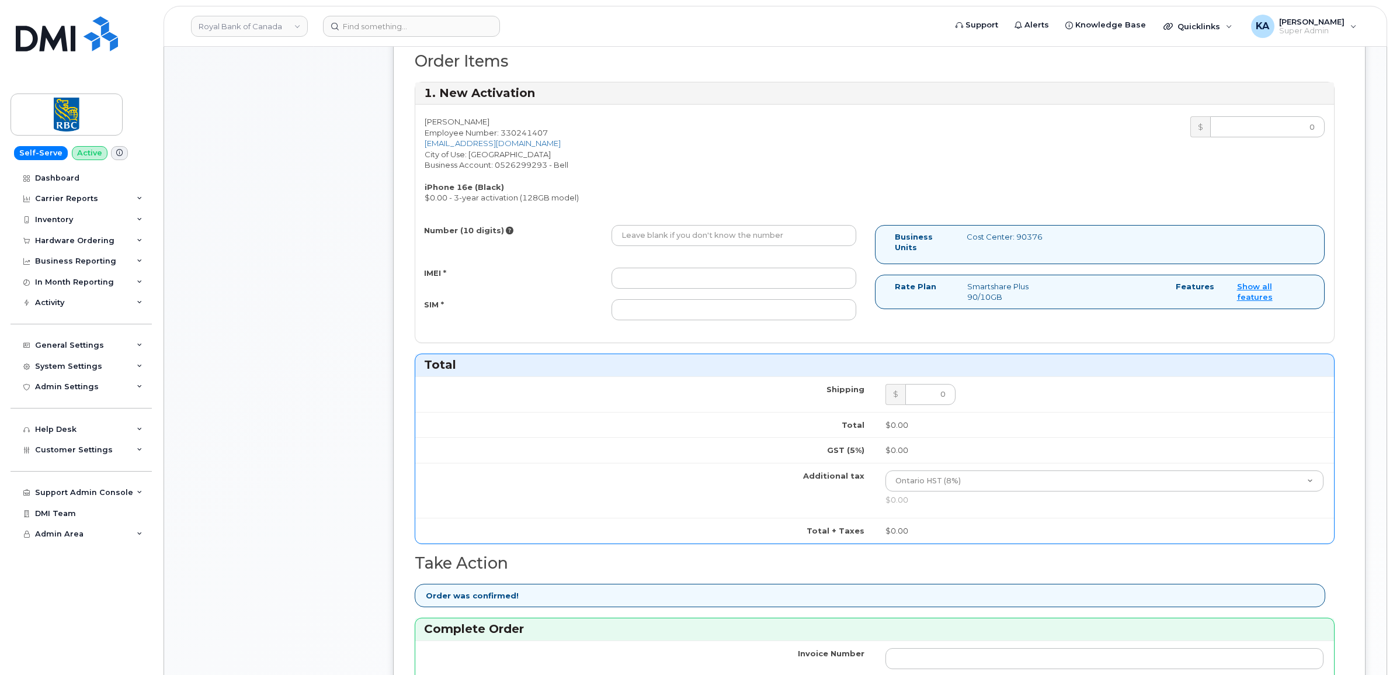
scroll to position [438, 0]
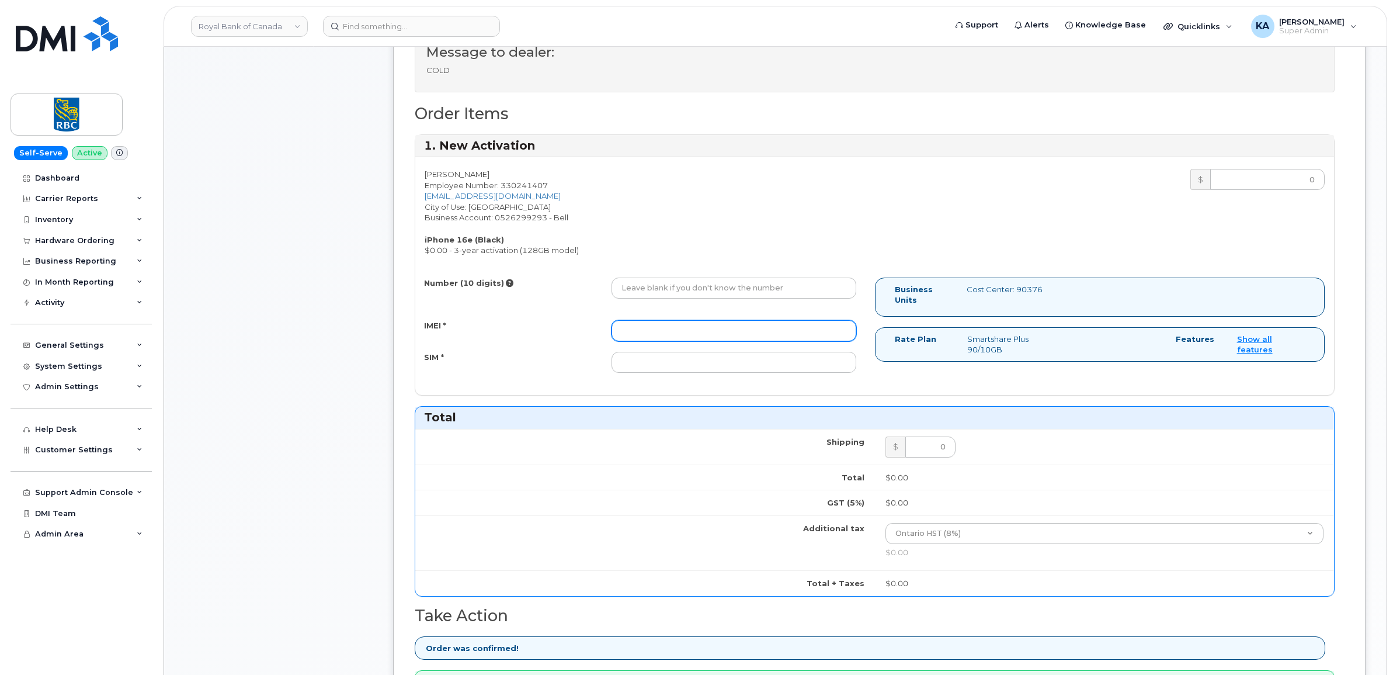
click at [768, 334] on input "IMEI *" at bounding box center [733, 330] width 245 height 21
paste input "354216331537021"
type input "354216331537021"
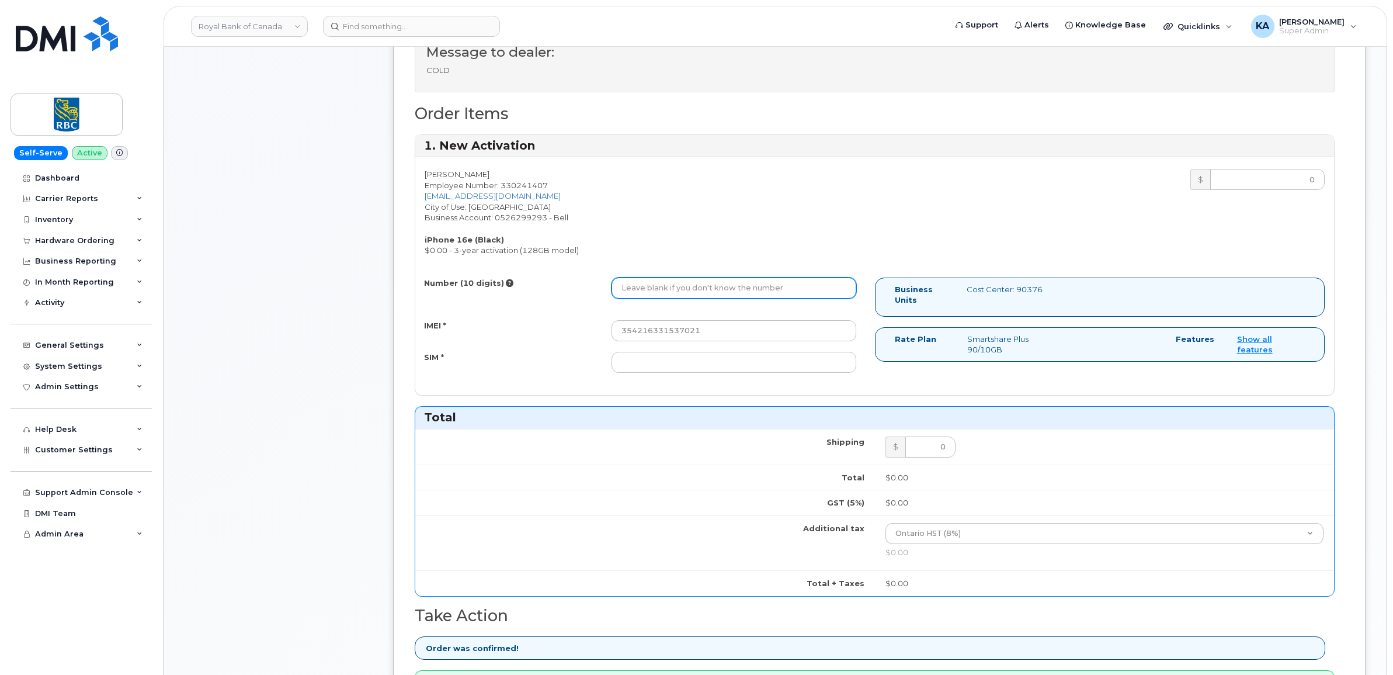
click at [705, 291] on input "Number (10 digits)" at bounding box center [733, 287] width 245 height 21
paste input "4374492471"
type input "4374492471"
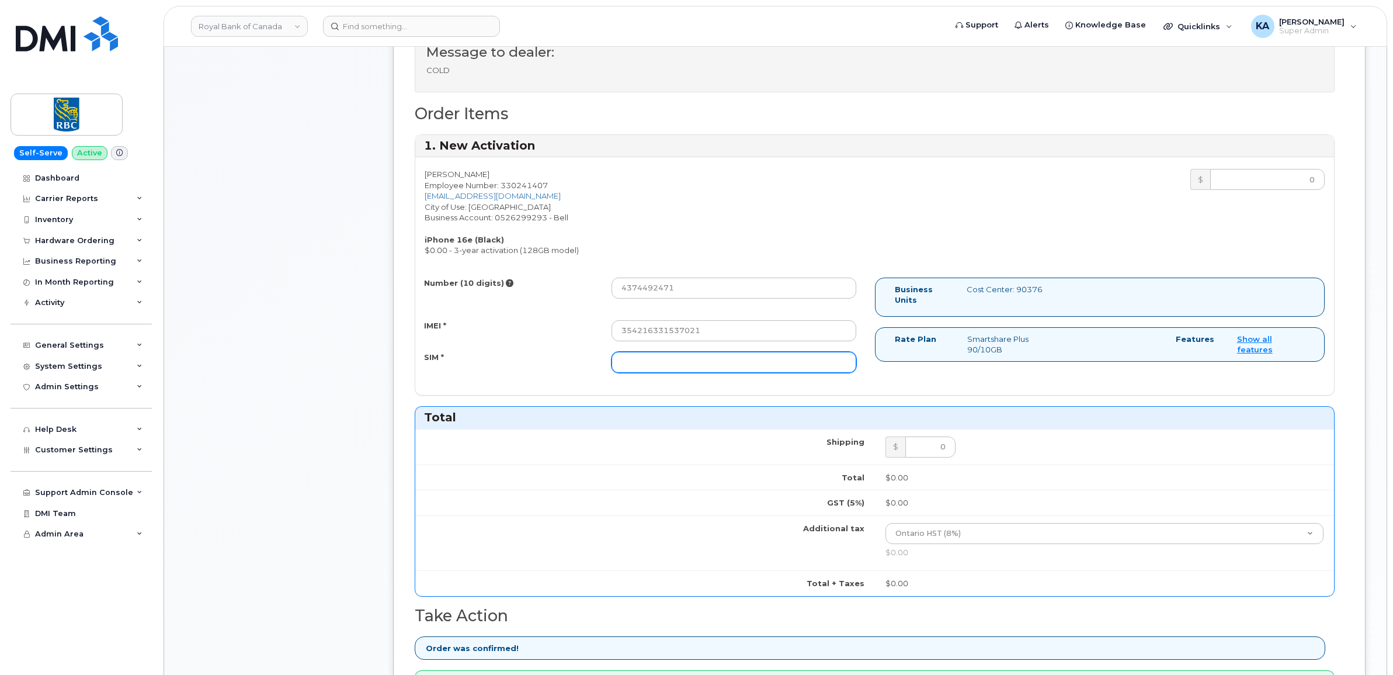
click at [693, 366] on input "SIM *" at bounding box center [733, 362] width 245 height 21
paste input "89302610207413933083"
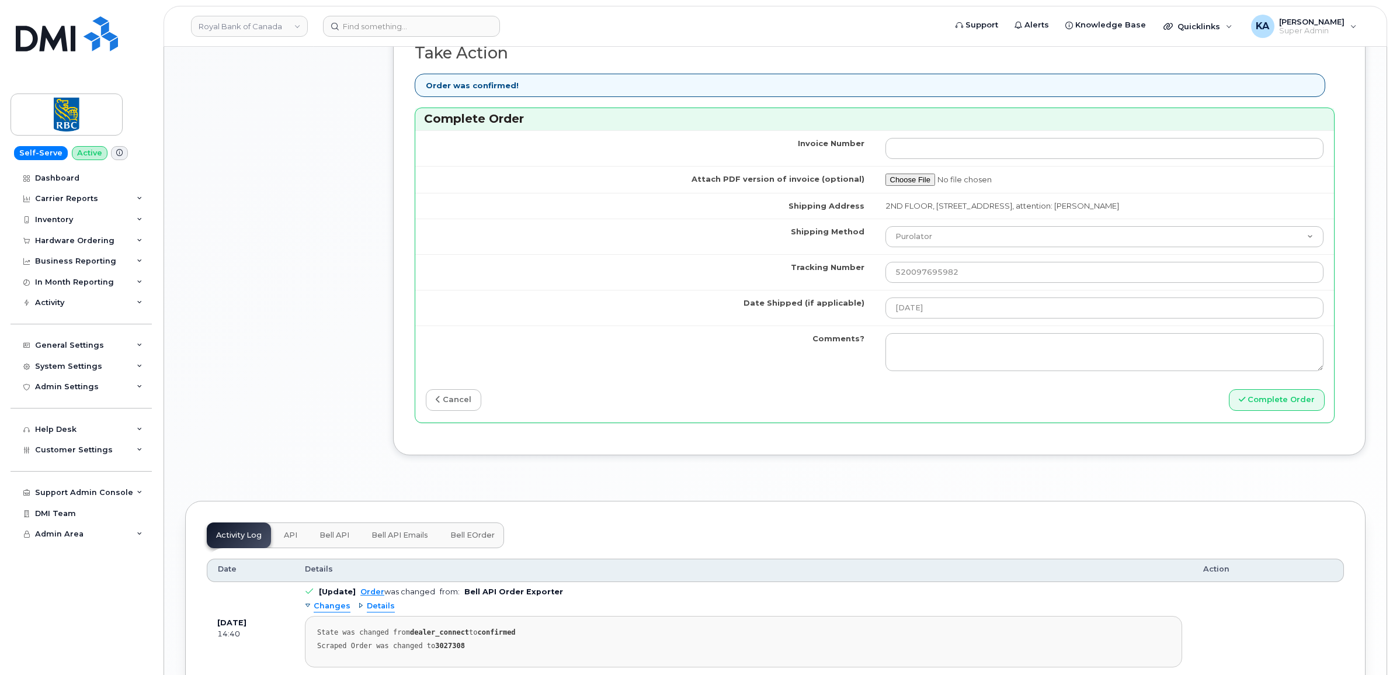
scroll to position [1022, 0]
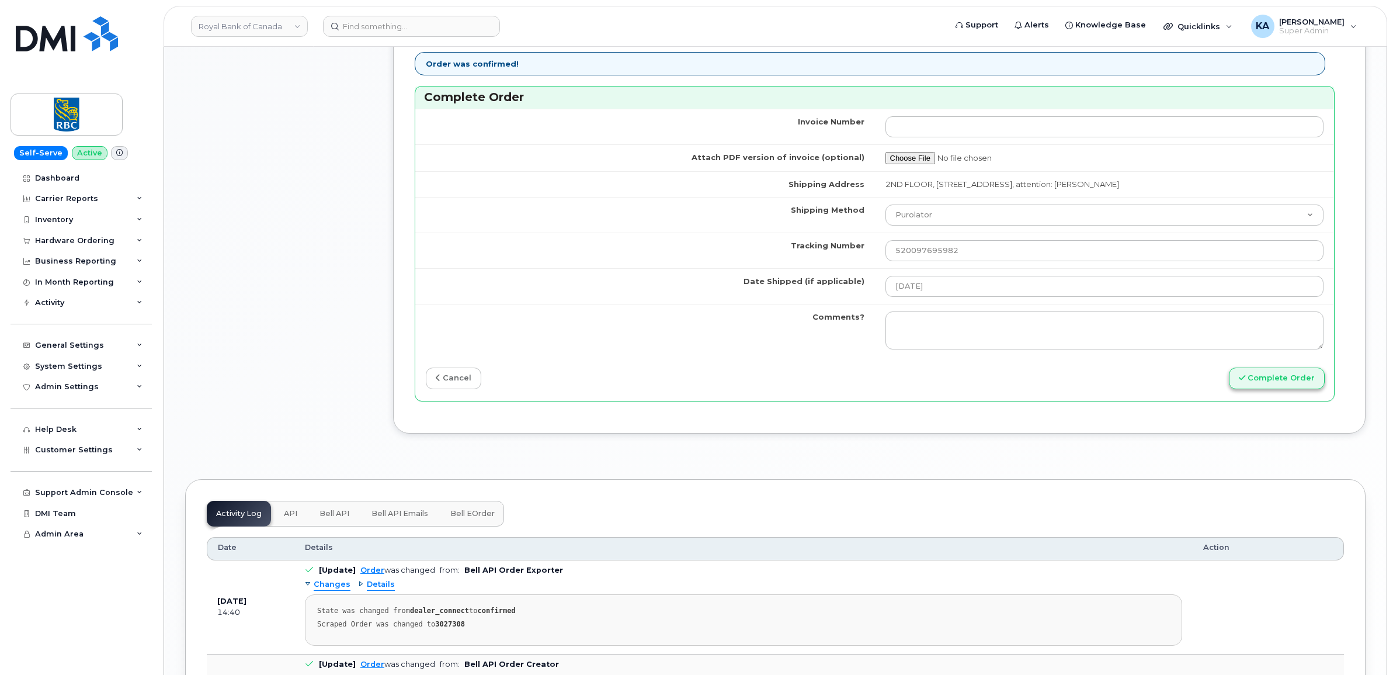
type input "89302610207413933083"
click at [1271, 384] on button "Complete Order" at bounding box center [1277, 378] width 96 height 22
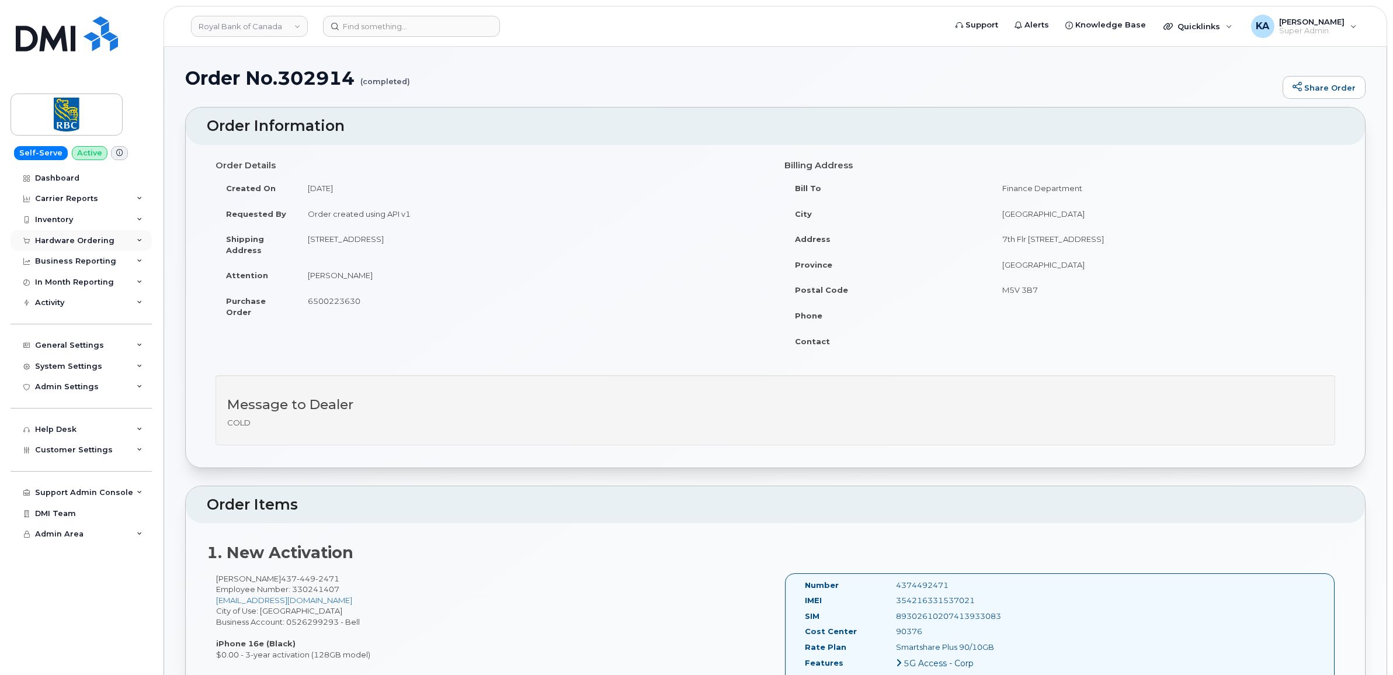
click at [66, 239] on div "Hardware Ordering" at bounding box center [74, 240] width 79 height 9
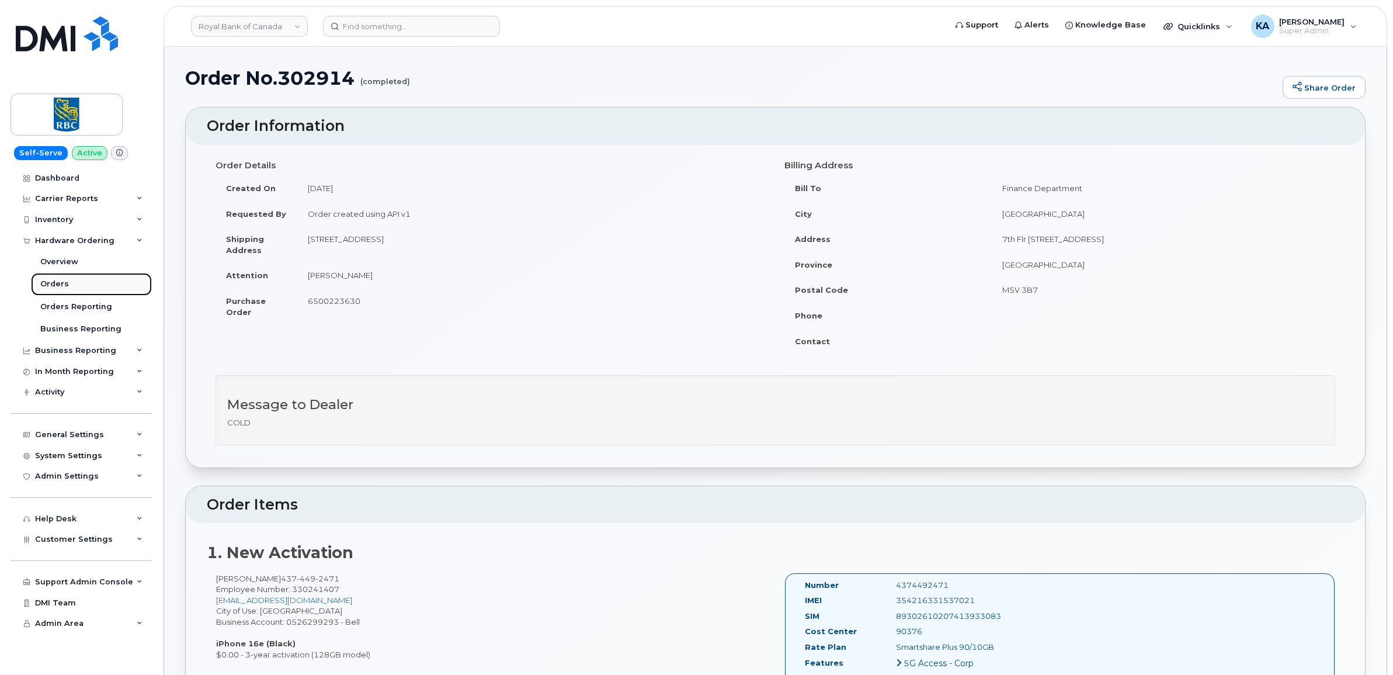
click at [51, 280] on div "Orders" at bounding box center [54, 284] width 29 height 11
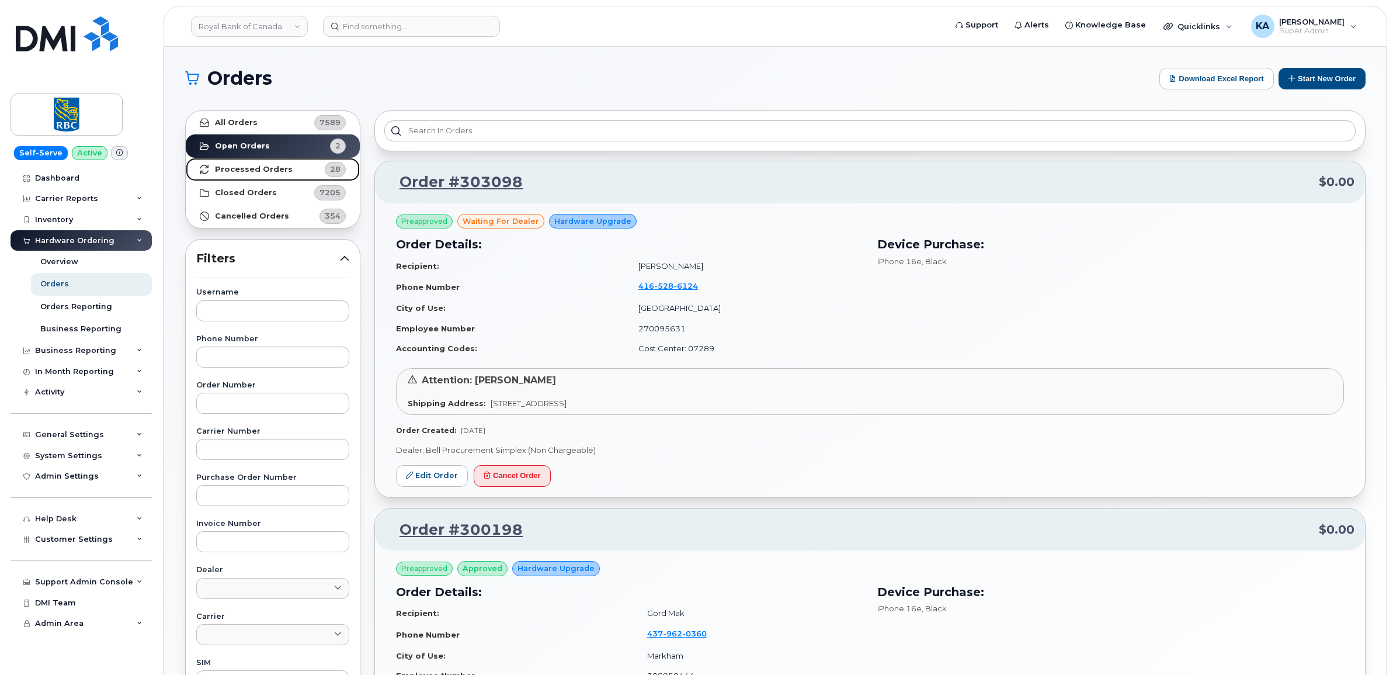
click at [263, 168] on strong "Processed Orders" at bounding box center [254, 169] width 78 height 9
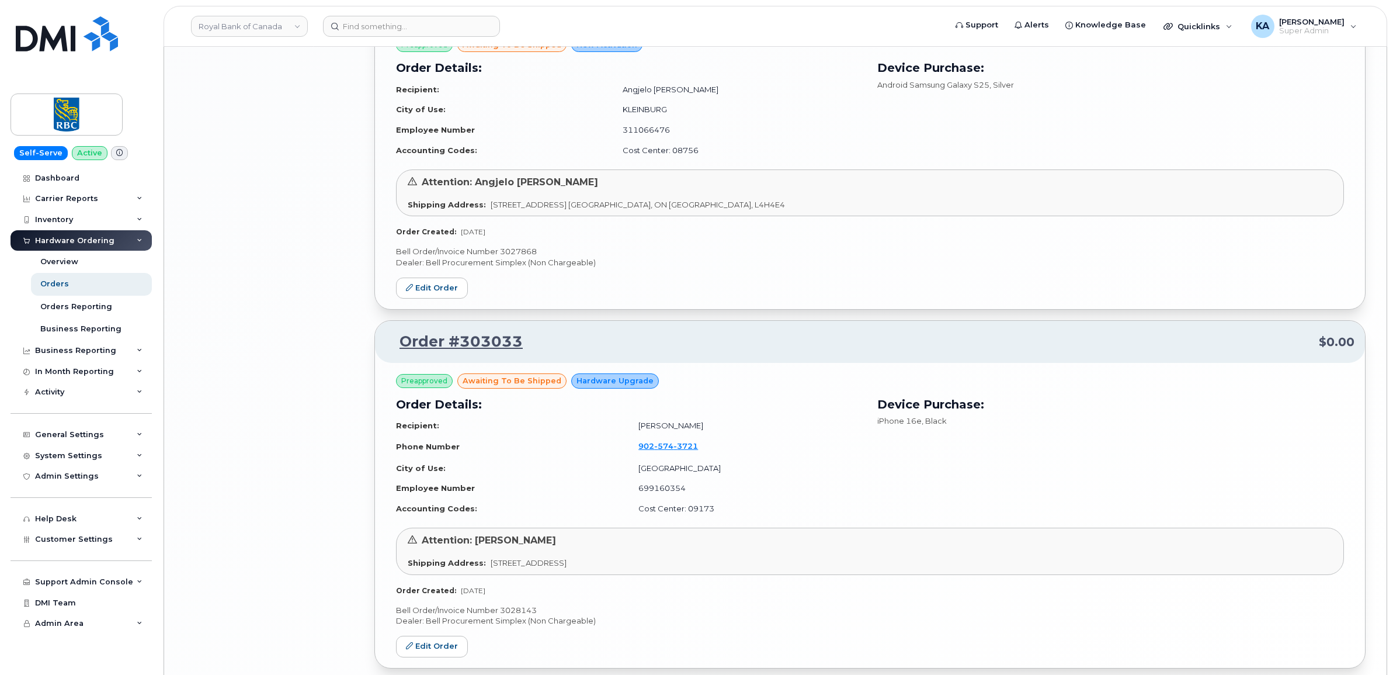
scroll to position [2287, 0]
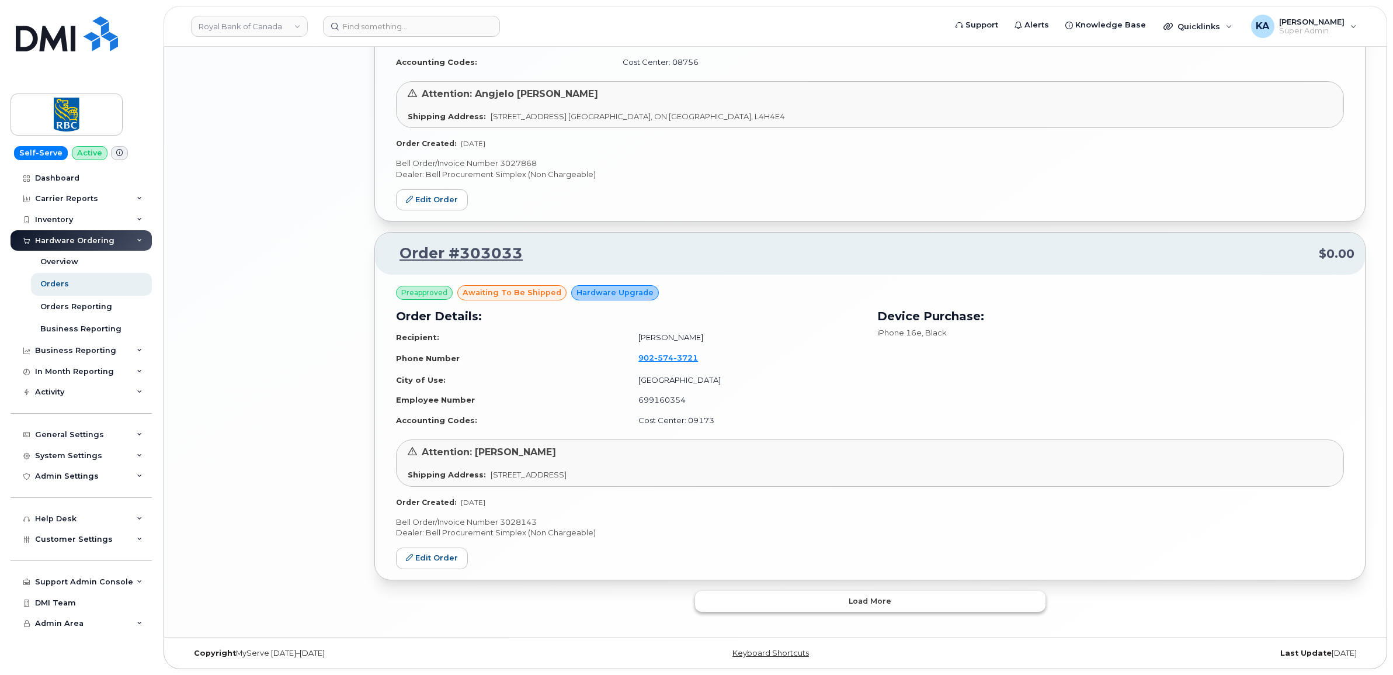
click at [798, 597] on button "Load more" at bounding box center [870, 600] width 350 height 21
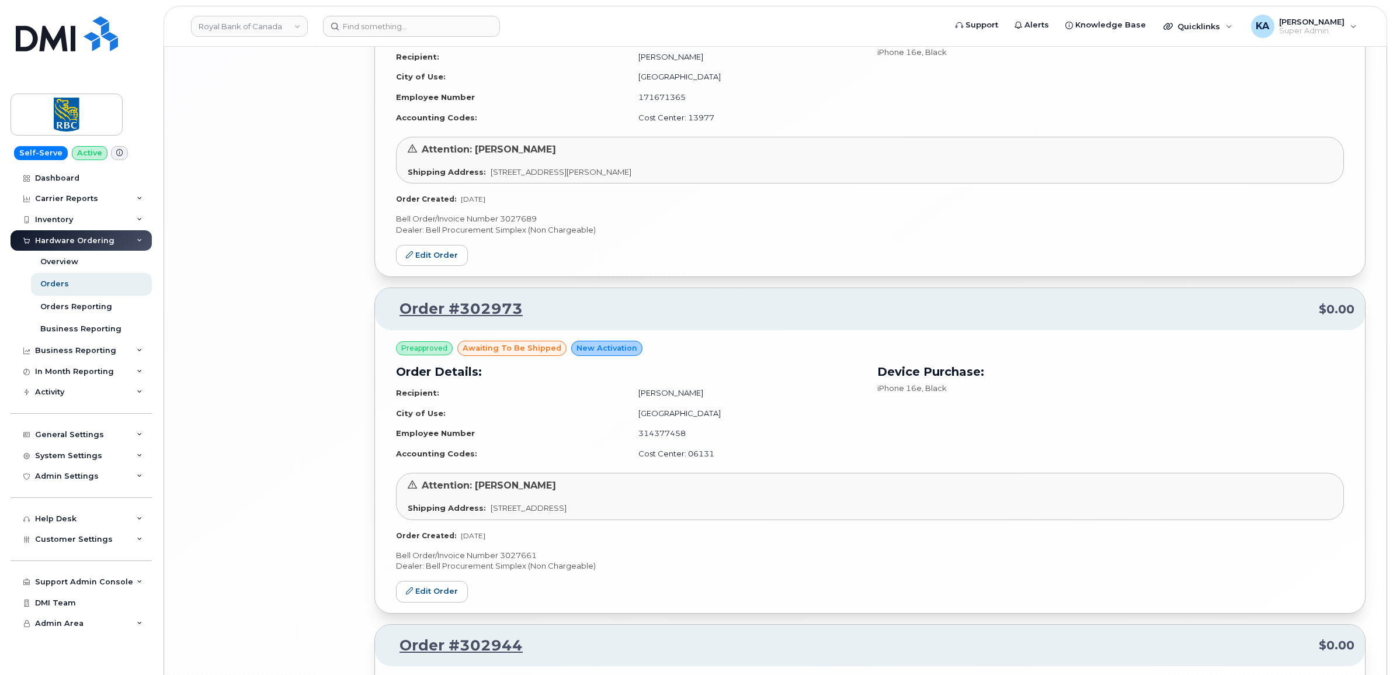
scroll to position [5023, 0]
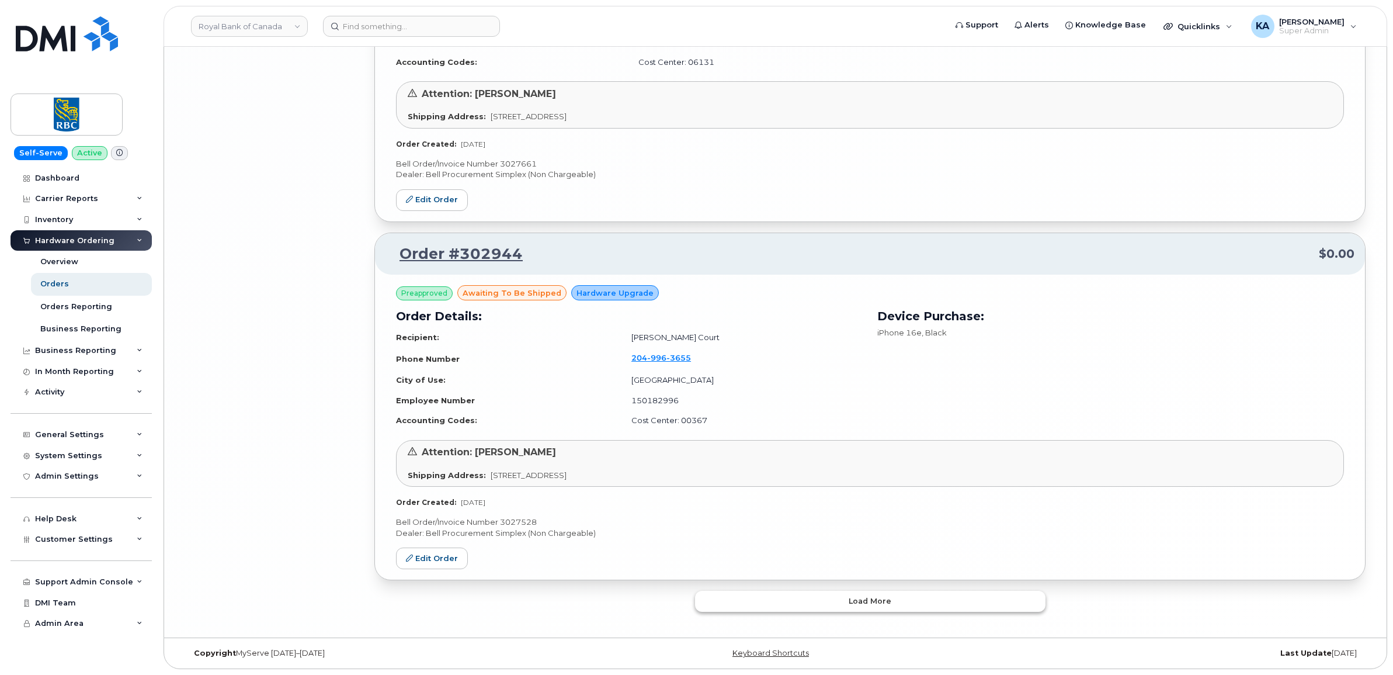
click at [812, 596] on button "Load more" at bounding box center [870, 600] width 350 height 21
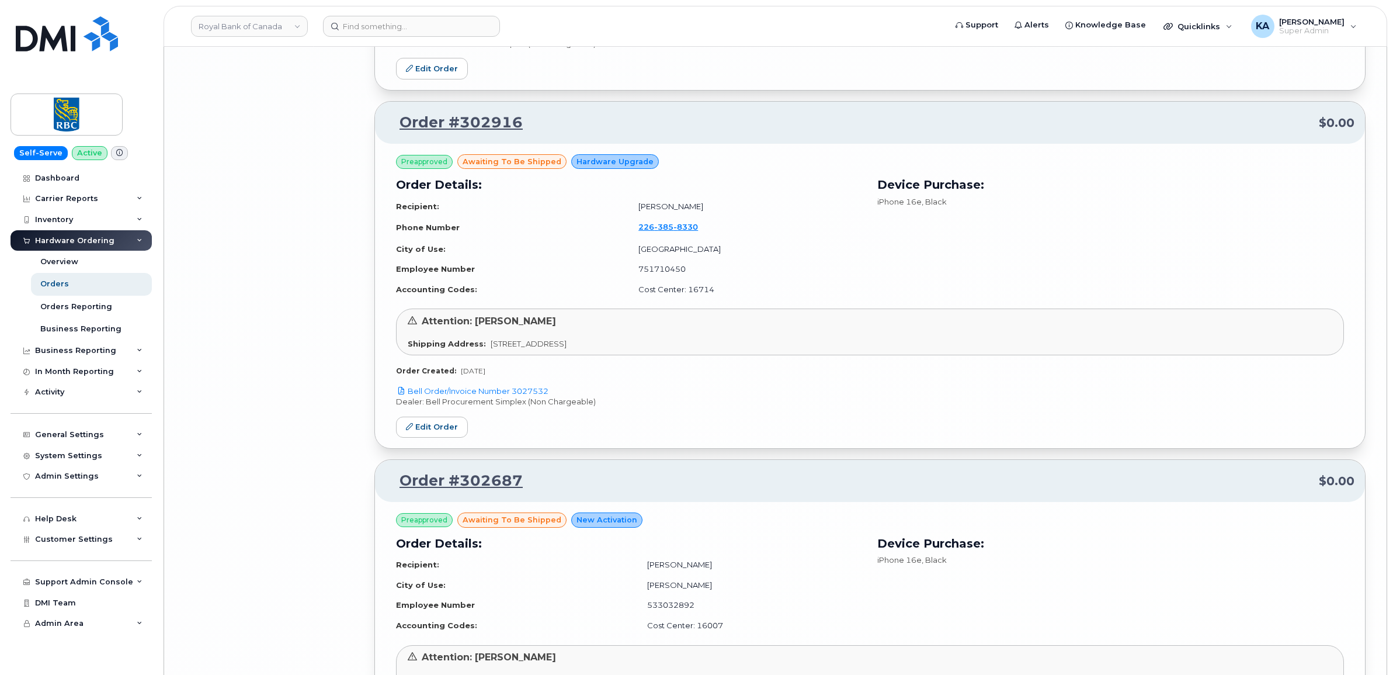
scroll to position [6848, 0]
drag, startPoint x: 553, startPoint y: 399, endPoint x: 514, endPoint y: 402, distance: 39.2
click at [514, 395] on p "Bell Order/Invoice Number 3027532" at bounding box center [870, 389] width 948 height 11
copy link "3027532"
click at [424, 436] on link "Edit Order" at bounding box center [432, 426] width 72 height 22
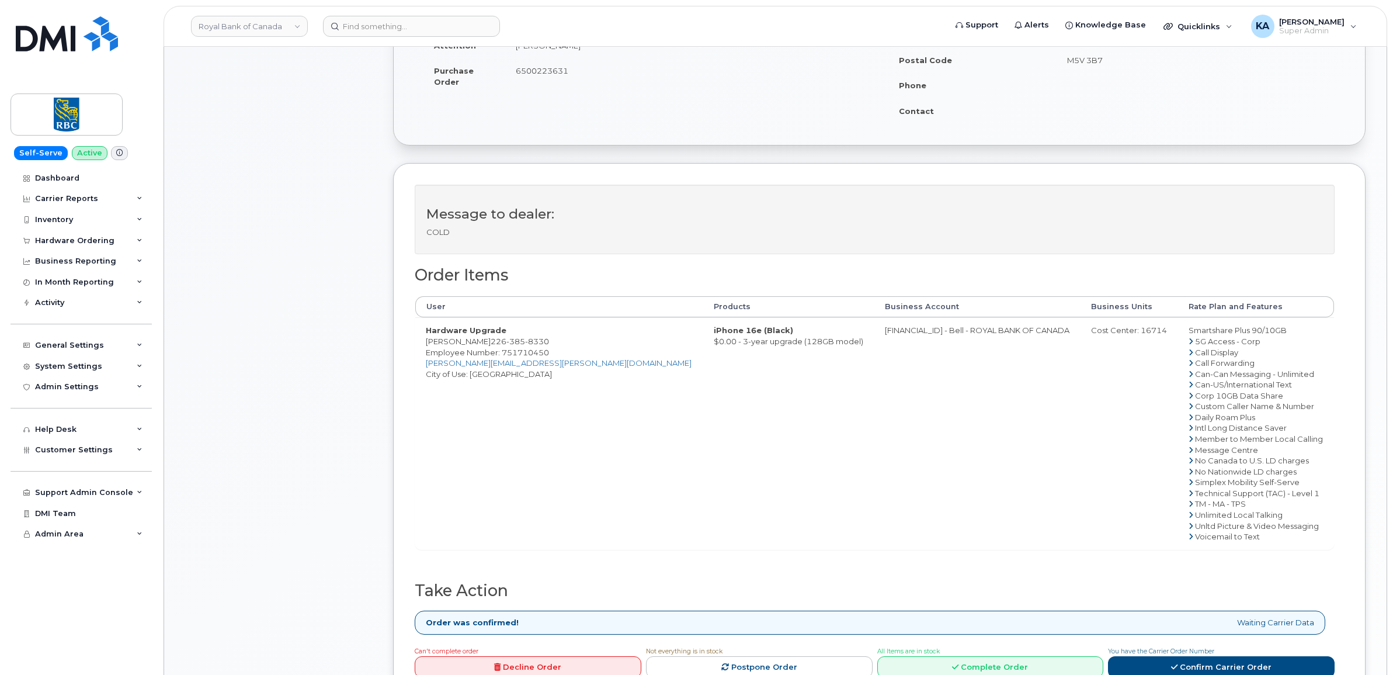
scroll to position [365, 0]
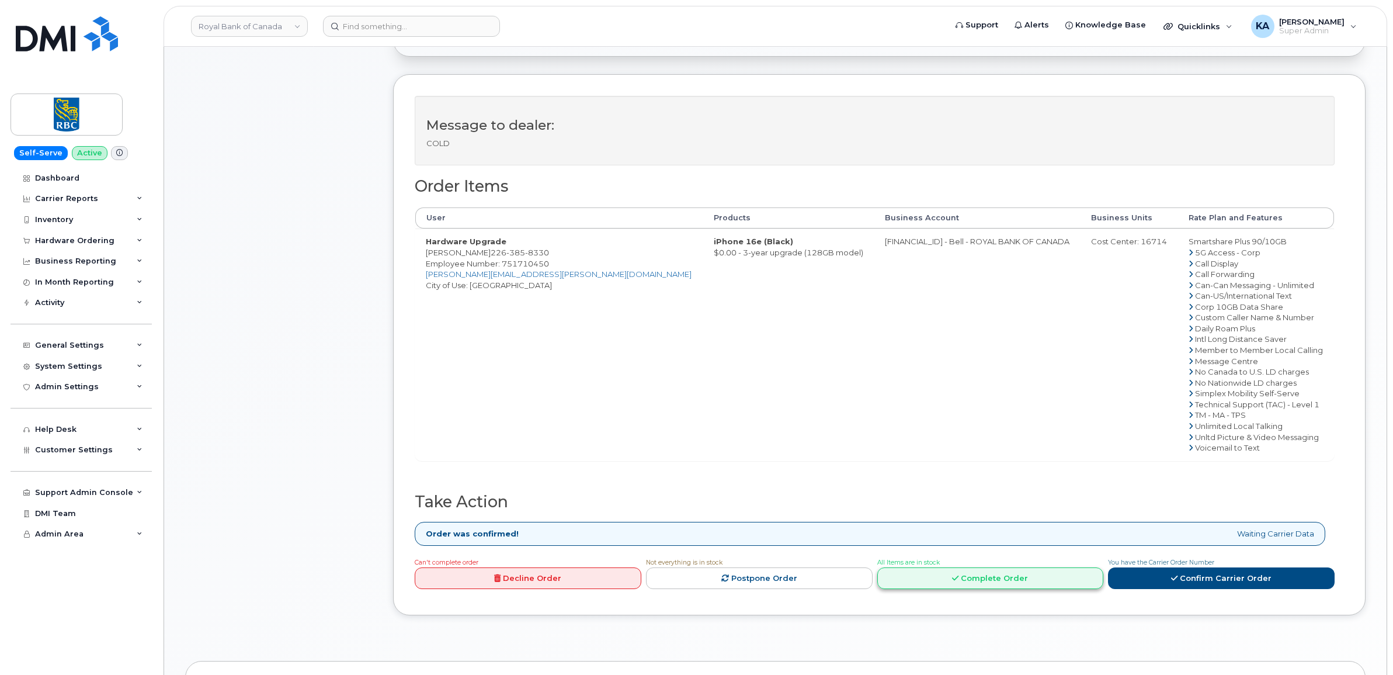
click at [984, 579] on link "Complete Order" at bounding box center [990, 578] width 227 height 22
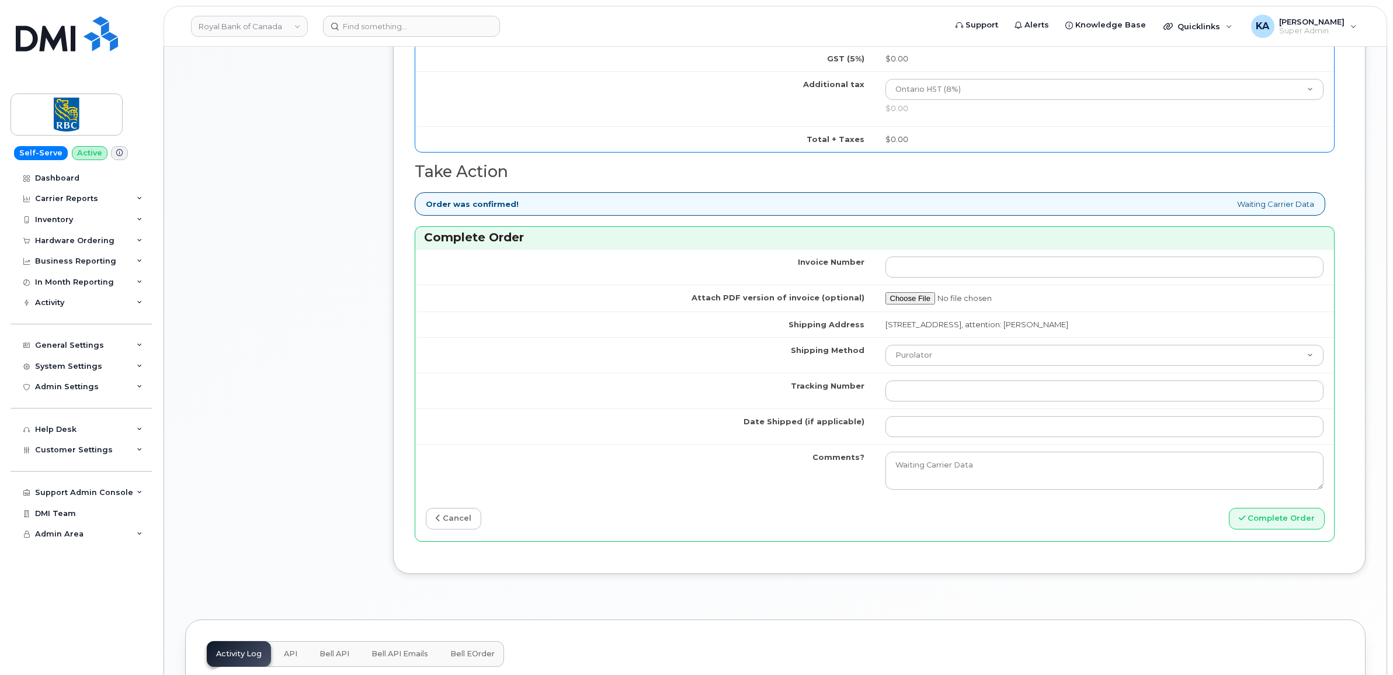
scroll to position [876, 0]
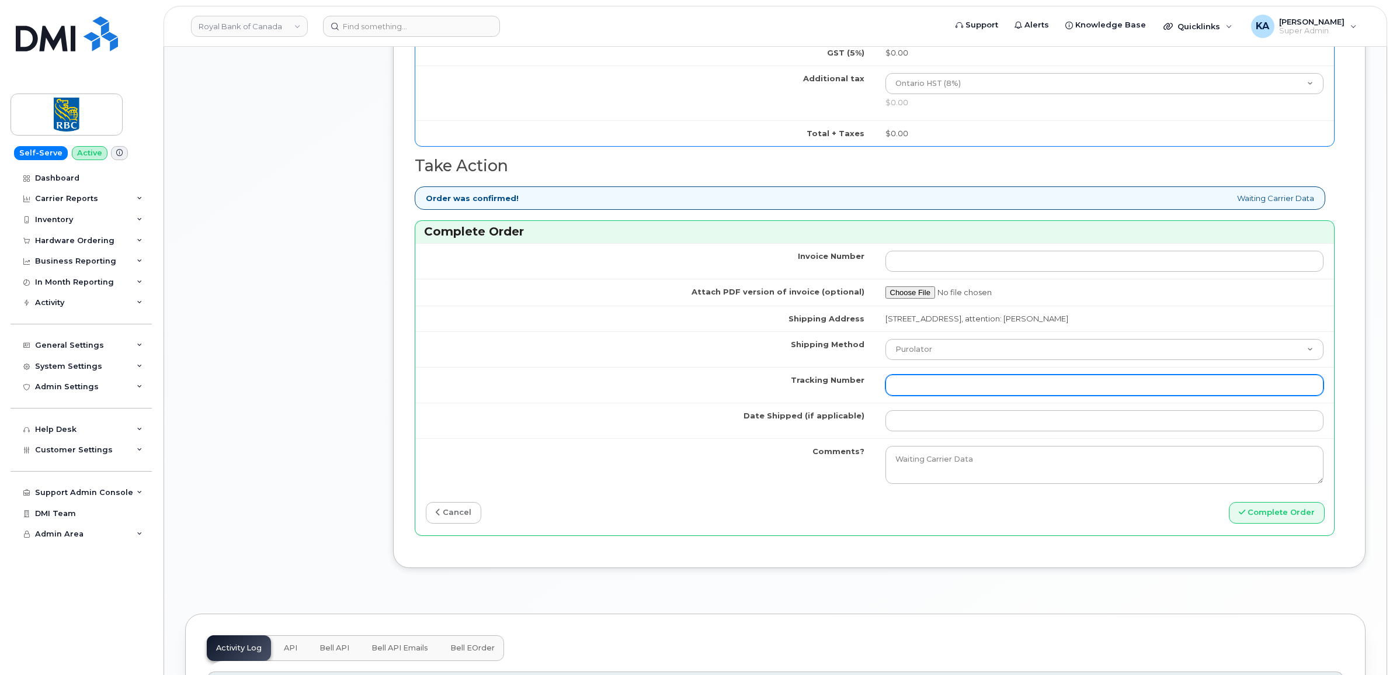
click at [917, 387] on input "Tracking Number" at bounding box center [1104, 384] width 439 height 21
paste input "520097648791"
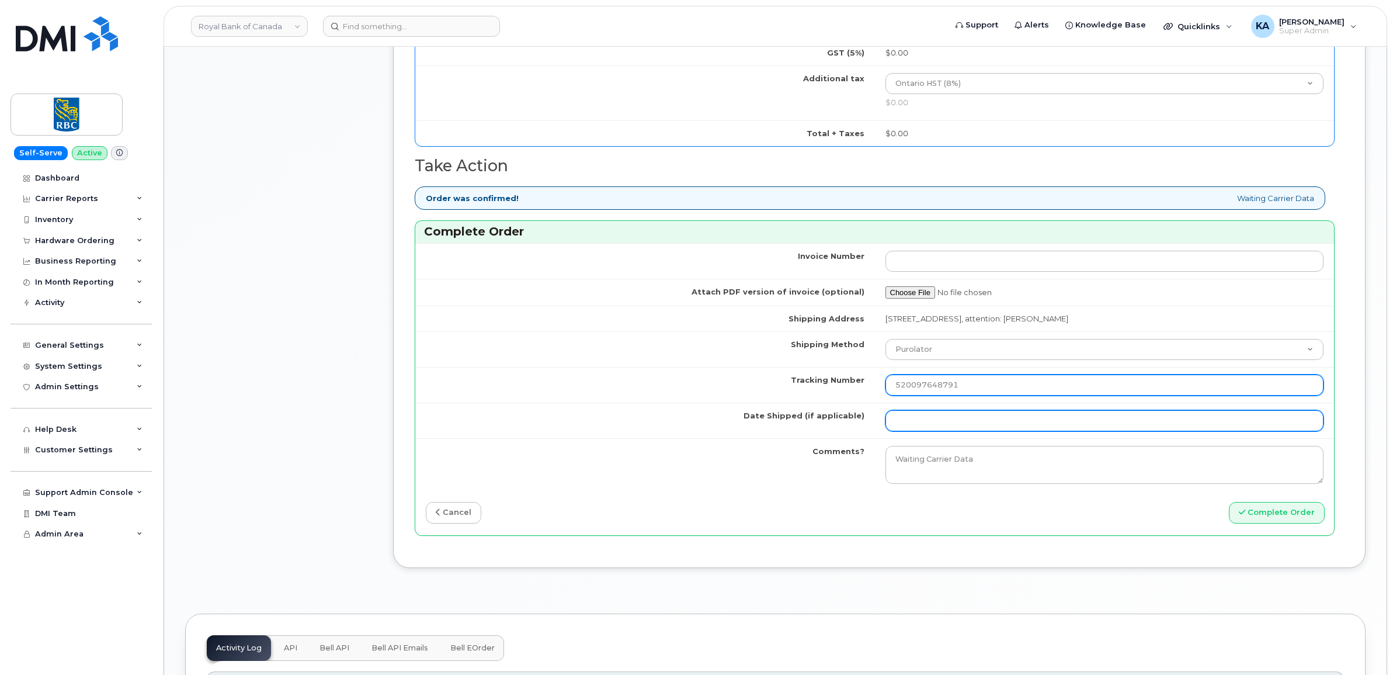
type input "520097648791"
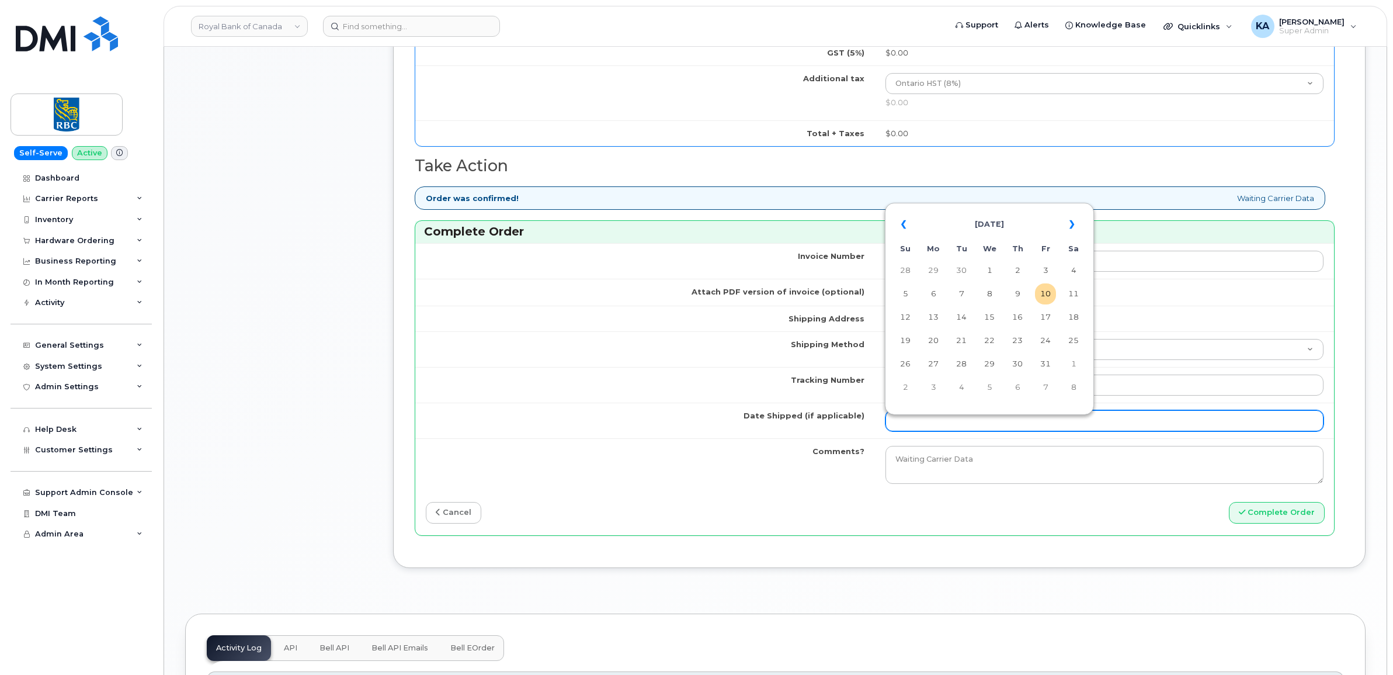
click at [915, 431] on input "Date Shipped (if applicable)" at bounding box center [1104, 420] width 439 height 21
click at [1019, 296] on td "9" at bounding box center [1017, 293] width 21 height 21
type input "[DATE]"
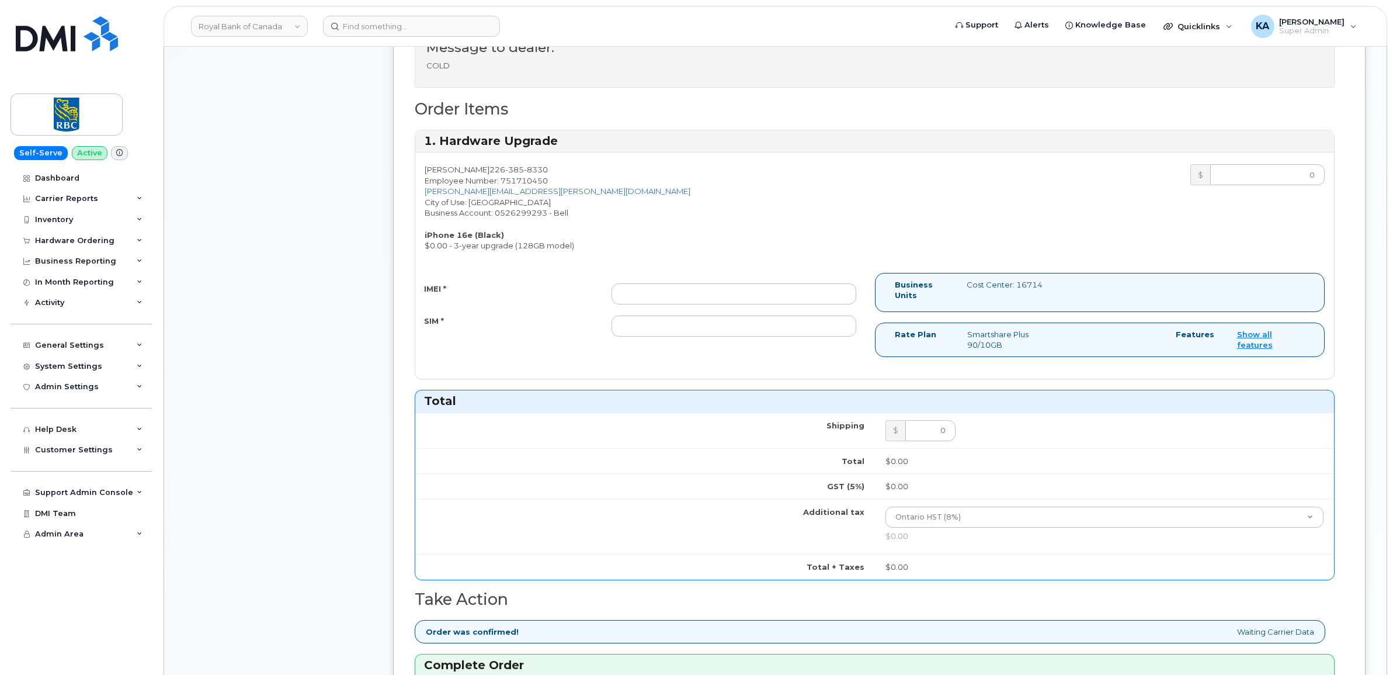
scroll to position [438, 0]
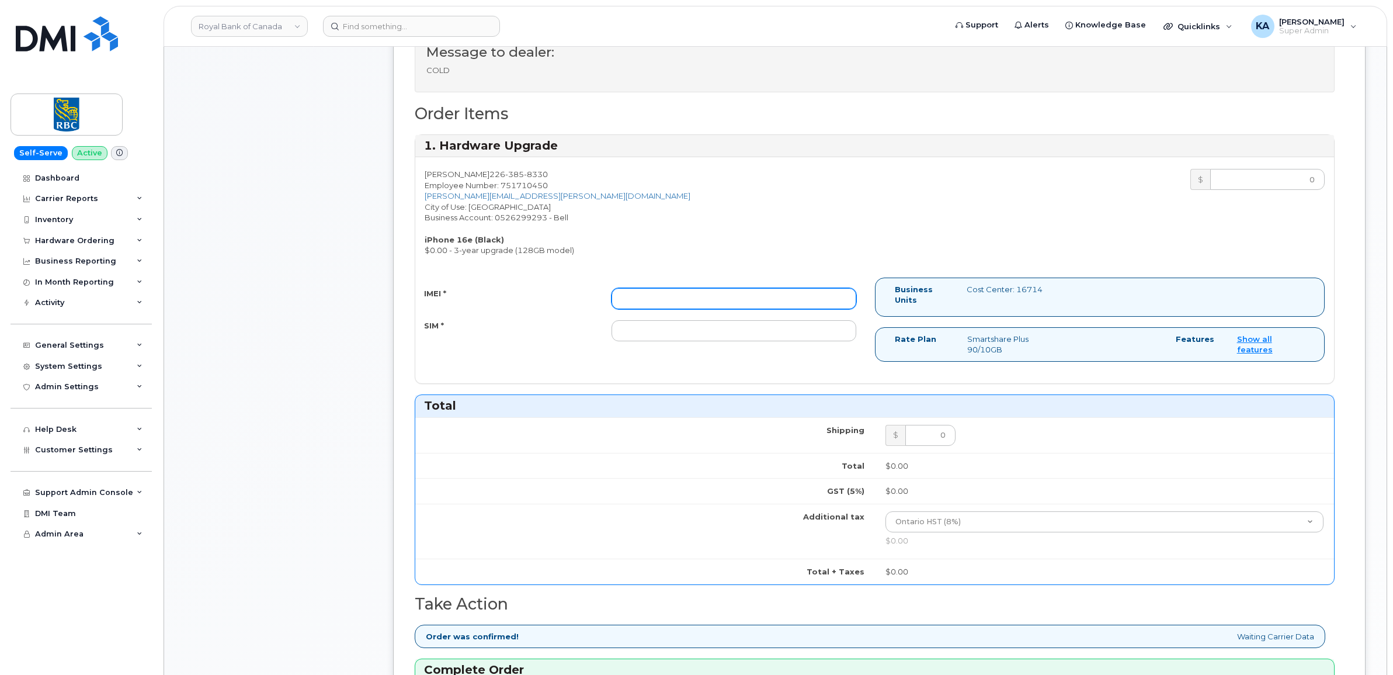
click at [714, 303] on input "IMEI *" at bounding box center [733, 298] width 245 height 21
paste input "354216331119069"
type input "354216331119069"
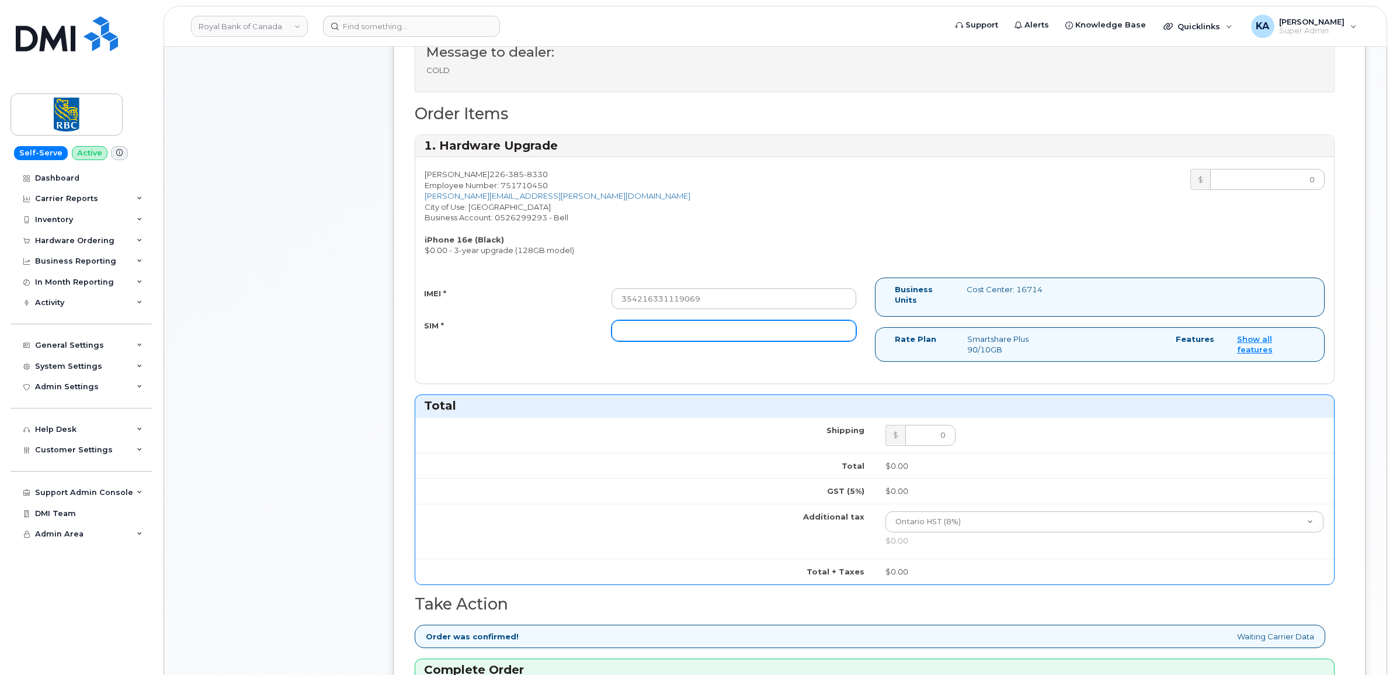
click at [740, 328] on input "SIM *" at bounding box center [733, 330] width 245 height 21
paste input "89302610207413933075"
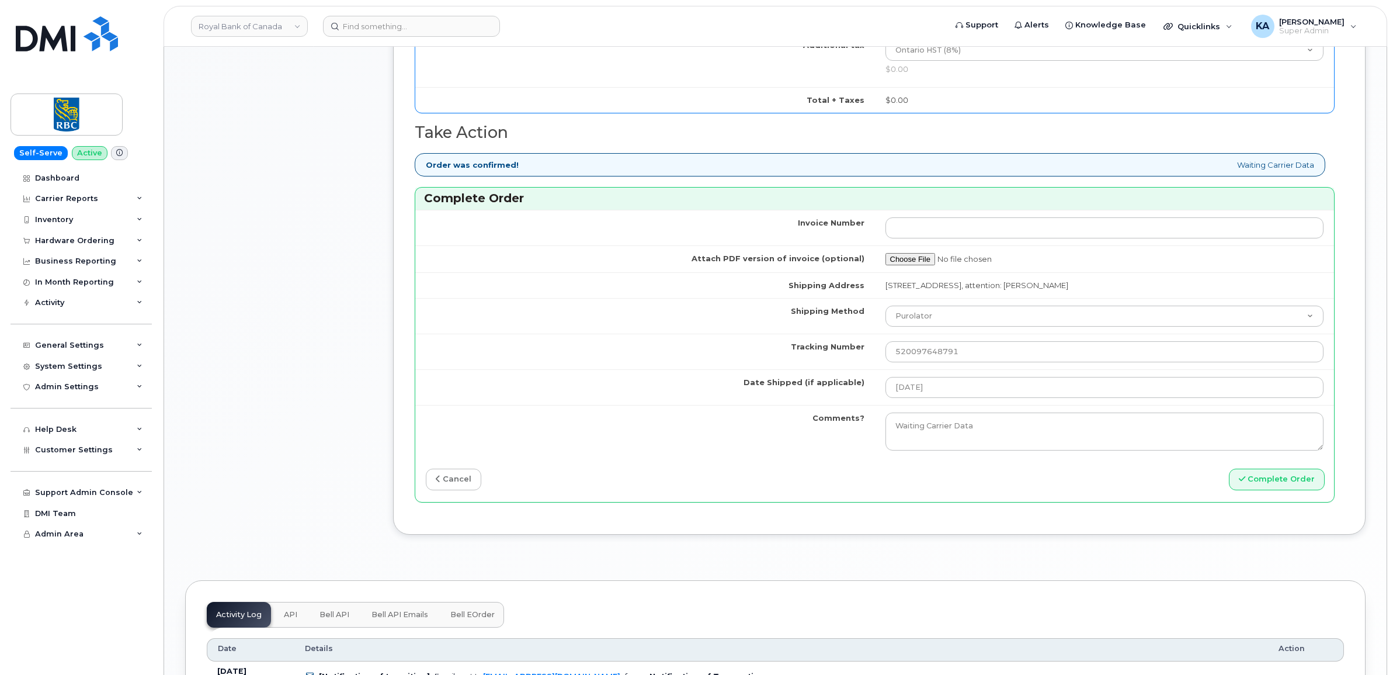
scroll to position [949, 0]
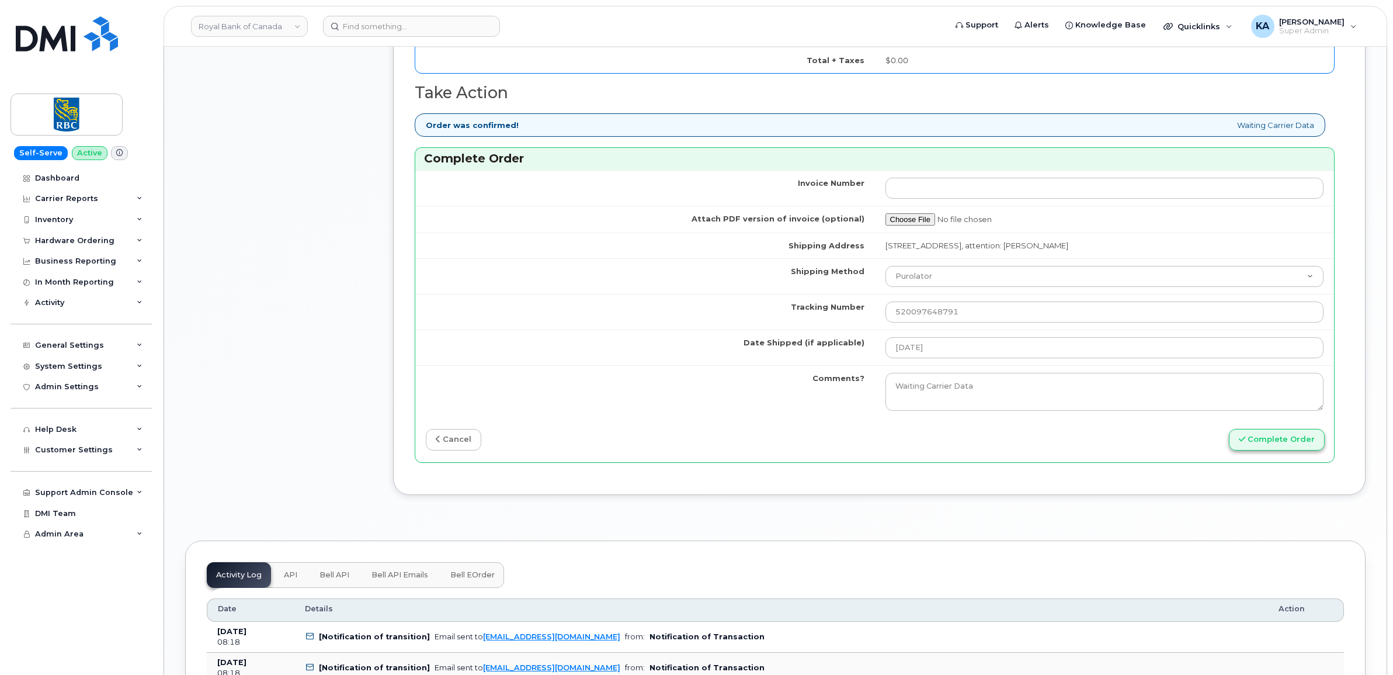
type input "89302610207413933075"
click at [1289, 441] on button "Complete Order" at bounding box center [1277, 440] width 96 height 22
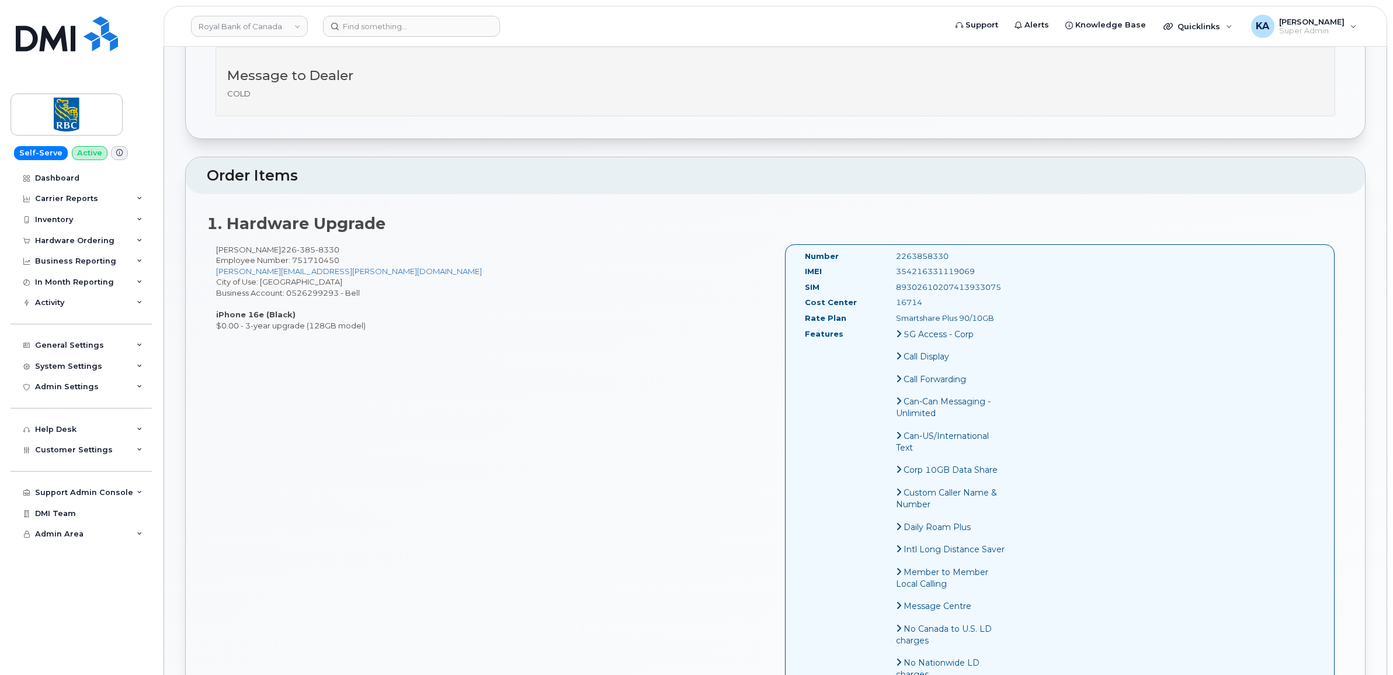
scroll to position [365, 0]
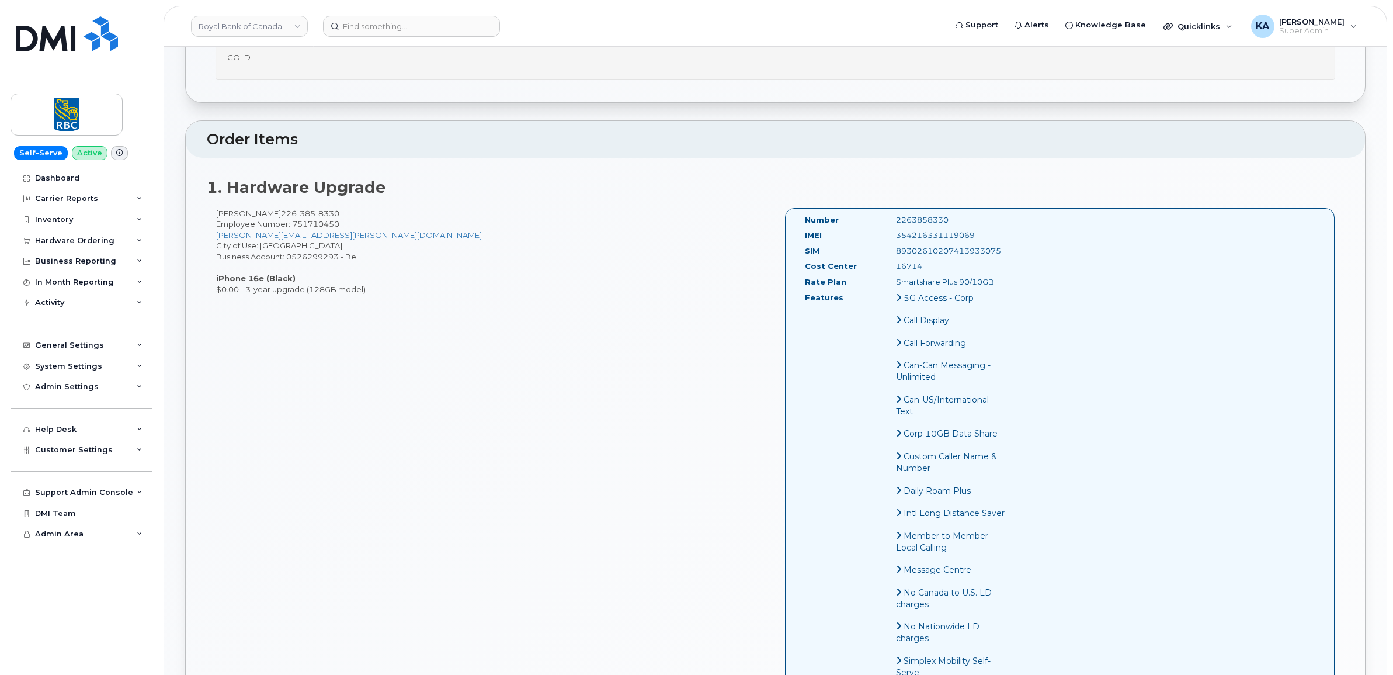
drag, startPoint x: 800, startPoint y: 219, endPoint x: 1003, endPoint y: 283, distance: 212.6
click at [1003, 283] on div "Number 2263858330 IMEI 354216331119069 SIM 89302610207413933075 Cost Center 167…" at bounding box center [905, 519] width 219 height 611
copy div "Number 2263858330 IMEI 354216331119069 SIM 89302610207413933075 Cost Center 167…"
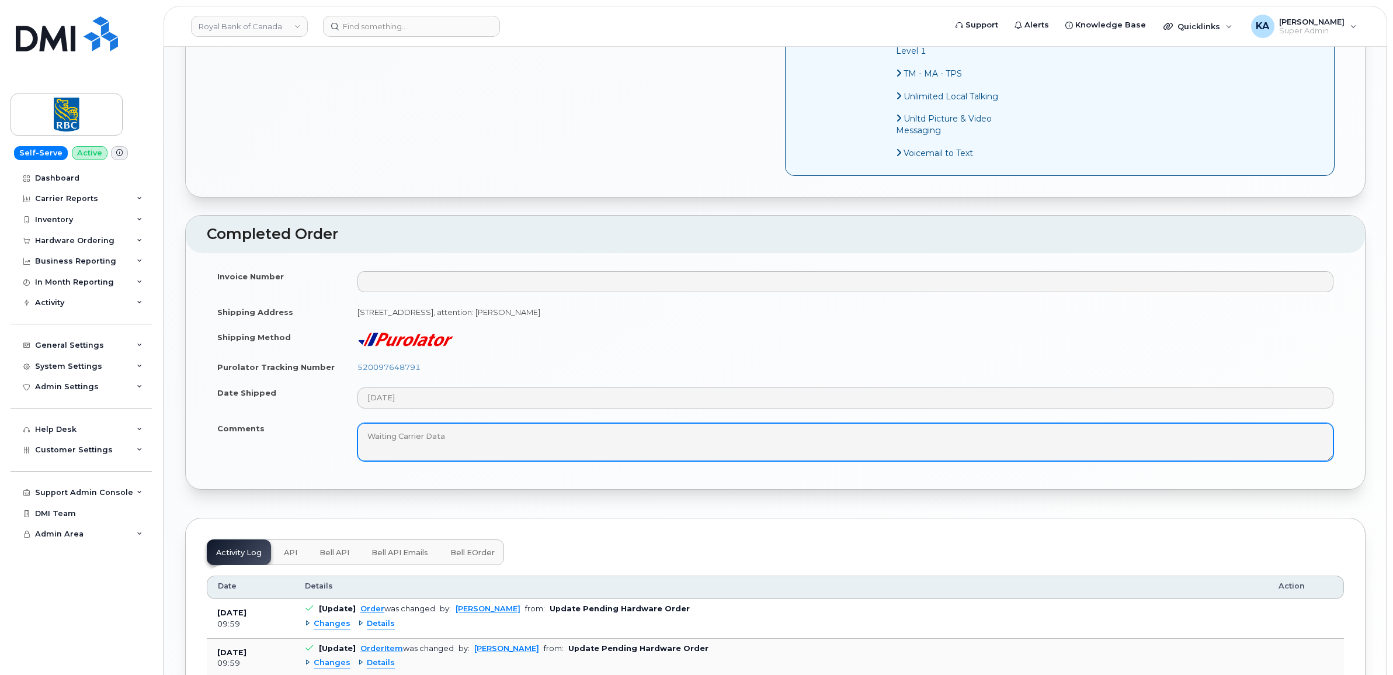
scroll to position [1022, 0]
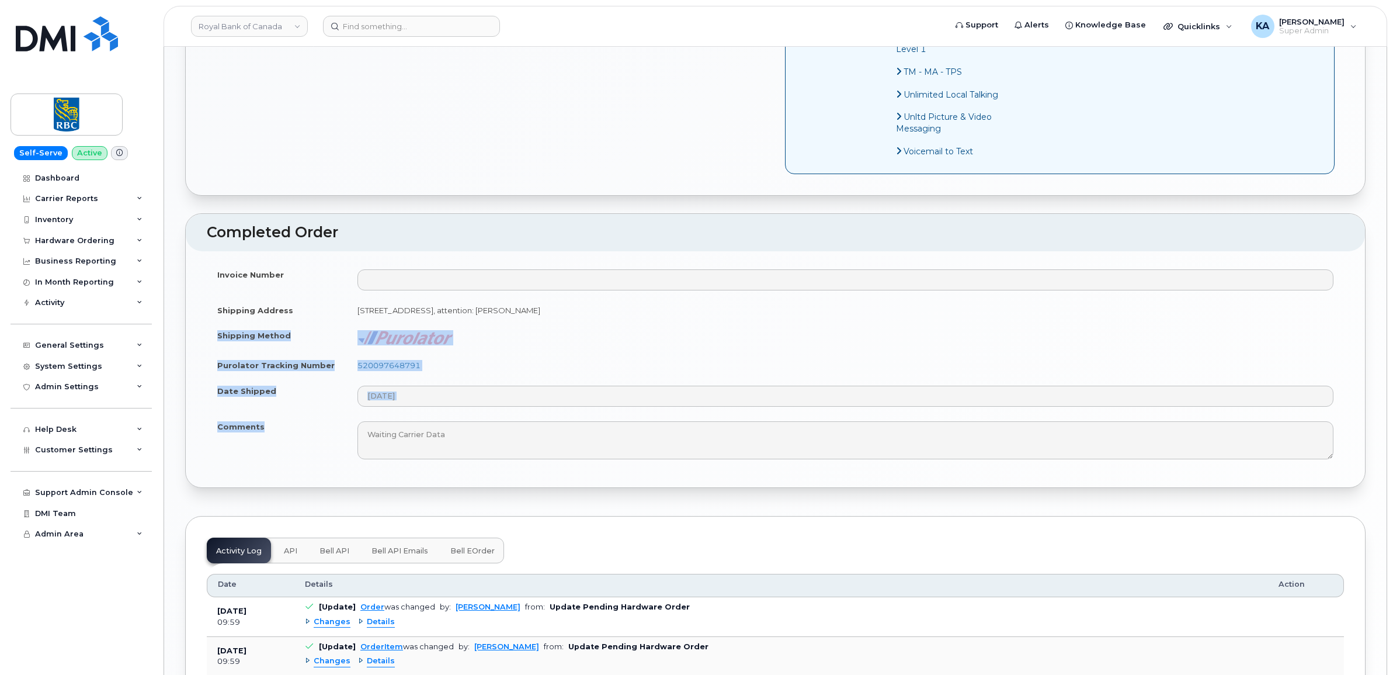
drag, startPoint x: 215, startPoint y: 354, endPoint x: 270, endPoint y: 449, distance: 108.9
click at [270, 449] on tbody "Invoice Number Shipping Address 12-1630 Shore Rd London, ON Canada, N6K 5B9, at…" at bounding box center [775, 364] width 1137 height 205
copy tbody "Shipping Method Purolator Tracking Number 520097648791 Date Shipped Comments"
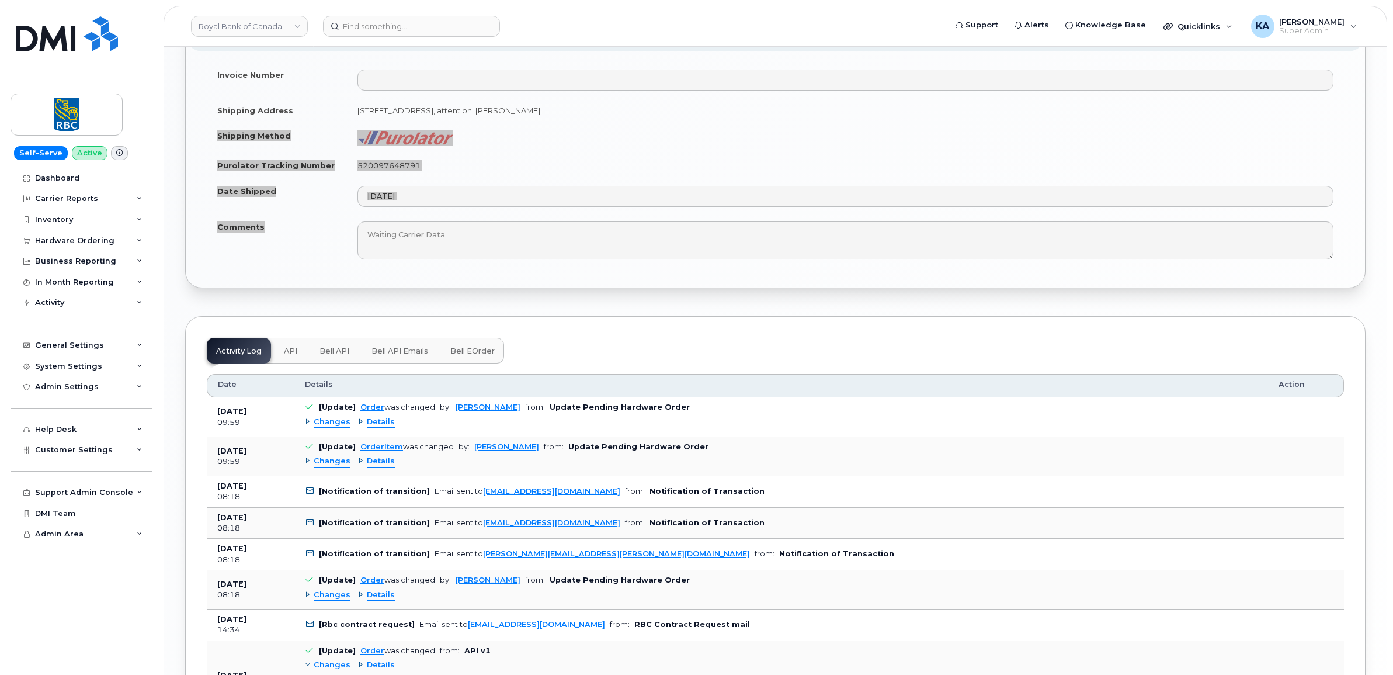
scroll to position [1241, 0]
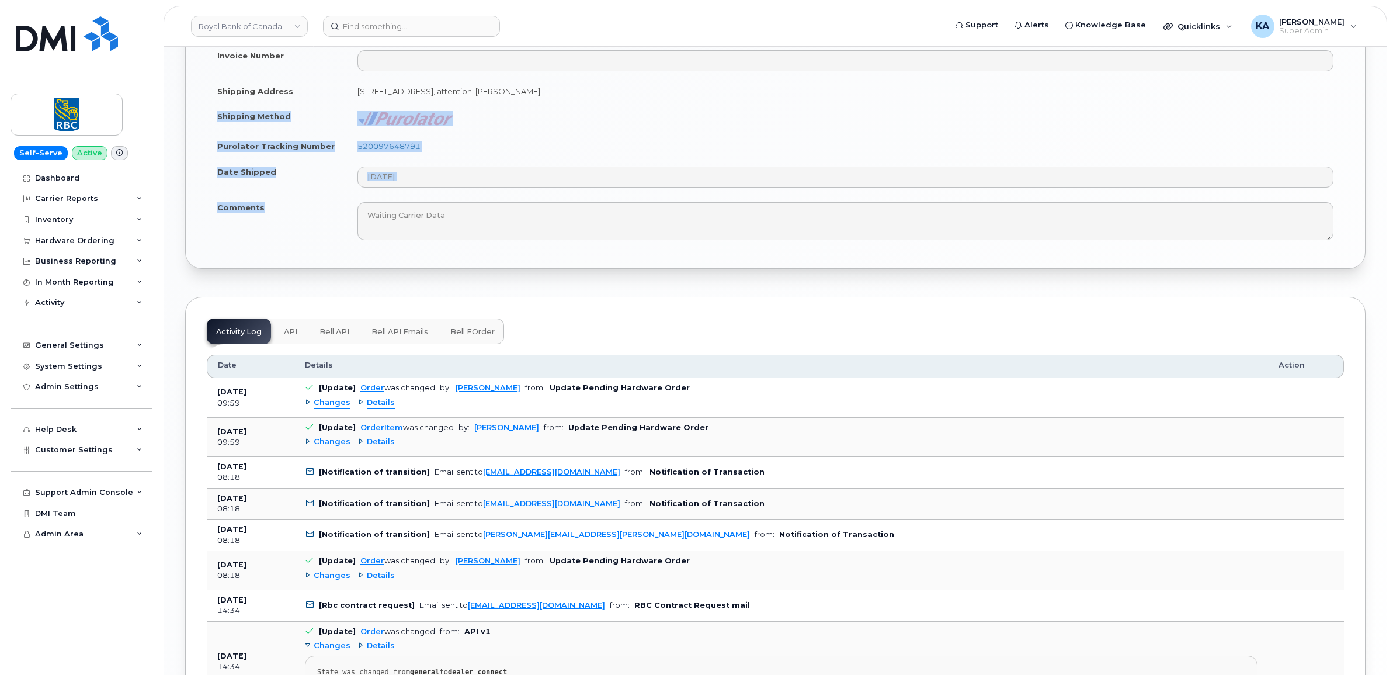
click at [450, 159] on td "520097648791" at bounding box center [845, 146] width 997 height 26
drag, startPoint x: 412, startPoint y: 164, endPoint x: 355, endPoint y: 162, distance: 56.7
click at [355, 159] on td "520097648791" at bounding box center [845, 146] width 997 height 26
copy link "520097648791"
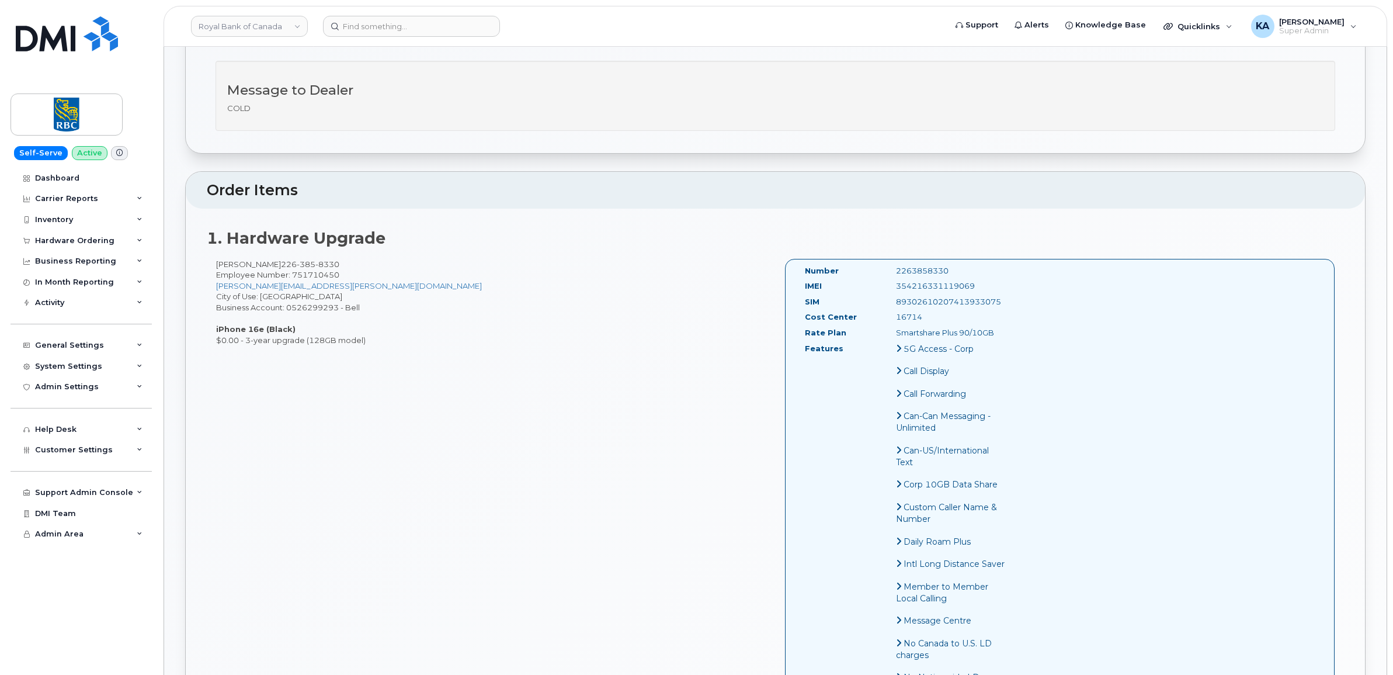
scroll to position [292, 0]
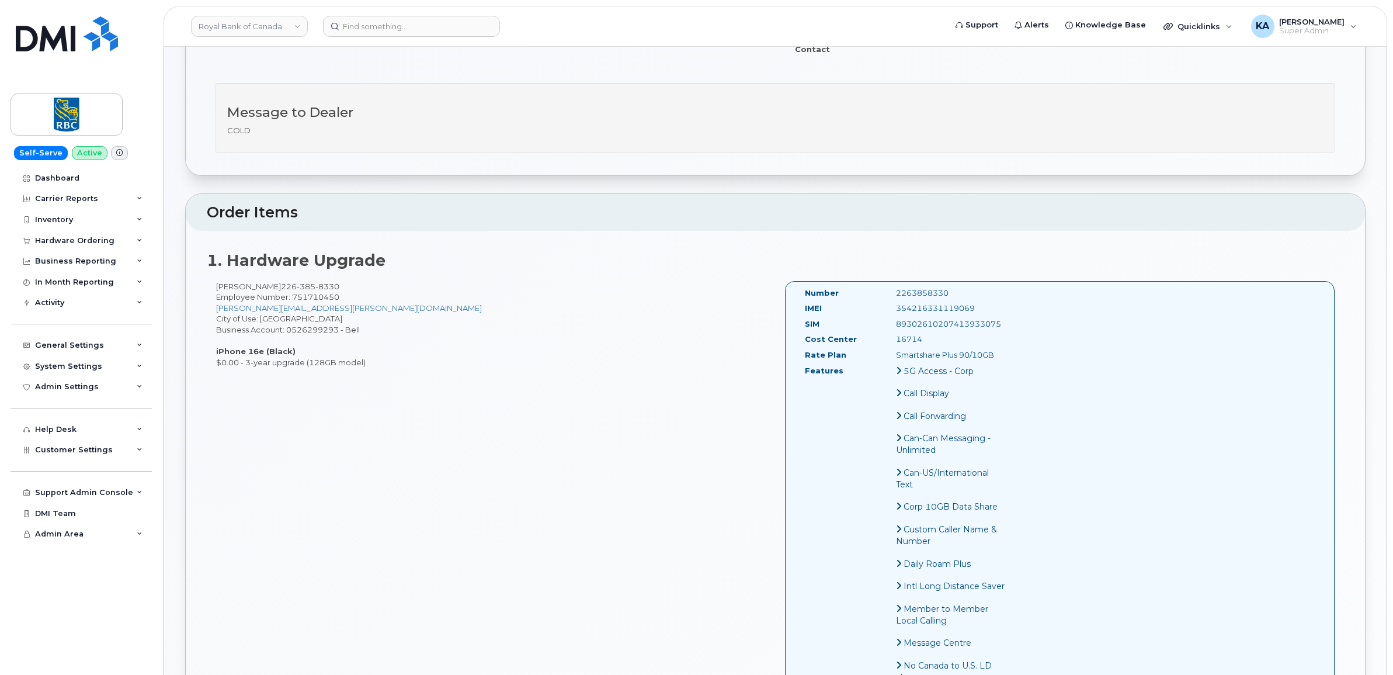
drag, startPoint x: 982, startPoint y: 307, endPoint x: 892, endPoint y: 308, distance: 90.0
click at [892, 308] on div "354216331119069" at bounding box center [951, 308] width 128 height 11
copy div "354216331119069"
drag, startPoint x: 957, startPoint y: 293, endPoint x: 882, endPoint y: 298, distance: 74.4
click at [882, 298] on div "Number 2263858330" at bounding box center [905, 295] width 219 height 16
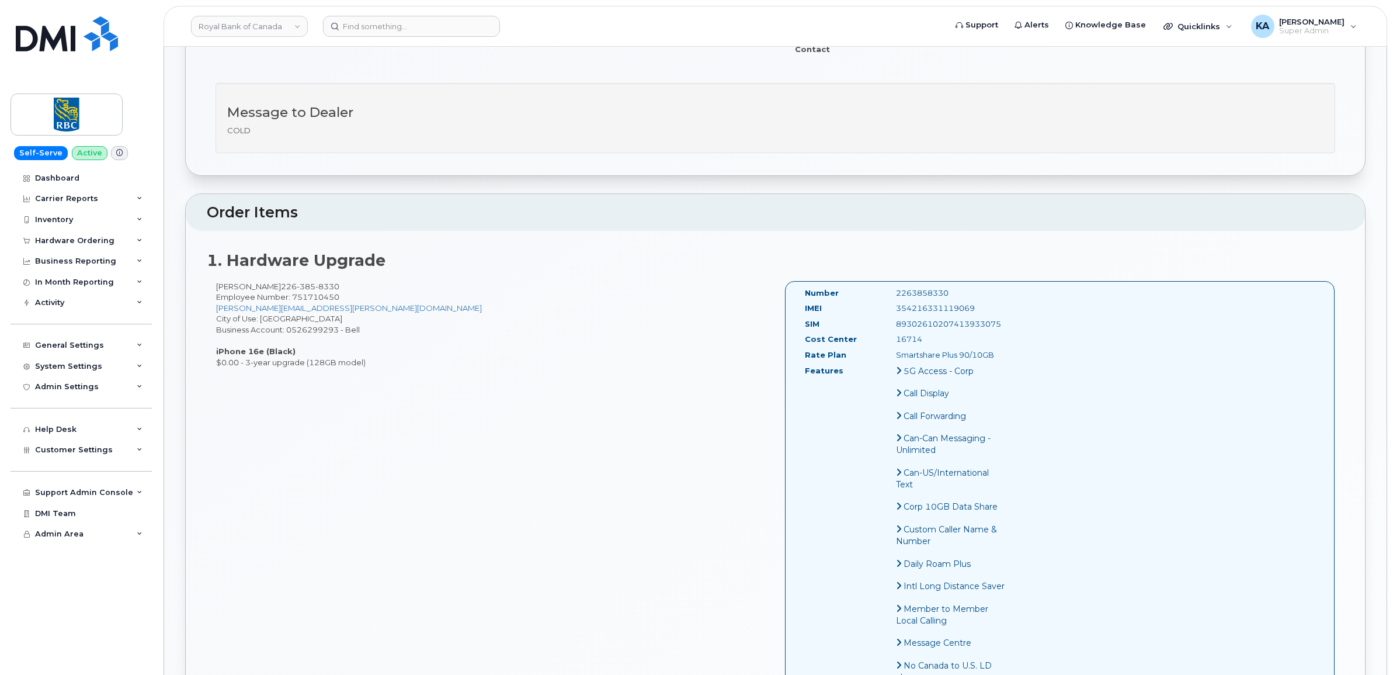
copy div "2263858330"
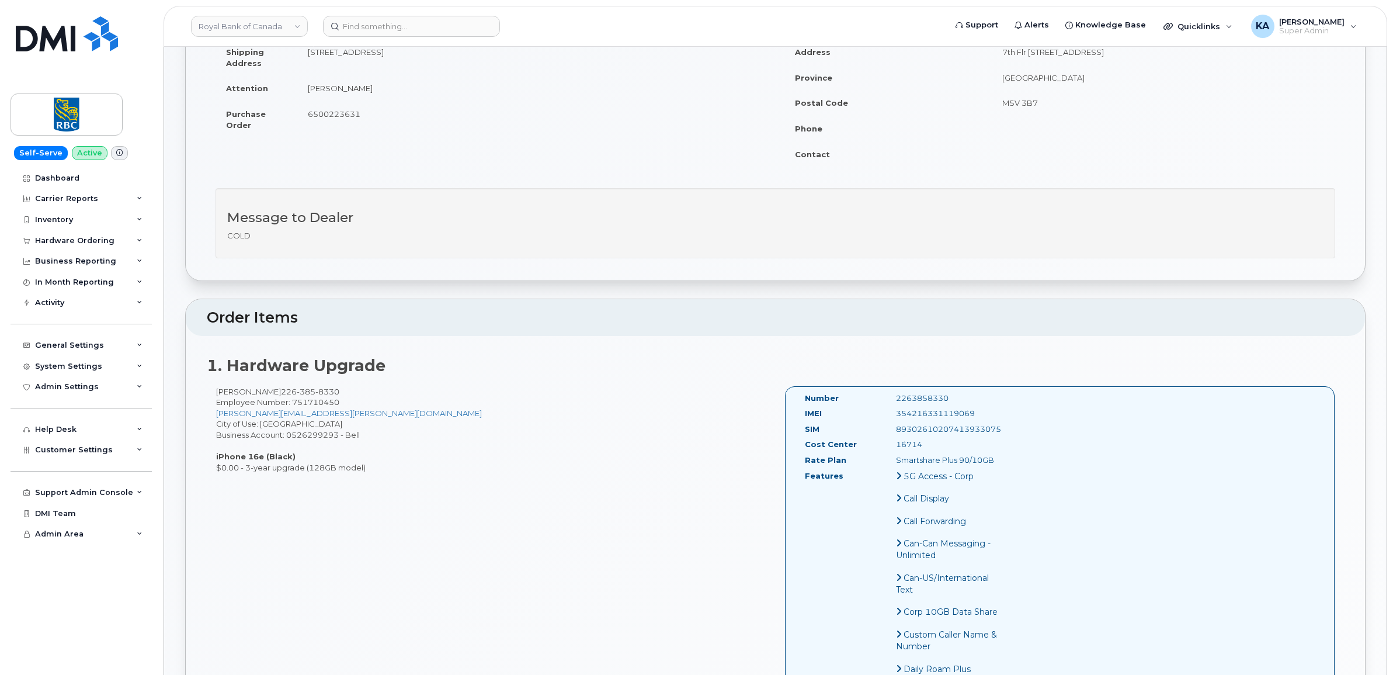
scroll to position [0, 0]
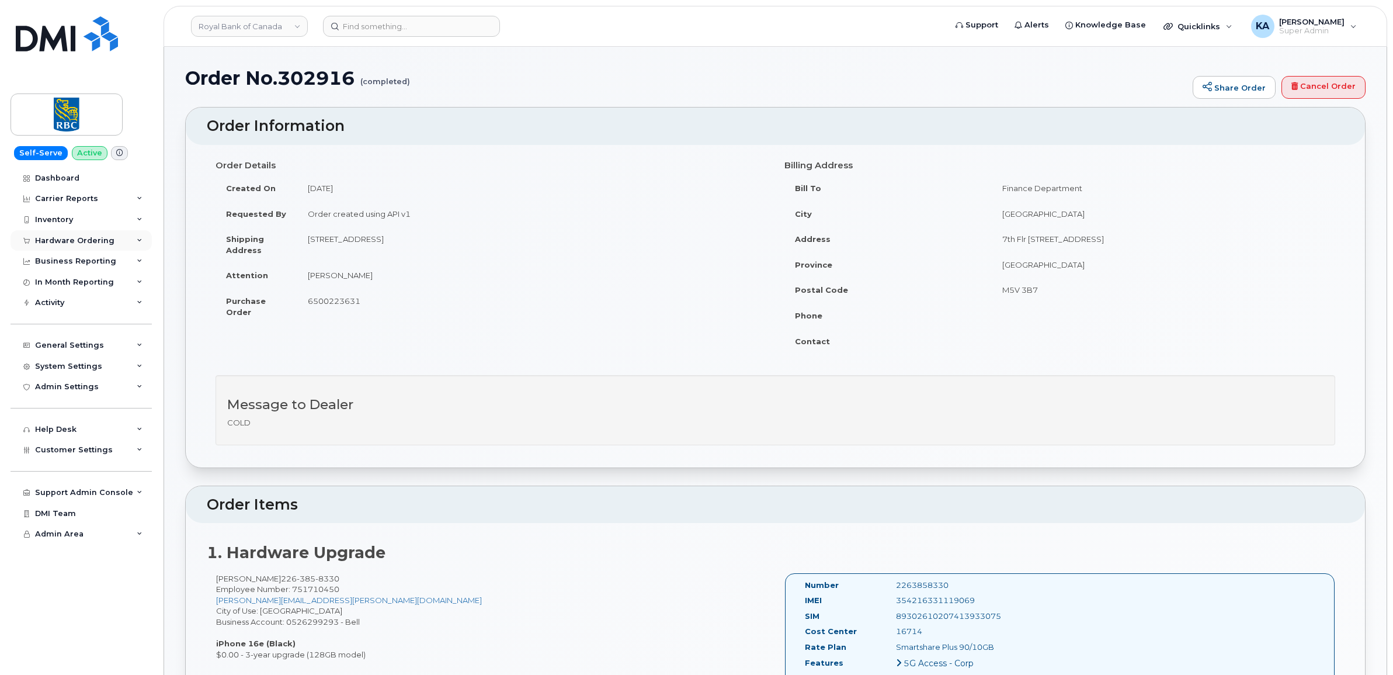
click at [81, 238] on div "Hardware Ordering" at bounding box center [74, 240] width 79 height 9
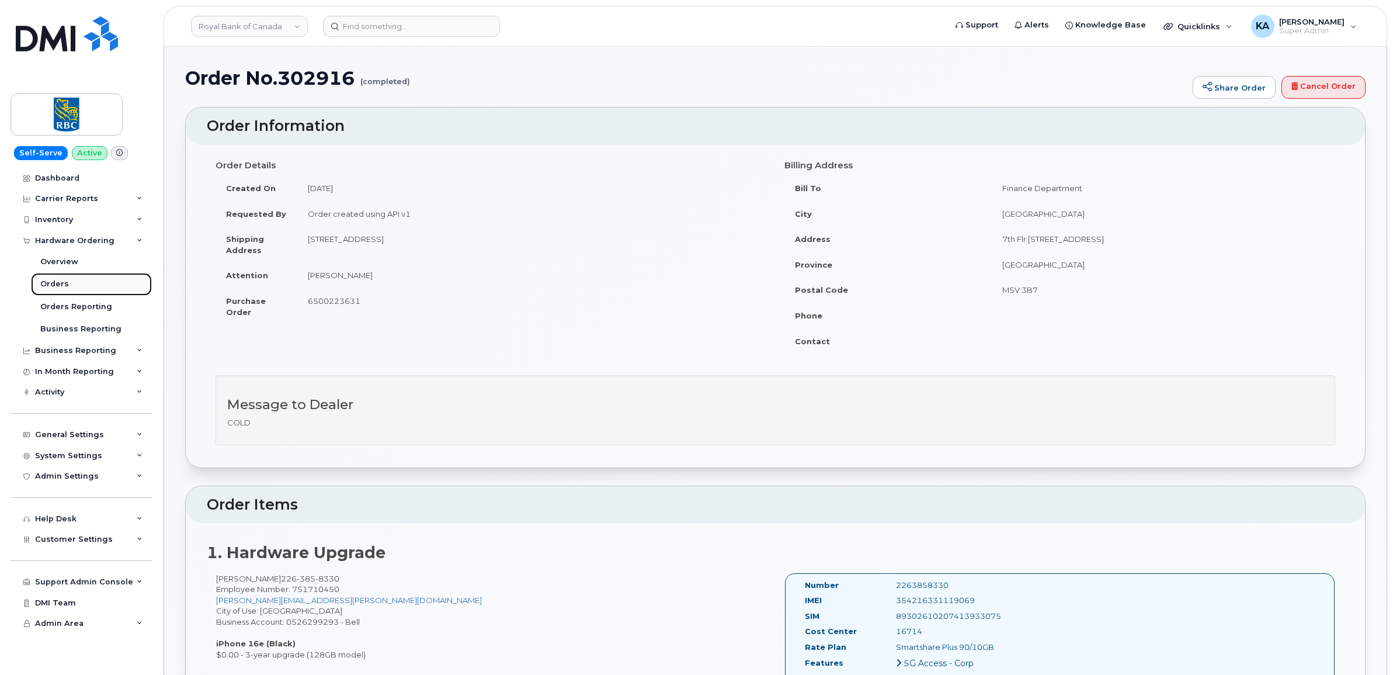
click at [53, 281] on div "Orders" at bounding box center [54, 284] width 29 height 11
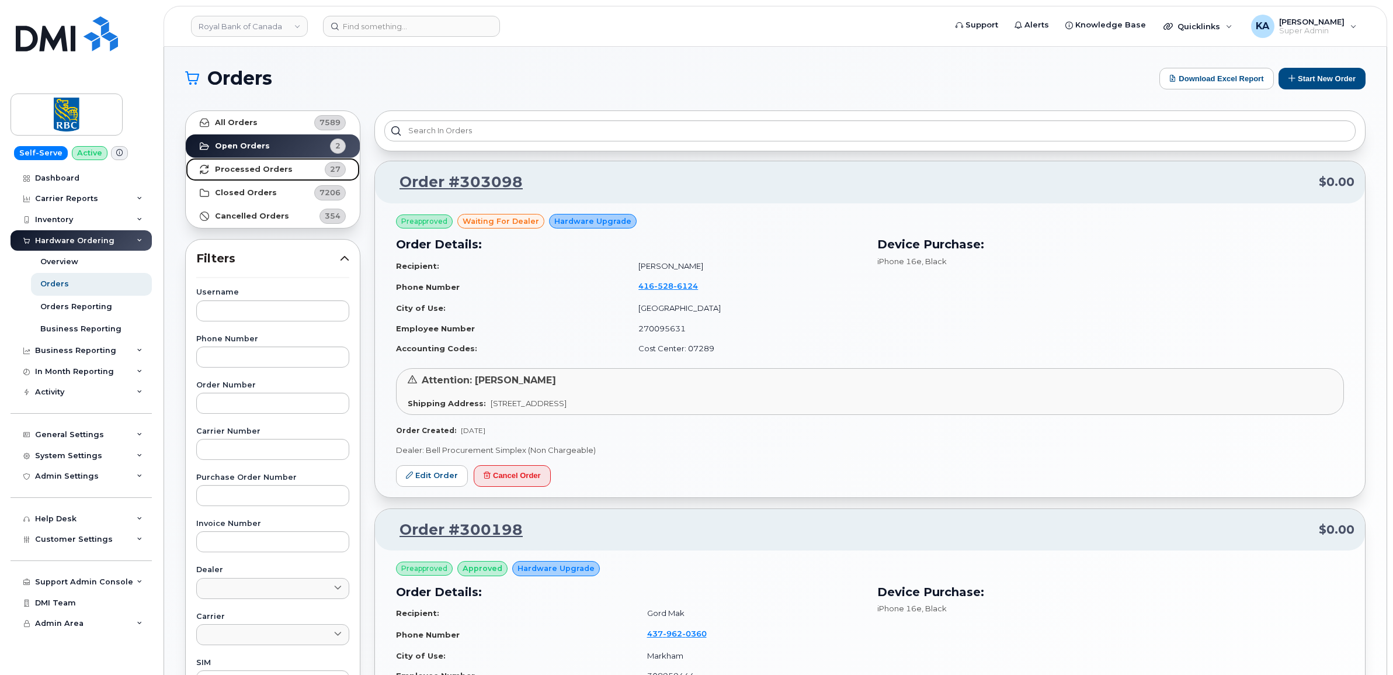
click at [263, 162] on link "Processed Orders 27" at bounding box center [273, 169] width 174 height 23
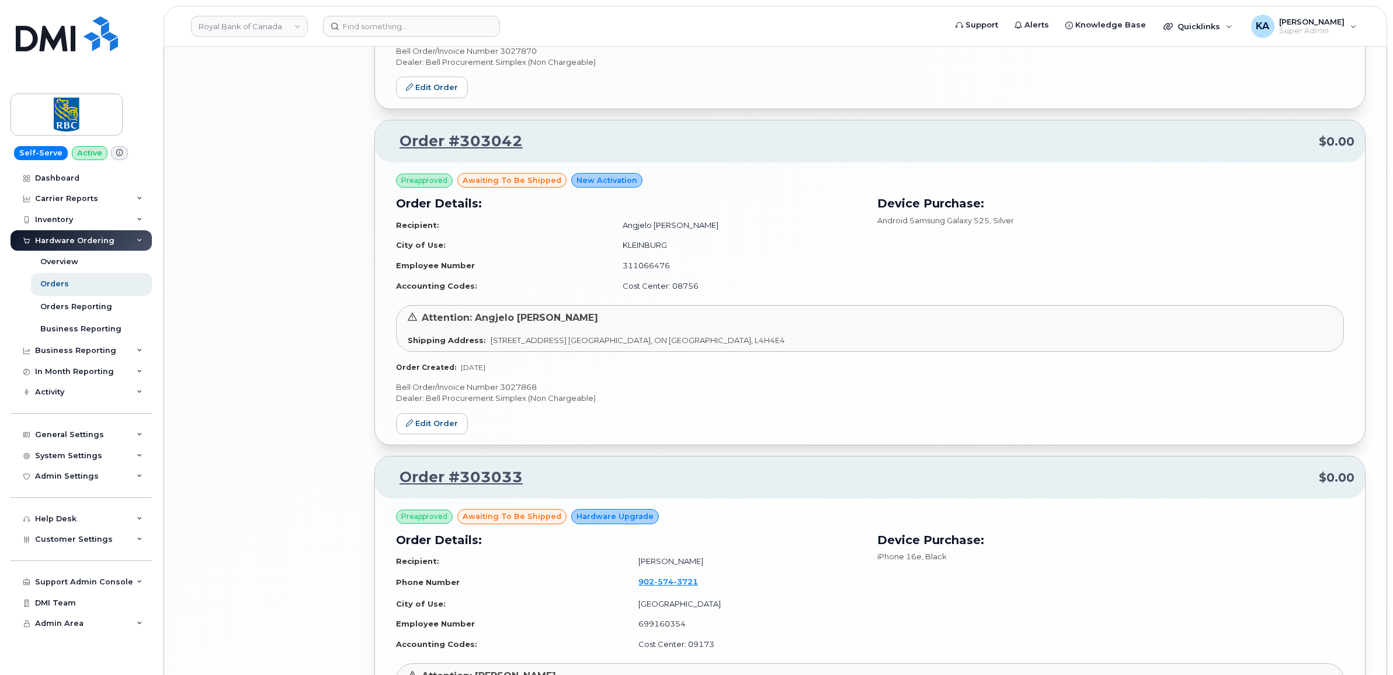
scroll to position [2287, 0]
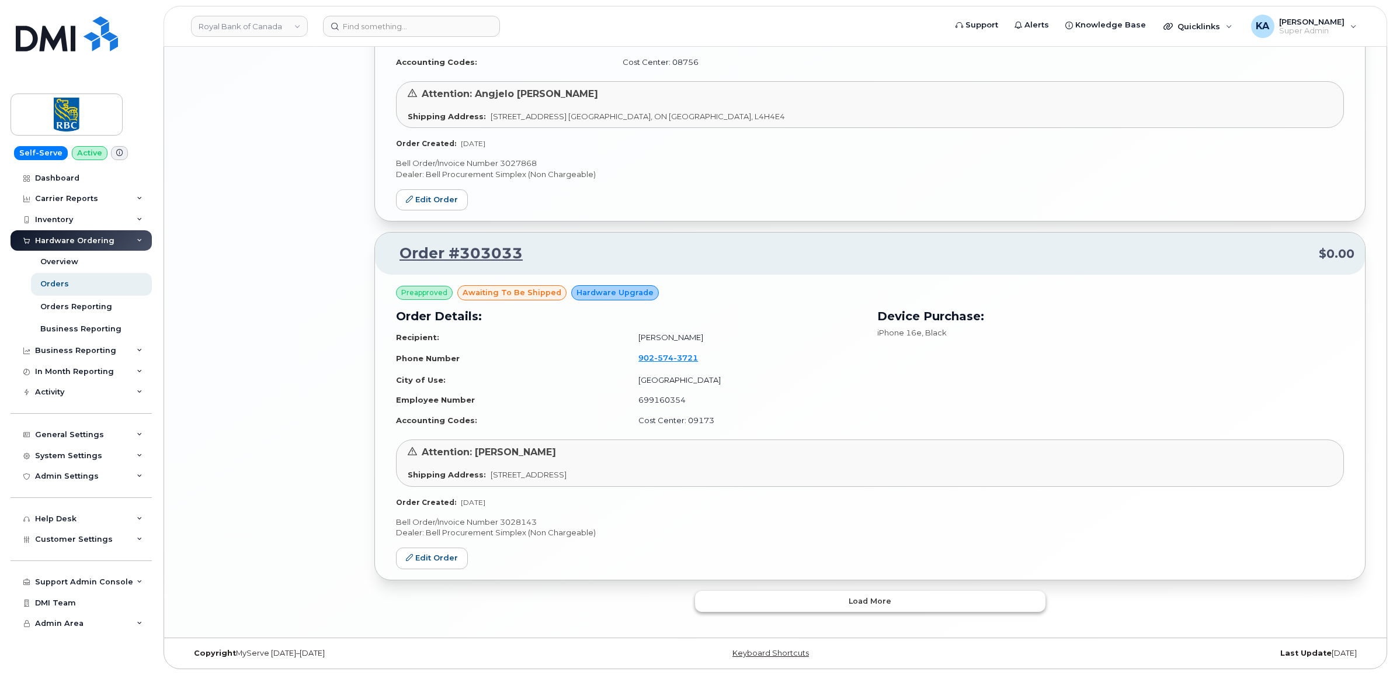
click at [715, 603] on button "Load more" at bounding box center [870, 600] width 350 height 21
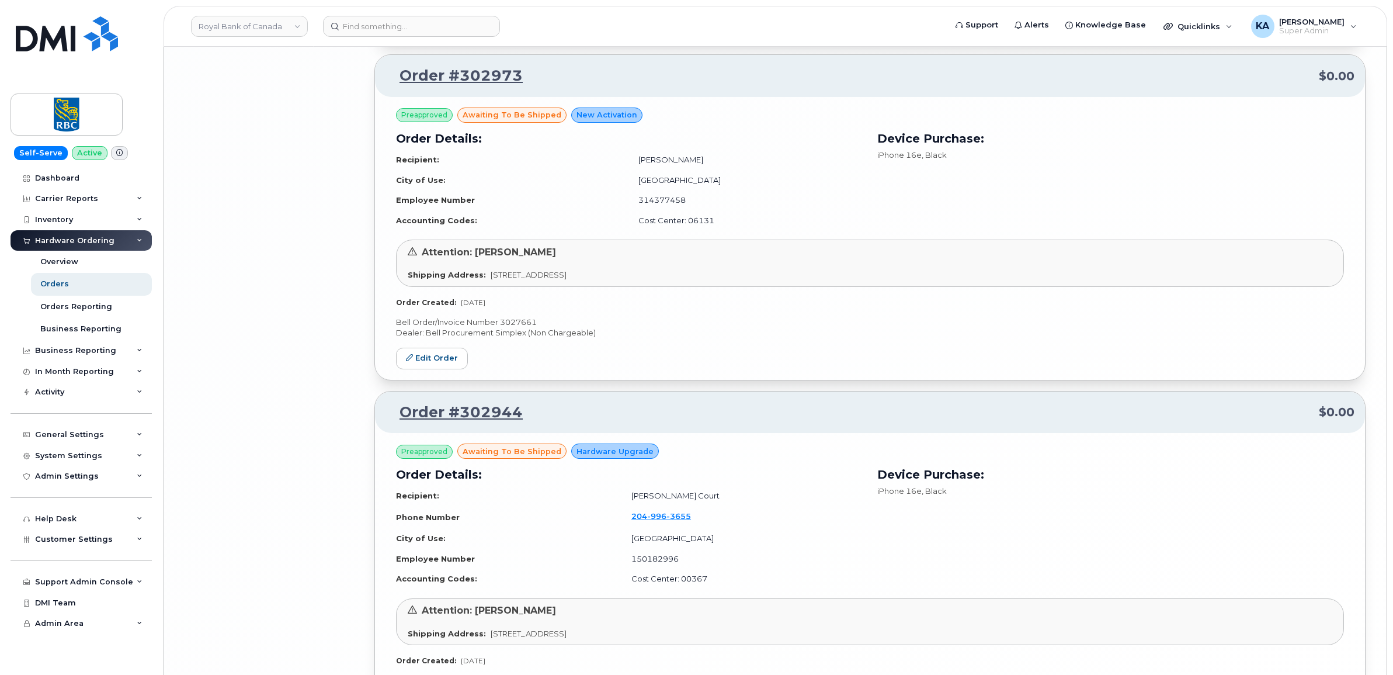
scroll to position [5023, 0]
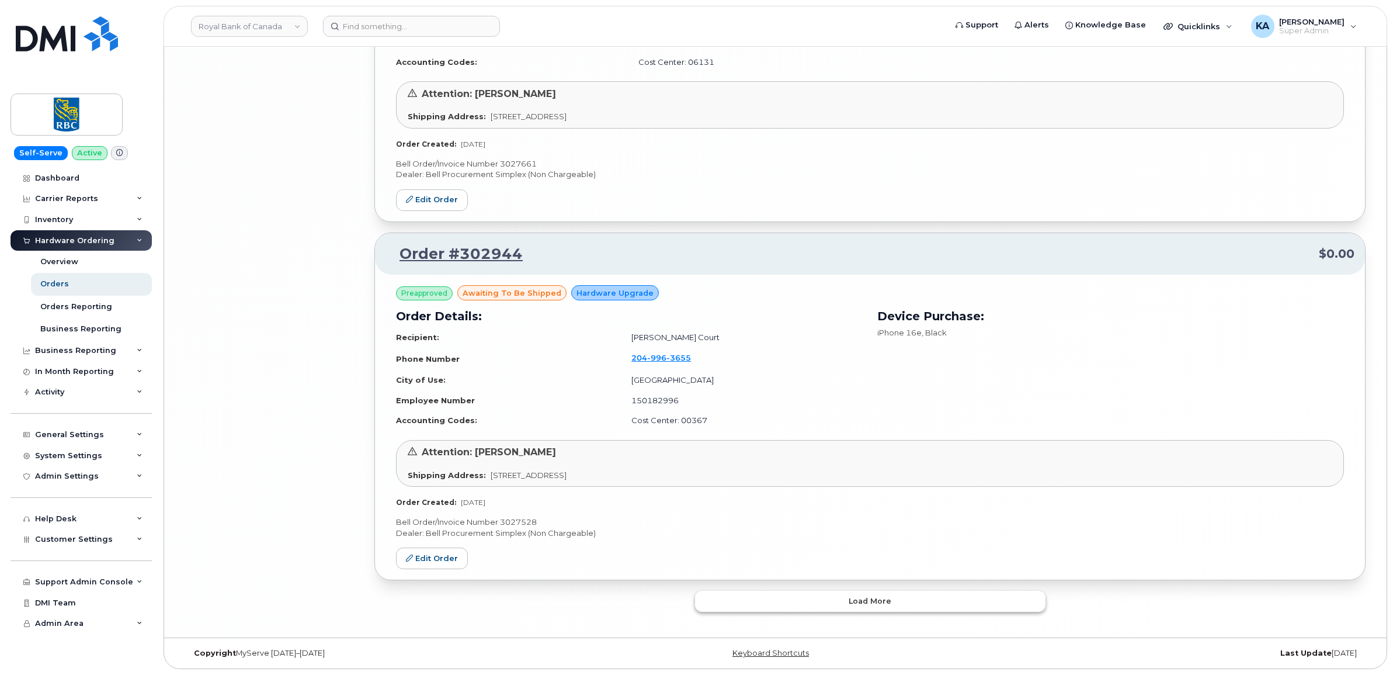
click at [725, 597] on button "Load more" at bounding box center [870, 600] width 350 height 21
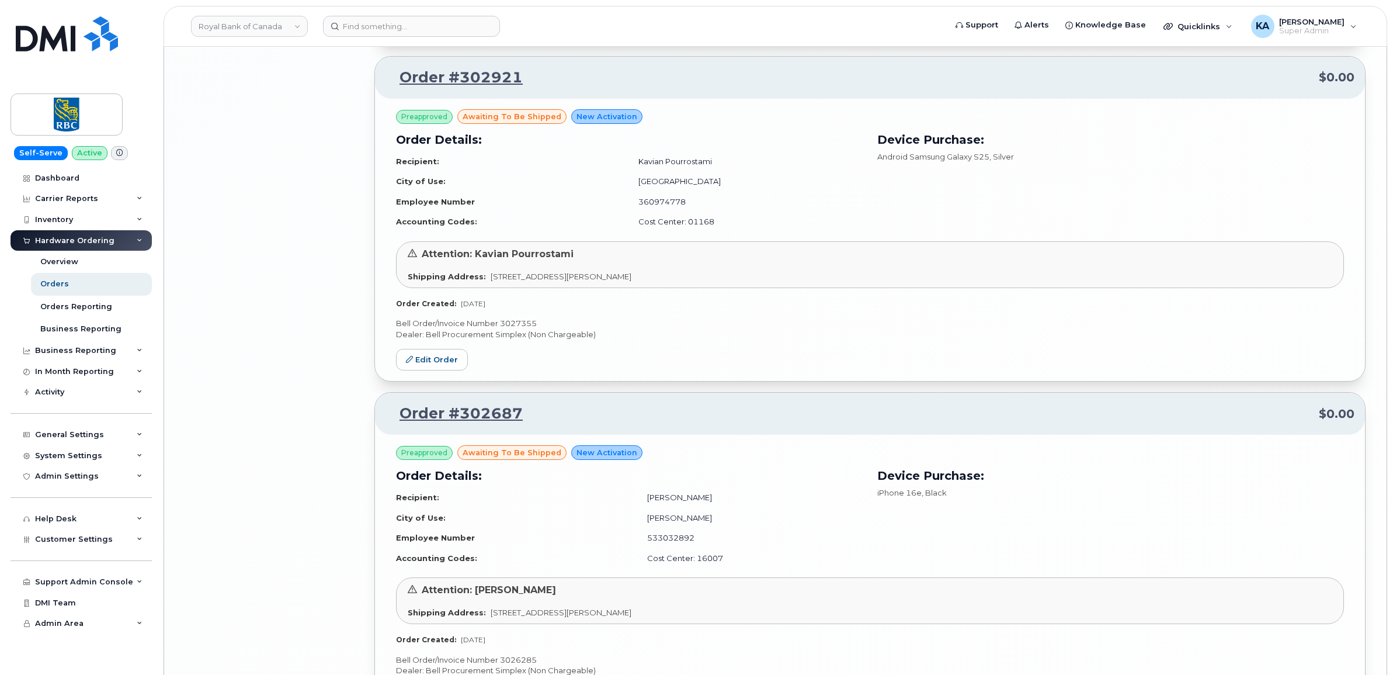
scroll to position [6483, 0]
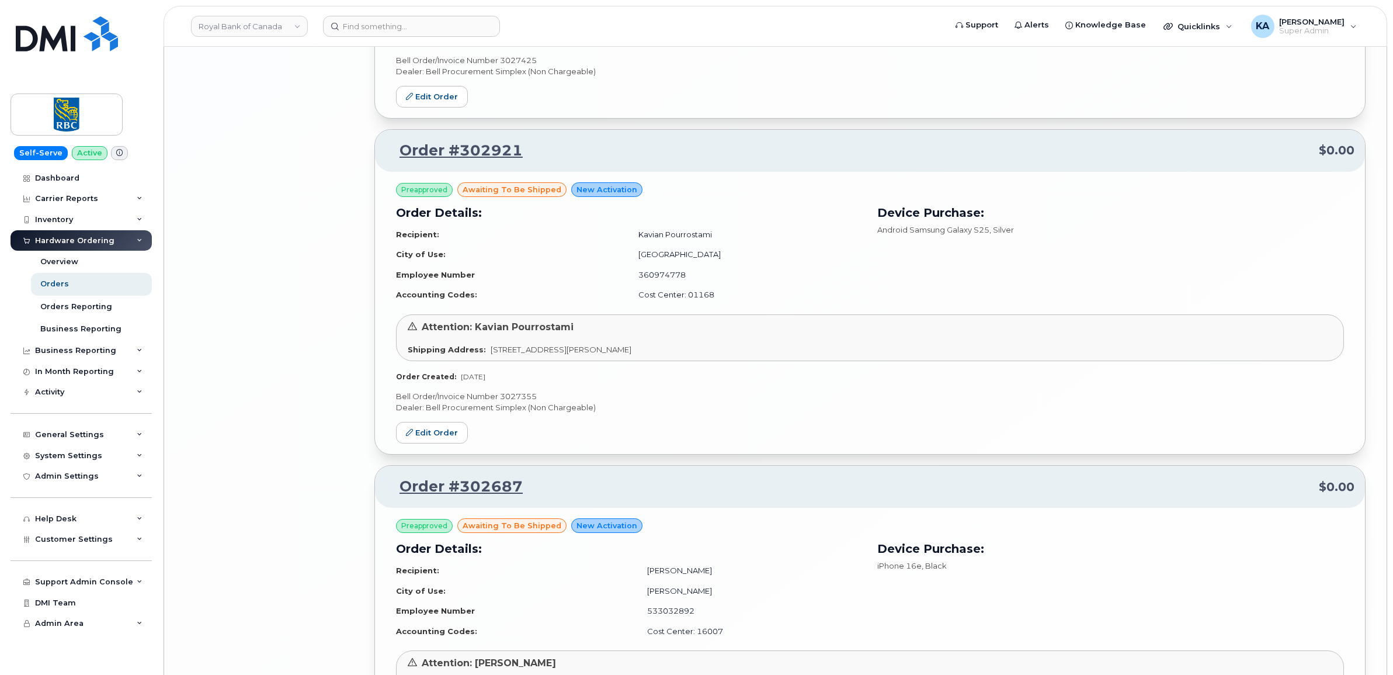
click at [524, 402] on p "Bell Order/Invoice Number 3027355" at bounding box center [870, 396] width 948 height 11
copy p "3027355"
click at [437, 441] on link "Edit Order" at bounding box center [432, 433] width 72 height 22
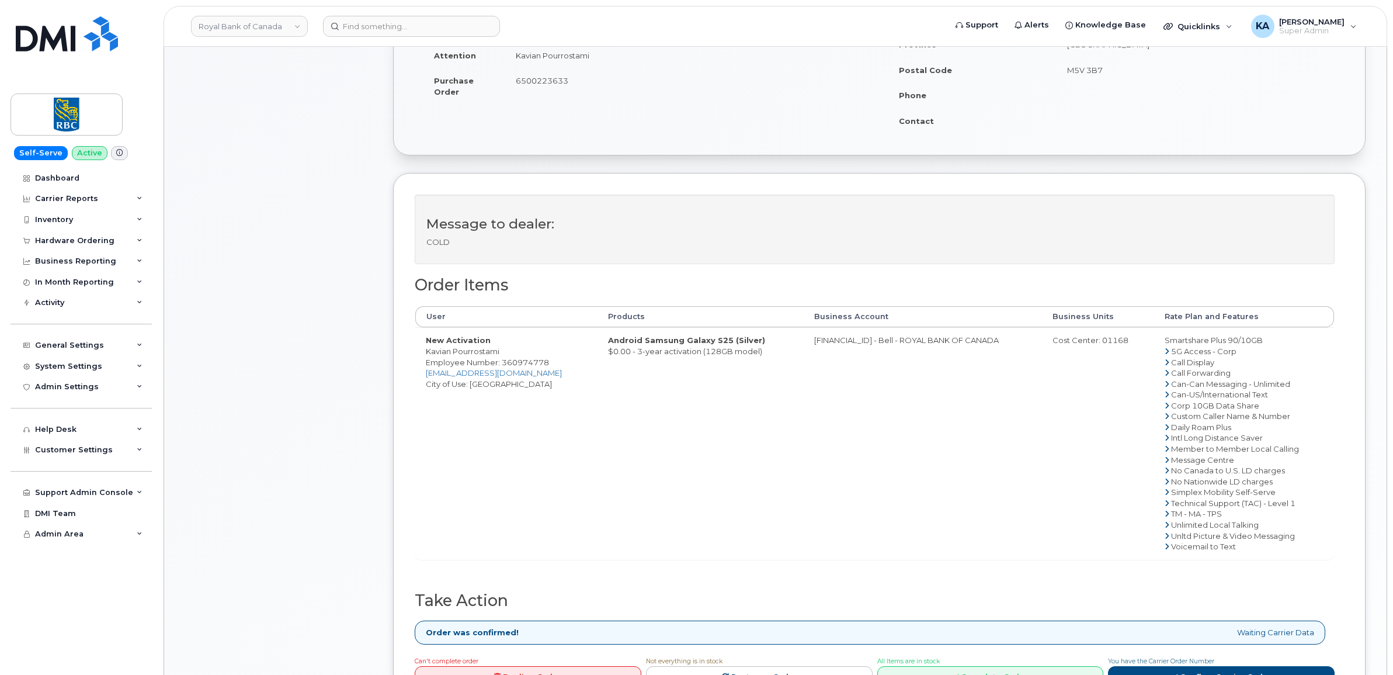
scroll to position [292, 0]
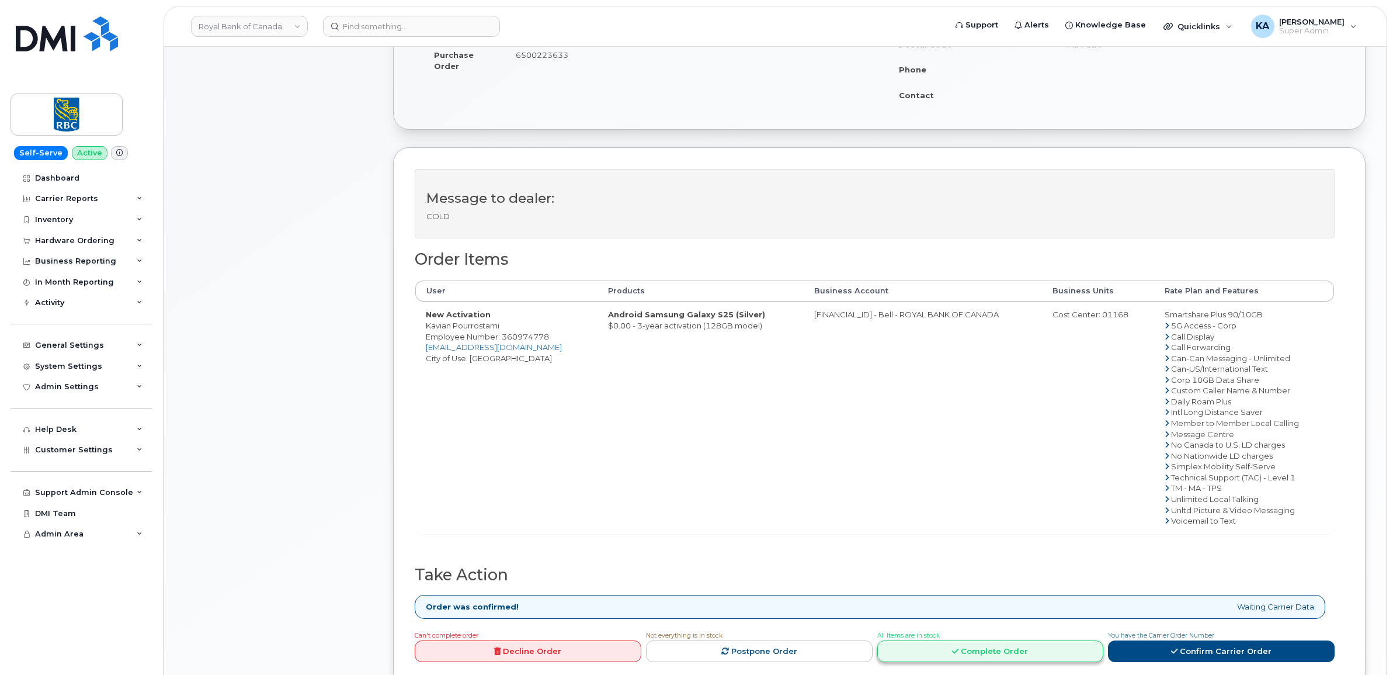
click at [971, 652] on link "Complete Order" at bounding box center [990, 651] width 227 height 22
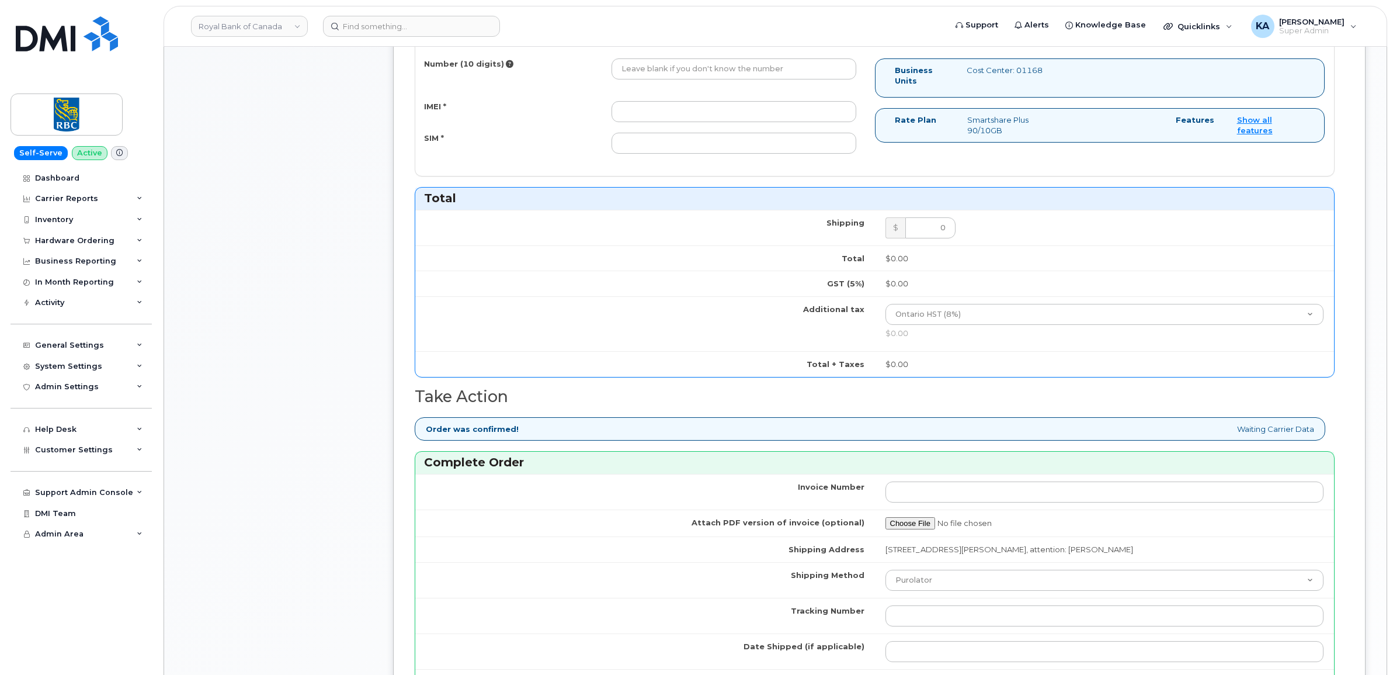
scroll to position [730, 0]
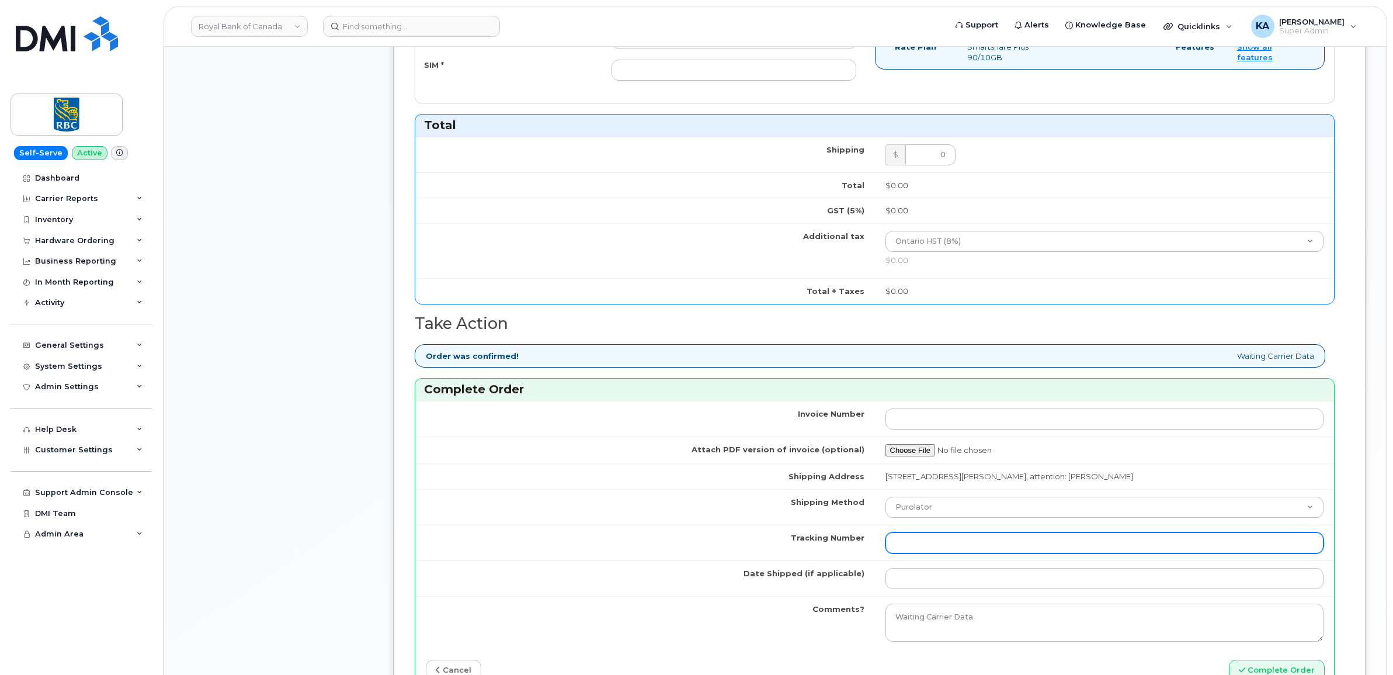
click at [939, 544] on input "Tracking Number" at bounding box center [1104, 542] width 439 height 21
paste input "520097696964"
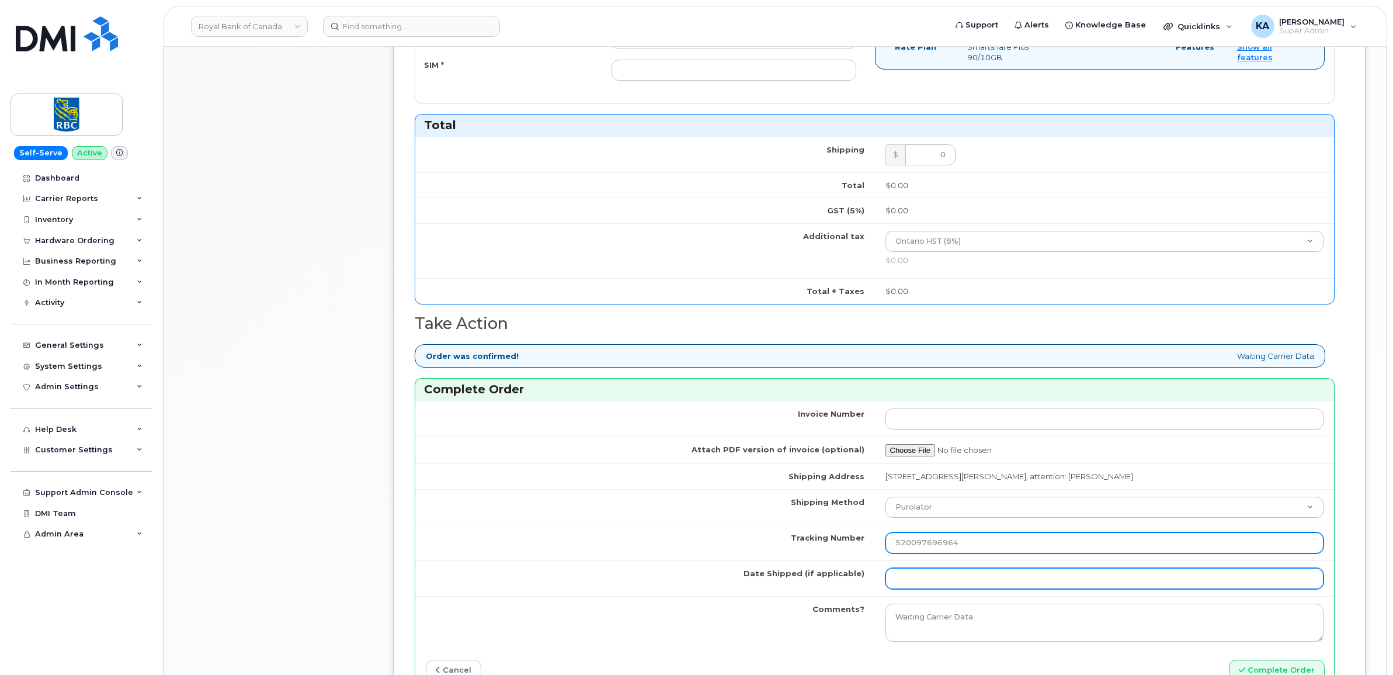
type input "520097696964"
click at [912, 580] on input "Date Shipped (if applicable)" at bounding box center [1104, 578] width 439 height 21
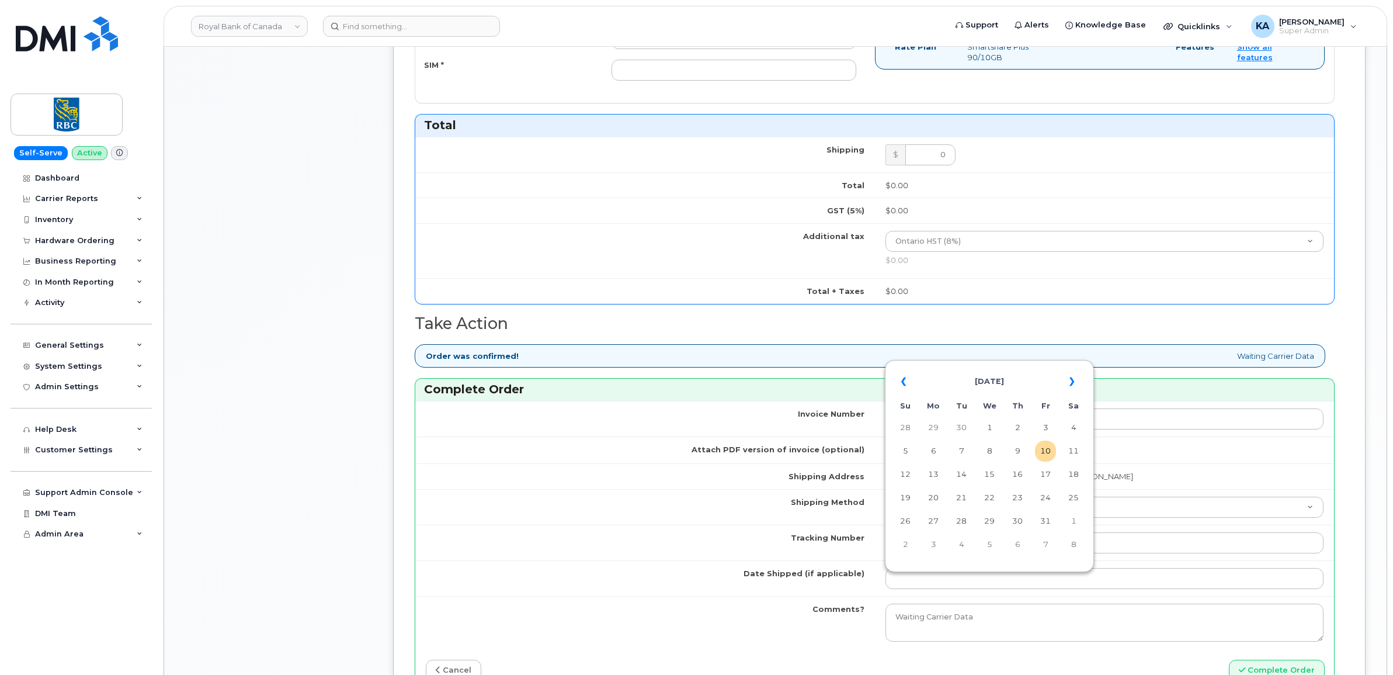
click at [994, 365] on table "« October 2025 » Su Mo Tu We Th Fr Sa 28 29 30 1 2 3 4 5 6 7 8 9 10 11 12 13 14…" at bounding box center [989, 463] width 203 height 200
click at [1021, 450] on td "9" at bounding box center [1017, 450] width 21 height 21
type input "[DATE]"
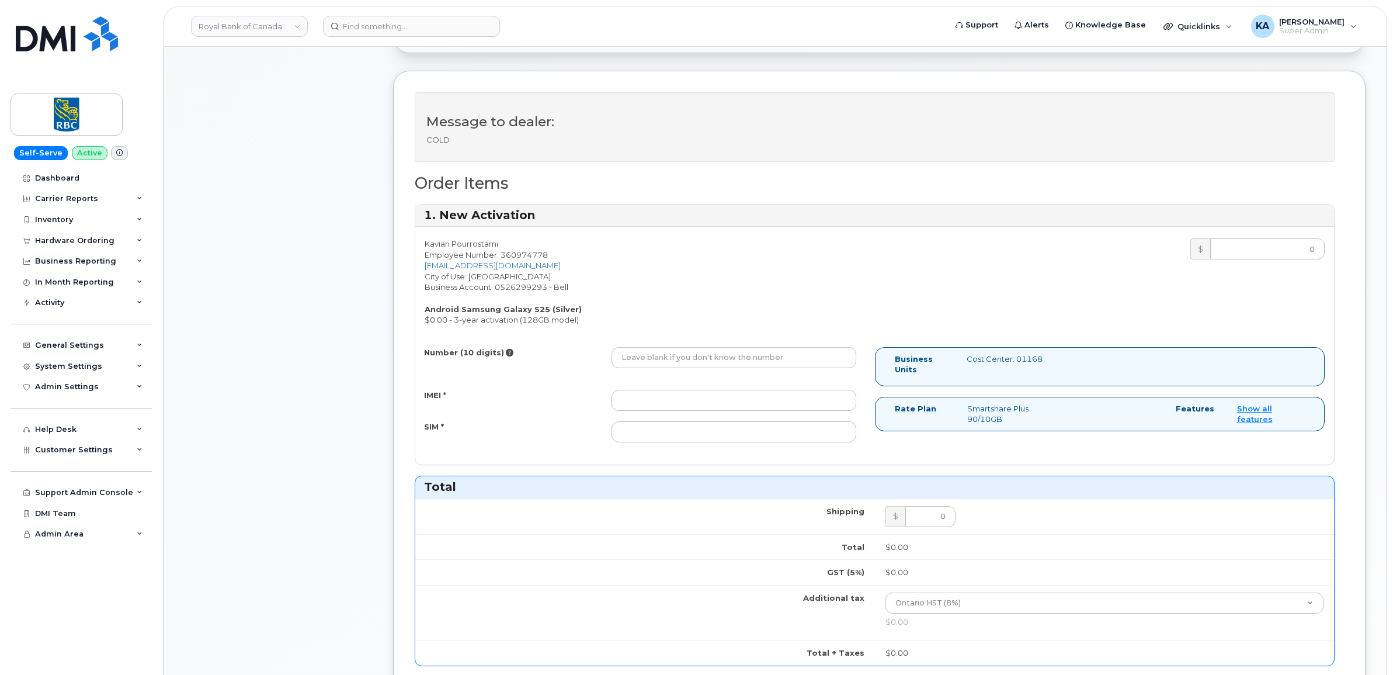
scroll to position [365, 0]
click at [763, 406] on input "IMEI *" at bounding box center [733, 403] width 245 height 21
paste input "351558502605076"
type input "351558502605076"
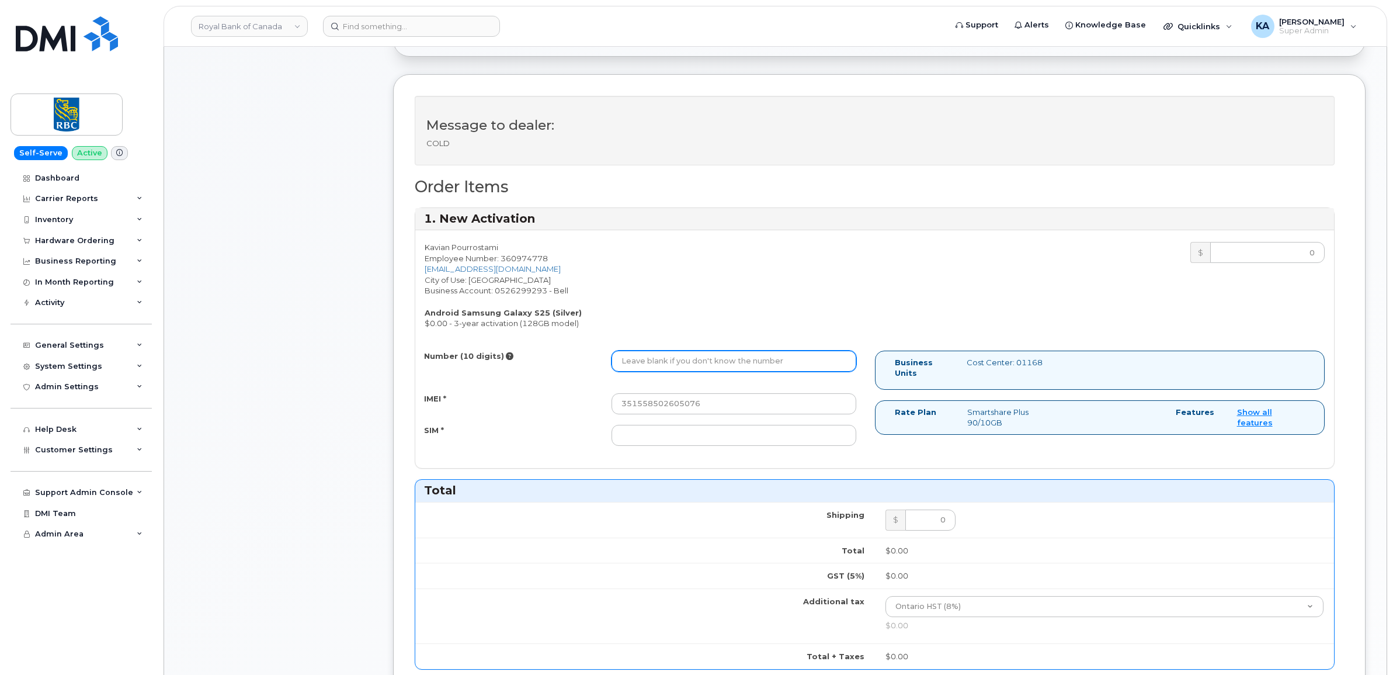
click at [731, 363] on input "Number (10 digits)" at bounding box center [733, 360] width 245 height 21
paste input "4379629531"
type input "4379629531"
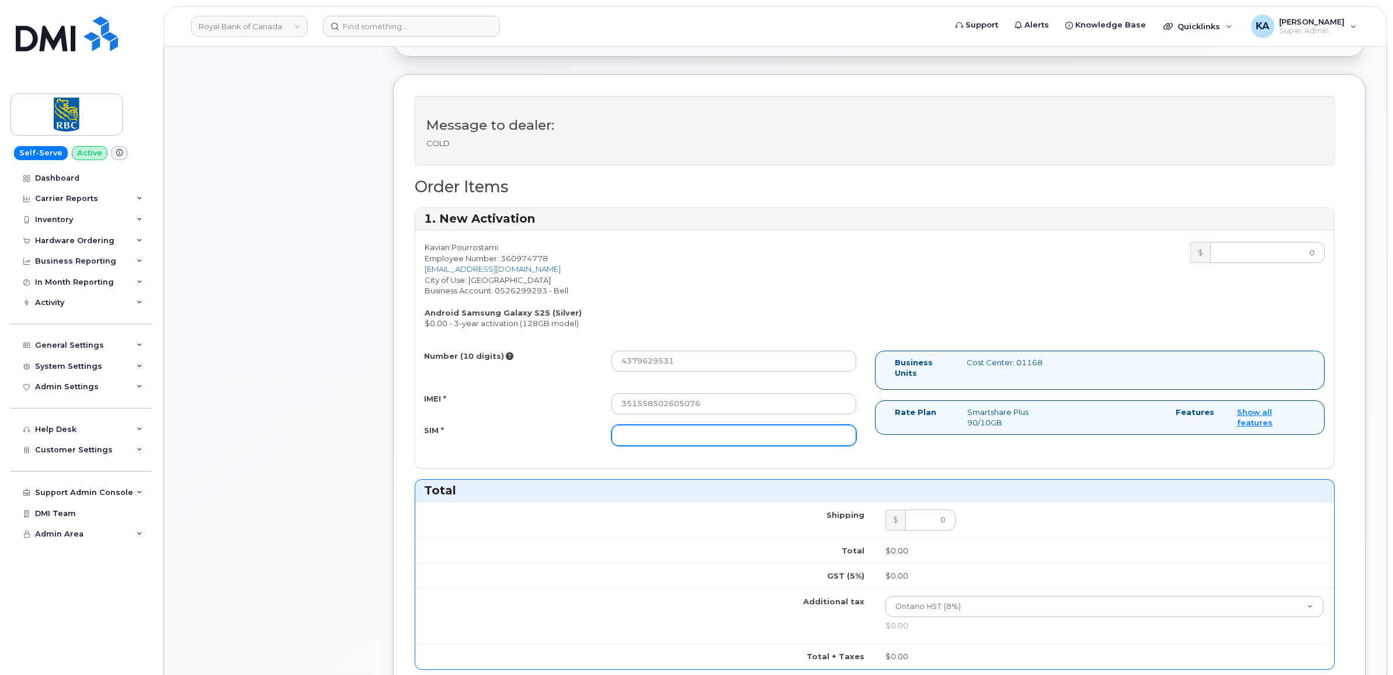
click at [703, 439] on input "SIM *" at bounding box center [733, 435] width 245 height 21
paste input "89302610207413901312"
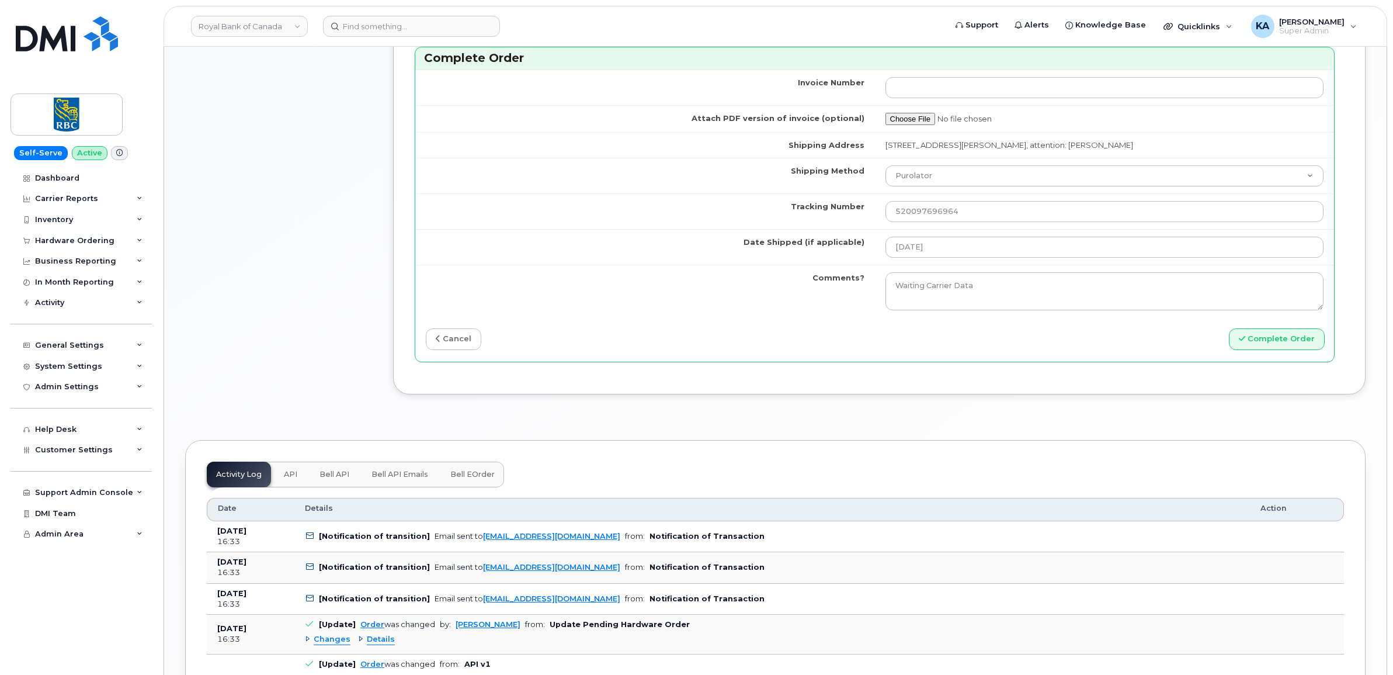
scroll to position [1095, 0]
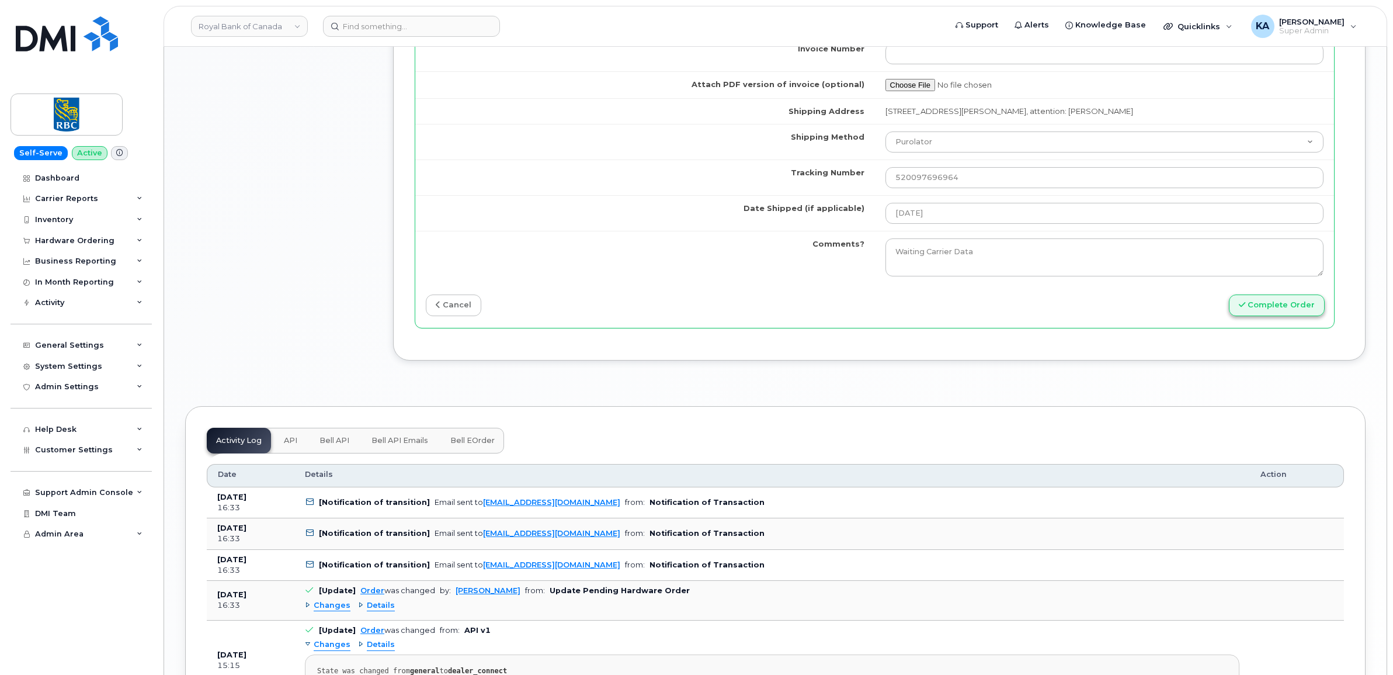
type input "89302610207413901312"
click at [1269, 305] on button "Complete Order" at bounding box center [1277, 305] width 96 height 22
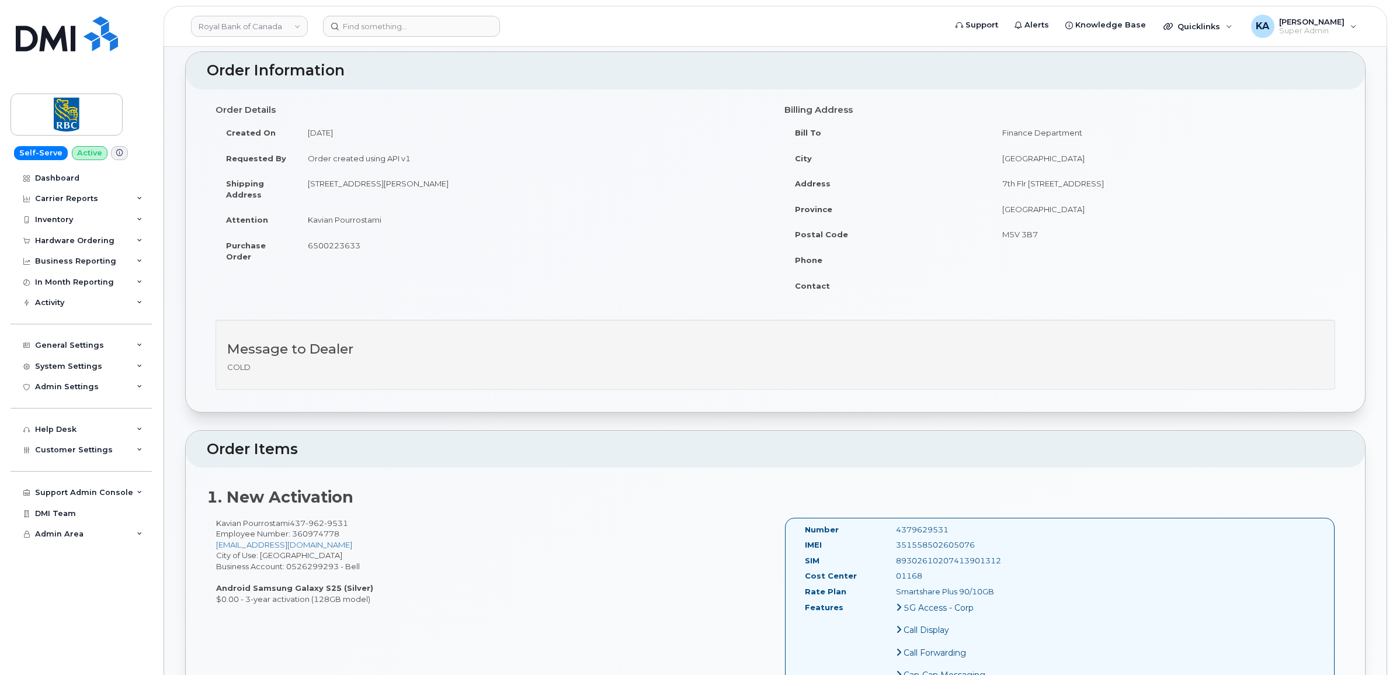
scroll to position [292, 0]
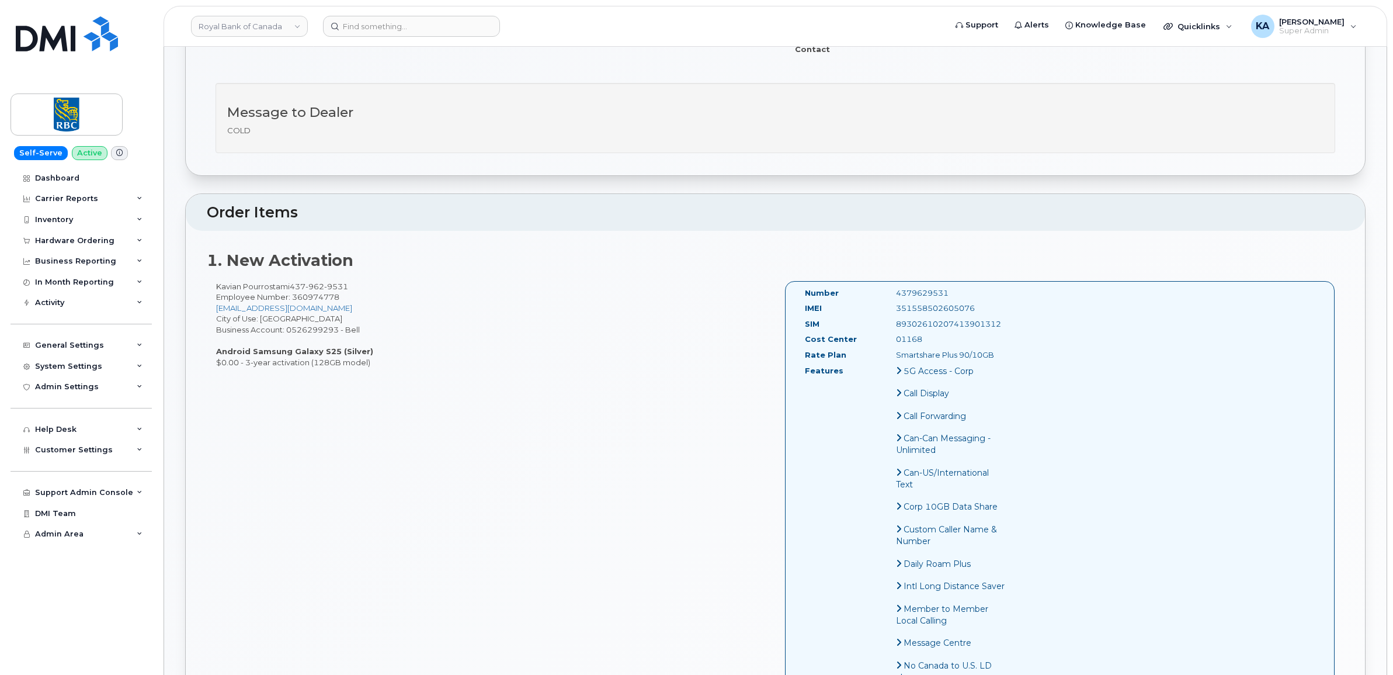
drag, startPoint x: 799, startPoint y: 292, endPoint x: 1016, endPoint y: 363, distance: 228.4
click at [1016, 363] on div "Number 4379629531 IMEI [TECHNICAL_ID] SIM [TECHNICAL_ID] Cost Center 01168 Rate…" at bounding box center [1060, 593] width 550 height 624
copy div "Number 4379629531 IMEI [TECHNICAL_ID] SIM [TECHNICAL_ID] Cost Center 01168 Rate…"
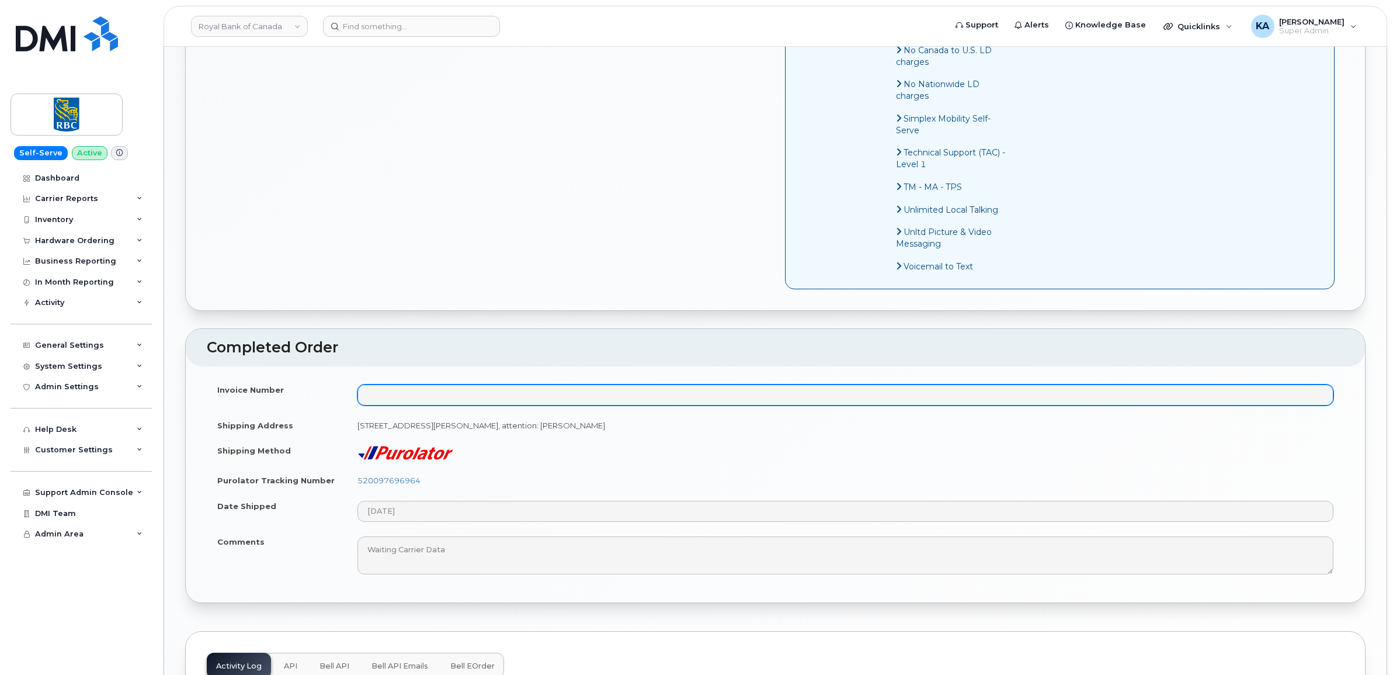
scroll to position [949, 0]
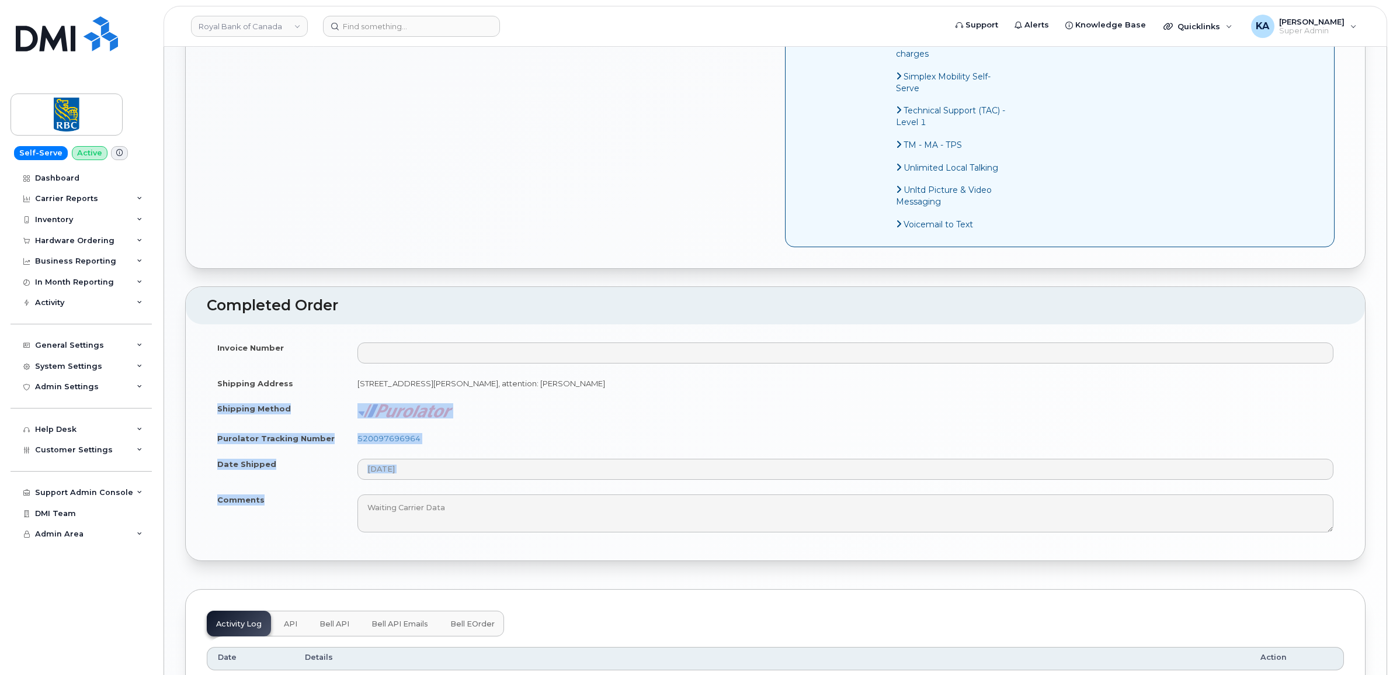
drag, startPoint x: 211, startPoint y: 425, endPoint x: 295, endPoint y: 526, distance: 131.4
click at [295, 526] on tbody "Invoice Number Shipping Address [STREET_ADDRESS][PERSON_NAME], attention: [PERS…" at bounding box center [775, 437] width 1137 height 205
copy tbody "Shipping Method Purolator Tracking Number 520097696964 Date Shipped Comments"
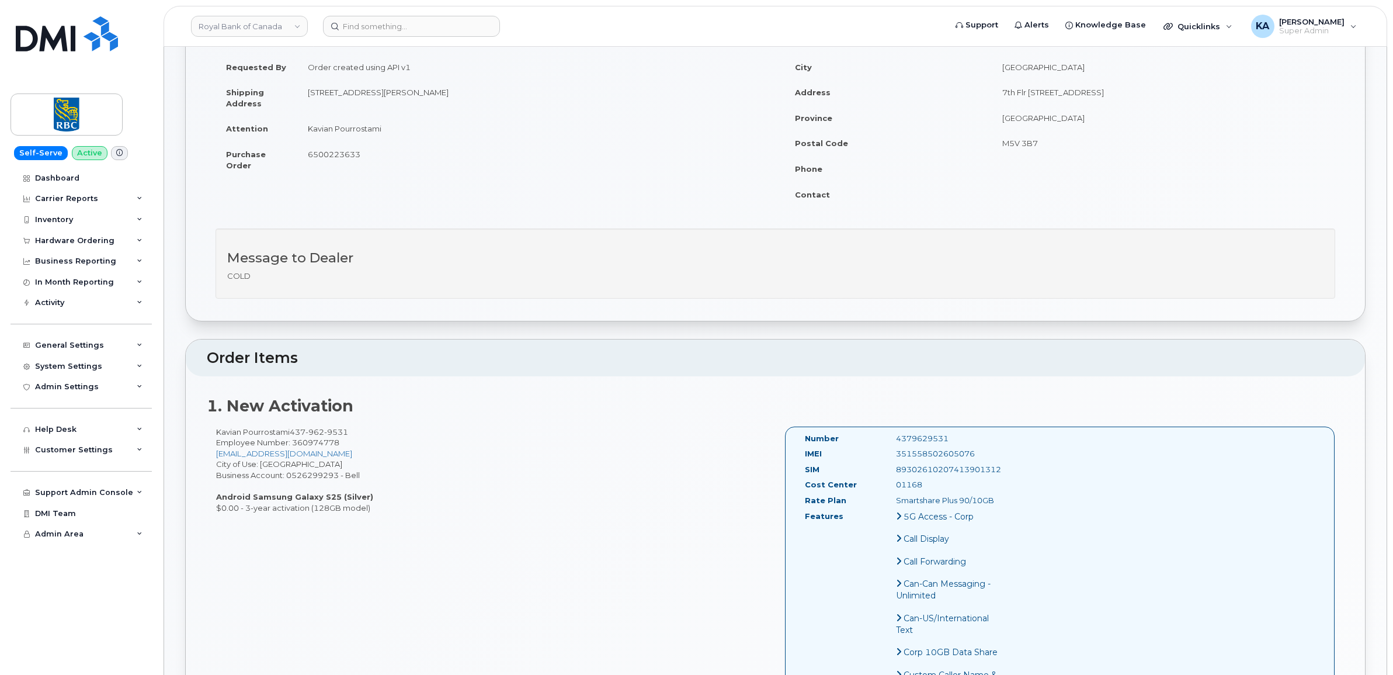
scroll to position [146, 0]
drag, startPoint x: 974, startPoint y: 454, endPoint x: 894, endPoint y: 458, distance: 80.1
click at [894, 458] on div "351558502605076" at bounding box center [951, 454] width 128 height 11
copy div "351558502605076"
drag, startPoint x: 956, startPoint y: 433, endPoint x: 876, endPoint y: 435, distance: 80.0
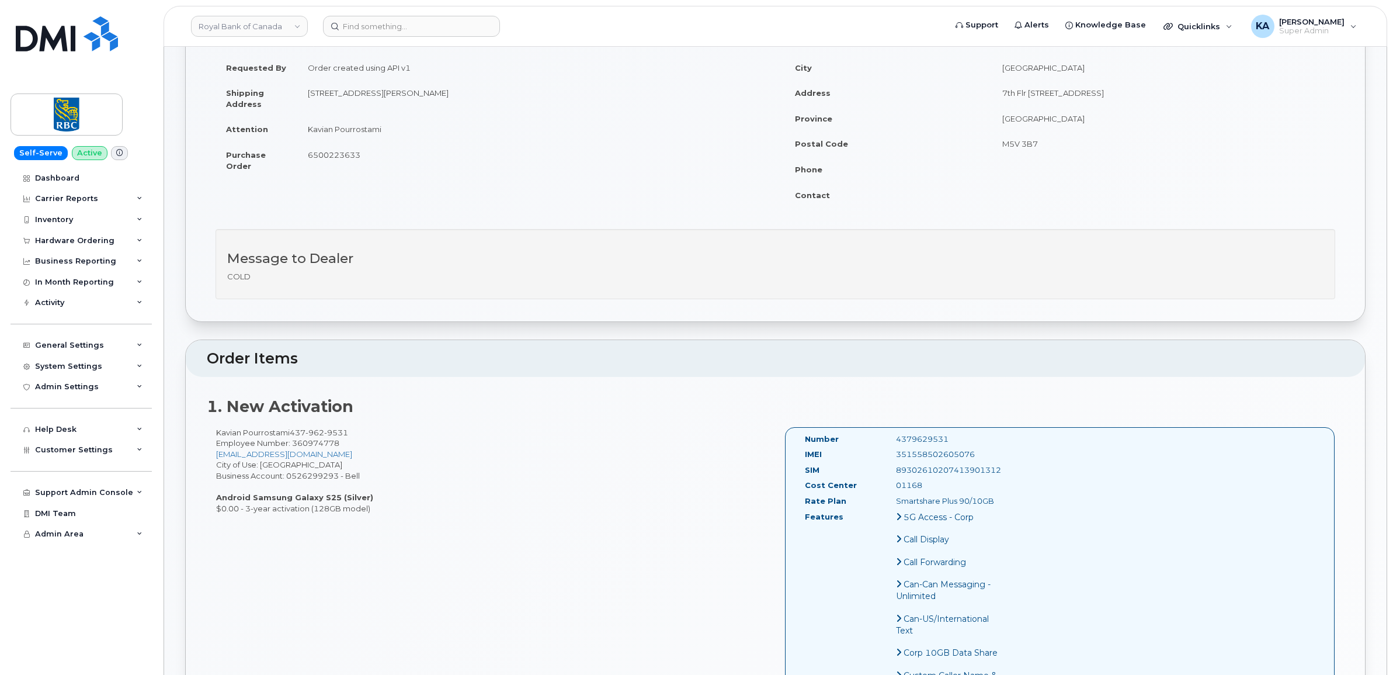
copy div "4379629531"
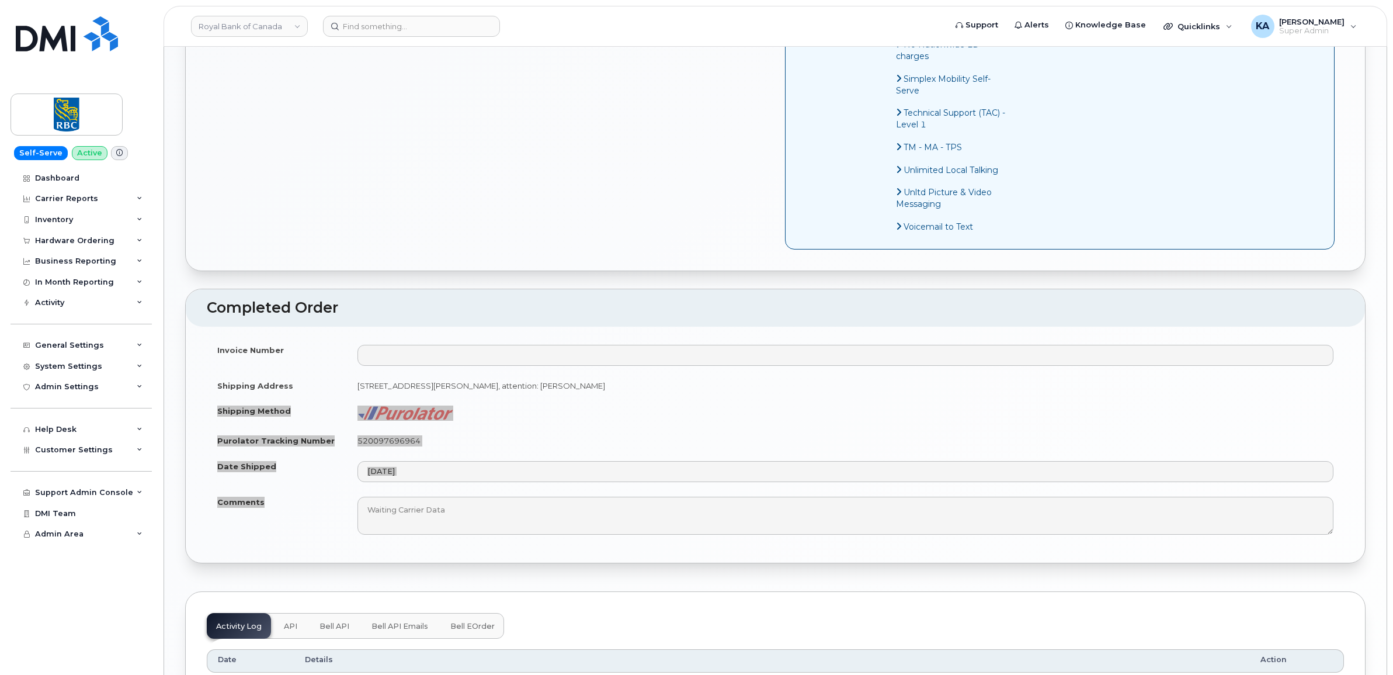
scroll to position [949, 0]
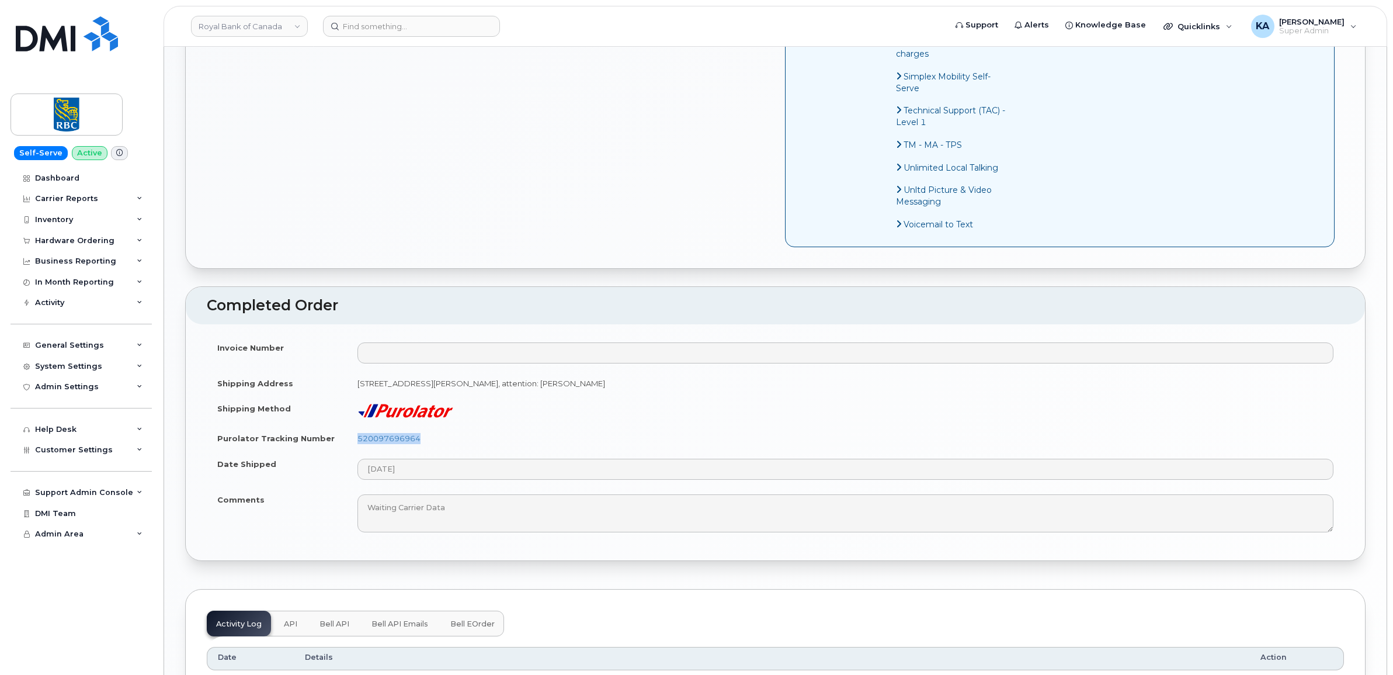
drag, startPoint x: 428, startPoint y: 456, endPoint x: 355, endPoint y: 457, distance: 73.0
click at [355, 451] on td "520097696964" at bounding box center [845, 438] width 997 height 26
copy link "520097696964"
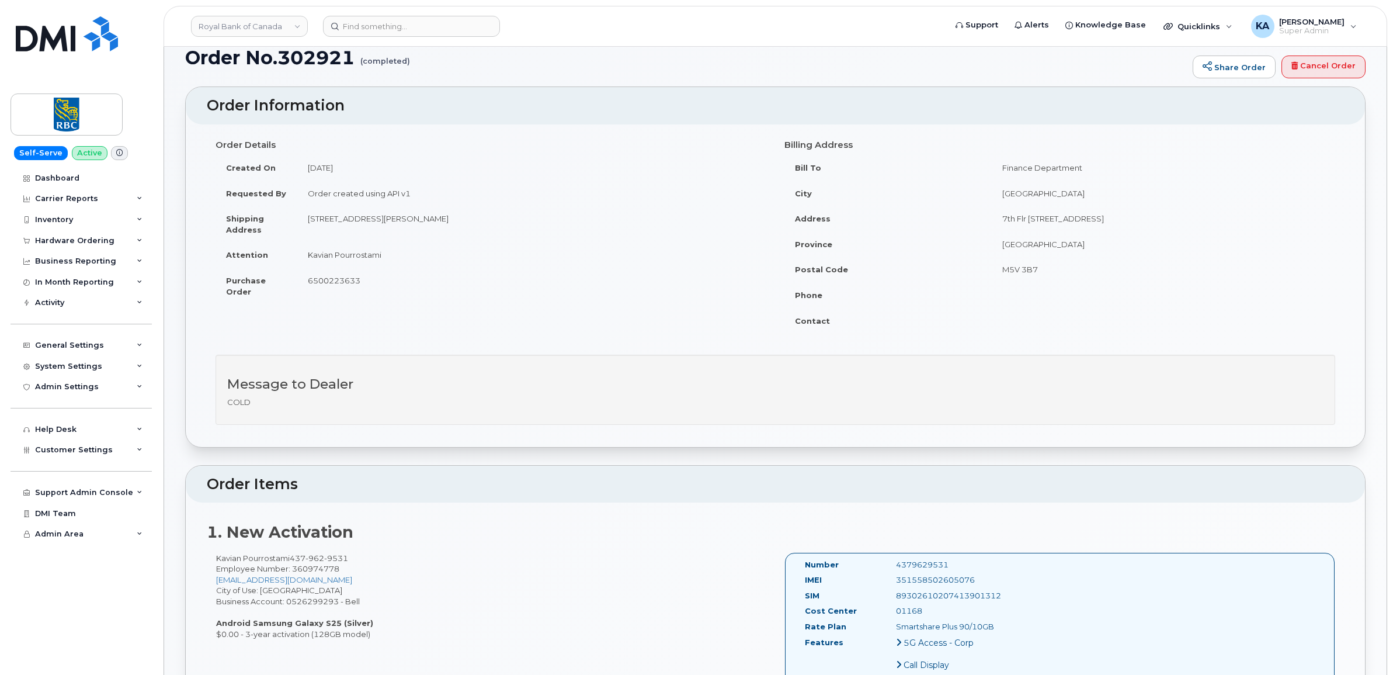
scroll to position [0, 0]
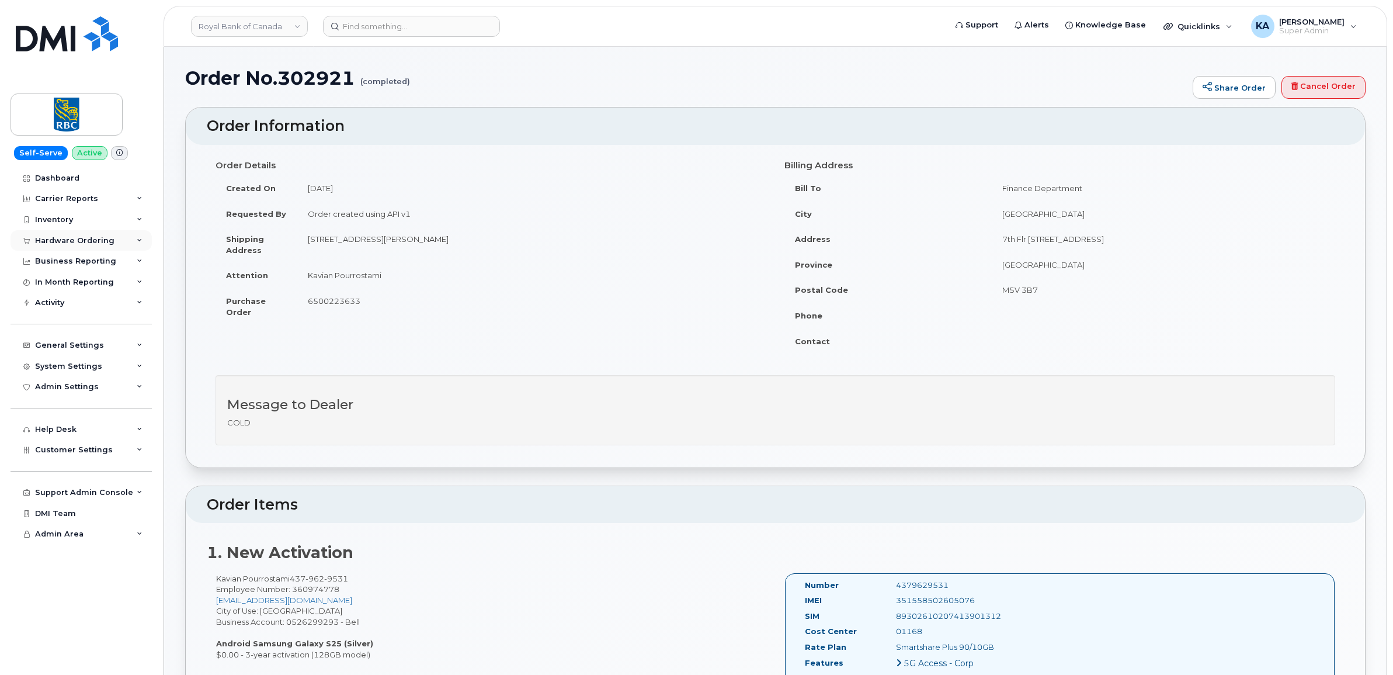
click at [88, 238] on div "Hardware Ordering" at bounding box center [74, 240] width 79 height 9
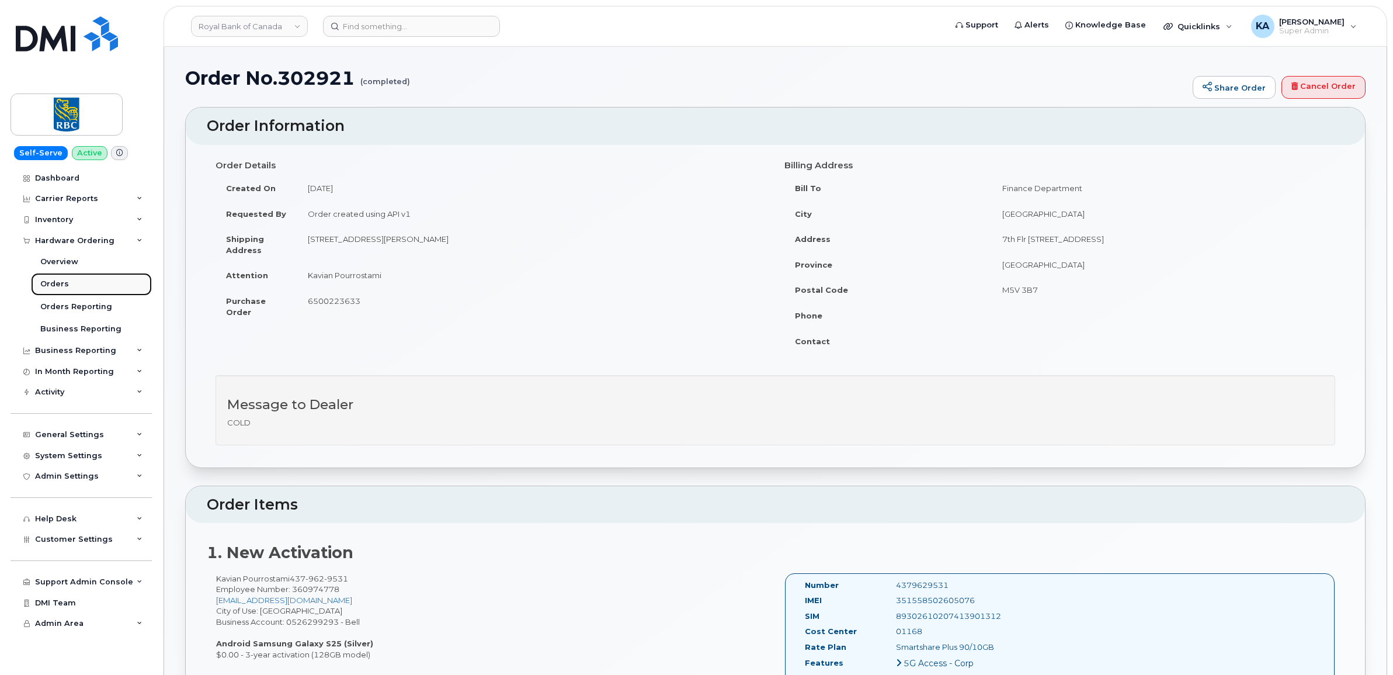
click at [53, 286] on div "Orders" at bounding box center [54, 284] width 29 height 11
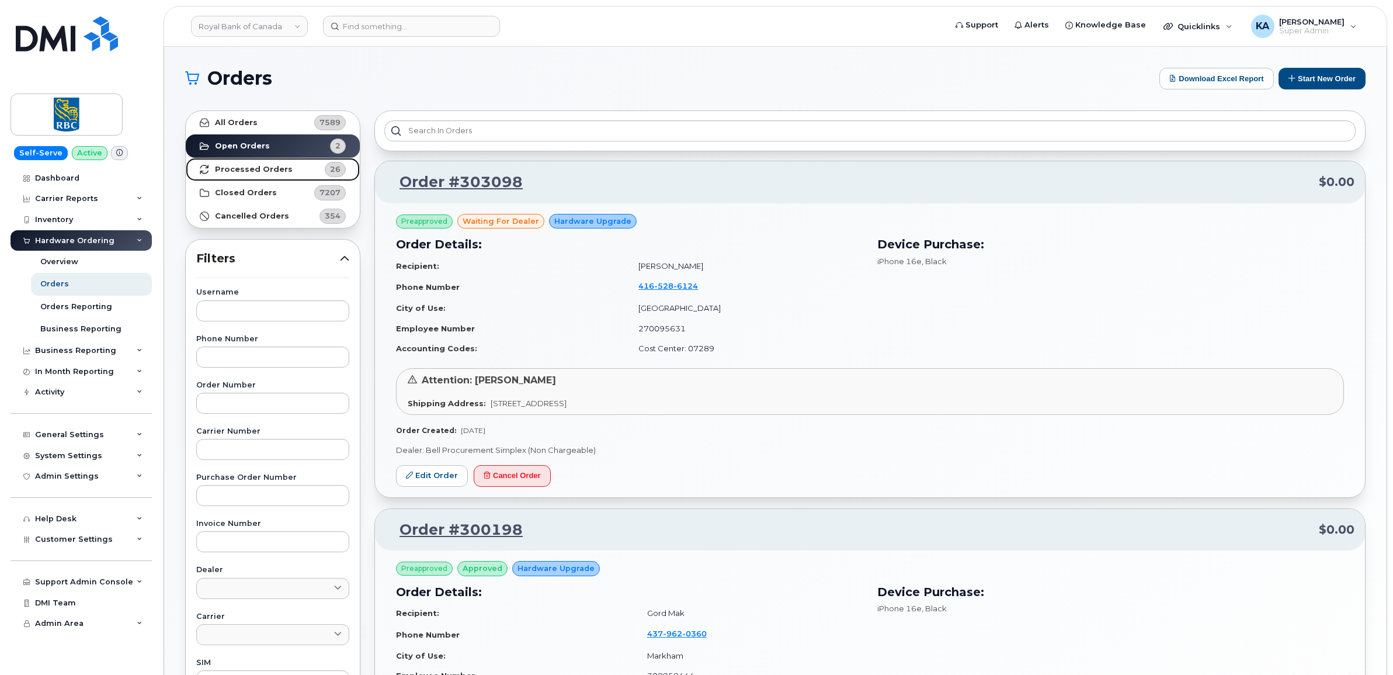
click at [231, 169] on strong "Processed Orders" at bounding box center [254, 169] width 78 height 9
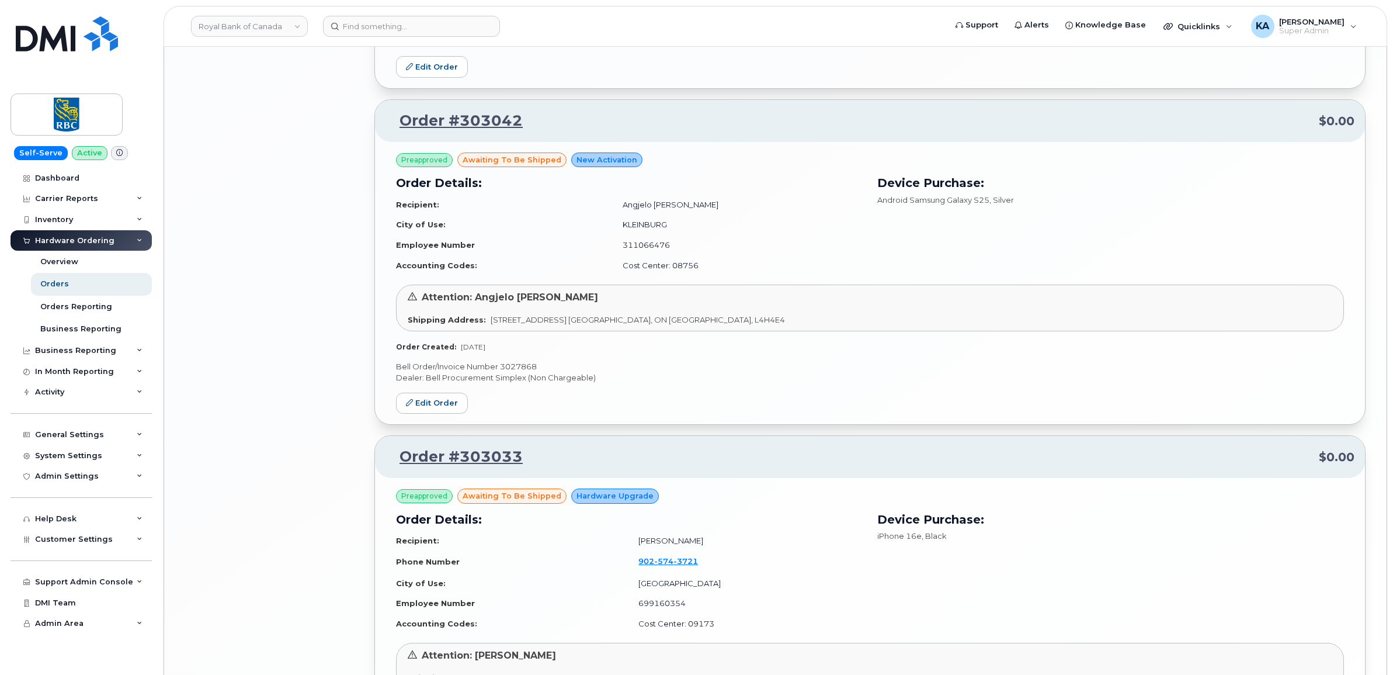
scroll to position [2287, 0]
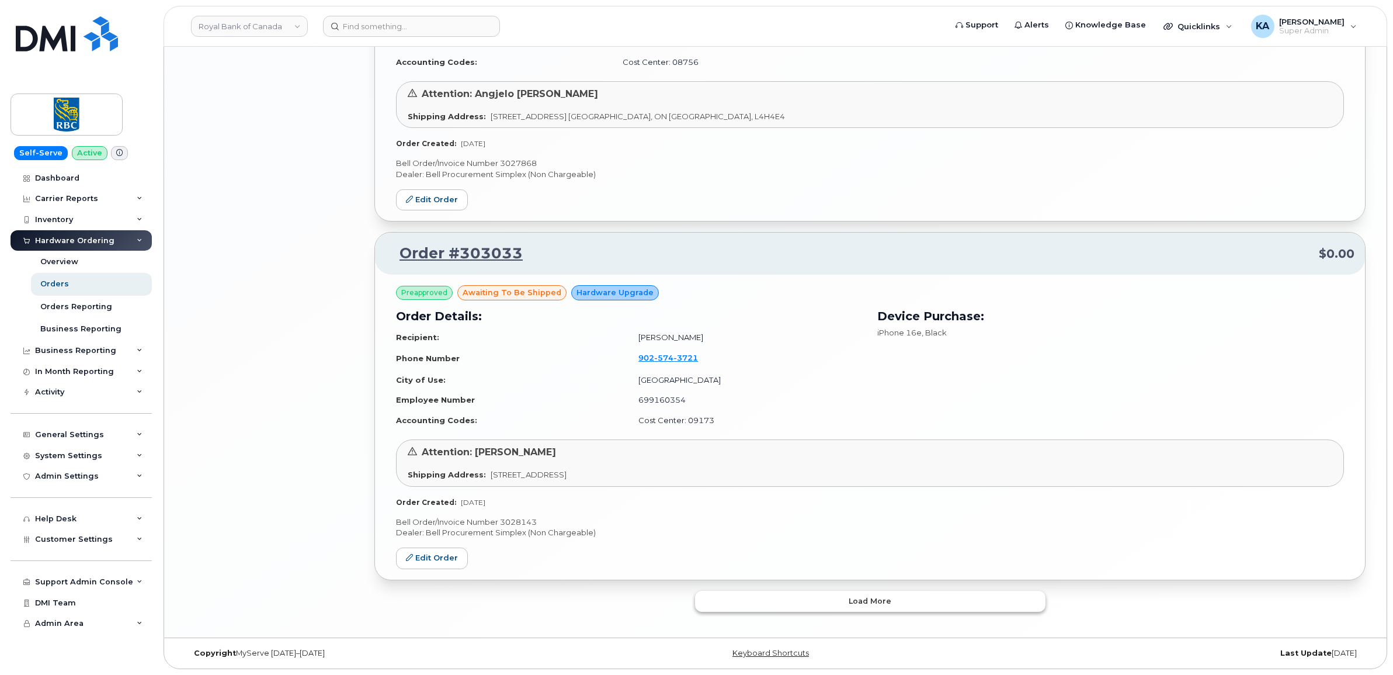
click at [716, 600] on button "Load more" at bounding box center [870, 600] width 350 height 21
click at [748, 606] on button "Load more" at bounding box center [870, 600] width 350 height 21
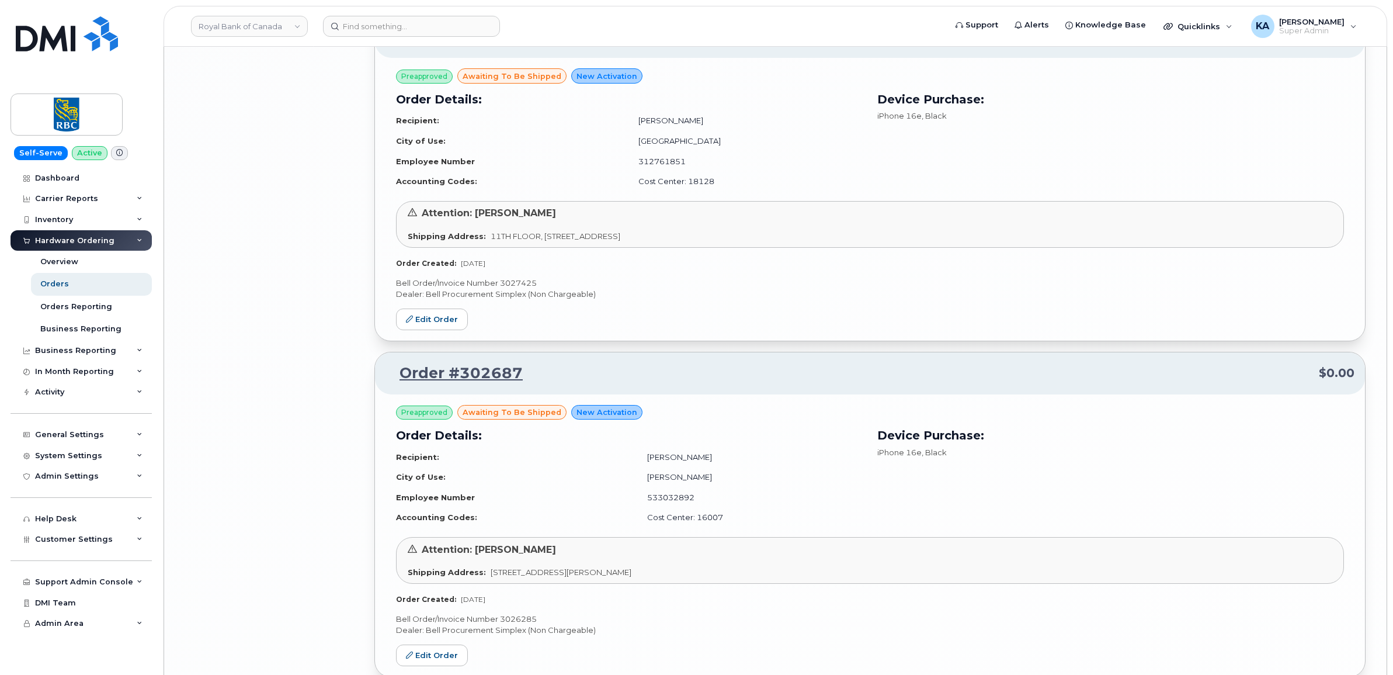
scroll to position [6264, 0]
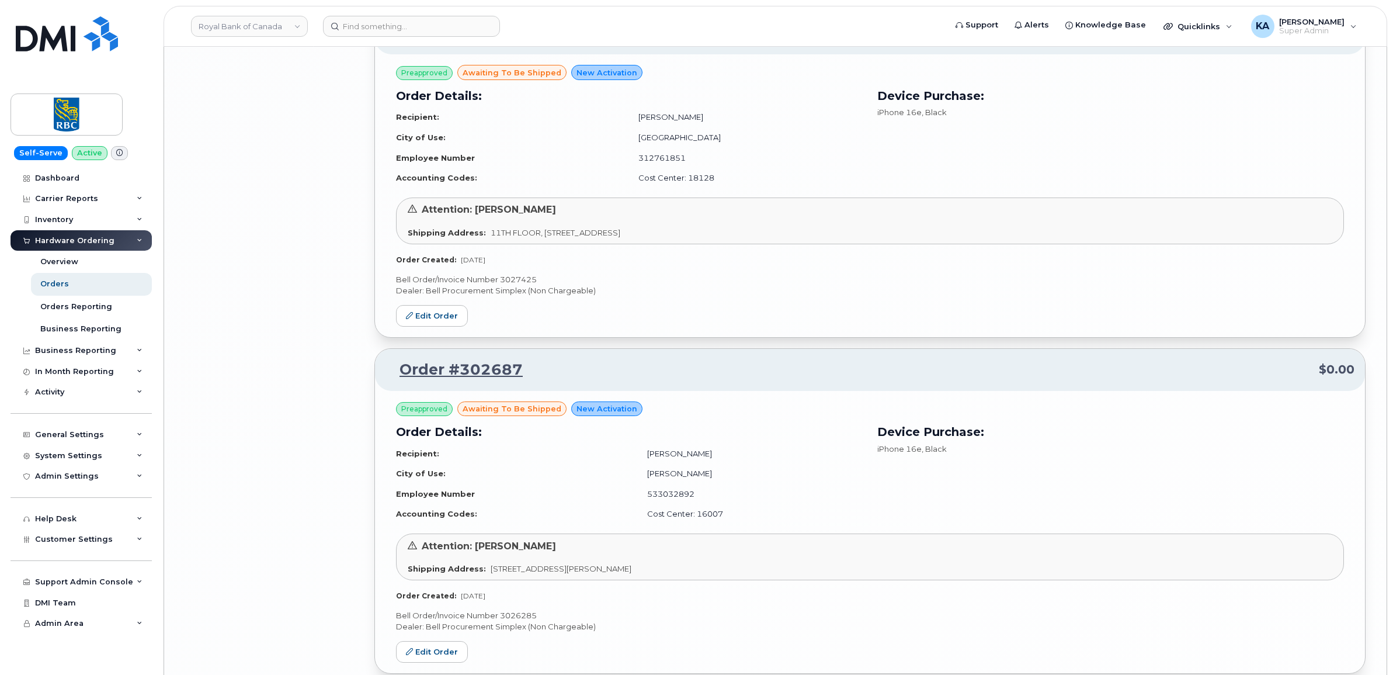
click at [519, 285] on p "Bell Order/Invoice Number 3027425" at bounding box center [870, 279] width 948 height 11
copy p "3027425"
click at [439, 322] on link "Edit Order" at bounding box center [432, 316] width 72 height 22
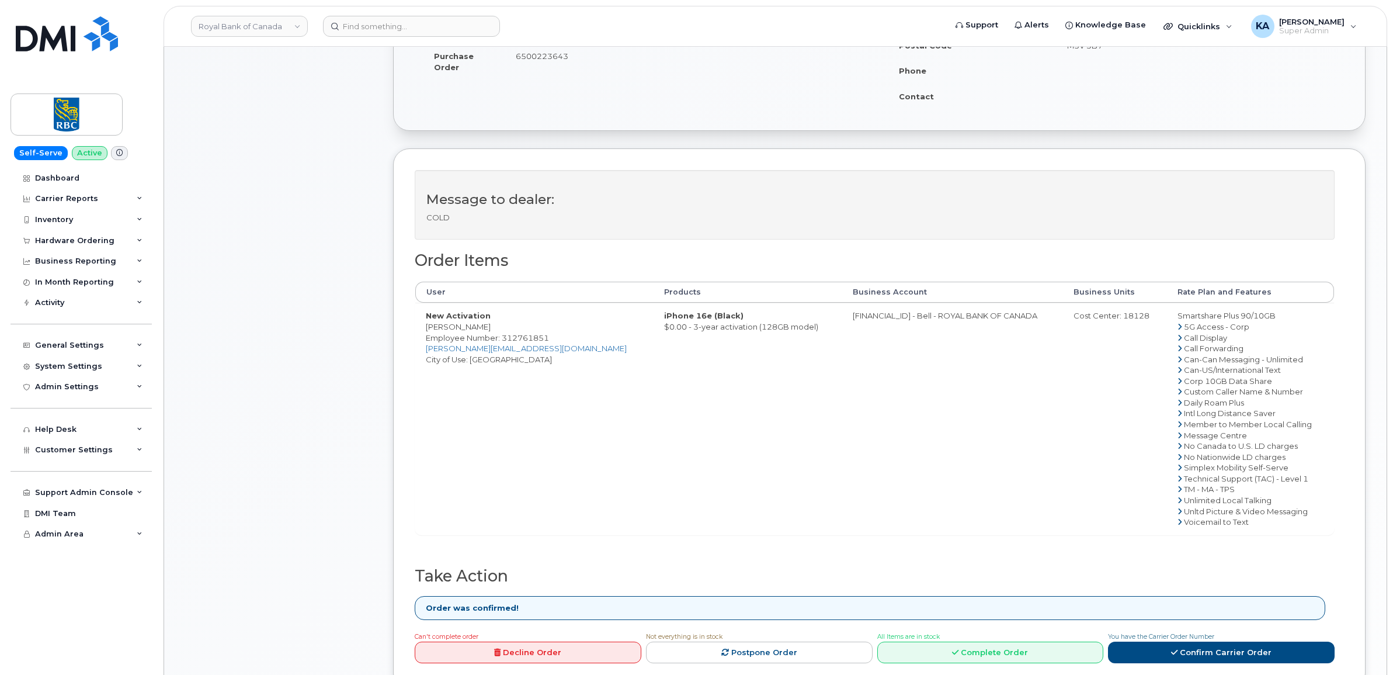
scroll to position [292, 0]
click at [979, 653] on link "Complete Order" at bounding box center [990, 651] width 227 height 22
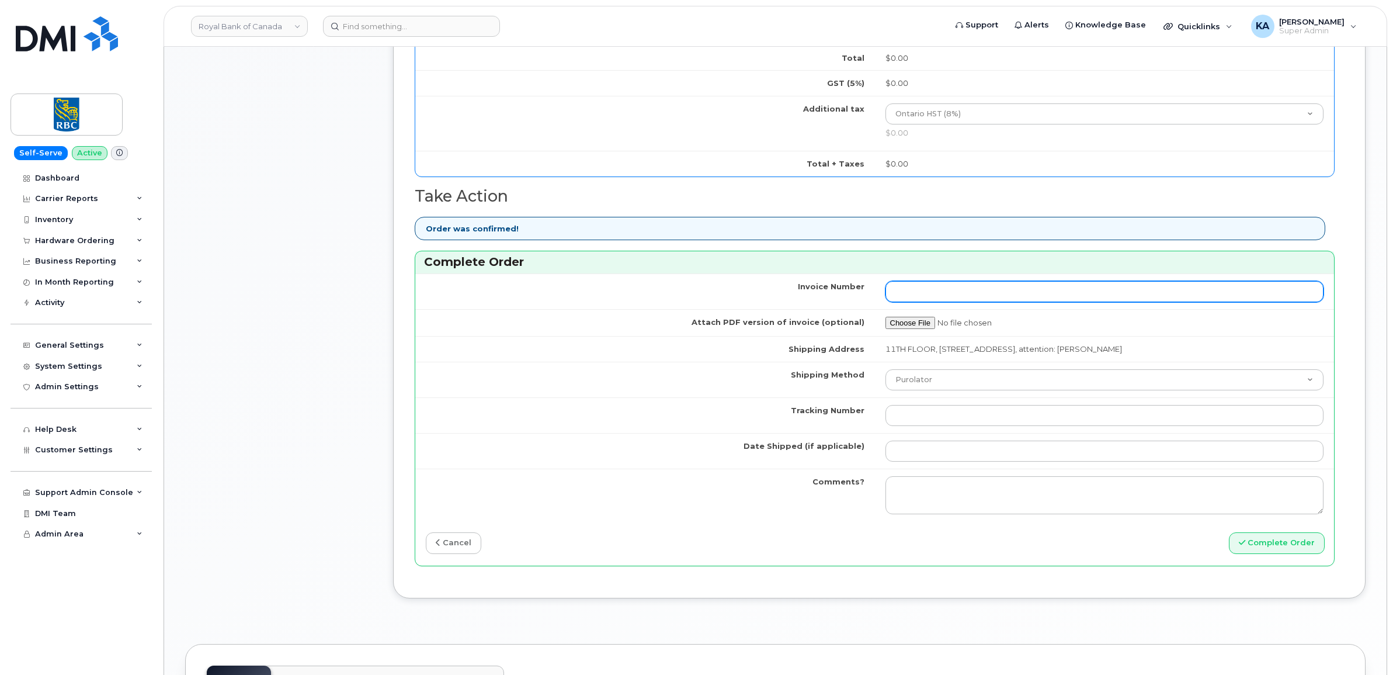
scroll to position [949, 0]
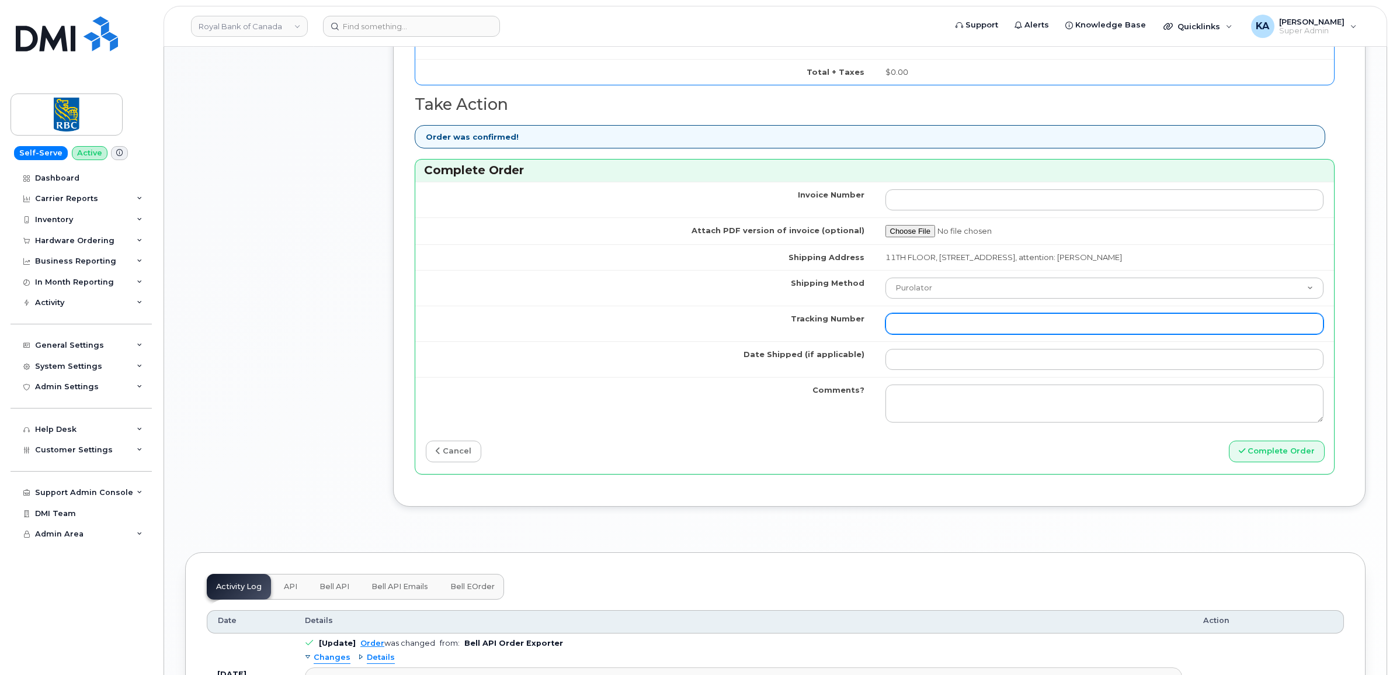
click at [916, 324] on input "Tracking Number" at bounding box center [1104, 323] width 439 height 21
paste input "520097753237"
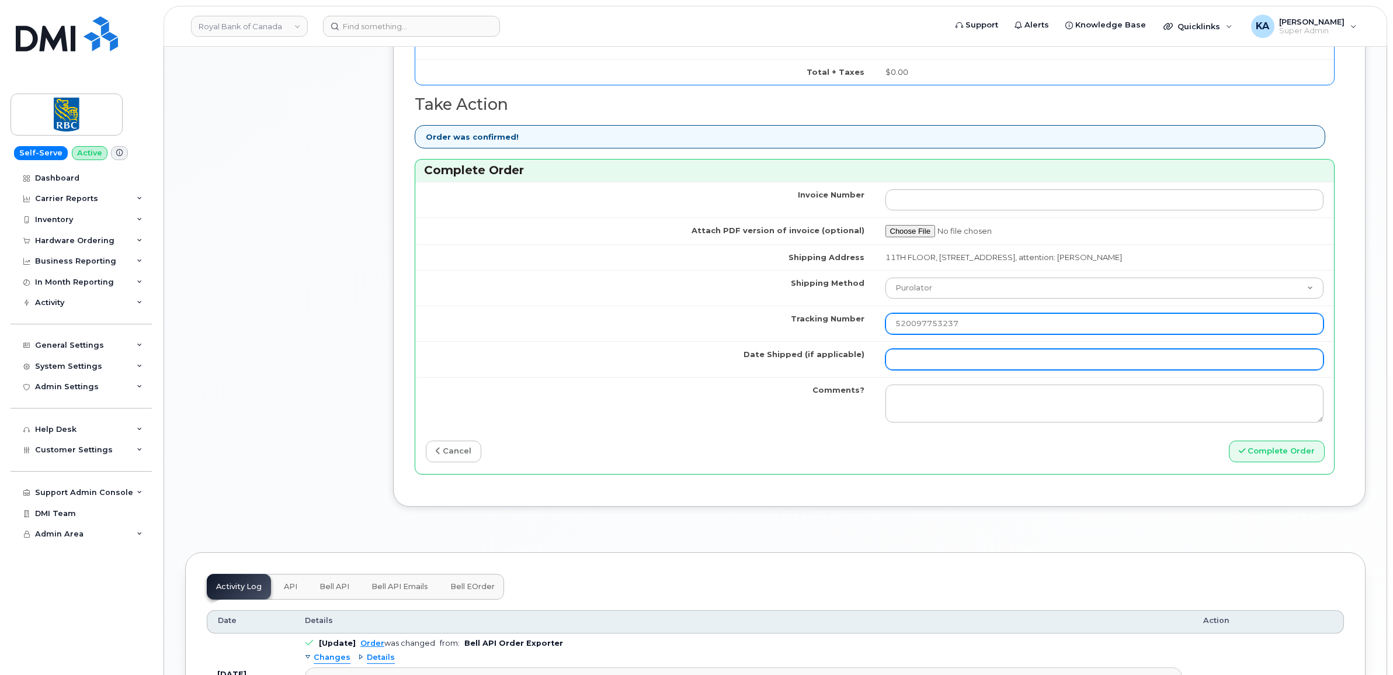
type input "520097753237"
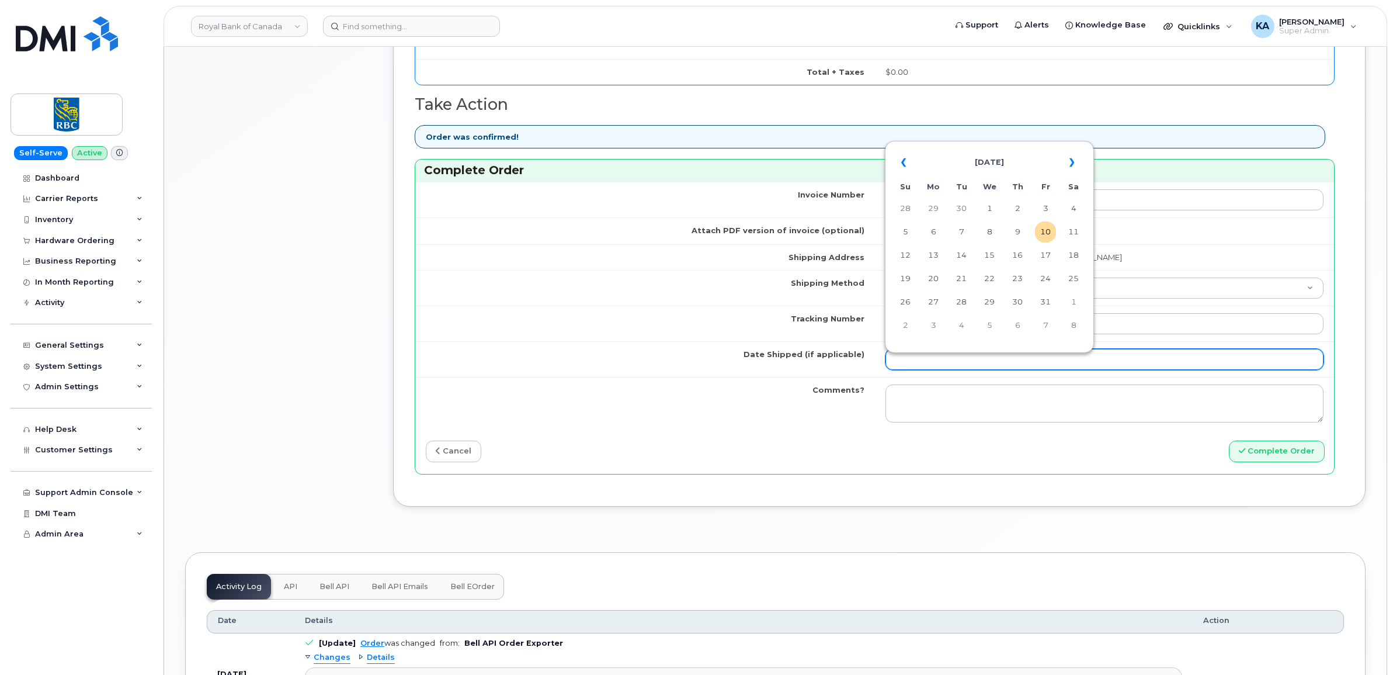
click at [917, 360] on input "Date Shipped (if applicable)" at bounding box center [1104, 359] width 439 height 21
click at [1017, 235] on td "9" at bounding box center [1017, 231] width 21 height 21
type input "[DATE]"
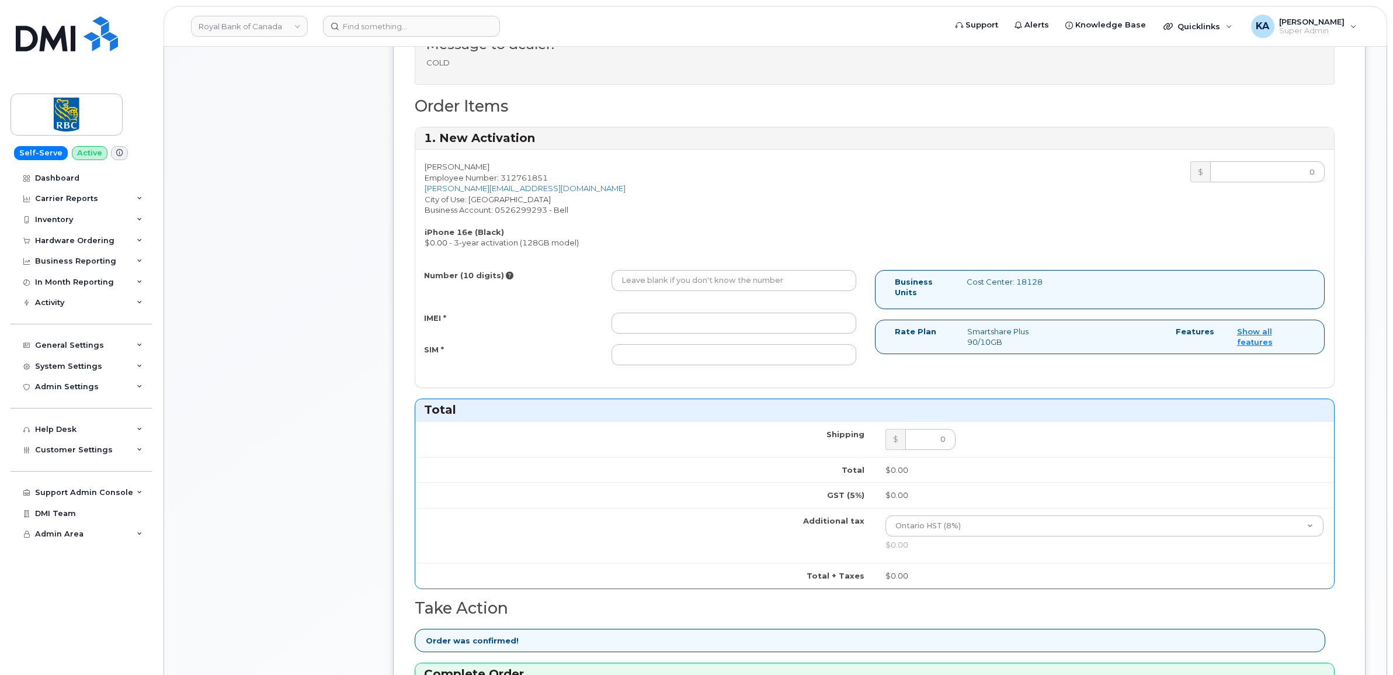
scroll to position [438, 0]
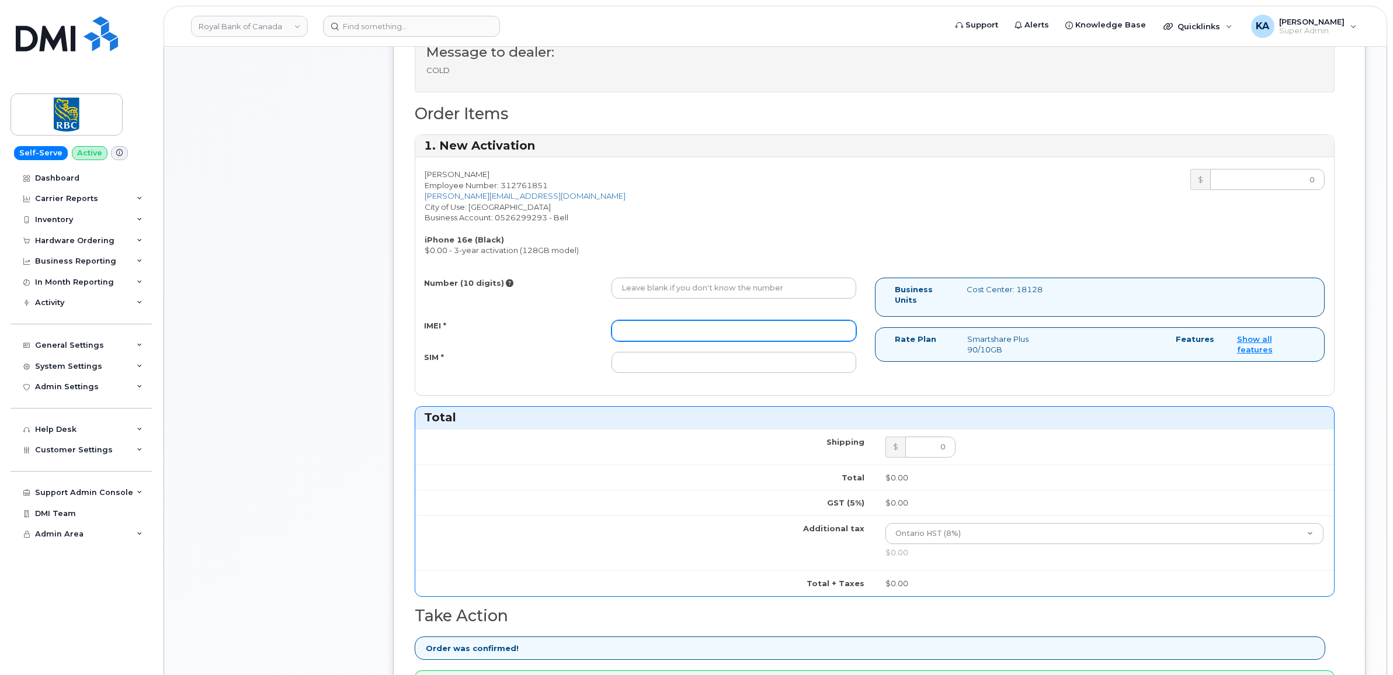
click at [687, 327] on input "IMEI *" at bounding box center [733, 330] width 245 height 21
paste input "354216331570501"
type input "354216331570501"
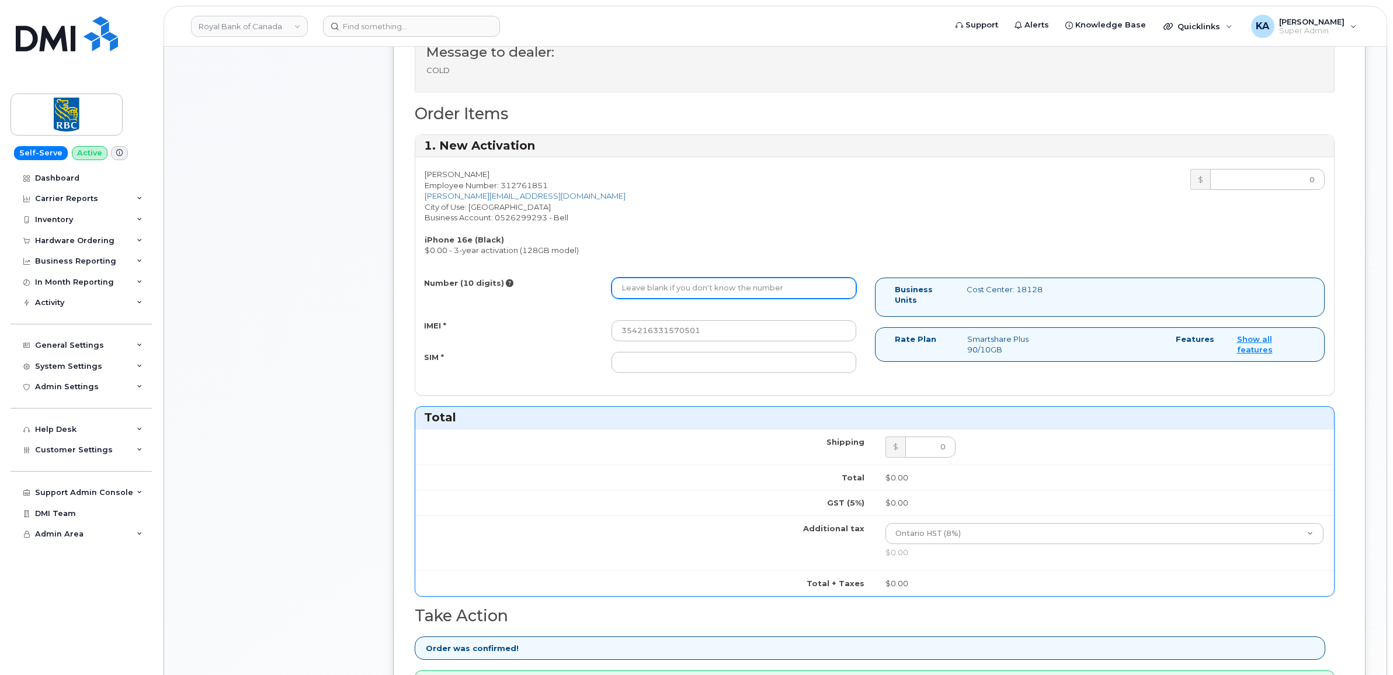
click at [707, 296] on input "Number (10 digits)" at bounding box center [733, 287] width 245 height 21
paste input "4165215523"
type input "4165215523"
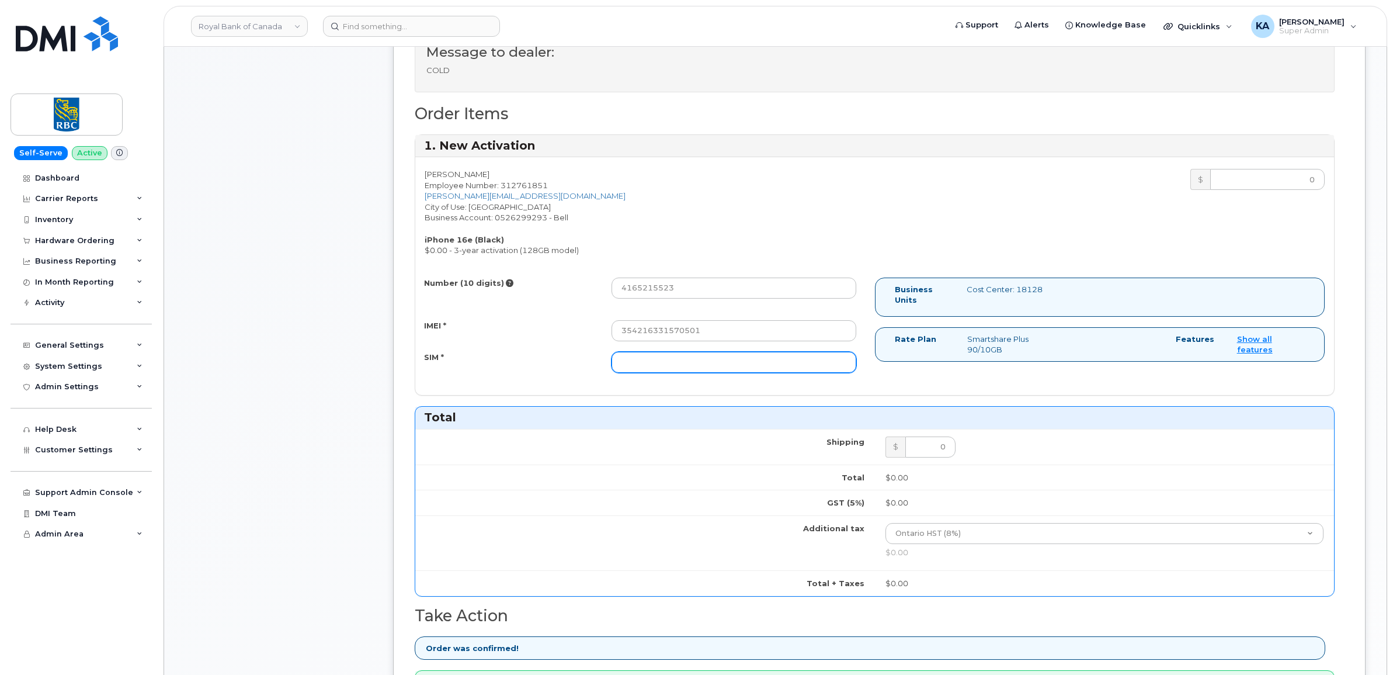
click at [740, 369] on input "SIM *" at bounding box center [733, 362] width 245 height 21
paste input "89302610207413901247"
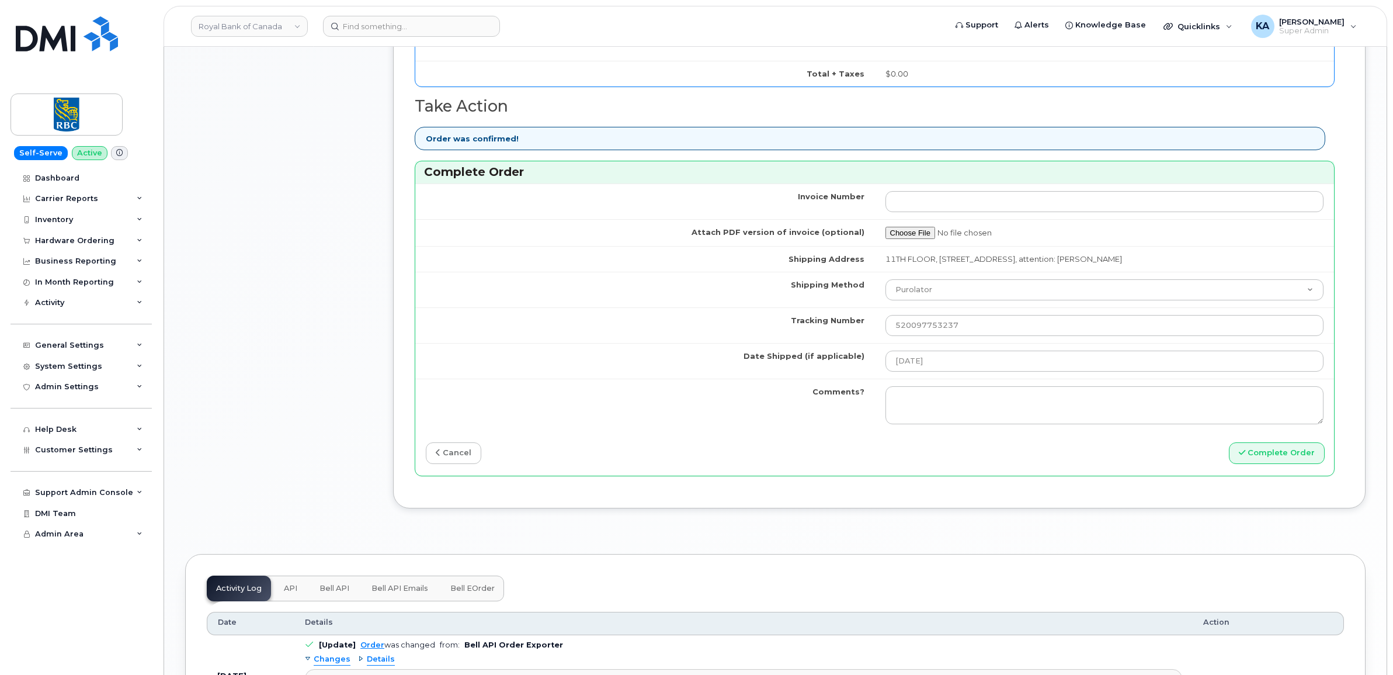
scroll to position [1022, 0]
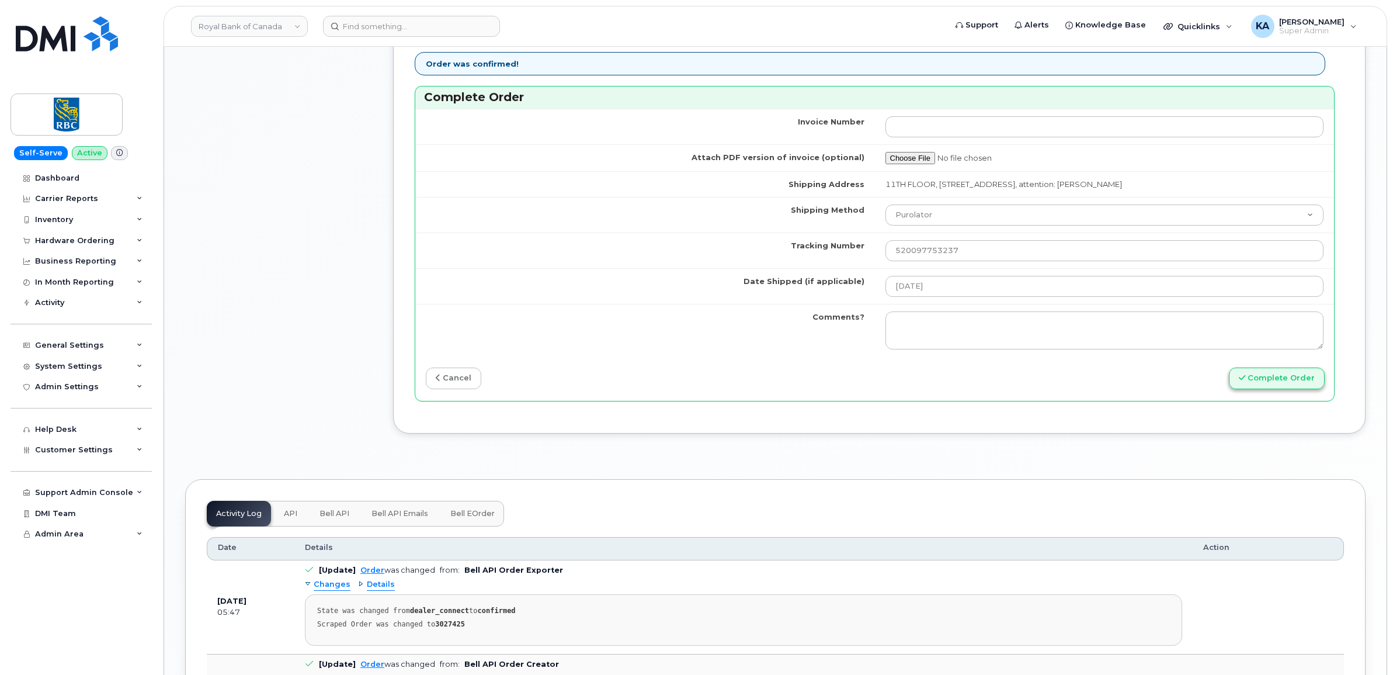
type input "89302610207413901247"
click at [1280, 384] on button "Complete Order" at bounding box center [1277, 378] width 96 height 22
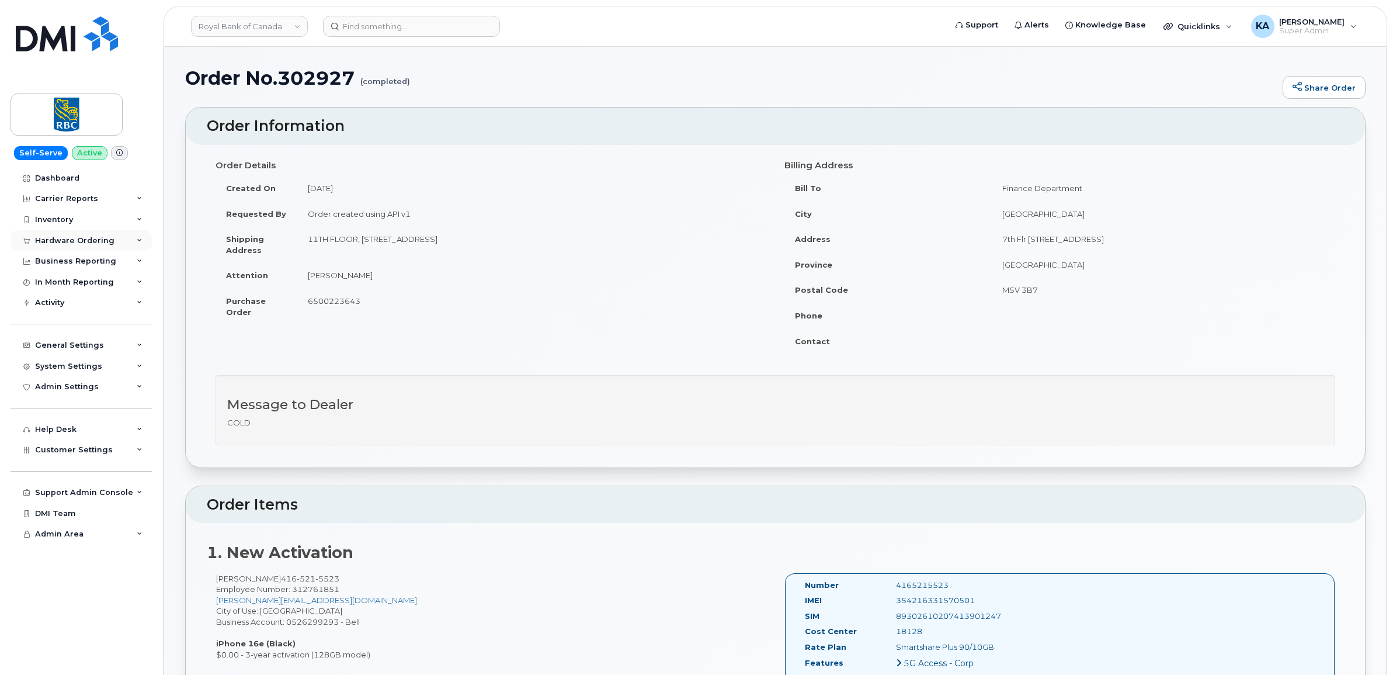
click at [50, 240] on div "Hardware Ordering" at bounding box center [74, 240] width 79 height 9
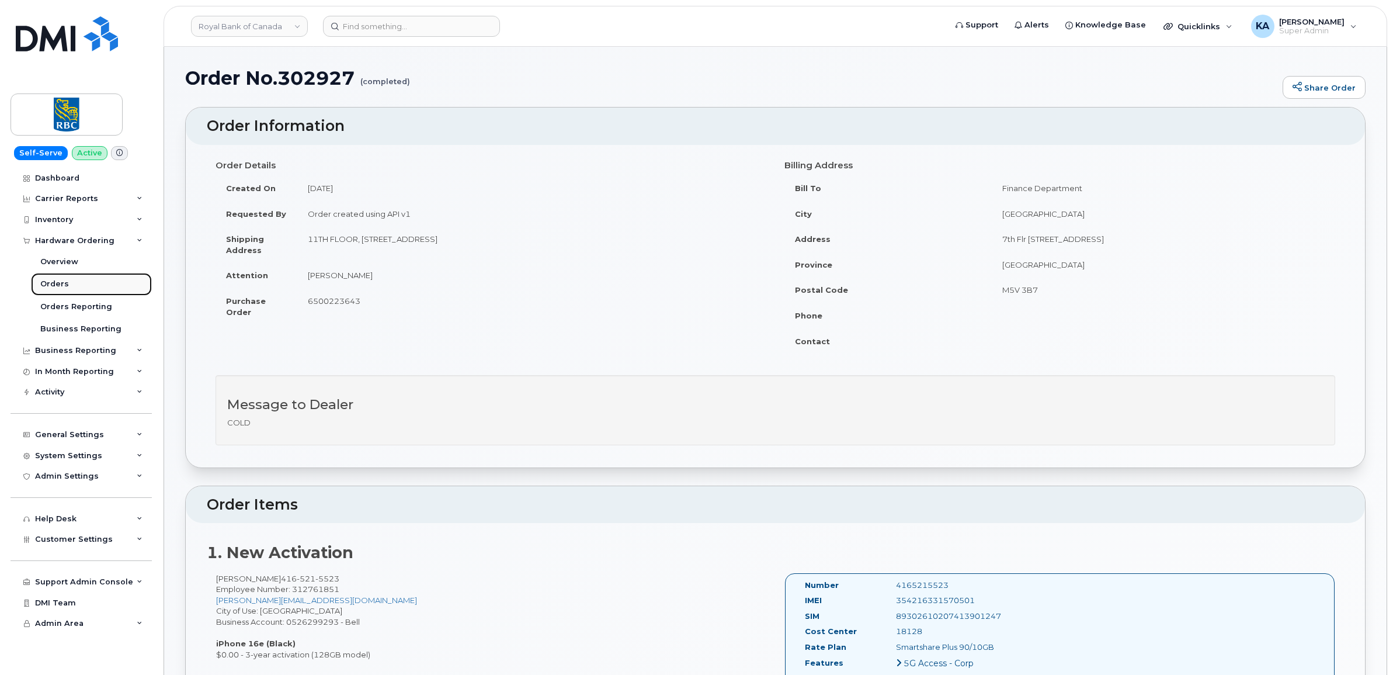
click at [54, 283] on div "Orders" at bounding box center [54, 284] width 29 height 11
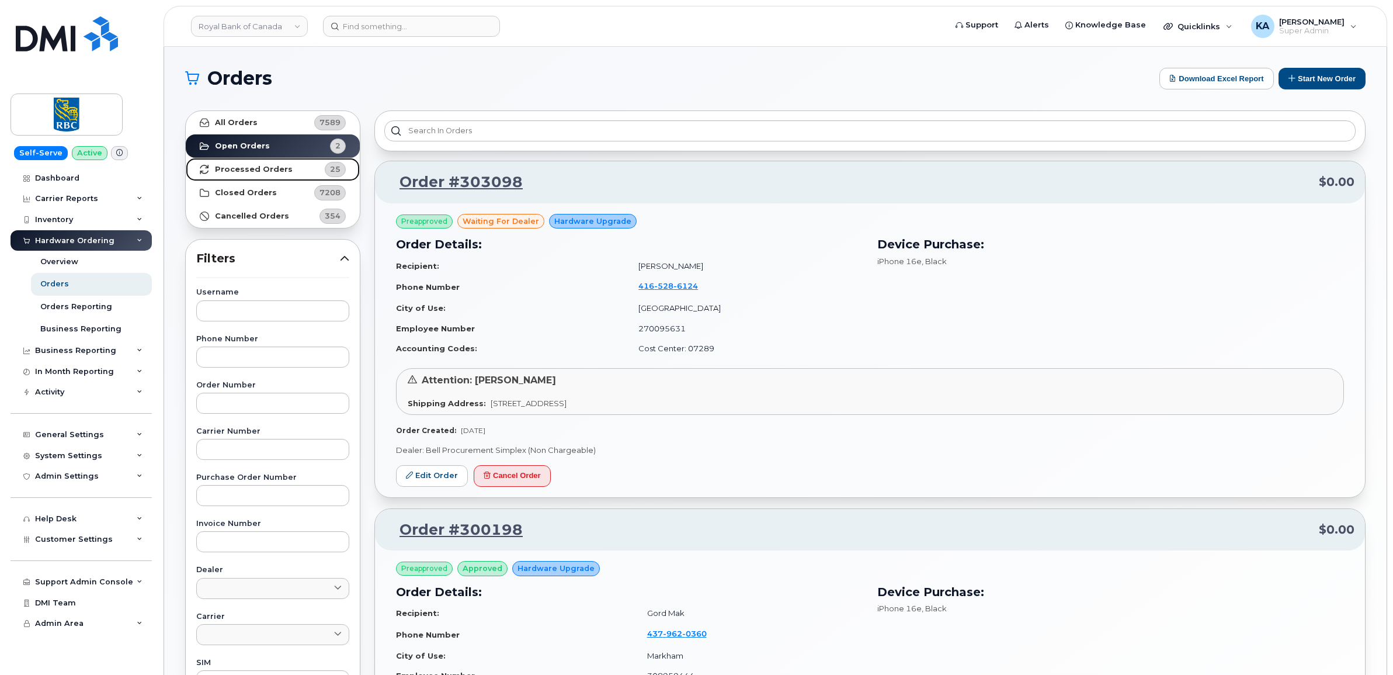
click at [237, 165] on strong "Processed Orders" at bounding box center [254, 169] width 78 height 9
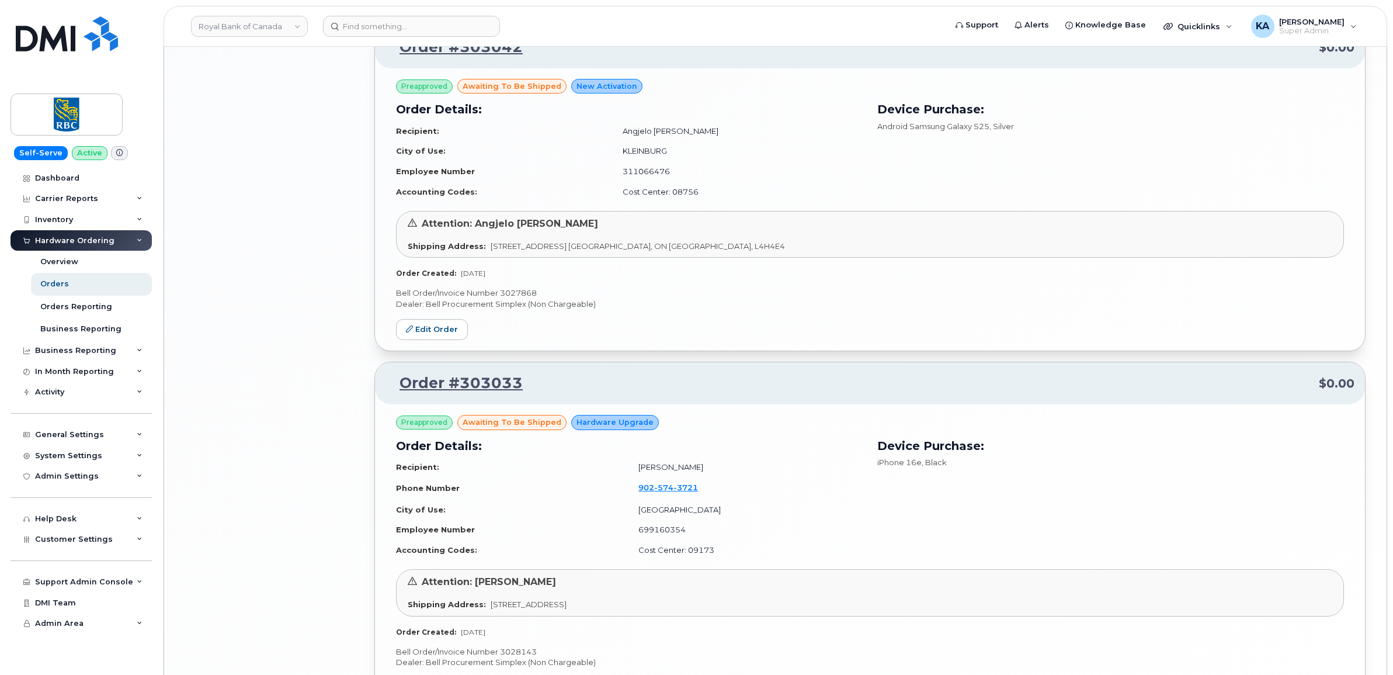
scroll to position [2287, 0]
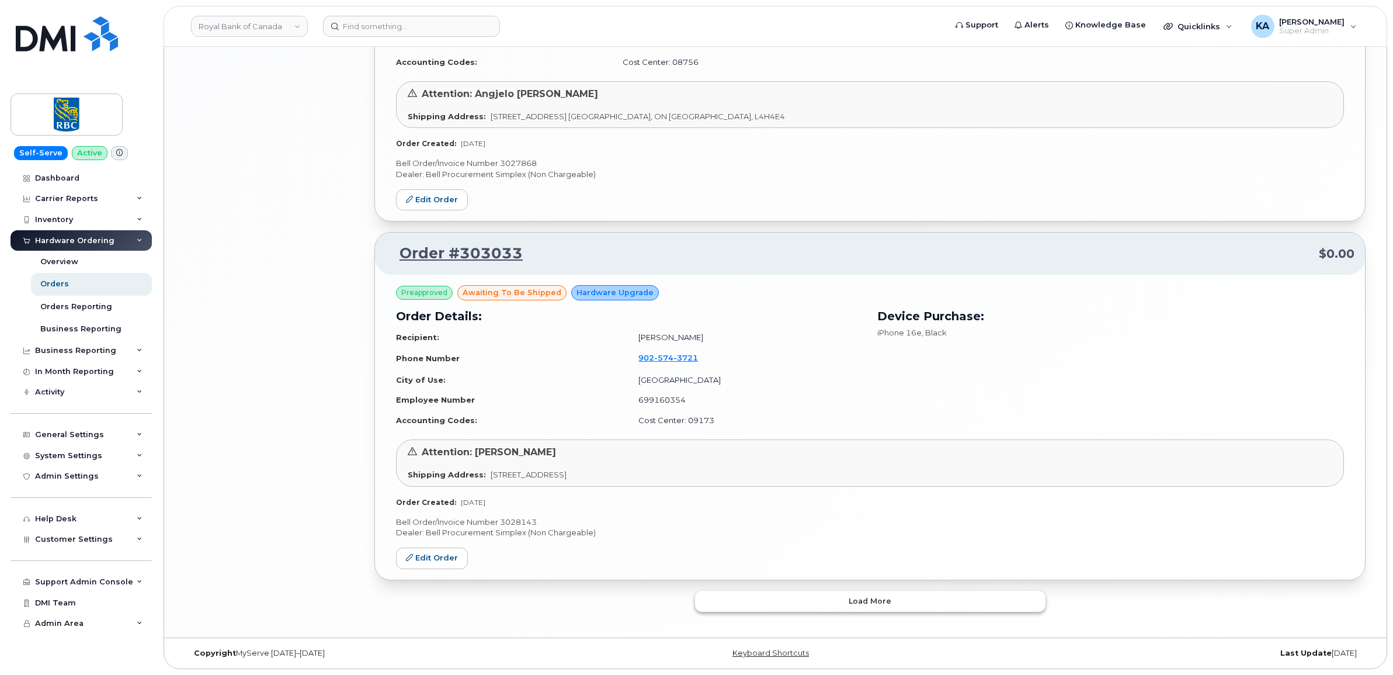
click at [753, 606] on button "Load more" at bounding box center [870, 600] width 350 height 21
click at [759, 593] on button "Load more" at bounding box center [870, 600] width 350 height 21
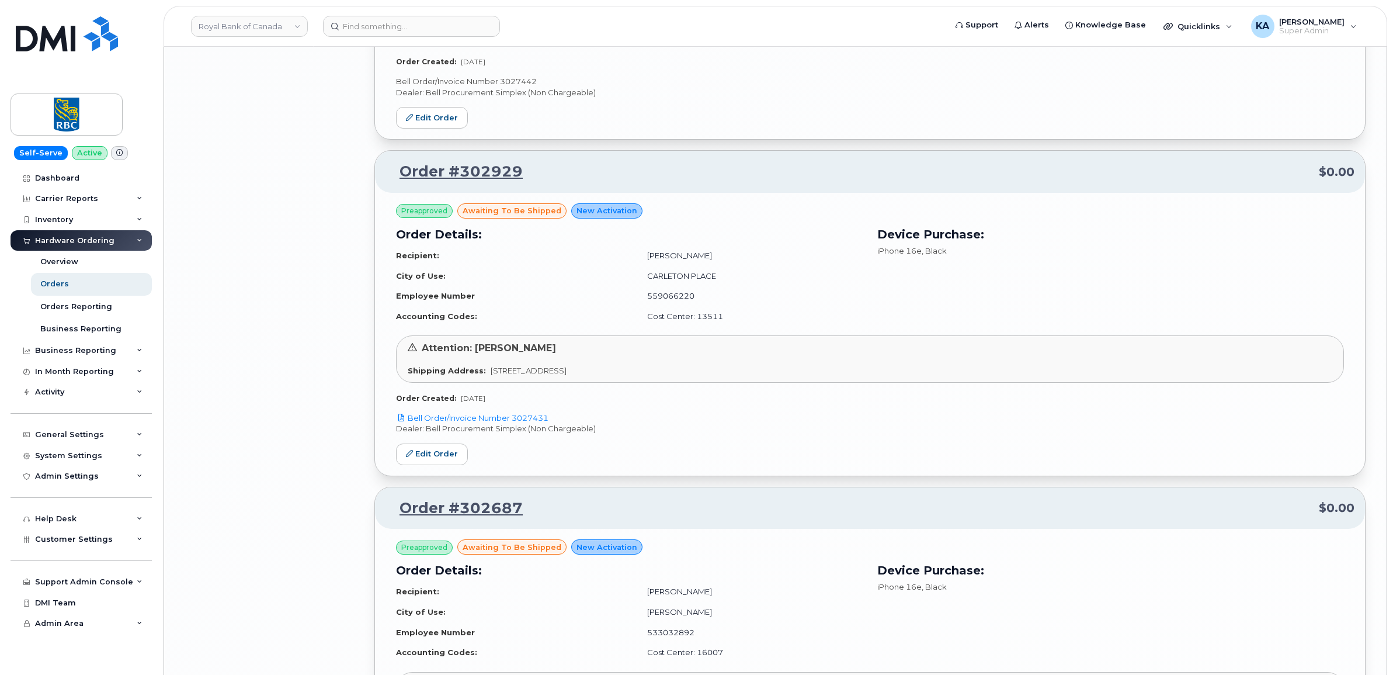
scroll to position [5826, 0]
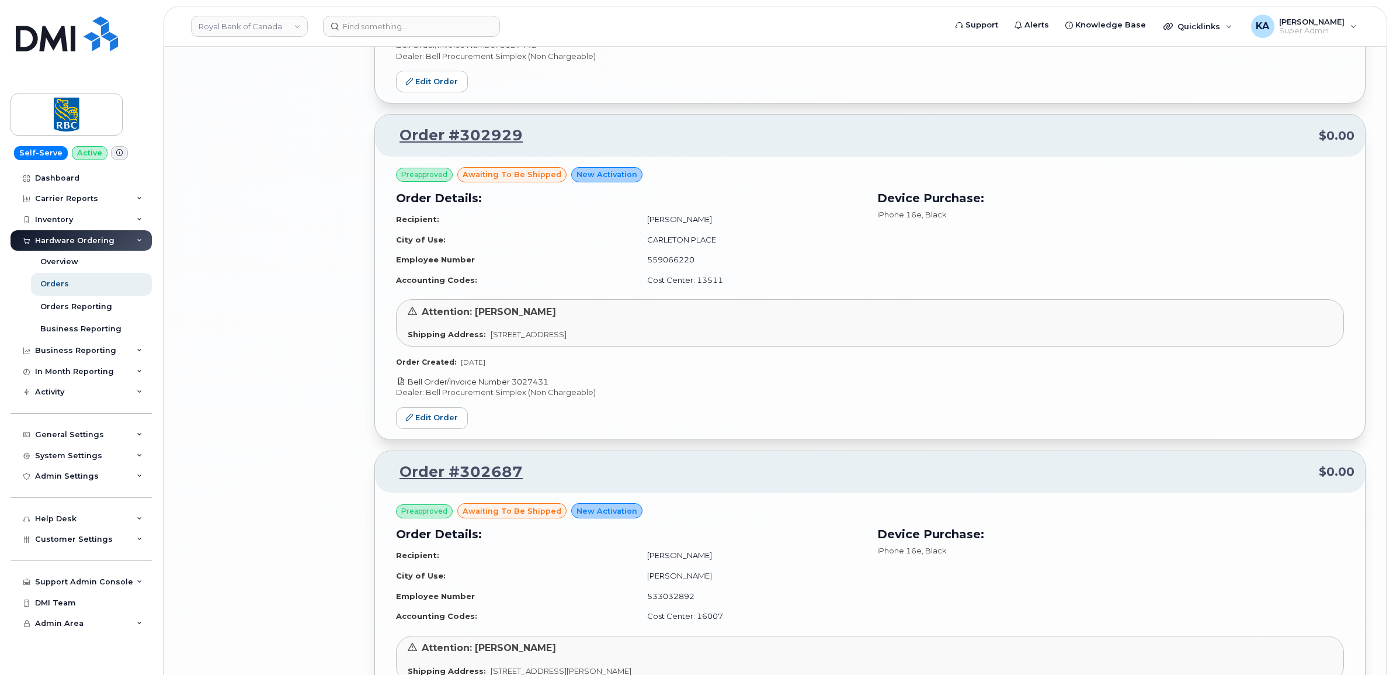
drag, startPoint x: 554, startPoint y: 390, endPoint x: 514, endPoint y: 390, distance: 39.7
click at [514, 387] on p "Bell Order/Invoice Number 3027431" at bounding box center [870, 381] width 948 height 11
copy link "3027431"
click at [444, 425] on link "Edit Order" at bounding box center [432, 418] width 72 height 22
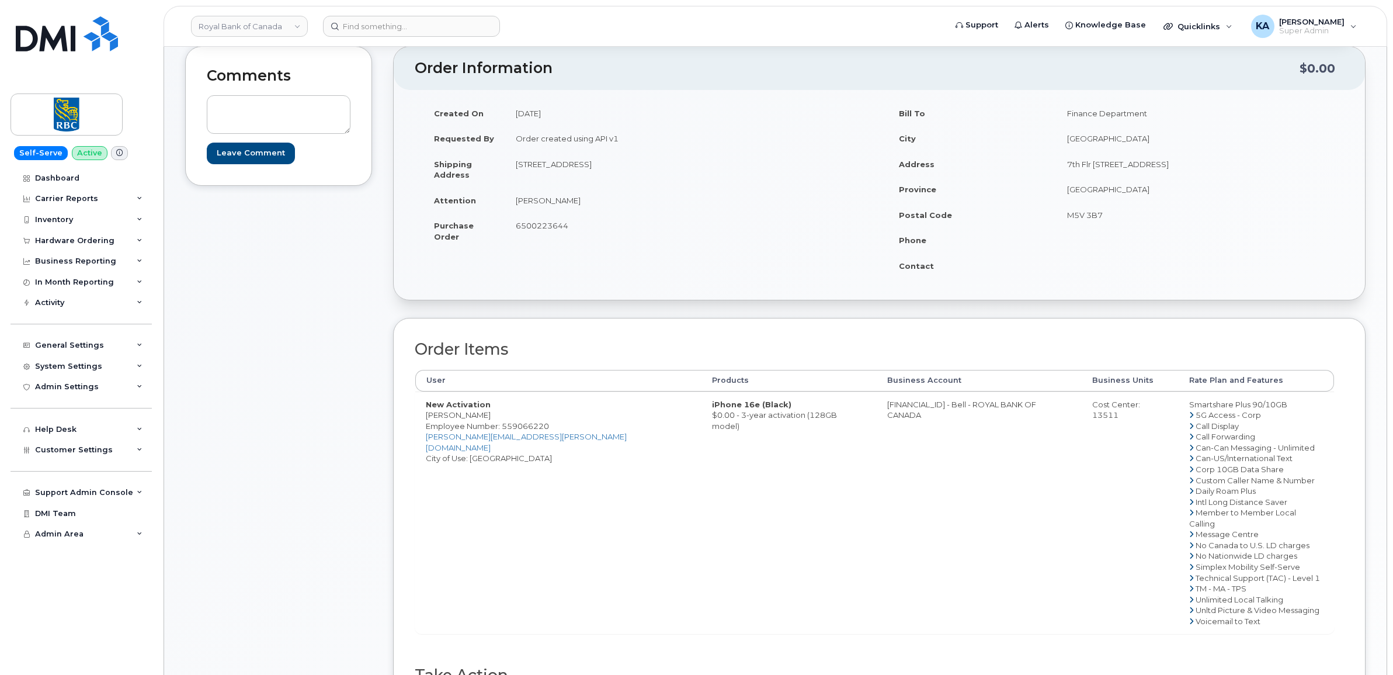
scroll to position [219, 0]
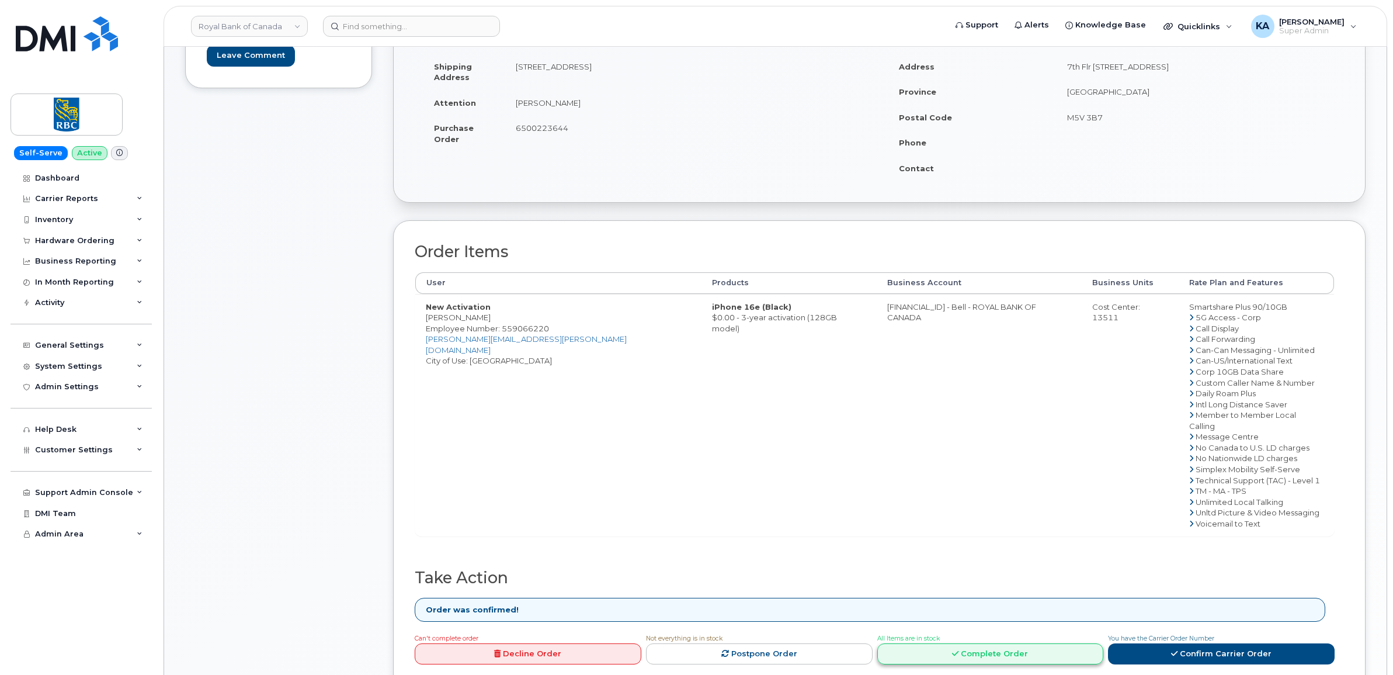
click at [970, 643] on link "Complete Order" at bounding box center [990, 654] width 227 height 22
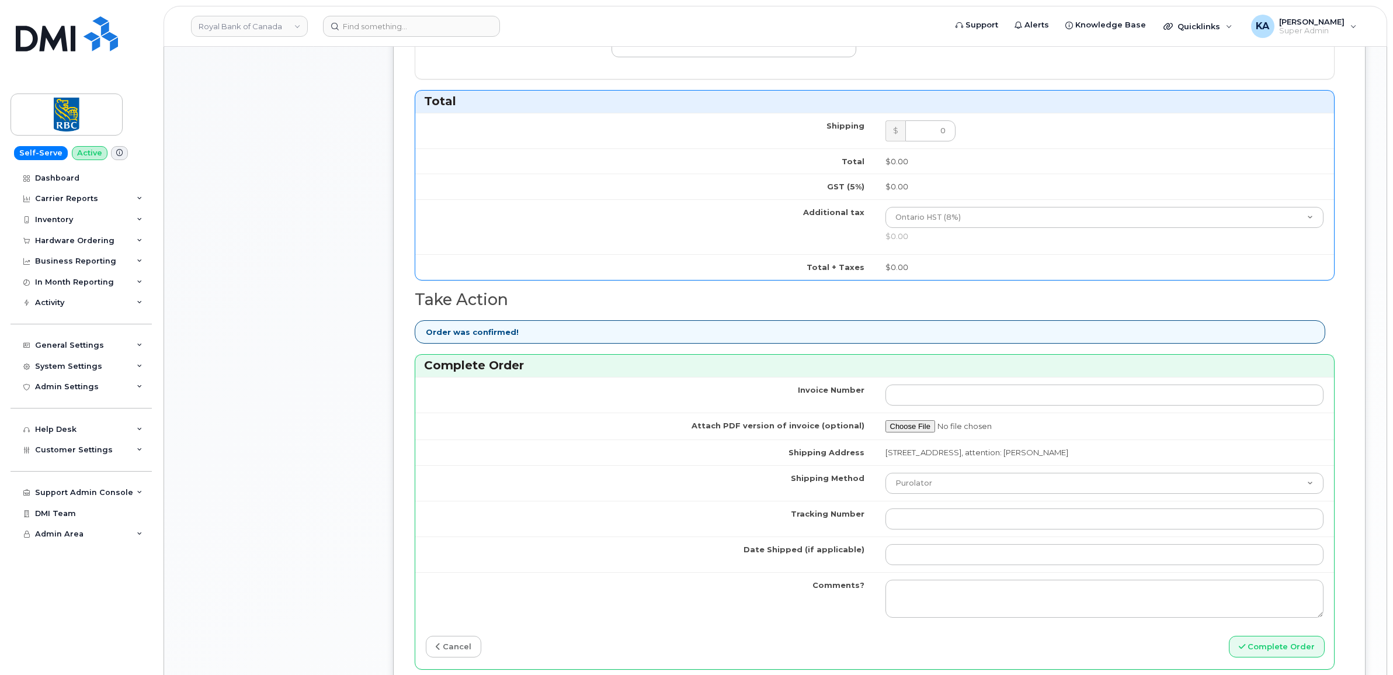
scroll to position [730, 0]
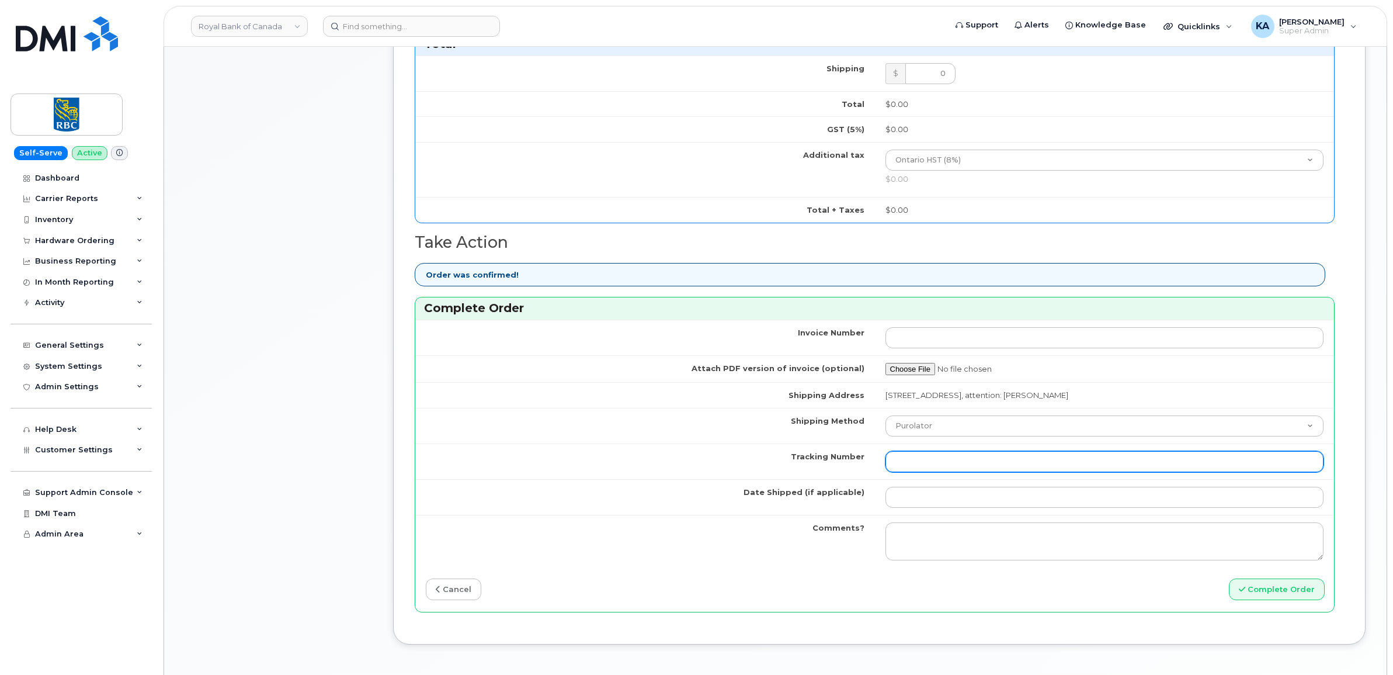
click at [923, 464] on input "Tracking Number" at bounding box center [1104, 461] width 439 height 21
paste input "520097665118"
type input "520097665118"
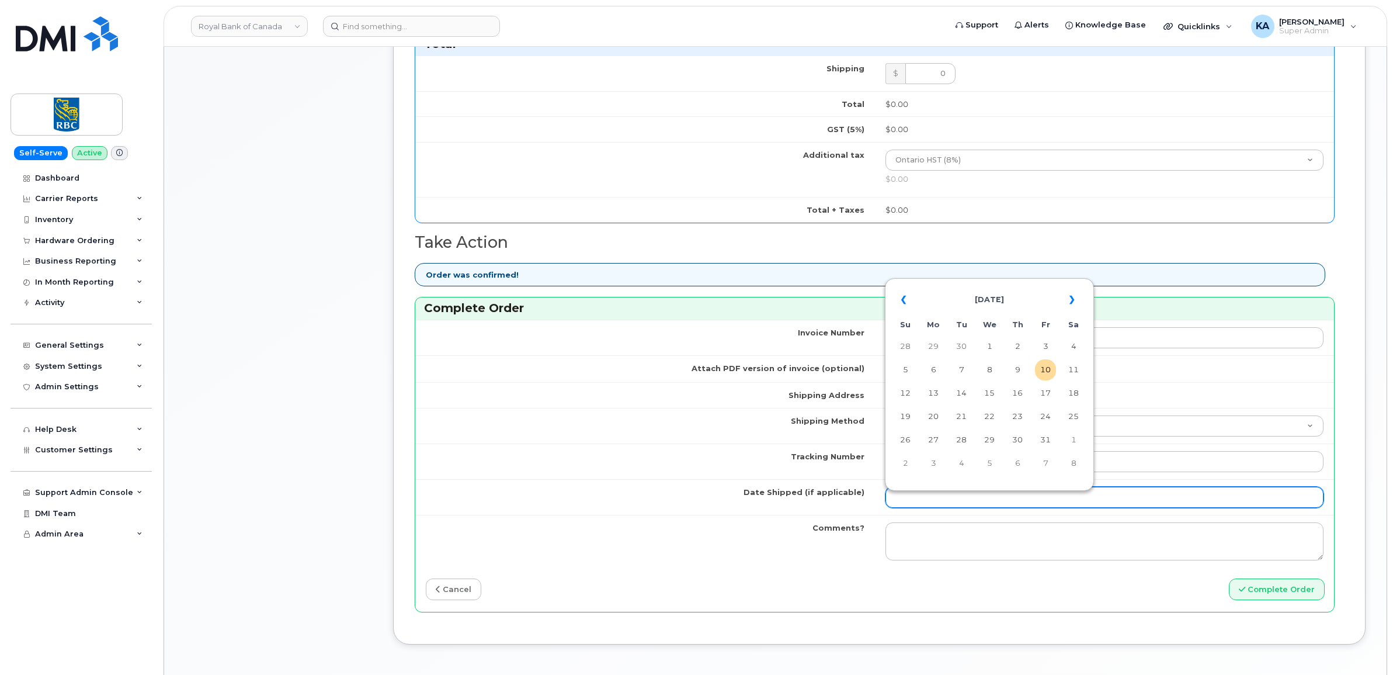
click at [930, 505] on input "Date Shipped (if applicable)" at bounding box center [1104, 496] width 439 height 21
click at [984, 283] on table "« October 2025 » Su Mo Tu We Th Fr Sa 28 29 30 1 2 3 4 5 6 7 8 9 10 11 12 13 14…" at bounding box center [989, 381] width 203 height 200
click at [1018, 369] on td "9" at bounding box center [1017, 369] width 21 height 21
type input "[DATE]"
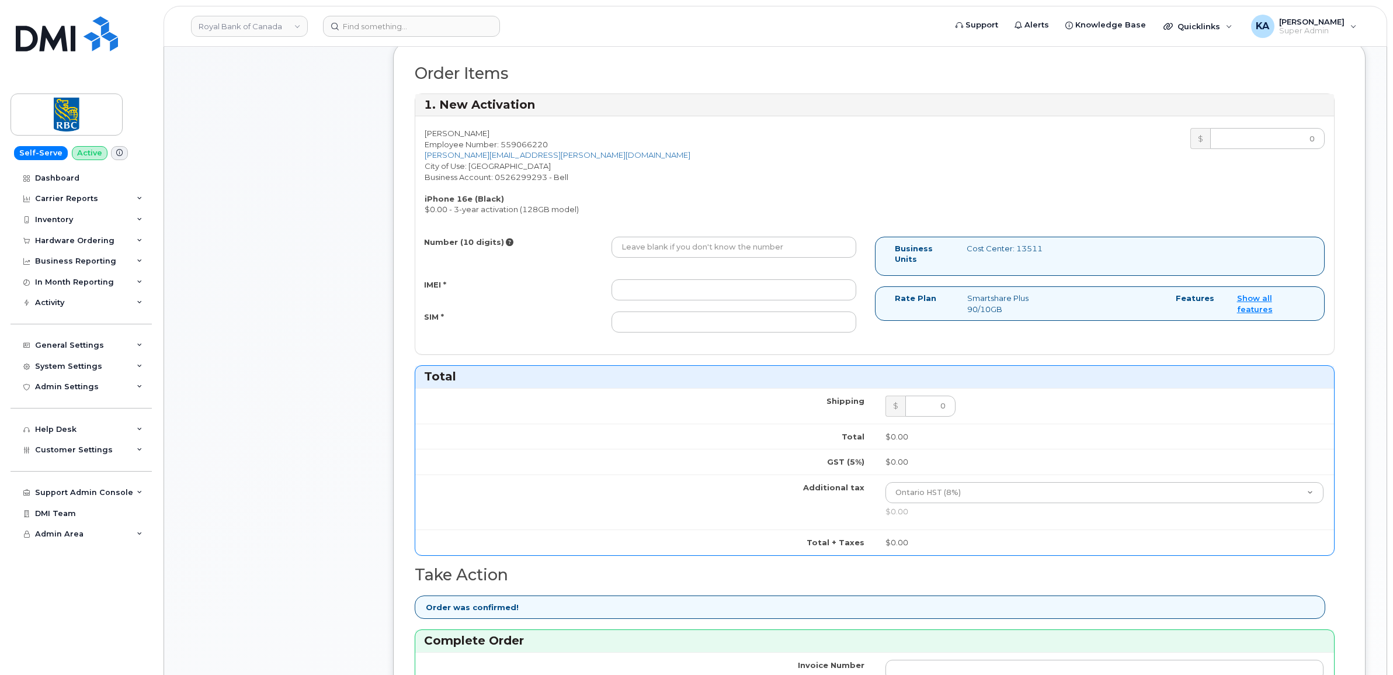
scroll to position [365, 0]
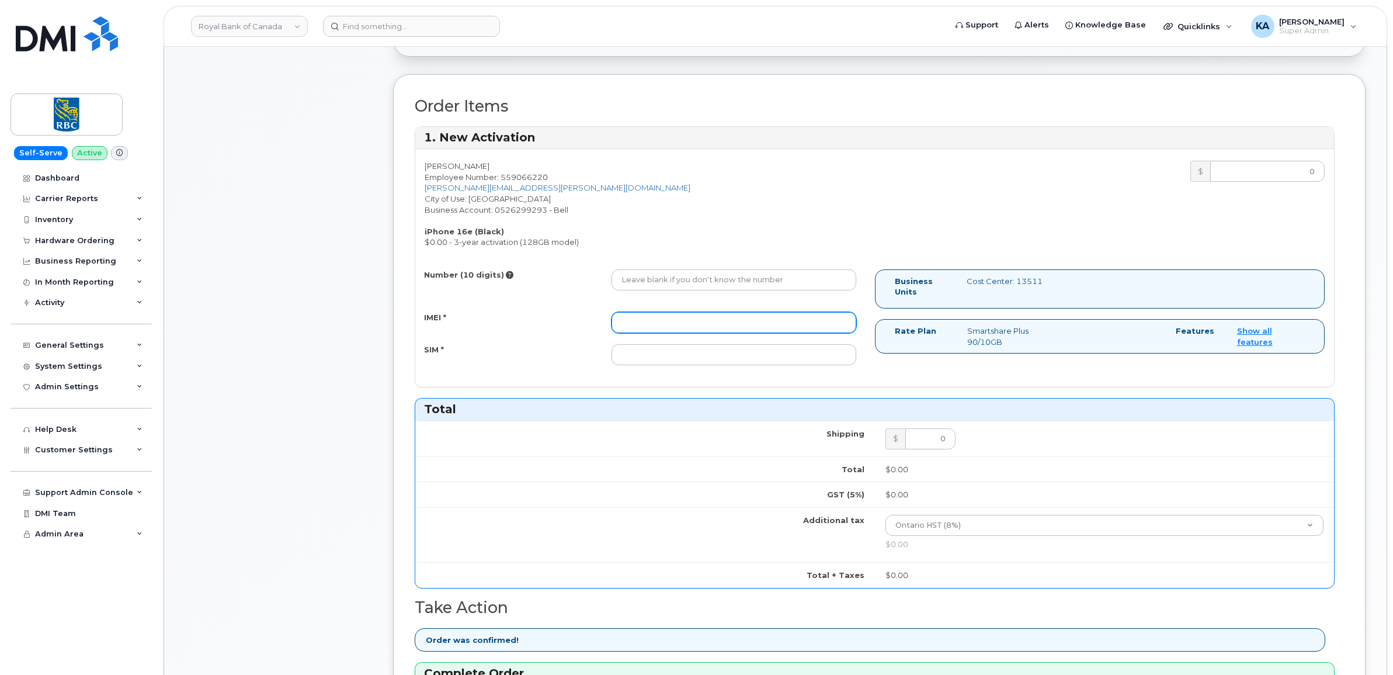
click at [759, 323] on input "IMEI *" at bounding box center [733, 322] width 245 height 21
paste input "354216331656748"
type input "354216331656748"
click at [699, 280] on input "Number (10 digits)" at bounding box center [733, 279] width 245 height 21
paste input "6136212316"
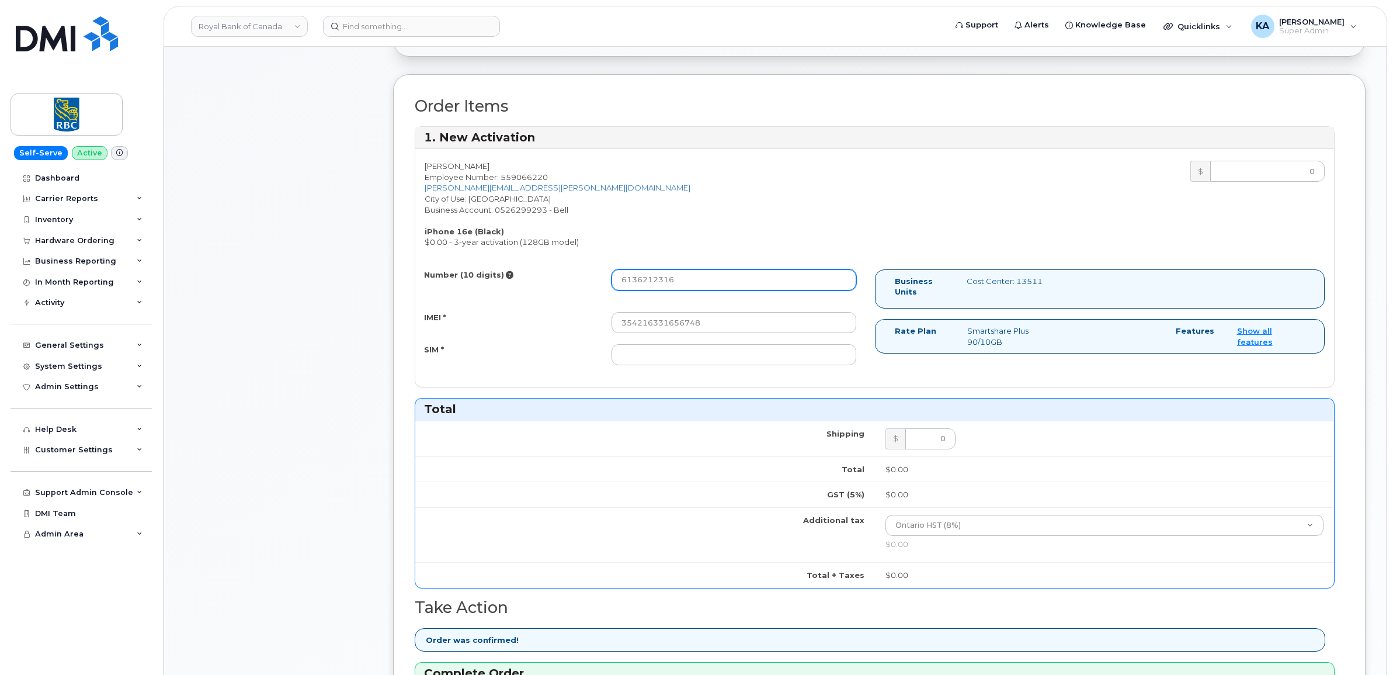
type input "6136212316"
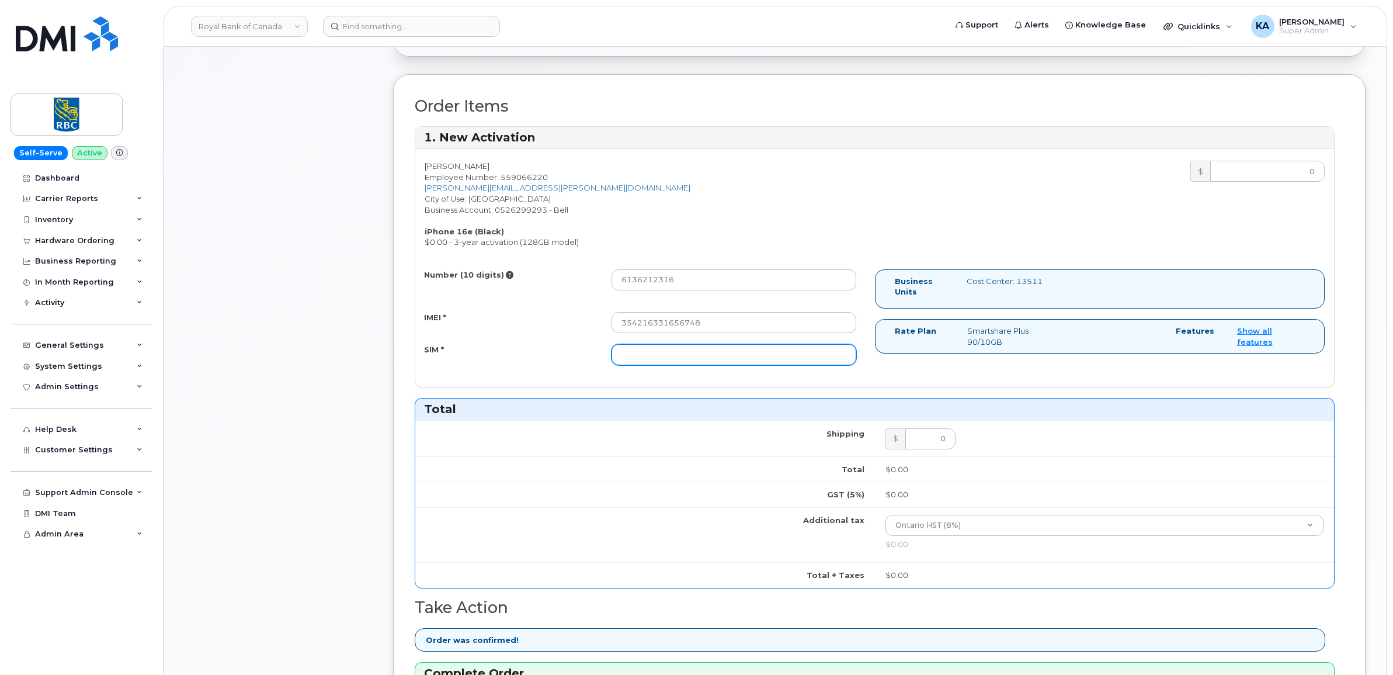
click at [738, 359] on input "SIM *" at bounding box center [733, 354] width 245 height 21
paste input "89302610207413901338"
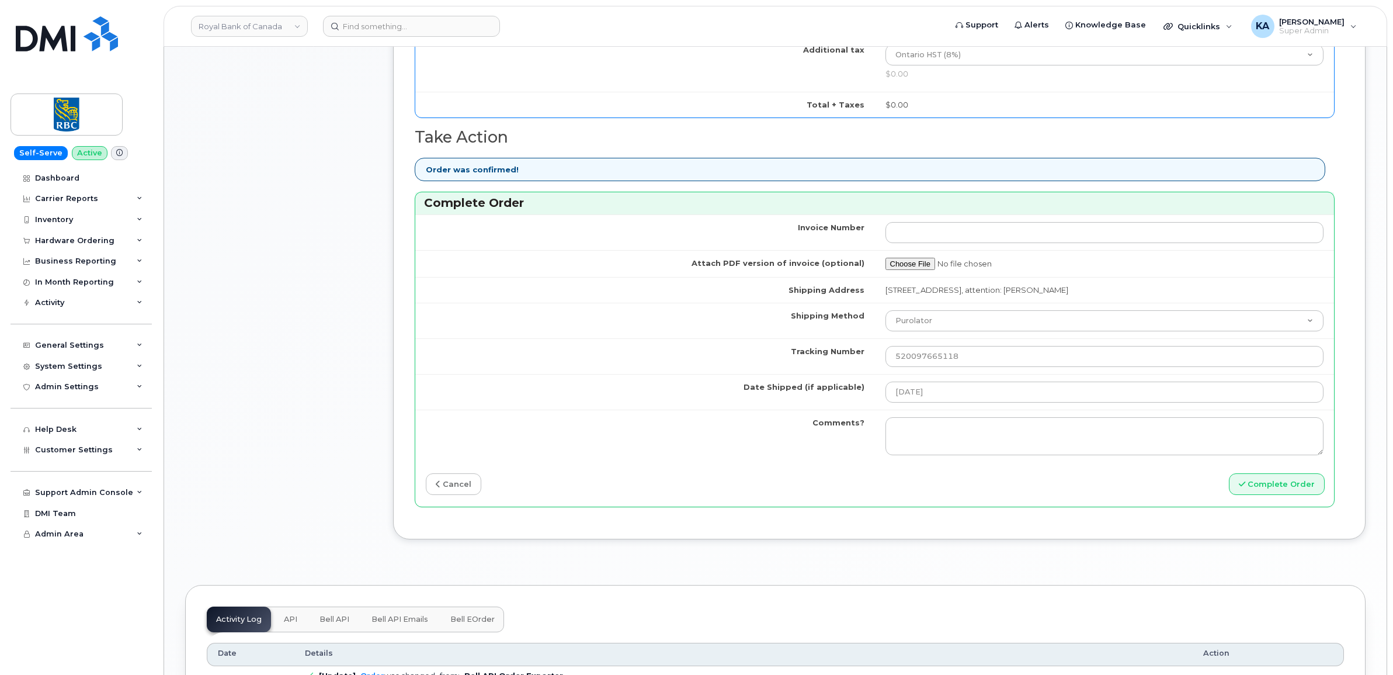
scroll to position [876, 0]
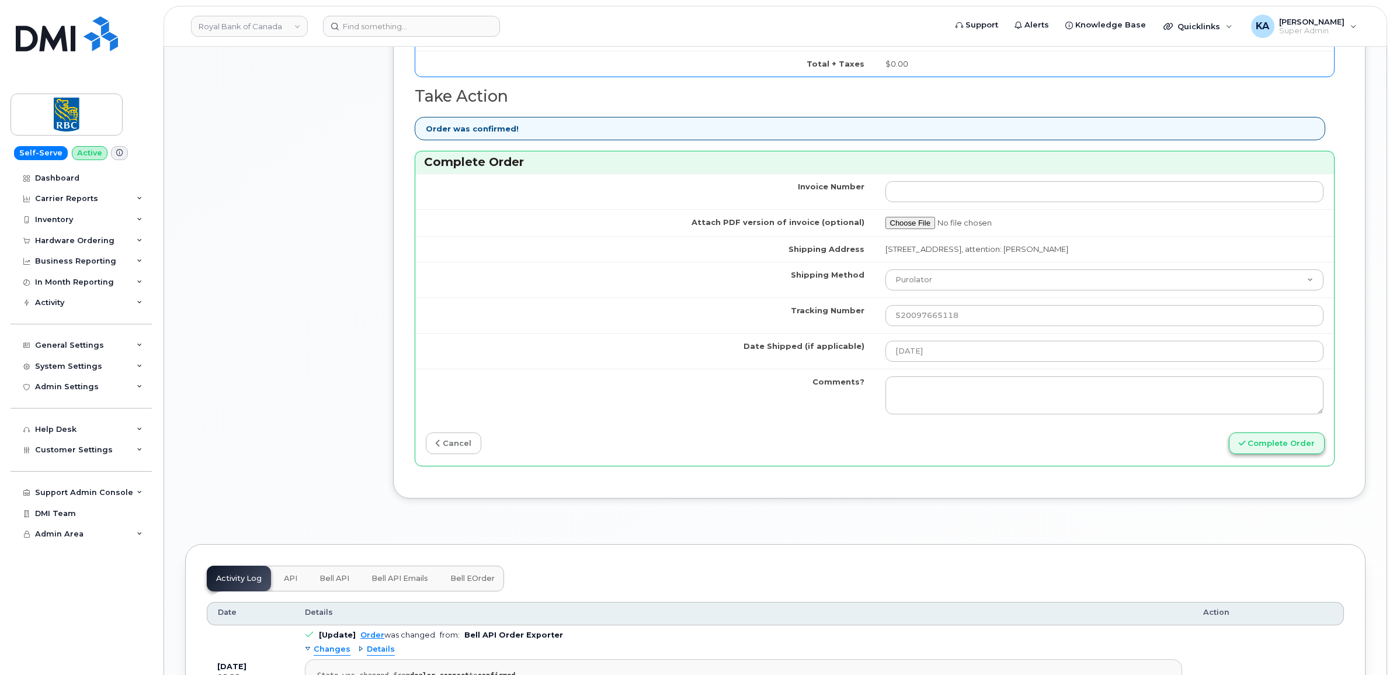
type input "89302610207413901338"
click at [1277, 444] on button "Complete Order" at bounding box center [1277, 443] width 96 height 22
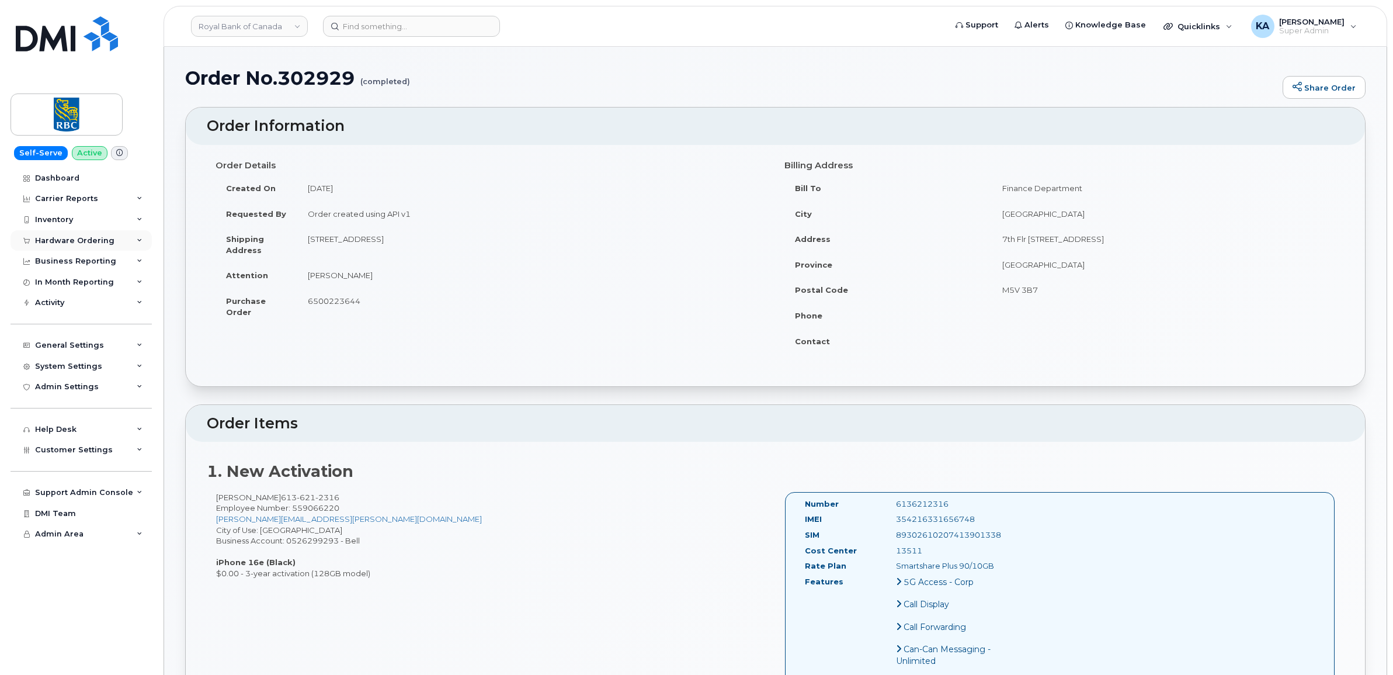
click at [94, 238] on div "Hardware Ordering" at bounding box center [74, 240] width 79 height 9
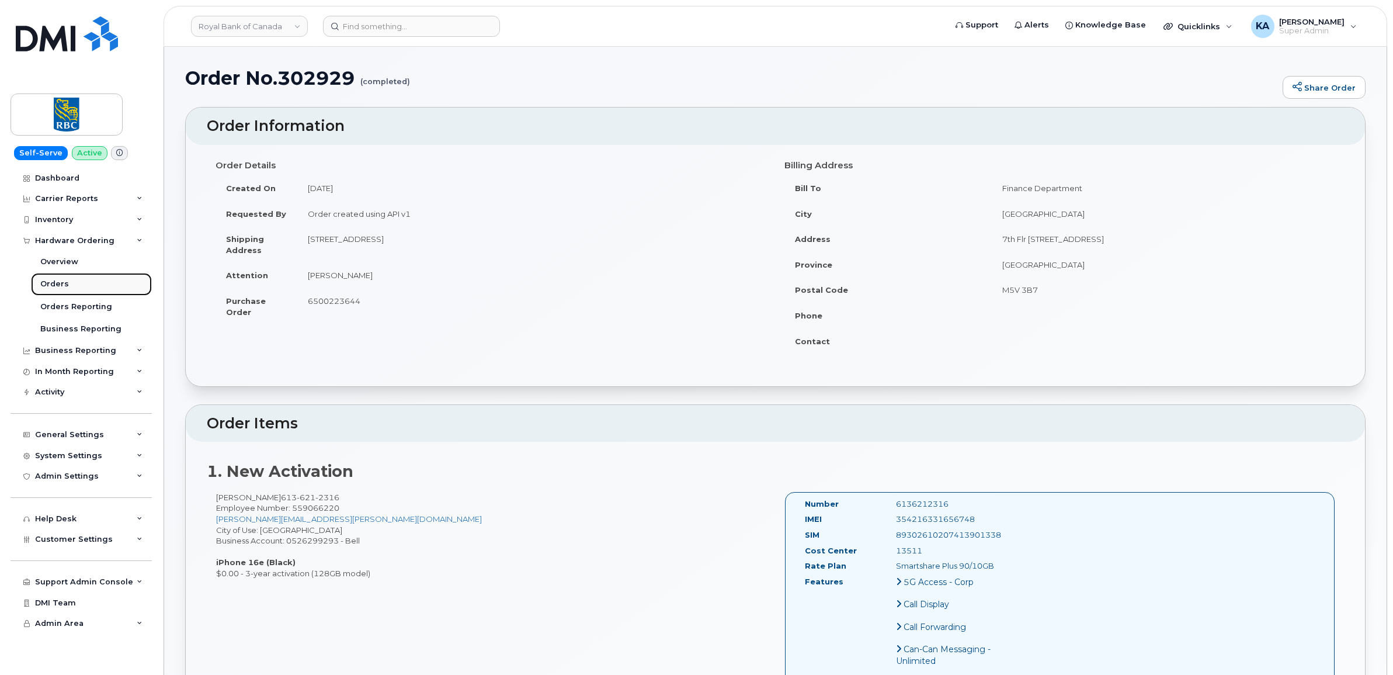
click at [50, 284] on div "Orders" at bounding box center [54, 284] width 29 height 11
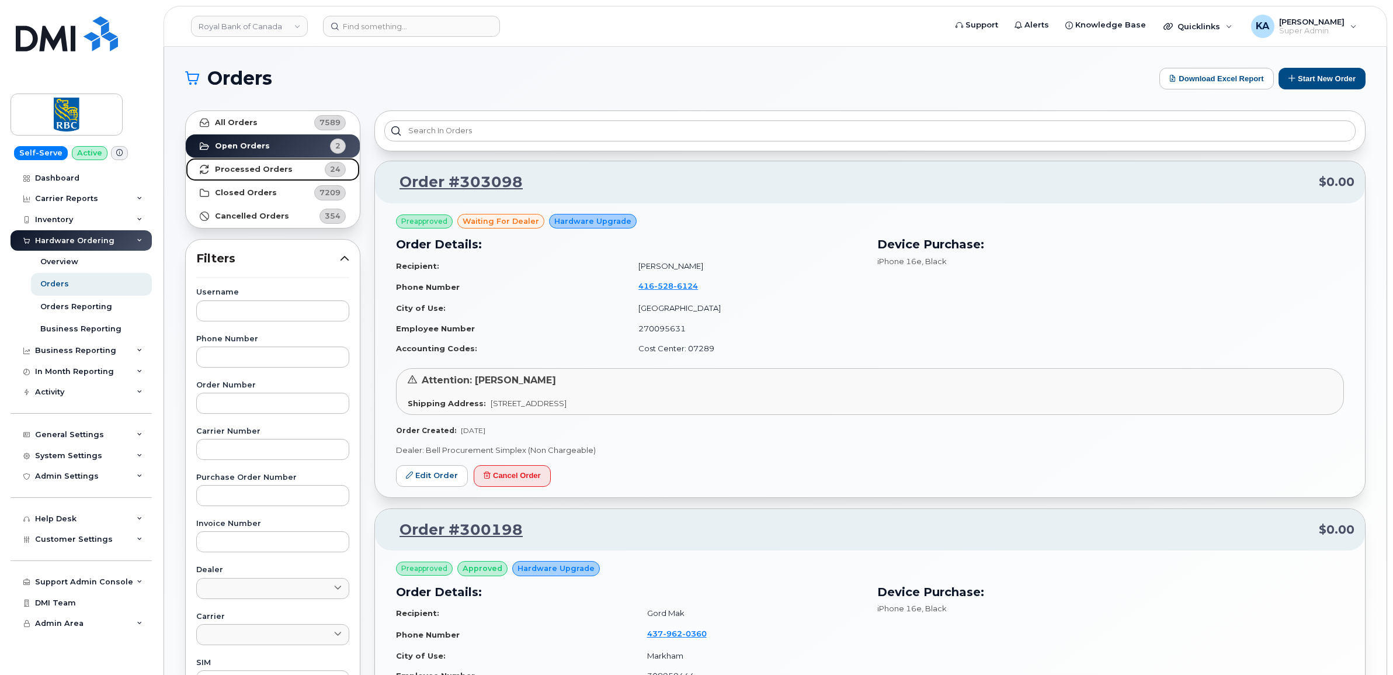
click at [281, 167] on strong "Processed Orders" at bounding box center [254, 169] width 78 height 9
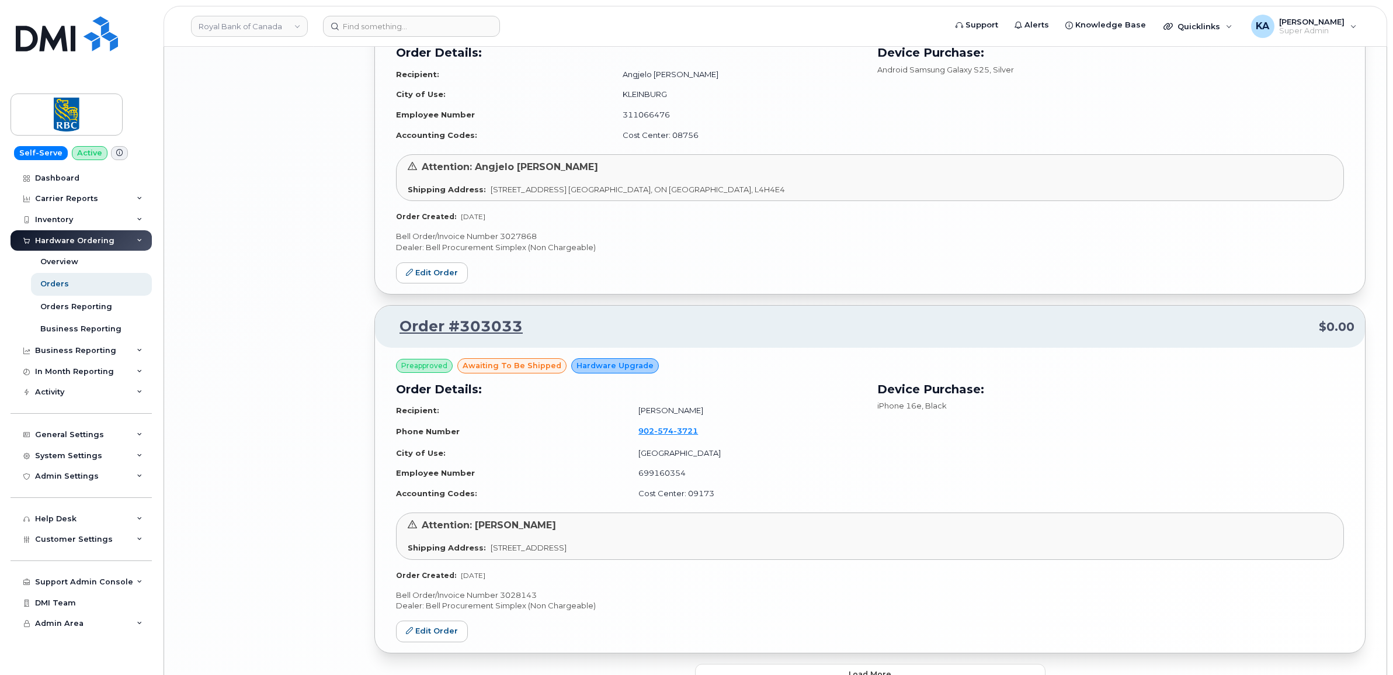
scroll to position [2287, 0]
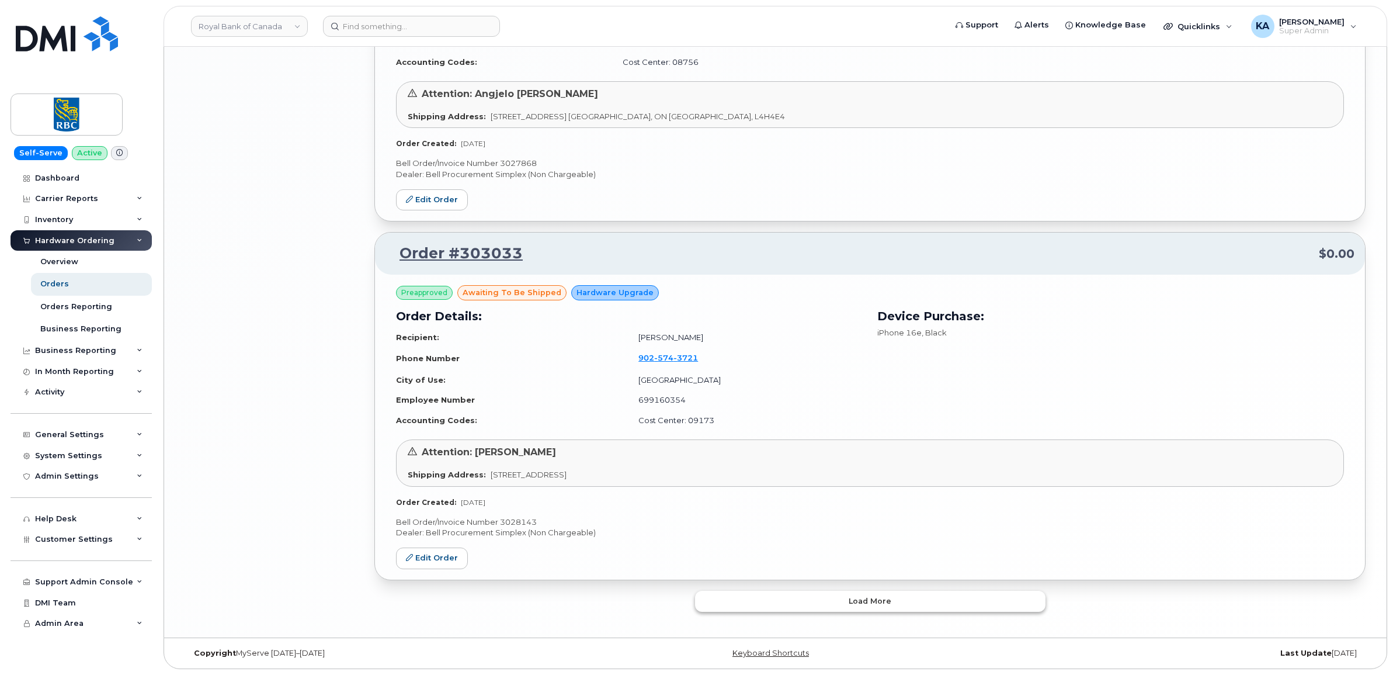
click at [763, 603] on button "Load more" at bounding box center [870, 600] width 350 height 21
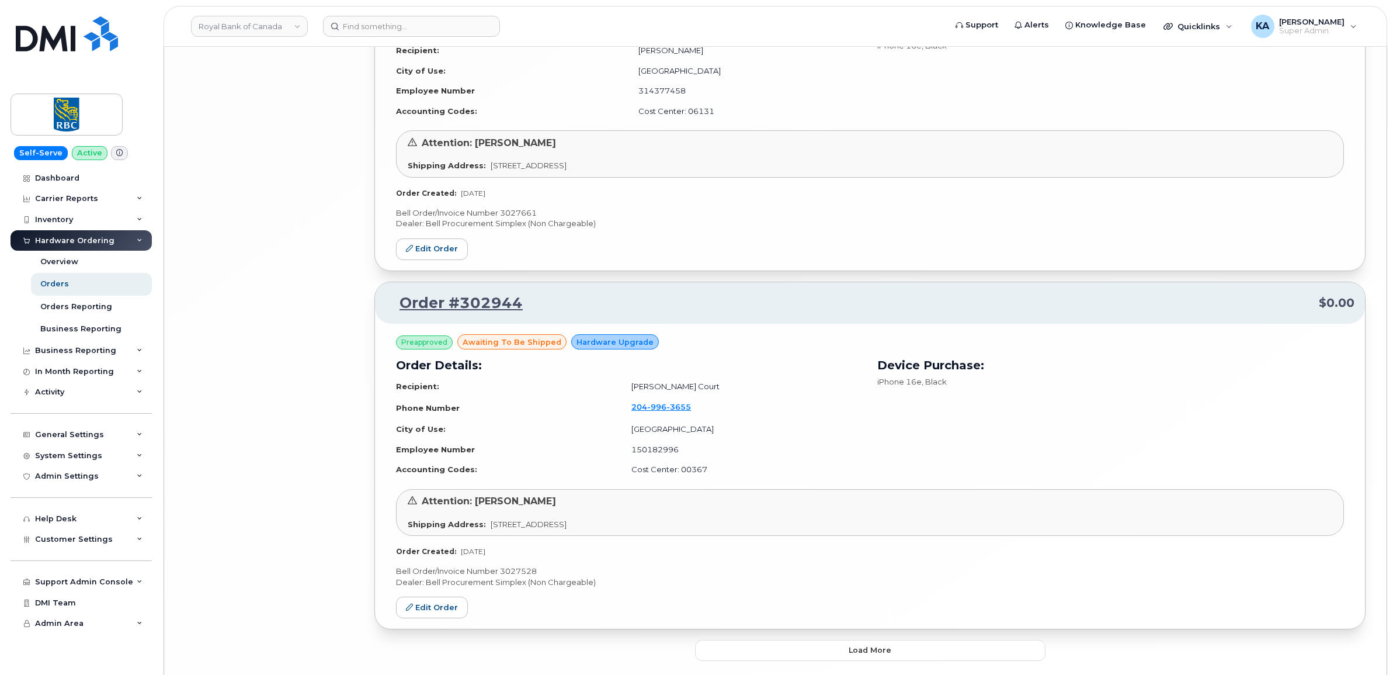
scroll to position [5023, 0]
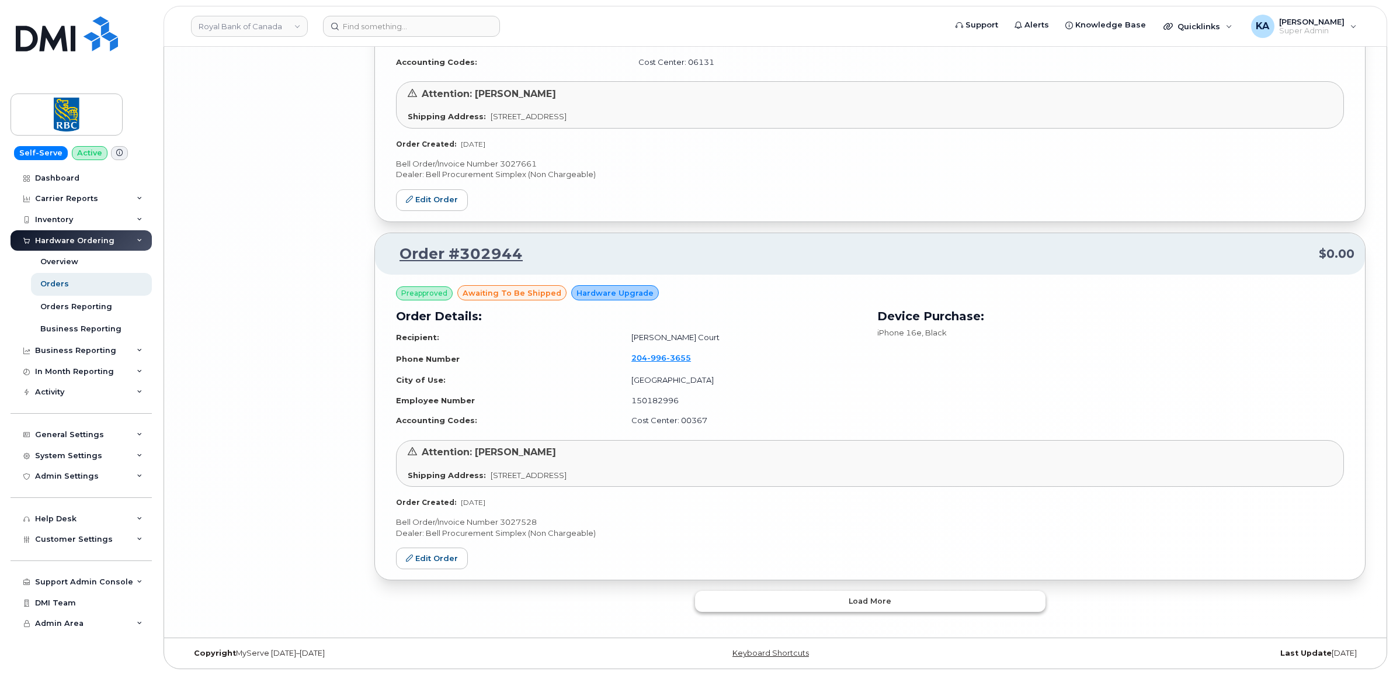
click at [723, 599] on button "Load more" at bounding box center [870, 600] width 350 height 21
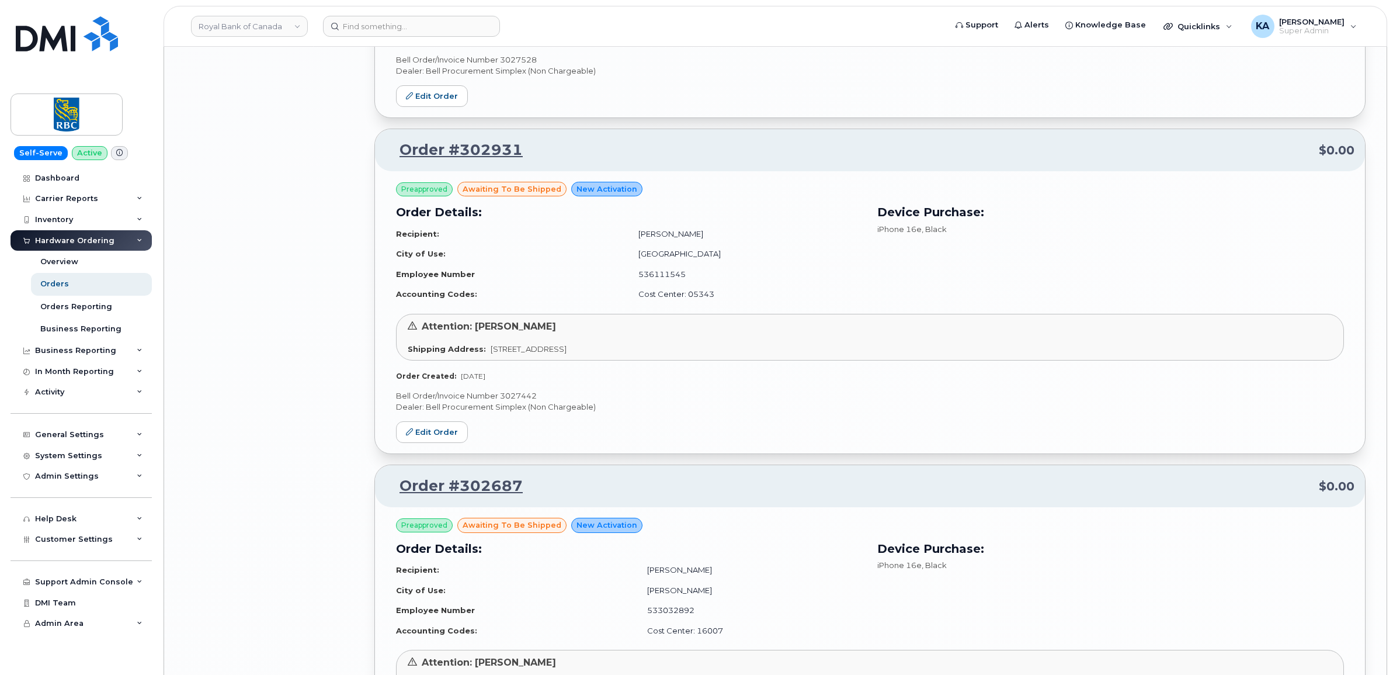
scroll to position [5461, 0]
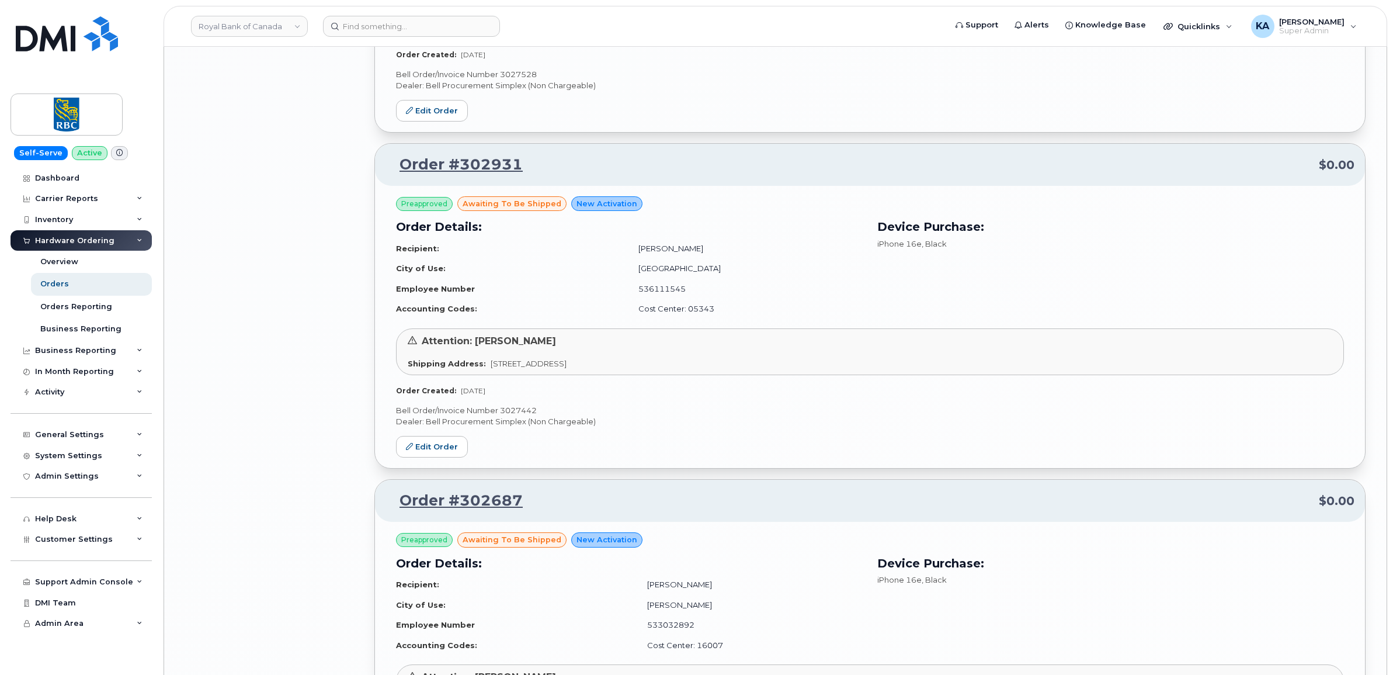
click at [514, 416] on p "Bell Order/Invoice Number 3027442" at bounding box center [870, 410] width 948 height 11
click at [513, 416] on p "Bell Order/Invoice Number 3027442" at bounding box center [870, 410] width 948 height 11
copy p "3027442"
click at [430, 451] on link "Edit Order" at bounding box center [432, 447] width 72 height 22
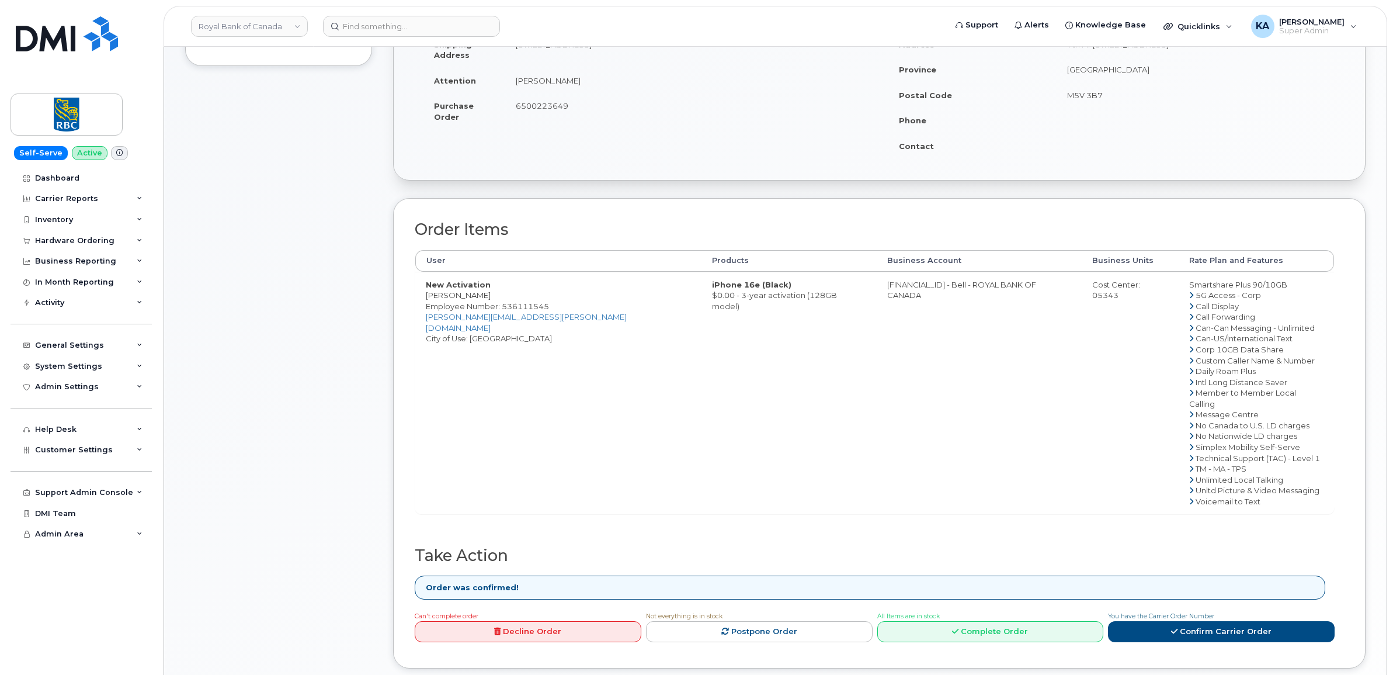
scroll to position [292, 0]
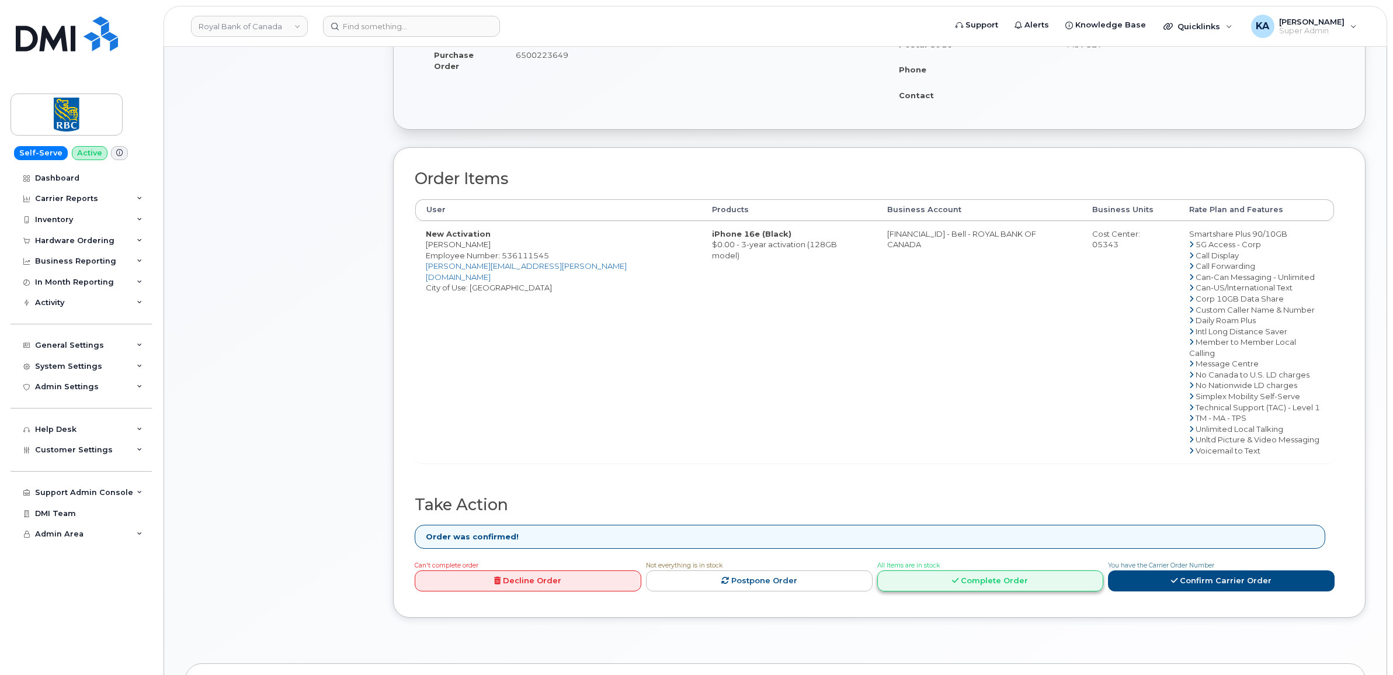
click at [958, 576] on icon at bounding box center [955, 580] width 6 height 8
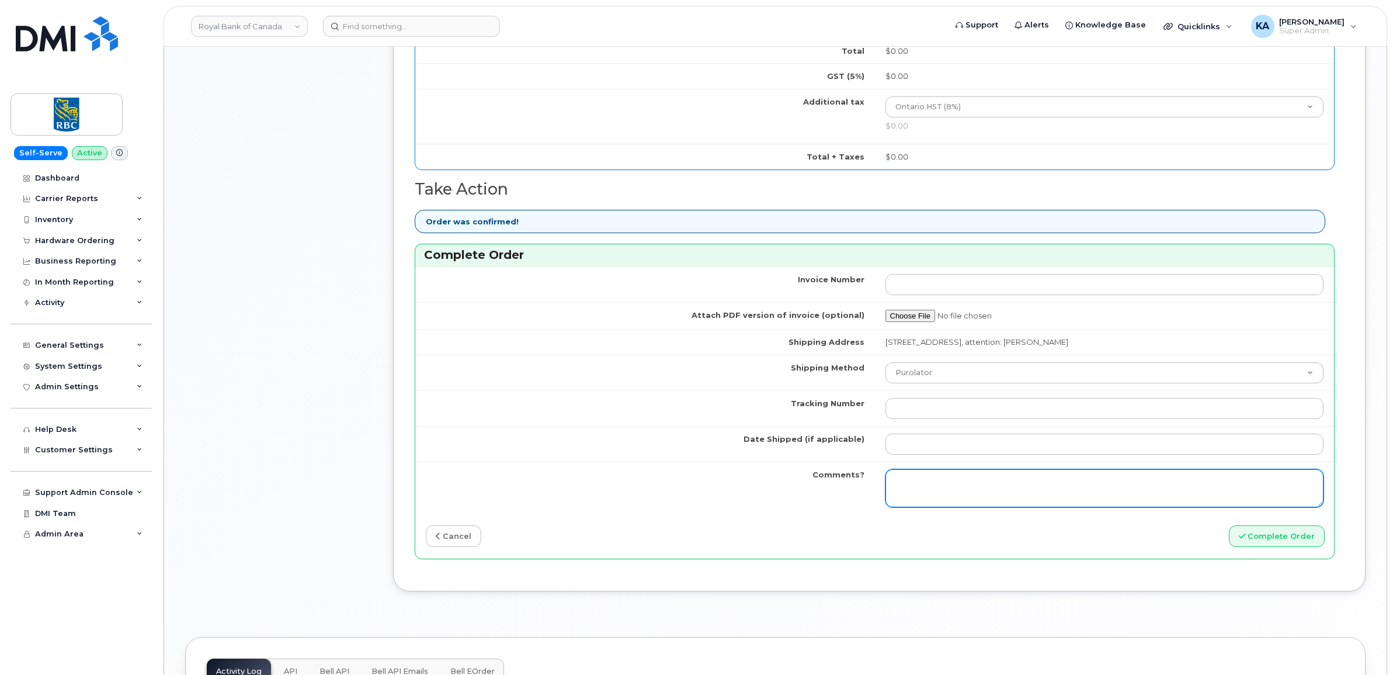
scroll to position [803, 0]
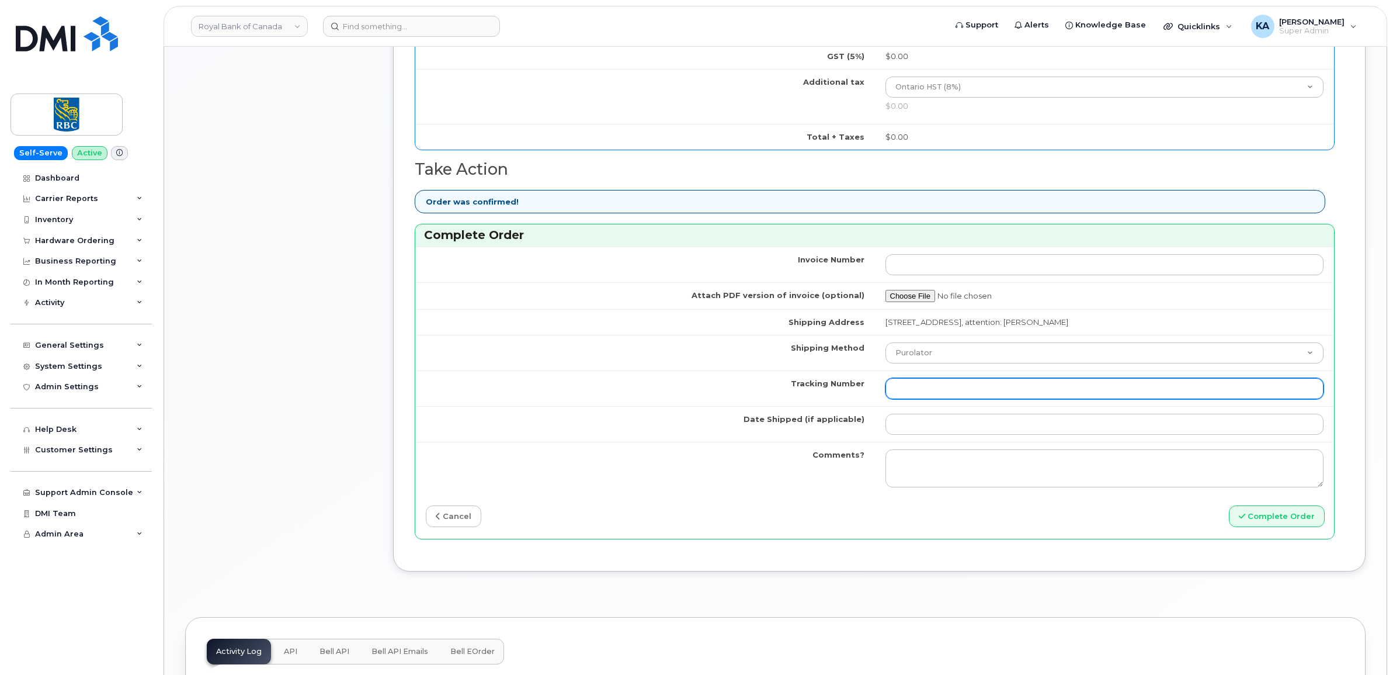
click at [993, 391] on input "Tracking Number" at bounding box center [1104, 388] width 439 height 21
paste input "520097911694"
type input "520097911694"
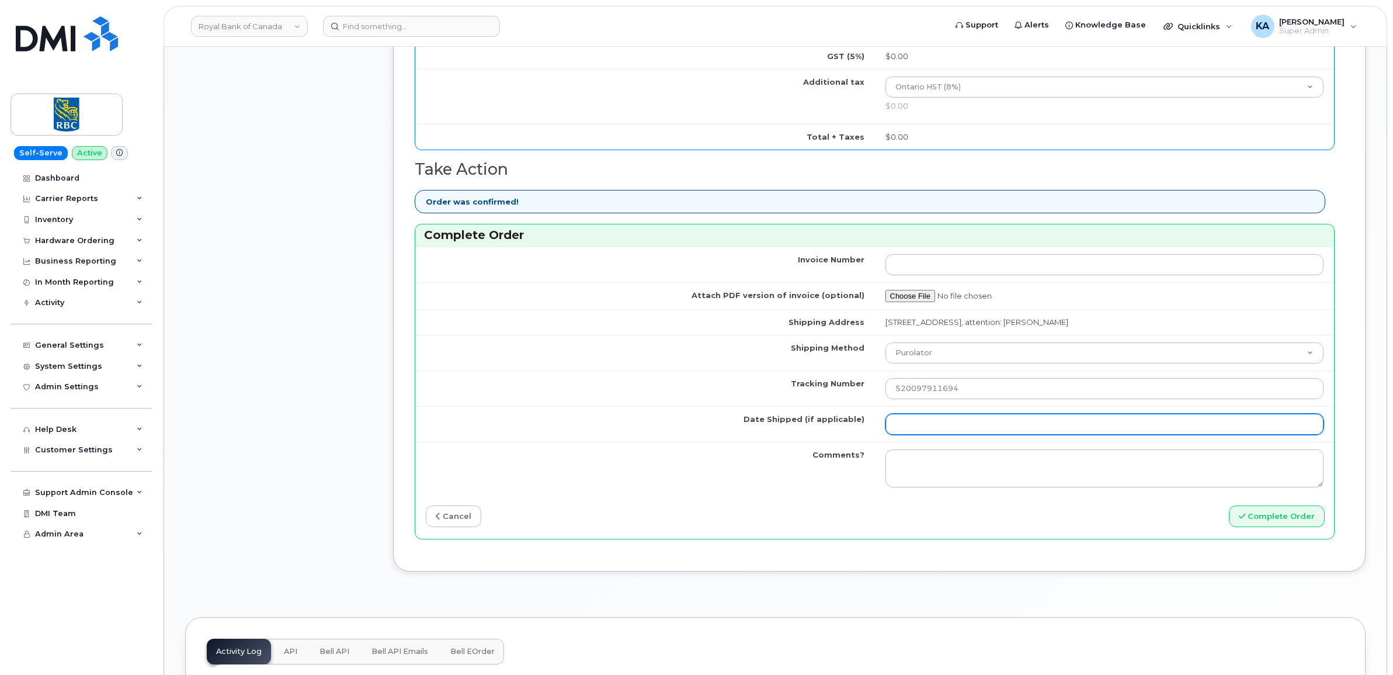
click at [956, 431] on input "Date Shipped (if applicable)" at bounding box center [1104, 423] width 439 height 21
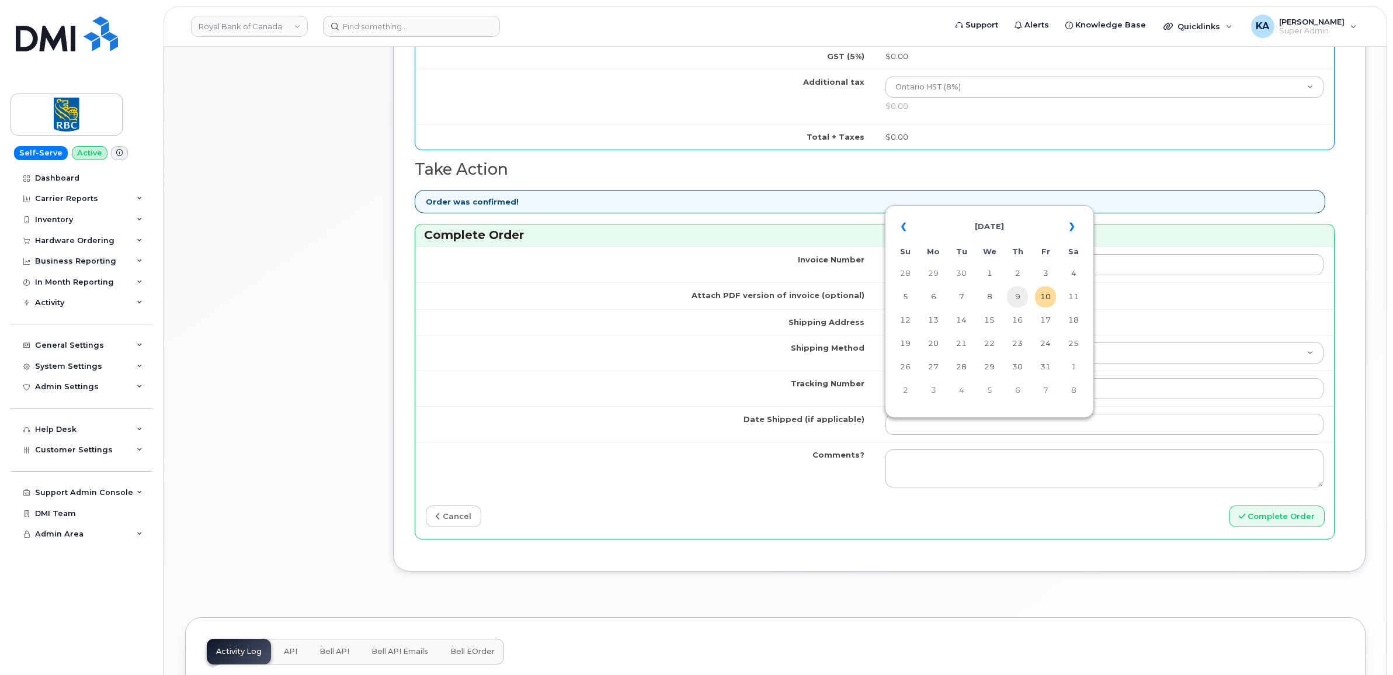
click at [1019, 296] on td "9" at bounding box center [1017, 296] width 21 height 21
type input "[DATE]"
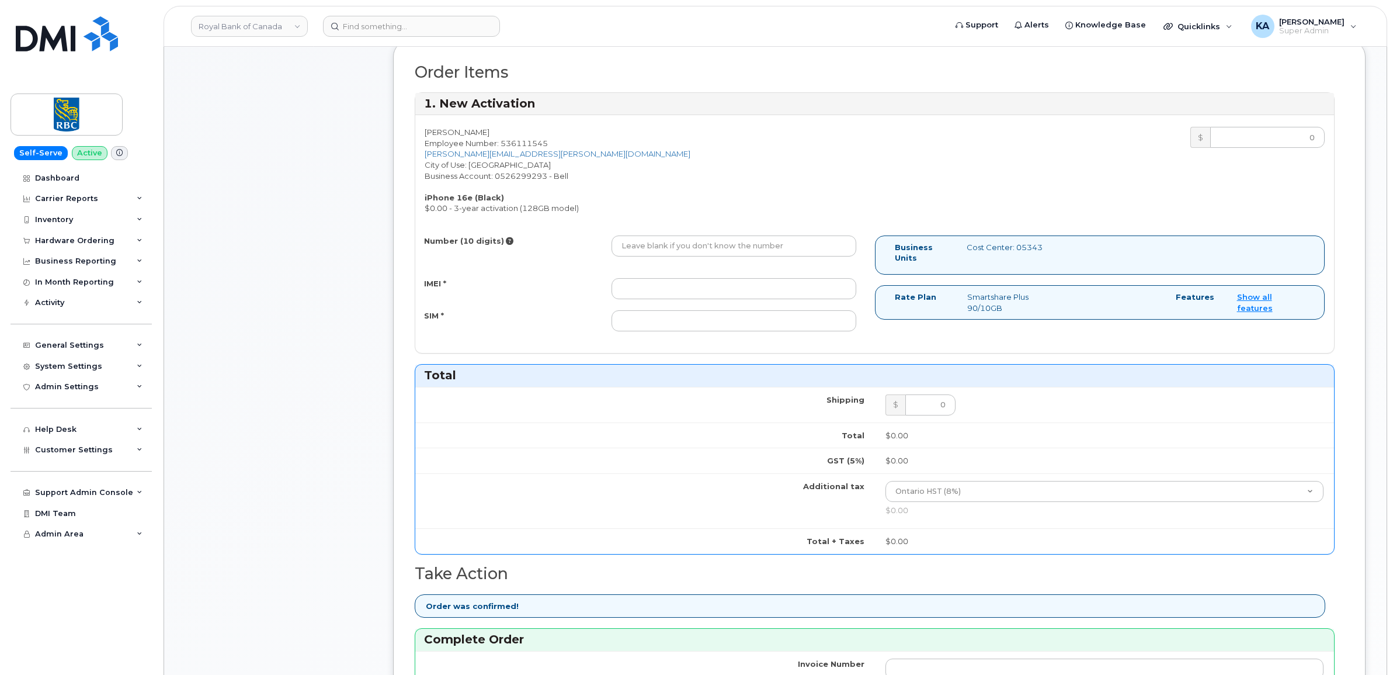
scroll to position [365, 0]
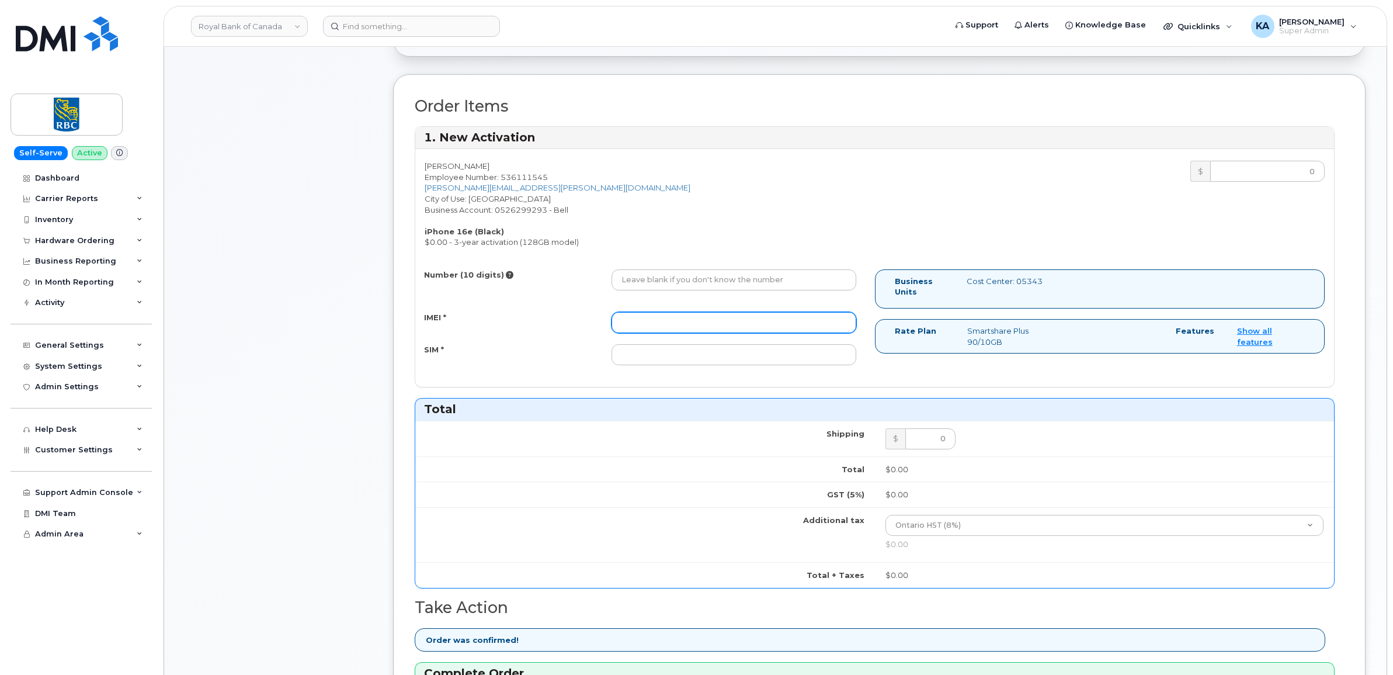
click at [772, 324] on input "IMEI *" at bounding box center [733, 322] width 245 height 21
paste input "354216331328645"
type input "354216331328645"
click at [708, 283] on input "Number (10 digits)" at bounding box center [733, 279] width 245 height 21
paste input "4167090152"
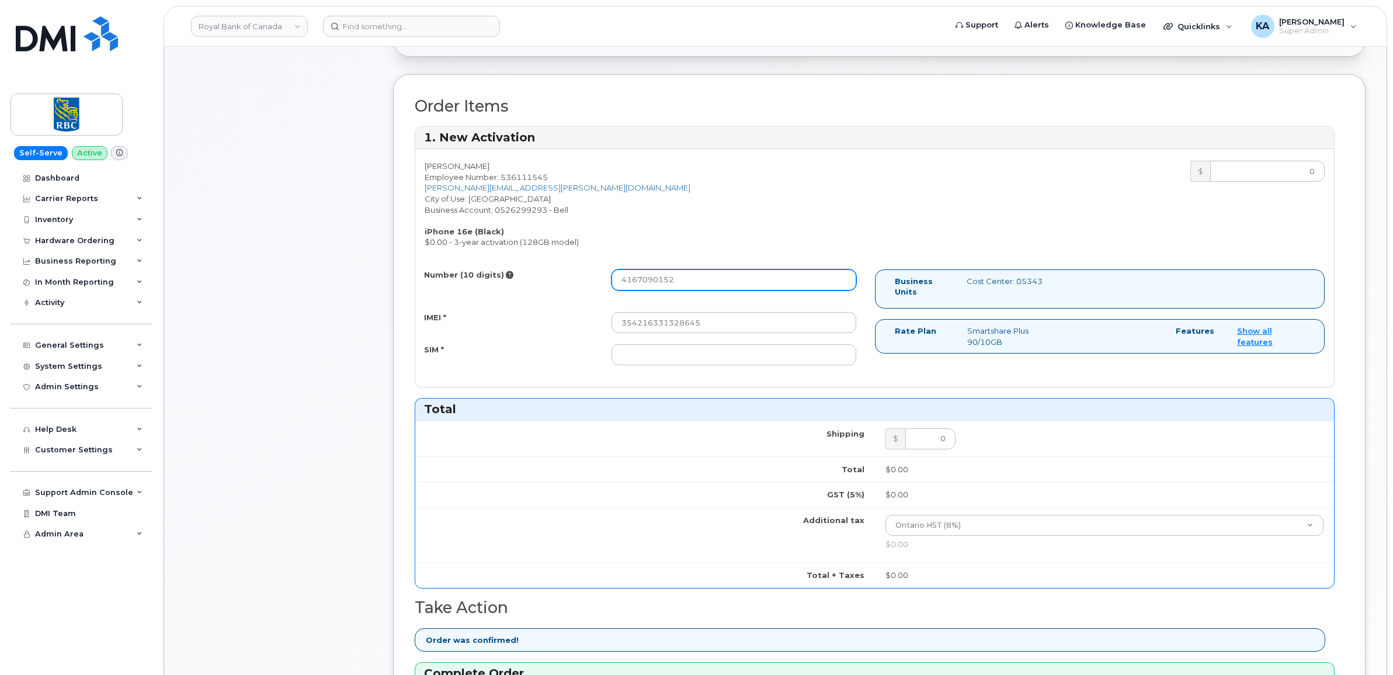
type input "4167090152"
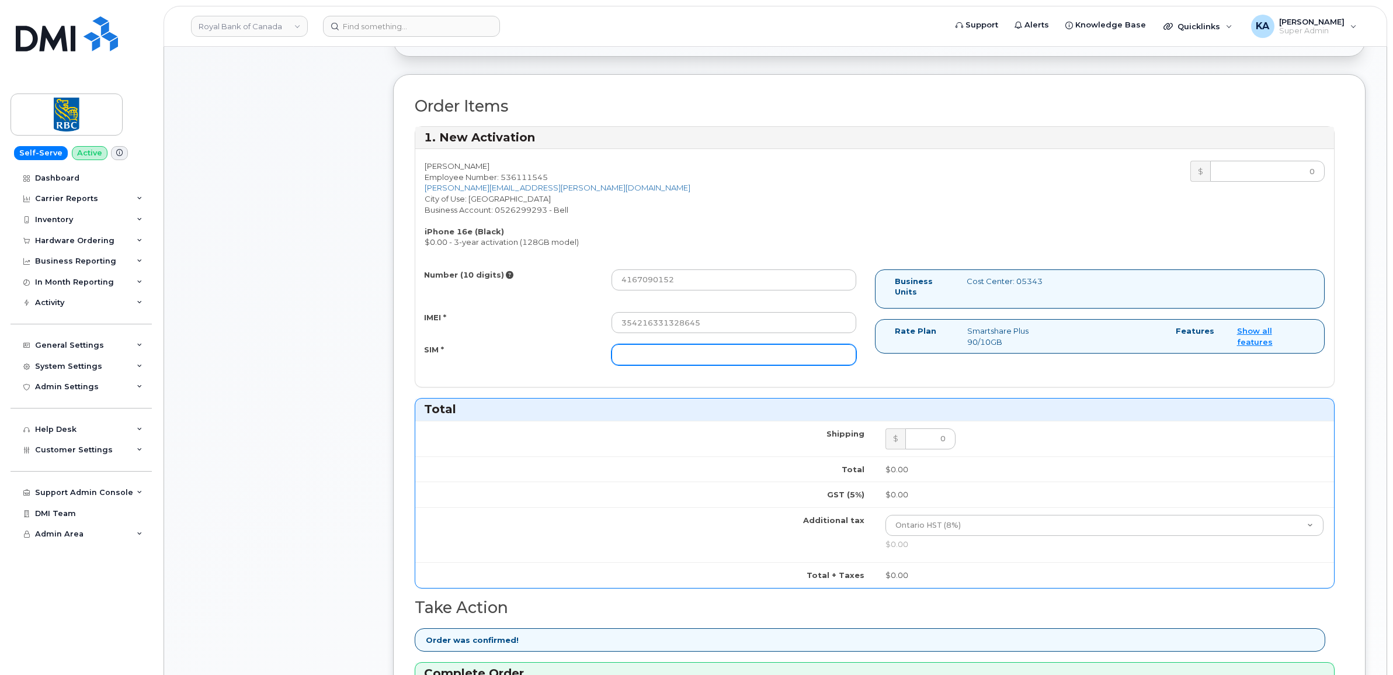
click at [673, 355] on input "SIM *" at bounding box center [733, 354] width 245 height 21
paste input "89302610207413897999"
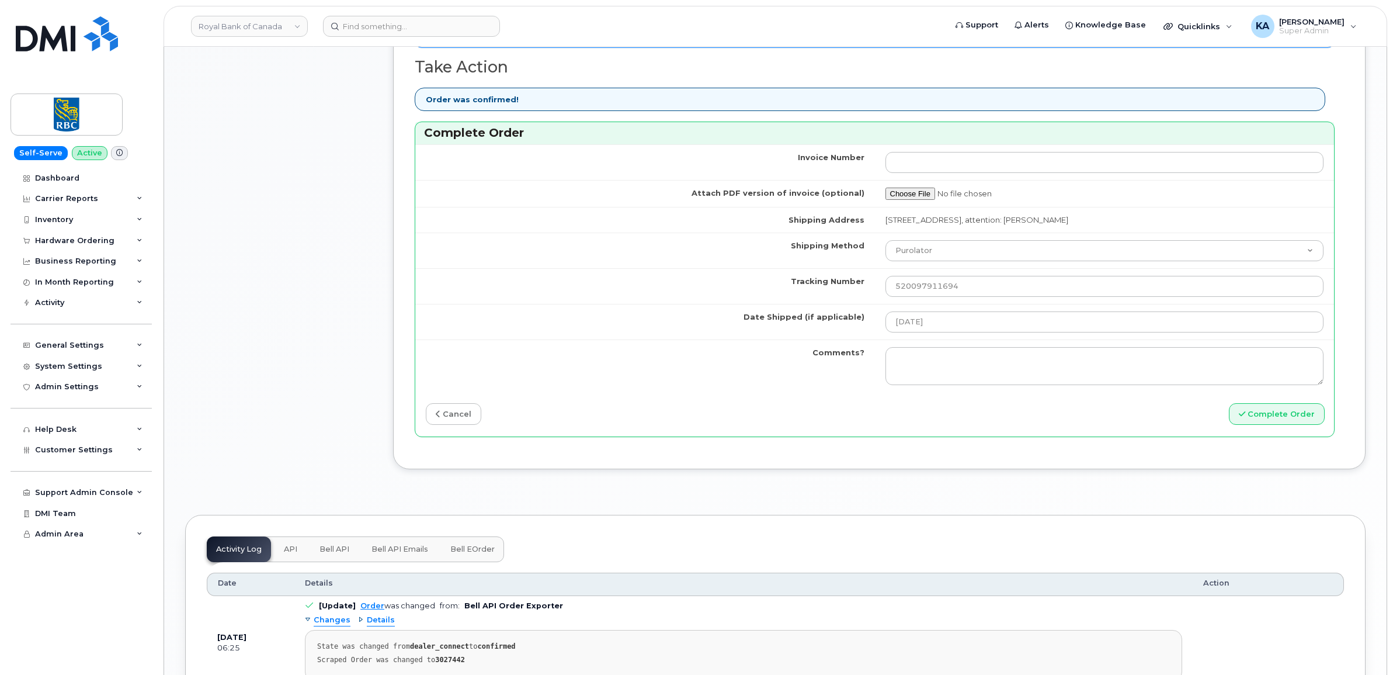
scroll to position [949, 0]
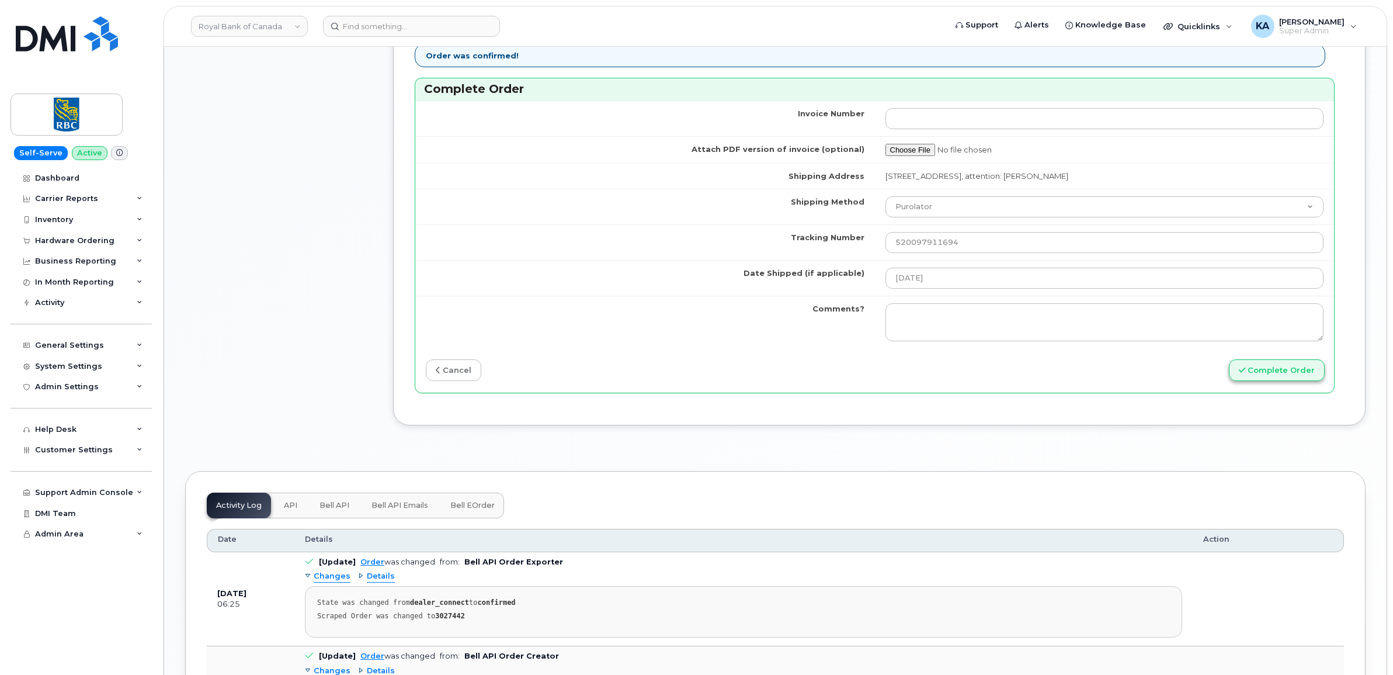
type input "89302610207413897999"
click at [1256, 375] on button "Complete Order" at bounding box center [1277, 370] width 96 height 22
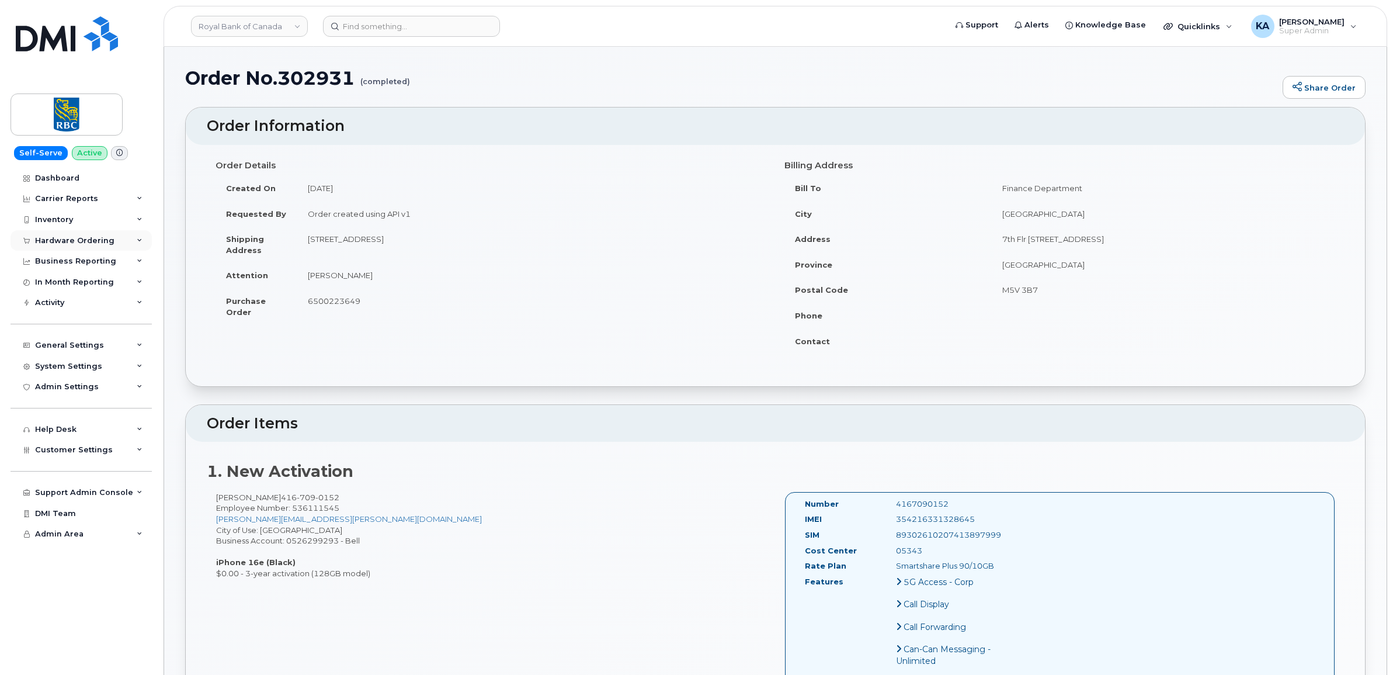
click at [79, 238] on div "Hardware Ordering" at bounding box center [74, 240] width 79 height 9
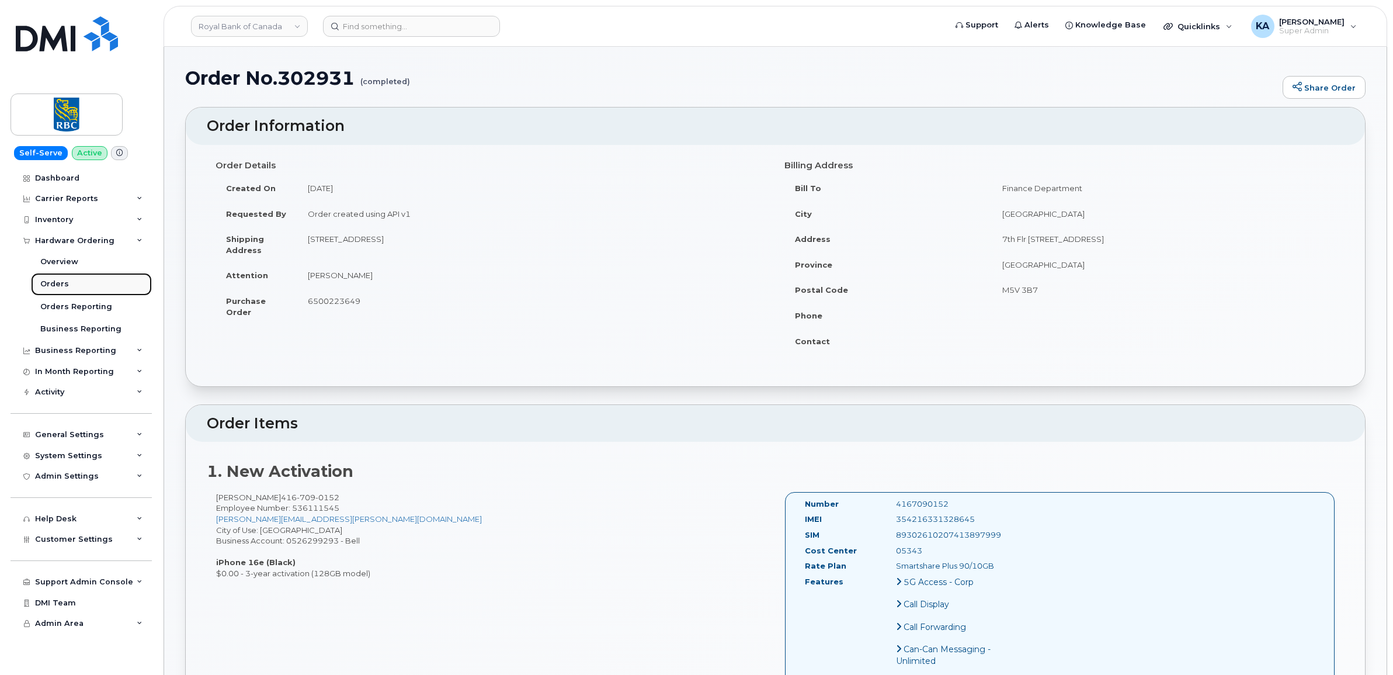
click at [42, 281] on div "Orders" at bounding box center [54, 284] width 29 height 11
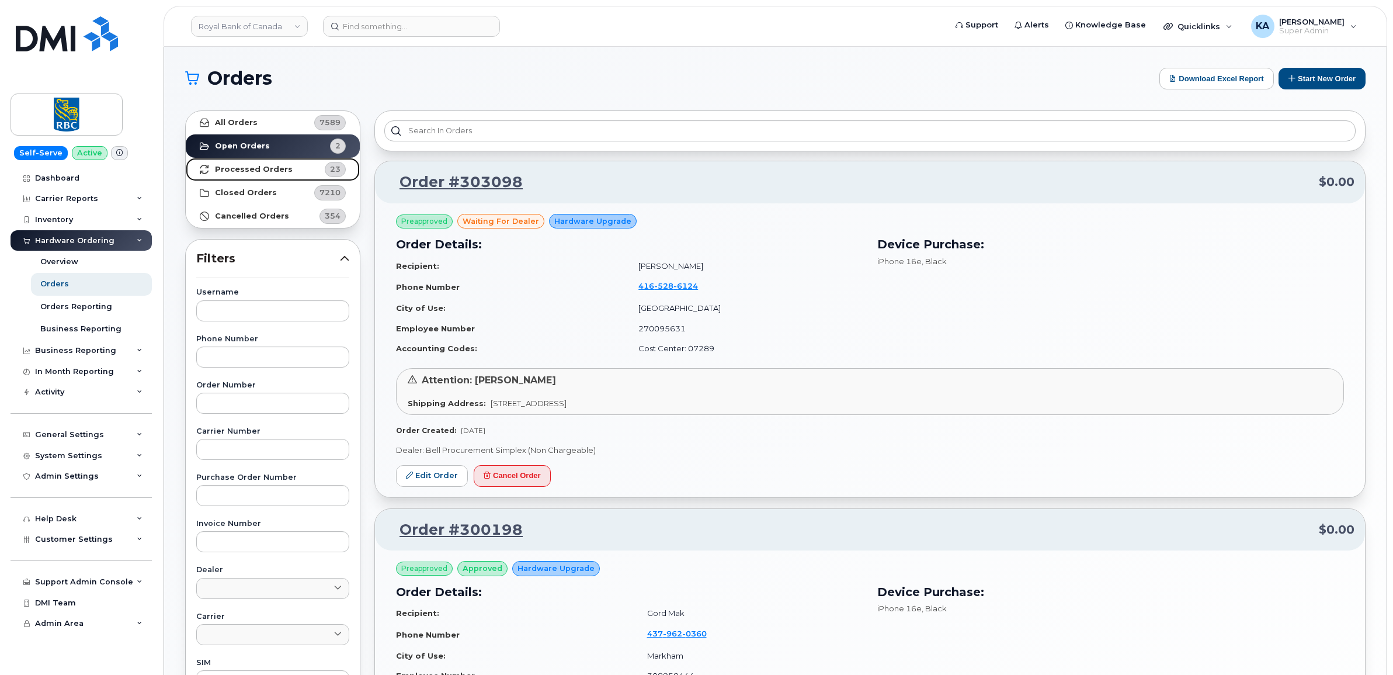
click at [252, 167] on strong "Processed Orders" at bounding box center [254, 169] width 78 height 9
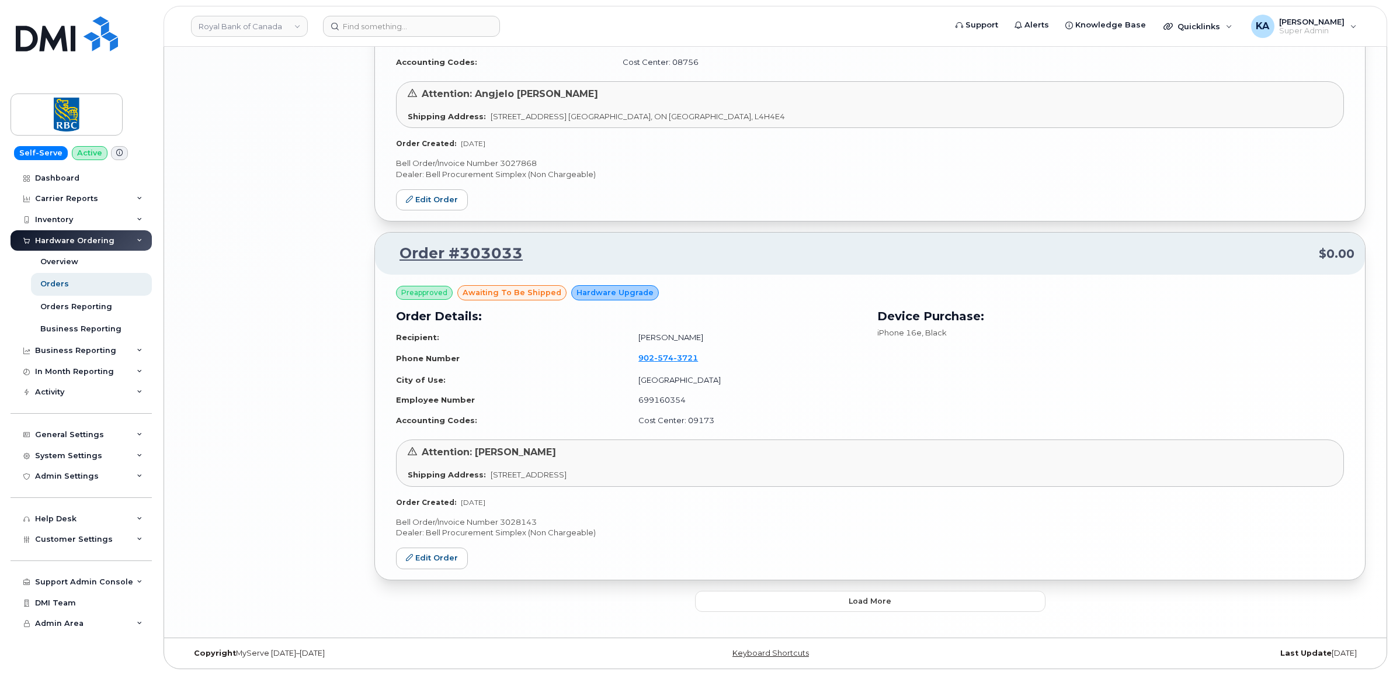
scroll to position [2287, 0]
click at [771, 606] on button "Load more" at bounding box center [870, 600] width 350 height 21
click at [799, 595] on button "Load more" at bounding box center [870, 600] width 350 height 21
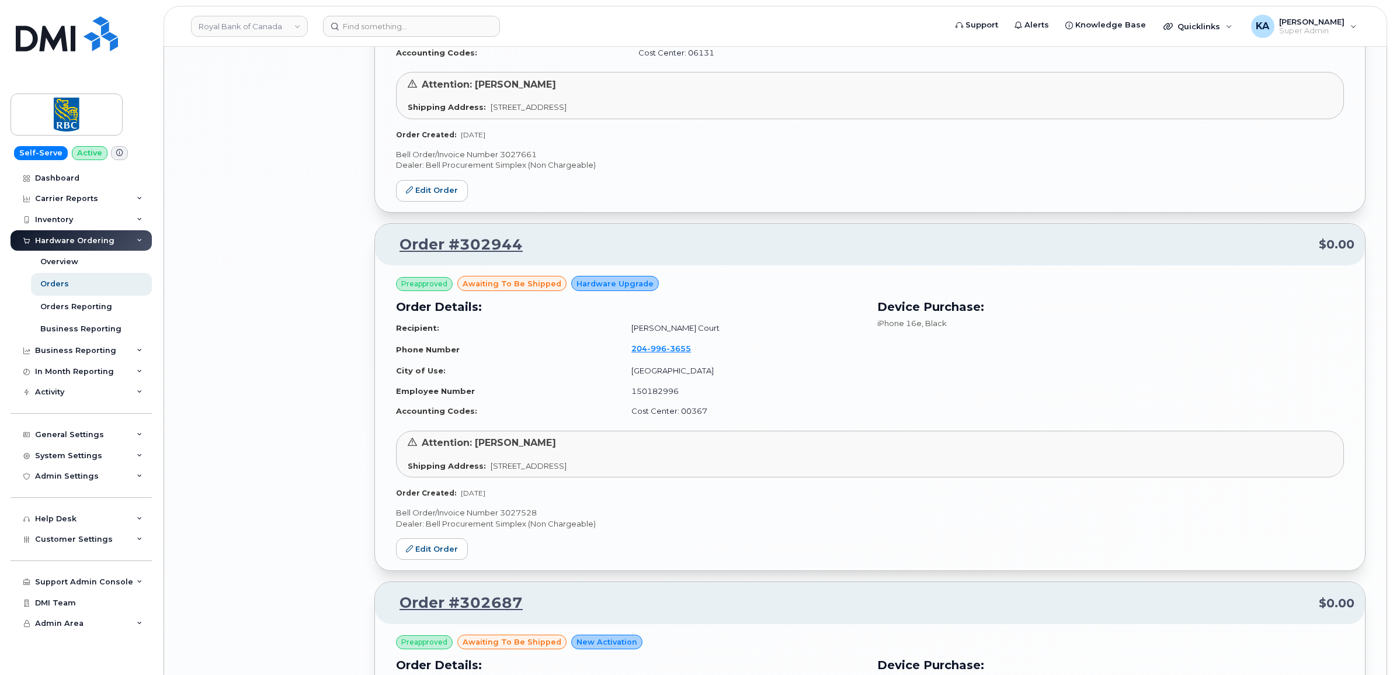
click at [521, 518] on p "Bell Order/Invoice Number 3027528" at bounding box center [870, 512] width 948 height 11
copy p "3027528"
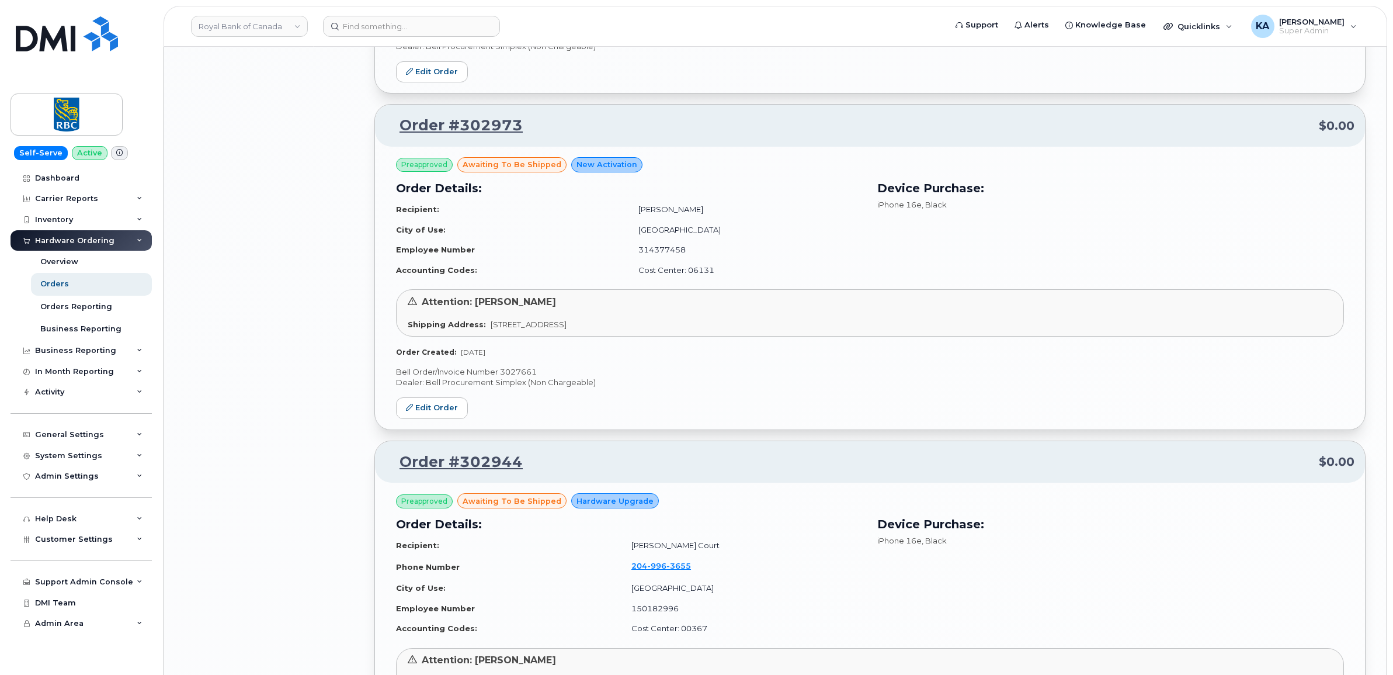
scroll to position [4804, 0]
click at [513, 377] on p "Bell Order/Invoice Number 3027661" at bounding box center [870, 373] width 948 height 11
copy p "3027661"
click at [437, 413] on link "Edit Order" at bounding box center [432, 410] width 72 height 22
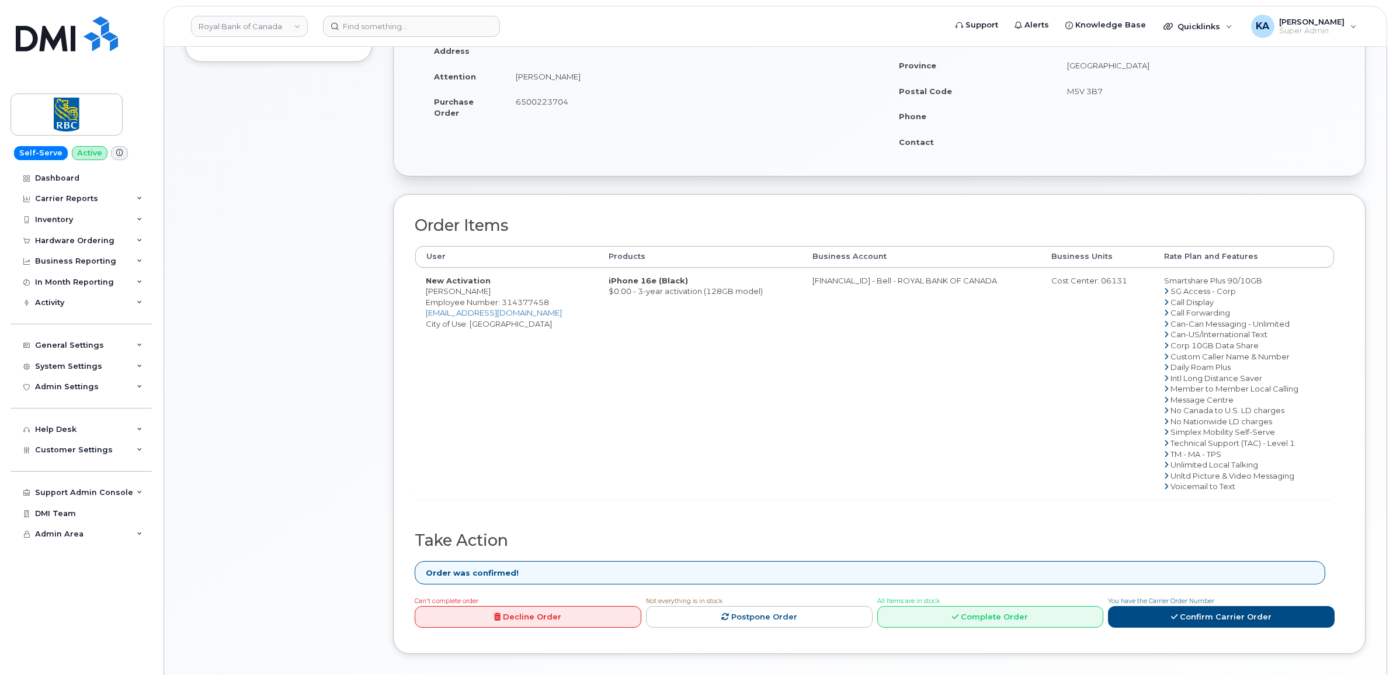
scroll to position [292, 0]
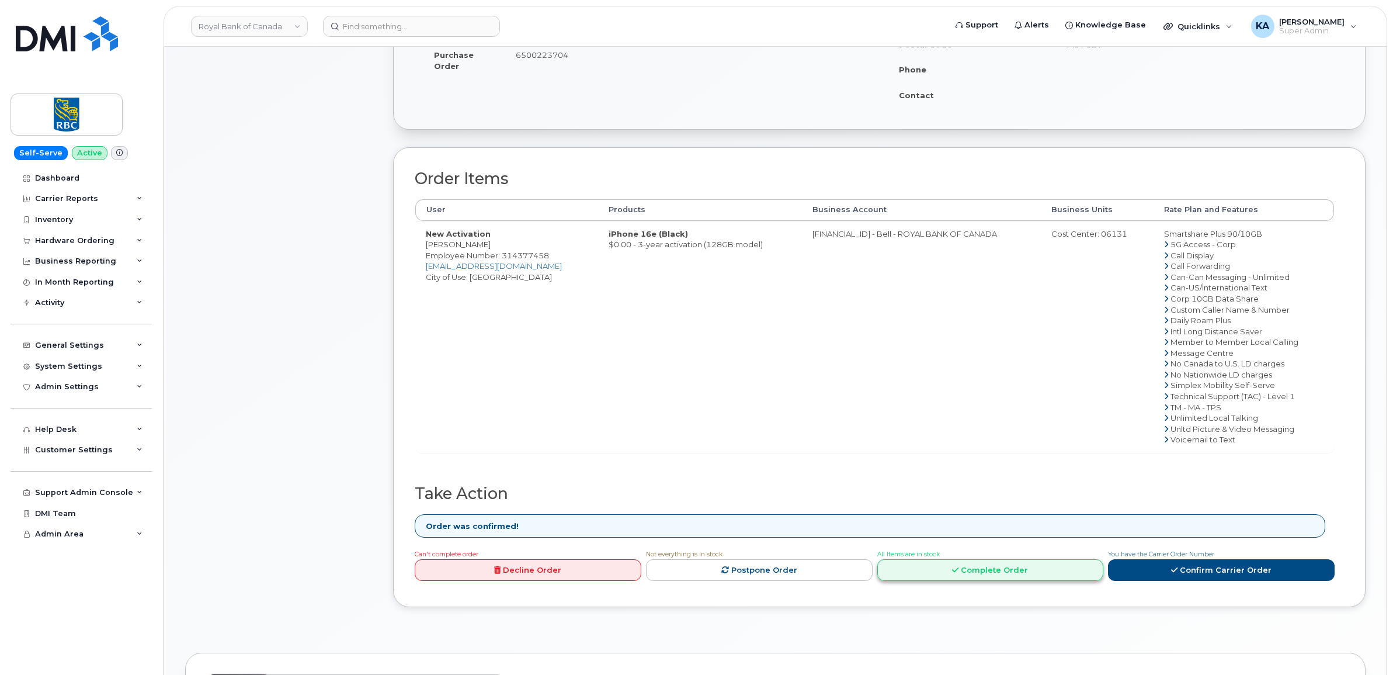
click at [1020, 570] on link "Complete Order" at bounding box center [990, 570] width 227 height 22
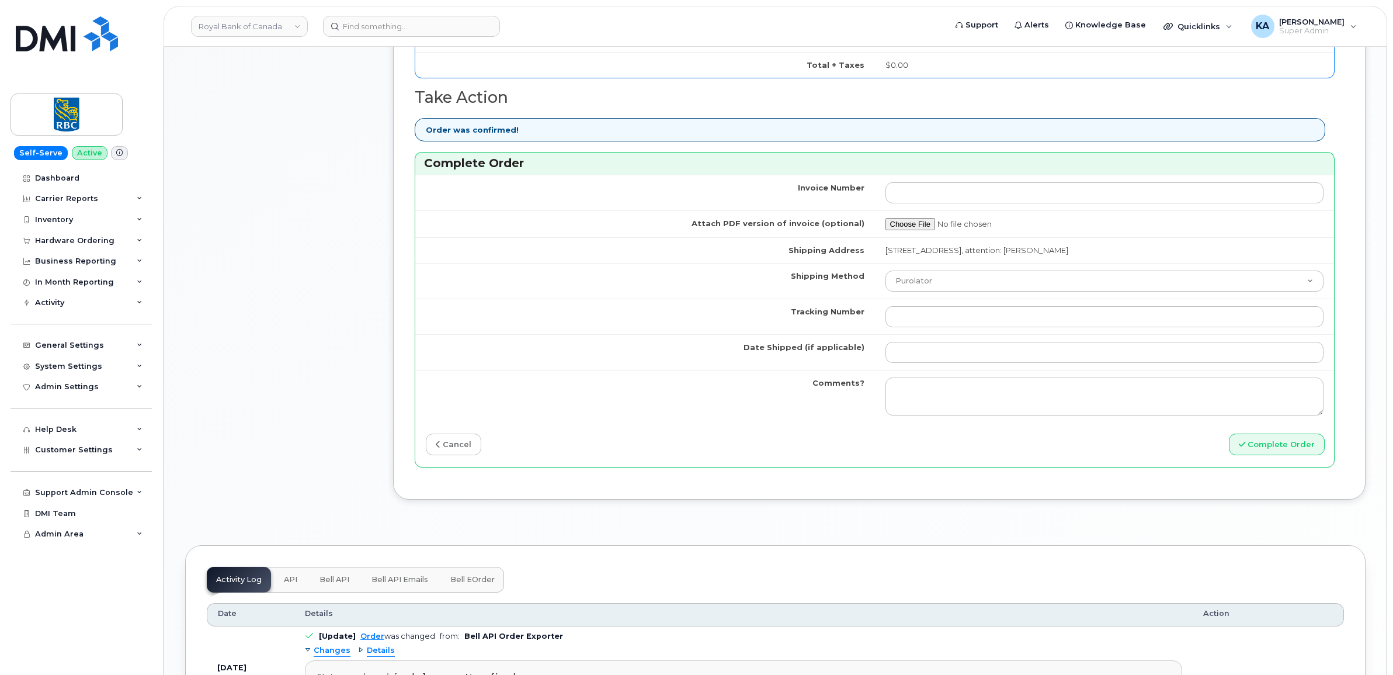
scroll to position [876, 0]
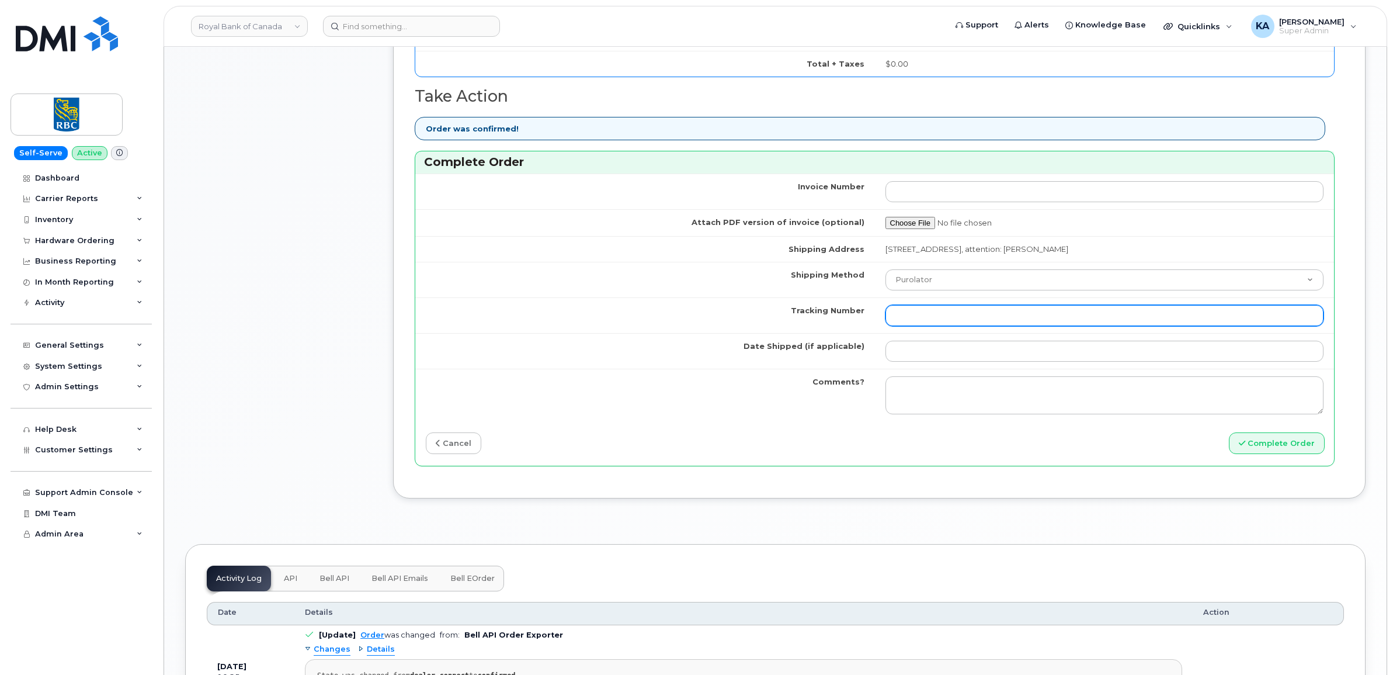
click at [952, 312] on input "Tracking Number" at bounding box center [1104, 315] width 439 height 21
paste input "520097889429"
type input "520097889429"
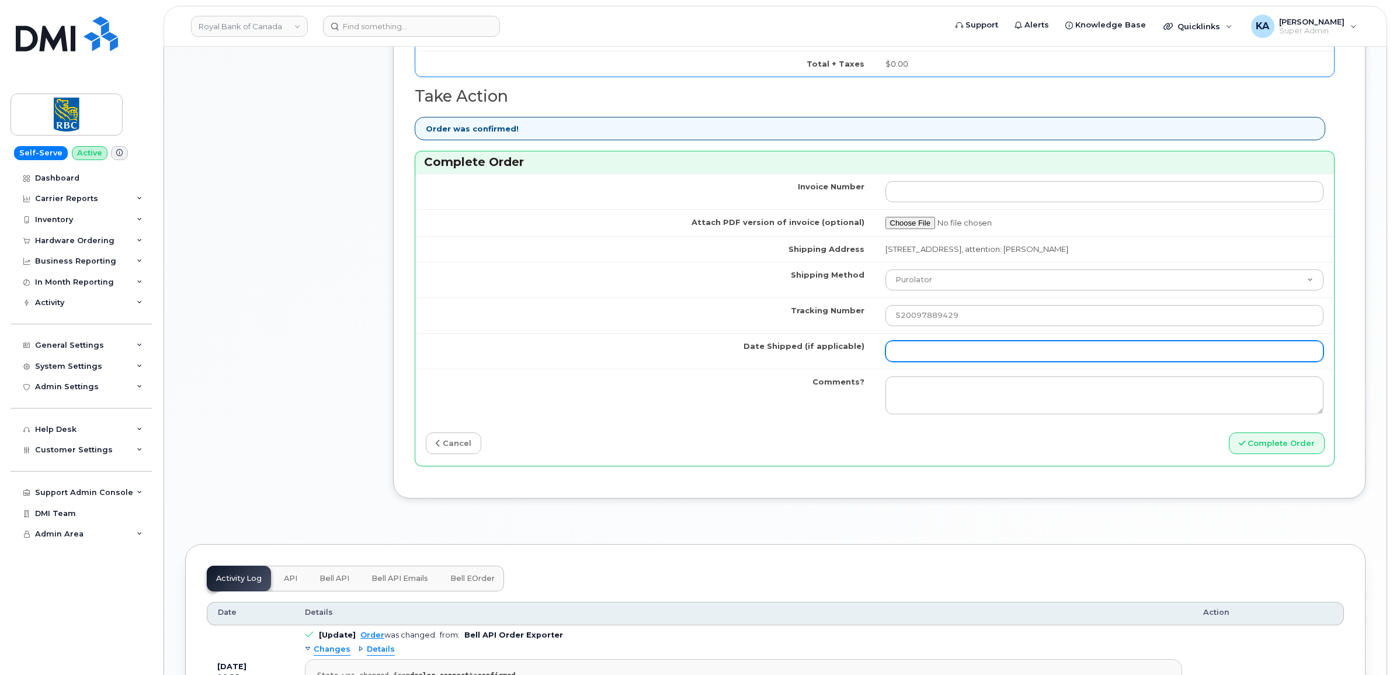
click at [940, 355] on input "Date Shipped (if applicable)" at bounding box center [1104, 350] width 439 height 21
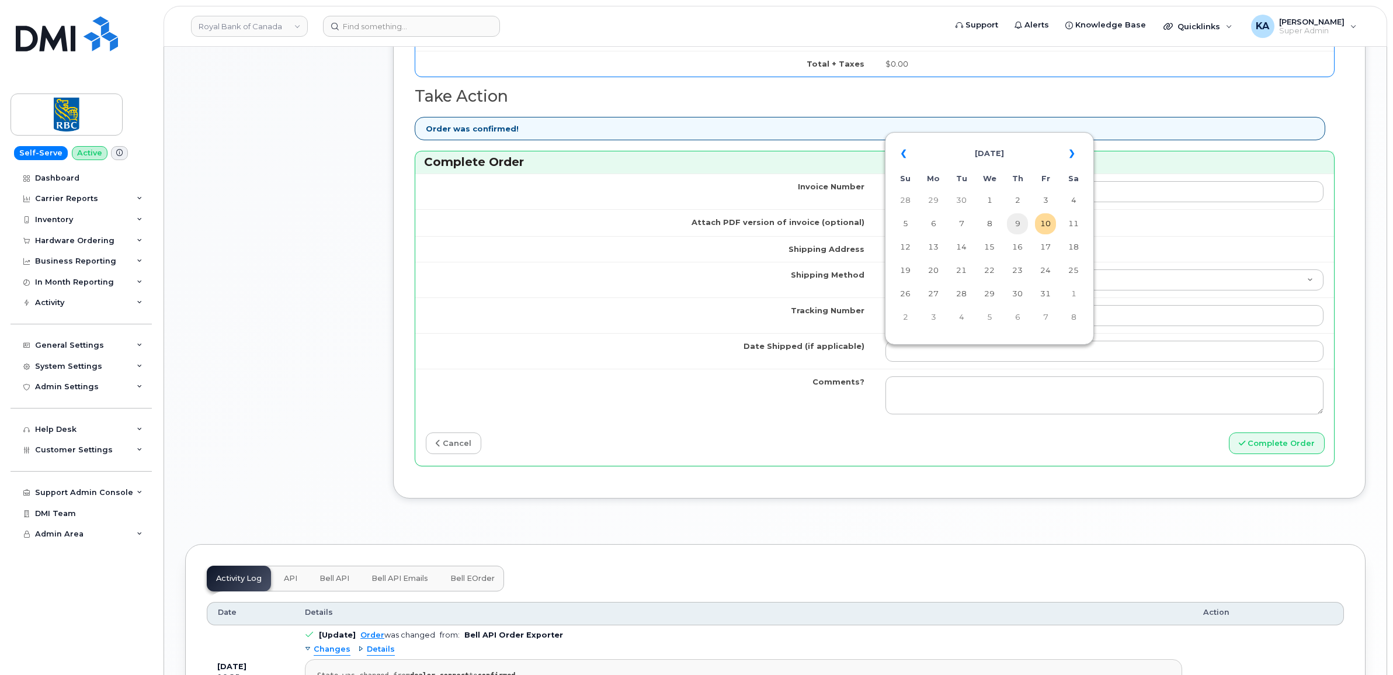
click at [1020, 220] on td "9" at bounding box center [1017, 223] width 21 height 21
type input "2025-10-09"
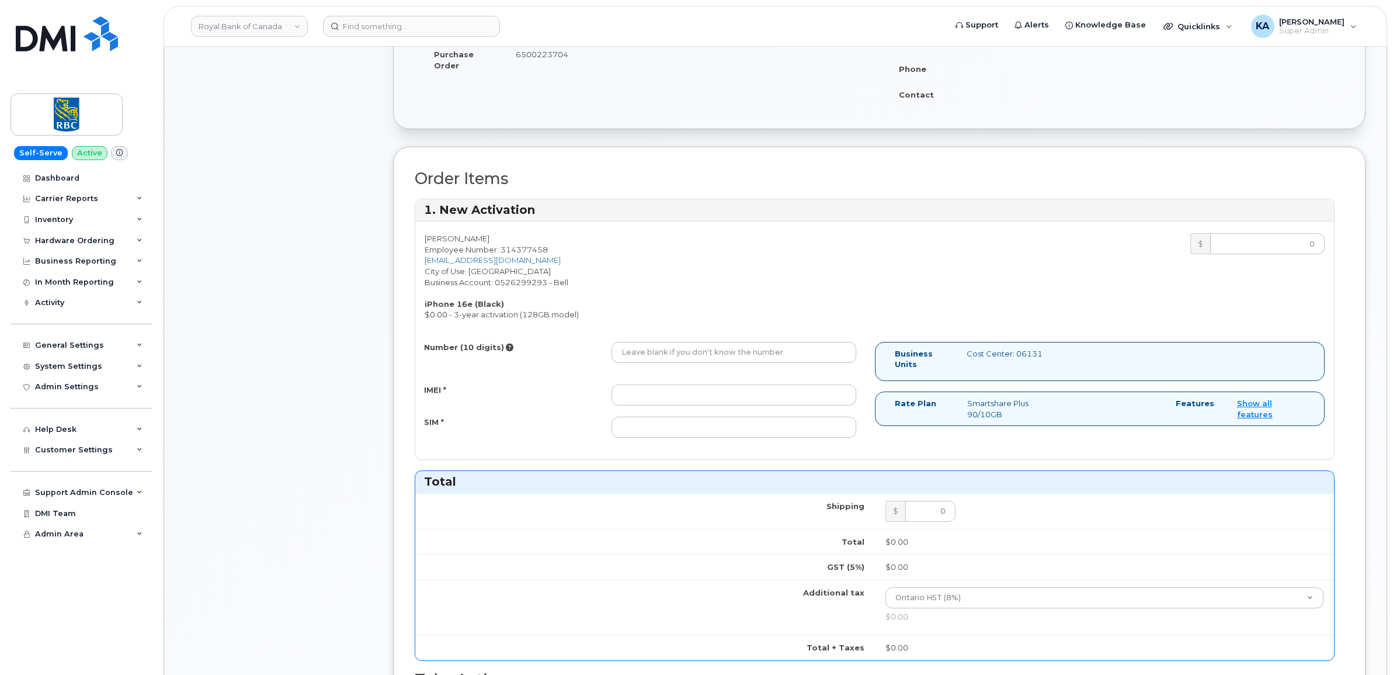
scroll to position [292, 0]
click at [722, 395] on input "IMEI *" at bounding box center [733, 395] width 245 height 21
paste input "354216331163778"
type input "354216331163778"
click at [716, 350] on input "Number (10 digits)" at bounding box center [733, 352] width 245 height 21
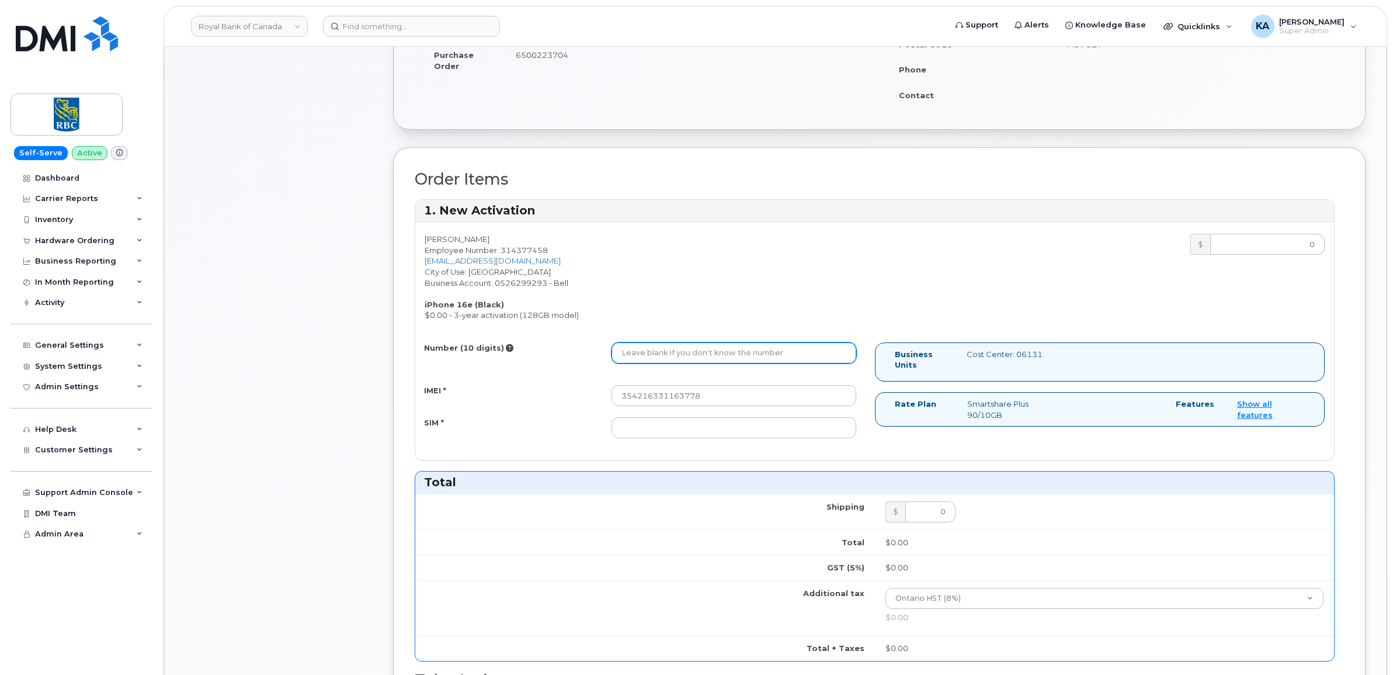
paste input "4372980133"
type input "4372980133"
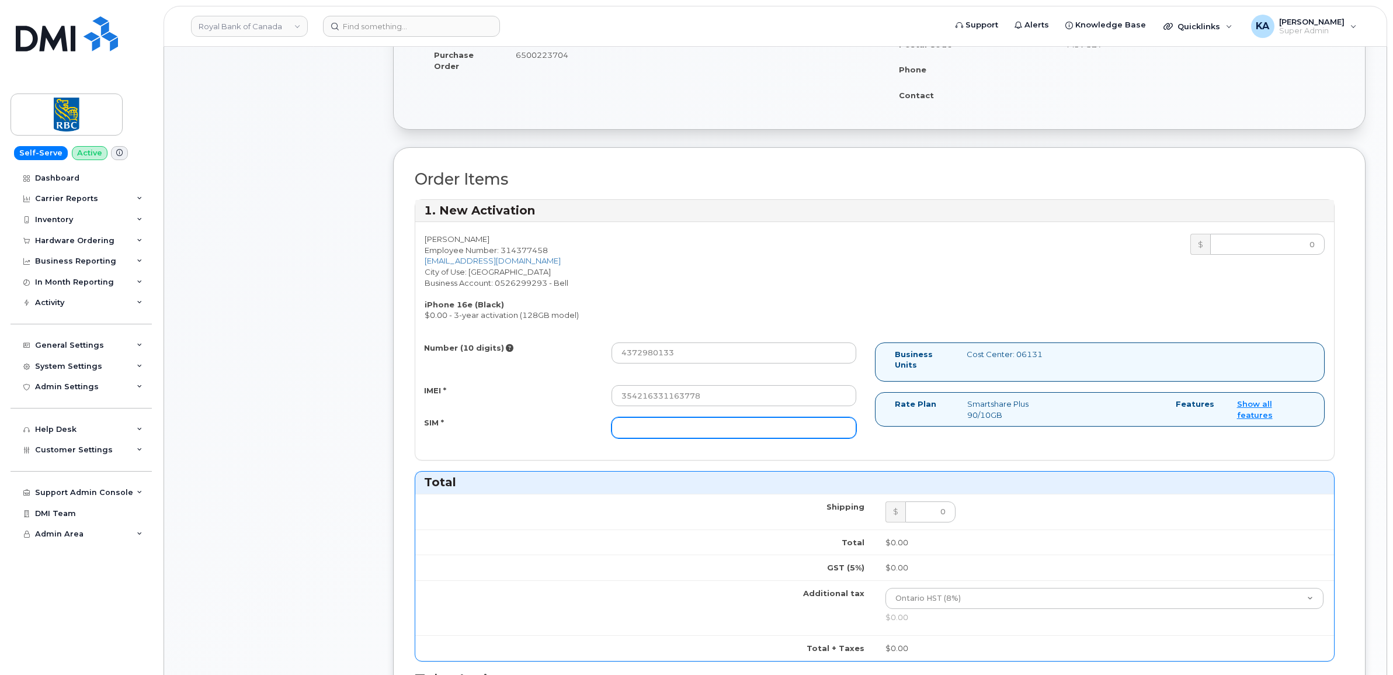
click at [808, 429] on input "SIM *" at bounding box center [733, 427] width 245 height 21
paste input "89302610207413901130"
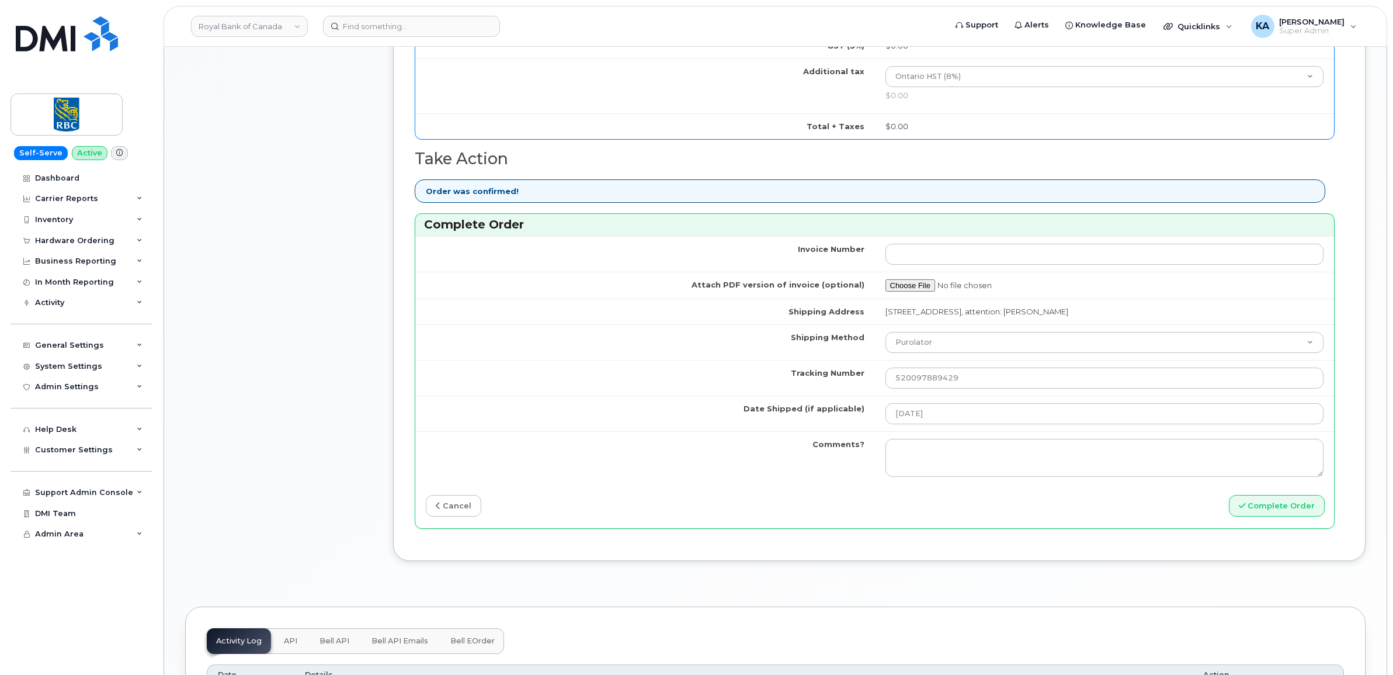
scroll to position [876, 0]
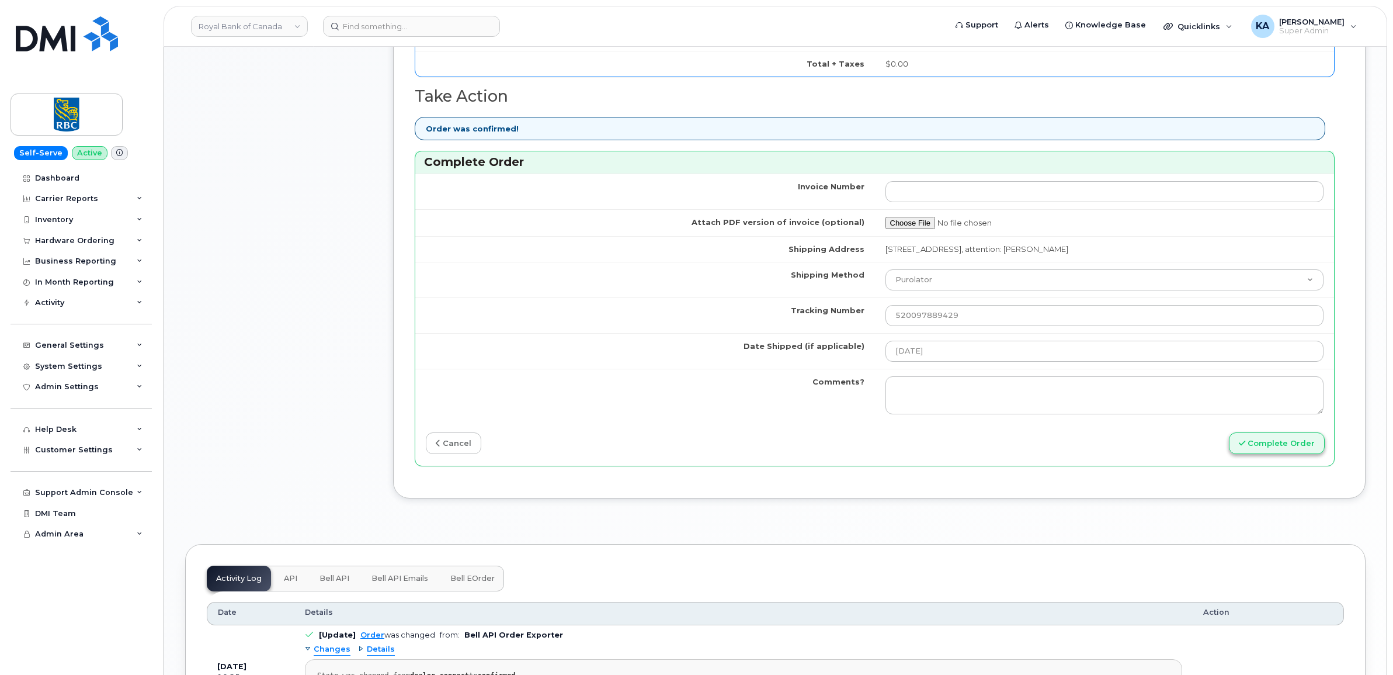
type input "89302610207413901130"
click at [1266, 440] on button "Complete Order" at bounding box center [1277, 443] width 96 height 22
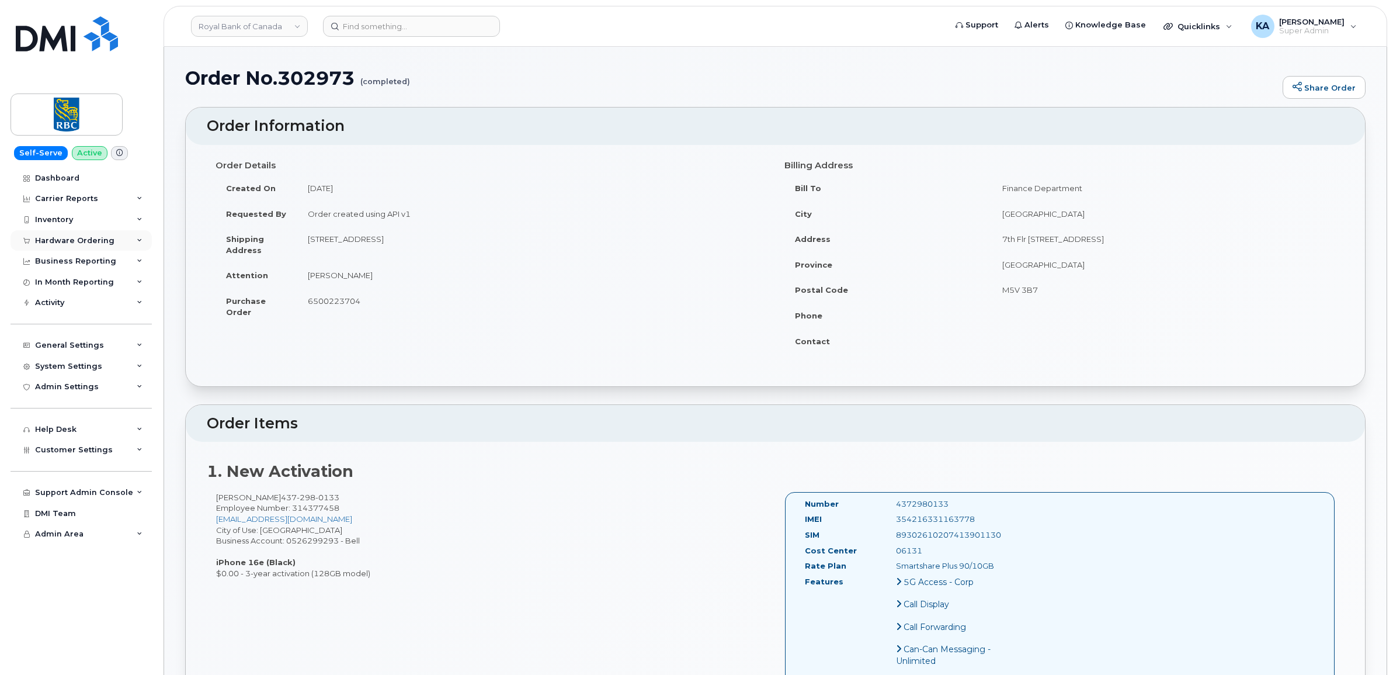
drag, startPoint x: 86, startPoint y: 237, endPoint x: 84, endPoint y: 243, distance: 6.5
click at [86, 237] on div "Hardware Ordering" at bounding box center [74, 240] width 79 height 9
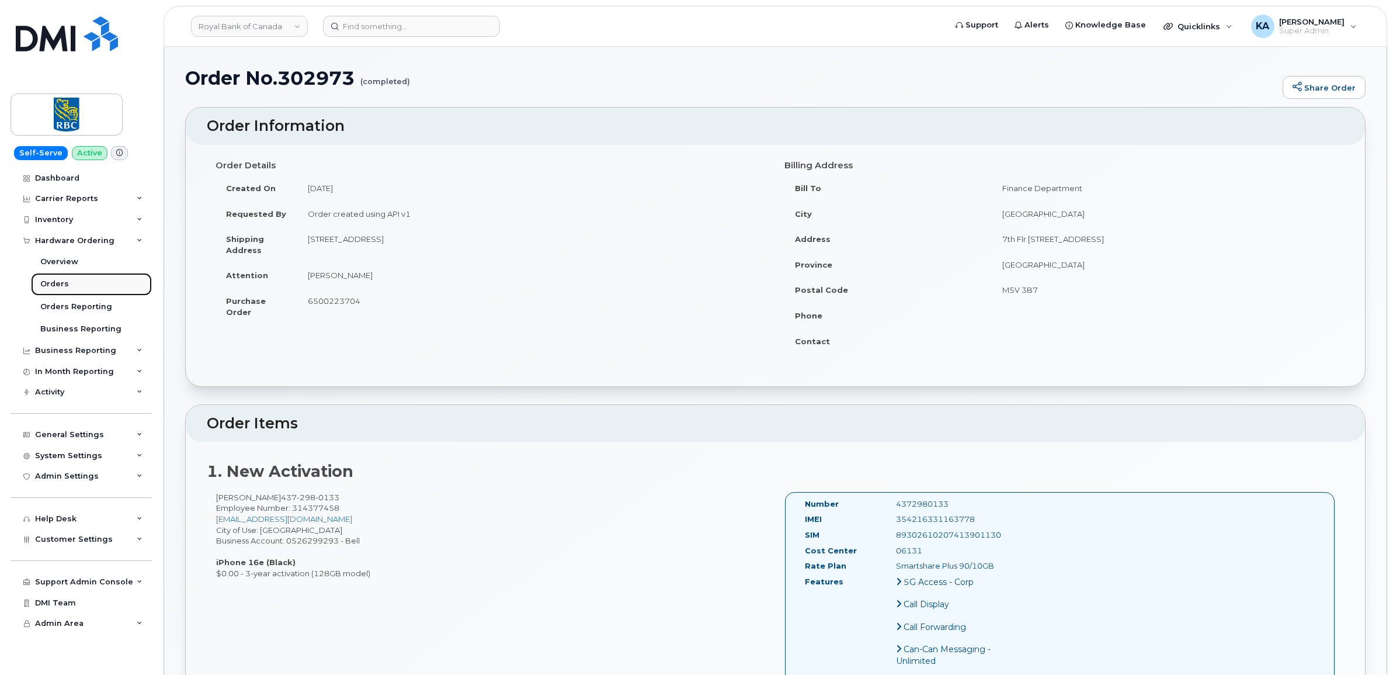
click at [56, 281] on div "Orders" at bounding box center [54, 284] width 29 height 11
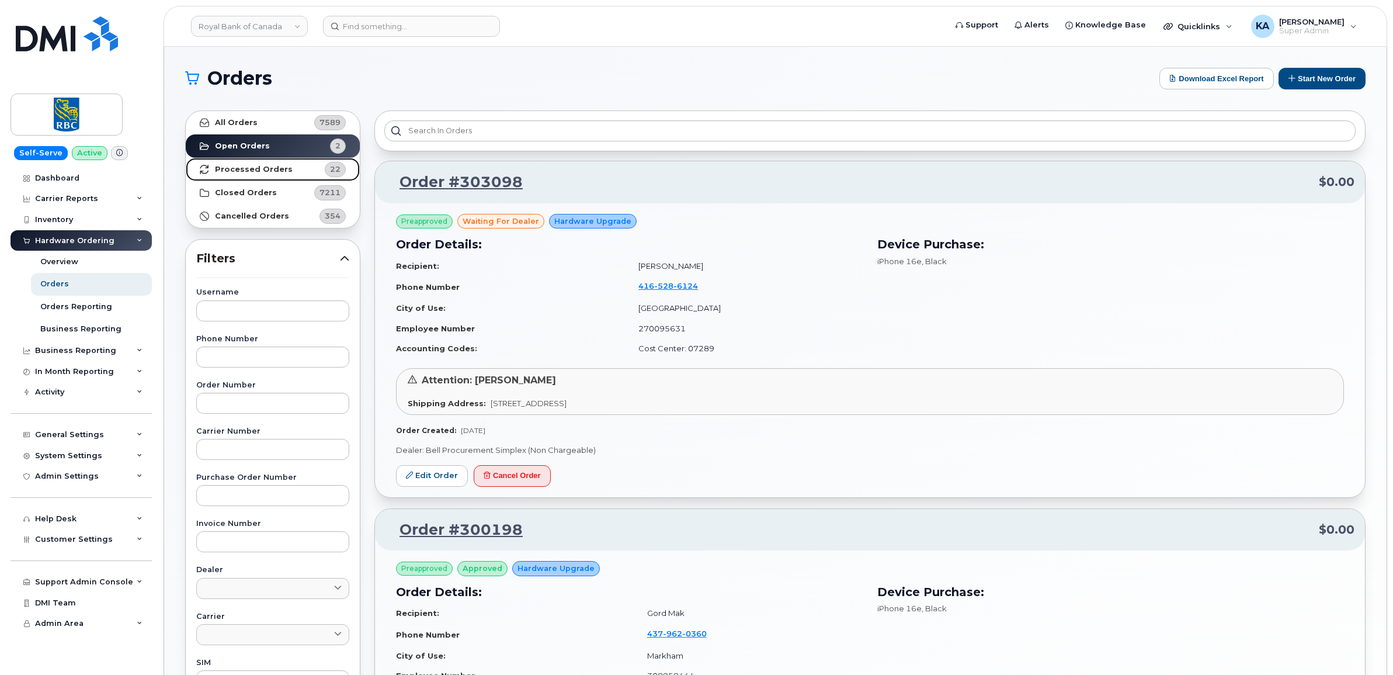
click at [267, 170] on strong "Processed Orders" at bounding box center [254, 169] width 78 height 9
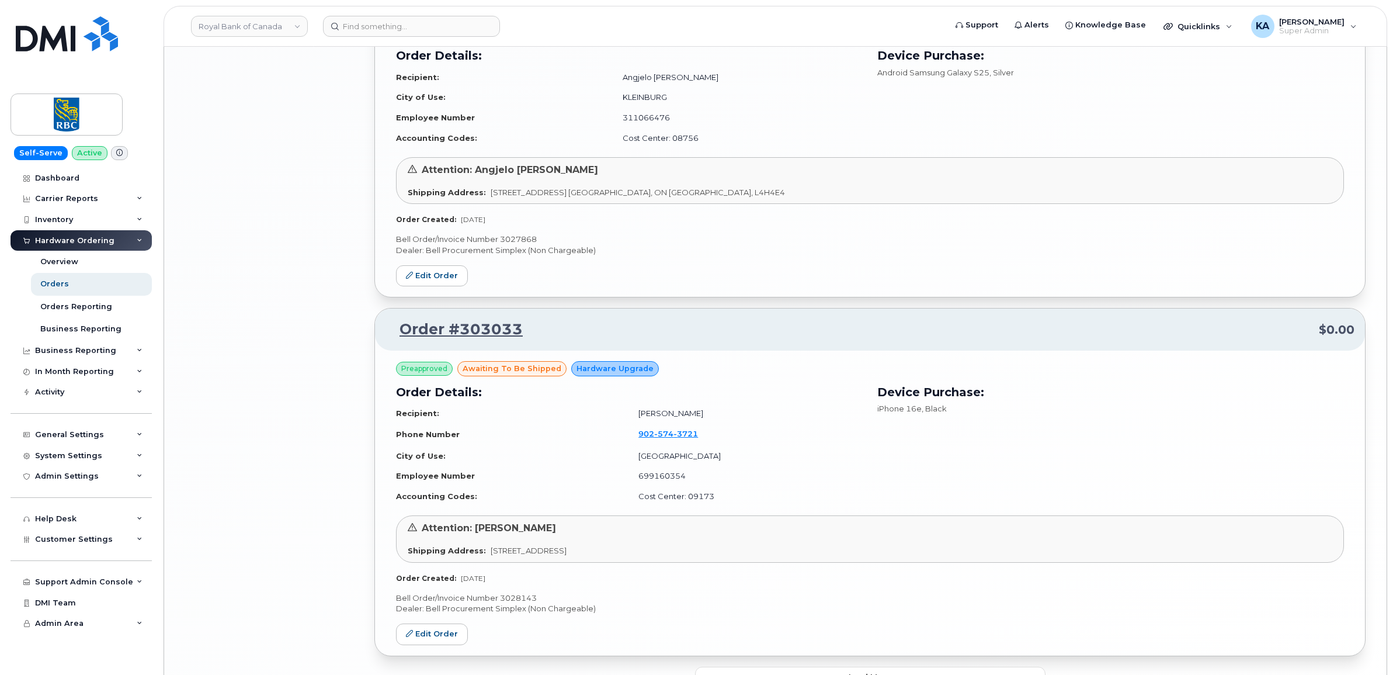
scroll to position [2287, 0]
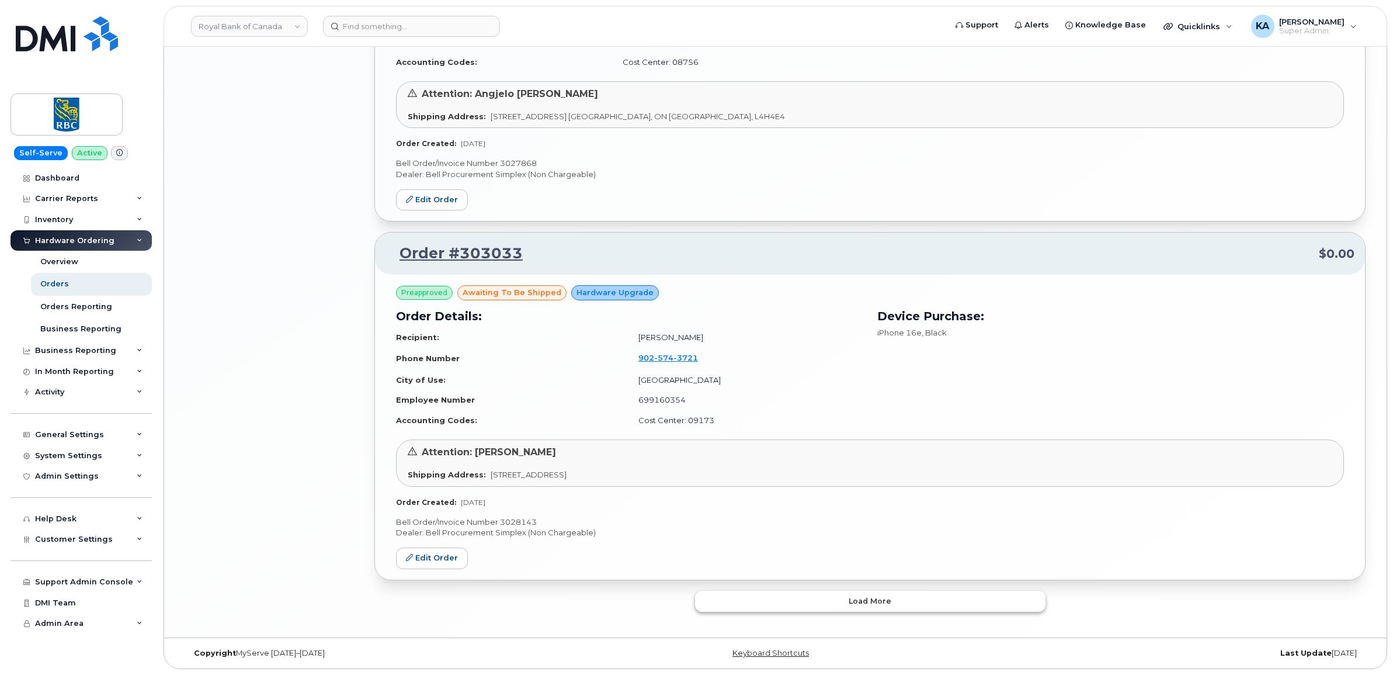
click at [763, 600] on button "Load more" at bounding box center [870, 600] width 350 height 21
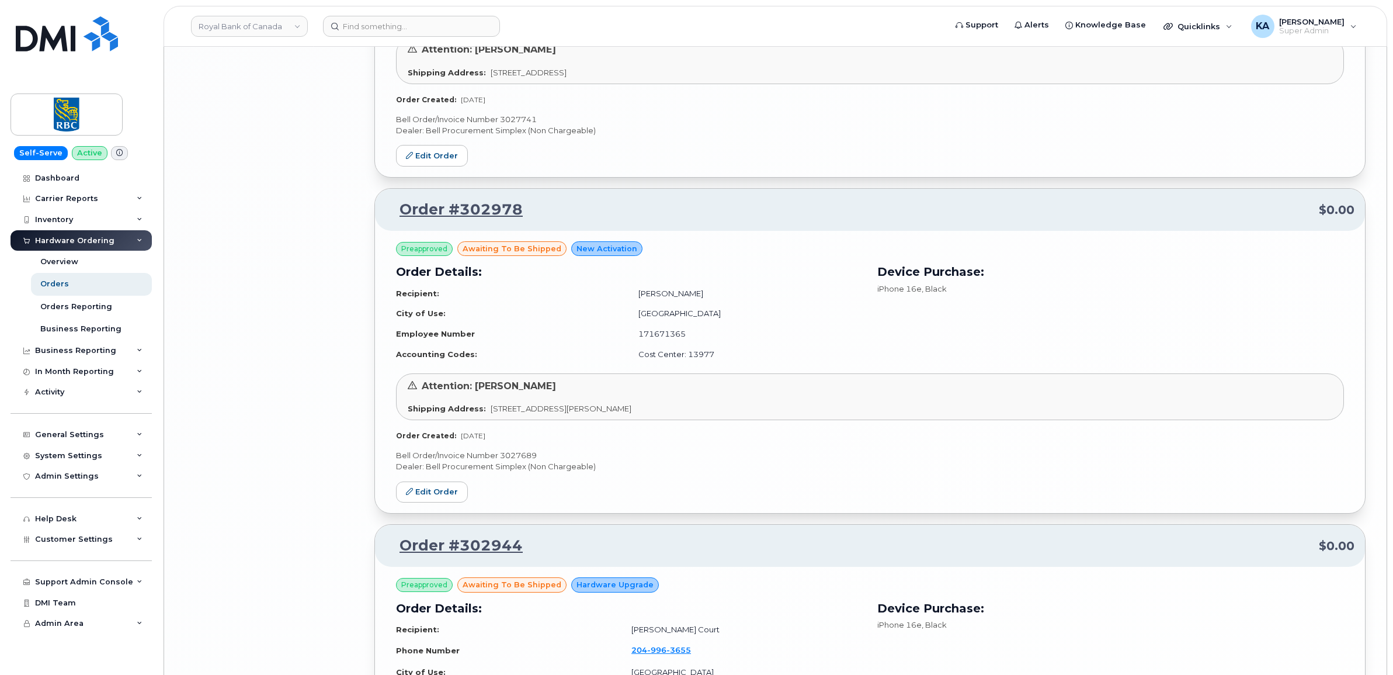
scroll to position [4404, 0]
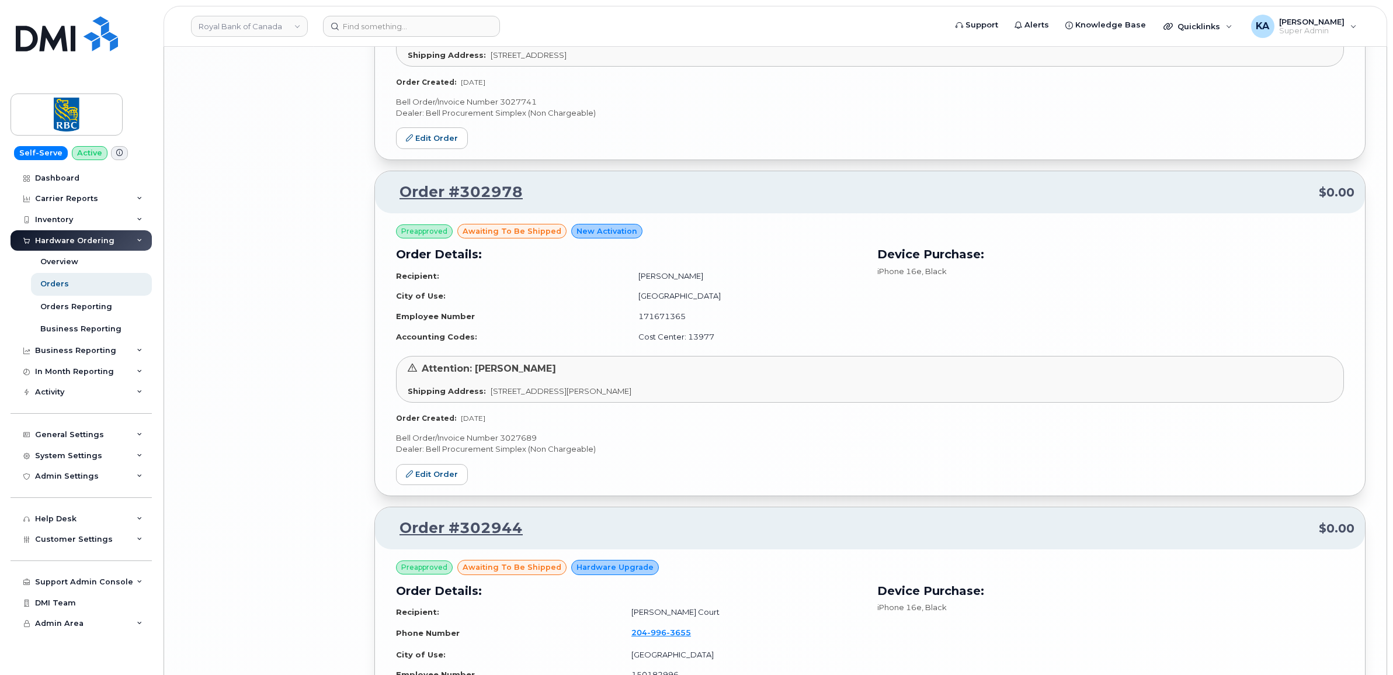
click at [514, 443] on p "Bell Order/Invoice Number 3027689" at bounding box center [870, 437] width 948 height 11
copy p "3027689"
click at [426, 481] on link "Edit Order" at bounding box center [432, 475] width 72 height 22
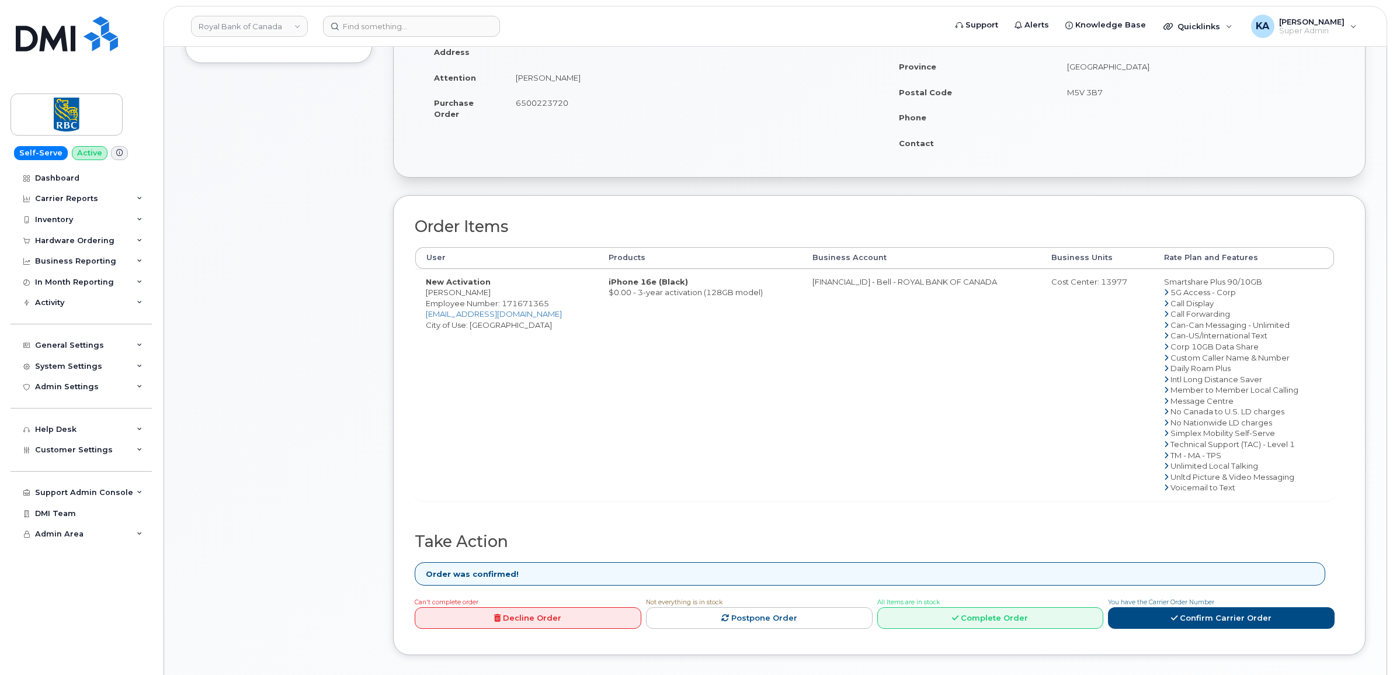
scroll to position [292, 0]
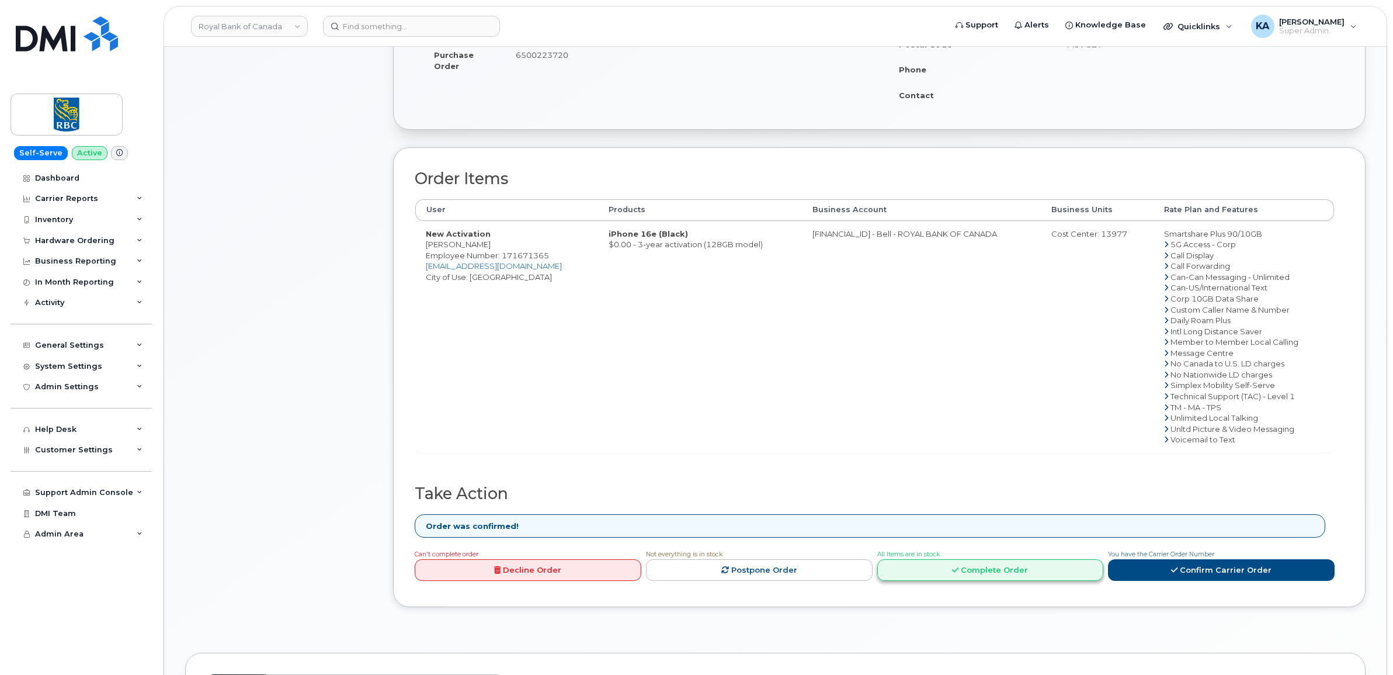
click at [952, 576] on link "Complete Order" at bounding box center [990, 570] width 227 height 22
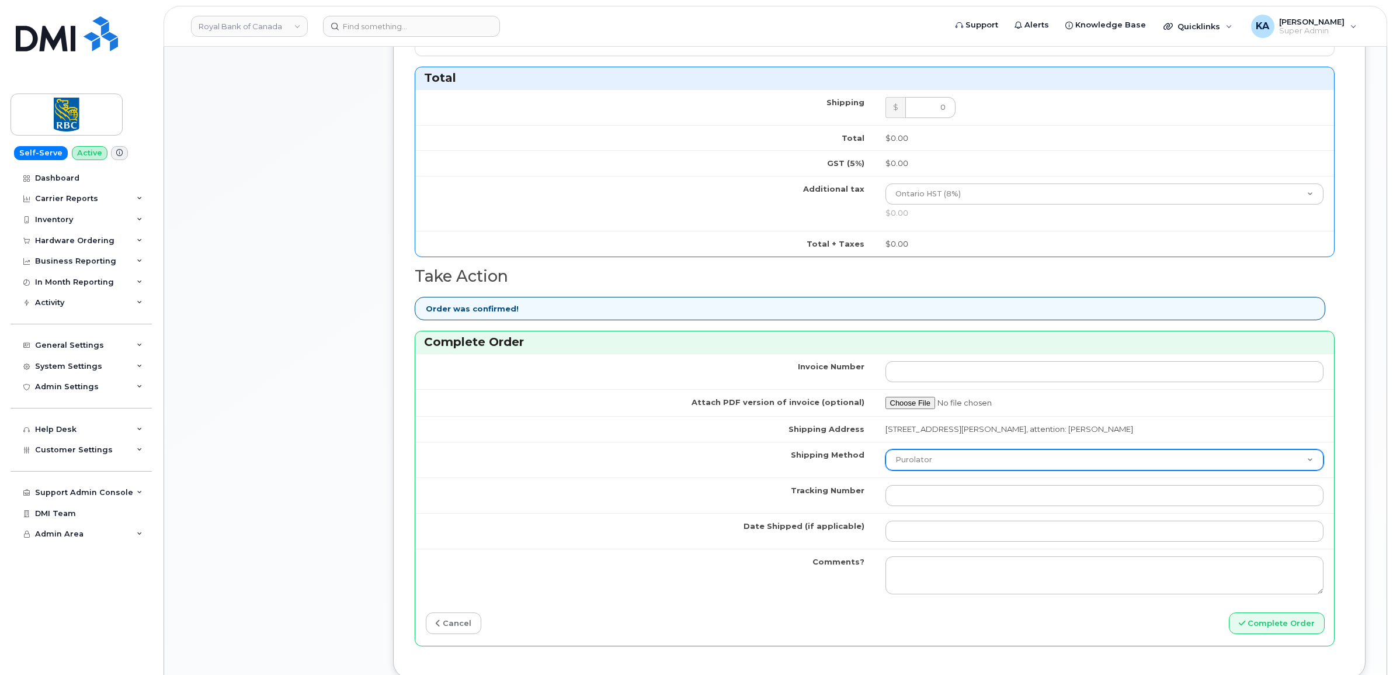
scroll to position [730, 0]
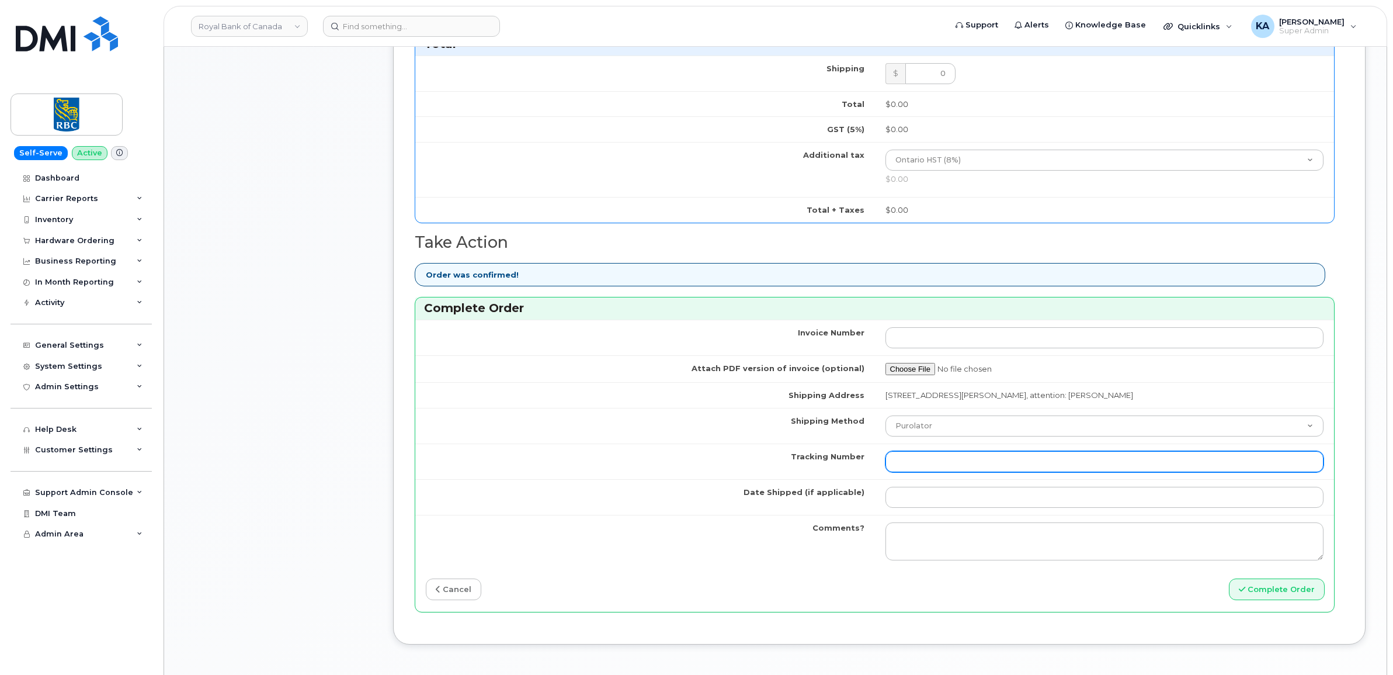
click at [959, 465] on input "Tracking Number" at bounding box center [1104, 461] width 439 height 21
paste input "520097853938"
type input "520097853938"
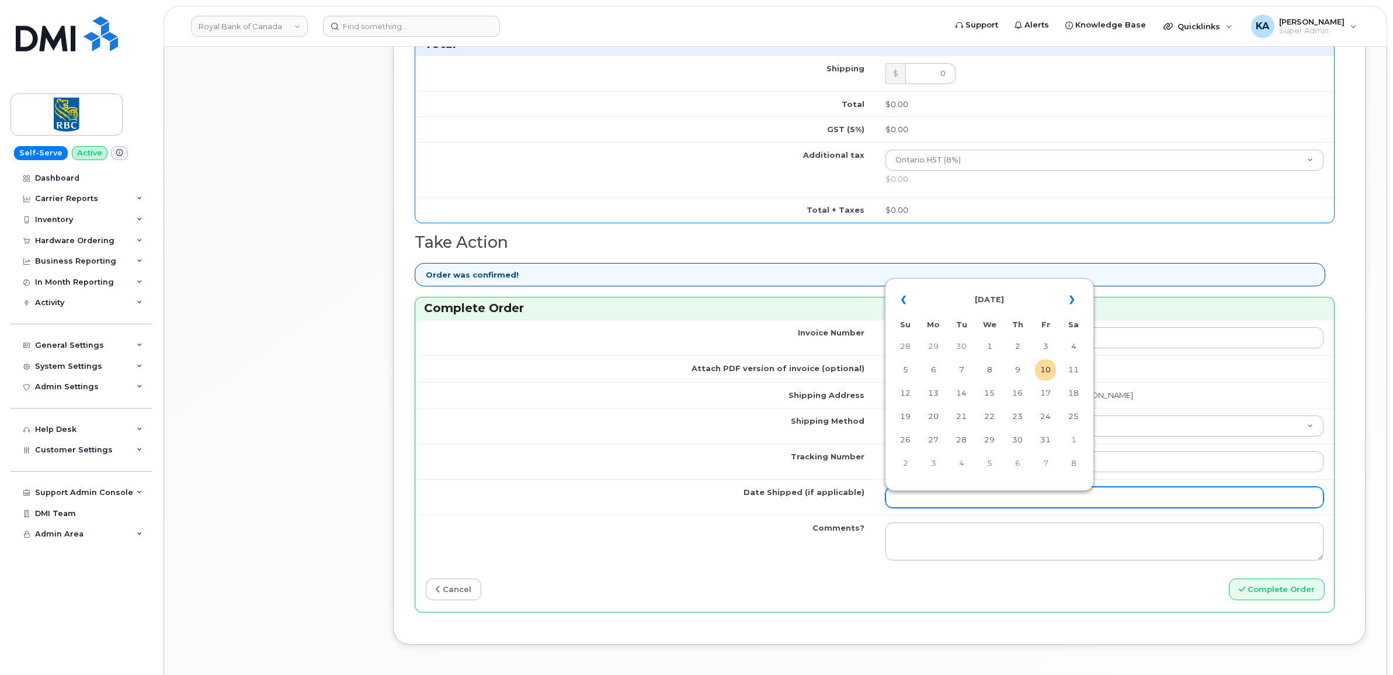
click at [936, 502] on input "Date Shipped (if applicable)" at bounding box center [1104, 496] width 439 height 21
click at [1004, 283] on table "« [DATE] » Su Mo Tu We Th Fr Sa 28 29 30 1 2 3 4 5 6 7 8 9 10 11 12 13 14 15 16…" at bounding box center [989, 381] width 203 height 200
click at [1022, 368] on td "9" at bounding box center [1017, 369] width 21 height 21
type input "[DATE]"
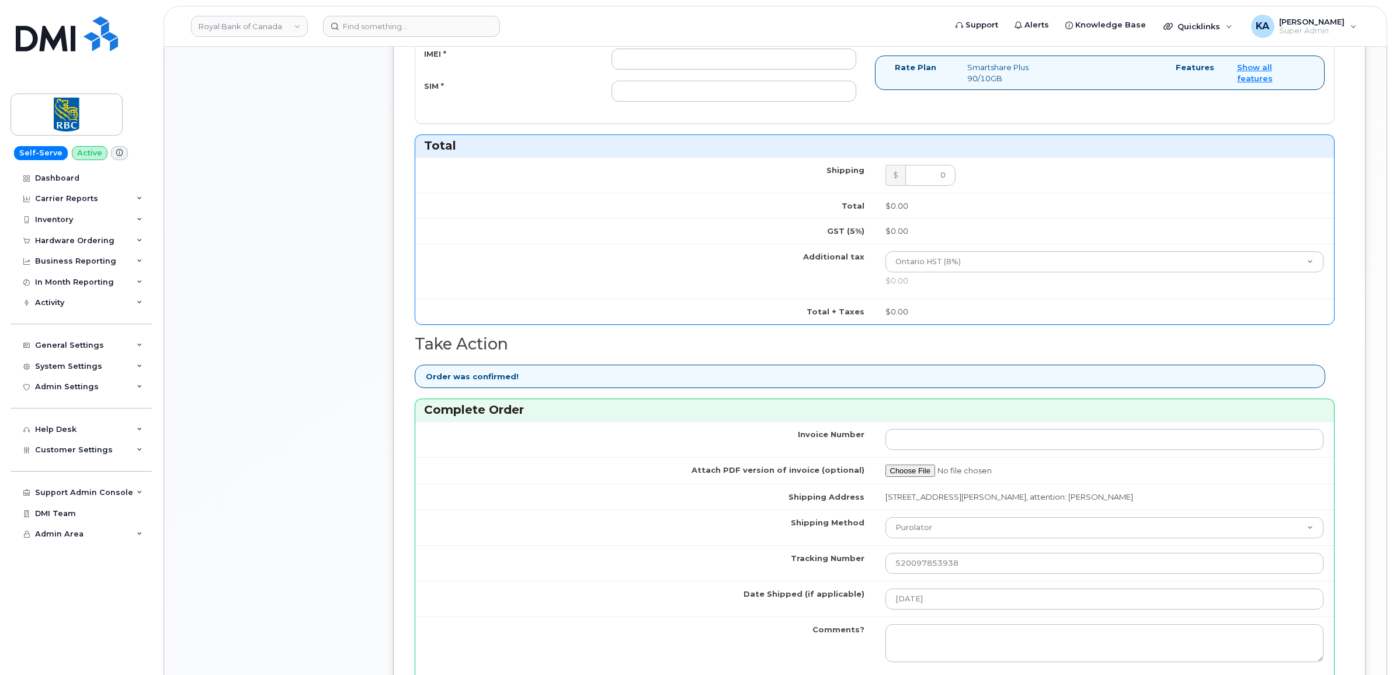
scroll to position [365, 0]
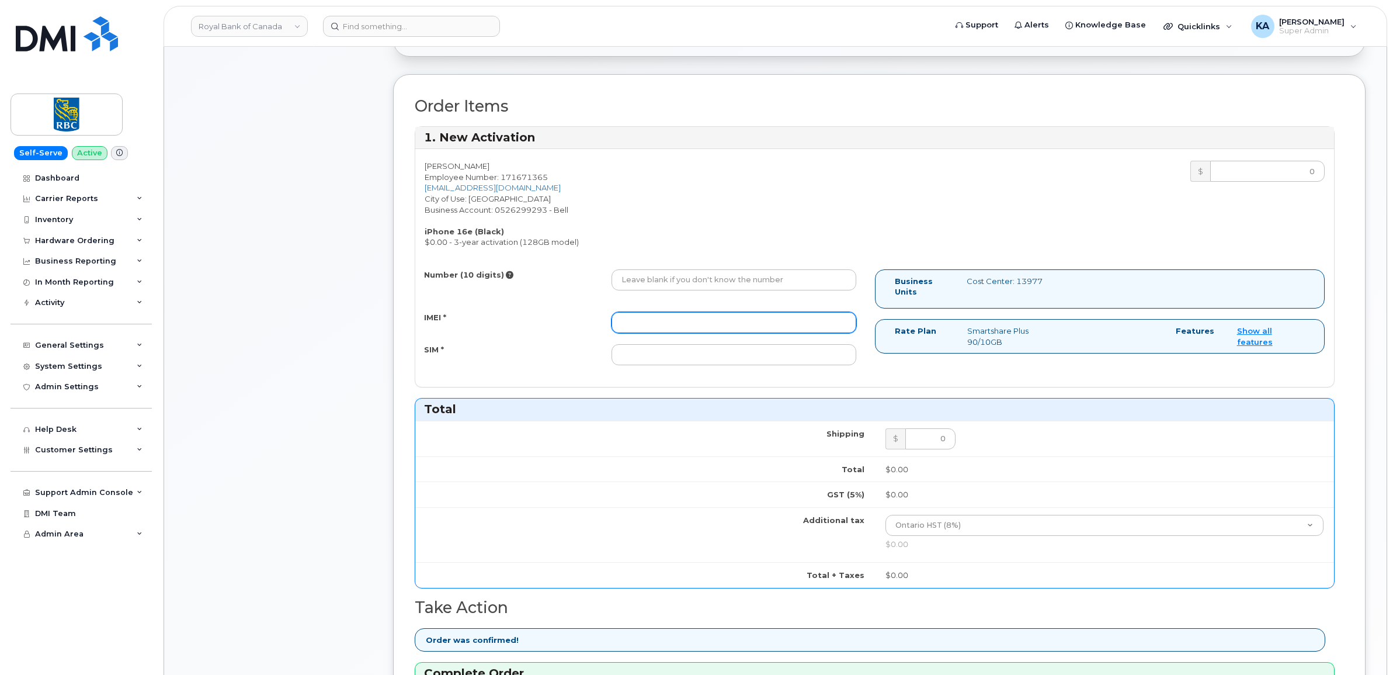
click at [748, 328] on input "IMEI *" at bounding box center [733, 322] width 245 height 21
paste input "354216331622013"
type input "354216331622013"
click at [658, 287] on input "Number (10 digits)" at bounding box center [733, 279] width 245 height 21
paste input "4374466502"
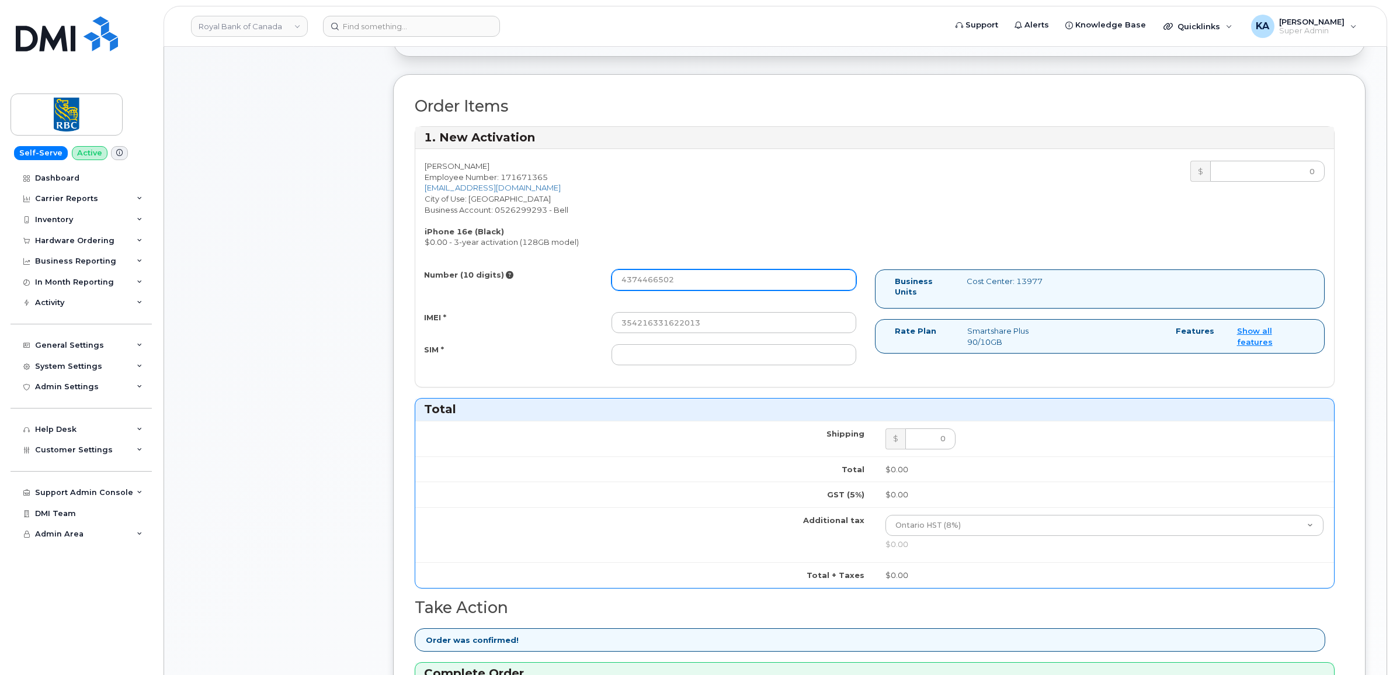
type input "4374466502"
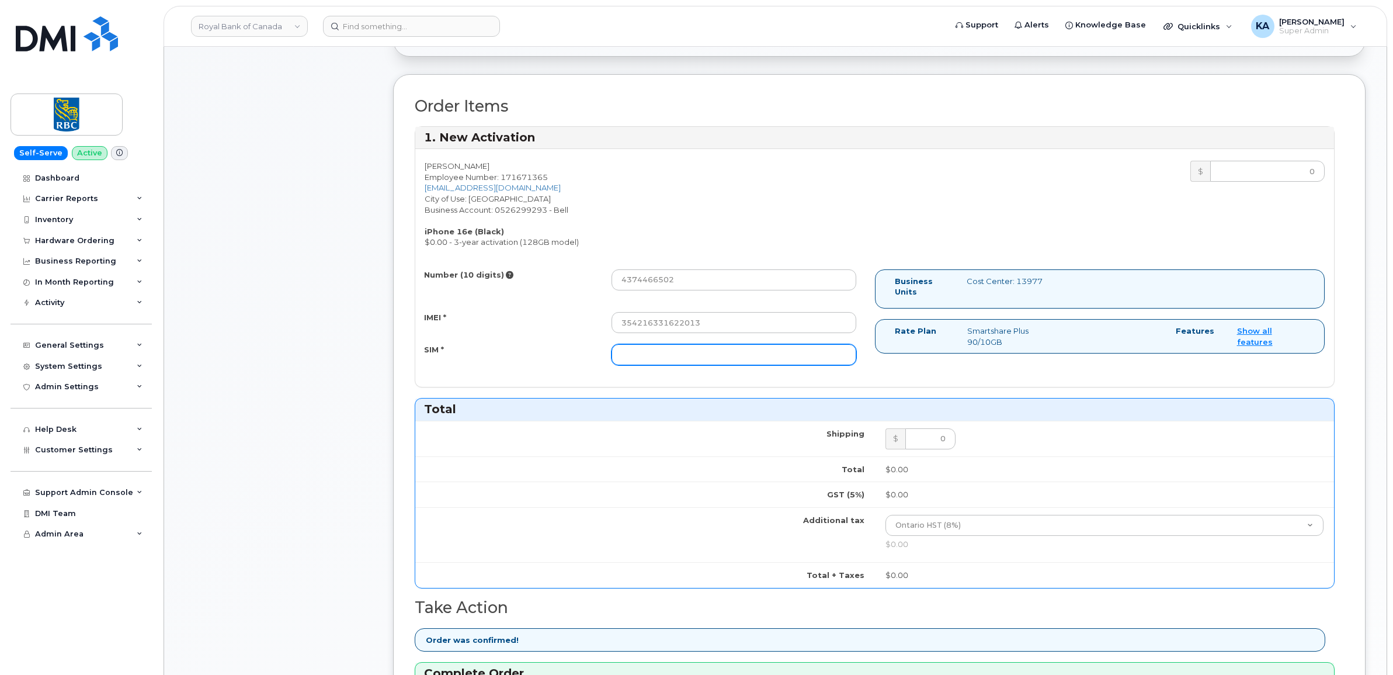
click at [669, 356] on input "SIM *" at bounding box center [733, 354] width 245 height 21
paste input "89302610207413933141"
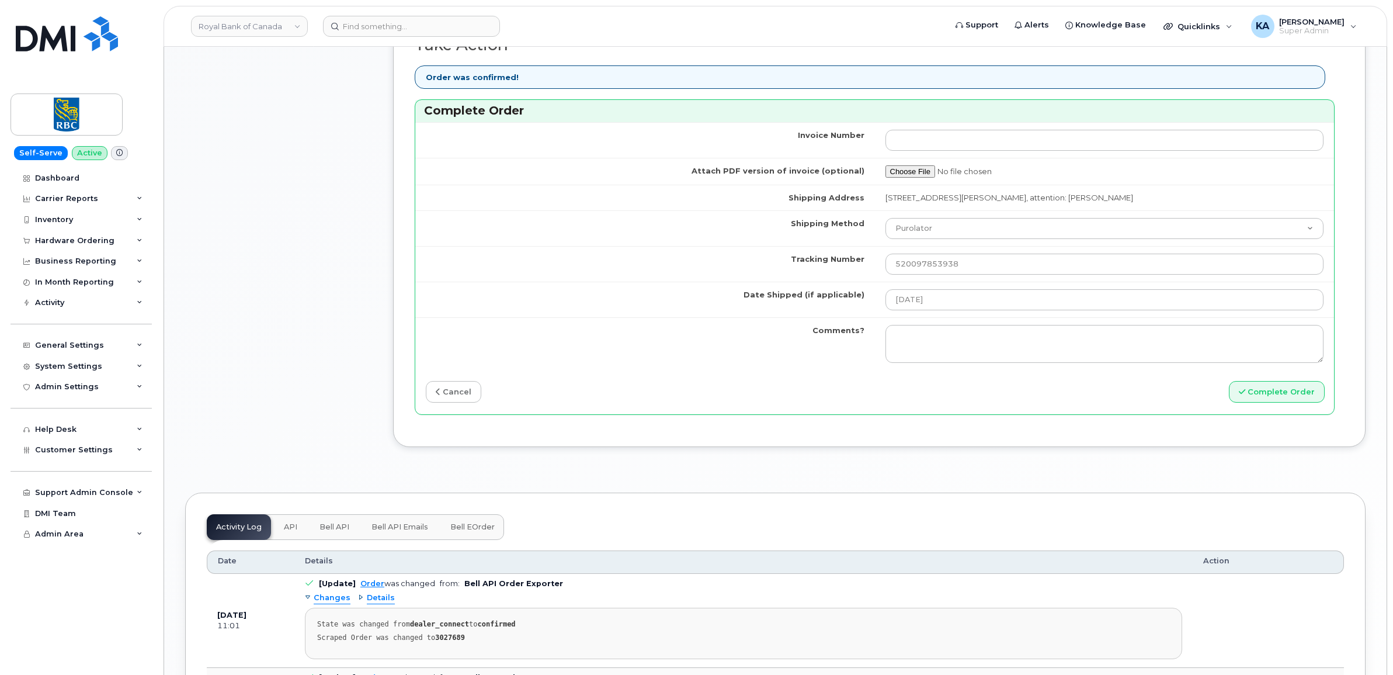
scroll to position [1022, 0]
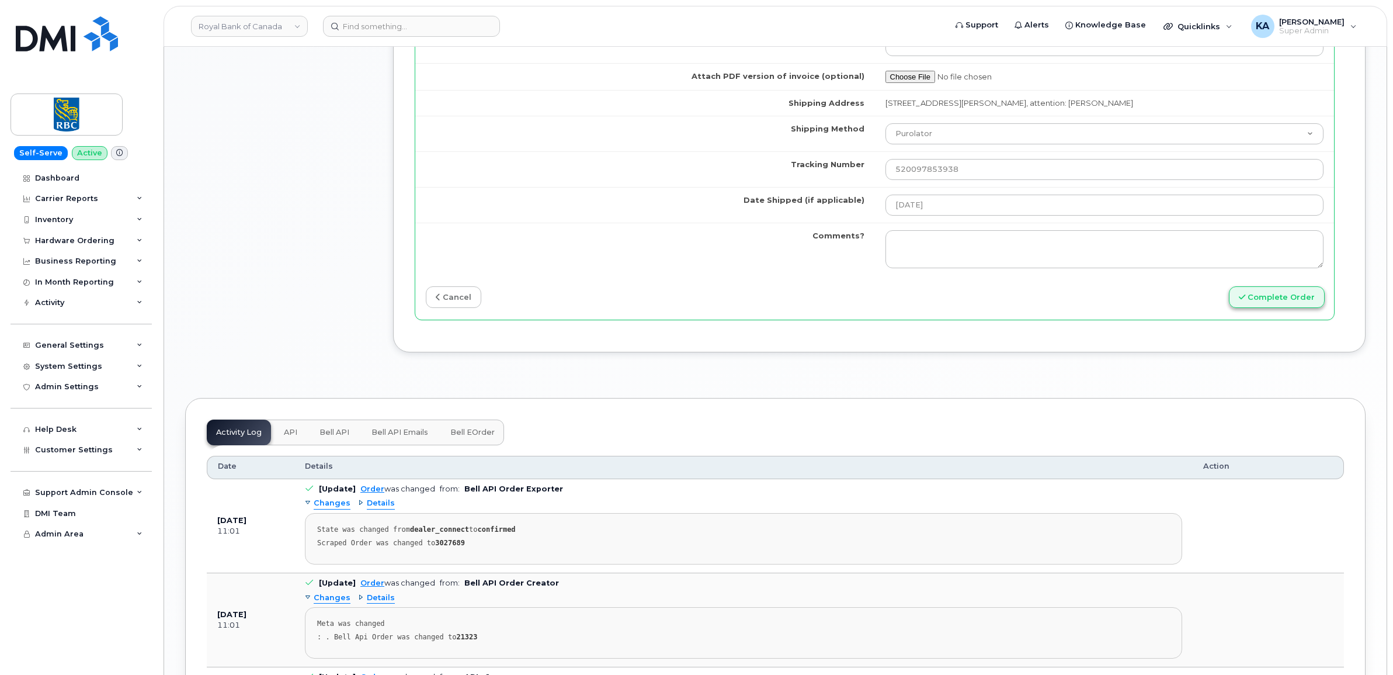
type input "89302610207413933141"
click at [1271, 299] on button "Complete Order" at bounding box center [1277, 297] width 96 height 22
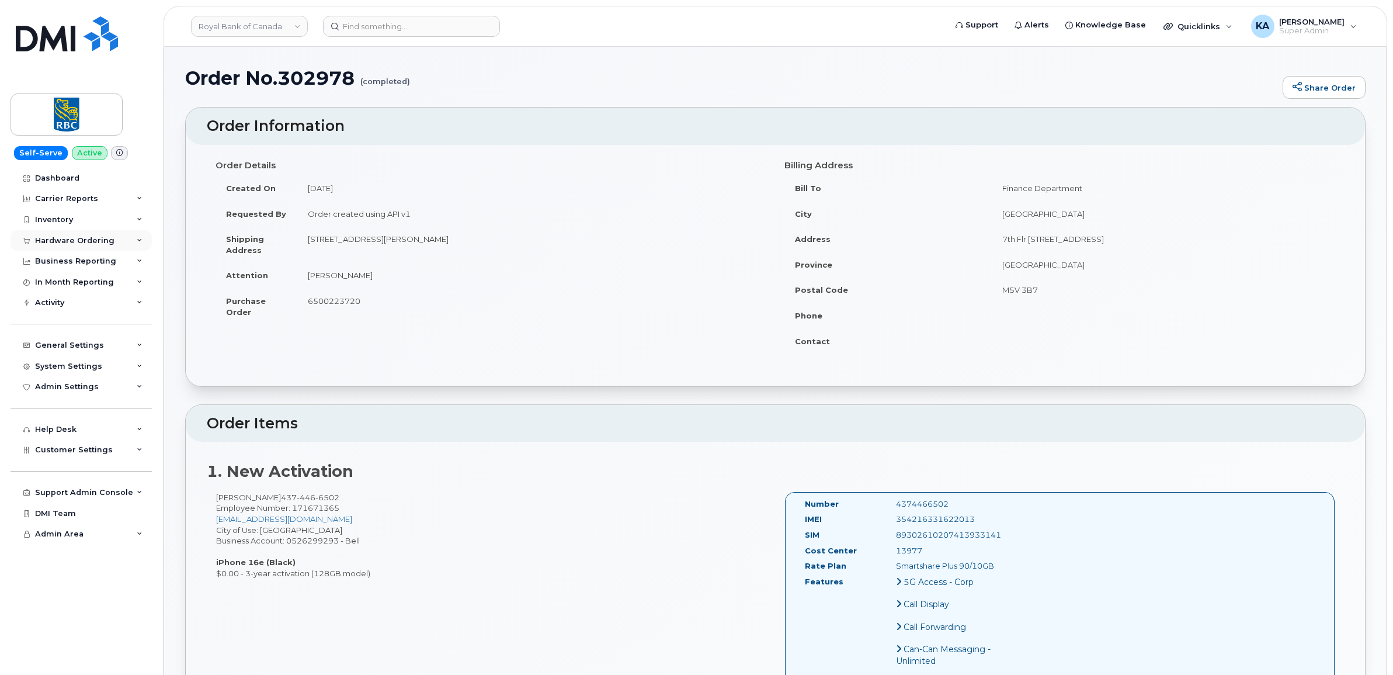
click at [85, 239] on div "Hardware Ordering" at bounding box center [74, 240] width 79 height 9
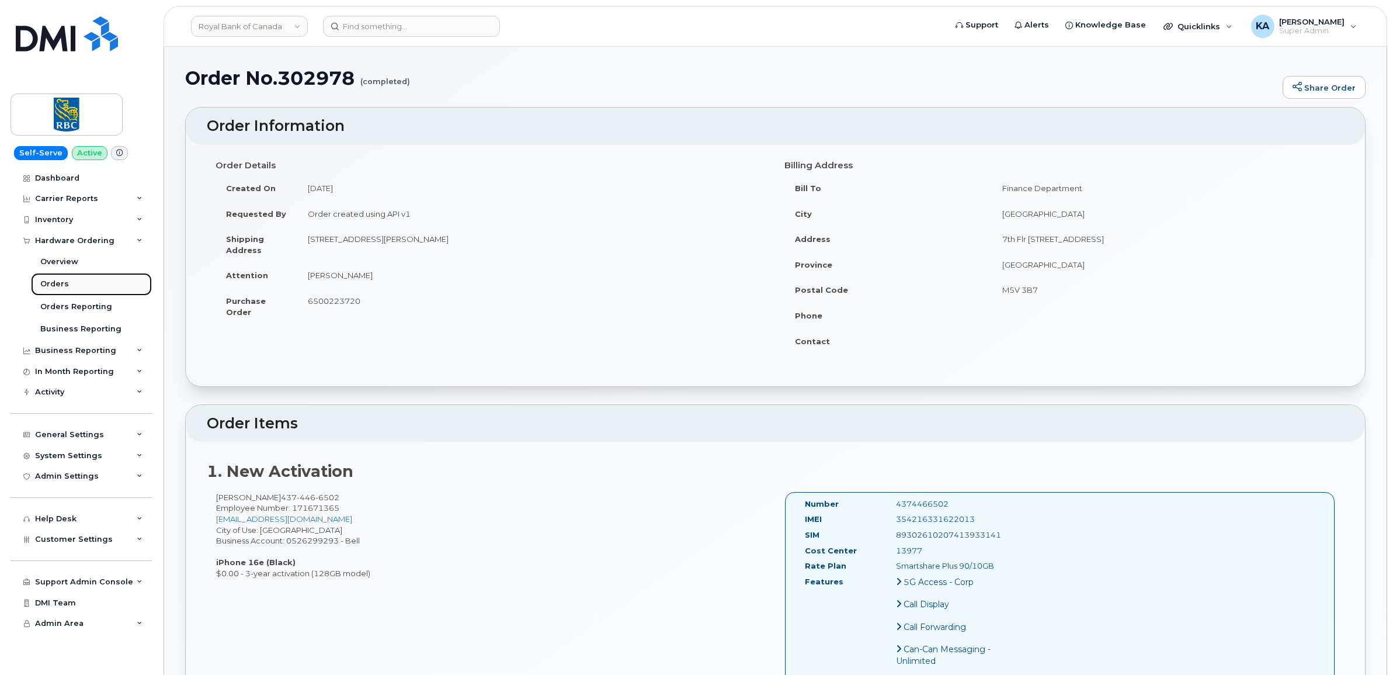
click at [56, 282] on div "Orders" at bounding box center [54, 284] width 29 height 11
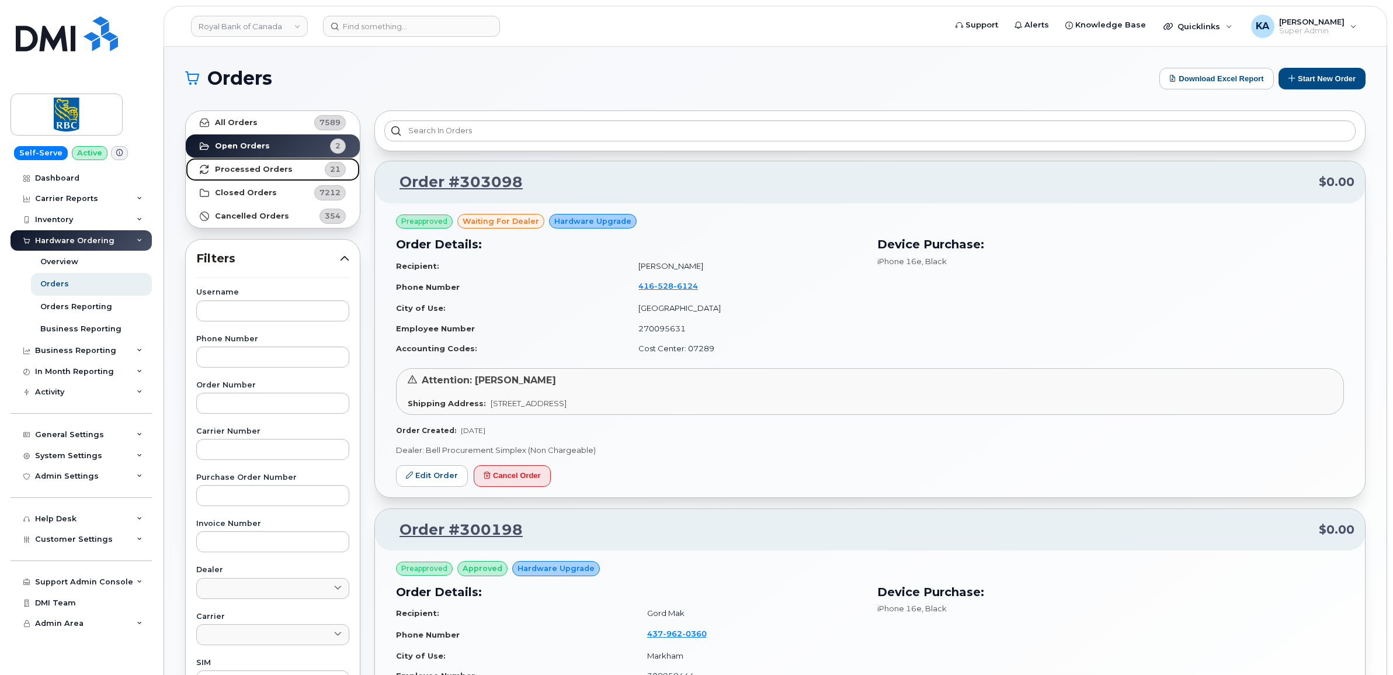
click at [262, 171] on strong "Processed Orders" at bounding box center [254, 169] width 78 height 9
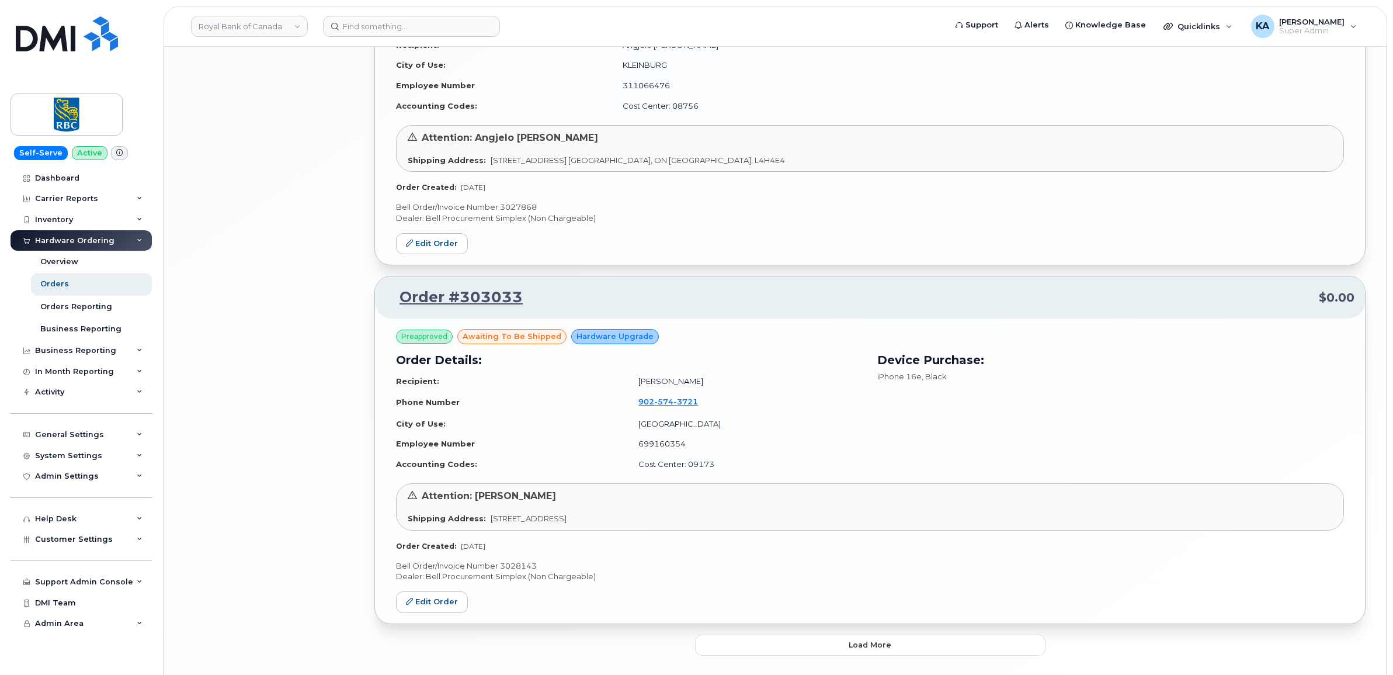
scroll to position [2287, 0]
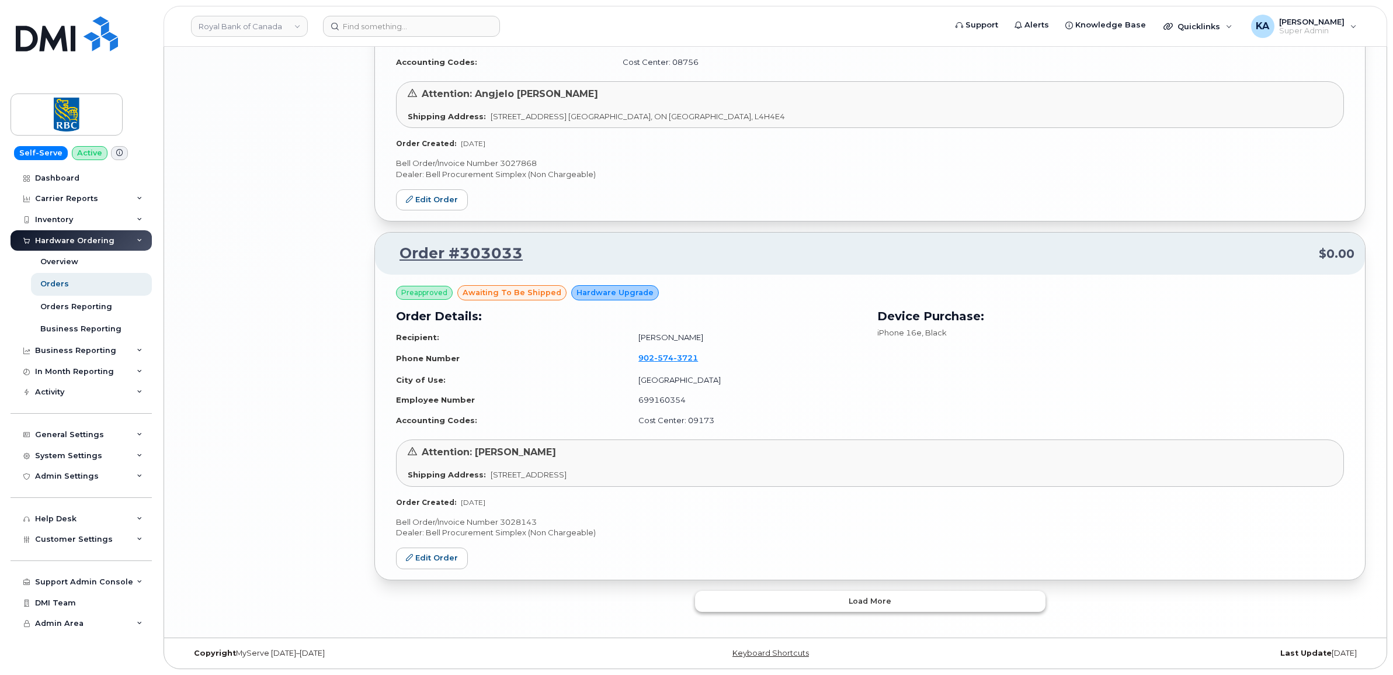
click at [730, 599] on button "Load more" at bounding box center [870, 600] width 350 height 21
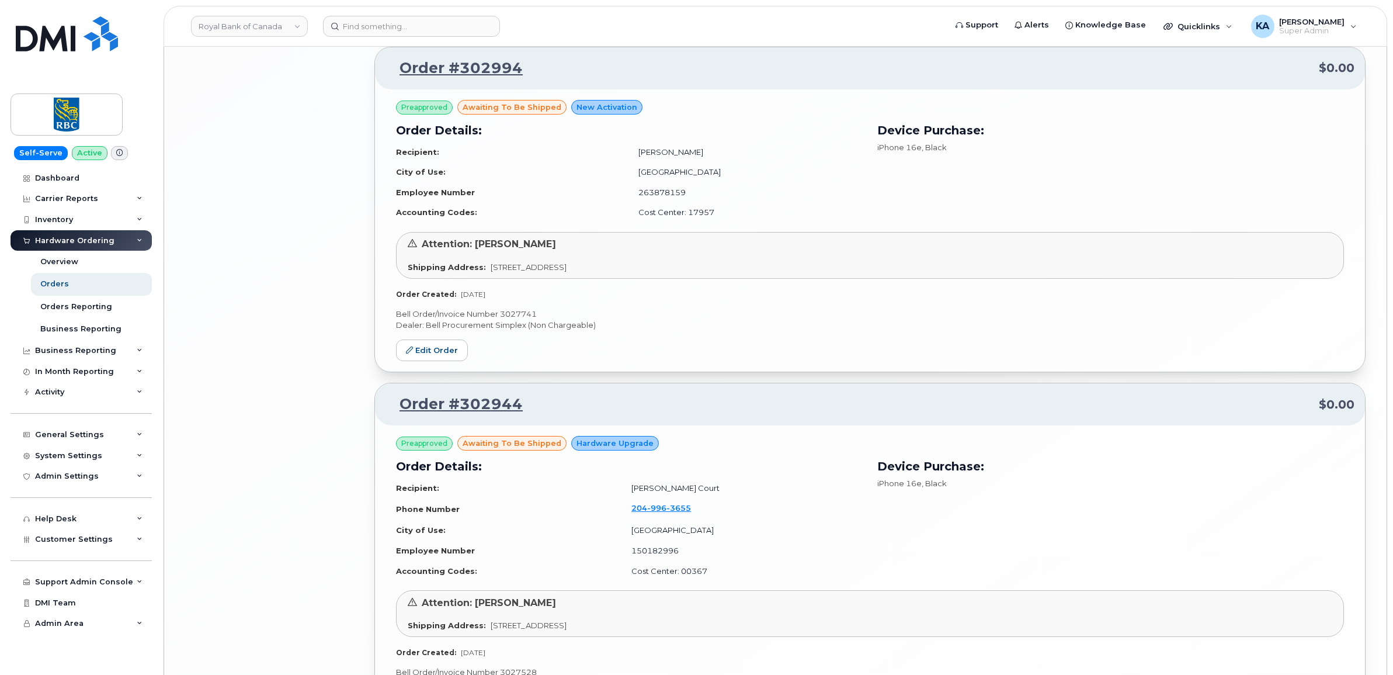
scroll to position [4185, 0]
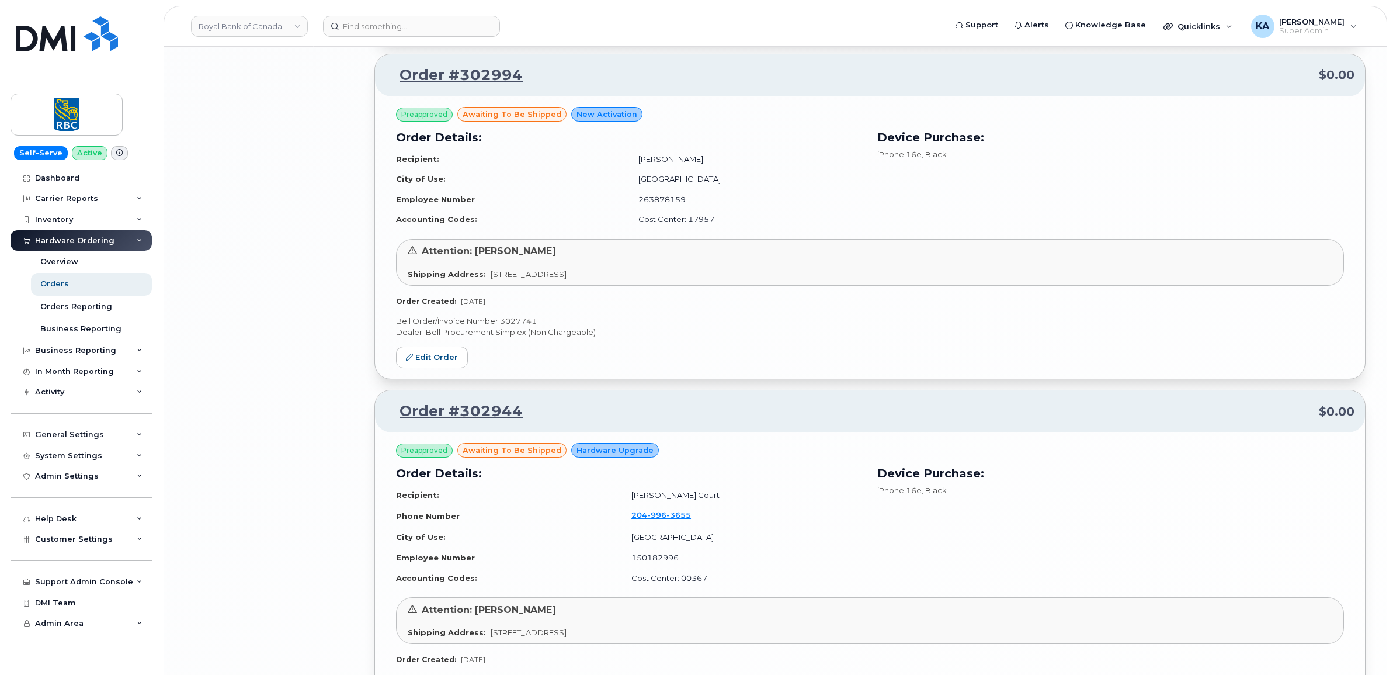
click at [524, 325] on p "Bell Order/Invoice Number 3027741" at bounding box center [870, 320] width 948 height 11
click at [523, 325] on p "Bell Order/Invoice Number 3027741" at bounding box center [870, 320] width 948 height 11
copy p "3027741"
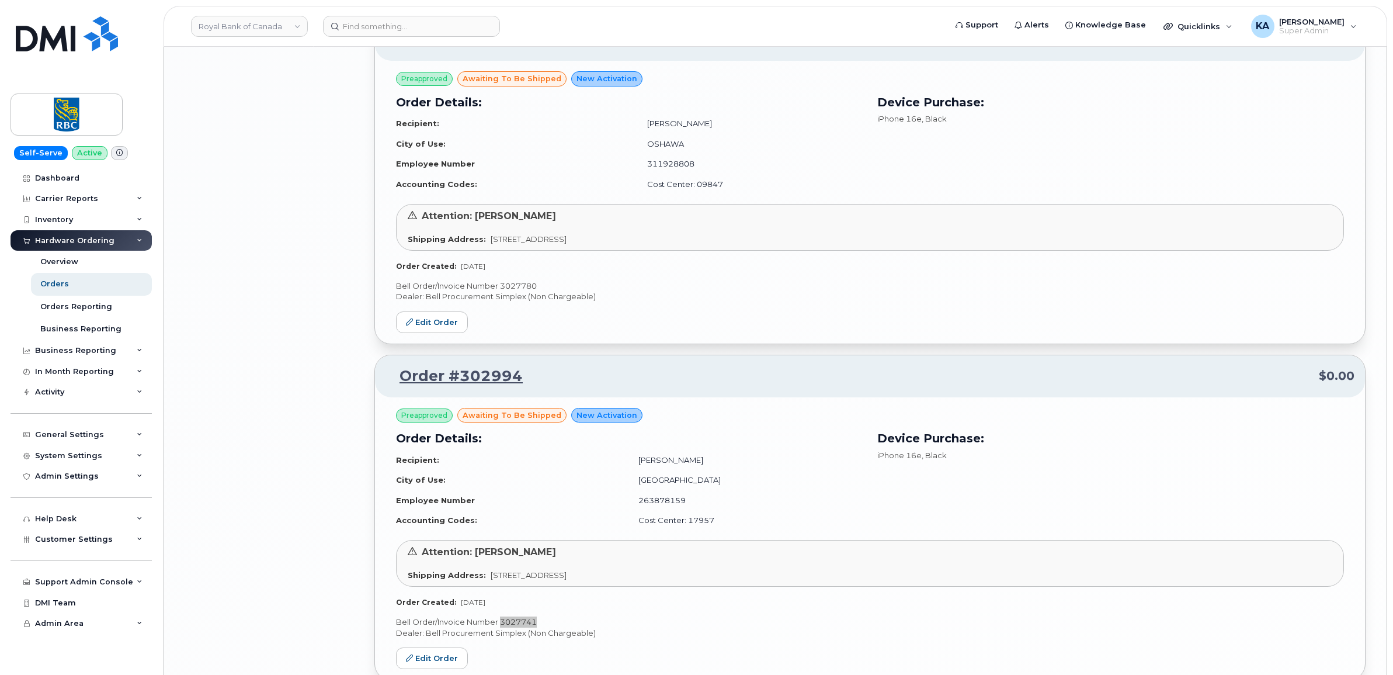
scroll to position [3820, 0]
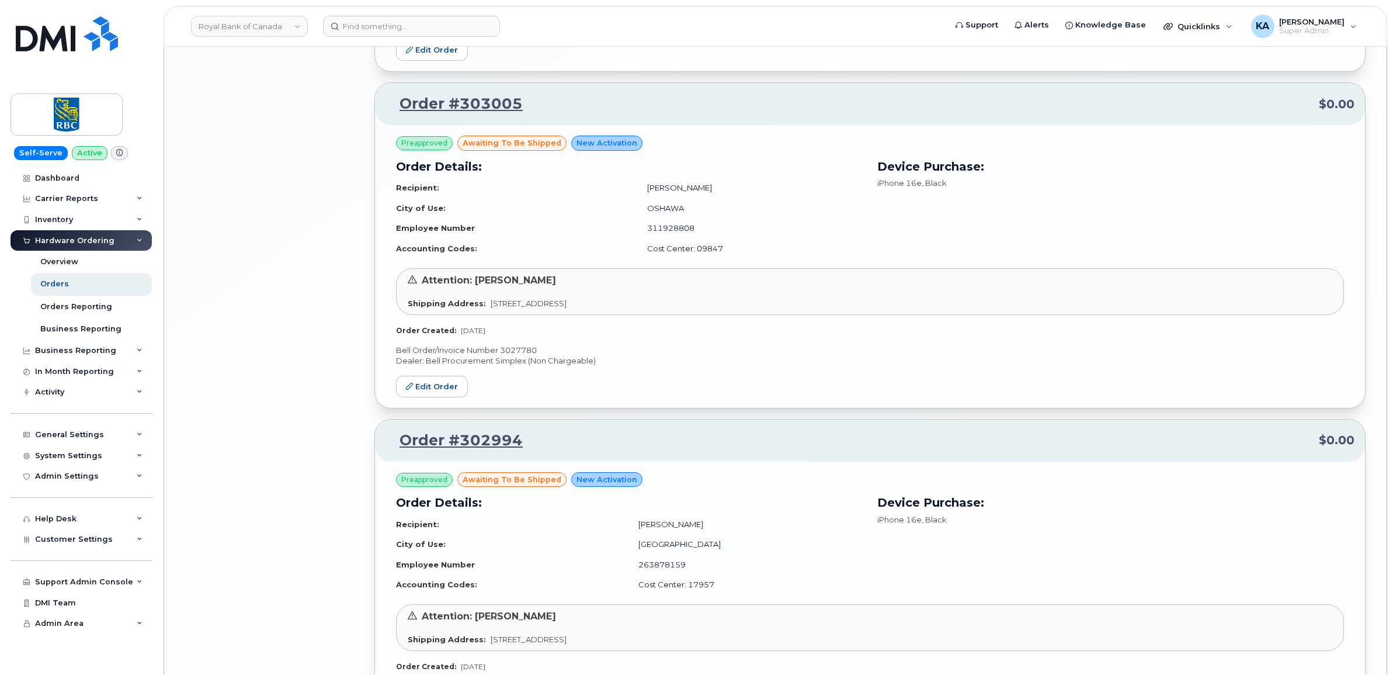
click at [515, 354] on p "Bell Order/Invoice Number 3027780" at bounding box center [870, 350] width 948 height 11
copy p "3027780"
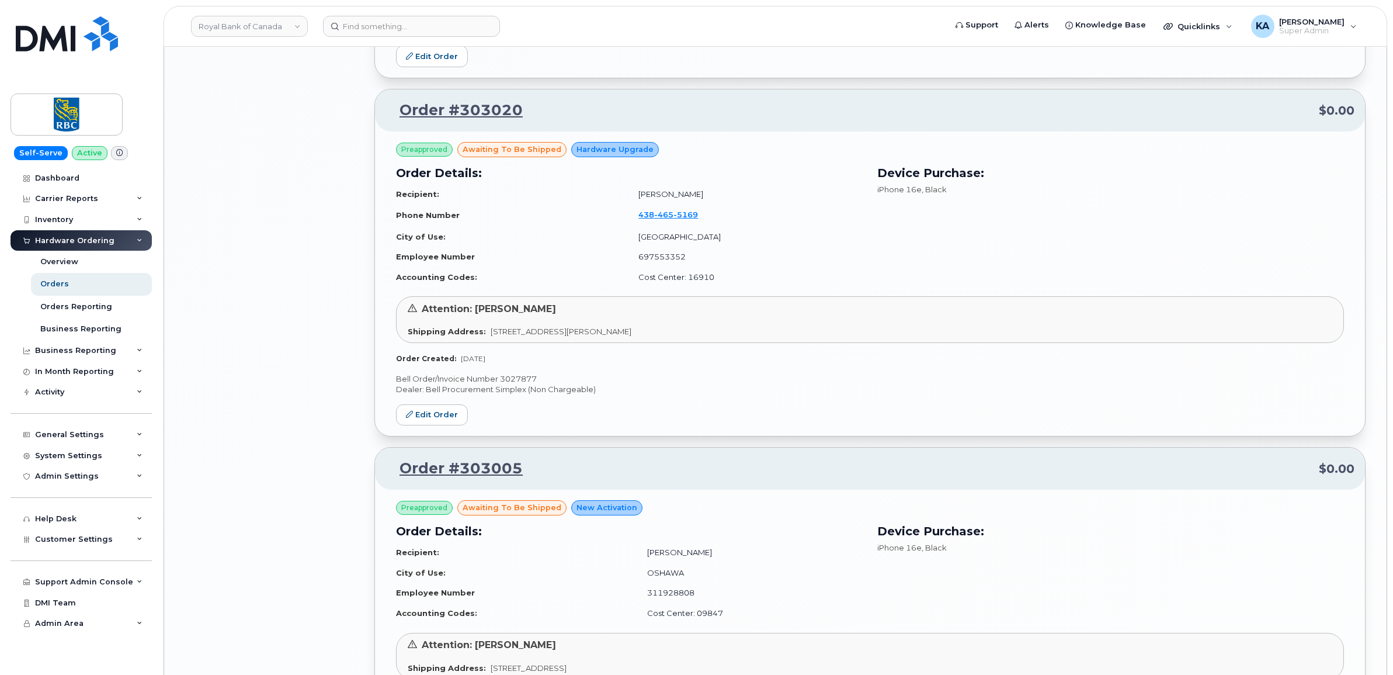
scroll to position [3455, 0]
click at [524, 384] on p "Bell Order/Invoice Number 3027877" at bounding box center [870, 379] width 948 height 11
copy p "3027877"
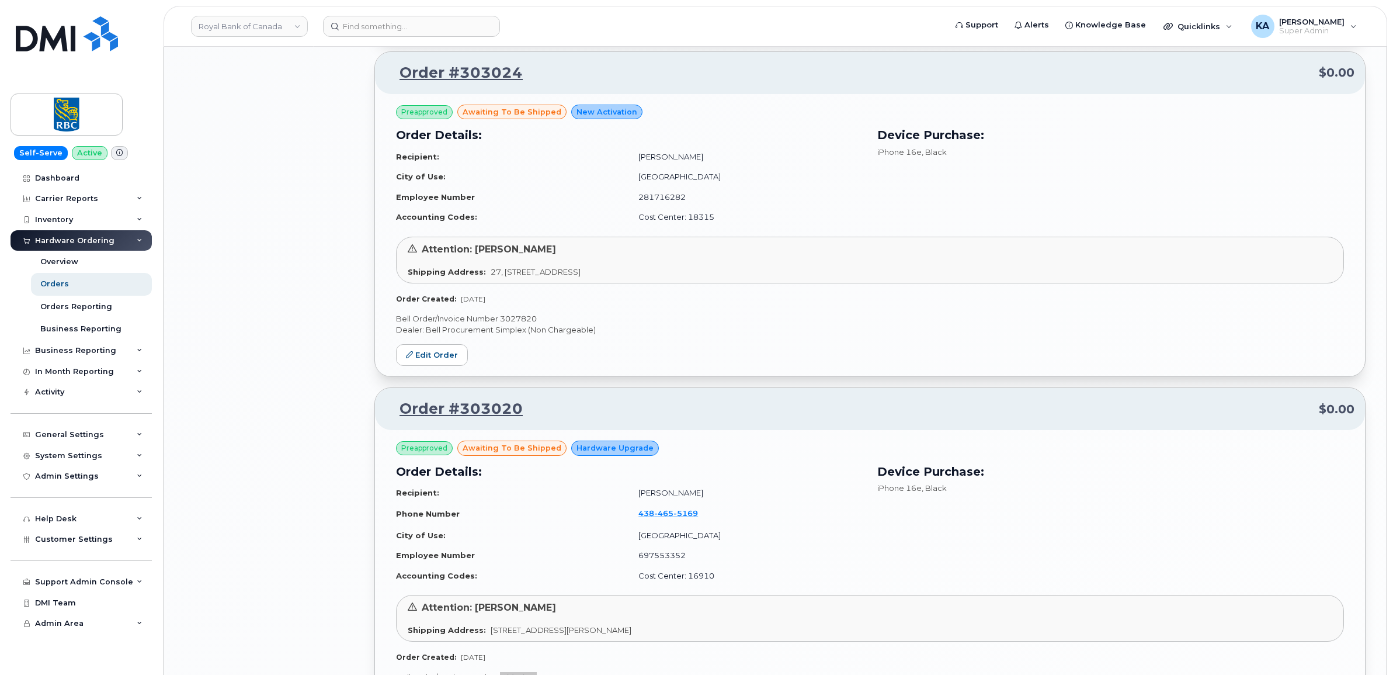
scroll to position [3090, 0]
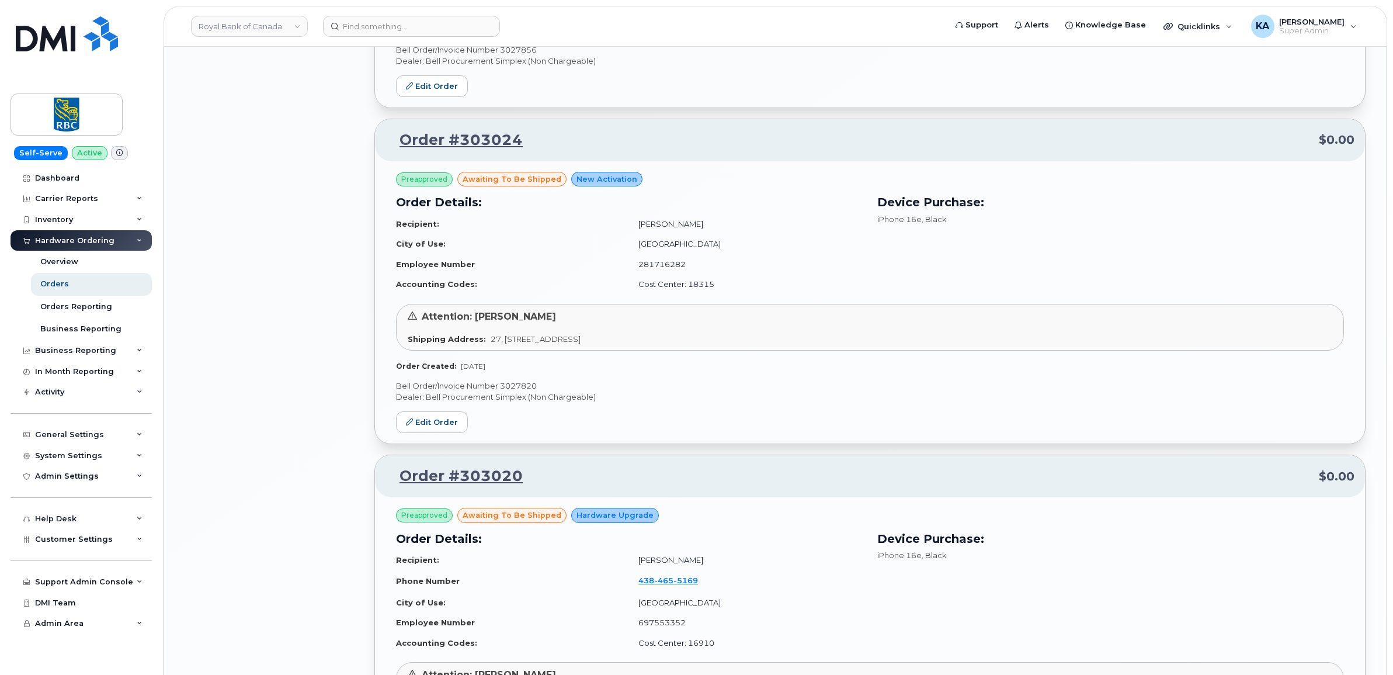
click at [510, 389] on p "Bell Order/Invoice Number 3027820" at bounding box center [870, 385] width 948 height 11
copy p "3027820"
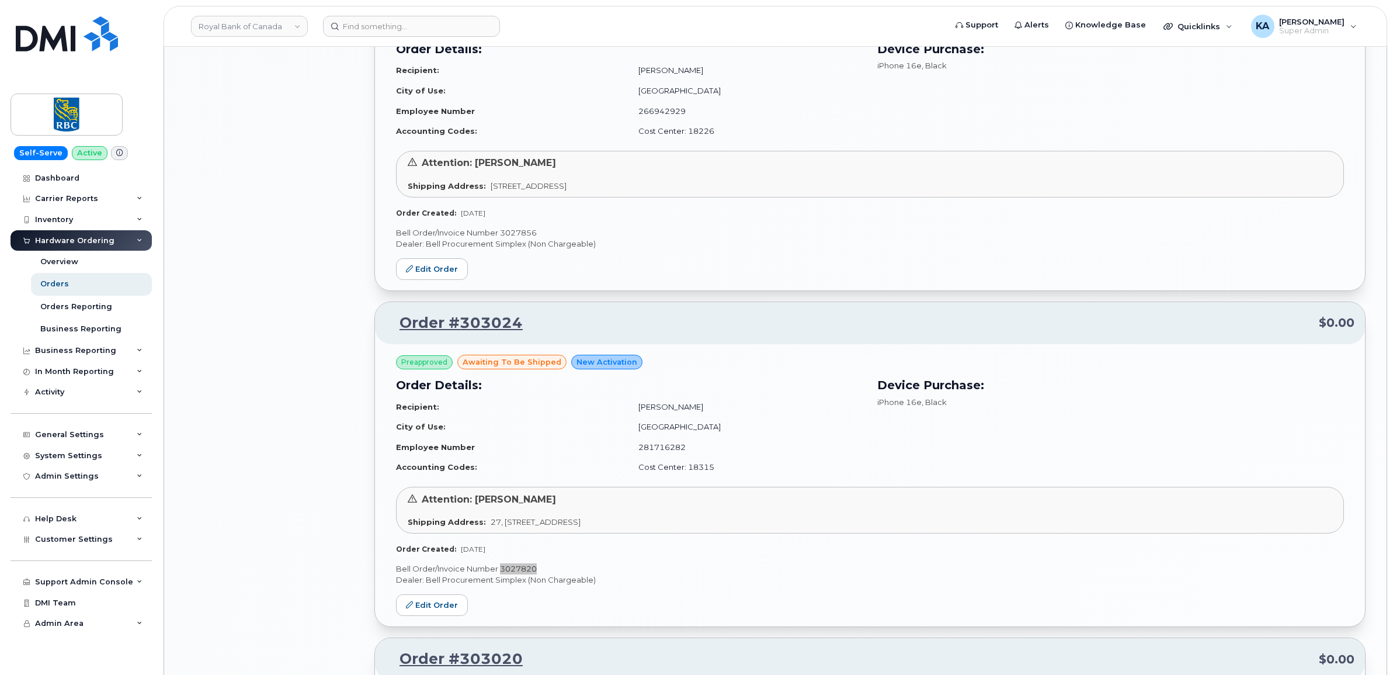
scroll to position [2798, 0]
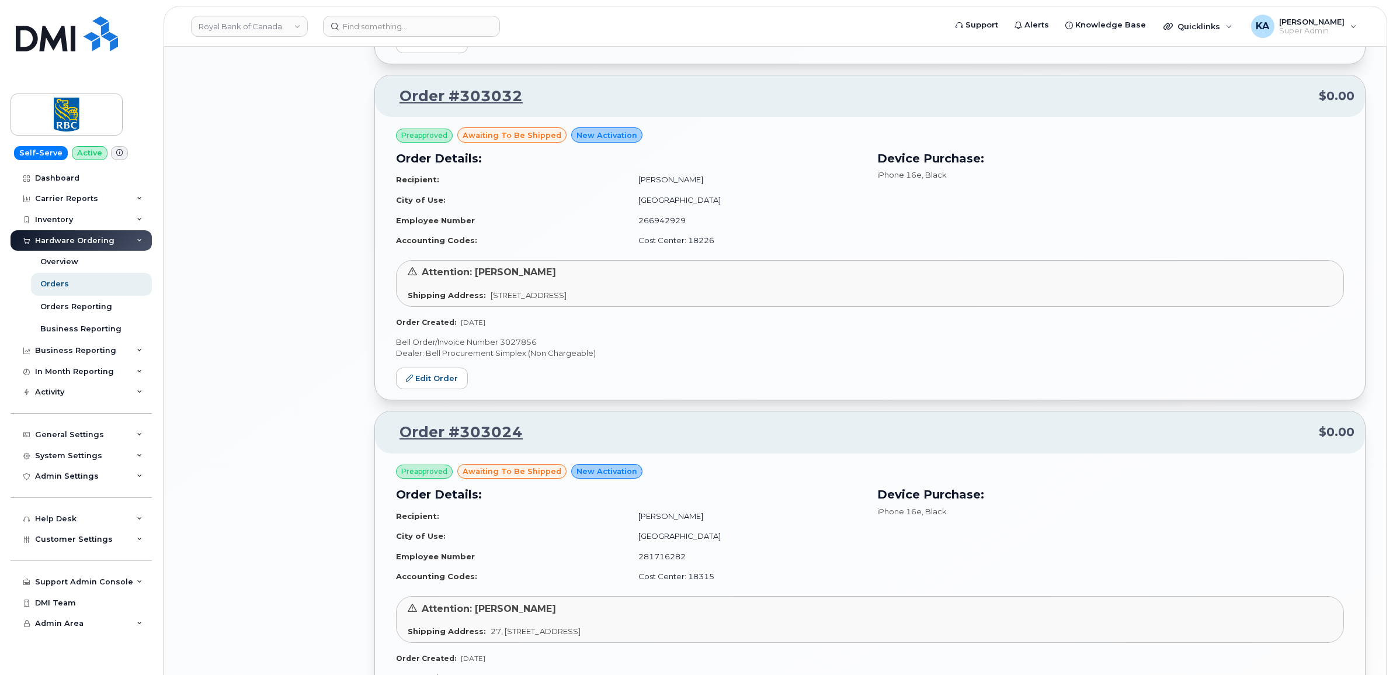
click at [517, 346] on p "Bell Order/Invoice Number 3027856" at bounding box center [870, 341] width 948 height 11
copy p "3027856"
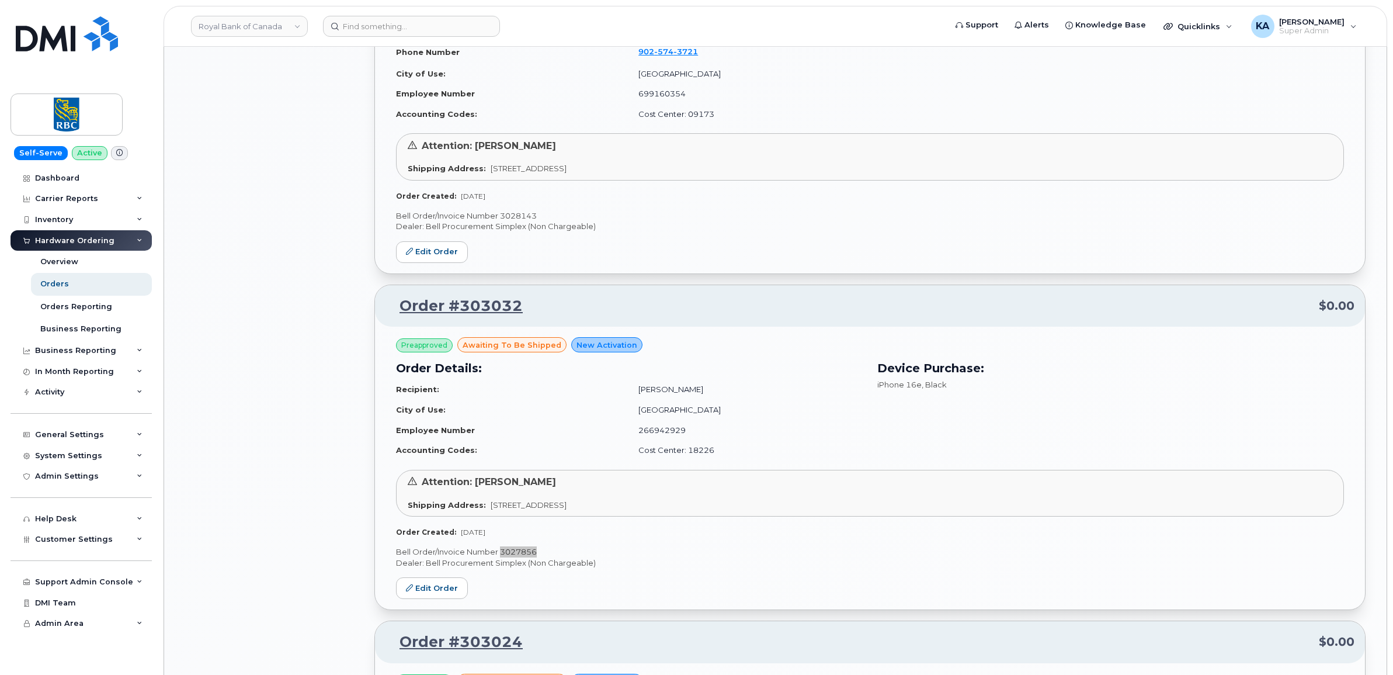
scroll to position [2506, 0]
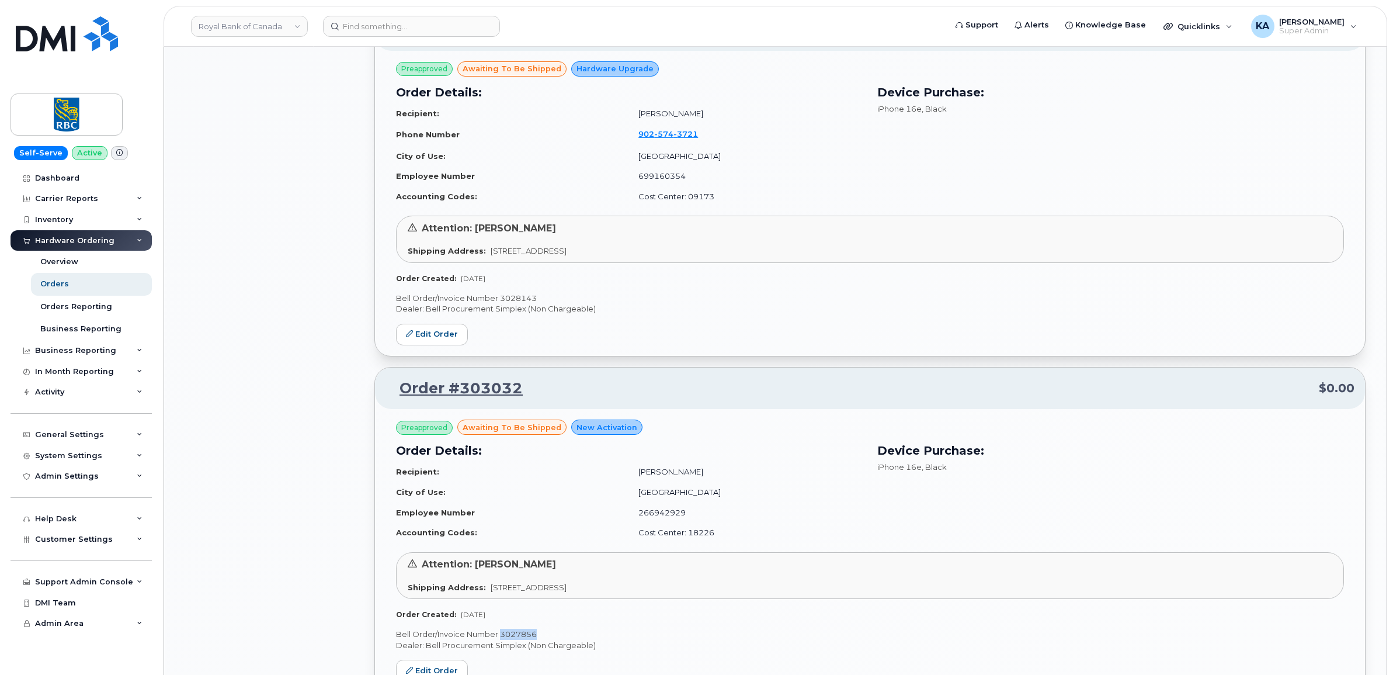
click at [523, 299] on p "Bell Order/Invoice Number 3028143" at bounding box center [870, 298] width 948 height 11
copy p "3028143"
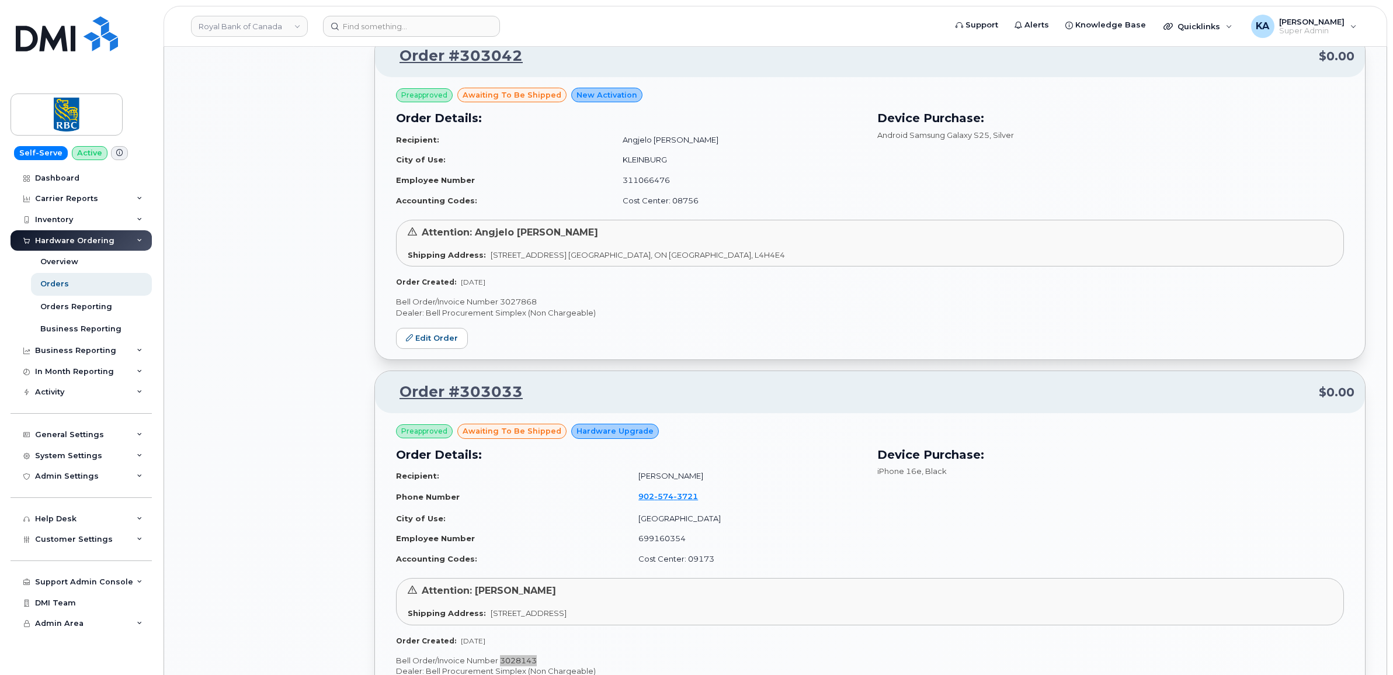
scroll to position [2141, 0]
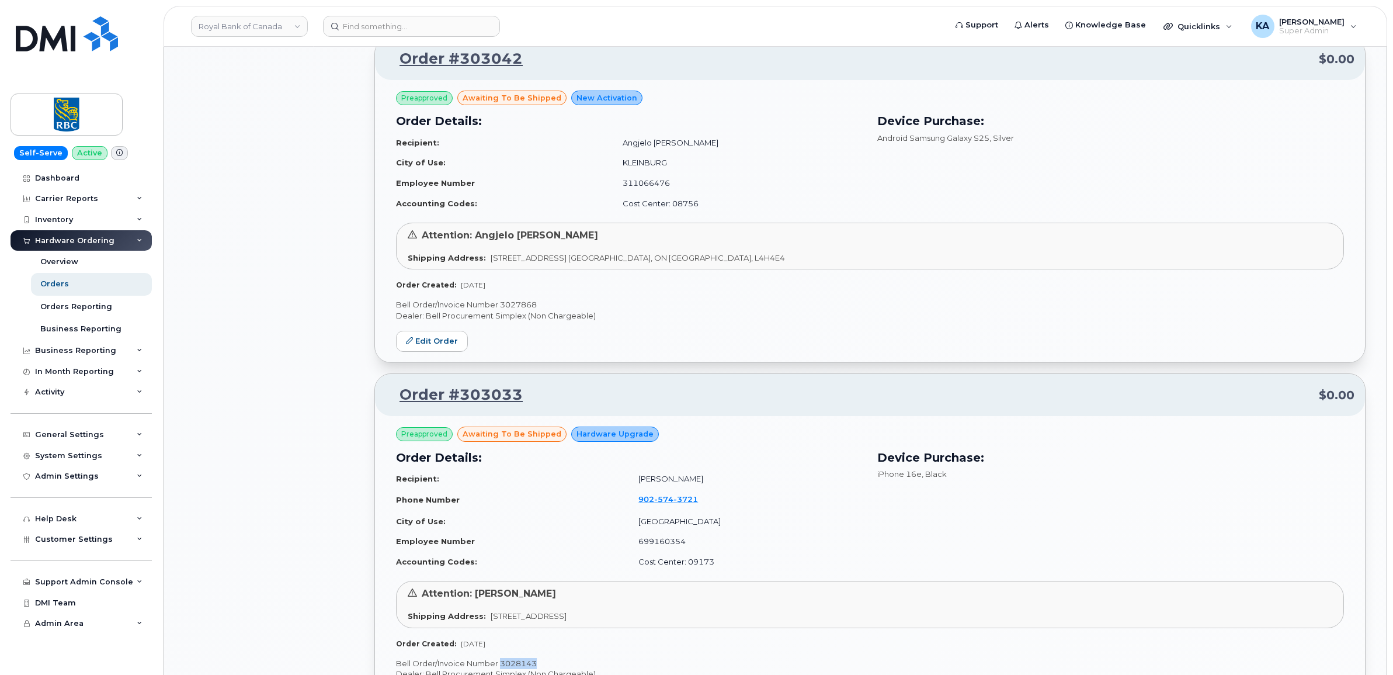
click at [517, 307] on p "Bell Order/Invoice Number 3027868" at bounding box center [870, 304] width 948 height 11
click at [518, 305] on p "Bell Order/Invoice Number 3027868" at bounding box center [870, 304] width 948 height 11
copy p "3027868"
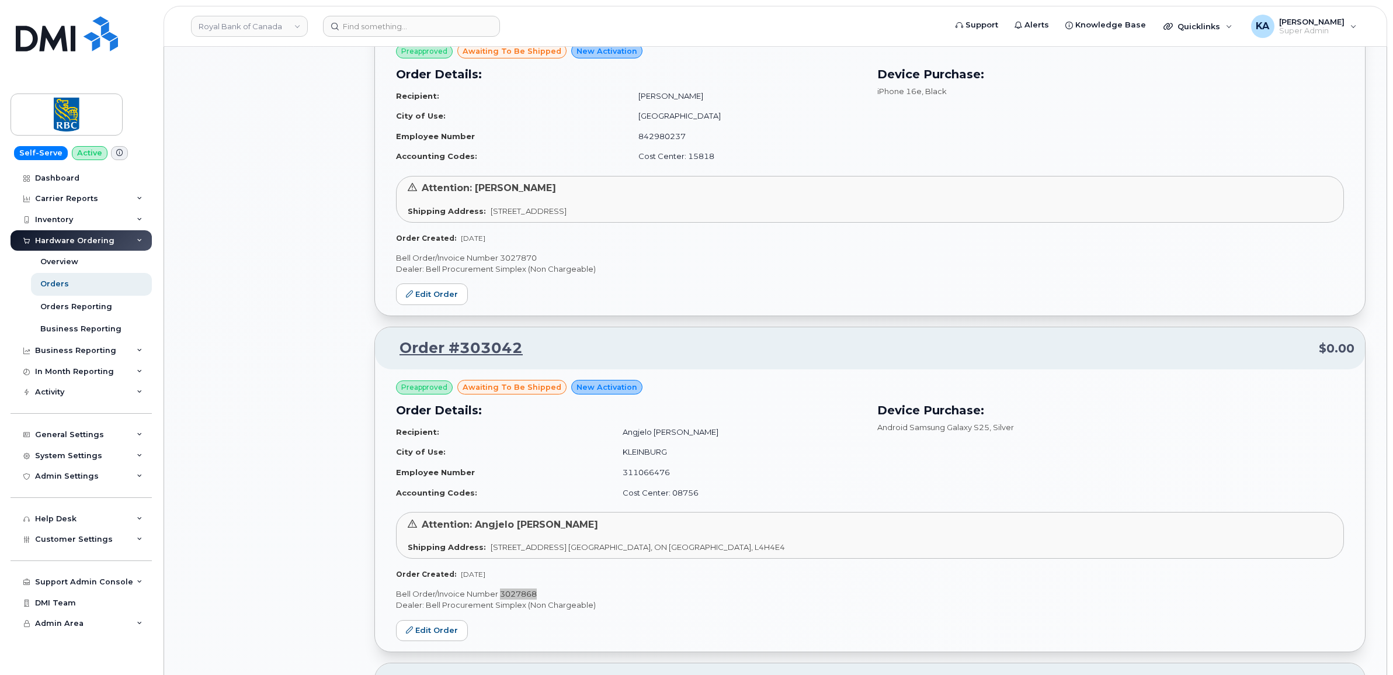
scroll to position [1849, 0]
click at [513, 261] on p "Bell Order/Invoice Number 3027870" at bounding box center [870, 260] width 948 height 11
copy p "2"
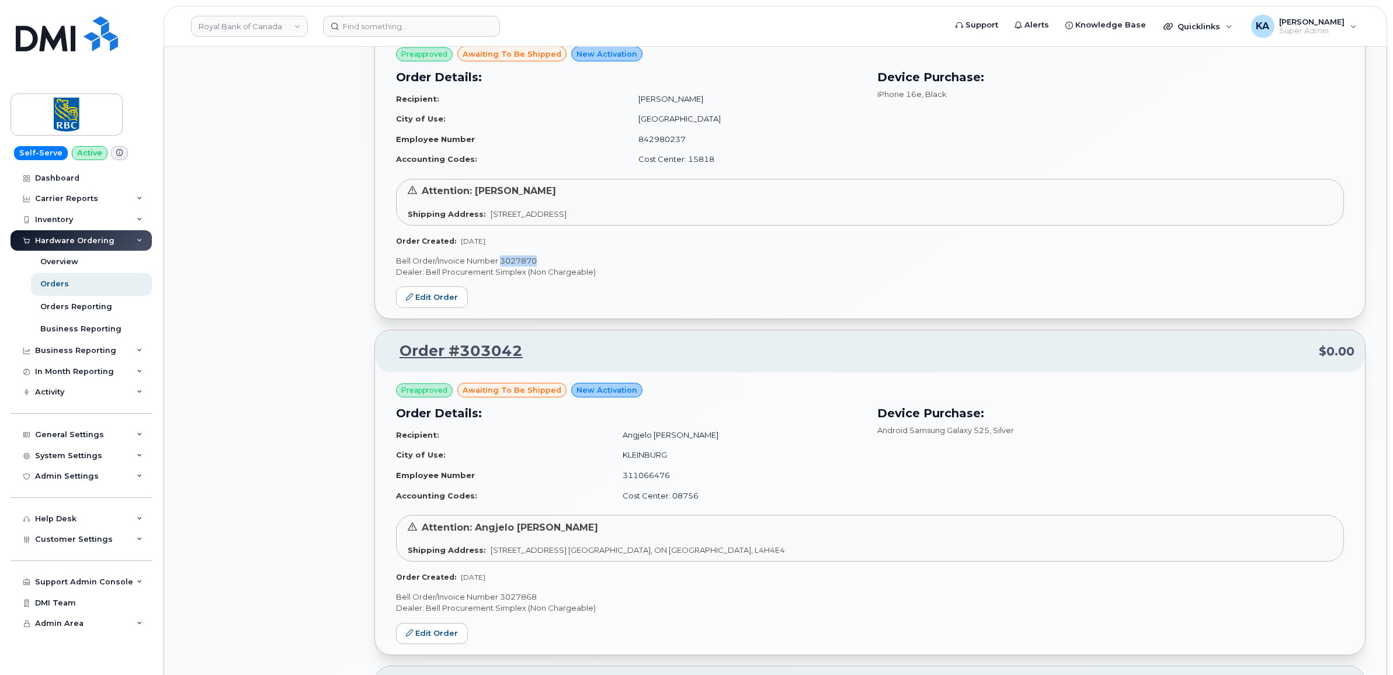
drag, startPoint x: 538, startPoint y: 263, endPoint x: 500, endPoint y: 262, distance: 38.6
click at [500, 262] on p "Bell Order/Invoice Number 3027870" at bounding box center [870, 260] width 948 height 11
copy p "3027870"
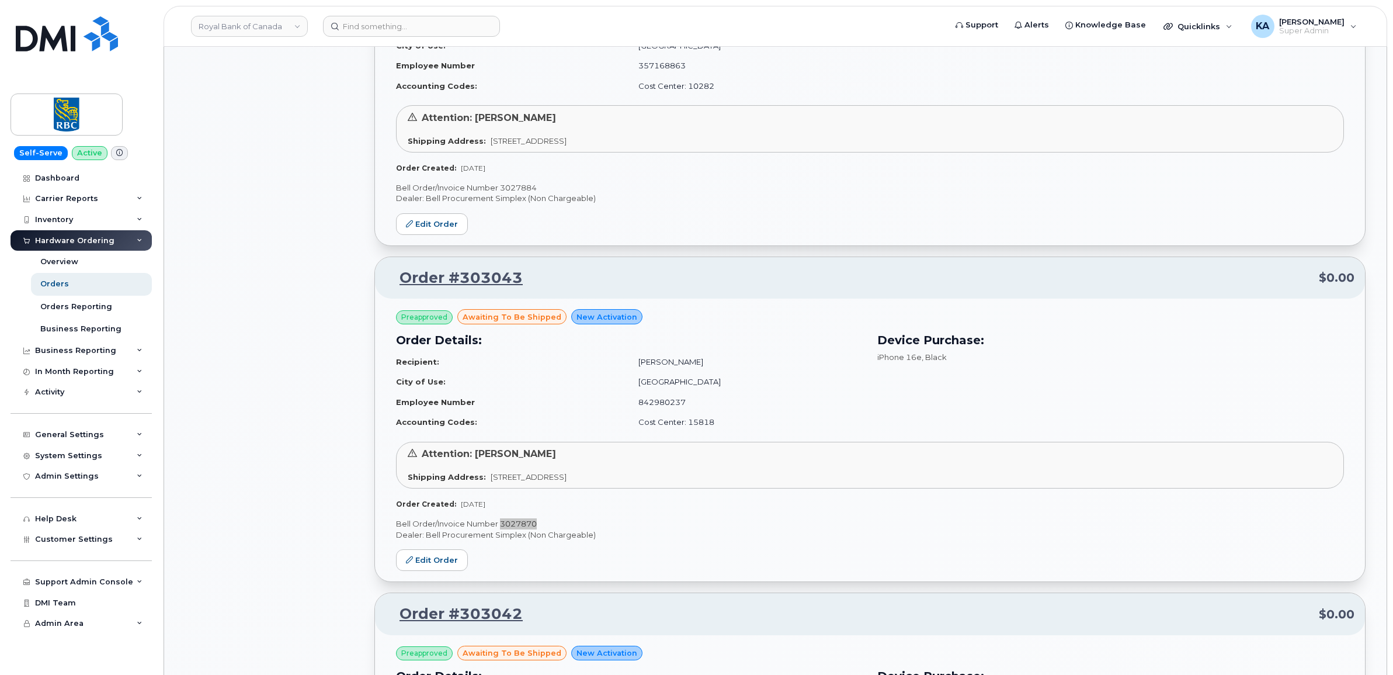
scroll to position [1557, 0]
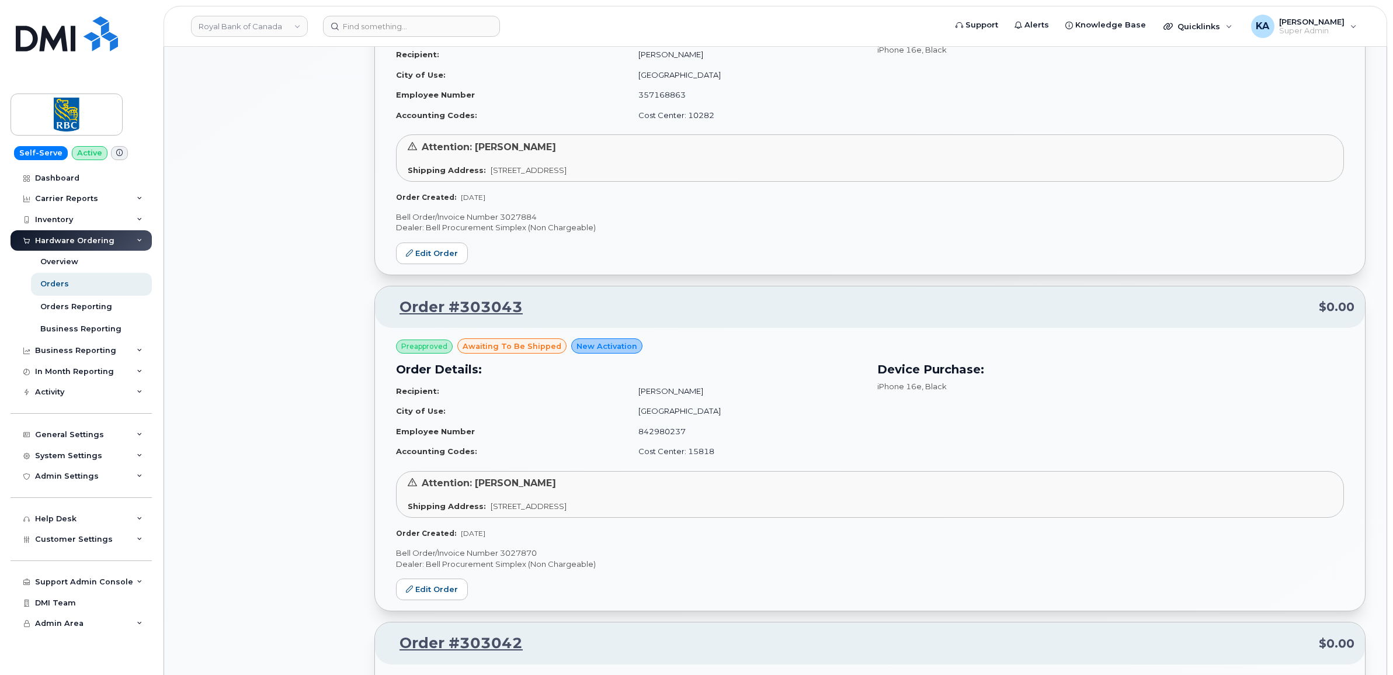
click at [520, 219] on p "Bell Order/Invoice Number 3027884" at bounding box center [870, 216] width 948 height 11
copy p "3027884"
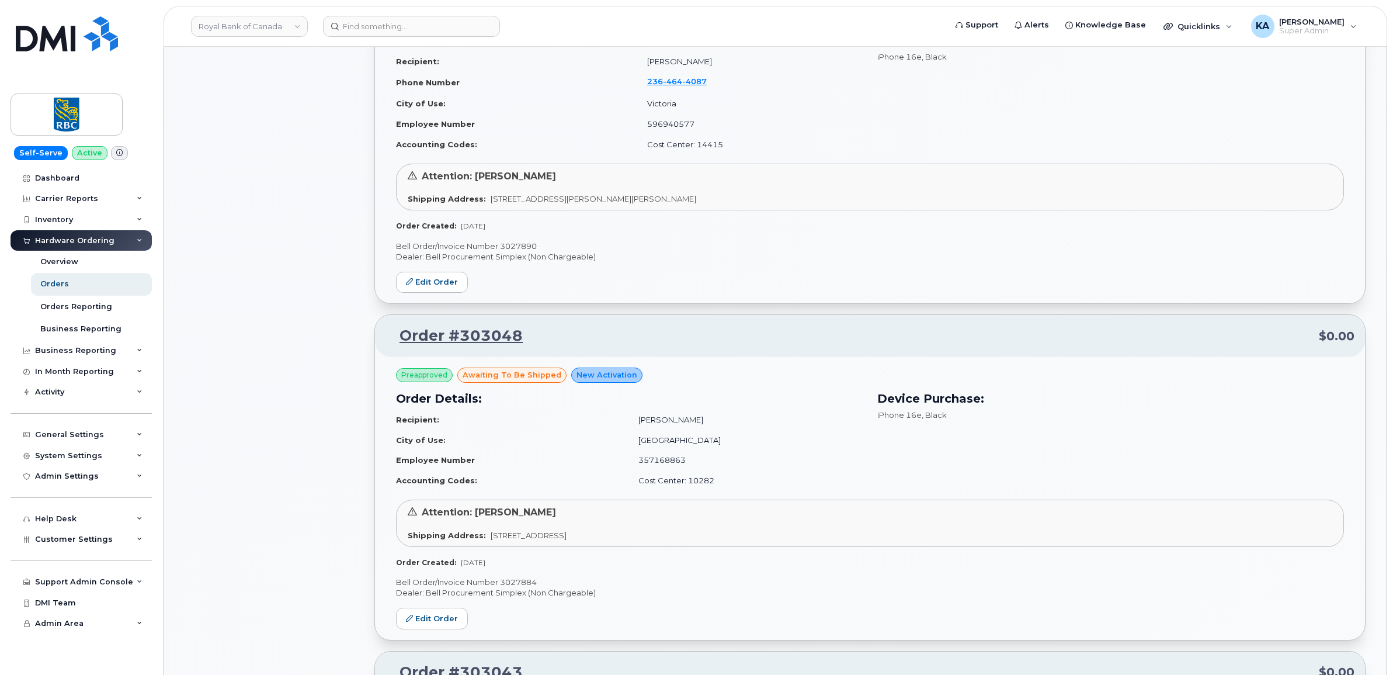
click at [509, 246] on p "Bell Order/Invoice Number 3027890" at bounding box center [870, 246] width 948 height 11
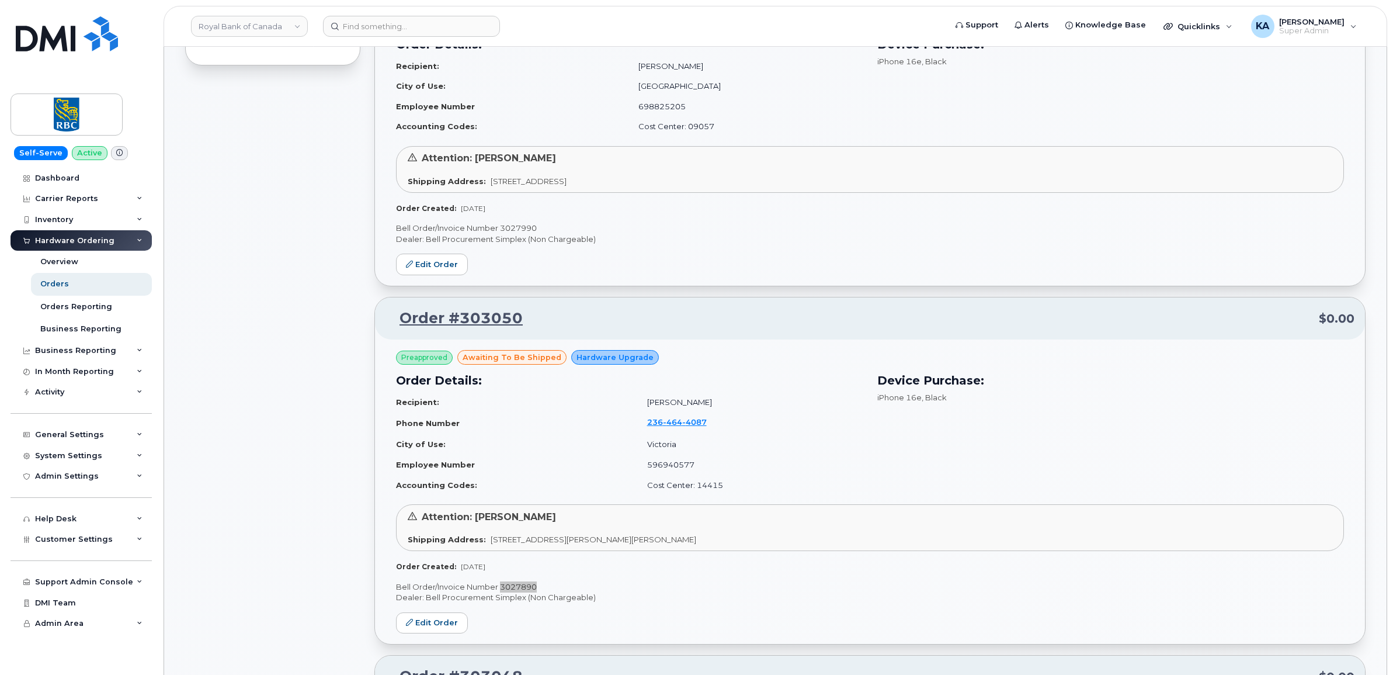
scroll to position [827, 0]
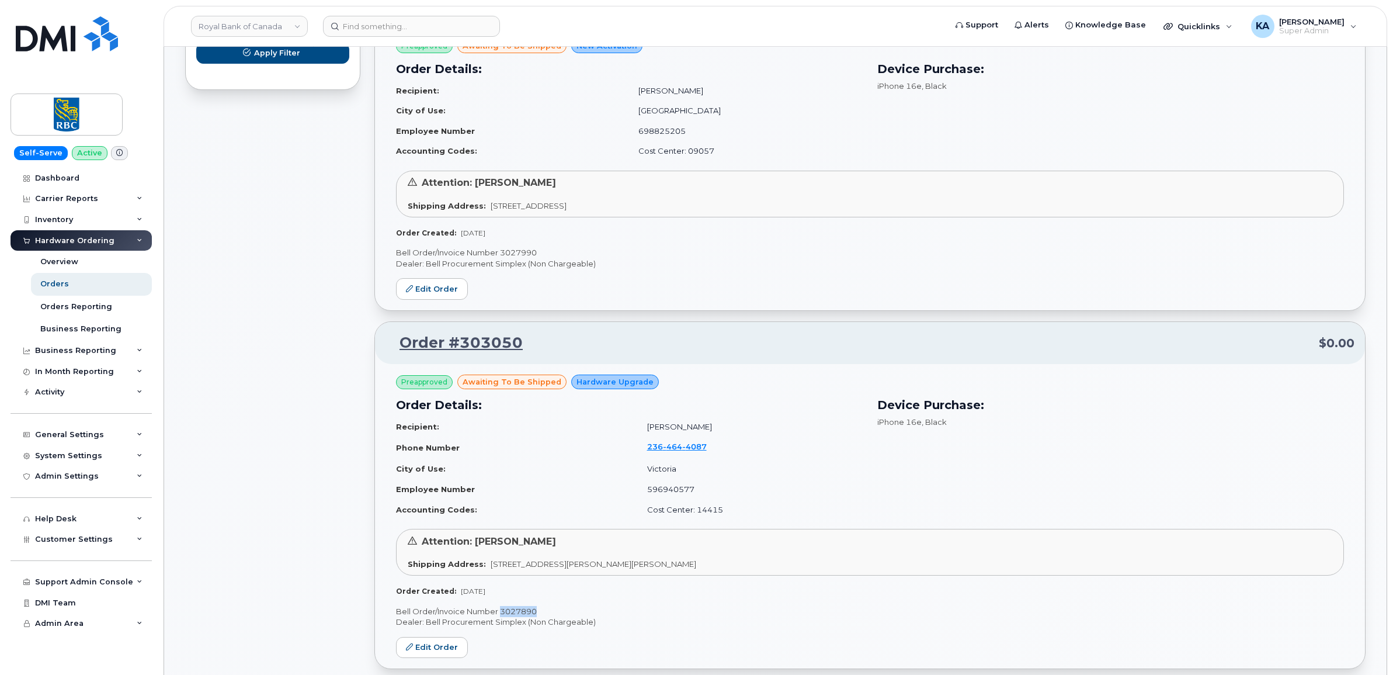
click at [524, 252] on p "Bell Order/Invoice Number 3027990" at bounding box center [870, 252] width 948 height 11
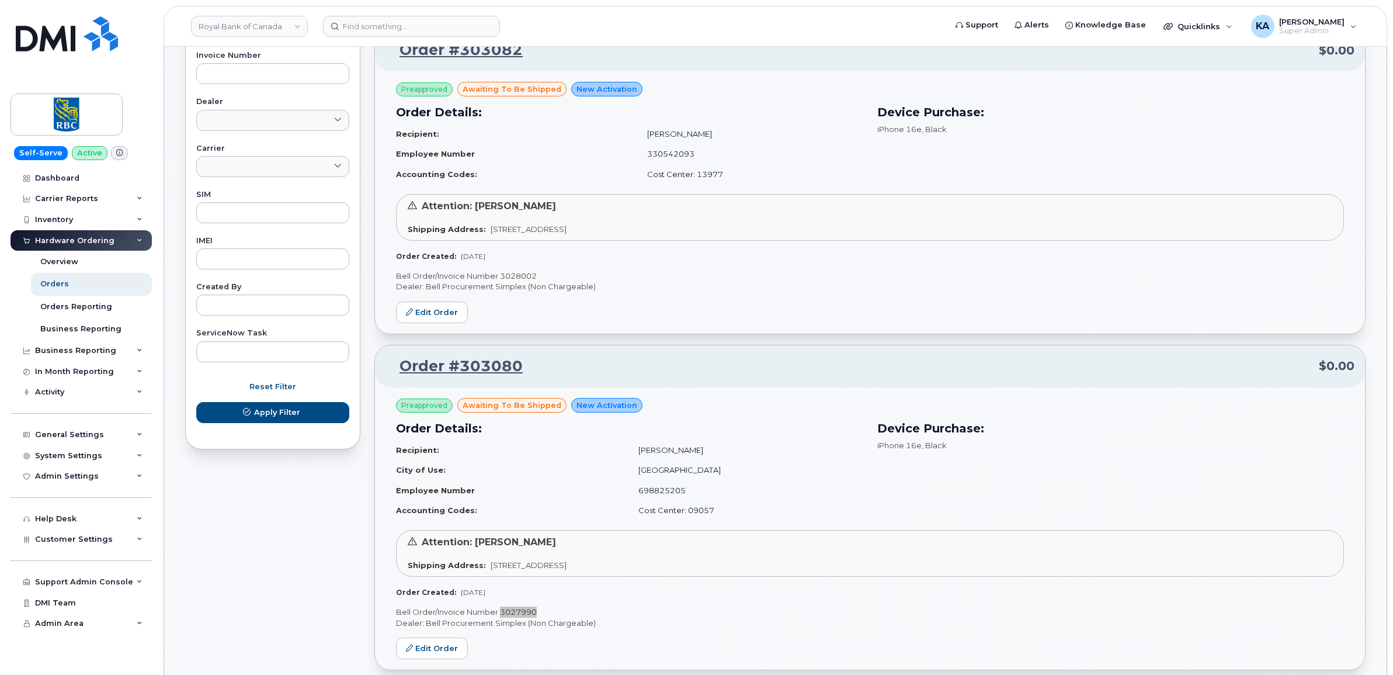
scroll to position [462, 0]
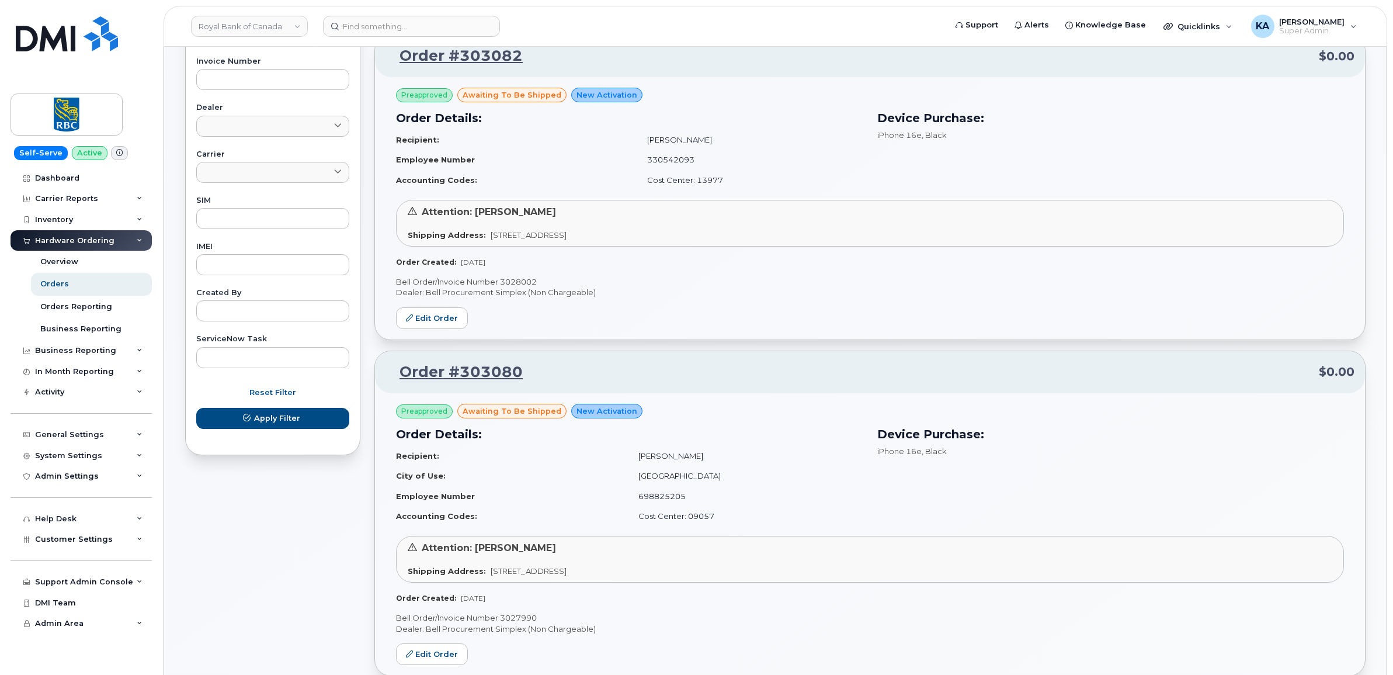
click at [515, 276] on div "Preapproved awaiting to be shipped New Activation Order Details: Recipient: Dar…" at bounding box center [870, 208] width 990 height 262
click at [514, 279] on p "Bell Order/Invoice Number 3028002" at bounding box center [870, 281] width 948 height 11
click at [515, 279] on p "Bell Order/Invoice Number 3028002" at bounding box center [870, 281] width 948 height 11
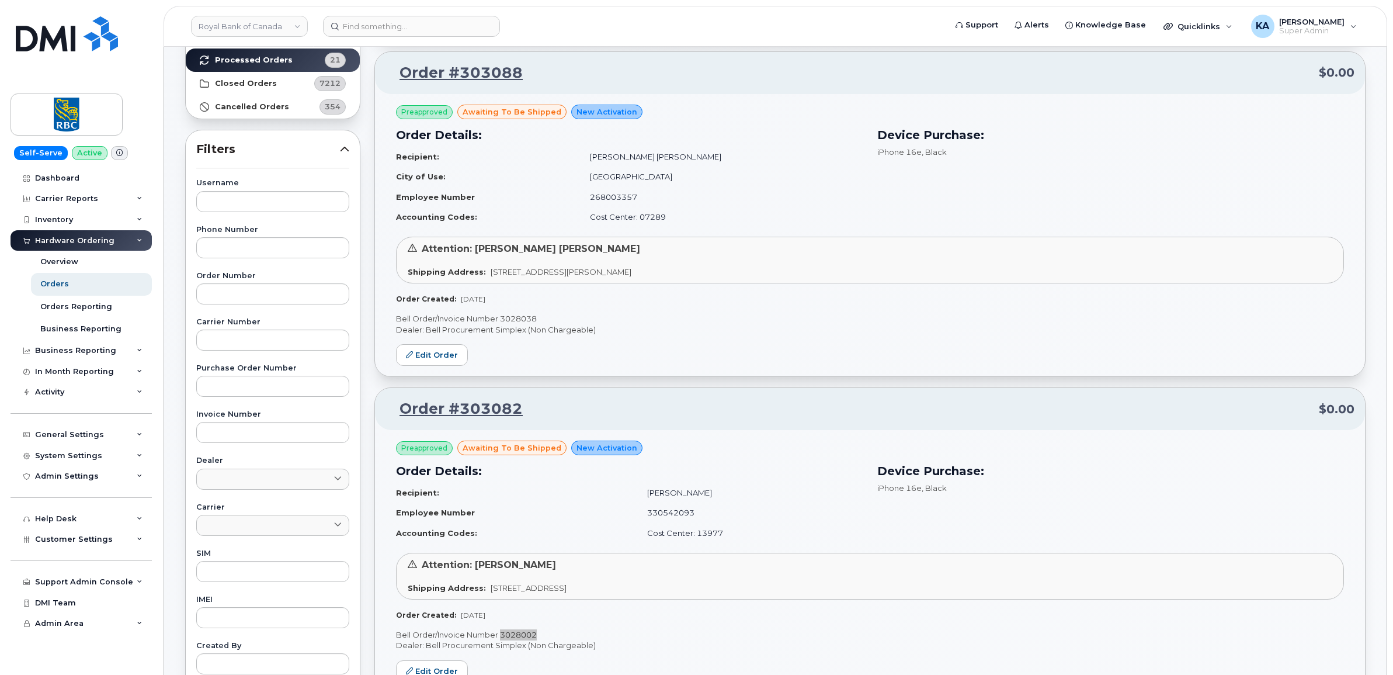
scroll to position [97, 0]
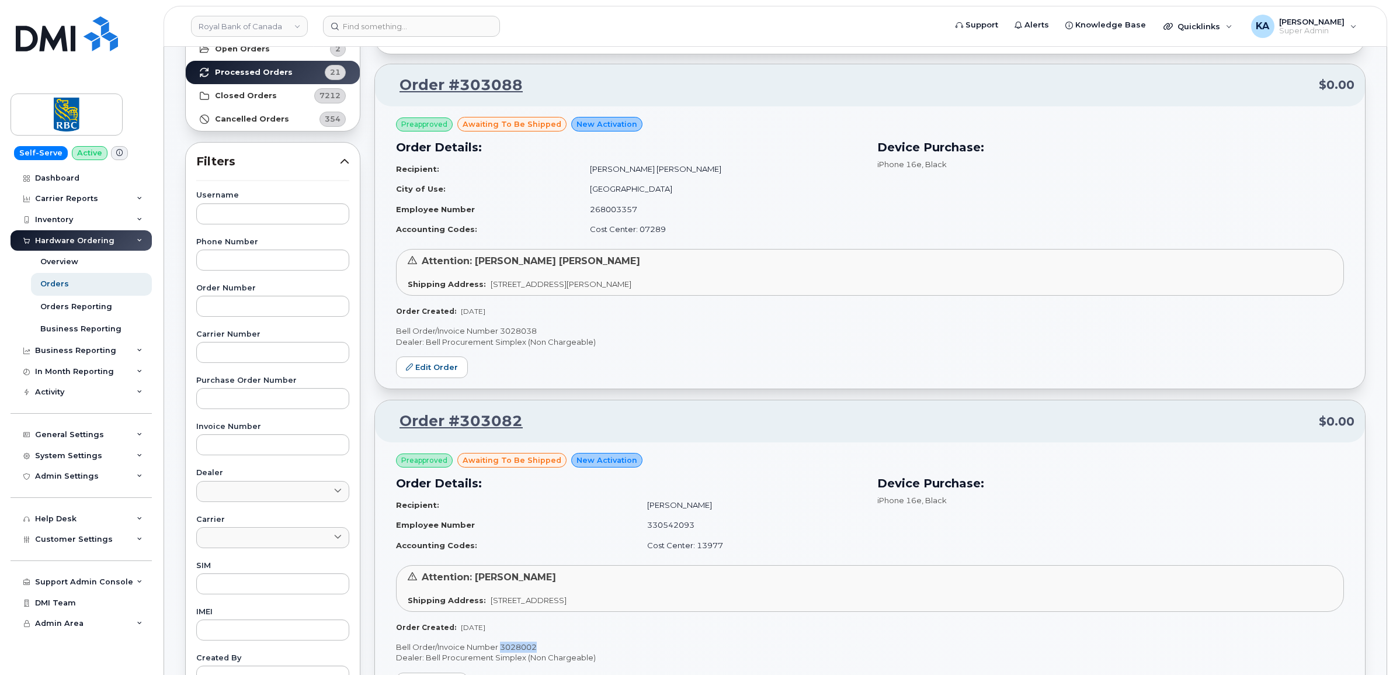
click at [519, 327] on p "Bell Order/Invoice Number 3028038" at bounding box center [870, 330] width 948 height 11
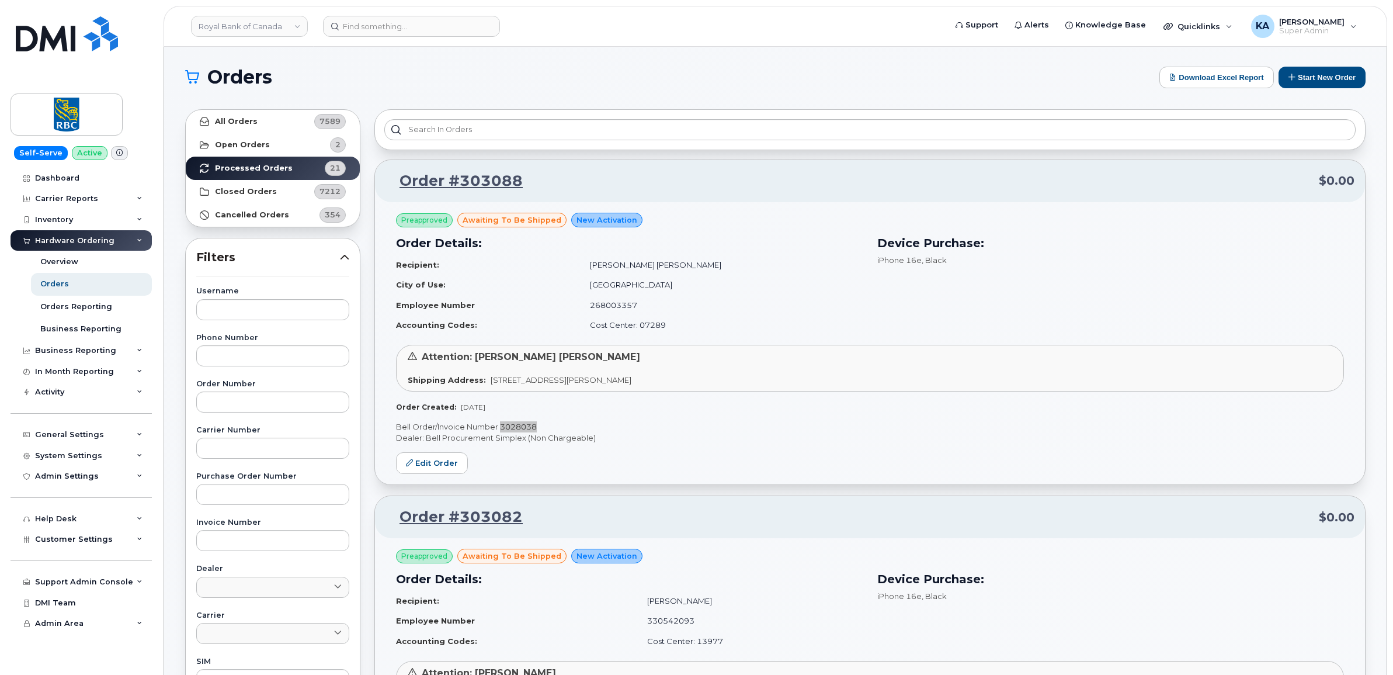
scroll to position [0, 0]
click at [241, 23] on link "Royal Bank of Canada" at bounding box center [249, 26] width 117 height 21
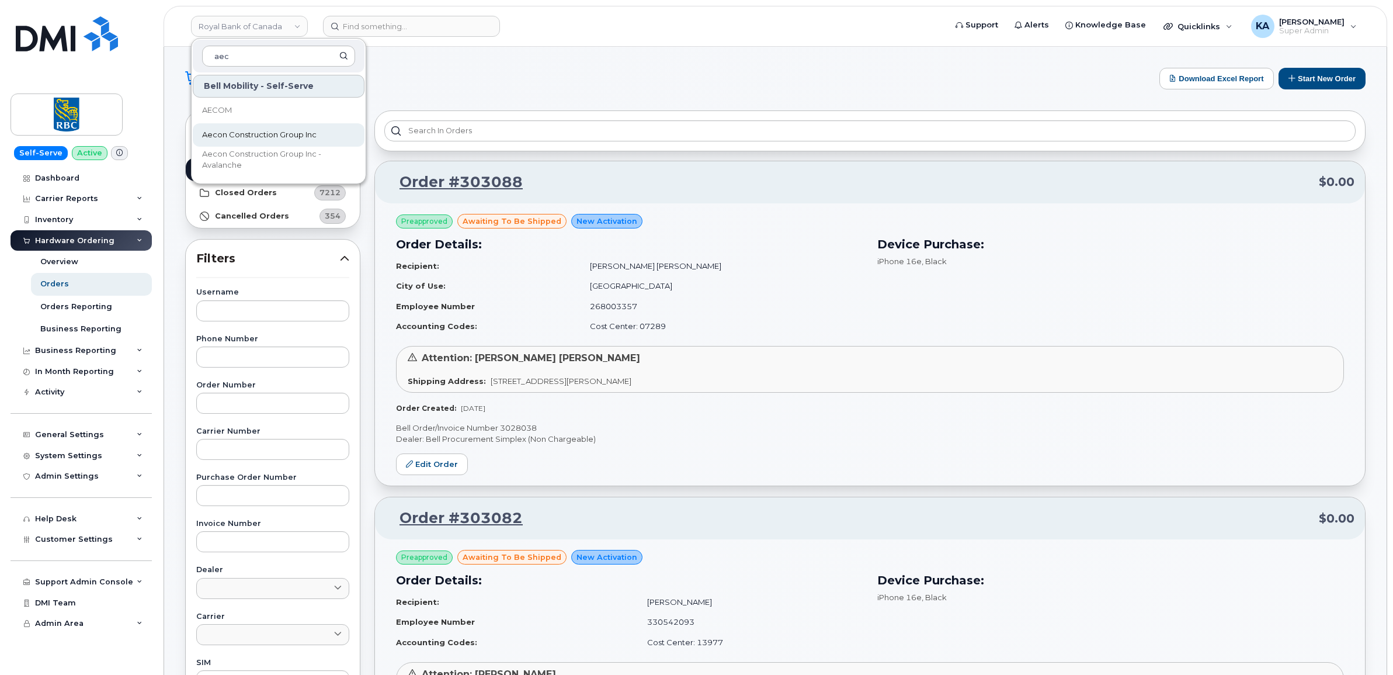
type input "aec"
click at [241, 131] on span "Aecon Construction Group Inc" at bounding box center [259, 135] width 114 height 12
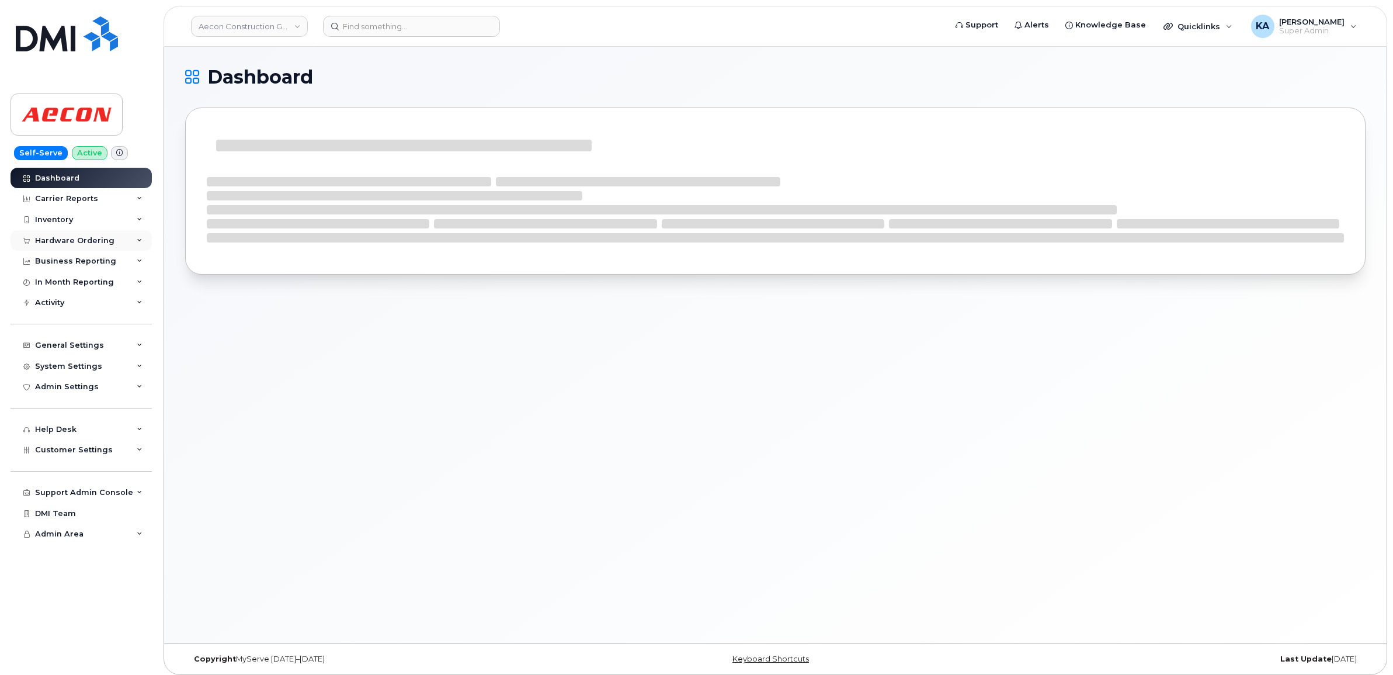
click at [75, 234] on div "Hardware Ordering" at bounding box center [81, 240] width 141 height 21
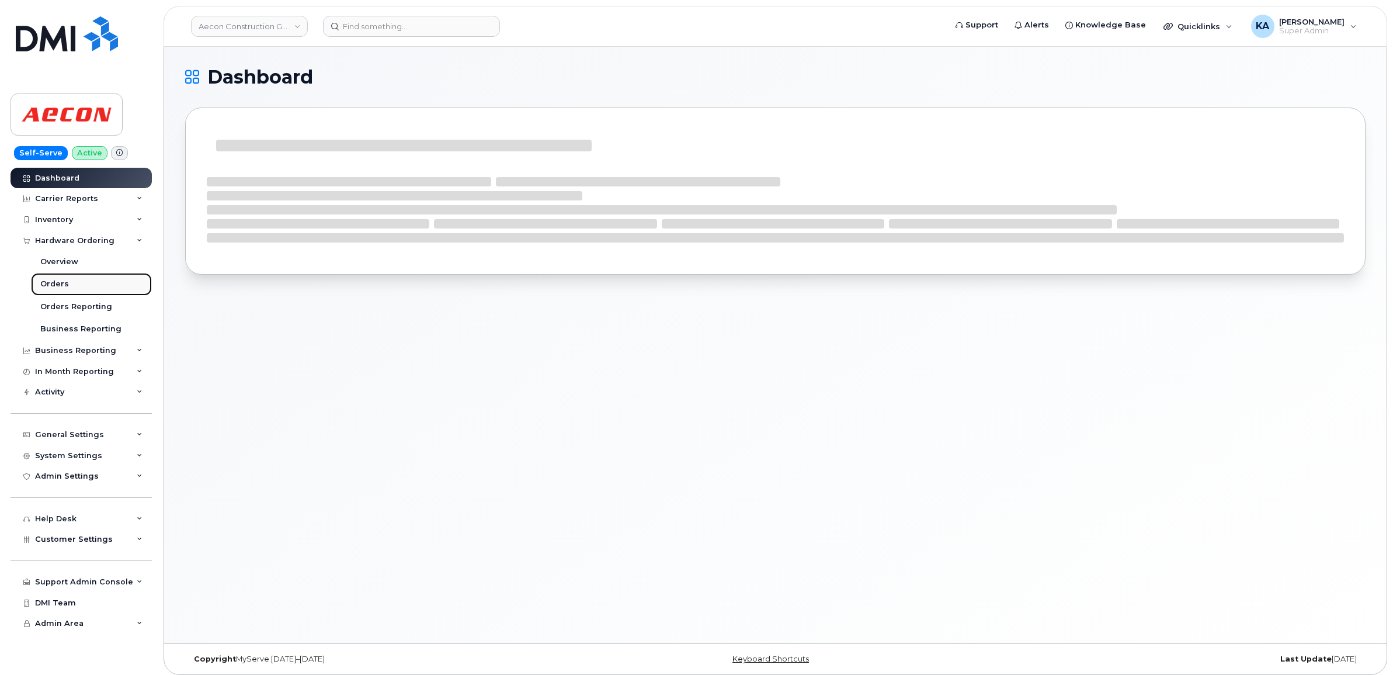
click at [54, 281] on div "Orders" at bounding box center [54, 284] width 29 height 11
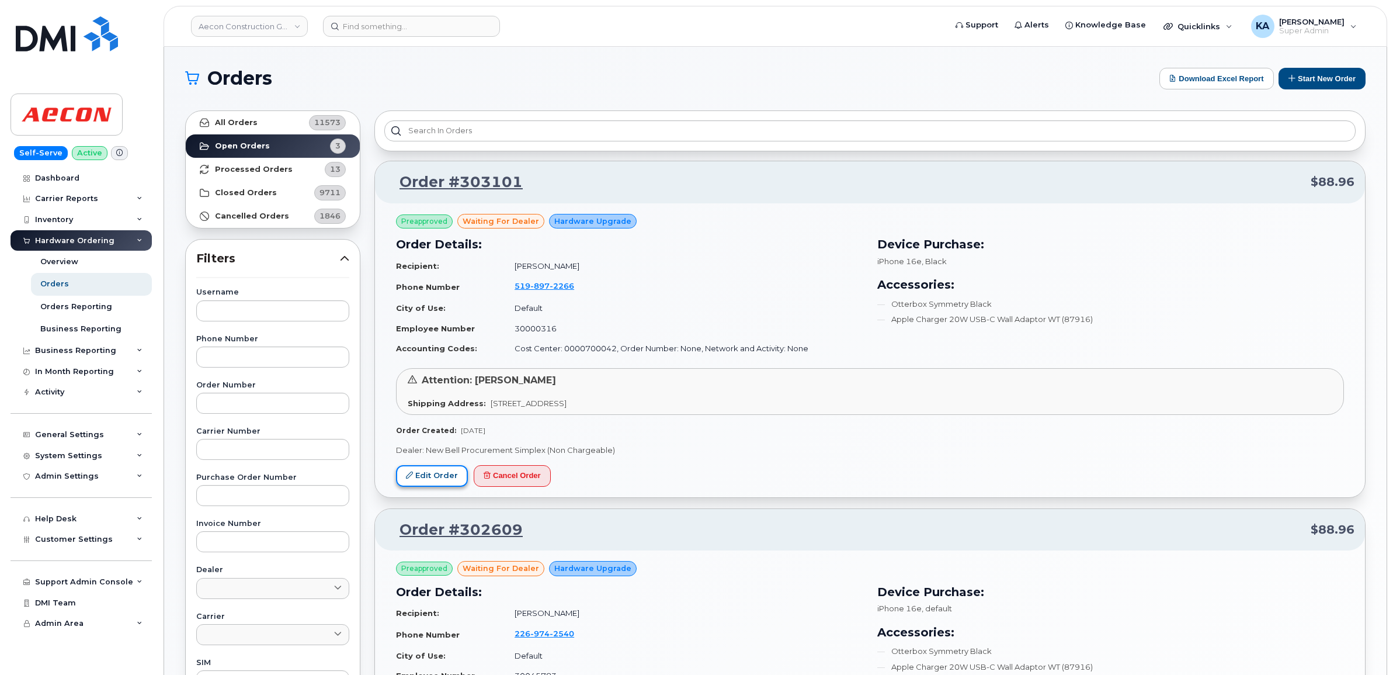
click at [431, 472] on link "Edit Order" at bounding box center [432, 476] width 72 height 22
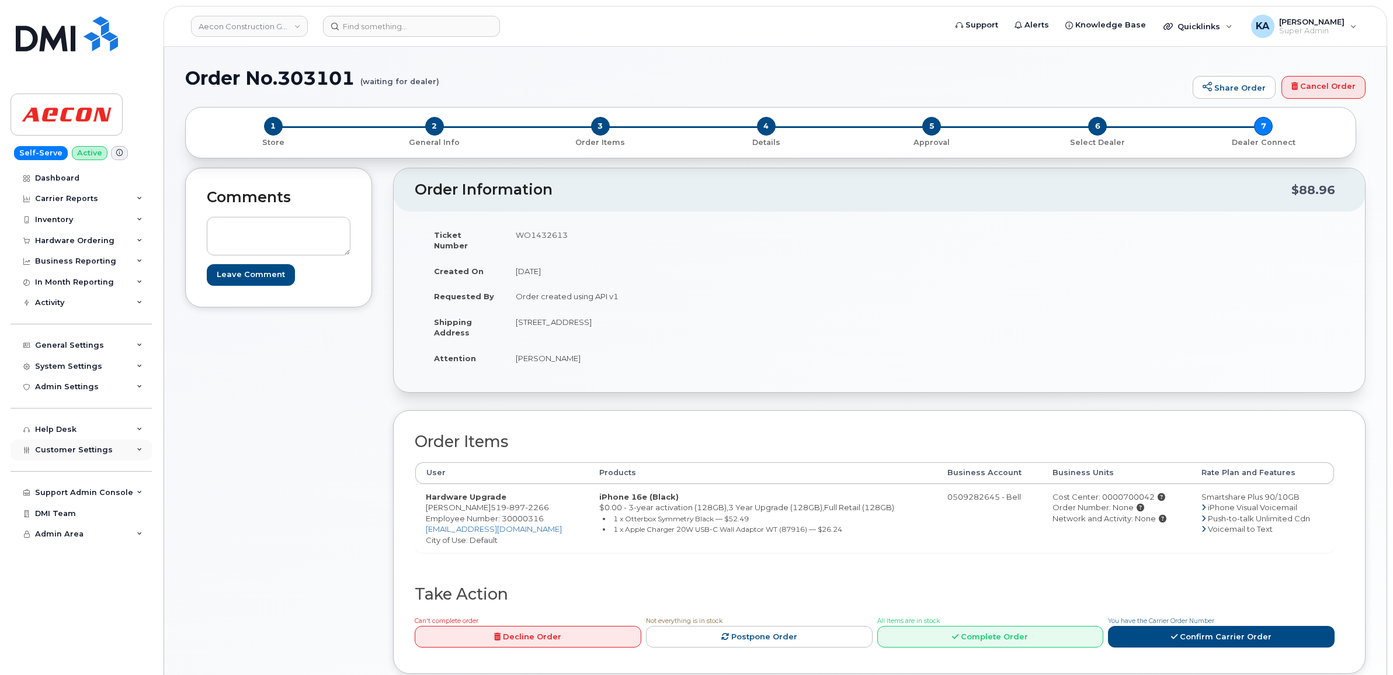
click at [65, 453] on span "Customer Settings" at bounding box center [74, 449] width 78 height 9
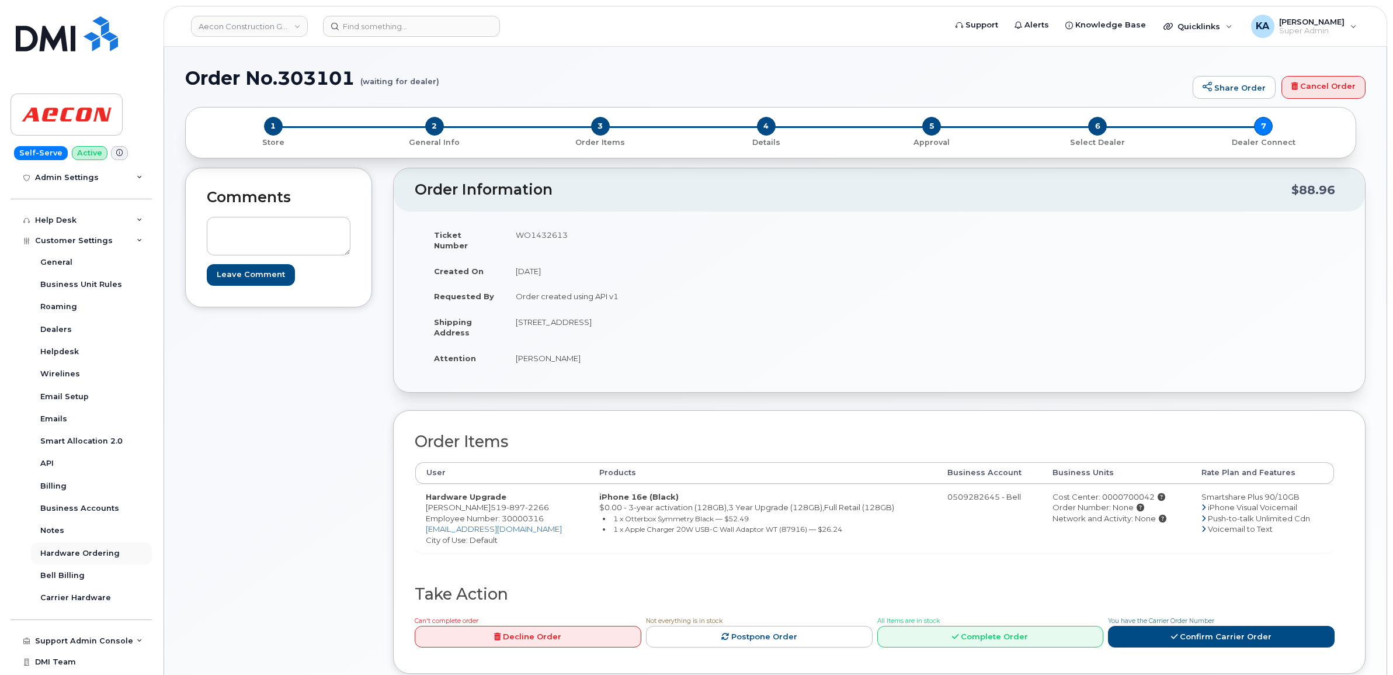
scroll to position [219, 0]
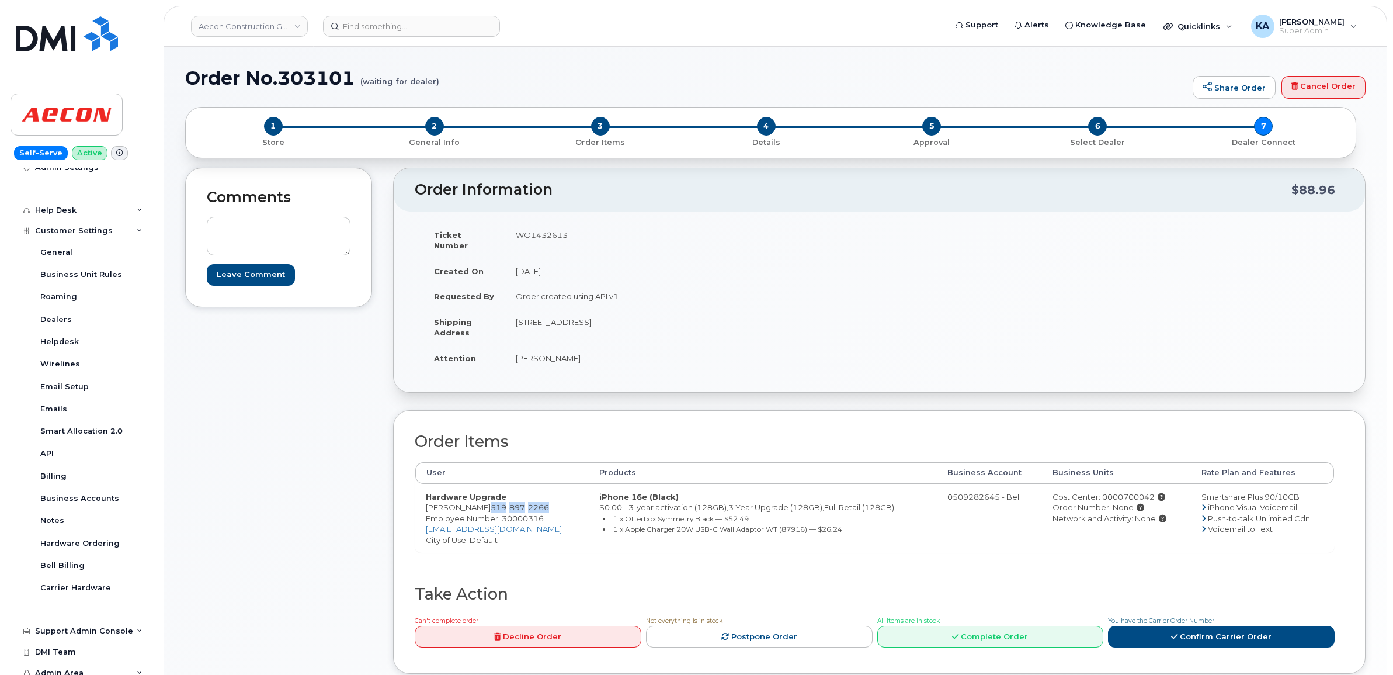
drag, startPoint x: 492, startPoint y: 495, endPoint x: 552, endPoint y: 502, distance: 60.6
click at [552, 502] on td "Hardware Upgrade Dominic Tersigni 519 897 2266 Employee Number: 30000316 dtersi…" at bounding box center [501, 518] width 173 height 69
copy span "519 897 2266"
drag, startPoint x: 424, startPoint y: 498, endPoint x: 489, endPoint y: 498, distance: 65.4
click at [489, 498] on td "Hardware Upgrade Dominic Tersigni 519 897 2266 Employee Number: 30000316 dtersi…" at bounding box center [501, 518] width 173 height 69
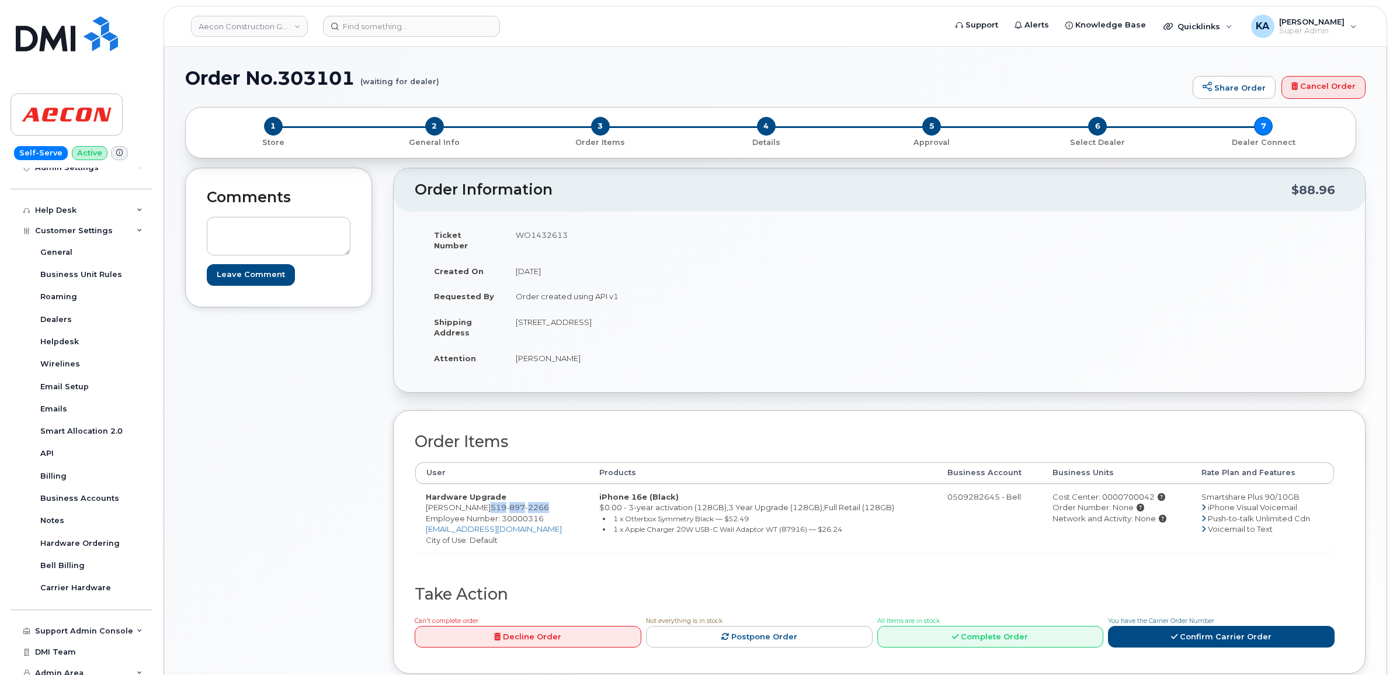
copy td "Dominic Tersigni"
click at [522, 513] on span "Employee Number: 30000316" at bounding box center [485, 517] width 118 height 9
copy span "30000316"
drag, startPoint x: 512, startPoint y: 310, endPoint x: 578, endPoint y: 322, distance: 67.7
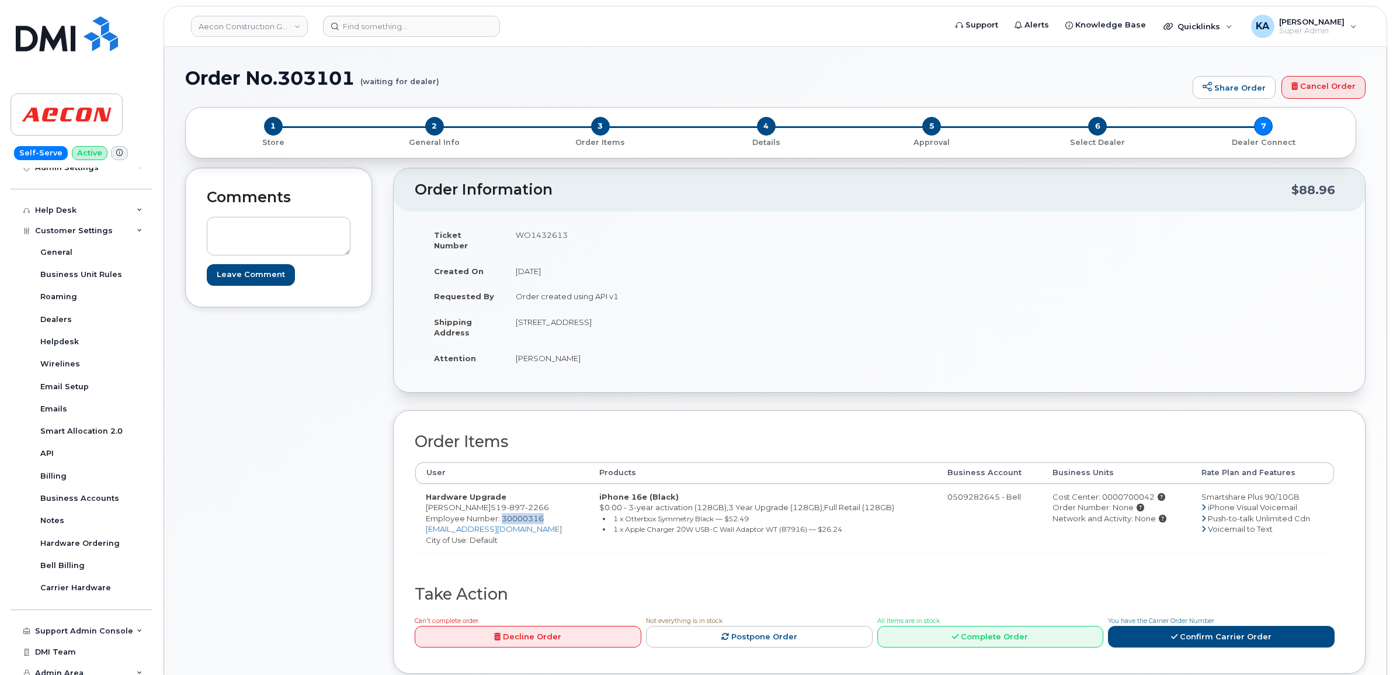
click at [578, 322] on td "41 Palermo Cres Guelph ON N1E 2J8" at bounding box center [688, 327] width 366 height 36
copy td "41 Palermo Cres"
drag, startPoint x: 626, startPoint y: 311, endPoint x: 662, endPoint y: 316, distance: 36.0
click at [662, 316] on td "41 Palermo Cres Guelph ON N1E 2J8" at bounding box center [688, 327] width 366 height 36
copy td "N1E 2J8"
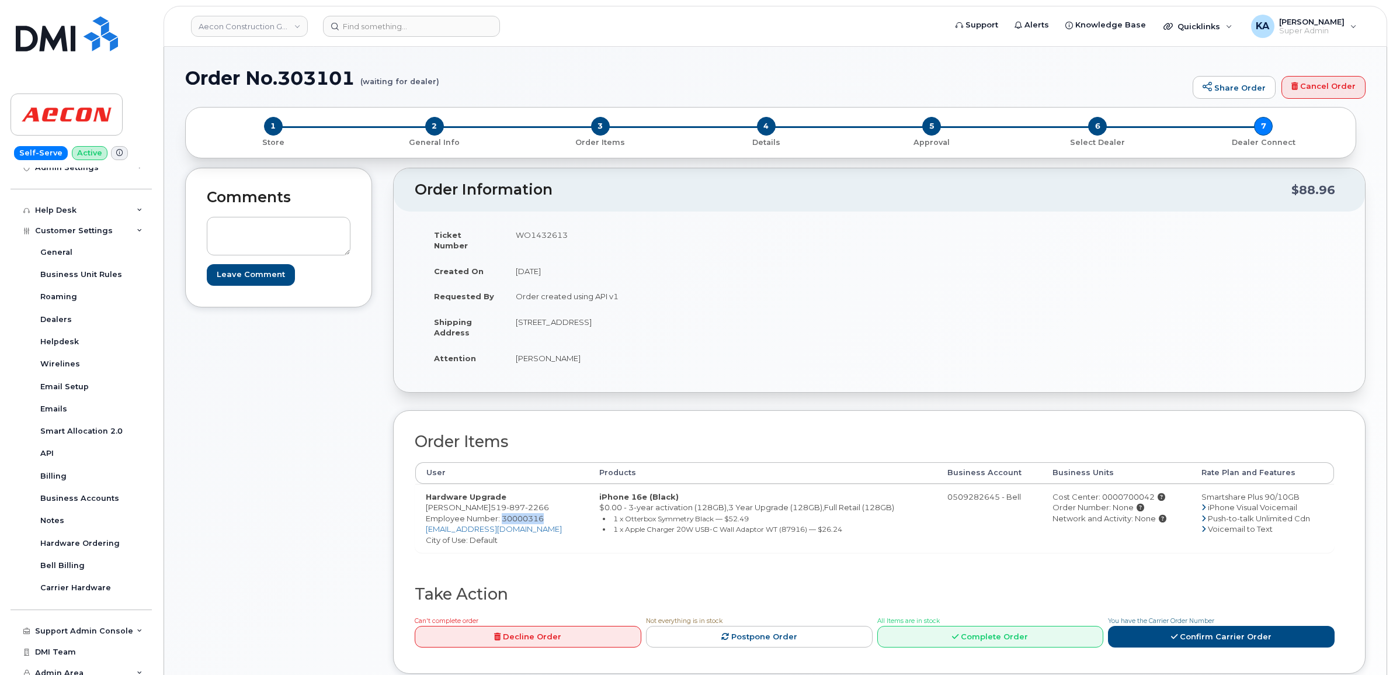
drag, startPoint x: 513, startPoint y: 349, endPoint x: 589, endPoint y: 360, distance: 76.7
click at [589, 360] on td "Dominic Tersigni" at bounding box center [688, 358] width 366 height 26
copy td "Dominic Tersigni"
click at [521, 513] on span "Employee Number: 30000316" at bounding box center [485, 517] width 118 height 9
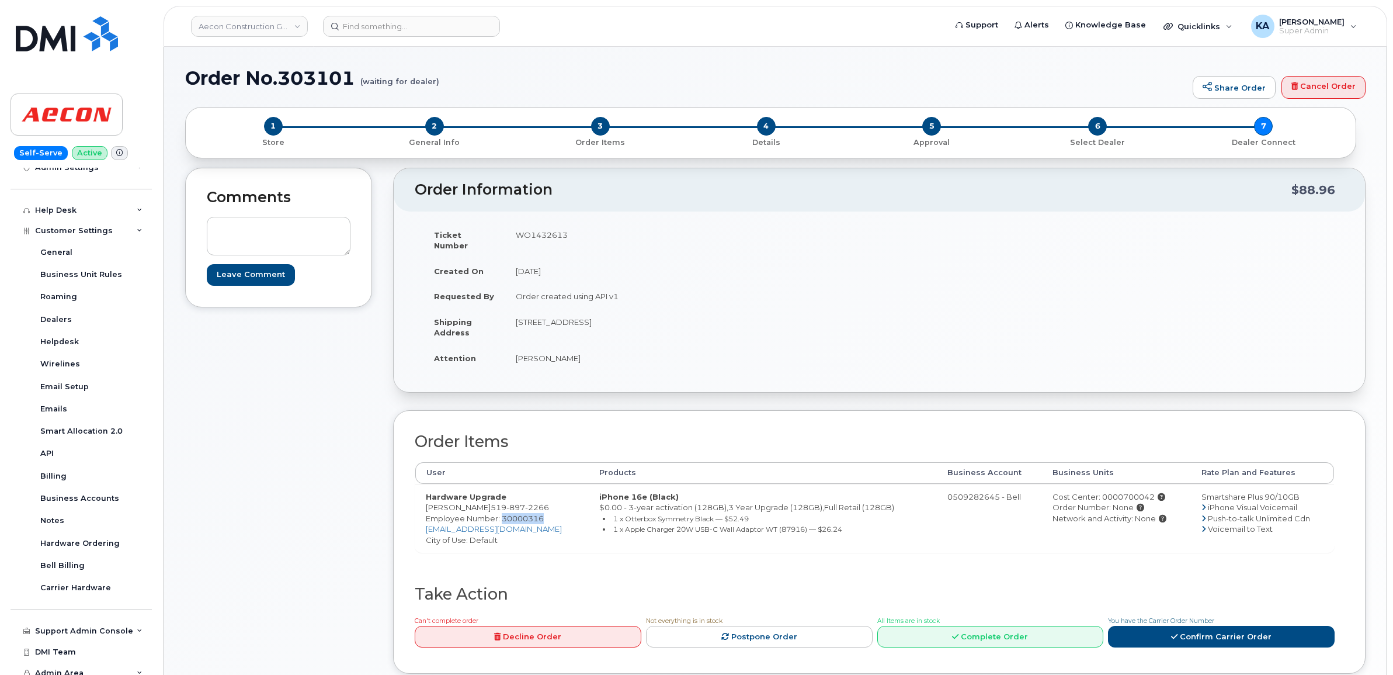
copy span "30000316"
click at [1122, 491] on div "Cost Center: 0000700042" at bounding box center [1116, 496] width 128 height 11
copy div "0000700042"
click at [544, 230] on td "WO1432613" at bounding box center [688, 240] width 366 height 36
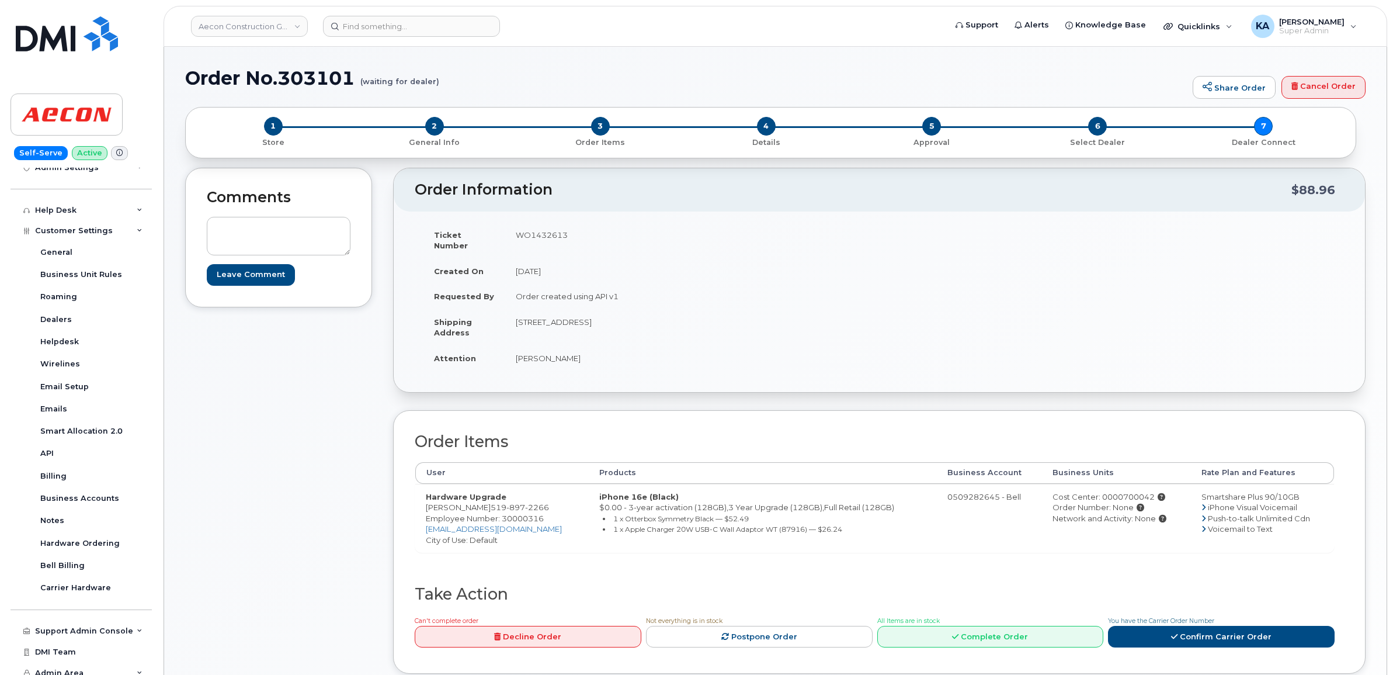
click at [544, 230] on td "WO1432613" at bounding box center [688, 240] width 366 height 36
copy td "WO1432613"
click at [1212, 625] on link "Confirm Carrier Order" at bounding box center [1221, 636] width 227 height 22
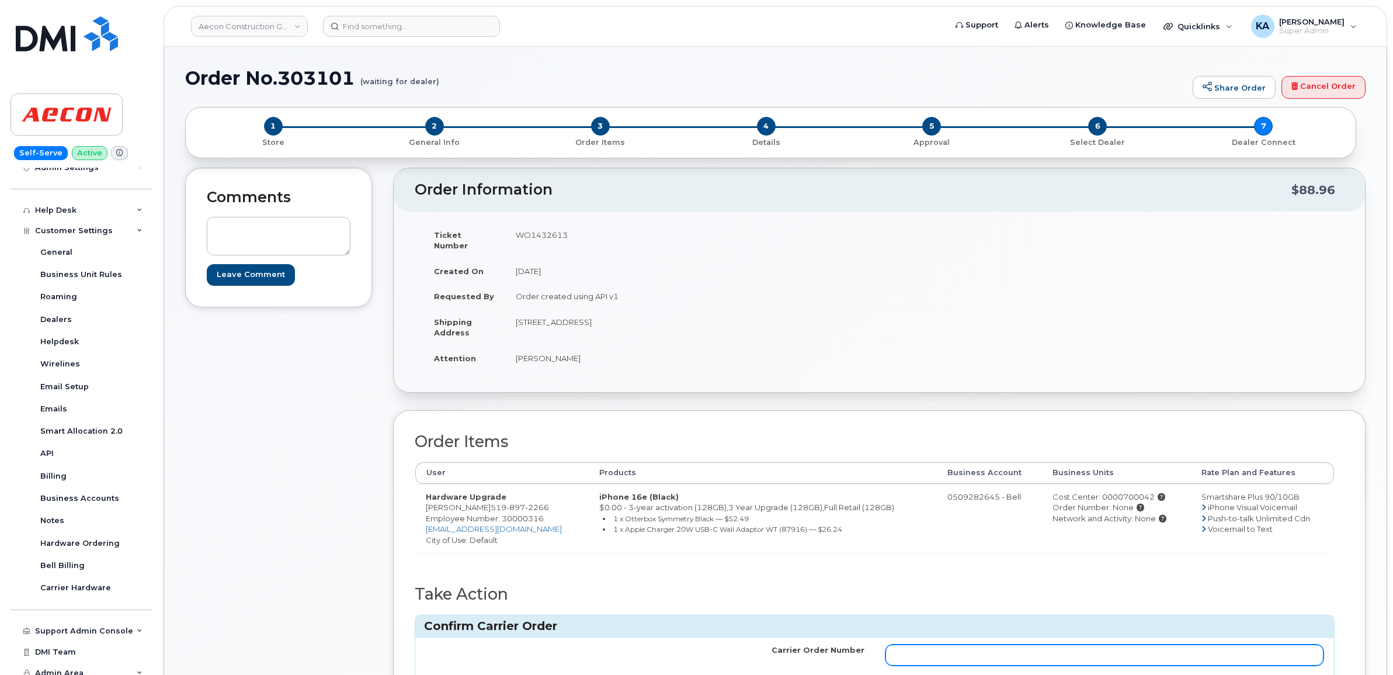
click at [1139, 646] on input "Carrier Order Number" at bounding box center [1104, 654] width 439 height 21
paste input "3028158"
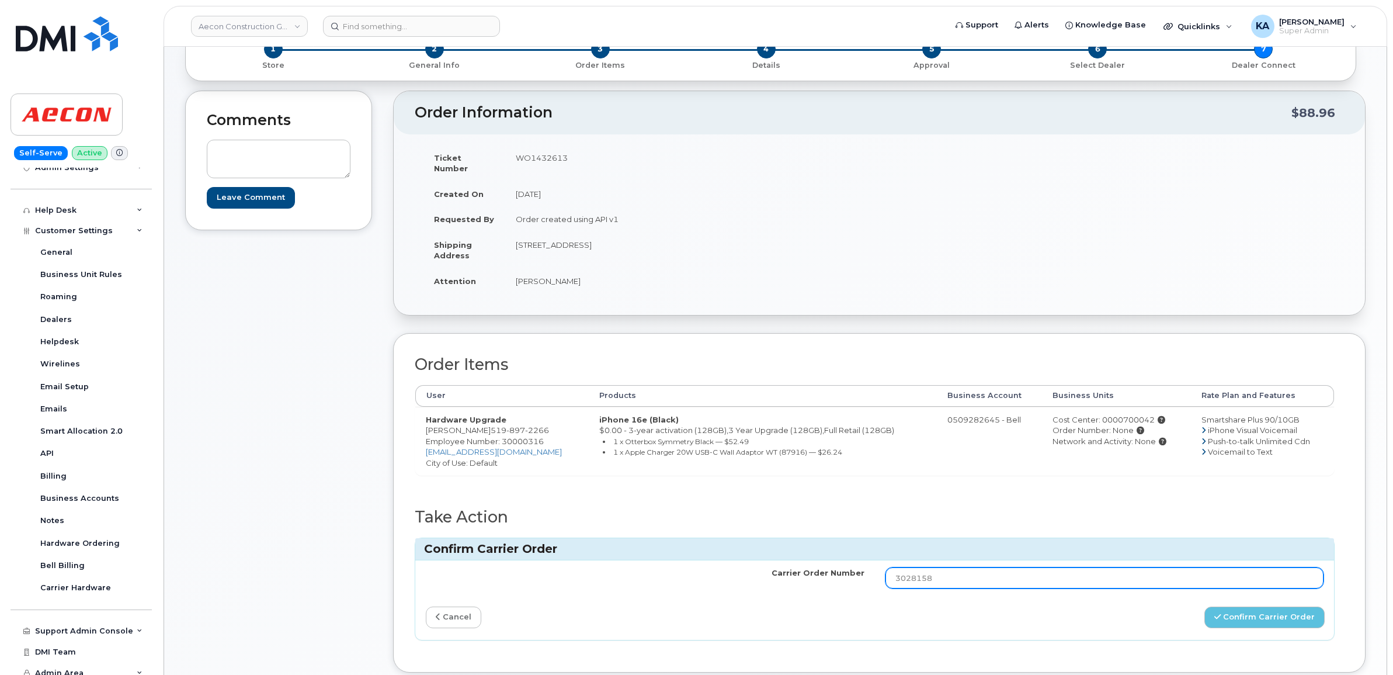
scroll to position [146, 0]
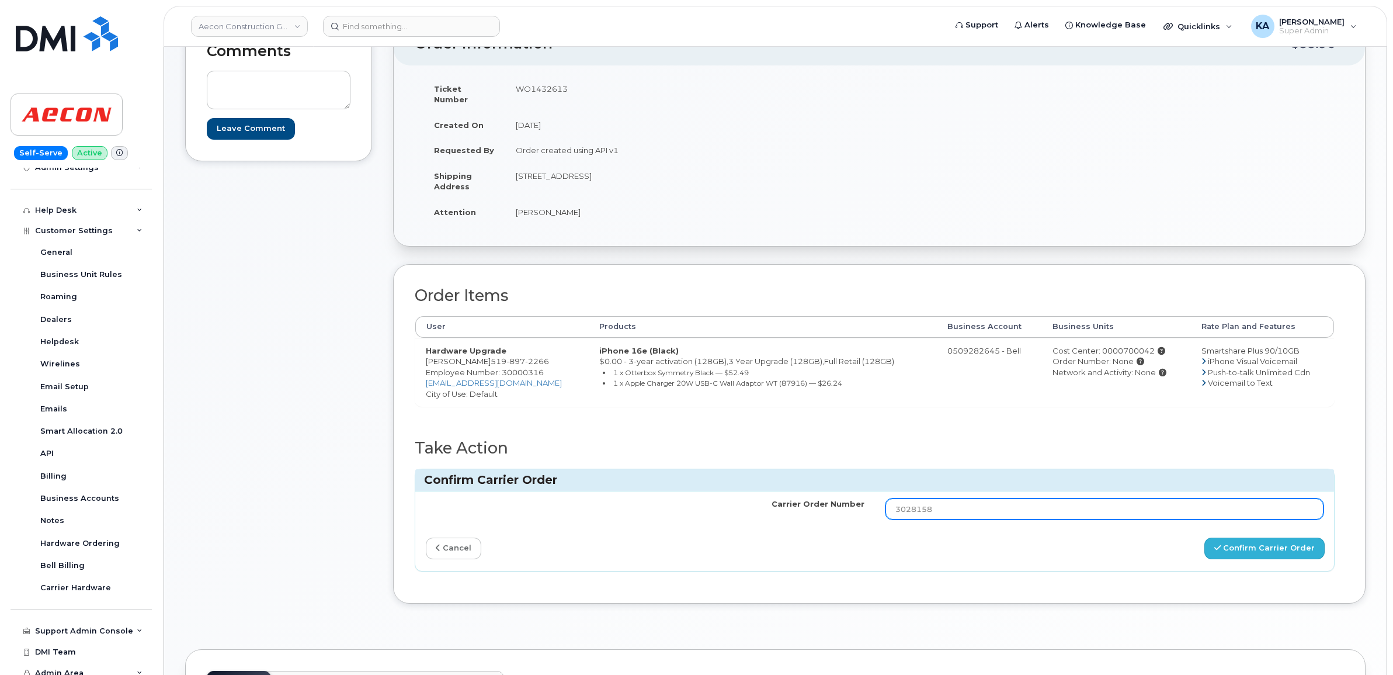
type input "3028158"
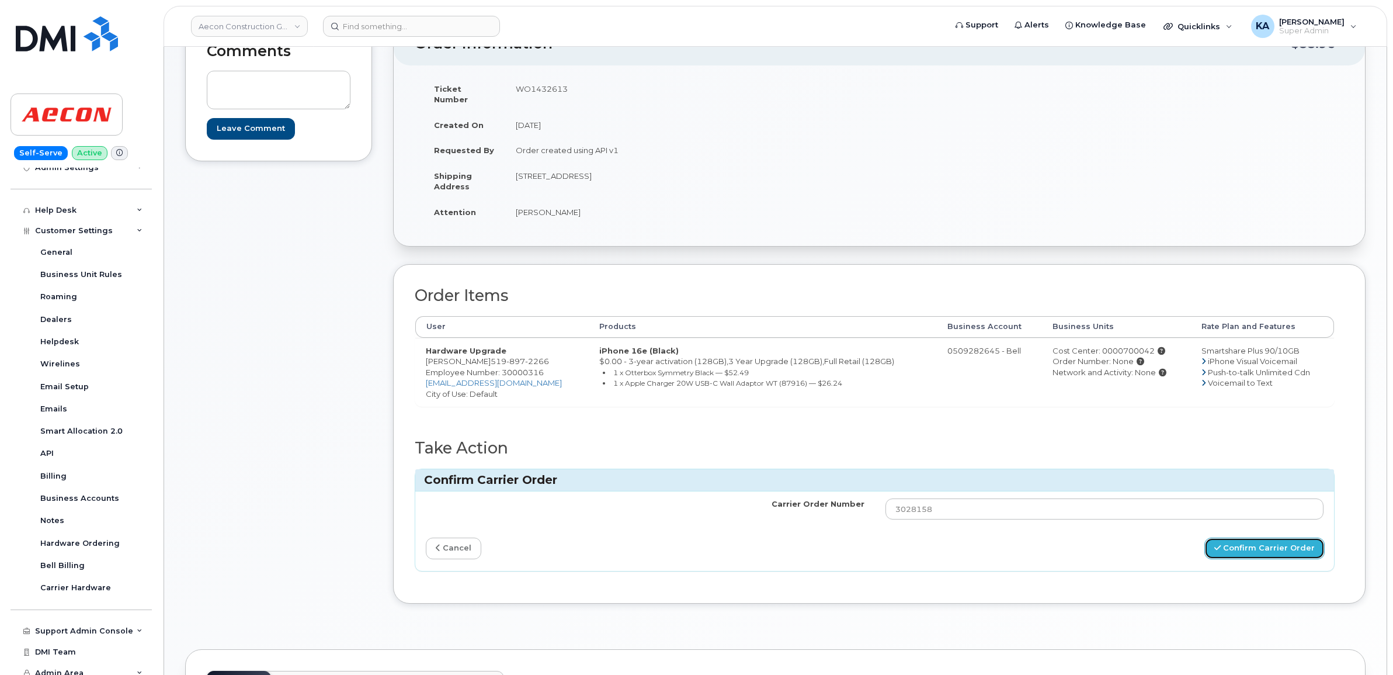
click at [1239, 537] on button "Confirm Carrier Order" at bounding box center [1264, 548] width 120 height 22
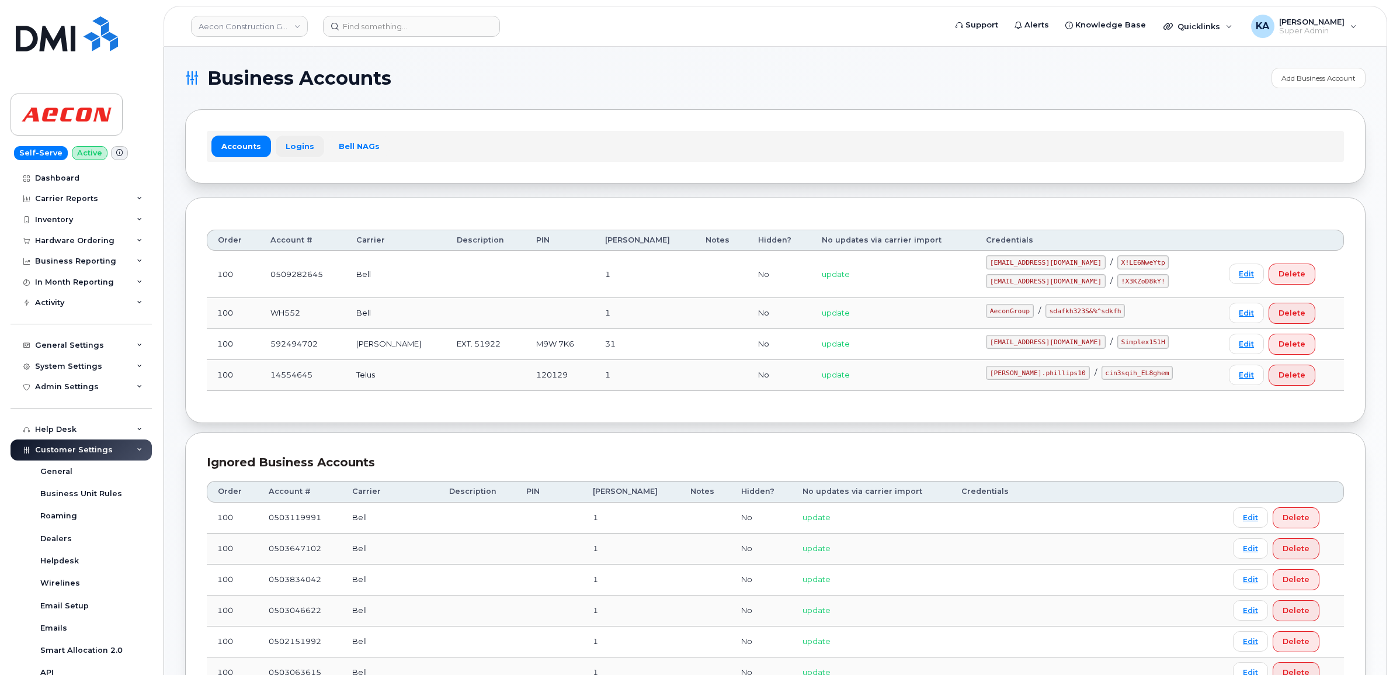
click at [294, 152] on link "Logins" at bounding box center [300, 145] width 48 height 21
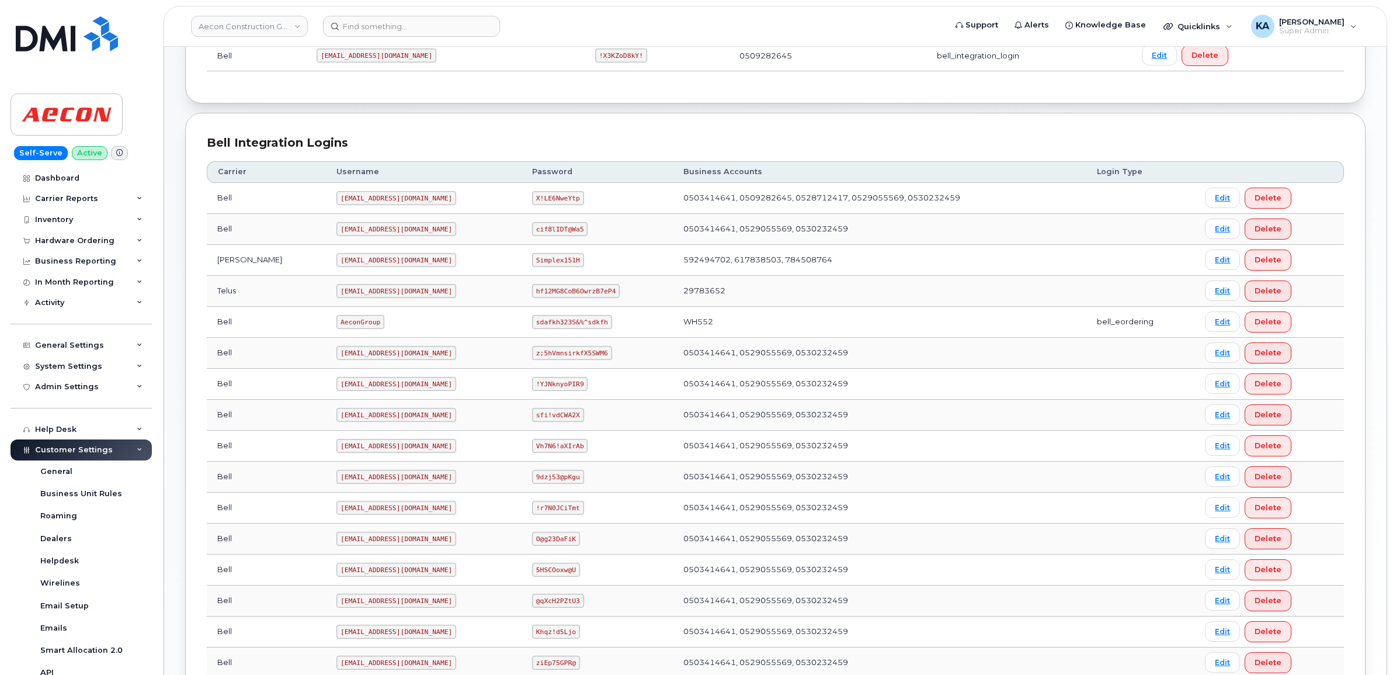
scroll to position [219, 0]
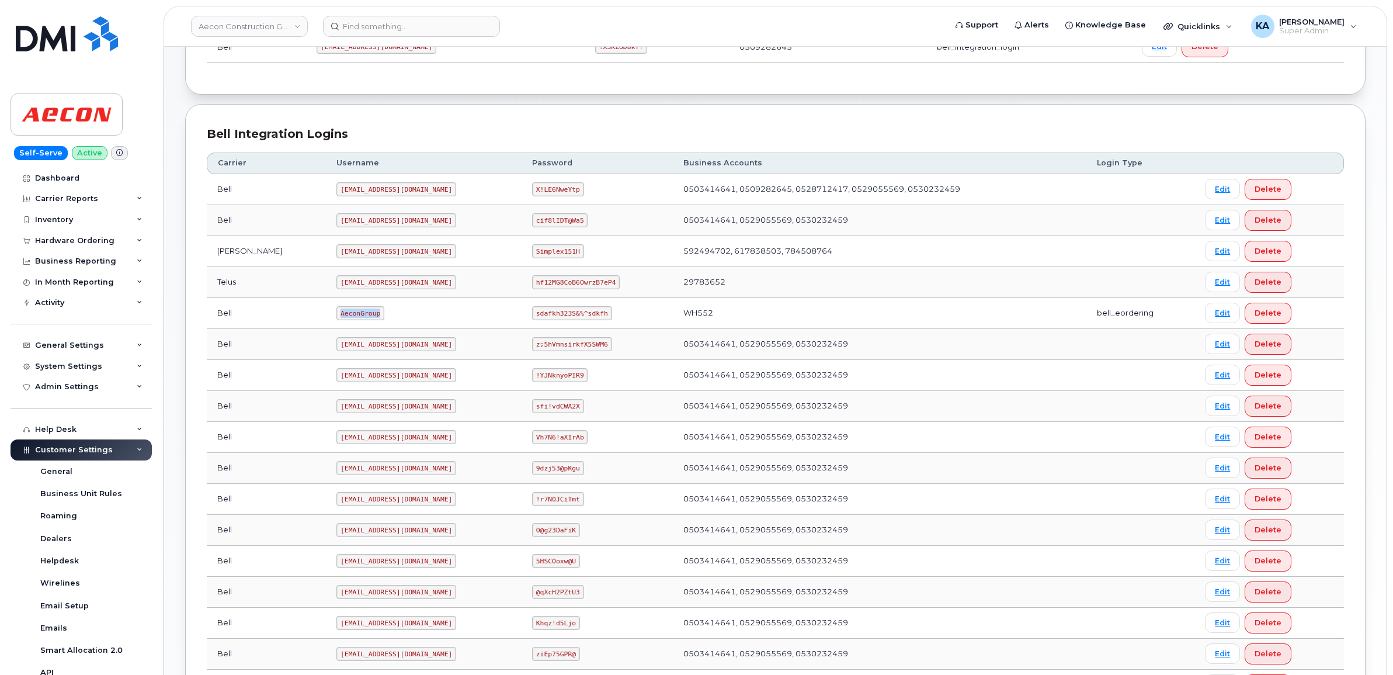
drag, startPoint x: 290, startPoint y: 317, endPoint x: 331, endPoint y: 322, distance: 41.9
click at [331, 322] on td "AeconGroup" at bounding box center [424, 313] width 196 height 31
drag, startPoint x: 331, startPoint y: 322, endPoint x: 322, endPoint y: 317, distance: 10.5
copy code "AeconGroup"
drag, startPoint x: 515, startPoint y: 315, endPoint x: 585, endPoint y: 320, distance: 69.7
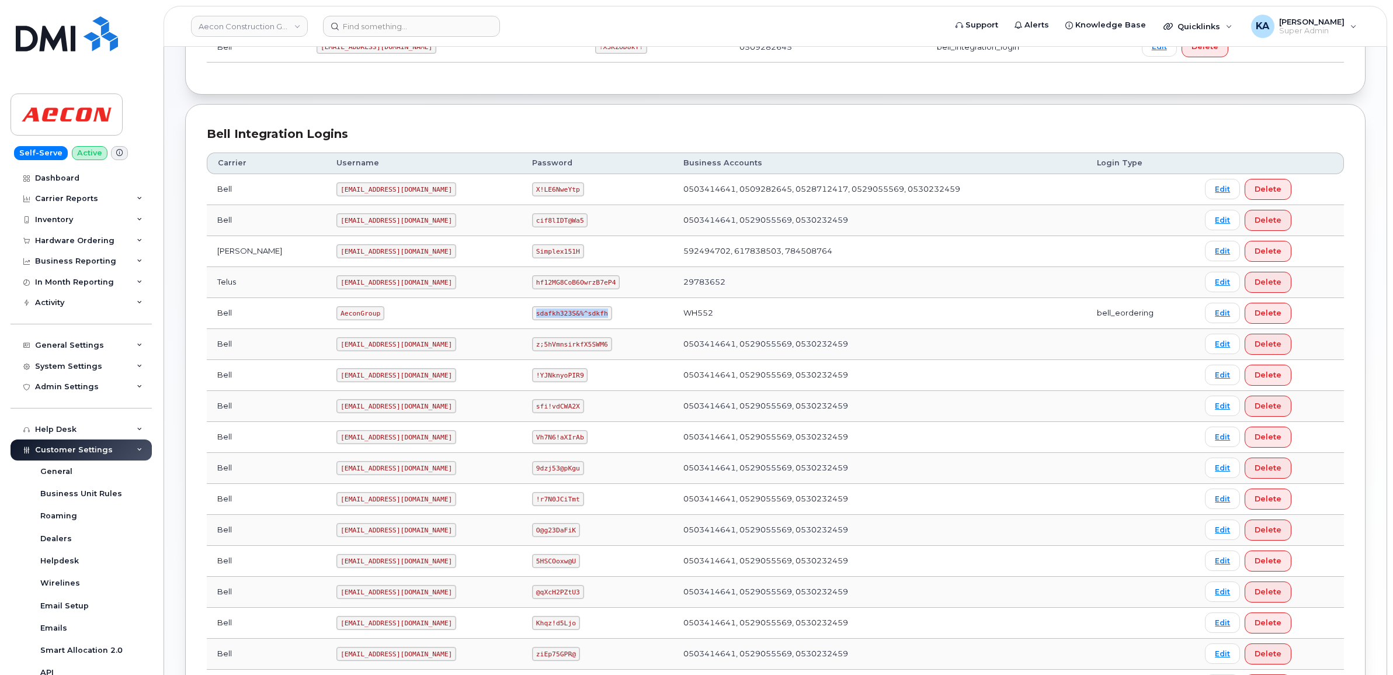
click at [585, 320] on code "sdafkh323S&%^sdkfh" at bounding box center [571, 313] width 79 height 14
drag, startPoint x: 584, startPoint y: 319, endPoint x: 573, endPoint y: 317, distance: 11.5
copy code "sdafkh323S&%^sdkfh"
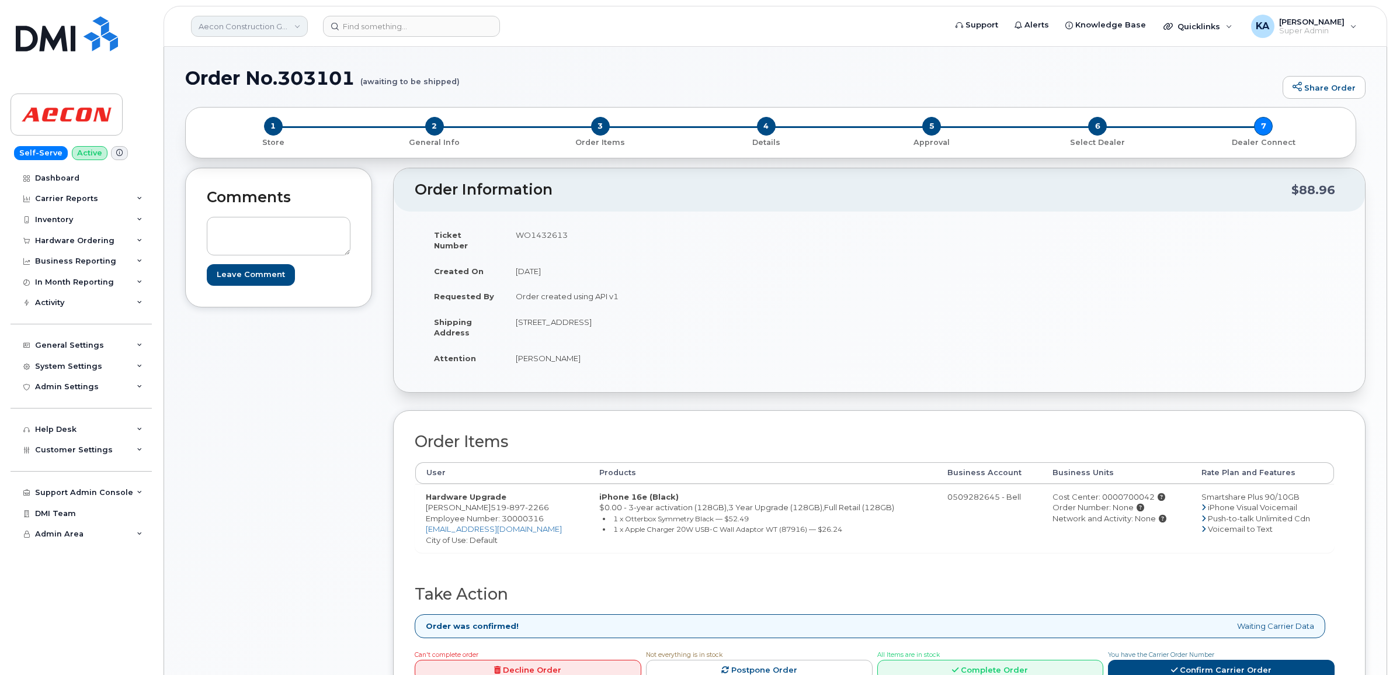
click at [250, 26] on link "Aecon Construction Group Inc" at bounding box center [249, 26] width 117 height 21
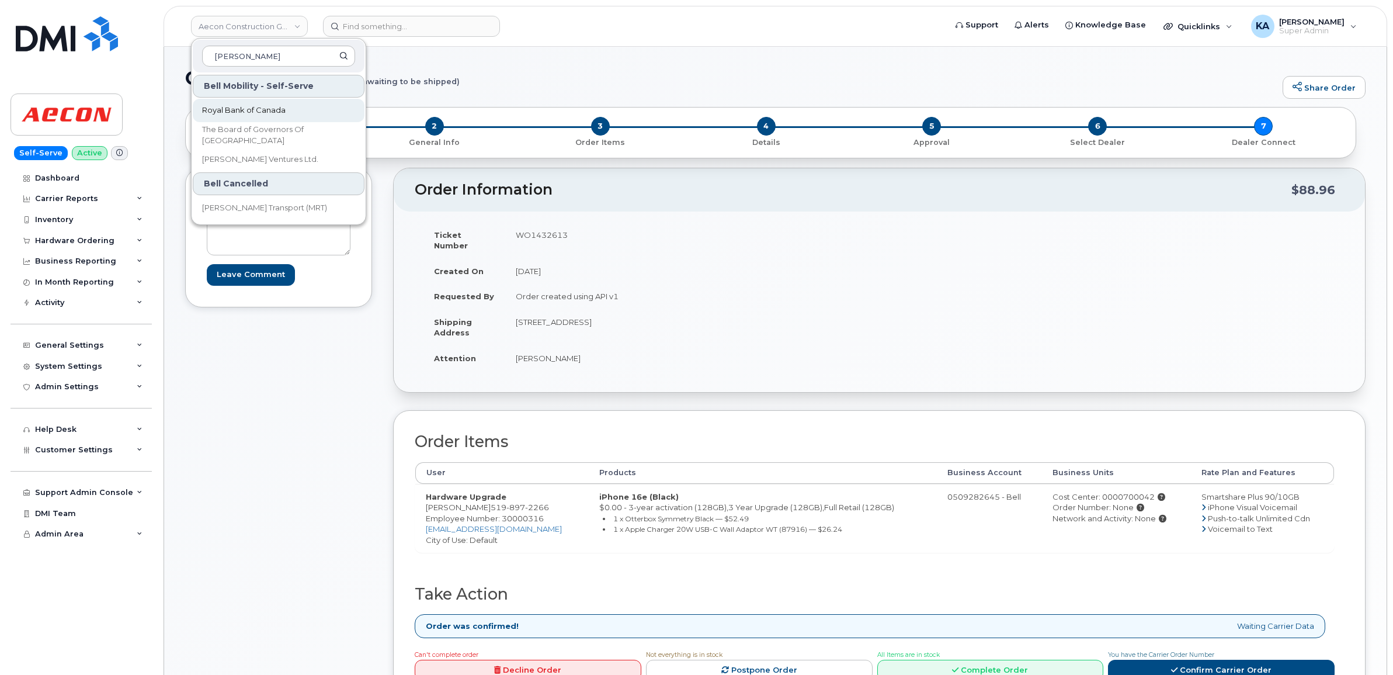
type input "[PERSON_NAME]"
click at [246, 103] on link "Royal Bank of Canada" at bounding box center [279, 110] width 172 height 23
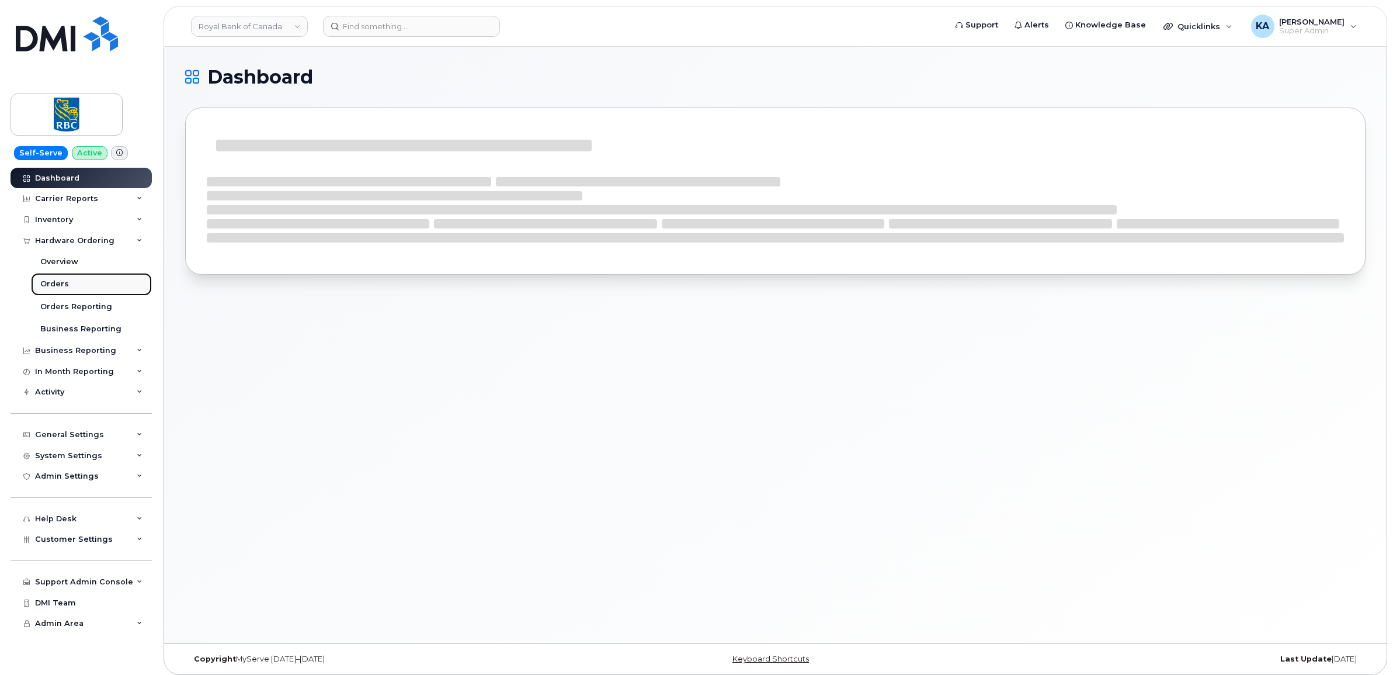
click at [48, 286] on div "Orders" at bounding box center [54, 284] width 29 height 11
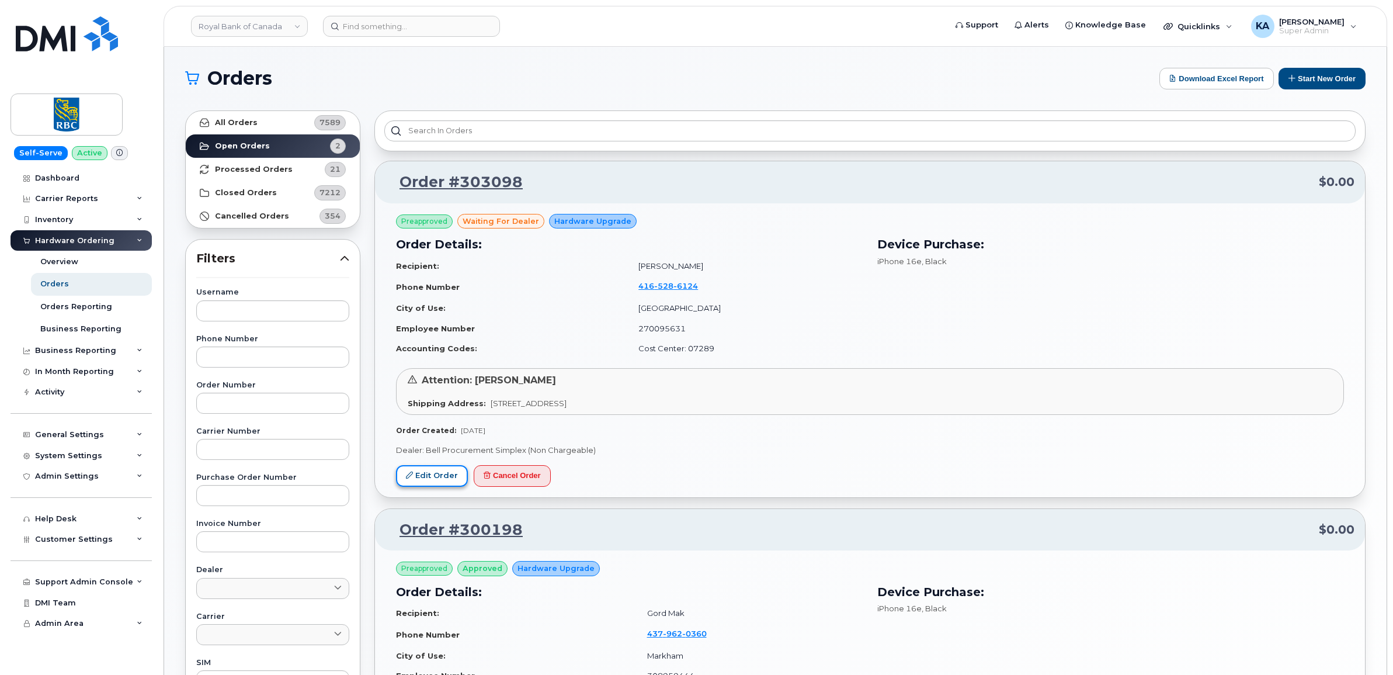
click at [437, 471] on link "Edit Order" at bounding box center [432, 476] width 72 height 22
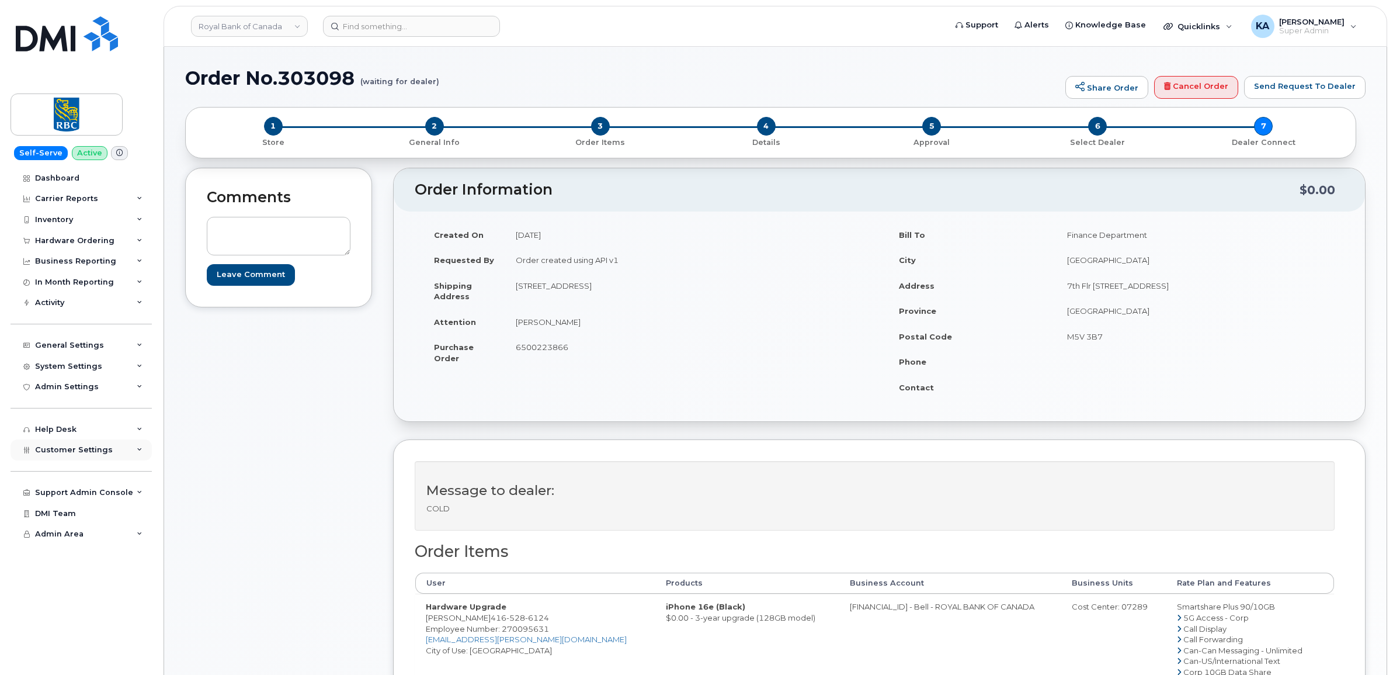
click at [51, 454] on span "Customer Settings" at bounding box center [74, 449] width 78 height 9
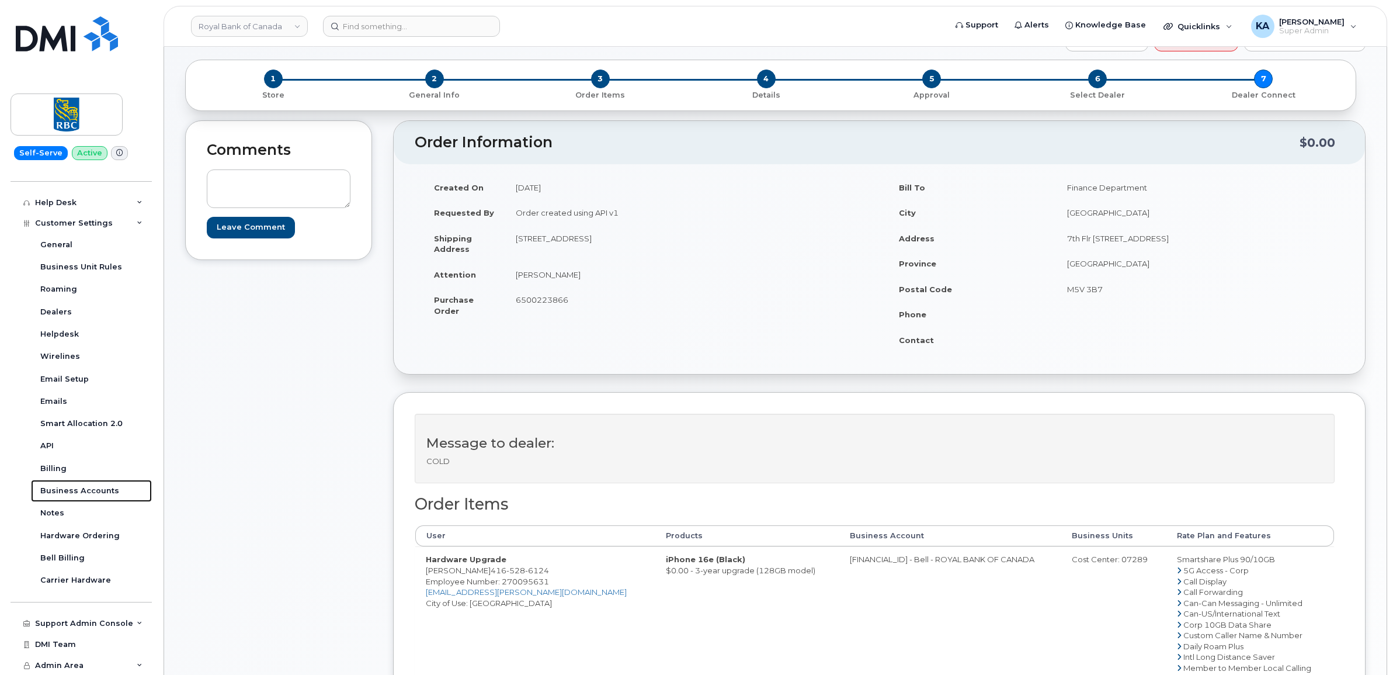
scroll to position [73, 0]
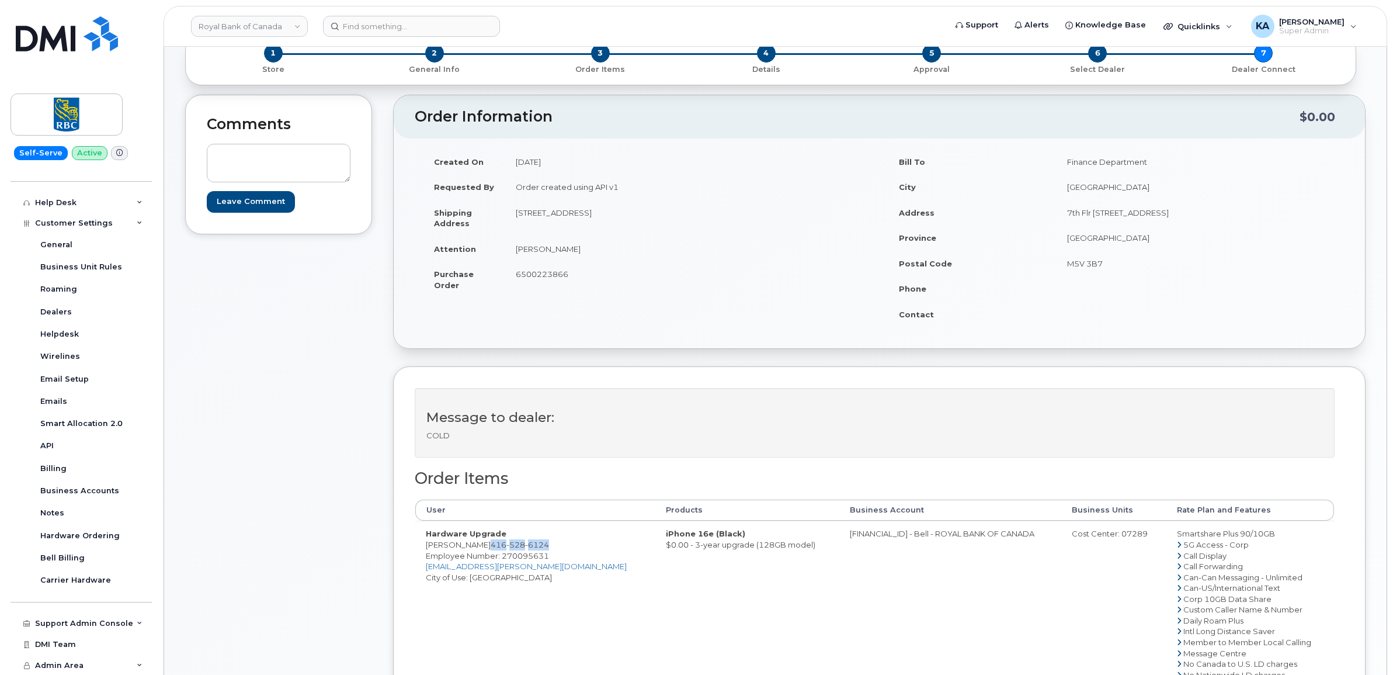
drag, startPoint x: 533, startPoint y: 547, endPoint x: 473, endPoint y: 545, distance: 59.6
click at [473, 545] on td "Hardware Upgrade Scarlet Diaz 416 528 6124 Employee Number: 270095631 scarlet.d…" at bounding box center [535, 635] width 240 height 231
copy span "416 528 6124"
click at [514, 558] on span "Employee Number: 270095631" at bounding box center [487, 555] width 123 height 9
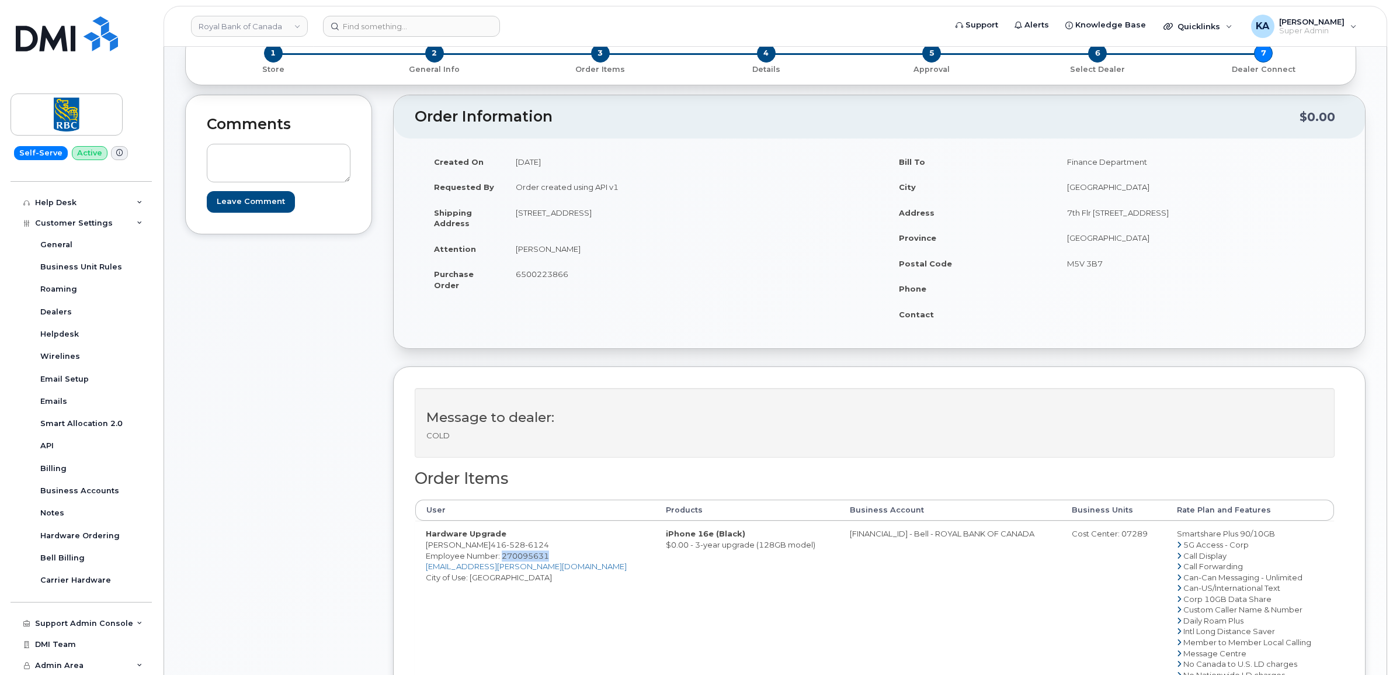
copy span "270095631"
drag, startPoint x: 509, startPoint y: 214, endPoint x: 589, endPoint y: 225, distance: 80.7
click at [589, 225] on td "[STREET_ADDRESS]" at bounding box center [688, 218] width 366 height 36
copy td "2A Church St 1710"
drag, startPoint x: 672, startPoint y: 214, endPoint x: 710, endPoint y: 218, distance: 38.1
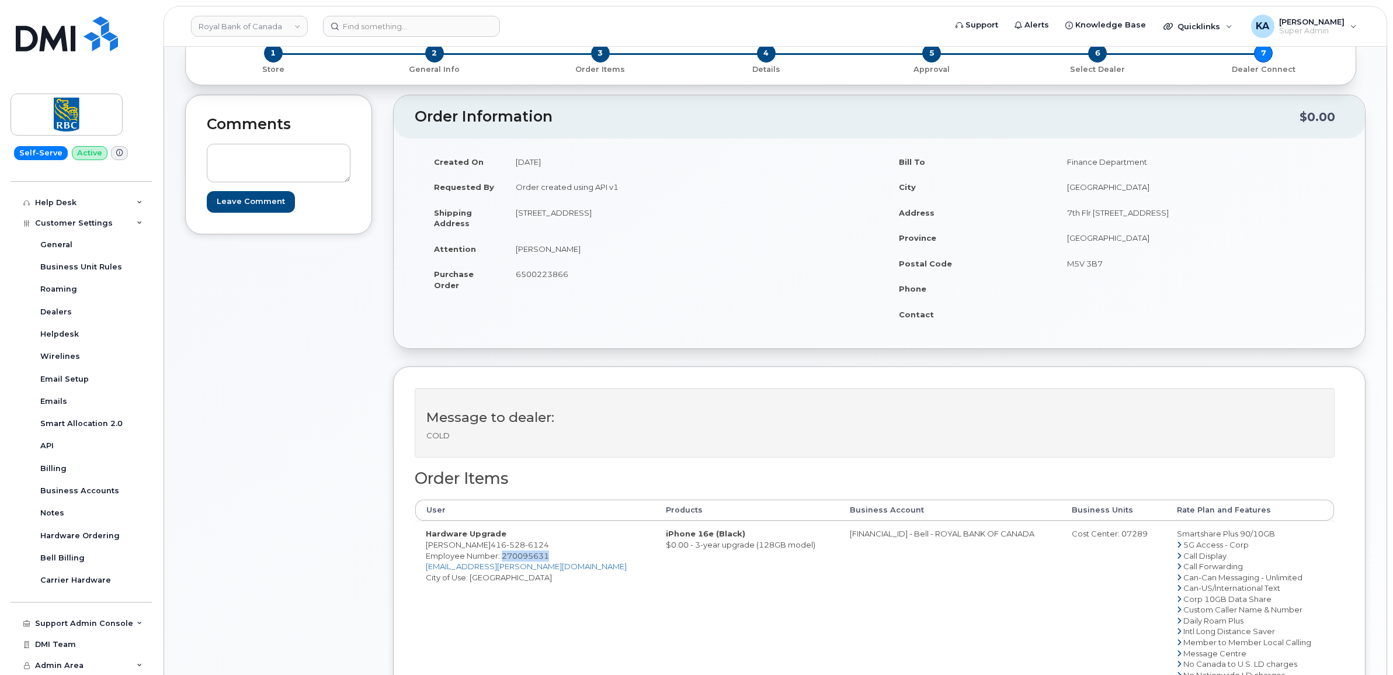
click at [710, 218] on td "2A Church St 1710 Toronto, ON Canada, M5E 0E1" at bounding box center [688, 218] width 366 height 36
copy td "M5E 0E1"
drag, startPoint x: 512, startPoint y: 250, endPoint x: 567, endPoint y: 255, distance: 55.1
click at [567, 255] on td "Scarlet Diaz" at bounding box center [688, 249] width 366 height 26
copy td "Scarlet Diaz"
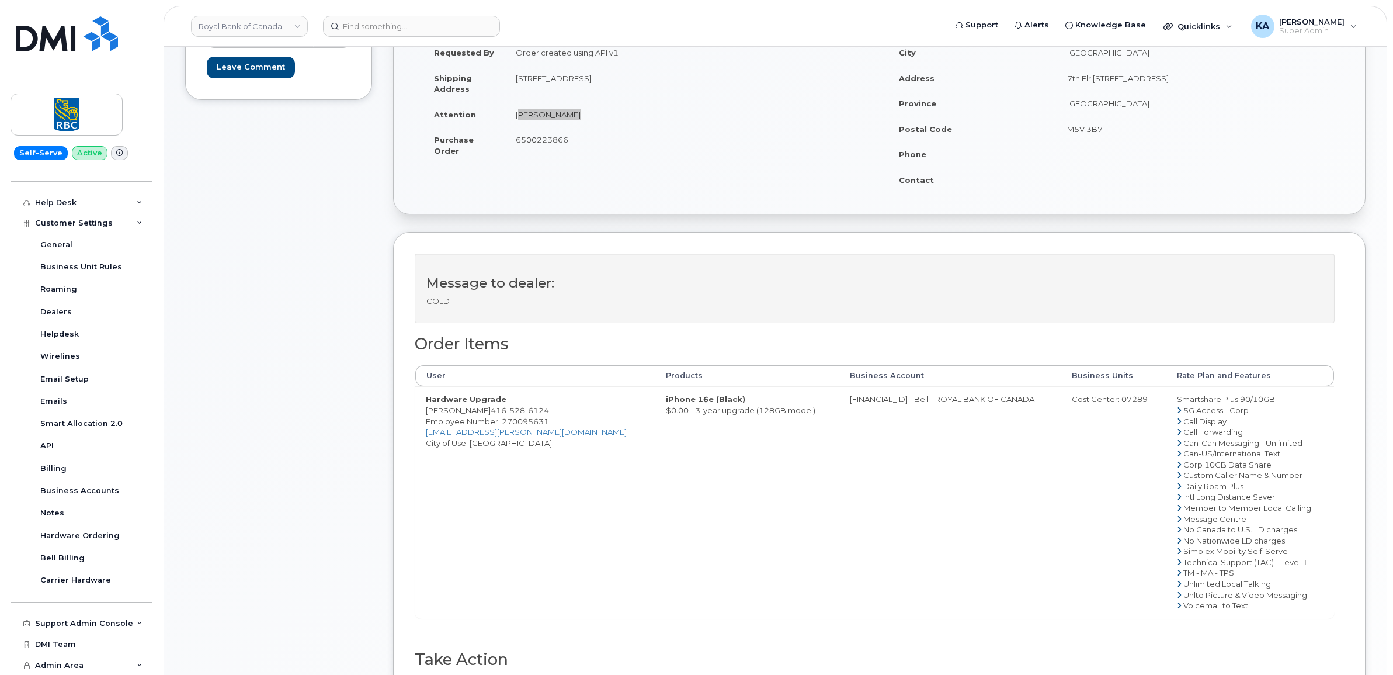
scroll to position [219, 0]
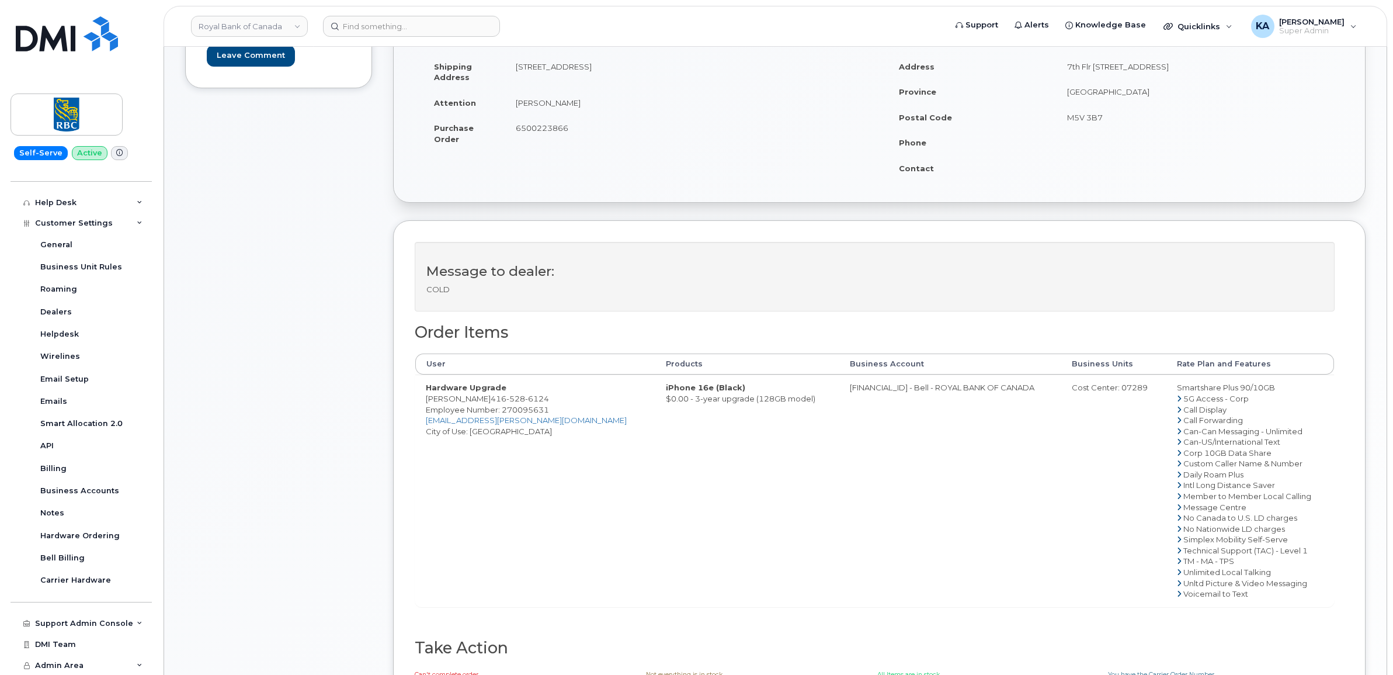
click at [839, 388] on td "0526299293 - Bell - ROYAL BANK OF CANADA" at bounding box center [950, 489] width 222 height 231
copy td "0526299293"
click at [1107, 388] on div "Cost Center: 07289" at bounding box center [1114, 387] width 84 height 11
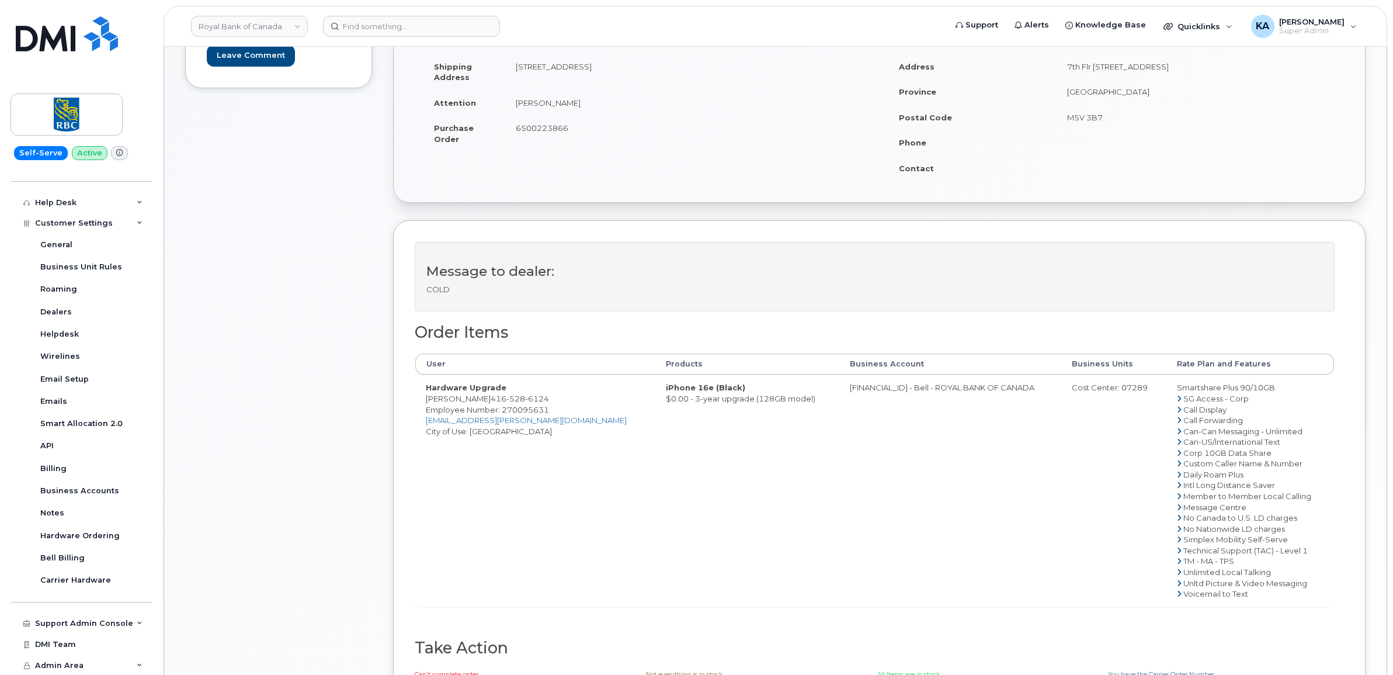
copy div "07289"
click at [516, 409] on span "Employee Number: 270095631" at bounding box center [487, 409] width 123 height 9
copy span "270095631"
drag, startPoint x: 422, startPoint y: 398, endPoint x: 474, endPoint y: 401, distance: 51.5
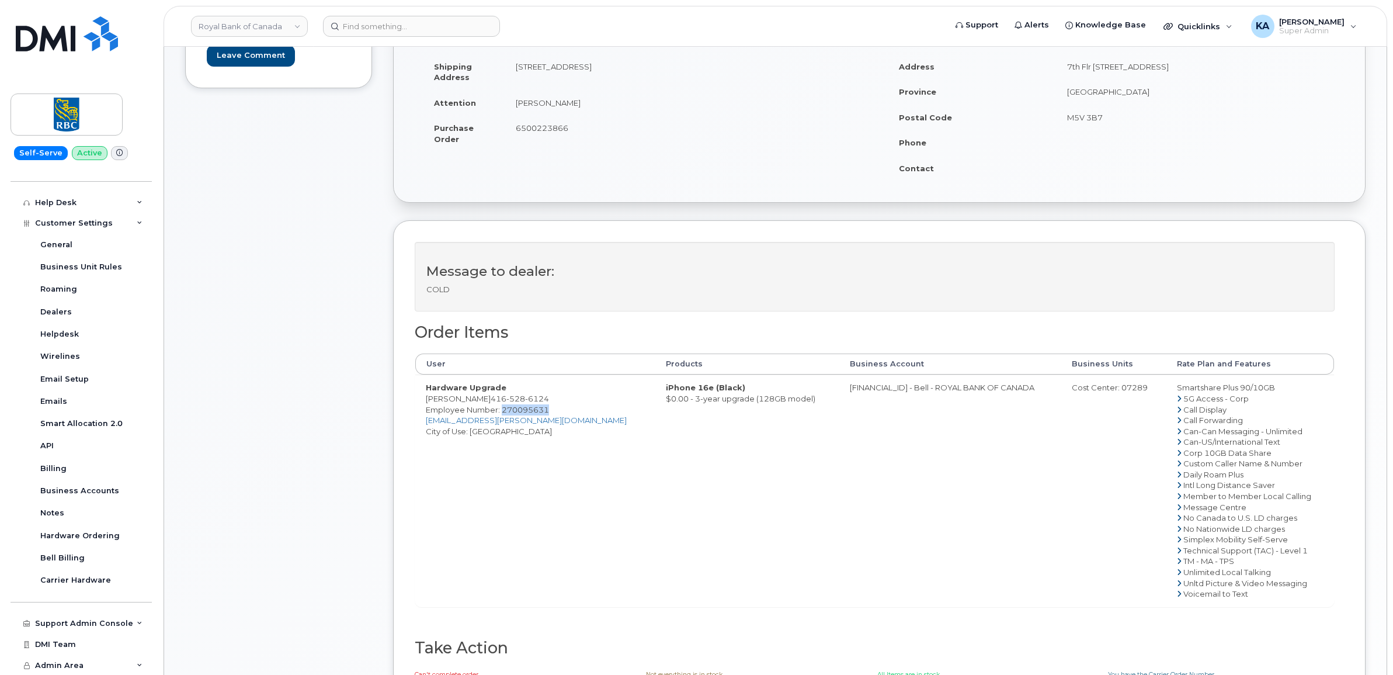
click at [474, 401] on td "Hardware Upgrade Scarlet Diaz 416 528 6124 Employee Number: 270095631 scarlet.d…" at bounding box center [535, 489] width 240 height 231
copy td "Scarlet Diaz"
drag, startPoint x: 1154, startPoint y: 389, endPoint x: 1260, endPoint y: 390, distance: 105.7
click at [1260, 390] on td "Smartshare Plus 90/10GB 5G Access - Corp Call Display Call Forwarding Can-Can M…" at bounding box center [1250, 489] width 168 height 231
copy td "Smartshare Plus 90/10GB"
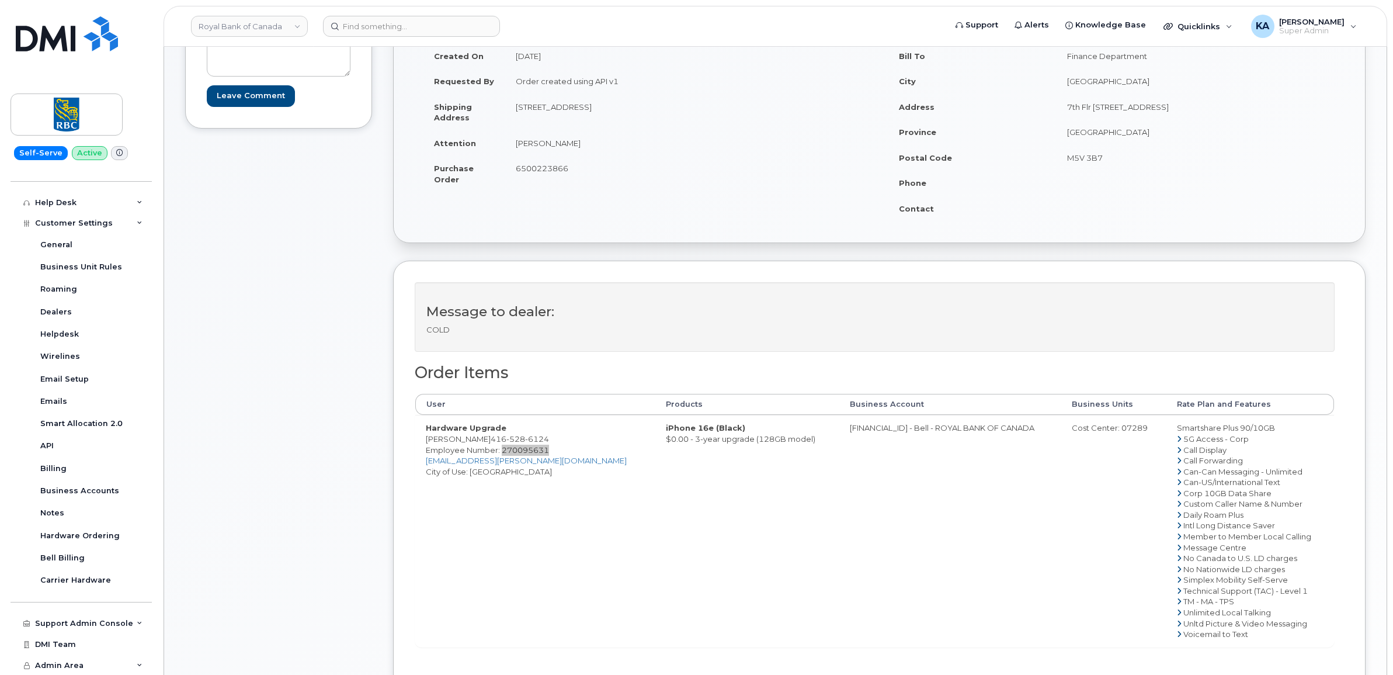
scroll to position [73, 0]
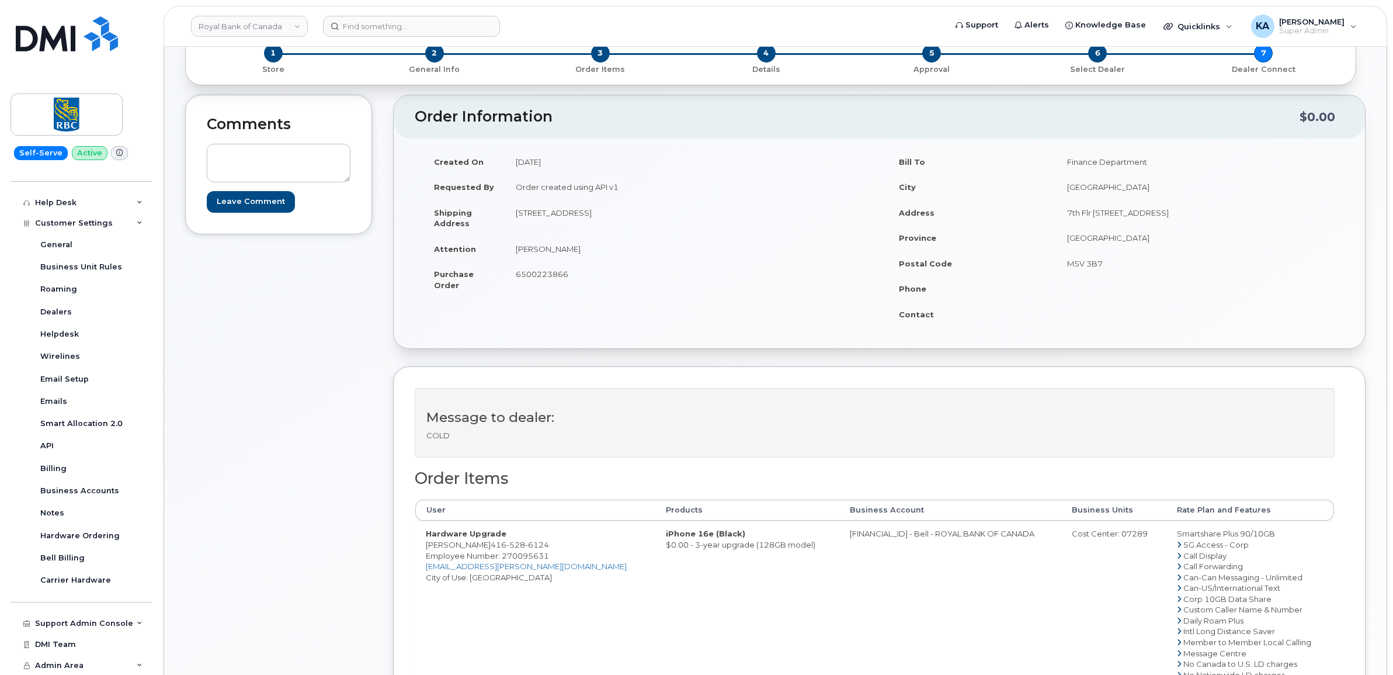
click at [547, 274] on span "6500223866" at bounding box center [542, 273] width 53 height 9
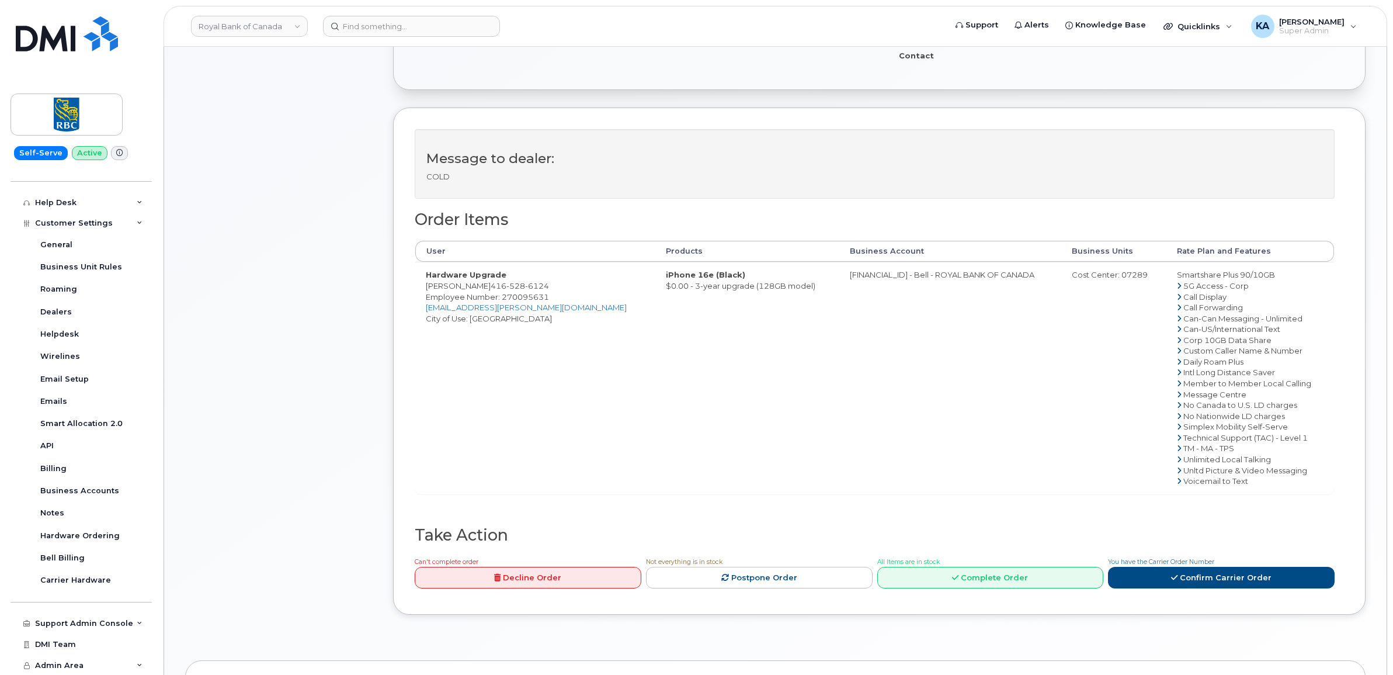
scroll to position [365, 0]
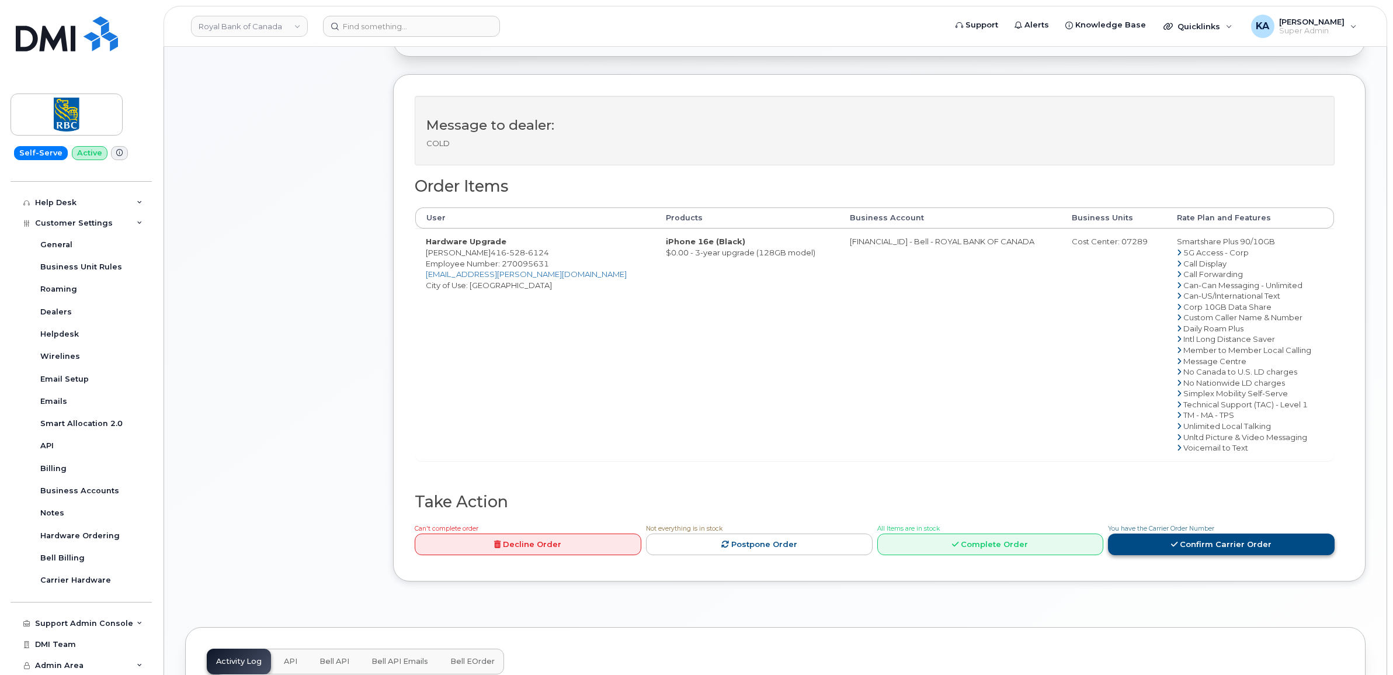
click at [1187, 549] on link "Confirm Carrier Order" at bounding box center [1221, 544] width 227 height 22
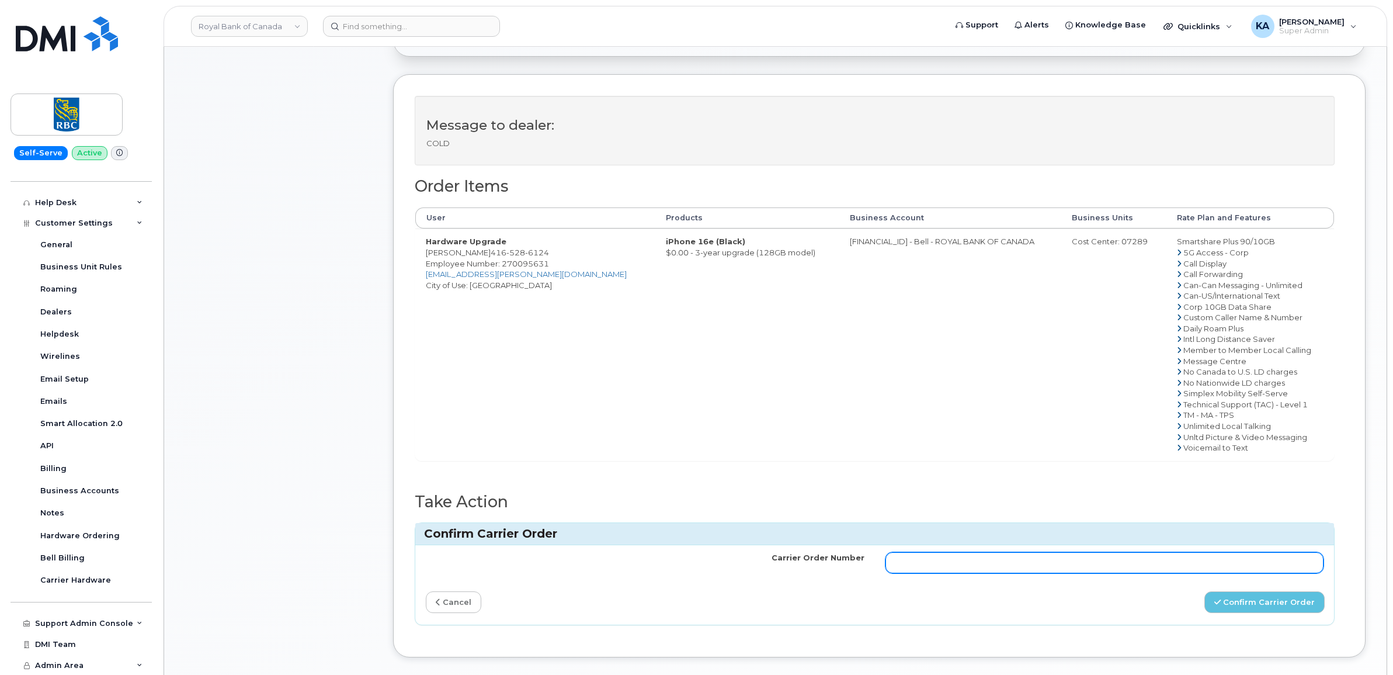
click at [1115, 565] on input "Carrier Order Number" at bounding box center [1104, 562] width 439 height 21
paste input "3028161"
type input "3028161"
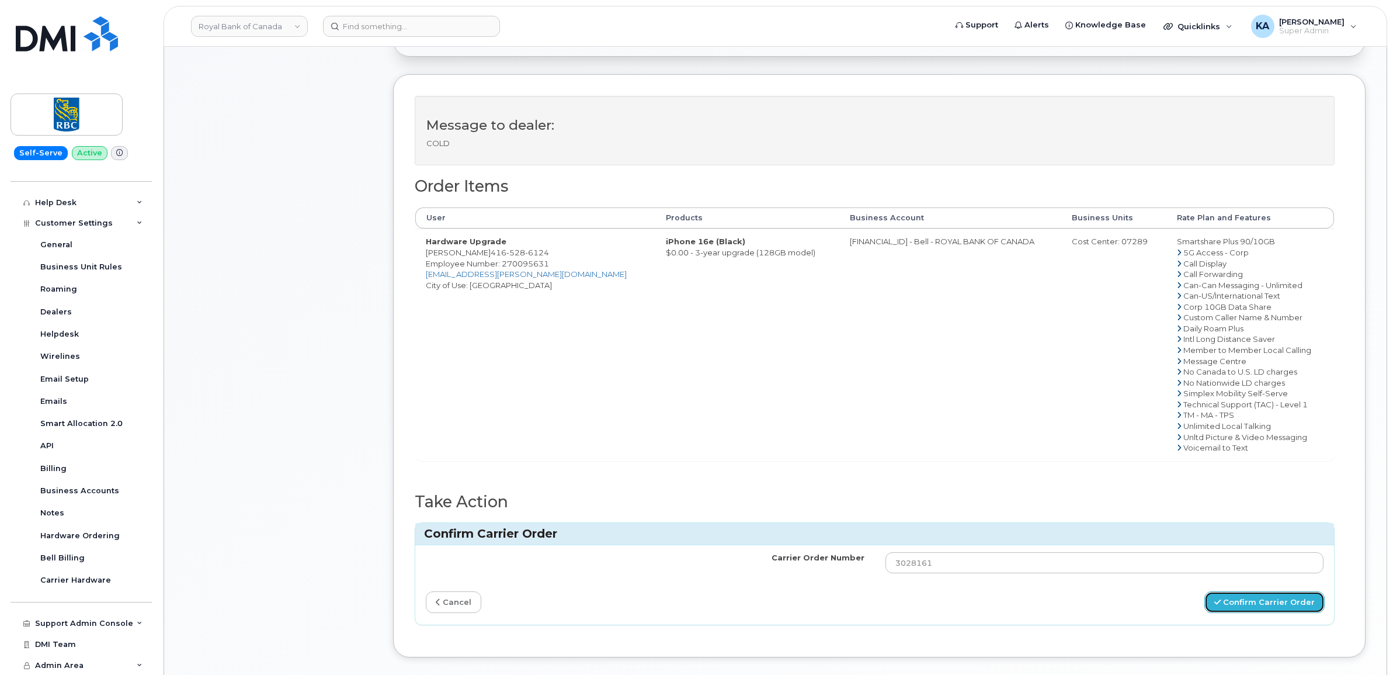
click at [1237, 602] on button "Confirm Carrier Order" at bounding box center [1264, 602] width 120 height 22
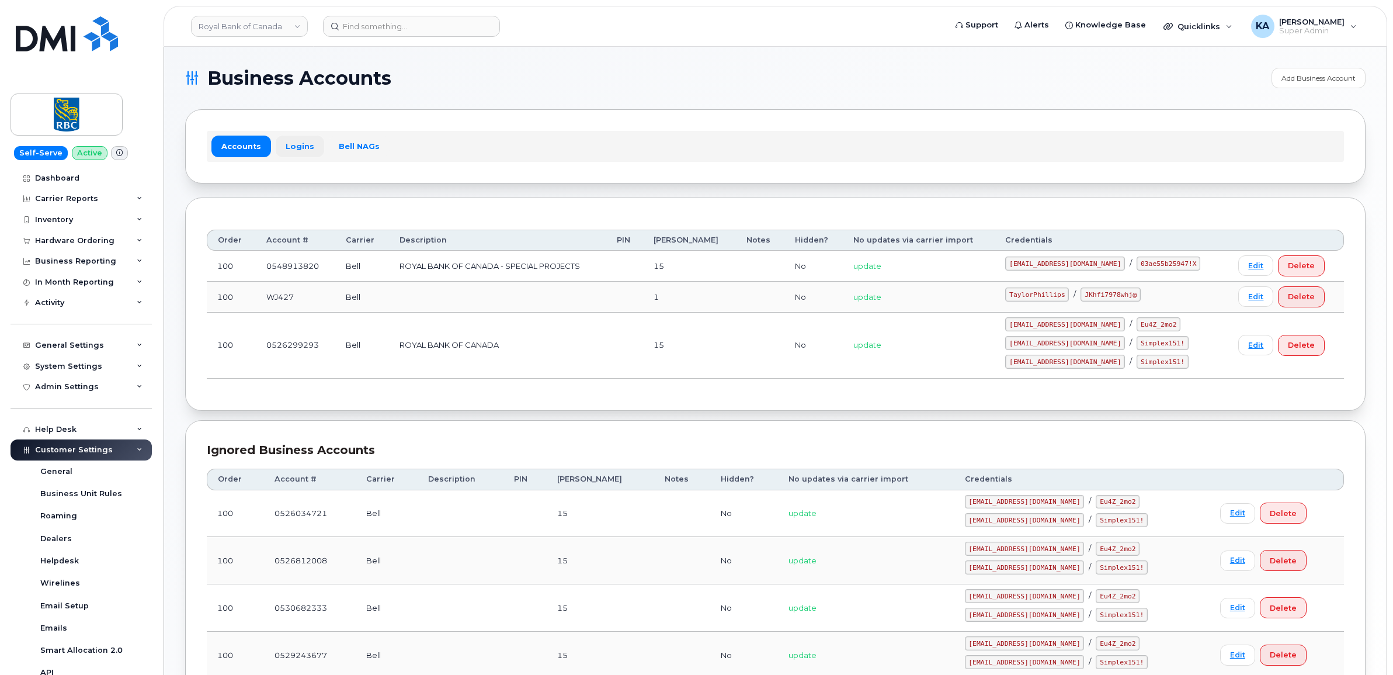
click at [296, 143] on link "Logins" at bounding box center [300, 145] width 48 height 21
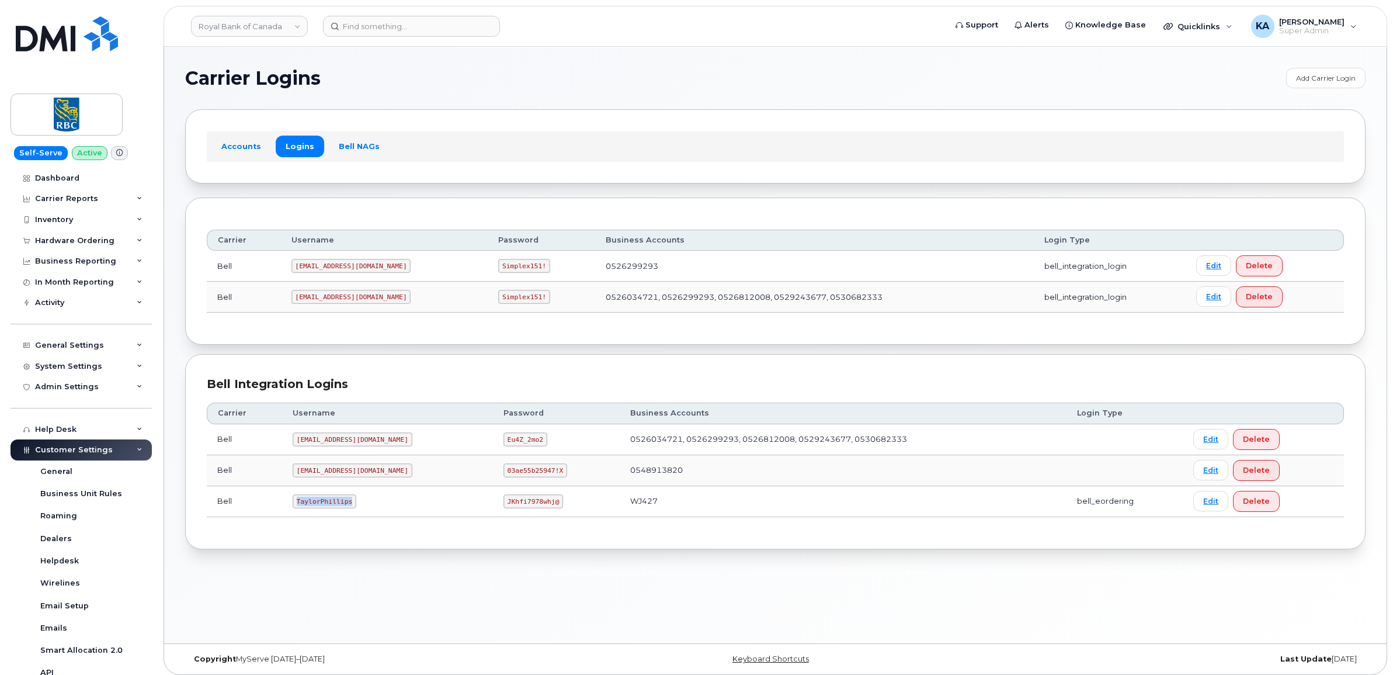
drag, startPoint x: 294, startPoint y: 504, endPoint x: 343, endPoint y: 517, distance: 50.9
click at [343, 517] on td "TaylorPhillips" at bounding box center [387, 501] width 211 height 31
copy code "TaylorPhillips"
drag, startPoint x: 468, startPoint y: 502, endPoint x: 517, endPoint y: 512, distance: 50.5
click at [517, 512] on td "JKhfi7978whj@" at bounding box center [556, 501] width 127 height 31
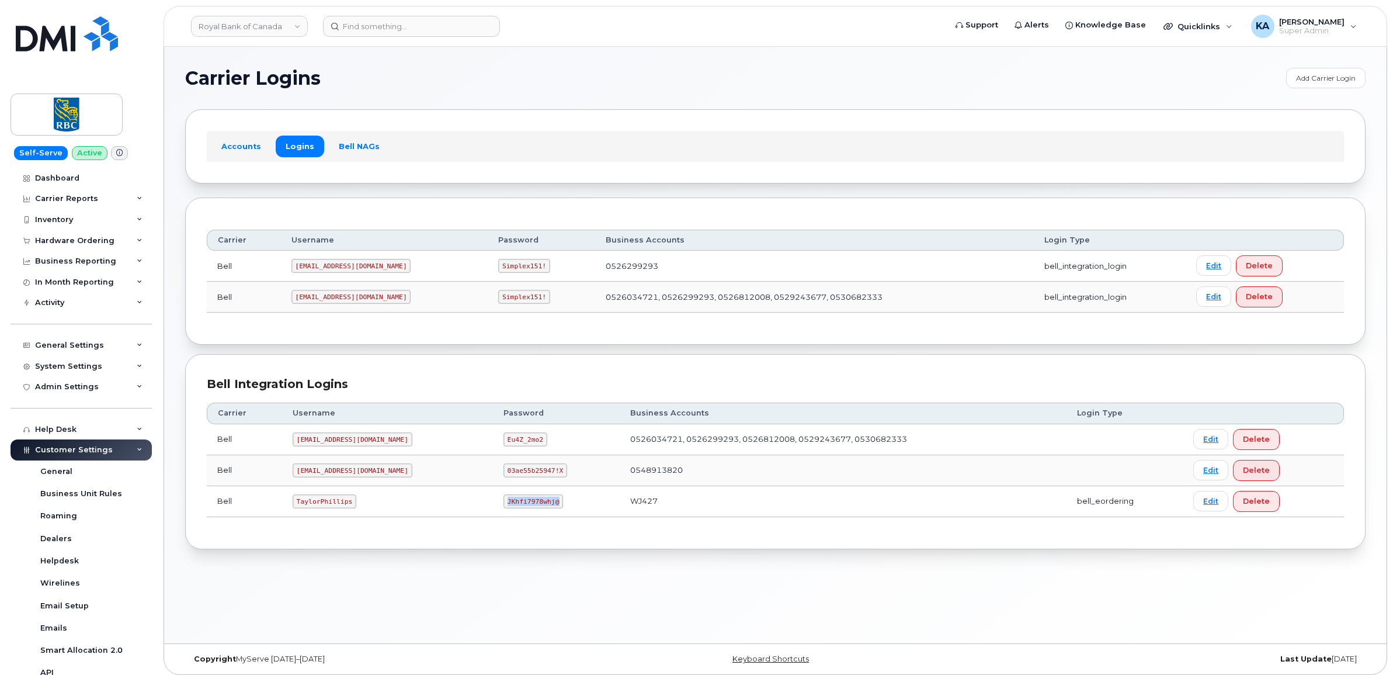
copy code "JKhfi7978whj@"
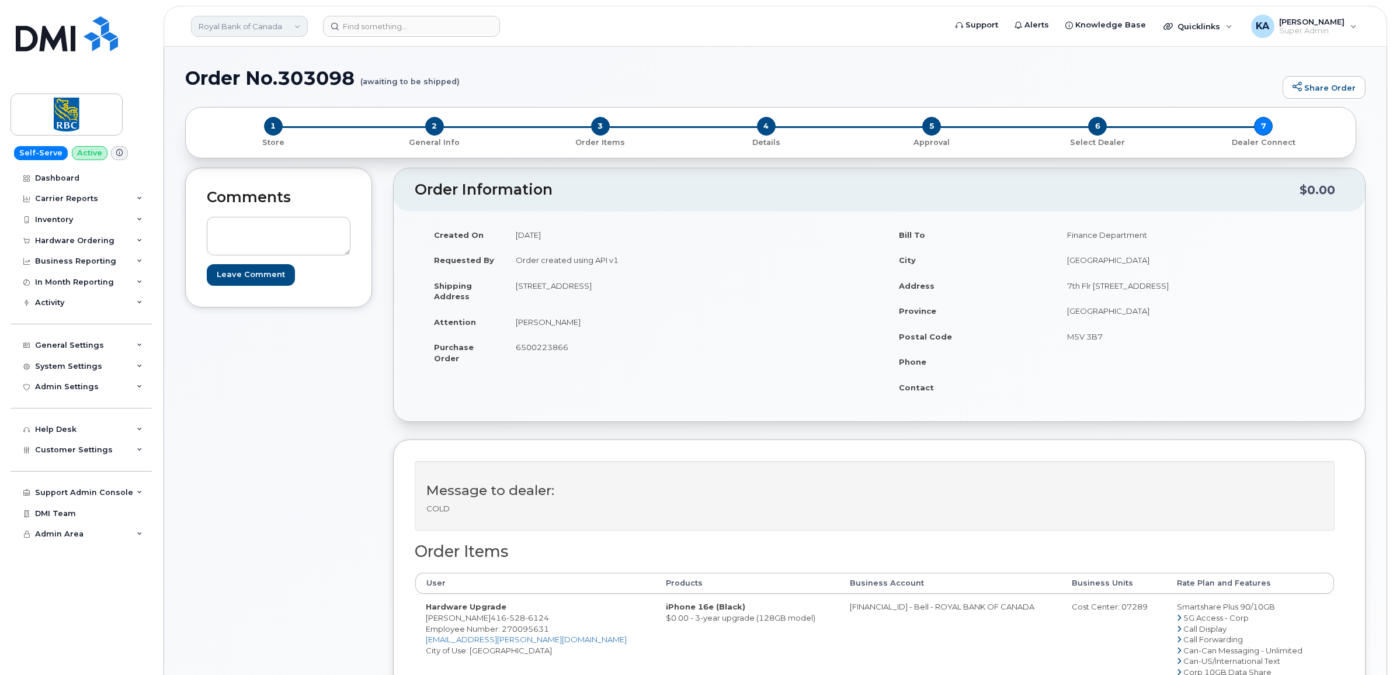
click at [225, 25] on link "Royal Bank of Canada" at bounding box center [249, 26] width 117 height 21
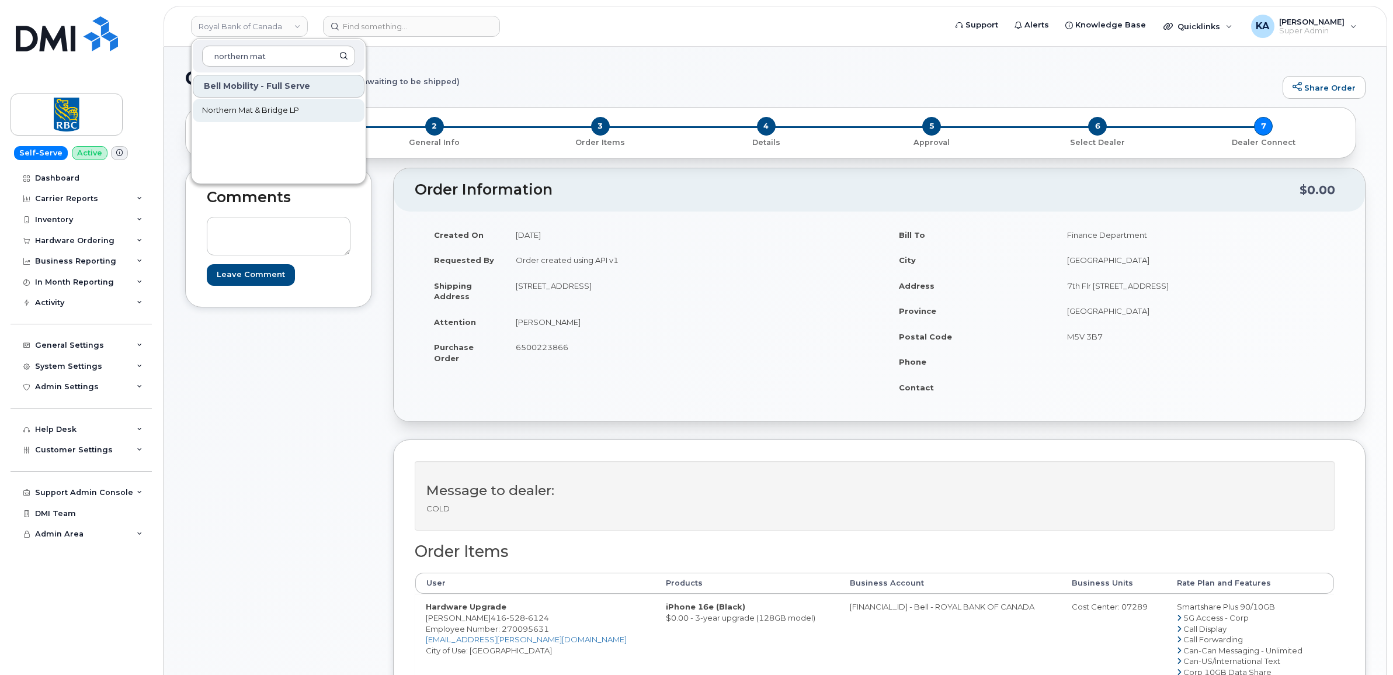
type input "northern mat"
click at [273, 109] on span "Northern Mat & Bridge LP" at bounding box center [250, 111] width 97 height 12
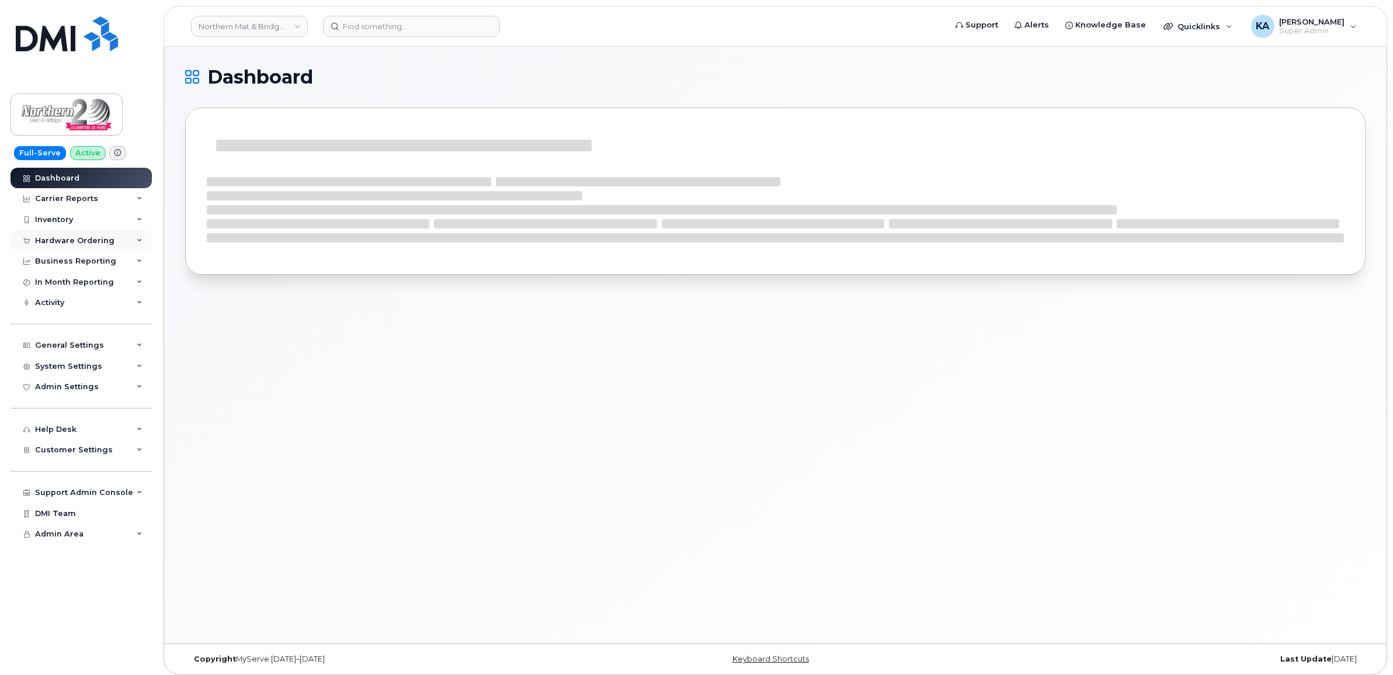
click at [84, 237] on div "Hardware Ordering" at bounding box center [74, 240] width 79 height 9
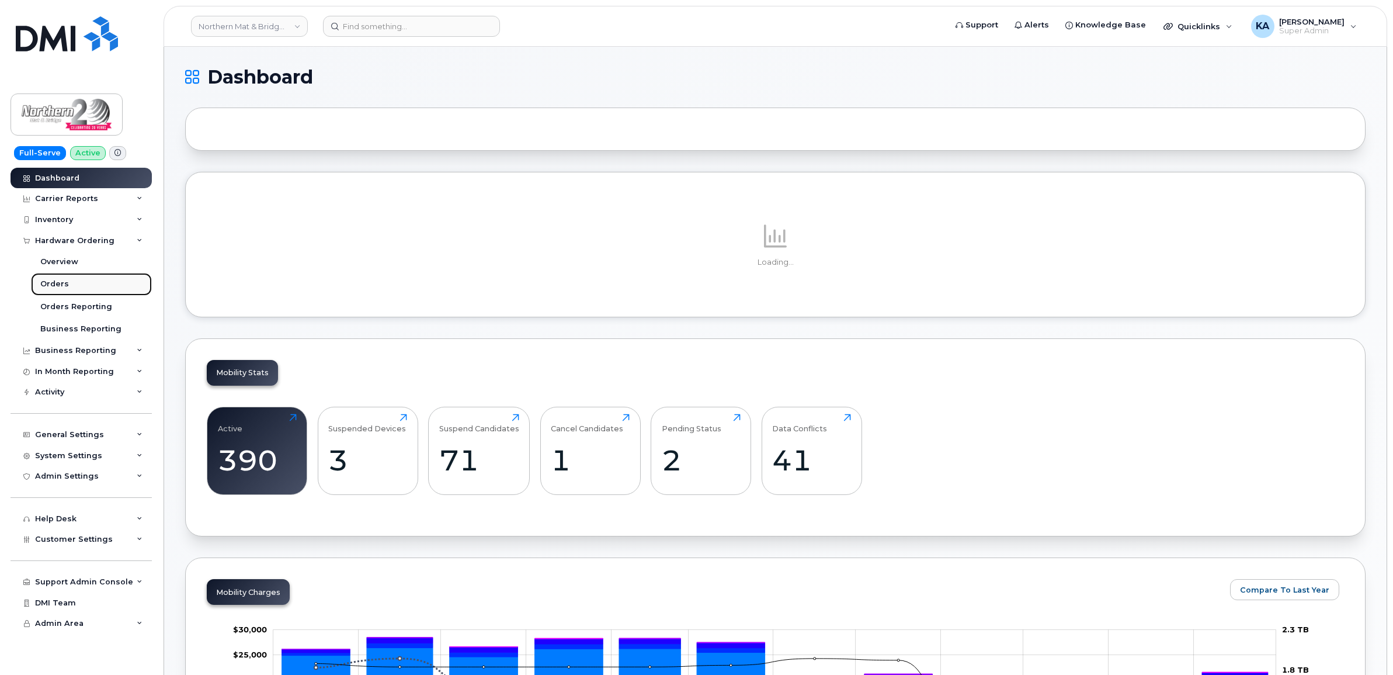
click at [45, 279] on link "Orders" at bounding box center [91, 284] width 121 height 22
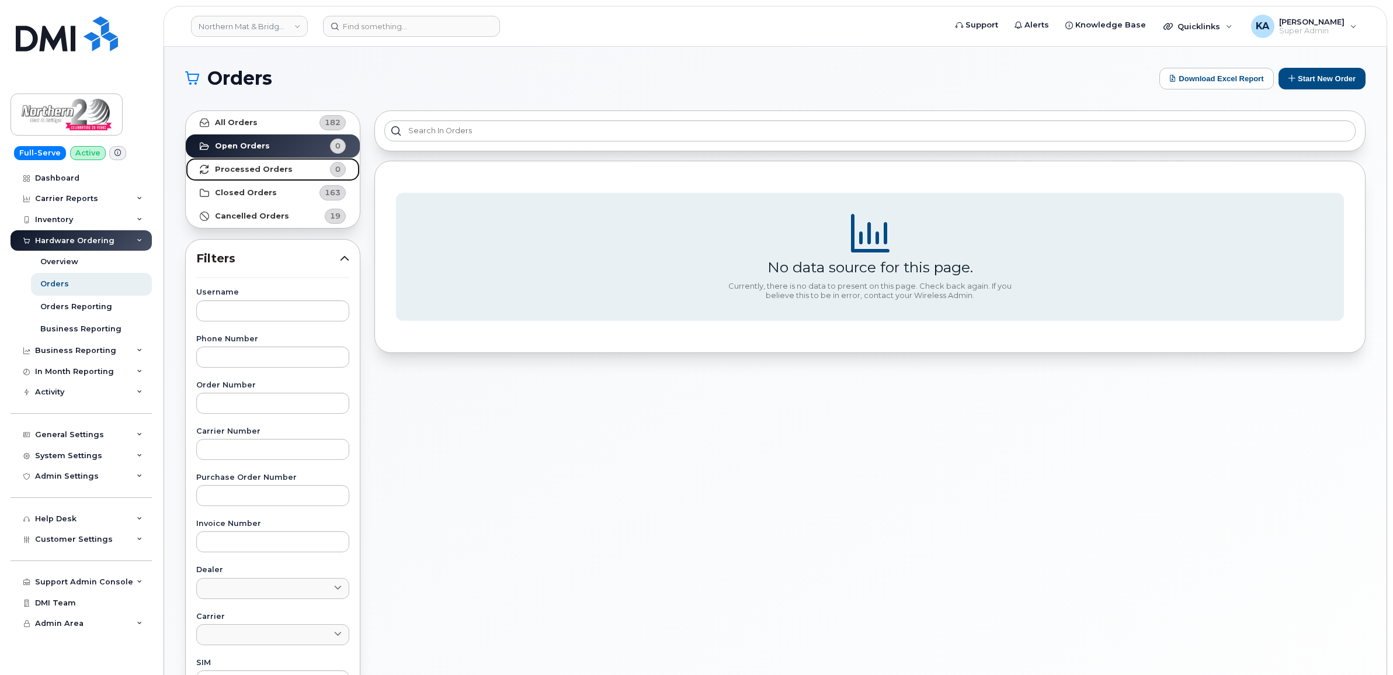
click at [217, 168] on strong "Processed Orders" at bounding box center [254, 169] width 78 height 9
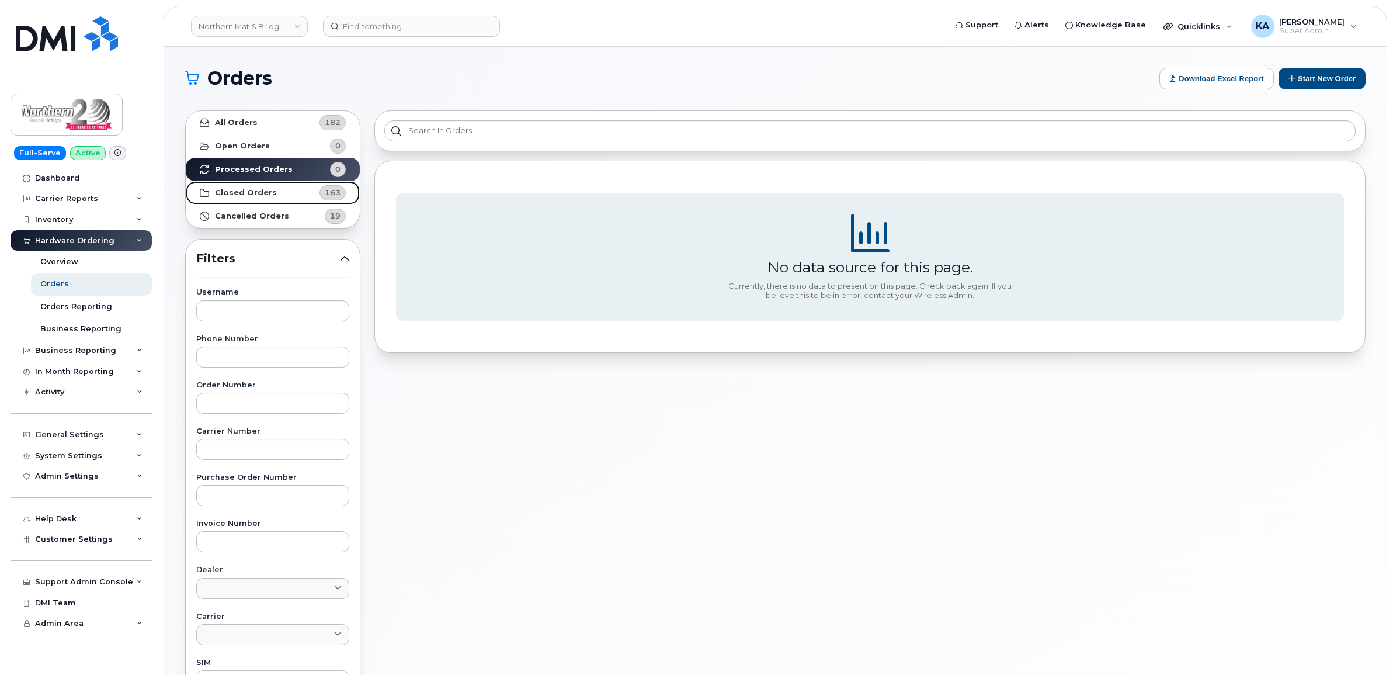
click at [228, 188] on strong "Closed Orders" at bounding box center [246, 192] width 62 height 9
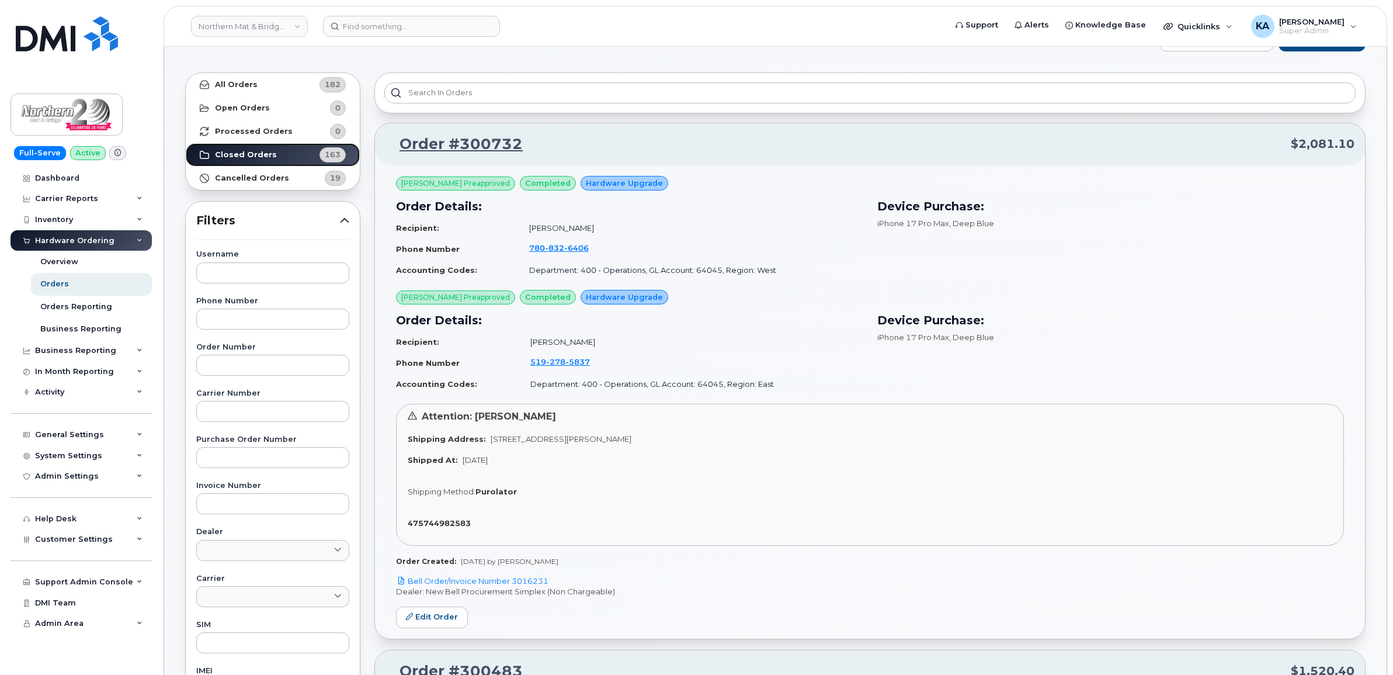
scroll to position [73, 0]
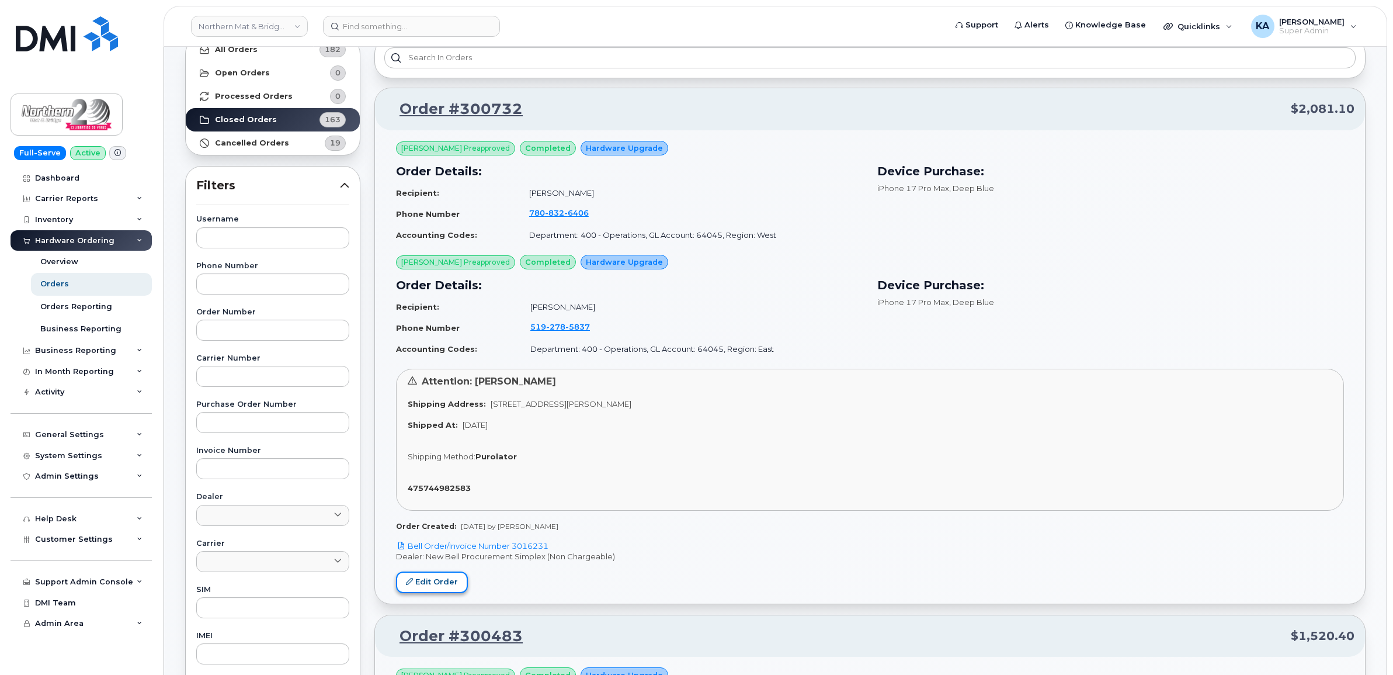
click at [435, 583] on link "Edit Order" at bounding box center [432, 582] width 72 height 22
click at [269, 25] on link "Northern Mat & Bridge LP" at bounding box center [249, 26] width 117 height 21
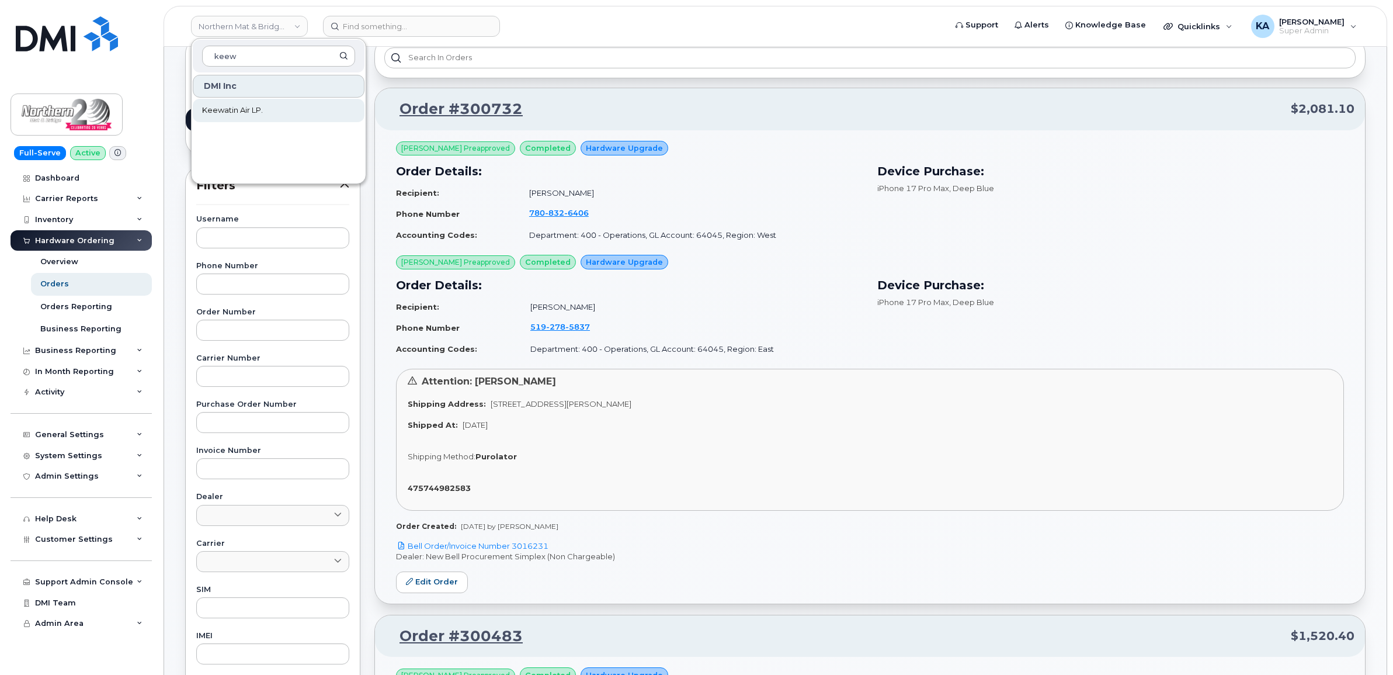
type input "keew"
click at [240, 106] on span "Keewatin Air LP." at bounding box center [232, 111] width 61 height 12
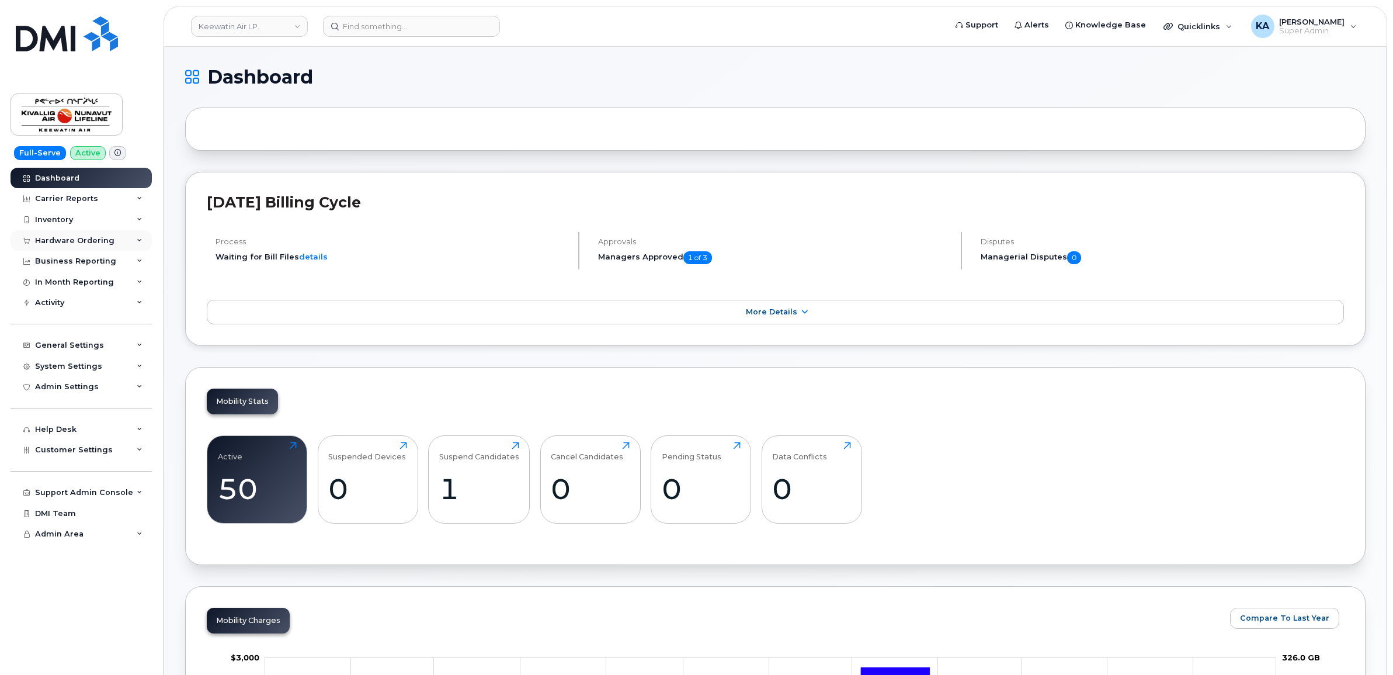
click at [71, 239] on div "Hardware Ordering" at bounding box center [74, 240] width 79 height 9
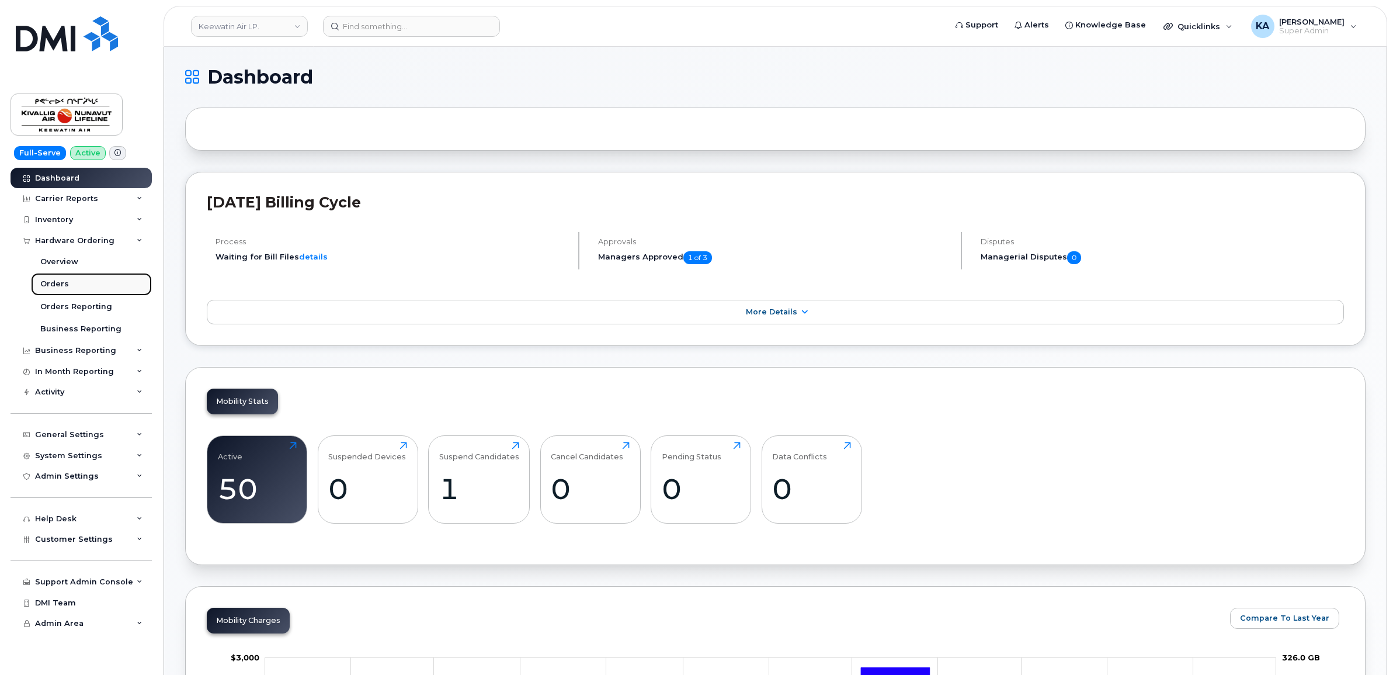
click at [53, 281] on div "Orders" at bounding box center [54, 284] width 29 height 11
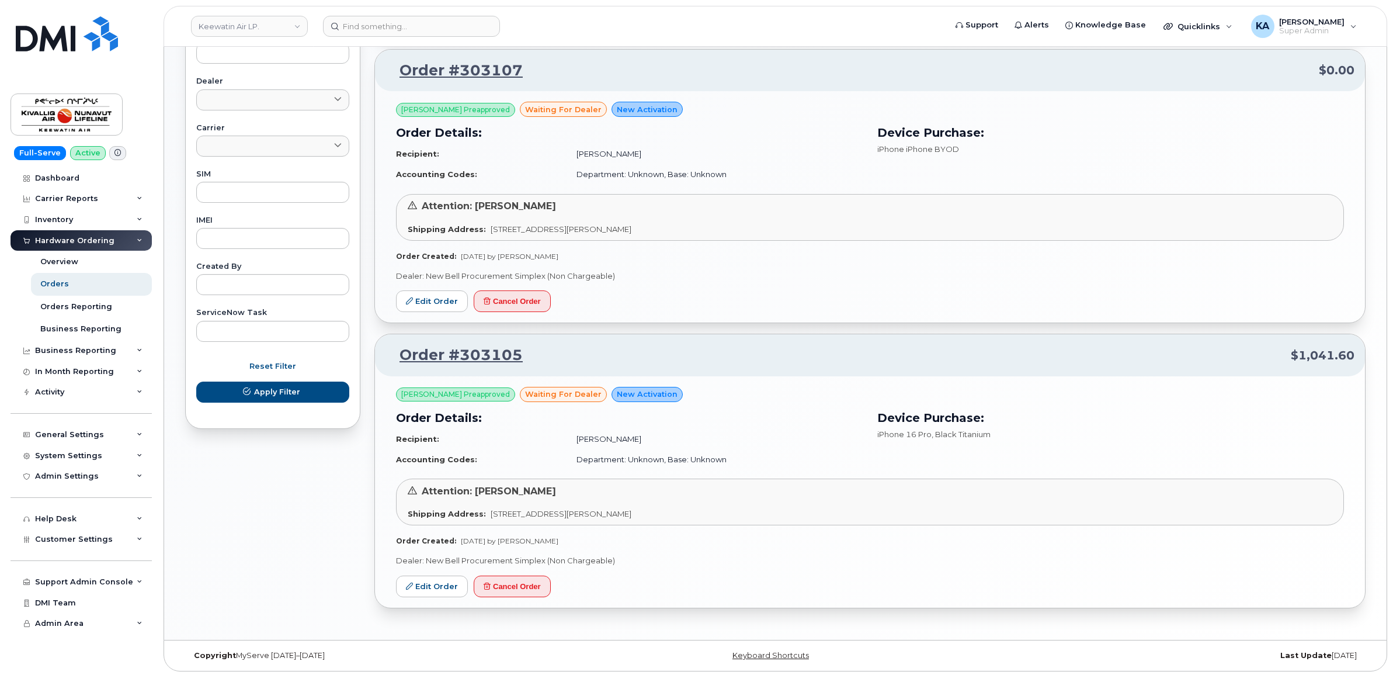
scroll to position [493, 0]
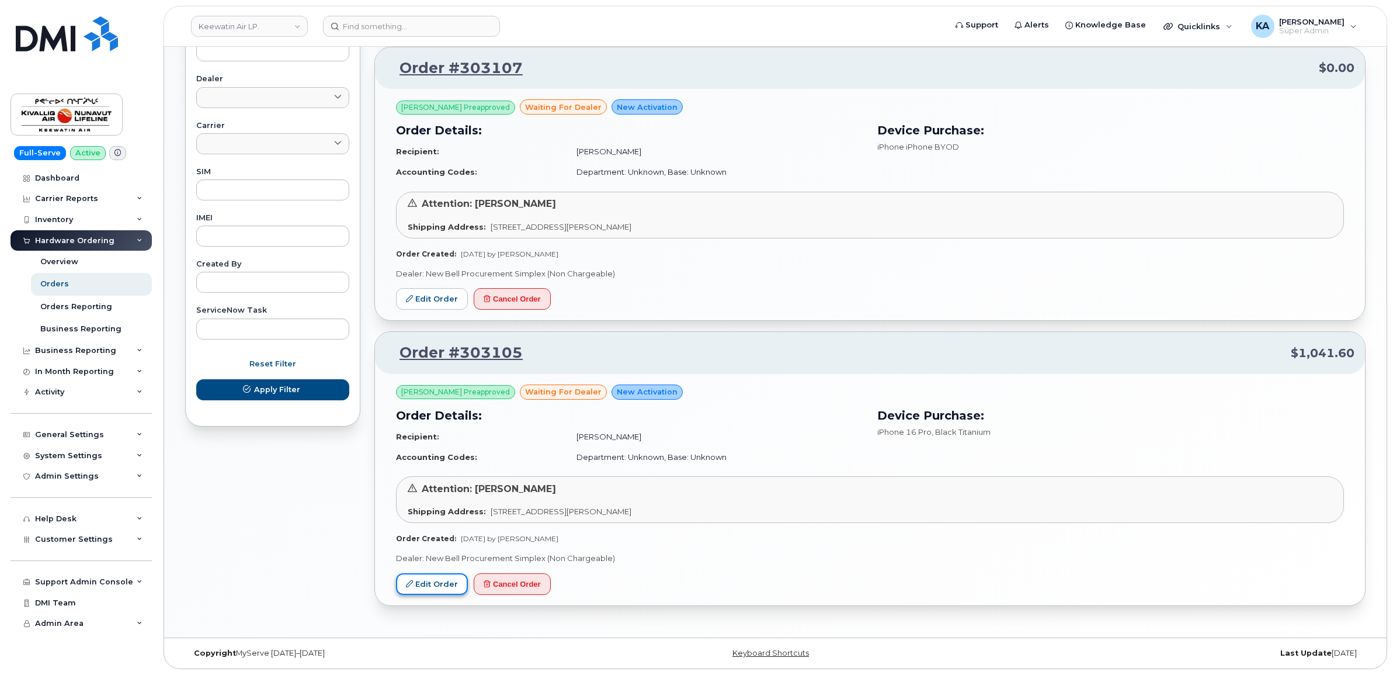
click at [422, 582] on link "Edit Order" at bounding box center [432, 584] width 72 height 22
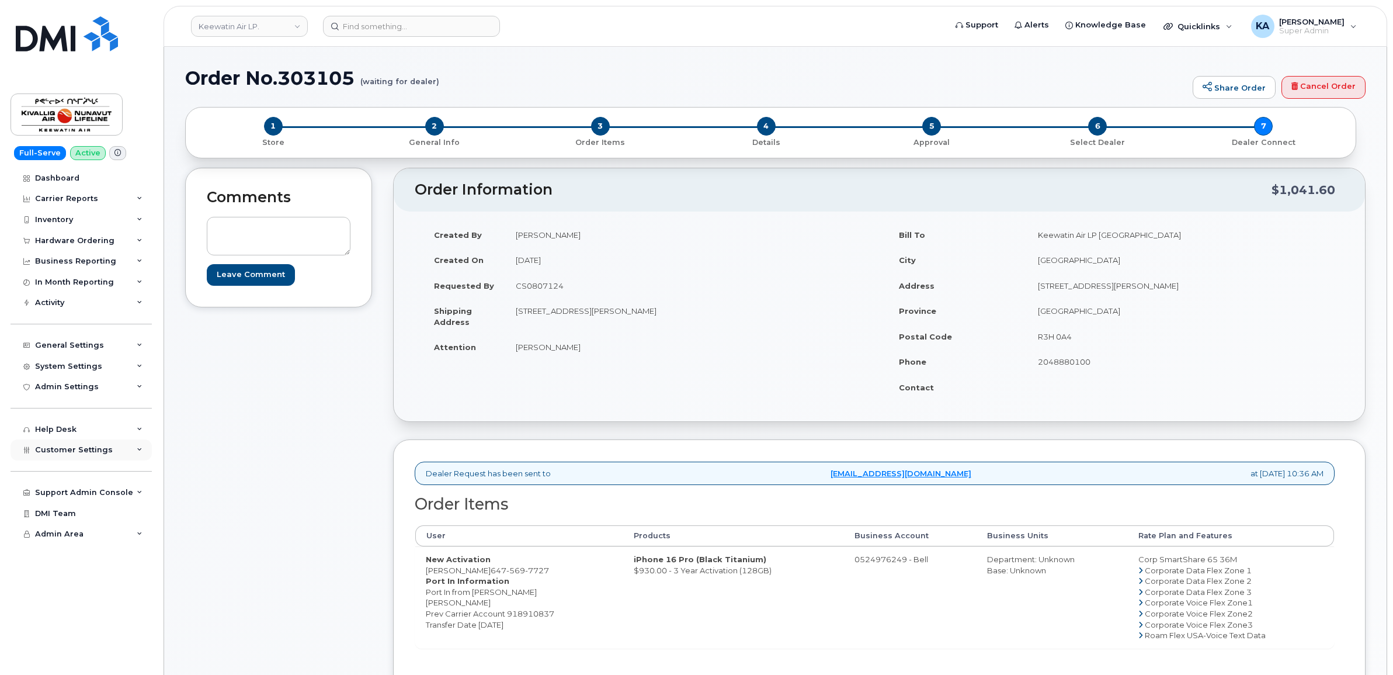
click at [44, 450] on span "Customer Settings" at bounding box center [74, 449] width 78 height 9
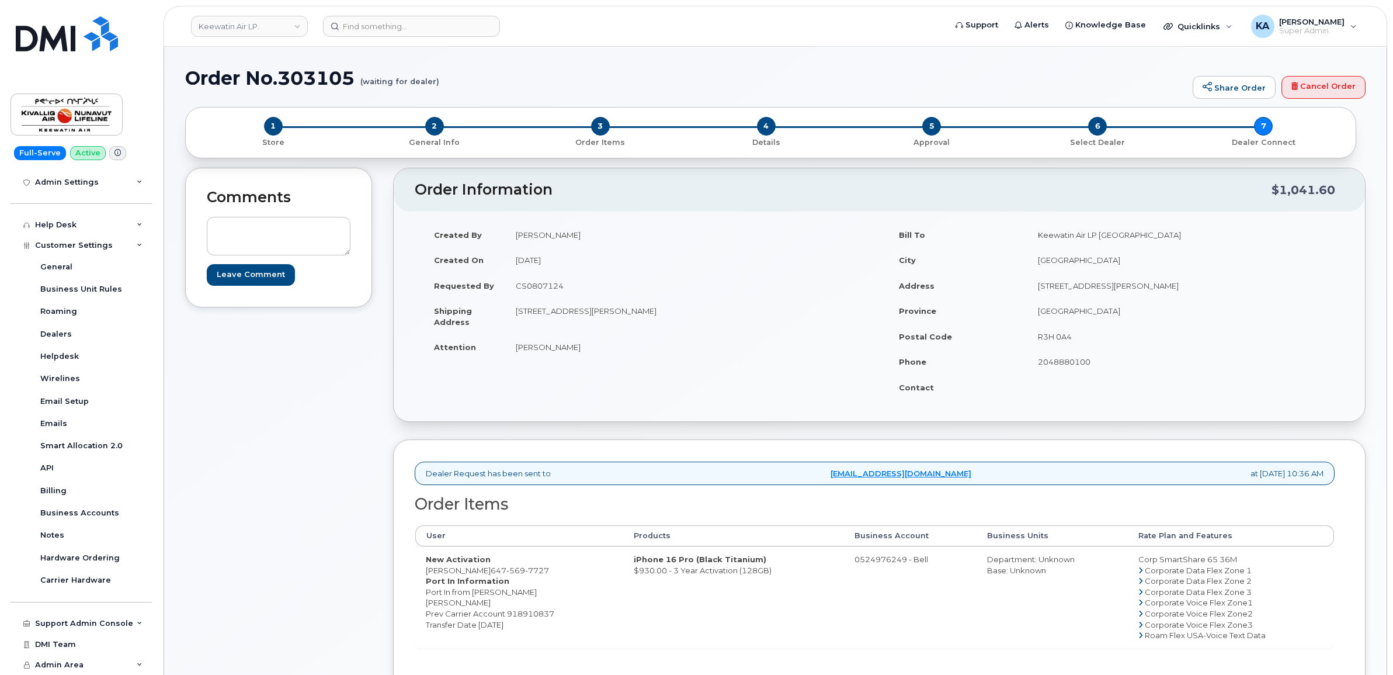
scroll to position [73, 0]
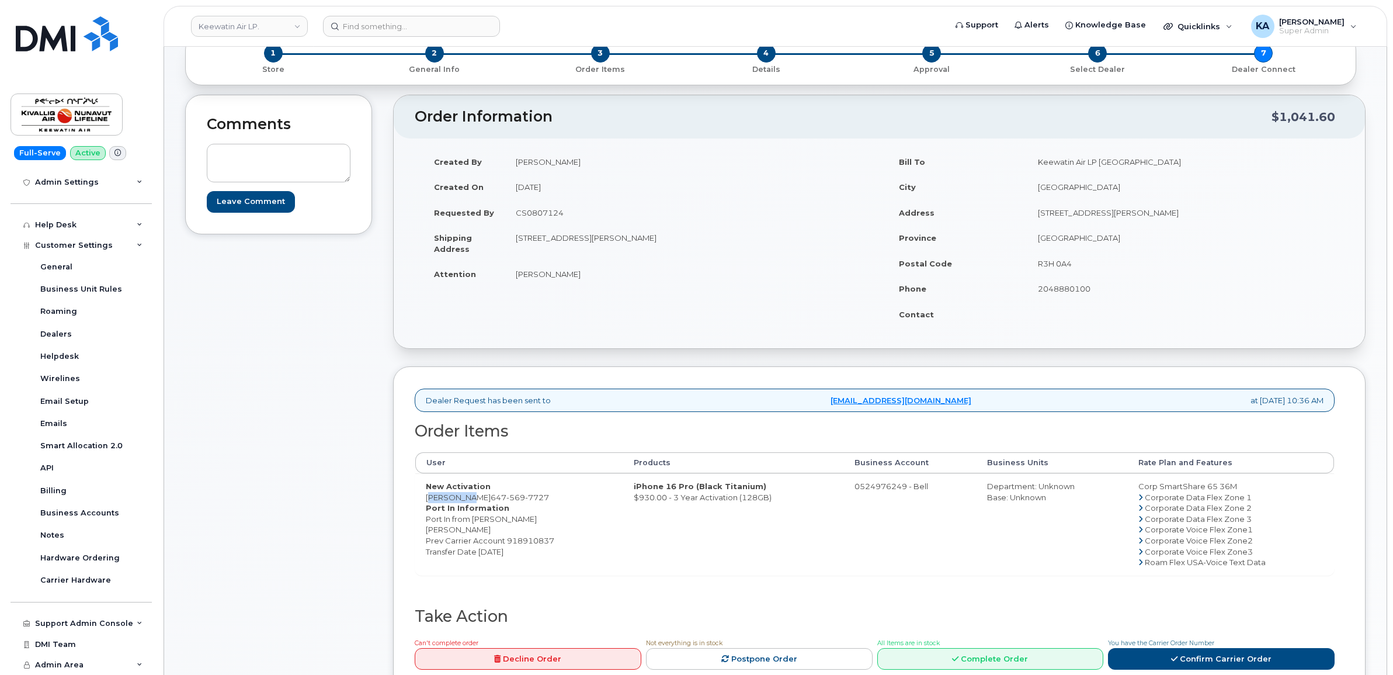
drag, startPoint x: 422, startPoint y: 497, endPoint x: 458, endPoint y: 503, distance: 37.3
click at [458, 503] on td "New Activation Abil [PERSON_NAME] [PHONE_NUMBER] Port In Information Port In fr…" at bounding box center [519, 524] width 208 height 102
copy td "[PERSON_NAME]"
drag, startPoint x: 521, startPoint y: 498, endPoint x: 463, endPoint y: 498, distance: 58.4
click at [463, 498] on td "New Activation Abil [PERSON_NAME] [PHONE_NUMBER] Port In Information Port In fr…" at bounding box center [519, 524] width 208 height 102
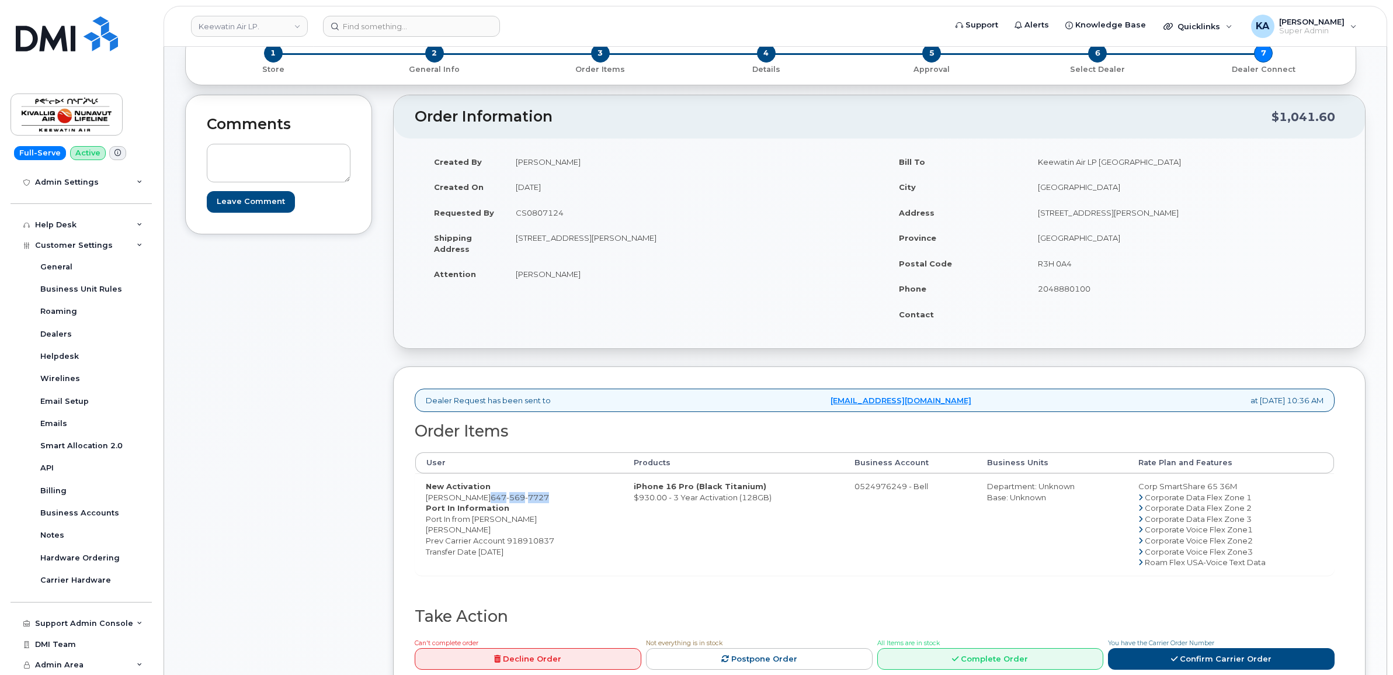
copy span "[PHONE_NUMBER]"
drag, startPoint x: 554, startPoint y: 541, endPoint x: 508, endPoint y: 545, distance: 45.7
click at [508, 545] on dd "Port In from [PERSON_NAME] [PERSON_NAME] Prev Carrier Account 918910837 Transfe…" at bounding box center [519, 534] width 187 height 43
drag, startPoint x: 508, startPoint y: 545, endPoint x: 521, endPoint y: 546, distance: 12.9
copy dd "918910837"
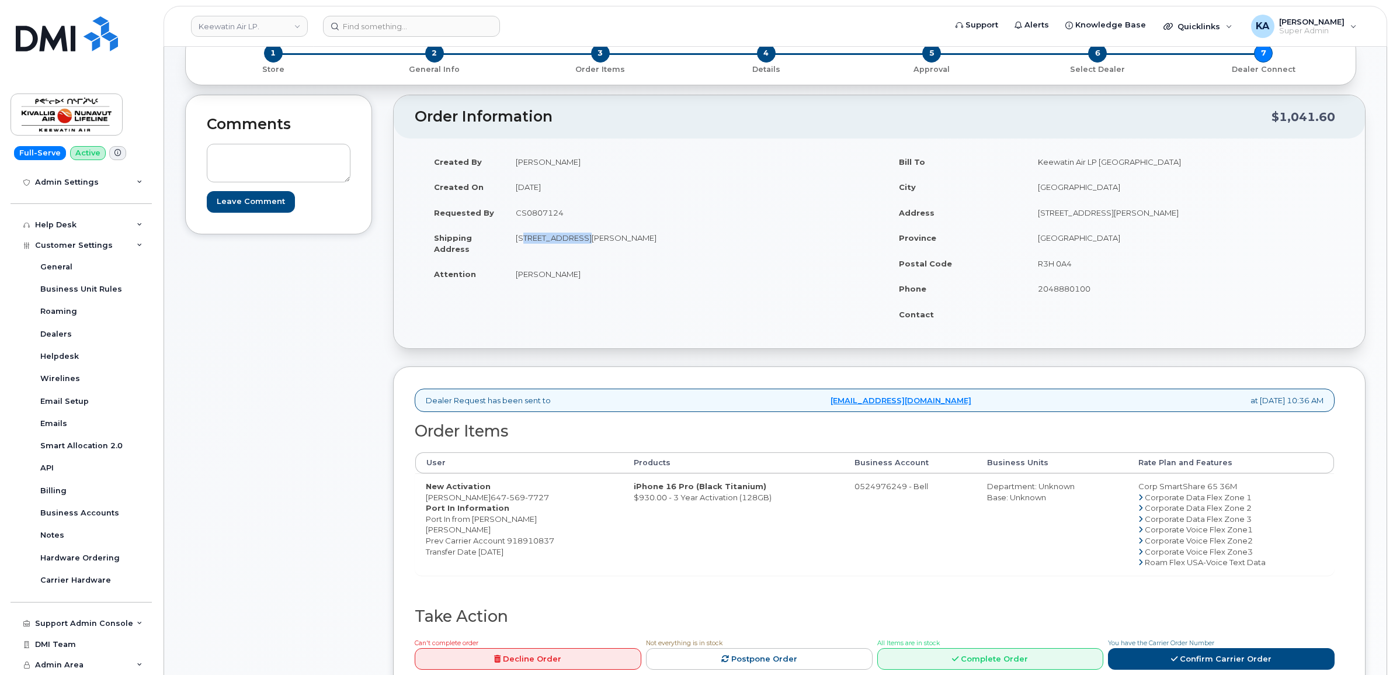
drag, startPoint x: 512, startPoint y: 237, endPoint x: 580, endPoint y: 251, distance: 69.2
click at [580, 251] on td "[STREET_ADDRESS][PERSON_NAME]" at bounding box center [688, 243] width 366 height 36
copy td "[STREET_ADDRESS][PERSON_NAME]"
drag, startPoint x: 659, startPoint y: 240, endPoint x: 710, endPoint y: 246, distance: 51.1
click at [710, 246] on td "[STREET_ADDRESS][PERSON_NAME]" at bounding box center [688, 243] width 366 height 36
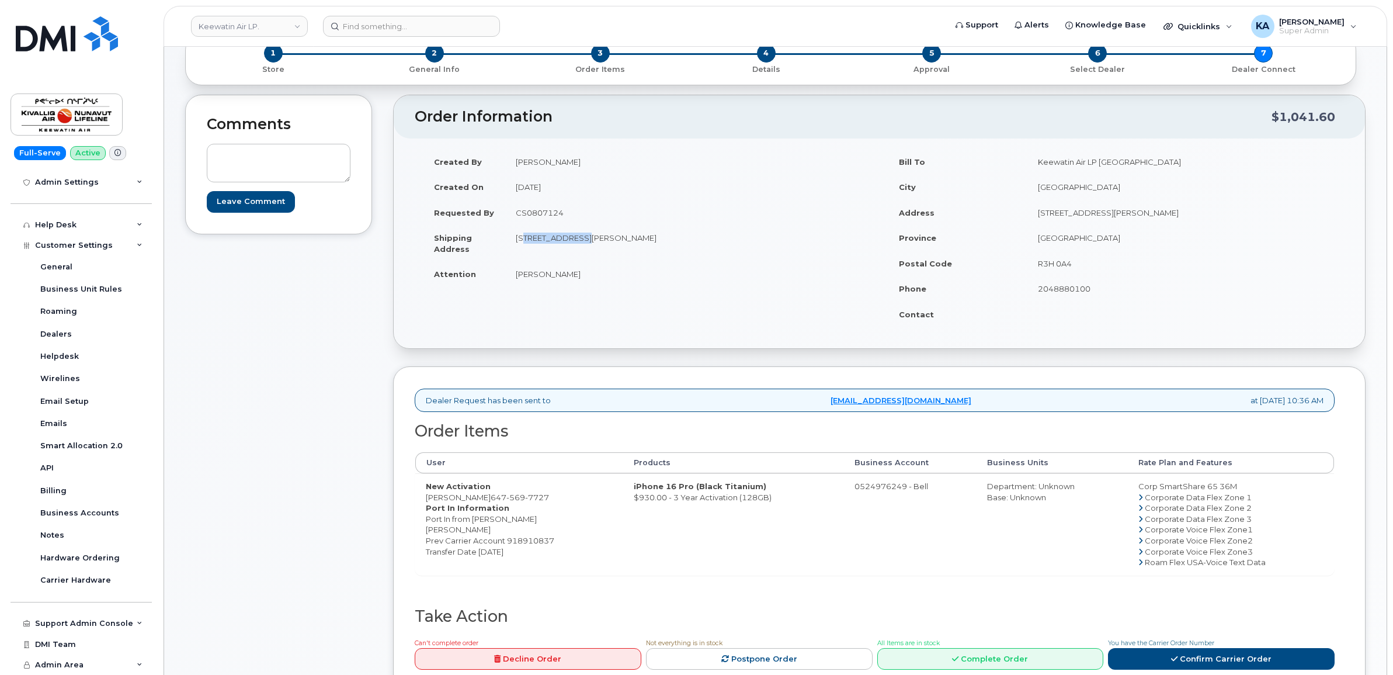
copy td "R3H 0A4"
drag, startPoint x: 516, startPoint y: 273, endPoint x: 555, endPoint y: 280, distance: 39.8
click at [555, 280] on td "[PERSON_NAME]" at bounding box center [688, 274] width 366 height 26
copy td "[PERSON_NAME]"
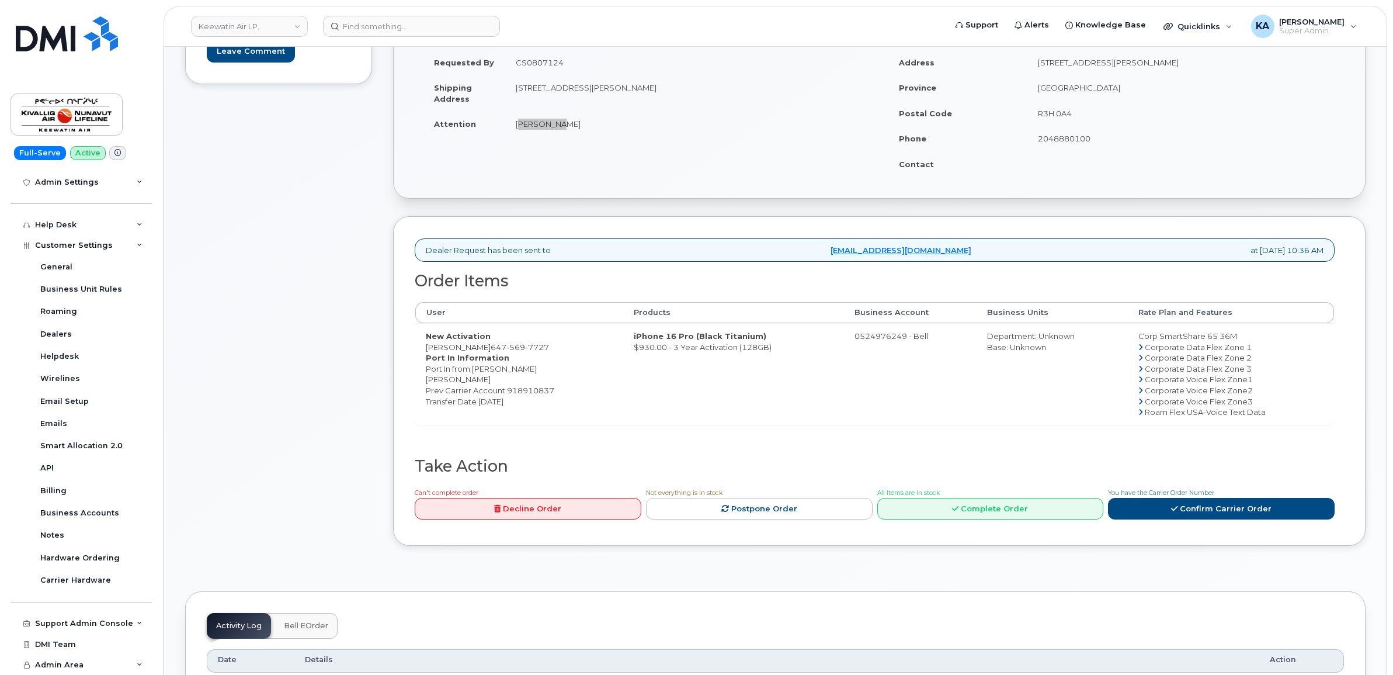
scroll to position [292, 0]
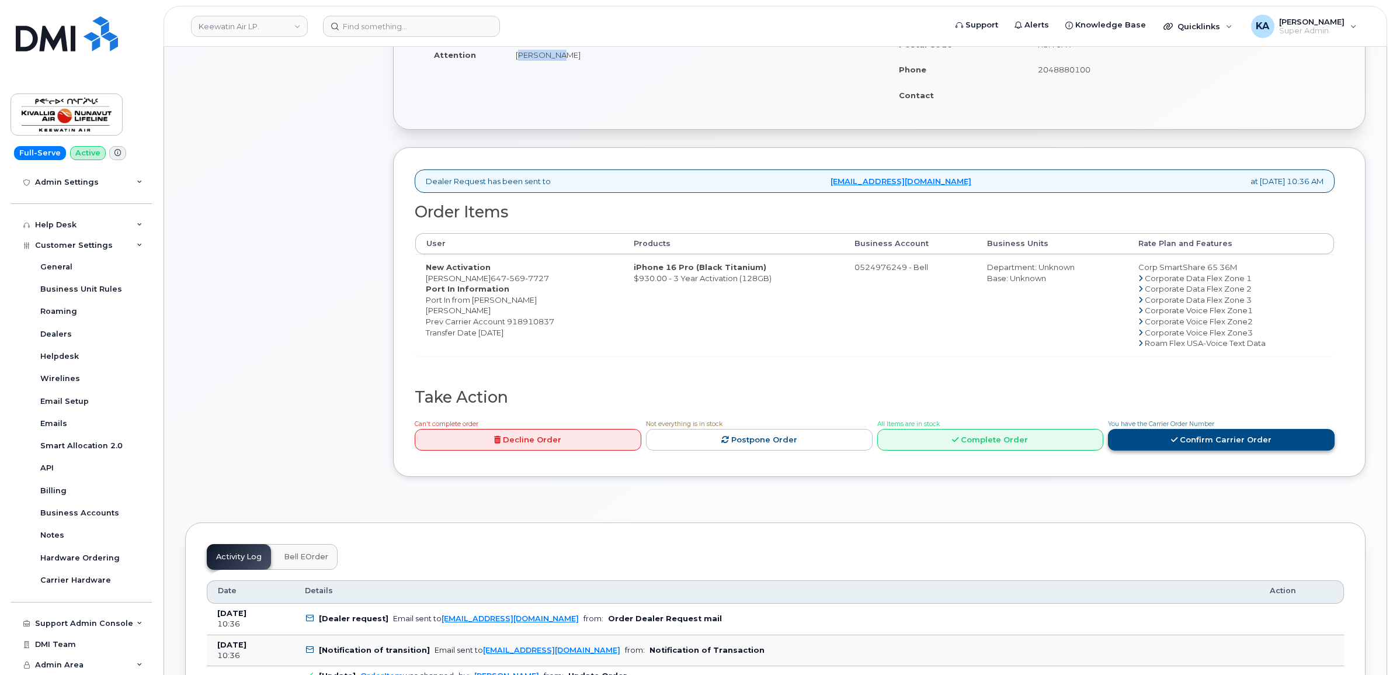
click at [1157, 435] on link "Confirm Carrier Order" at bounding box center [1221, 440] width 227 height 22
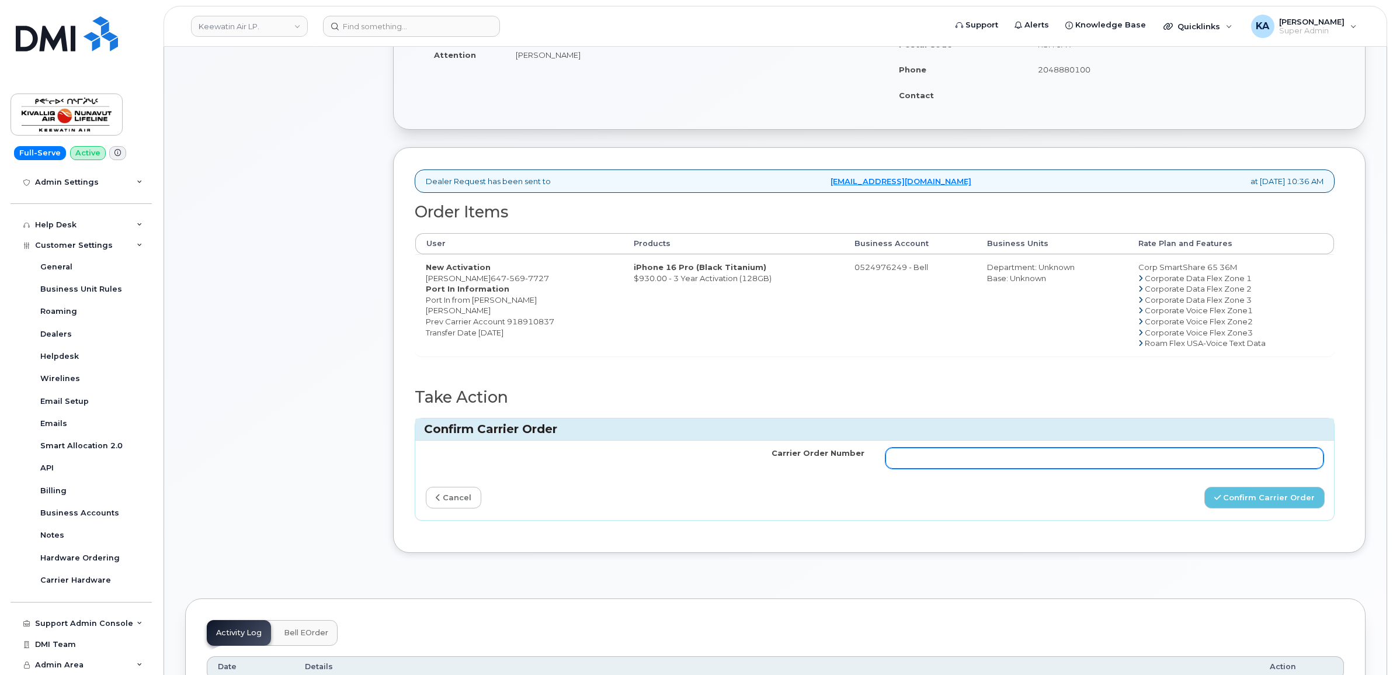
click at [1003, 458] on input "Carrier Order Number" at bounding box center [1104, 457] width 439 height 21
paste input "3028174"
type input "3028174"
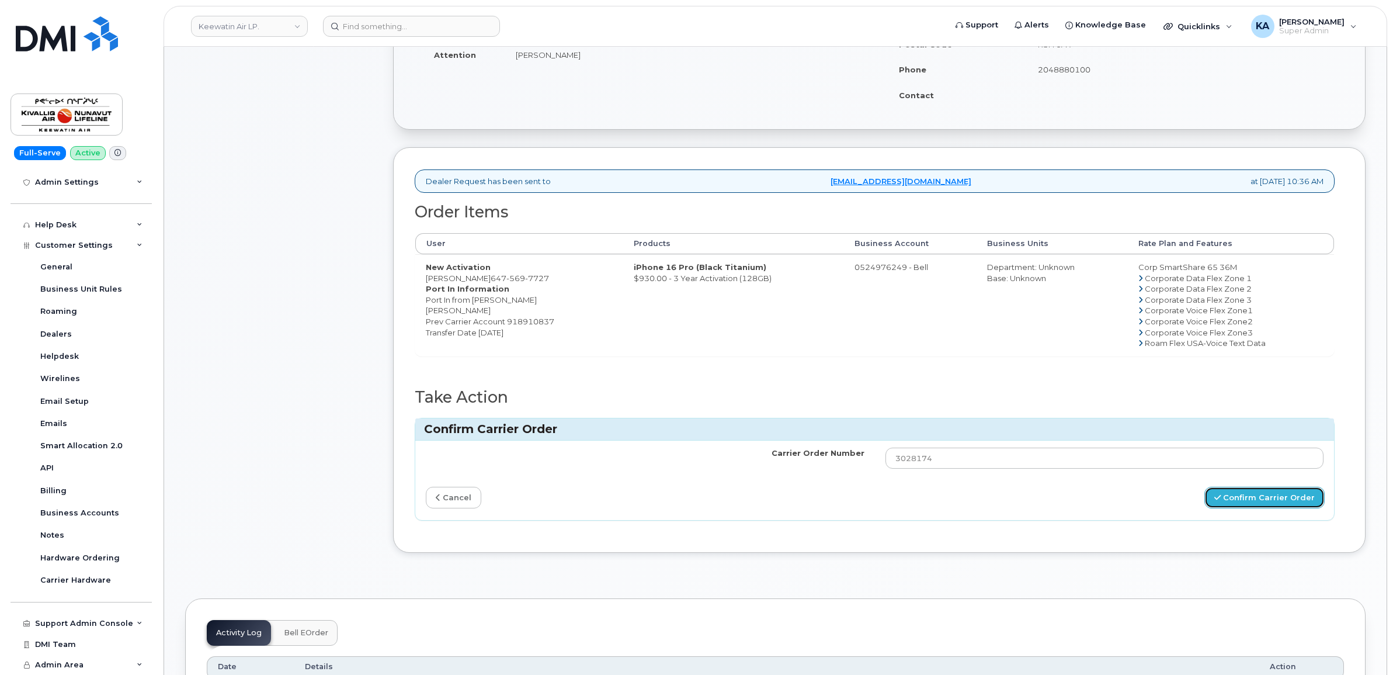
click at [1261, 496] on button "Confirm Carrier Order" at bounding box center [1264, 497] width 120 height 22
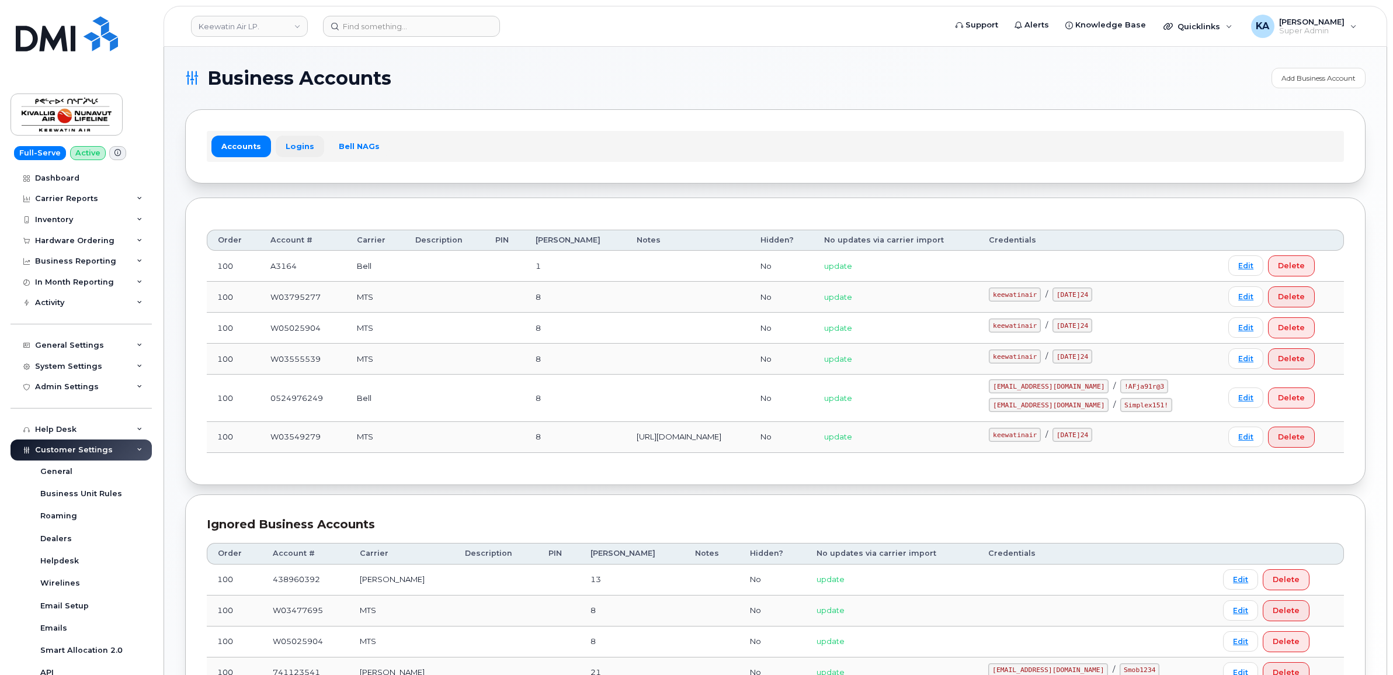
click at [289, 145] on link "Logins" at bounding box center [300, 145] width 48 height 21
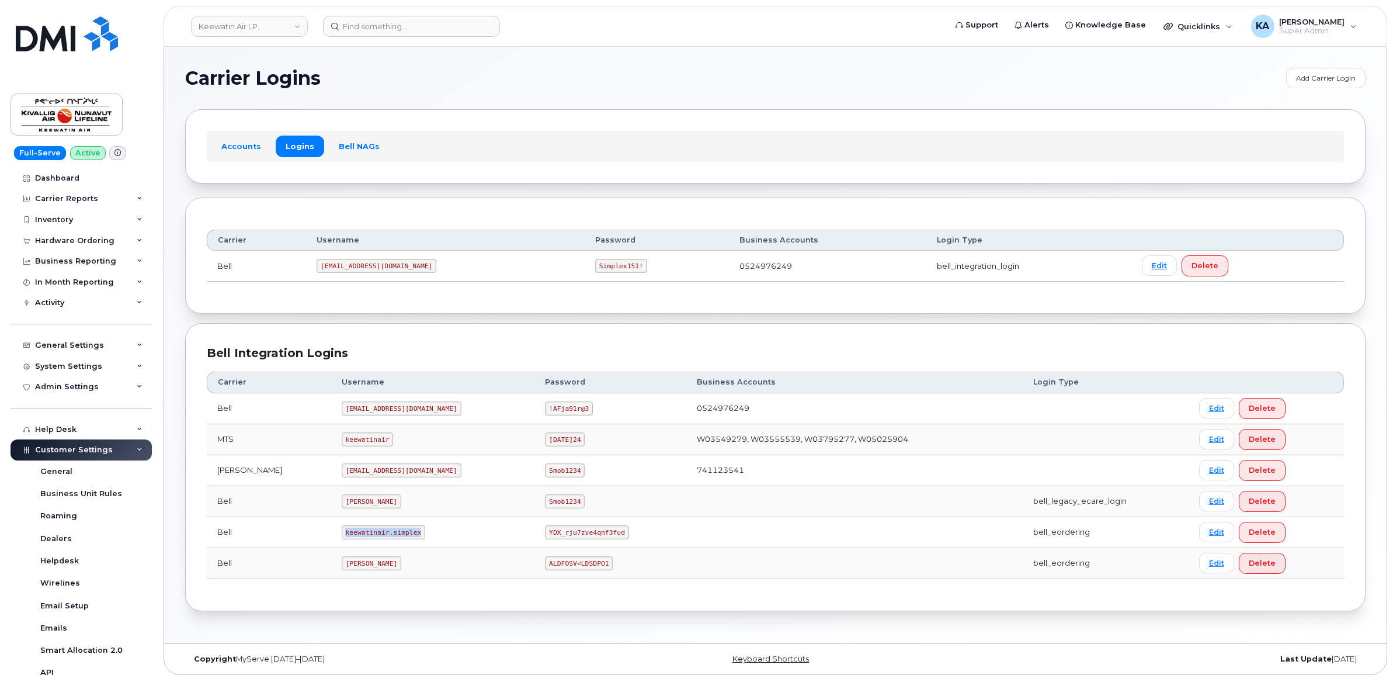
drag, startPoint x: 298, startPoint y: 535, endPoint x: 367, endPoint y: 542, distance: 69.3
click at [367, 542] on td "keewatinair.simplex" at bounding box center [433, 532] width 204 height 31
copy code "keewatinair.simplex"
drag, startPoint x: 459, startPoint y: 537, endPoint x: 529, endPoint y: 544, distance: 70.4
click at [534, 544] on td "YDX_rju7zve4qnf3fud" at bounding box center [610, 532] width 152 height 31
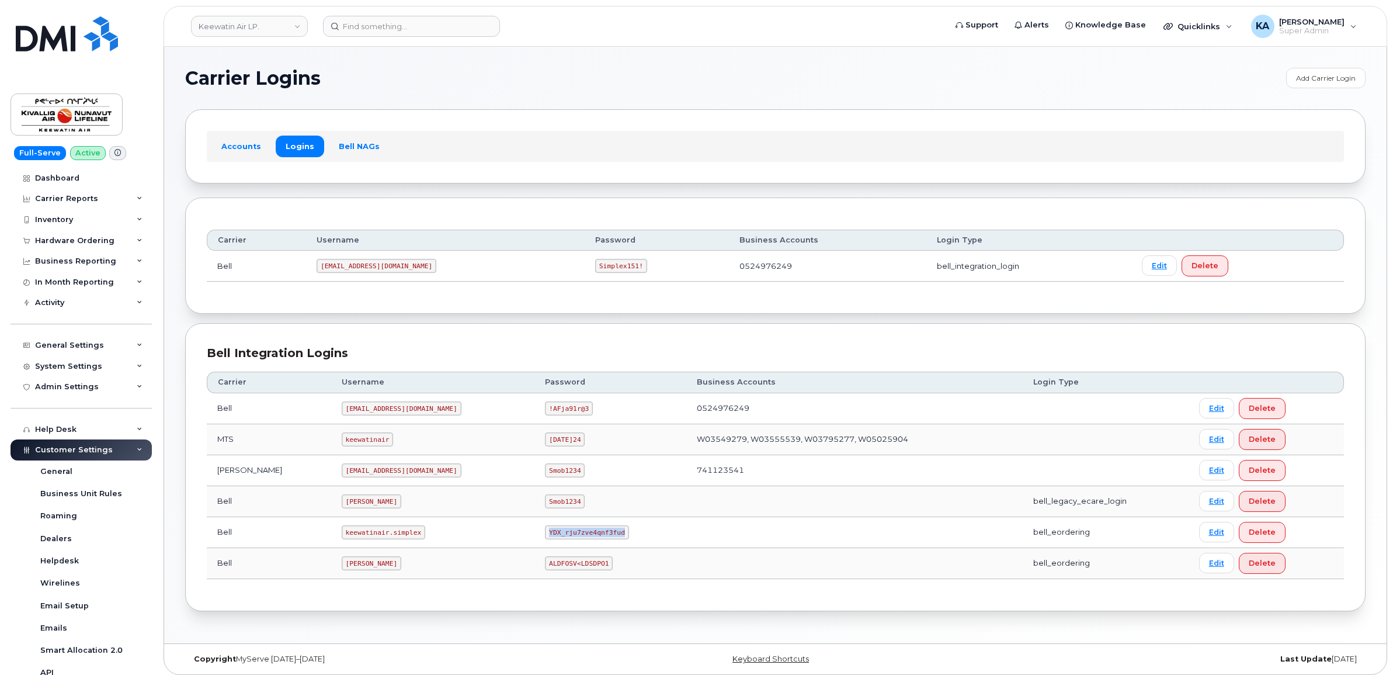
copy code "YDX_rju7zve4qnf3fud"
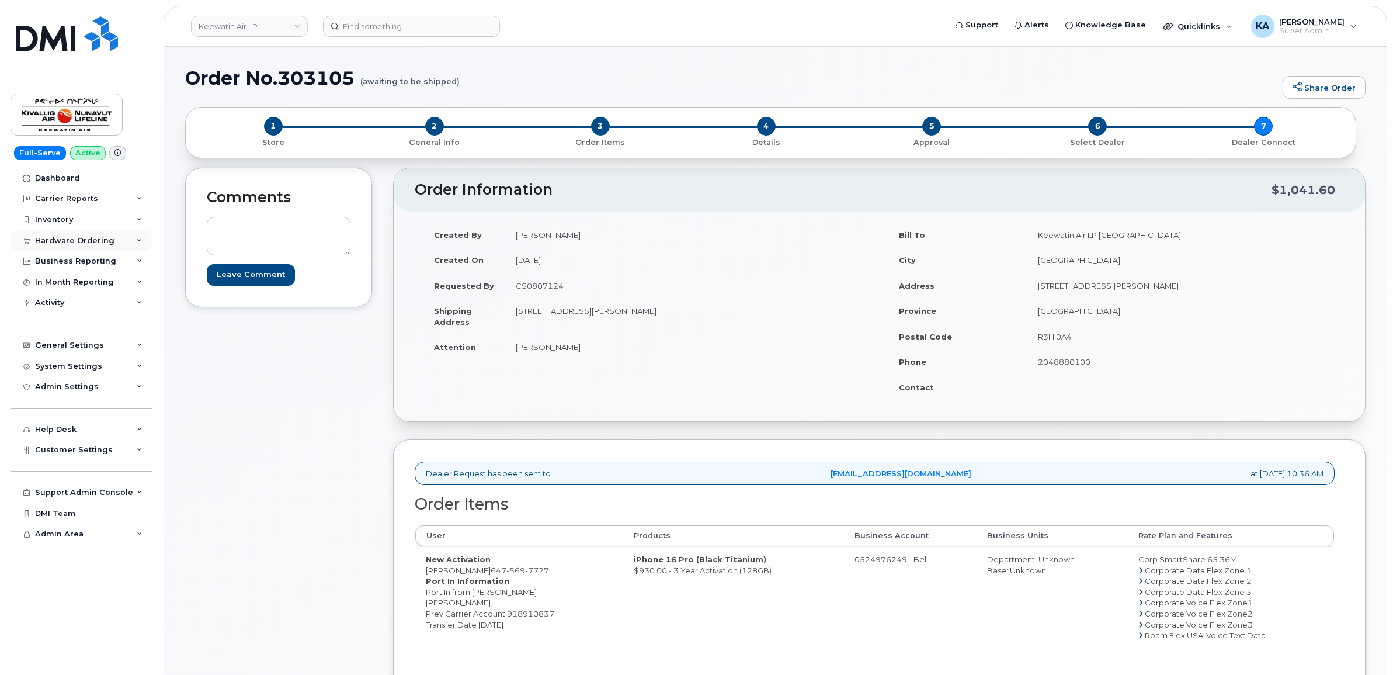
click at [71, 238] on div "Hardware Ordering" at bounding box center [74, 240] width 79 height 9
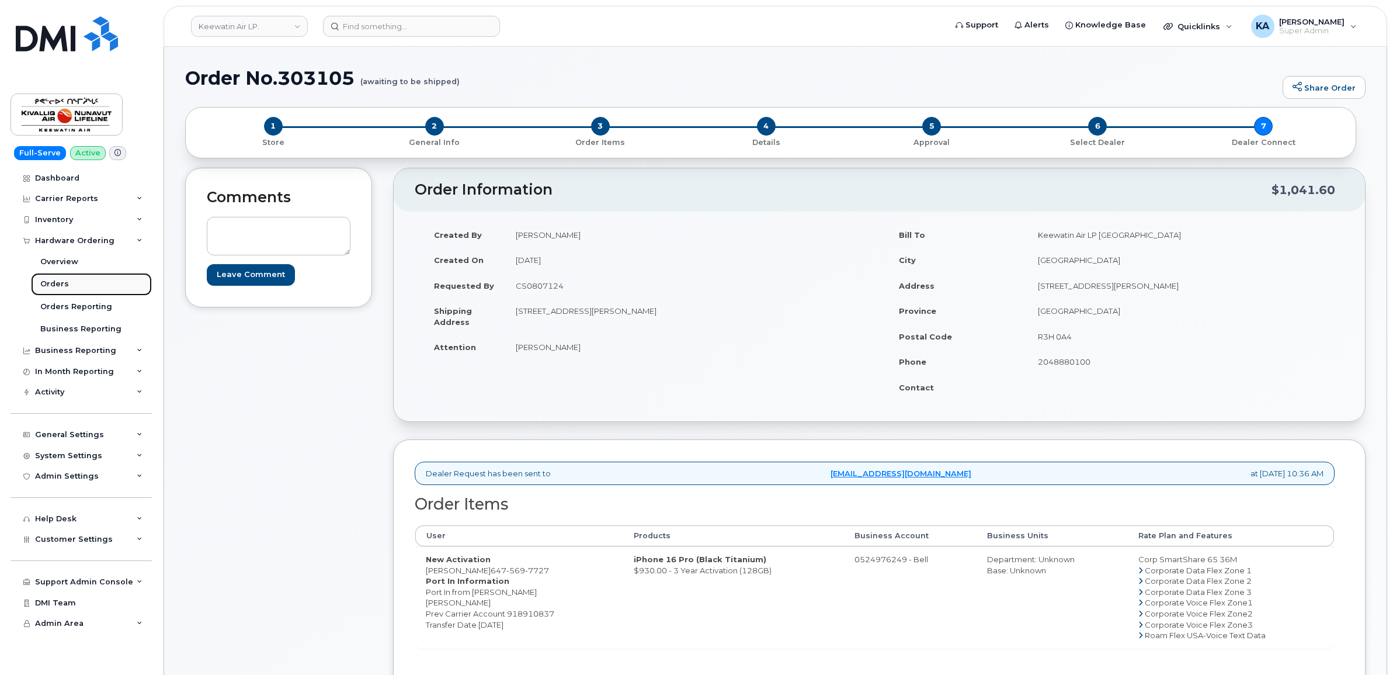
click at [50, 282] on div "Orders" at bounding box center [54, 284] width 29 height 11
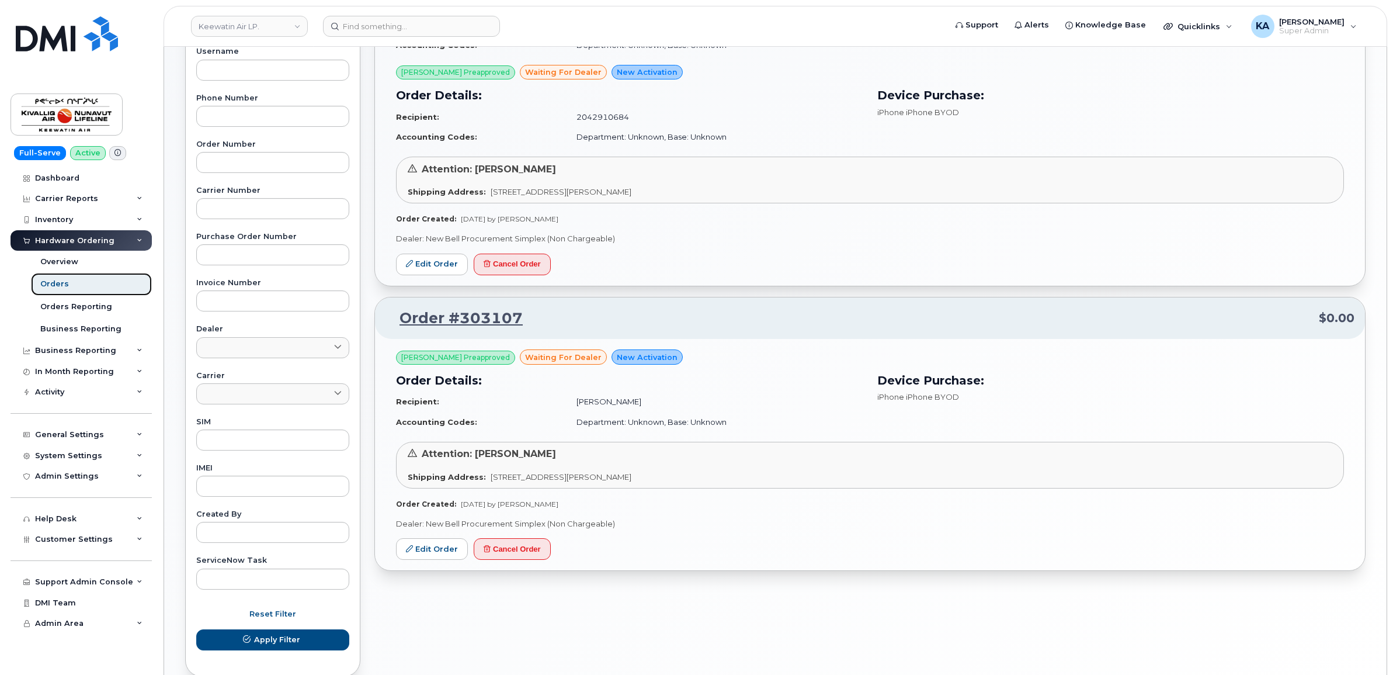
scroll to position [292, 0]
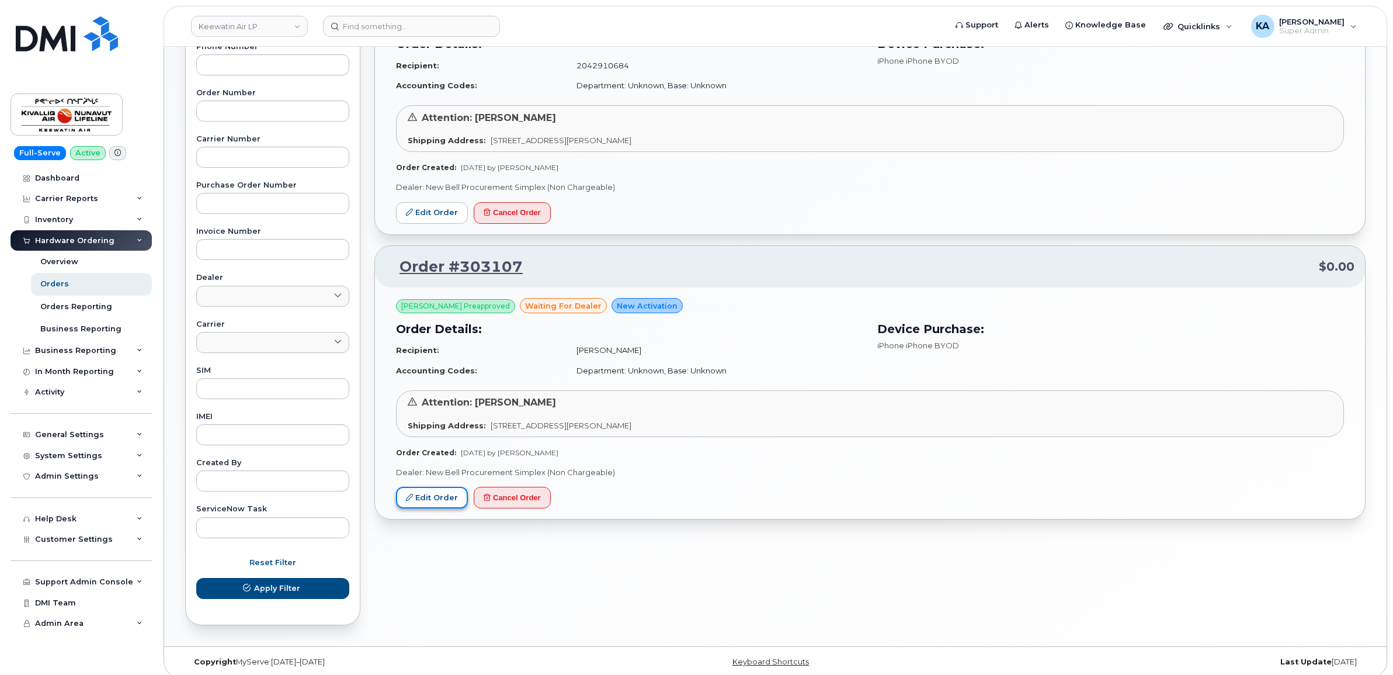
click at [431, 495] on link "Edit Order" at bounding box center [432, 497] width 72 height 22
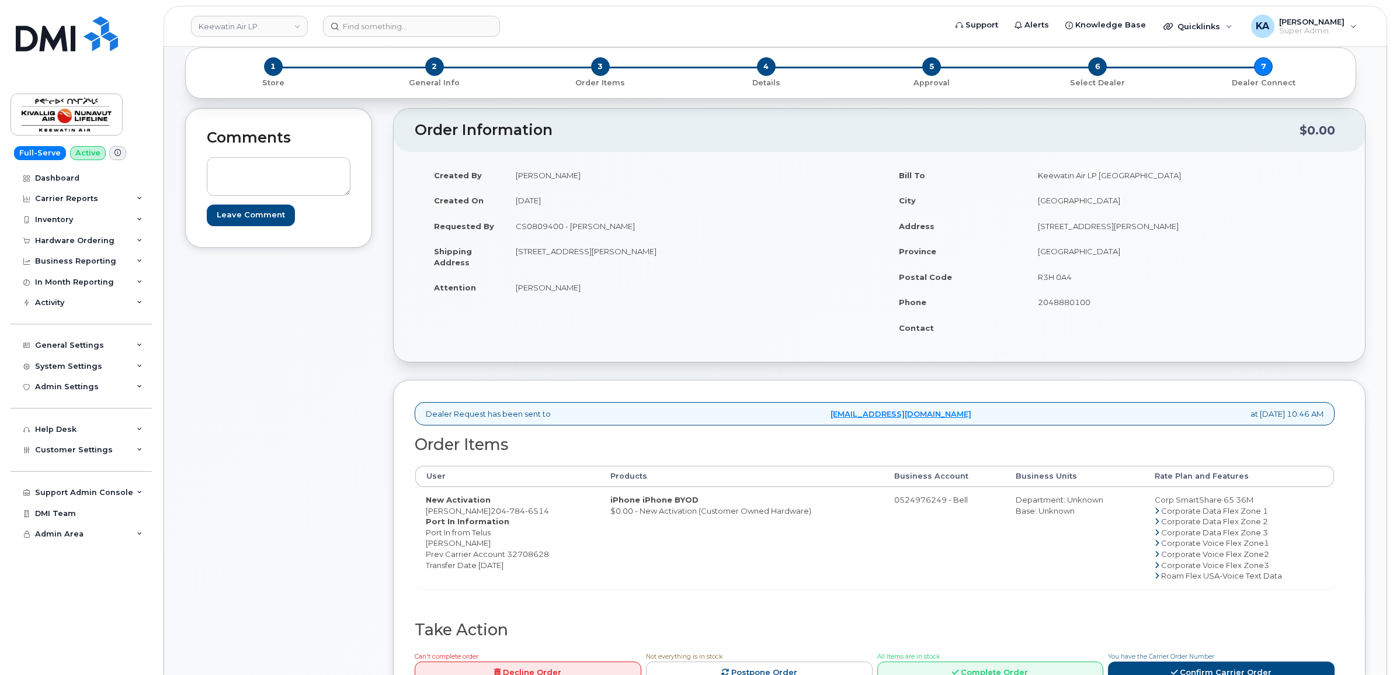
scroll to position [73, 0]
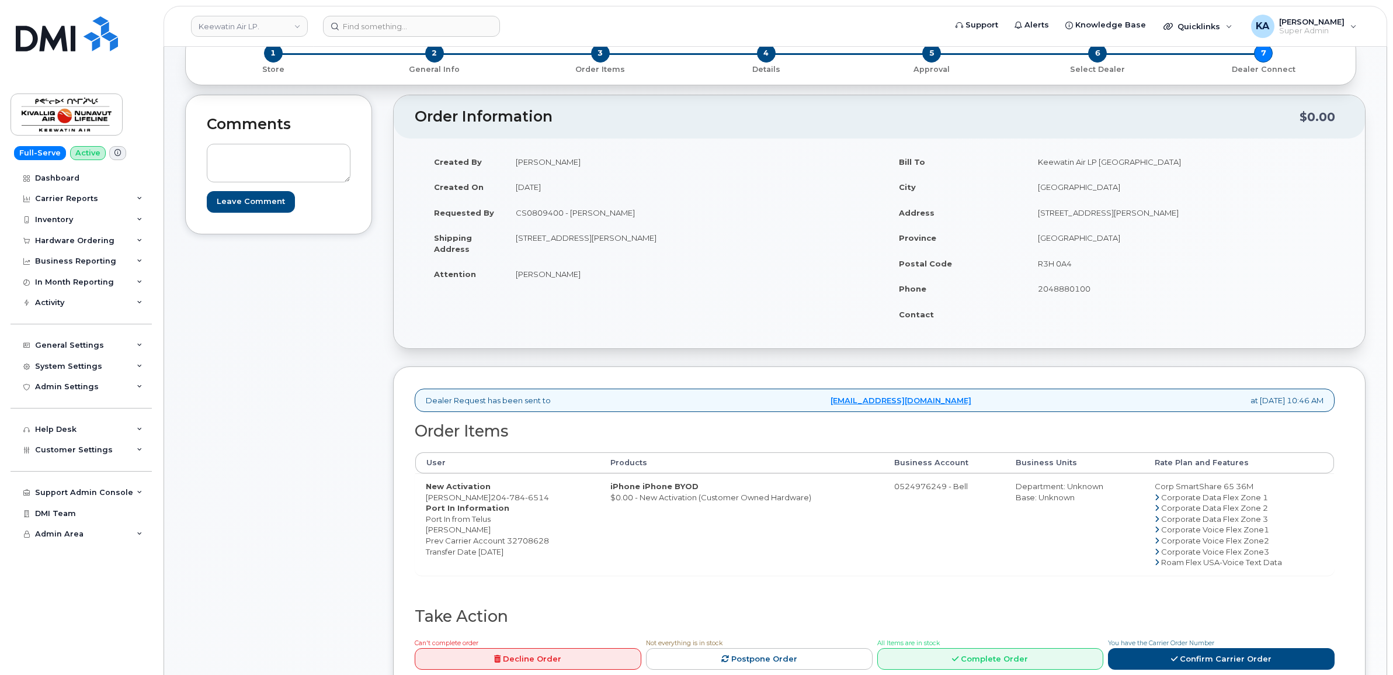
drag, startPoint x: 419, startPoint y: 500, endPoint x: 488, endPoint y: 502, distance: 68.4
click at [488, 502] on td "New Activation [PERSON_NAME] [PHONE_NUMBER] Port In Information Port In from Te…" at bounding box center [507, 524] width 185 height 102
copy td "[PERSON_NAME]"
drag, startPoint x: 552, startPoint y: 499, endPoint x: 489, endPoint y: 500, distance: 63.1
click at [489, 500] on td "New Activation [PERSON_NAME] [PHONE_NUMBER] Port In Information Port In from Te…" at bounding box center [507, 524] width 185 height 102
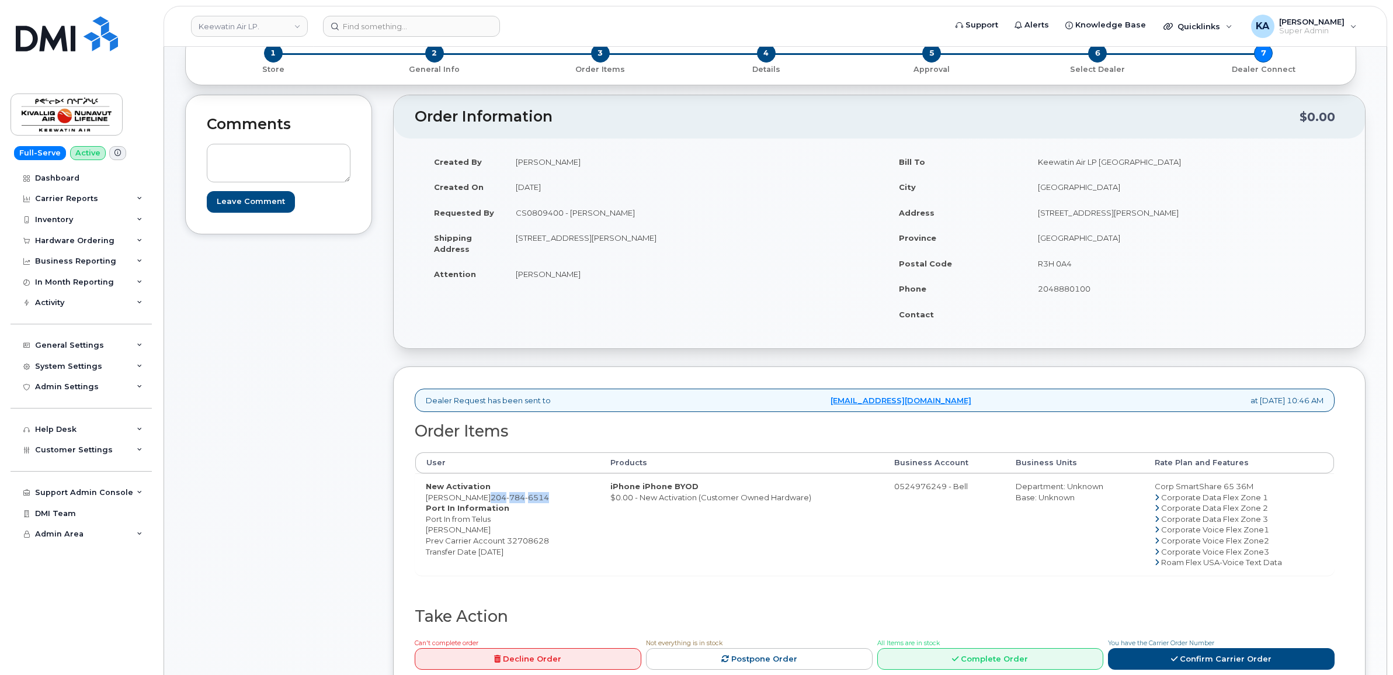
copy span "[PHONE_NUMBER]"
click at [530, 539] on dd "Port In from Telus [PERSON_NAME] Prev Carrier Account 32708628 Transfer Date [D…" at bounding box center [508, 534] width 164 height 43
copy dd "32708628"
drag, startPoint x: 510, startPoint y: 239, endPoint x: 579, endPoint y: 255, distance: 70.6
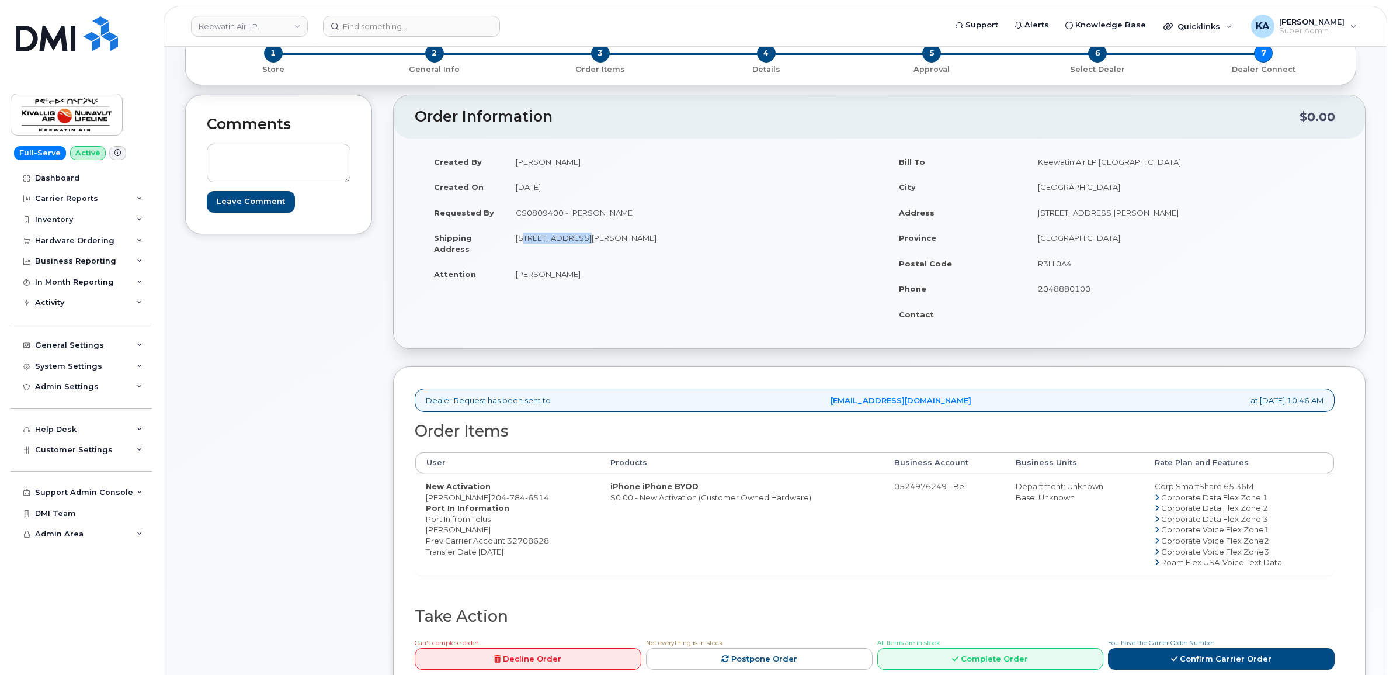
click at [579, 255] on td "[STREET_ADDRESS][PERSON_NAME]" at bounding box center [688, 243] width 366 height 36
copy td "[STREET_ADDRESS][PERSON_NAME]"
drag, startPoint x: 659, startPoint y: 235, endPoint x: 695, endPoint y: 241, distance: 36.7
click at [695, 241] on td "[STREET_ADDRESS][PERSON_NAME]" at bounding box center [688, 243] width 366 height 36
copy td "R3H 0A4"
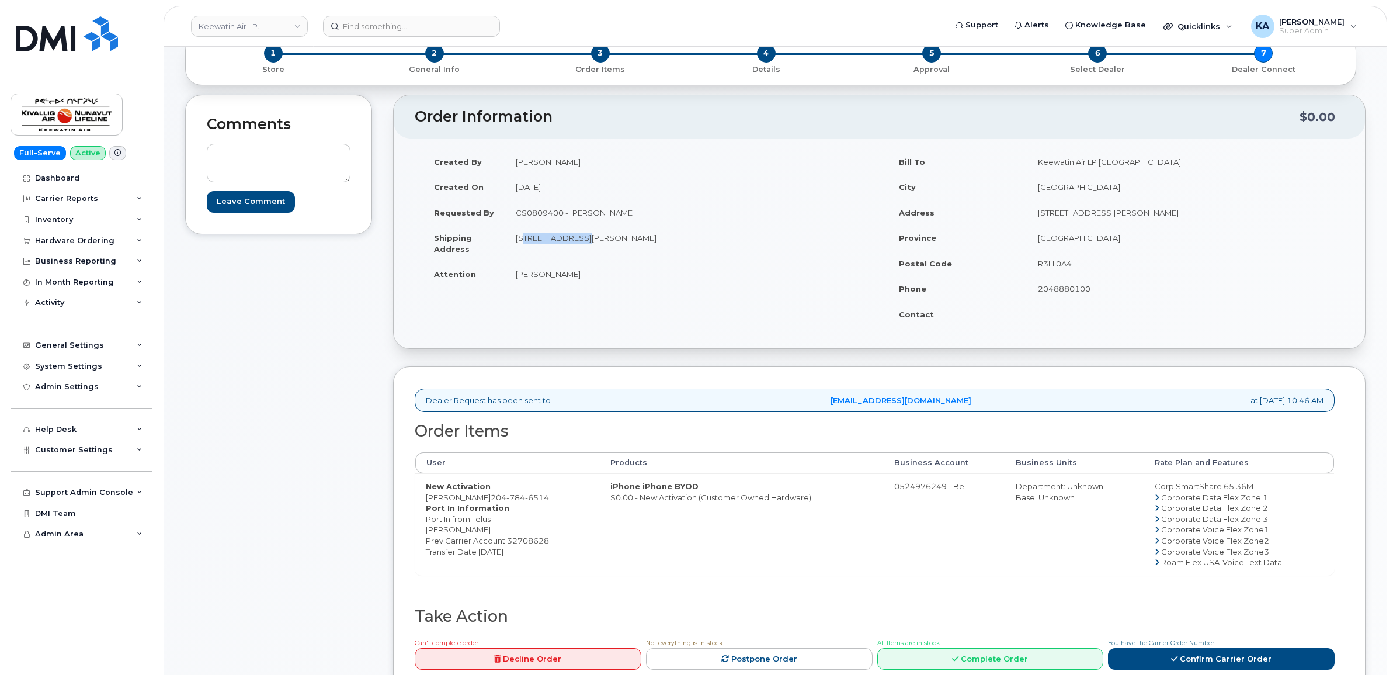
drag, startPoint x: 512, startPoint y: 273, endPoint x: 581, endPoint y: 284, distance: 69.8
click at [581, 284] on td "[PERSON_NAME]" at bounding box center [688, 274] width 366 height 26
copy td "[PERSON_NAME]"
drag, startPoint x: 420, startPoint y: 497, endPoint x: 486, endPoint y: 498, distance: 66.0
click at [486, 498] on td "New Activation Krystine Janson 204 784 6514 Port In Information Port In from Te…" at bounding box center [507, 524] width 185 height 102
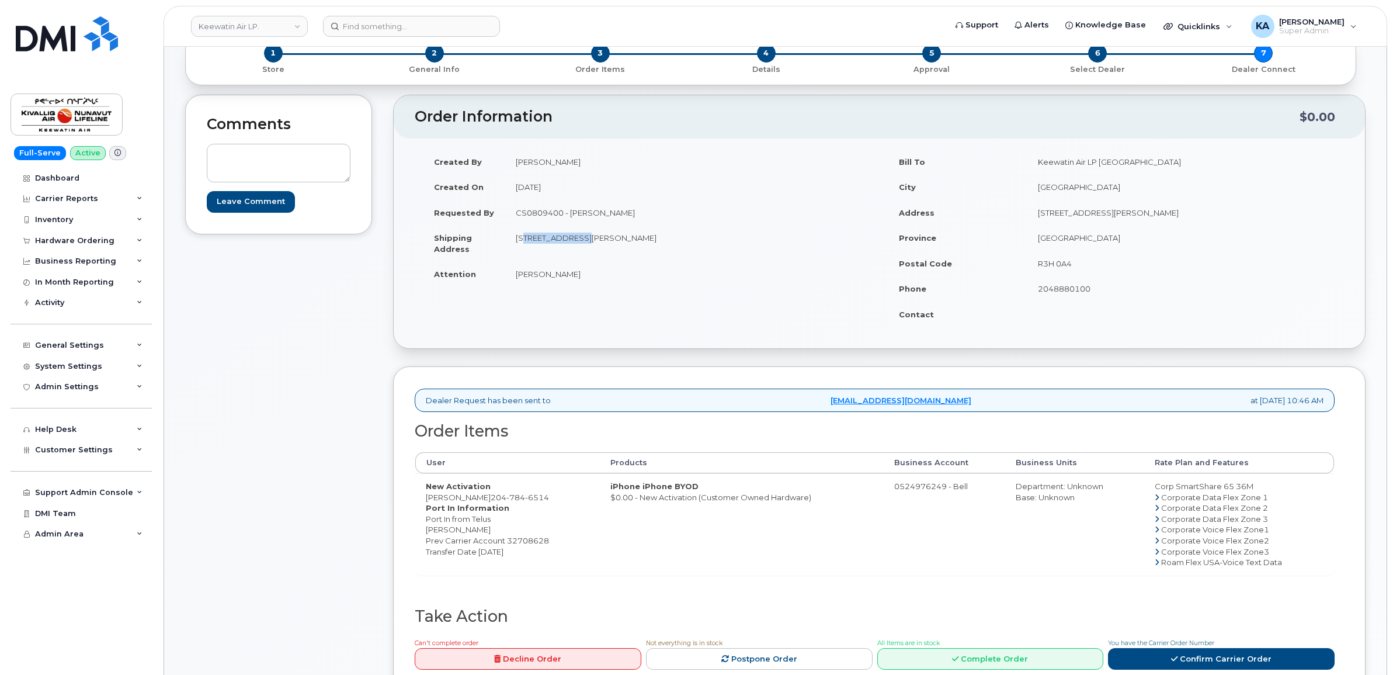
copy td "Krystine Janson"
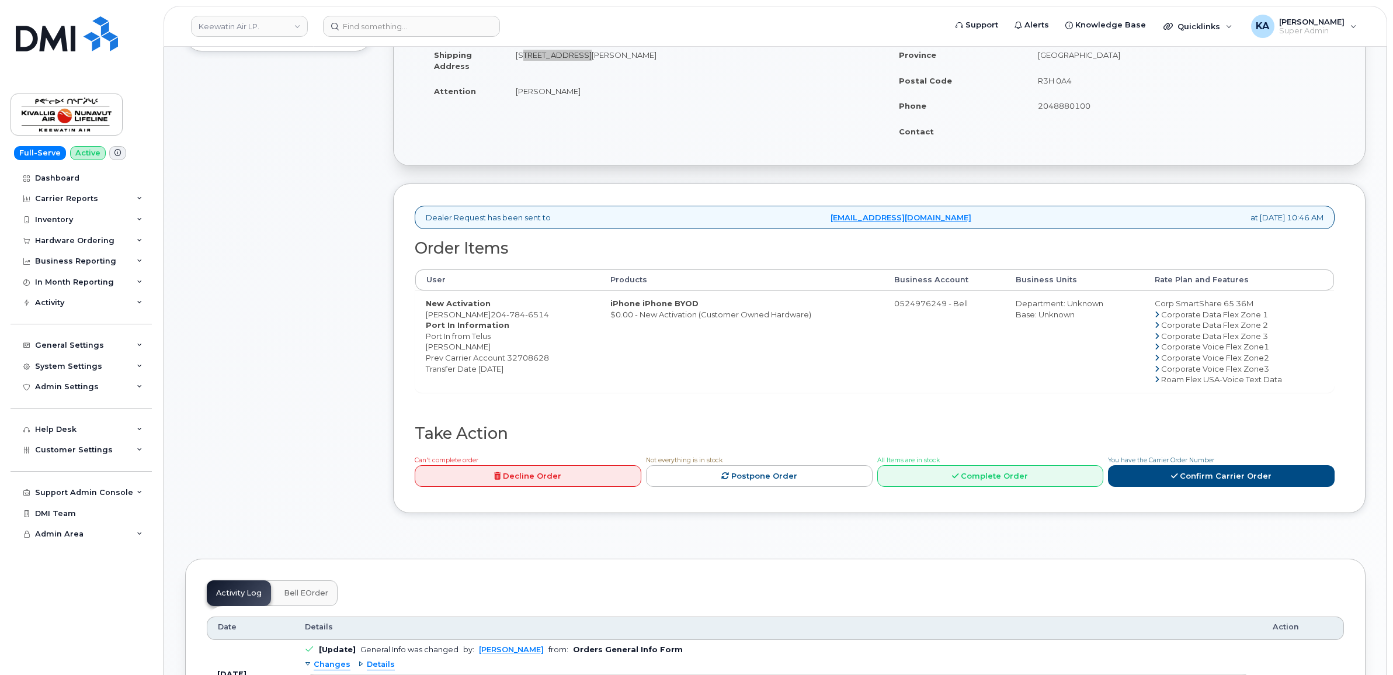
scroll to position [292, 0]
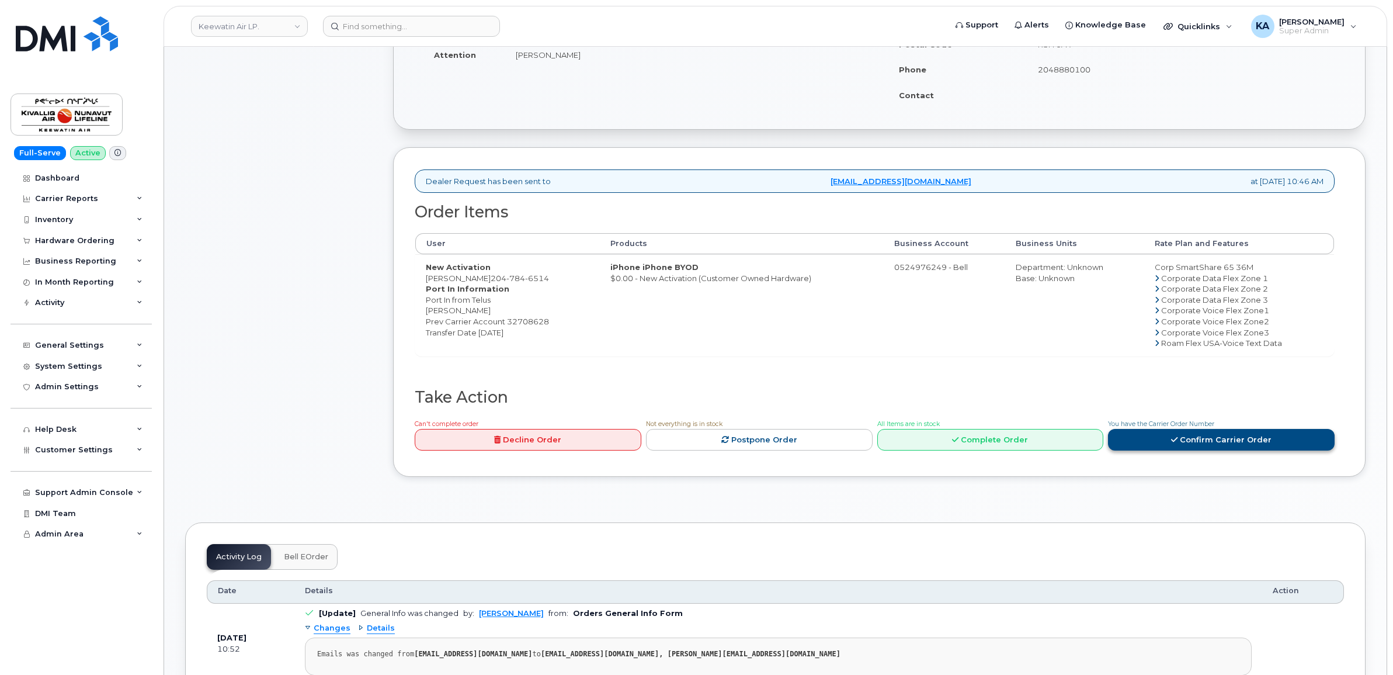
click at [1177, 442] on icon at bounding box center [1174, 440] width 6 height 8
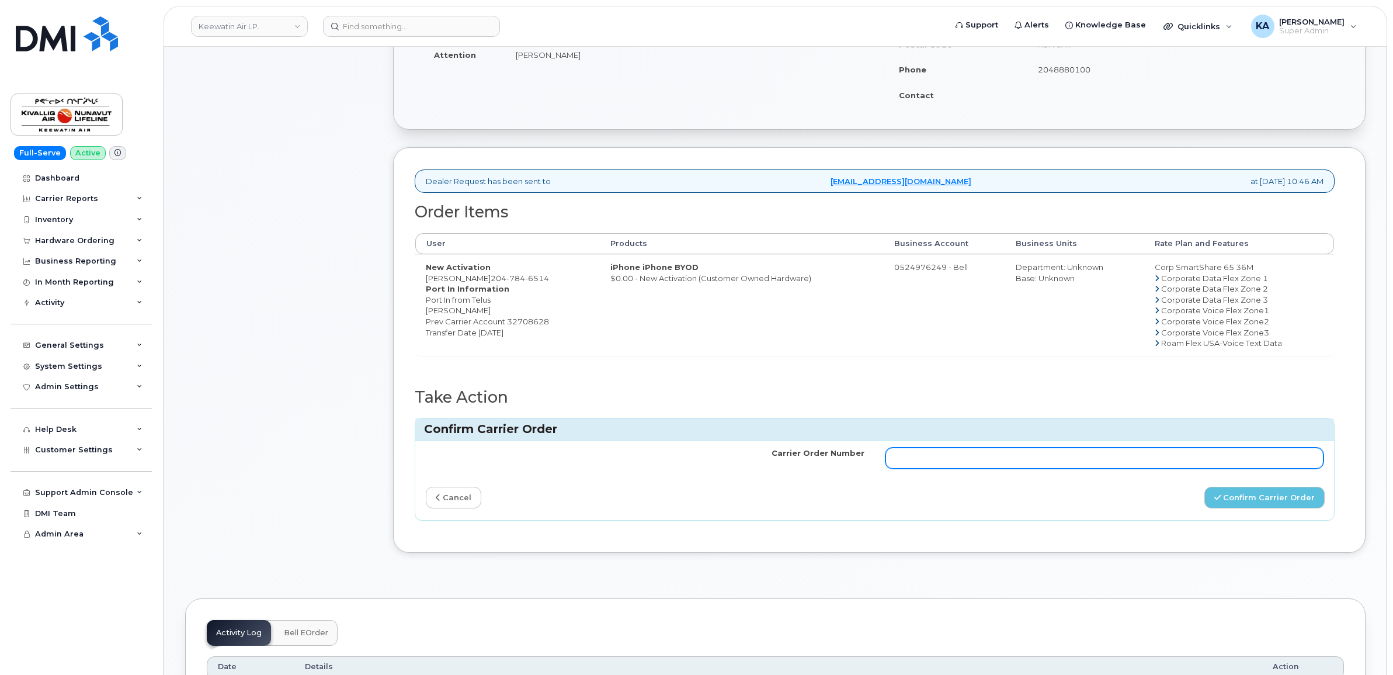
click at [1123, 465] on input "Carrier Order Number" at bounding box center [1104, 457] width 439 height 21
paste input "3028179"
type input "3028179"
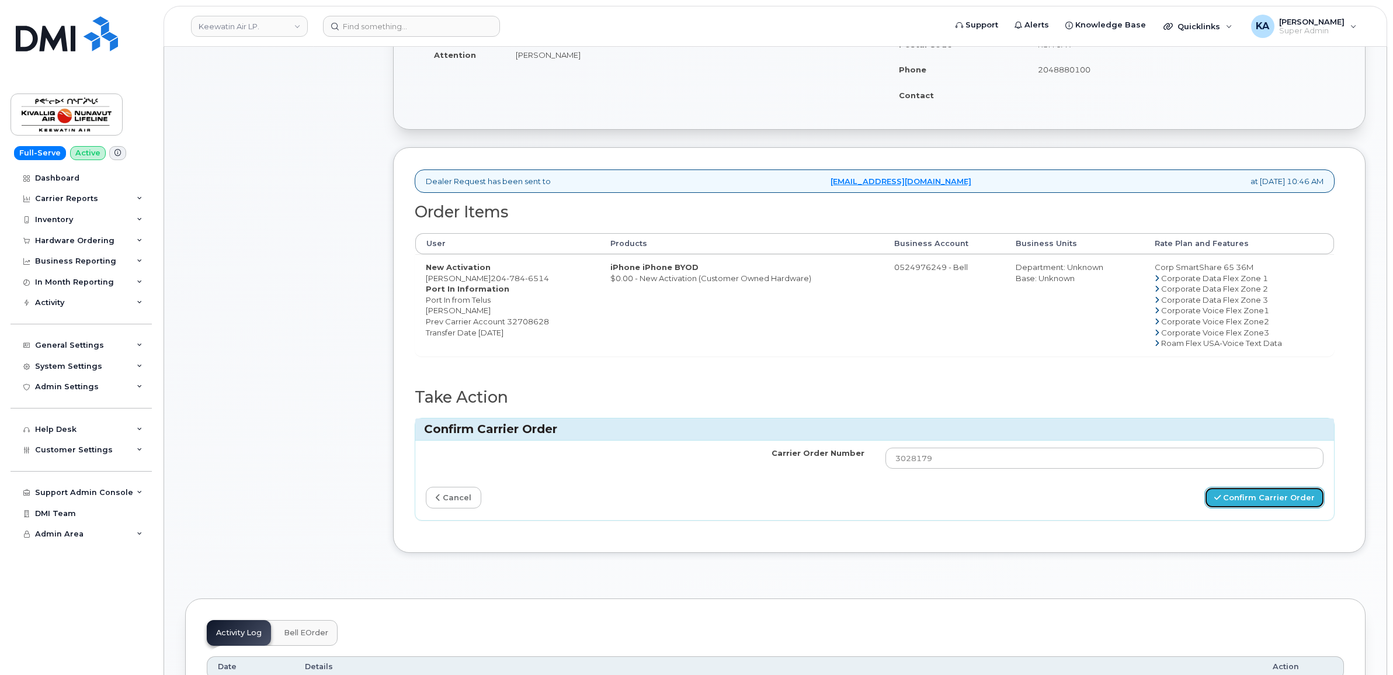
click at [1233, 498] on button "Confirm Carrier Order" at bounding box center [1264, 497] width 120 height 22
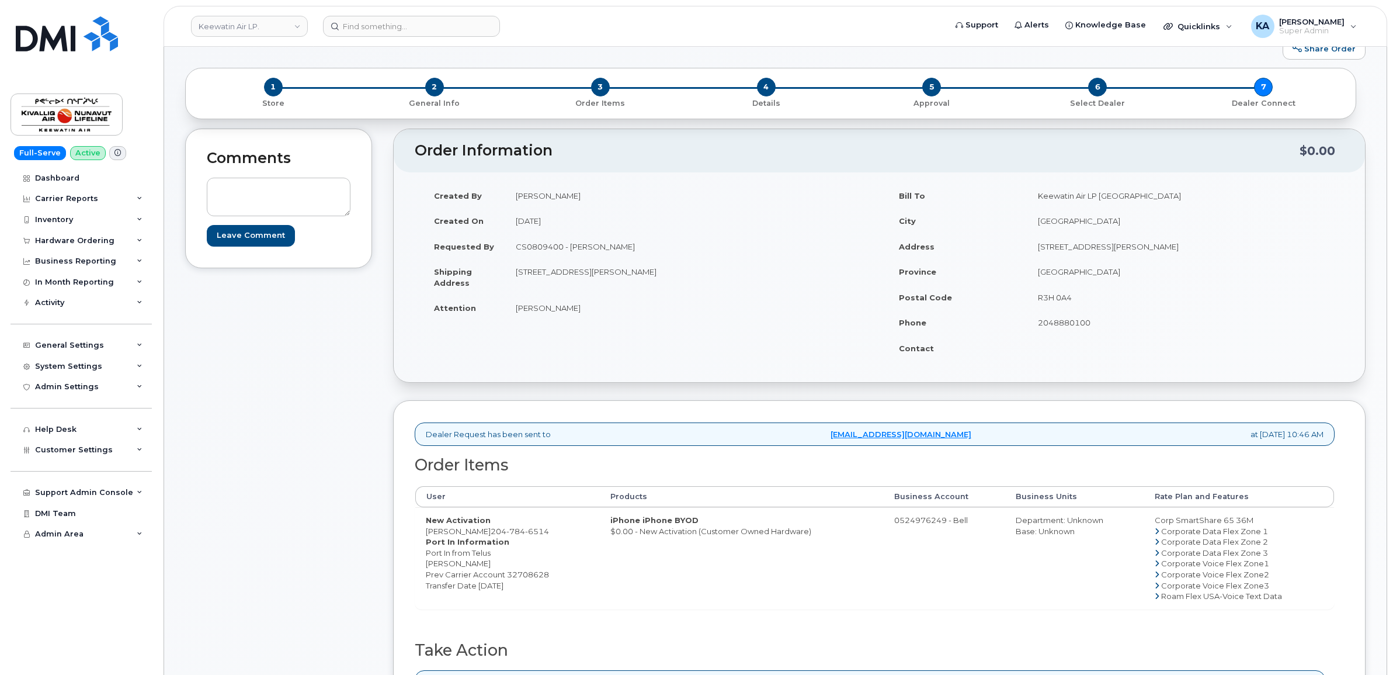
scroll to position [219, 0]
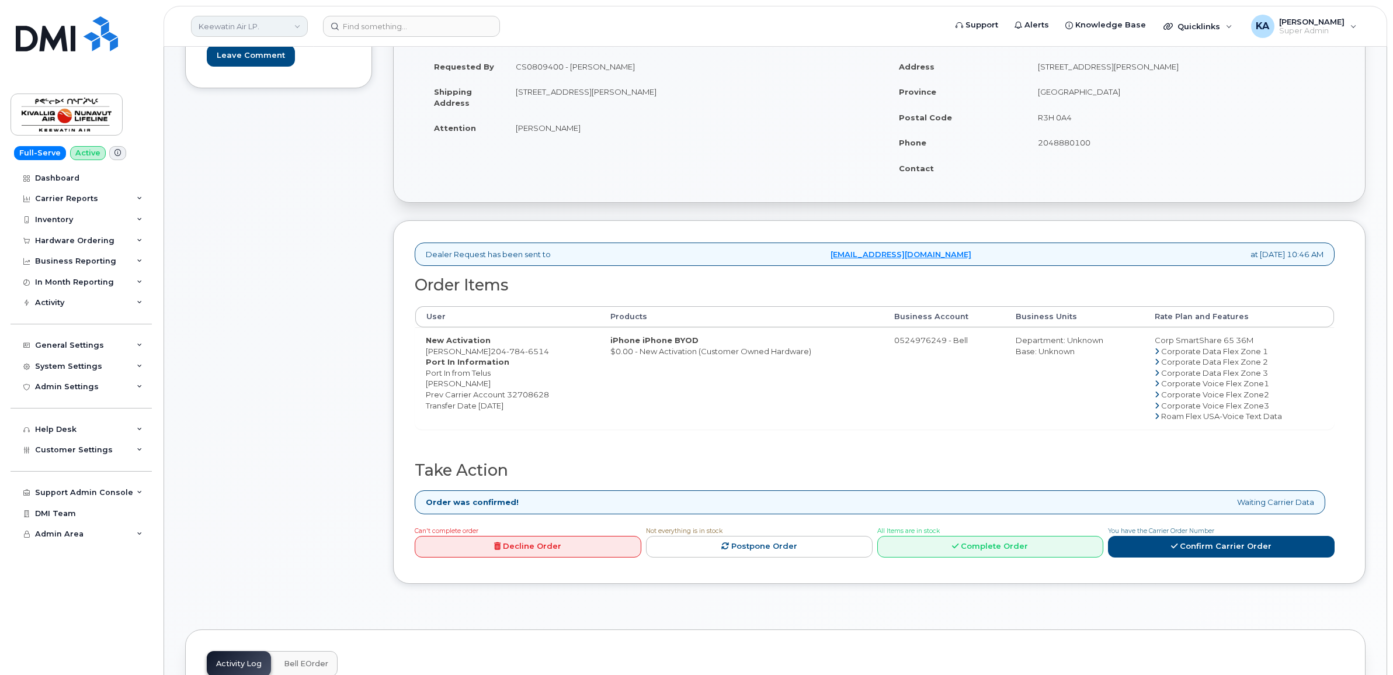
click at [259, 27] on link "Keewatin Air LP." at bounding box center [249, 26] width 117 height 21
type input "kiew"
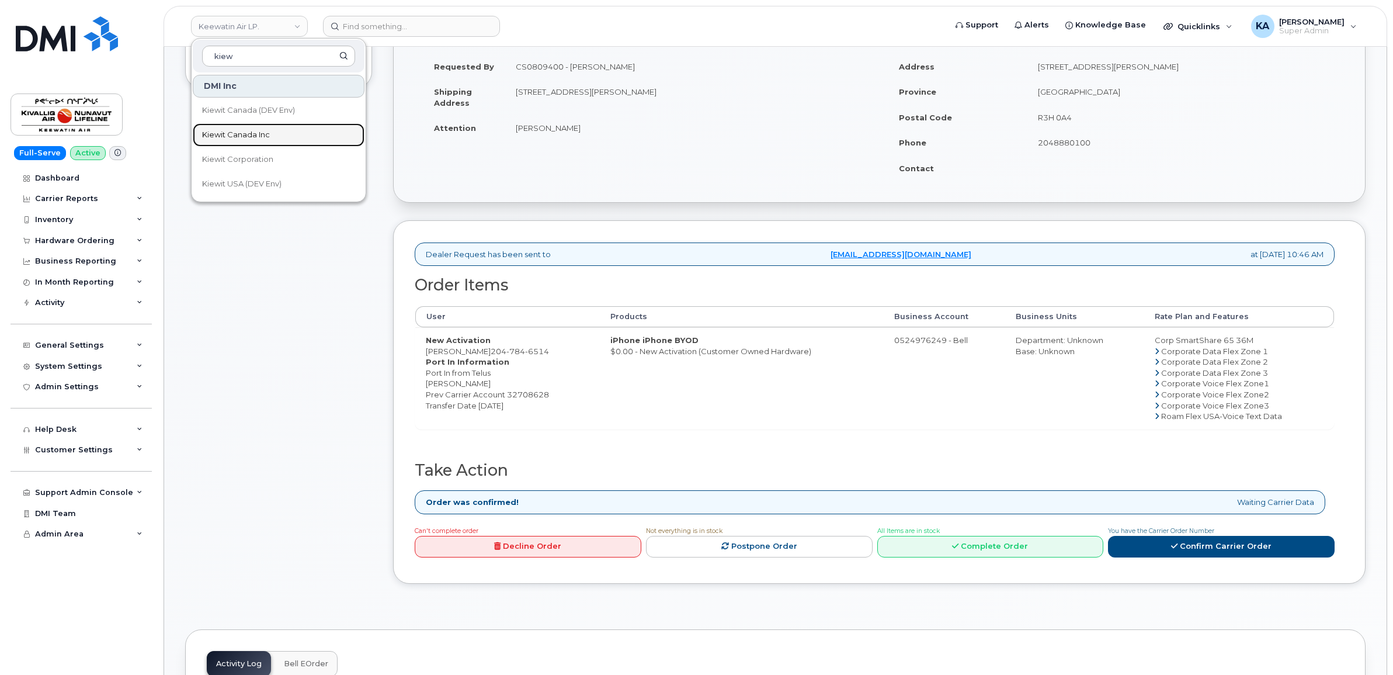
click at [217, 131] on span "Kiewit Canada Inc" at bounding box center [236, 135] width 68 height 12
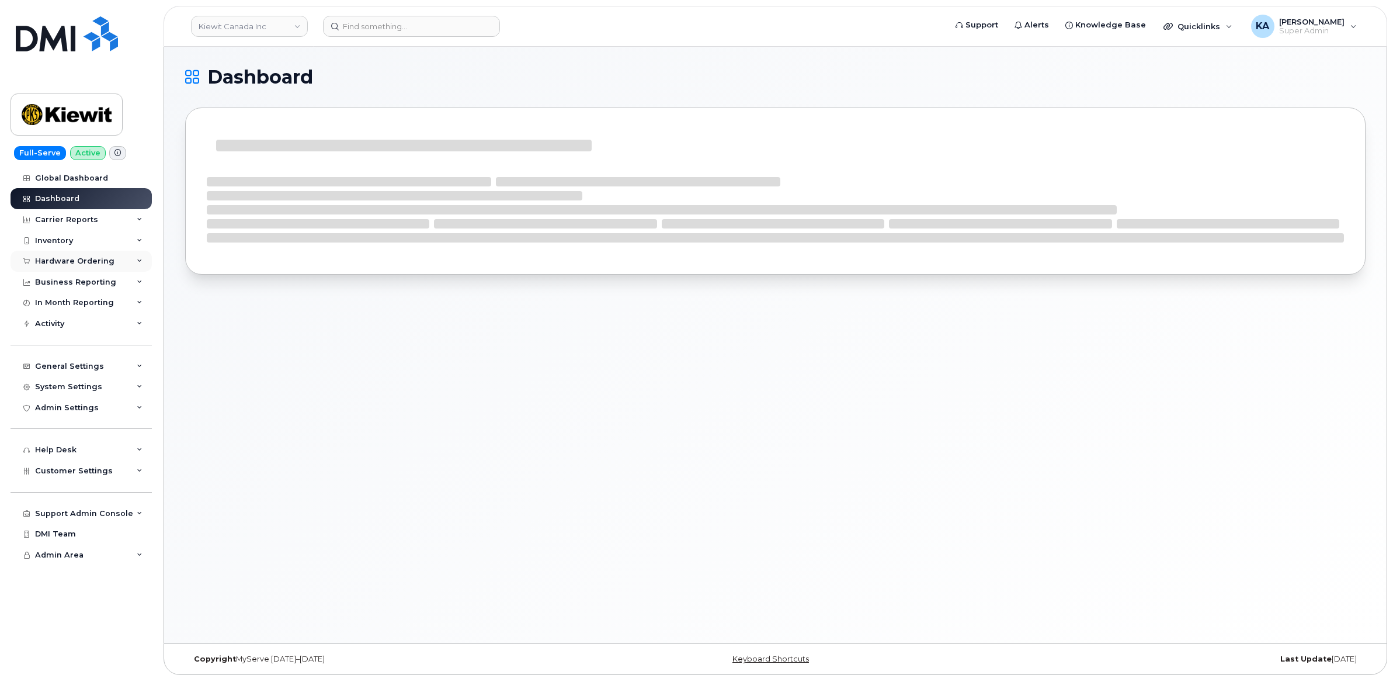
click at [71, 260] on div "Hardware Ordering" at bounding box center [74, 260] width 79 height 9
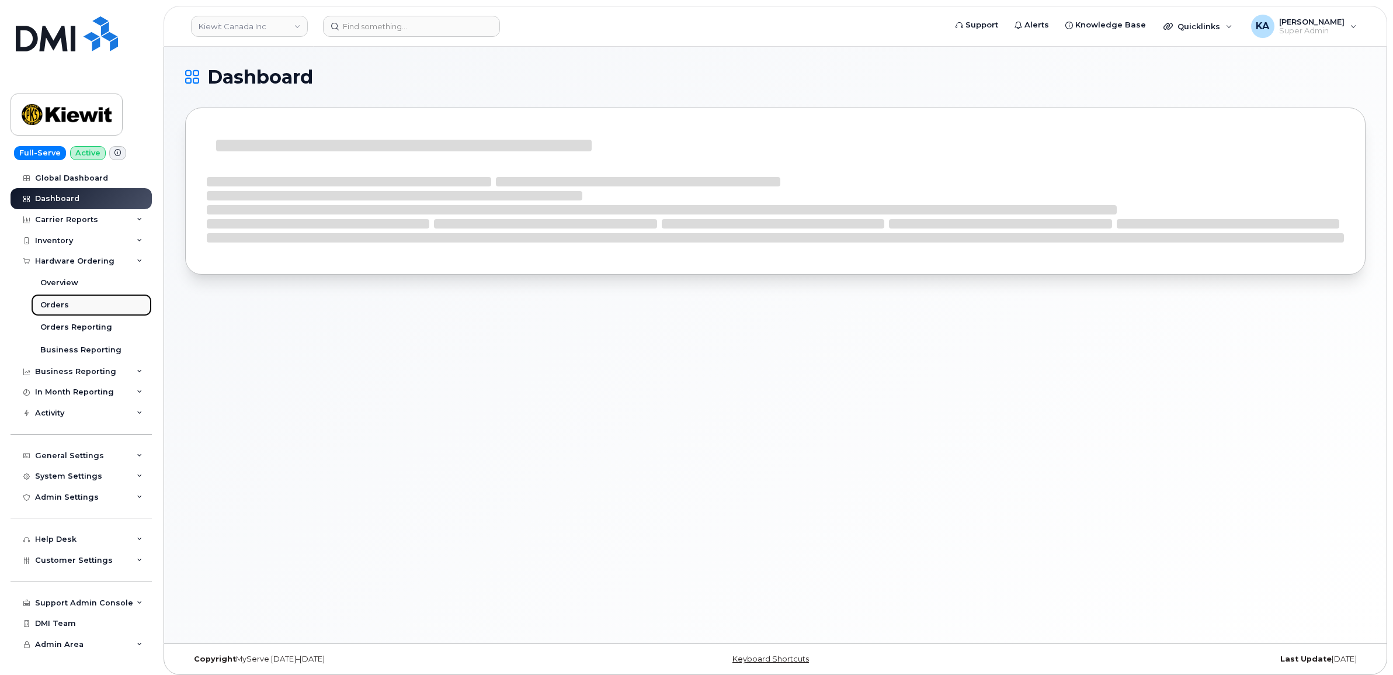
click at [45, 303] on div "Orders" at bounding box center [54, 305] width 29 height 11
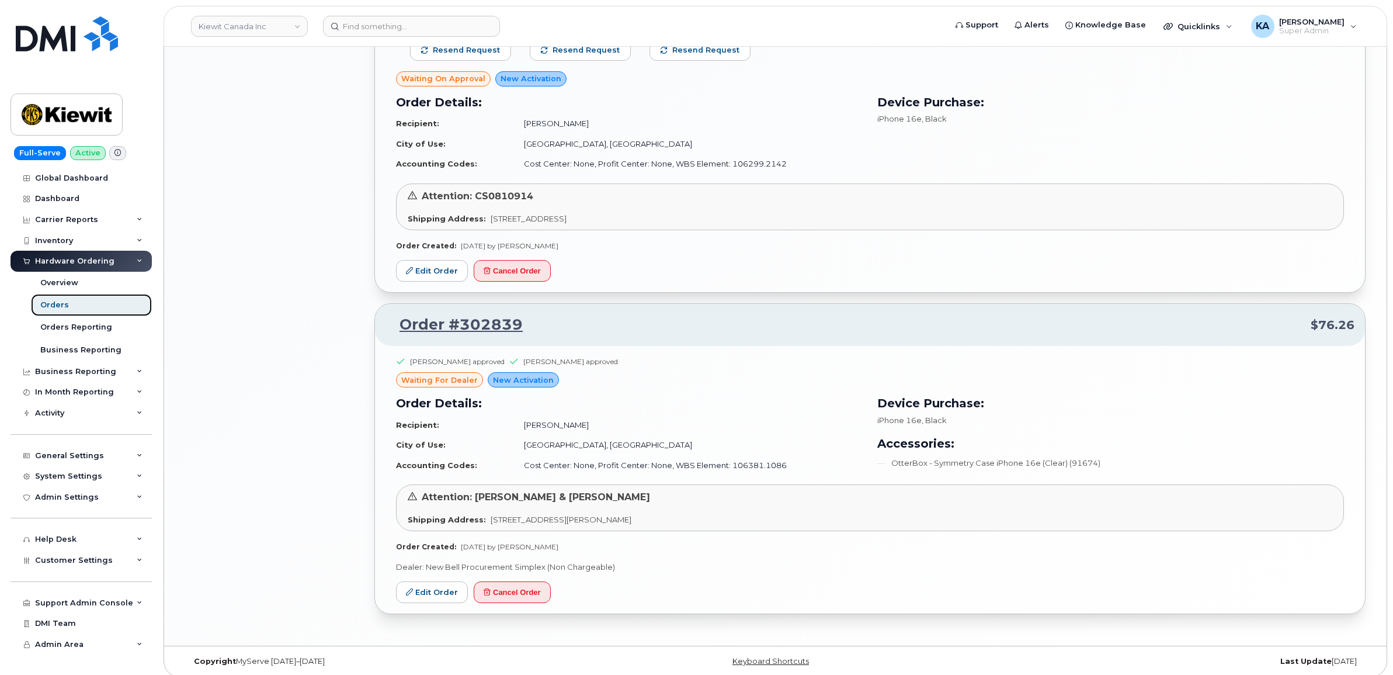
scroll to position [1177, 0]
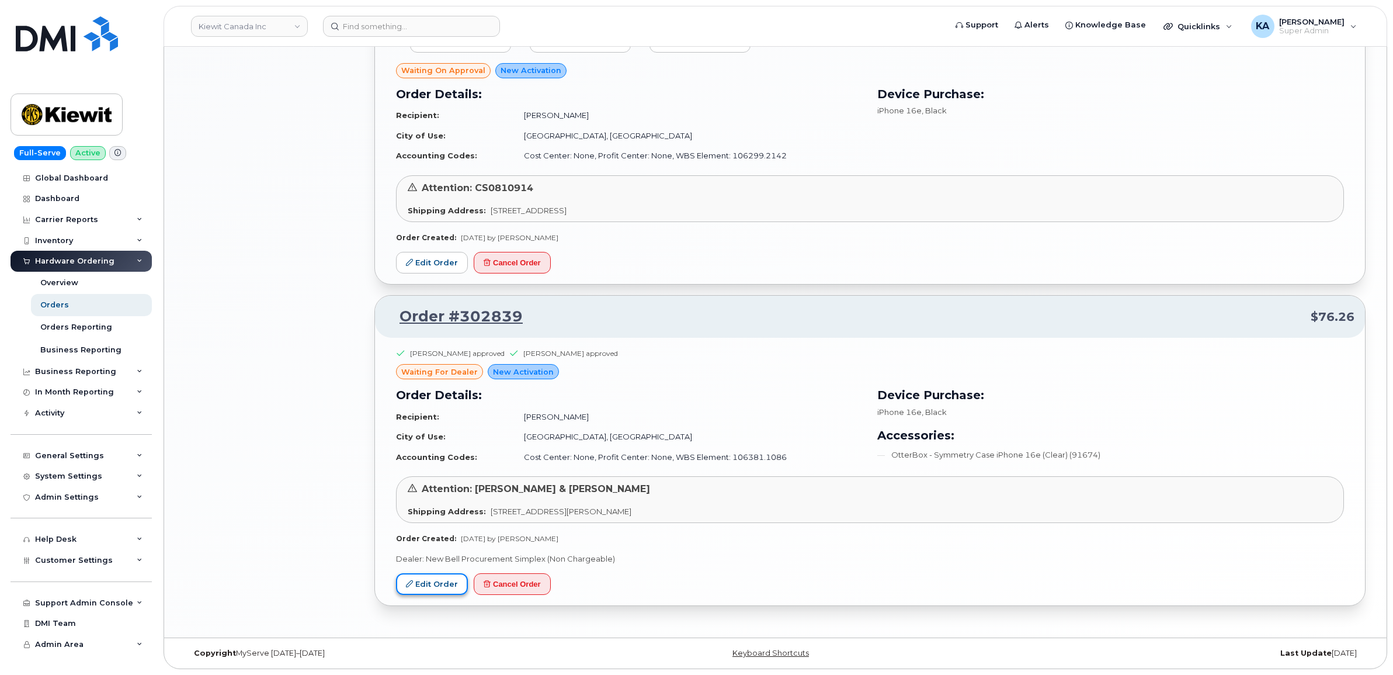
click at [413, 582] on icon at bounding box center [409, 583] width 7 height 7
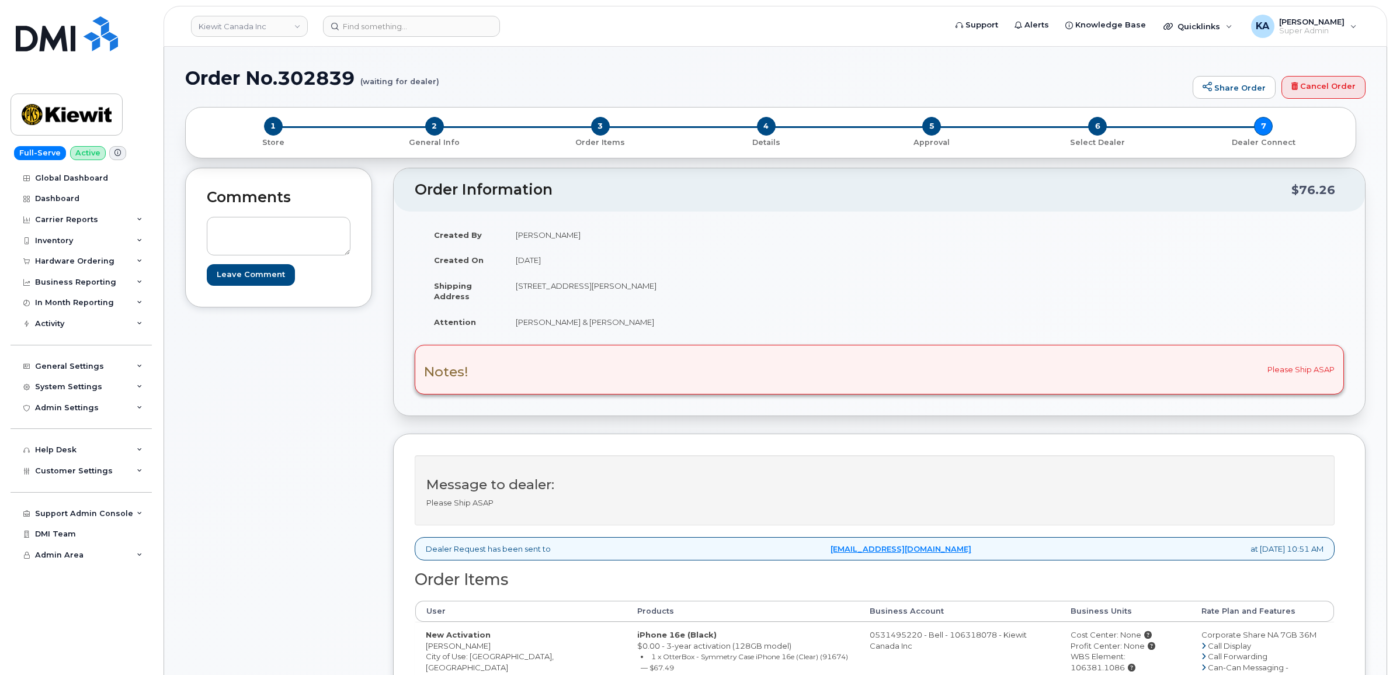
scroll to position [73, 0]
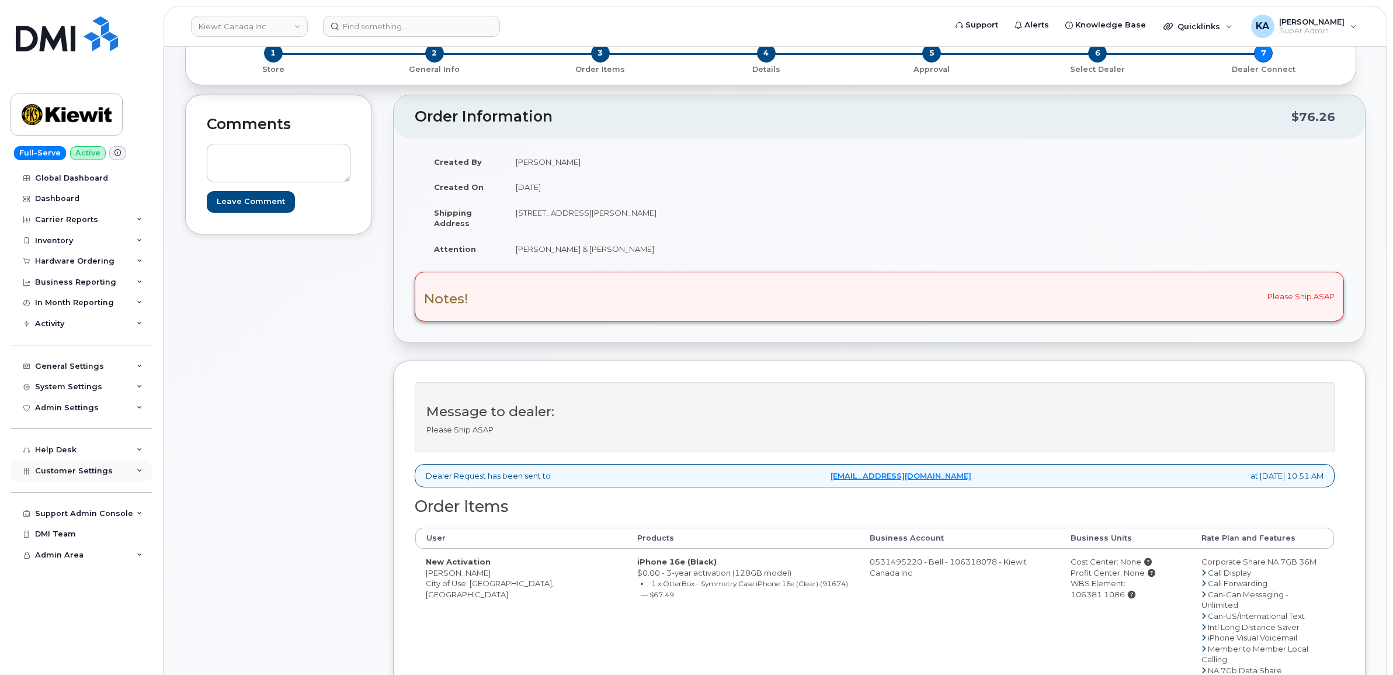
click at [48, 470] on span "Customer Settings" at bounding box center [74, 470] width 78 height 9
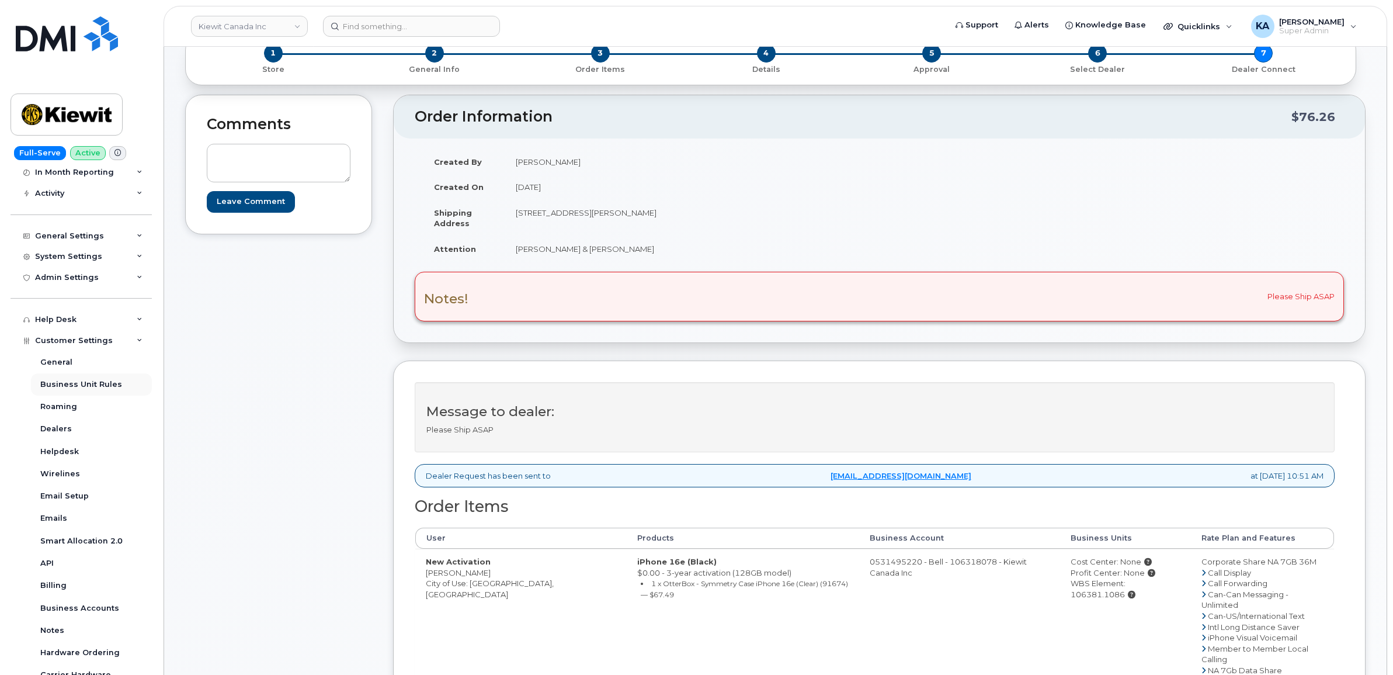
scroll to position [146, 0]
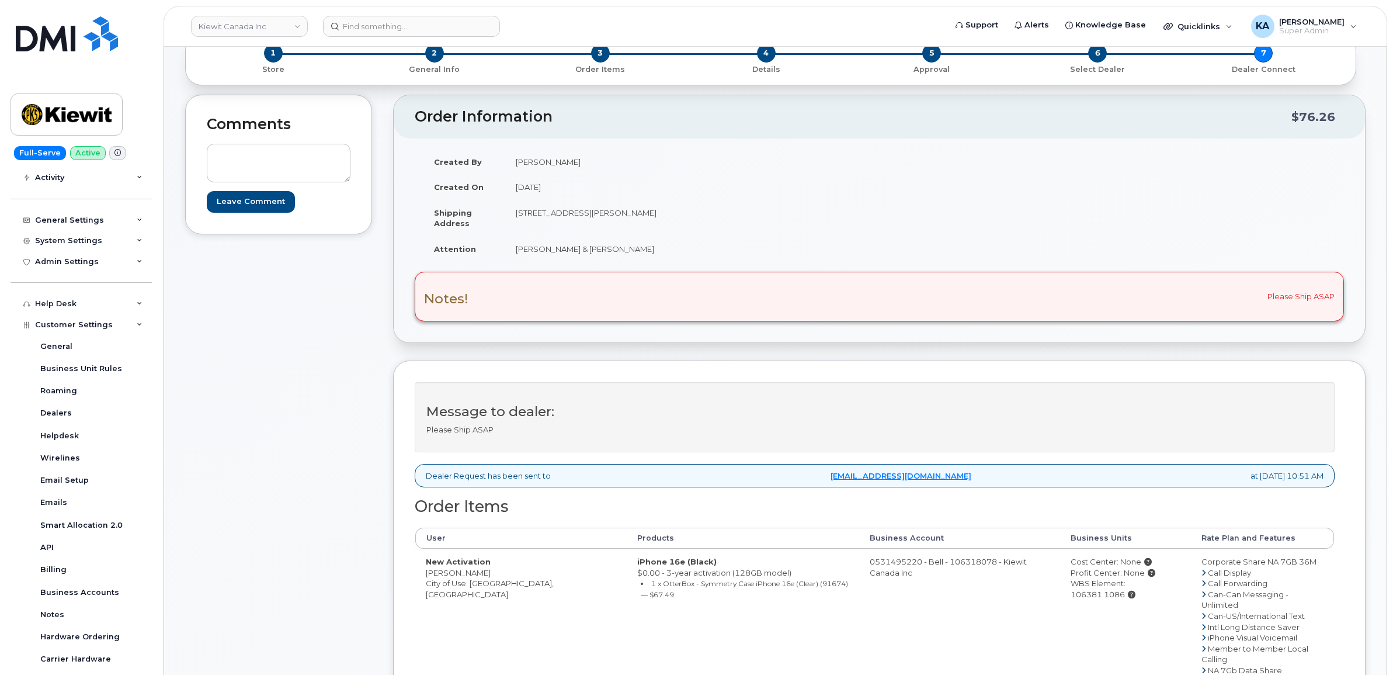
drag, startPoint x: 422, startPoint y: 573, endPoint x: 511, endPoint y: 576, distance: 89.4
click at [511, 576] on td "New Activation Ifeanyichukwu Nweke City of Use: Oshawa, Ontario" at bounding box center [520, 663] width 211 height 231
copy td "Ifeanyichukwu Nweke"
drag, startPoint x: 513, startPoint y: 211, endPoint x: 656, endPoint y: 226, distance: 143.9
click at [656, 226] on td "1 Holt Road South Receiving Area 13 Bowmanville ON L1C 3Z8" at bounding box center [688, 218] width 366 height 36
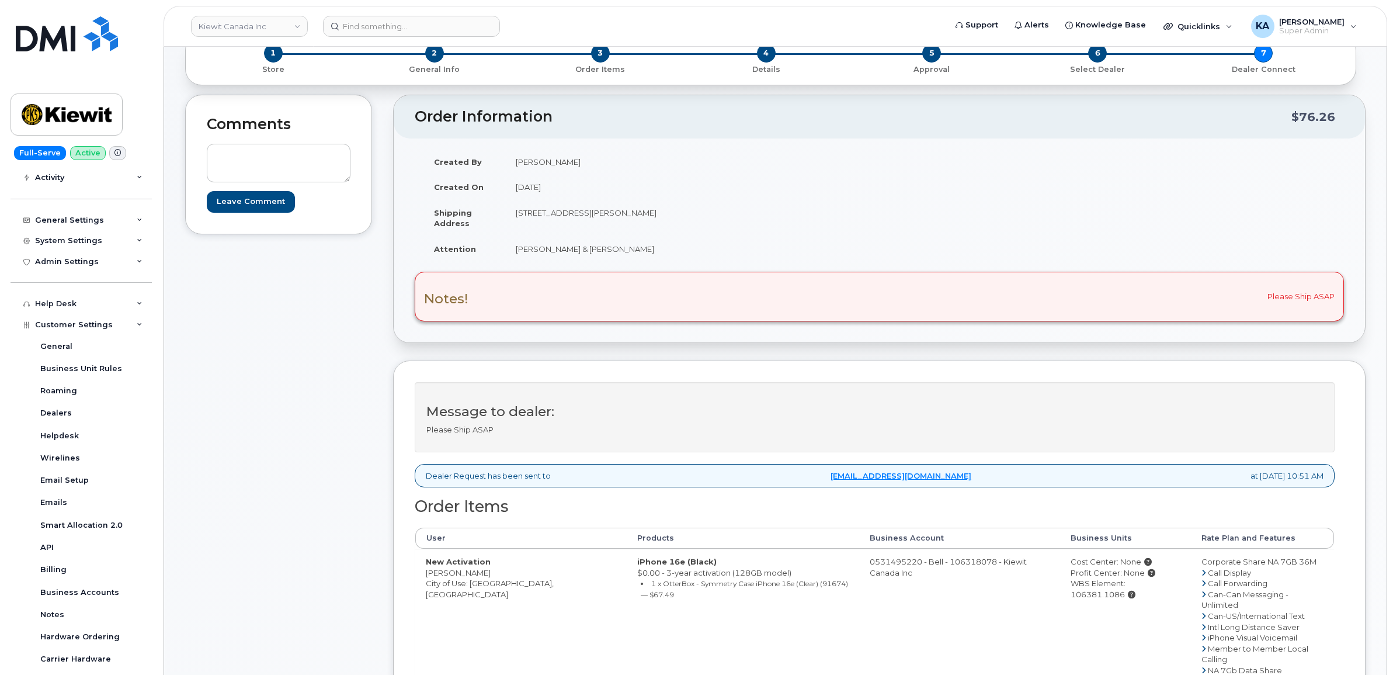
copy td "1 Holt Road South Receiving Area 13"
drag, startPoint x: 725, startPoint y: 214, endPoint x: 763, endPoint y: 216, distance: 38.0
click at [763, 216] on td "1 Holt Road South Receiving Area 13 Bowmanville ON L1C 3Z8" at bounding box center [688, 218] width 366 height 36
copy td "L1C 3Z8"
drag, startPoint x: 512, startPoint y: 249, endPoint x: 665, endPoint y: 258, distance: 152.7
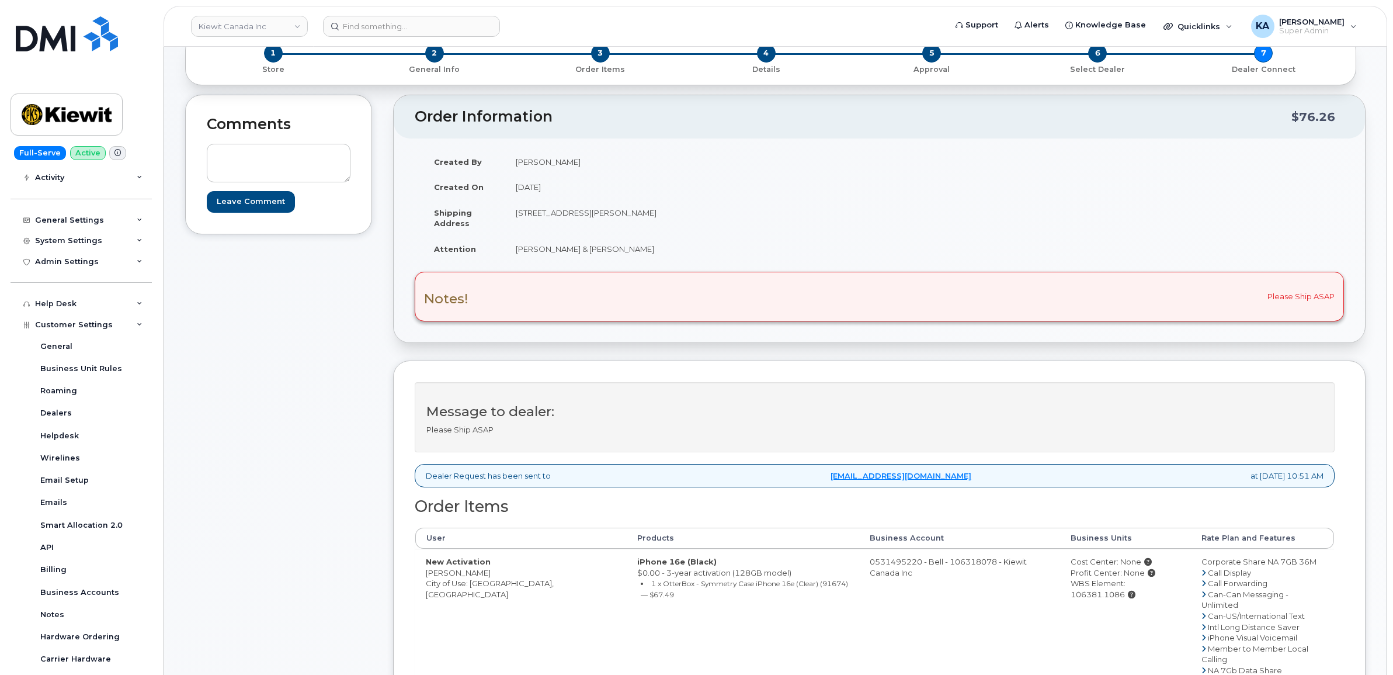
click at [665, 258] on td "Ifeanyichukwu Nweke & mike moriarit" at bounding box center [688, 249] width 366 height 26
copy td "Ifeanyichukwu Nweke & mike moriarit"
drag, startPoint x: 424, startPoint y: 573, endPoint x: 510, endPoint y: 580, distance: 86.1
click at [510, 580] on td "New Activation Ifeanyichukwu Nweke City of Use: Oshawa, Ontario" at bounding box center [520, 663] width 211 height 231
copy td "Ifeanyichukwu Nweke"
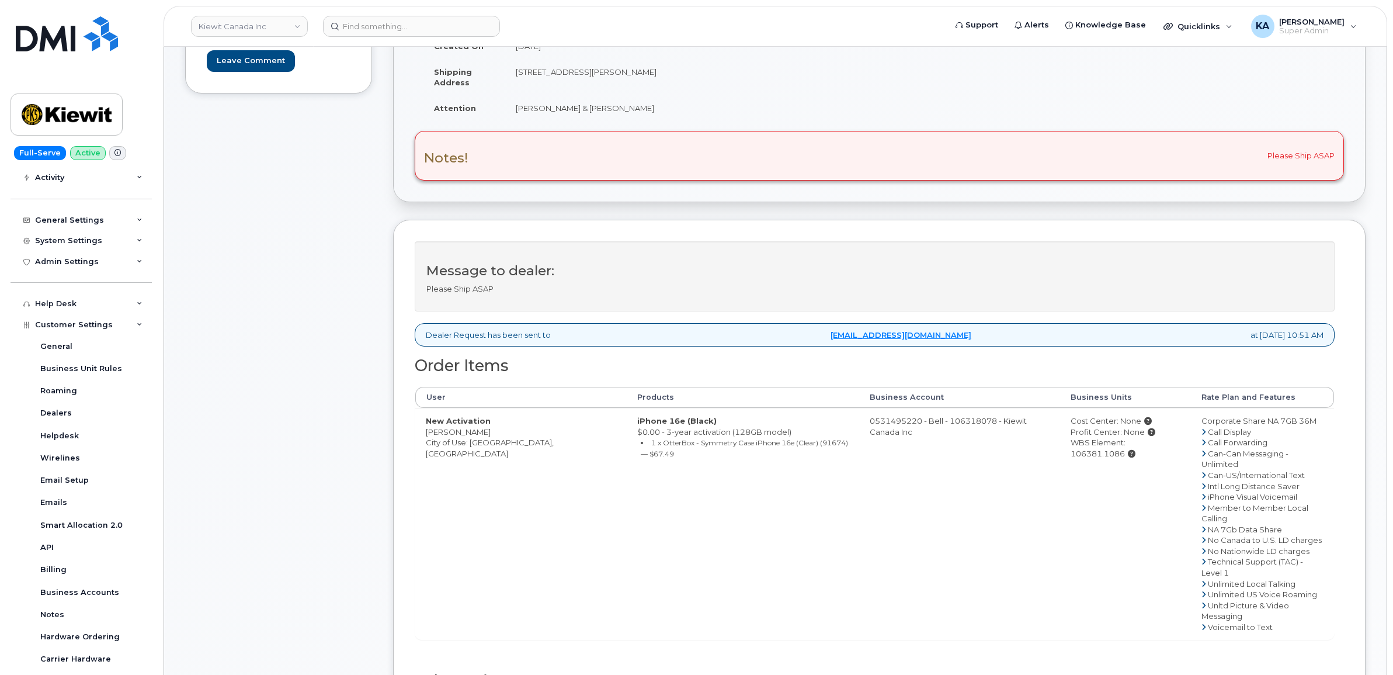
scroll to position [219, 0]
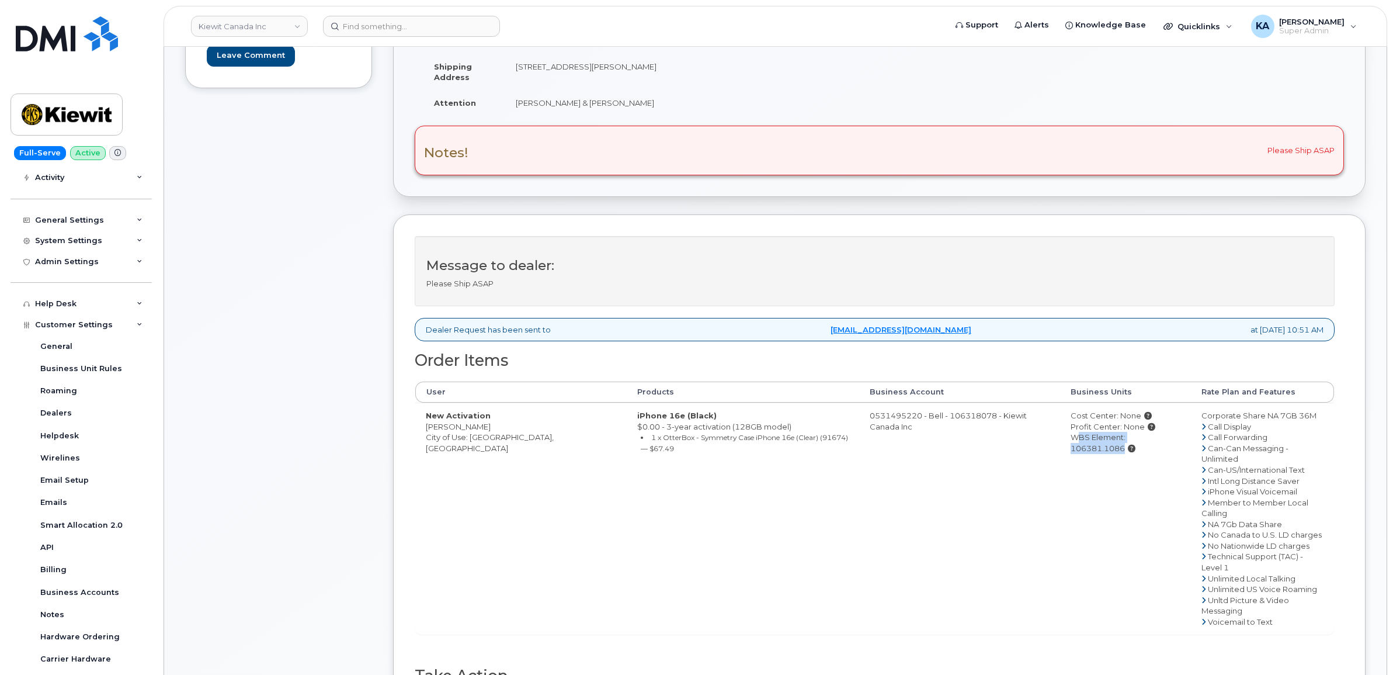
drag, startPoint x: 1046, startPoint y: 437, endPoint x: 1151, endPoint y: 445, distance: 105.4
click at [1151, 445] on div "WBS Element: 106381.1086" at bounding box center [1125, 443] width 110 height 22
copy div "WBS Element: 106381.1086"
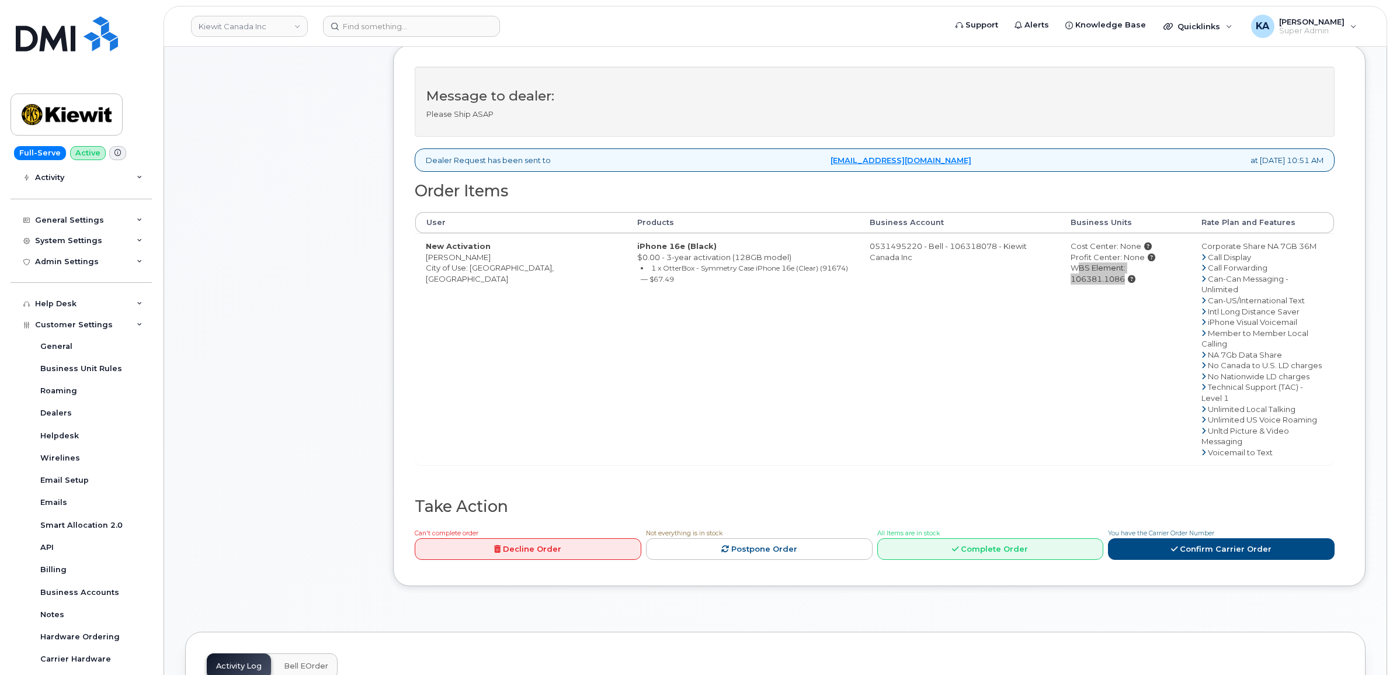
scroll to position [511, 0]
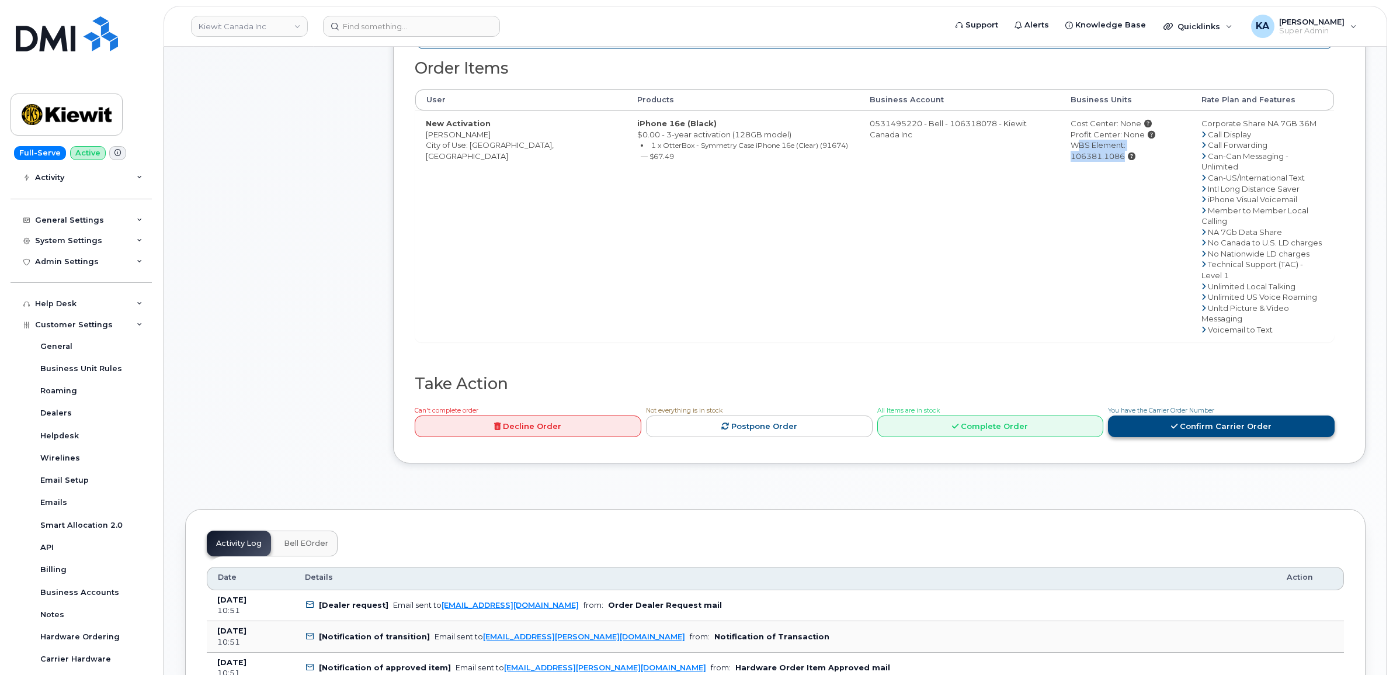
click at [1169, 415] on link "Confirm Carrier Order" at bounding box center [1221, 426] width 227 height 22
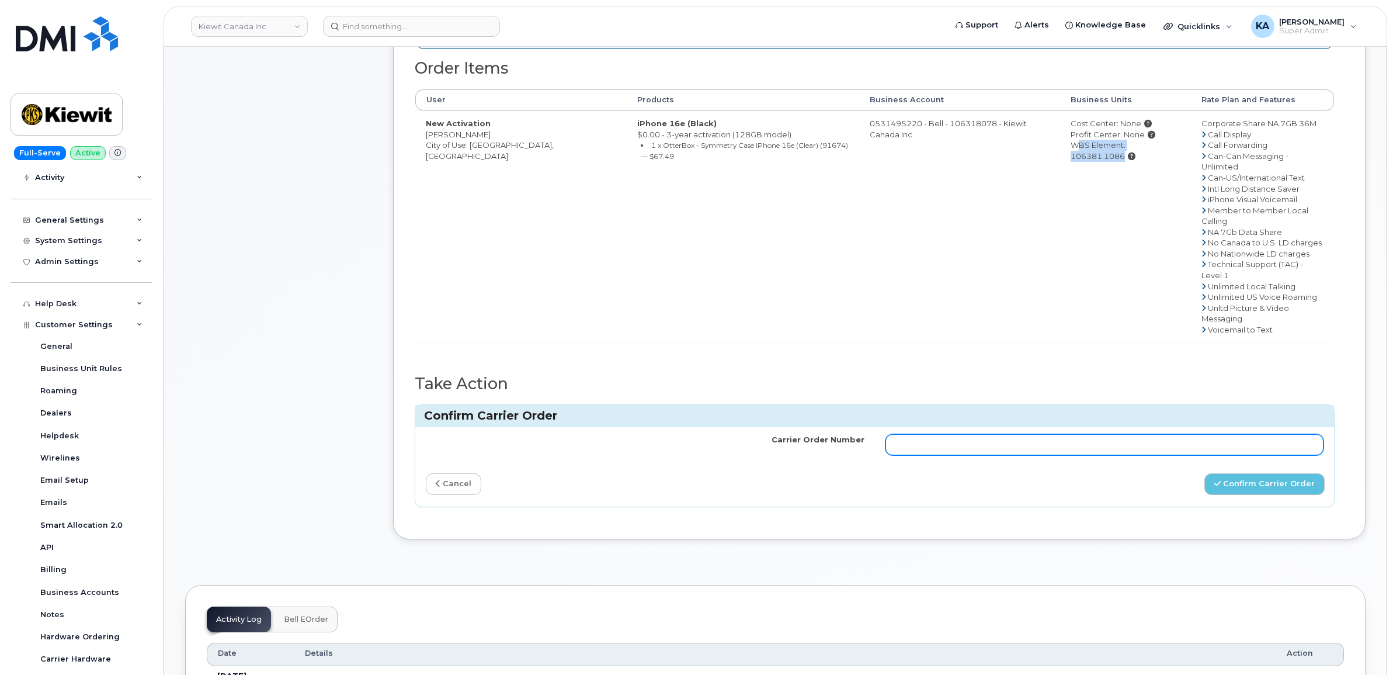
click at [1050, 434] on input "Carrier Order Number" at bounding box center [1104, 444] width 439 height 21
paste input "3028186"
type input "3028186"
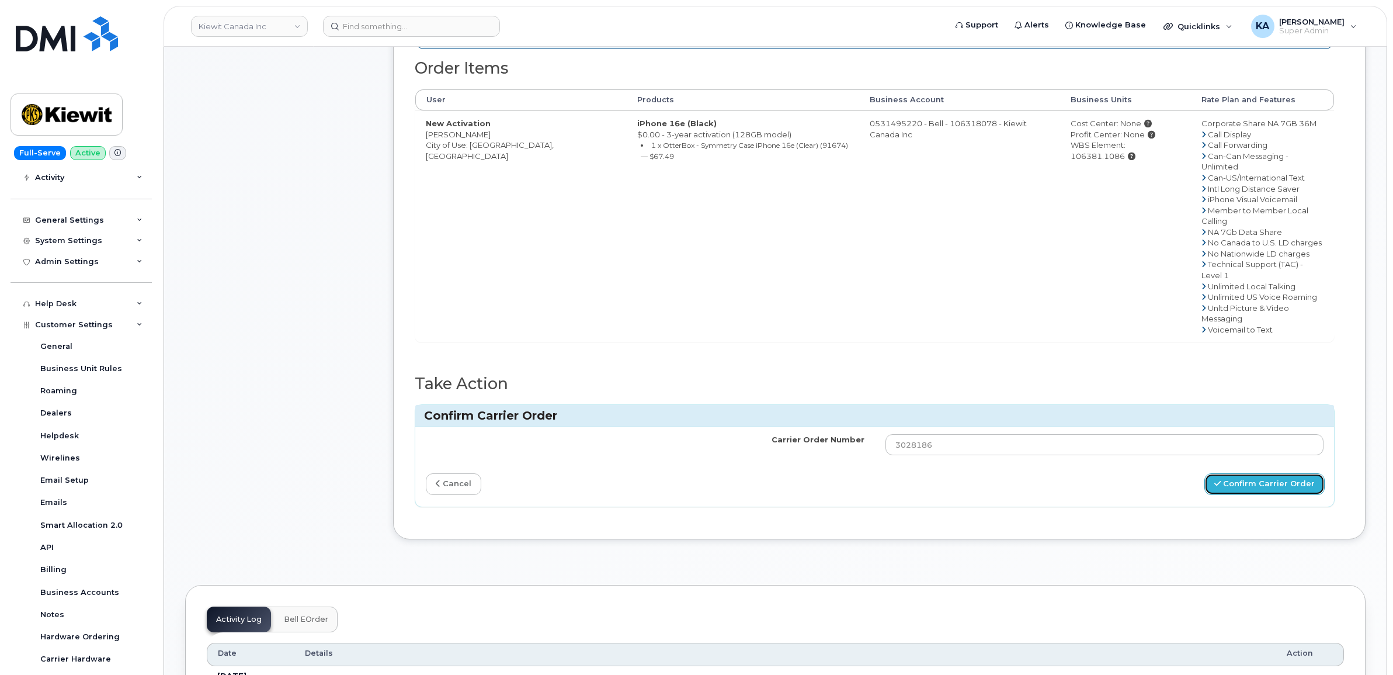
click at [1231, 473] on button "Confirm Carrier Order" at bounding box center [1264, 484] width 120 height 22
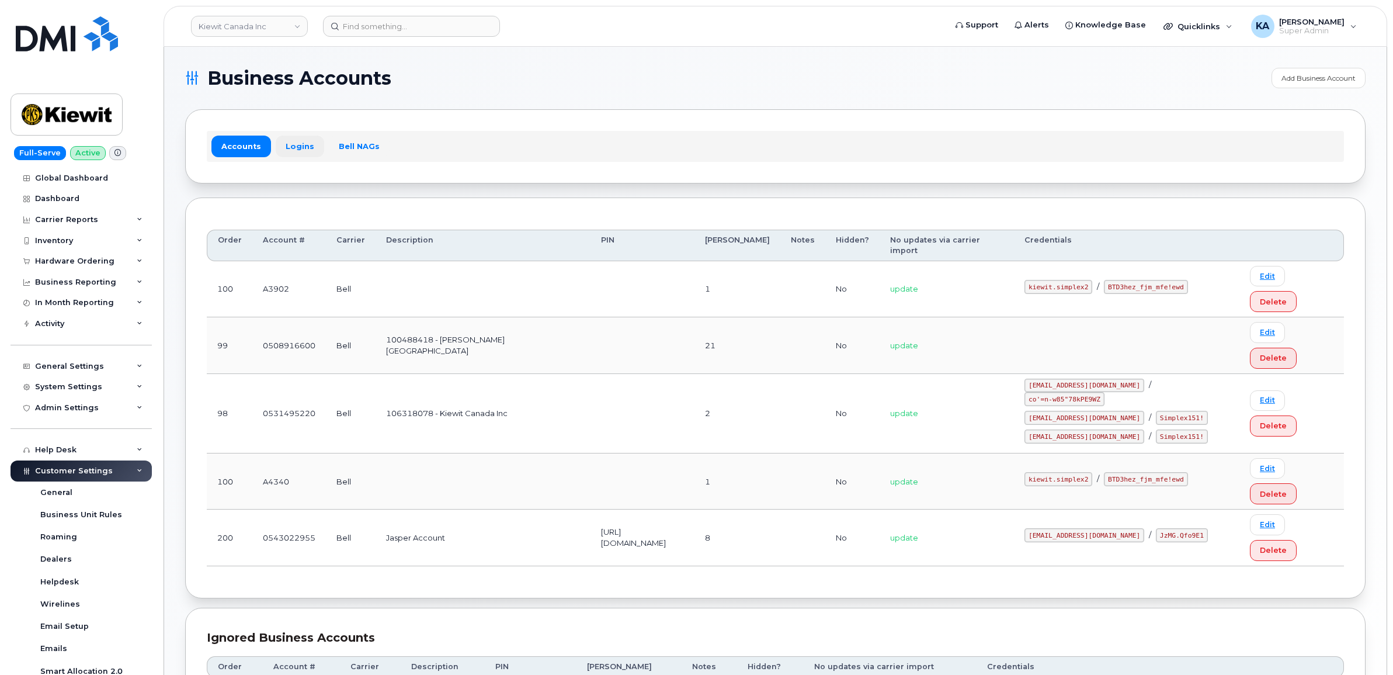
click at [297, 142] on link "Logins" at bounding box center [300, 145] width 48 height 21
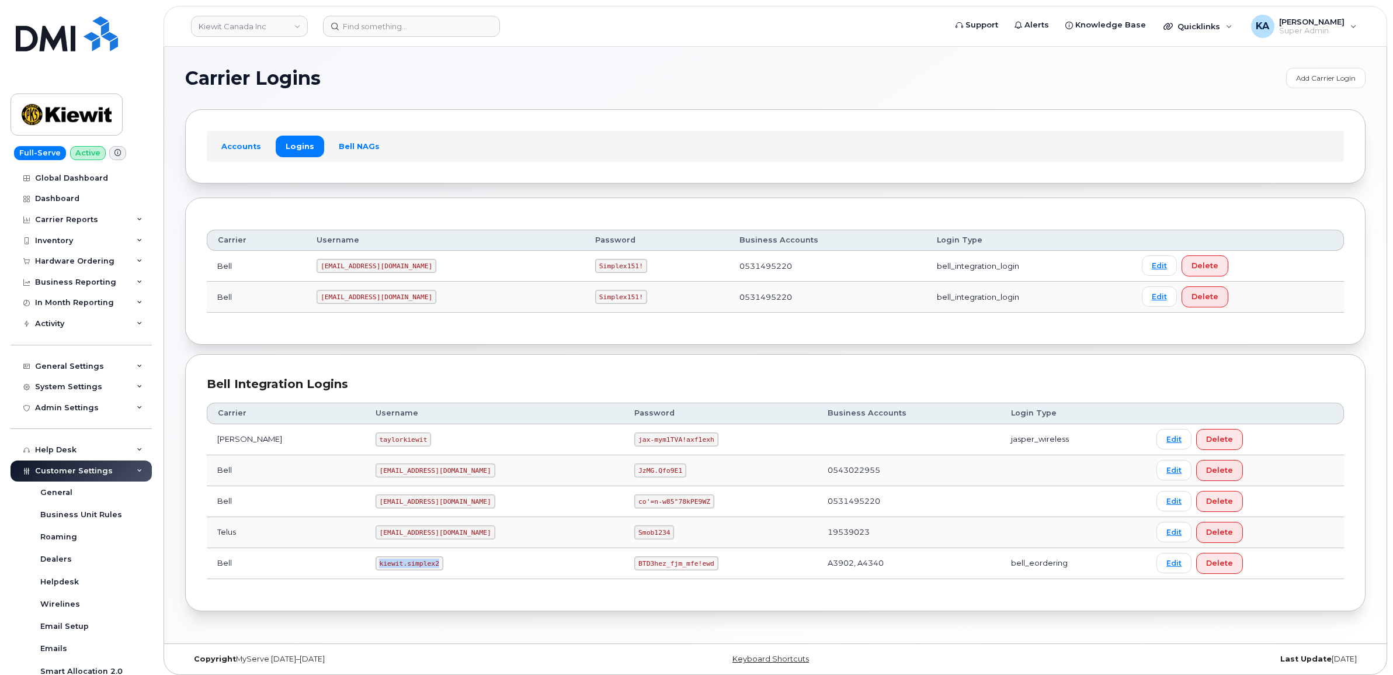
drag, startPoint x: 347, startPoint y: 566, endPoint x: 419, endPoint y: 576, distance: 71.9
click at [419, 576] on td "kiewit.simplex2" at bounding box center [494, 563] width 259 height 31
copy code "kiewit.simplex2"
drag, startPoint x: 581, startPoint y: 565, endPoint x: 640, endPoint y: 578, distance: 60.4
click at [640, 578] on td "BTD3hez_fjm_mfe!ewd" at bounding box center [720, 563] width 193 height 31
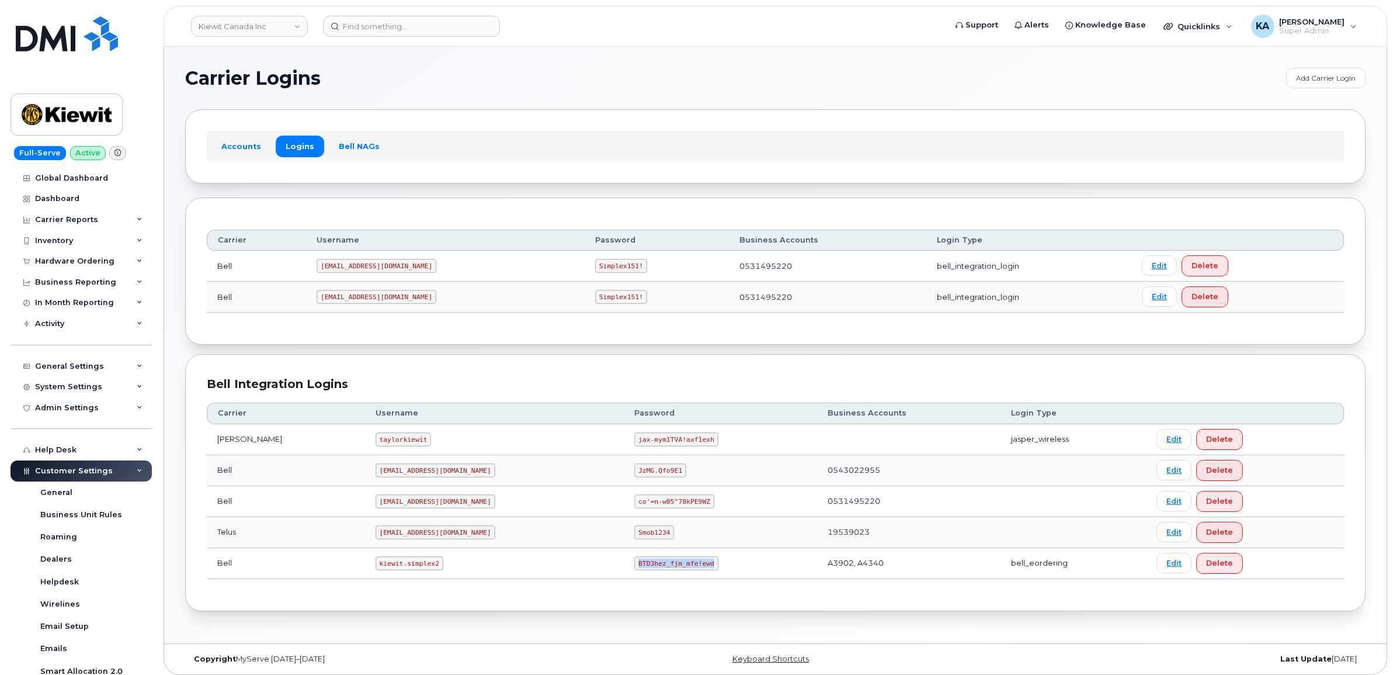
copy code "BTD3hez_fjm_mfe!ewd"
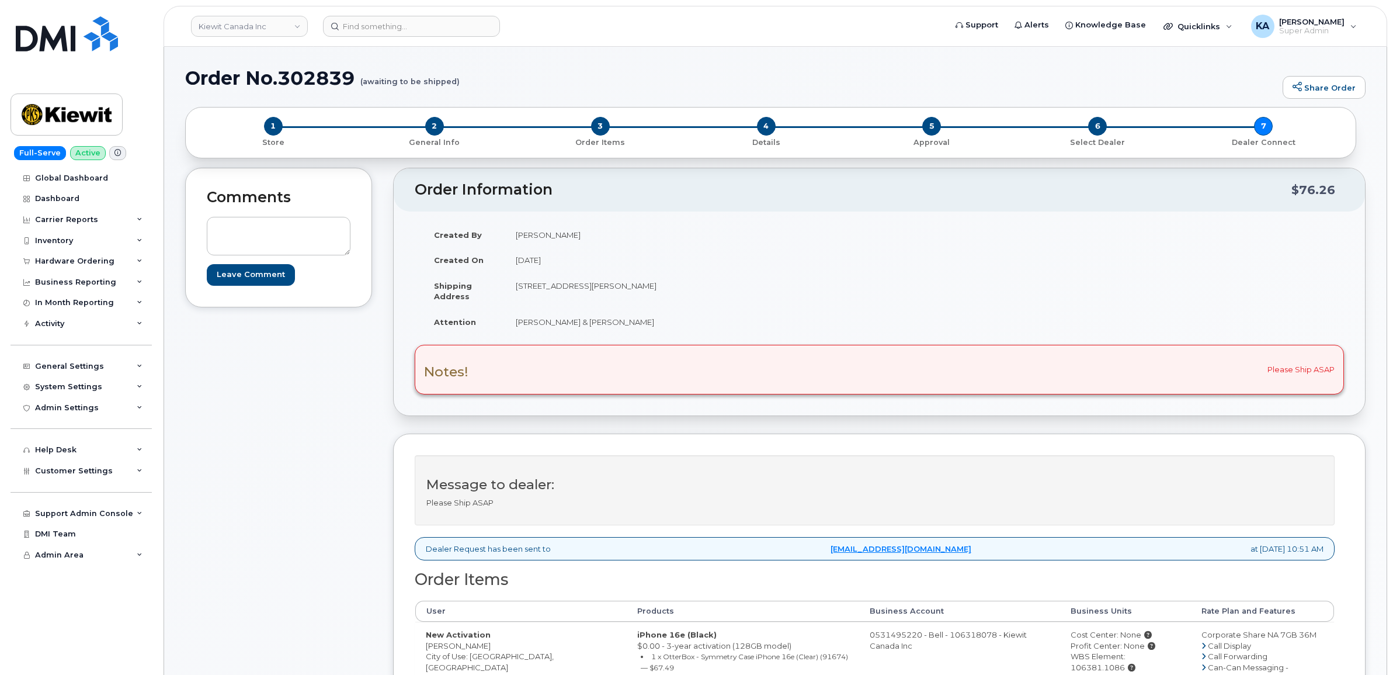
drag, startPoint x: 420, startPoint y: 646, endPoint x: 513, endPoint y: 650, distance: 92.3
copy td "[PERSON_NAME]"
click at [245, 26] on link "Kiewit Canada Inc" at bounding box center [249, 26] width 117 height 21
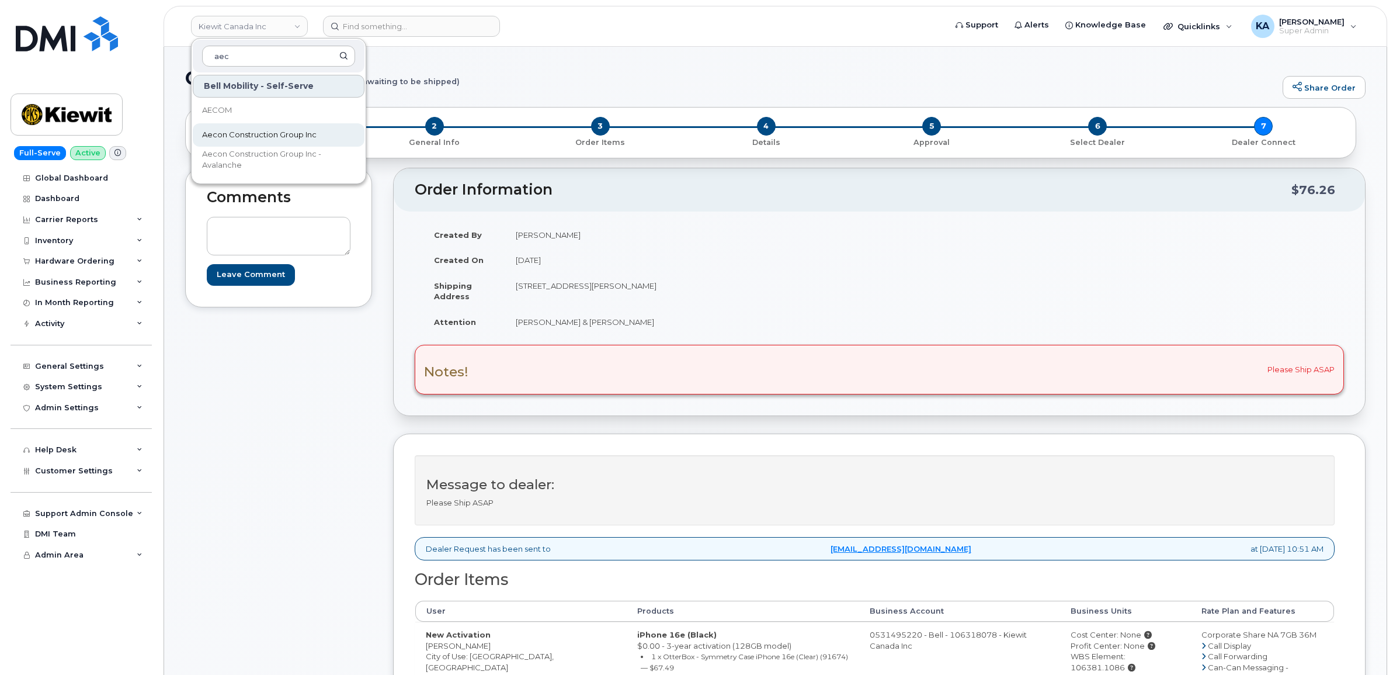
type input "aec"
click at [237, 129] on span "Aecon Construction Group Inc" at bounding box center [259, 135] width 114 height 12
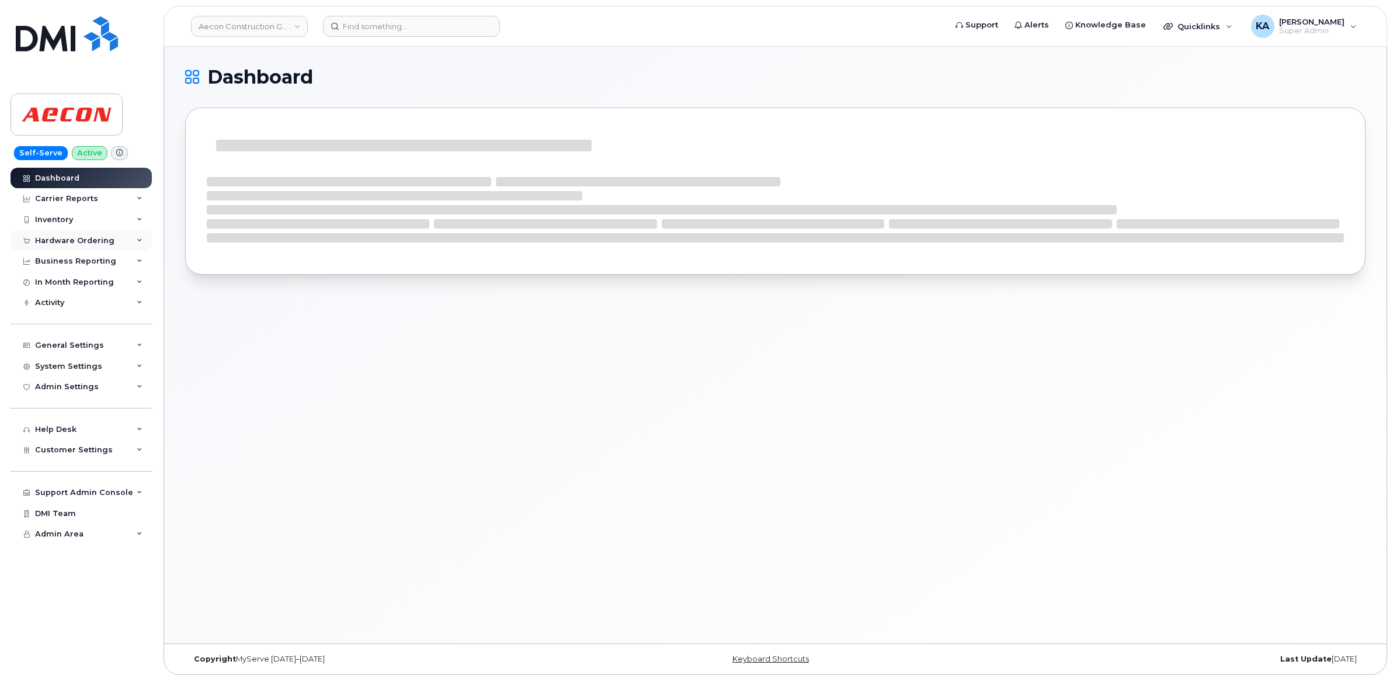
click at [79, 238] on div "Hardware Ordering" at bounding box center [74, 240] width 79 height 9
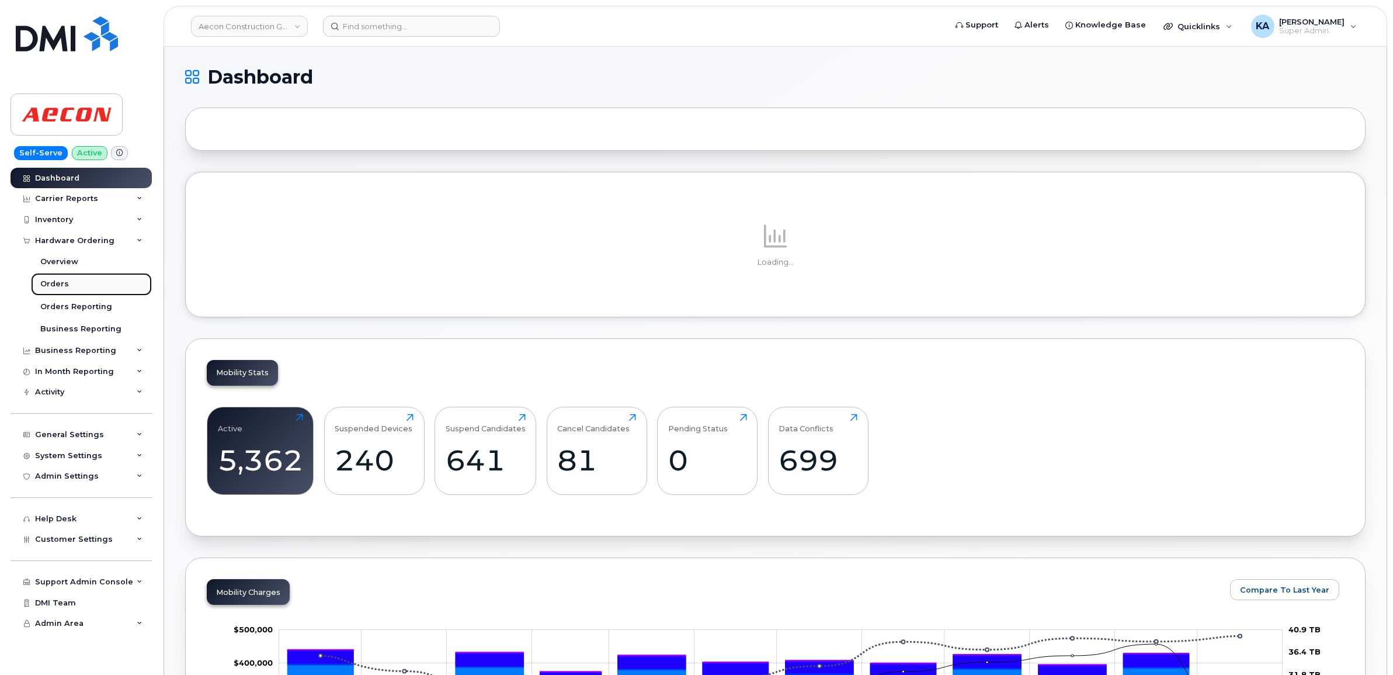
click at [61, 279] on link "Orders" at bounding box center [91, 284] width 121 height 22
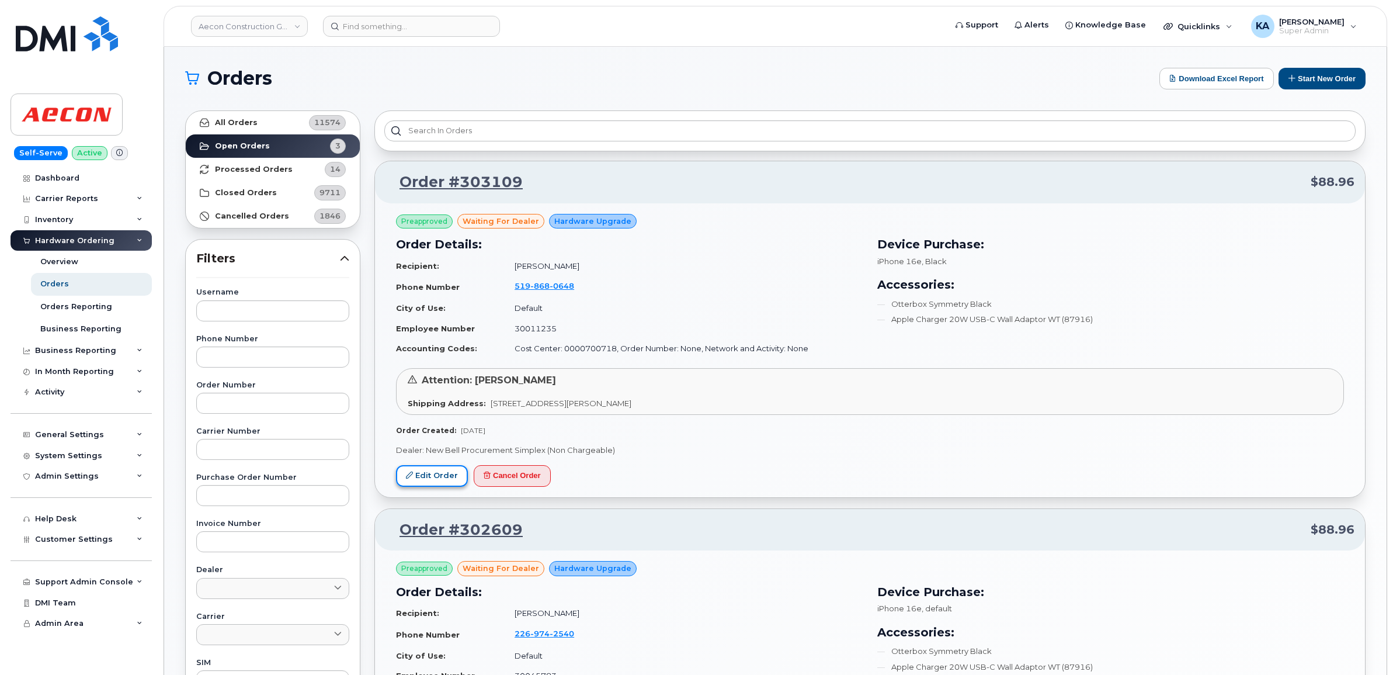
click at [413, 474] on icon at bounding box center [409, 474] width 7 height 7
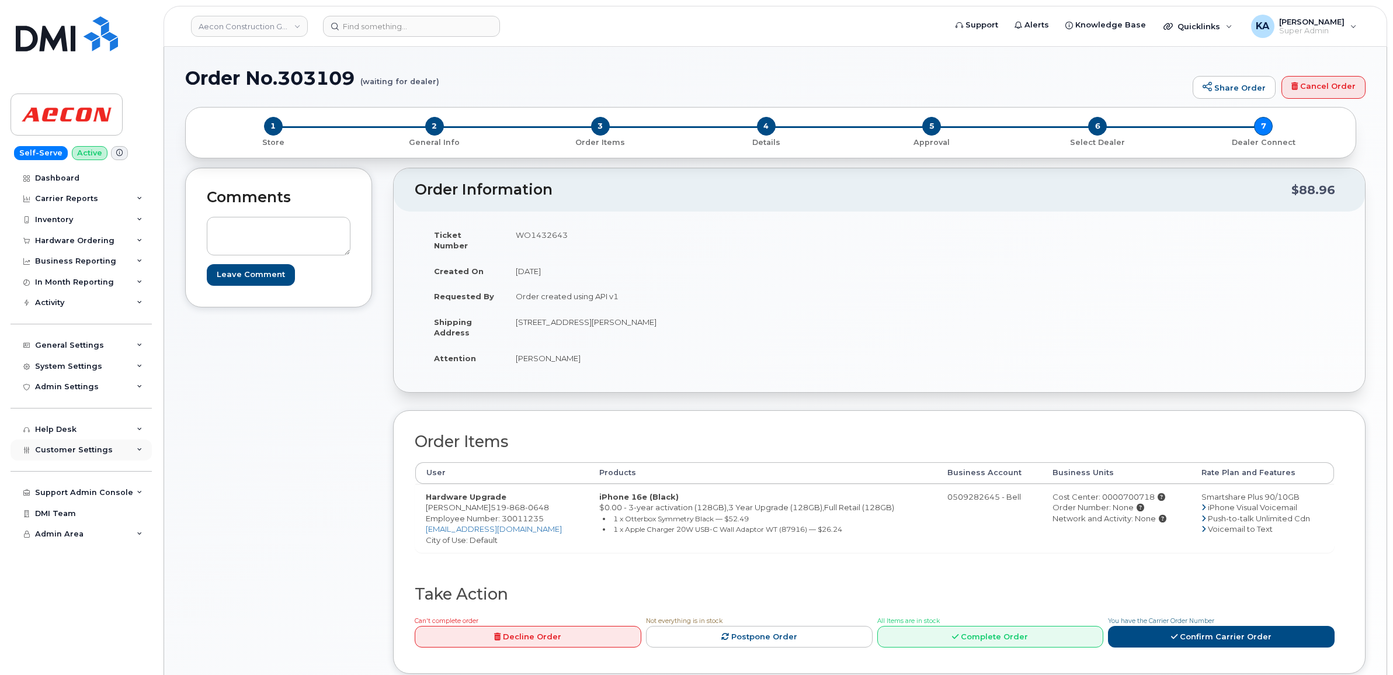
click at [69, 451] on span "Customer Settings" at bounding box center [74, 449] width 78 height 9
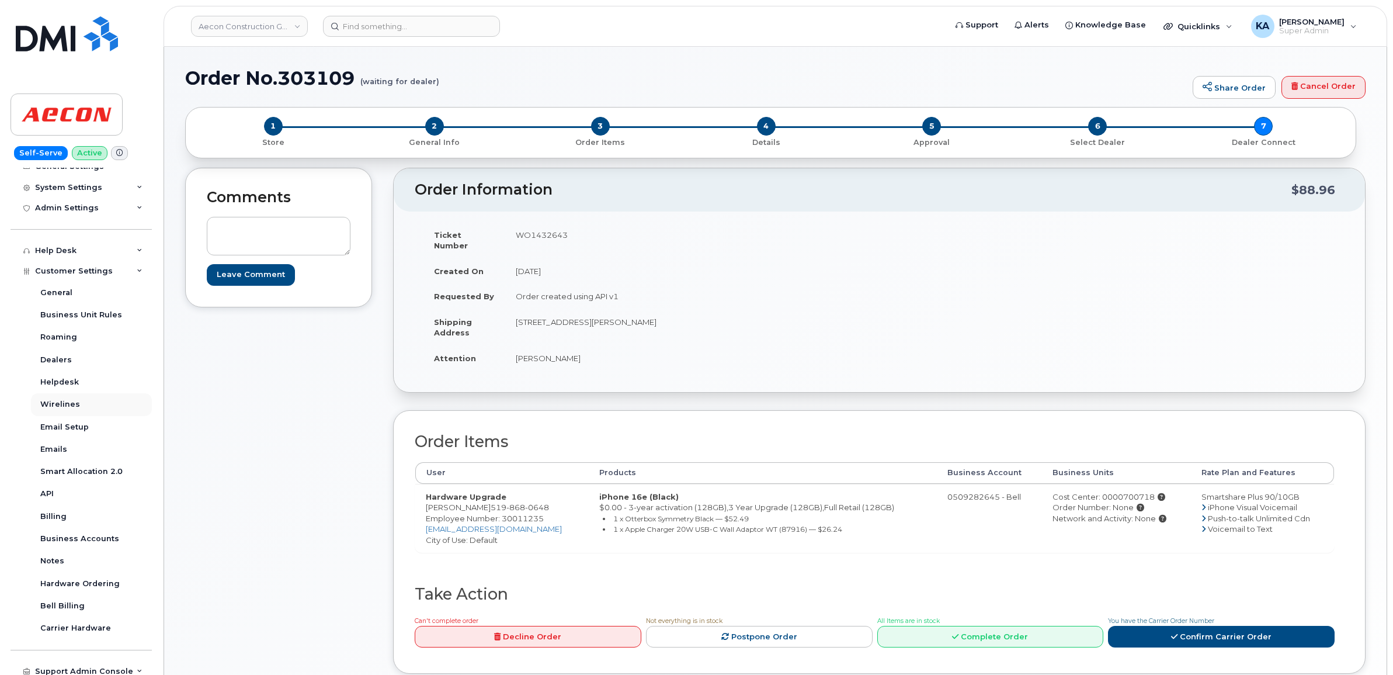
scroll to position [219, 0]
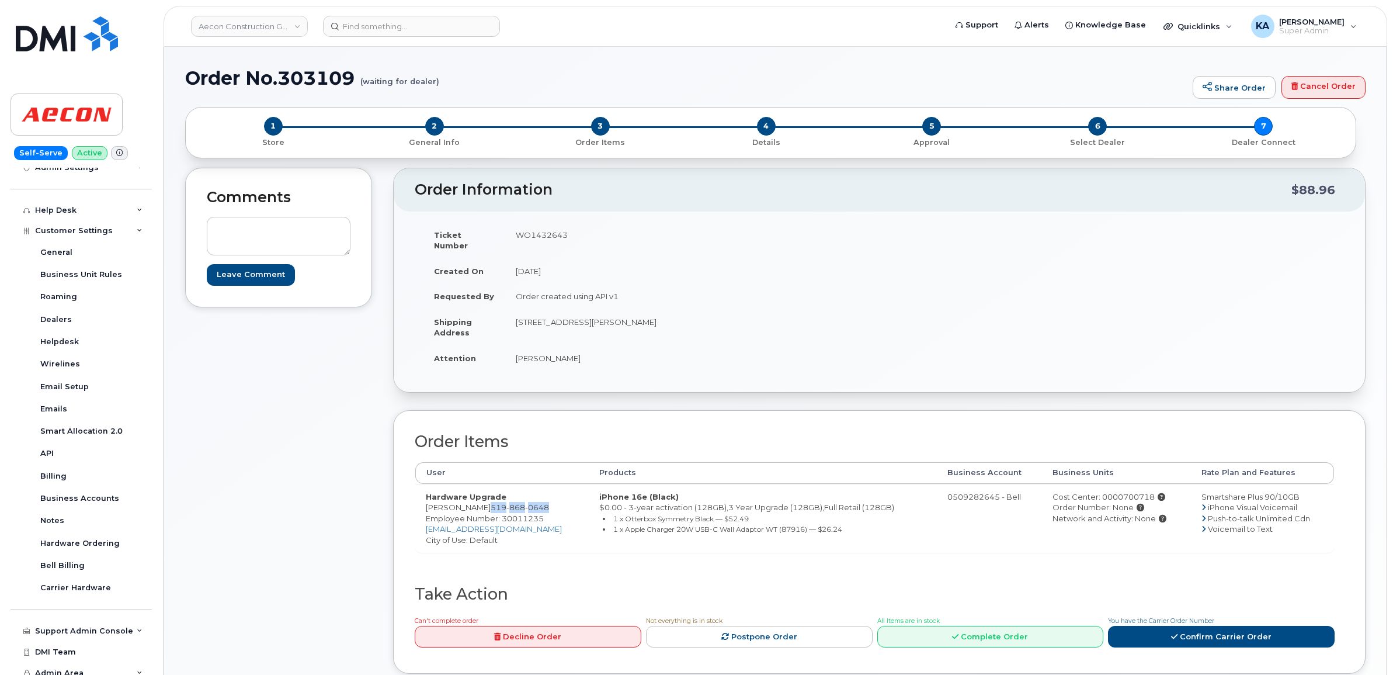
drag, startPoint x: 550, startPoint y: 493, endPoint x: 486, endPoint y: 493, distance: 63.7
click at [486, 493] on td "Hardware Upgrade John Ondrasek 519 868 0648 Employee Number: 30011235 jondrasek…" at bounding box center [501, 518] width 173 height 69
copy span "519 868 0648"
drag, startPoint x: 418, startPoint y: 496, endPoint x: 484, endPoint y: 502, distance: 66.2
click at [484, 502] on td "Hardware Upgrade John Ondrasek 519 868 0648 Employee Number: 30011235 jondrasek…" at bounding box center [501, 518] width 173 height 69
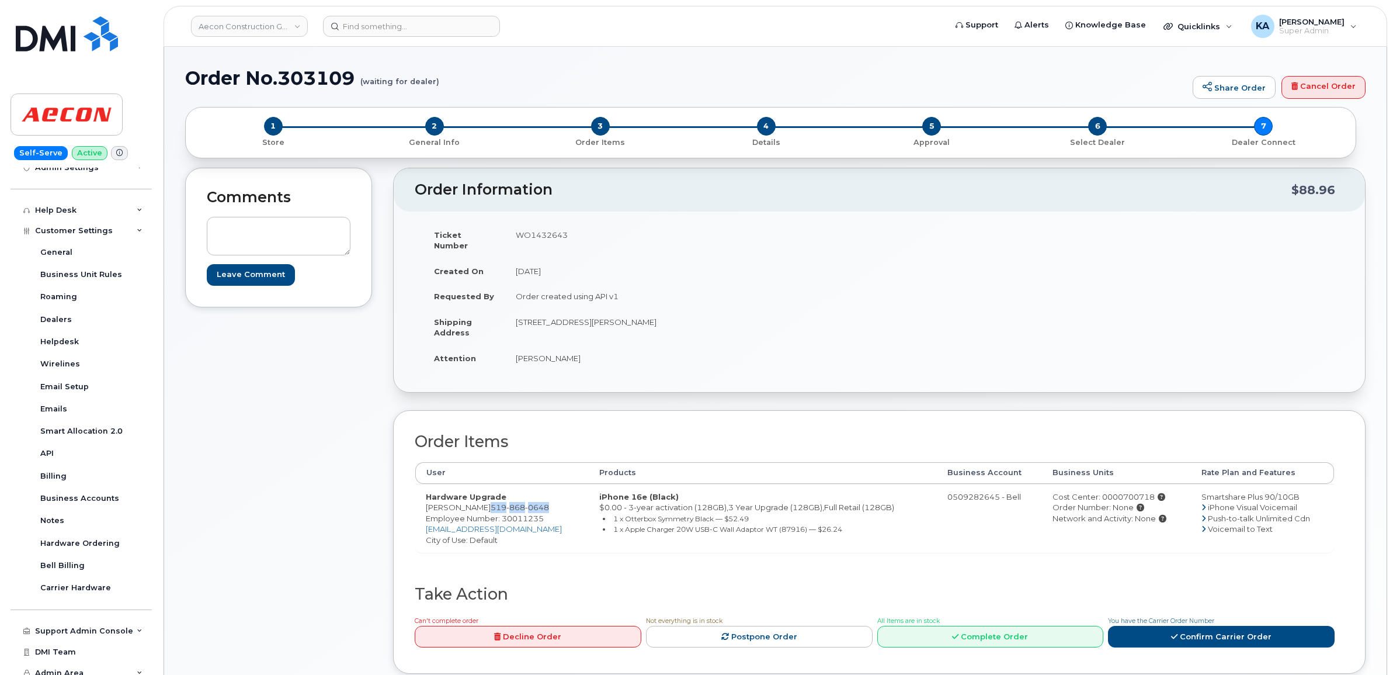
copy td "[PERSON_NAME]"
click at [520, 513] on span "Employee Number: 30011235" at bounding box center [485, 517] width 118 height 9
copy span "30011235"
drag, startPoint x: 514, startPoint y: 311, endPoint x: 602, endPoint y: 322, distance: 88.3
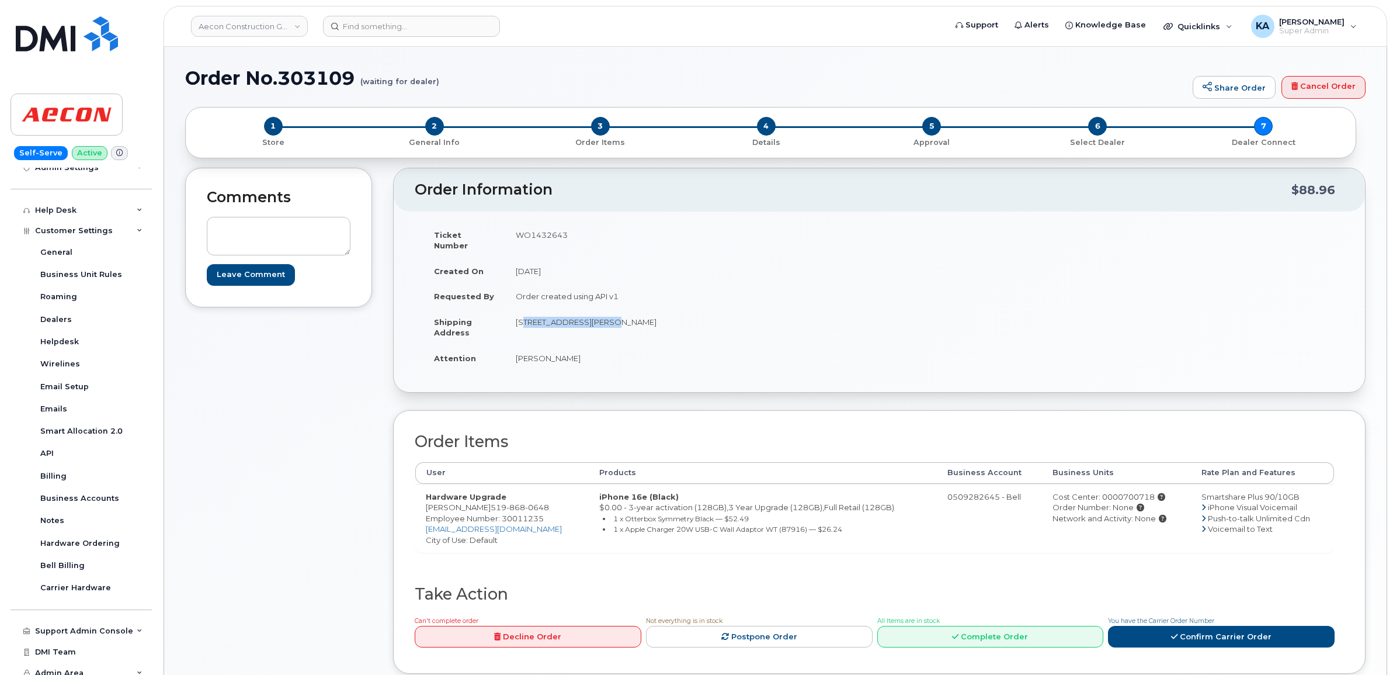
click at [602, 322] on td "[STREET_ADDRESS][PERSON_NAME]" at bounding box center [688, 327] width 366 height 36
copy td "8032 Parkhouse Drive"
drag, startPoint x: 603, startPoint y: 310, endPoint x: 664, endPoint y: 324, distance: 62.3
click at [664, 324] on td "[STREET_ADDRESS][PERSON_NAME]" at bounding box center [688, 327] width 366 height 36
copy td "Mount Brydges"
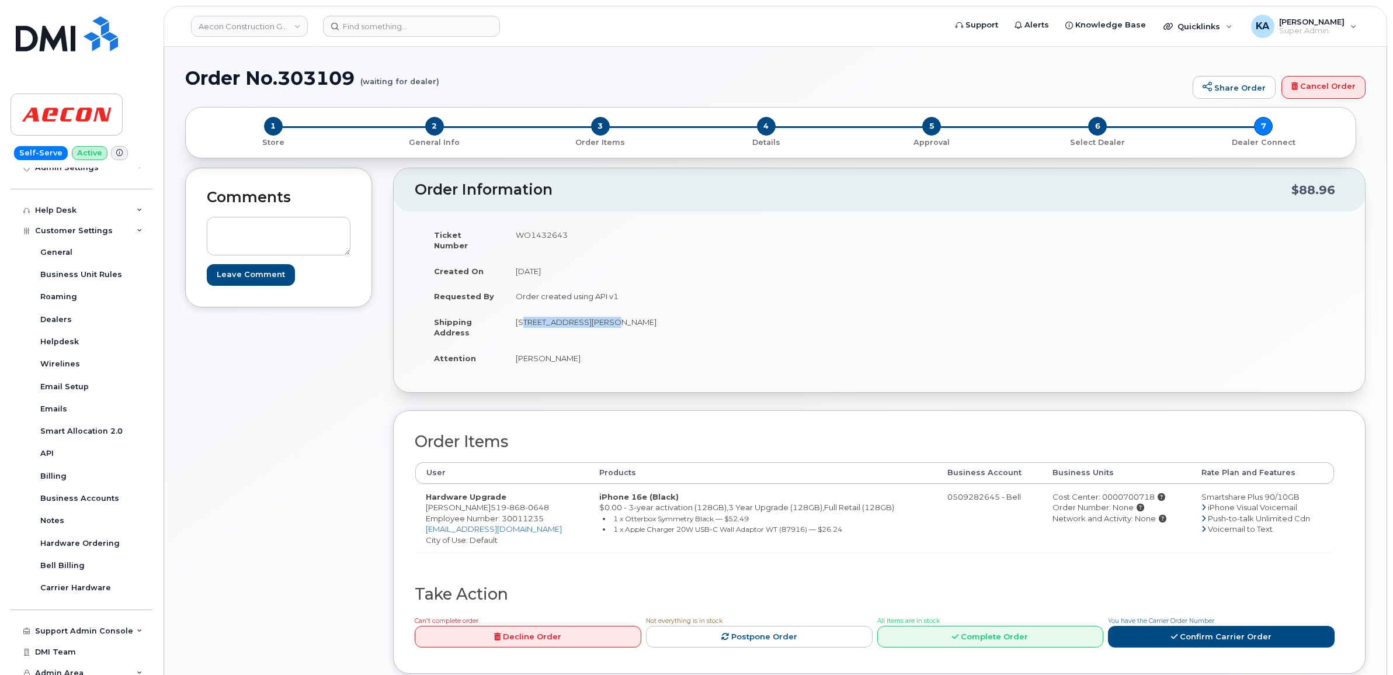
drag, startPoint x: 679, startPoint y: 311, endPoint x: 721, endPoint y: 315, distance: 42.3
click at [721, 315] on td "[STREET_ADDRESS][PERSON_NAME]" at bounding box center [688, 327] width 366 height 36
copy td "N0L1W0"
drag, startPoint x: 514, startPoint y: 348, endPoint x: 575, endPoint y: 353, distance: 61.0
click at [575, 353] on td "[PERSON_NAME]" at bounding box center [688, 358] width 366 height 26
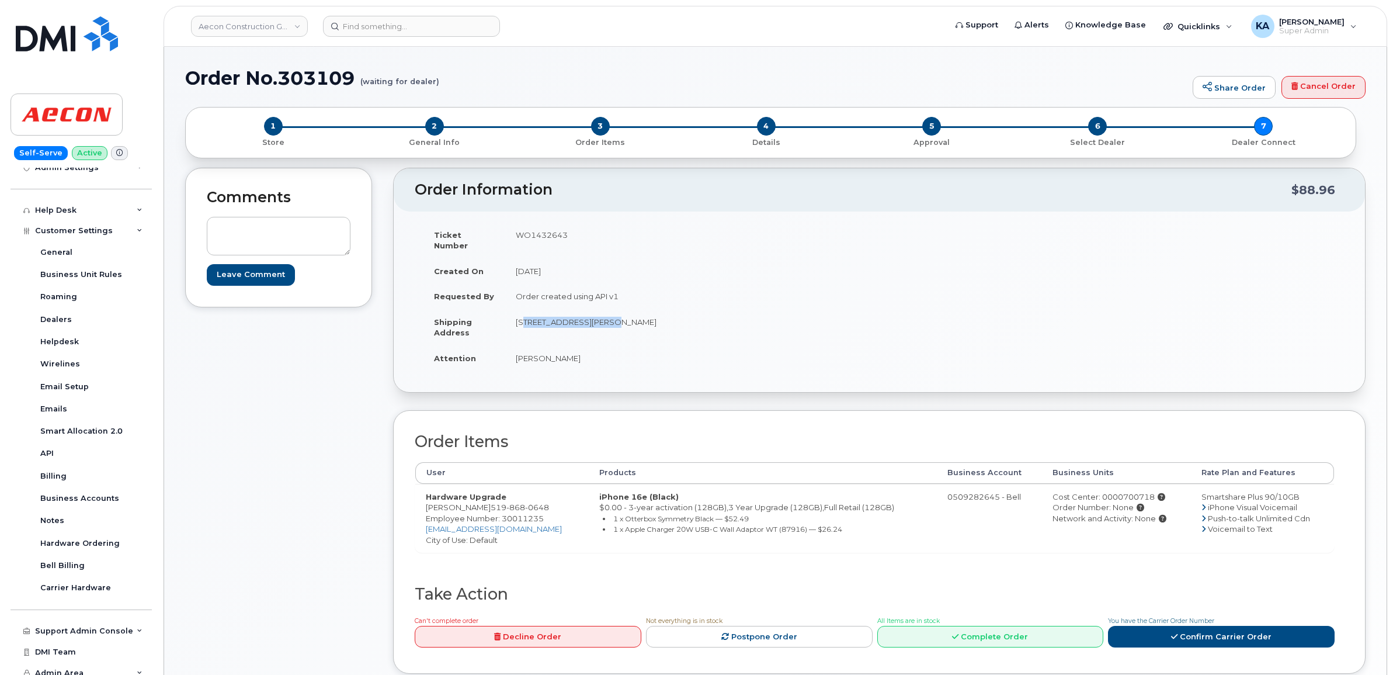
copy td "[PERSON_NAME]"
click at [524, 513] on span "Employee Number: 30011235" at bounding box center [485, 517] width 118 height 9
copy span "30011235"
click at [1098, 491] on div "Cost Center: 0000700718" at bounding box center [1116, 496] width 128 height 11
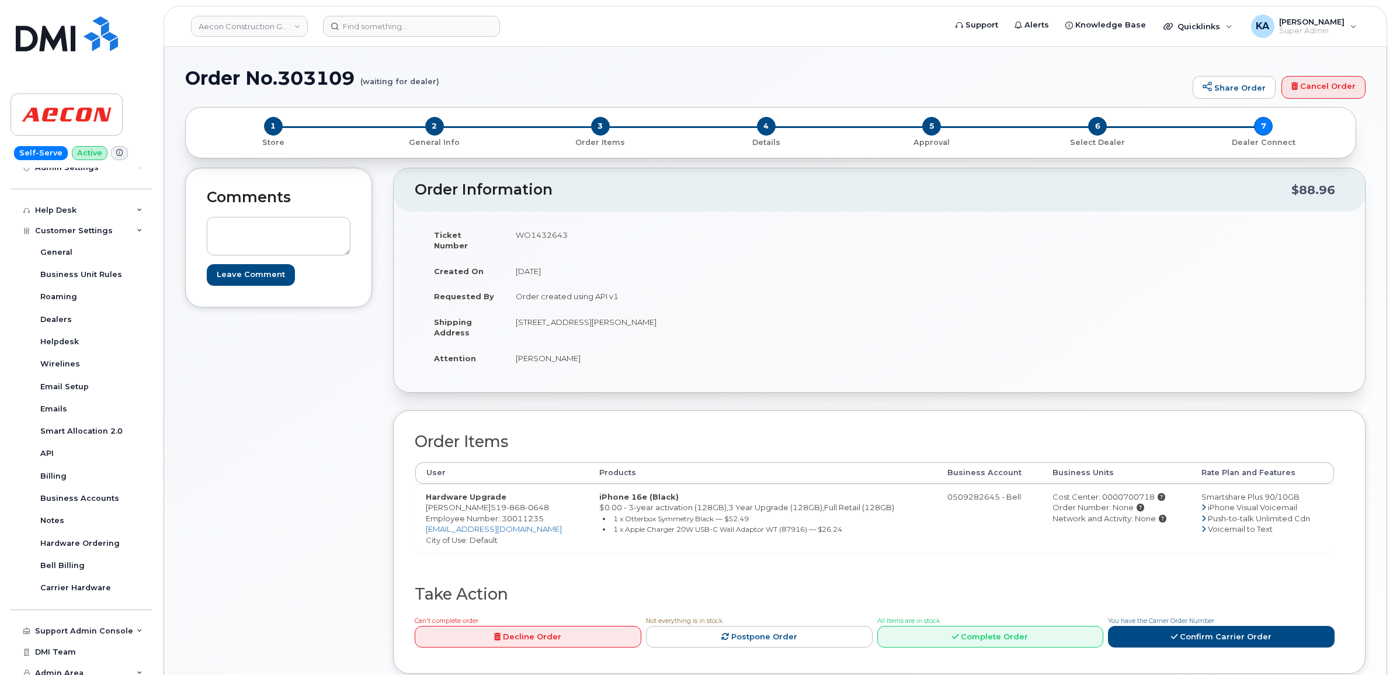
click at [1098, 491] on div "Cost Center: 0000700718" at bounding box center [1116, 496] width 128 height 11
copy div "0000700718"
click at [541, 235] on td "WO1432643" at bounding box center [688, 240] width 366 height 36
copy td "WO1432643"
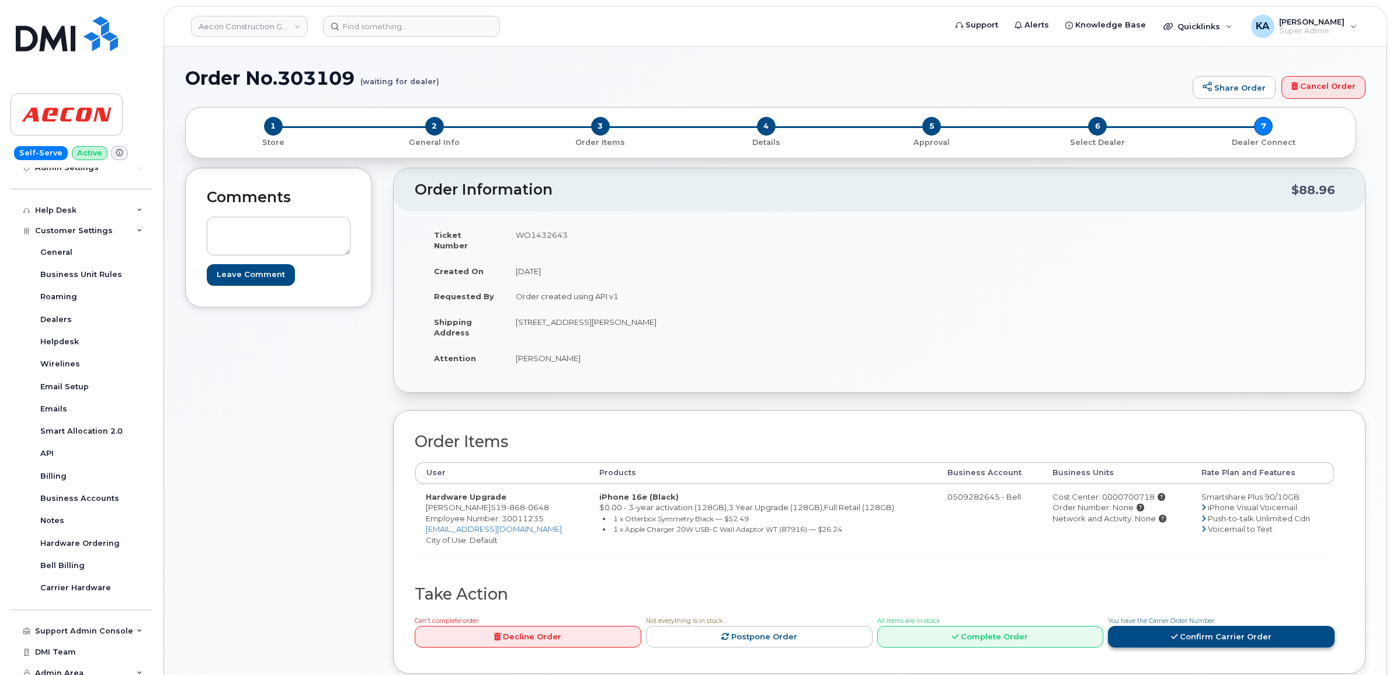
click at [1204, 628] on link "Confirm Carrier Order" at bounding box center [1221, 636] width 227 height 22
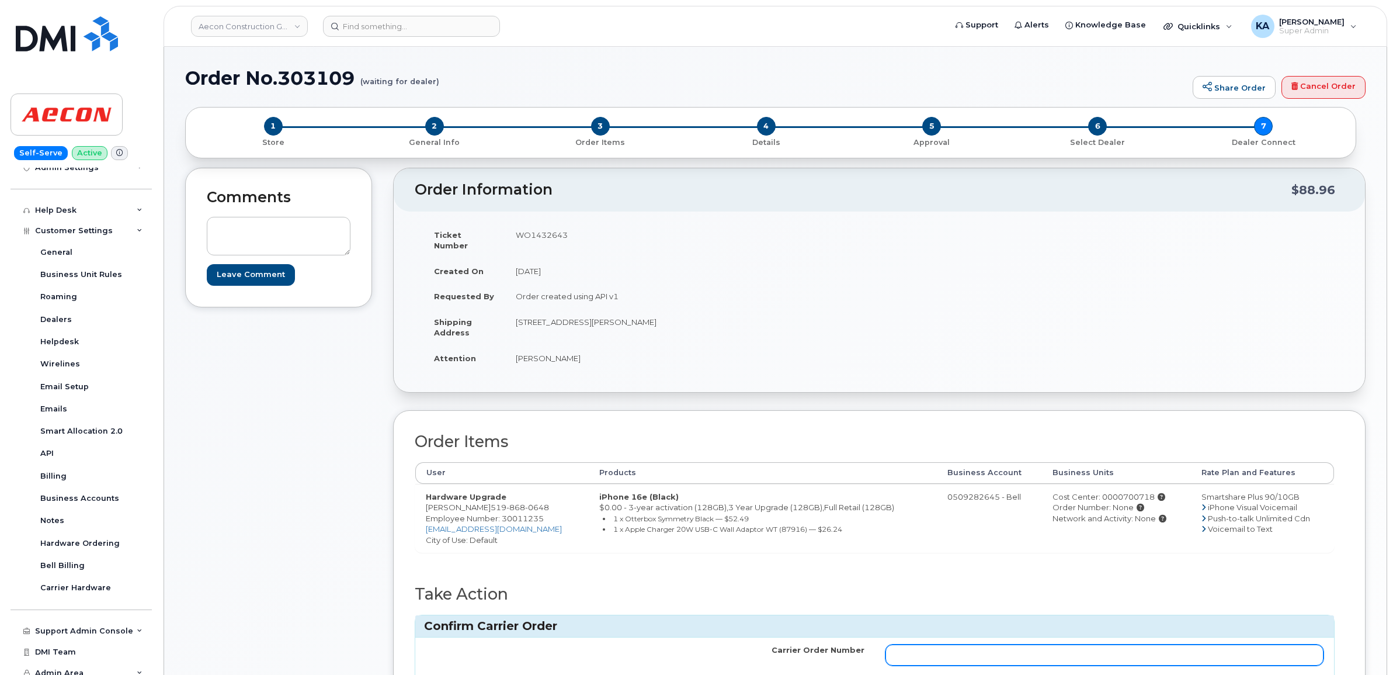
click at [1080, 644] on input "Carrier Order Number" at bounding box center [1104, 654] width 439 height 21
paste input "3028203"
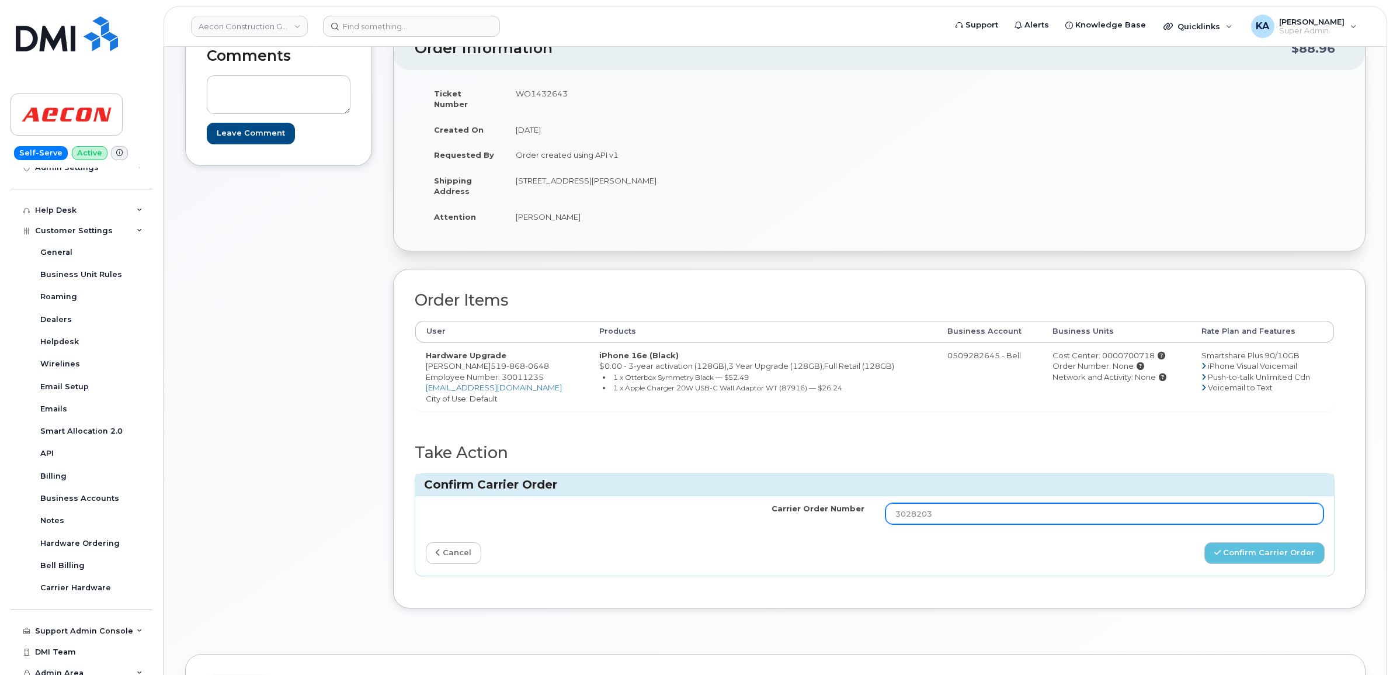
scroll to position [146, 0]
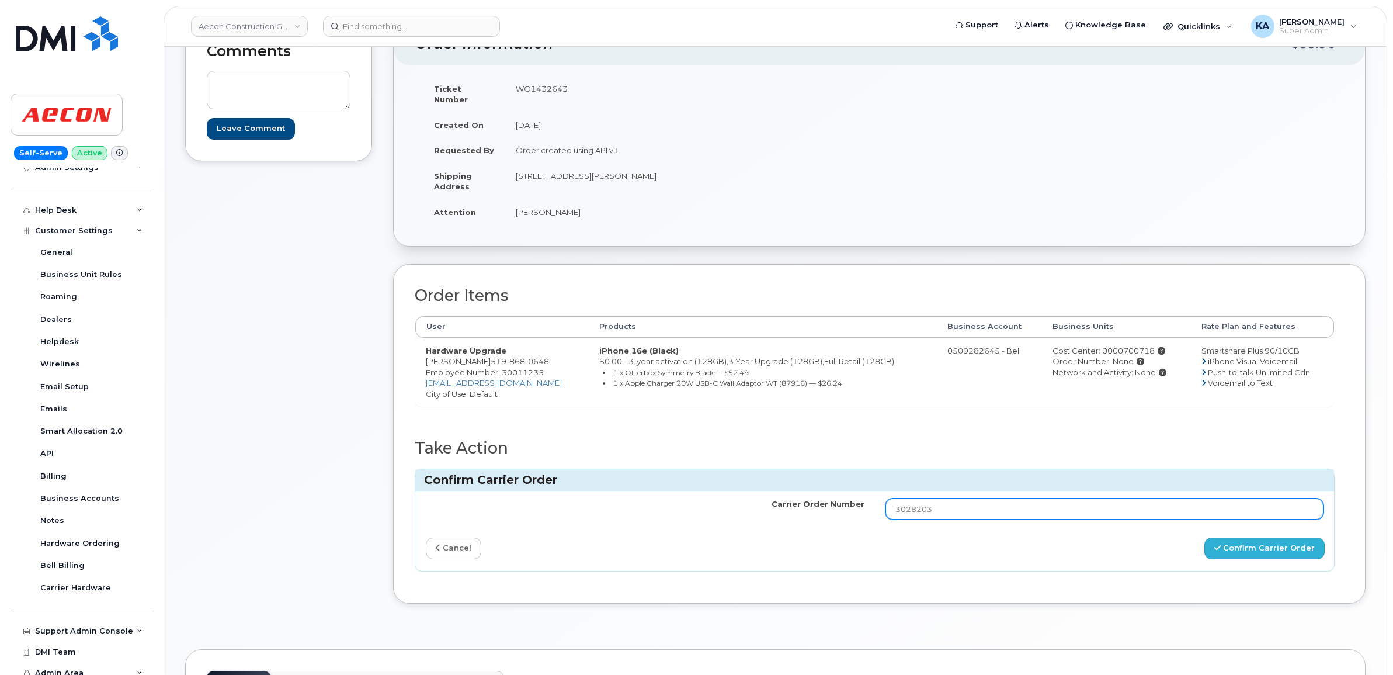
type input "3028203"
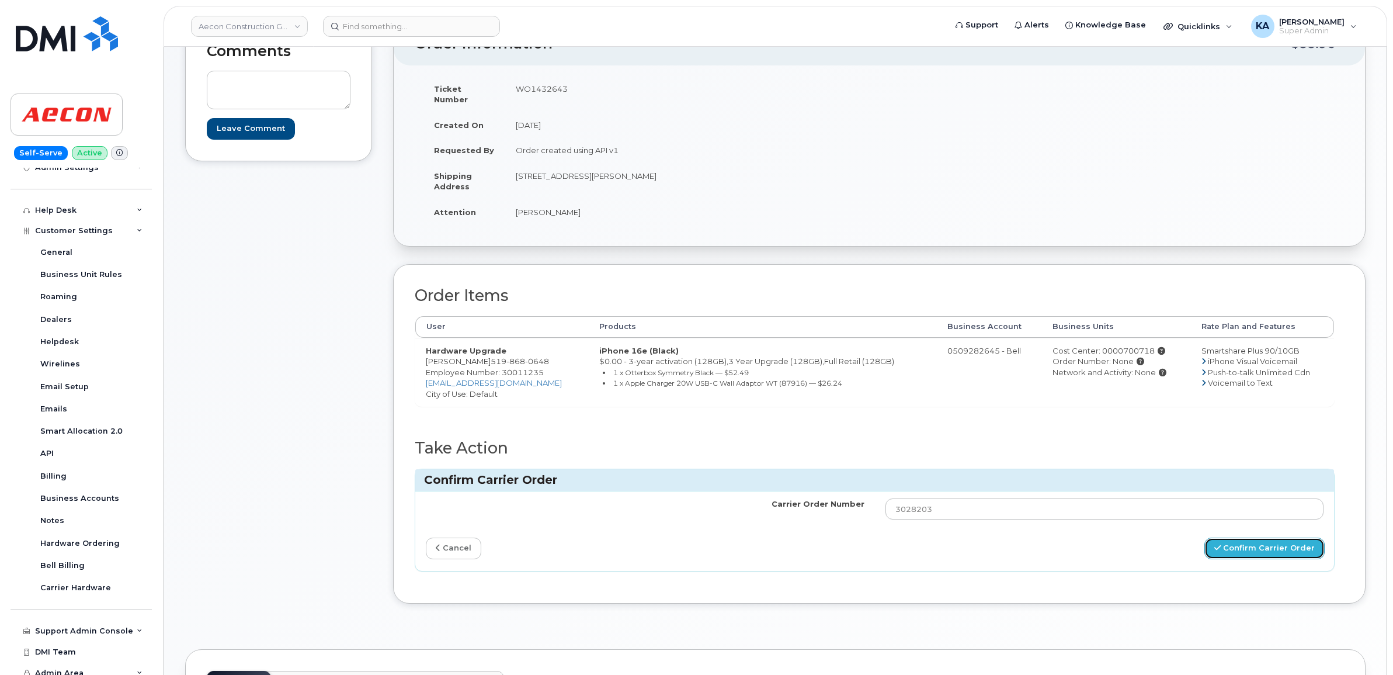
click at [1240, 538] on button "Confirm Carrier Order" at bounding box center [1264, 548] width 120 height 22
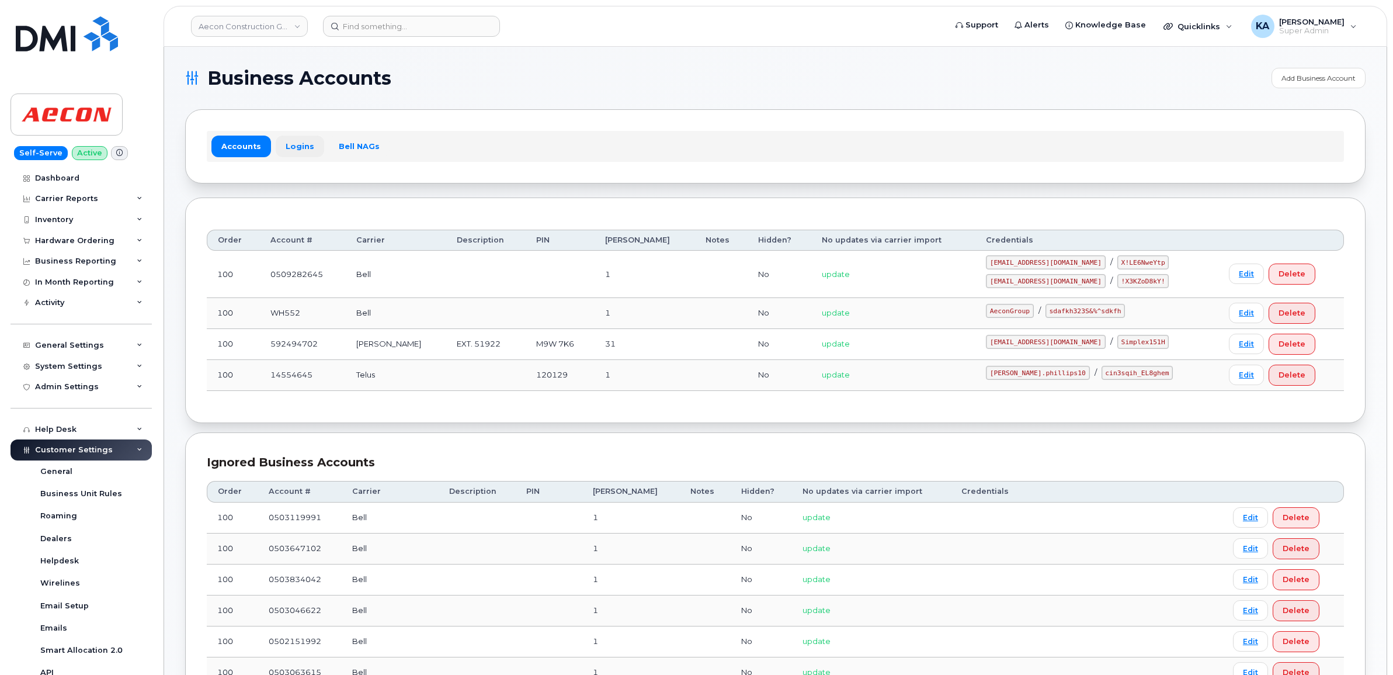
click at [296, 148] on link "Logins" at bounding box center [300, 145] width 48 height 21
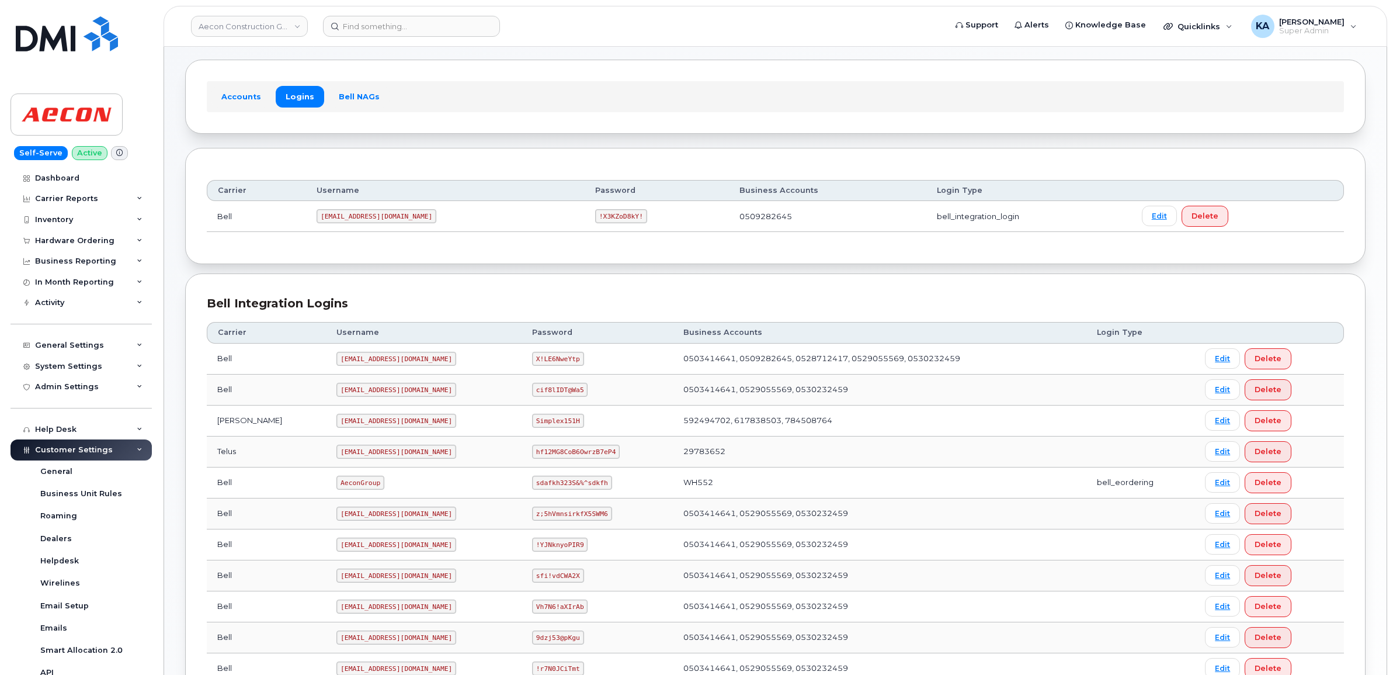
scroll to position [73, 0]
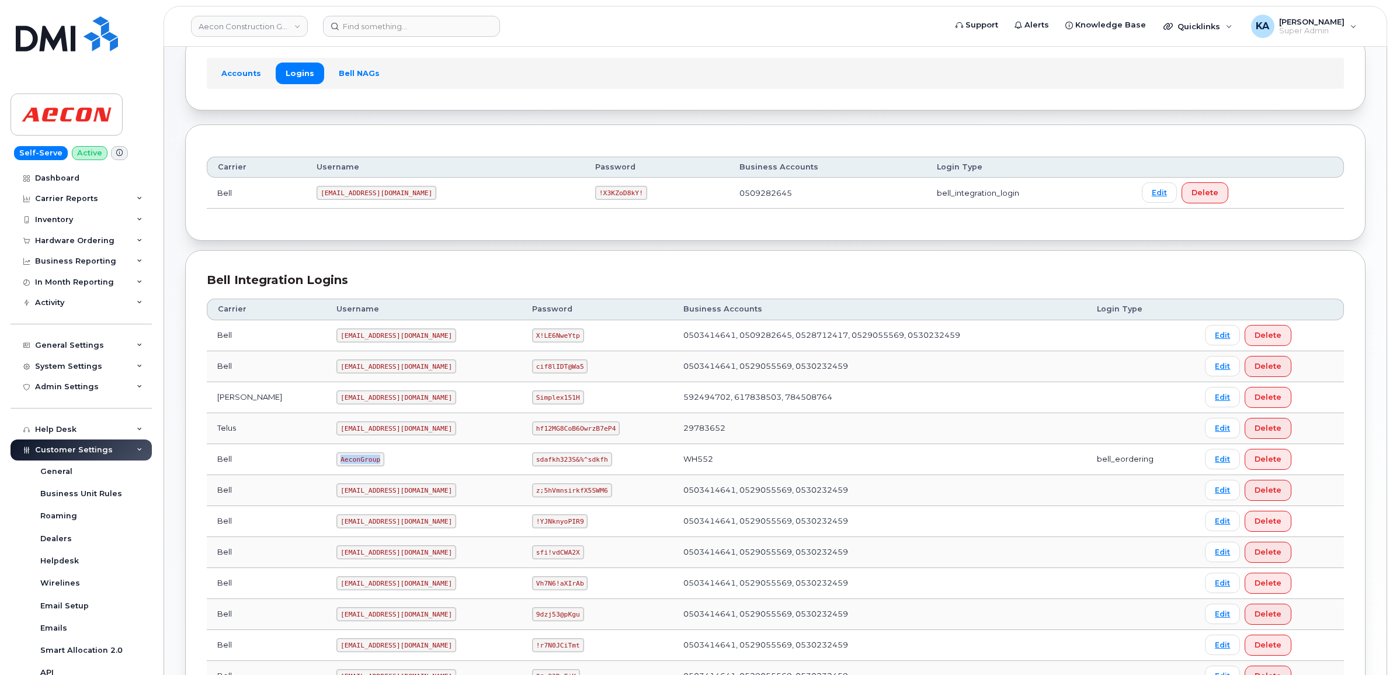
drag, startPoint x: 289, startPoint y: 462, endPoint x: 330, endPoint y: 470, distance: 41.7
click at [330, 470] on td "AeconGroup" at bounding box center [424, 459] width 196 height 31
copy code "AeconGroup"
drag, startPoint x: 515, startPoint y: 463, endPoint x: 589, endPoint y: 468, distance: 73.8
click at [589, 468] on td "sdafkh323S&%^sdkfh" at bounding box center [597, 459] width 151 height 31
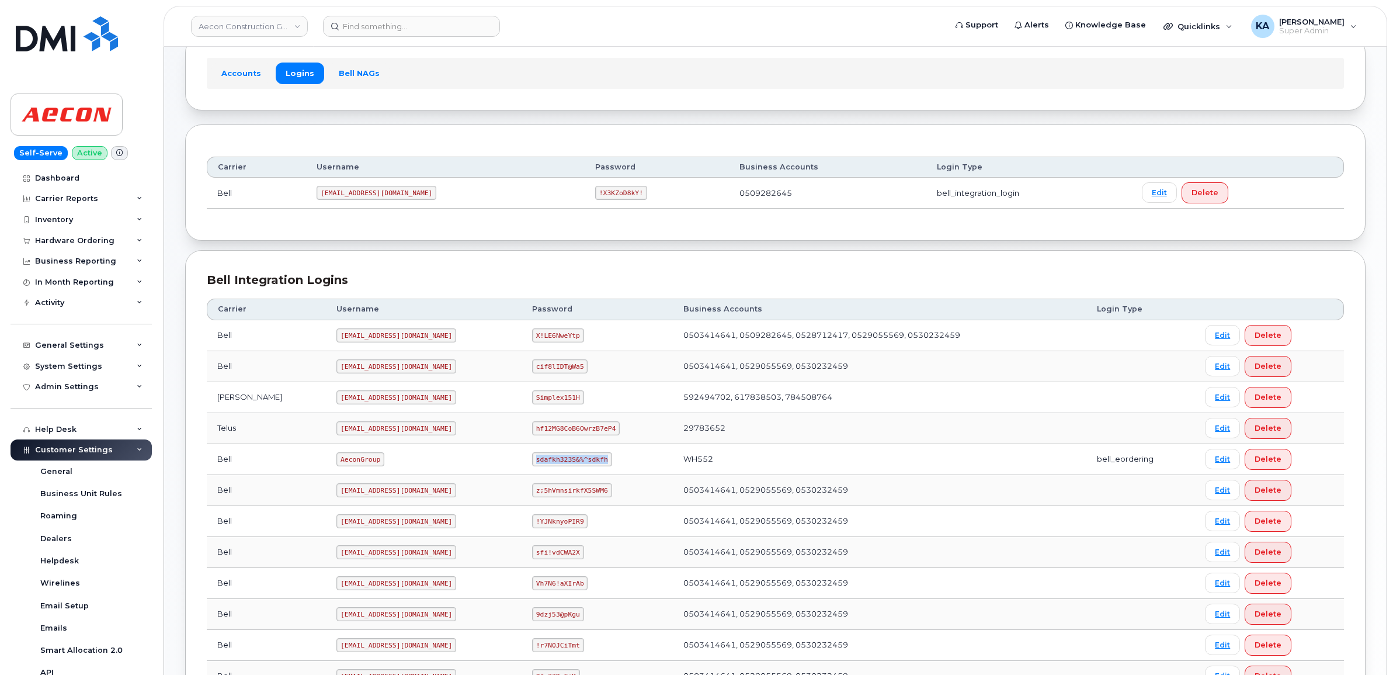
copy code "sdafkh323S&%^sdkfh"
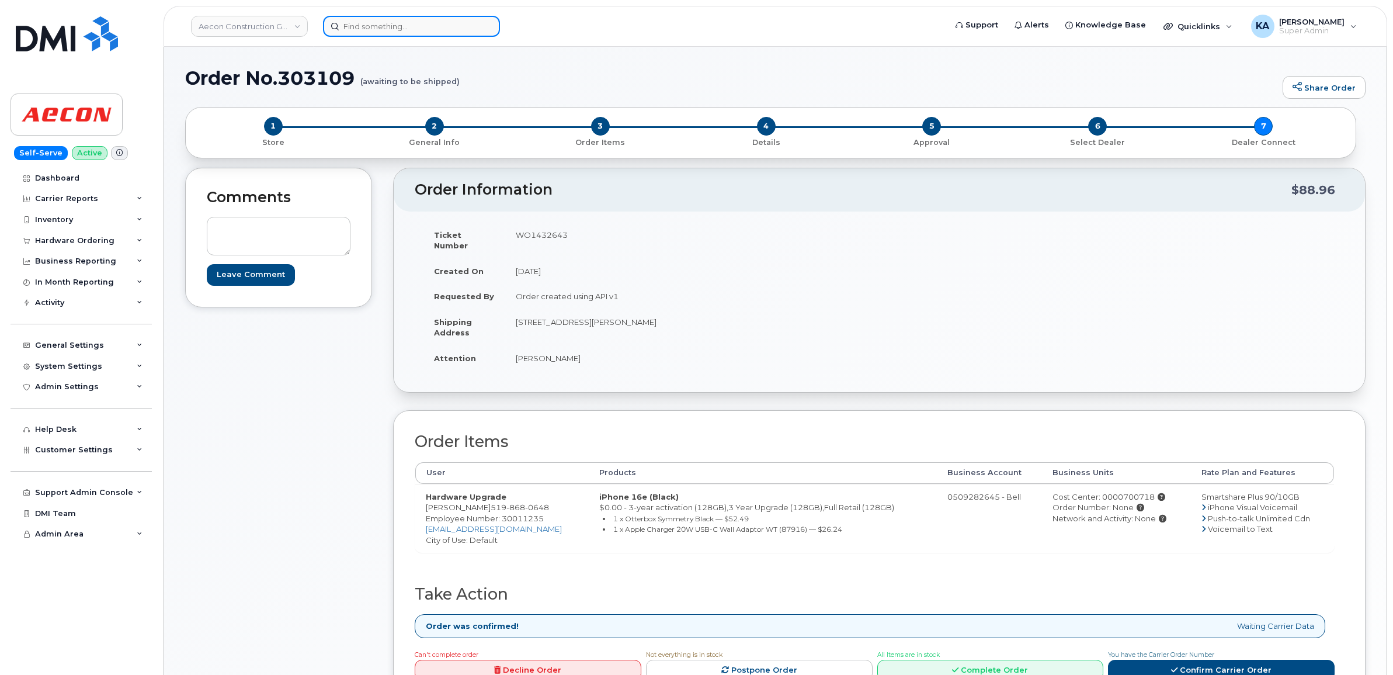
click at [387, 29] on input at bounding box center [411, 26] width 177 height 21
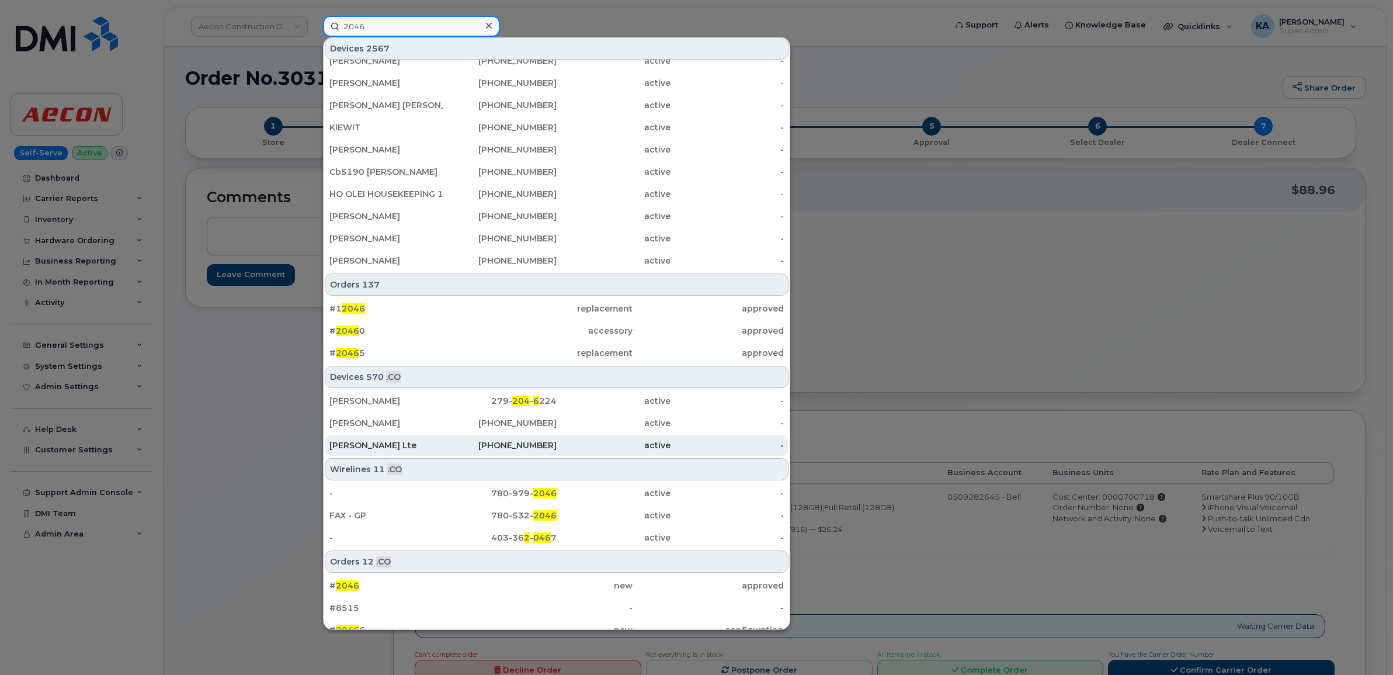
scroll to position [248, 0]
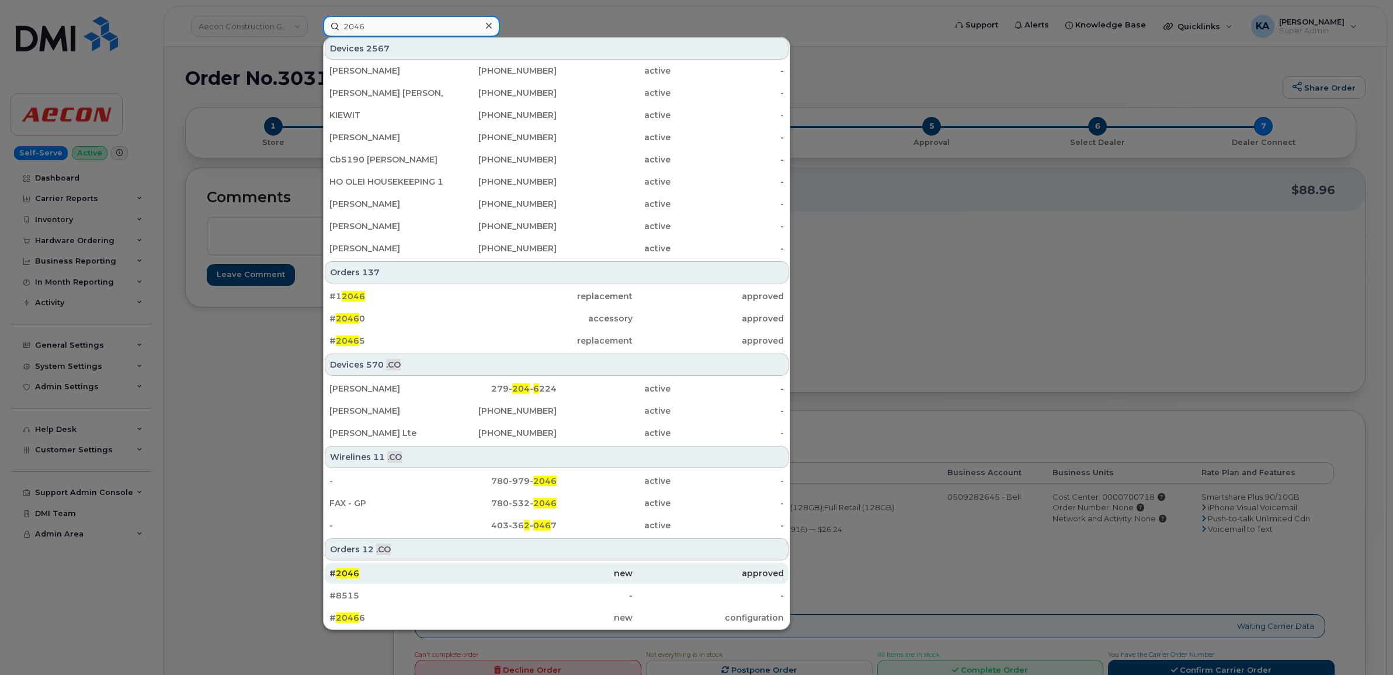
type input "2046"
click at [350, 571] on span "2046" at bounding box center [347, 573] width 23 height 11
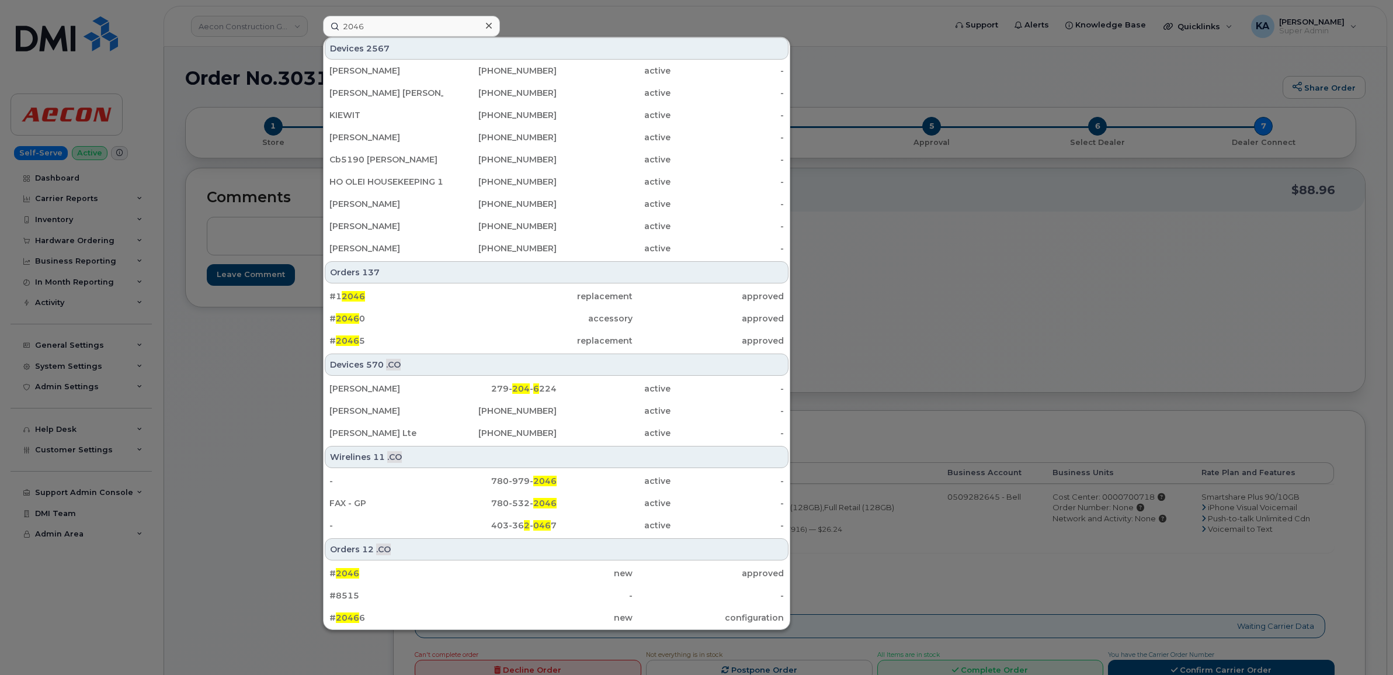
click at [491, 27] on icon at bounding box center [489, 26] width 6 height 6
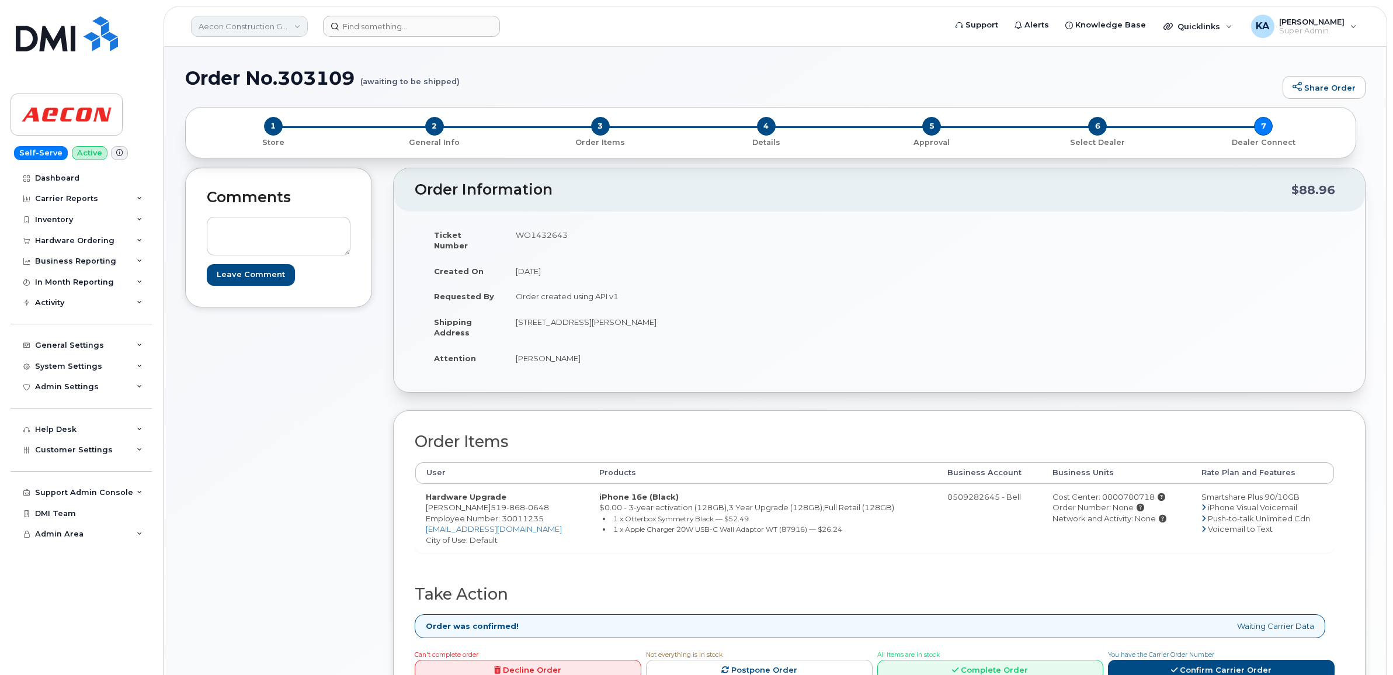
click at [238, 27] on link "Aecon Construction Group Inc" at bounding box center [249, 26] width 117 height 21
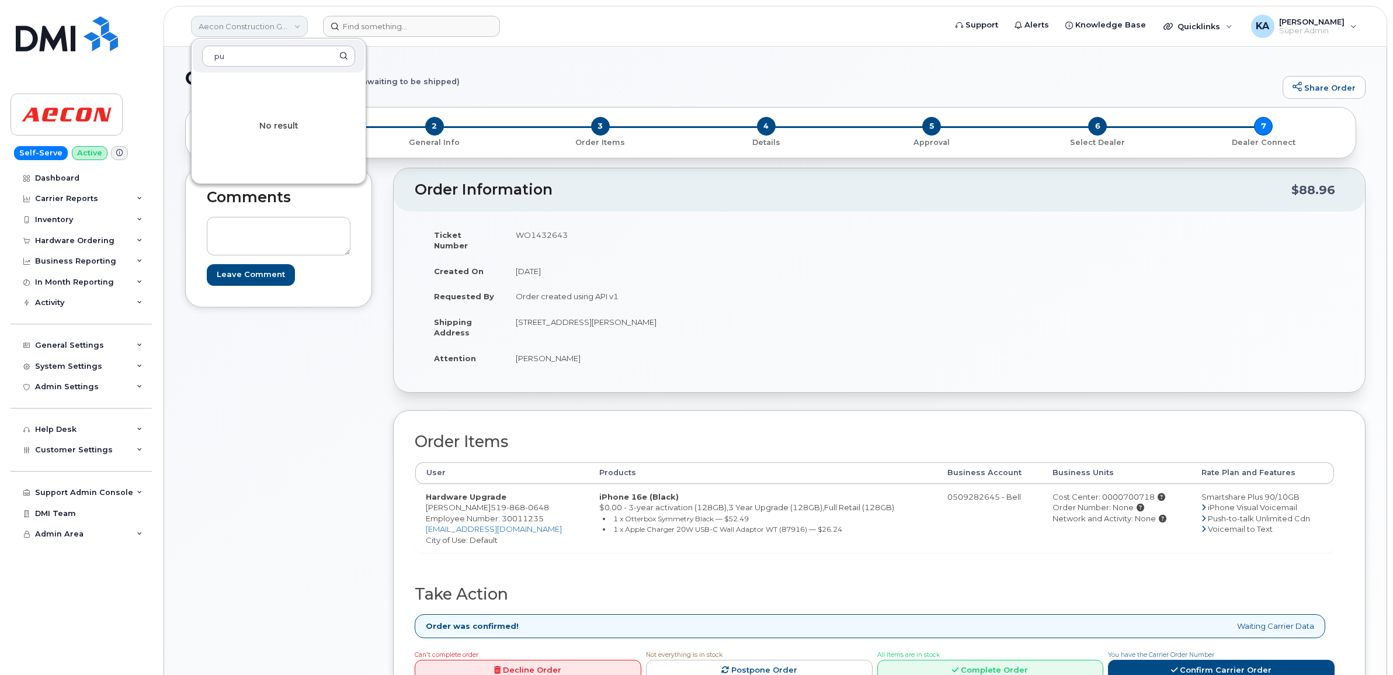
type input "p"
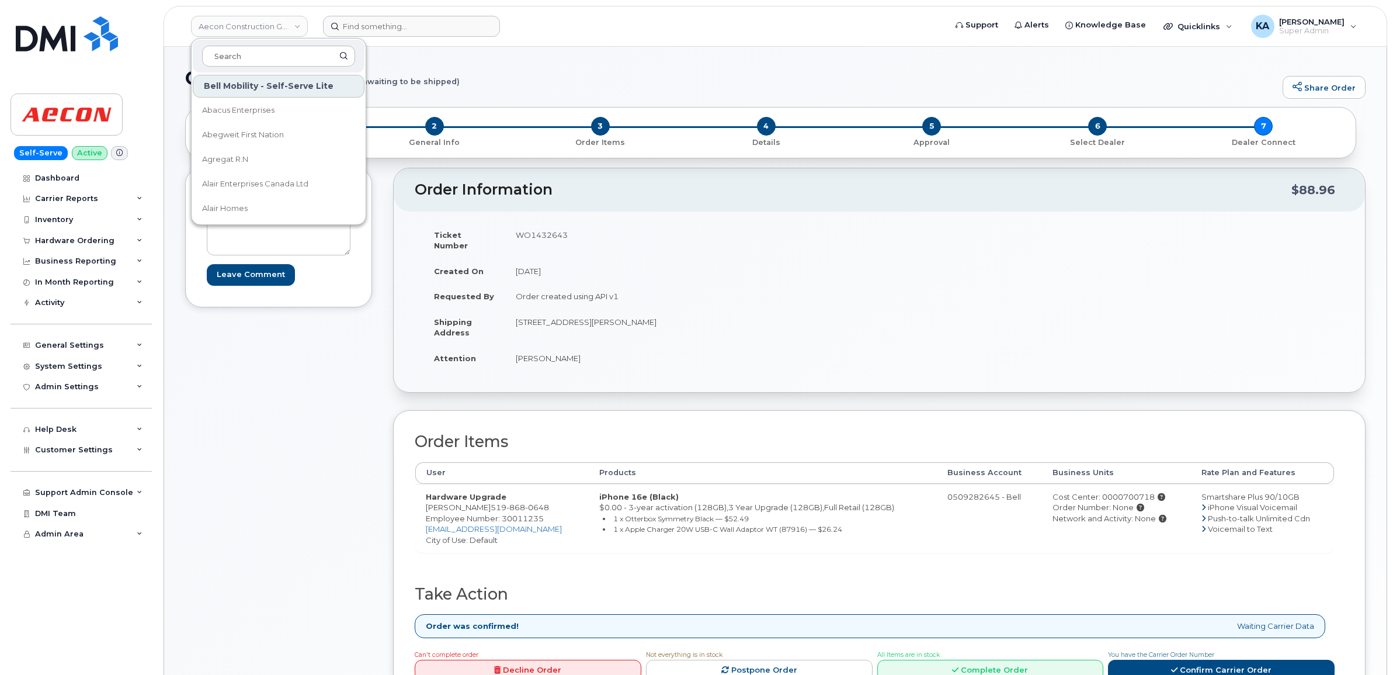
click at [634, 34] on form at bounding box center [630, 26] width 615 height 21
